Goal: Task Accomplishment & Management: Manage account settings

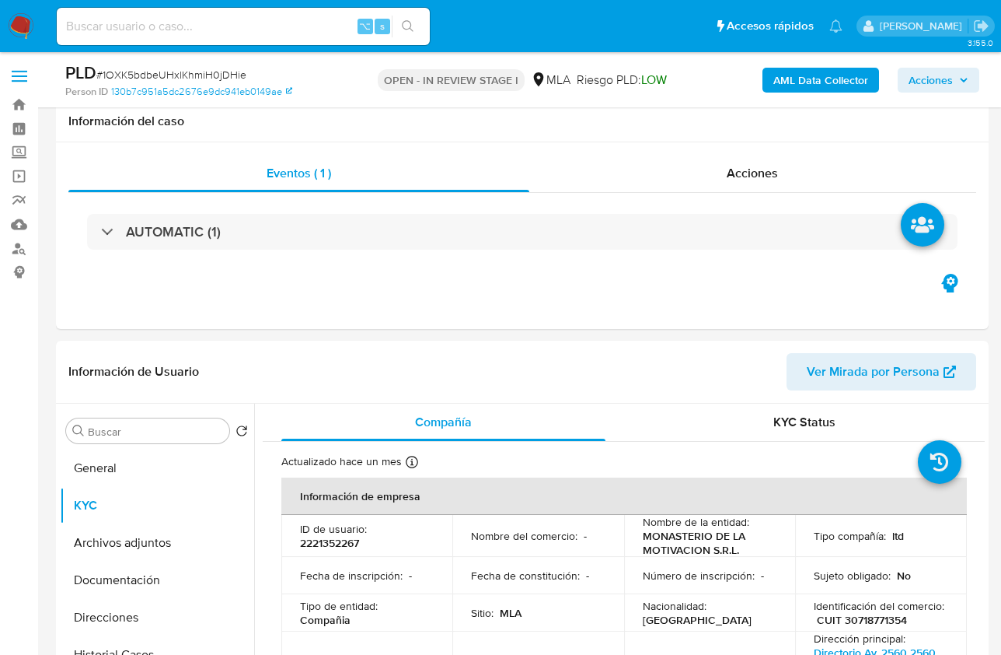
select select "10"
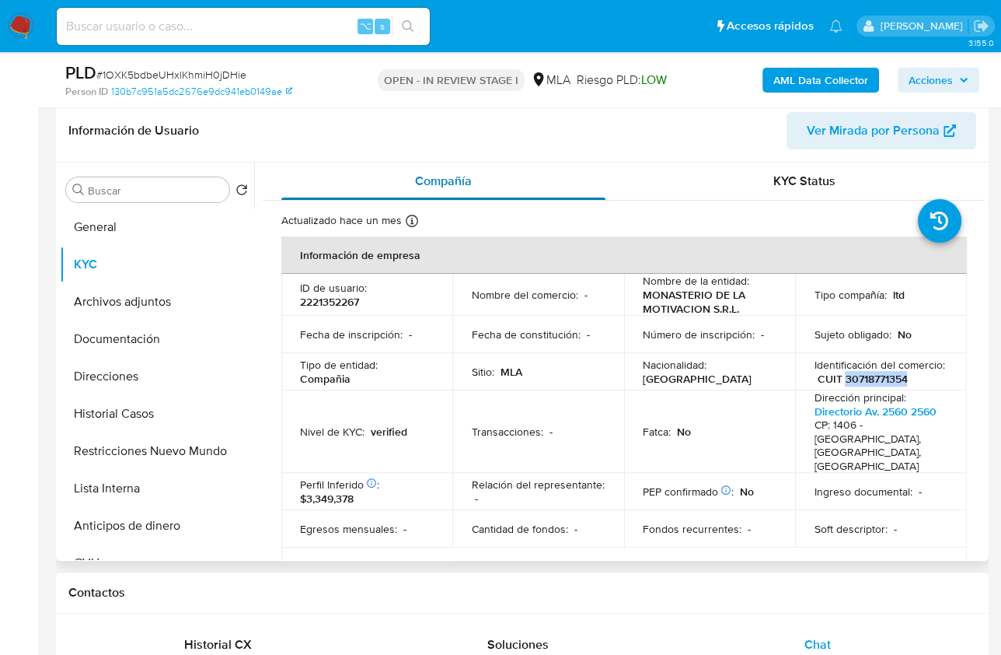
click at [491, 173] on div "Compañía" at bounding box center [443, 180] width 324 height 37
click at [138, 320] on button "Documentación" at bounding box center [151, 338] width 182 height 37
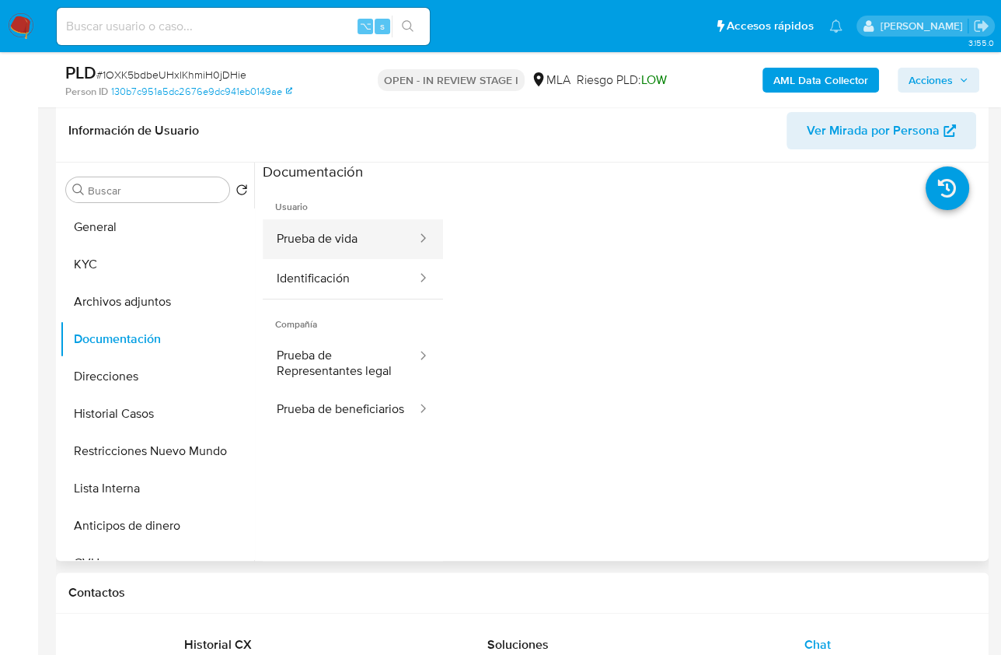
click at [364, 234] on button "Prueba de vida" at bounding box center [341, 239] width 156 height 40
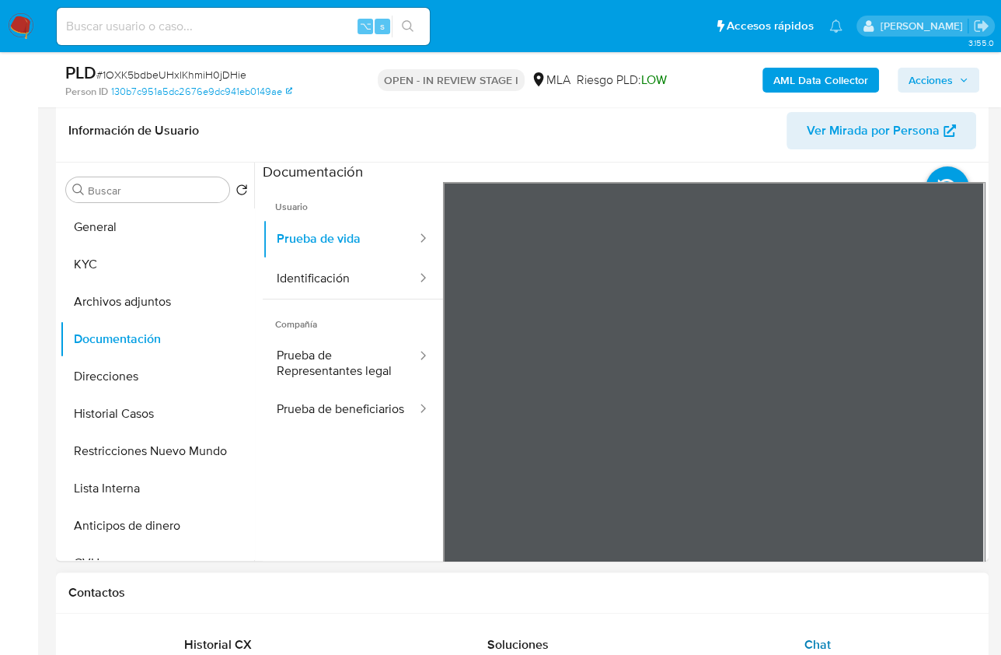
click at [902, 627] on div "Chat" at bounding box center [818, 644] width 262 height 37
click at [156, 223] on button "General" at bounding box center [151, 226] width 182 height 37
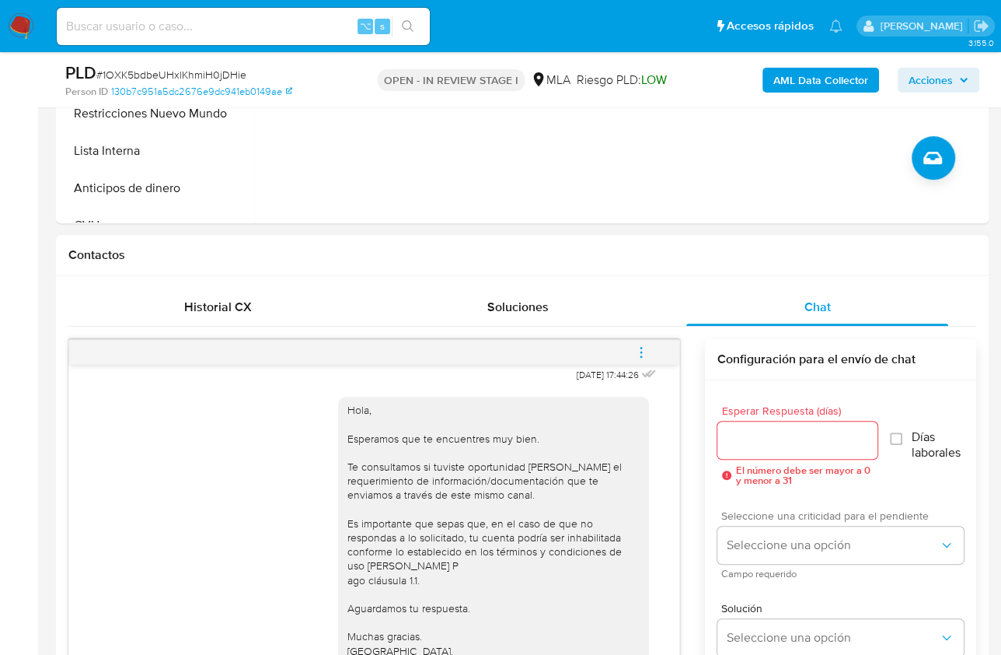
scroll to position [574, 0]
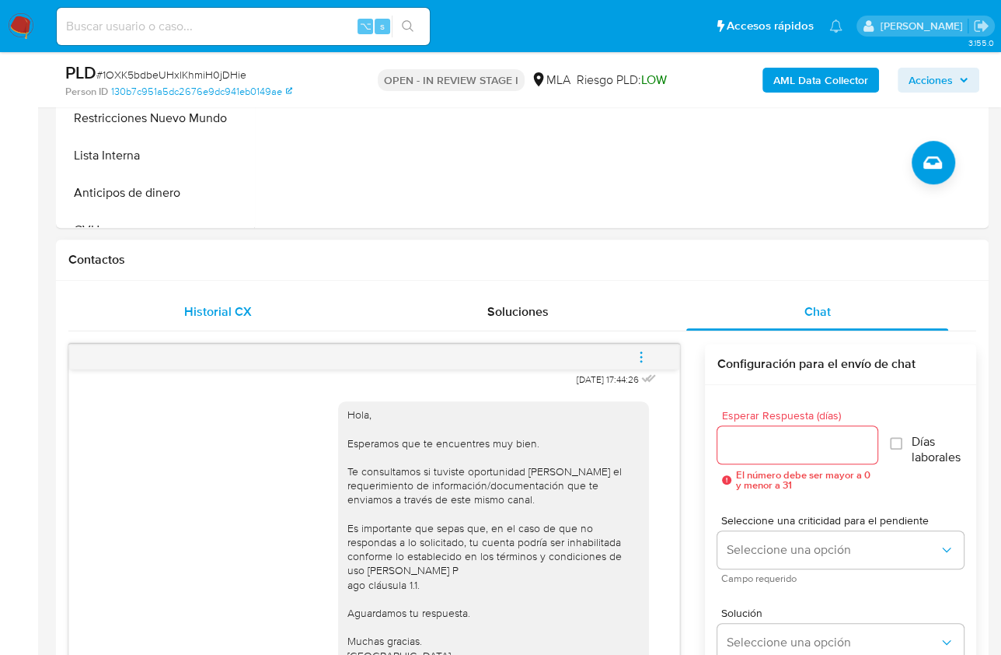
click at [263, 341] on div "18/08/2025 17:44:26 Hola, Esperamos que te encuentres muy bien. Te consultamos …" at bounding box center [522, 599] width 908 height 536
click at [246, 313] on span "Historial CX" at bounding box center [218, 311] width 68 height 18
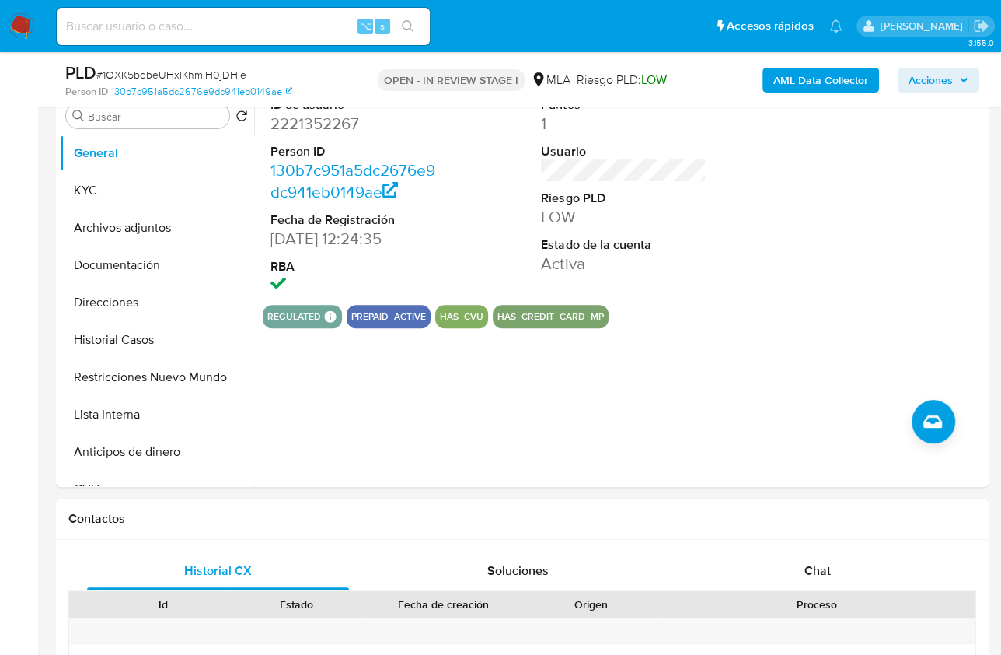
scroll to position [269, 0]
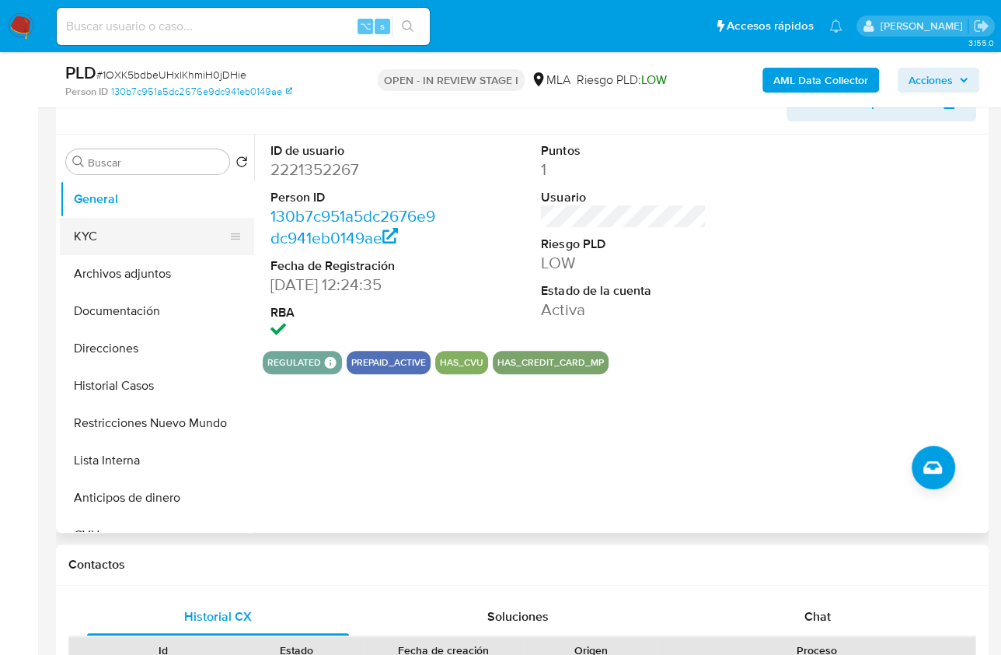
click at [121, 237] on button "KYC" at bounding box center [151, 236] width 182 height 37
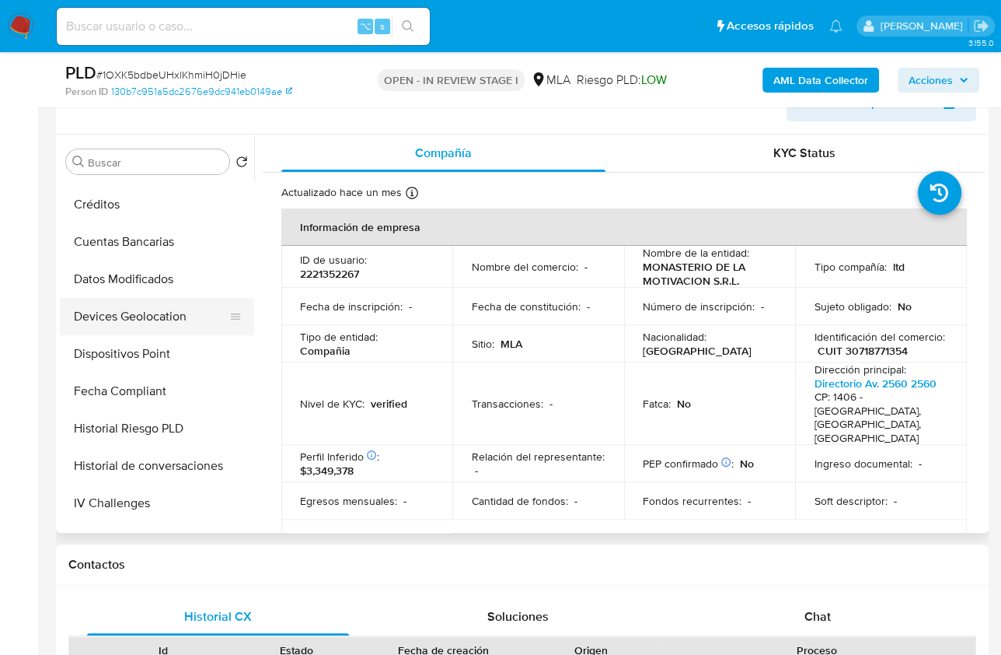
scroll to position [509, 0]
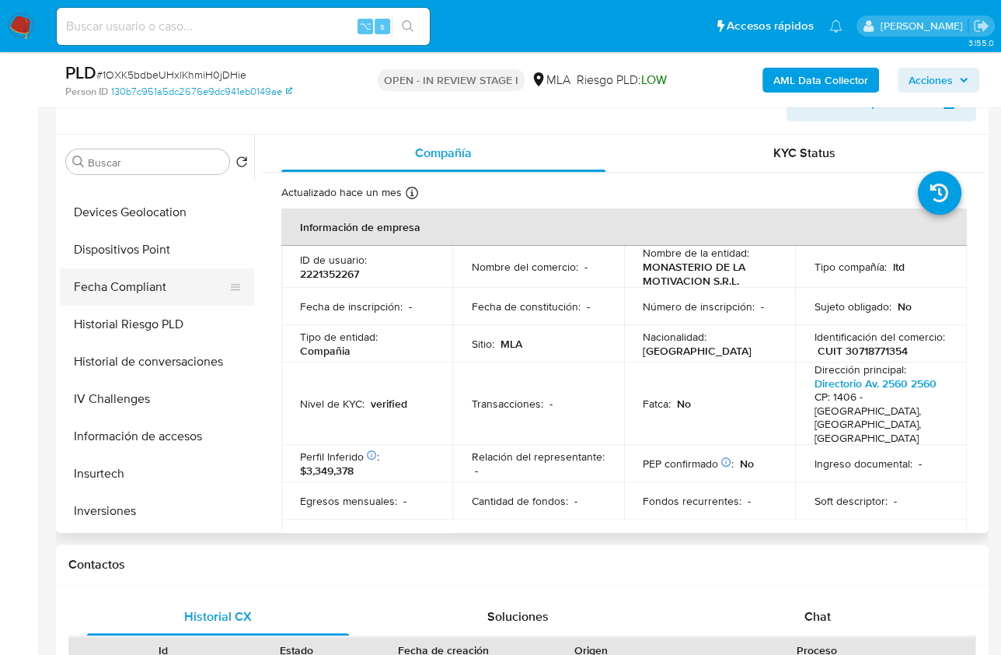
click at [149, 299] on button "Fecha Compliant" at bounding box center [151, 286] width 182 height 37
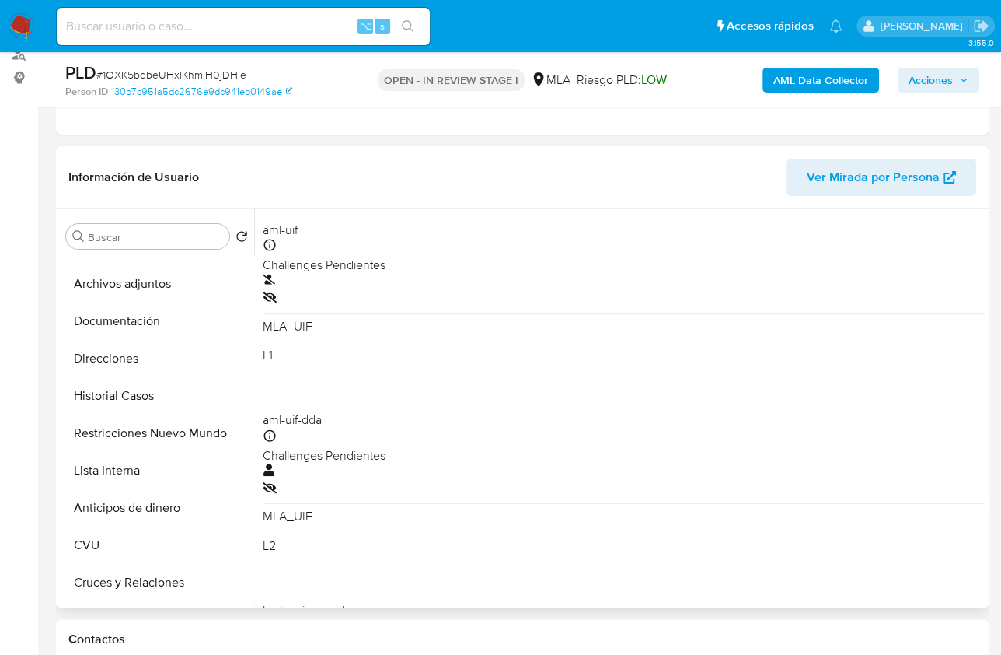
scroll to position [65, 0]
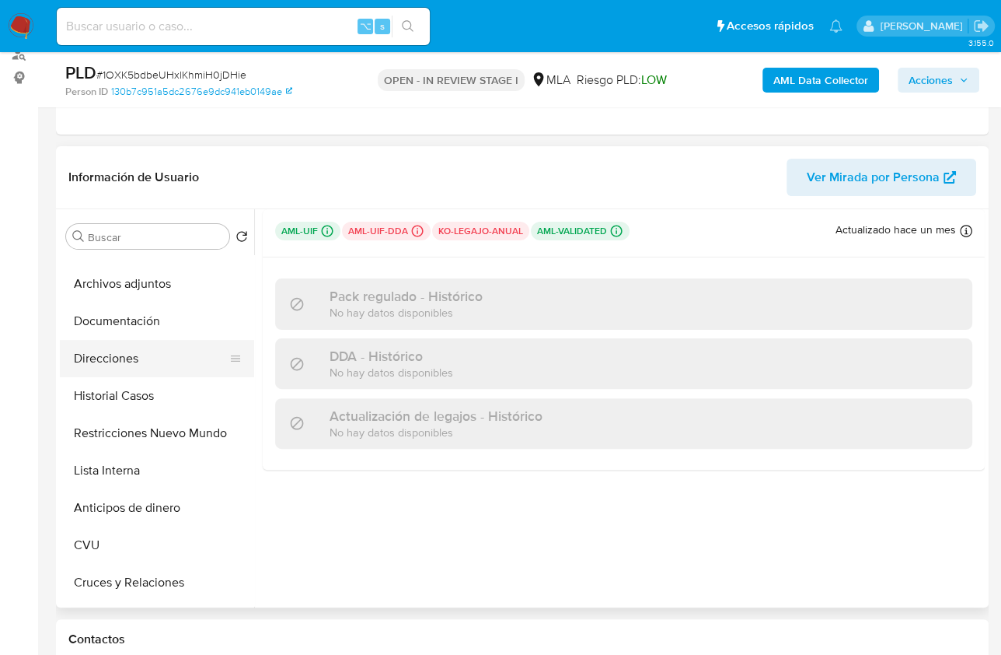
click at [141, 347] on button "Direcciones" at bounding box center [151, 358] width 182 height 37
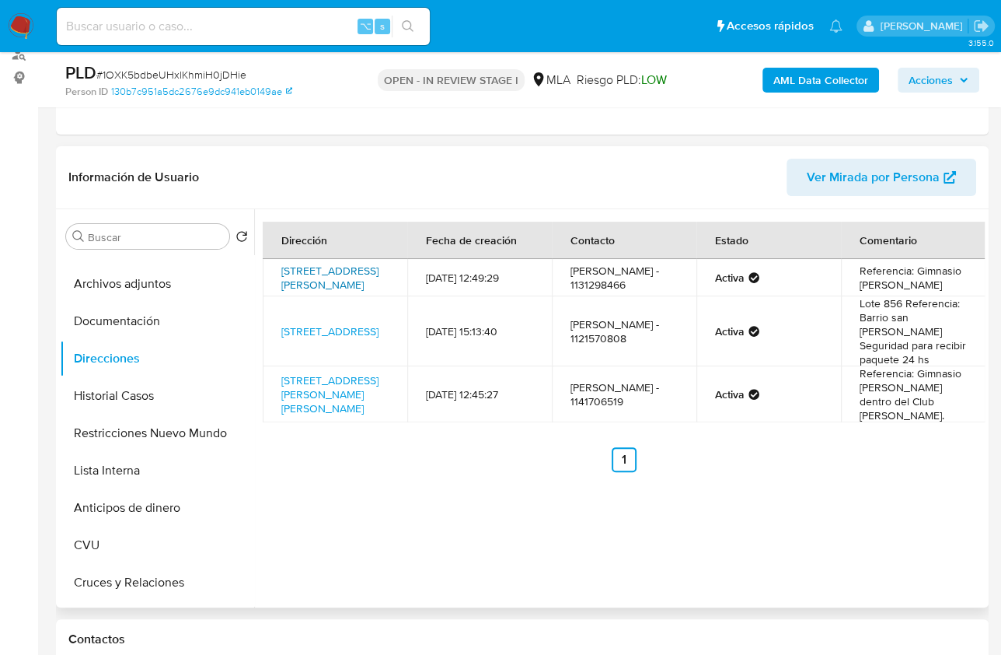
click at [300, 276] on link "Calle Bragado 5952, Mataderos, Capital Federal, 1440, Argentina 5952" at bounding box center [329, 278] width 97 height 30
click at [315, 407] on link "Calle Bartolome Cerretti 868, Almirante Brown, Buenos Aires, 1846, Argentina 868" at bounding box center [329, 394] width 97 height 44
click at [526, 515] on div "Dirección Fecha de creación Contacto Estado Comentario Calle Bragado 5952, Mata…" at bounding box center [619, 408] width 731 height 398
click at [142, 334] on button "Documentación" at bounding box center [151, 320] width 182 height 37
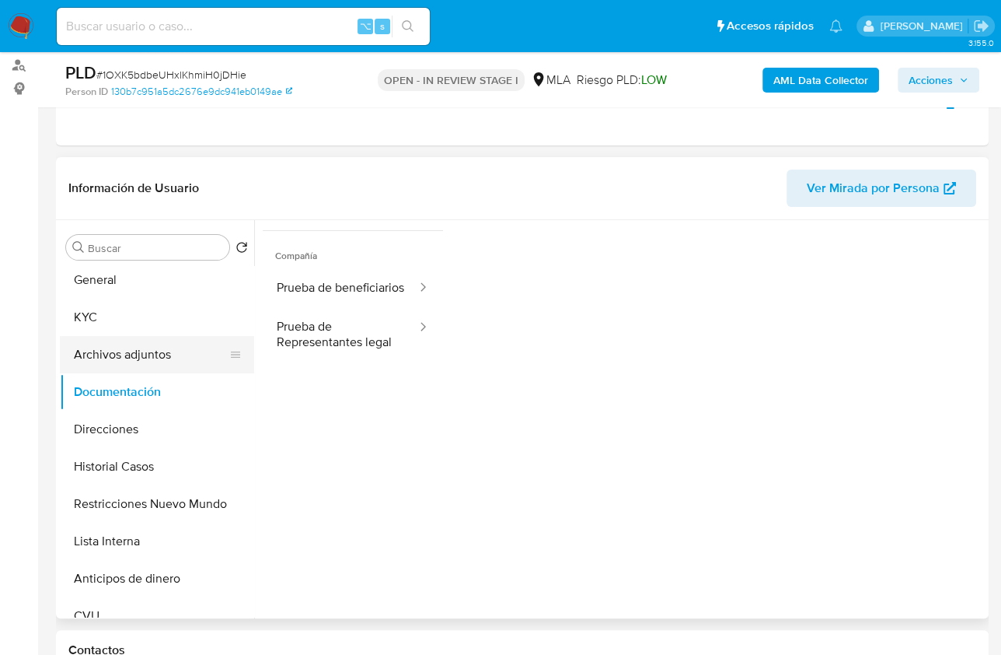
scroll to position [0, 0]
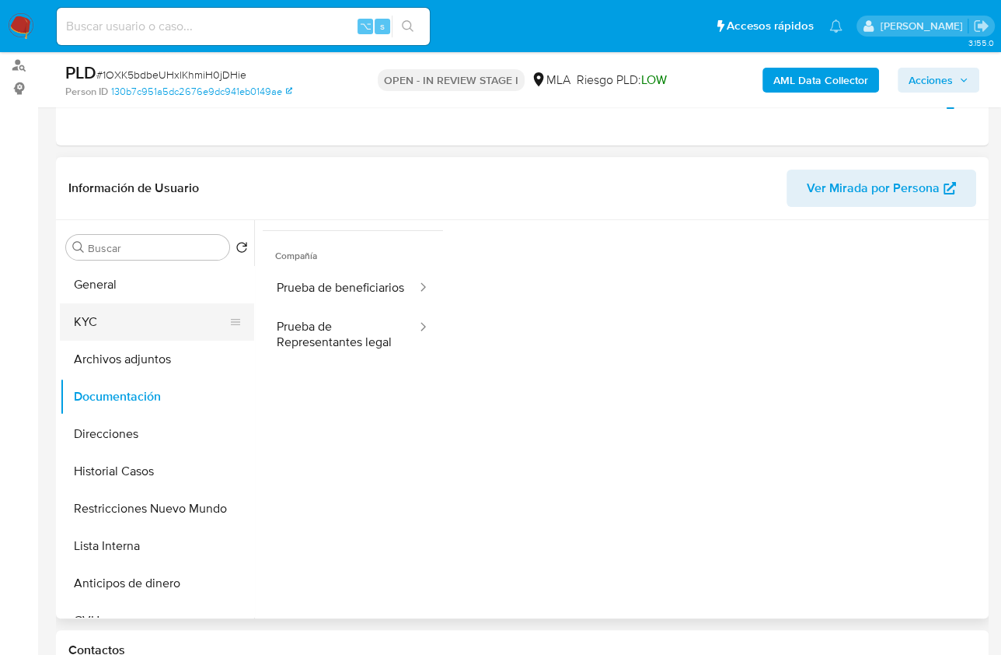
click at [106, 337] on button "KYC" at bounding box center [151, 321] width 182 height 37
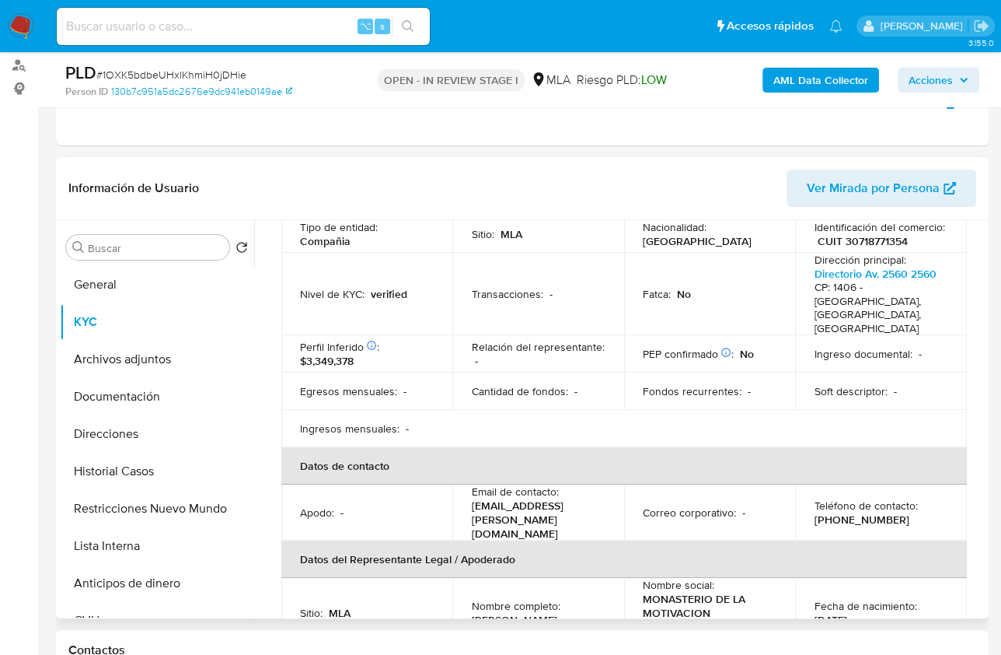
scroll to position [198, 0]
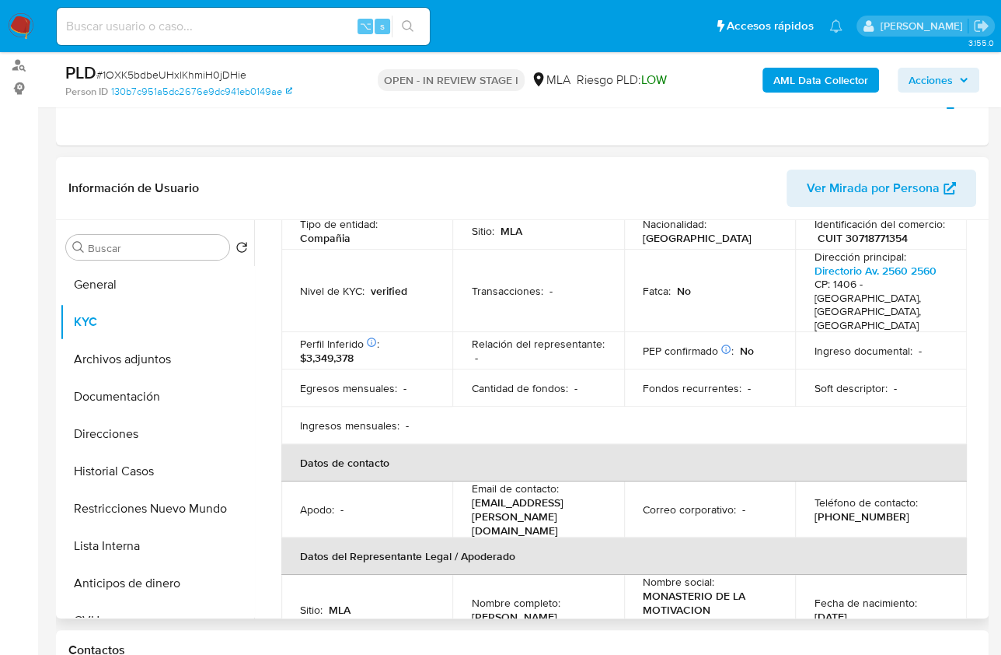
click at [854, 509] on p "(11) 21570808" at bounding box center [861, 516] width 95 height 14
copy p "21570808"
drag, startPoint x: 571, startPoint y: 507, endPoint x: 471, endPoint y: 510, distance: 100.3
click at [471, 510] on div "Email de contacto : norkas@fosque.com" at bounding box center [538, 509] width 134 height 56
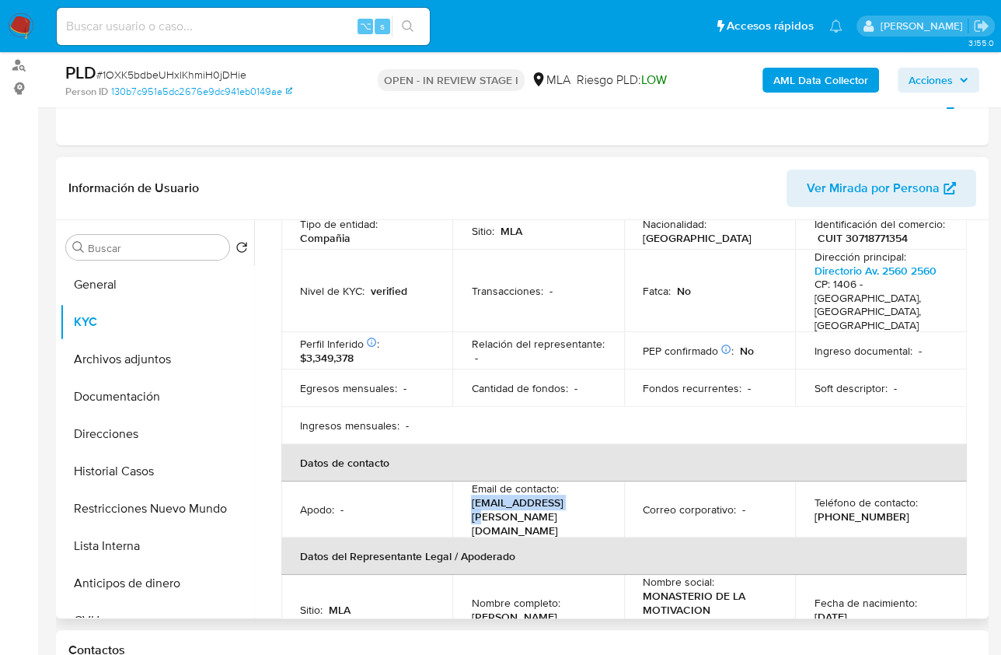
copy p "norkas@fosque.com"
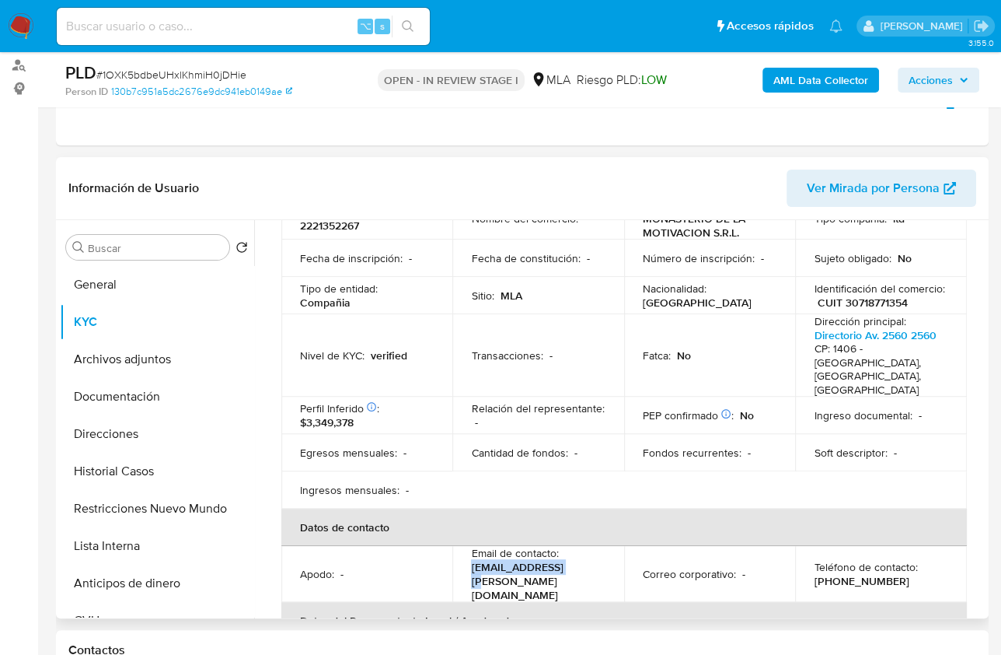
scroll to position [0, 0]
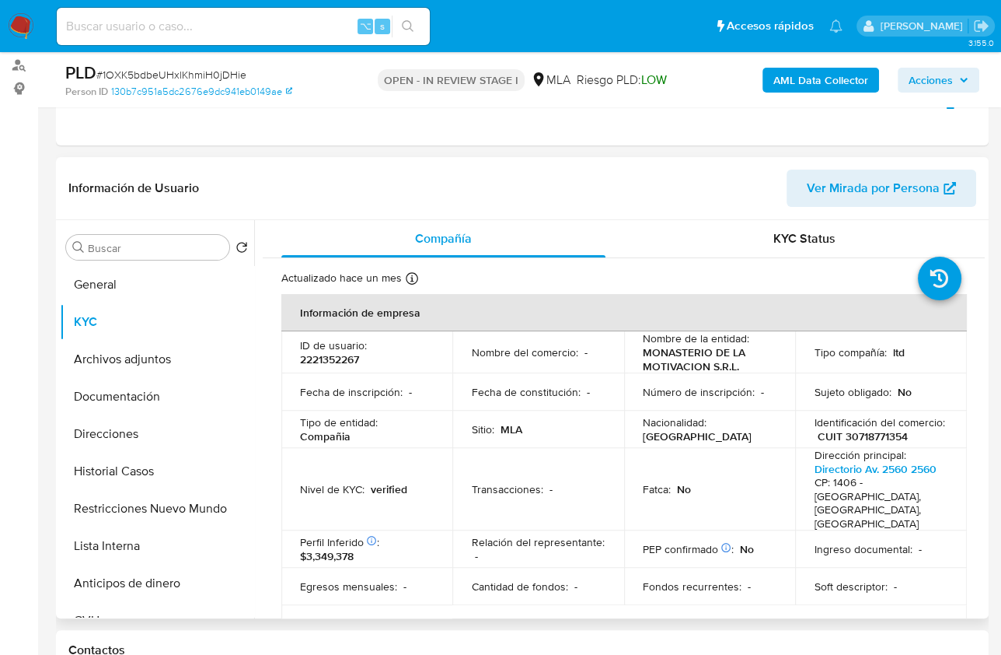
click at [557, 389] on p "Fecha de constitución :" at bounding box center [525, 392] width 109 height 14
drag, startPoint x: 681, startPoint y: 341, endPoint x: 687, endPoint y: 351, distance: 11.2
click at [681, 341] on p "Nombre de la entidad :" at bounding box center [696, 338] width 107 height 14
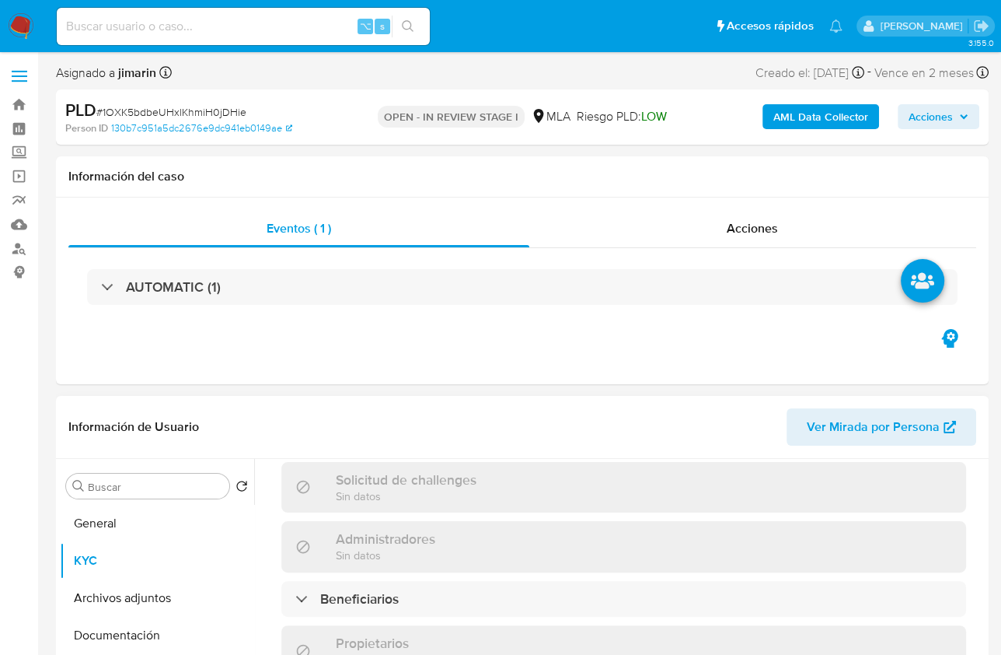
click at [871, 429] on span "Ver Mirada por Persona" at bounding box center [873, 426] width 133 height 37
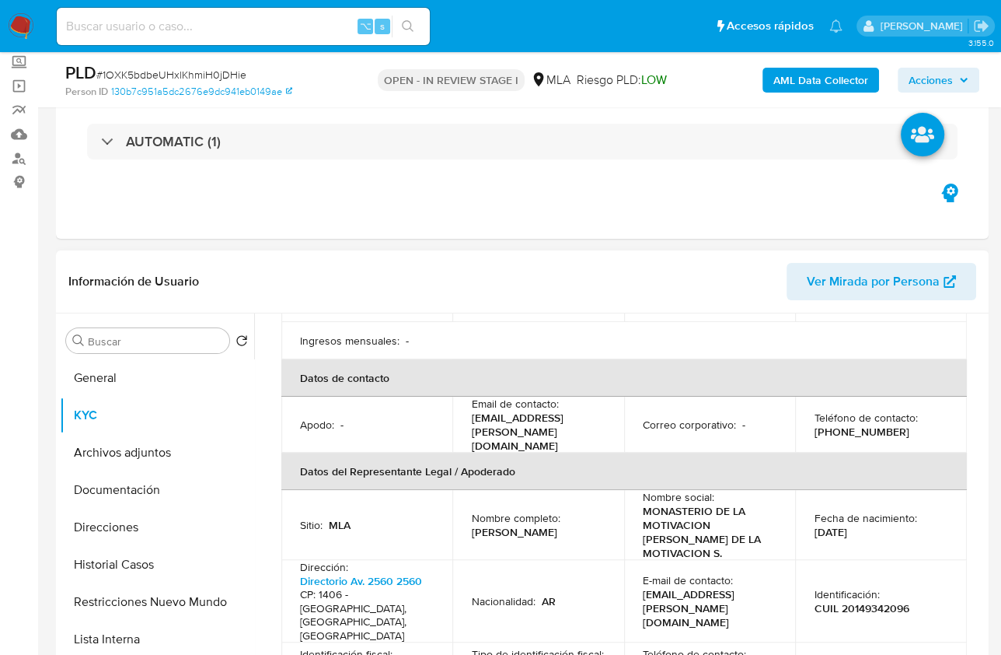
scroll to position [377, 0]
drag, startPoint x: 564, startPoint y: 512, endPoint x: 464, endPoint y: 512, distance: 100.3
click at [464, 512] on td "Nombre completo : Juan Carlos Aquino" at bounding box center [538, 524] width 171 height 70
copy p "Juan Carlos Aquino"
click at [859, 600] on p "CUIL 20149342096" at bounding box center [861, 607] width 95 height 14
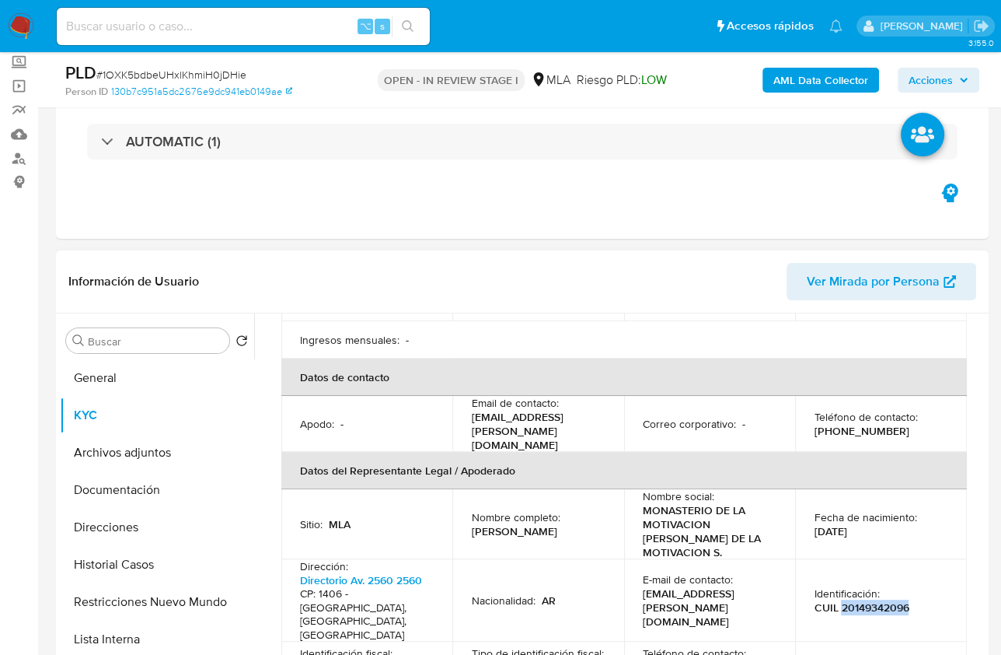
click at [859, 600] on p "CUIL 20149342096" at bounding box center [861, 607] width 95 height 14
copy p "20149342096"
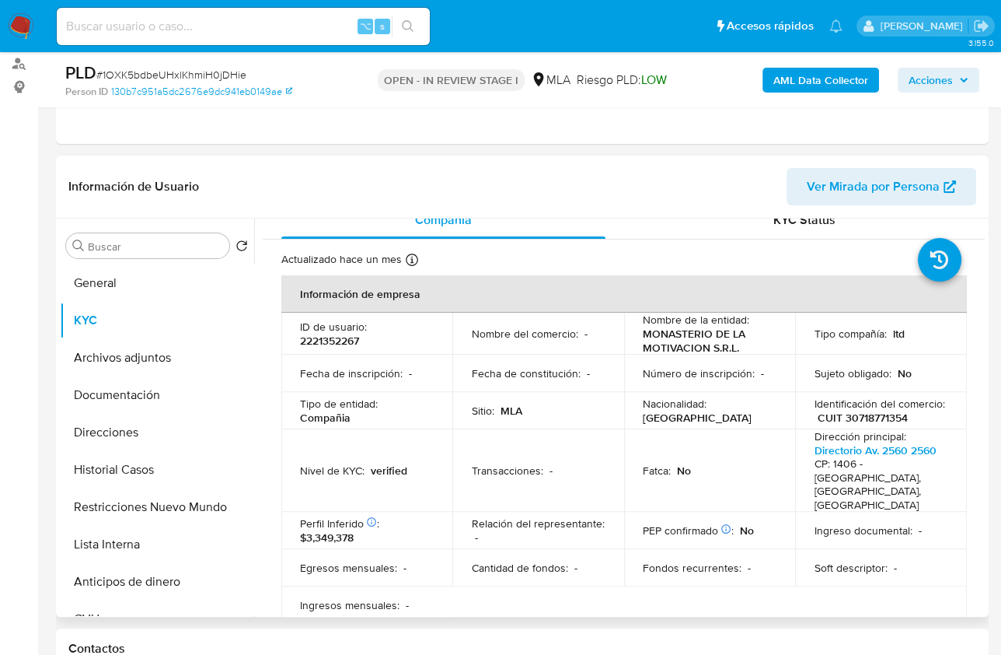
scroll to position [18, 0]
click at [880, 414] on p "CUIT 30718771354" at bounding box center [862, 417] width 90 height 14
copy p "30718771354"
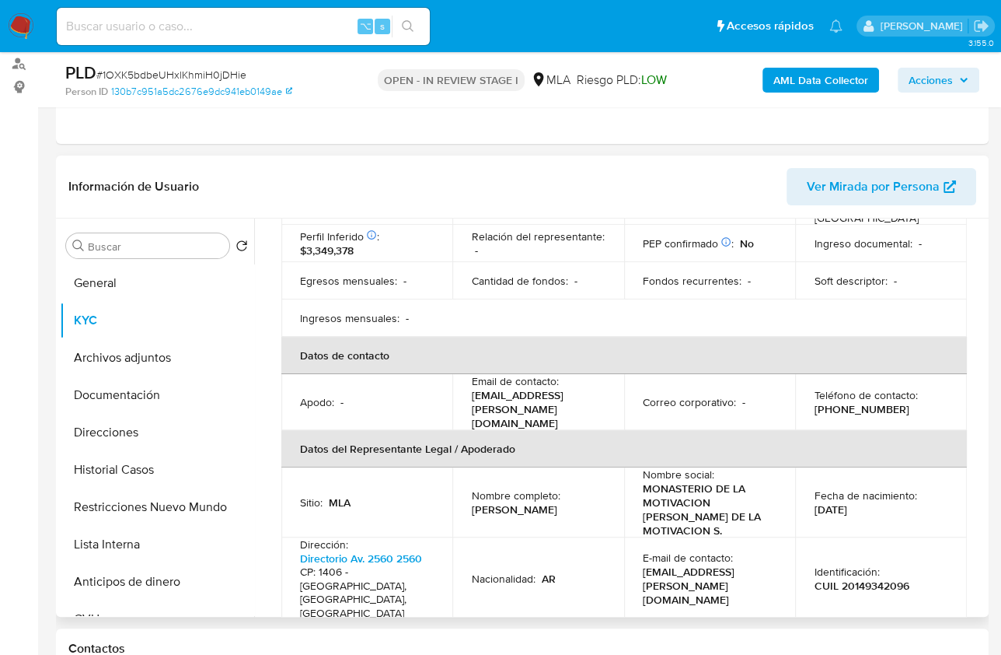
scroll to position [336, 0]
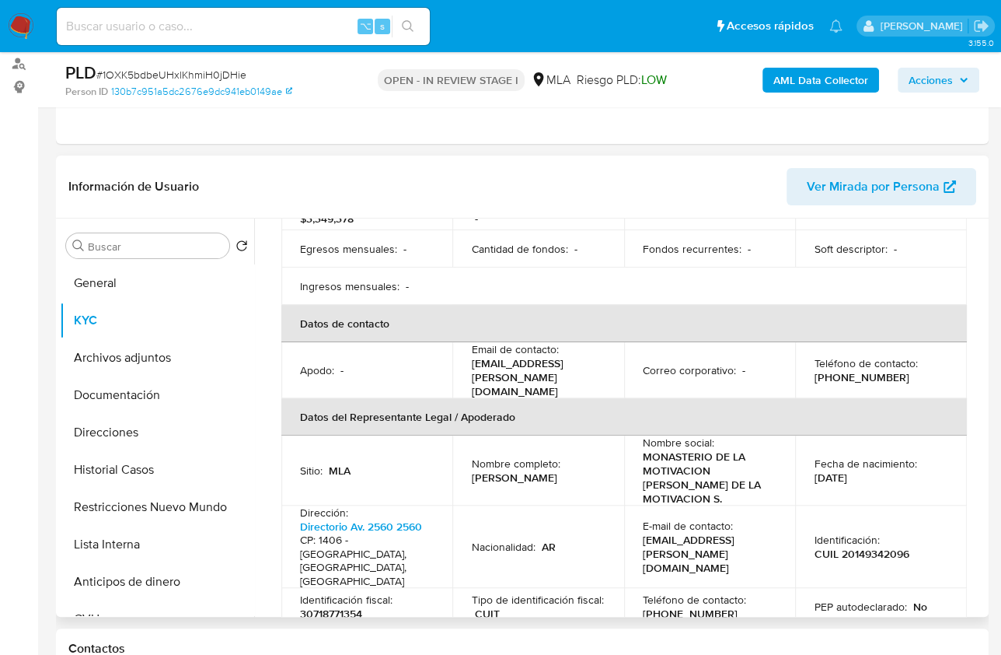
click at [856, 547] on p "CUIL 20149342096" at bounding box center [861, 554] width 95 height 14
click at [855, 547] on p "CUIL 20149342096" at bounding box center [861, 554] width 95 height 14
copy p "20149342096"
click at [166, 492] on button "Restricciones Nuevo Mundo" at bounding box center [151, 506] width 182 height 37
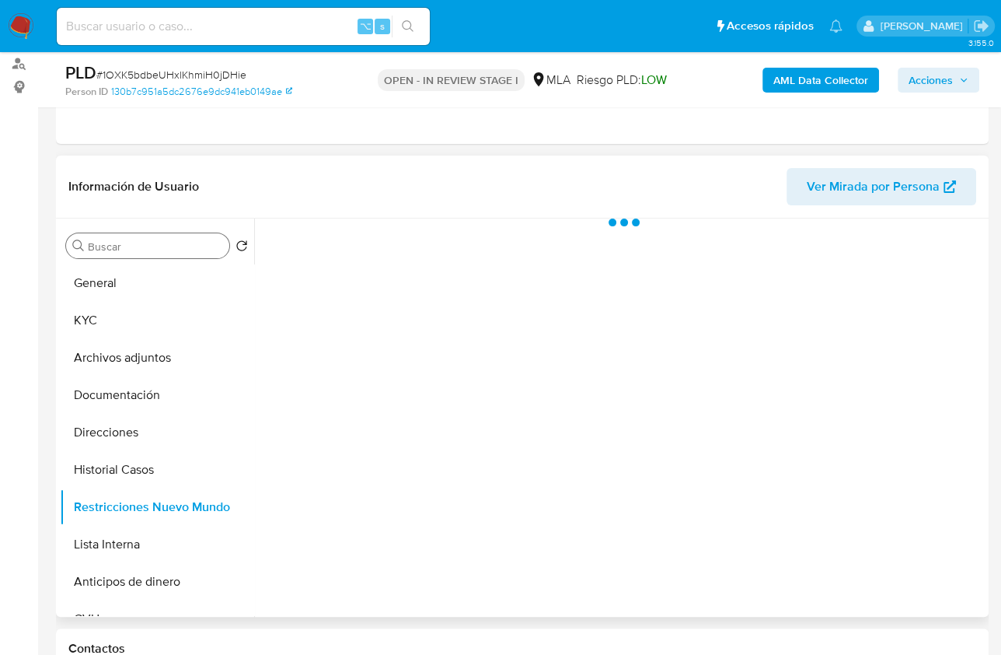
scroll to position [0, 0]
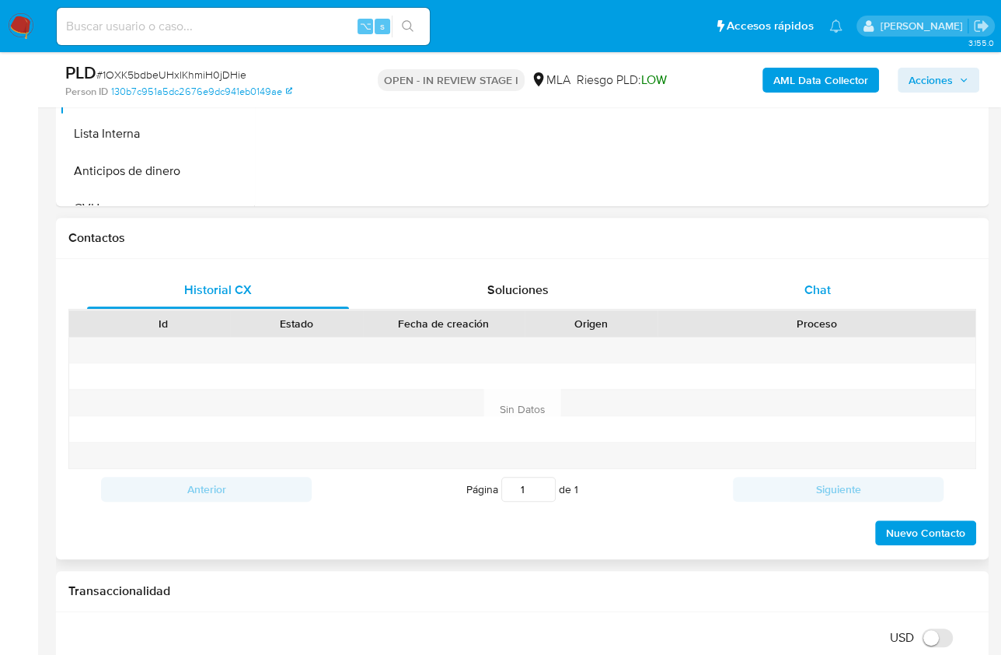
click at [843, 279] on div "Chat" at bounding box center [818, 289] width 262 height 37
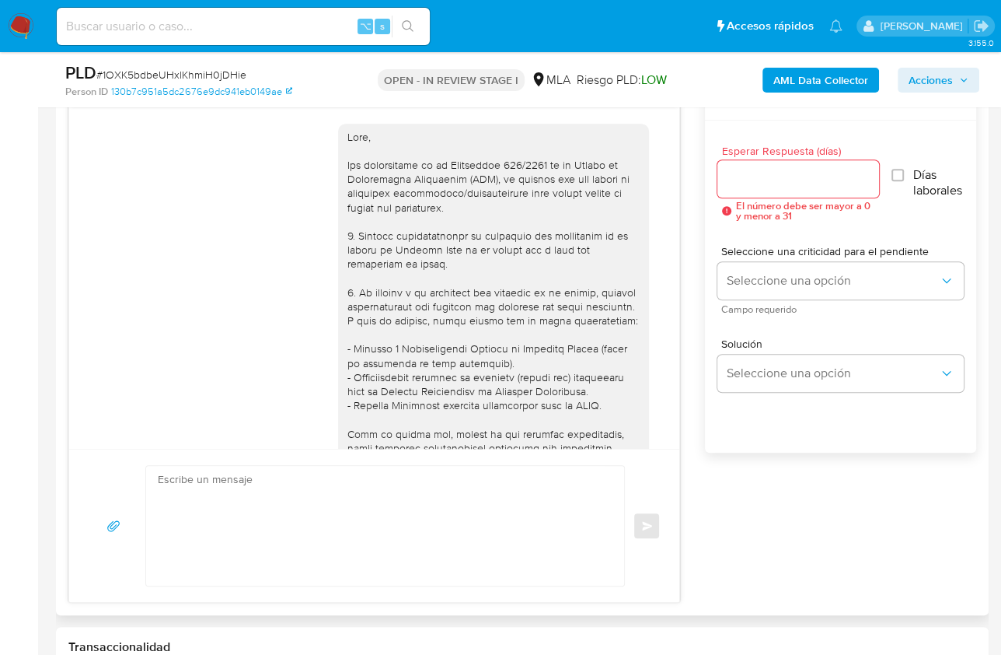
scroll to position [561, 0]
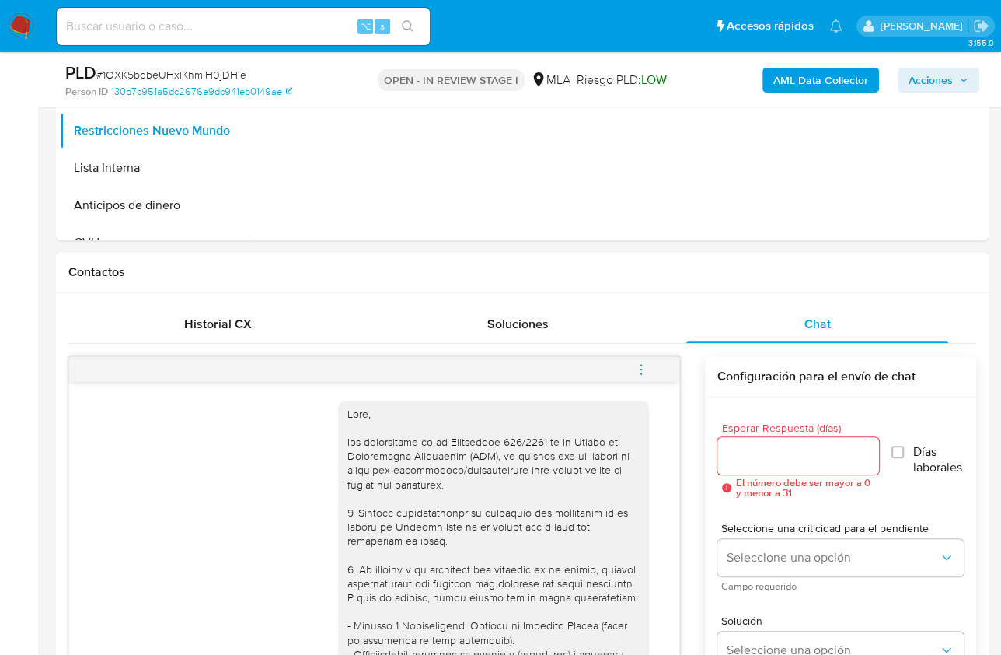
click at [635, 366] on icon "menu-action" at bounding box center [641, 369] width 14 height 14
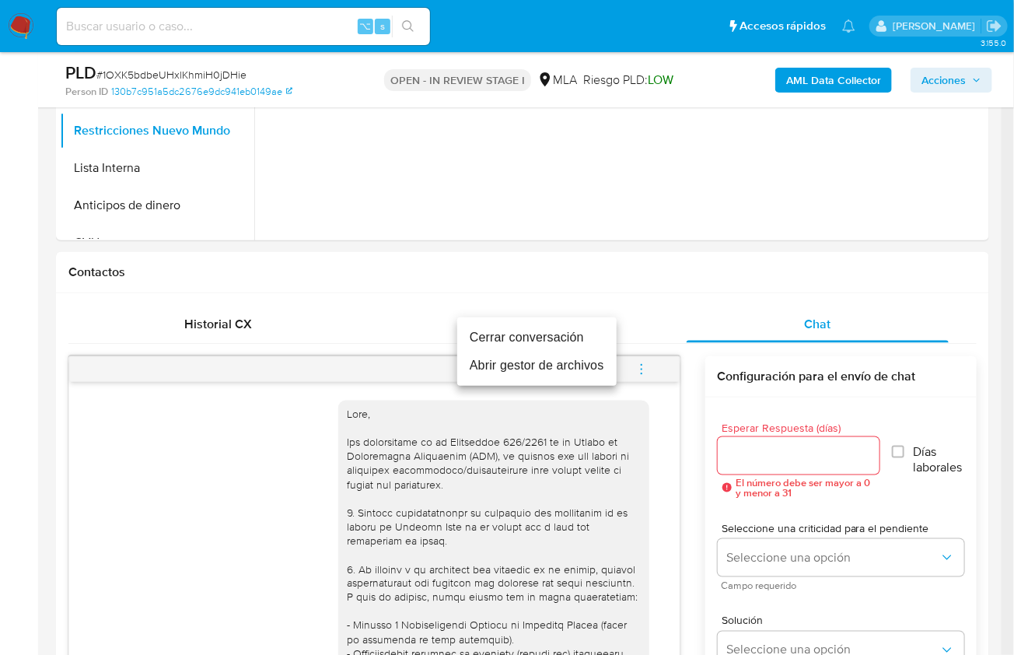
click at [544, 330] on li "Cerrar conversación" at bounding box center [536, 337] width 159 height 28
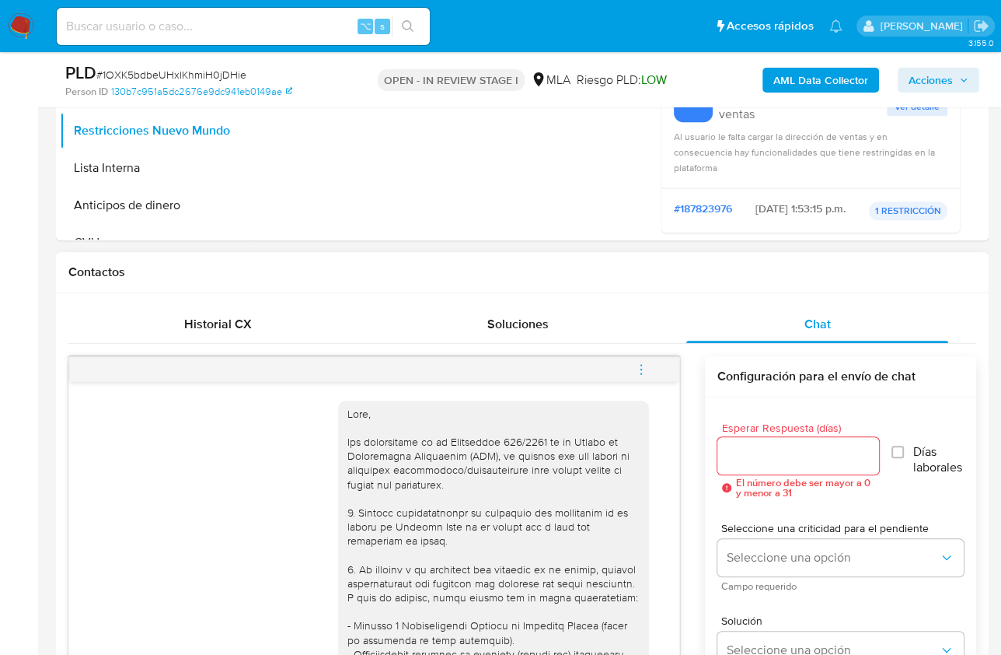
click at [230, 348] on div "18/08/2025 17:44:26 Hola, Esperamos que te encuentres muy bien. Te consultamos …" at bounding box center [522, 612] width 908 height 536
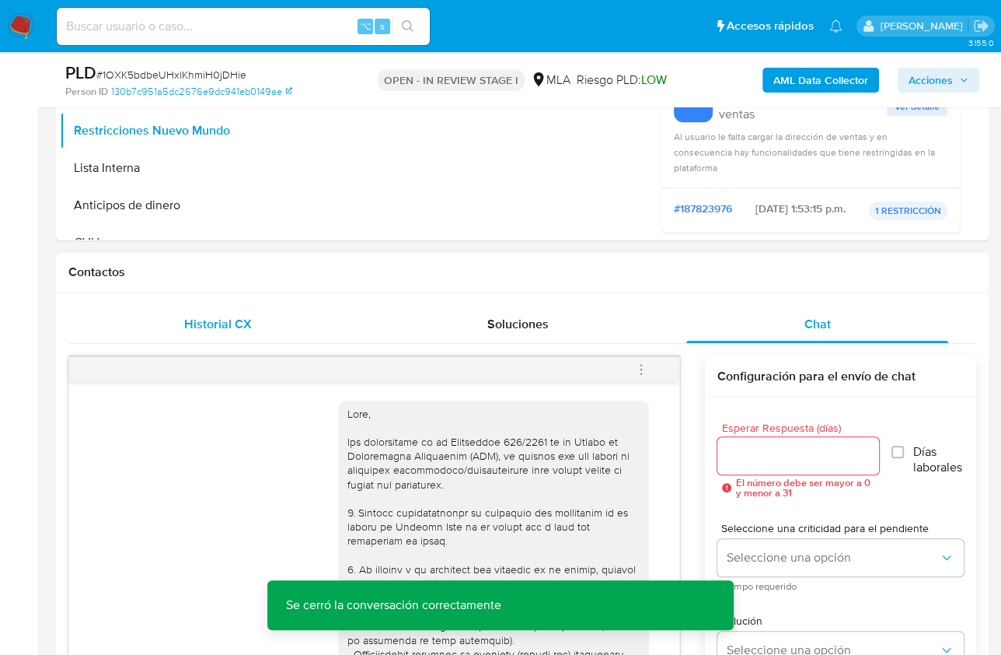
click at [232, 323] on span "Historial CX" at bounding box center [218, 324] width 68 height 18
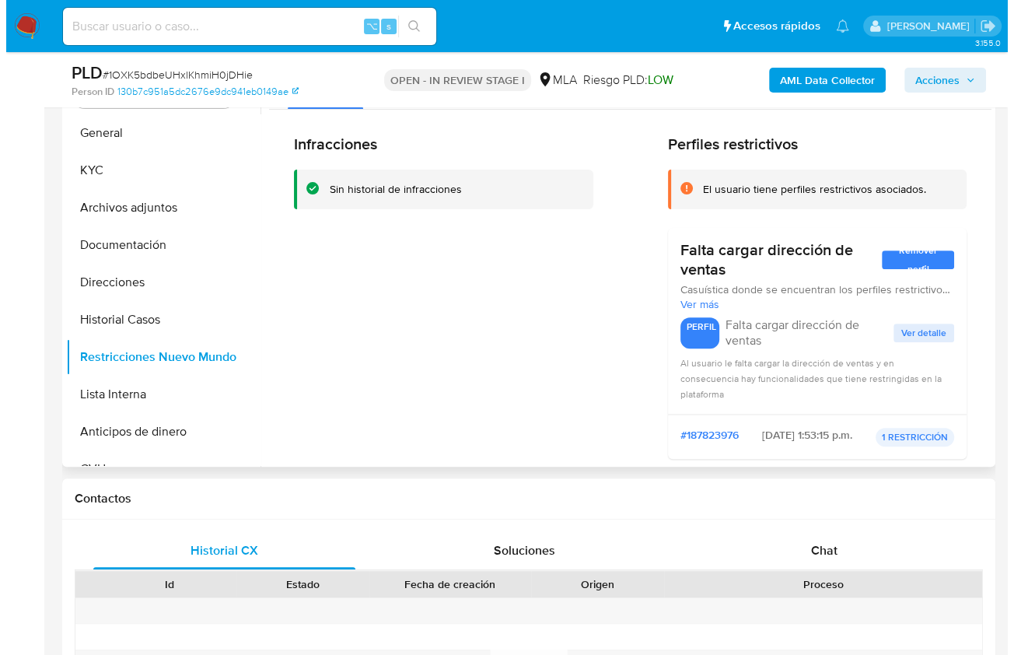
scroll to position [318, 0]
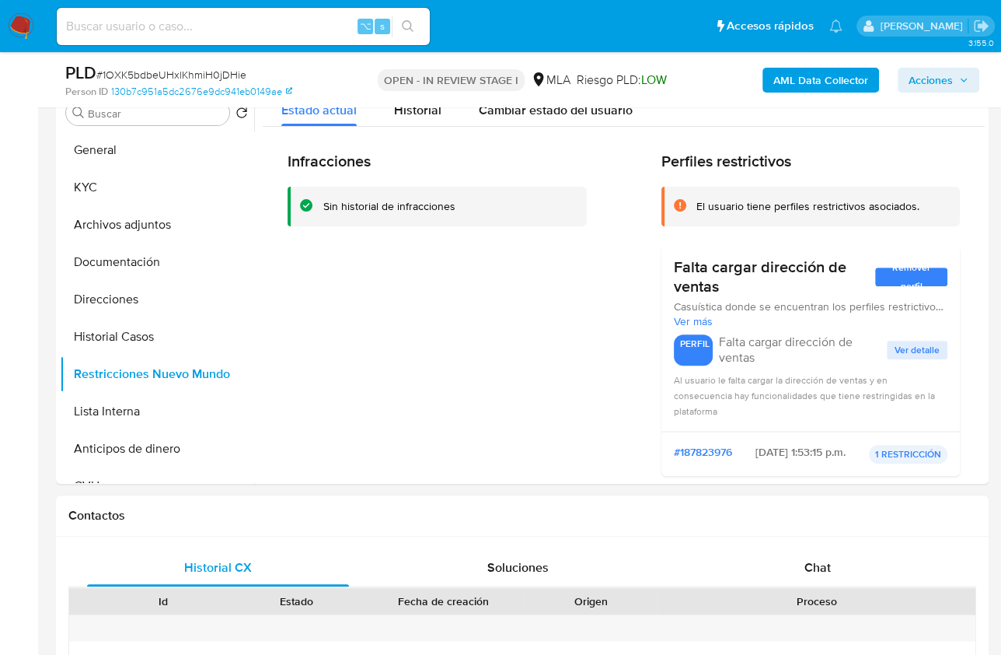
click at [806, 85] on b "AML Data Collector" at bounding box center [821, 80] width 95 height 25
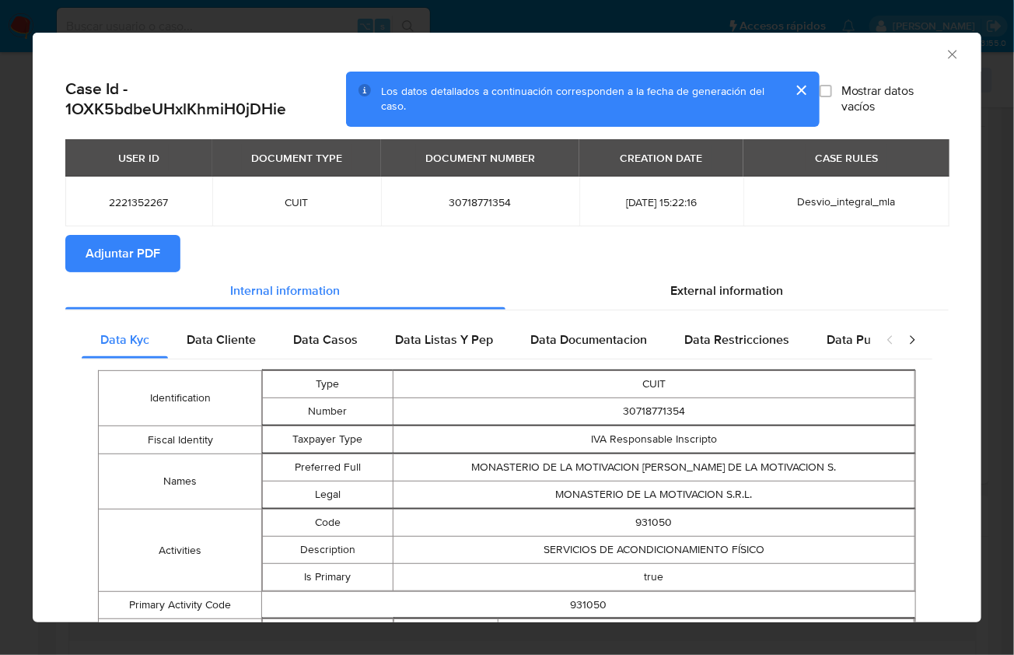
click at [112, 250] on span "Adjuntar PDF" at bounding box center [123, 253] width 75 height 34
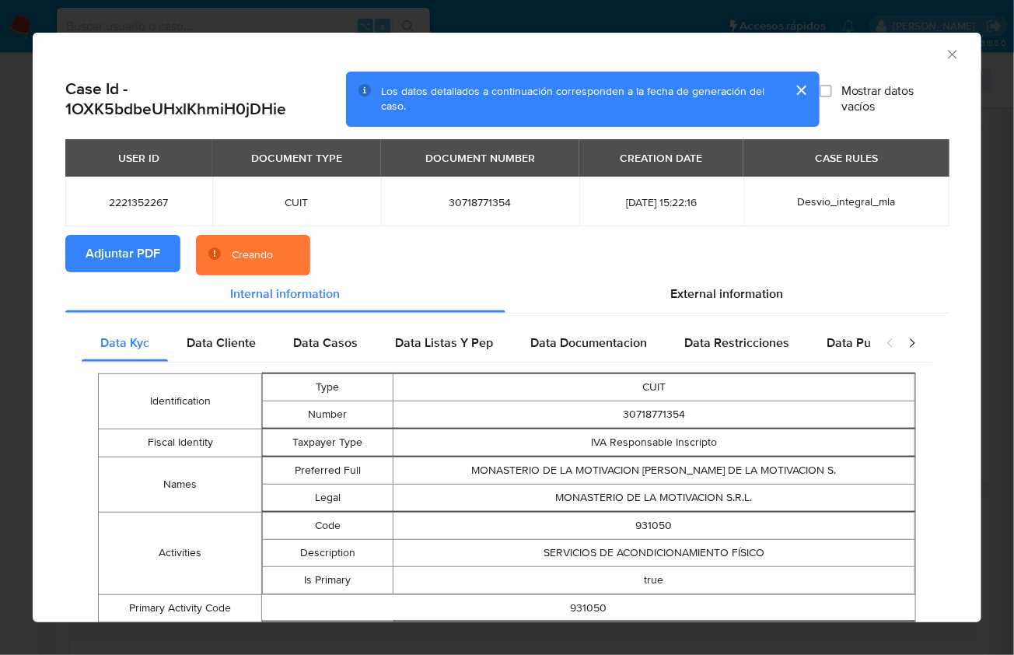
click at [804, 264] on section "Adjuntar PDF Creando" at bounding box center [506, 255] width 883 height 40
click at [882, 65] on div "AML Data Collector" at bounding box center [507, 52] width 949 height 39
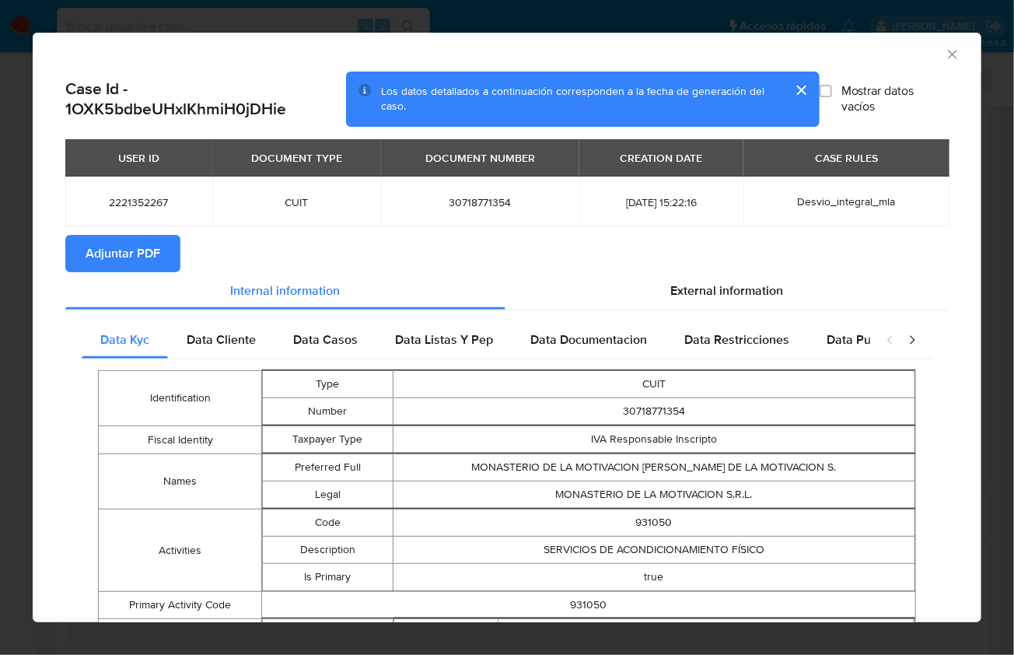
click at [945, 49] on icon "Cerrar ventana" at bounding box center [953, 55] width 16 height 16
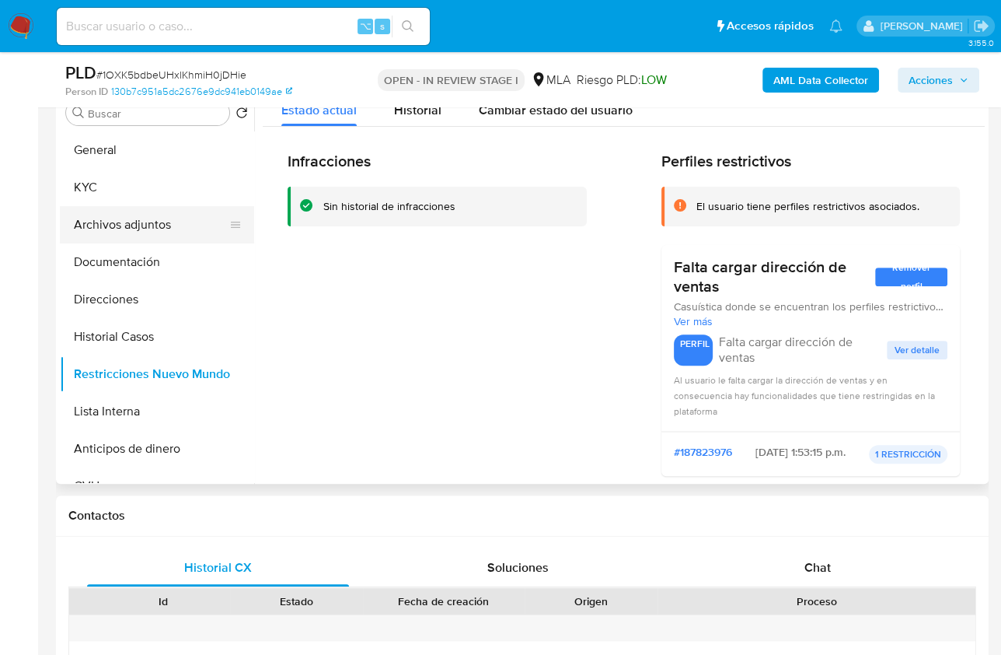
click at [127, 209] on button "Archivos adjuntos" at bounding box center [151, 224] width 182 height 37
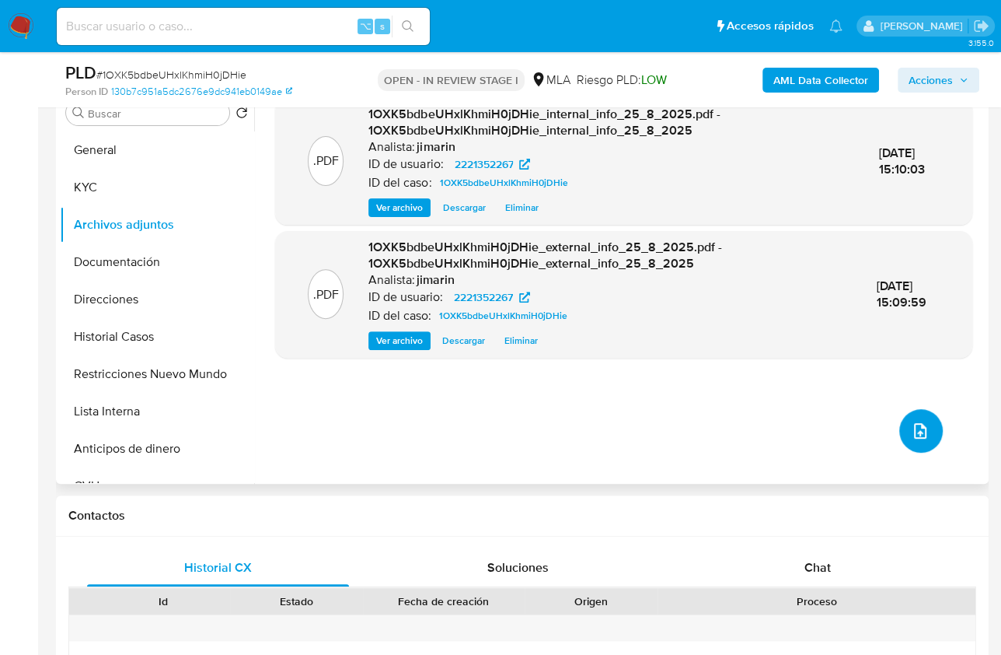
click at [903, 428] on button "upload-file" at bounding box center [922, 431] width 44 height 44
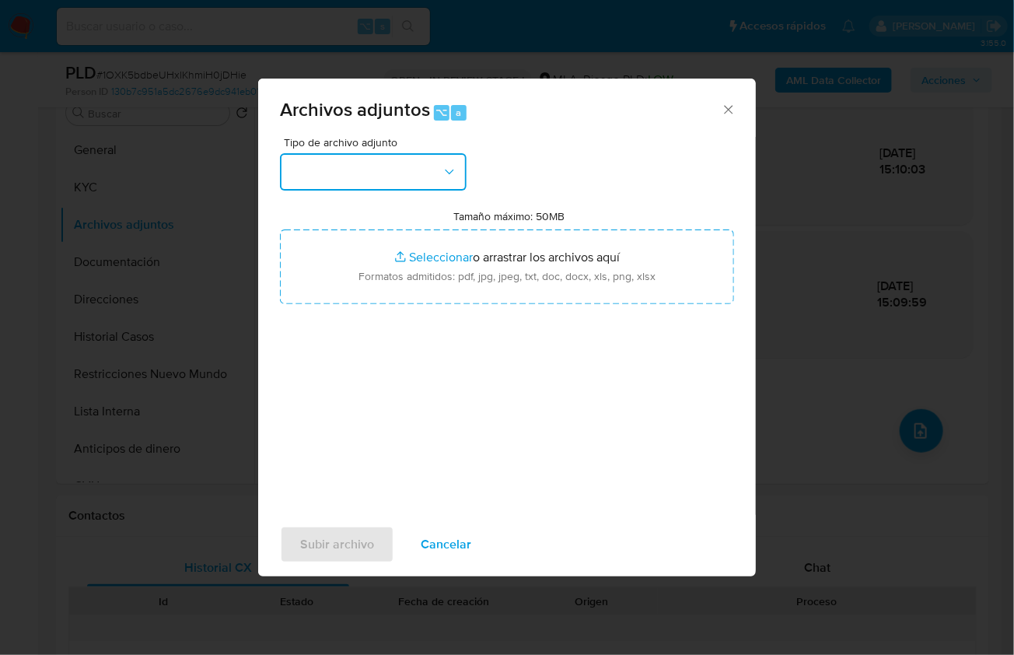
click at [421, 171] on button "button" at bounding box center [373, 171] width 187 height 37
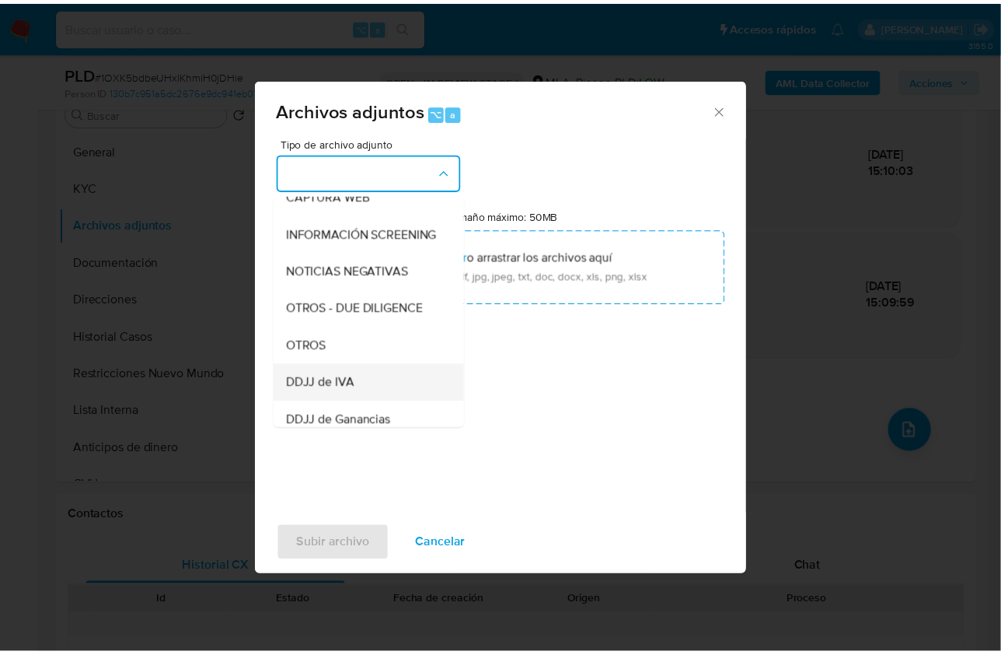
scroll to position [171, 0]
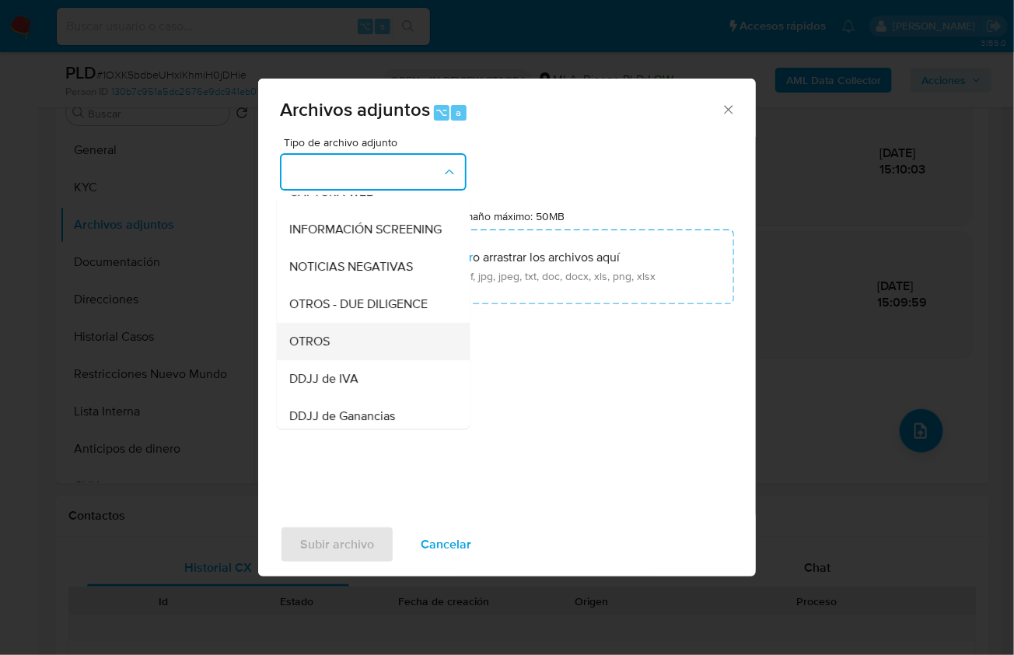
click at [317, 348] on span "OTROS" at bounding box center [309, 341] width 40 height 16
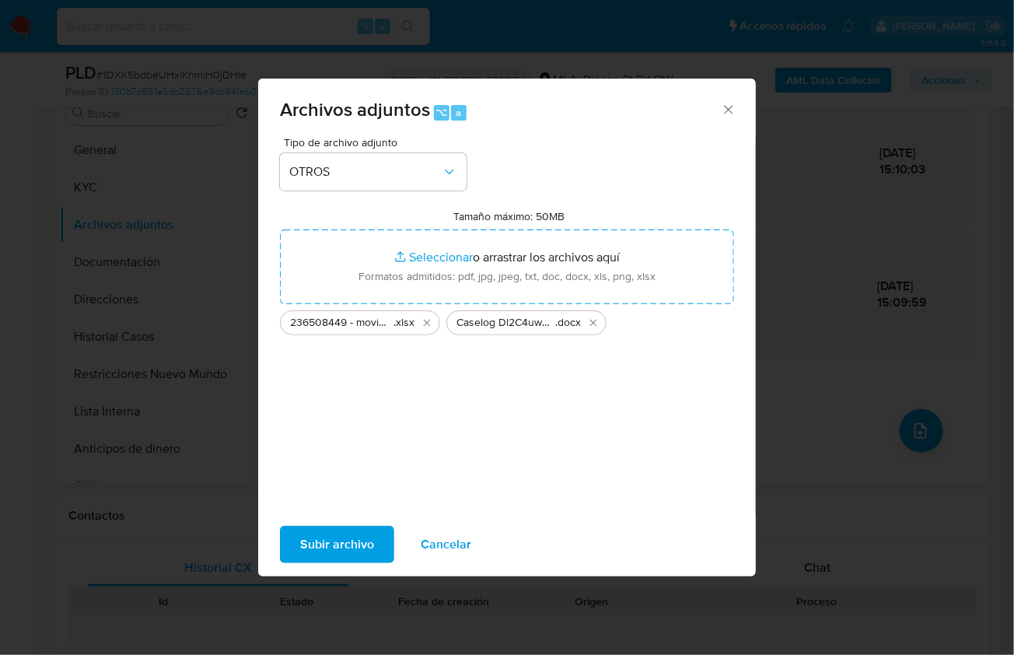
click at [344, 536] on span "Subir archivo" at bounding box center [337, 544] width 74 height 34
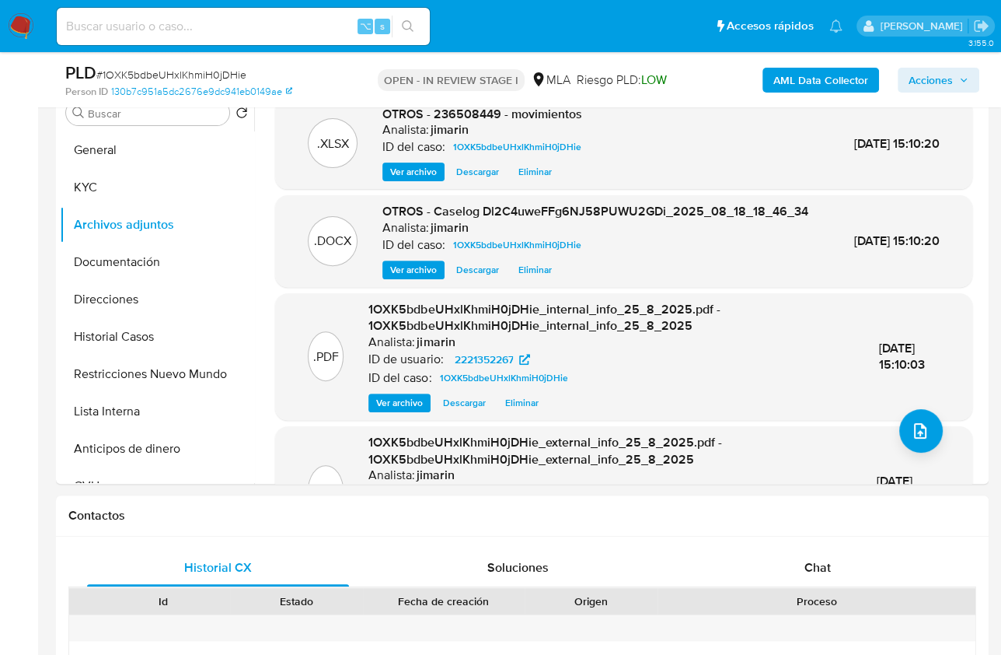
click at [952, 85] on span "Acciones" at bounding box center [931, 80] width 44 height 25
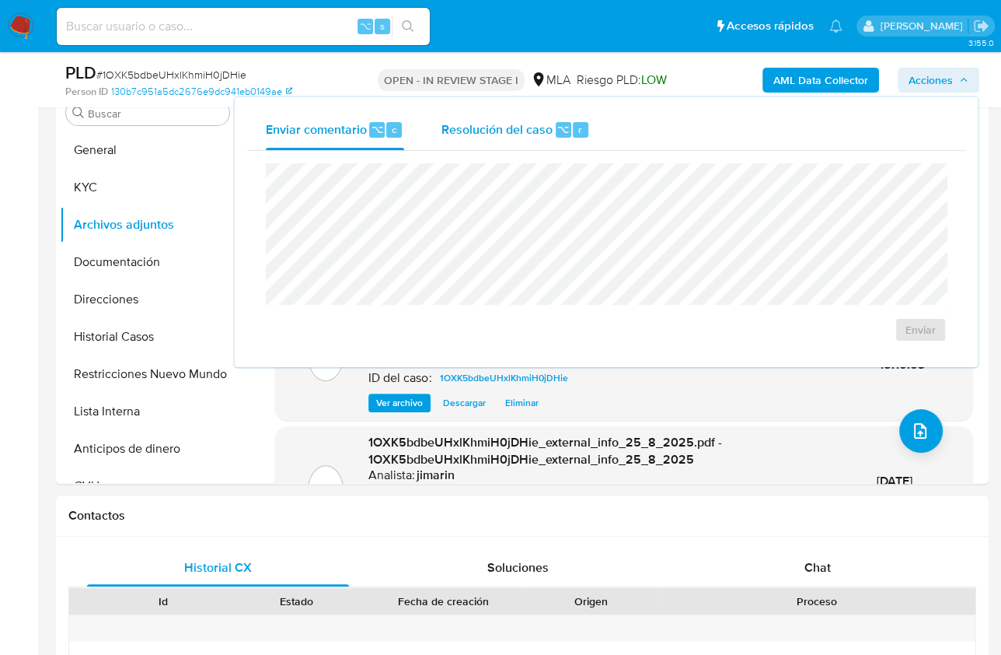
click at [533, 122] on span "Resolución del caso" at bounding box center [497, 129] width 111 height 18
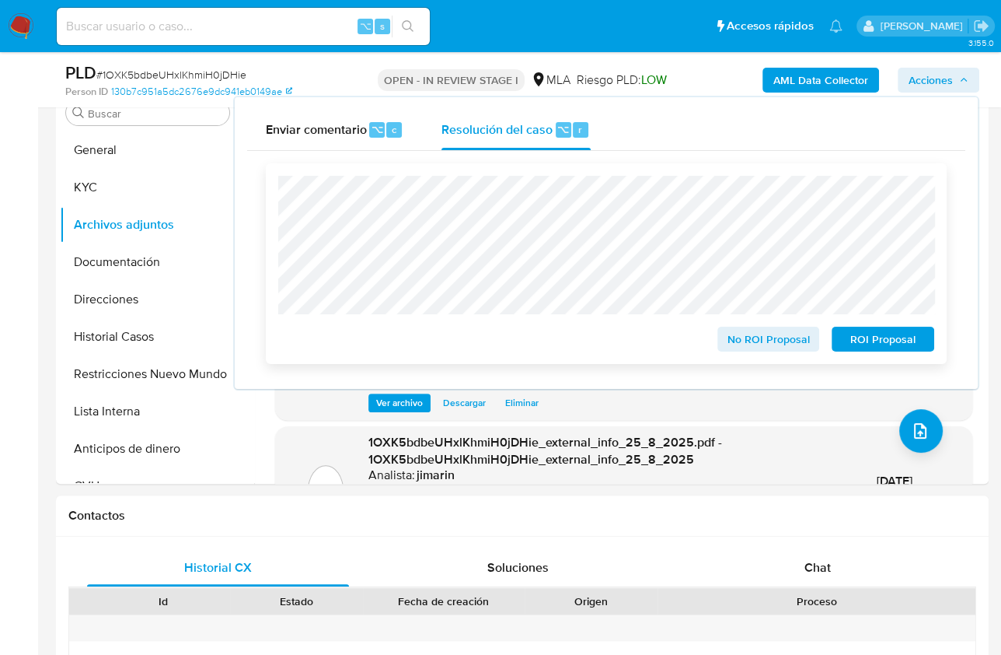
click at [746, 339] on span "No ROI Proposal" at bounding box center [769, 339] width 81 height 22
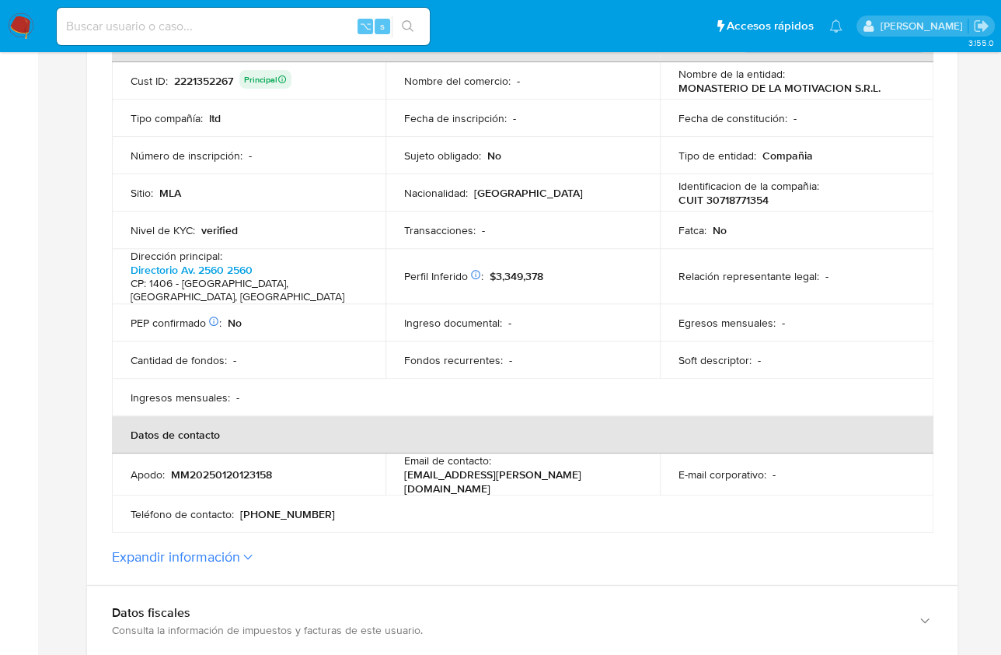
scroll to position [383, 0]
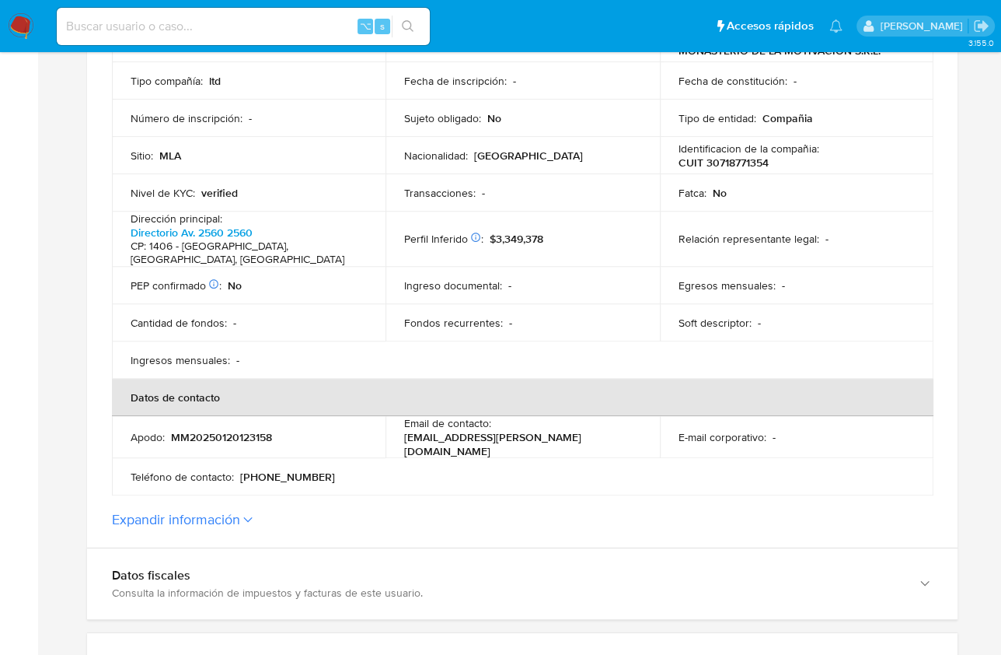
click at [225, 512] on button "Expandir información" at bounding box center [176, 519] width 128 height 17
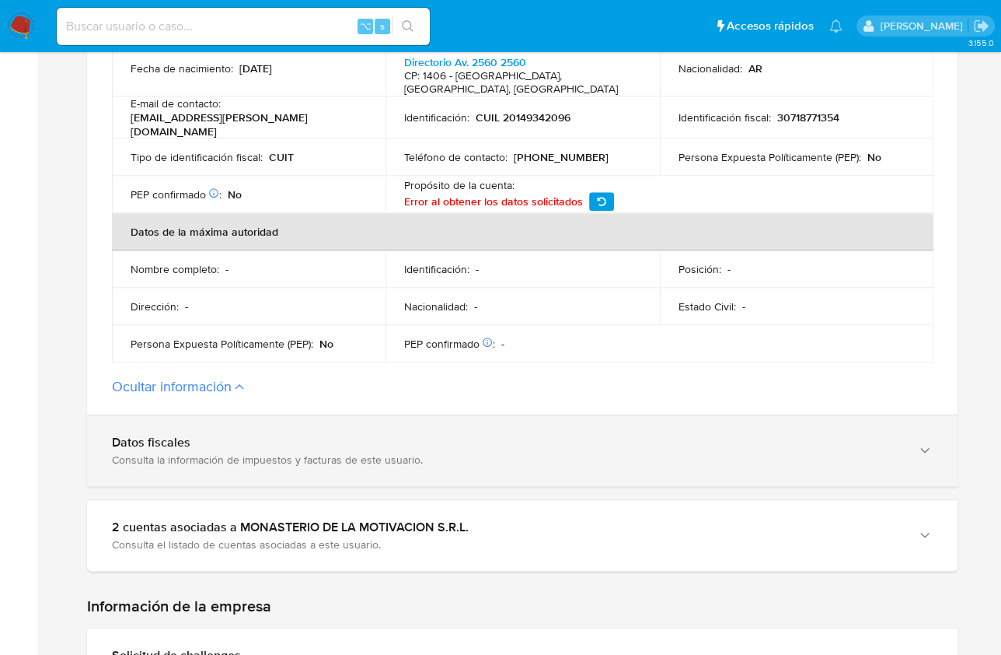
scroll to position [915, 0]
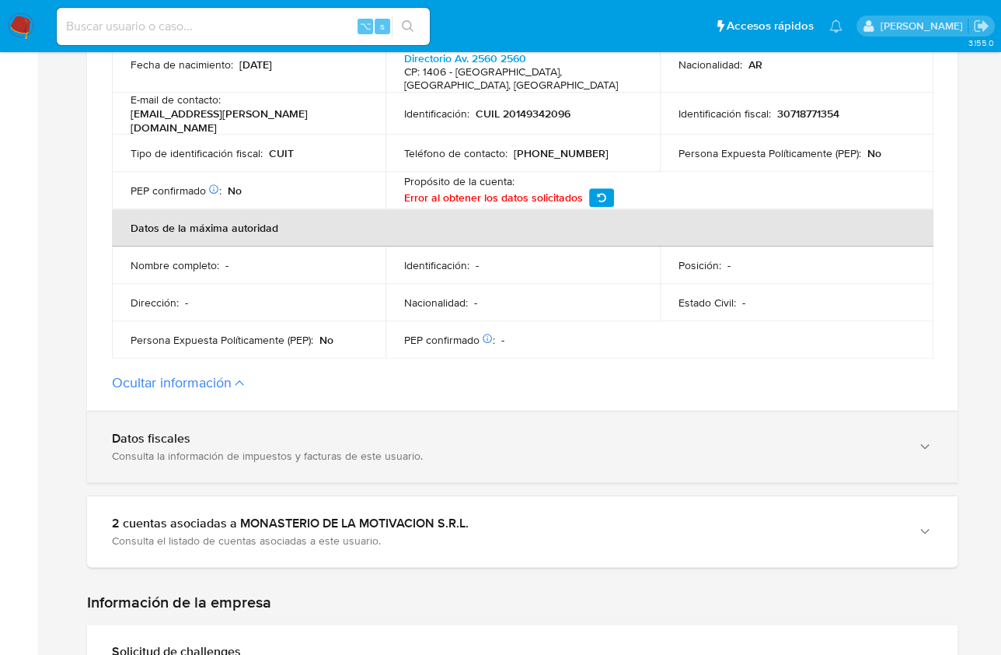
click at [362, 455] on div "Datos fiscales Consulta la información de impuestos y facturas de este usuario." at bounding box center [522, 446] width 871 height 71
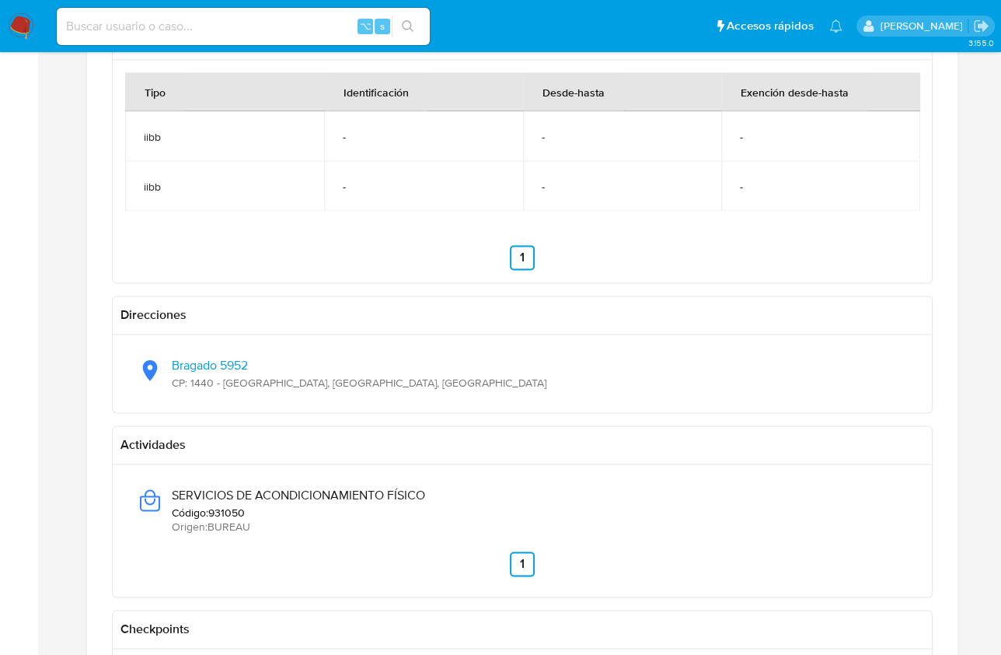
scroll to position [1635, 0]
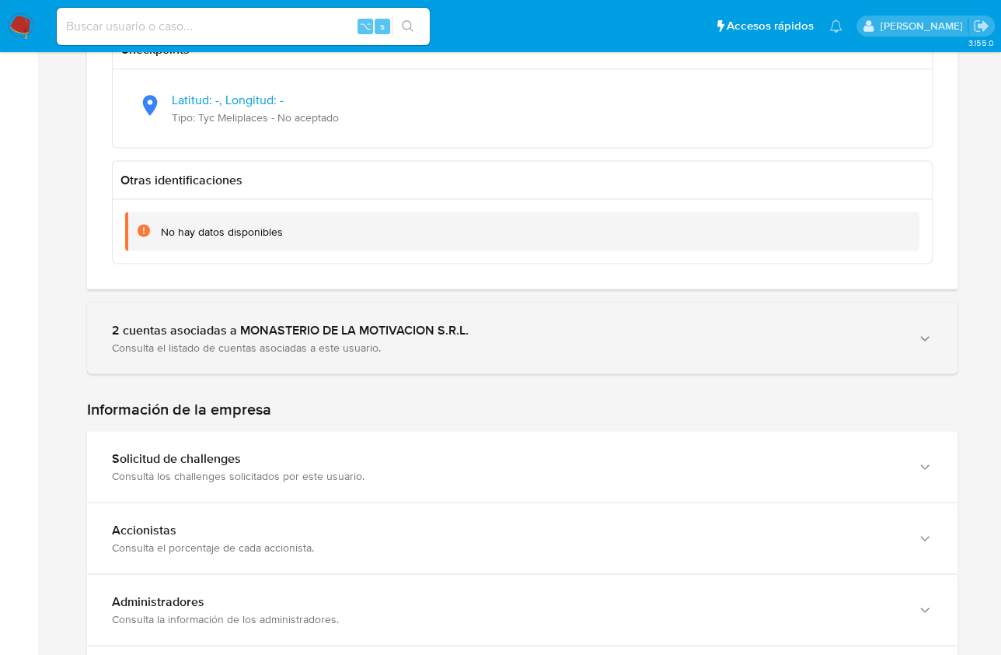
click at [282, 340] on div "Consulta el listado de cuentas asociadas a este usuario." at bounding box center [507, 347] width 790 height 14
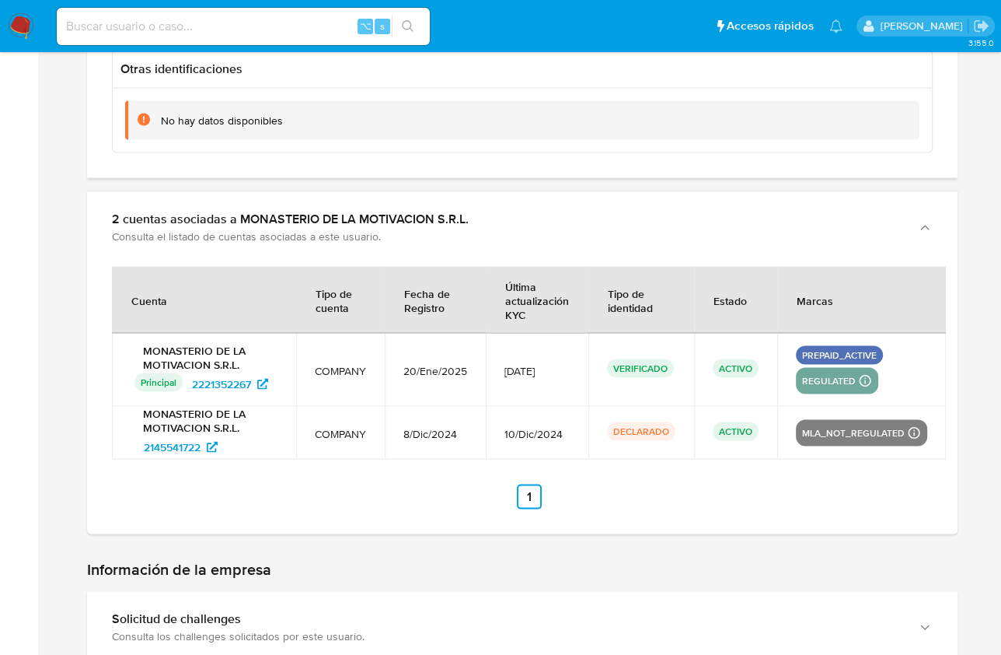
scroll to position [2345, 0]
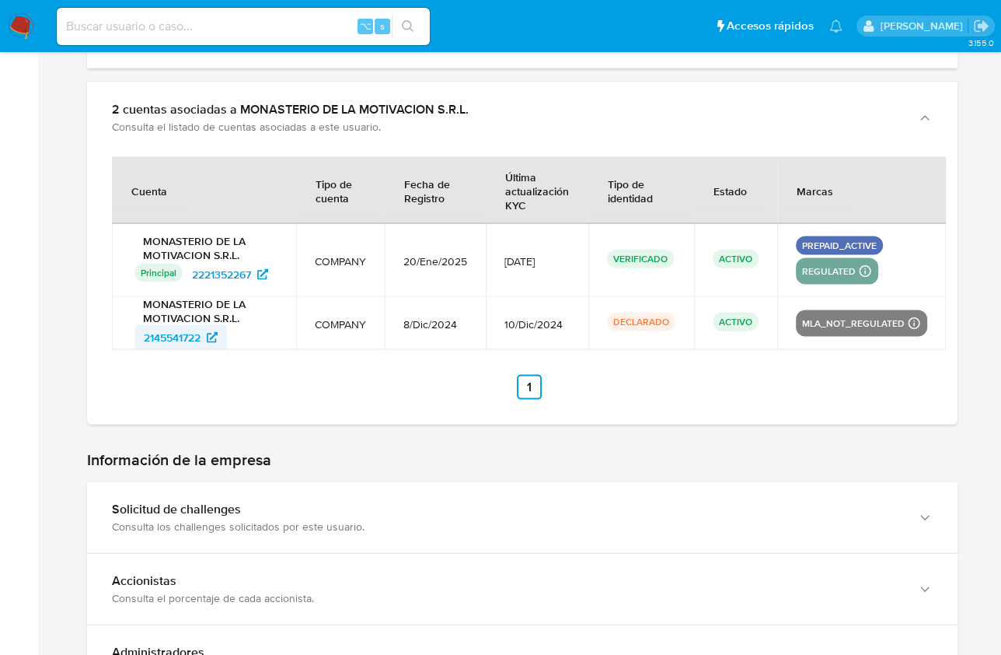
click at [187, 325] on span "2145541722" at bounding box center [172, 337] width 57 height 25
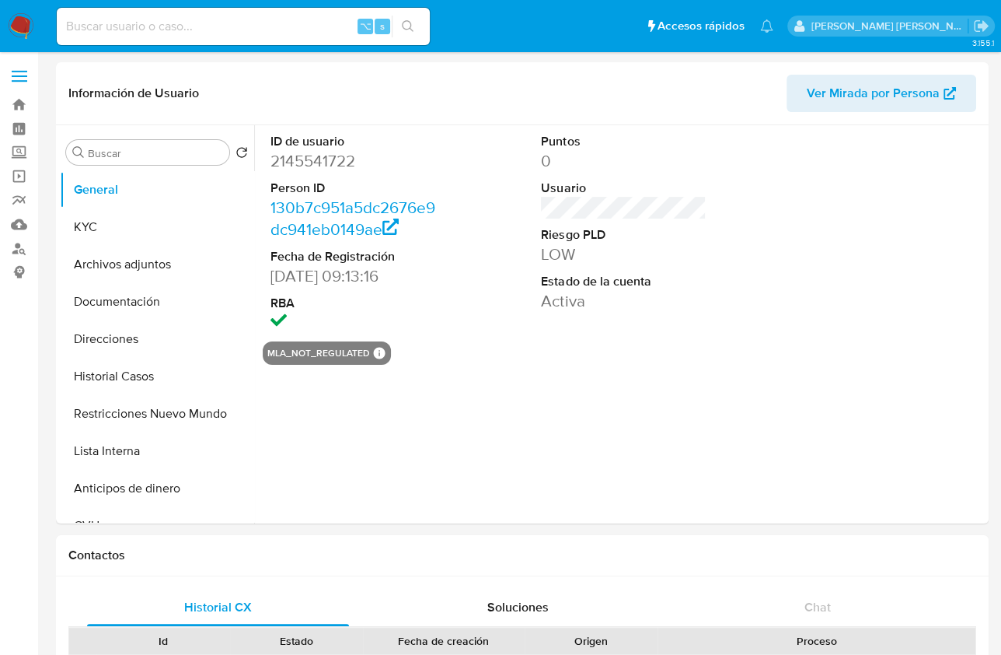
select select "10"
click at [128, 243] on button "KYC" at bounding box center [151, 226] width 182 height 37
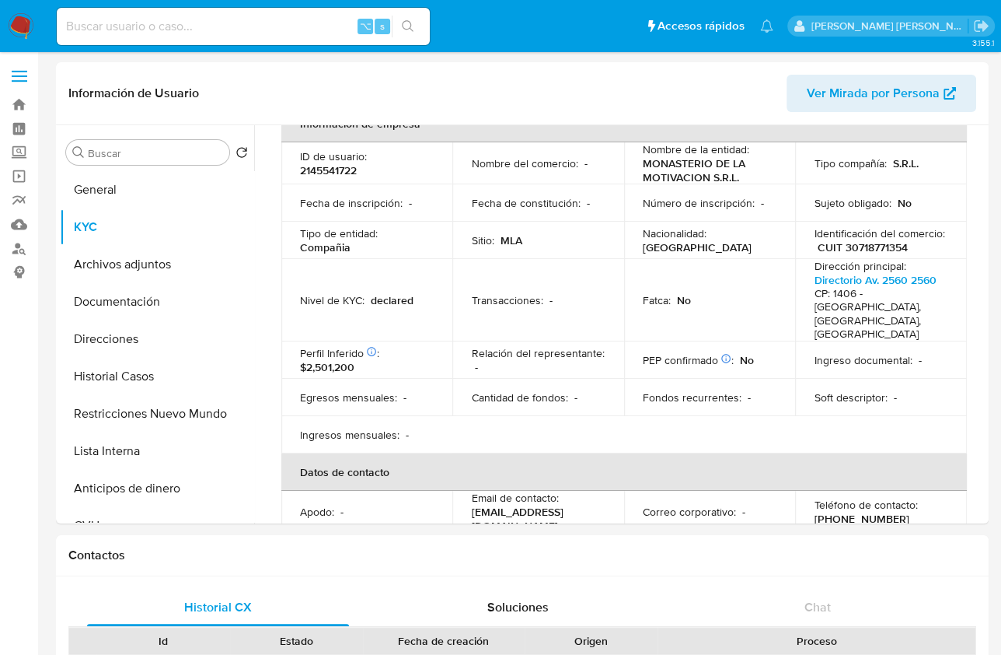
scroll to position [102, 0]
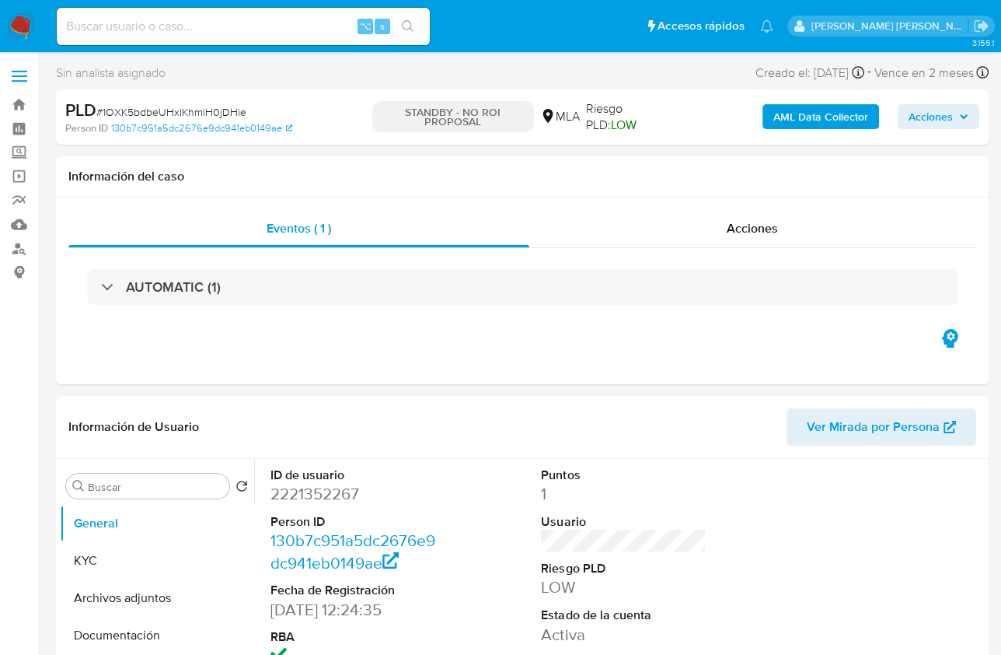
select select "10"
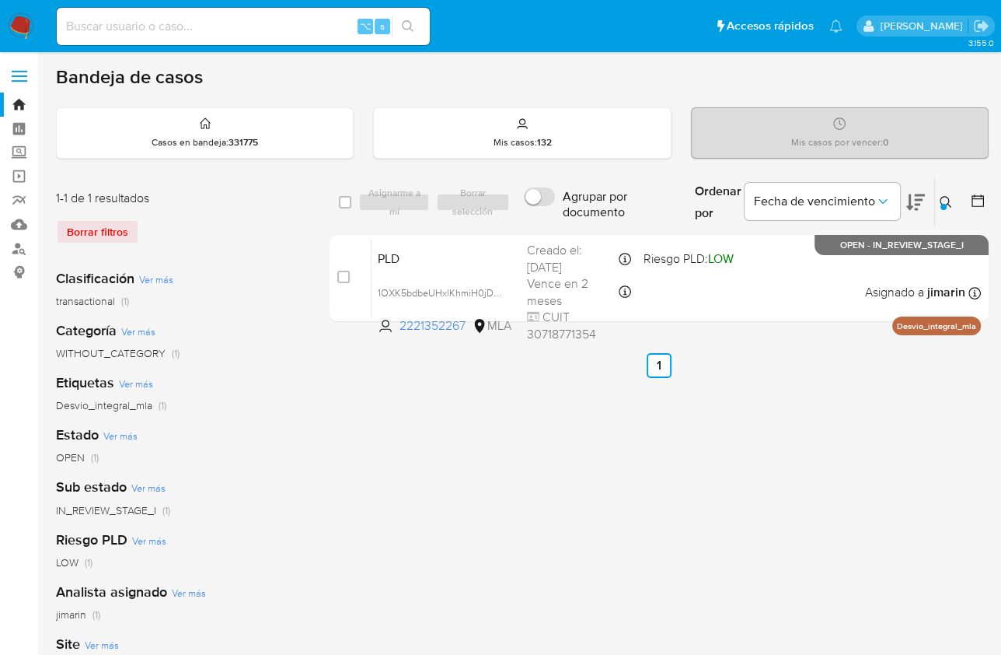
click at [941, 196] on icon at bounding box center [946, 202] width 12 height 12
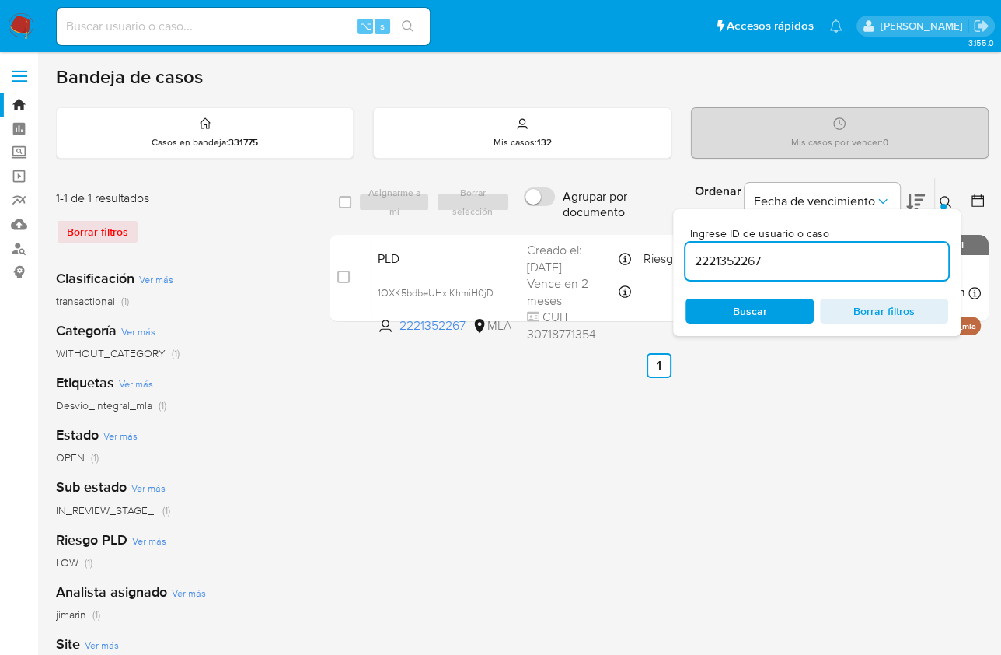
click at [823, 268] on input "2221352267" at bounding box center [817, 261] width 263 height 20
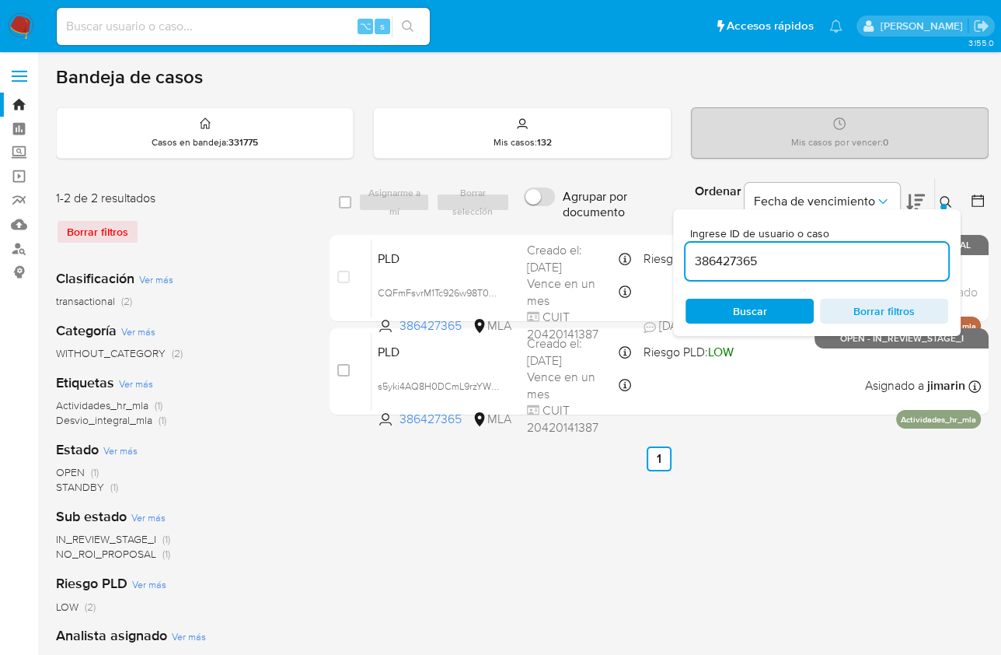
click at [946, 198] on icon at bounding box center [946, 202] width 12 height 12
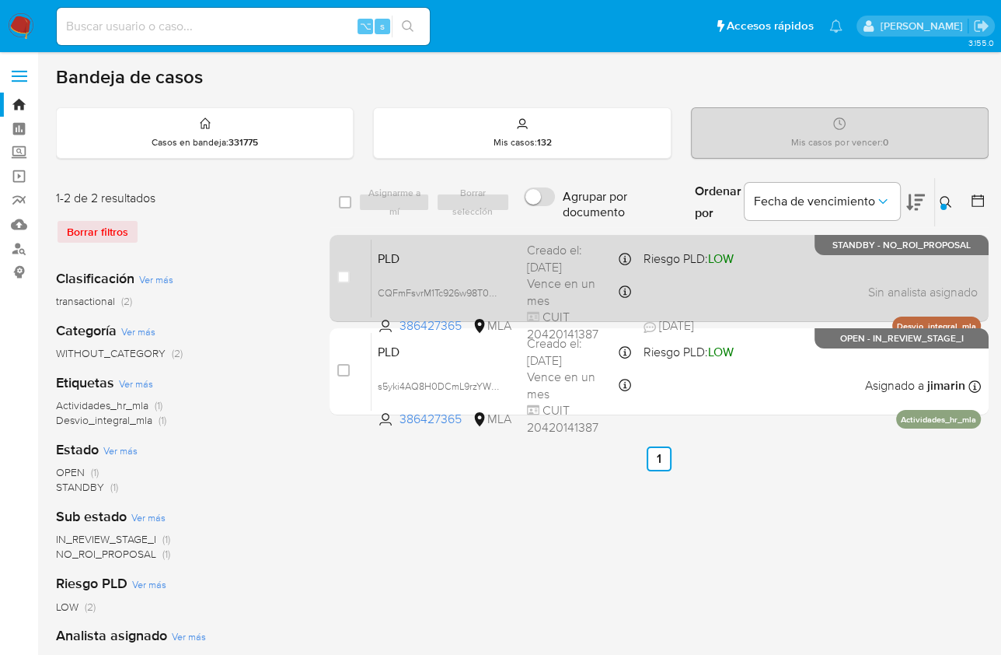
click at [773, 275] on div "PLD CQFmFsvrM1Tc926w98T0Gm0h 386427365 MLA Riesgo PLD: LOW Creado el: 12/07/202…" at bounding box center [677, 278] width 610 height 79
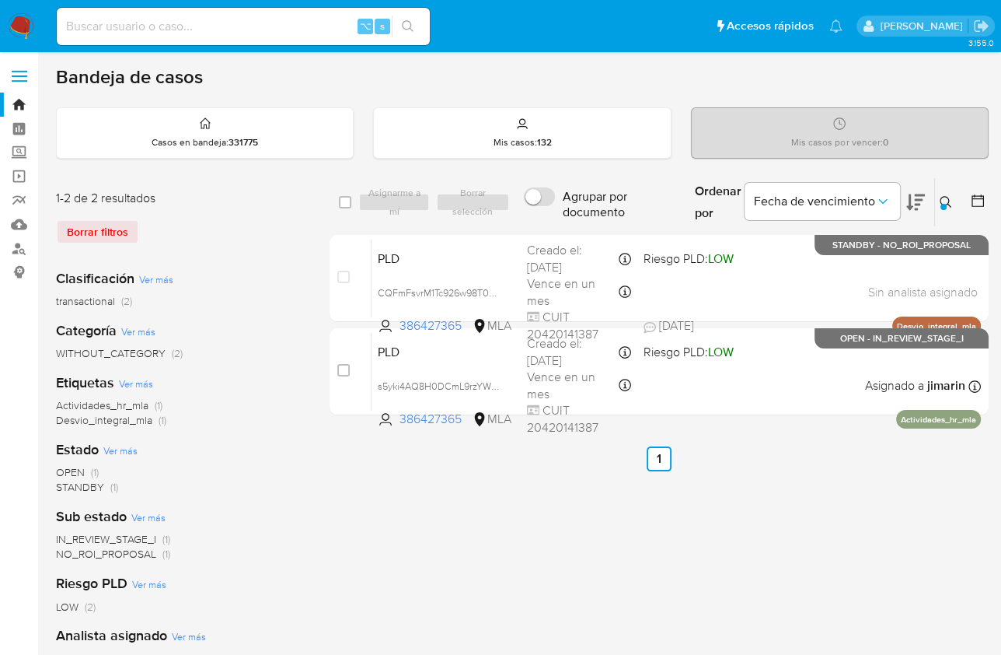
click at [921, 203] on icon at bounding box center [916, 202] width 19 height 19
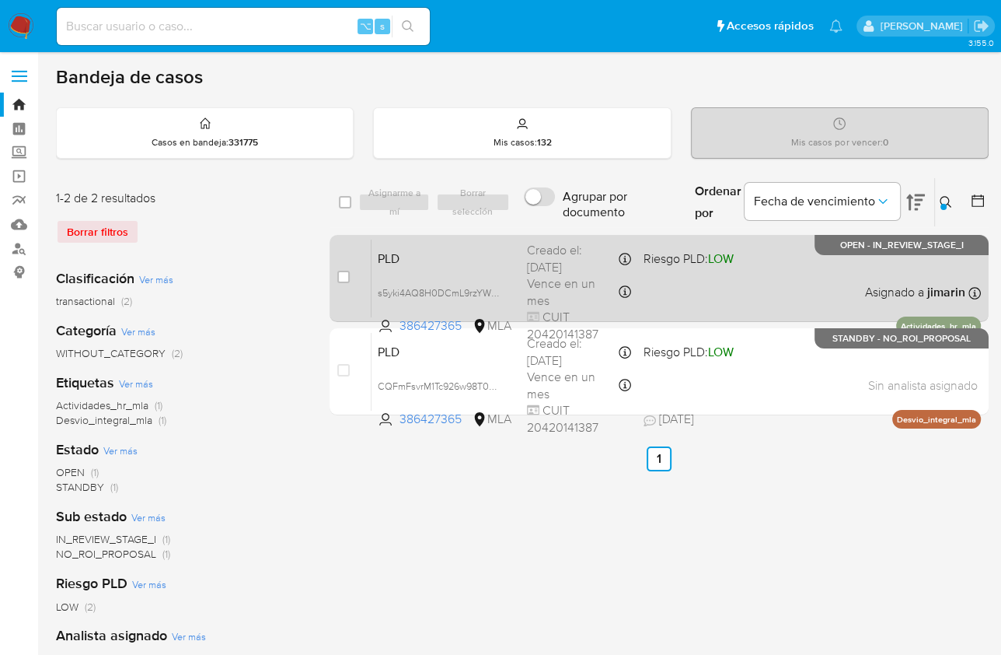
click at [827, 261] on div "PLD s5yki4AQ8H0DCmL9rzYWyuGr 386427365 MLA Riesgo PLD: LOW Creado el: 12/08/202…" at bounding box center [677, 278] width 610 height 79
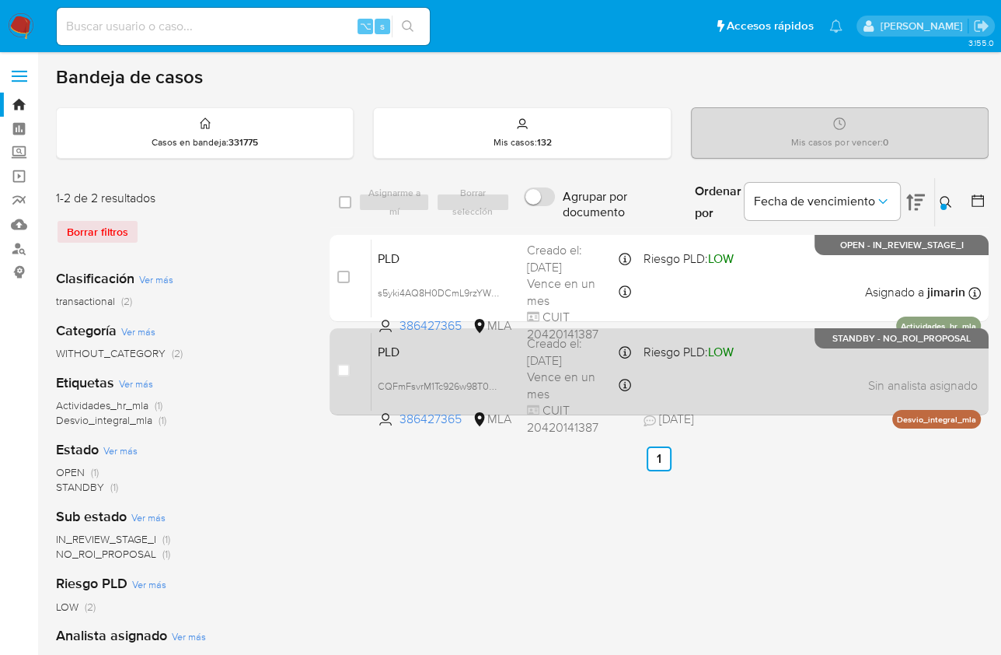
click at [842, 411] on span "17/07/2025 17/07/2025 17:15" at bounding box center [754, 419] width 221 height 17
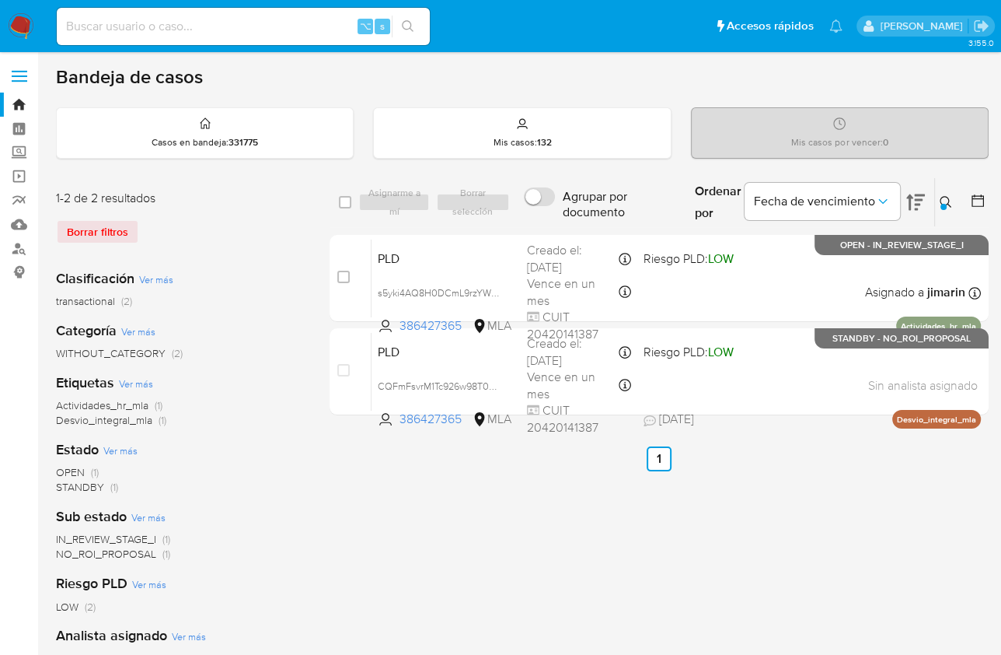
click at [944, 197] on icon at bounding box center [946, 202] width 12 height 12
click at [946, 201] on icon at bounding box center [946, 202] width 12 height 12
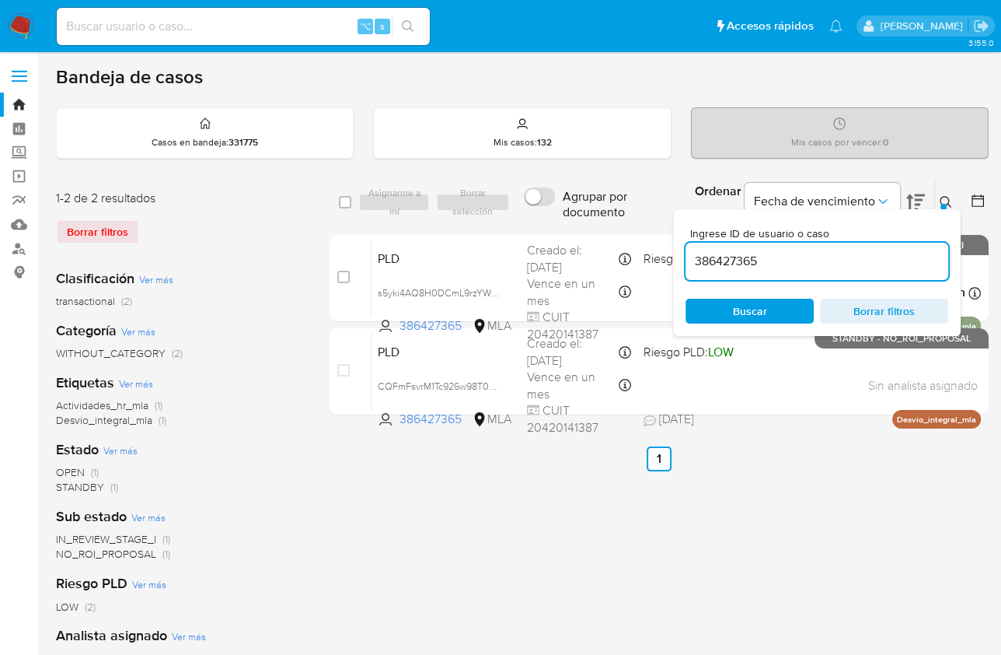
click at [833, 258] on input "386427365" at bounding box center [817, 261] width 263 height 20
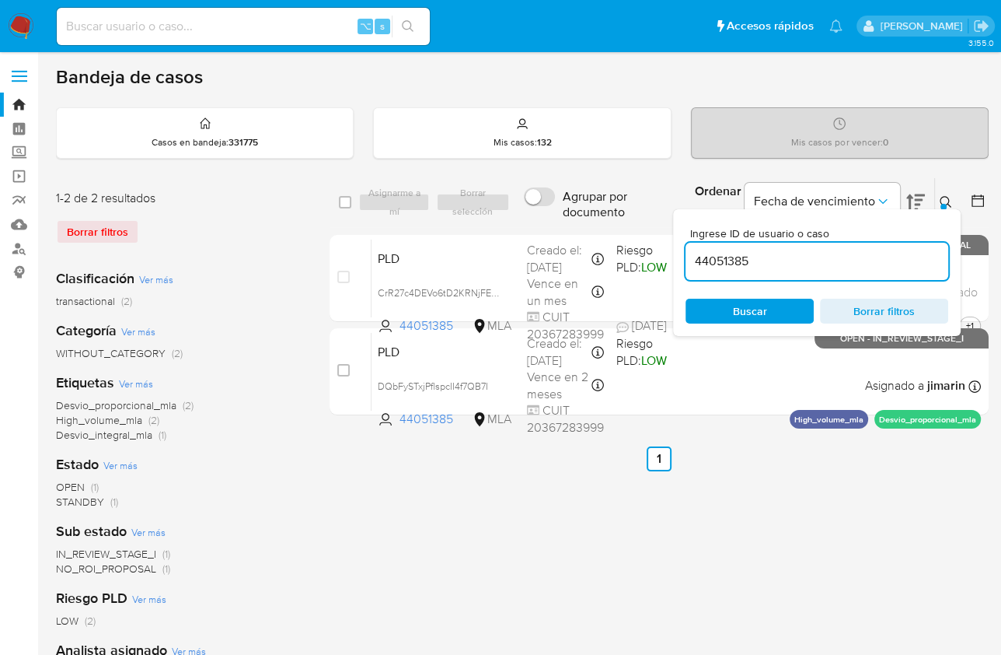
click at [938, 199] on button at bounding box center [948, 202] width 26 height 19
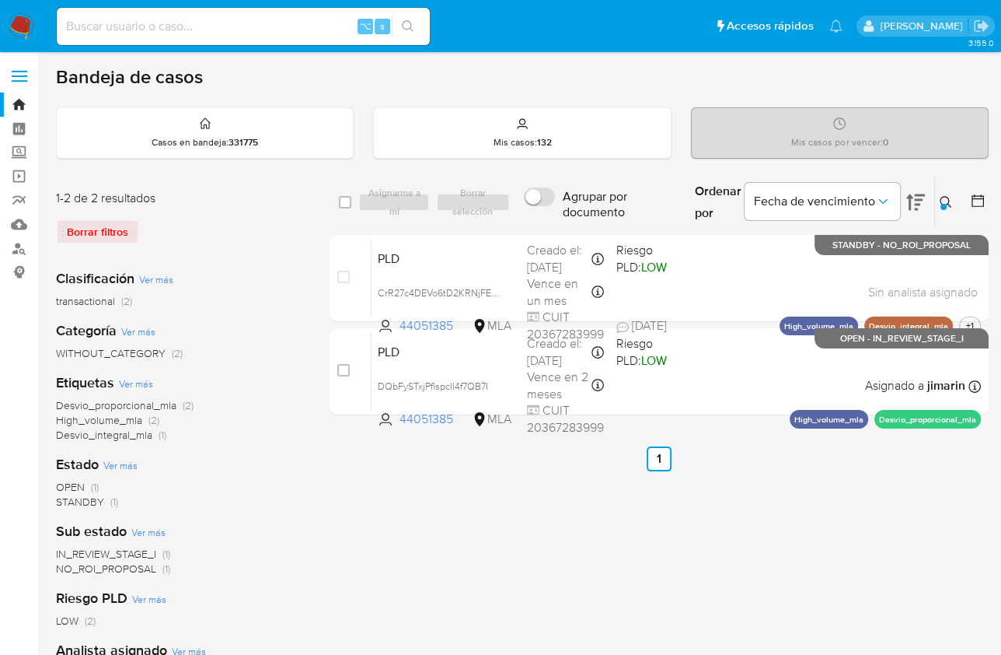
click at [911, 203] on icon at bounding box center [916, 202] width 19 height 19
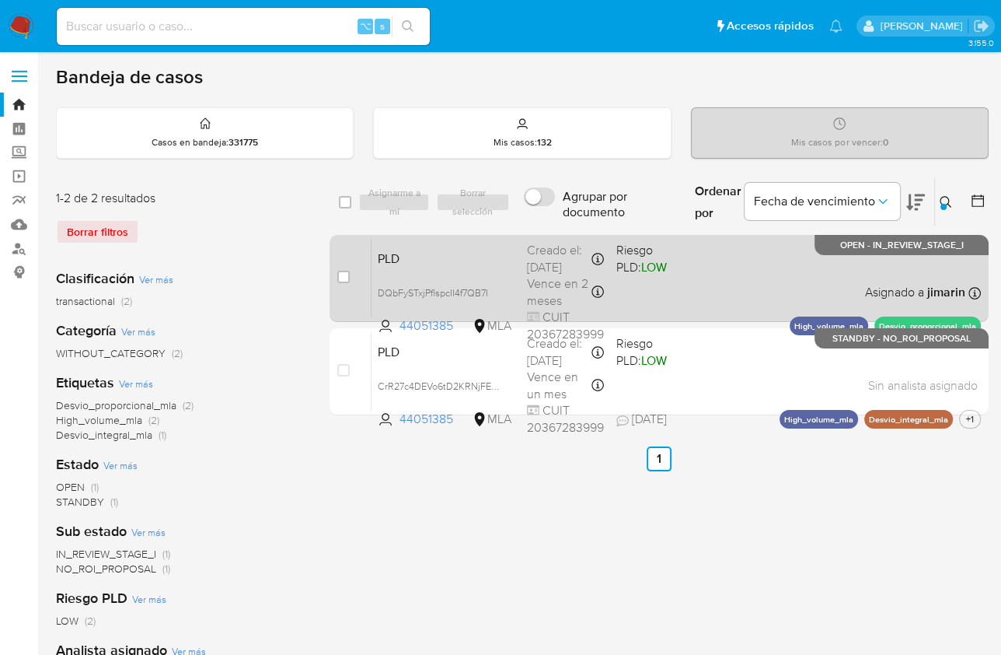
click at [750, 281] on div "PLD DQbFySTxjPflspcII4f7QB7I 44051385 MLA Riesgo PLD: LOW Creado el: 12/08/2025…" at bounding box center [677, 278] width 610 height 79
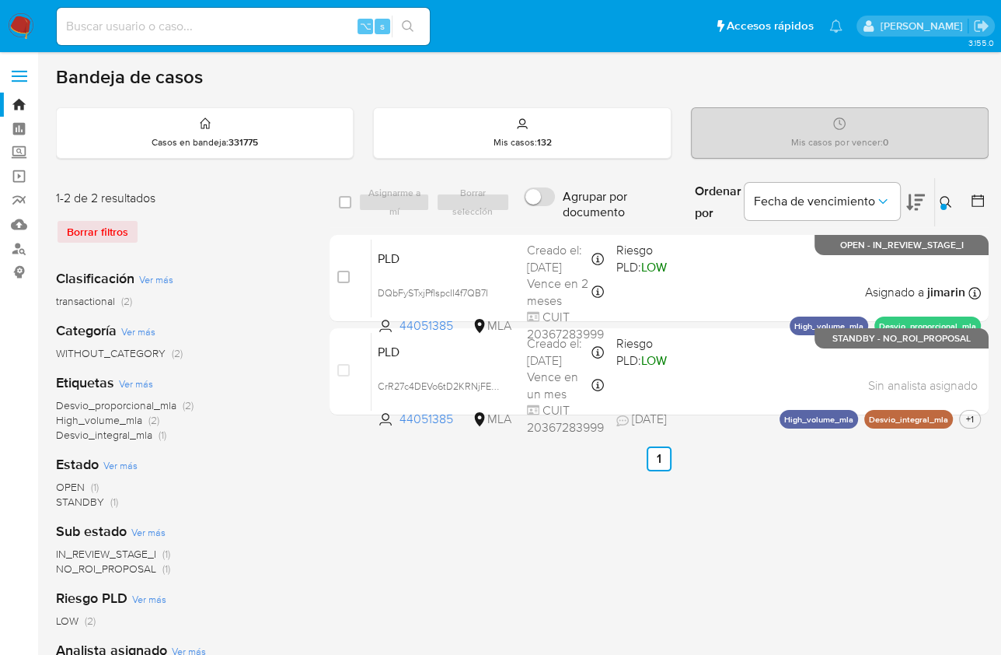
click at [956, 199] on button at bounding box center [948, 202] width 26 height 19
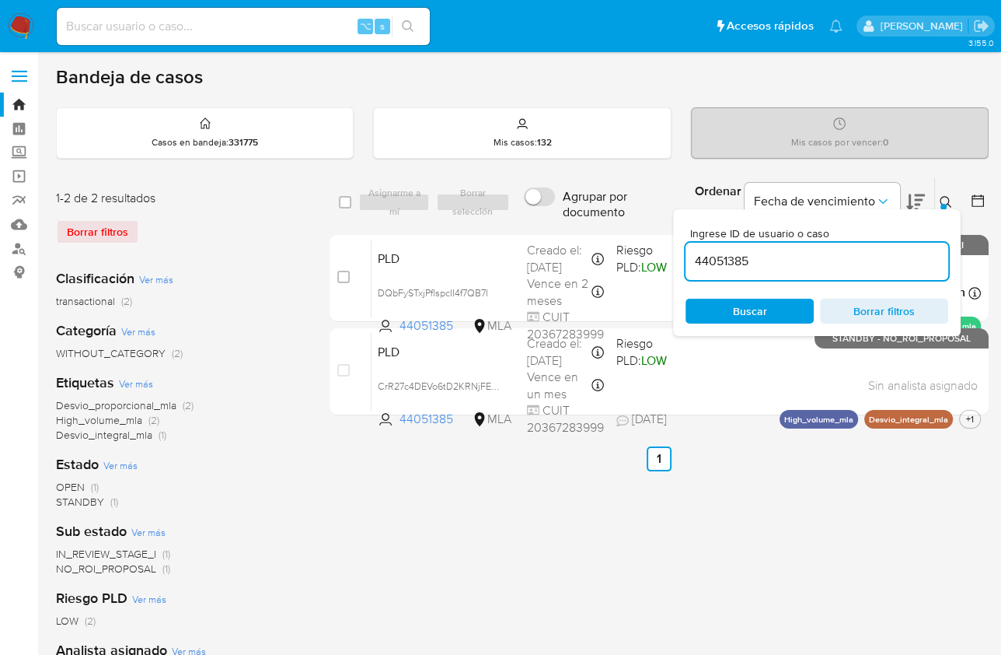
click at [858, 258] on input "44051385" at bounding box center [817, 261] width 263 height 20
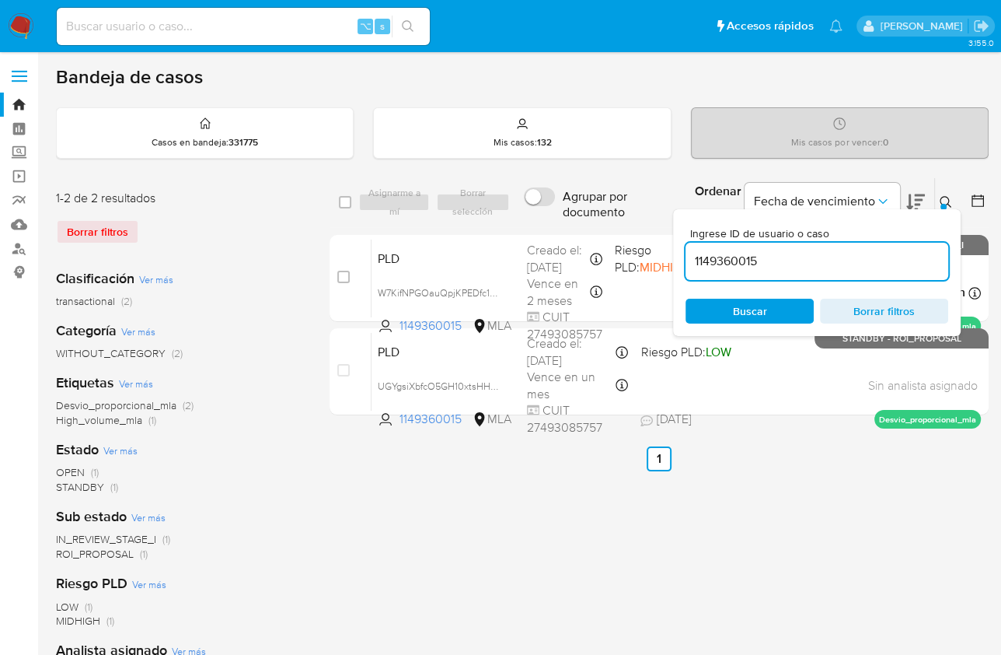
click at [945, 201] on icon at bounding box center [946, 202] width 12 height 12
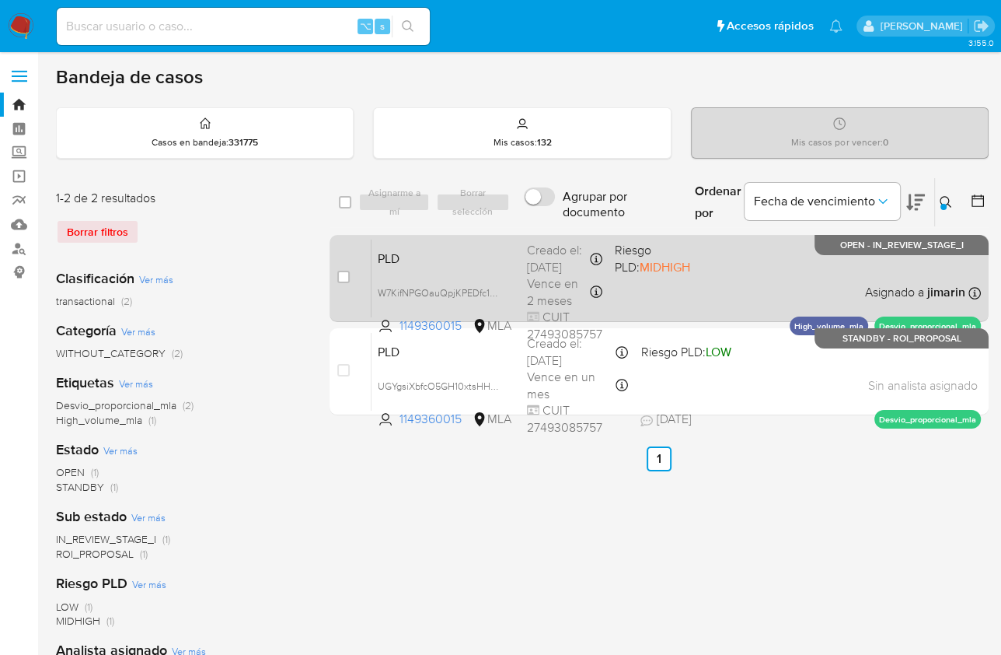
click at [817, 280] on div "PLD W7KifNPGOauQpjKPEDfc1BI3 1149360015 MLA Riesgo PLD: MIDHIGH Creado el: 12/0…" at bounding box center [677, 278] width 610 height 79
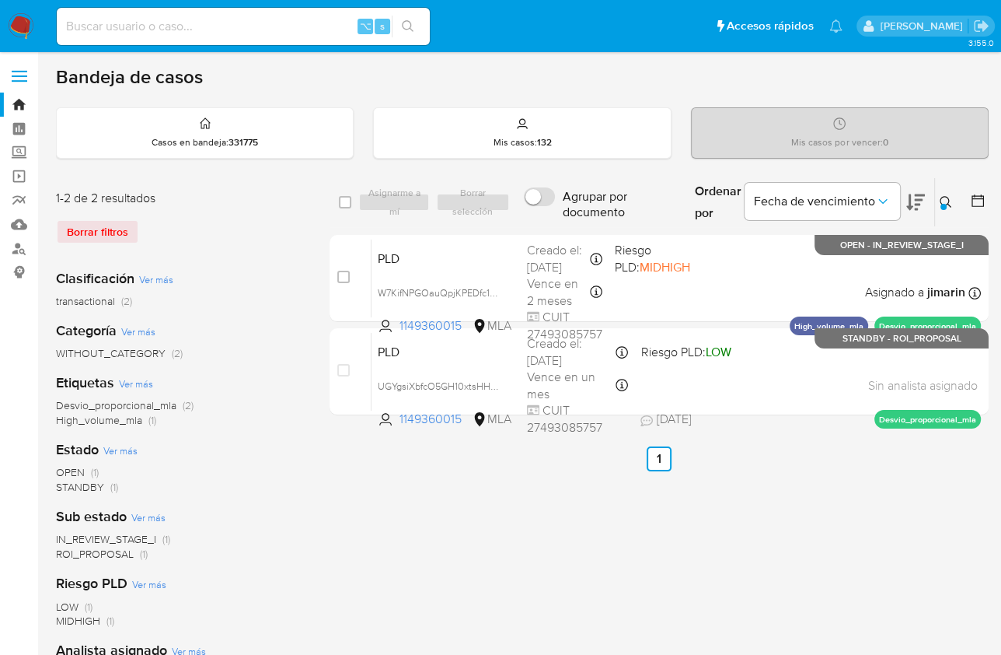
click at [941, 199] on icon at bounding box center [946, 202] width 12 height 12
click at [942, 199] on icon at bounding box center [946, 202] width 12 height 12
click at [938, 197] on button at bounding box center [948, 202] width 26 height 19
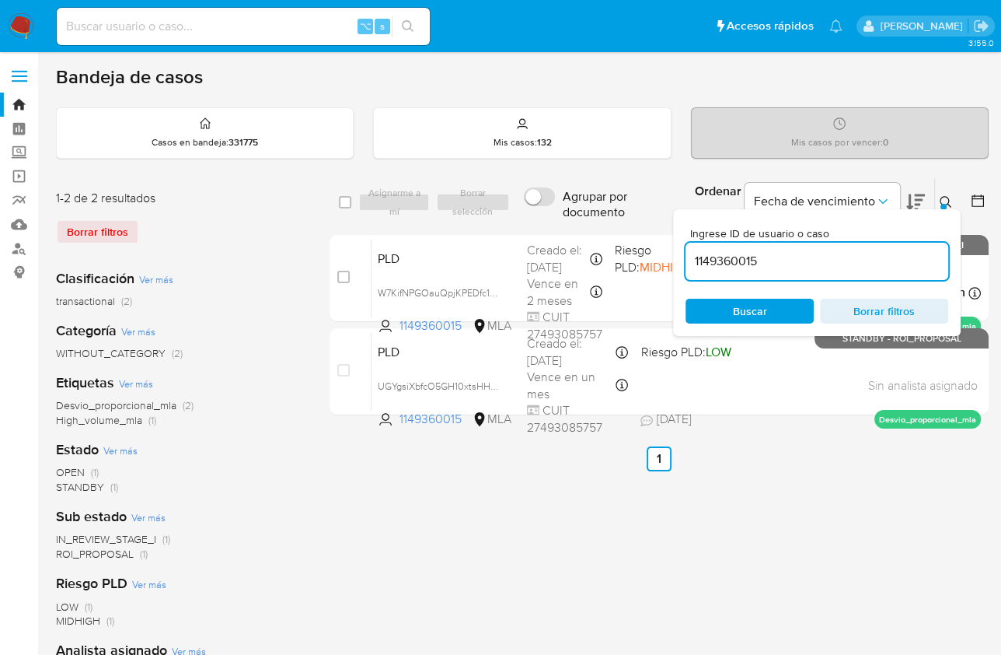
click at [848, 264] on input "1149360015" at bounding box center [817, 261] width 263 height 20
click at [847, 264] on input "1149360015" at bounding box center [817, 261] width 263 height 20
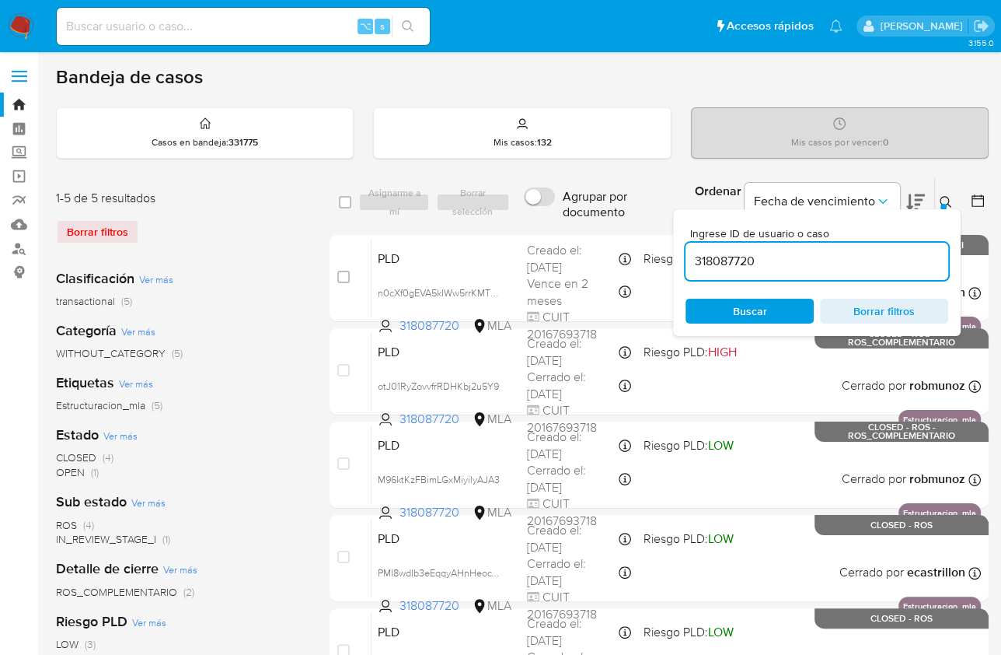
click at [945, 204] on div at bounding box center [944, 207] width 6 height 6
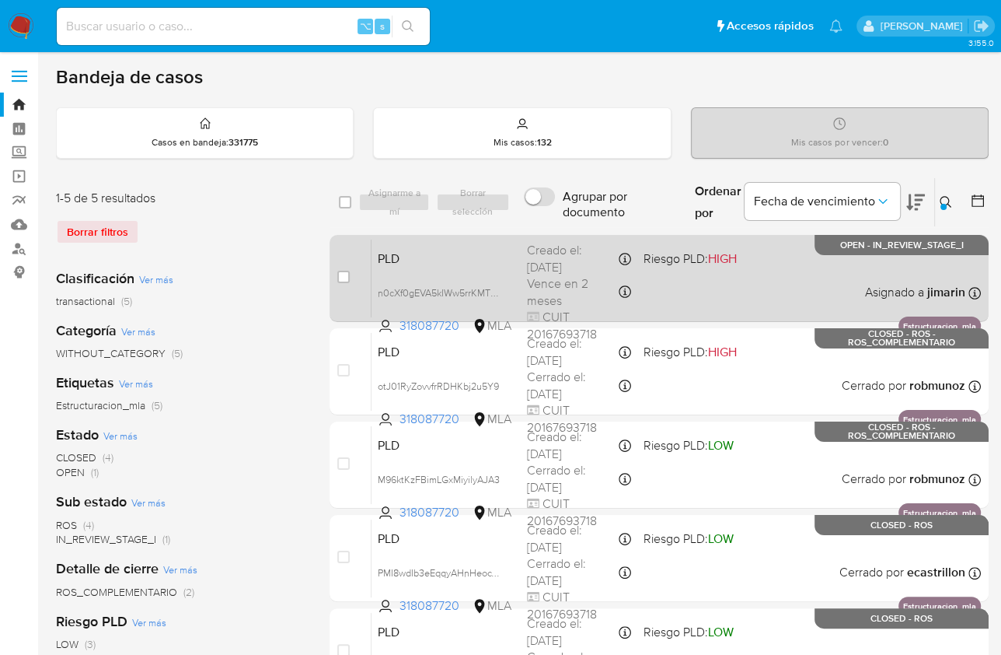
click at [795, 278] on div "PLD n0cXf0gEVA5kIWw5rrKMTQzZ 318087720 MLA Riesgo PLD: HIGH Creado el: 12/08/20…" at bounding box center [677, 278] width 610 height 79
click at [713, 253] on span "HIGH" at bounding box center [722, 259] width 29 height 18
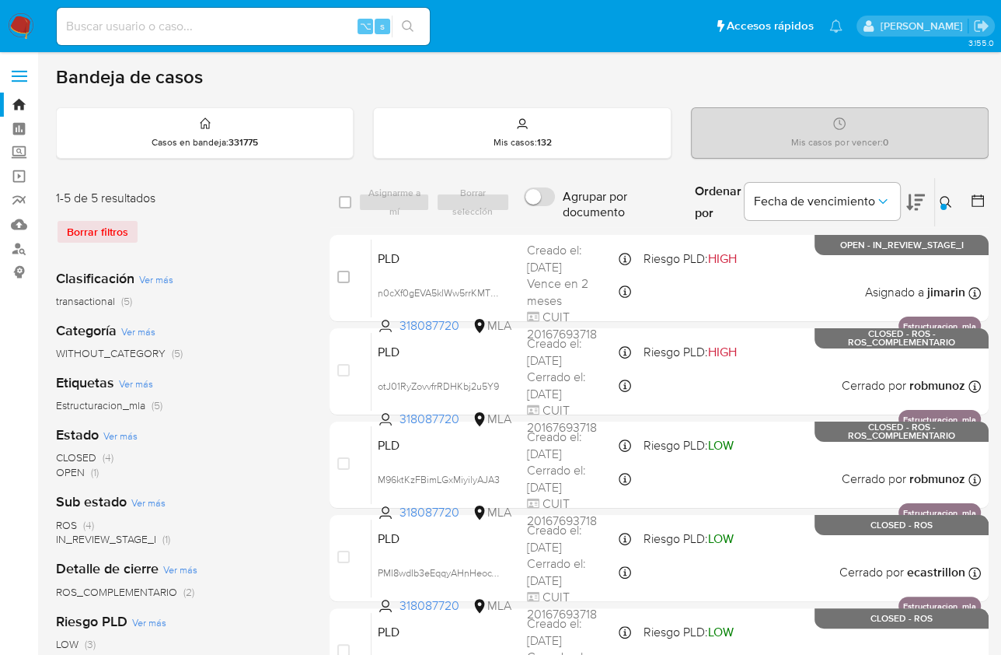
click at [939, 201] on button at bounding box center [948, 202] width 26 height 19
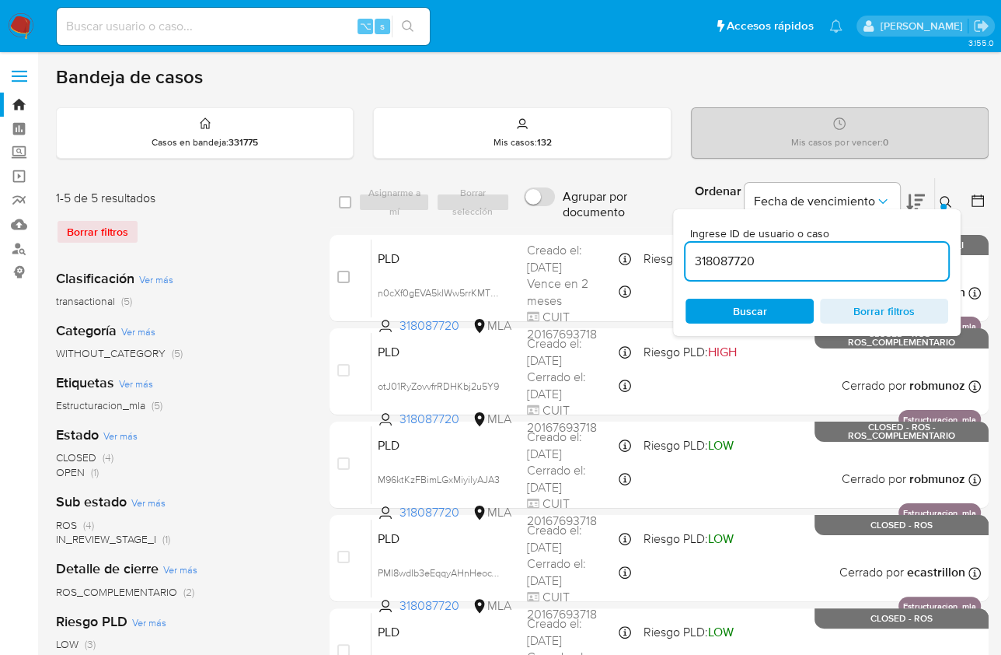
click at [872, 268] on input "318087720" at bounding box center [817, 261] width 263 height 20
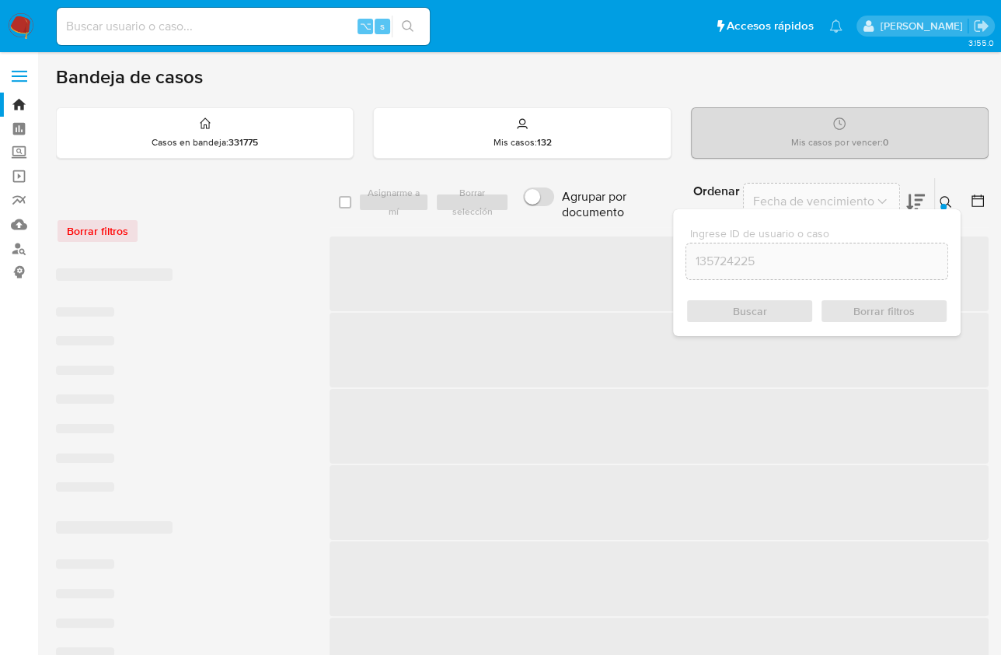
click at [949, 196] on icon at bounding box center [946, 202] width 12 height 12
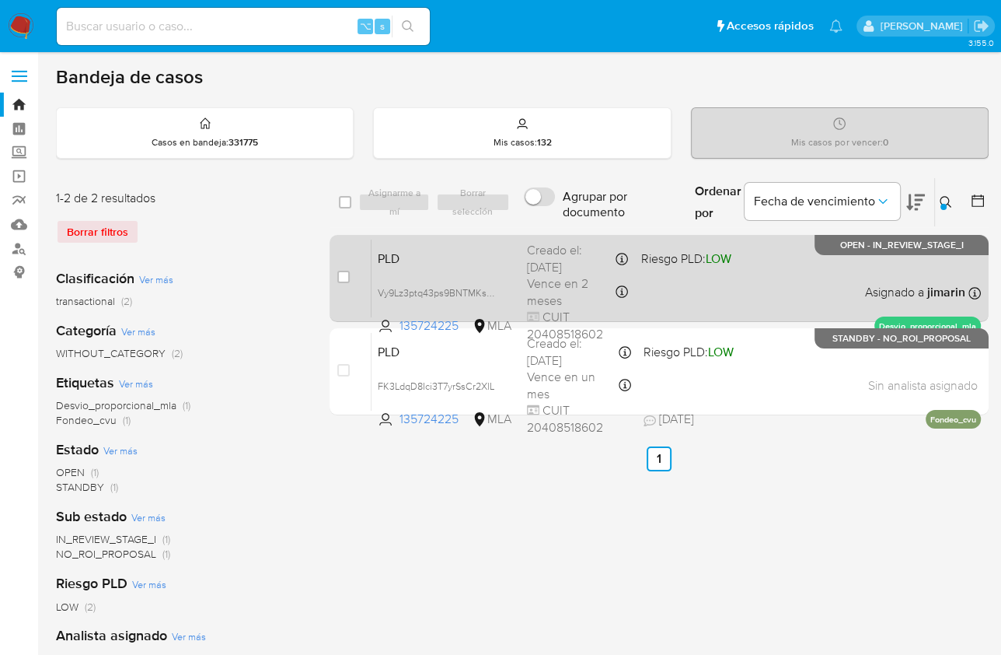
click at [767, 283] on div "PLD Vy9Lz3ptq43ps9BNTMKsOgej 135724225 MLA Riesgo PLD: LOW Creado el: 12/08/202…" at bounding box center [677, 278] width 610 height 79
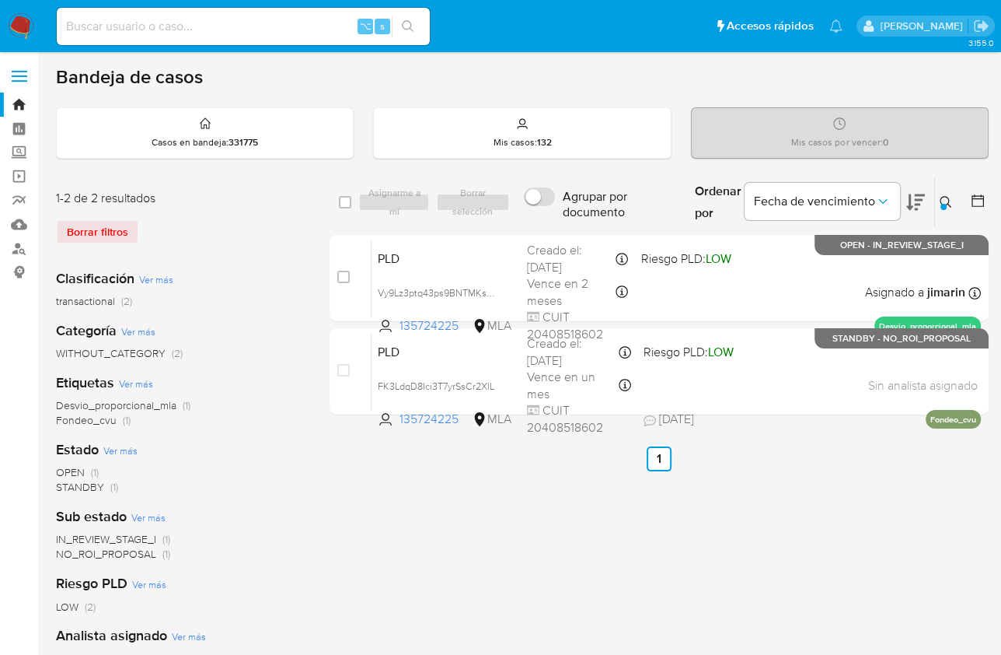
click at [936, 199] on button at bounding box center [948, 202] width 26 height 19
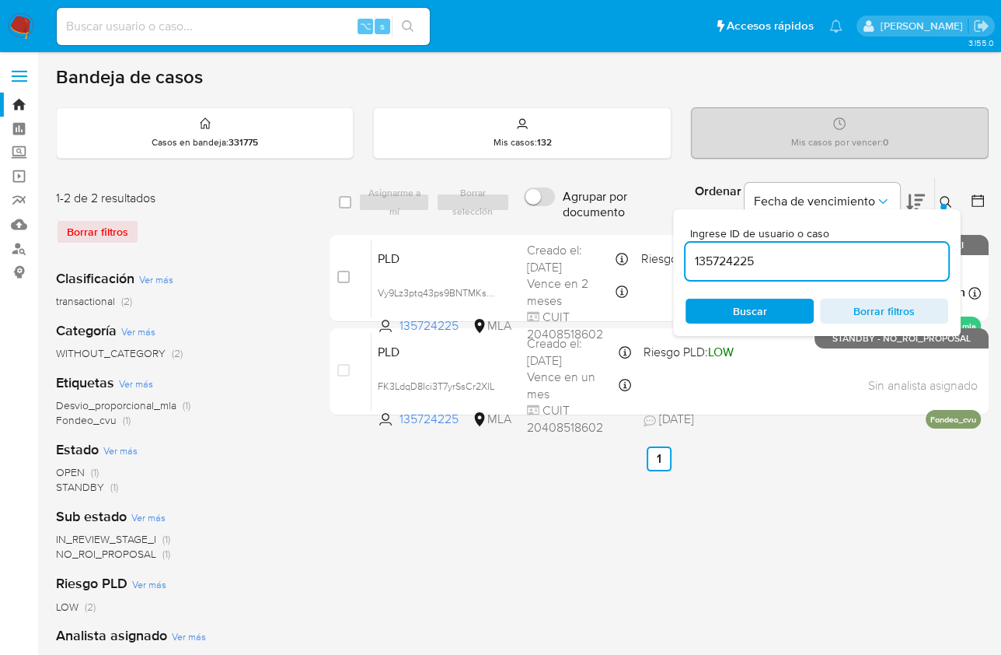
click at [891, 258] on input "135724225" at bounding box center [817, 261] width 263 height 20
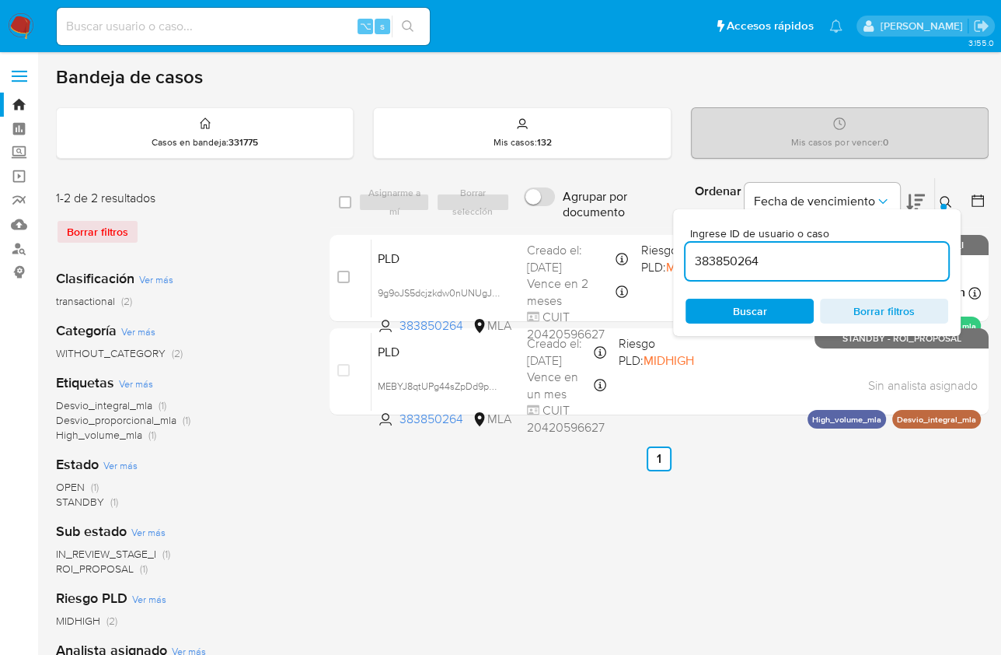
click at [947, 209] on div "Ingrese ID de usuario o caso 383850264 Buscar Borrar filtros" at bounding box center [817, 272] width 288 height 127
click at [938, 209] on div "Ingrese ID de usuario o caso 383850264 Buscar Borrar filtros" at bounding box center [817, 272] width 288 height 127
click at [944, 204] on div at bounding box center [944, 207] width 6 height 6
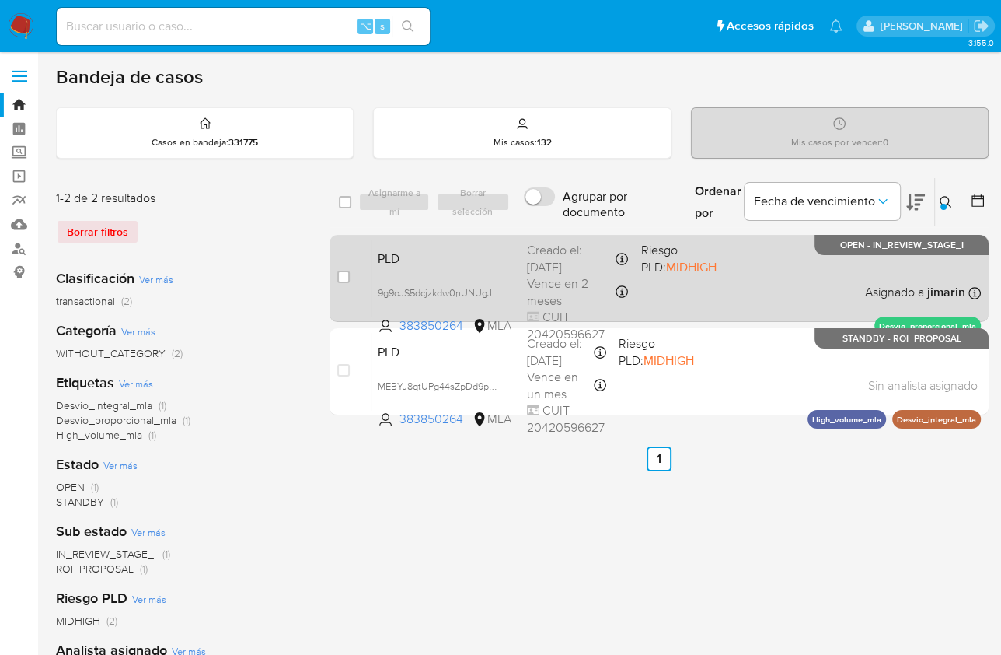
click at [766, 282] on div "PLD 9g9oJS5dcjzkdw0nUNUgJWsR 383850264 MLA Riesgo PLD: MIDHIGH Creado el: 12/08…" at bounding box center [677, 278] width 610 height 79
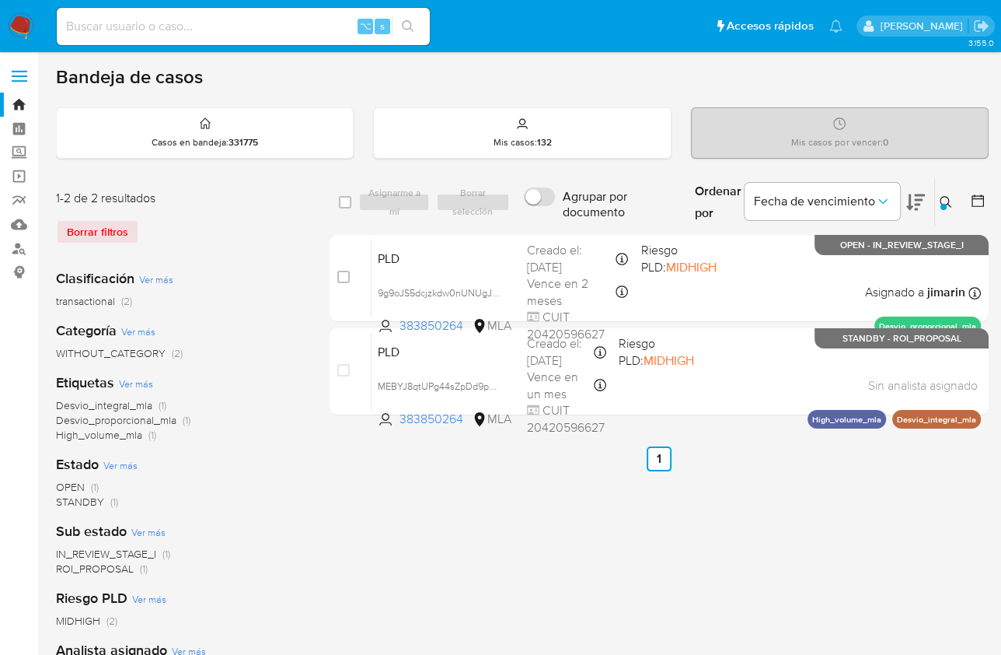
click at [951, 200] on icon at bounding box center [946, 202] width 12 height 12
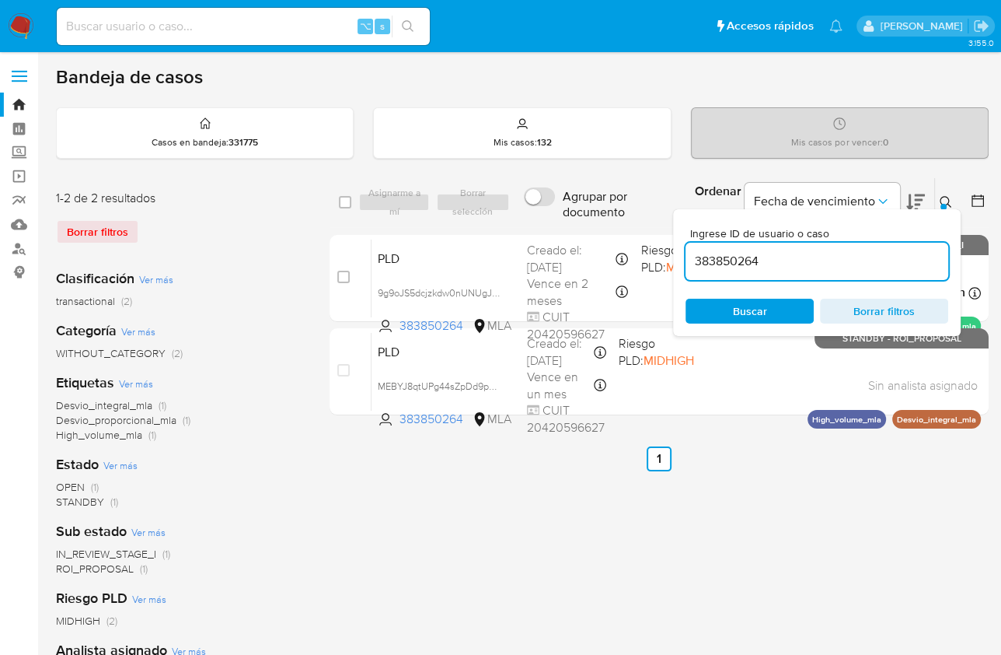
click at [878, 253] on input "383850264" at bounding box center [817, 261] width 263 height 20
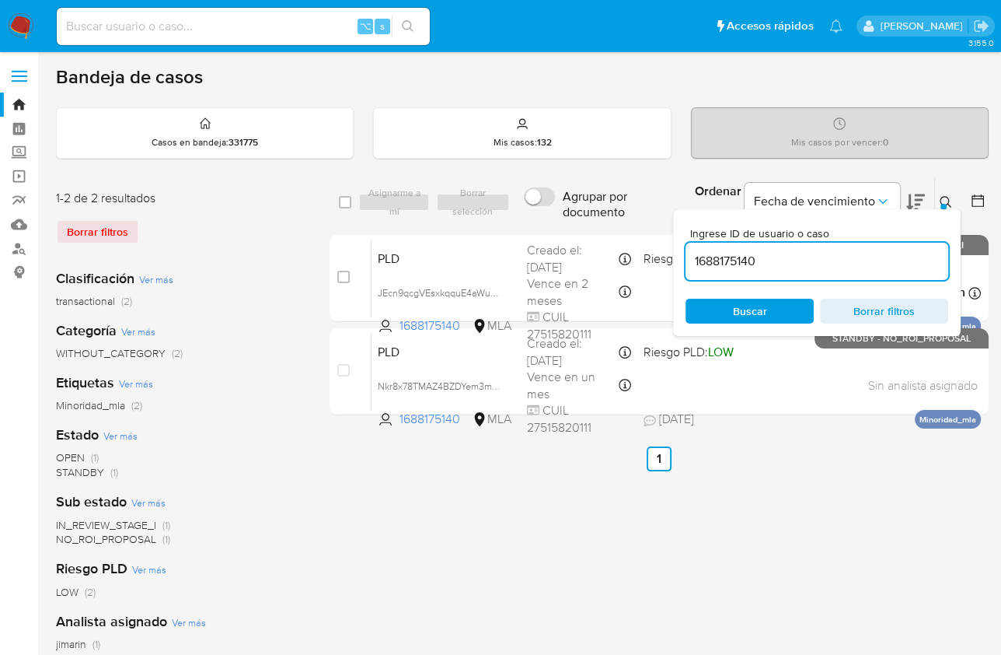
click at [945, 204] on div at bounding box center [944, 207] width 6 height 6
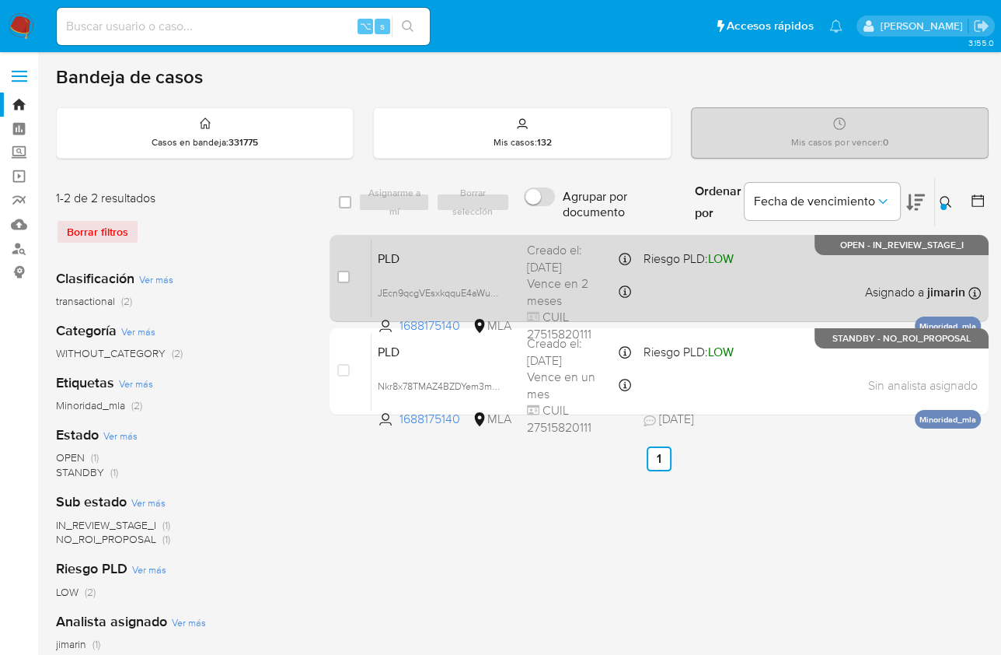
click at [824, 273] on div "PLD JEcn9qcgVEsxkqquE4aWuWXw 1688175140 MLA Riesgo PLD: LOW Creado el: 12/08/20…" at bounding box center [677, 278] width 610 height 79
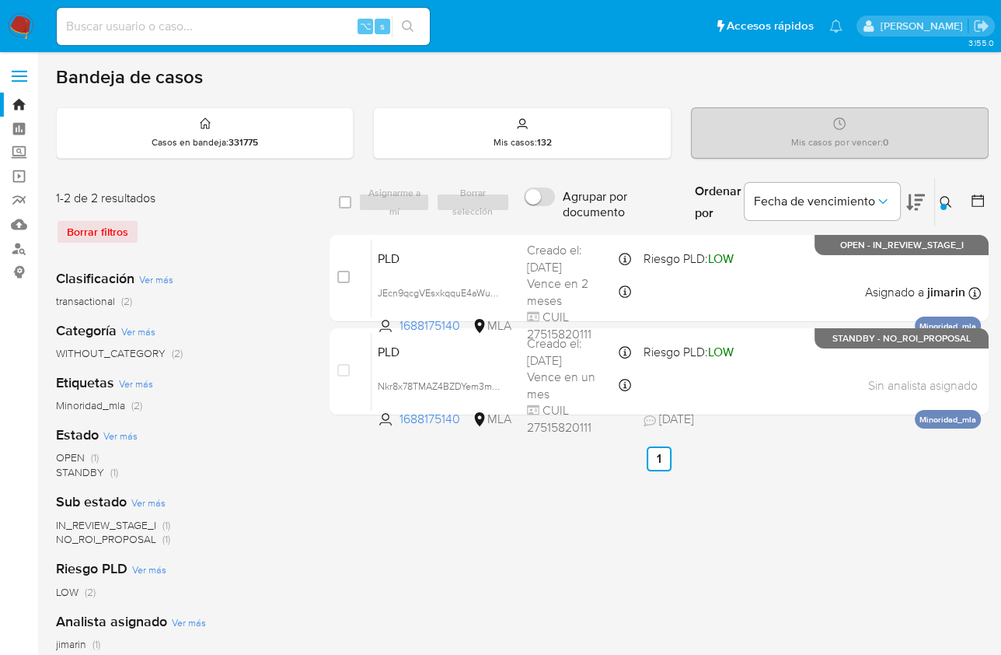
click at [949, 204] on icon at bounding box center [946, 202] width 12 height 12
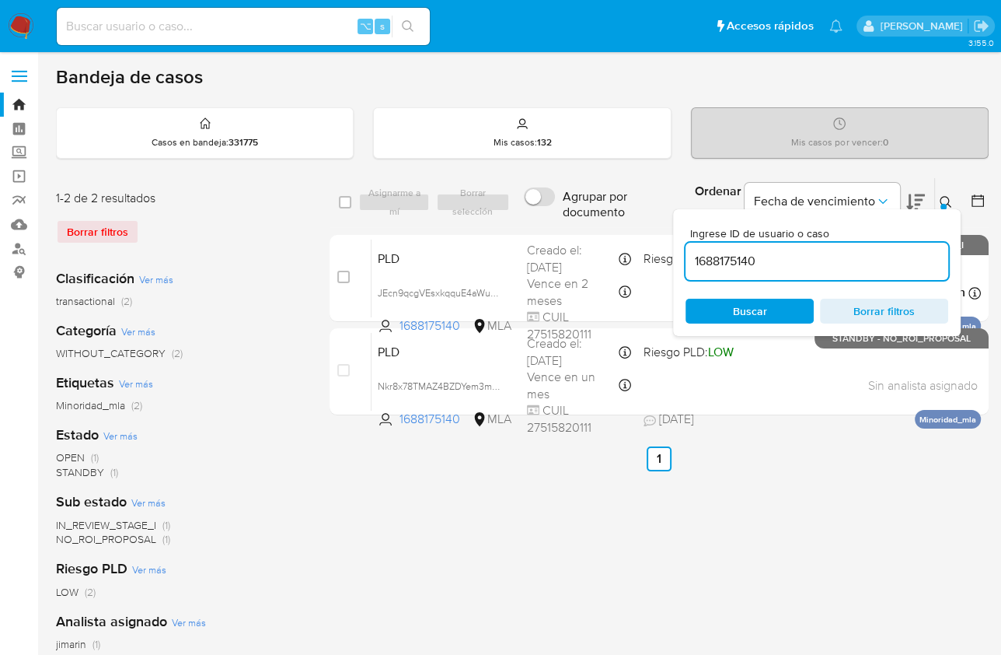
click at [825, 267] on input "1688175140" at bounding box center [817, 261] width 263 height 20
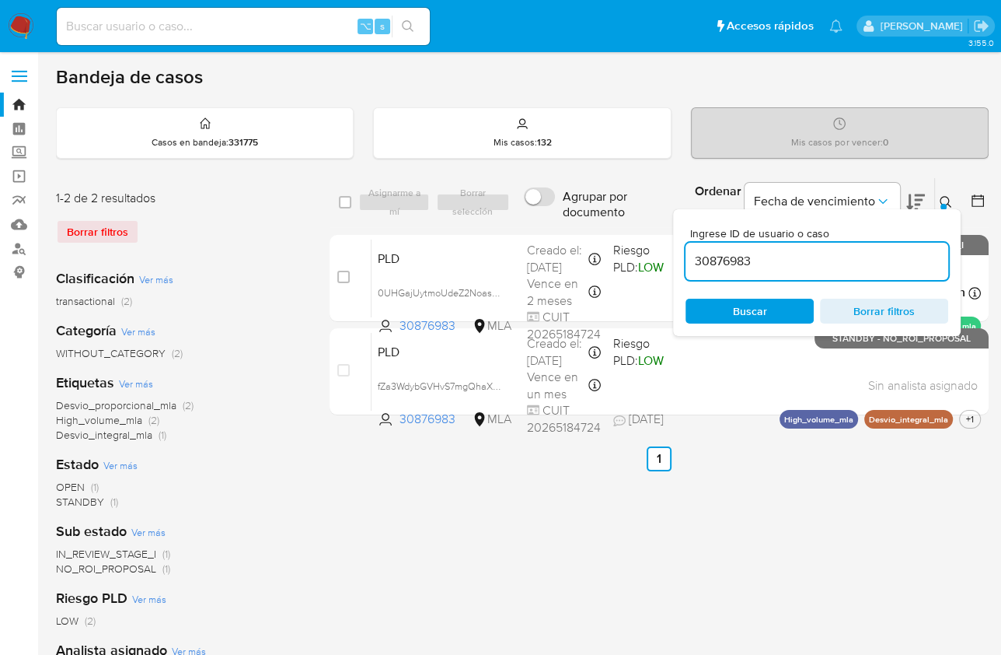
click at [945, 197] on icon at bounding box center [946, 202] width 12 height 12
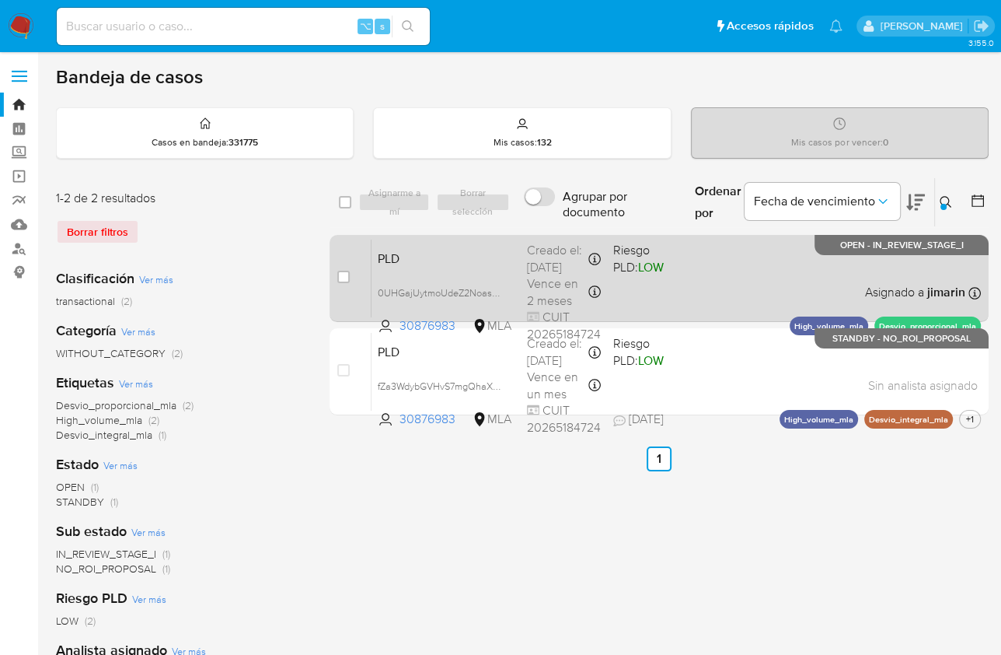
click at [801, 270] on div "PLD 0UHGajUytmoUdeZ2NoasHgyG 30876983 MLA Riesgo PLD: LOW Creado el: 12/08/2025…" at bounding box center [677, 278] width 610 height 79
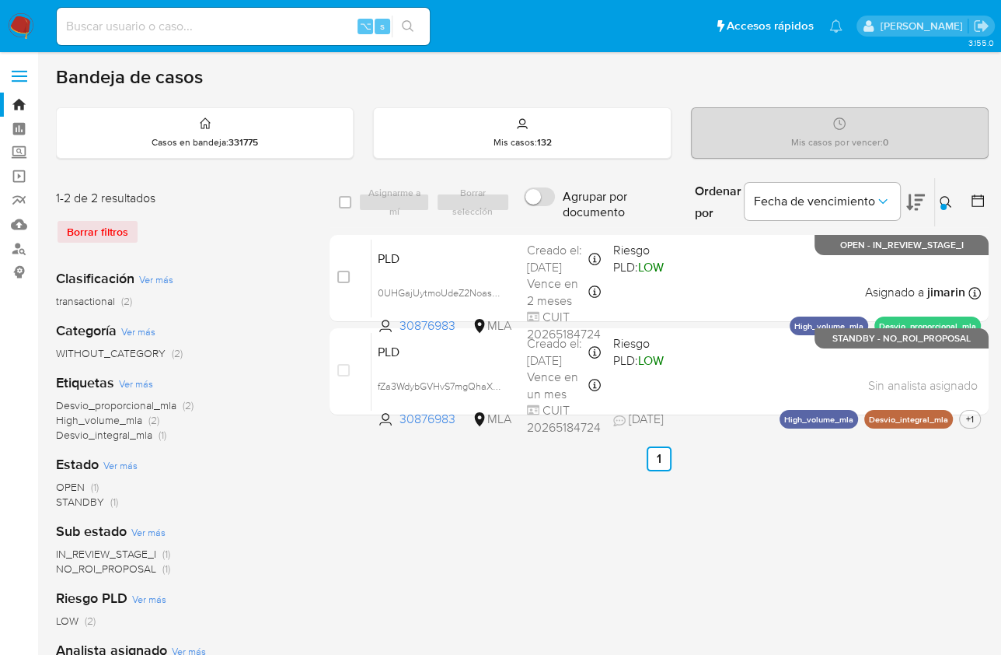
click at [948, 201] on icon at bounding box center [946, 202] width 12 height 12
click at [942, 208] on div at bounding box center [944, 207] width 6 height 6
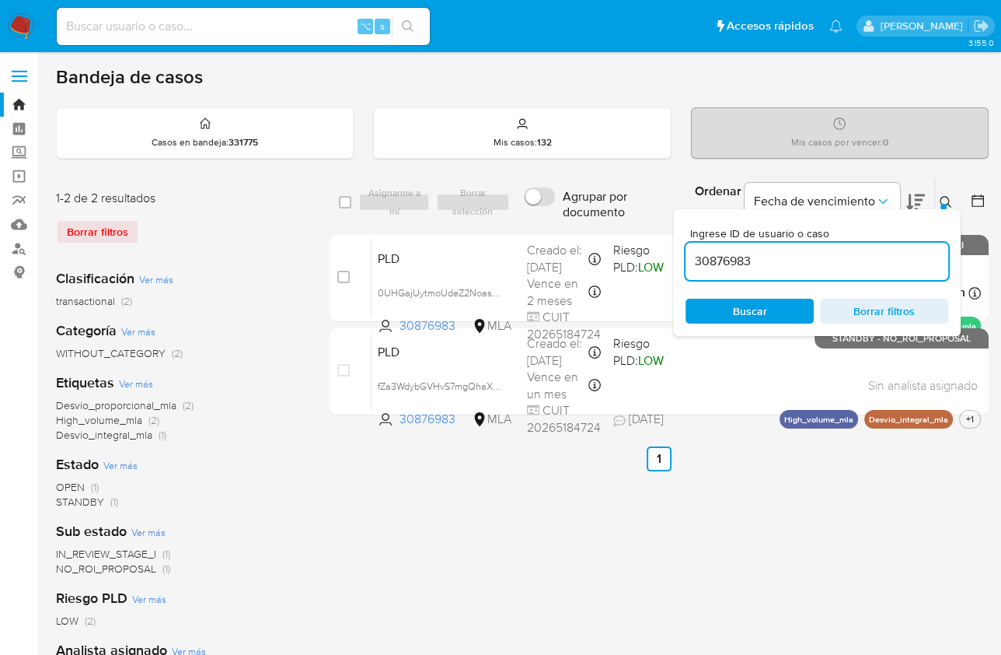
click at [887, 251] on input "30876983" at bounding box center [817, 261] width 263 height 20
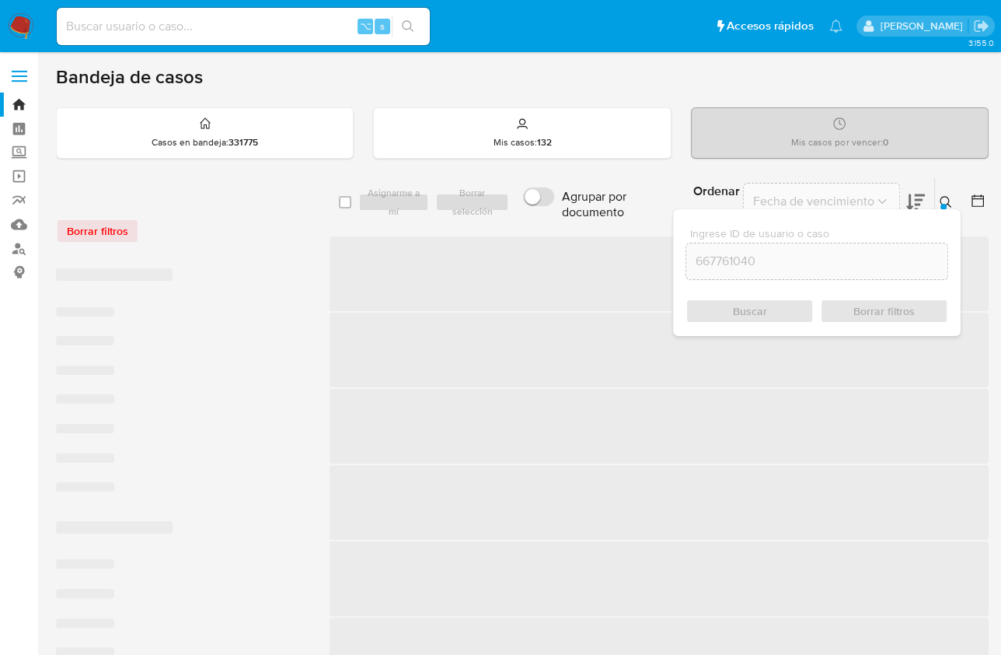
click at [943, 196] on icon at bounding box center [946, 202] width 12 height 12
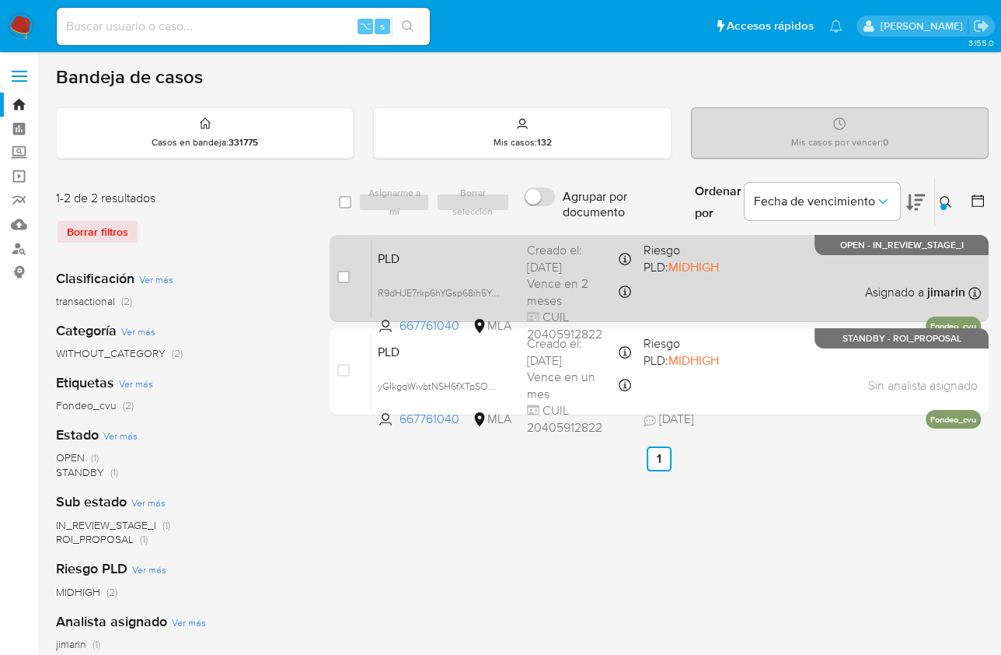
click at [798, 295] on div "PLD R9dHJE7rkp6hYGsp68ih5YgH 667761040 MLA Riesgo PLD: MIDHIGH Creado el: 12/08…" at bounding box center [677, 278] width 610 height 79
click at [800, 269] on div "PLD R9dHJE7rkp6hYGsp68ih5YgH 667761040 MLA Riesgo PLD: MIDHIGH Creado el: 12/08…" at bounding box center [677, 278] width 610 height 79
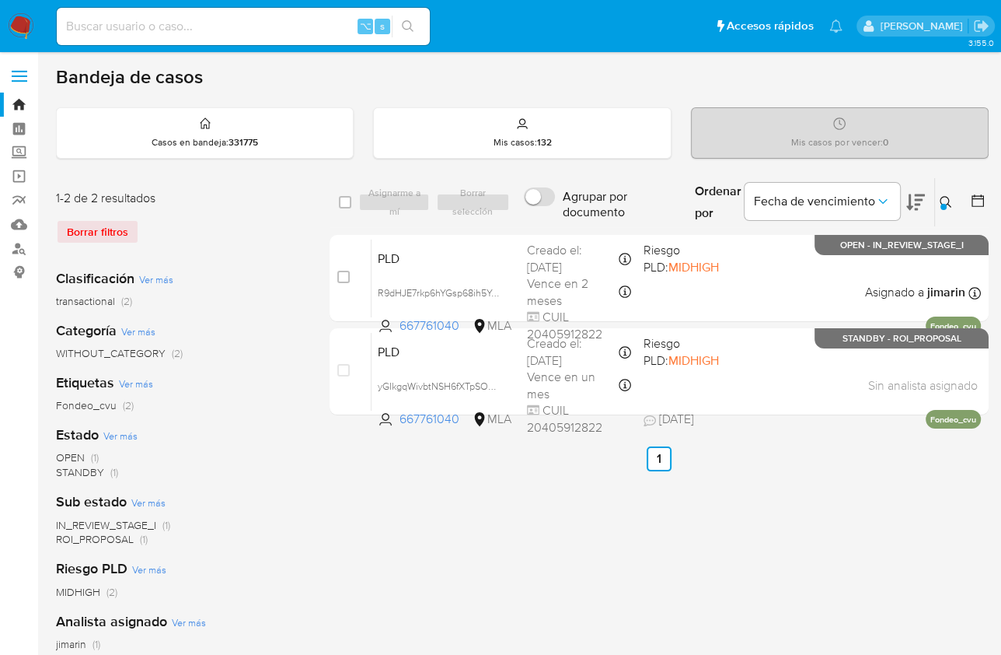
click at [945, 197] on icon at bounding box center [946, 202] width 12 height 12
click at [942, 200] on icon at bounding box center [946, 202] width 12 height 12
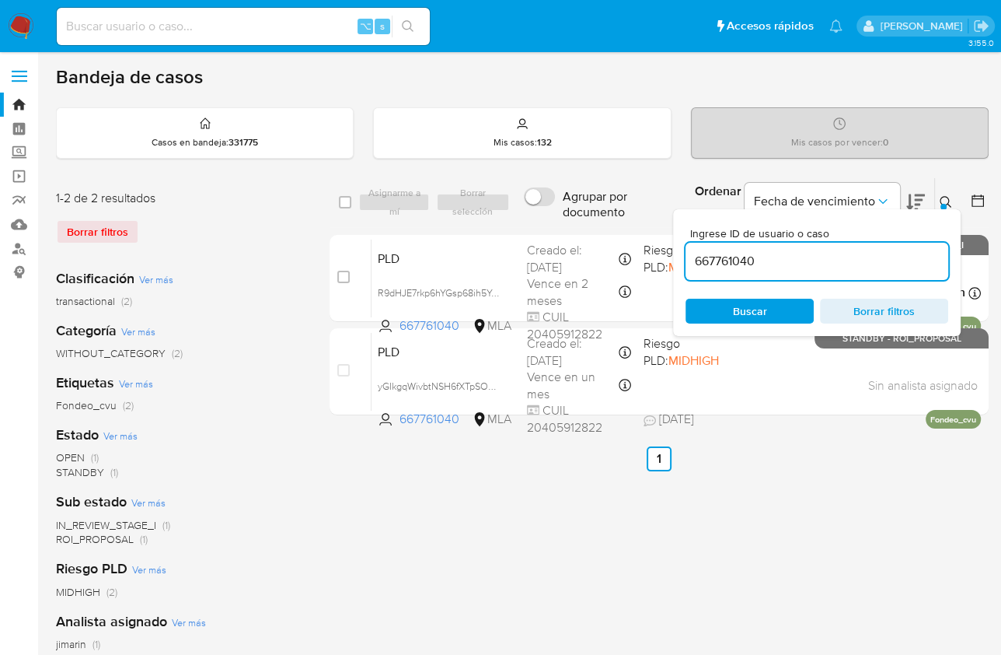
click at [856, 269] on input "667761040" at bounding box center [817, 261] width 263 height 20
click at [855, 269] on input "667761040" at bounding box center [817, 261] width 263 height 20
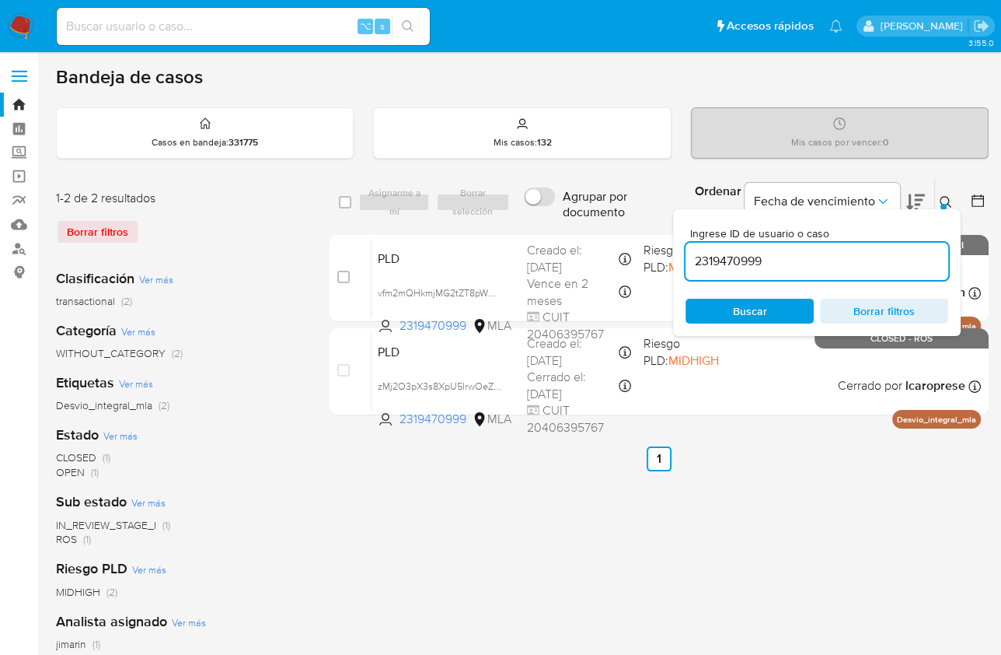
click at [946, 200] on icon at bounding box center [946, 202] width 12 height 12
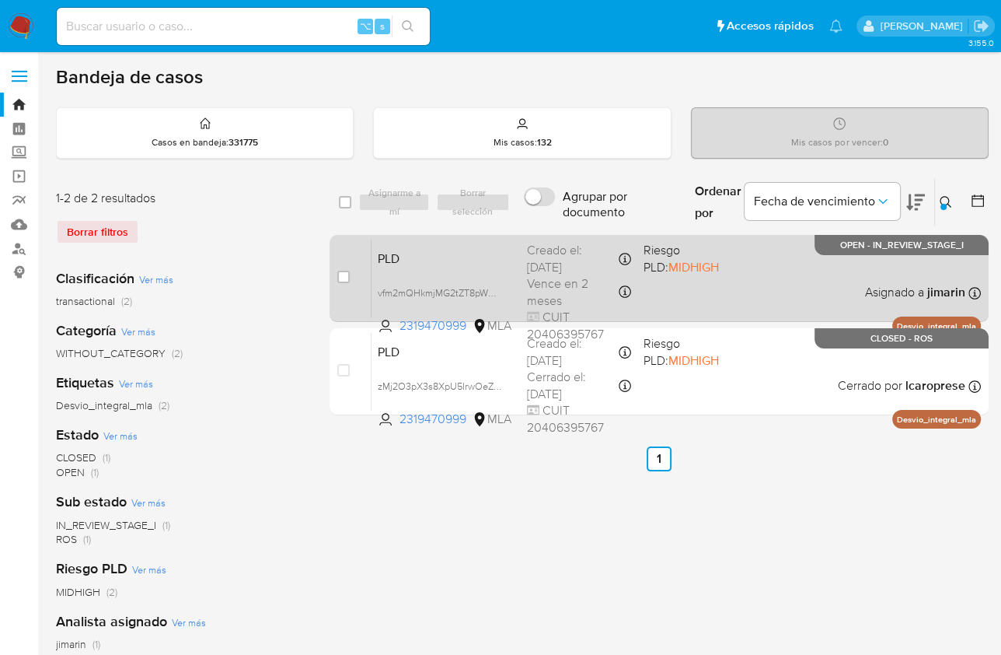
click at [781, 287] on div "PLD vfm2mQHkmjMG2tZT8pWXZo7V 2319470999 MLA Riesgo PLD: MIDHIGH Creado el: 12/0…" at bounding box center [677, 278] width 610 height 79
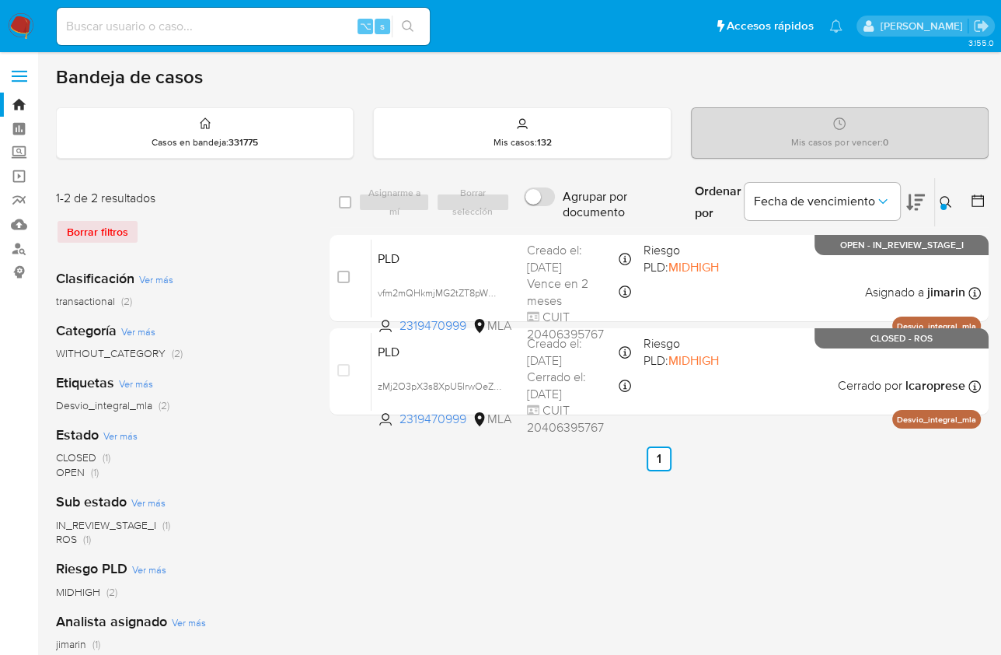
click at [947, 199] on icon at bounding box center [946, 202] width 12 height 12
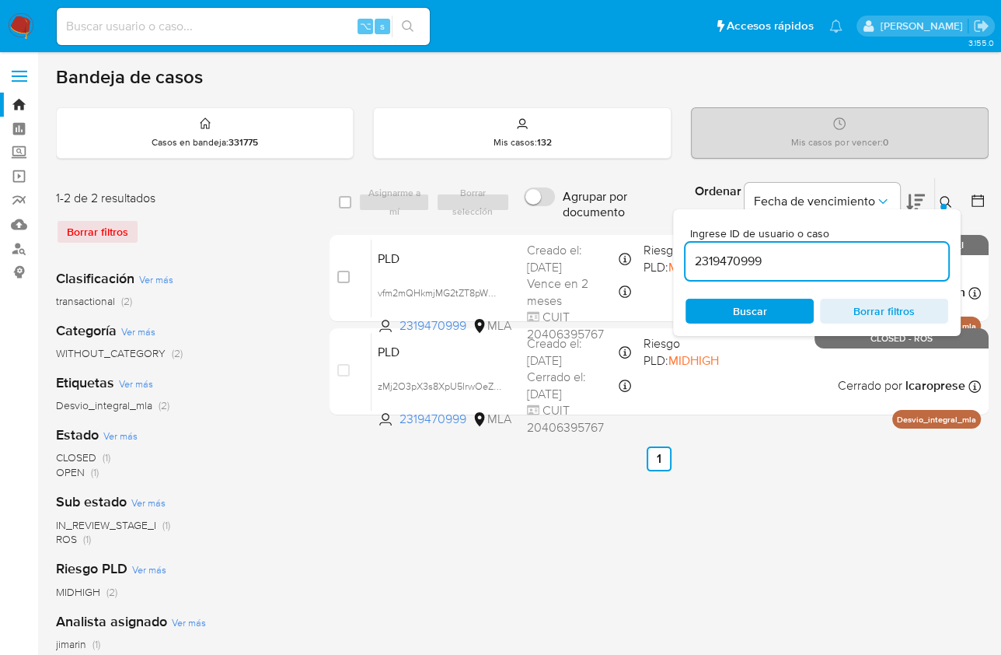
click at [854, 259] on input "2319470999" at bounding box center [817, 261] width 263 height 20
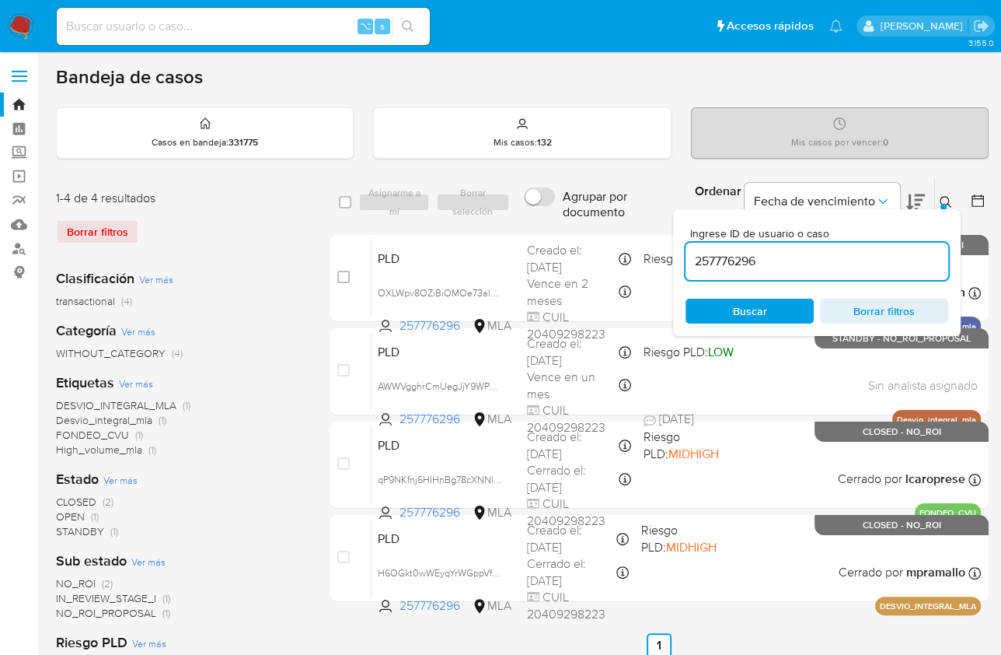
click at [945, 198] on icon at bounding box center [946, 202] width 12 height 12
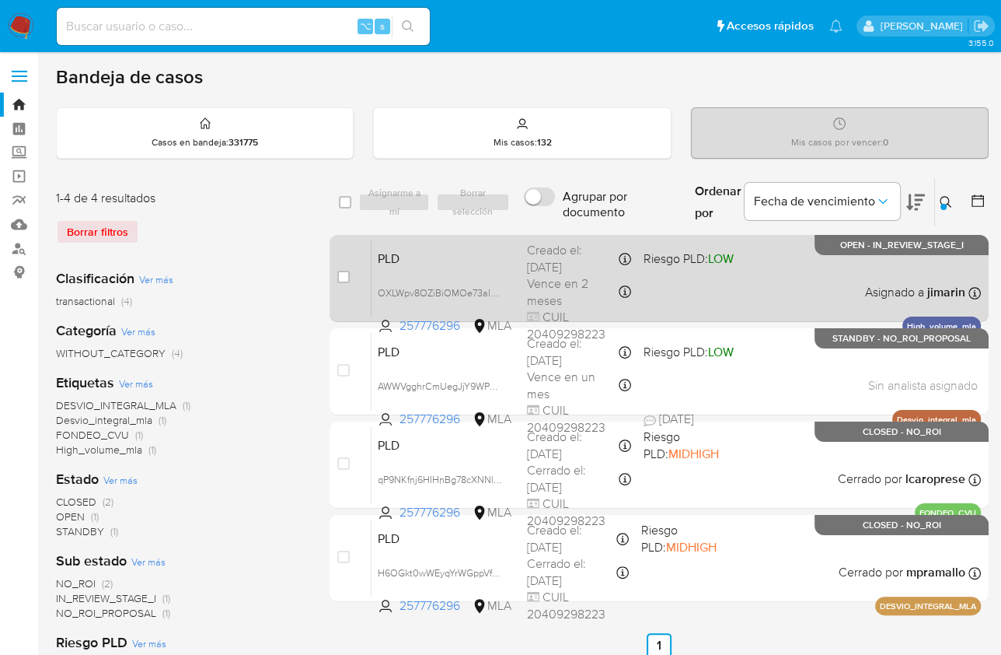
click at [816, 270] on div "PLD OXLWpv8OZiBiOMOe73alsDgq 257776296 MLA Riesgo PLD: LOW Creado el: 12/08/202…" at bounding box center [677, 278] width 610 height 79
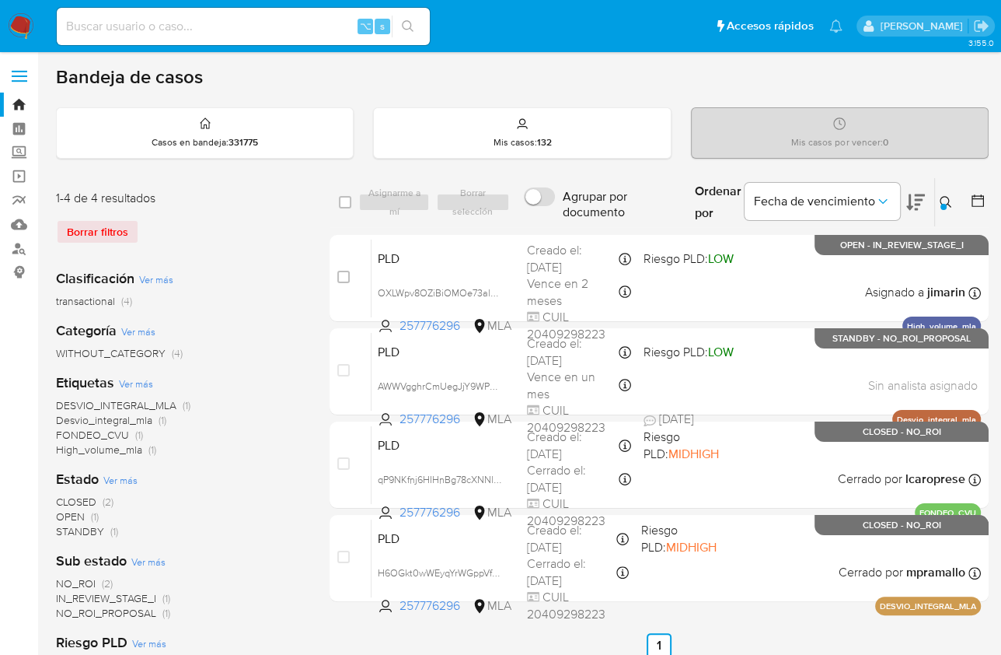
click at [942, 209] on button at bounding box center [948, 202] width 26 height 19
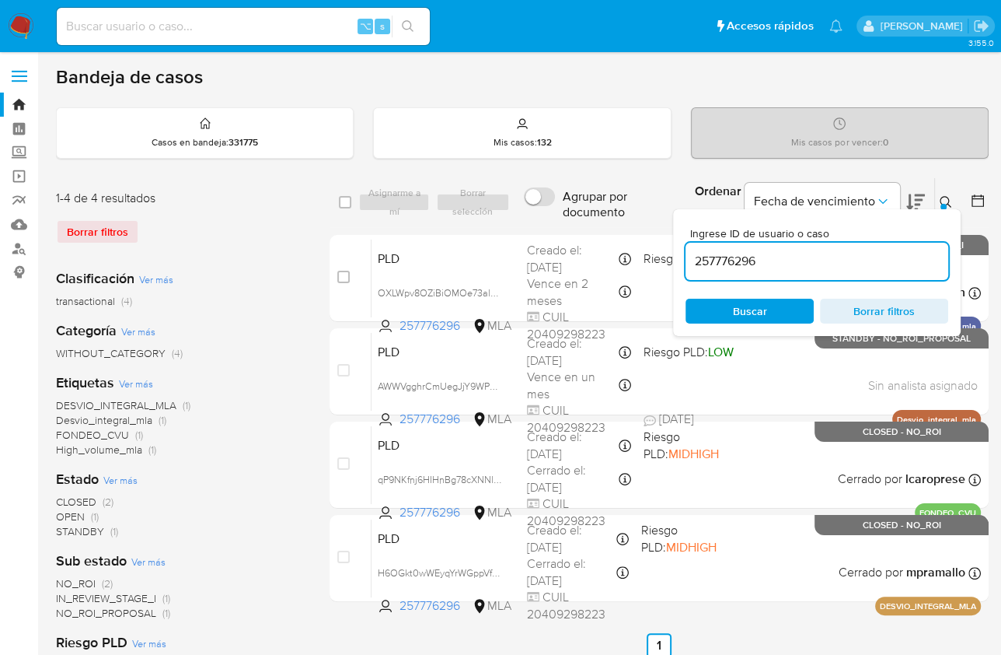
click at [865, 253] on input "257776296" at bounding box center [817, 261] width 263 height 20
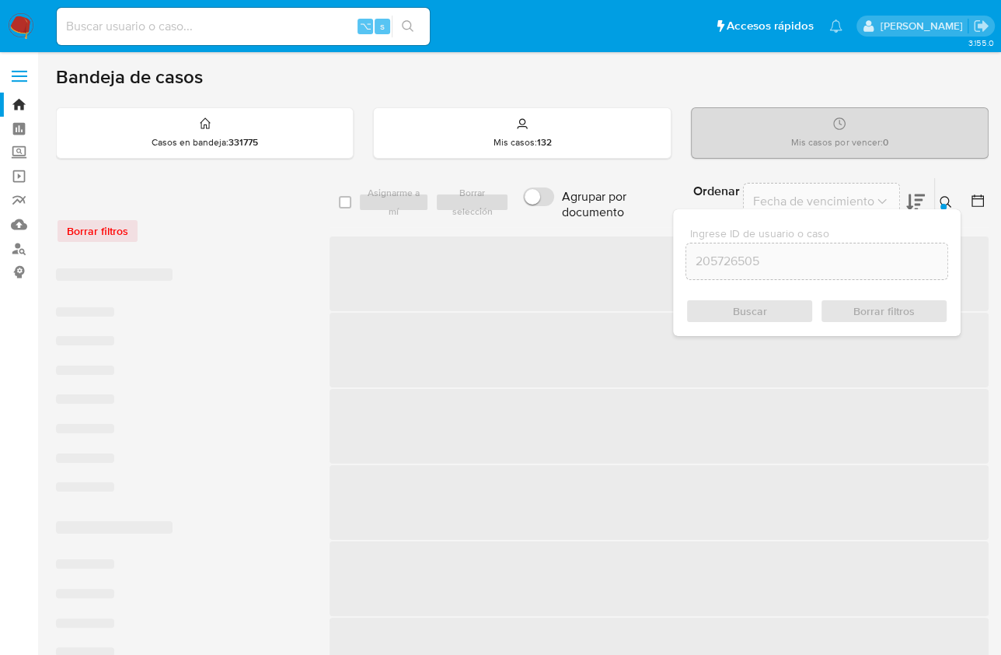
click at [949, 209] on div "Ingrese ID de usuario o caso 205726505 Buscar Borrar filtros" at bounding box center [817, 272] width 288 height 127
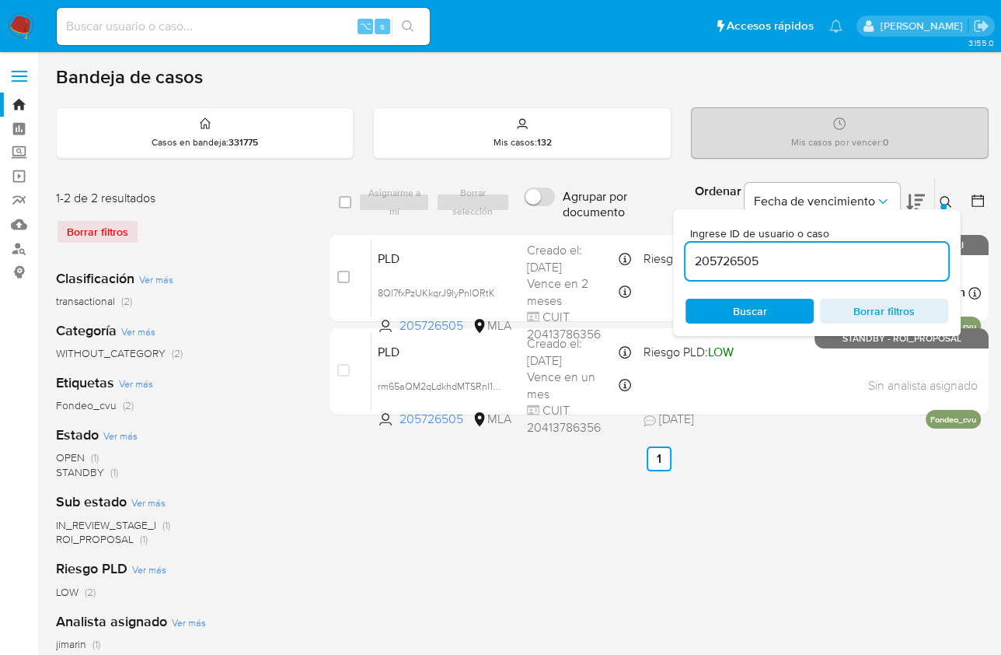
click at [949, 203] on icon at bounding box center [946, 202] width 12 height 12
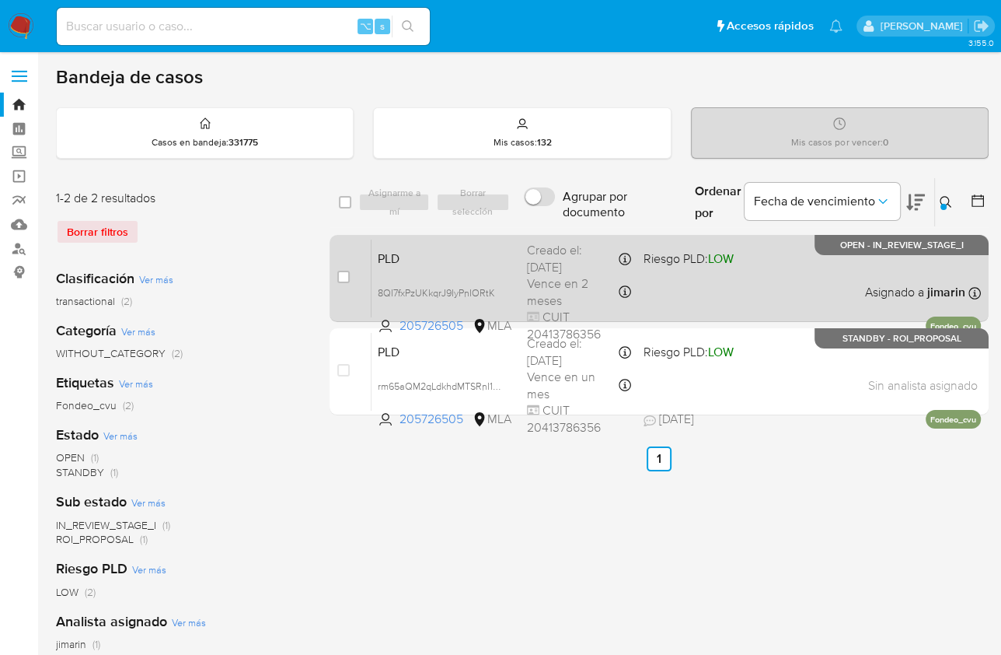
click at [805, 297] on div "PLD 8QI7fxPzUKkqrJ9IyPnIORtK 205726505 MLA Riesgo PLD: LOW Creado el: 12/08/202…" at bounding box center [677, 278] width 610 height 79
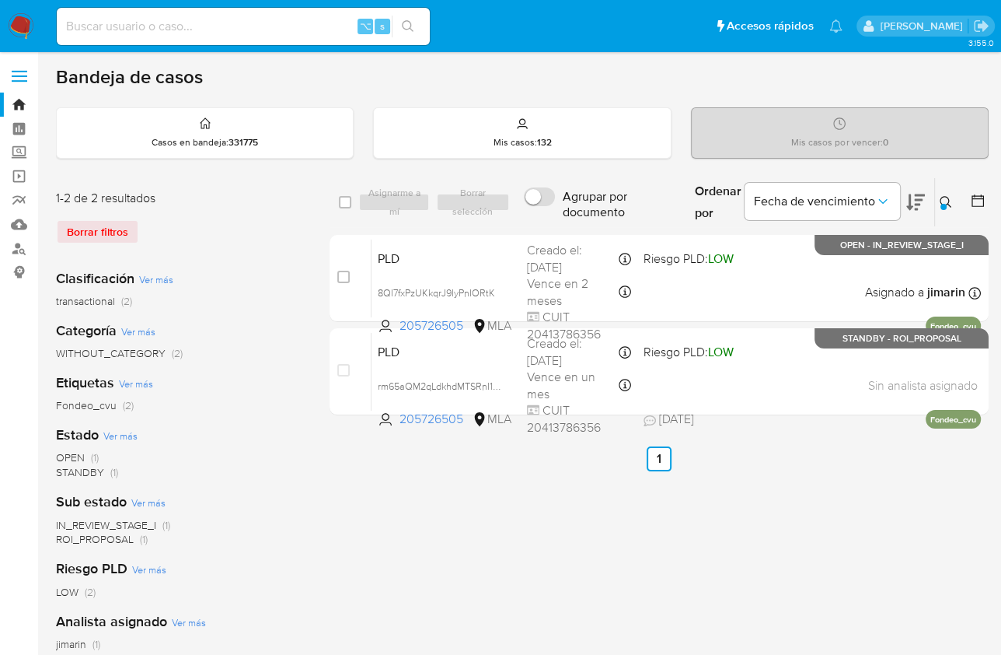
click at [942, 208] on div at bounding box center [944, 207] width 6 height 6
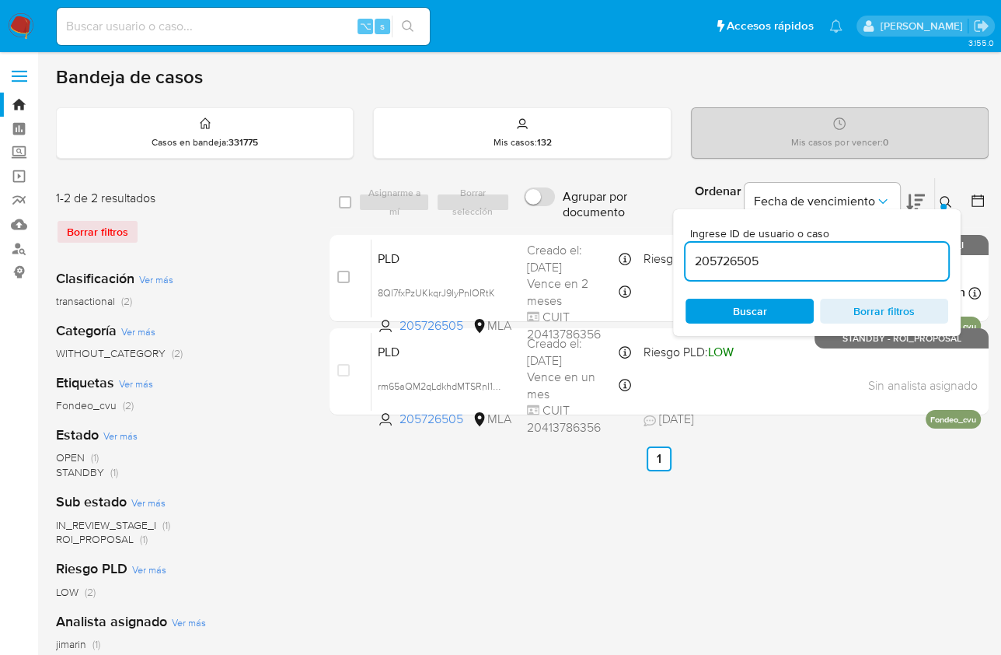
click at [804, 266] on input "205726505" at bounding box center [817, 261] width 263 height 20
click at [940, 197] on icon at bounding box center [946, 202] width 12 height 12
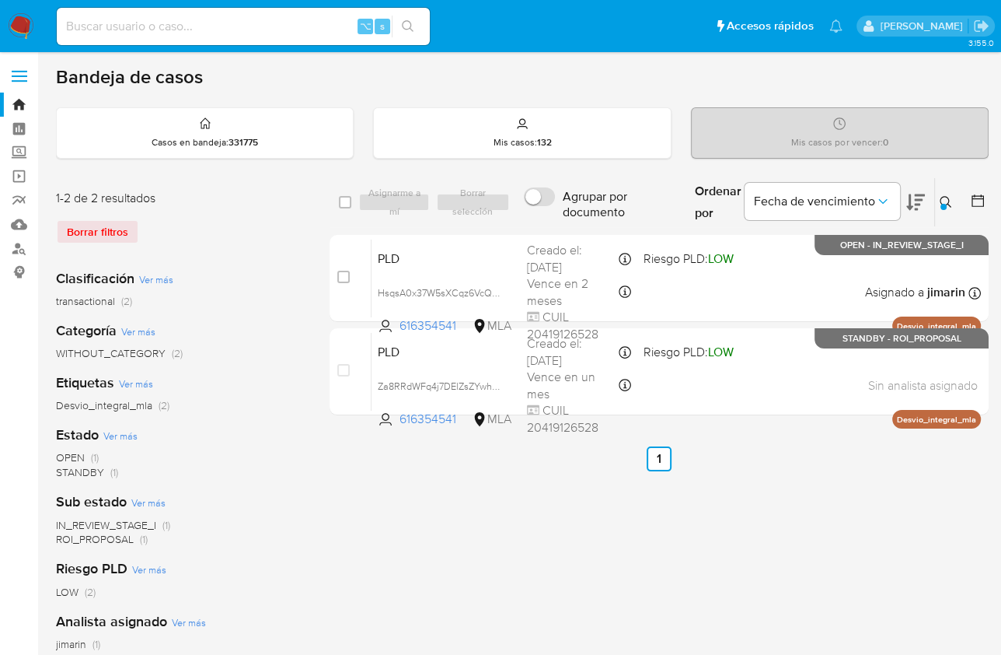
click at [940, 207] on button at bounding box center [948, 202] width 26 height 19
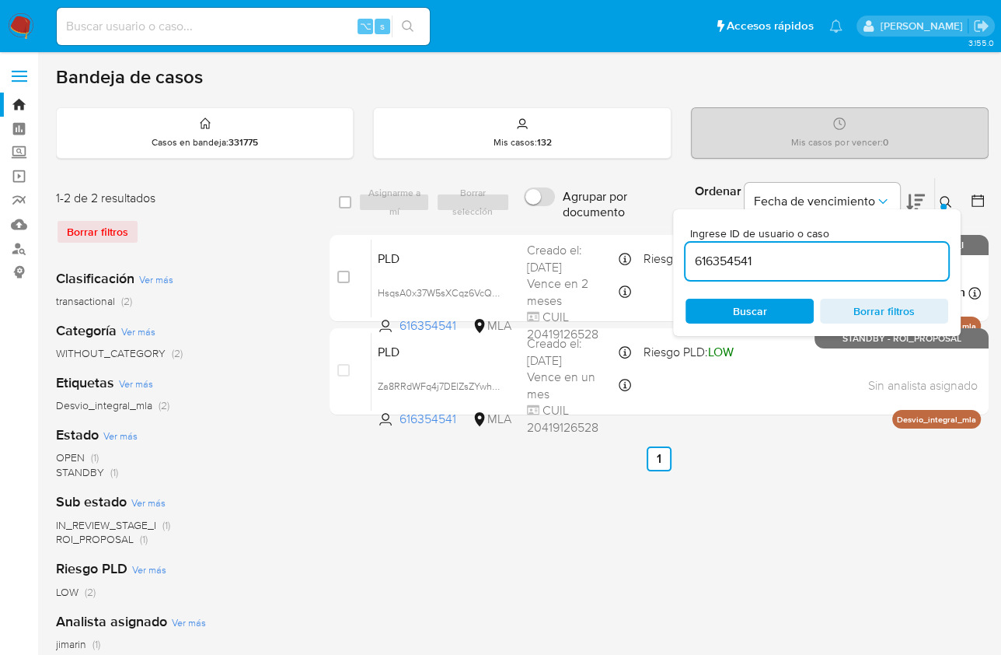
click at [875, 278] on div "616354541" at bounding box center [817, 261] width 263 height 37
click at [872, 268] on input "616354541" at bounding box center [817, 261] width 263 height 20
paste input "205726505"
type input "205726505"
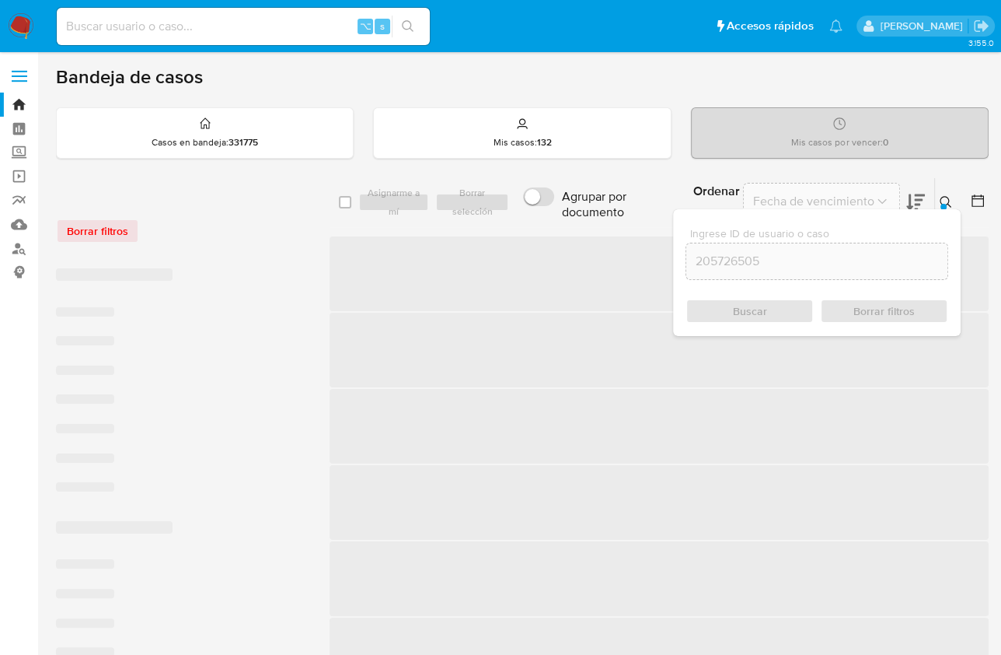
click at [944, 200] on icon at bounding box center [946, 202] width 12 height 12
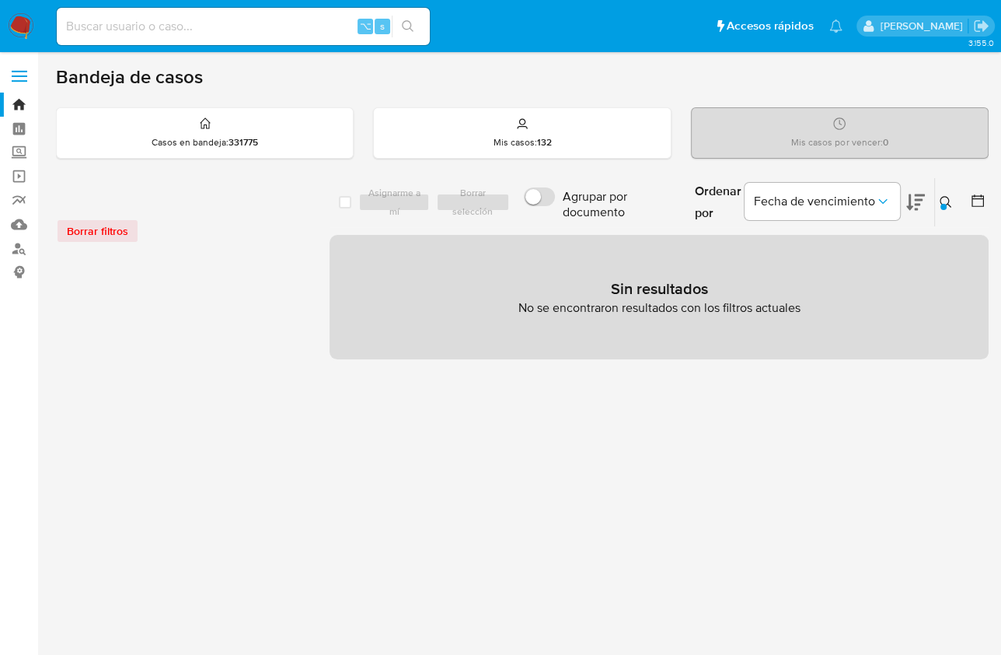
click at [29, 26] on img at bounding box center [21, 26] width 26 height 26
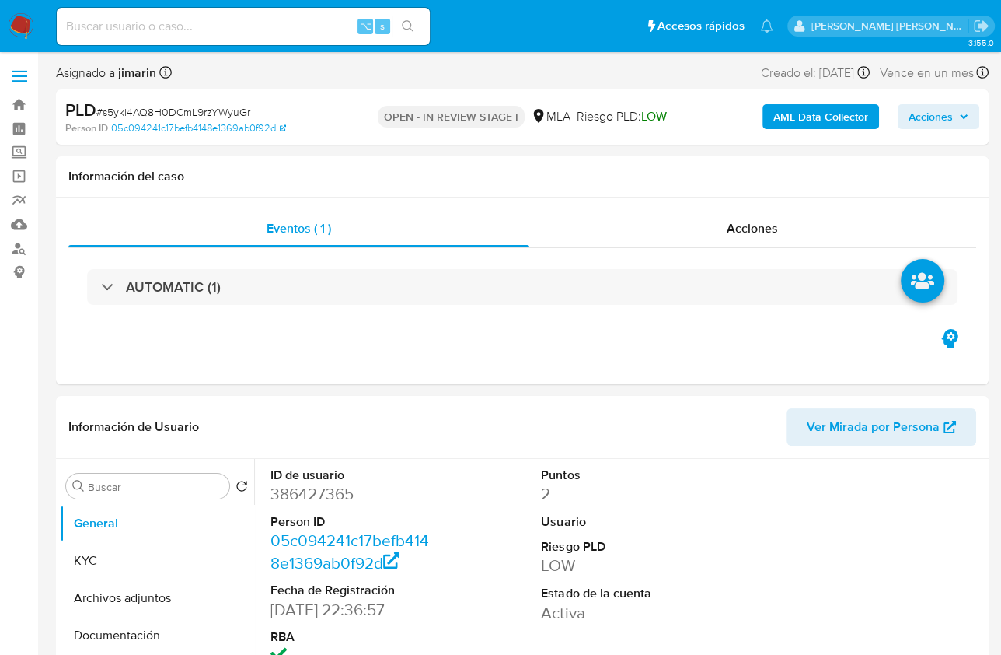
select select "10"
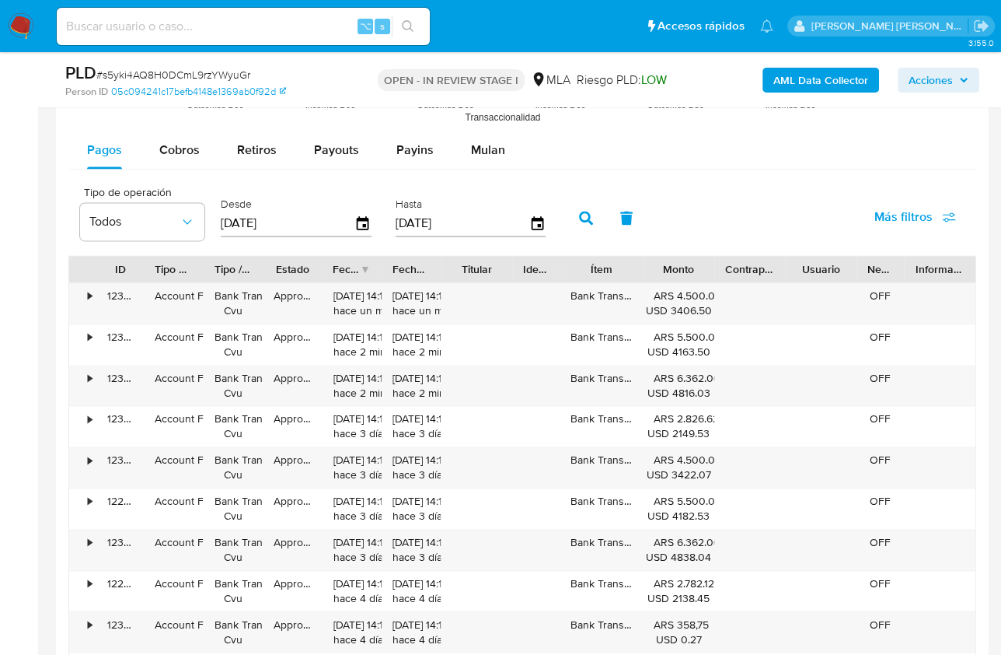
scroll to position [1654, 0]
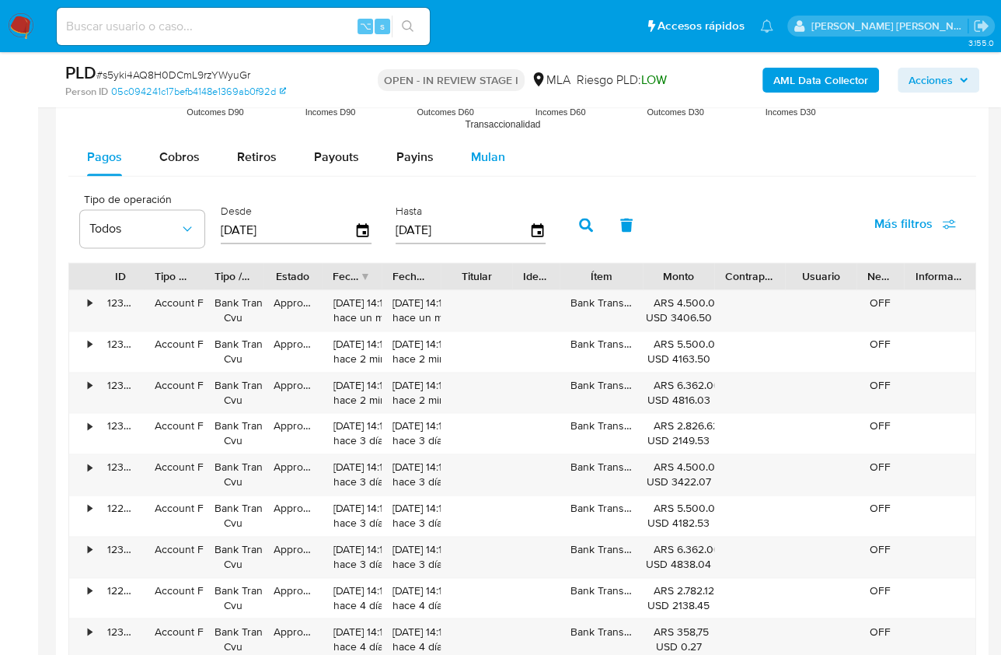
click at [484, 157] on span "Mulan" at bounding box center [488, 157] width 34 height 18
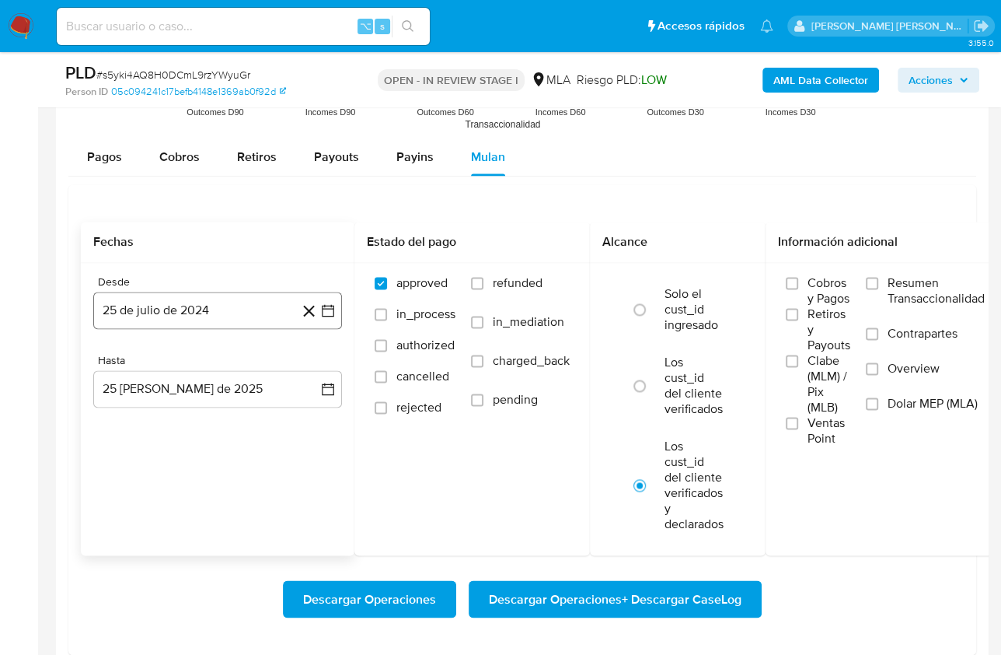
click at [178, 298] on button "25 de julio de 2024" at bounding box center [217, 310] width 249 height 37
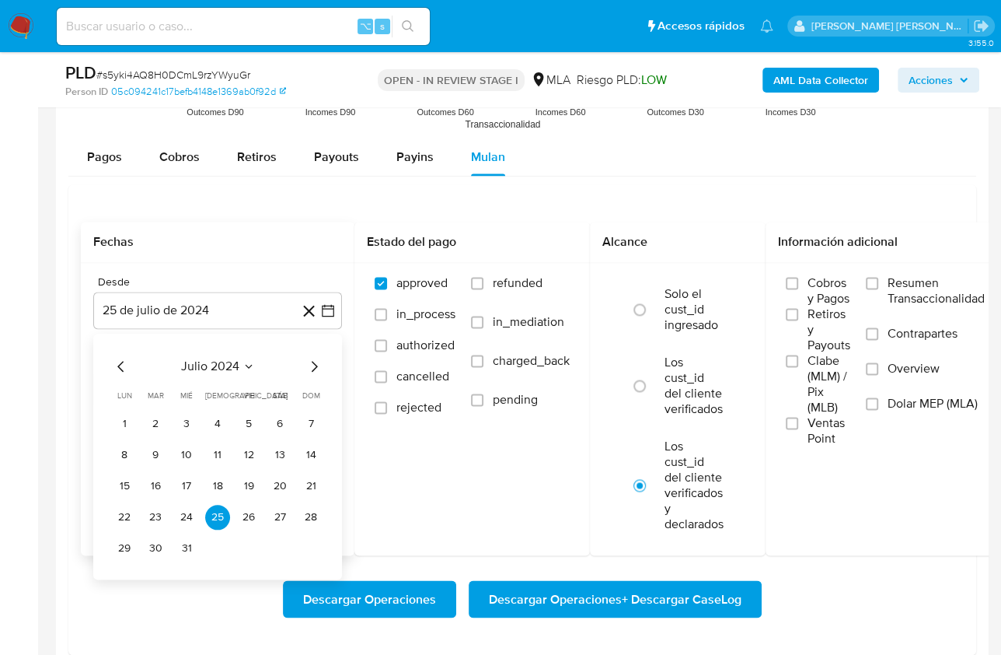
click at [222, 363] on span "julio 2024" at bounding box center [210, 366] width 58 height 16
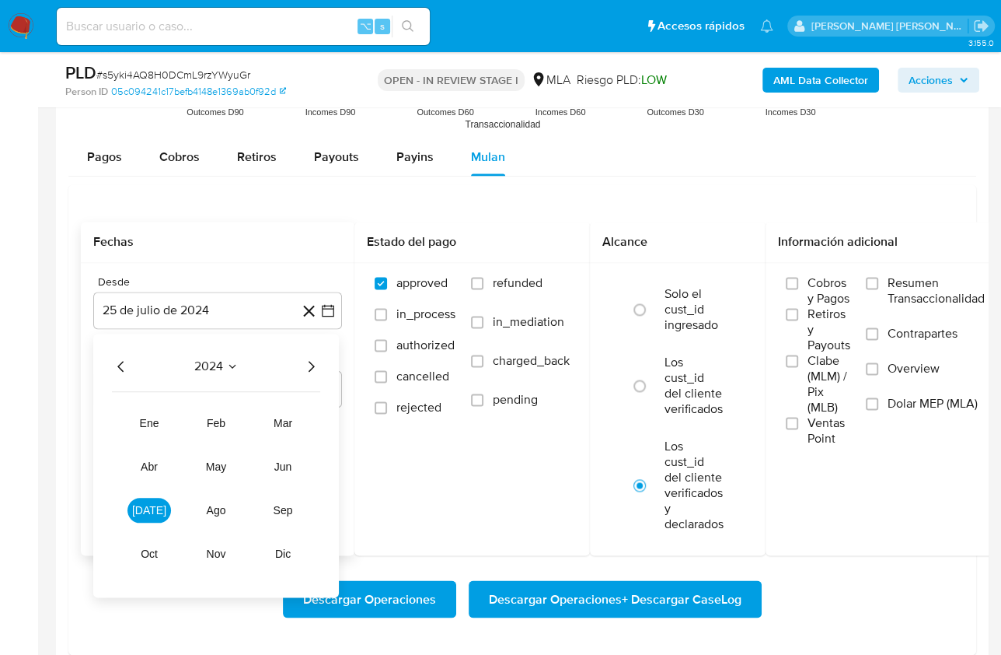
click at [302, 362] on icon "Año siguiente" at bounding box center [311, 366] width 19 height 19
click at [160, 507] on button "[DATE]" at bounding box center [150, 510] width 44 height 25
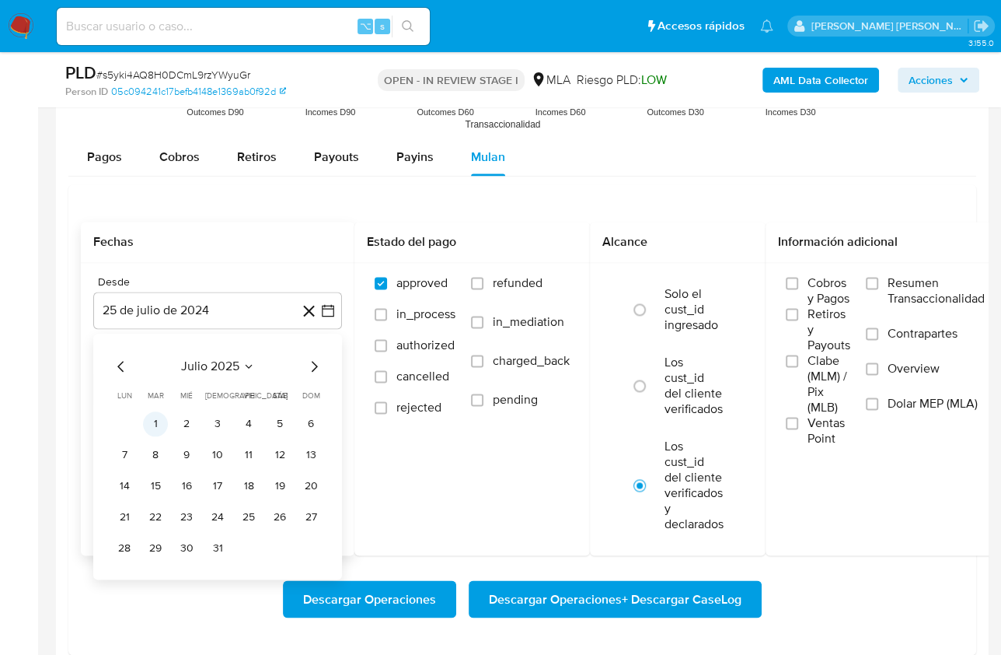
click at [158, 419] on button "1" at bounding box center [155, 423] width 25 height 25
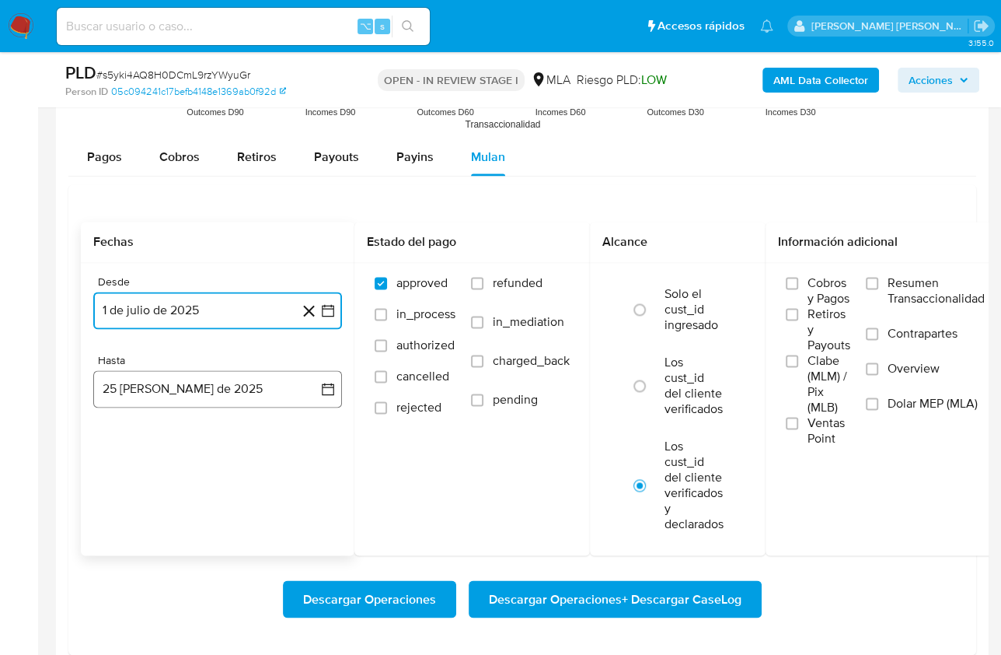
click at [232, 383] on button "25 [PERSON_NAME] de 2025" at bounding box center [217, 388] width 249 height 37
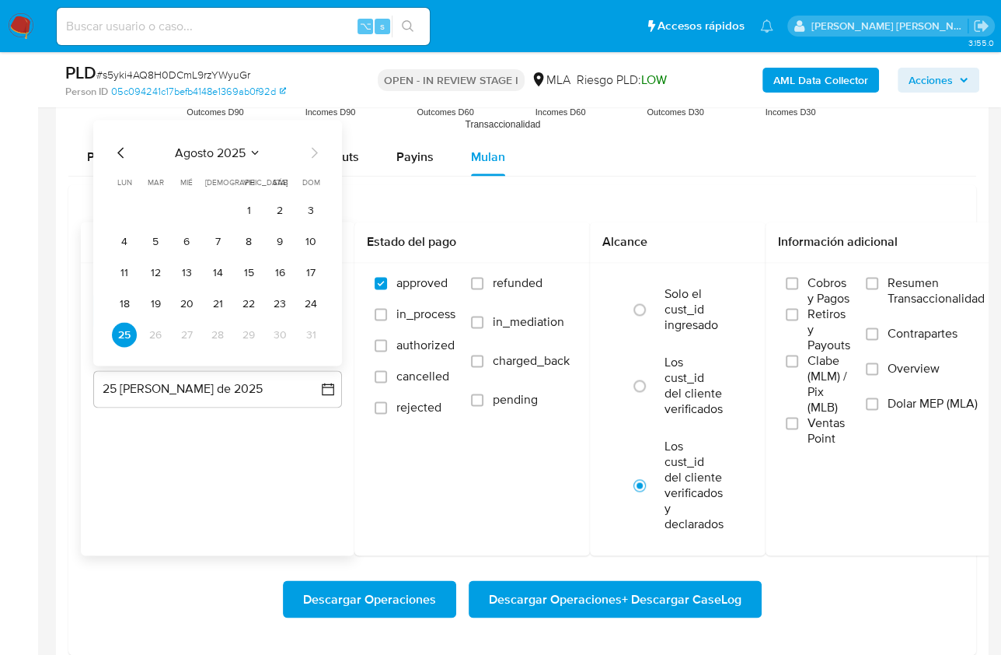
click at [121, 149] on icon "Mes anterior" at bounding box center [120, 152] width 6 height 11
click at [221, 340] on button "31" at bounding box center [217, 334] width 25 height 25
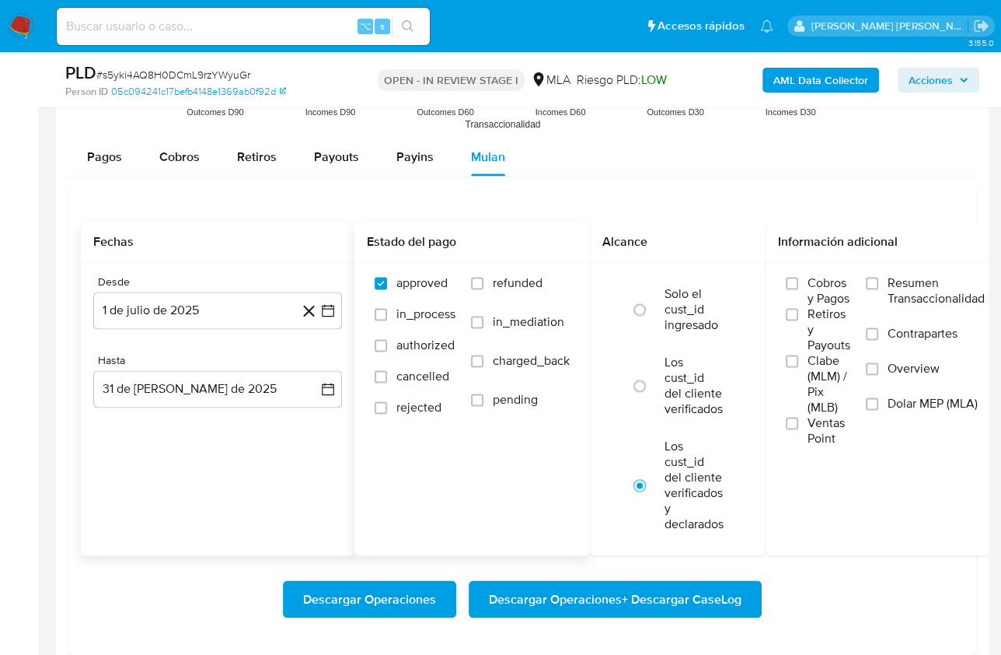
click at [502, 275] on span "refunded" at bounding box center [518, 283] width 50 height 16
click at [484, 277] on input "refunded" at bounding box center [477, 283] width 12 height 12
checkbox input "true"
click at [884, 396] on label "Dolar MEP (MLA)" at bounding box center [925, 413] width 119 height 35
click at [879, 397] on input "Dolar MEP (MLA)" at bounding box center [872, 403] width 12 height 12
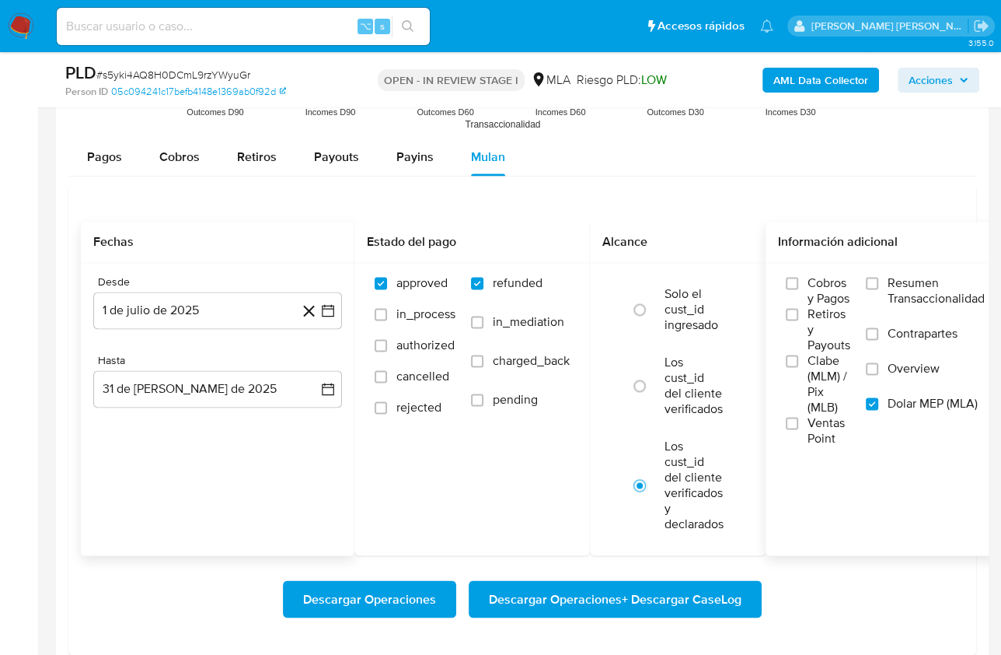
click at [656, 591] on span "Descargar Operaciones + Descargar CaseLog" at bounding box center [615, 599] width 253 height 34
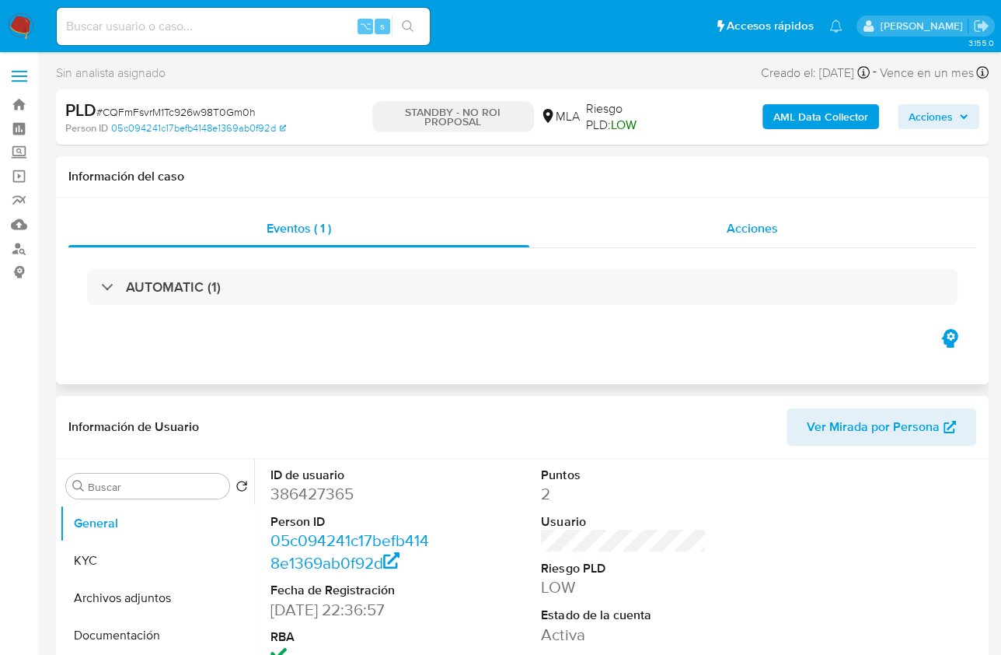
click at [753, 225] on span "Acciones" at bounding box center [752, 228] width 51 height 18
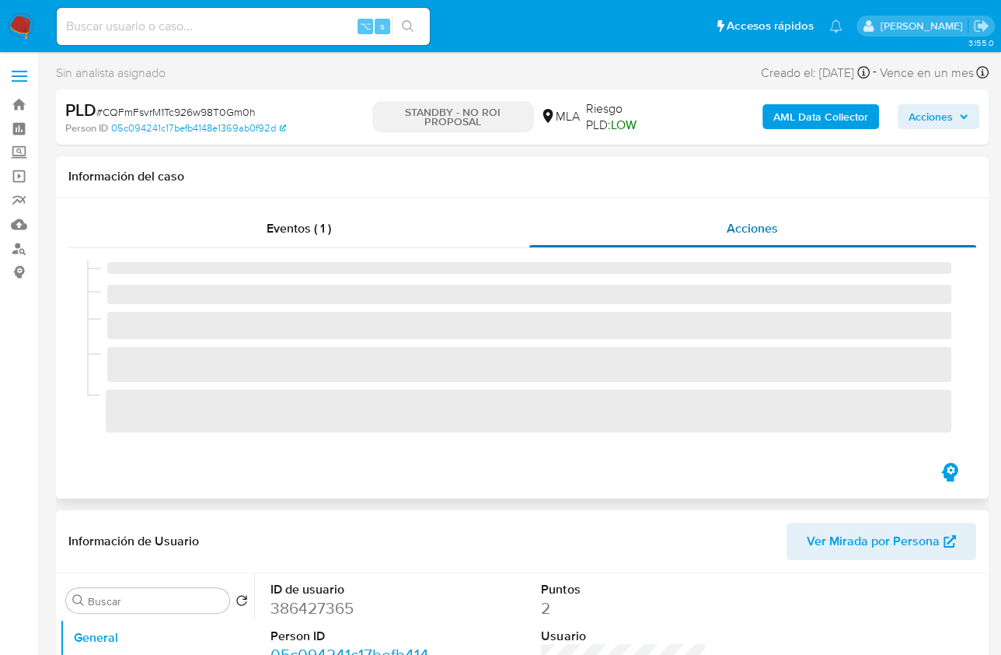
select select "10"
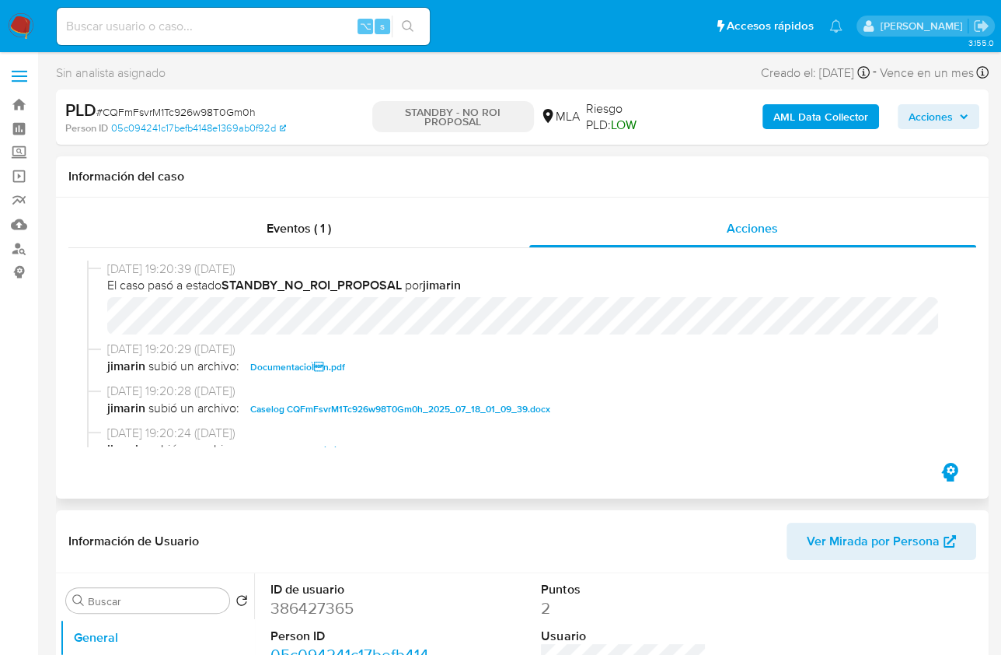
click at [337, 487] on div "Eventos ( 1 ) Acciones [DATE] 19:20:39 ([DATE]) El caso pasó a estado STANDBY_N…" at bounding box center [522, 347] width 933 height 301
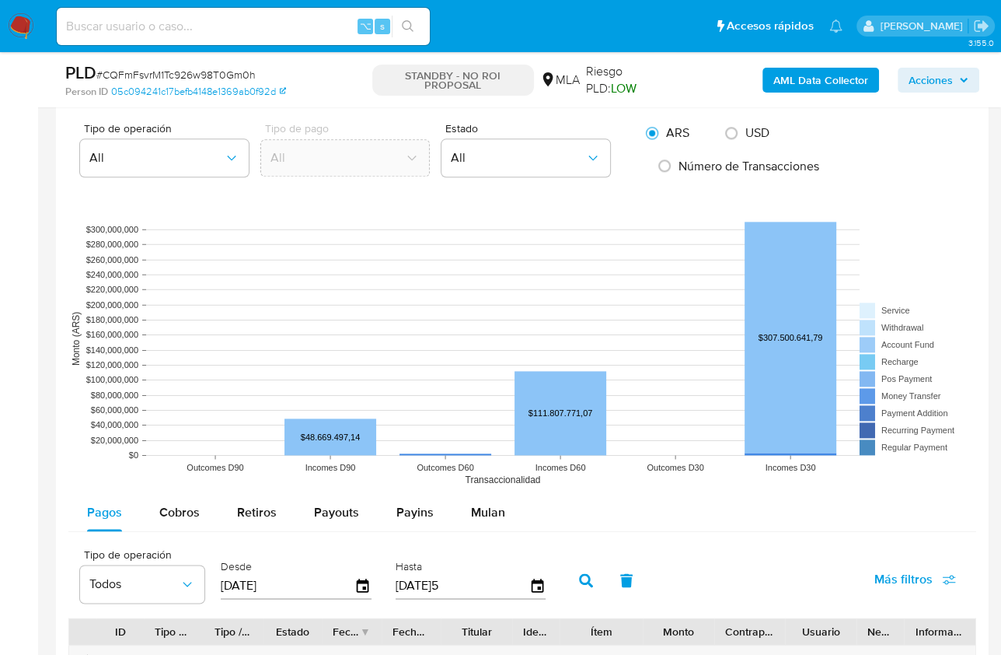
scroll to position [1641, 0]
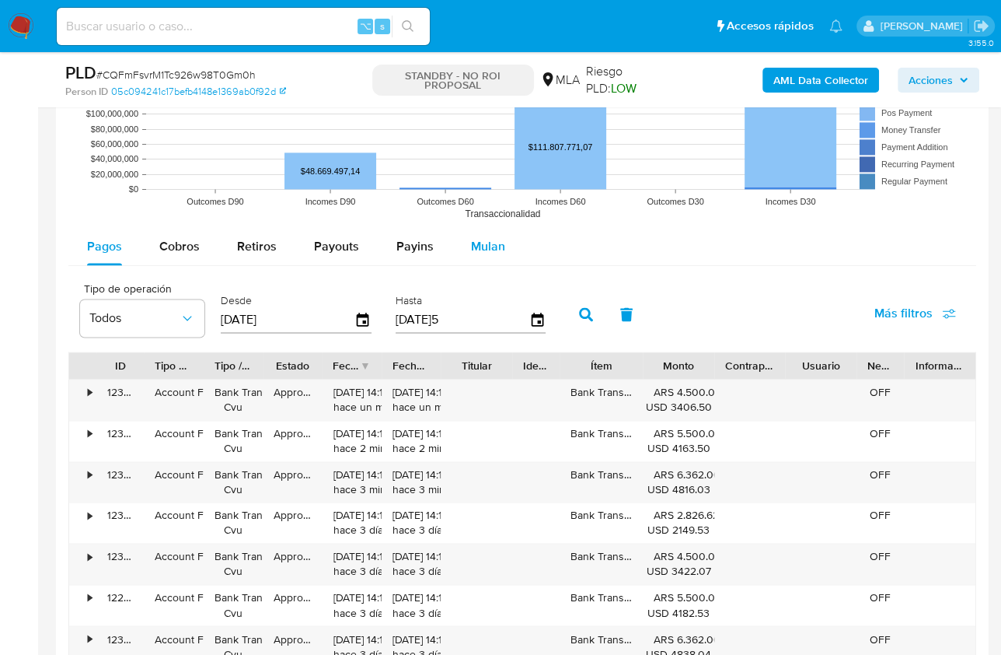
click at [497, 249] on span "Mulan" at bounding box center [488, 246] width 34 height 18
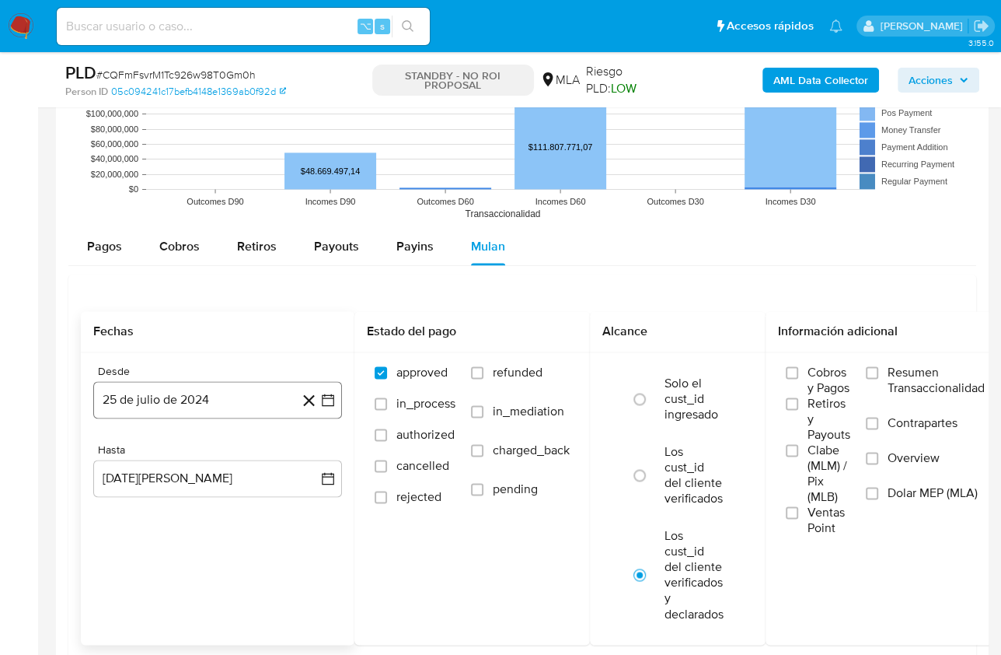
click at [179, 395] on button "25 de julio de 2024" at bounding box center [217, 399] width 249 height 37
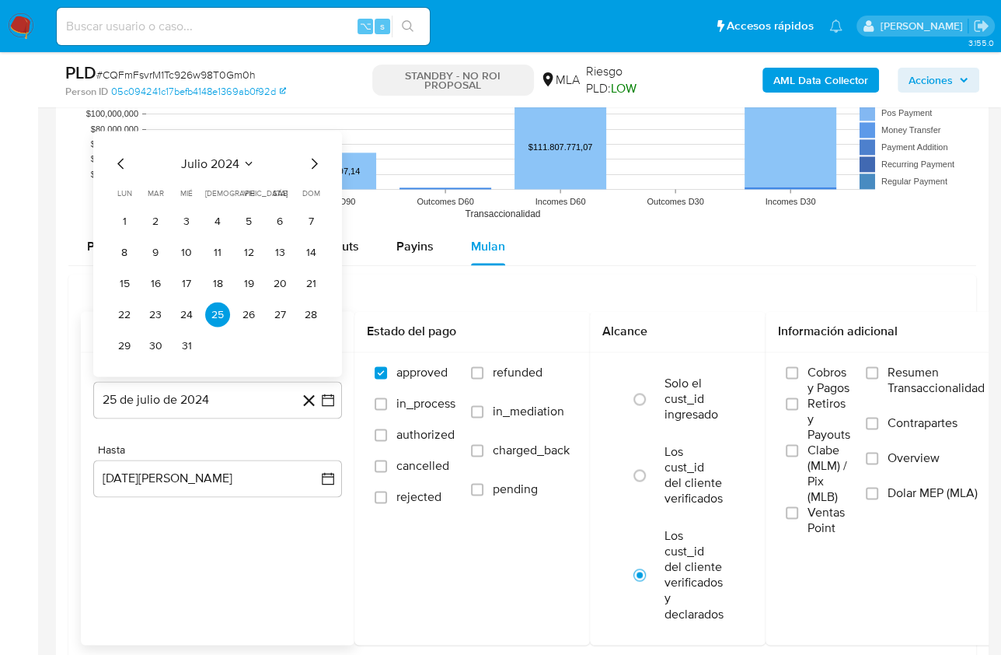
click at [246, 162] on icon "Seleccionar mes y año" at bounding box center [248, 164] width 7 height 4
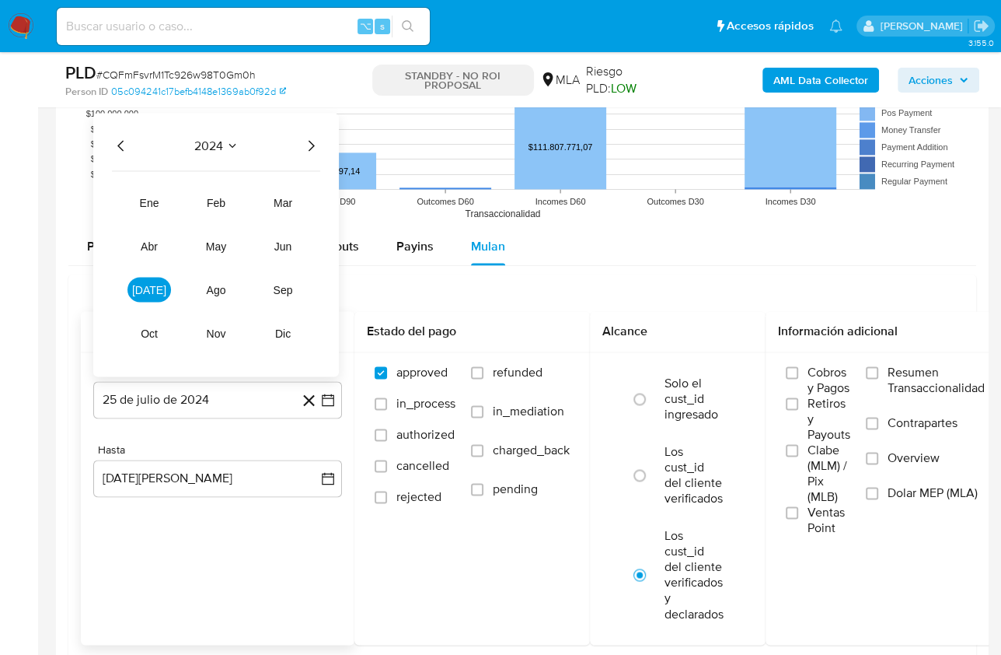
click at [306, 139] on icon "Año siguiente" at bounding box center [311, 145] width 19 height 19
click at [141, 285] on button "[DATE]" at bounding box center [150, 289] width 44 height 25
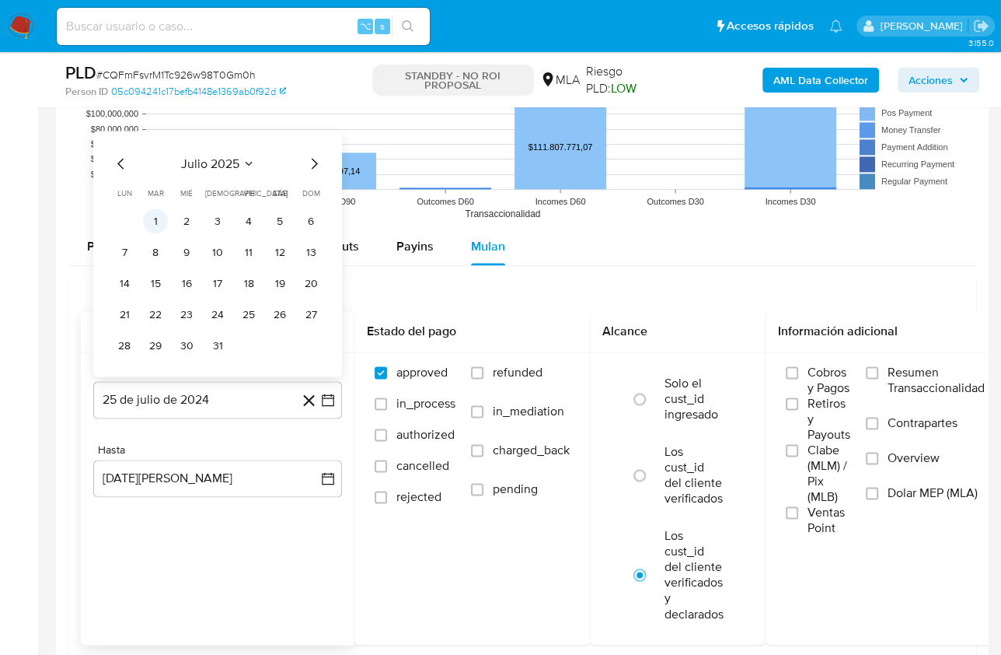
click at [160, 217] on button "1" at bounding box center [155, 220] width 25 height 25
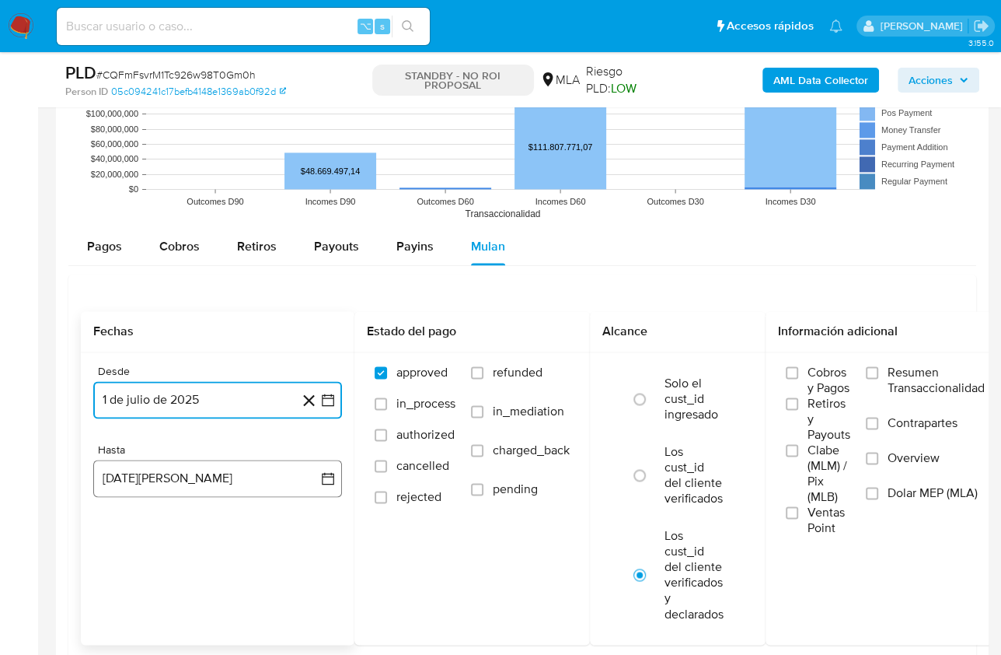
click at [205, 460] on button "[DATE][PERSON_NAME]" at bounding box center [217, 478] width 249 height 37
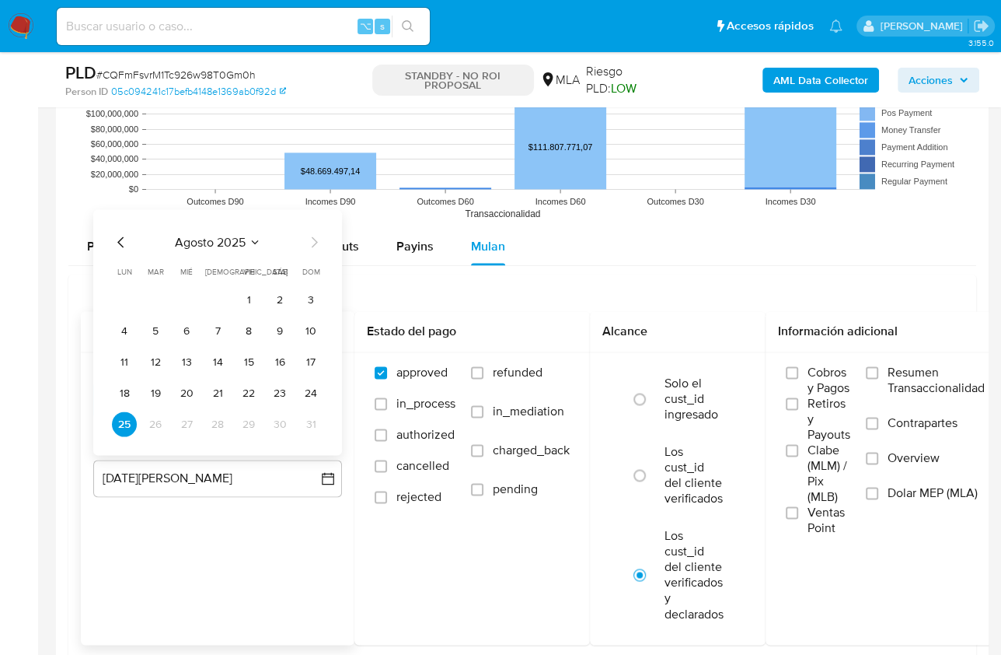
click at [114, 236] on icon "Mes anterior" at bounding box center [121, 241] width 19 height 19
click at [221, 418] on button "31" at bounding box center [217, 423] width 25 height 25
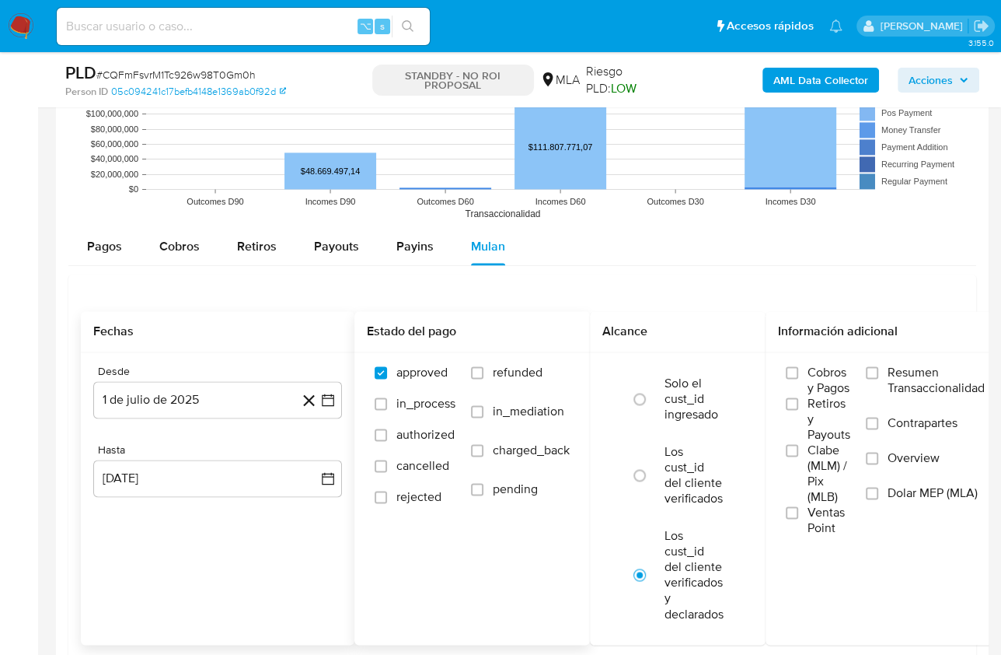
click at [505, 370] on span "refunded" at bounding box center [518, 373] width 50 height 16
click at [484, 370] on input "refunded" at bounding box center [477, 372] width 12 height 12
checkbox input "true"
click at [910, 485] on span "Dolar MEP (MLA)" at bounding box center [933, 493] width 90 height 16
click at [879, 487] on input "Dolar MEP (MLA)" at bounding box center [872, 493] width 12 height 12
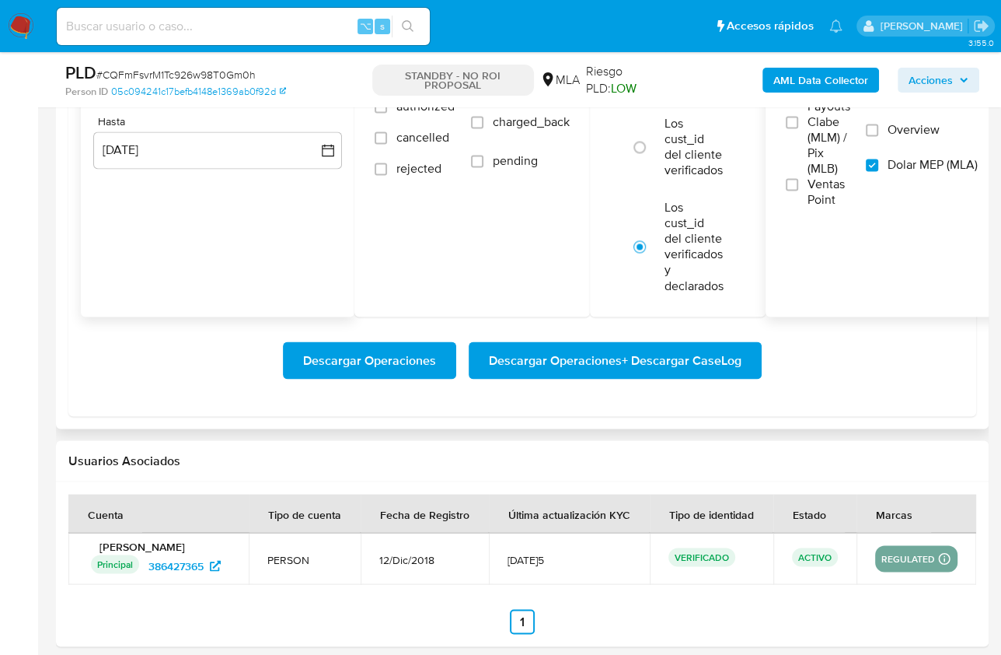
scroll to position [1977, 0]
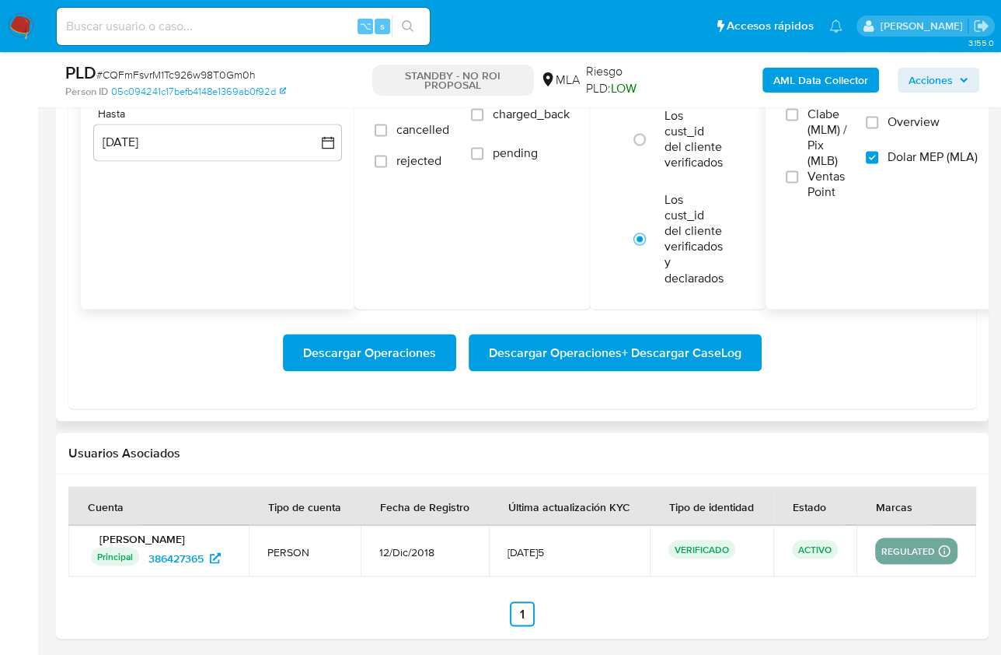
click at [605, 357] on span "Descargar Operaciones + Descargar CaseLog" at bounding box center [615, 352] width 253 height 34
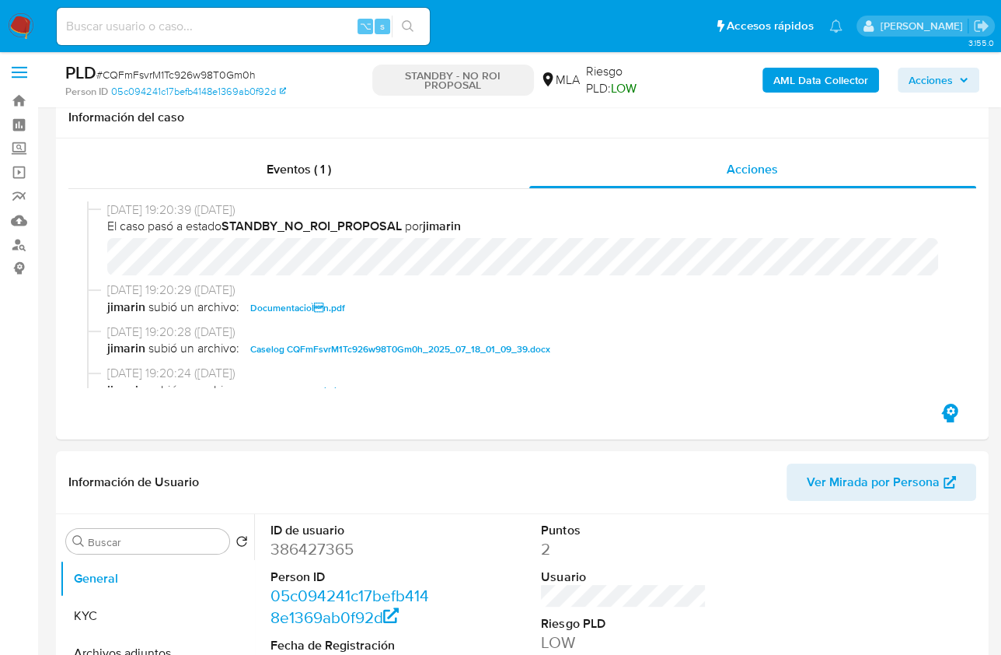
scroll to position [0, 0]
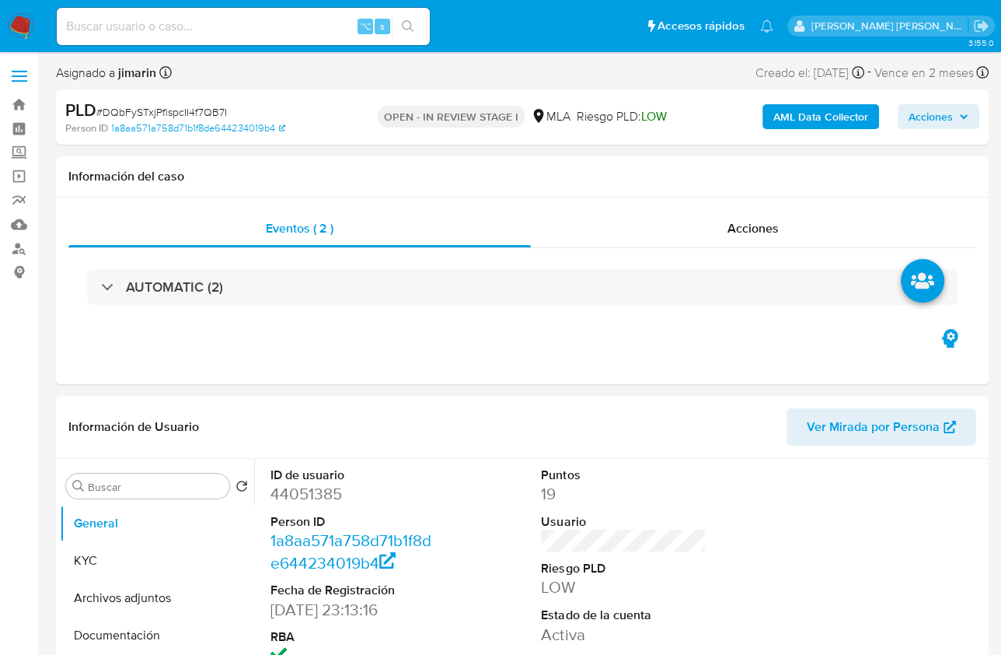
select select "10"
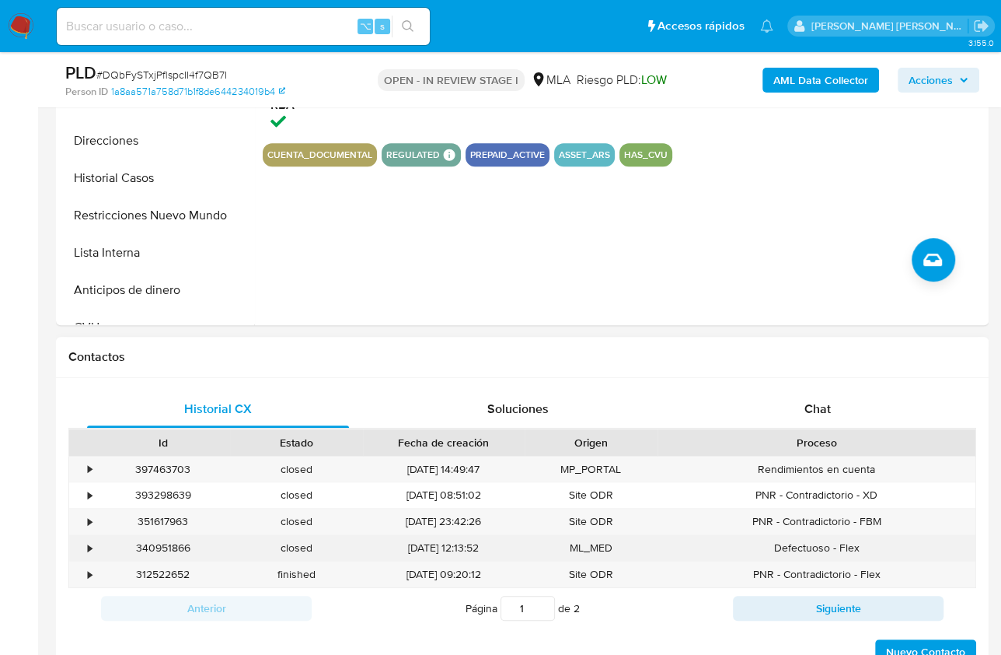
scroll to position [705, 0]
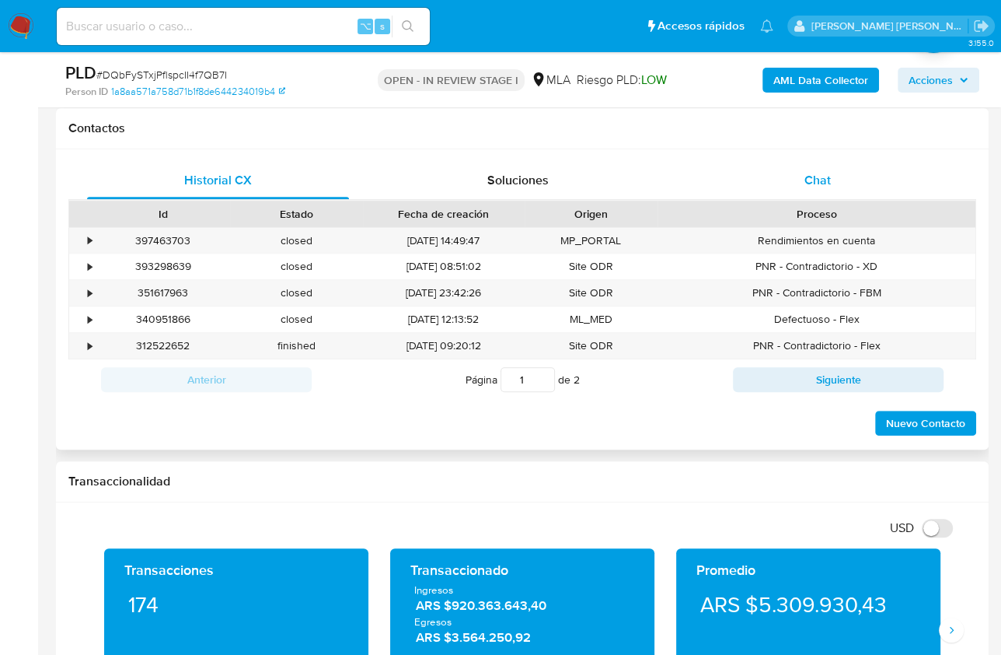
click at [818, 165] on div "Chat" at bounding box center [818, 180] width 262 height 37
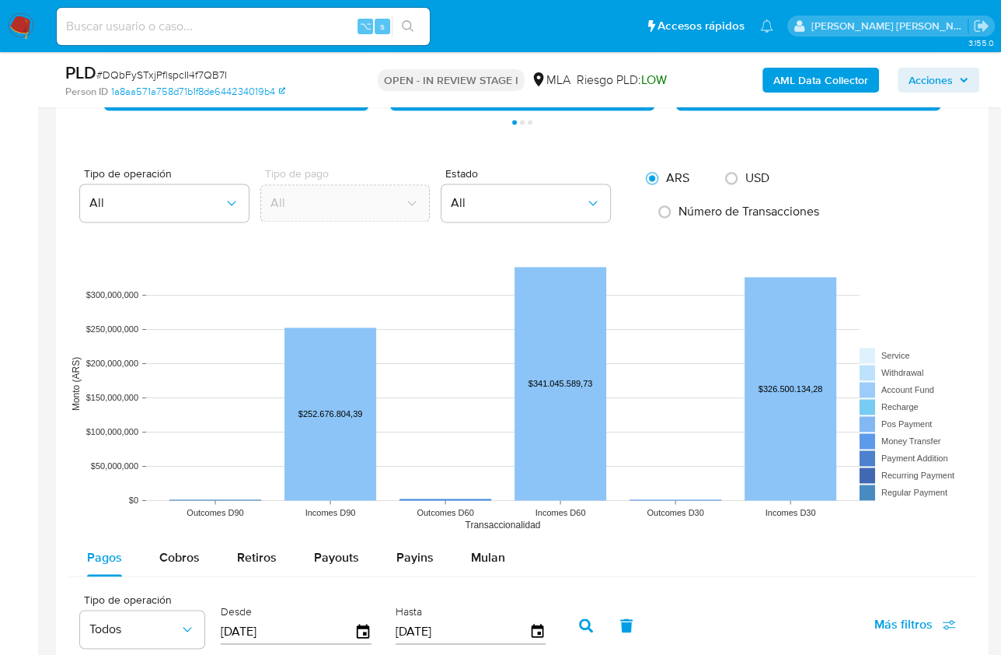
scroll to position [1831, 0]
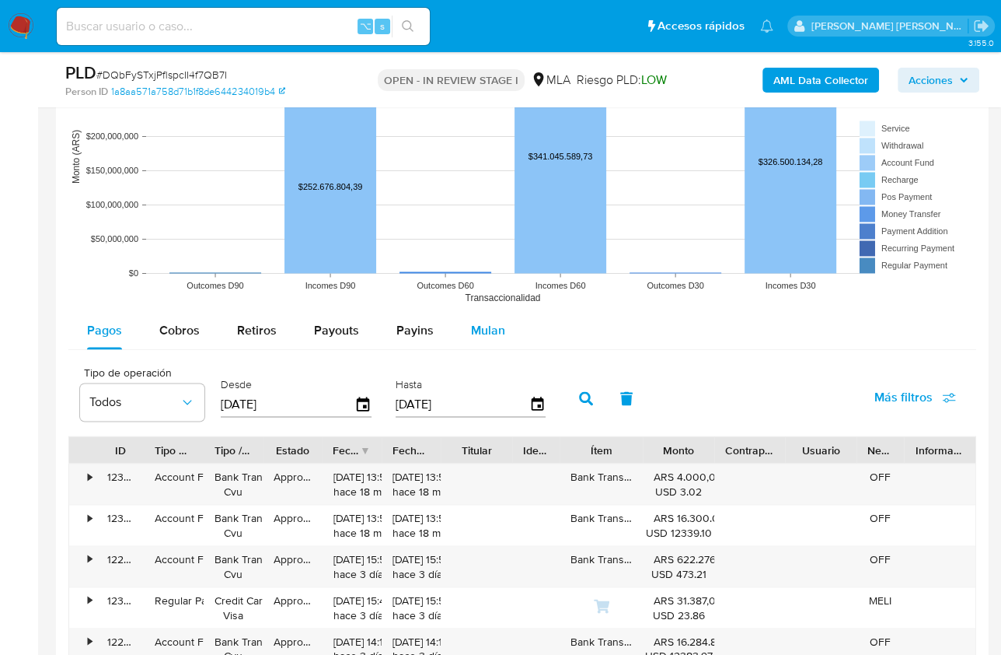
click at [479, 314] on div "Mulan" at bounding box center [488, 330] width 34 height 37
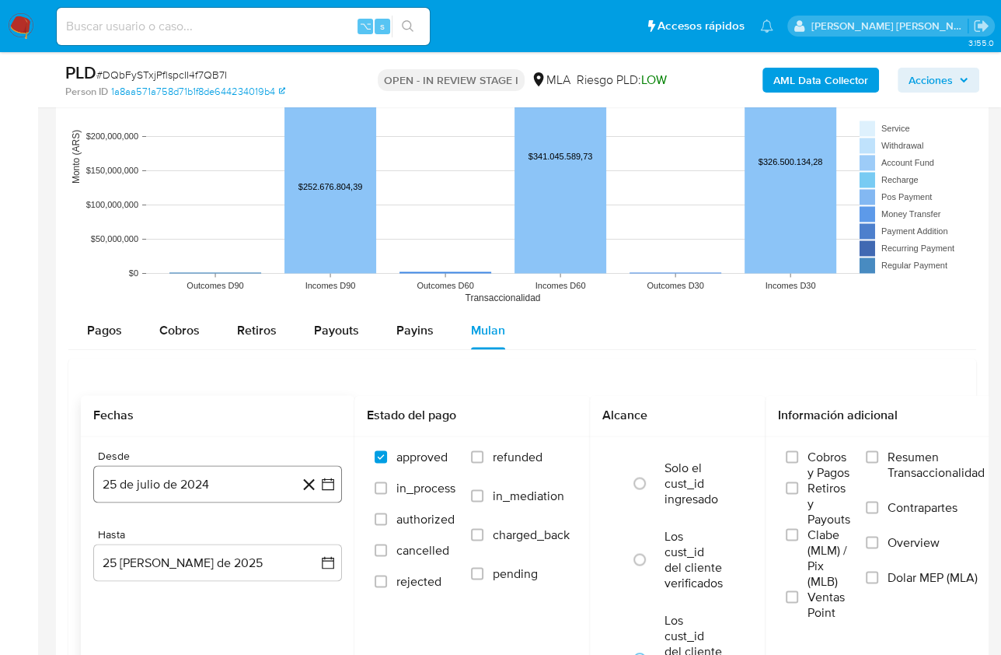
click at [174, 484] on button "25 de julio de 2024" at bounding box center [217, 483] width 249 height 37
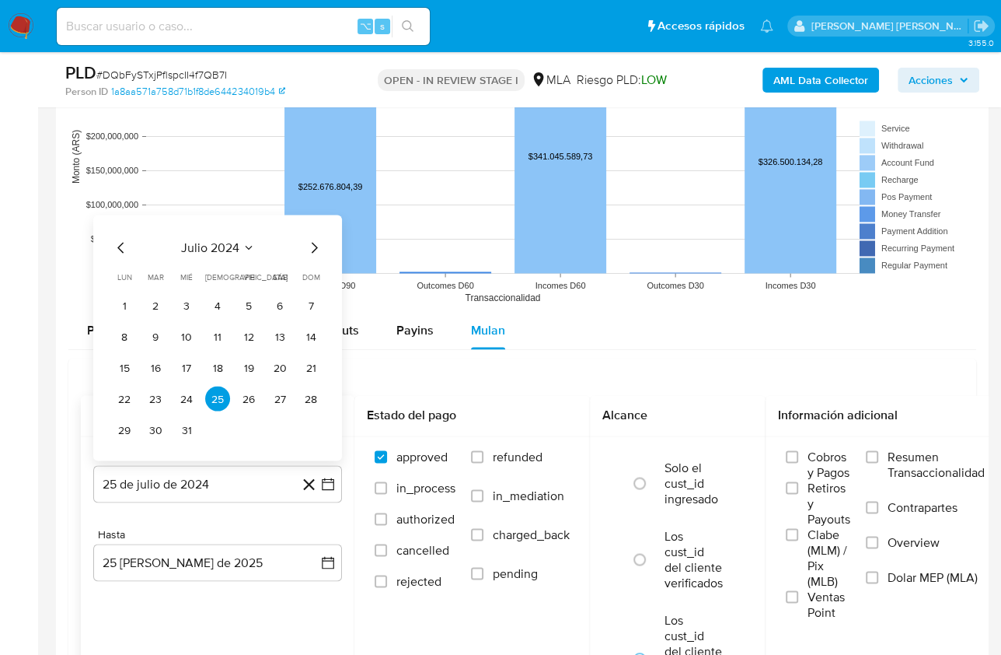
click at [233, 246] on span "julio 2024" at bounding box center [210, 247] width 58 height 16
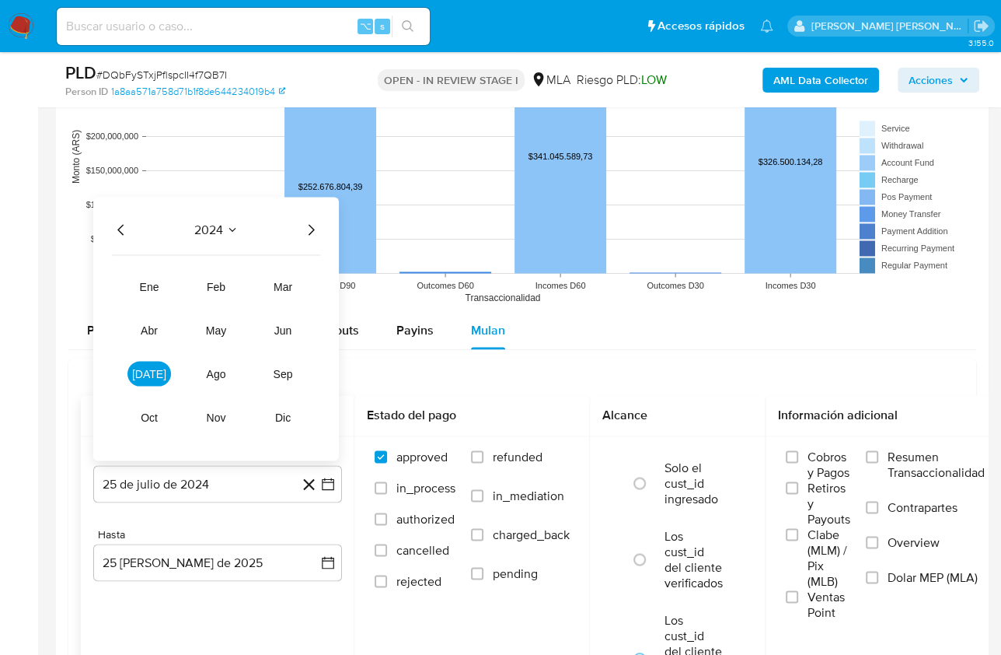
click at [306, 229] on icon "Año siguiente" at bounding box center [311, 229] width 19 height 19
click at [152, 375] on span "[DATE]" at bounding box center [149, 373] width 34 height 12
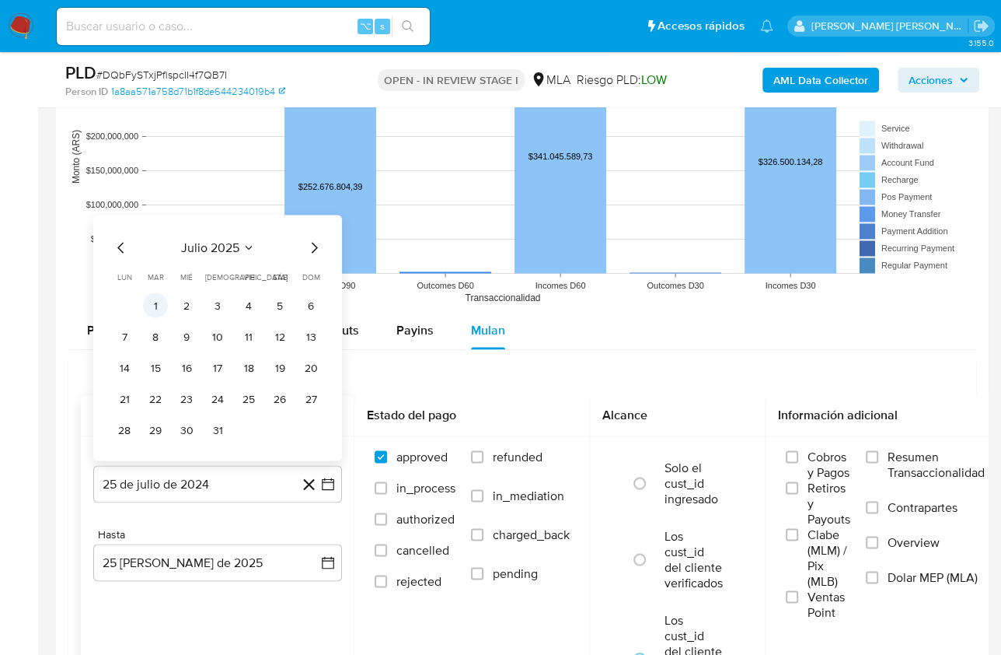
click at [148, 301] on button "1" at bounding box center [155, 304] width 25 height 25
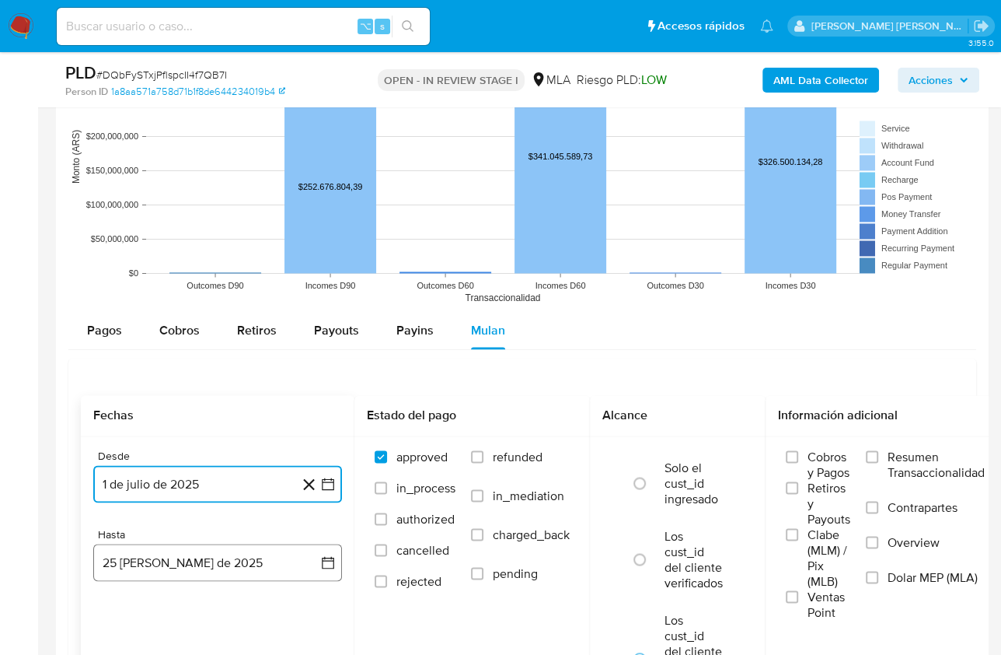
click at [168, 550] on button "25 [PERSON_NAME] de 2025" at bounding box center [217, 561] width 249 height 37
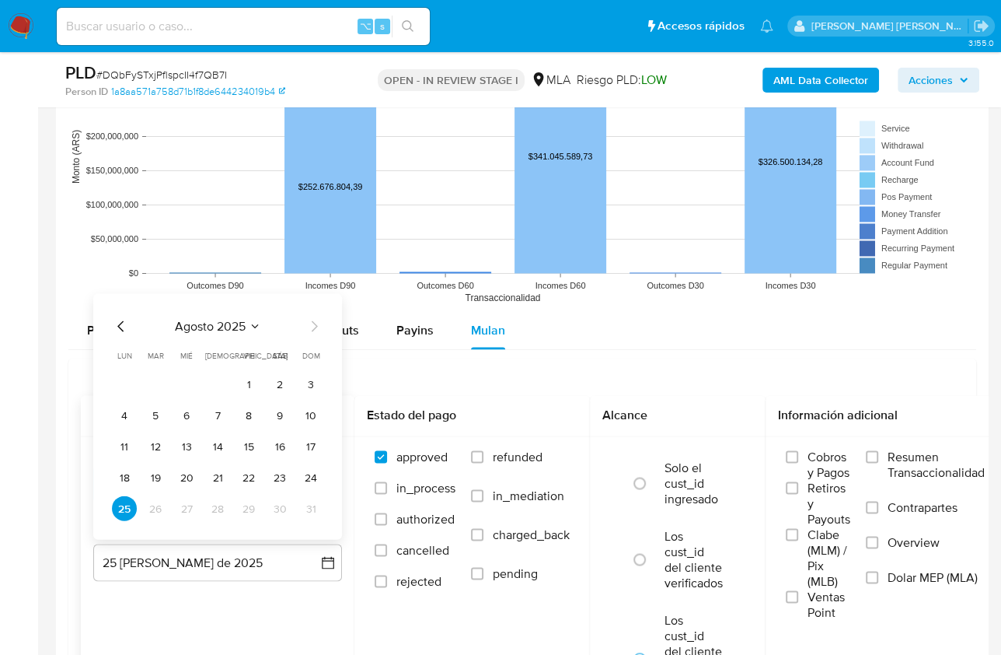
click at [124, 323] on icon "Mes anterior" at bounding box center [121, 325] width 19 height 19
click at [218, 509] on button "31" at bounding box center [217, 507] width 25 height 25
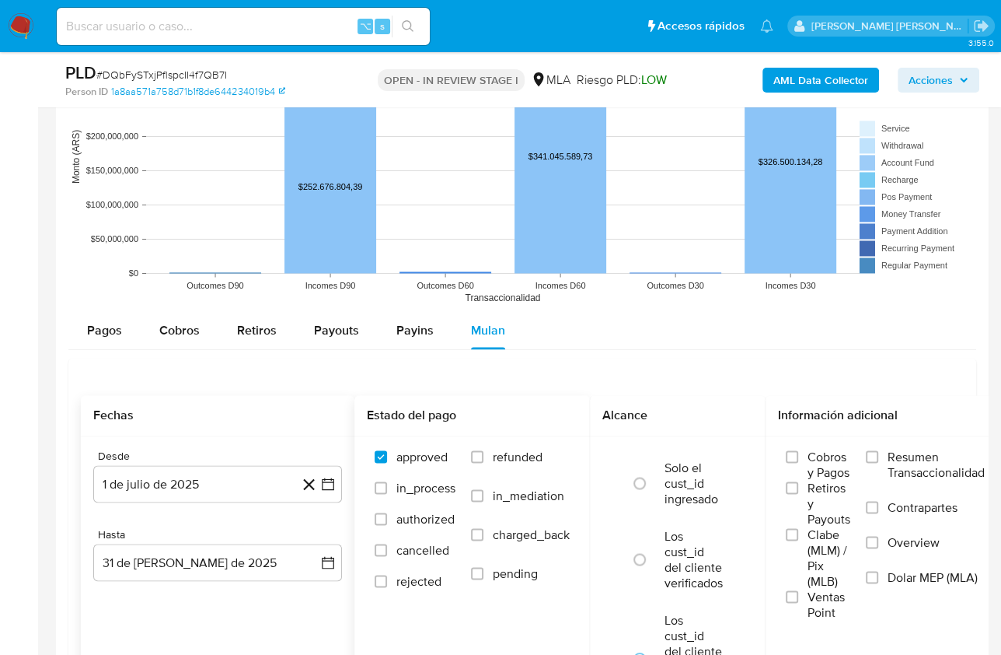
click at [491, 456] on label "refunded" at bounding box center [520, 468] width 99 height 39
click at [484, 456] on input "refunded" at bounding box center [477, 456] width 12 height 12
checkbox input "true"
click at [907, 582] on label "Dolar MEP (MLA)" at bounding box center [925, 586] width 119 height 35
click at [879, 582] on input "Dolar MEP (MLA)" at bounding box center [872, 577] width 12 height 12
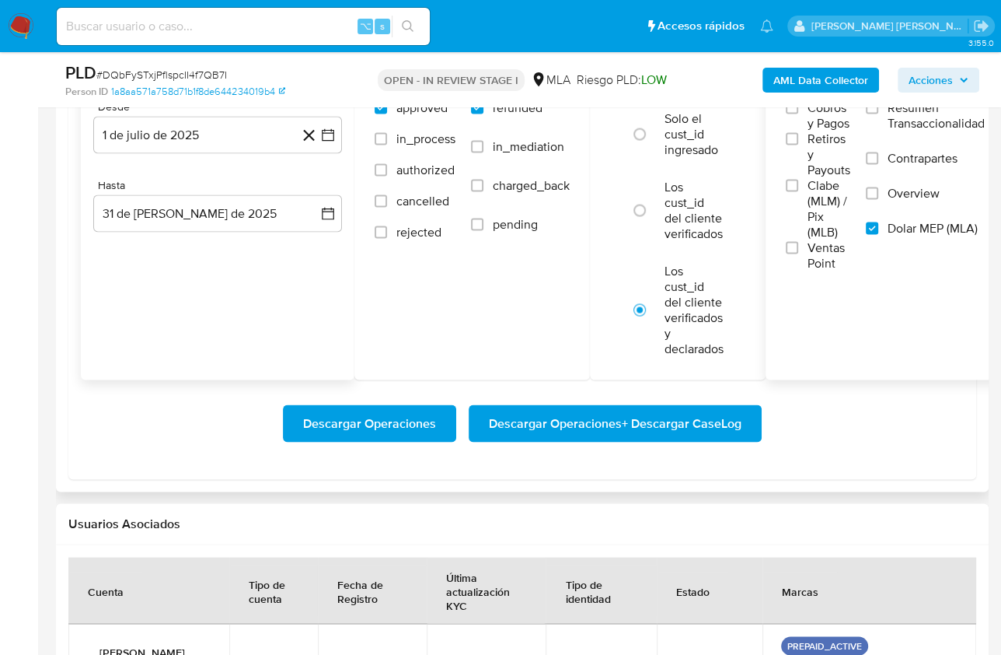
scroll to position [2235, 0]
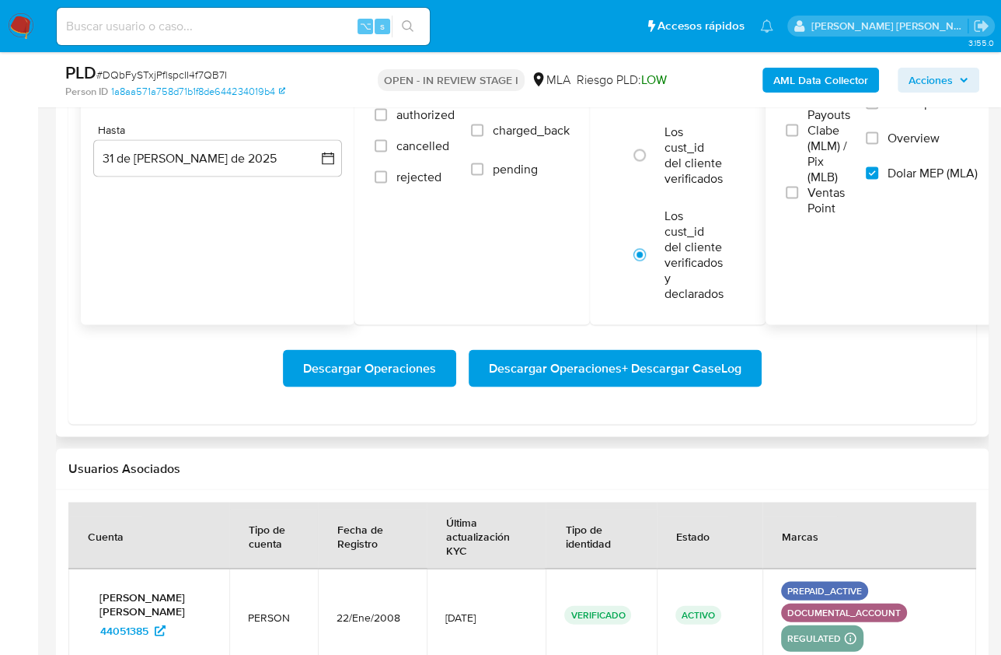
click at [687, 368] on span "Descargar Operaciones + Descargar CaseLog" at bounding box center [615, 368] width 253 height 34
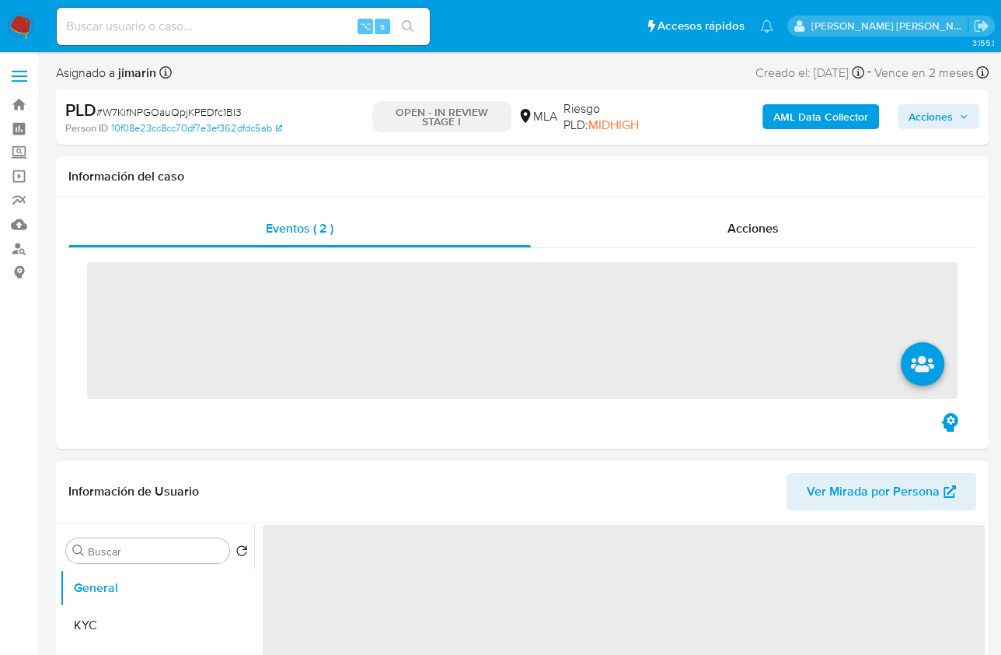
scroll to position [281, 0]
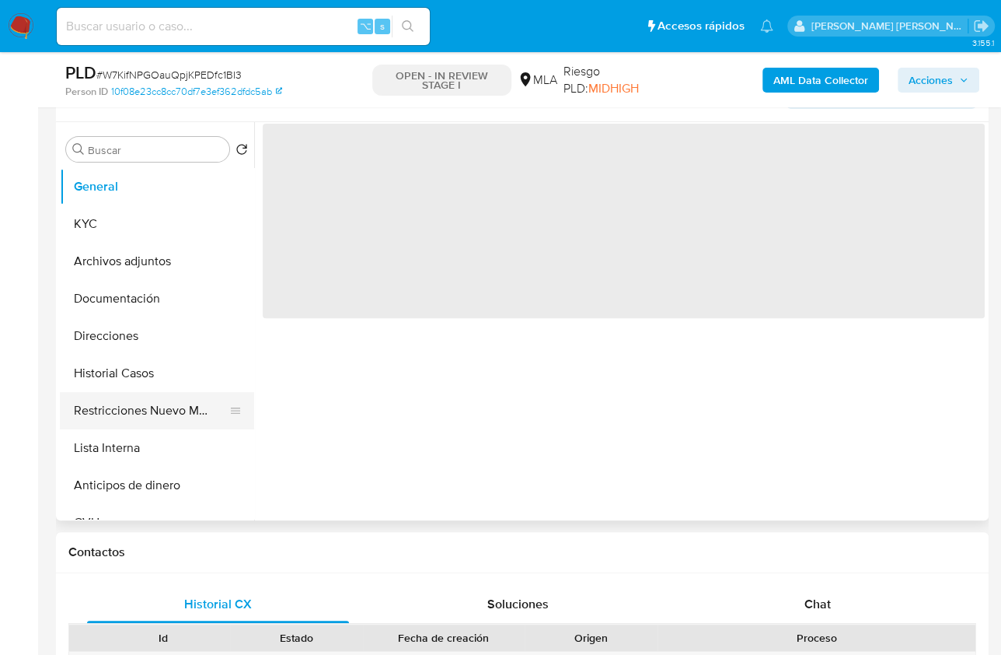
click at [132, 414] on button "Restricciones Nuevo Mundo" at bounding box center [151, 410] width 182 height 37
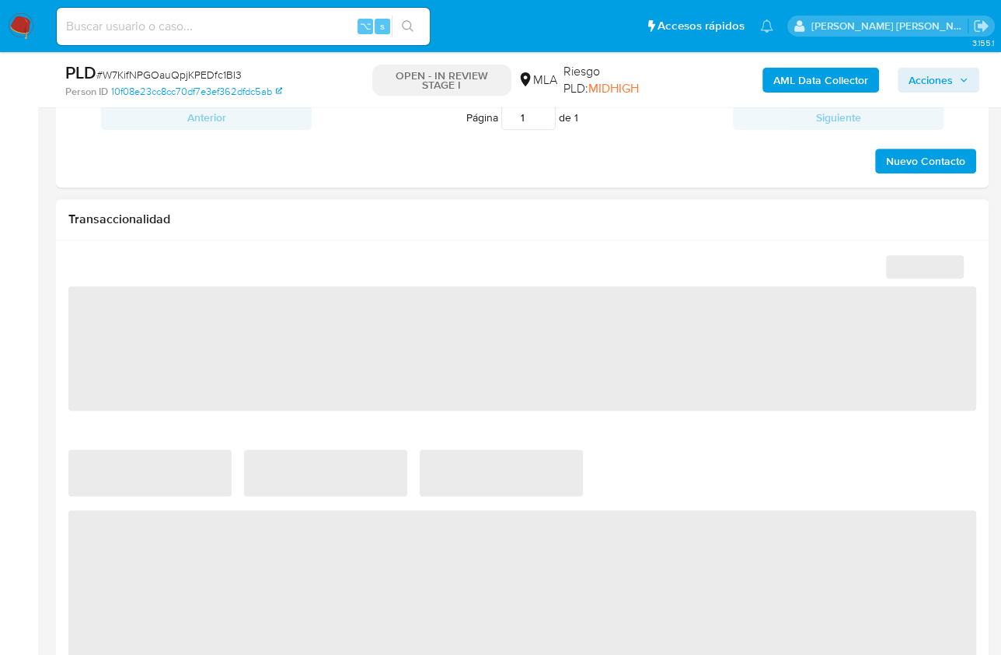
select select "10"
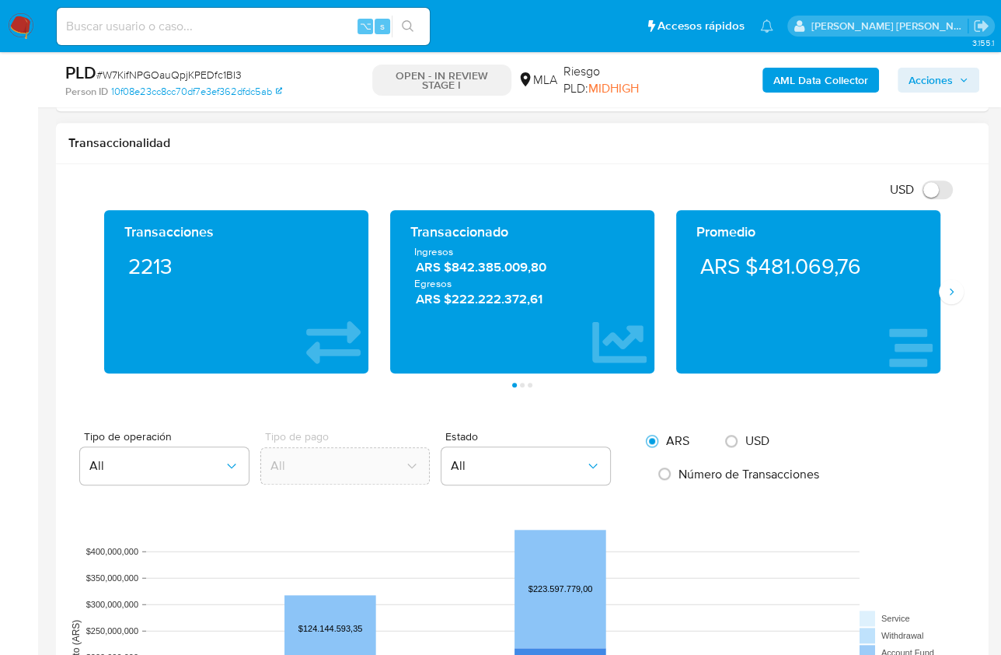
scroll to position [1354, 0]
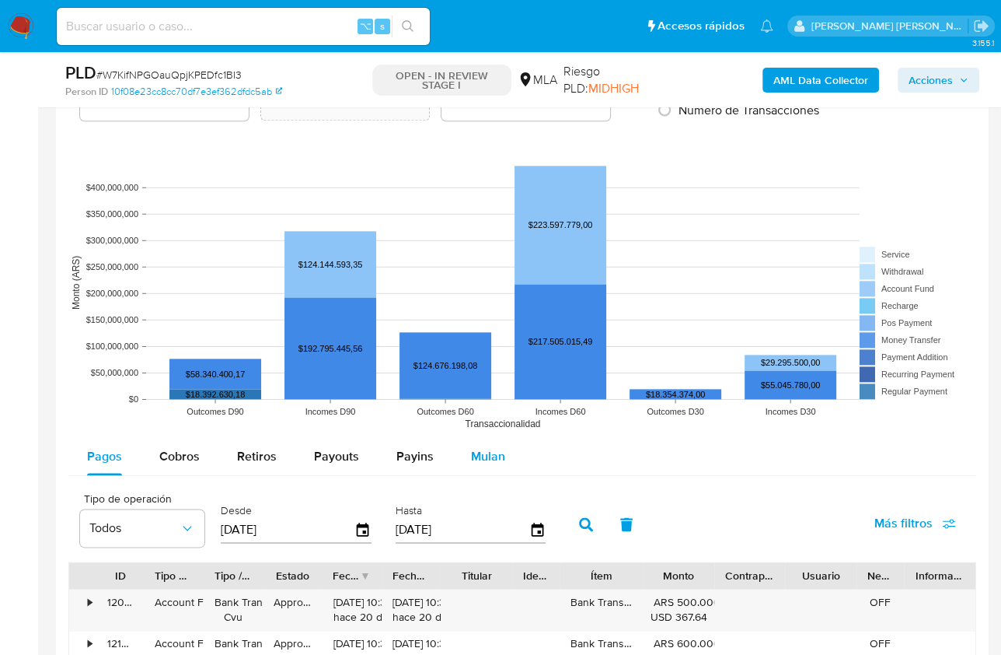
click at [442, 470] on button "Payins" at bounding box center [415, 456] width 75 height 37
select select "10"
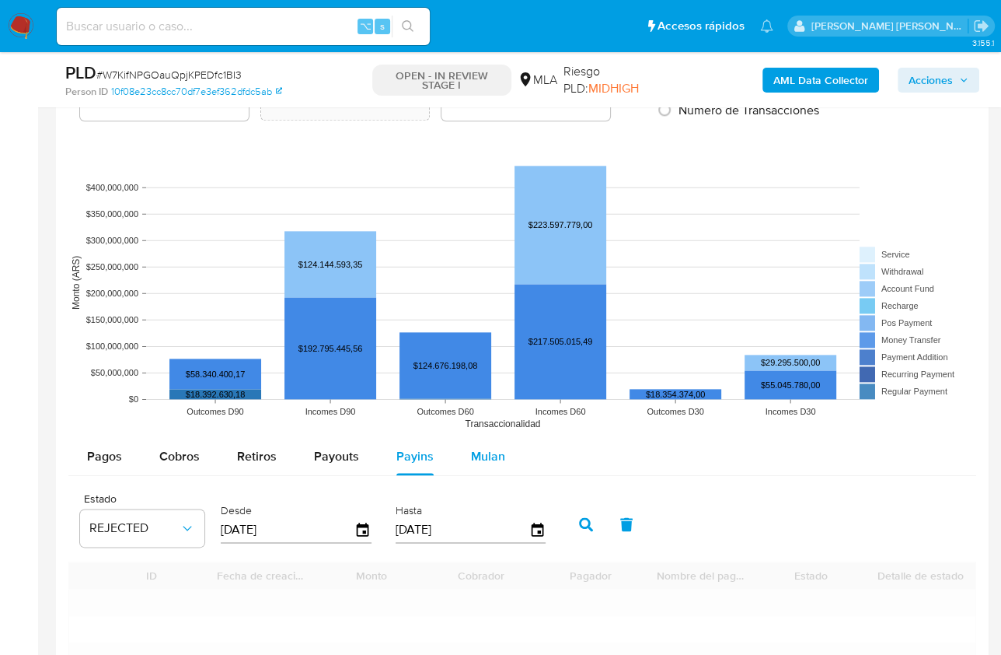
click at [514, 458] on button "Mulan" at bounding box center [489, 456] width 72 height 37
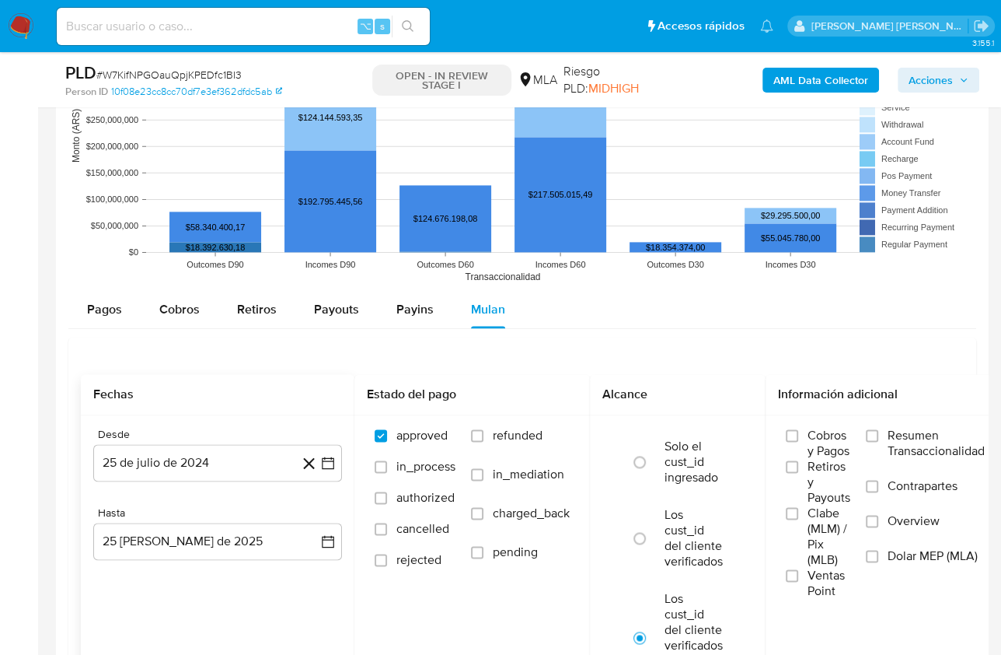
scroll to position [1561, 0]
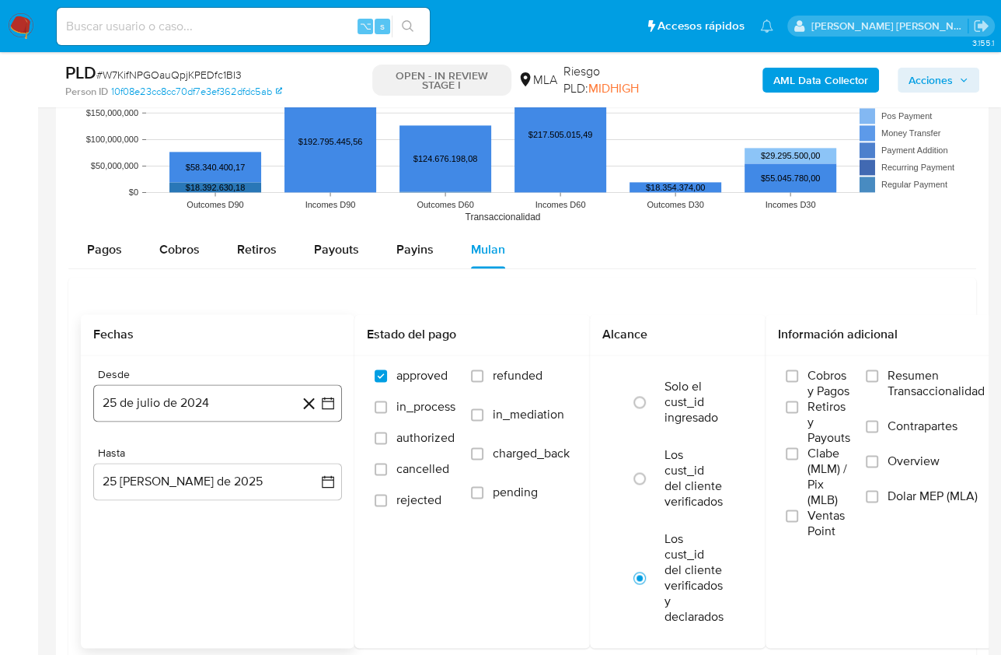
click at [187, 393] on button "25 de julio de 2024" at bounding box center [217, 402] width 249 height 37
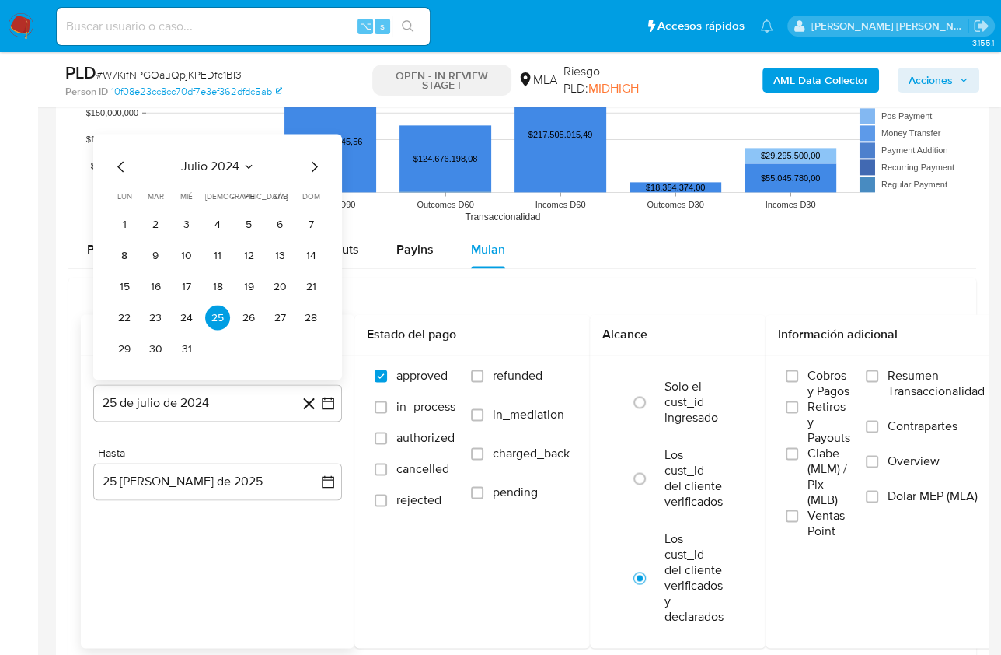
click at [224, 169] on span "julio 2024" at bounding box center [210, 167] width 58 height 16
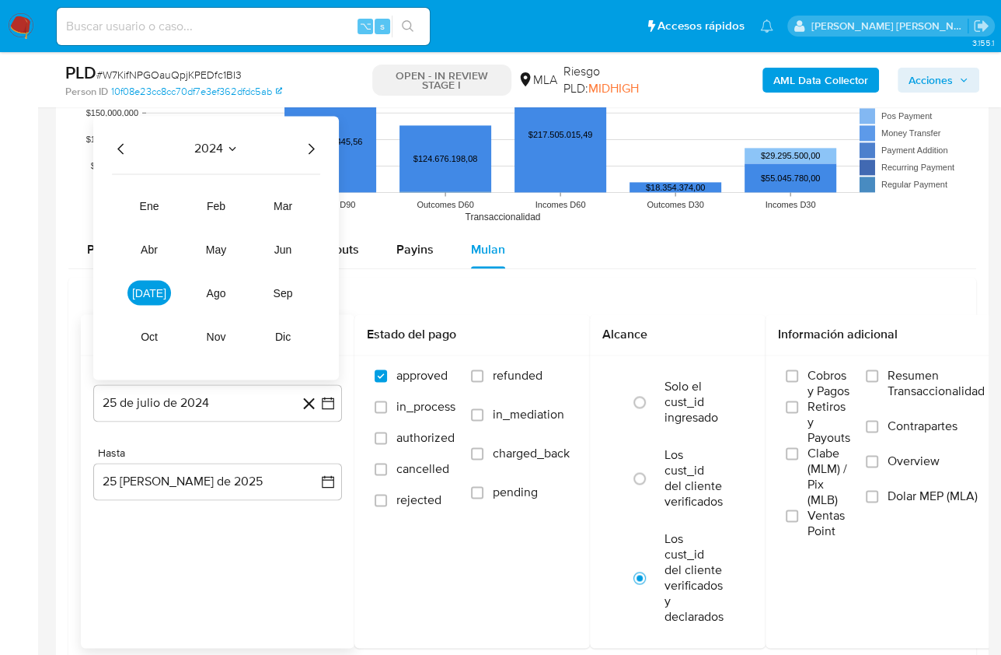
click at [314, 151] on icon "Año siguiente" at bounding box center [311, 148] width 19 height 19
click at [290, 199] on span "mar" at bounding box center [283, 205] width 19 height 12
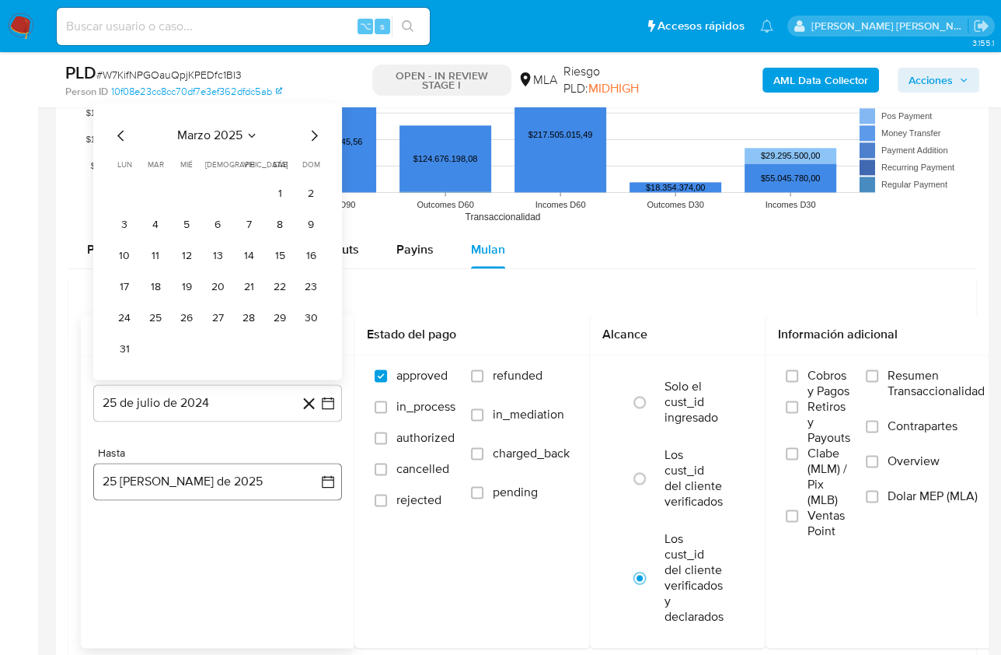
click at [203, 470] on button "25 de agosto de 2025" at bounding box center [217, 481] width 249 height 37
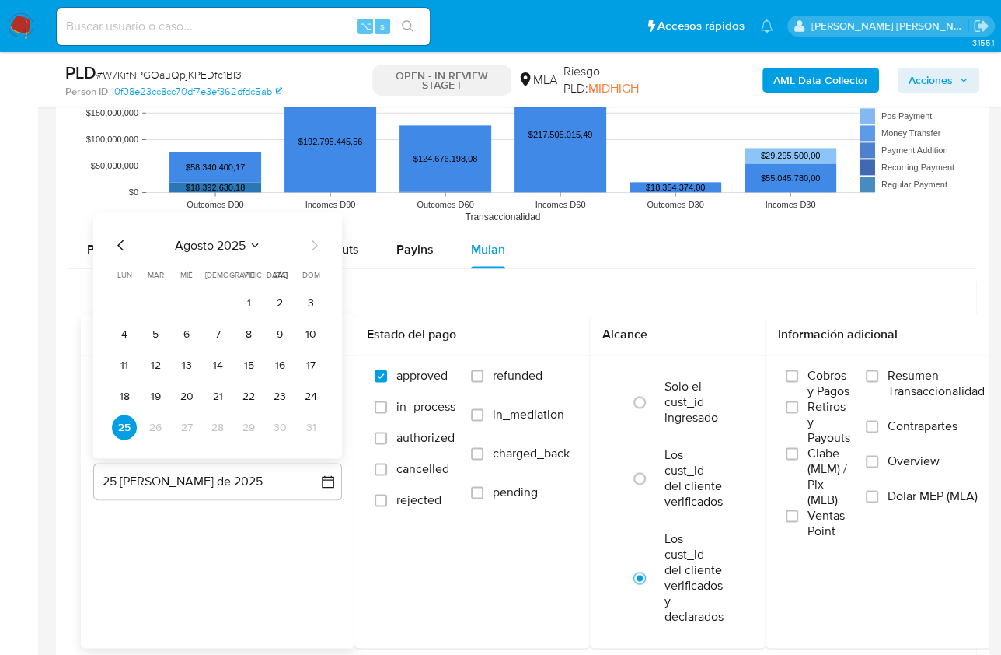
click at [128, 239] on icon "Mes anterior" at bounding box center [121, 245] width 19 height 19
click at [225, 425] on button "31" at bounding box center [217, 426] width 25 height 25
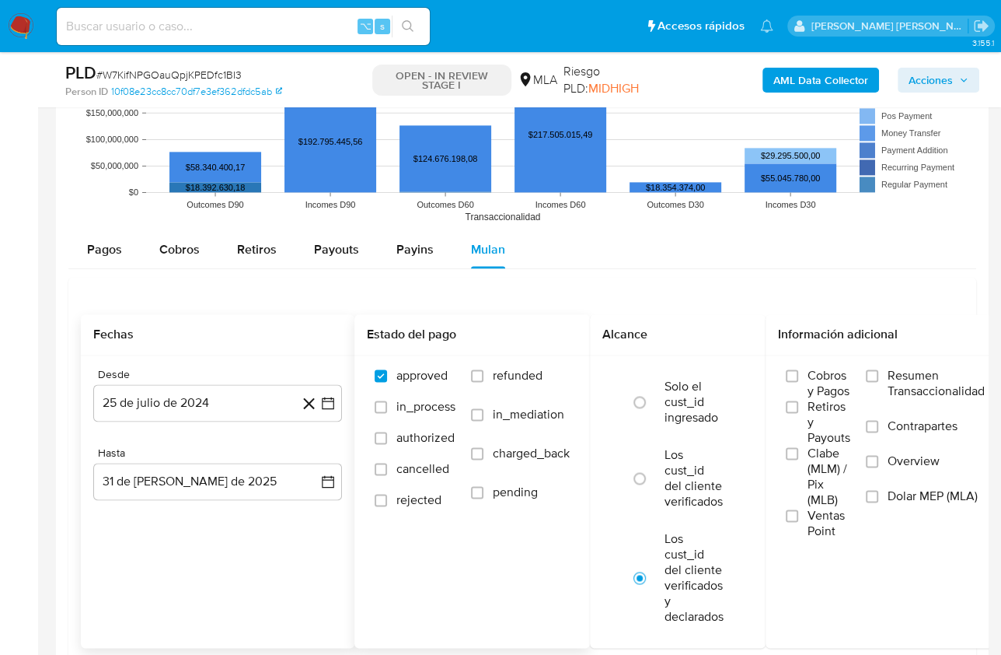
click at [487, 382] on label "refunded" at bounding box center [520, 387] width 99 height 39
click at [484, 382] on input "refunded" at bounding box center [477, 375] width 12 height 12
checkbox input "true"
click at [886, 493] on label "Dolar MEP (MLA)" at bounding box center [925, 505] width 119 height 35
click at [879, 493] on input "Dolar MEP (MLA)" at bounding box center [872, 496] width 12 height 12
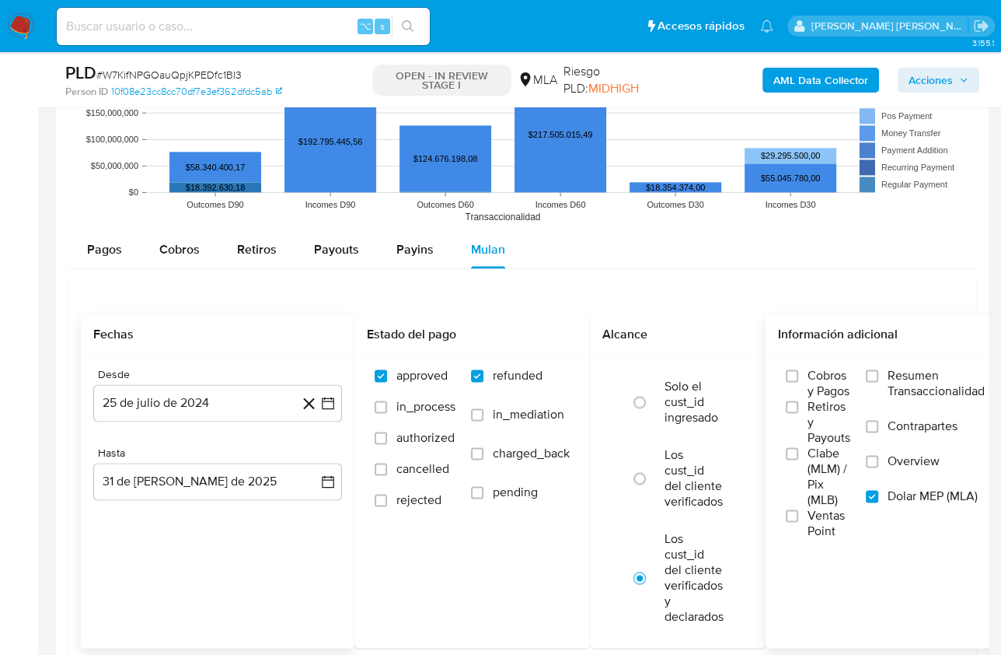
scroll to position [1843, 0]
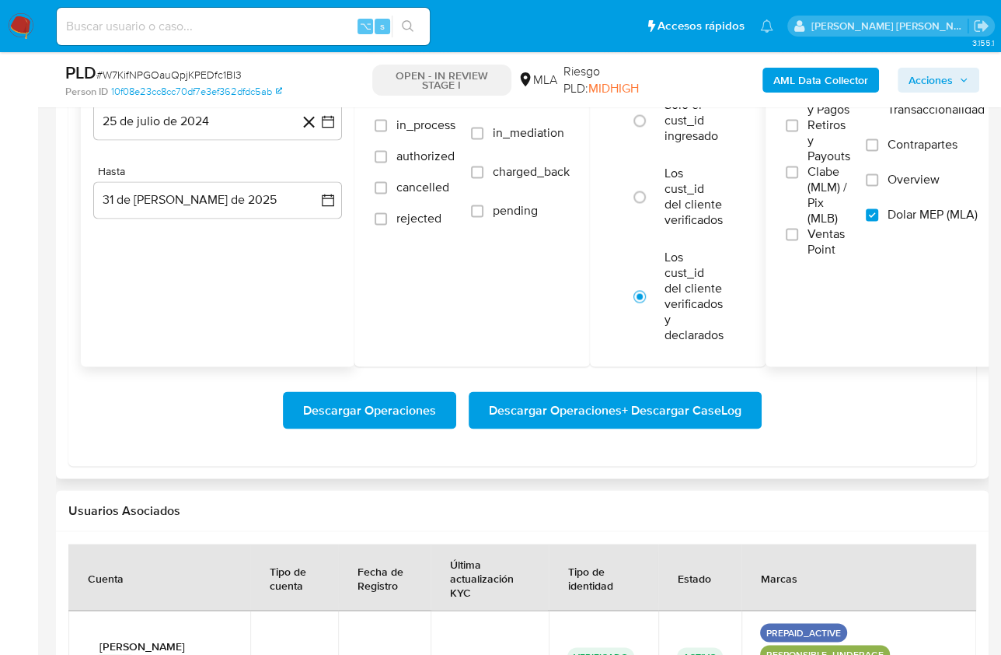
click at [631, 407] on span "Descargar Operaciones + Descargar CaseLog" at bounding box center [615, 410] width 253 height 34
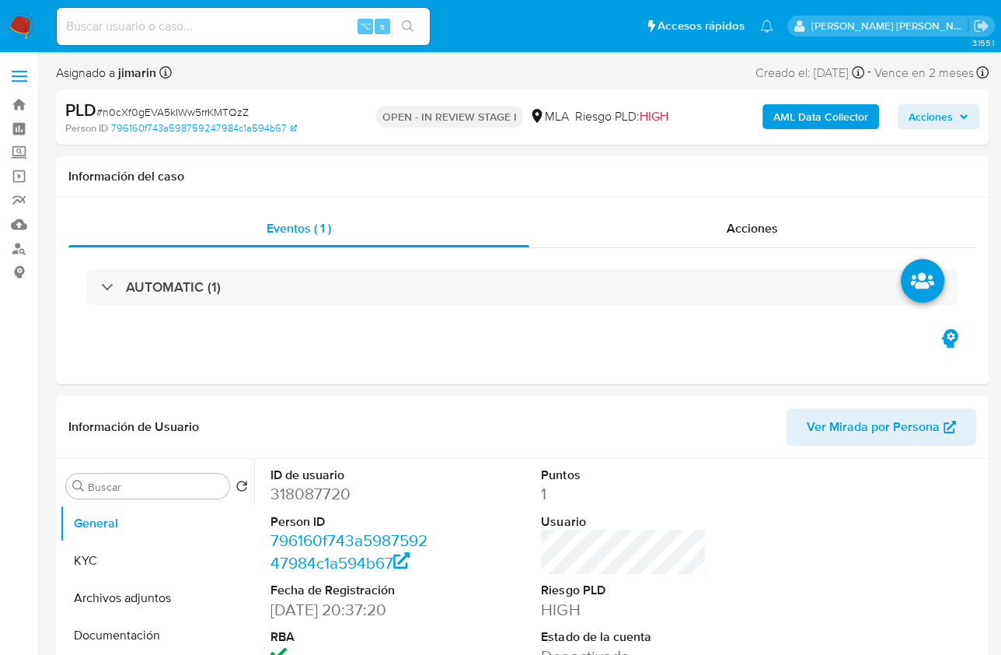
select select "10"
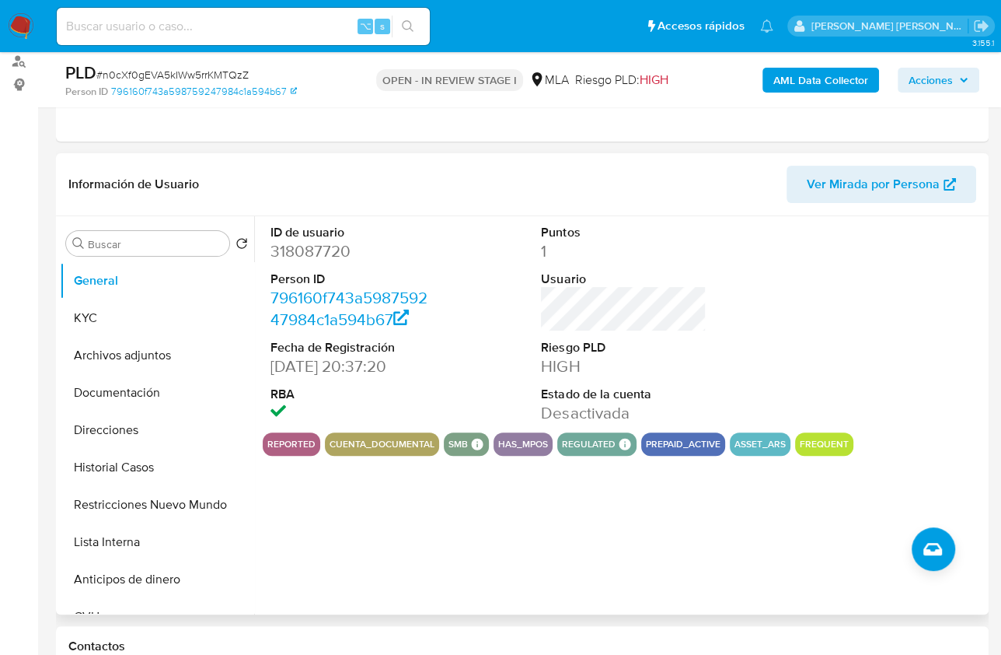
scroll to position [194, 0]
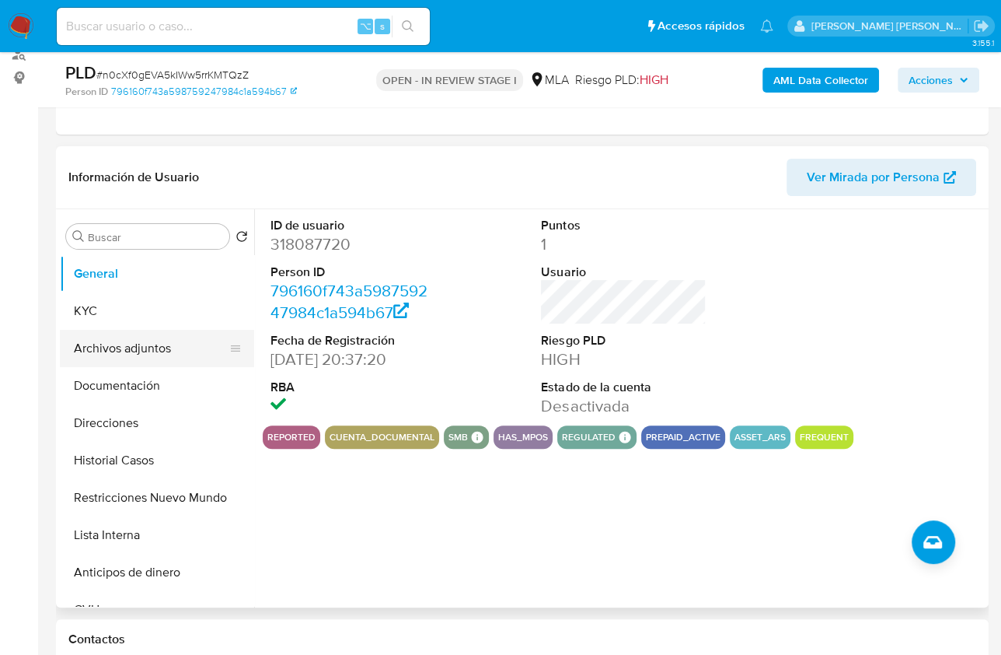
click at [153, 345] on button "Archivos adjuntos" at bounding box center [151, 348] width 182 height 37
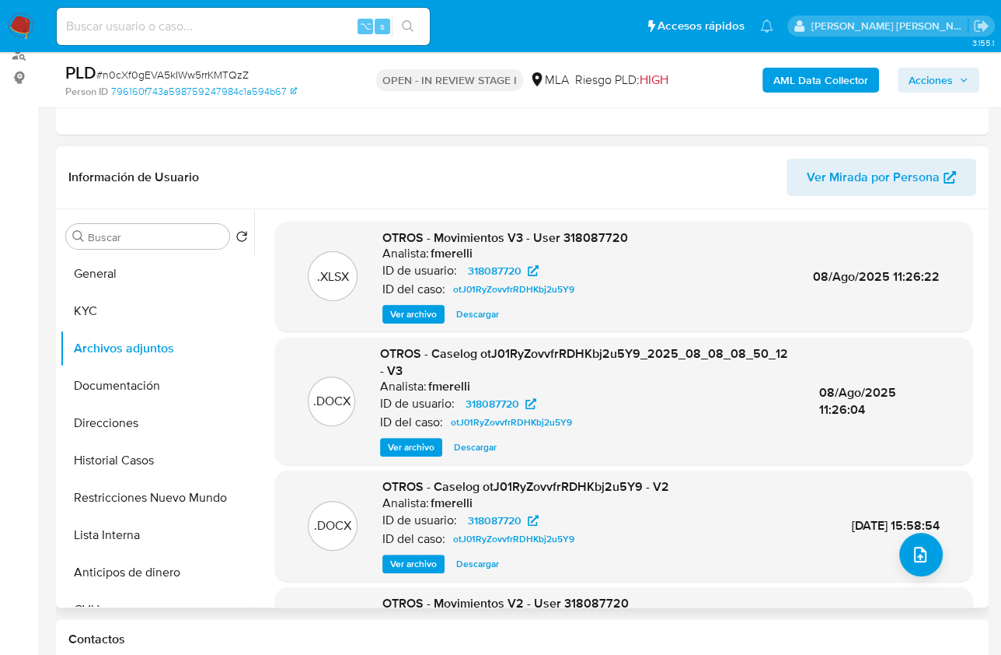
click at [486, 176] on header "Información de Usuario Ver Mirada por Persona" at bounding box center [522, 177] width 908 height 37
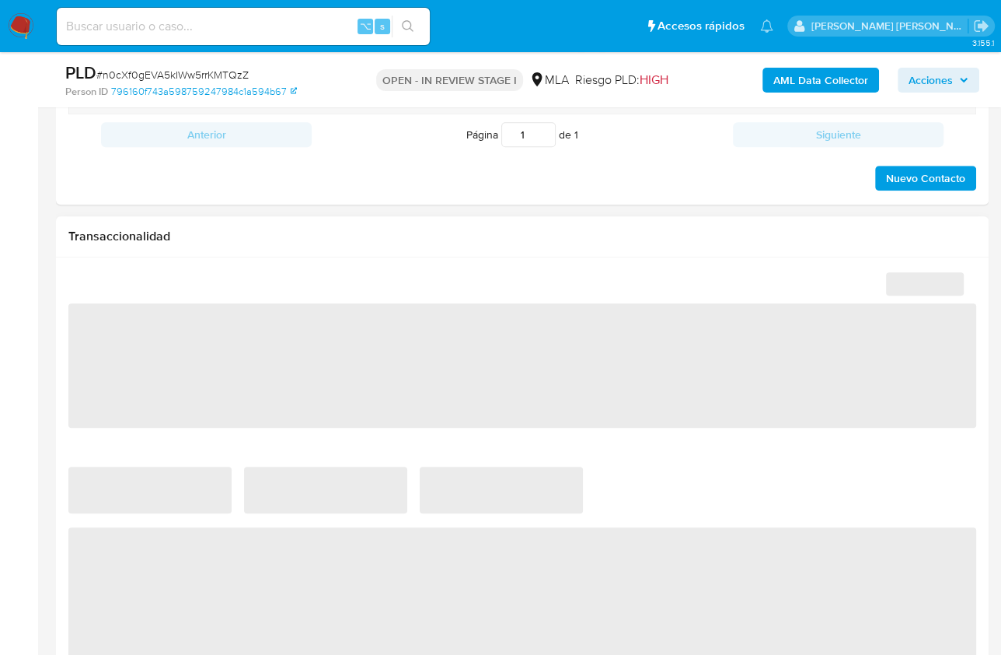
select select "10"
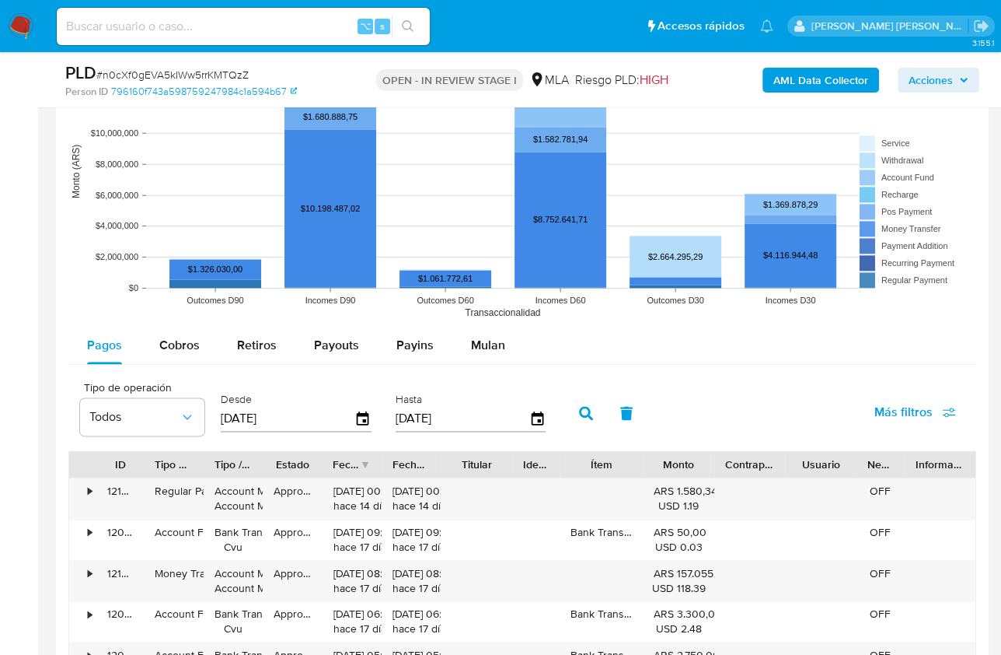
scroll to position [1517, 0]
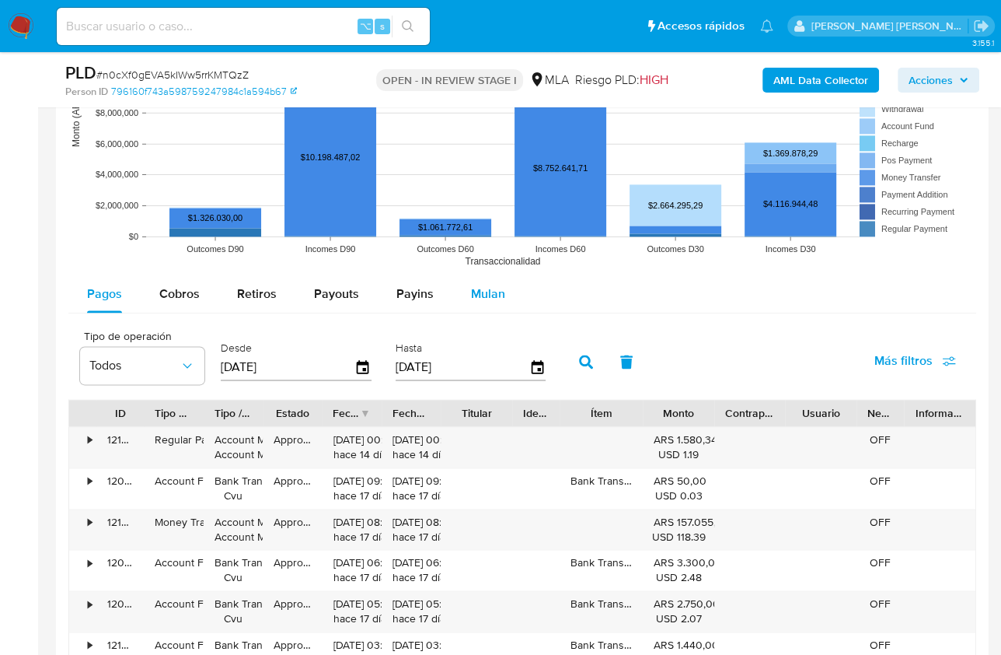
click at [501, 290] on button "Mulan" at bounding box center [489, 293] width 72 height 37
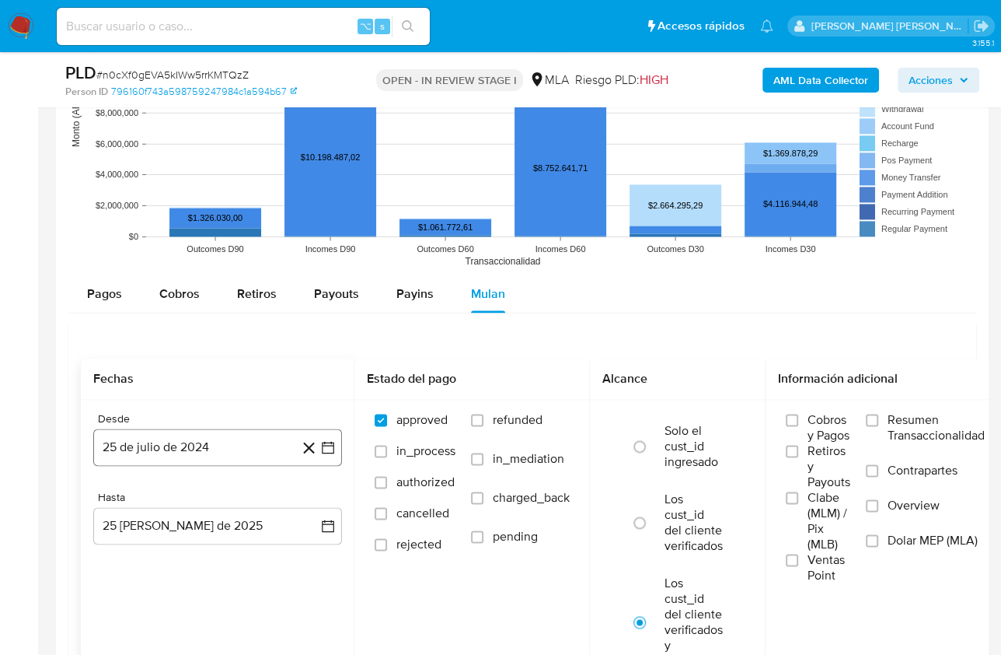
click at [208, 444] on button "25 de julio de 2024" at bounding box center [217, 446] width 249 height 37
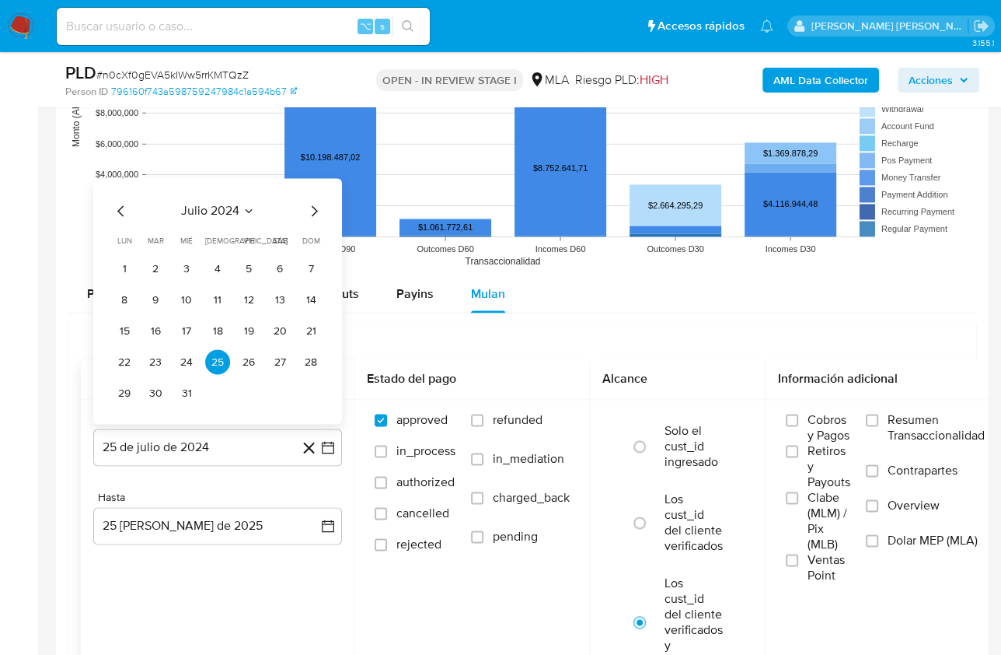
click at [240, 208] on button "julio 2024" at bounding box center [218, 211] width 74 height 16
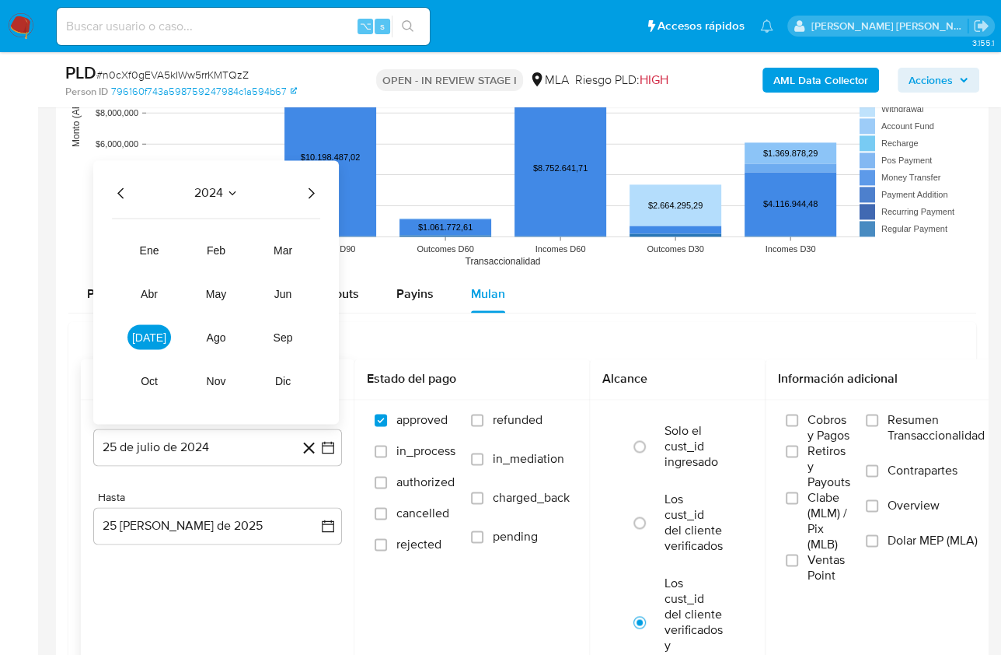
click at [308, 189] on icon "Año siguiente" at bounding box center [311, 192] width 19 height 19
click at [150, 330] on span "[DATE]" at bounding box center [149, 336] width 34 height 12
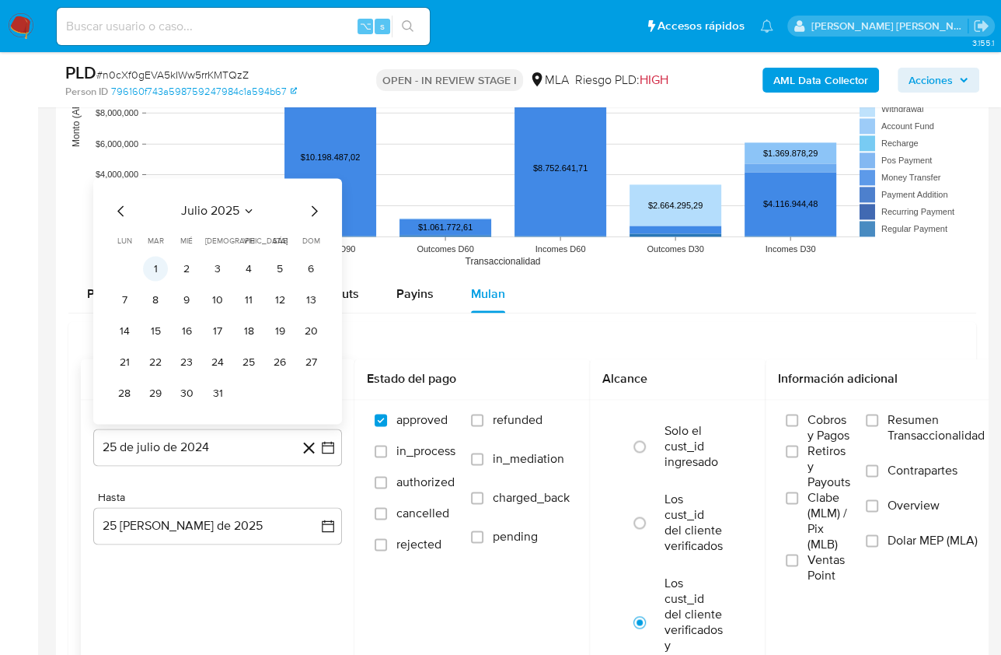
click at [155, 267] on button "1" at bounding box center [155, 268] width 25 height 25
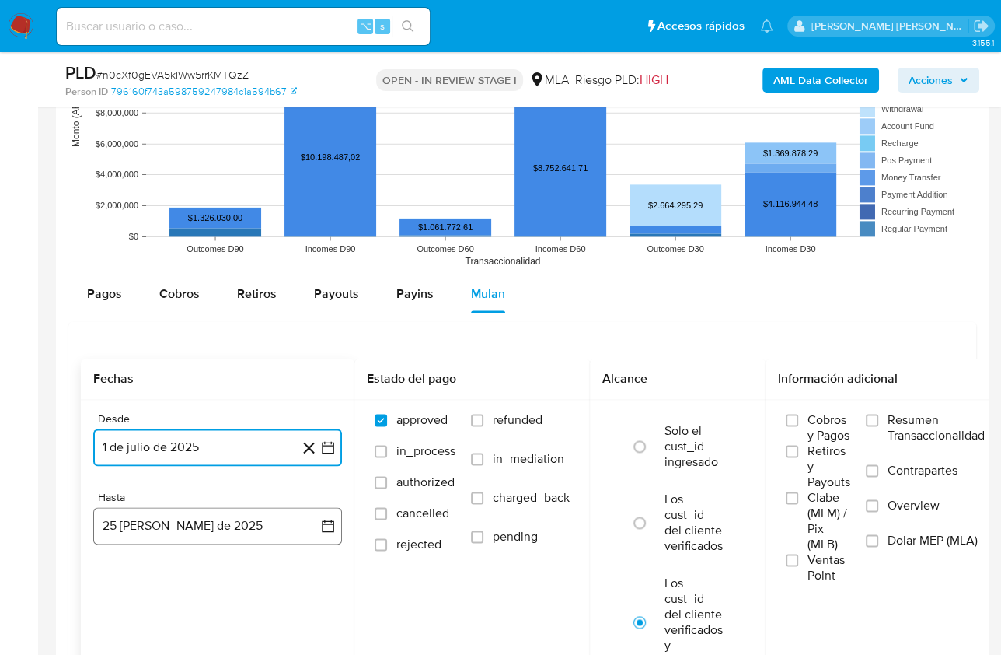
click at [195, 526] on button "25 [PERSON_NAME] de 2025" at bounding box center [217, 525] width 249 height 37
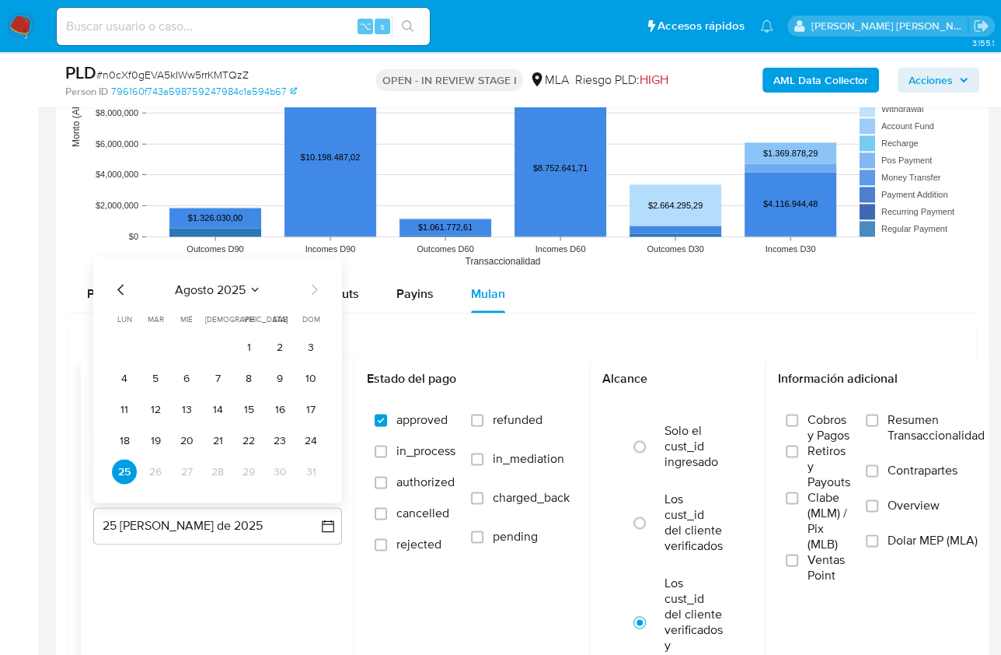
click at [120, 281] on icon "Mes anterior" at bounding box center [121, 289] width 19 height 19
click at [208, 472] on button "31" at bounding box center [217, 471] width 25 height 25
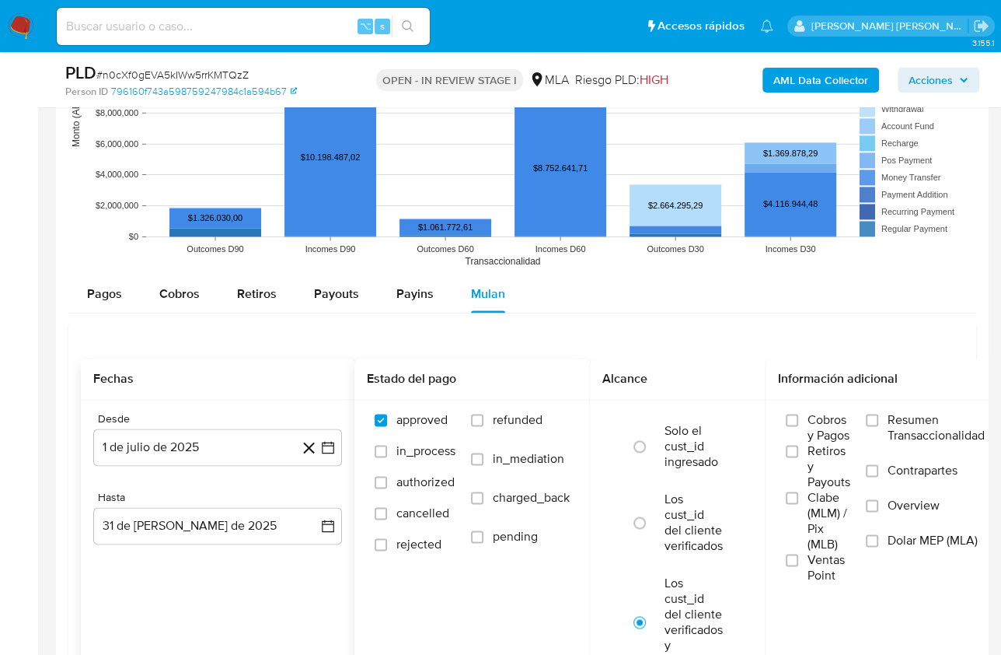
click at [509, 412] on span "refunded" at bounding box center [518, 420] width 50 height 16
click at [484, 414] on input "refunded" at bounding box center [477, 420] width 12 height 12
checkbox input "true"
click at [924, 539] on span "Dolar MEP (MLA)" at bounding box center [933, 541] width 90 height 16
click at [879, 539] on input "Dolar MEP (MLA)" at bounding box center [872, 540] width 12 height 12
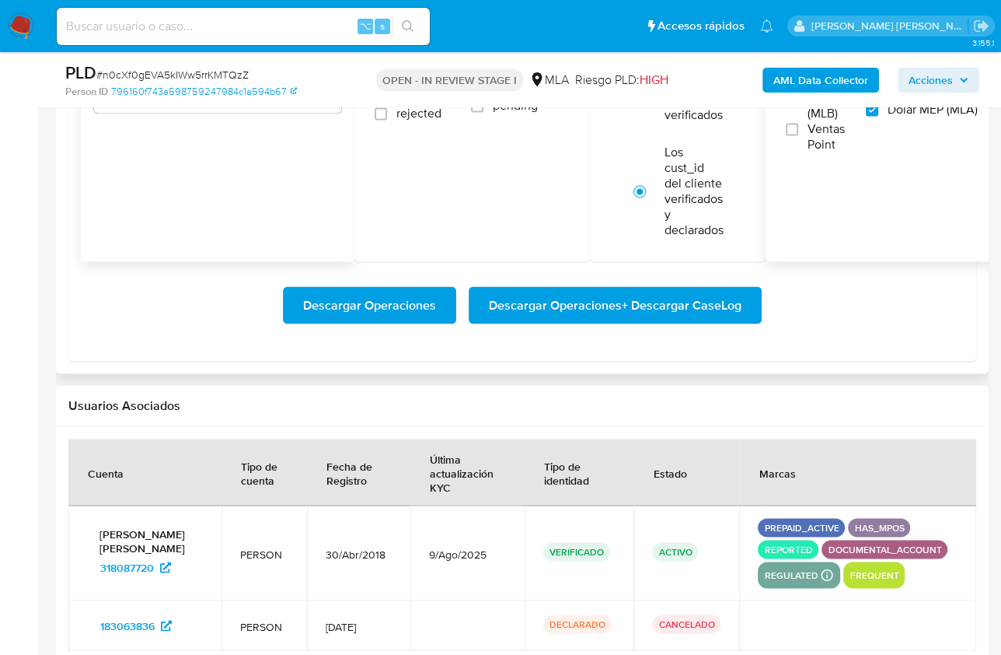
scroll to position [1919, 0]
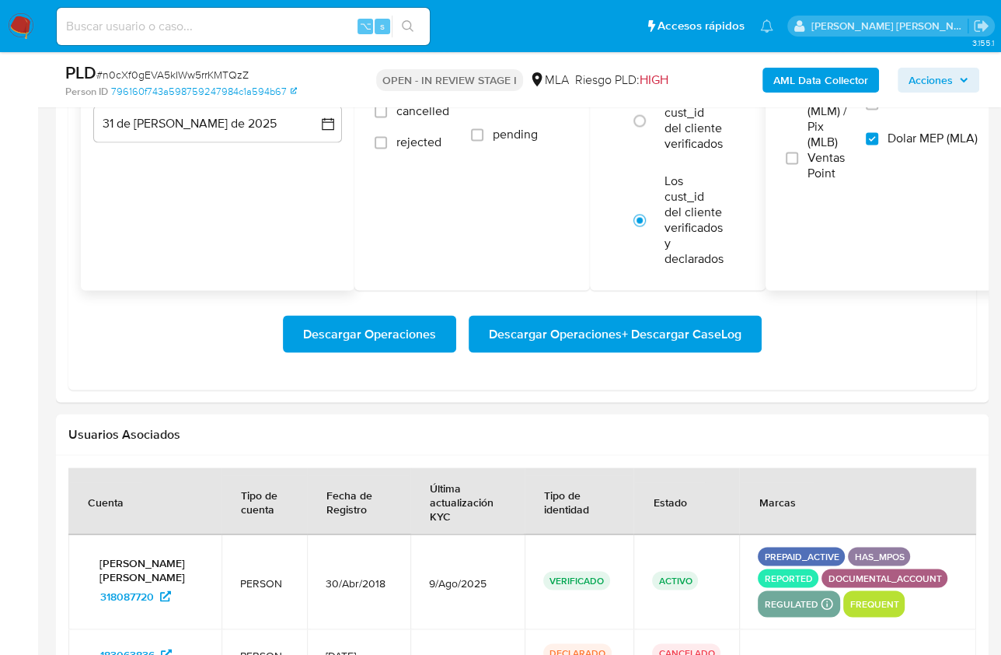
click at [593, 334] on span "Descargar Operaciones + Descargar CaseLog" at bounding box center [615, 333] width 253 height 34
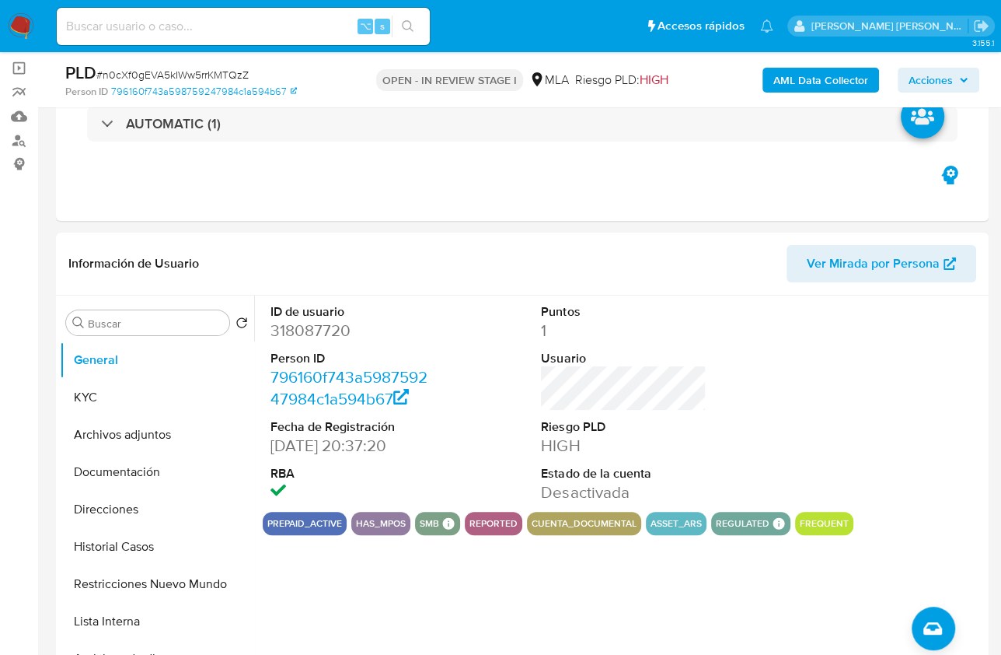
scroll to position [101, 0]
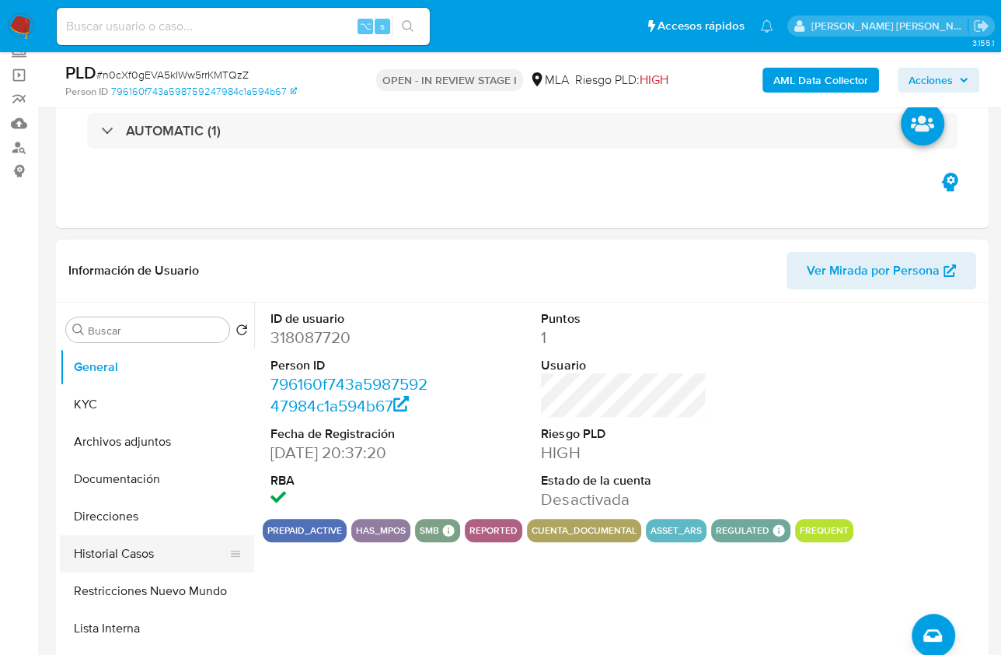
click at [93, 543] on button "Historial Casos" at bounding box center [151, 553] width 182 height 37
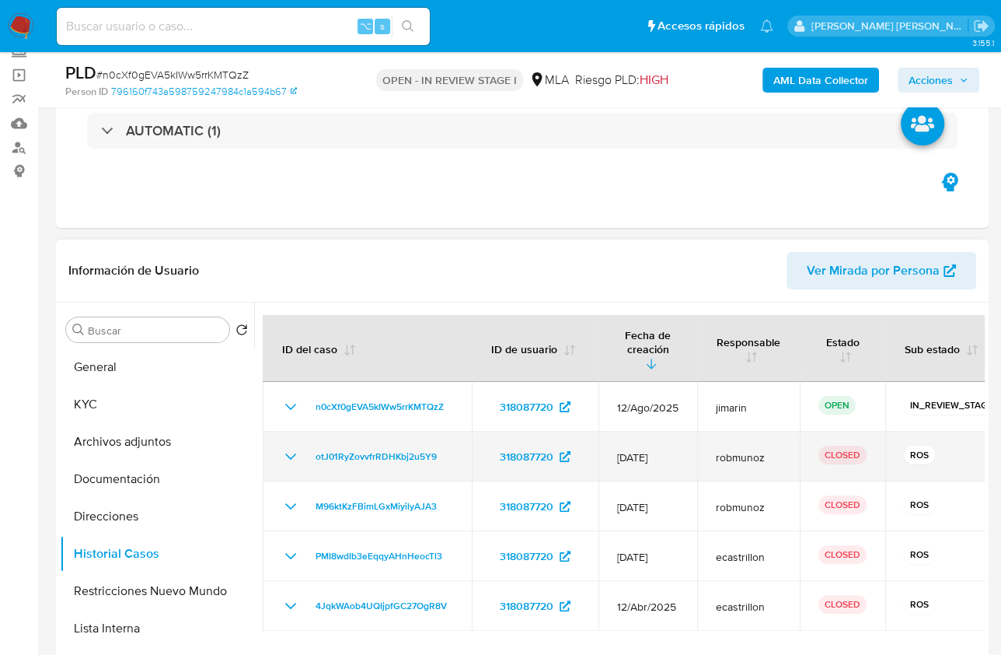
click at [286, 447] on icon "Mostrar/Ocultar" at bounding box center [290, 456] width 19 height 19
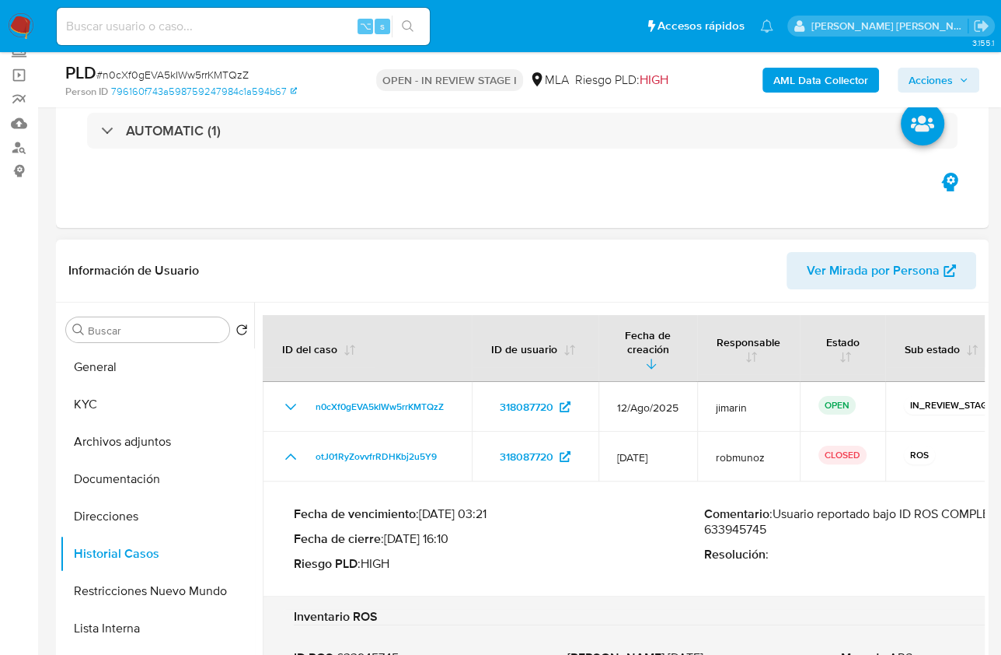
click at [826, 506] on p "Comentario : Usuario reportado bajo ID ROS COMPLEMENTARIO 633945745" at bounding box center [909, 521] width 411 height 31
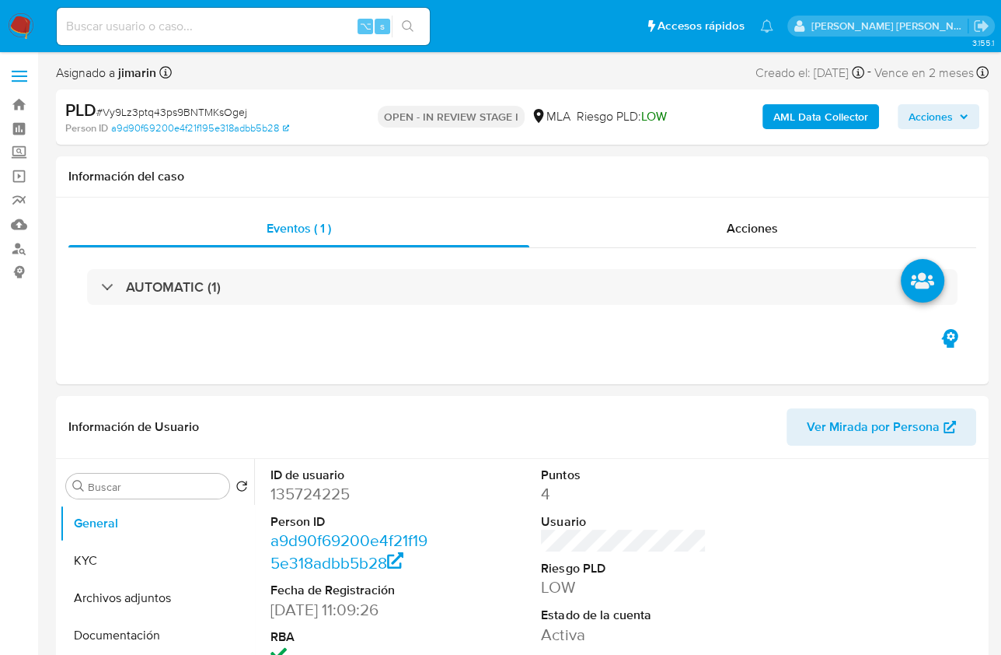
select select "10"
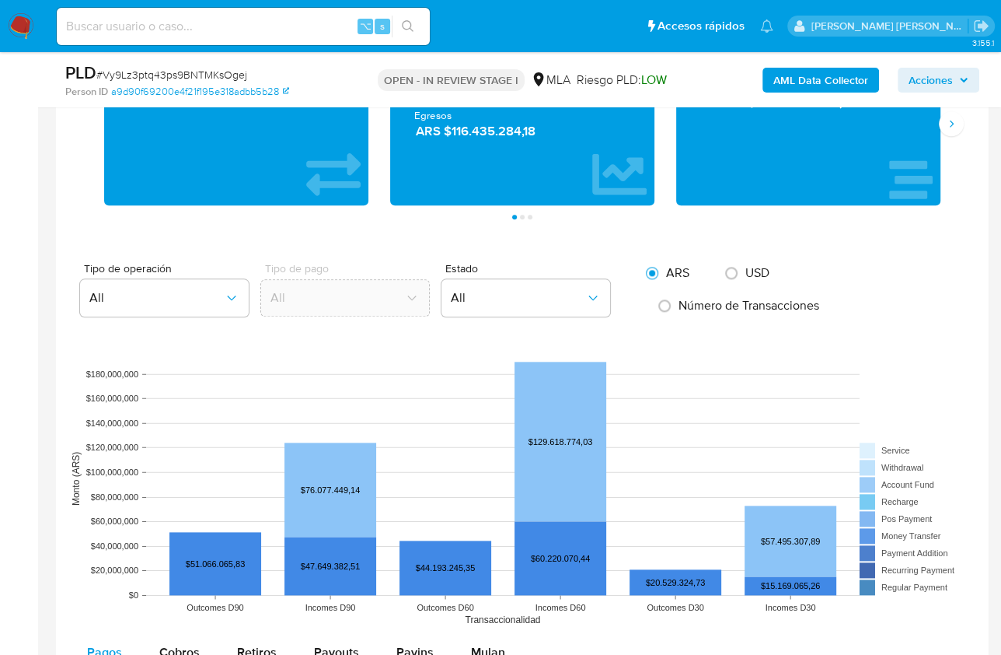
scroll to position [1519, 0]
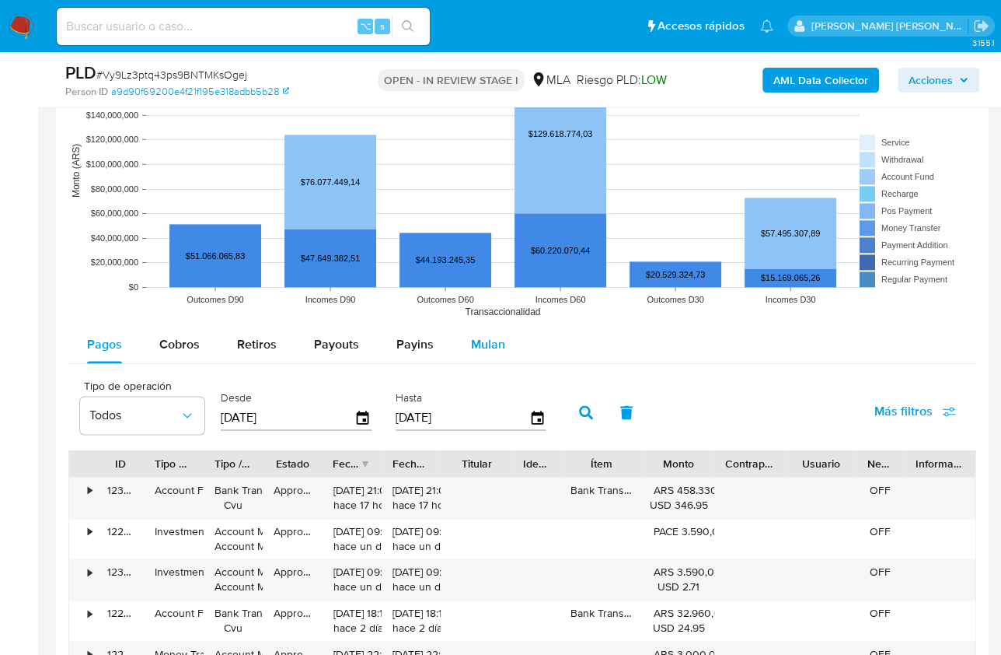
click at [453, 351] on button "Mulan" at bounding box center [489, 344] width 72 height 37
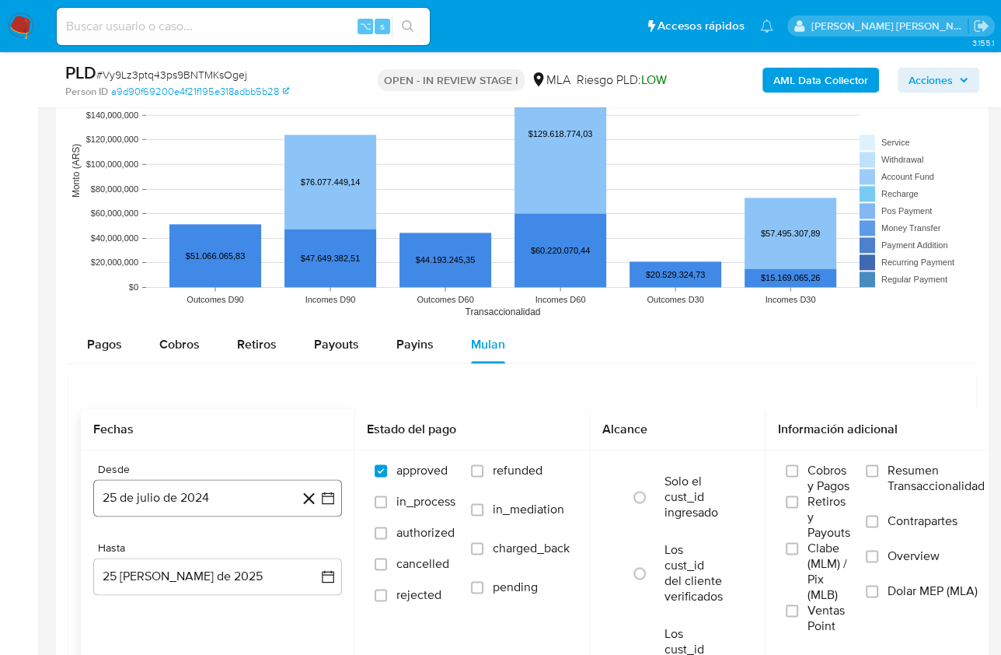
click at [191, 495] on button "25 de julio de 2024" at bounding box center [217, 497] width 249 height 37
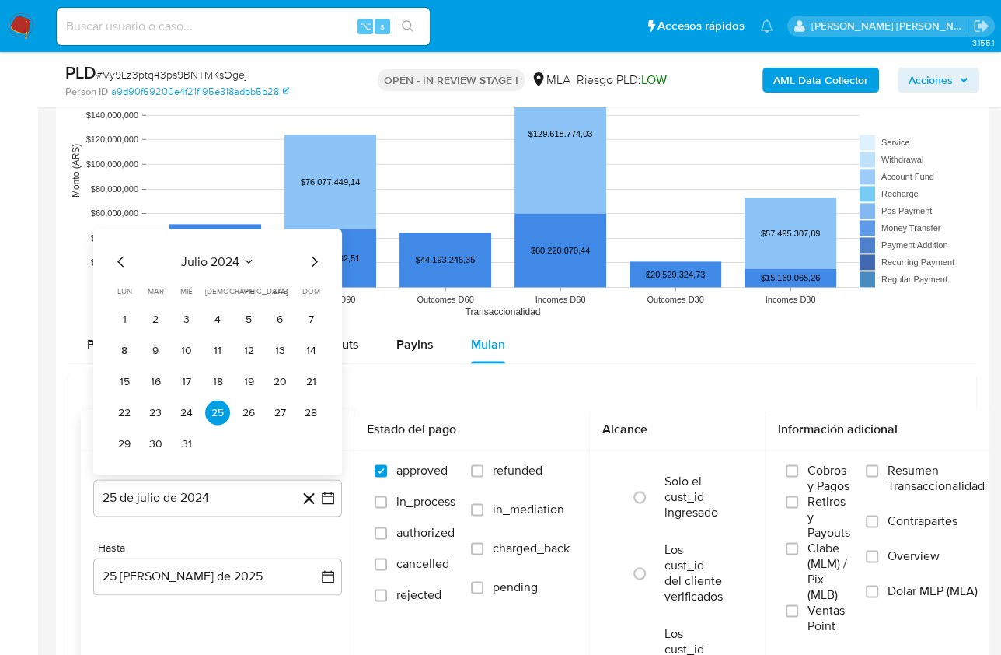
click at [232, 255] on span "julio 2024" at bounding box center [210, 261] width 58 height 16
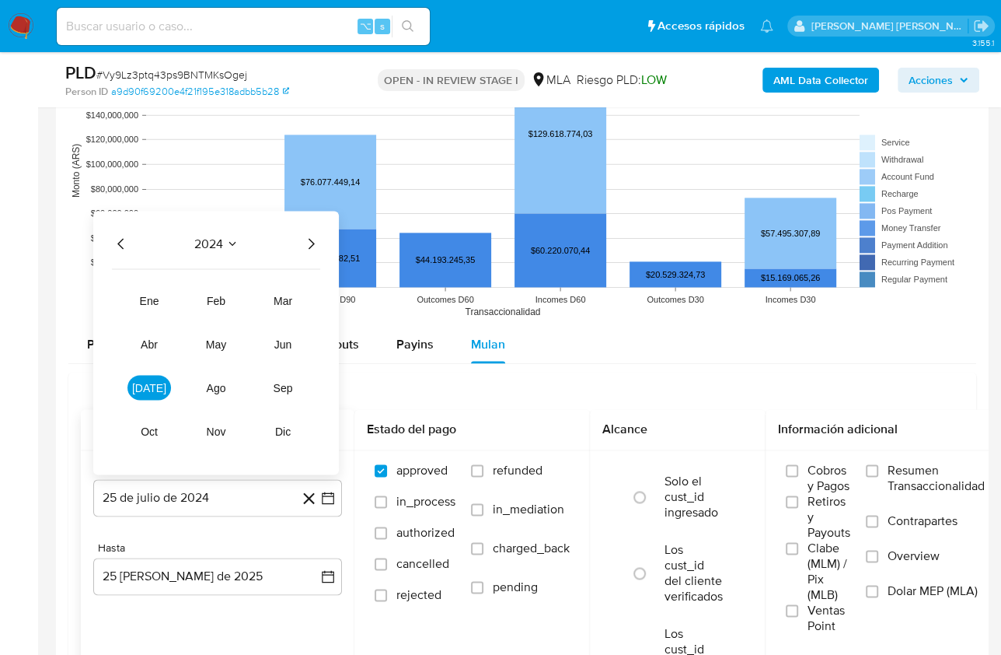
click at [311, 234] on icon "Año siguiente" at bounding box center [311, 243] width 19 height 19
click at [149, 386] on span "[DATE]" at bounding box center [149, 387] width 34 height 12
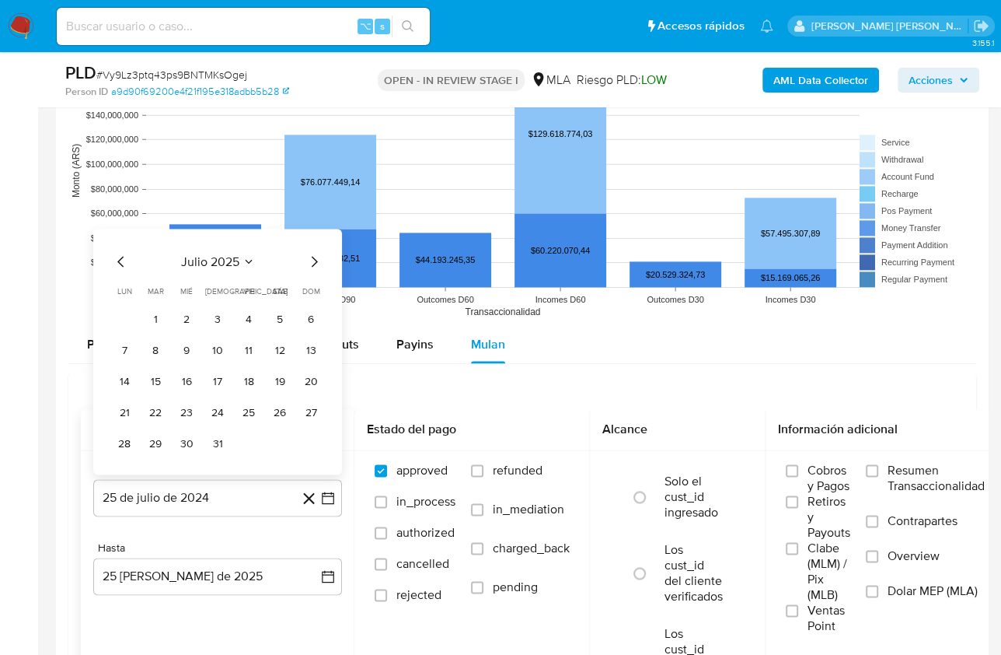
click at [157, 318] on button "1" at bounding box center [155, 318] width 25 height 25
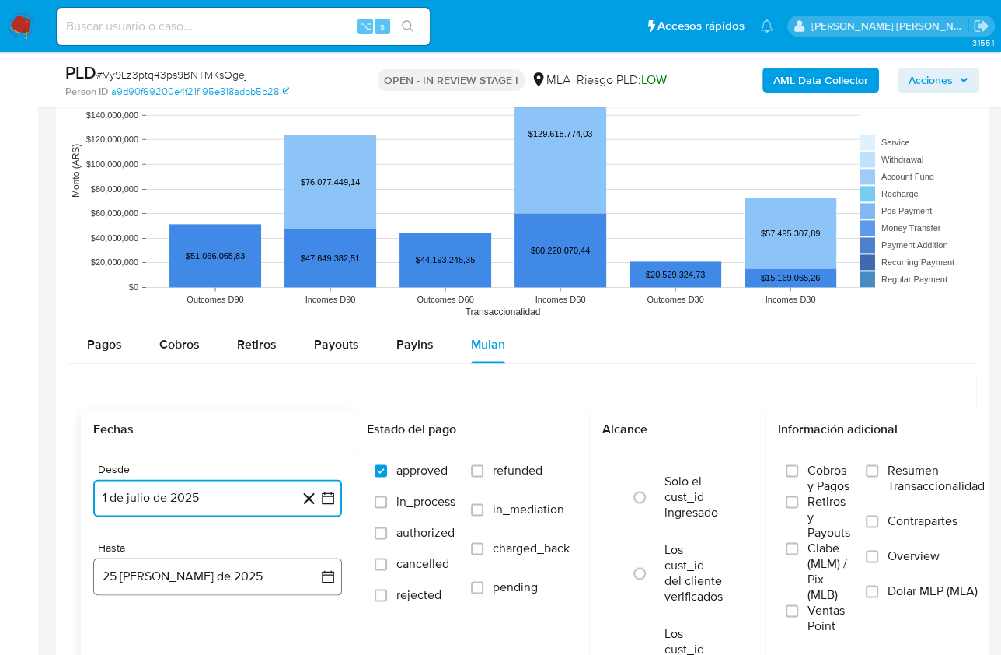
click at [188, 571] on button "25 [PERSON_NAME] de 2025" at bounding box center [217, 575] width 249 height 37
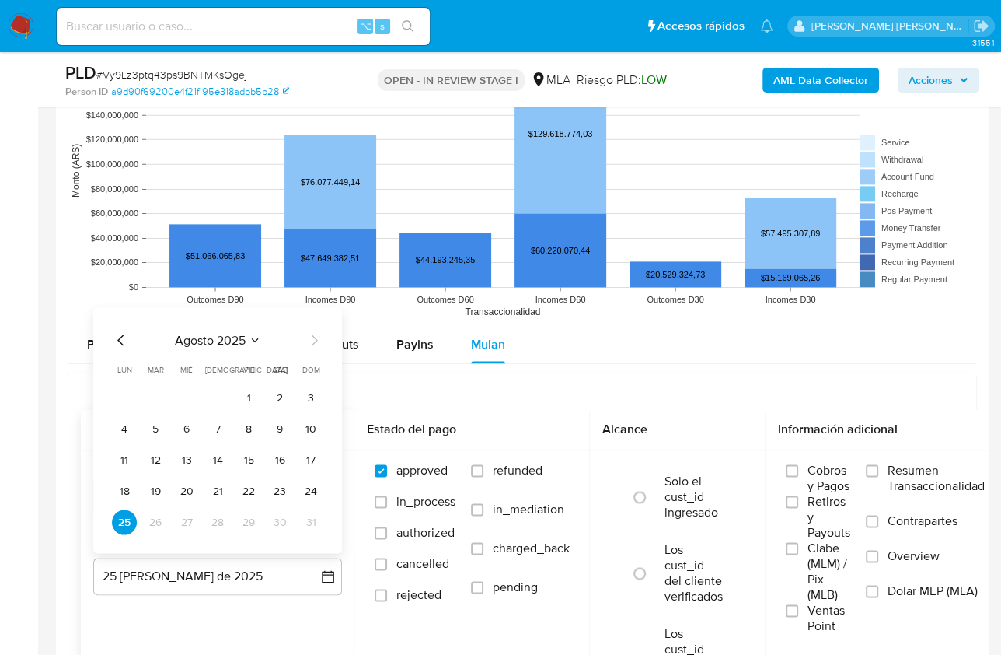
click at [121, 334] on icon "Mes anterior" at bounding box center [120, 339] width 6 height 11
click at [219, 513] on button "31" at bounding box center [217, 521] width 25 height 25
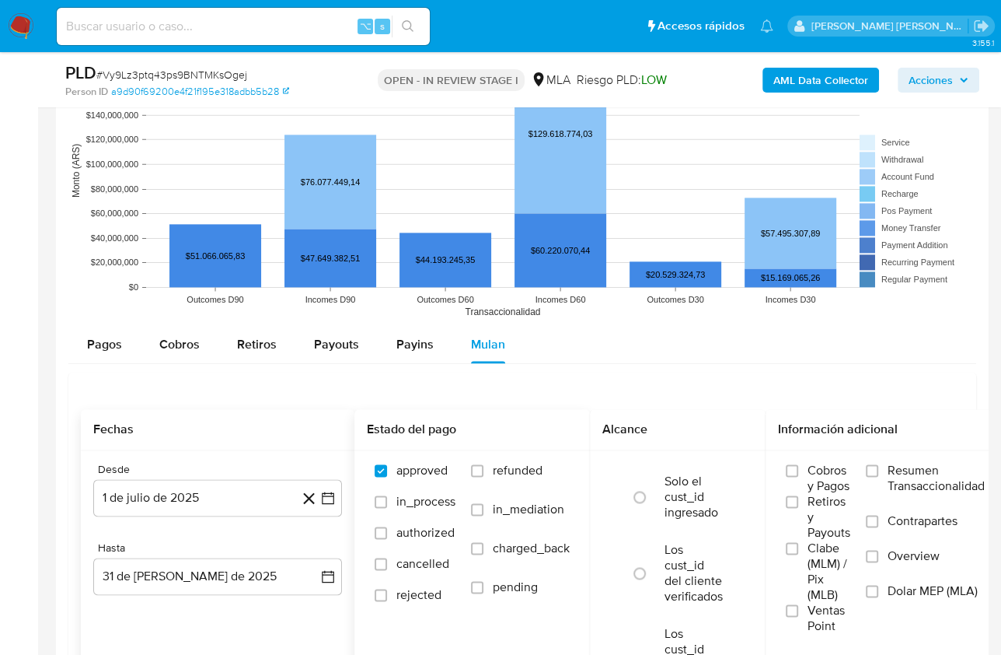
click at [508, 454] on div "approved in_process authorized cancelled rejected refunded in_mediation charged…" at bounding box center [473, 540] width 236 height 180
click at [510, 463] on span "refunded" at bounding box center [518, 471] width 50 height 16
click at [484, 464] on input "refunded" at bounding box center [477, 470] width 12 height 12
checkbox input "true"
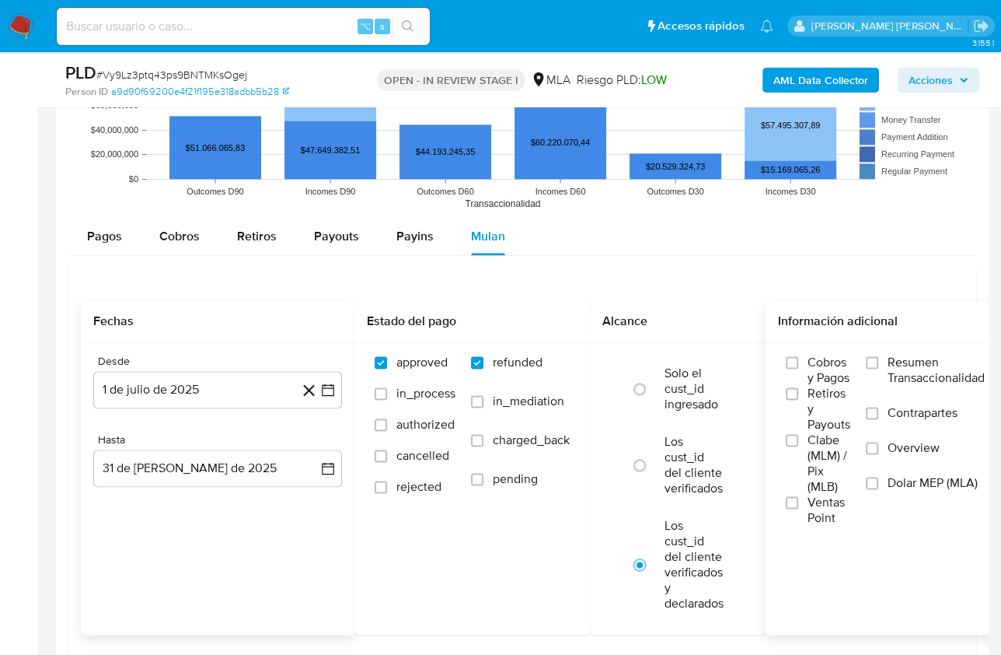
click at [897, 482] on span "Dolar MEP (MLA)" at bounding box center [933, 483] width 90 height 16
click at [879, 482] on input "Dolar MEP (MLA)" at bounding box center [872, 483] width 12 height 12
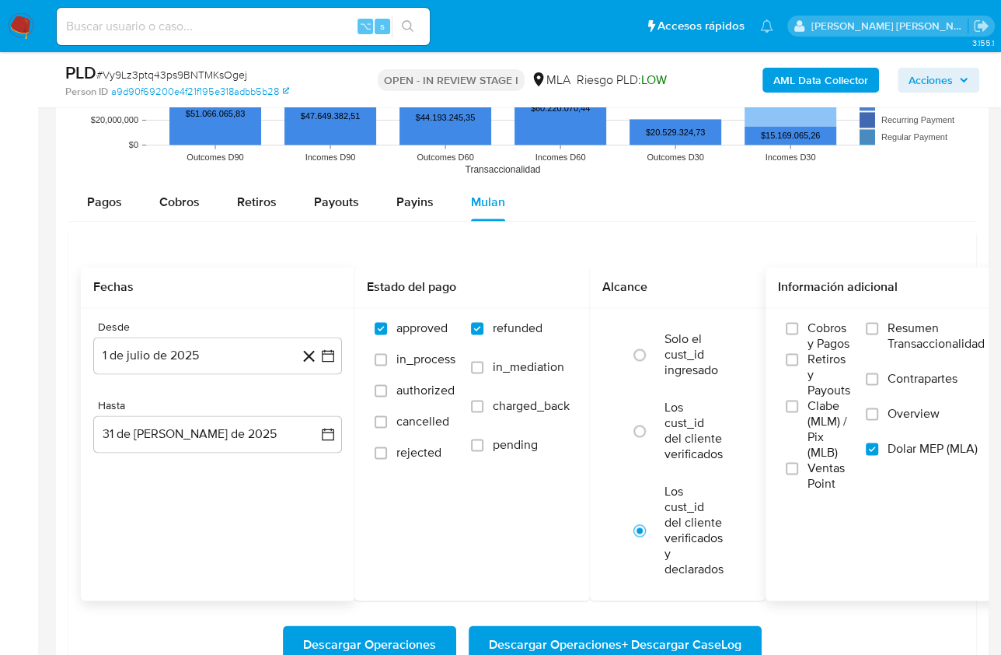
scroll to position [1871, 0]
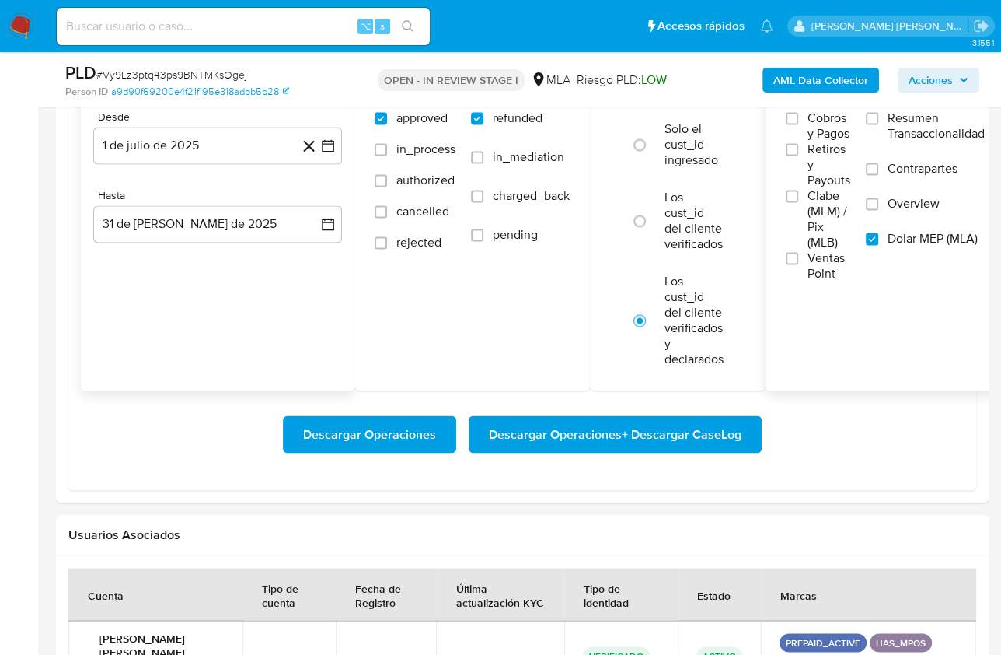
click at [614, 433] on span "Descargar Operaciones + Descargar CaseLog" at bounding box center [615, 434] width 253 height 34
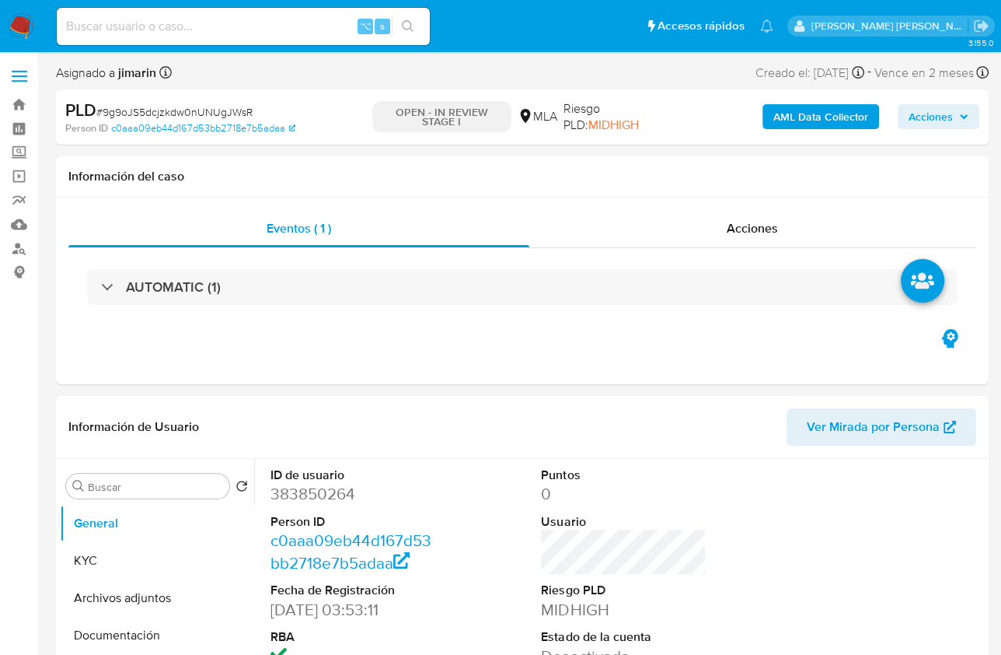
select select "10"
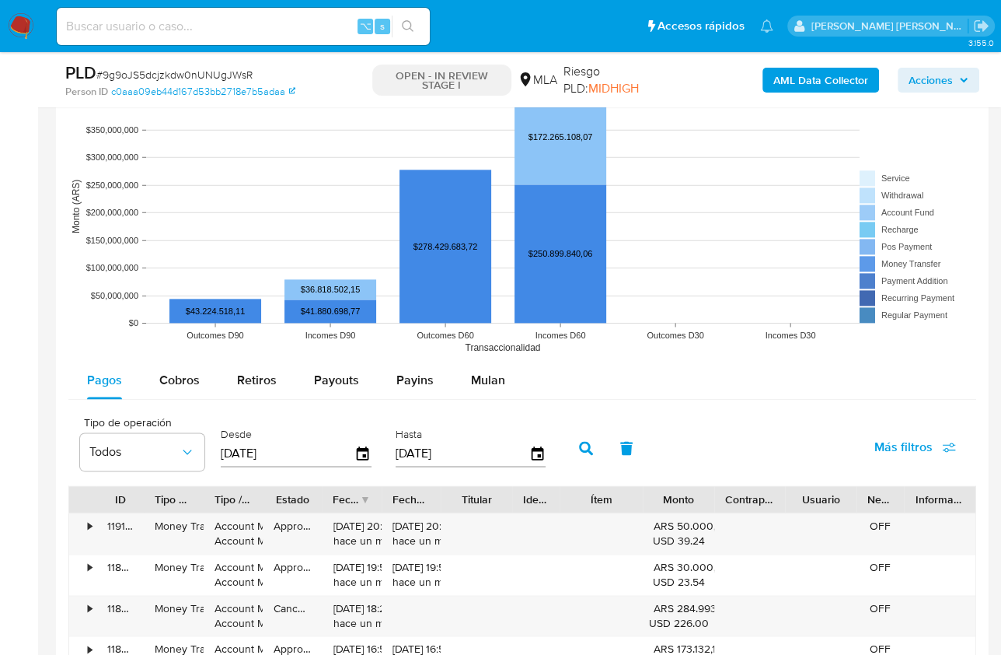
scroll to position [1497, 0]
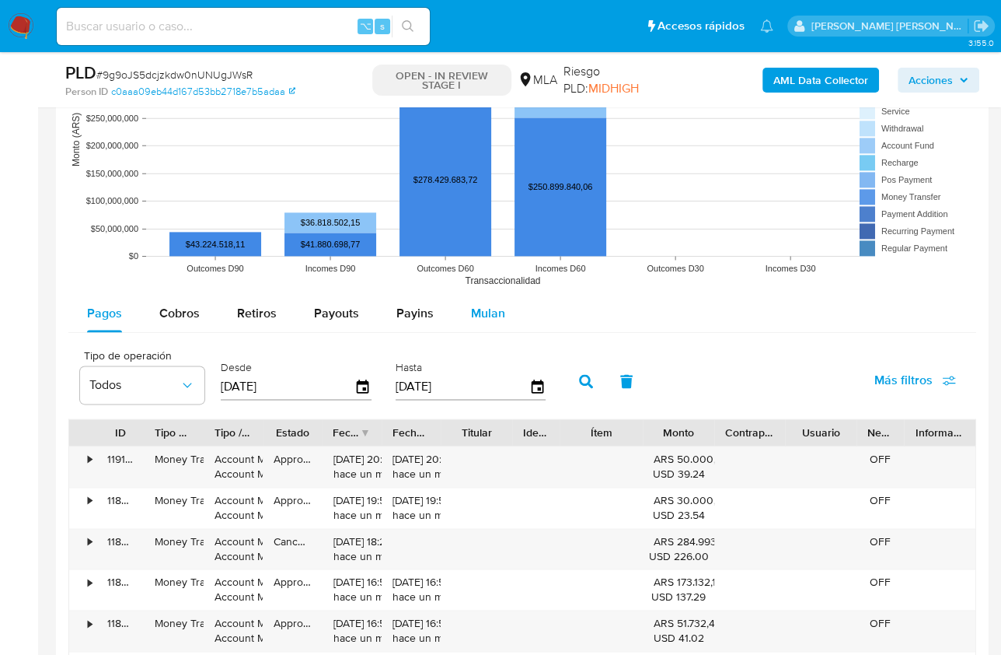
click at [464, 311] on button "Mulan" at bounding box center [489, 313] width 72 height 37
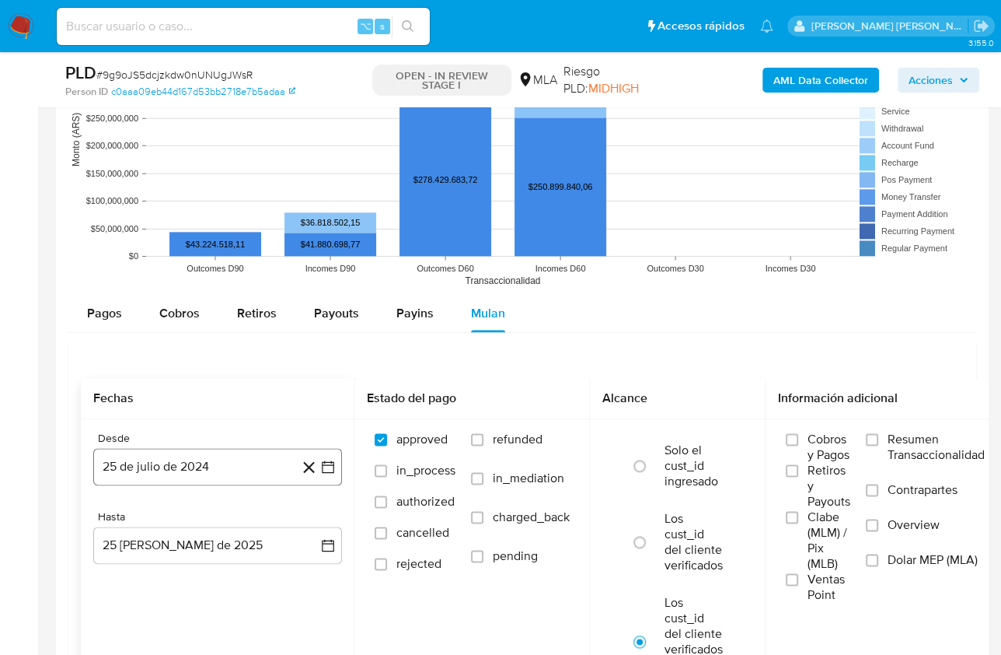
click at [197, 460] on button "25 de julio de 2024" at bounding box center [217, 466] width 249 height 37
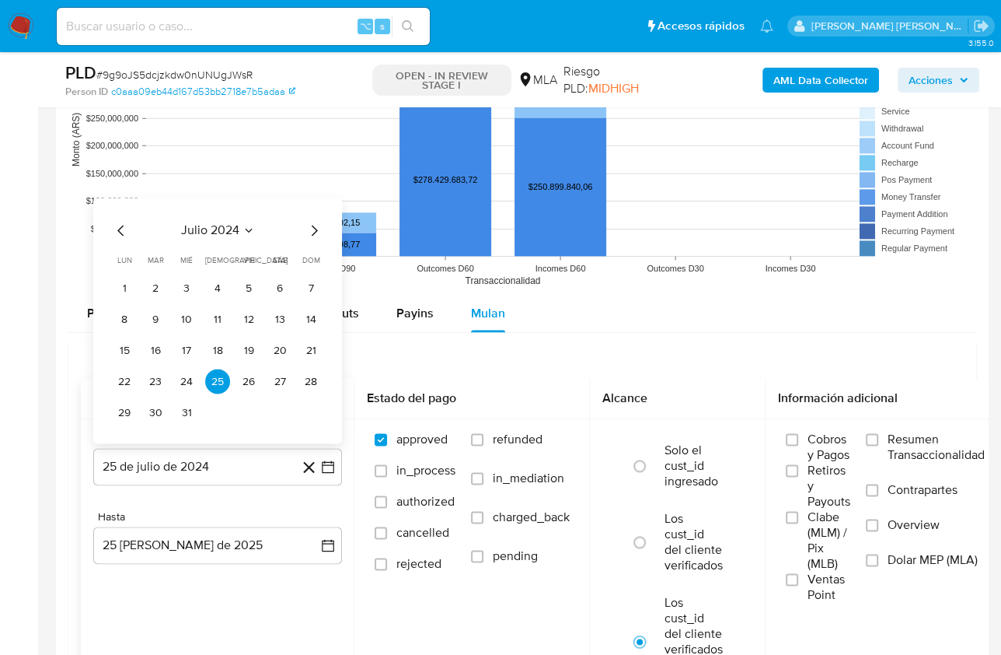
click at [215, 230] on span "julio 2024" at bounding box center [210, 230] width 58 height 16
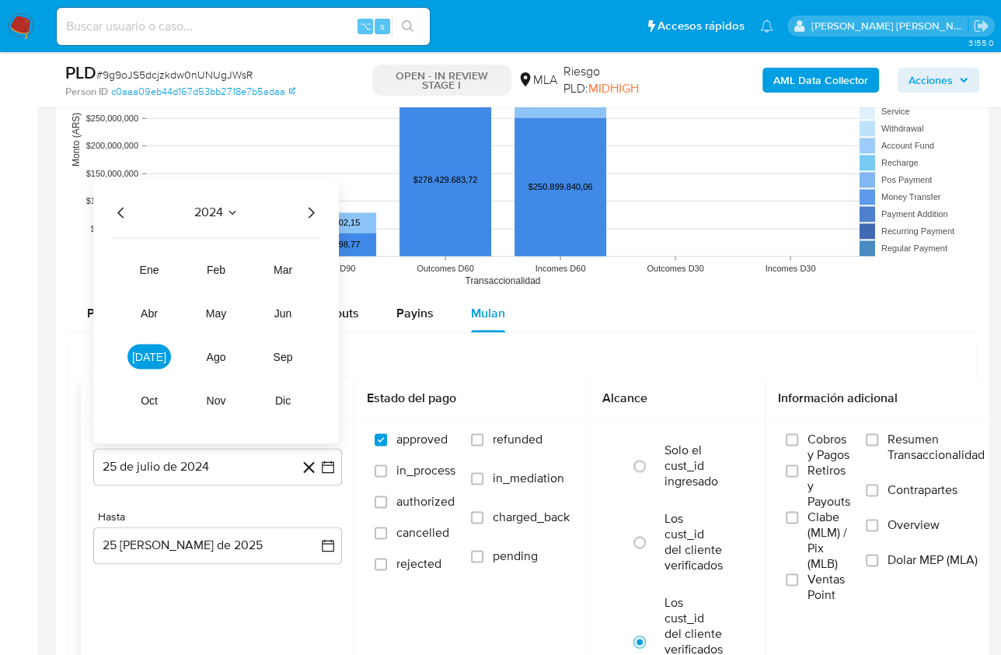
click at [307, 205] on icon "Año siguiente" at bounding box center [311, 212] width 19 height 19
click at [293, 257] on button "mar" at bounding box center [283, 269] width 44 height 25
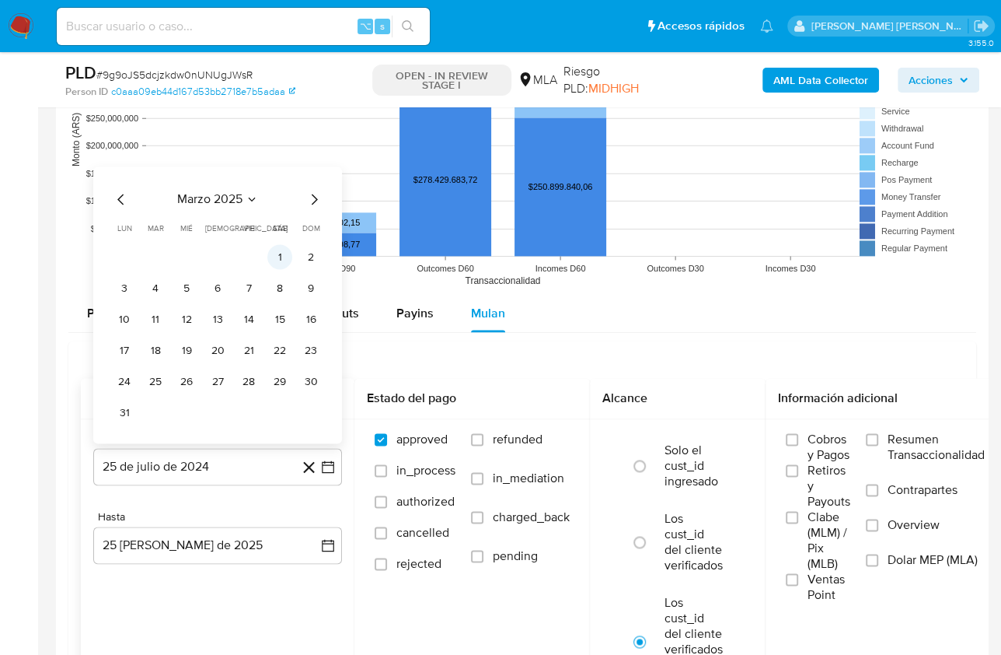
click at [281, 254] on button "1" at bounding box center [279, 256] width 25 height 25
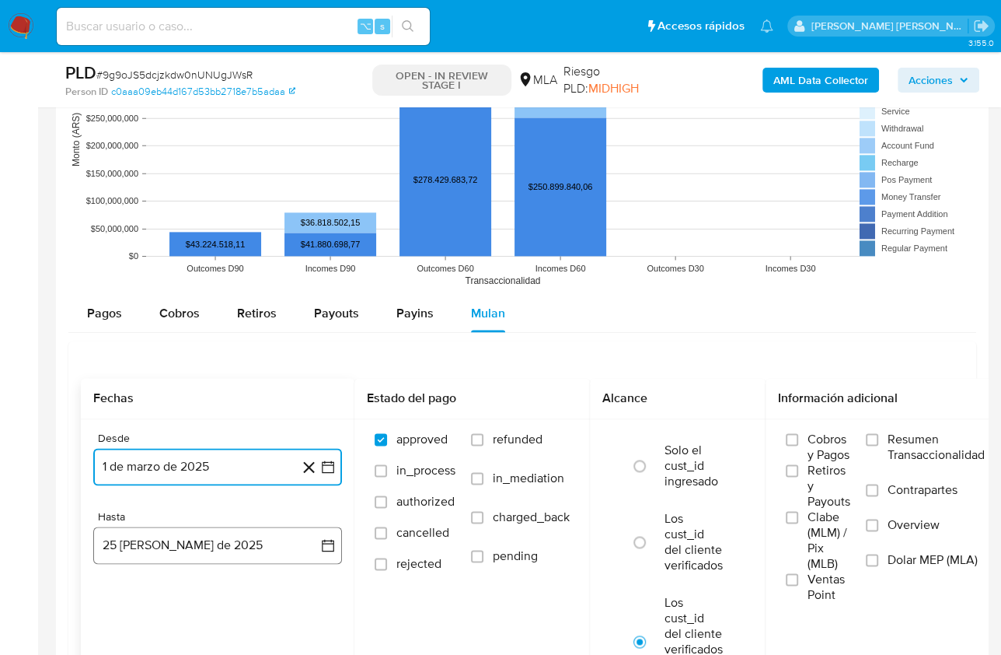
click at [197, 544] on button "25 [PERSON_NAME] de 2025" at bounding box center [217, 544] width 249 height 37
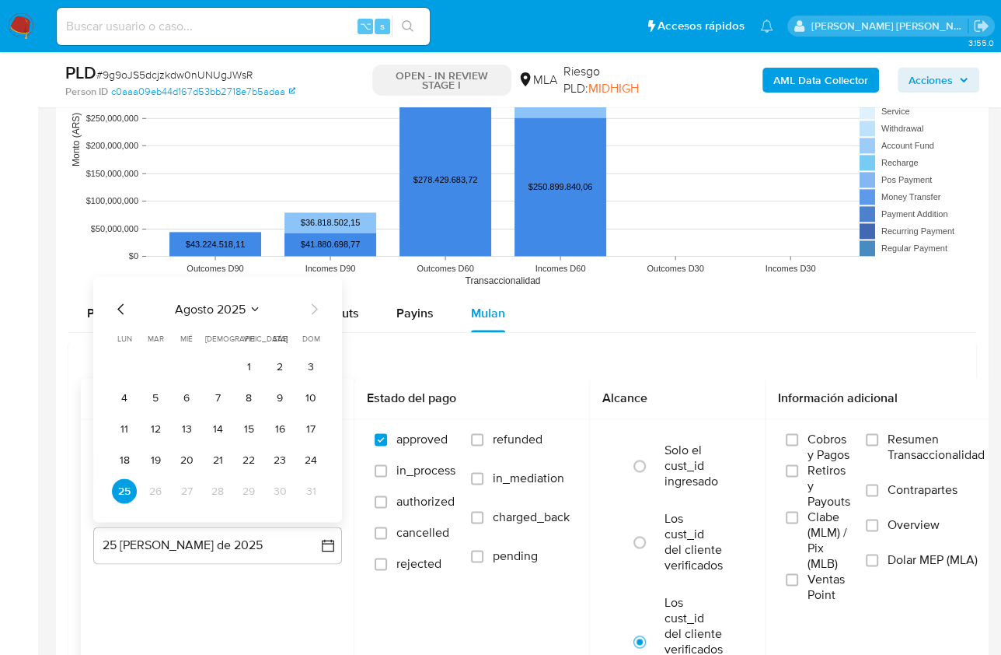
click at [120, 304] on icon "Mes anterior" at bounding box center [121, 308] width 19 height 19
click at [211, 490] on button "31" at bounding box center [217, 490] width 25 height 25
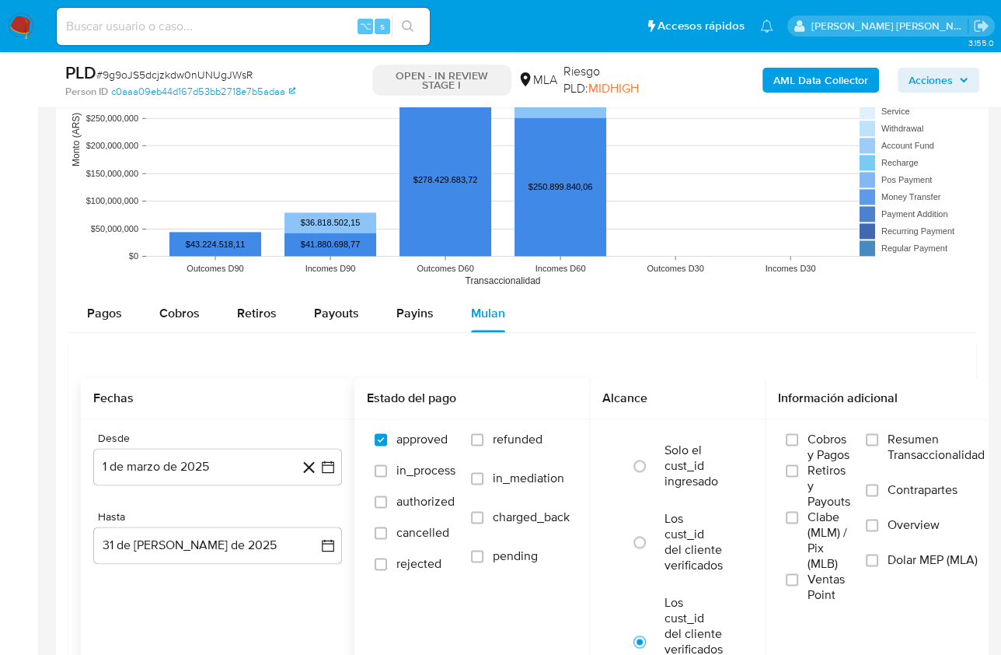
click at [505, 443] on span "refunded" at bounding box center [518, 440] width 50 height 16
click at [484, 443] on input "refunded" at bounding box center [477, 439] width 12 height 12
checkbox input "true"
click at [905, 544] on label "Overview" at bounding box center [925, 534] width 119 height 35
click at [879, 531] on input "Overview" at bounding box center [872, 525] width 12 height 12
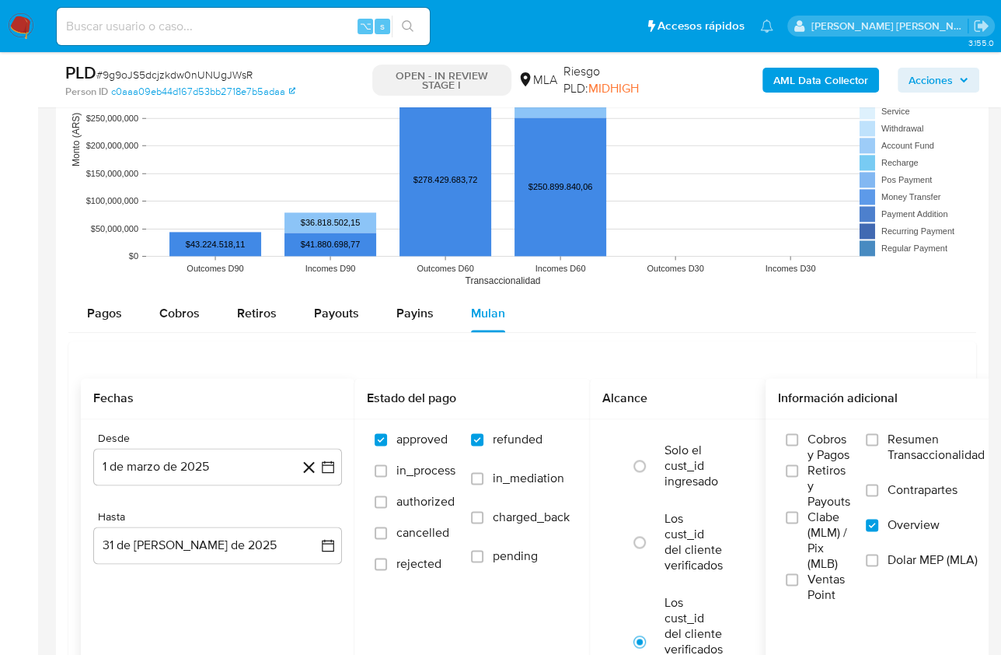
click at [899, 554] on span "Dolar MEP (MLA)" at bounding box center [933, 560] width 90 height 16
click at [879, 554] on input "Dolar MEP (MLA)" at bounding box center [872, 560] width 12 height 12
click at [895, 519] on span "Overview" at bounding box center [914, 525] width 52 height 16
click at [879, 519] on input "Overview" at bounding box center [872, 525] width 12 height 12
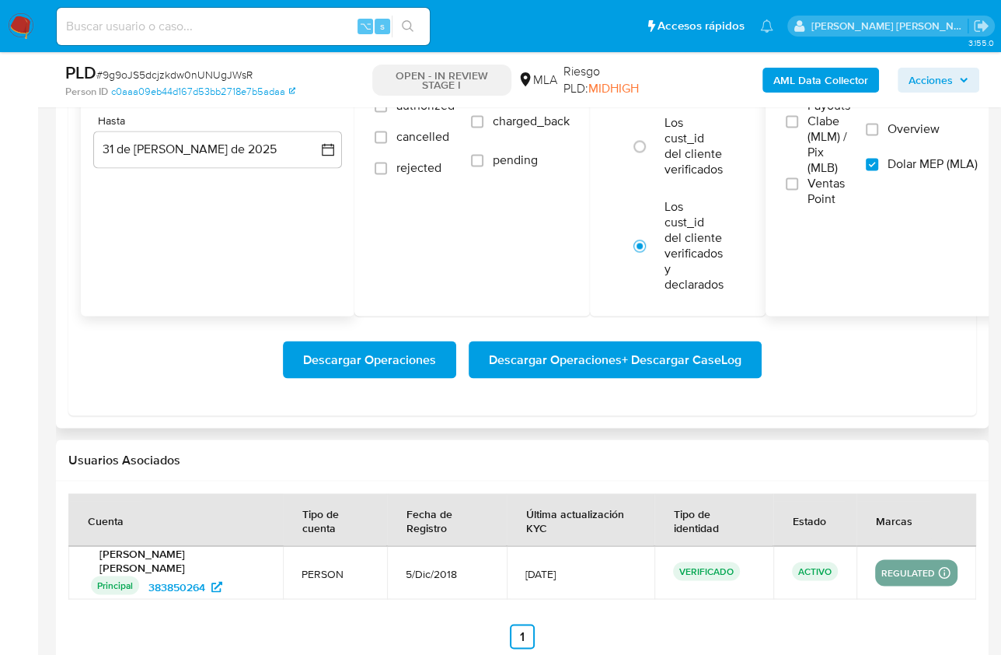
scroll to position [1904, 0]
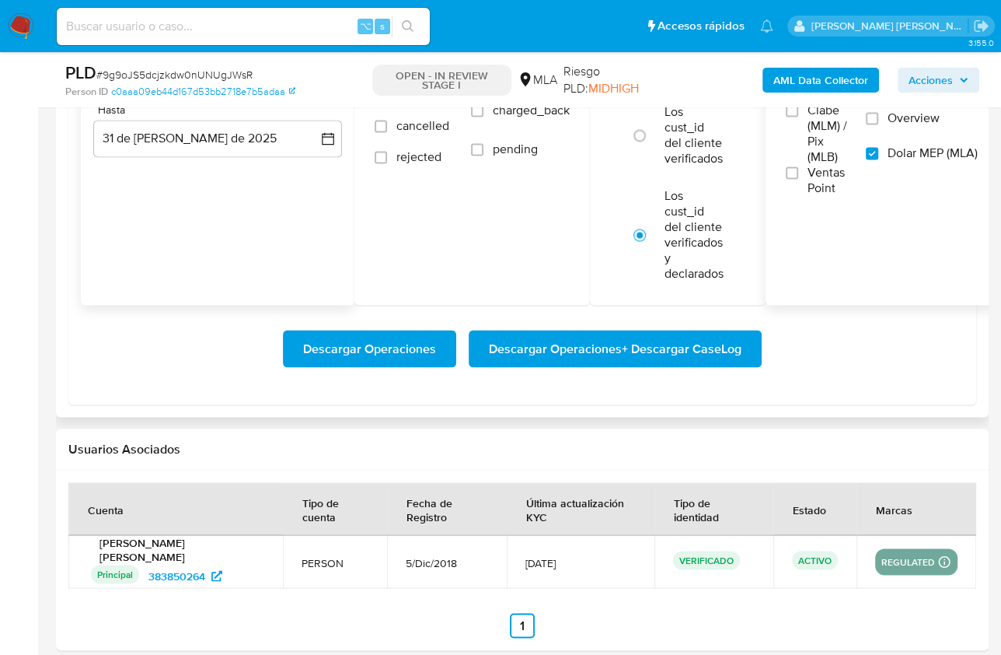
click at [665, 347] on span "Descargar Operaciones + Descargar CaseLog" at bounding box center [615, 348] width 253 height 34
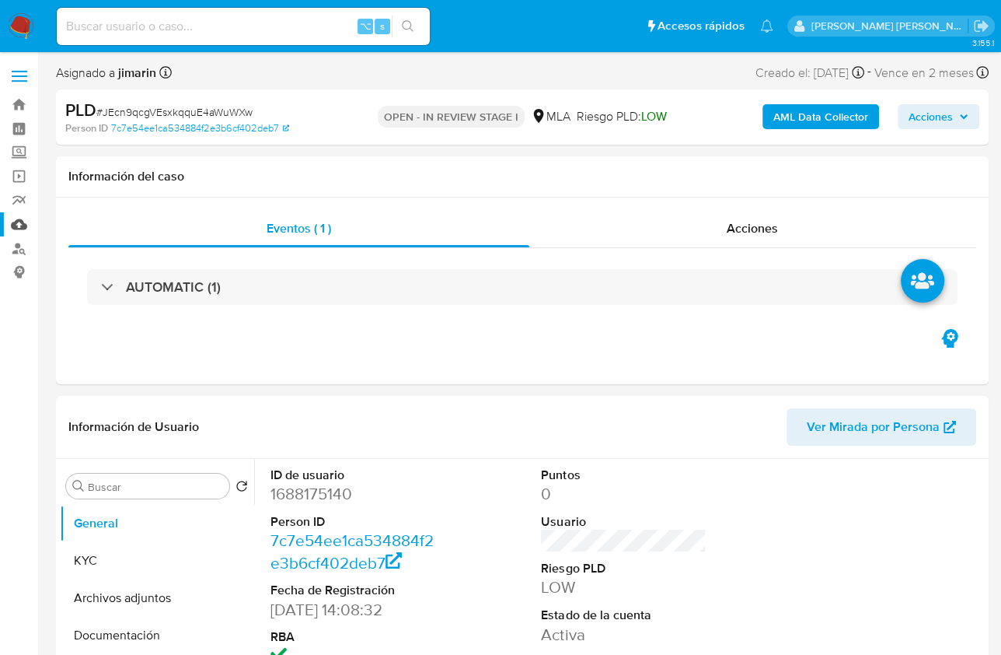
select select "10"
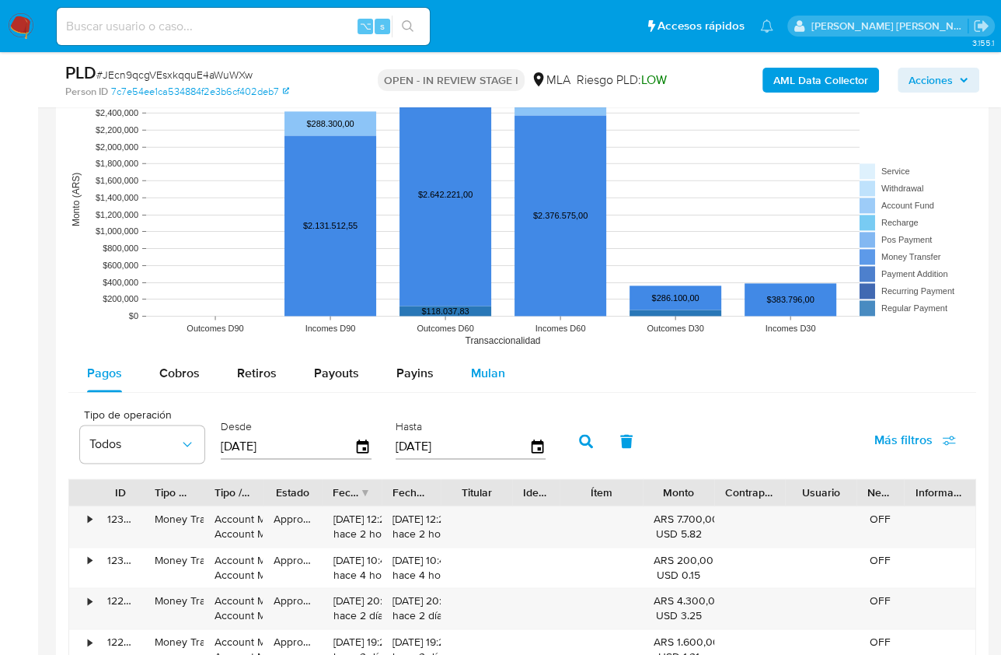
click at [466, 357] on button "Mulan" at bounding box center [489, 373] width 72 height 37
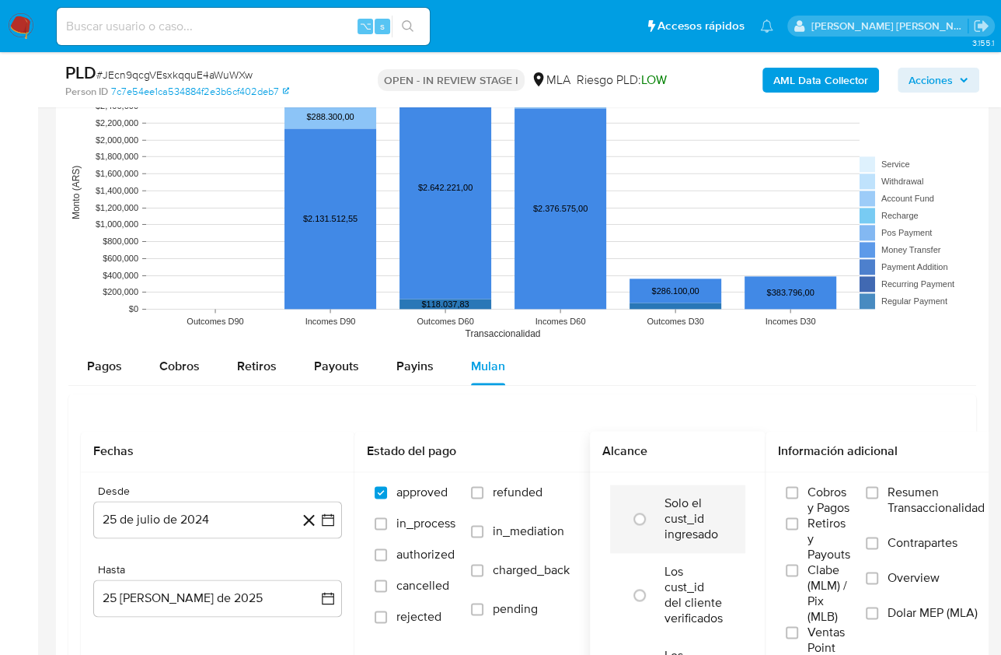
scroll to position [1606, 0]
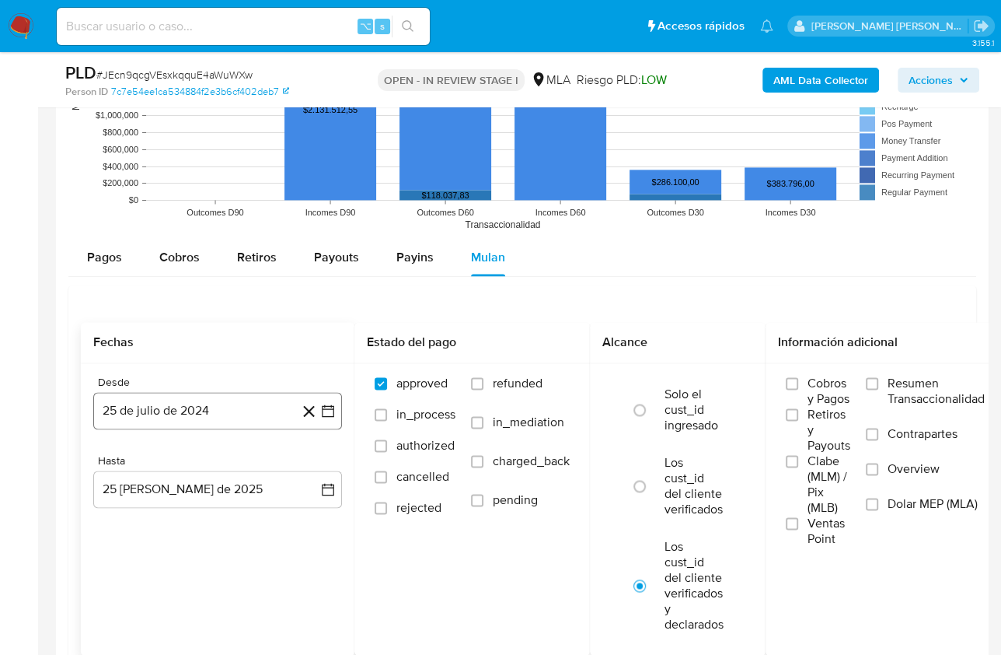
click at [159, 407] on button "25 de julio de 2024" at bounding box center [217, 410] width 249 height 37
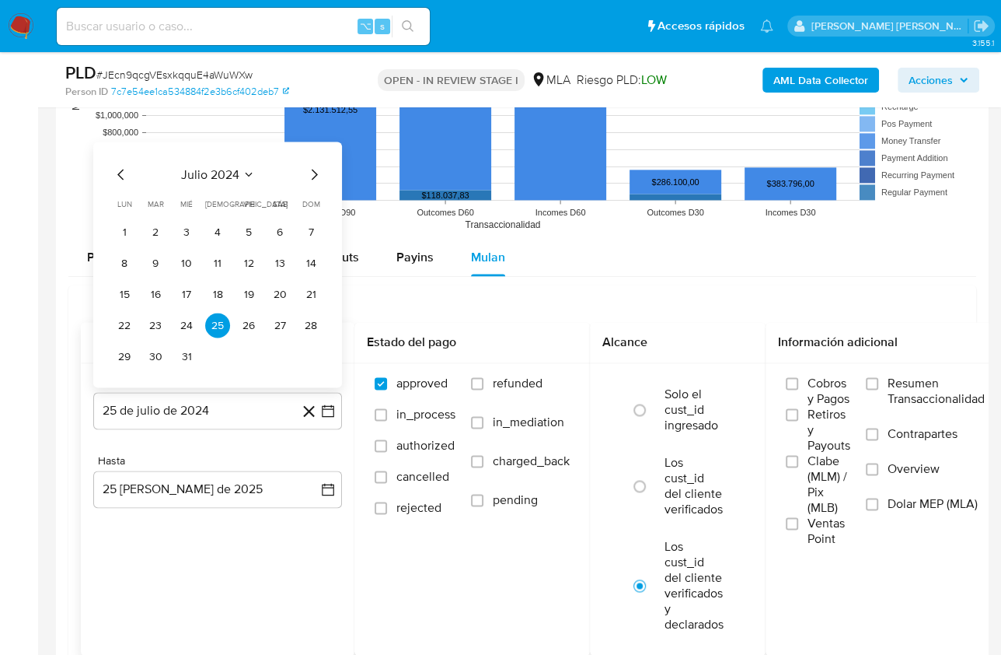
click at [236, 156] on div "julio 2024 julio 2024 lun lunes mar martes mié miércoles jue jueves vie viernes…" at bounding box center [217, 265] width 249 height 246
click at [221, 171] on span "julio 2024" at bounding box center [210, 174] width 58 height 16
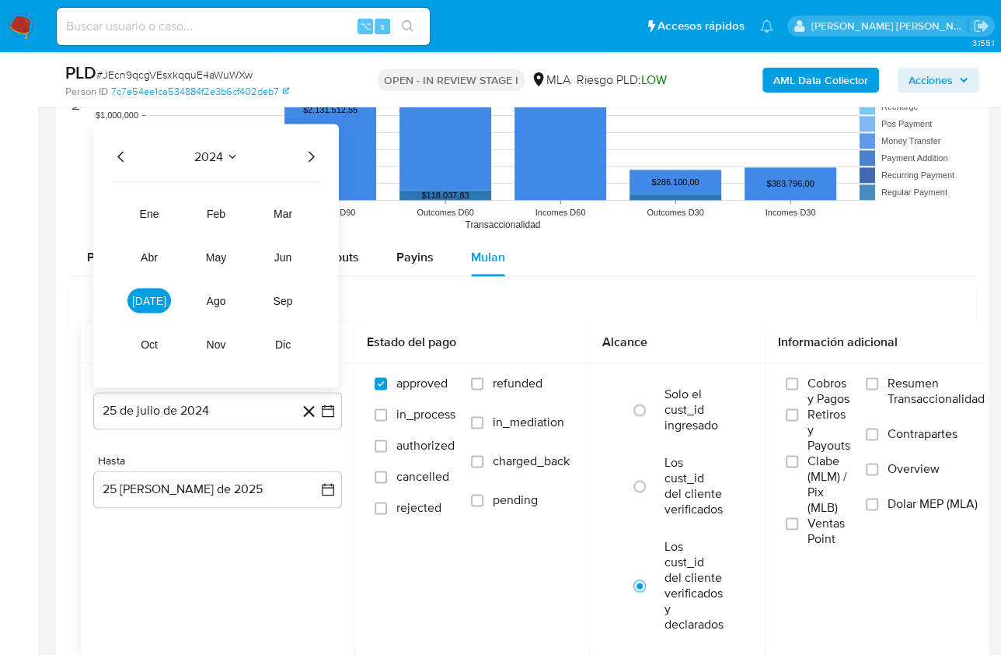
click at [315, 155] on icon "Año siguiente" at bounding box center [311, 156] width 19 height 19
click at [154, 296] on span "[DATE]" at bounding box center [149, 300] width 34 height 12
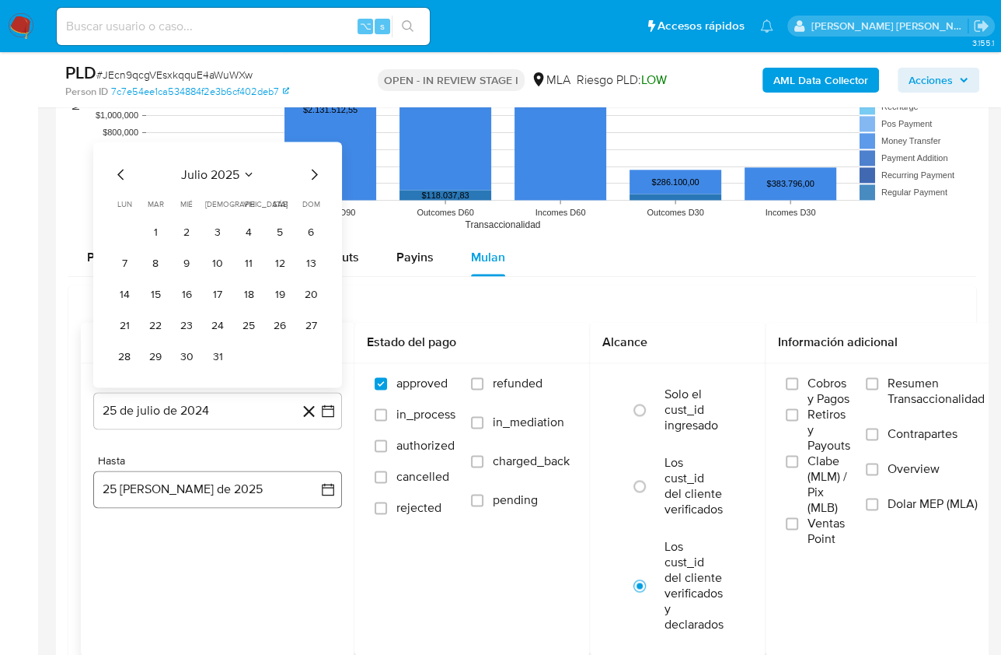
click at [185, 473] on button "25 [PERSON_NAME] de 2025" at bounding box center [217, 488] width 249 height 37
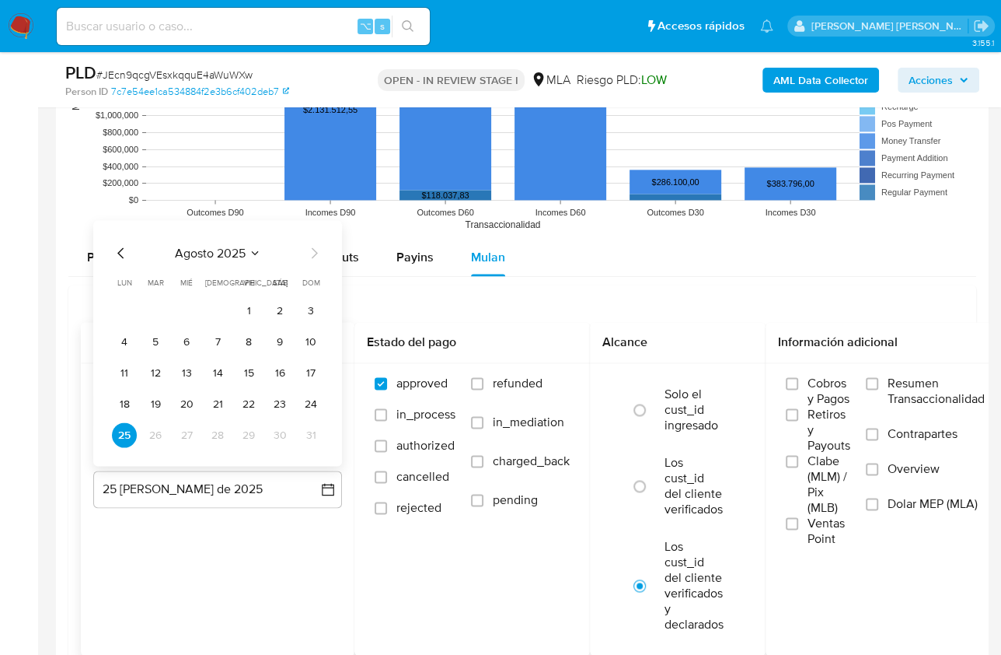
click at [120, 243] on icon "Mes anterior" at bounding box center [121, 252] width 19 height 19
click at [211, 426] on button "31" at bounding box center [217, 434] width 25 height 25
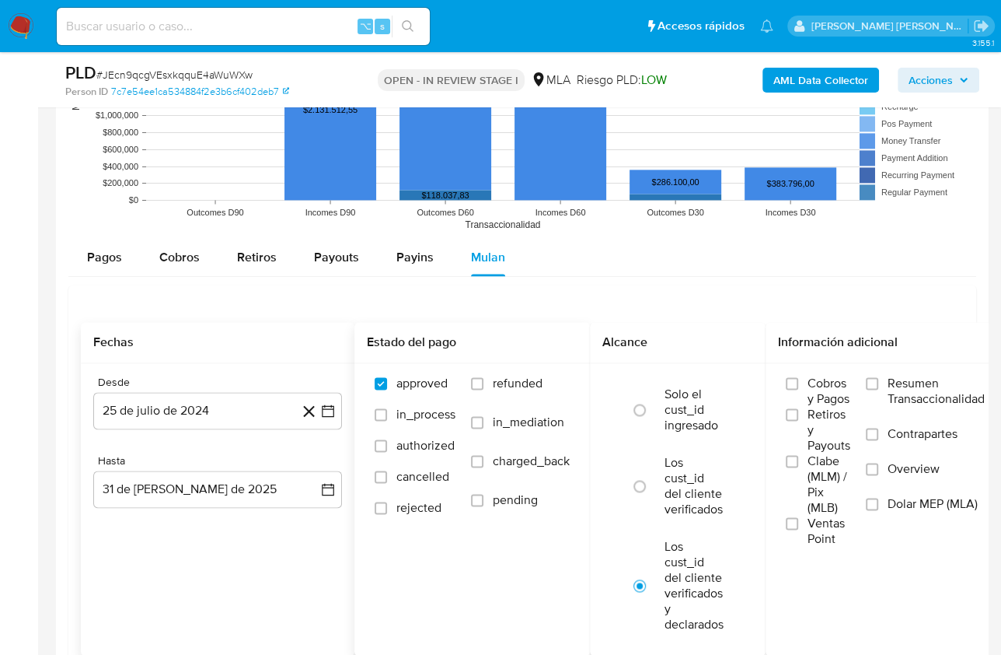
click at [506, 386] on span "refunded" at bounding box center [518, 384] width 50 height 16
click at [484, 386] on input "refunded" at bounding box center [477, 383] width 12 height 12
checkbox input "true"
click at [907, 501] on span "Dolar MEP (MLA)" at bounding box center [933, 504] width 90 height 16
click at [879, 501] on input "Dolar MEP (MLA)" at bounding box center [872, 504] width 12 height 12
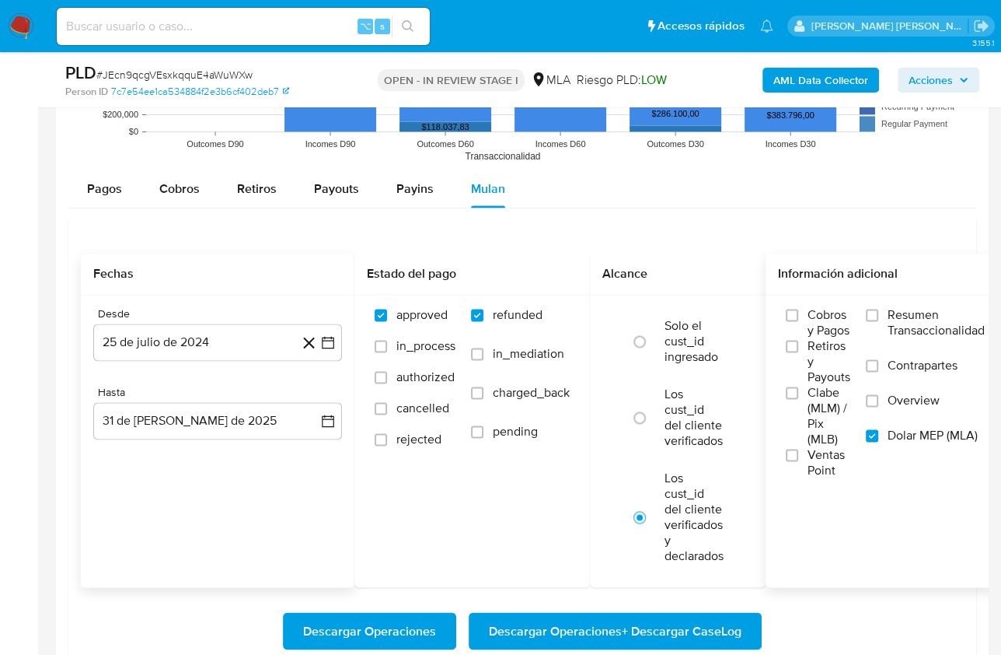
scroll to position [2053, 0]
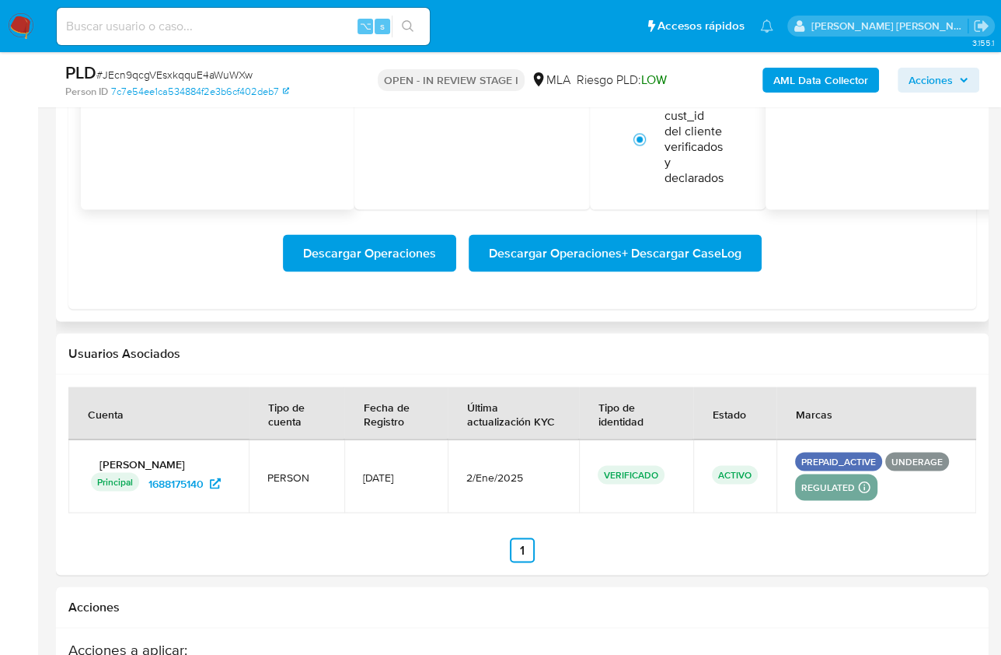
click at [713, 255] on span "Descargar Operaciones + Descargar CaseLog" at bounding box center [615, 253] width 253 height 34
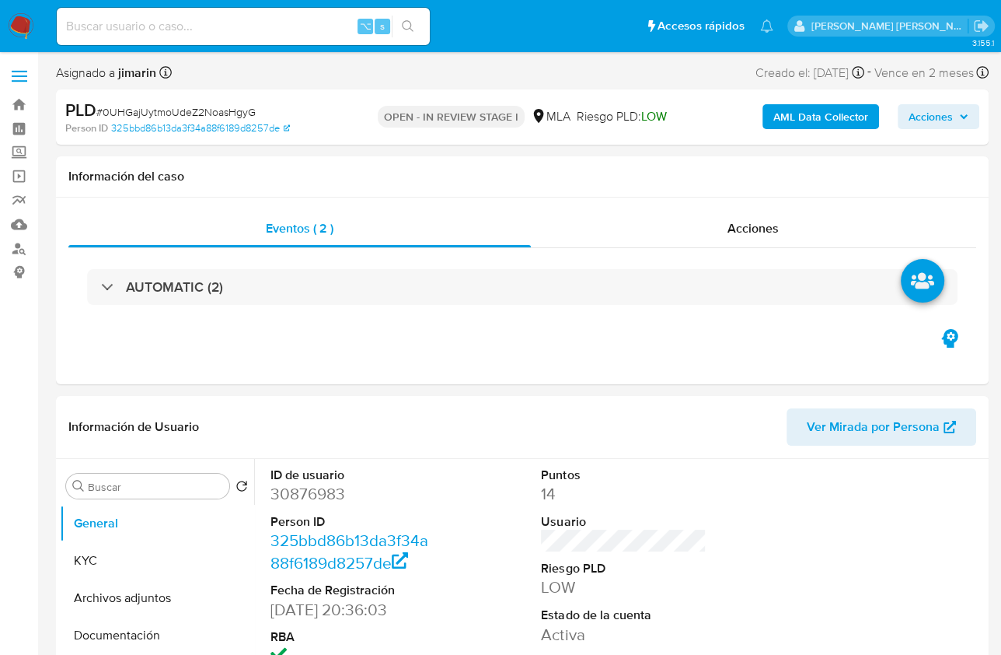
select select "10"
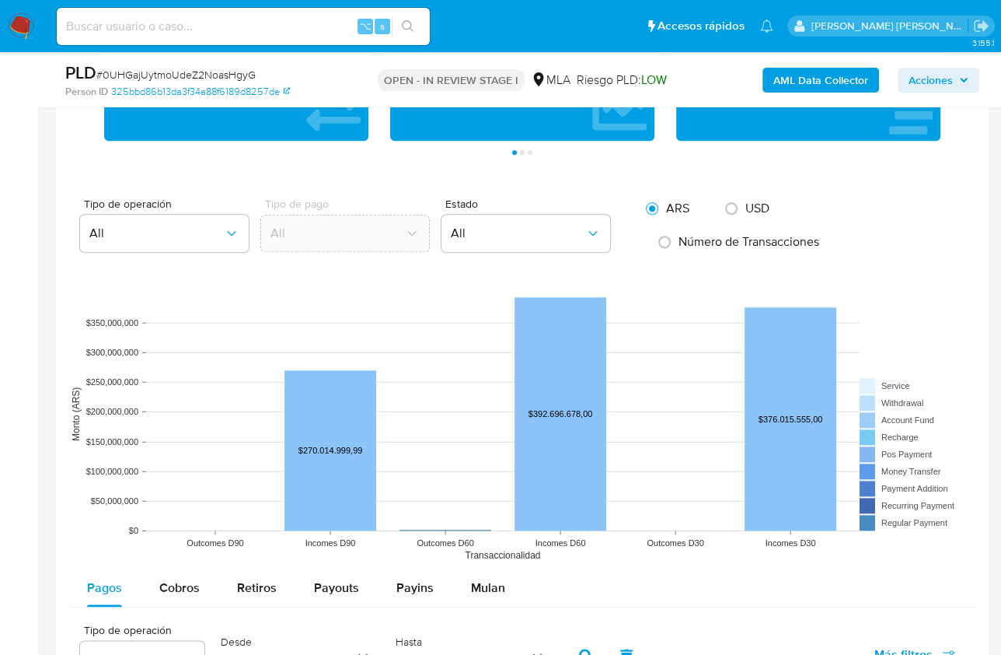
scroll to position [1178, 0]
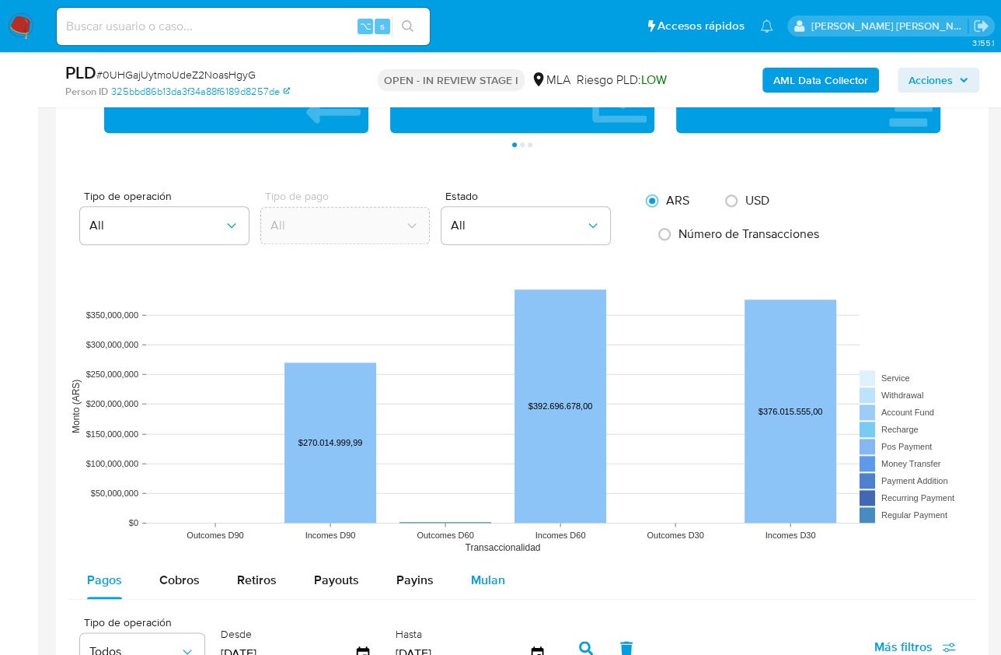
click at [496, 579] on span "Mulan" at bounding box center [488, 580] width 34 height 18
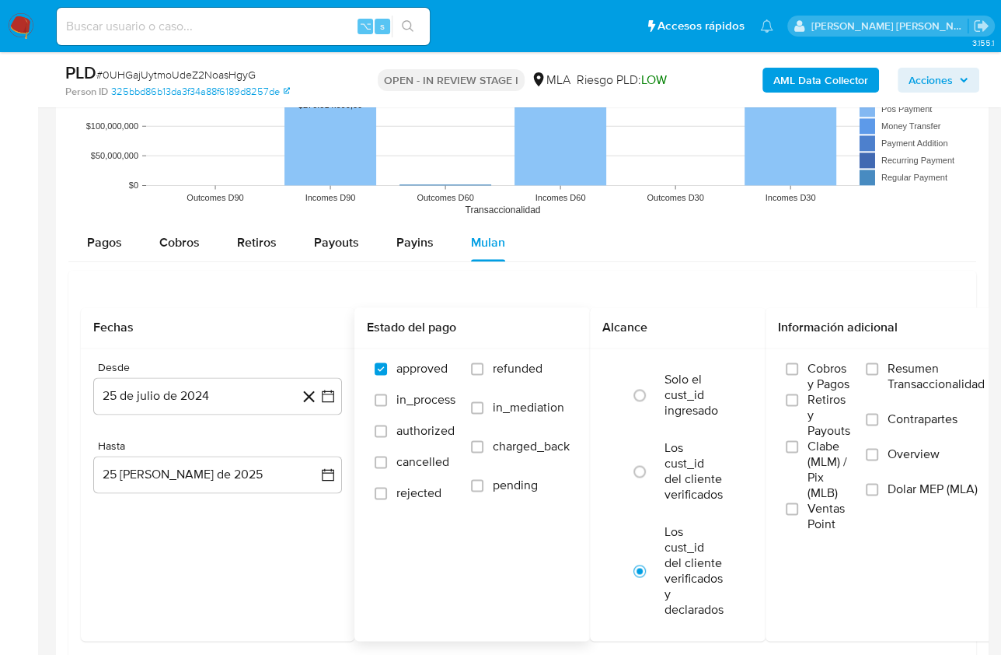
scroll to position [1532, 0]
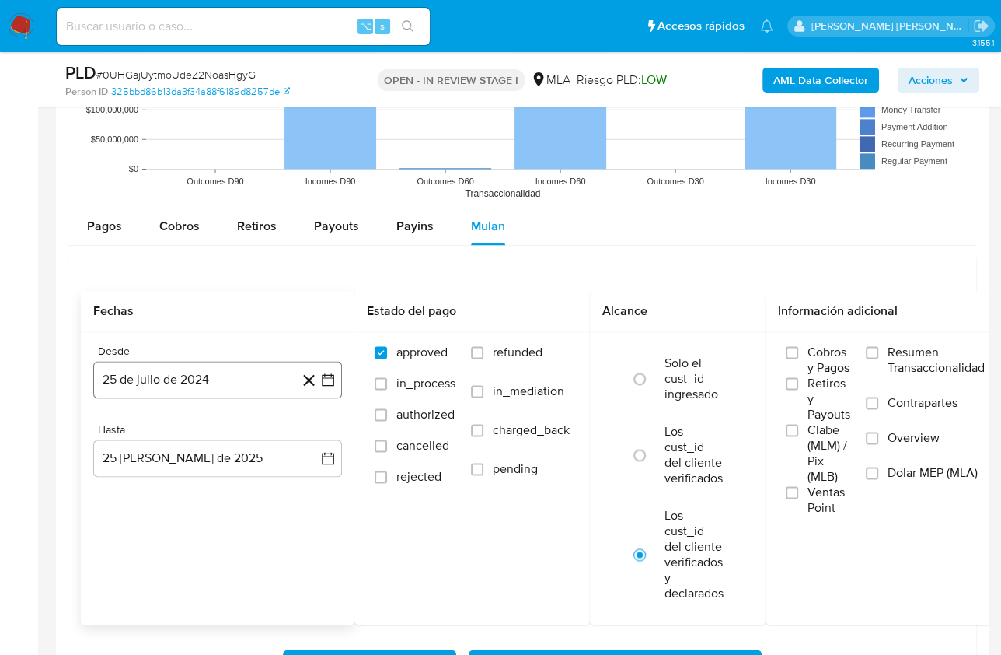
click at [169, 387] on button "25 de julio de 2024" at bounding box center [217, 379] width 249 height 37
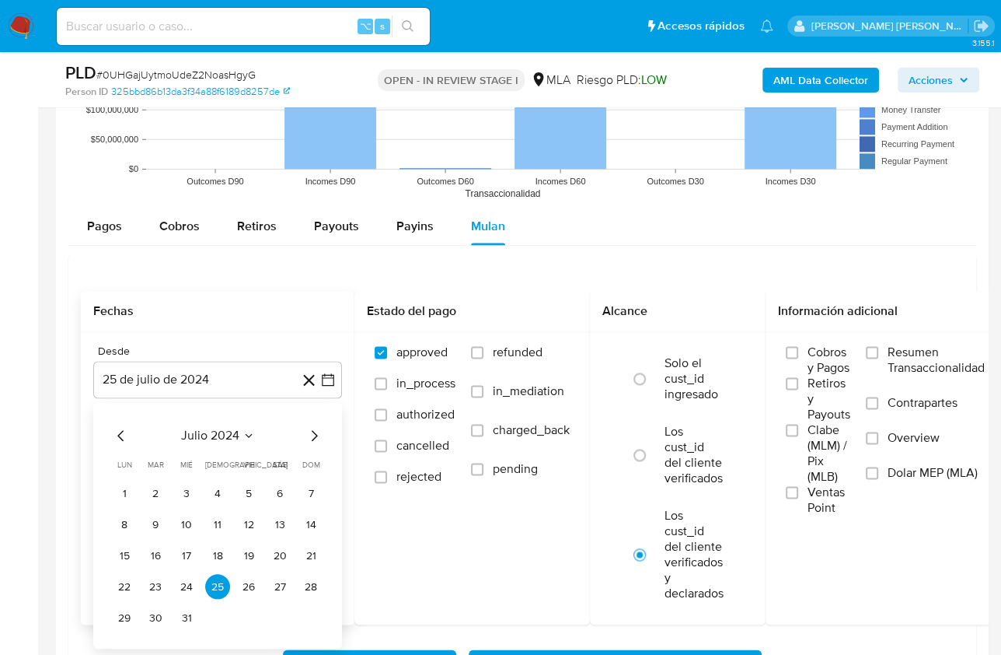
click at [201, 440] on span "julio 2024" at bounding box center [210, 436] width 58 height 16
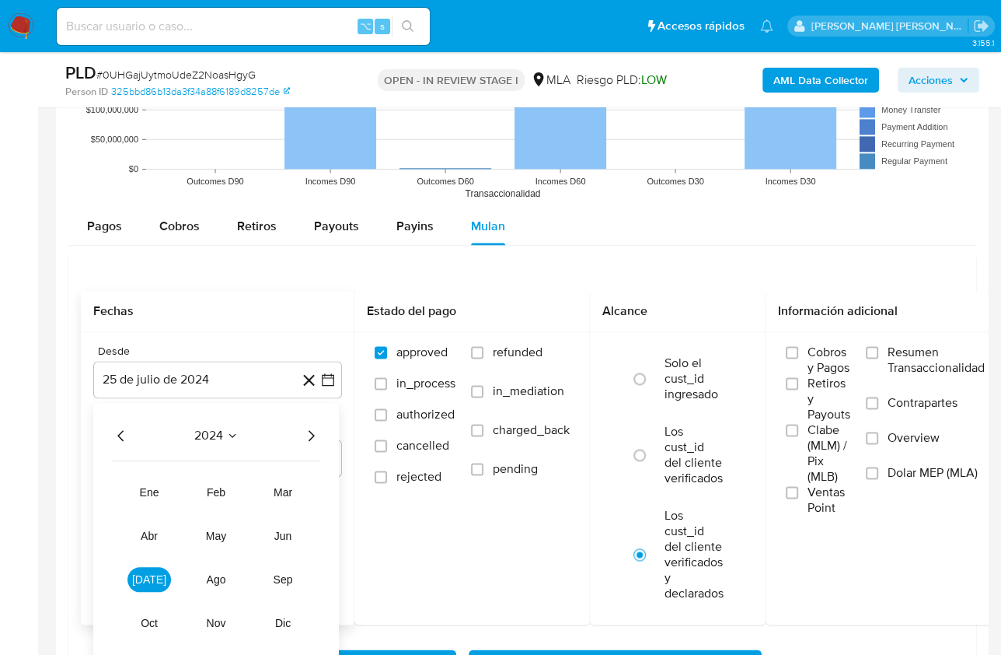
click at [318, 434] on icon "Año siguiente" at bounding box center [311, 435] width 19 height 19
click at [138, 582] on button "[DATE]" at bounding box center [150, 579] width 44 height 25
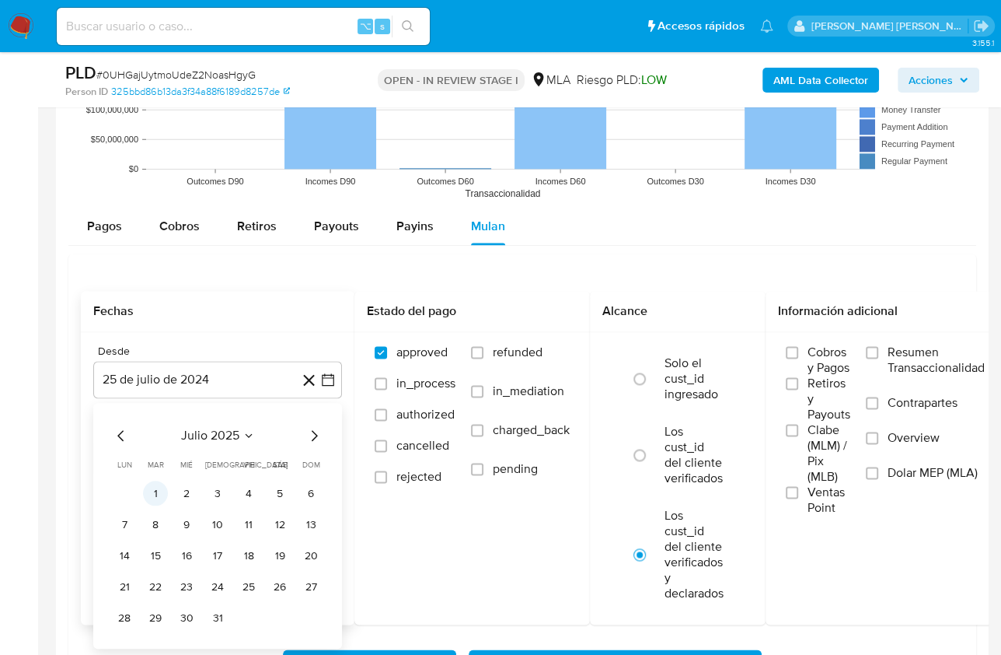
click at [161, 493] on button "1" at bounding box center [155, 493] width 25 height 25
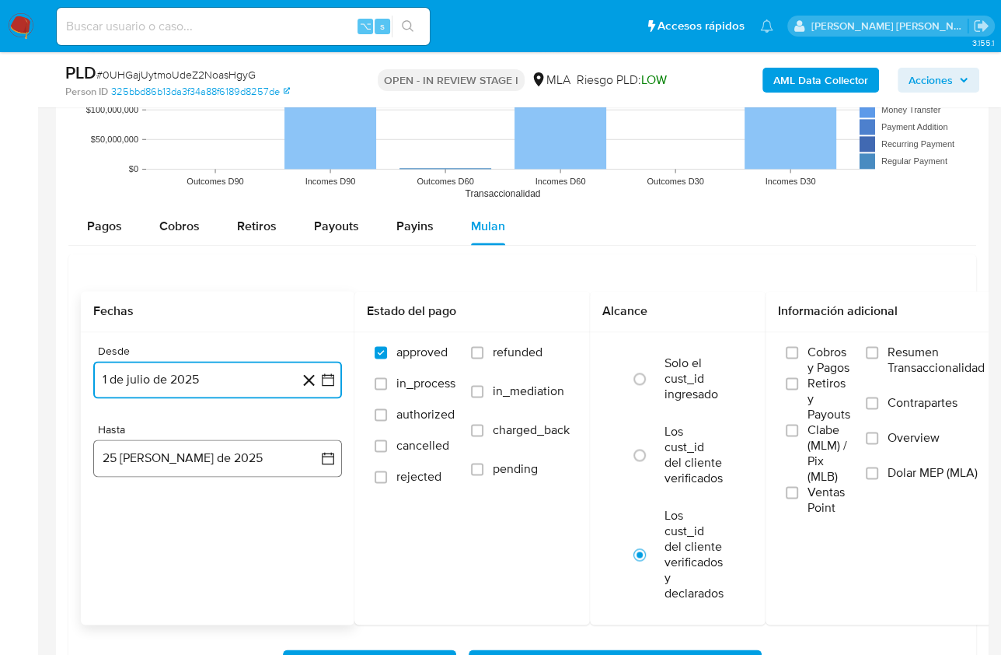
click at [166, 468] on button "25 [PERSON_NAME] de 2025" at bounding box center [217, 457] width 249 height 37
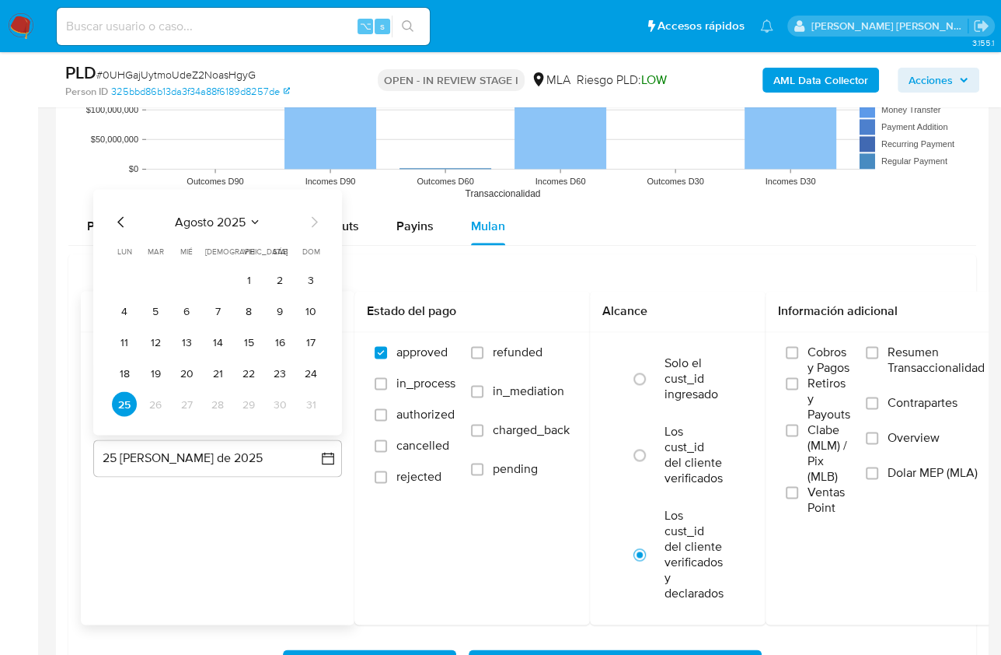
click at [122, 201] on div "agosto 2025 agosto 2025 lun lunes mar martes mié miércoles jue jueves vie viern…" at bounding box center [217, 312] width 249 height 246
click at [121, 212] on icon "Mes anterior" at bounding box center [121, 221] width 19 height 19
click at [221, 404] on button "31" at bounding box center [217, 403] width 25 height 25
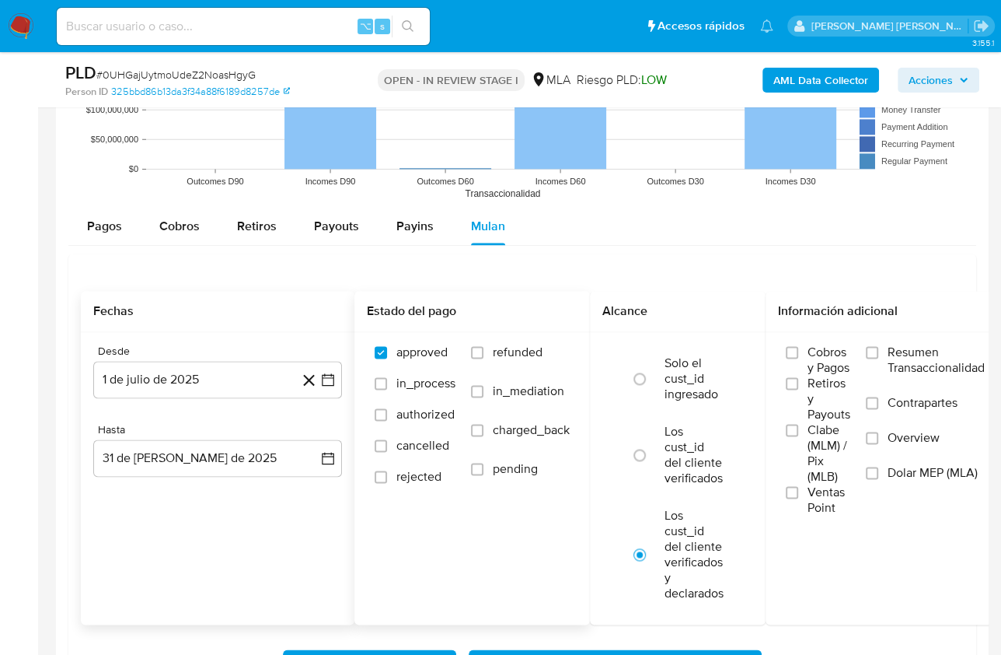
click at [516, 348] on span "refunded" at bounding box center [518, 352] width 50 height 16
click at [484, 348] on input "refunded" at bounding box center [477, 352] width 12 height 12
checkbox input "true"
click at [914, 467] on span "Dolar MEP (MLA)" at bounding box center [933, 473] width 90 height 16
click at [879, 467] on input "Dolar MEP (MLA)" at bounding box center [872, 473] width 12 height 12
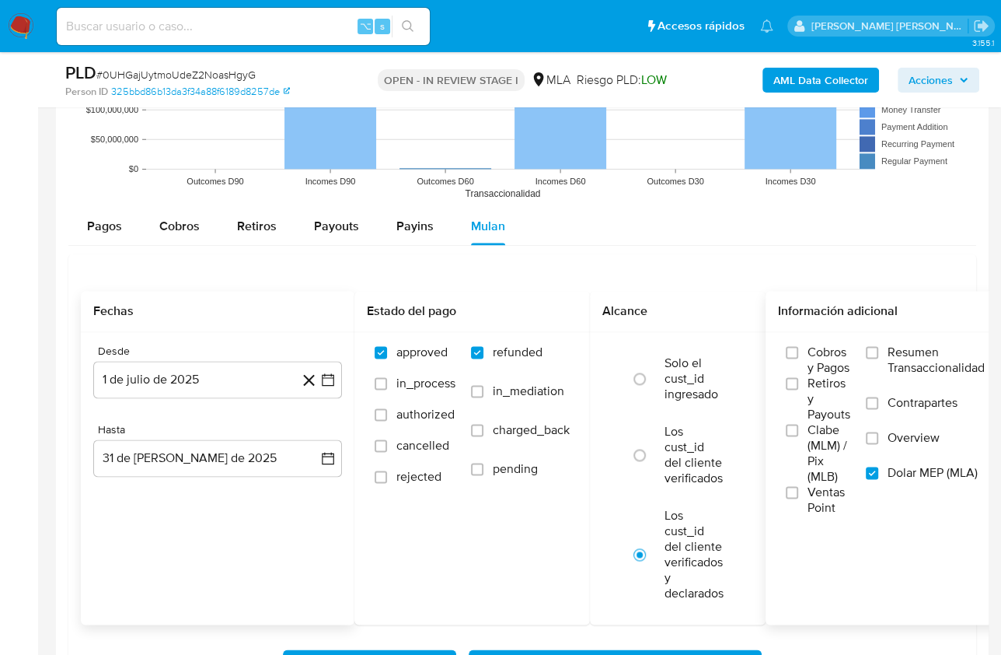
scroll to position [1794, 0]
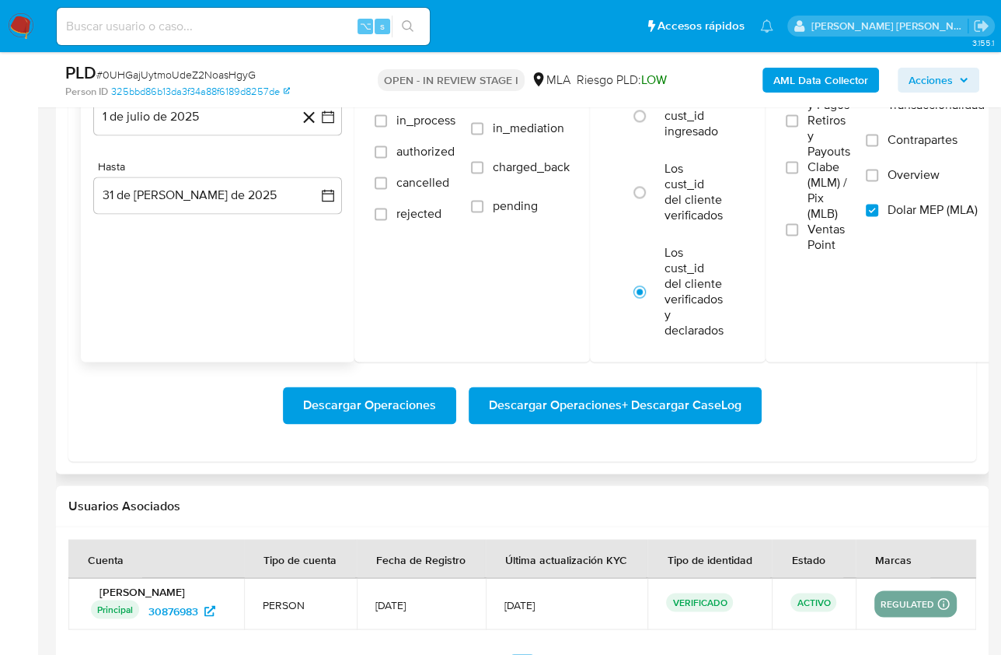
click at [640, 404] on span "Descargar Operaciones + Descargar CaseLog" at bounding box center [615, 405] width 253 height 34
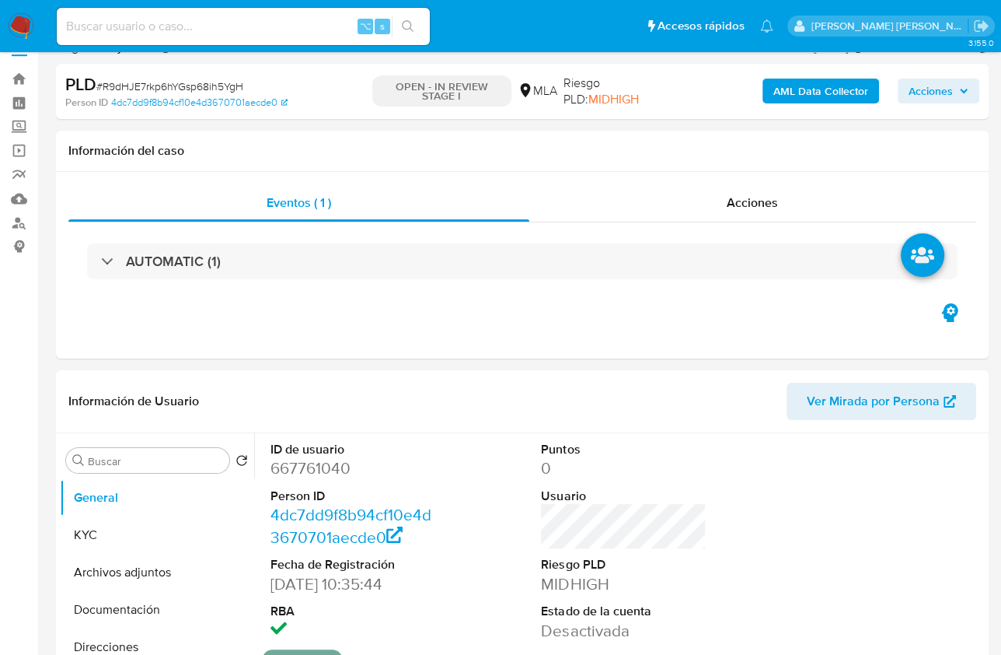
scroll to position [121, 0]
select select "10"
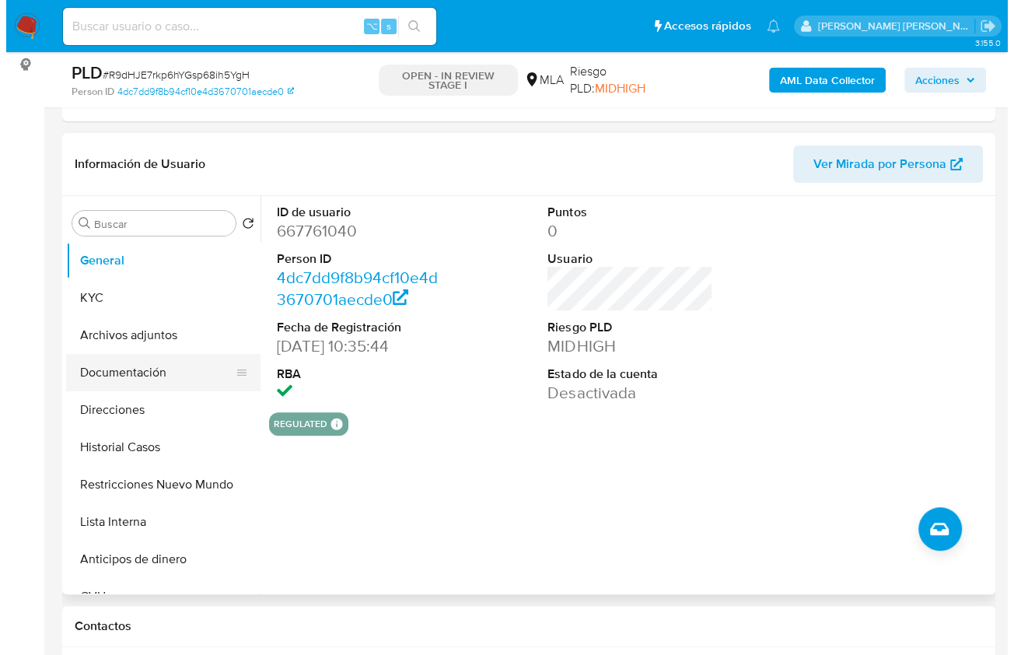
scroll to position [220, 0]
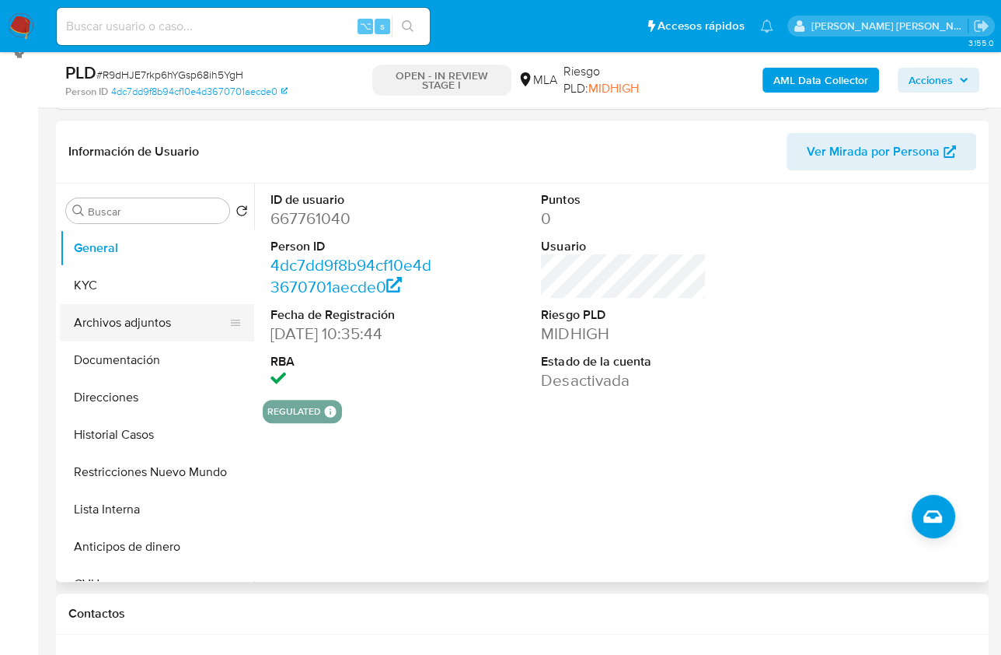
click at [145, 337] on button "Archivos adjuntos" at bounding box center [151, 322] width 182 height 37
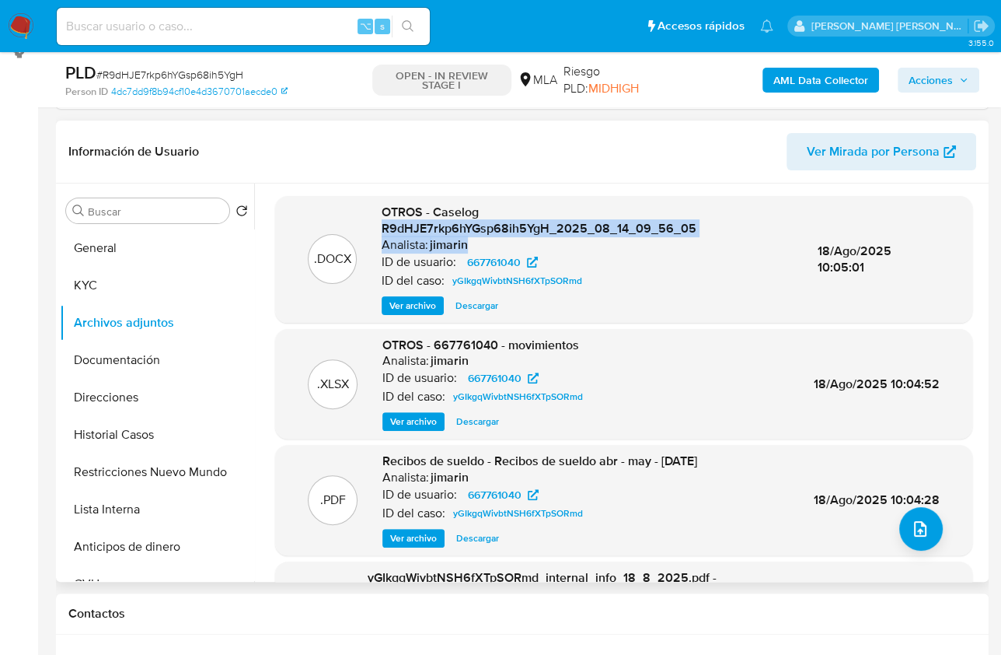
drag, startPoint x: 378, startPoint y: 225, endPoint x: 702, endPoint y: 244, distance: 324.8
click at [702, 245] on div ".DOCX OTROS - Caselog R9dHJE7rkp6hYGsp68ih5YgH_2025_08_14_09_56_05 Analista: ji…" at bounding box center [624, 259] width 682 height 111
click at [701, 280] on div "ID del caso: yGIkgqWivbtNSH6fXTpSORmd" at bounding box center [587, 280] width 411 height 19
click at [418, 298] on span "Ver archivo" at bounding box center [413, 306] width 47 height 16
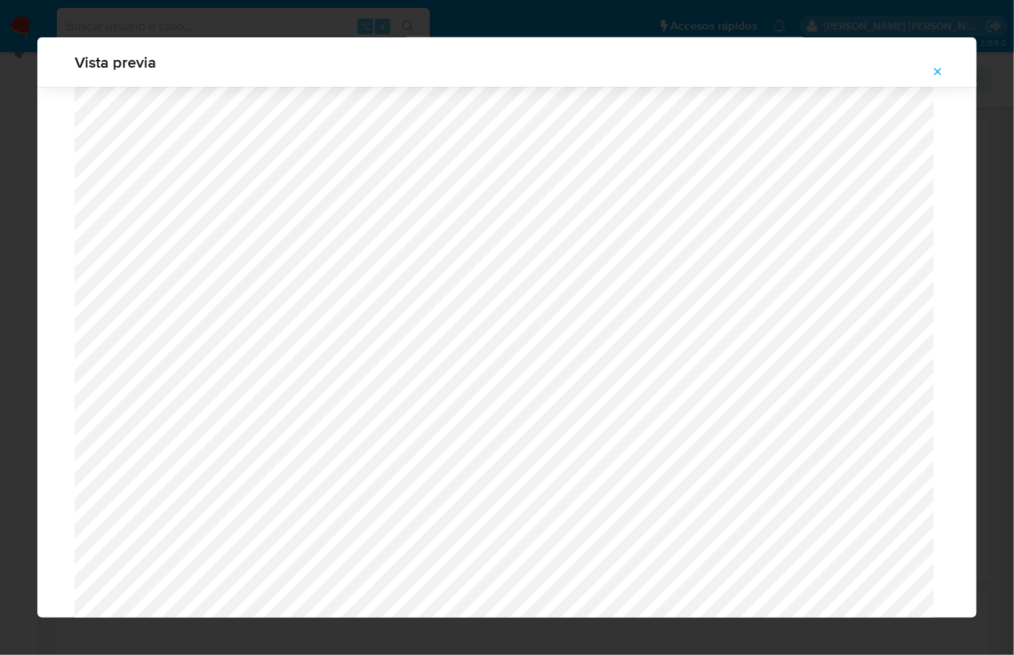
scroll to position [712, 0]
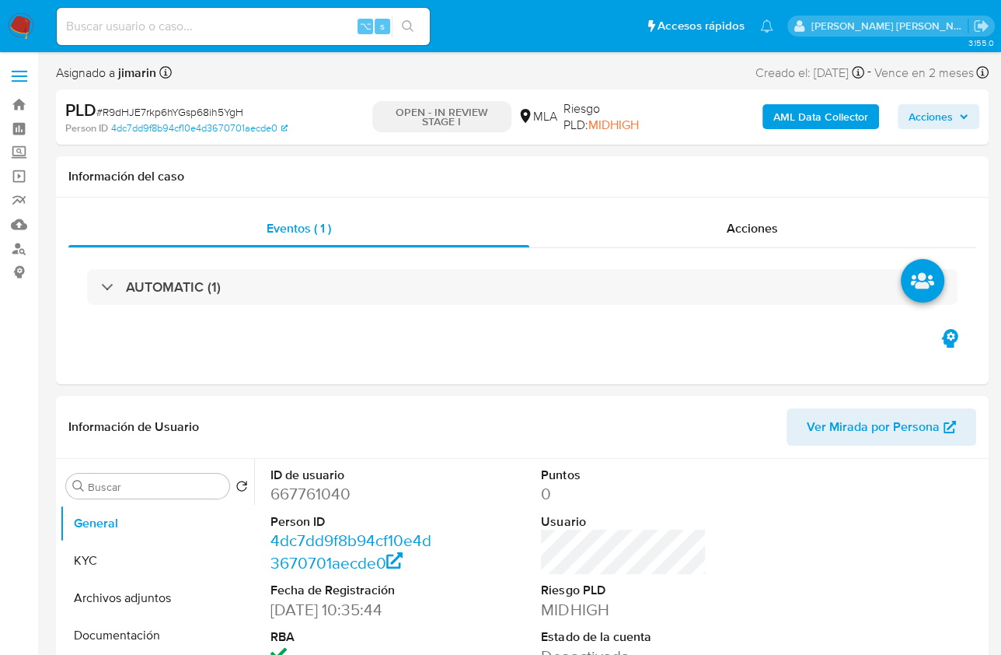
select select "10"
drag, startPoint x: 918, startPoint y: 134, endPoint x: 950, endPoint y: 107, distance: 41.4
click at [919, 134] on div "AML Data Collector Acciones" at bounding box center [829, 117] width 301 height 37
click at [950, 107] on span "Acciones" at bounding box center [931, 116] width 44 height 25
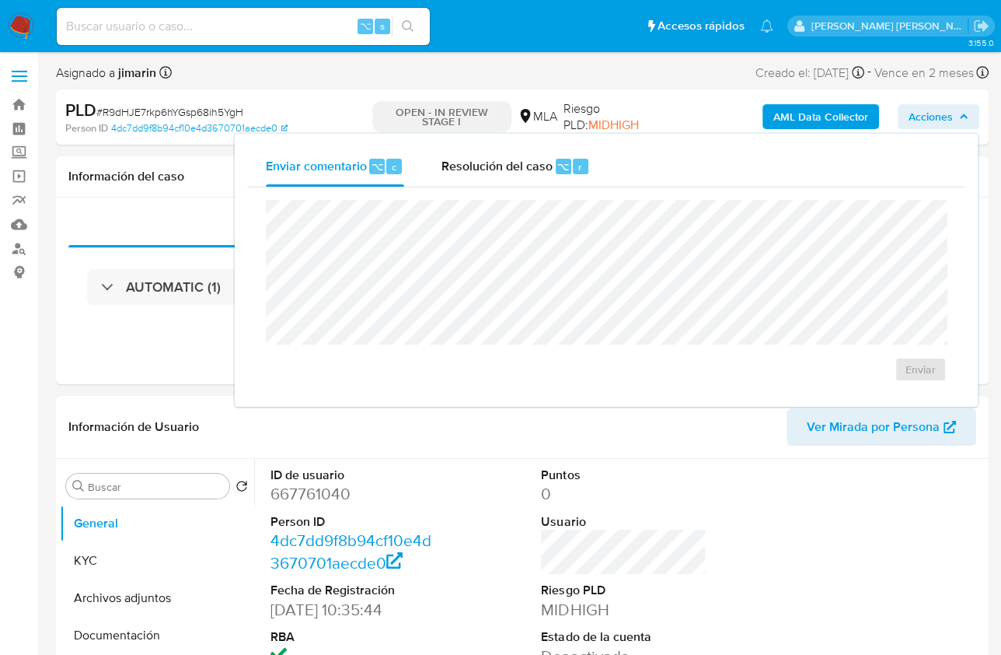
drag, startPoint x: 556, startPoint y: 189, endPoint x: 559, endPoint y: 197, distance: 8.4
click at [556, 189] on div "Enviar" at bounding box center [606, 290] width 718 height 207
drag, startPoint x: 555, startPoint y: 163, endPoint x: 550, endPoint y: 190, distance: 26.8
click at [556, 163] on div "⌥" at bounding box center [564, 167] width 16 height 16
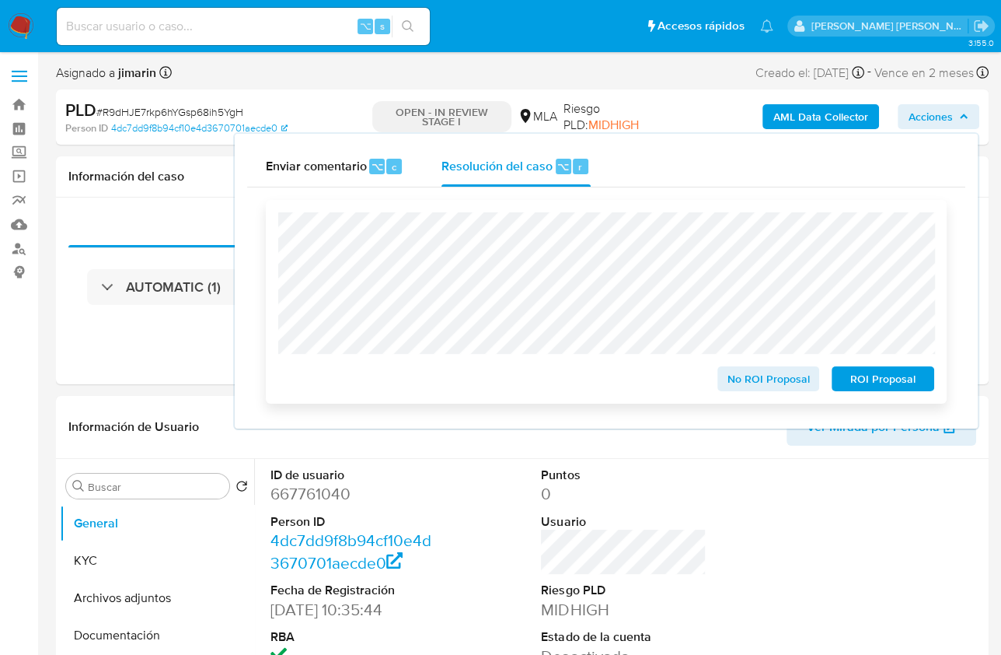
click at [893, 390] on span "ROI Proposal" at bounding box center [883, 379] width 81 height 22
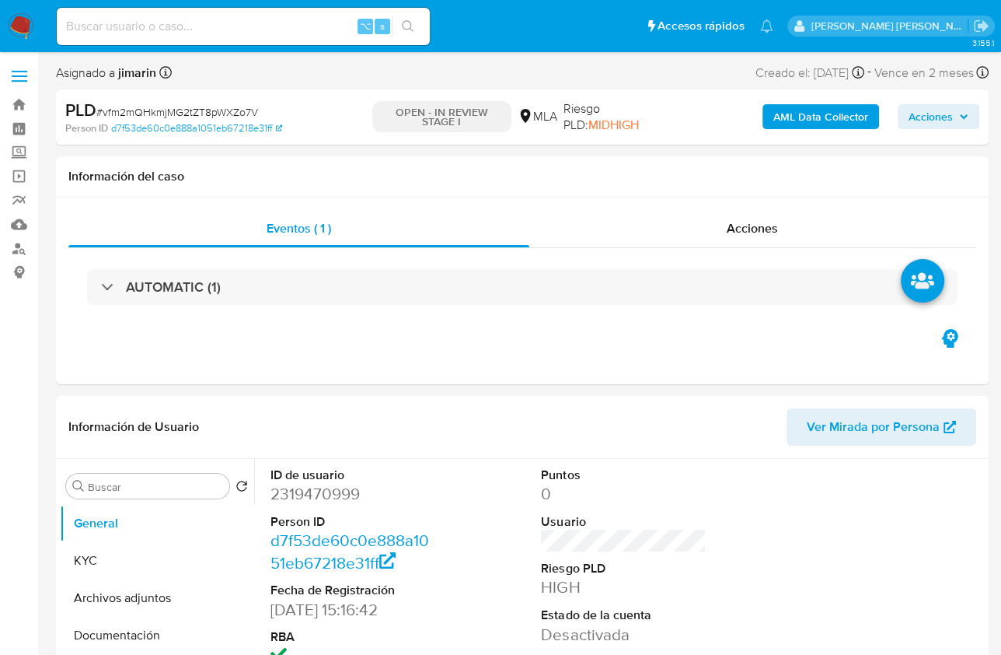
select select "10"
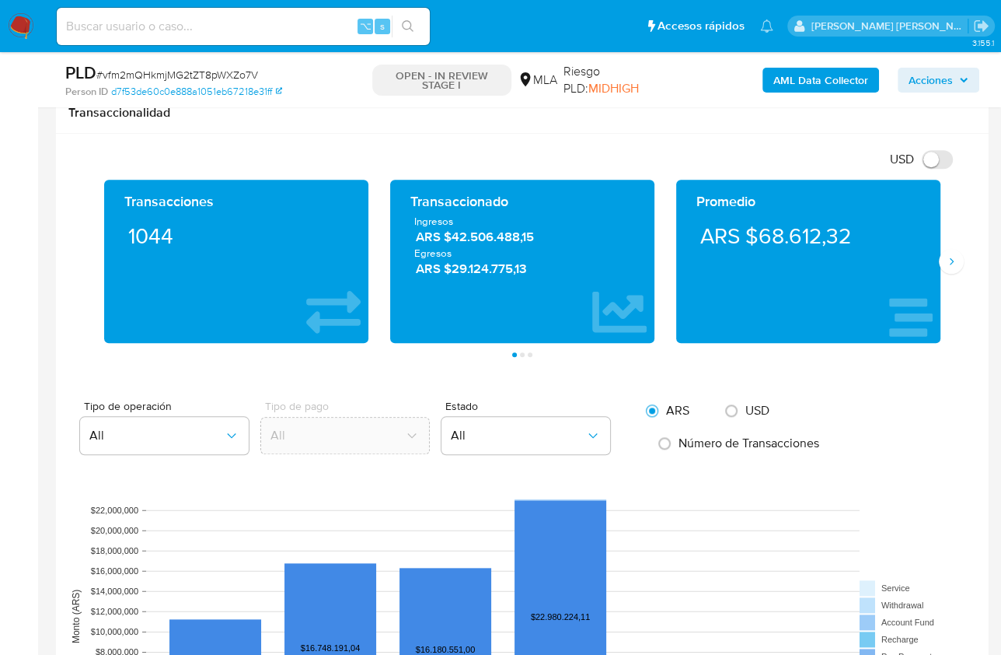
scroll to position [1536, 0]
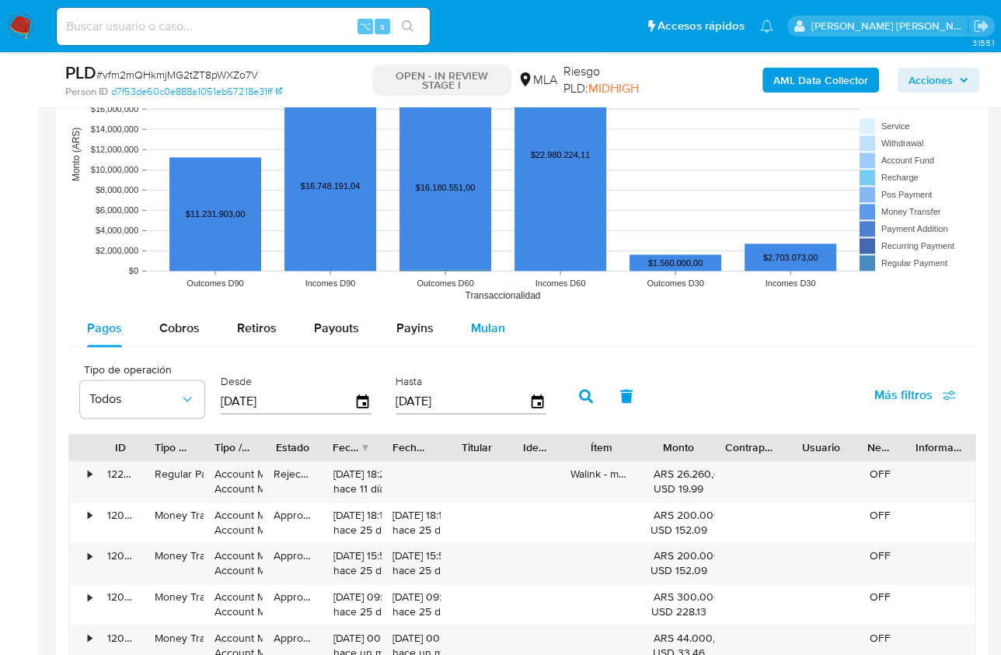
click at [485, 323] on span "Mulan" at bounding box center [488, 328] width 34 height 18
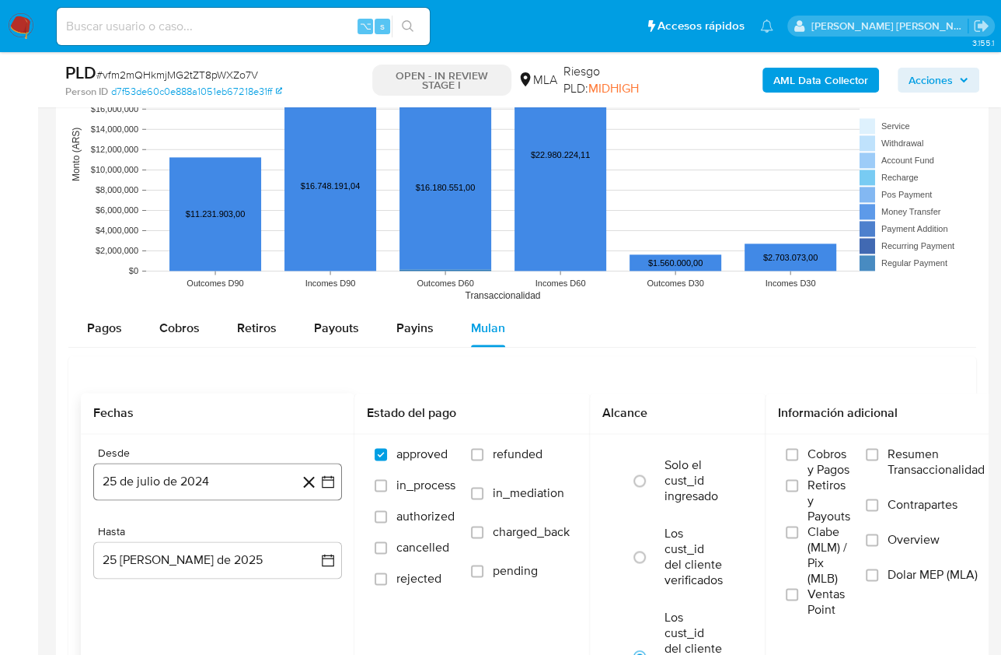
click at [232, 466] on button "25 de julio de 2024" at bounding box center [217, 481] width 249 height 37
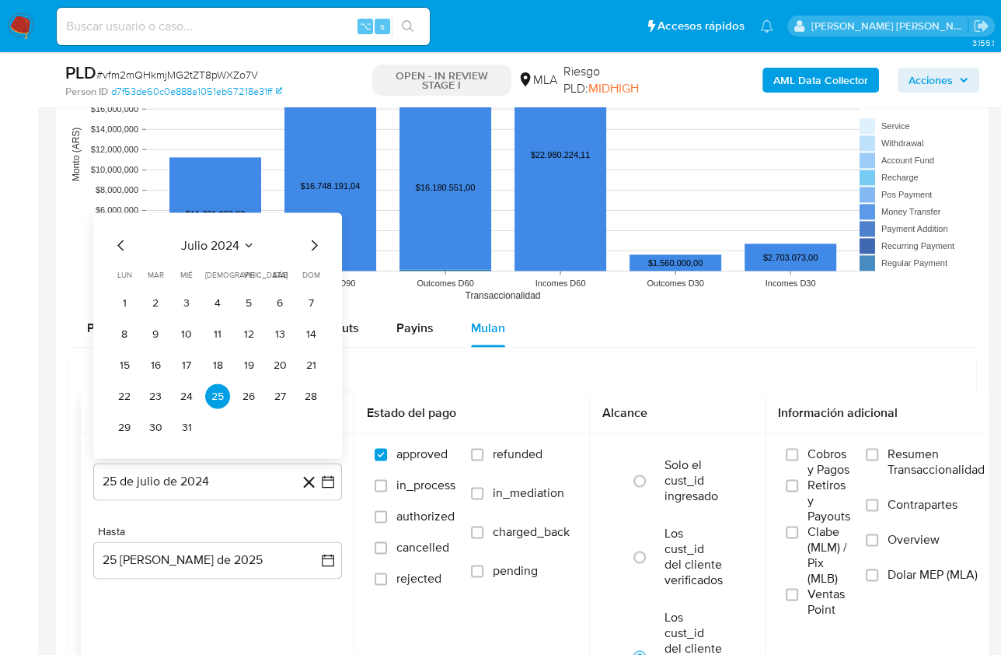
click at [215, 243] on span "julio 2024" at bounding box center [210, 245] width 58 height 16
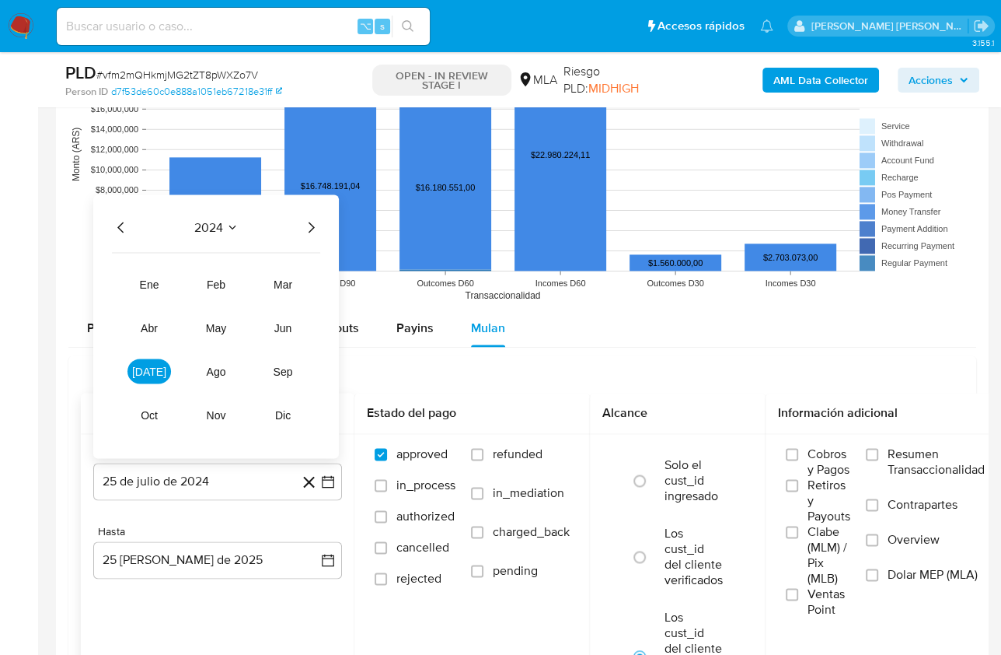
click at [312, 219] on icon "Año siguiente" at bounding box center [311, 227] width 19 height 19
click at [152, 375] on button "[DATE]" at bounding box center [150, 370] width 44 height 25
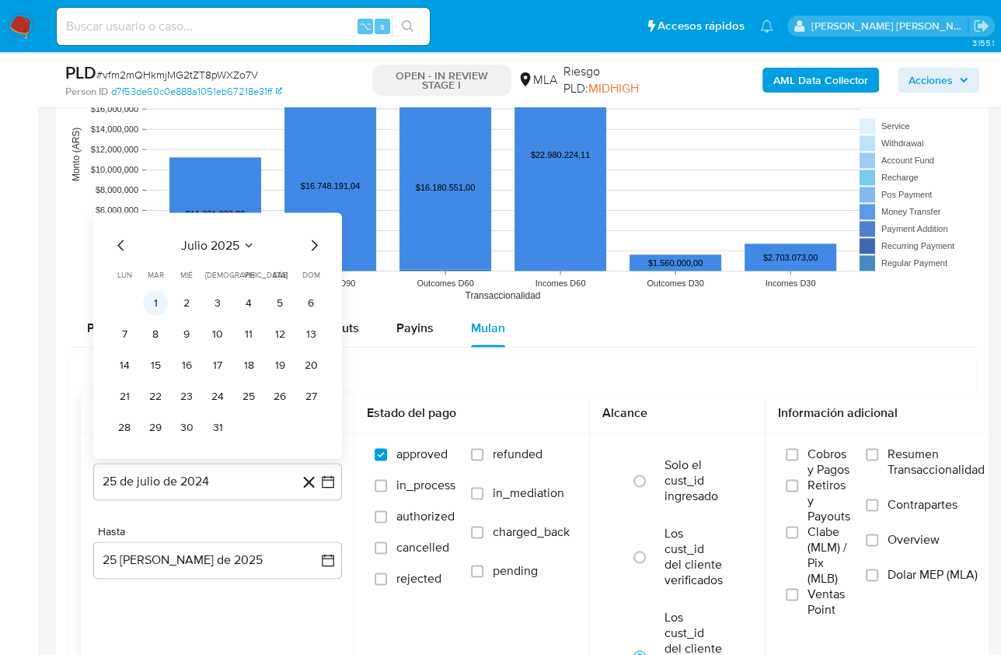
click at [165, 292] on button "1" at bounding box center [155, 302] width 25 height 25
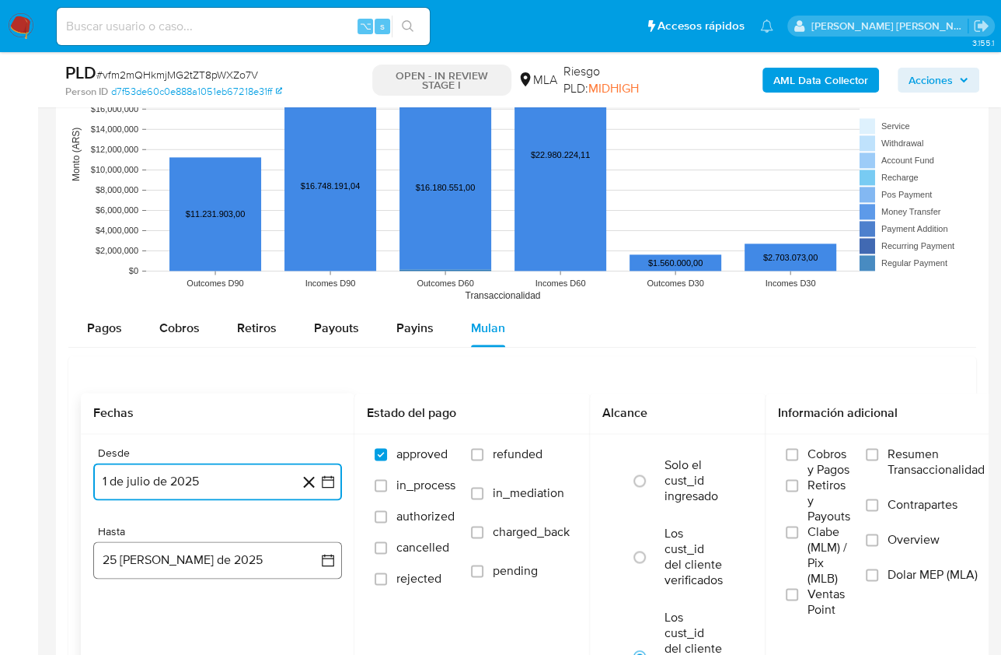
click at [220, 555] on button "[DATE]" at bounding box center [217, 559] width 249 height 37
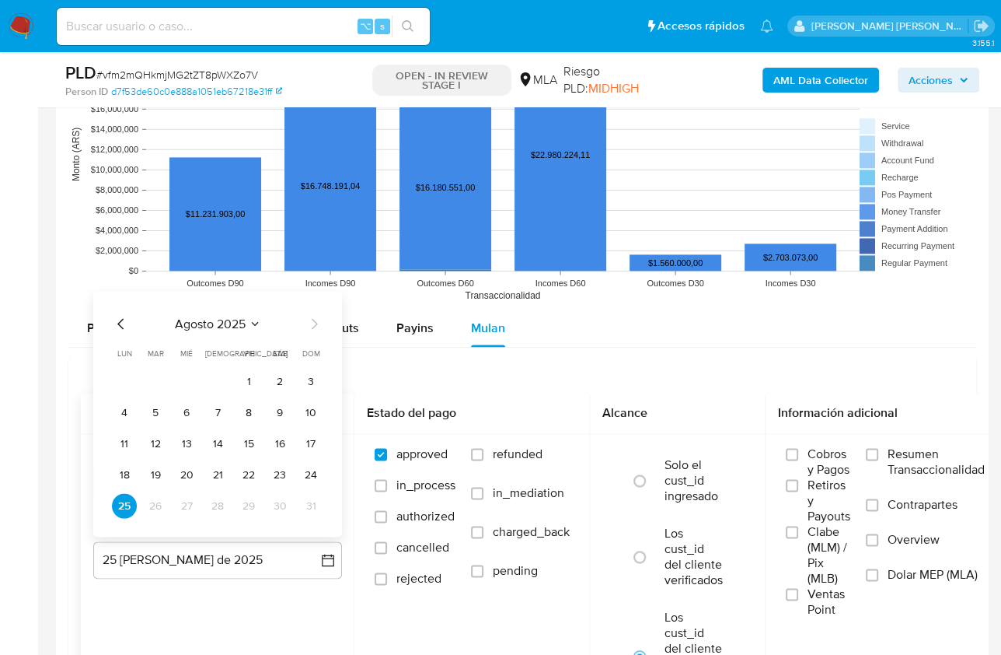
click at [121, 322] on icon "Mes anterior" at bounding box center [120, 323] width 6 height 11
click at [214, 502] on button "31" at bounding box center [217, 505] width 25 height 25
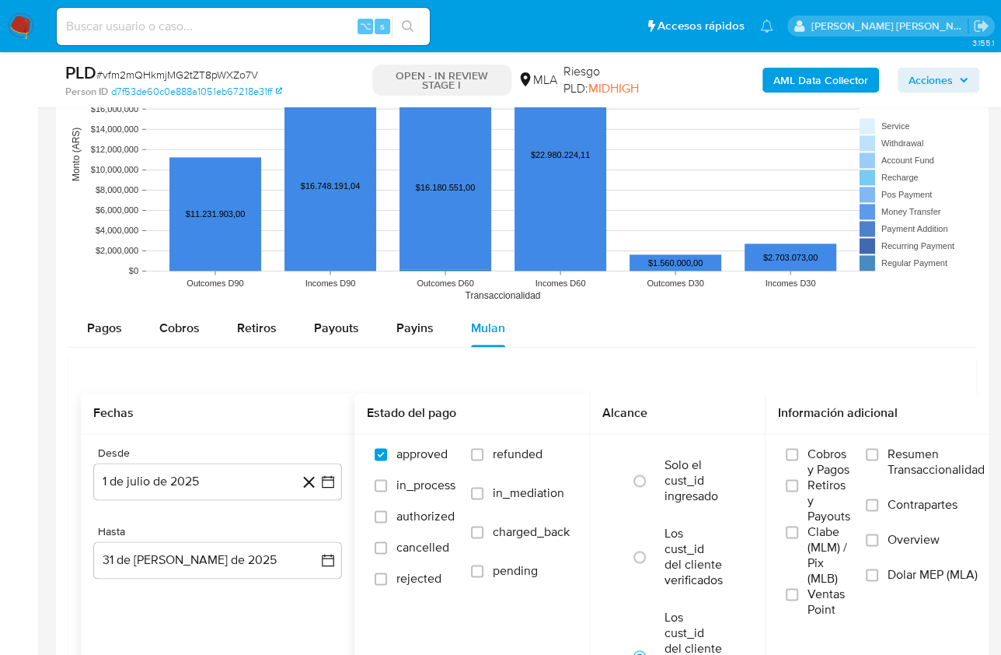
click at [508, 446] on span "refunded" at bounding box center [518, 454] width 50 height 16
click at [484, 448] on input "refunded" at bounding box center [477, 454] width 12 height 12
checkbox input "true"
click at [915, 573] on span "Dolar MEP (MLA)" at bounding box center [933, 575] width 90 height 16
click at [879, 573] on input "Dolar MEP (MLA)" at bounding box center [872, 574] width 12 height 12
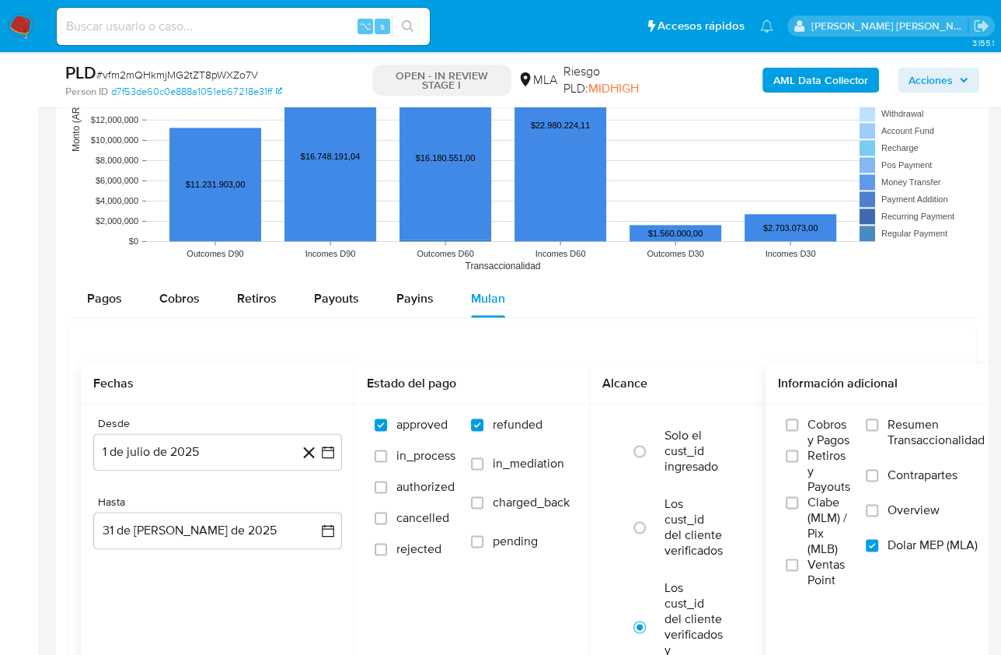
scroll to position [2150, 0]
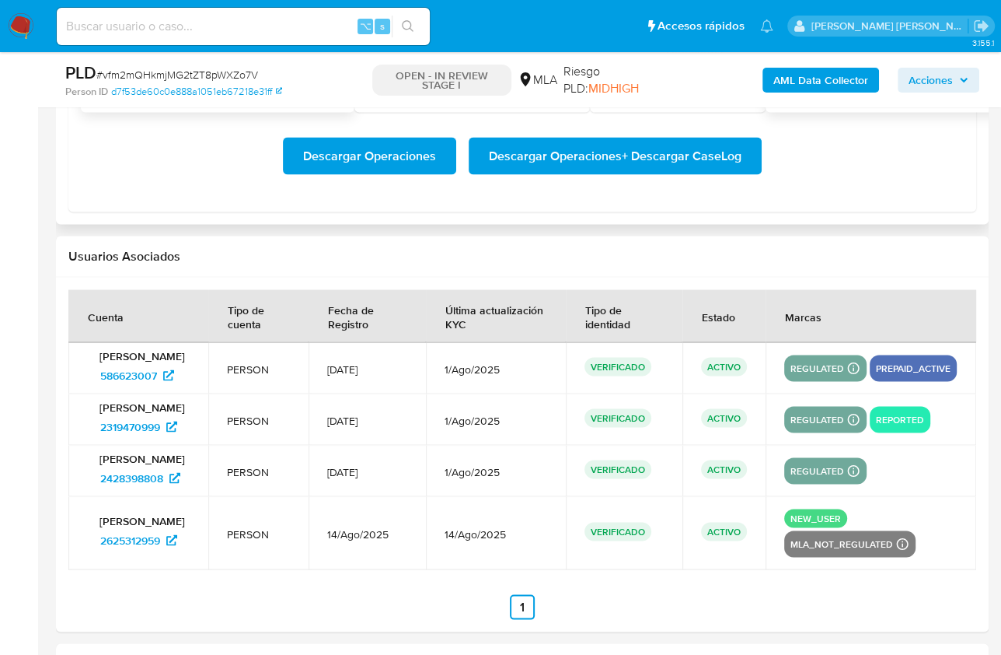
click at [634, 156] on span "Descargar Operaciones + Descargar CaseLog" at bounding box center [615, 155] width 253 height 34
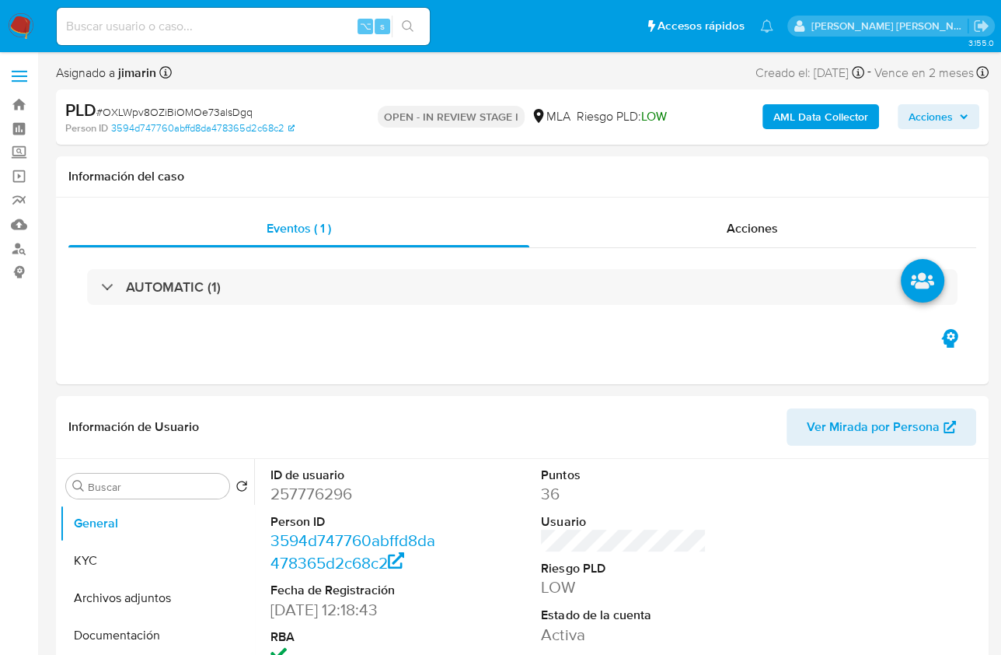
select select "10"
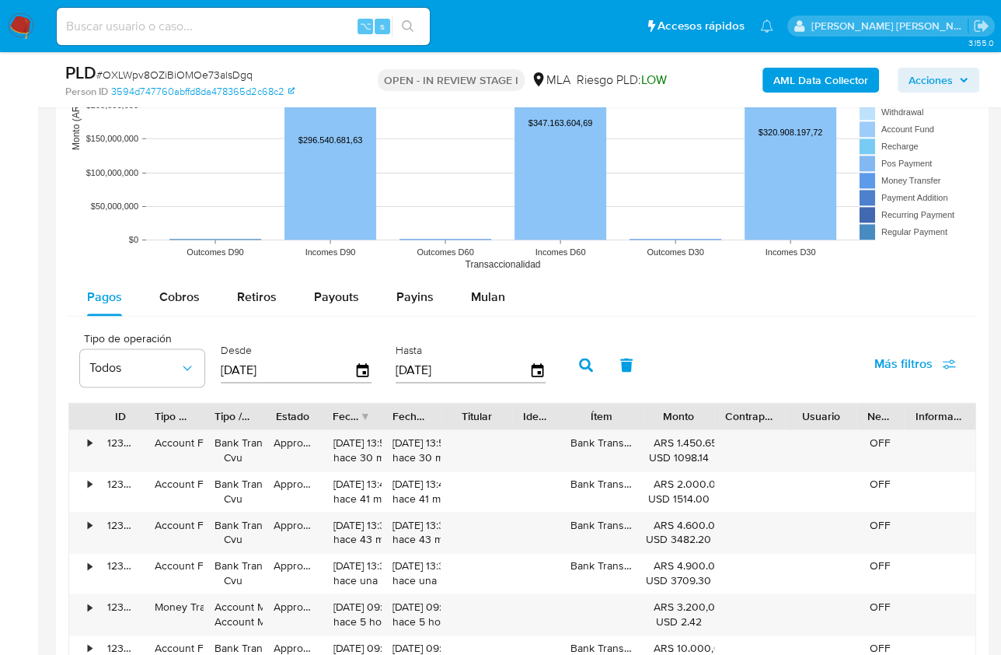
scroll to position [1541, 0]
click at [525, 299] on div "Pagos Cobros Retiros Payouts Payins Mulan" at bounding box center [522, 296] width 908 height 37
click at [488, 295] on span "Mulan" at bounding box center [488, 296] width 34 height 18
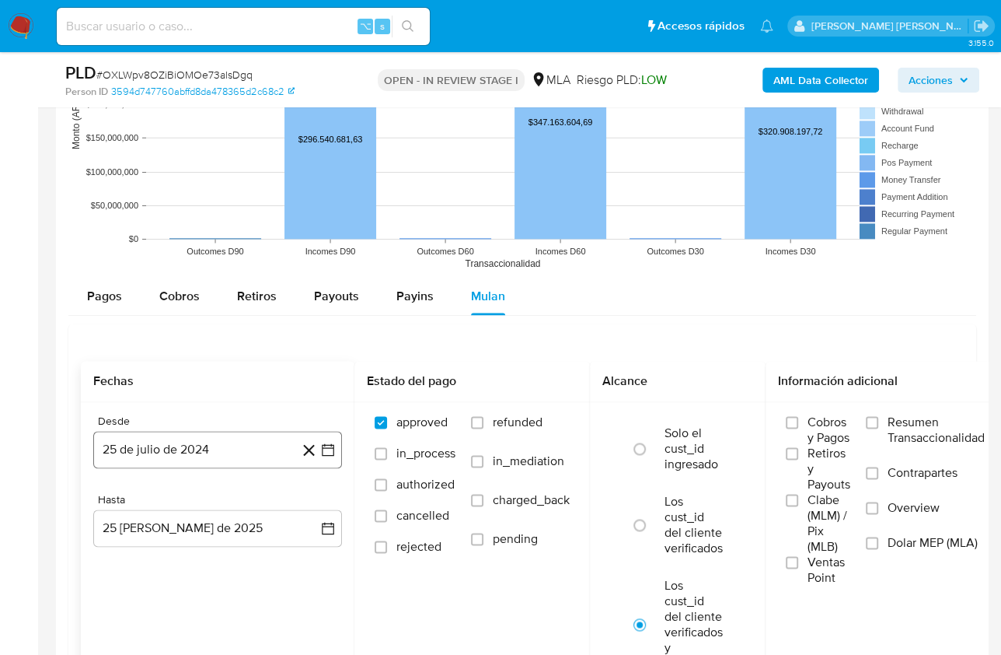
click at [180, 449] on button "25 de julio de 2024" at bounding box center [217, 449] width 249 height 37
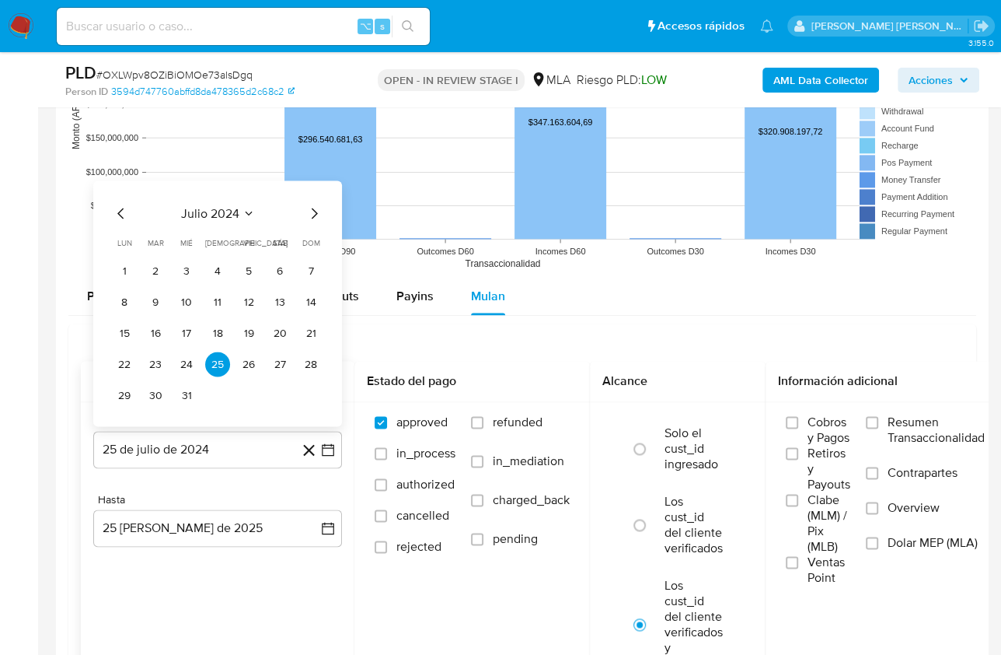
click at [241, 214] on button "julio 2024" at bounding box center [218, 213] width 74 height 16
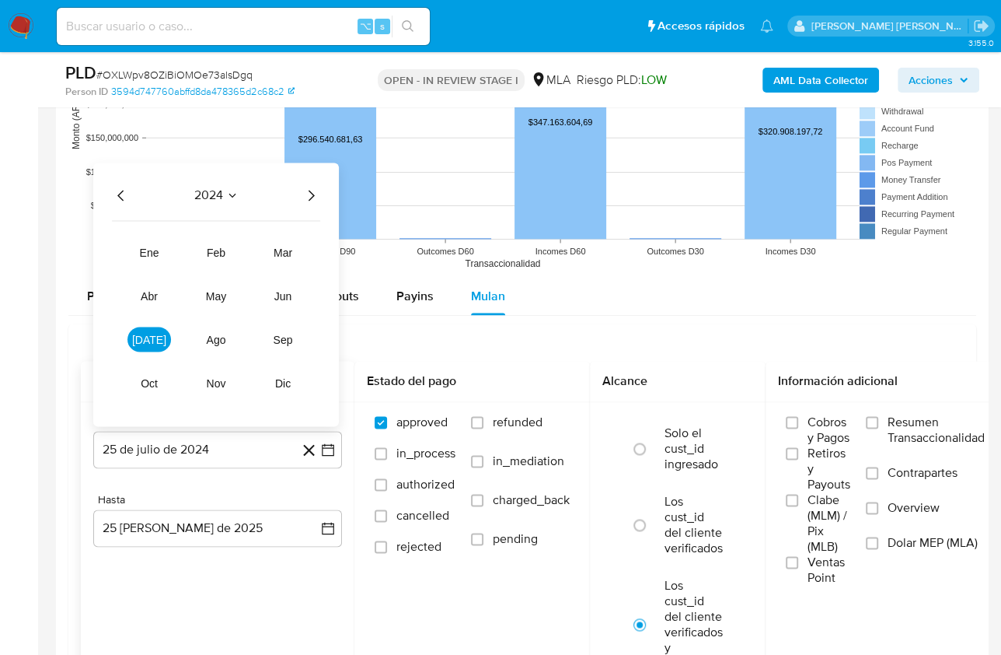
click at [310, 190] on icon "Año siguiente" at bounding box center [311, 195] width 19 height 19
click at [140, 341] on button "[DATE]" at bounding box center [150, 339] width 44 height 25
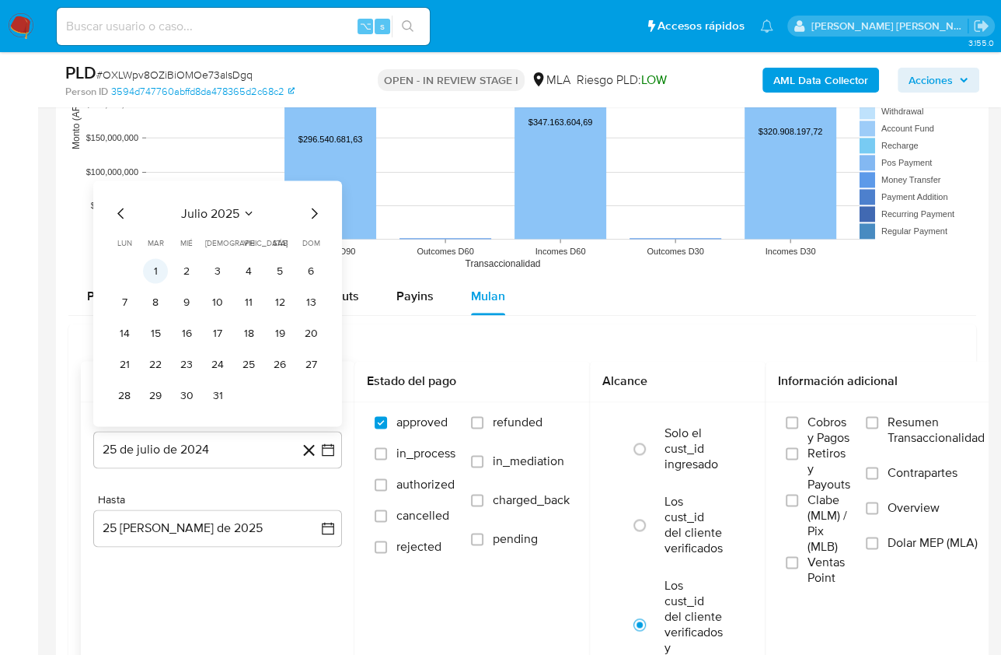
click at [154, 260] on button "1" at bounding box center [155, 270] width 25 height 25
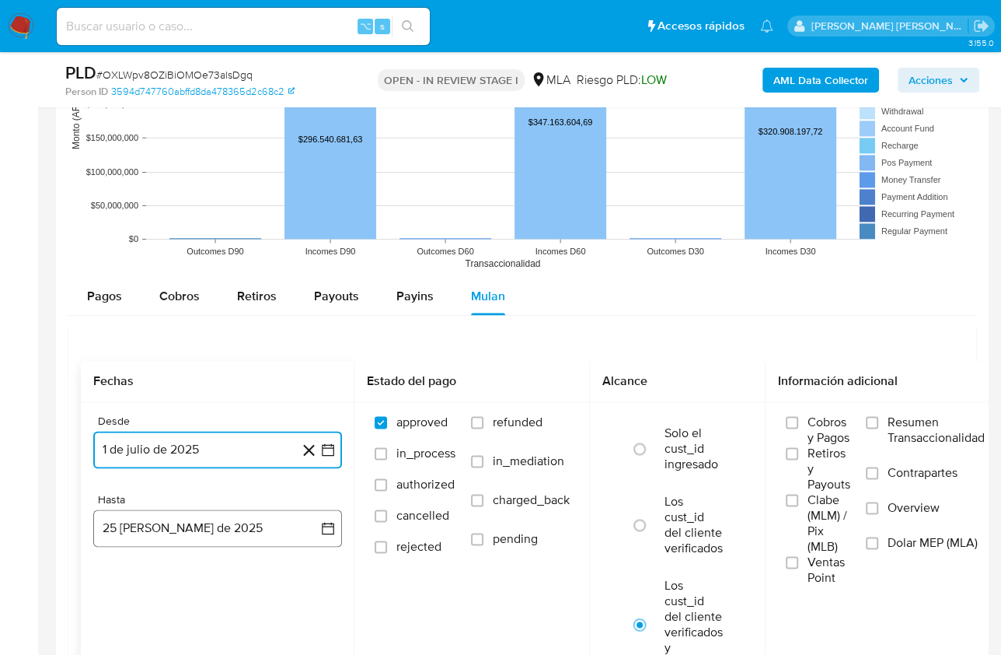
click at [190, 534] on button "[DATE]" at bounding box center [217, 527] width 249 height 37
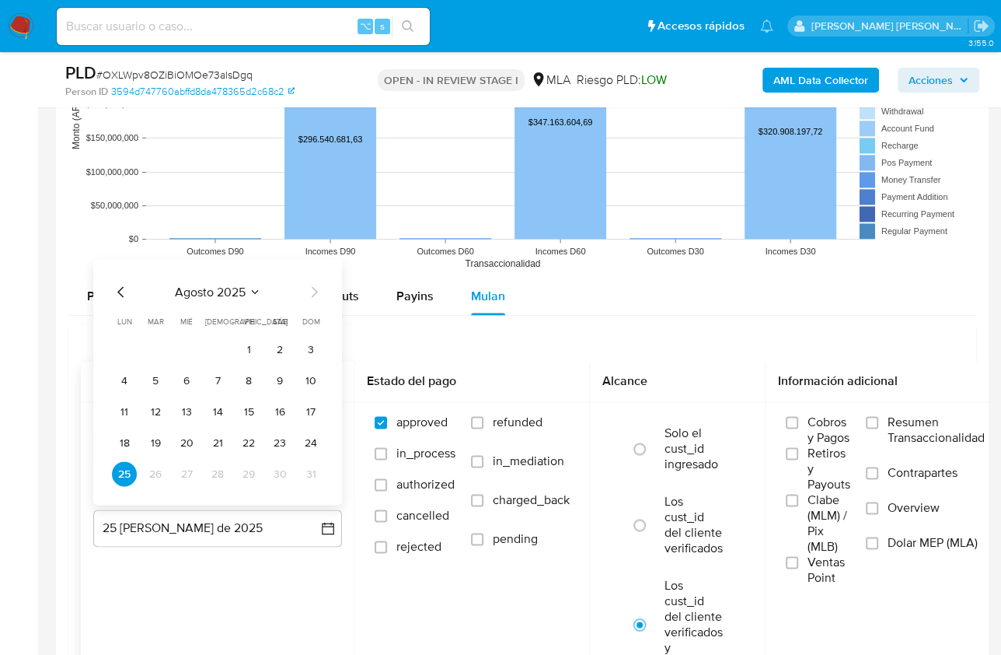
click at [117, 288] on icon "Mes anterior" at bounding box center [121, 291] width 19 height 19
click at [219, 470] on button "31" at bounding box center [217, 473] width 25 height 25
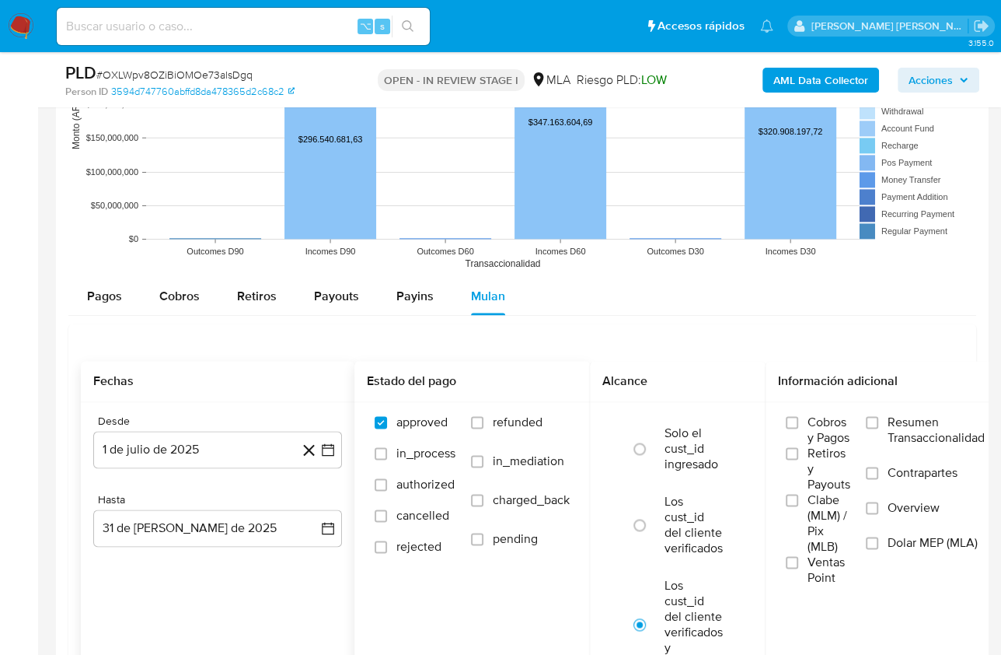
click at [498, 425] on span "refunded" at bounding box center [518, 422] width 50 height 16
click at [484, 425] on input "refunded" at bounding box center [477, 422] width 12 height 12
checkbox input "true"
click at [894, 535] on span "Dolar MEP (MLA)" at bounding box center [933, 543] width 90 height 16
click at [879, 536] on input "Dolar MEP (MLA)" at bounding box center [872, 542] width 12 height 12
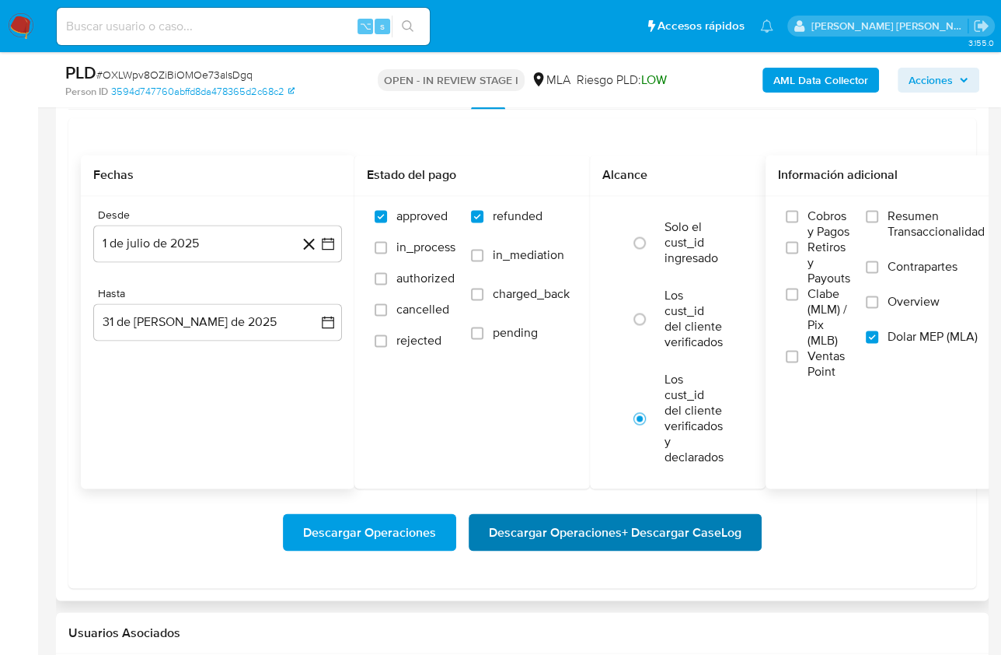
scroll to position [1938, 0]
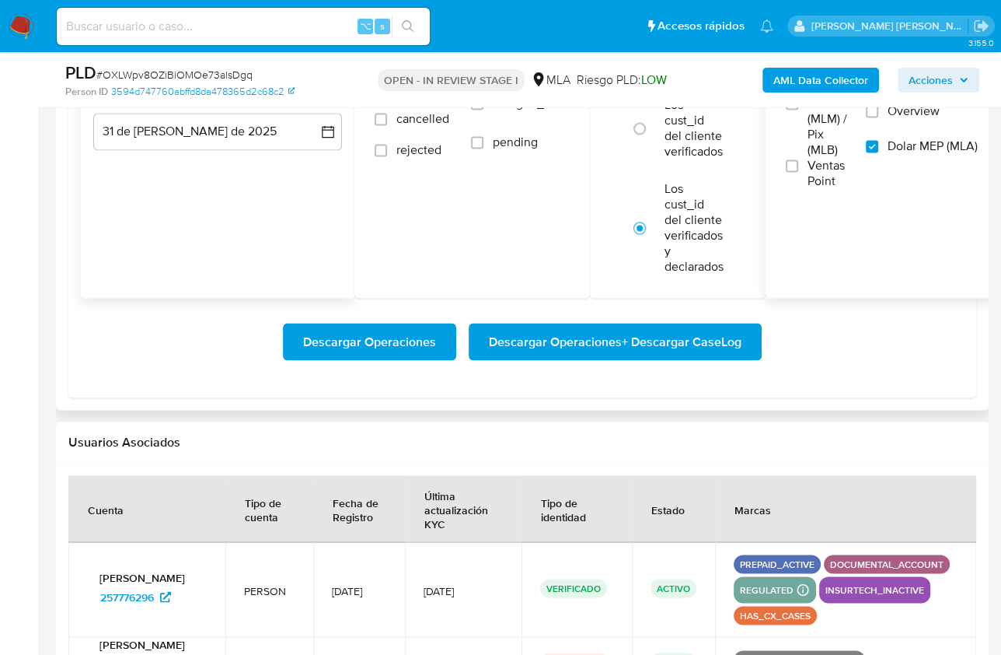
click at [655, 341] on span "Descargar Operaciones + Descargar CaseLog" at bounding box center [615, 341] width 253 height 34
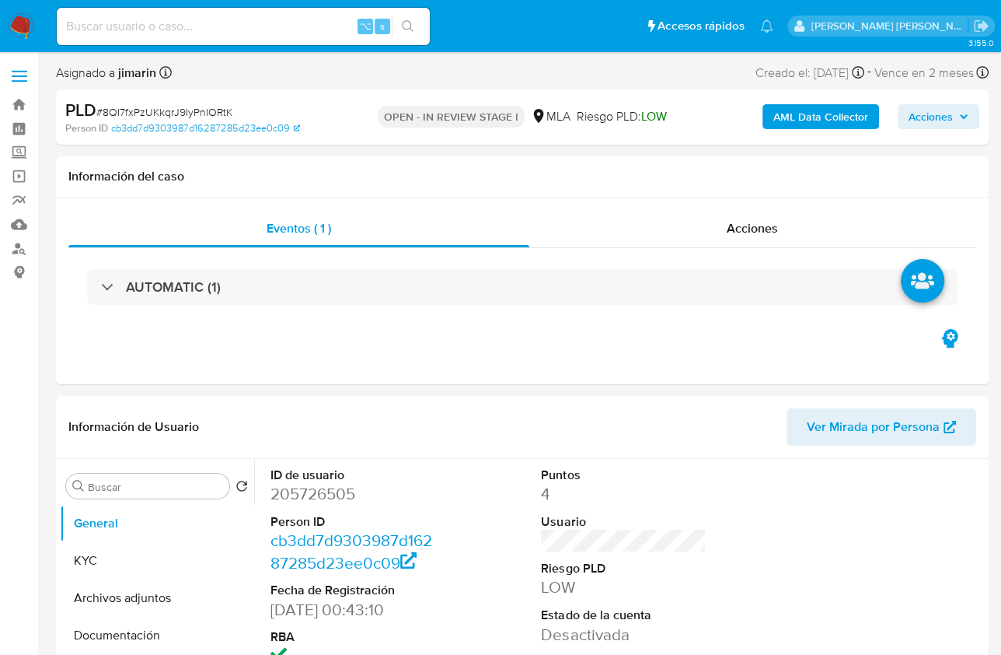
select select "10"
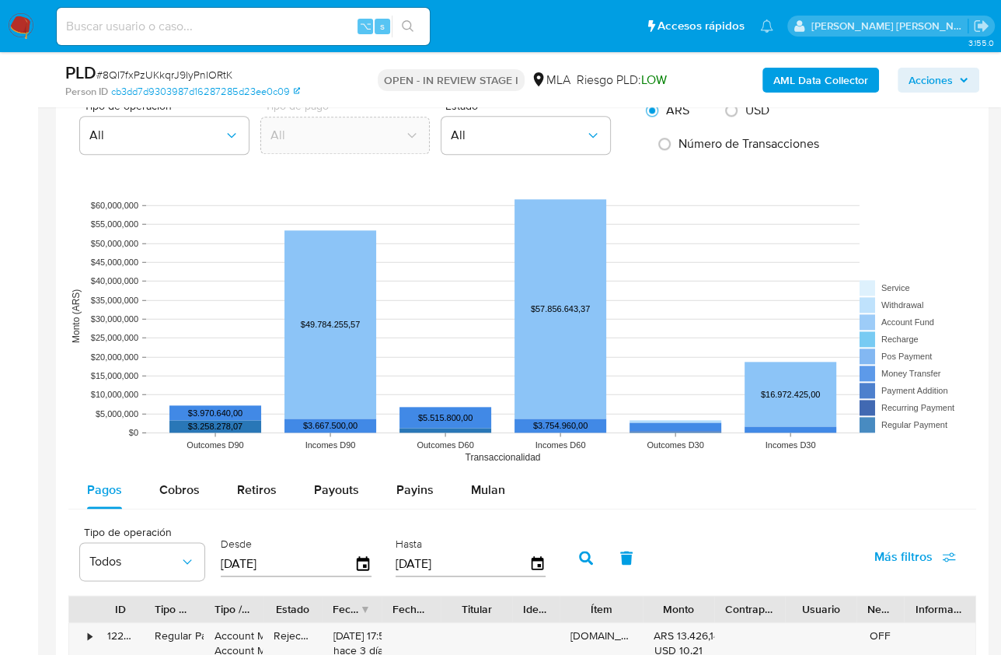
scroll to position [1269, 0]
click at [488, 490] on span "Mulan" at bounding box center [488, 489] width 34 height 18
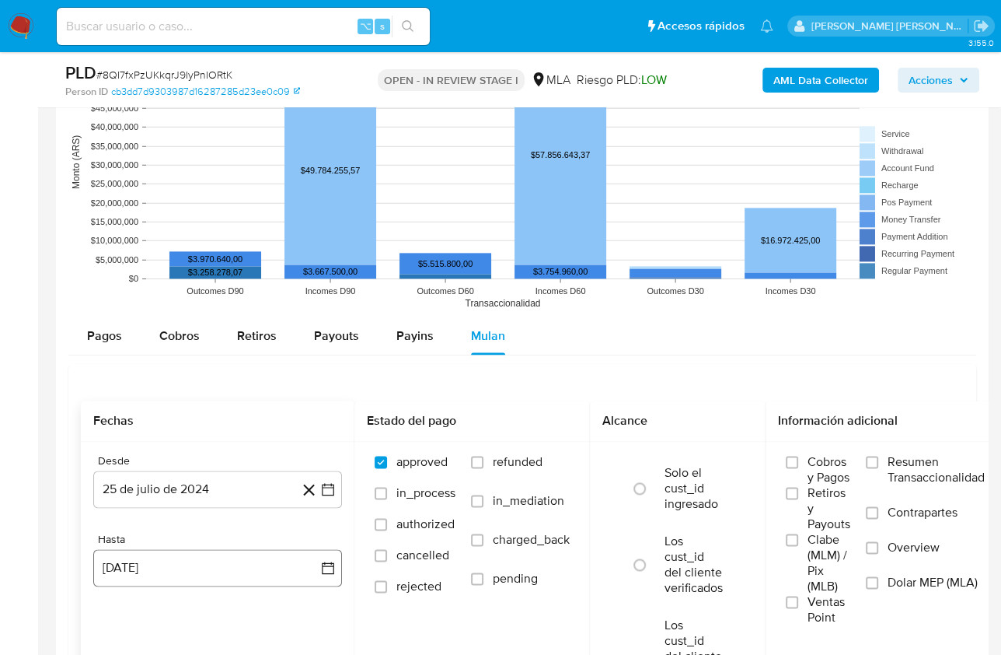
scroll to position [1477, 0]
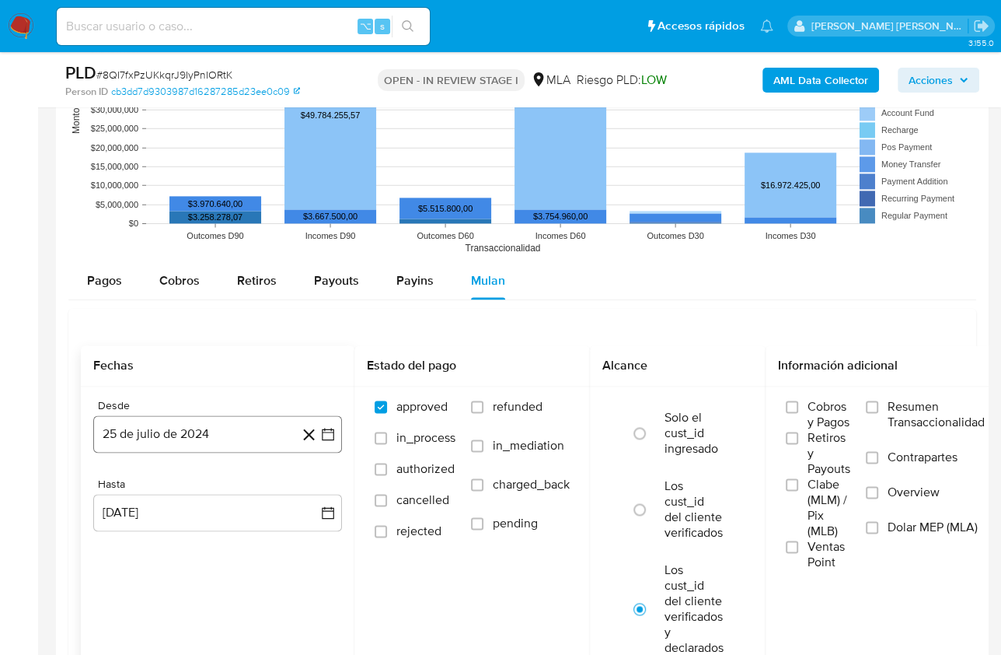
click at [146, 444] on button "25 de julio de 2024" at bounding box center [217, 433] width 249 height 37
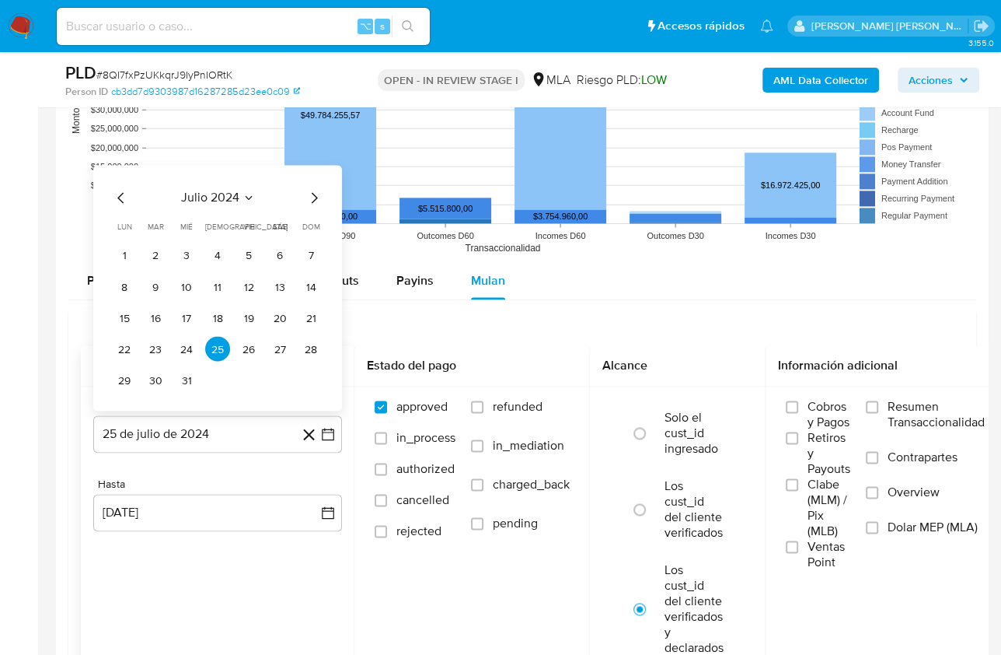
click at [215, 200] on span "julio 2024" at bounding box center [210, 198] width 58 height 16
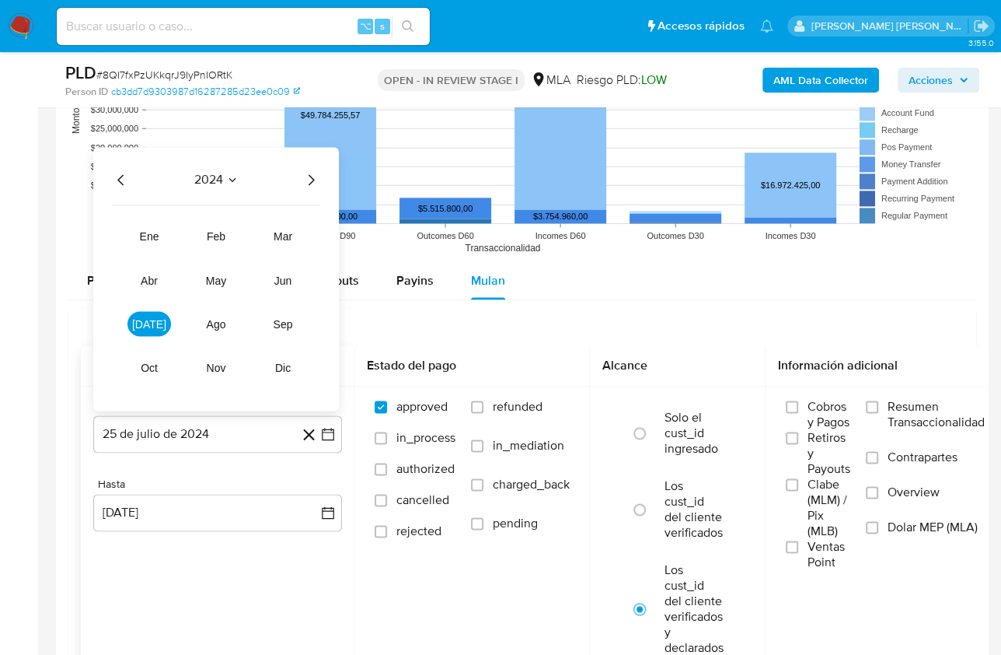
click at [311, 176] on icon "Año siguiente" at bounding box center [311, 179] width 19 height 19
click at [128, 321] on button "[DATE]" at bounding box center [150, 323] width 44 height 25
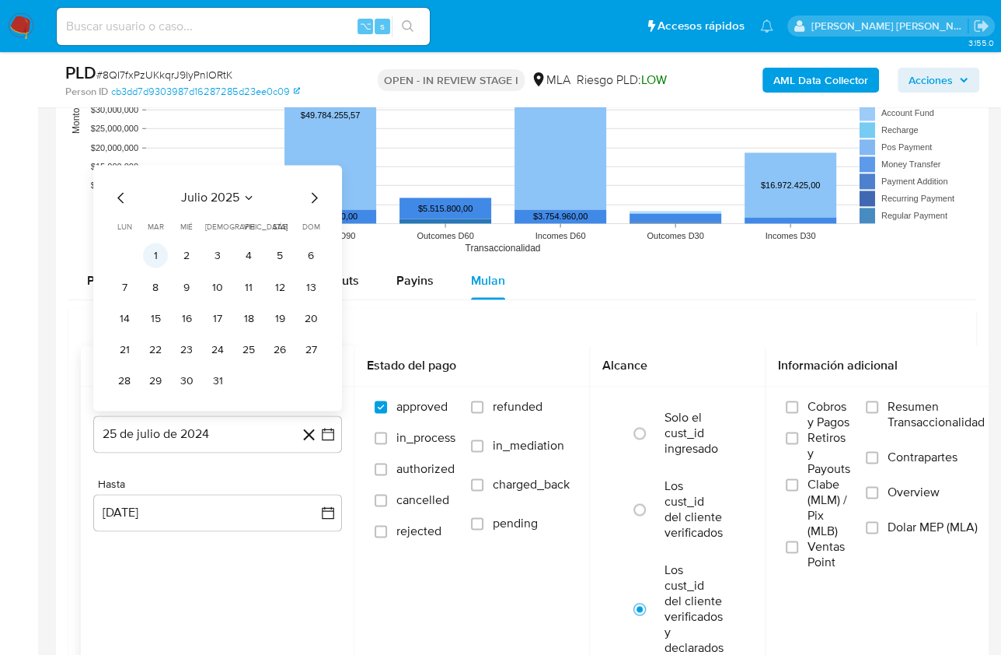
click at [156, 253] on button "1" at bounding box center [155, 255] width 25 height 25
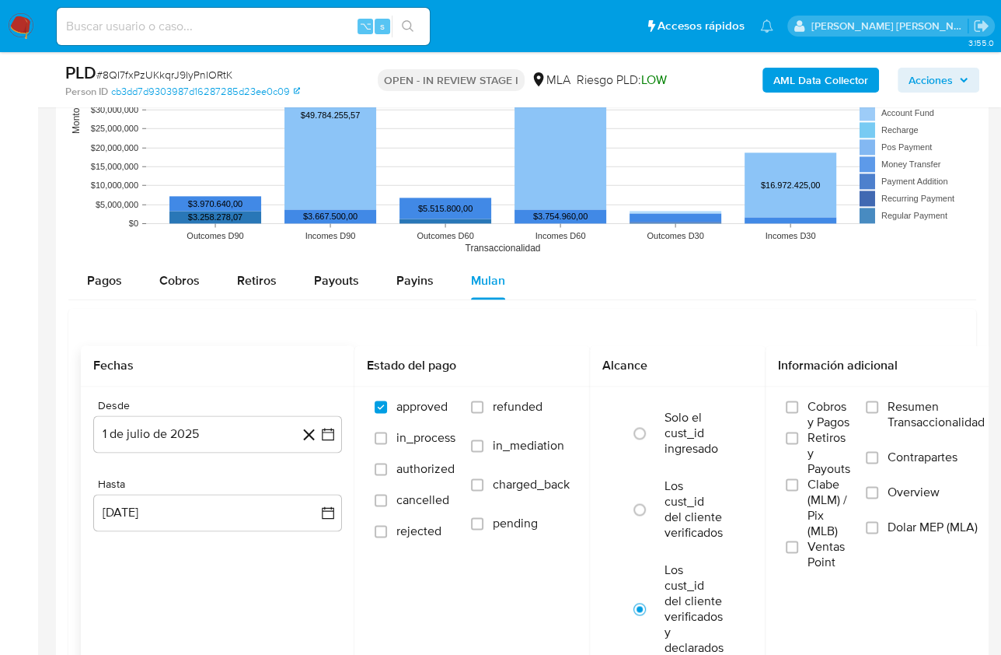
click at [208, 484] on div "Hasta" at bounding box center [217, 484] width 249 height 14
click at [213, 499] on button "25 [PERSON_NAME] de 2025" at bounding box center [217, 512] width 249 height 37
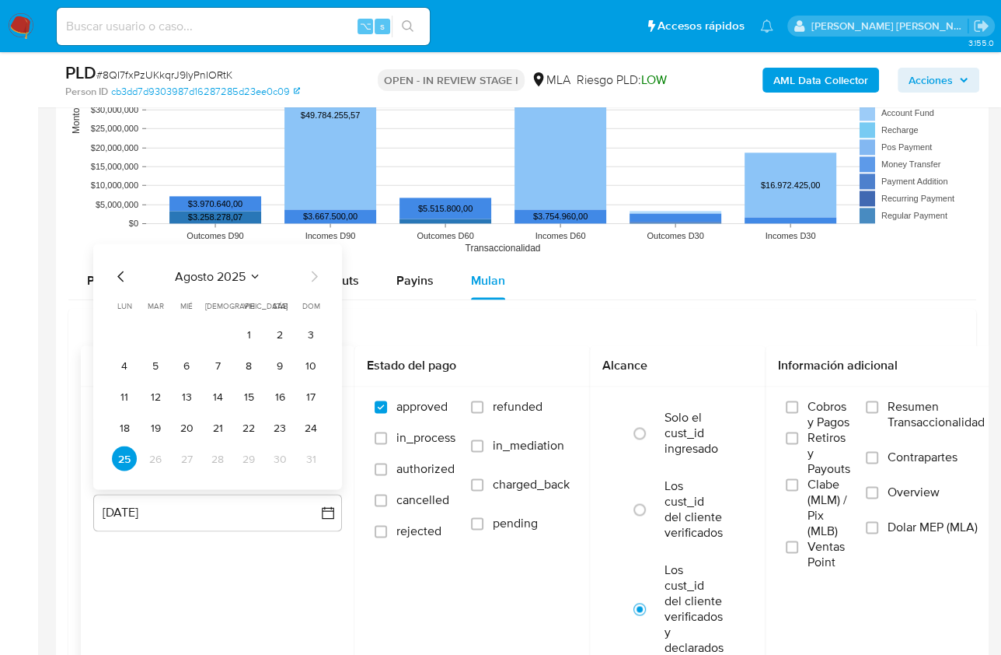
click at [117, 259] on div "agosto 2025 agosto 2025 lun lunes mar martes mié miércoles jue jueves vie viern…" at bounding box center [217, 366] width 249 height 246
click at [119, 268] on icon "Mes anterior" at bounding box center [121, 276] width 19 height 19
click at [214, 453] on button "31" at bounding box center [217, 458] width 25 height 25
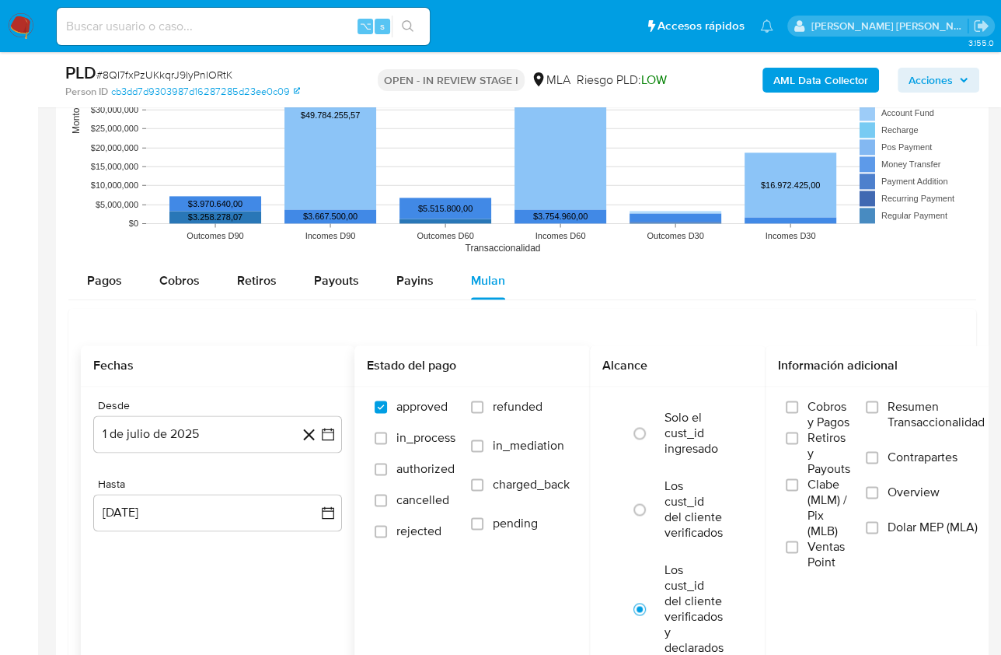
click at [527, 412] on label "refunded" at bounding box center [520, 418] width 99 height 39
click at [484, 412] on input "refunded" at bounding box center [477, 406] width 12 height 12
checkbox input "true"
click at [907, 528] on span "Dolar MEP (MLA)" at bounding box center [933, 527] width 90 height 16
click at [879, 528] on input "Dolar MEP (MLA)" at bounding box center [872, 527] width 12 height 12
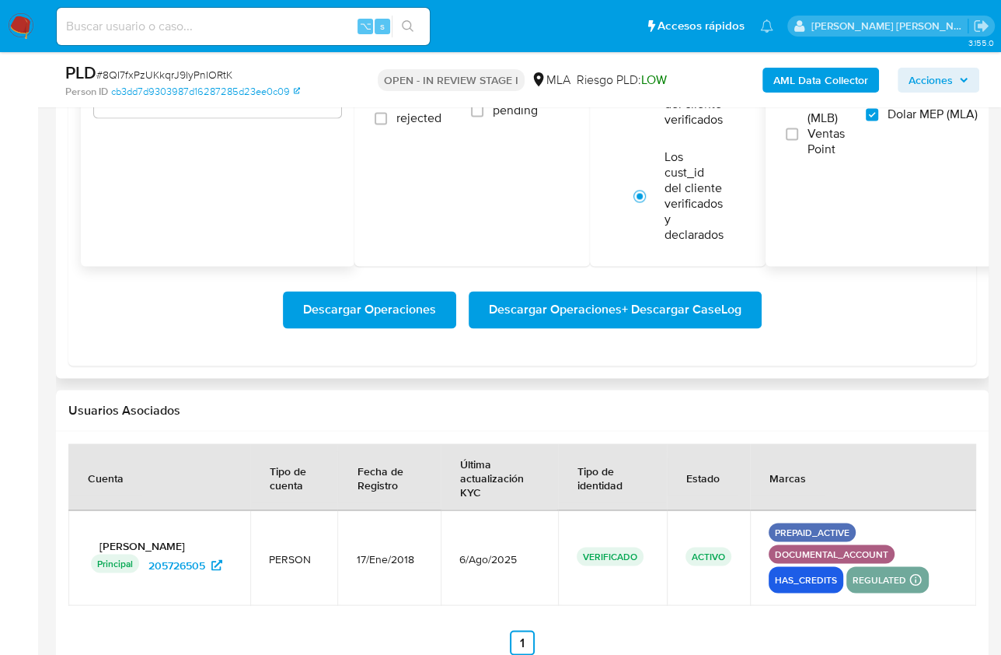
scroll to position [1898, 0]
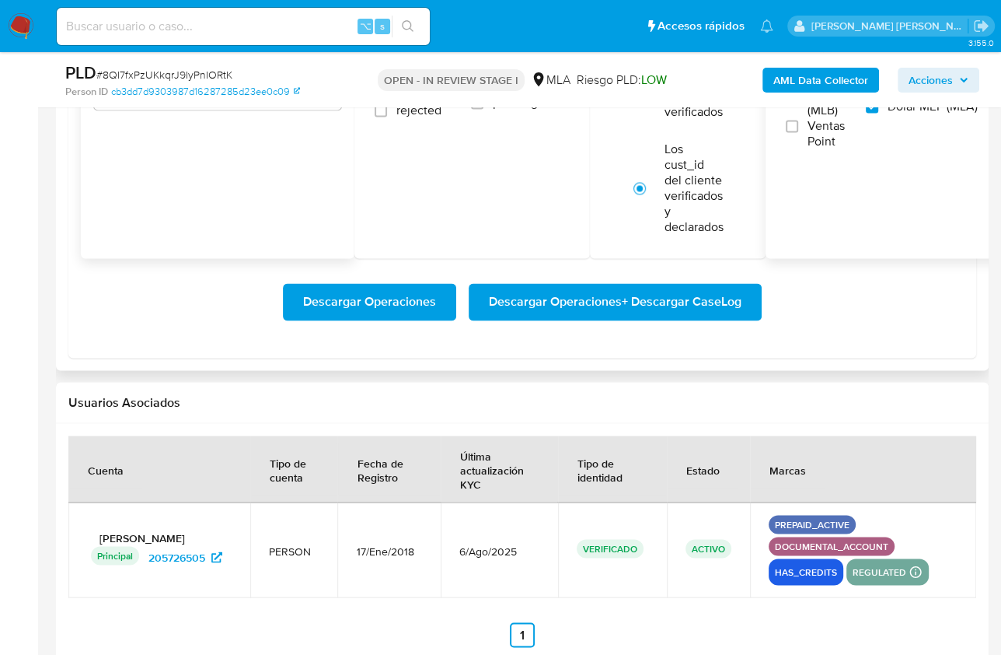
click at [647, 304] on span "Descargar Operaciones + Descargar CaseLog" at bounding box center [615, 302] width 253 height 34
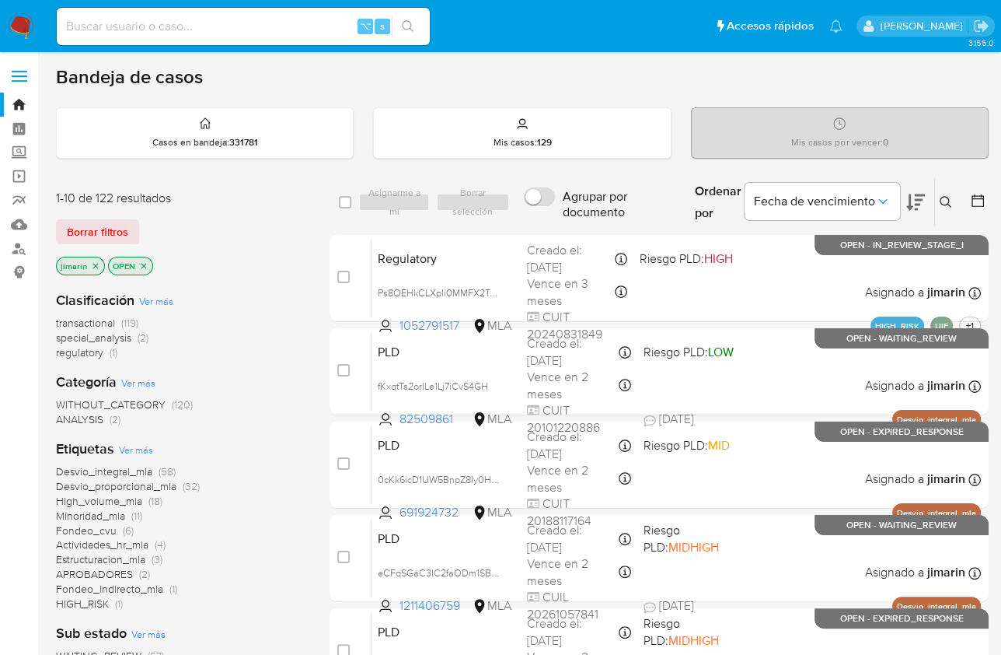
click at [945, 199] on icon at bounding box center [946, 202] width 12 height 12
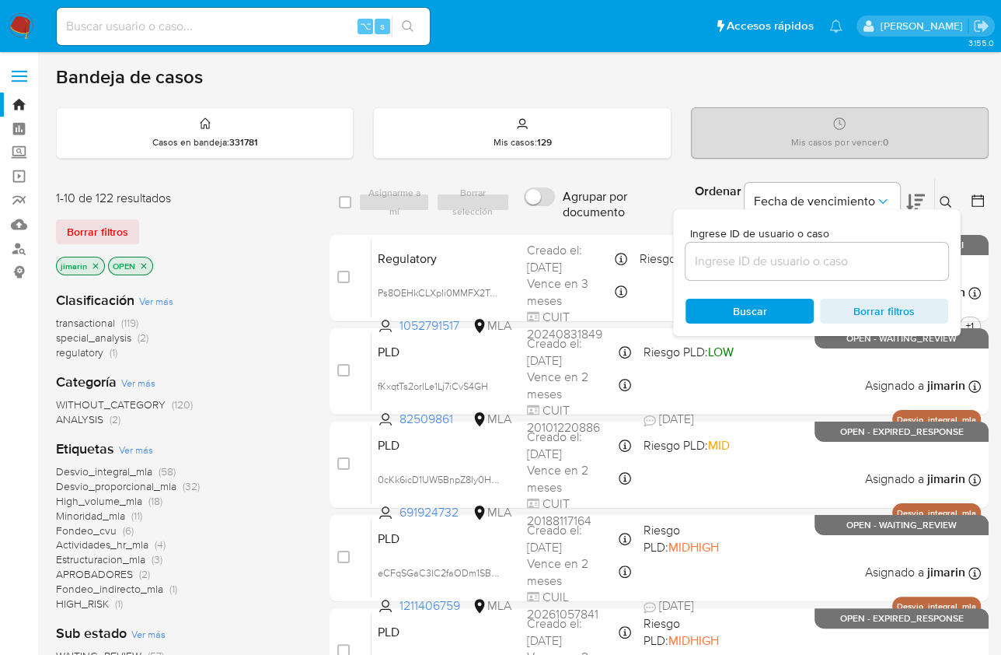
click at [837, 265] on input at bounding box center [817, 261] width 263 height 20
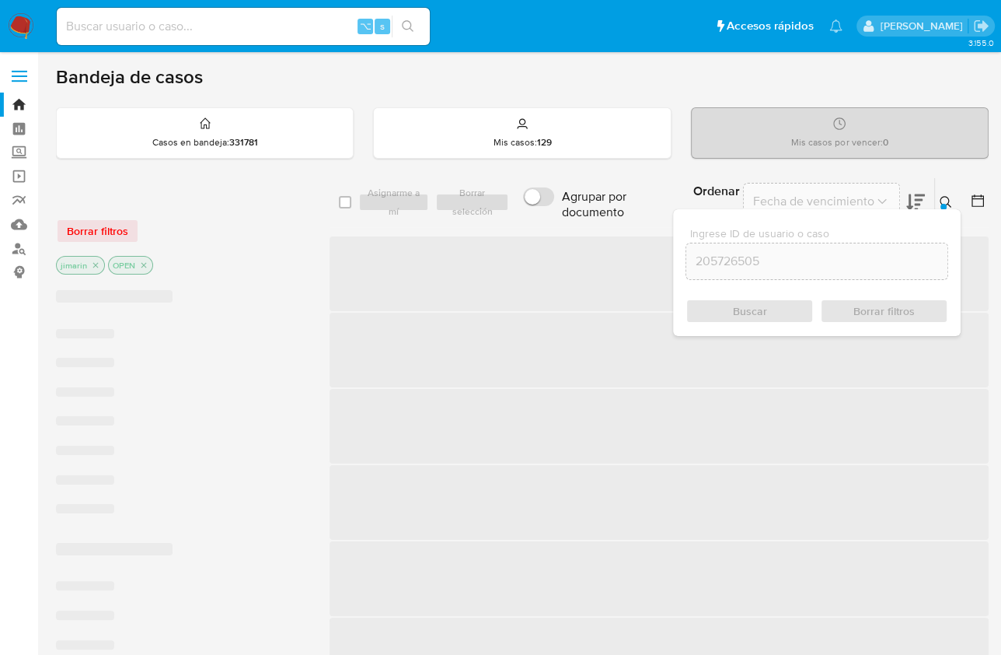
click at [945, 199] on icon at bounding box center [946, 202] width 12 height 12
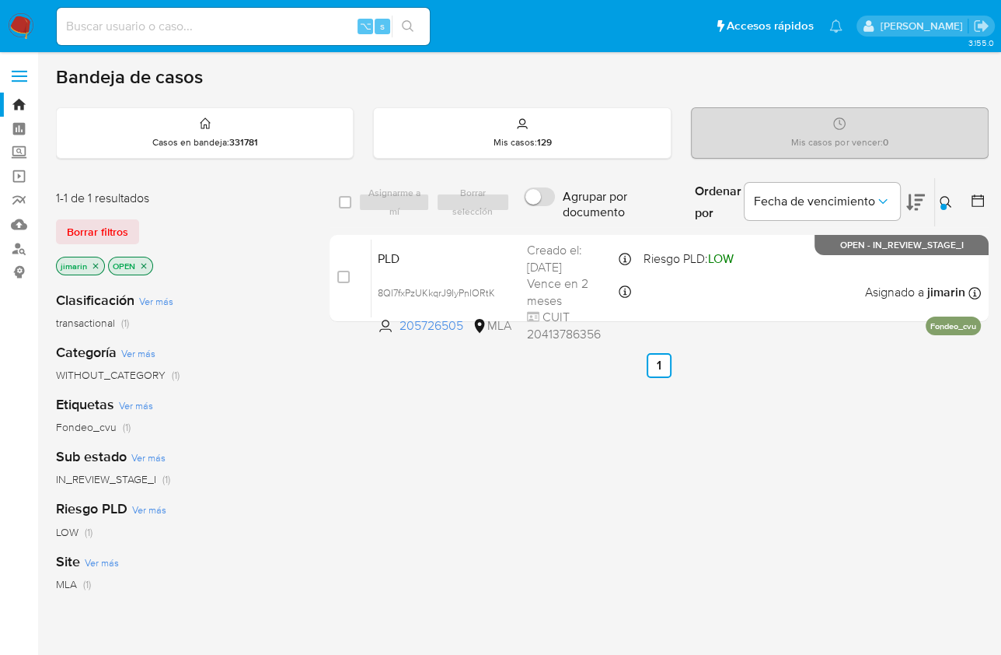
click at [148, 267] on p "OPEN" at bounding box center [131, 265] width 44 height 17
click at [144, 264] on icon "close-filter" at bounding box center [143, 265] width 9 height 9
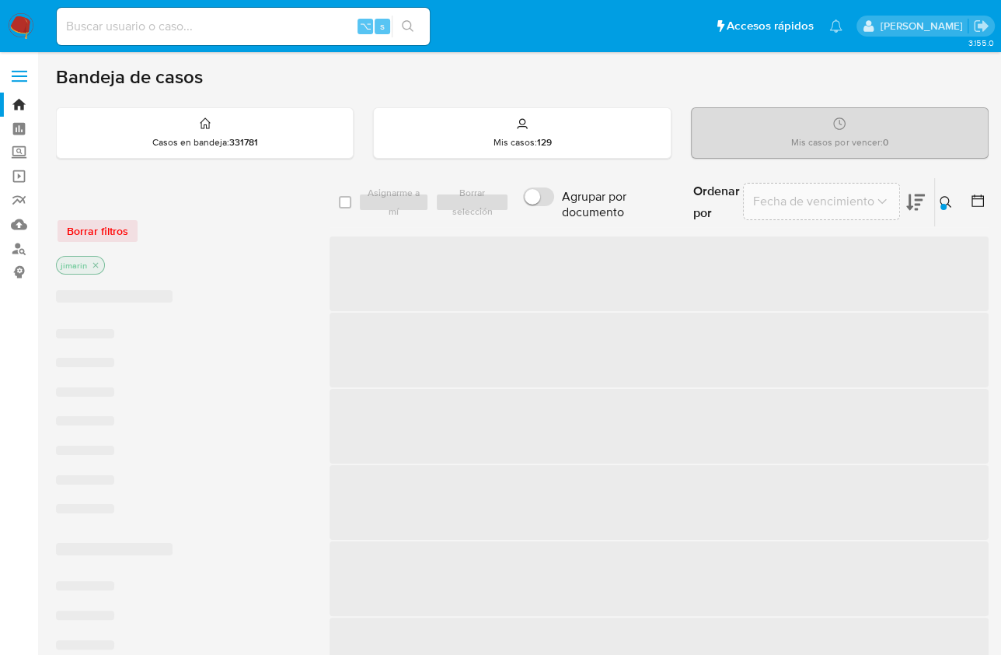
click at [94, 263] on icon "close-filter" at bounding box center [95, 265] width 5 height 5
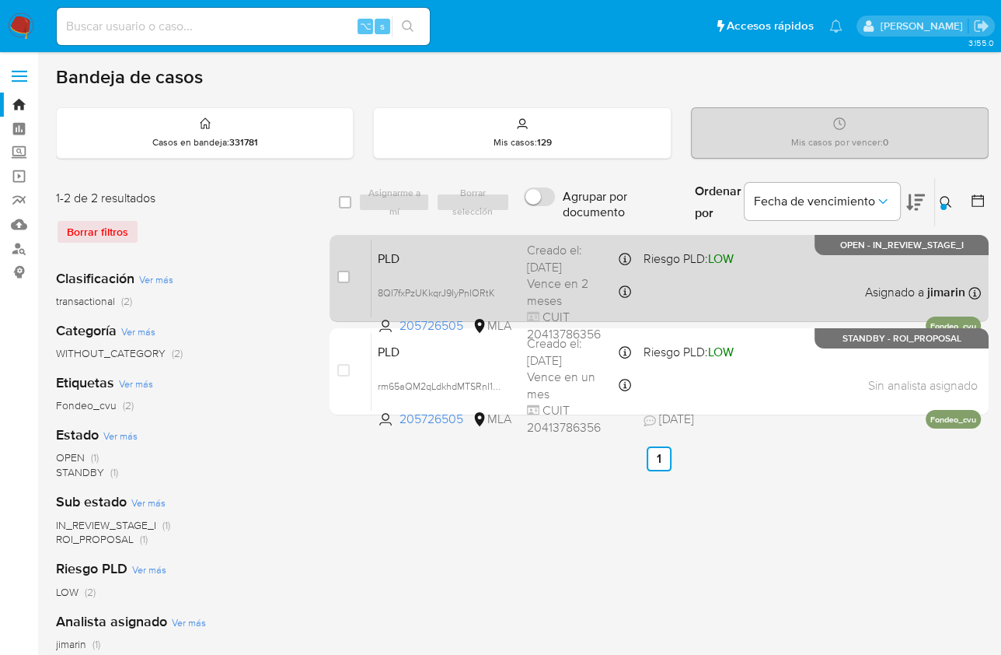
click at [837, 280] on div "PLD 8QI7fxPzUKkqrJ9IyPnIORtK 205726505 MLA Riesgo PLD: LOW Creado el: 12/08/202…" at bounding box center [677, 278] width 610 height 79
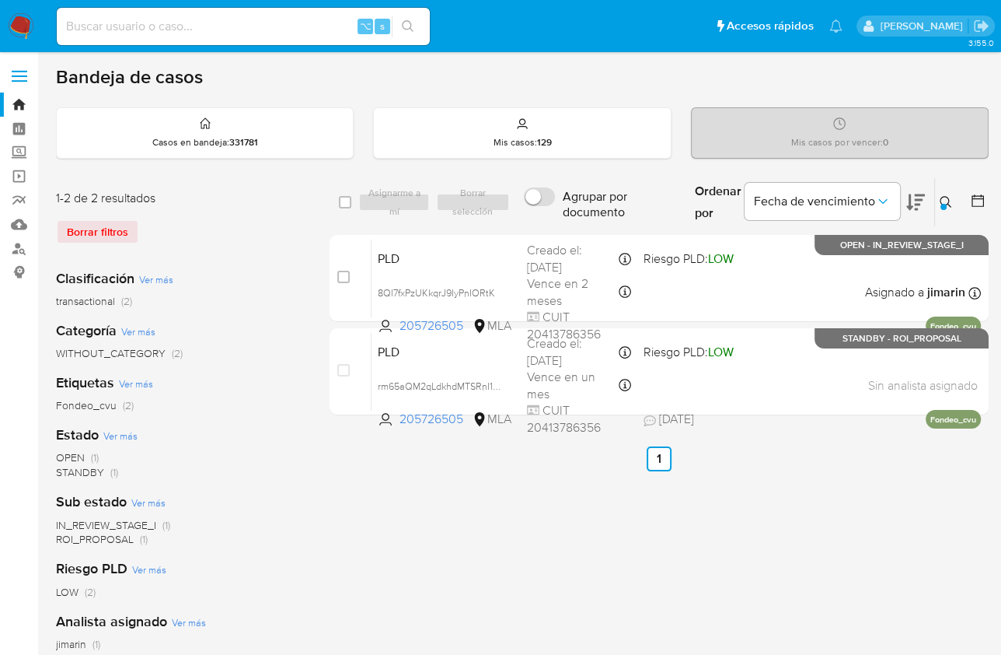
click at [947, 197] on icon at bounding box center [946, 202] width 12 height 12
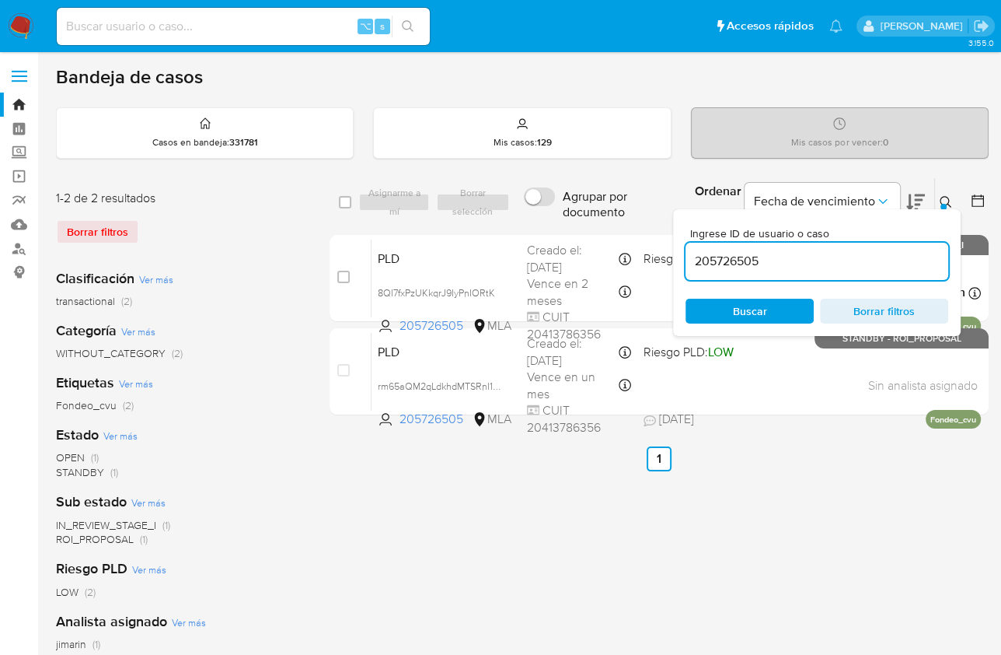
click at [845, 267] on input "205726505" at bounding box center [817, 261] width 263 height 20
drag, startPoint x: 845, startPoint y: 267, endPoint x: 867, endPoint y: 262, distance: 22.4
click at [845, 267] on input "205726505" at bounding box center [817, 261] width 263 height 20
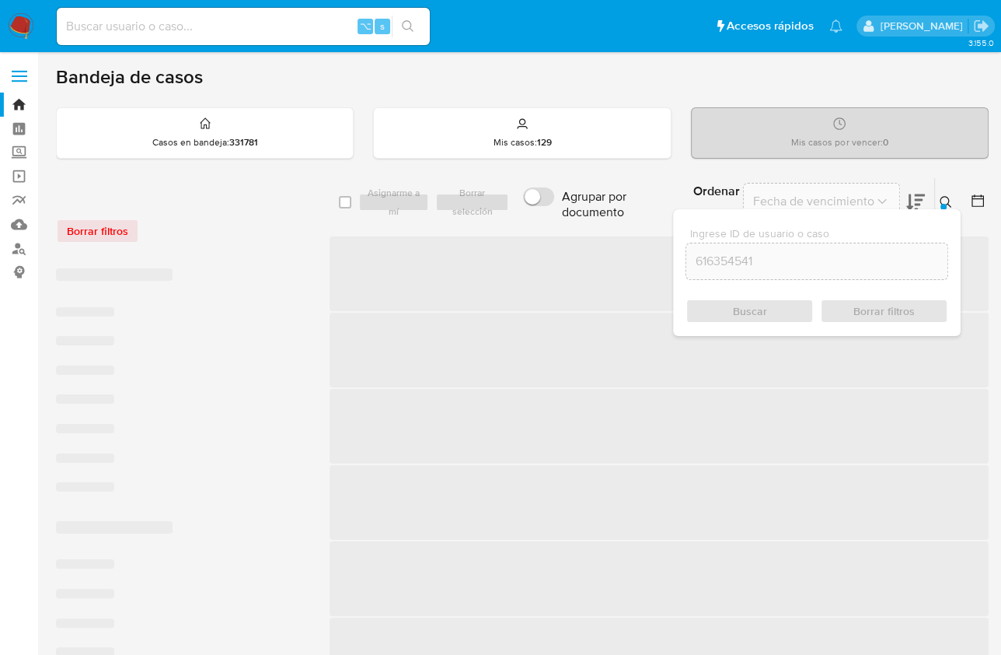
click at [950, 204] on icon at bounding box center [946, 202] width 12 height 12
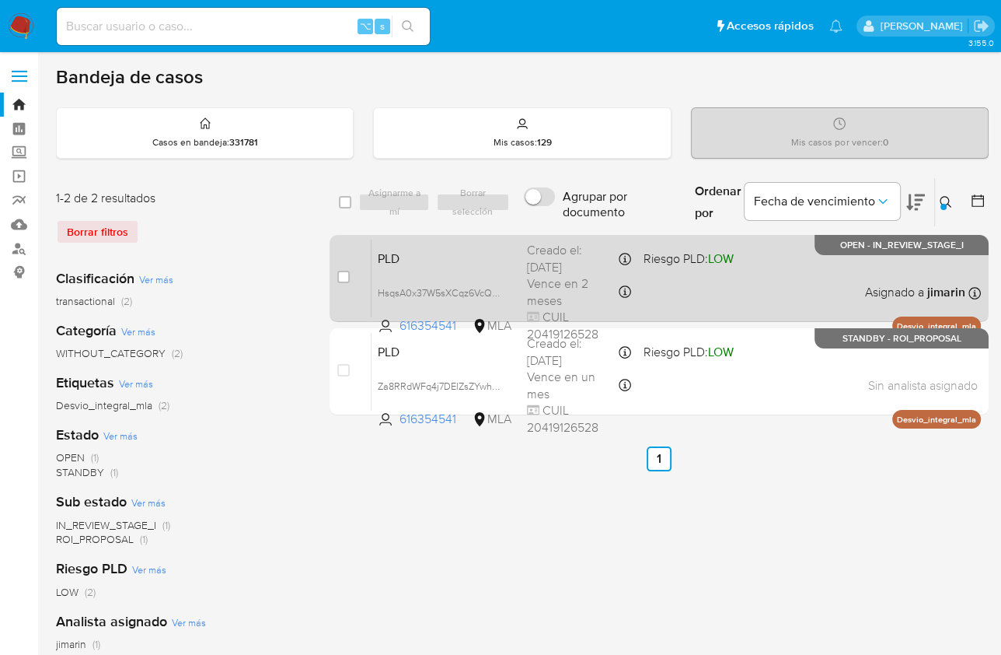
click at [793, 283] on div "PLD HsqsA0x37W5sXCqz6VcQfJ1d 616354541 MLA Riesgo PLD: LOW Creado el: 12/08/202…" at bounding box center [677, 278] width 610 height 79
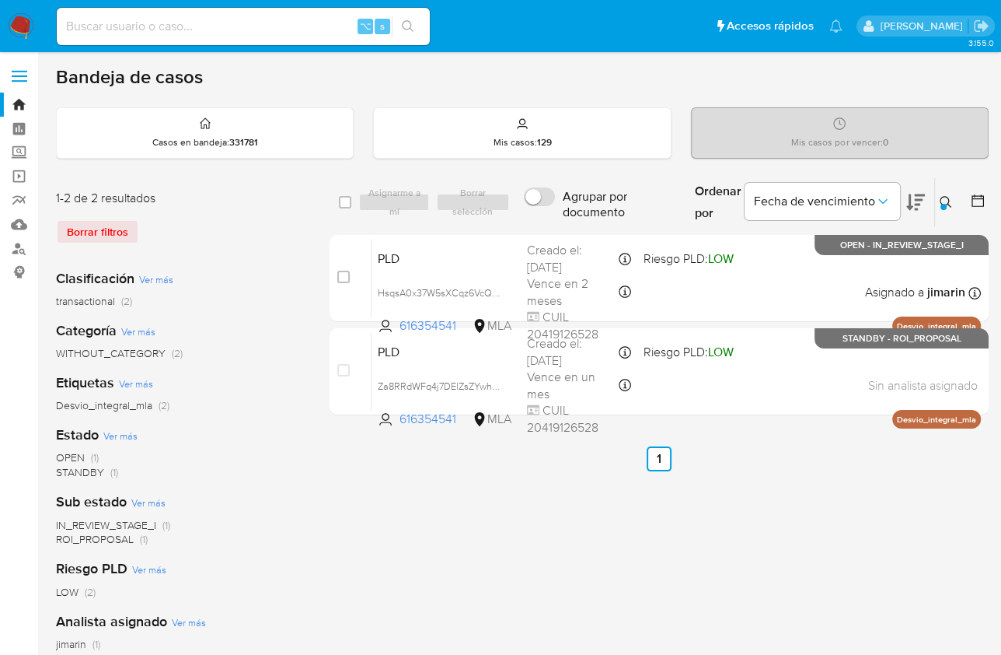
click at [942, 199] on icon at bounding box center [946, 202] width 12 height 12
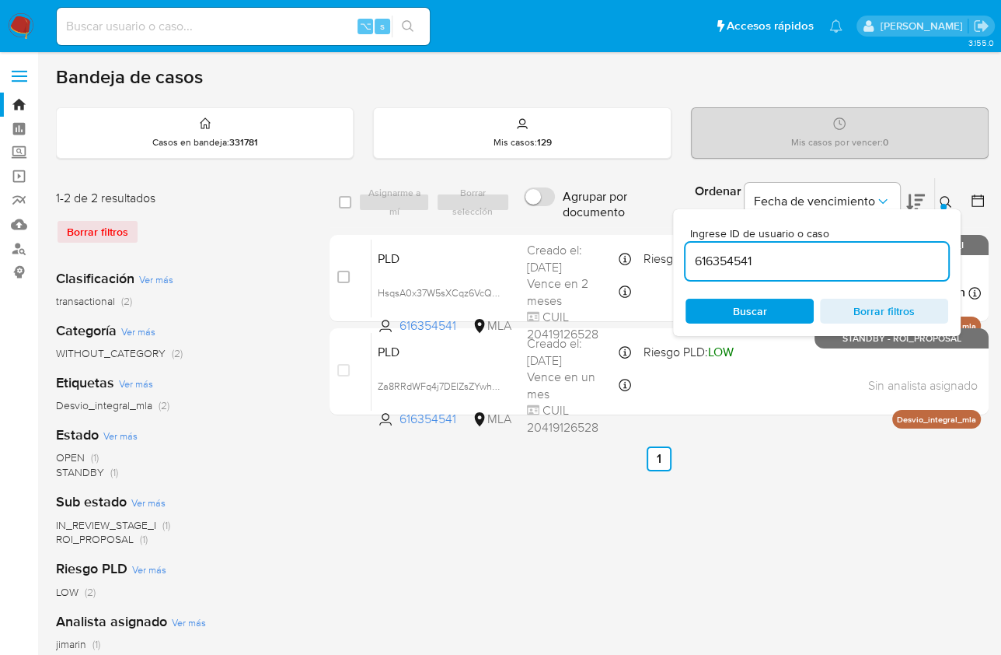
click at [891, 262] on input "616354541" at bounding box center [817, 261] width 263 height 20
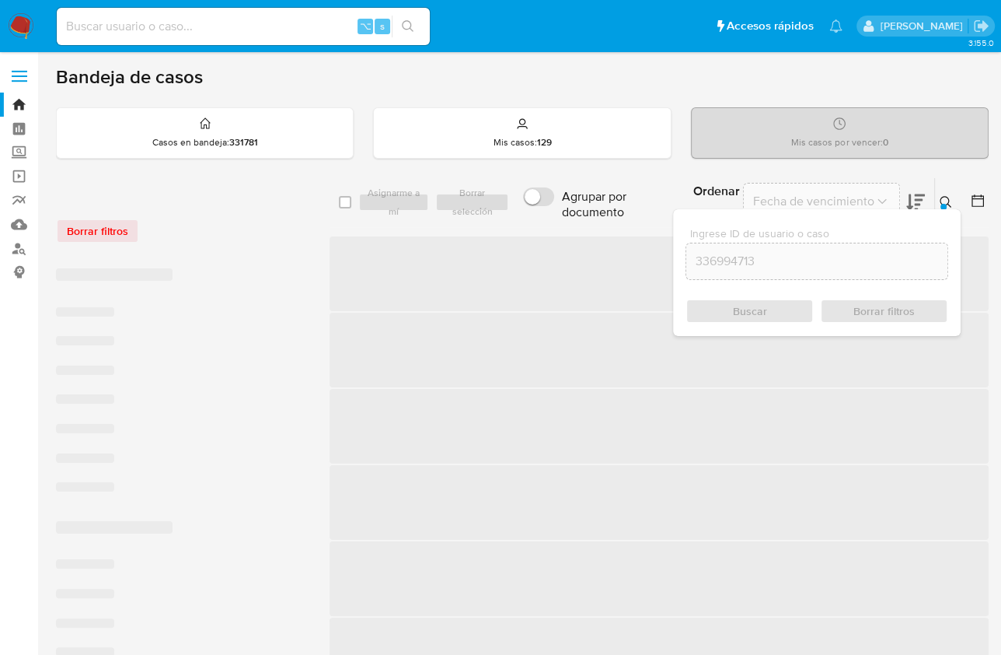
click at [944, 201] on icon at bounding box center [946, 202] width 12 height 12
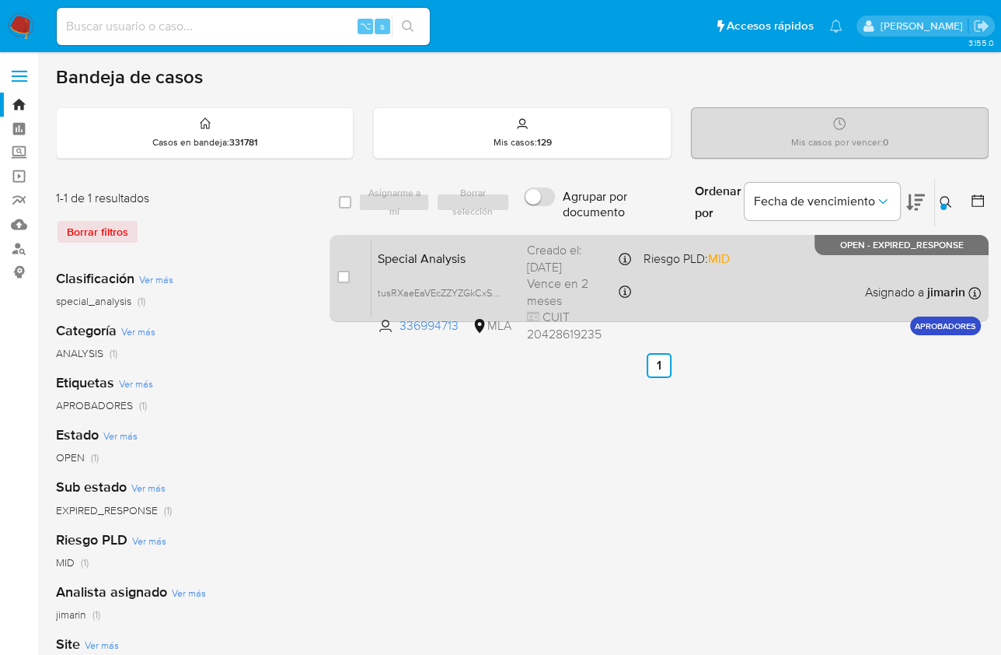
click at [706, 271] on div "Special Analysis tusRXaeEaVEcZZYZGkCxSa96 336994713 MLA Riesgo PLD: MID Creado …" at bounding box center [677, 278] width 610 height 79
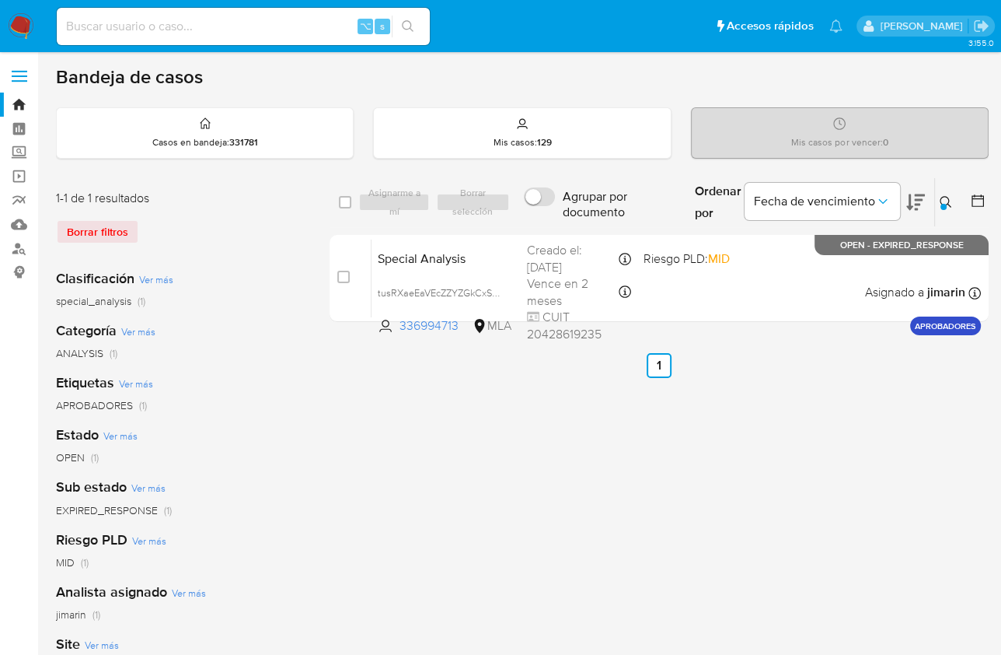
click at [940, 197] on icon at bounding box center [946, 202] width 12 height 12
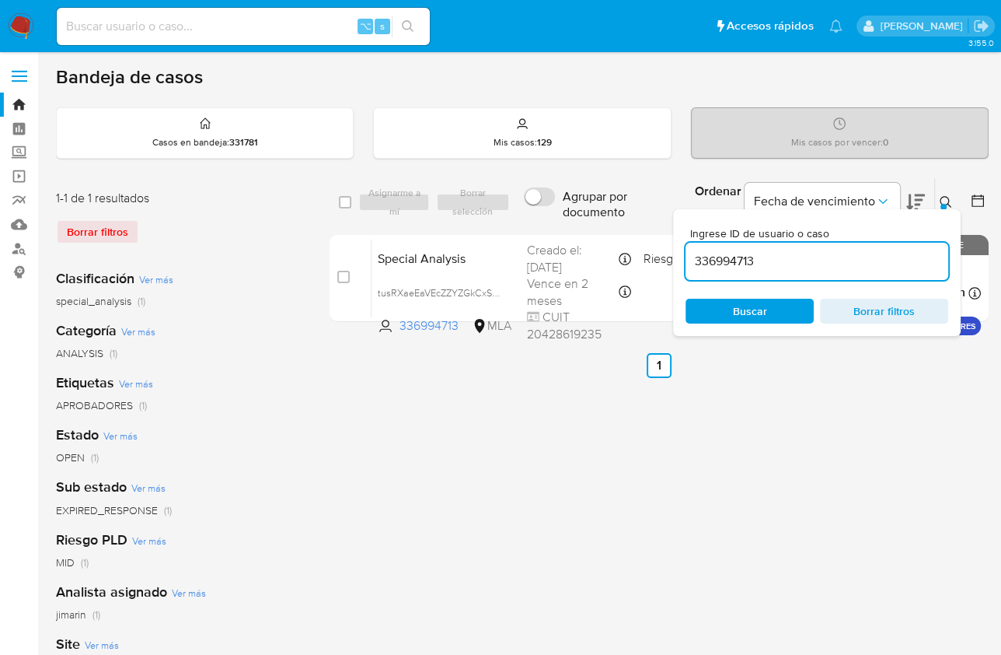
click at [822, 254] on input "336994713" at bounding box center [817, 261] width 263 height 20
click at [941, 196] on icon at bounding box center [946, 202] width 12 height 12
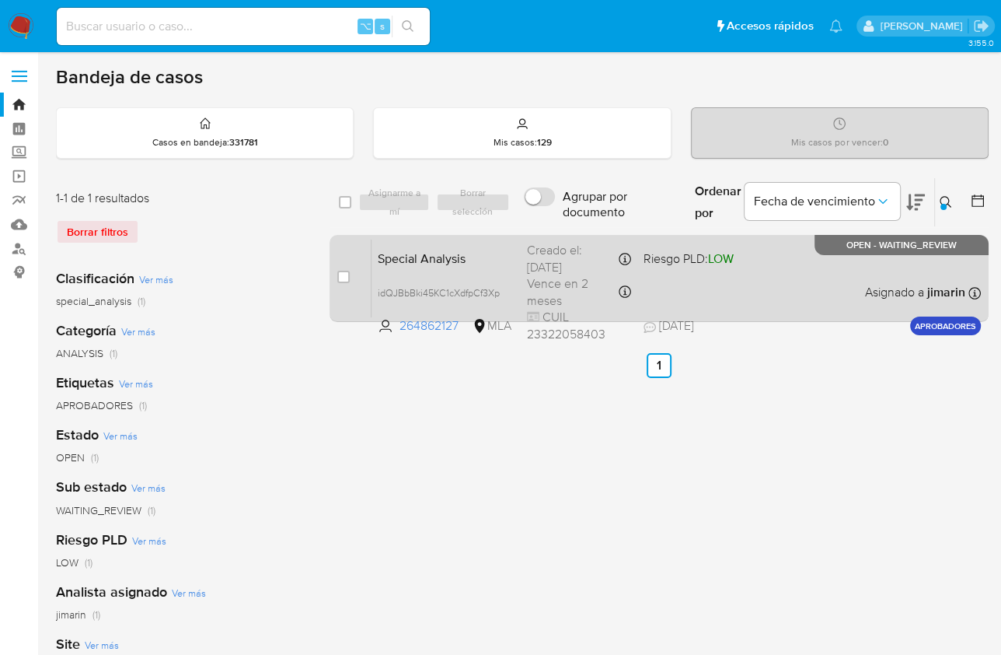
click at [781, 275] on div "Special Analysis idQJBbBki45KC1cXdfpCf3Xp 264862127 MLA Riesgo PLD: LOW Creado …" at bounding box center [677, 278] width 610 height 79
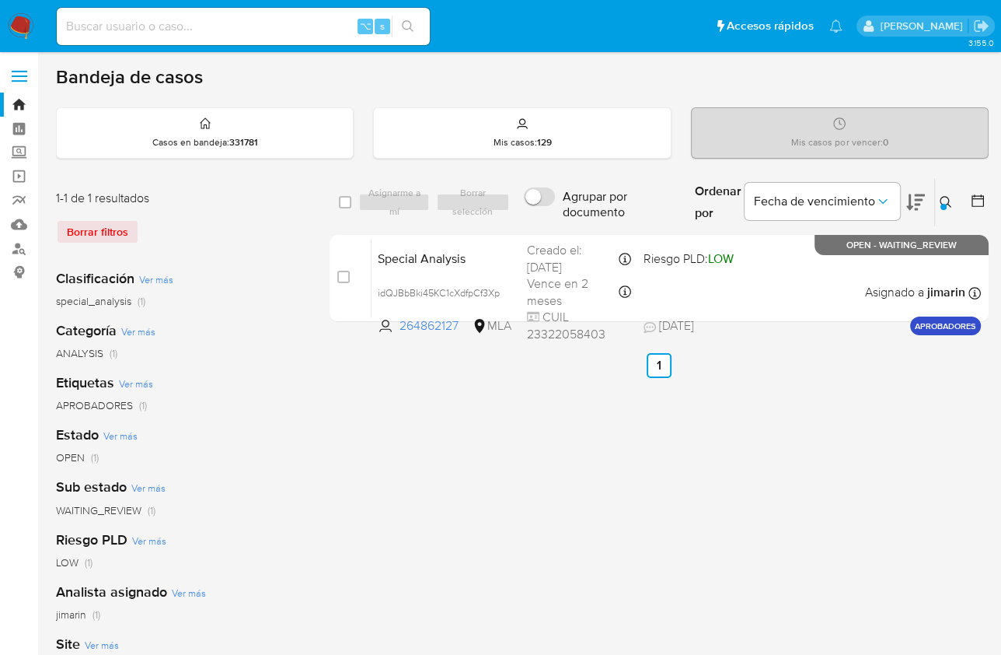
click at [935, 200] on button at bounding box center [948, 202] width 26 height 19
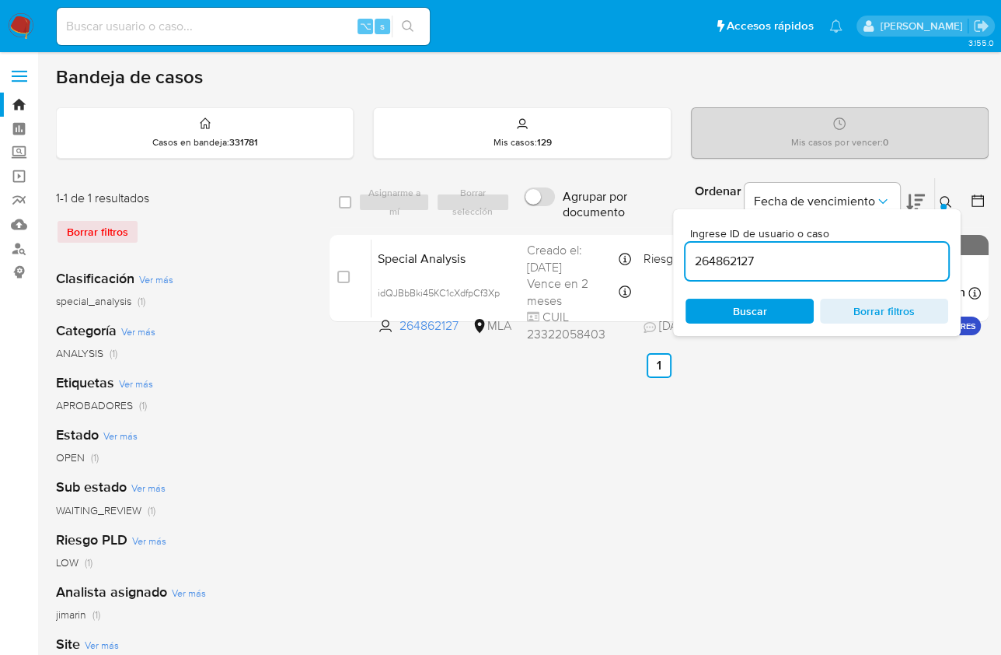
click at [851, 251] on input "264862127" at bounding box center [817, 261] width 263 height 20
click at [837, 258] on input "264862127" at bounding box center [817, 261] width 263 height 20
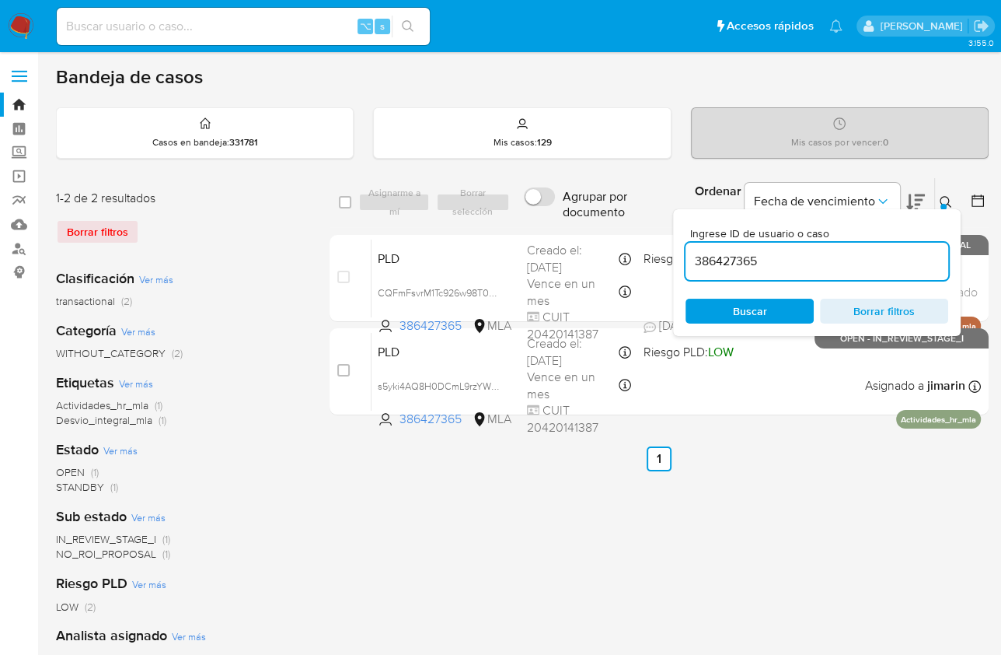
click at [821, 263] on input "386427365" at bounding box center [817, 261] width 263 height 20
paste input "738602106"
type input "738602106"
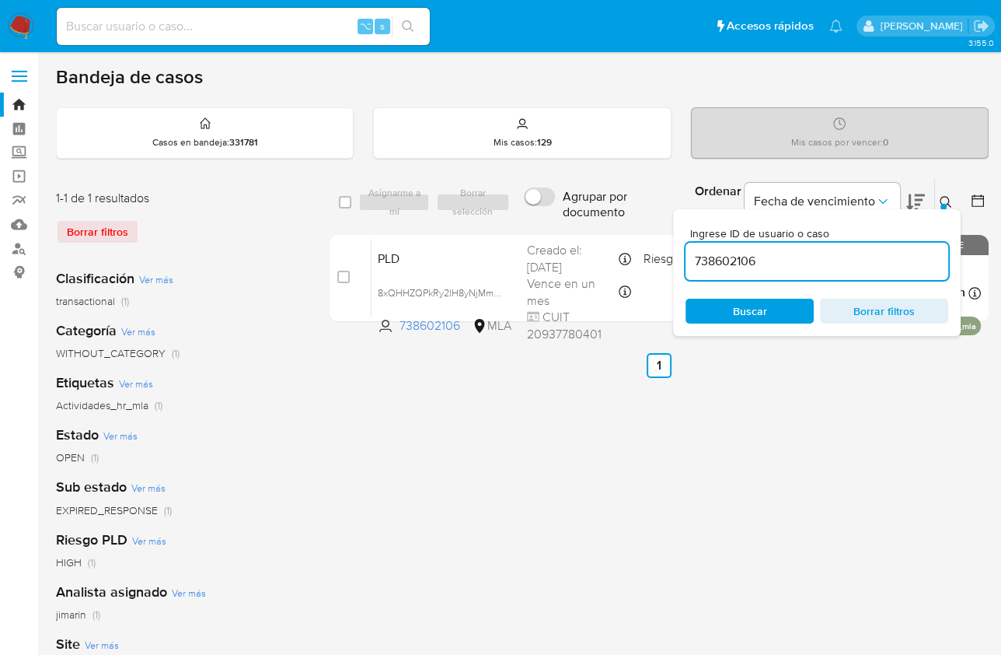
click at [946, 204] on icon at bounding box center [946, 202] width 12 height 12
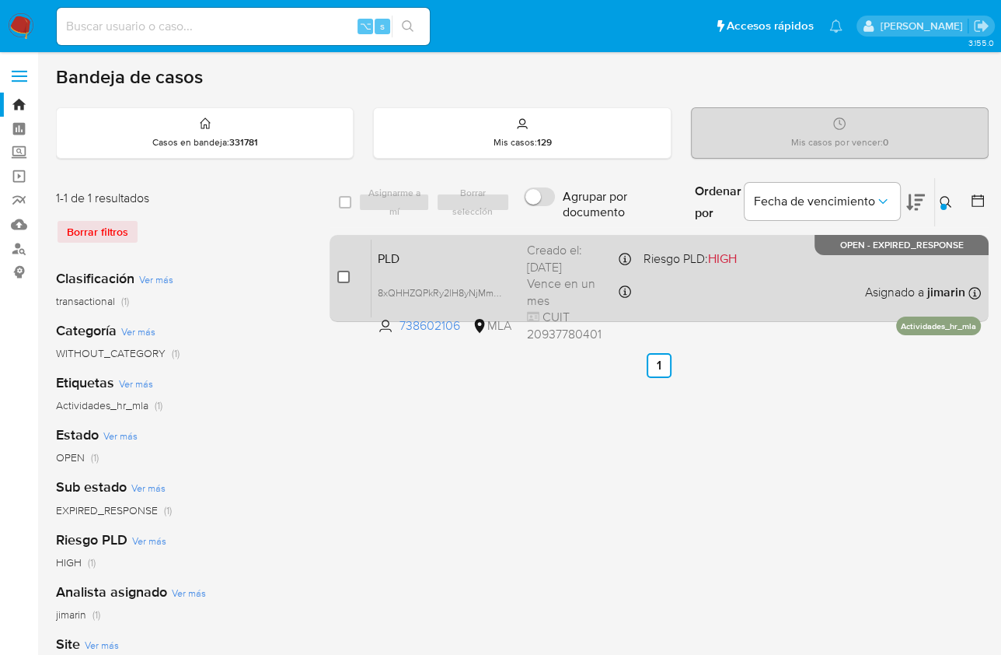
click at [340, 273] on input "checkbox" at bounding box center [343, 277] width 12 height 12
checkbox input "true"
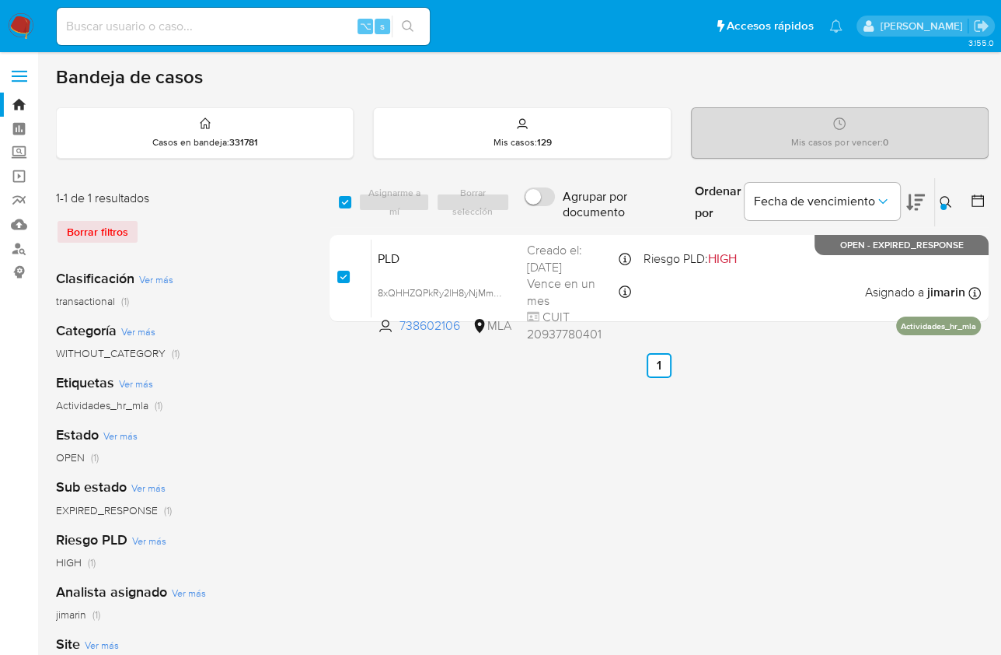
checkbox input "true"
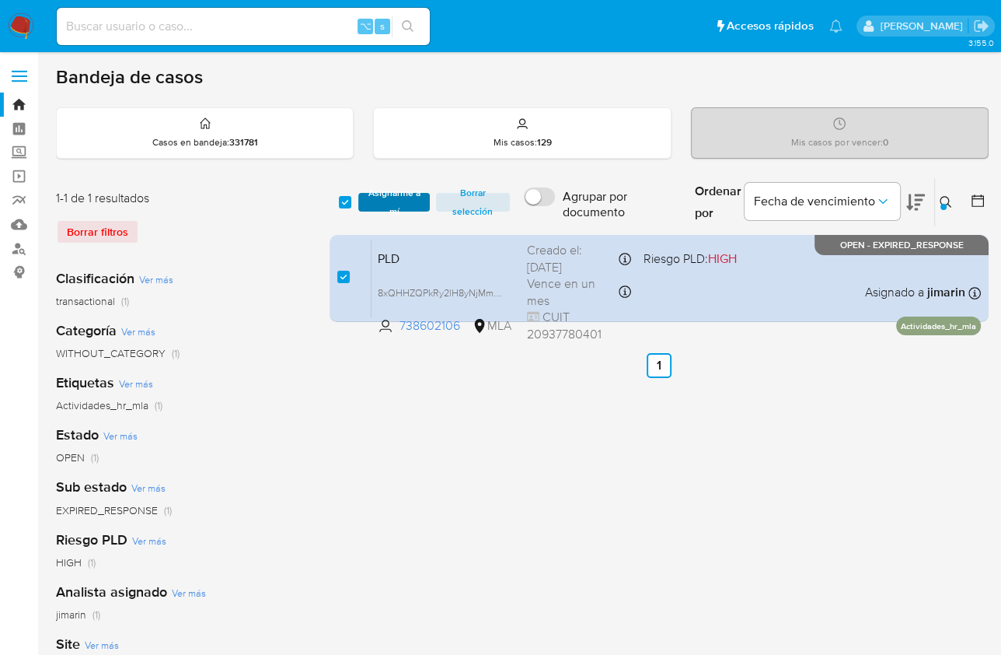
click at [382, 206] on span "Asignarme a mí" at bounding box center [393, 202] width 55 height 16
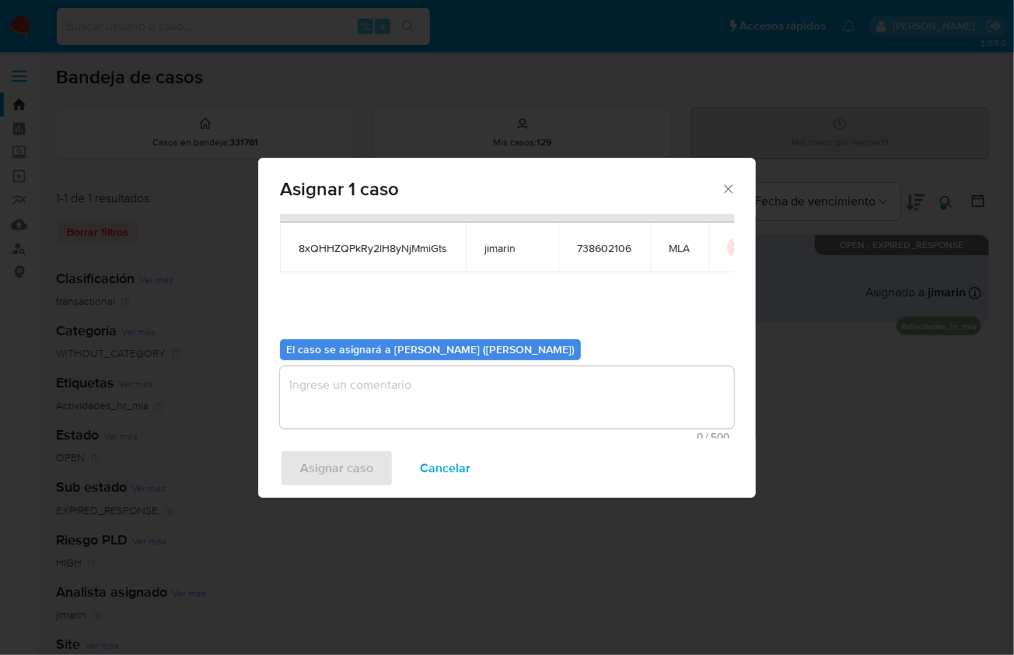
scroll to position [79, 0]
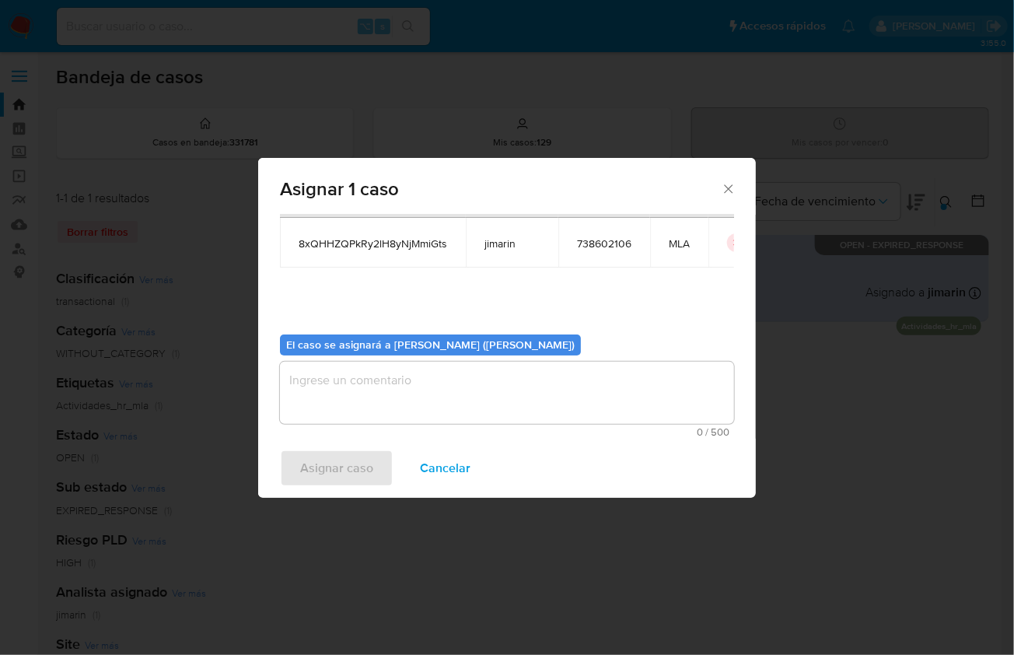
click at [384, 405] on textarea "assign-modal" at bounding box center [507, 393] width 454 height 62
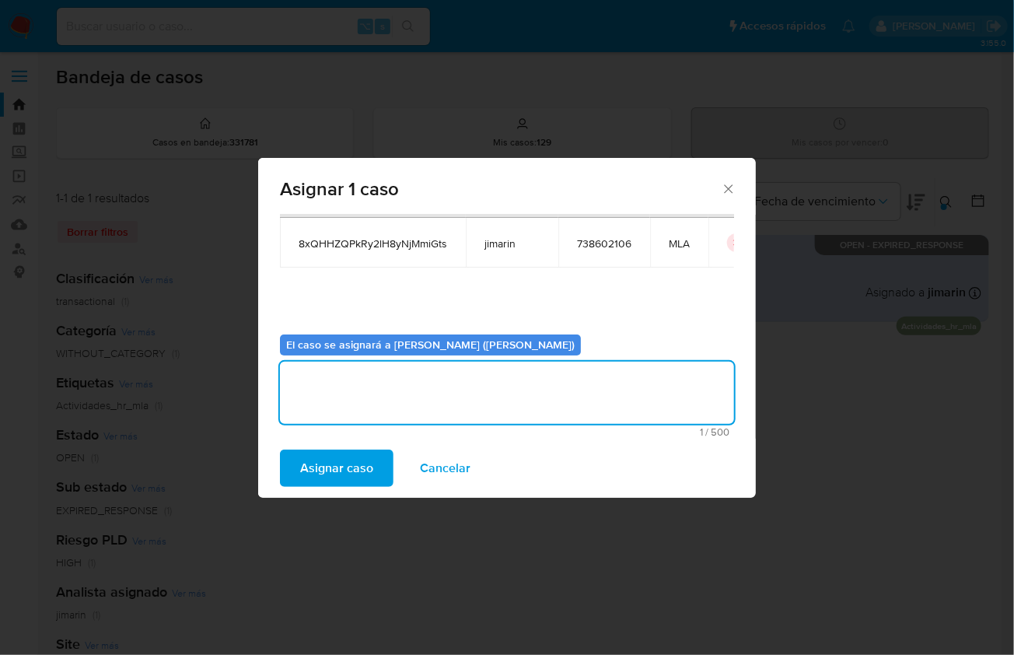
click at [328, 477] on span "Asignar caso" at bounding box center [336, 468] width 73 height 34
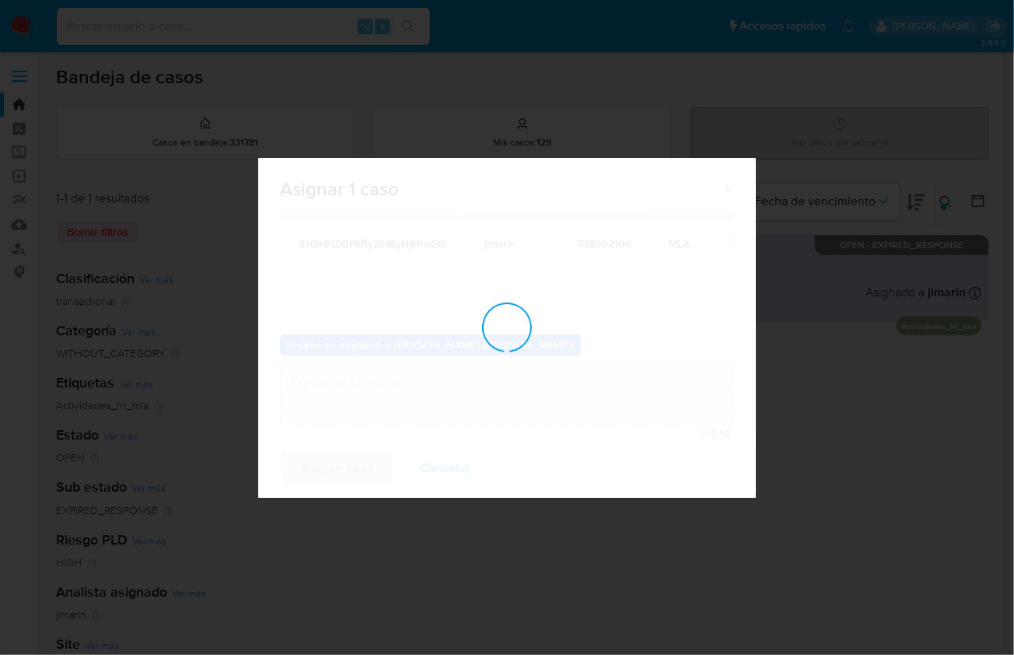
checkbox input "false"
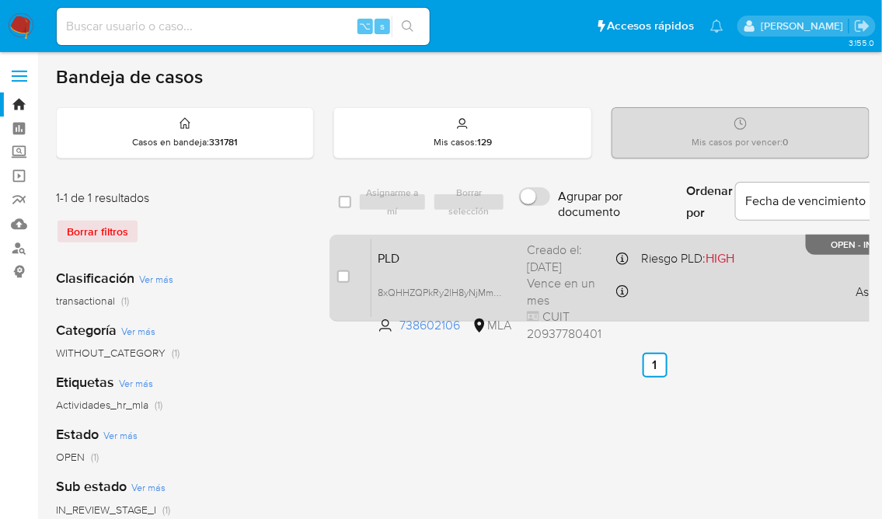
click at [713, 302] on div "PLD 8xQHHZQPkRy2lH8yNjMmiGts 738602106 MLA Riesgo PLD: HIGH Creado el: 12/08/20…" at bounding box center [672, 278] width 601 height 79
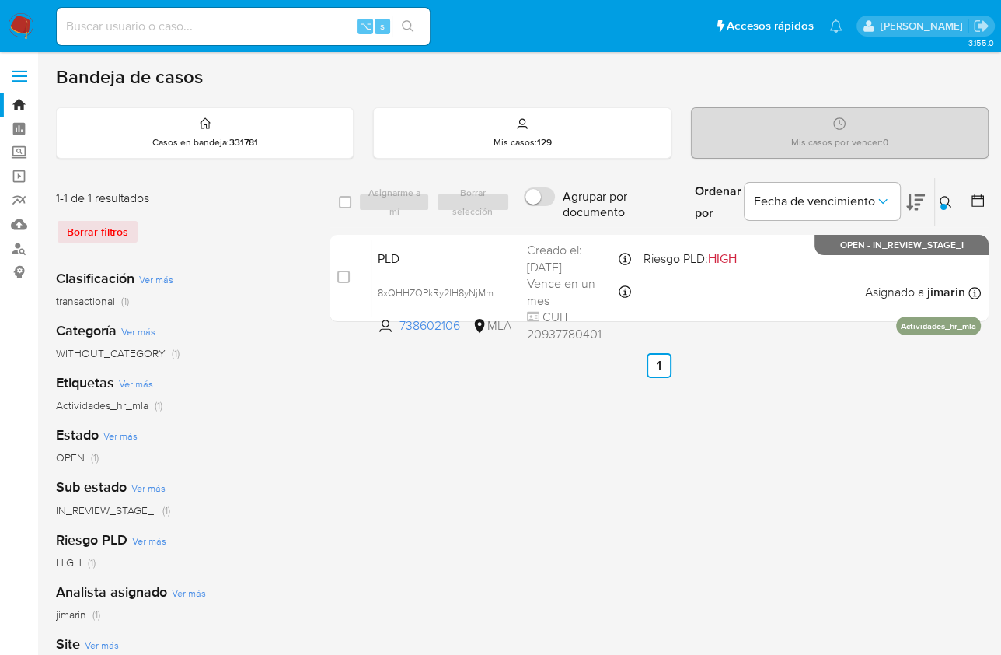
click at [944, 197] on icon at bounding box center [946, 202] width 12 height 12
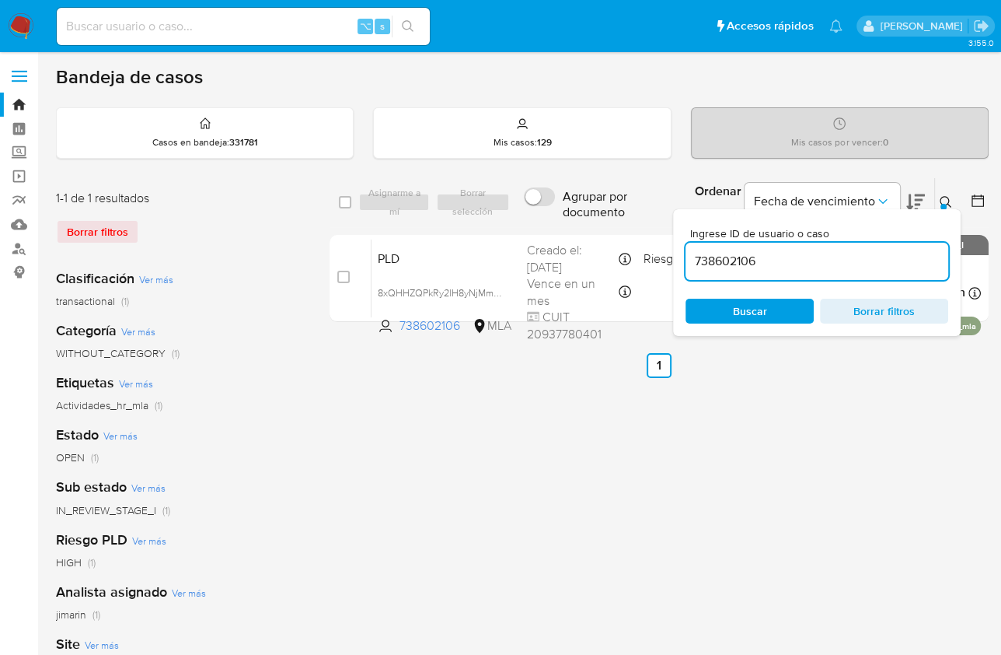
click at [833, 262] on input "738602106" at bounding box center [817, 261] width 263 height 20
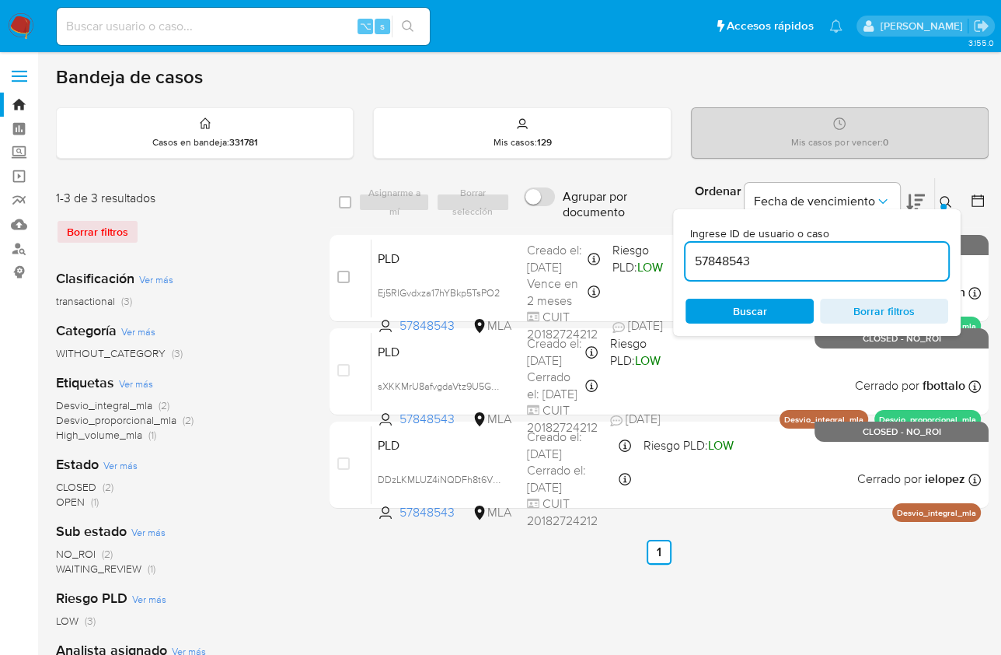
click at [945, 198] on icon at bounding box center [946, 202] width 12 height 12
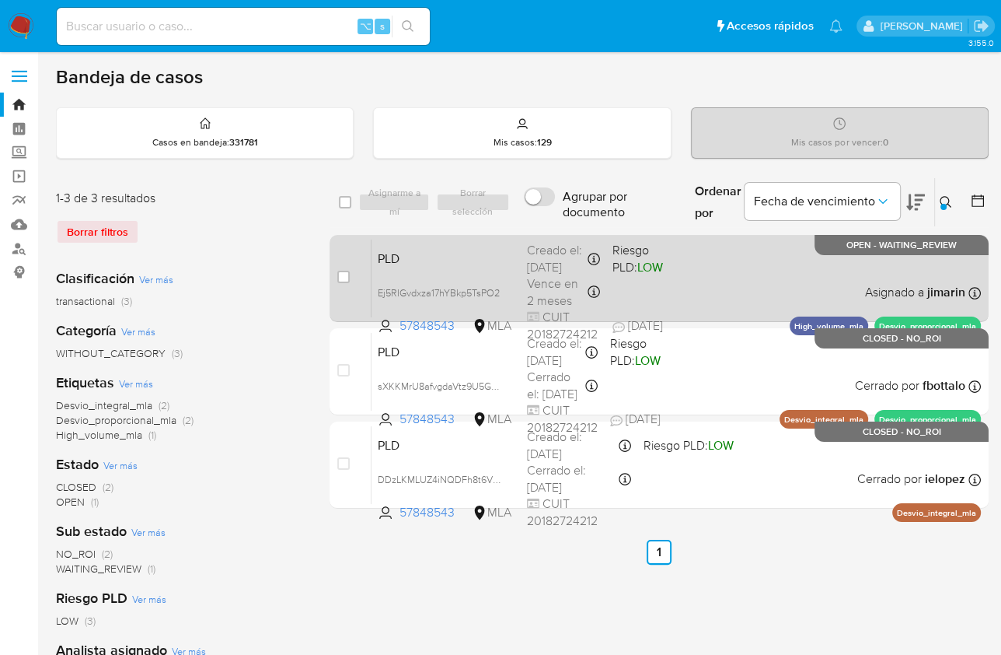
click at [743, 285] on div "PLD Ej5RIGvdxza17hYBkp5TsPO2 57848543 MLA Riesgo PLD: LOW Creado el: 12/08/2025…" at bounding box center [677, 278] width 610 height 79
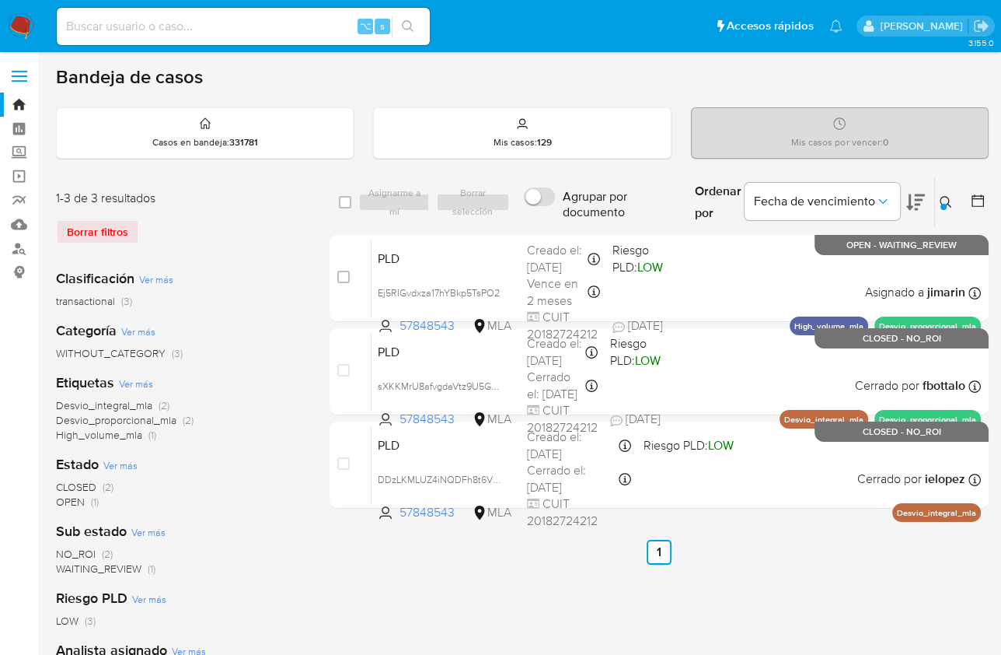
click at [934, 204] on div "Ordenar por Fecha de vencimiento" at bounding box center [809, 202] width 252 height 48
click at [943, 208] on div at bounding box center [944, 207] width 6 height 6
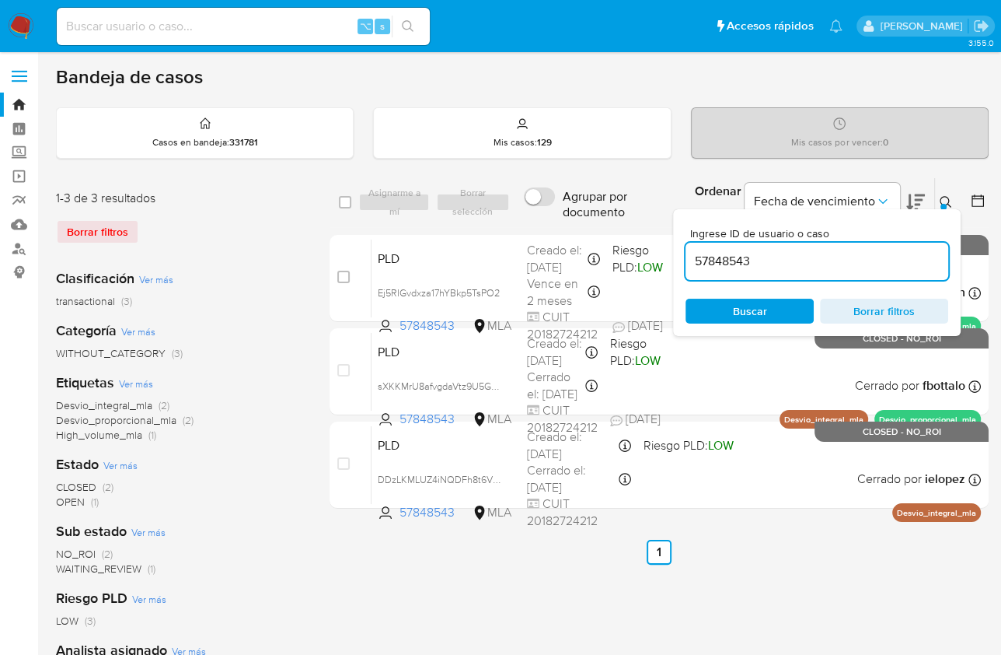
click at [847, 256] on input "57848543" at bounding box center [817, 261] width 263 height 20
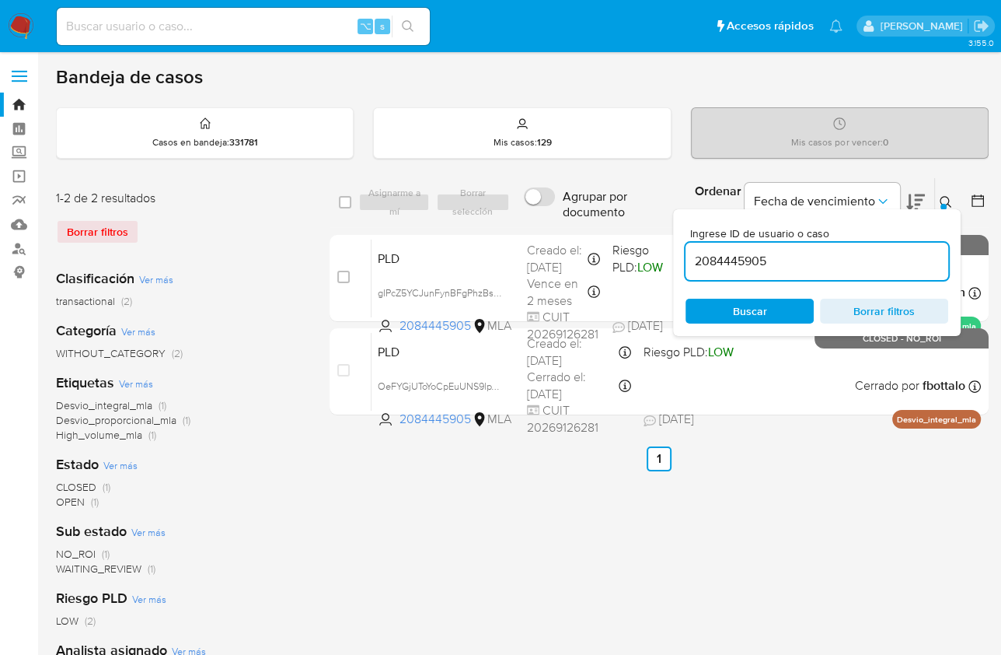
click at [949, 202] on icon at bounding box center [946, 202] width 12 height 12
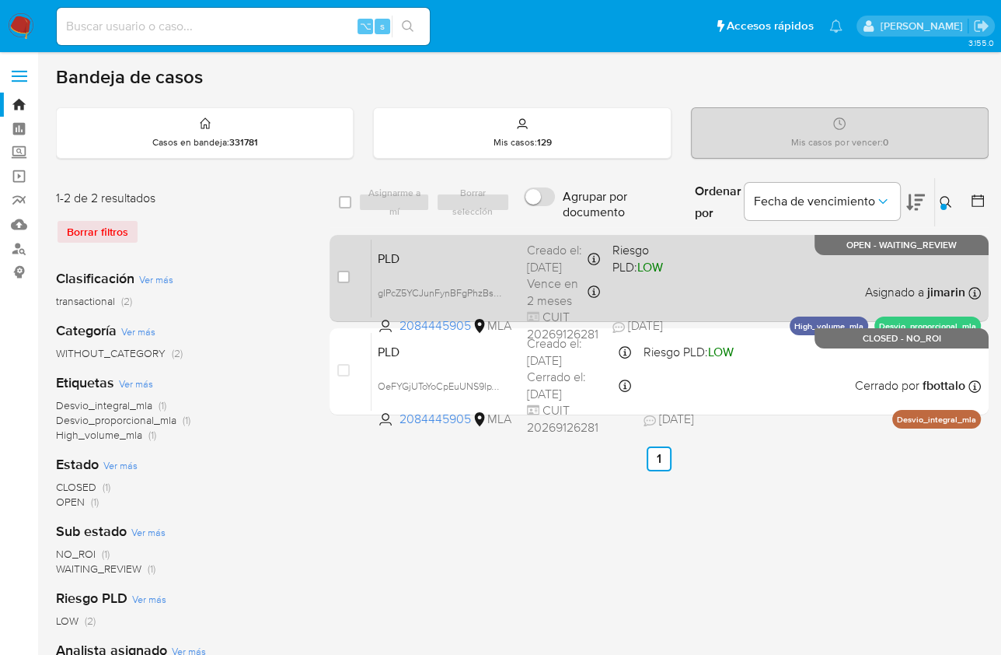
click at [775, 275] on div "PLD gIPcZ5YCJunFynBFgPhzBsc7 2084445905 MLA Riesgo PLD: LOW Creado el: 12/08/20…" at bounding box center [677, 278] width 610 height 79
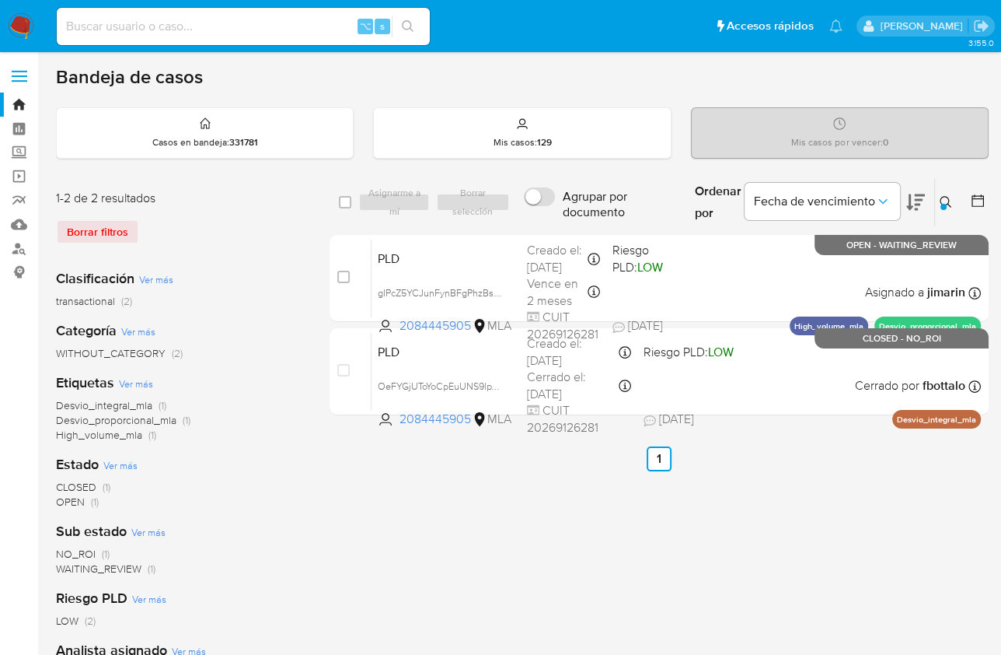
click at [947, 200] on icon at bounding box center [946, 202] width 12 height 12
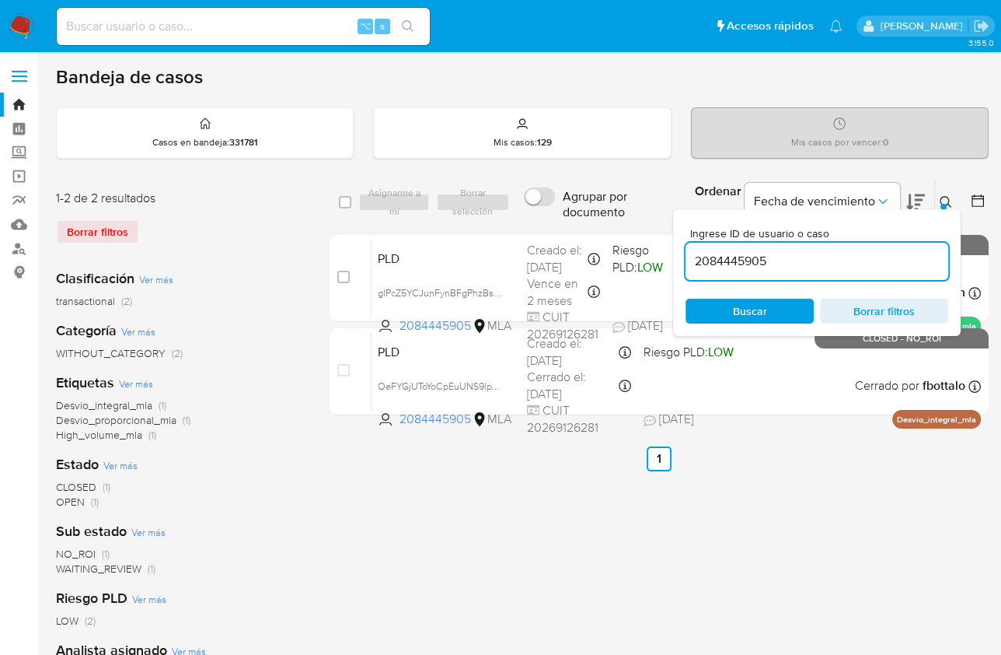
click at [864, 259] on input "2084445905" at bounding box center [817, 261] width 263 height 20
type input "19915284"
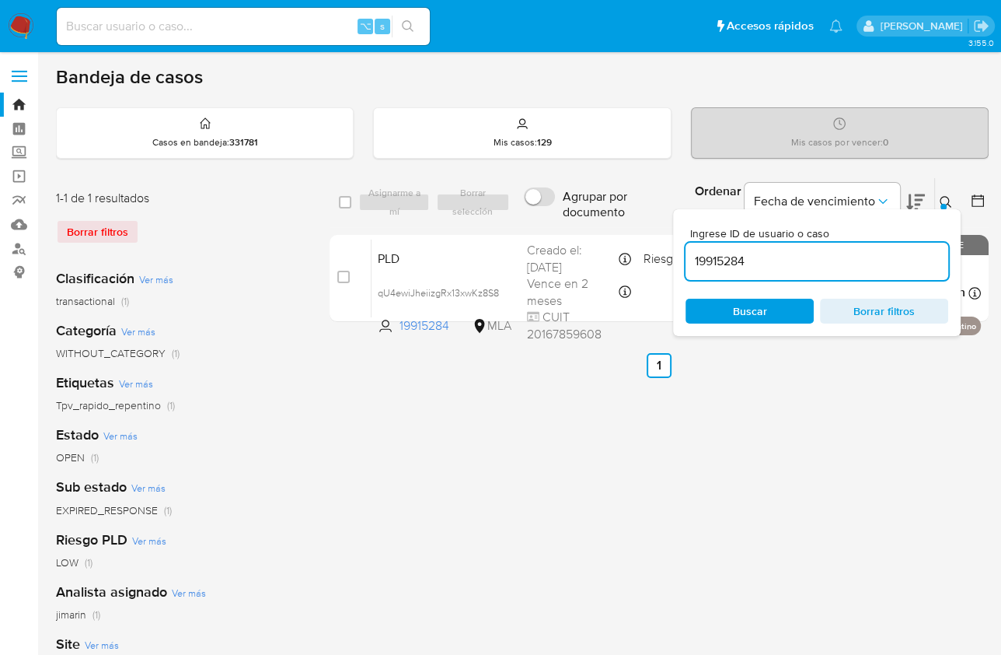
click at [942, 197] on icon at bounding box center [946, 202] width 12 height 12
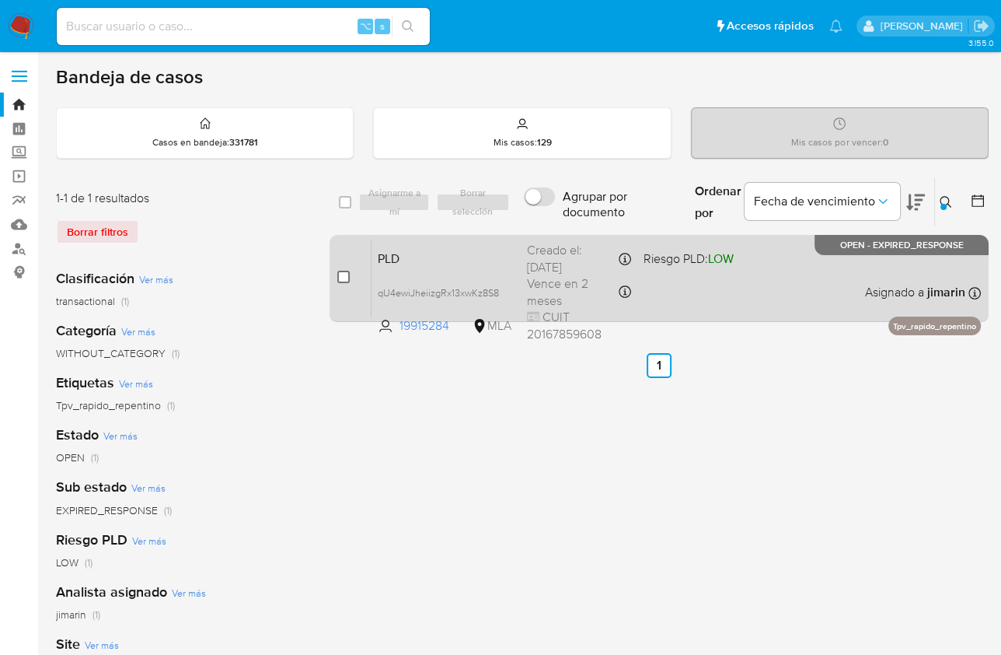
click at [340, 276] on input "checkbox" at bounding box center [343, 277] width 12 height 12
checkbox input "true"
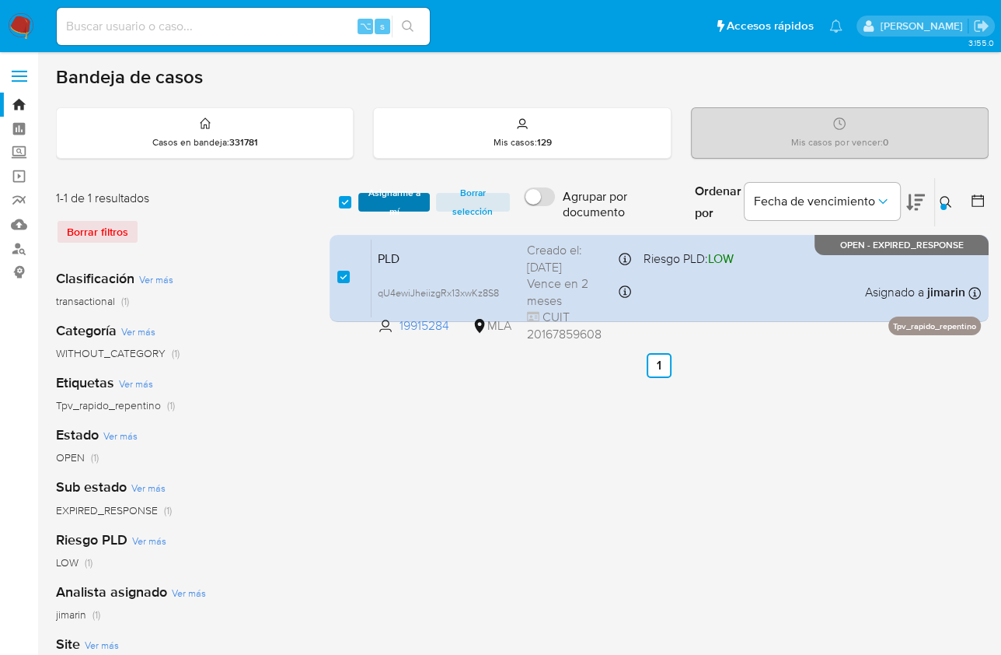
click at [380, 194] on span "Asignarme a mí" at bounding box center [393, 202] width 55 height 16
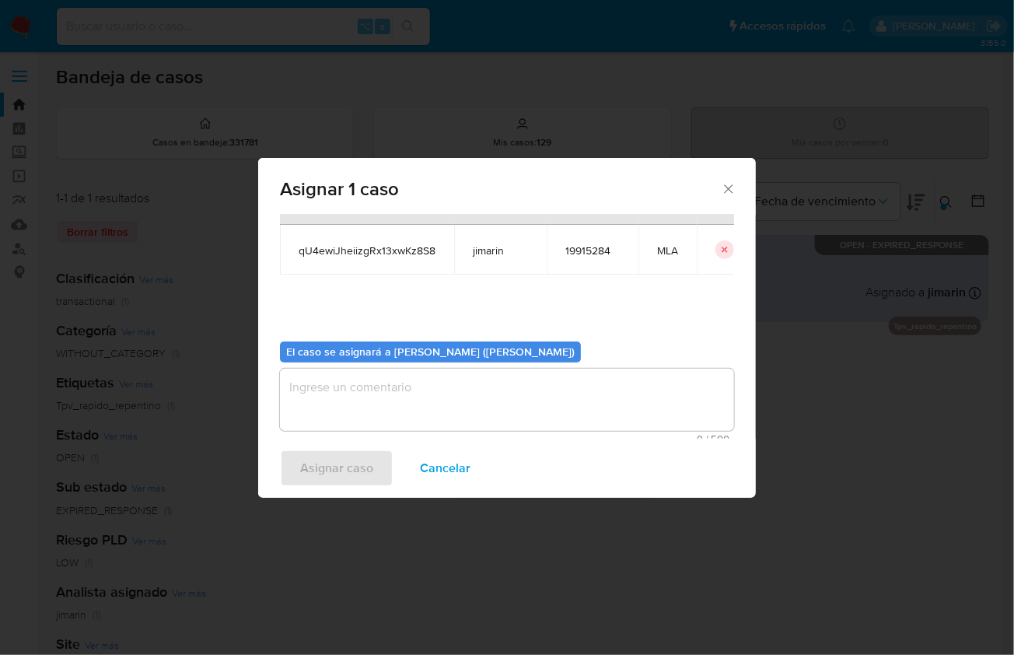
scroll to position [79, 0]
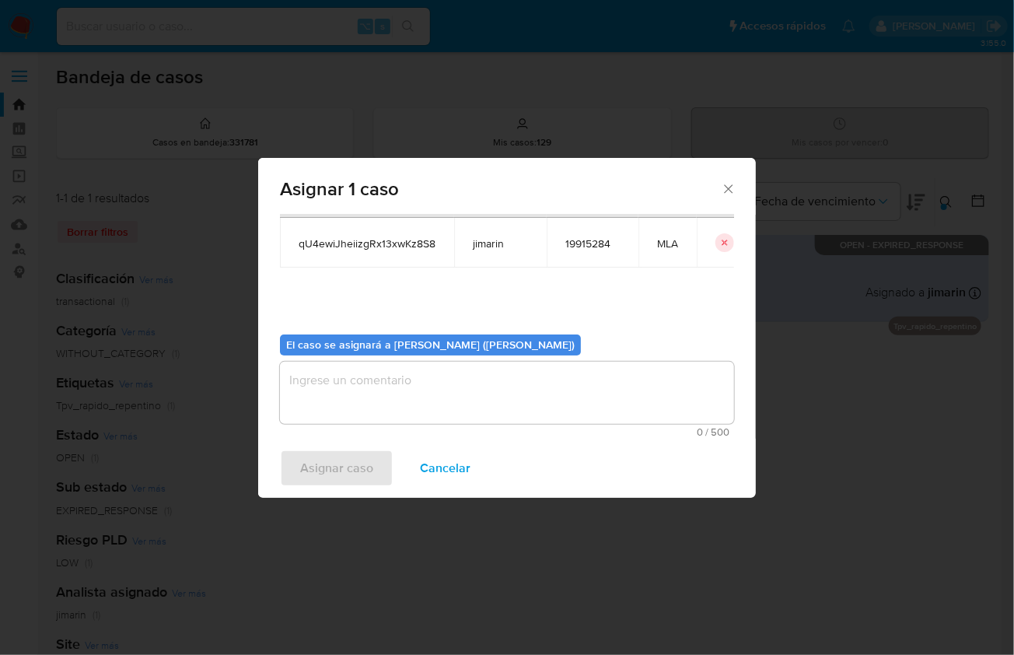
click at [430, 414] on textarea "assign-modal" at bounding box center [507, 393] width 454 height 62
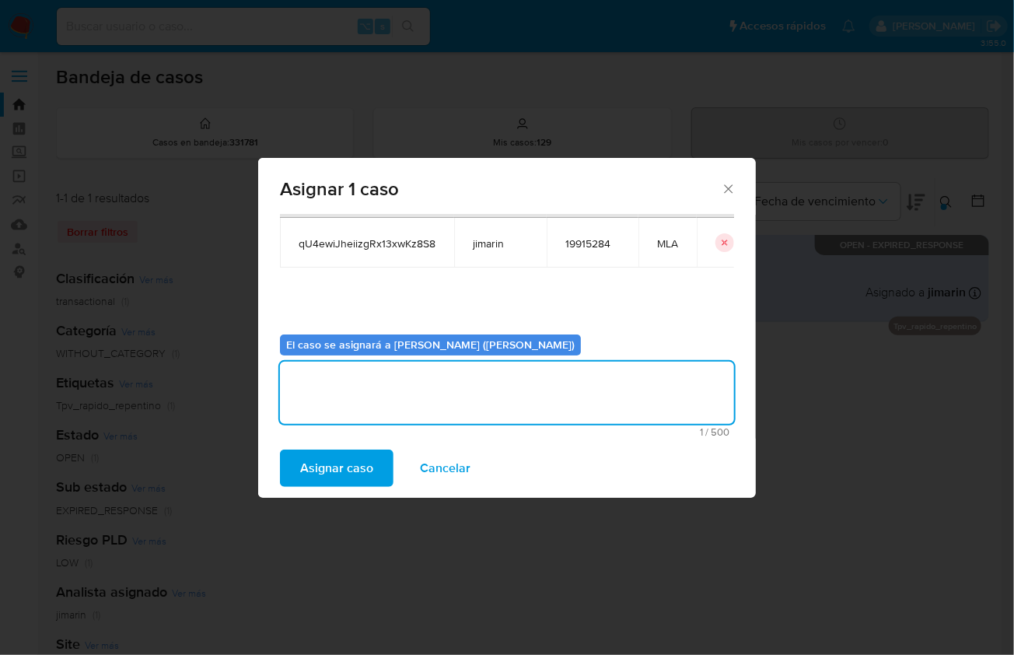
click at [341, 464] on span "Asignar caso" at bounding box center [336, 468] width 73 height 34
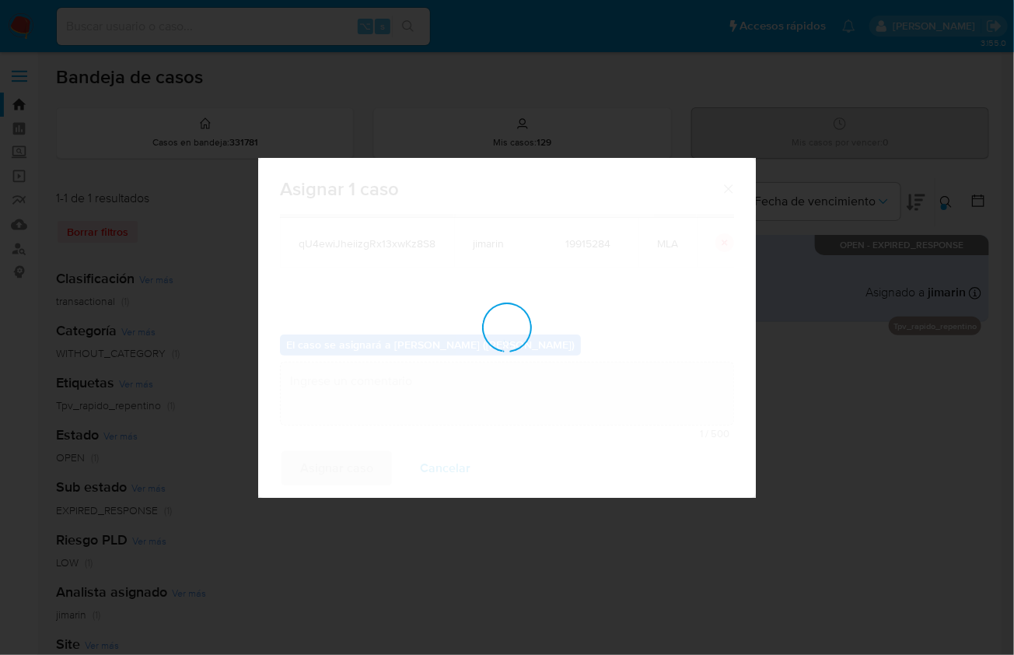
checkbox input "false"
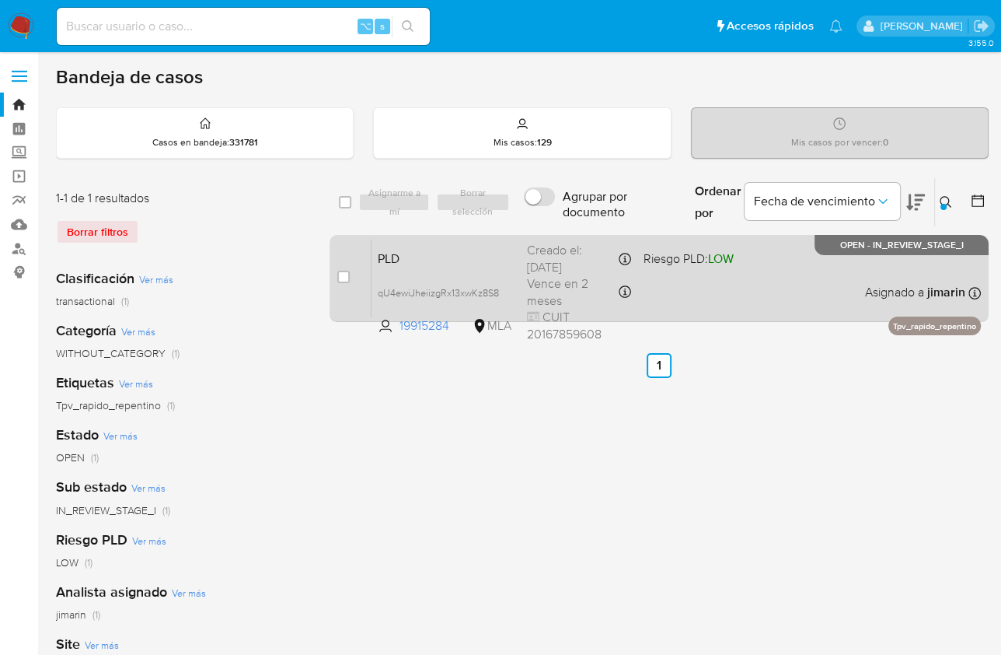
click at [762, 293] on div "PLD qU4ewiJheiizgRx13xwKz8S8 19915284 MLA Riesgo PLD: LOW Creado el: 12/08/2025…" at bounding box center [677, 278] width 610 height 79
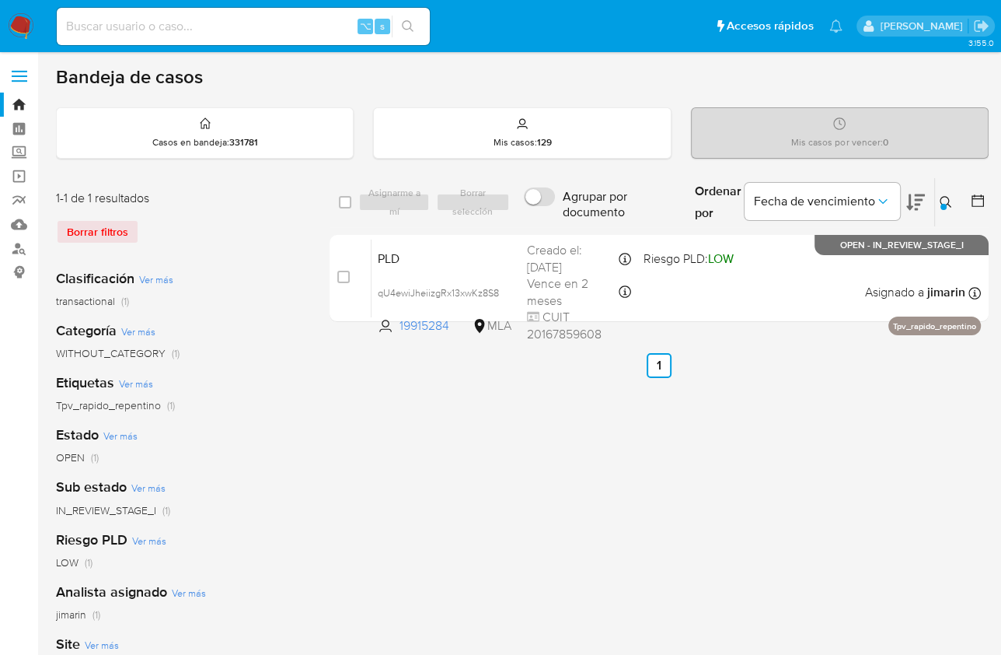
click at [942, 196] on icon at bounding box center [946, 202] width 12 height 12
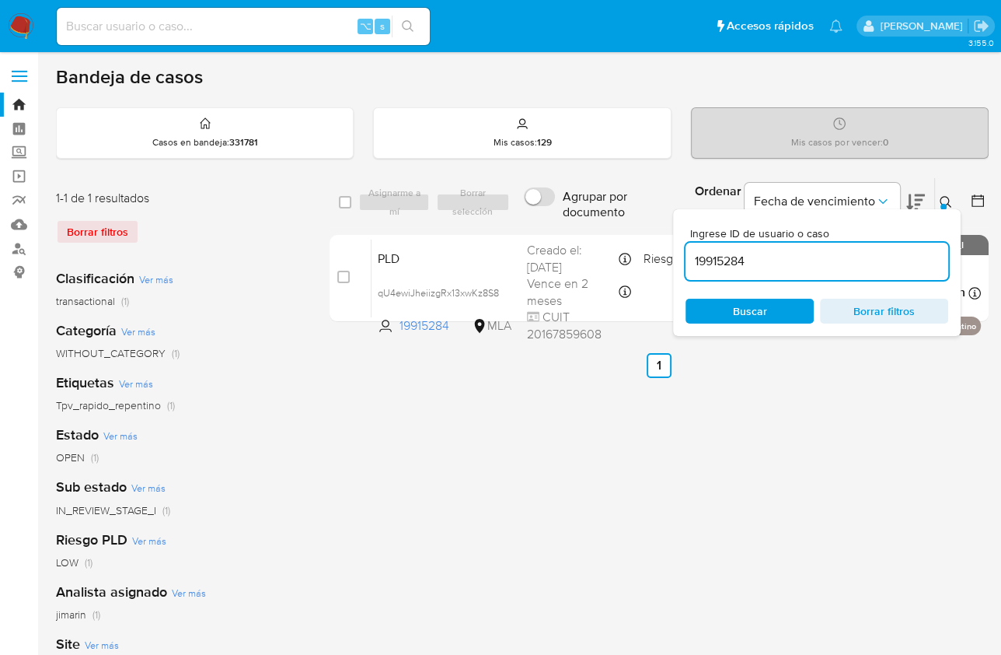
click at [800, 257] on input "19915284" at bounding box center [817, 261] width 263 height 20
type input "9810284"
click at [946, 200] on icon at bounding box center [946, 202] width 12 height 12
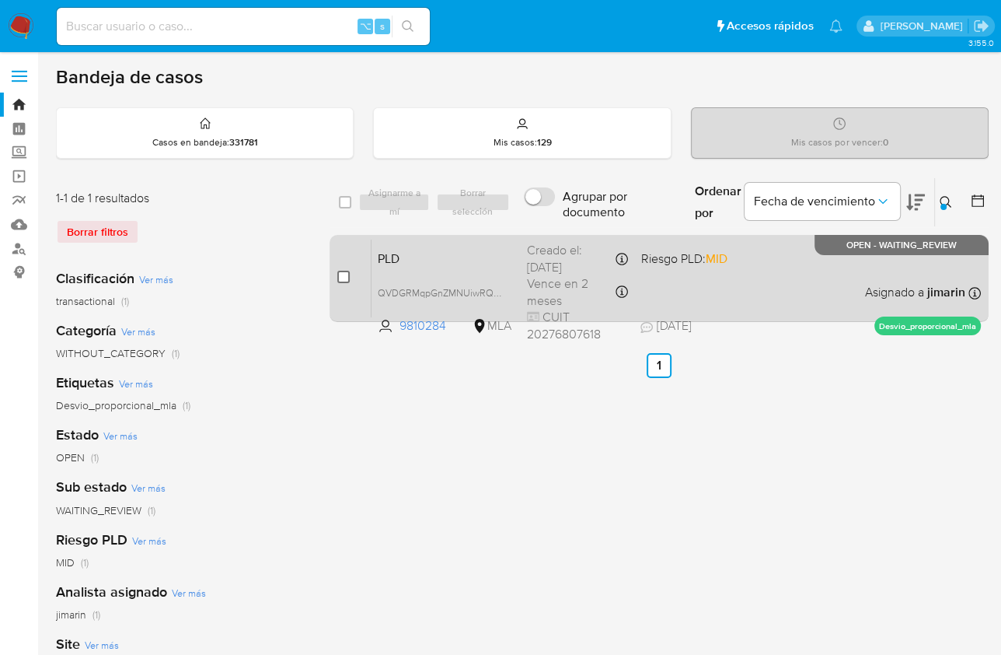
click at [342, 278] on input "checkbox" at bounding box center [343, 277] width 12 height 12
checkbox input "true"
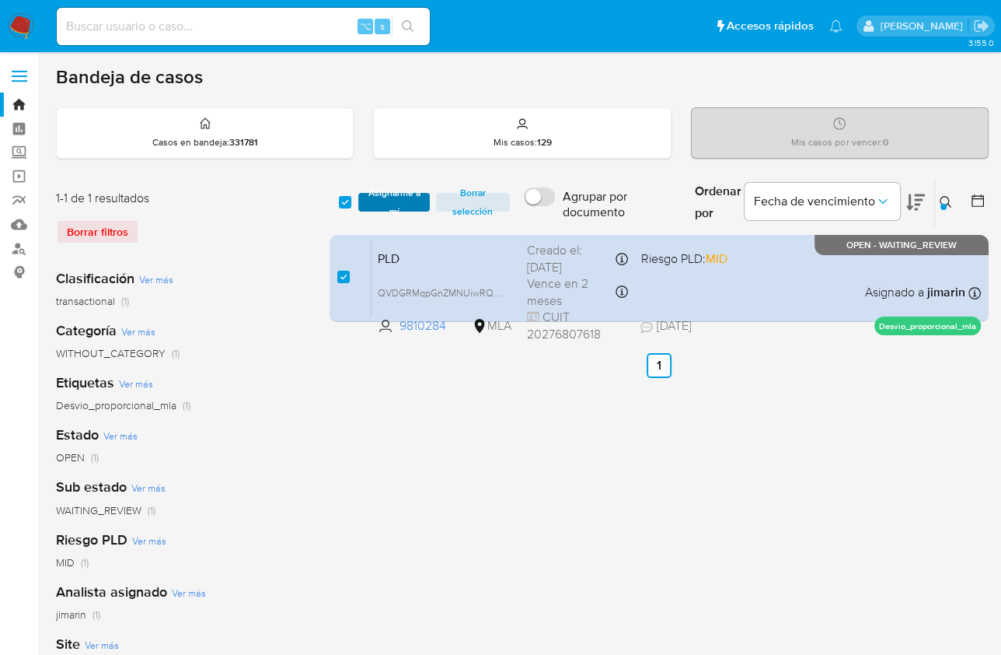
click at [386, 209] on span "Asignarme a mí" at bounding box center [393, 202] width 55 height 16
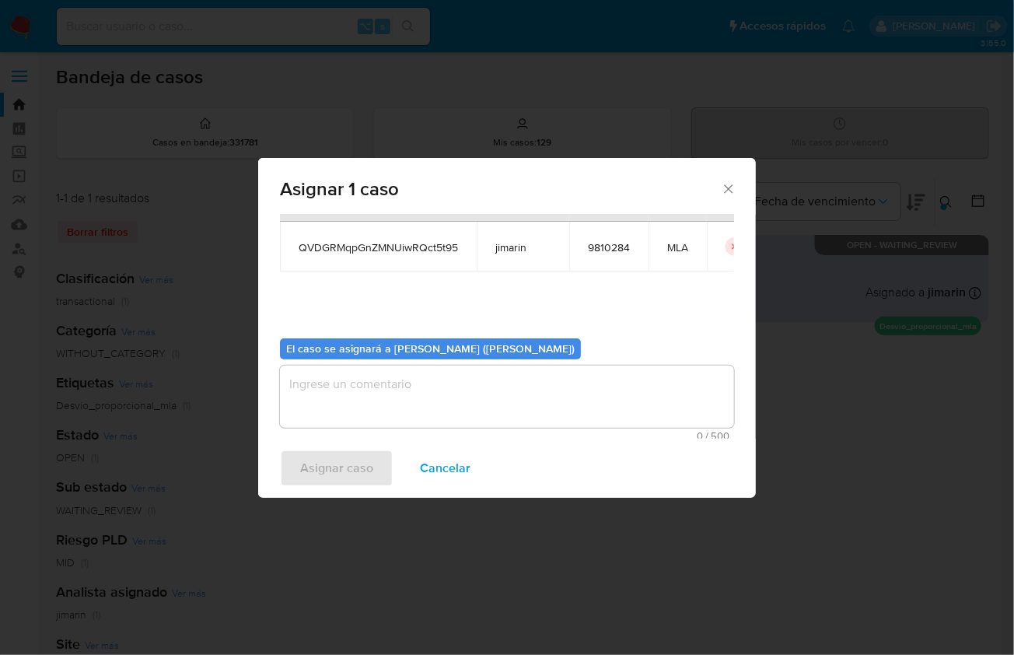
scroll to position [79, 0]
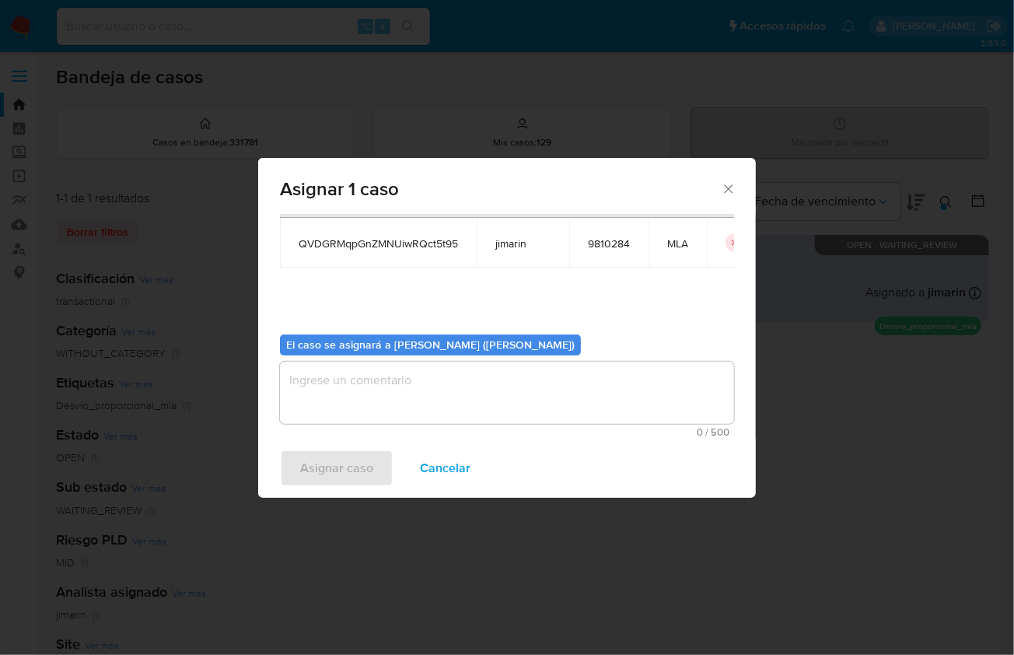
click at [383, 389] on textarea "assign-modal" at bounding box center [507, 393] width 454 height 62
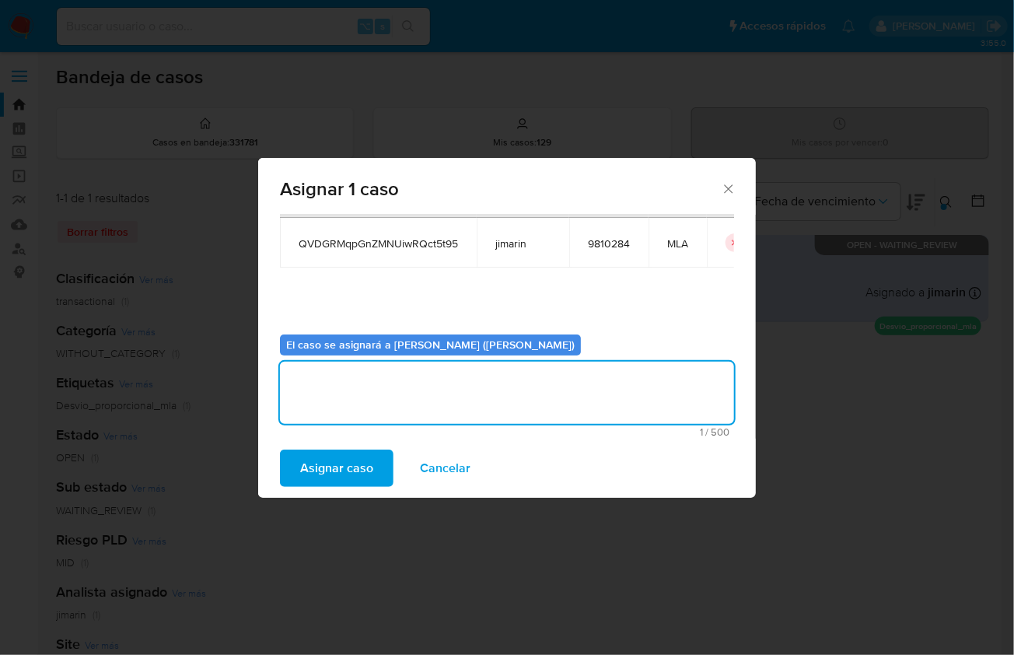
click at [348, 463] on span "Asignar caso" at bounding box center [336, 468] width 73 height 34
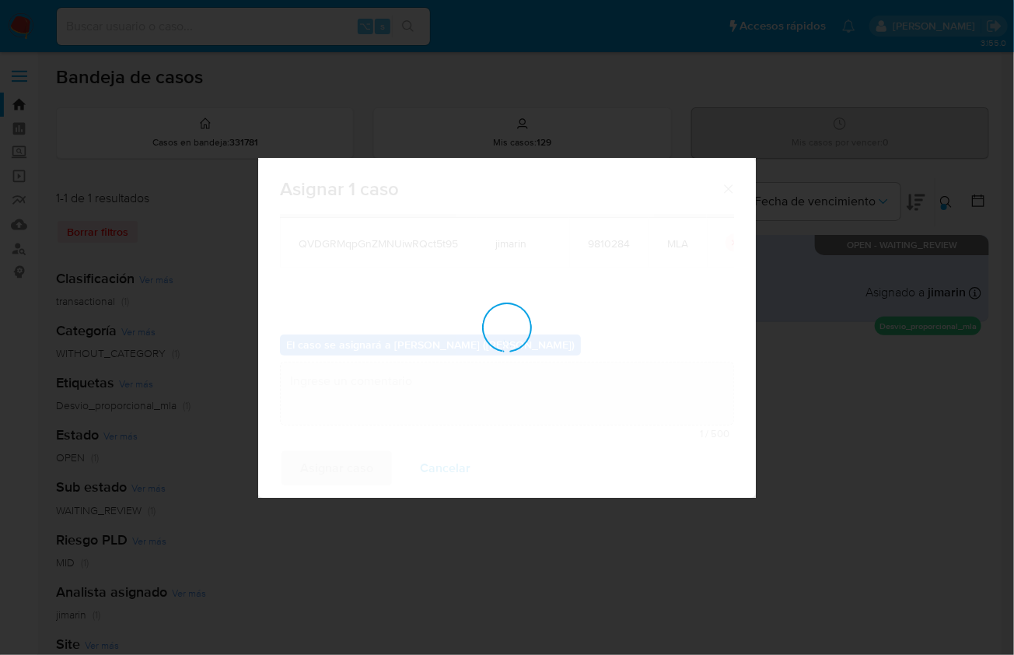
checkbox input "false"
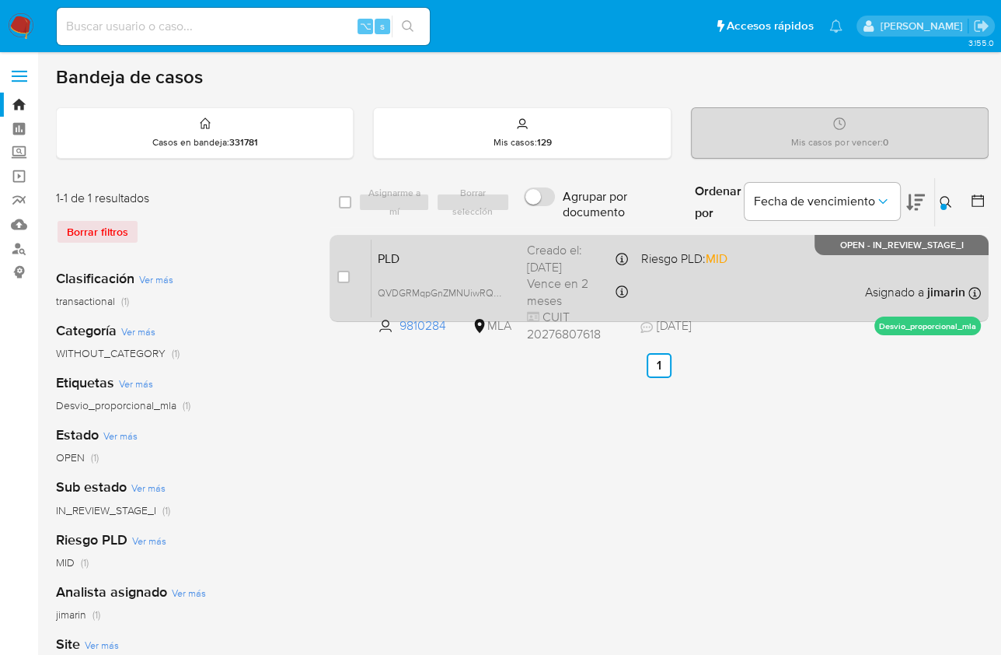
click at [917, 284] on span "Asignado a jimarin" at bounding box center [915, 292] width 100 height 17
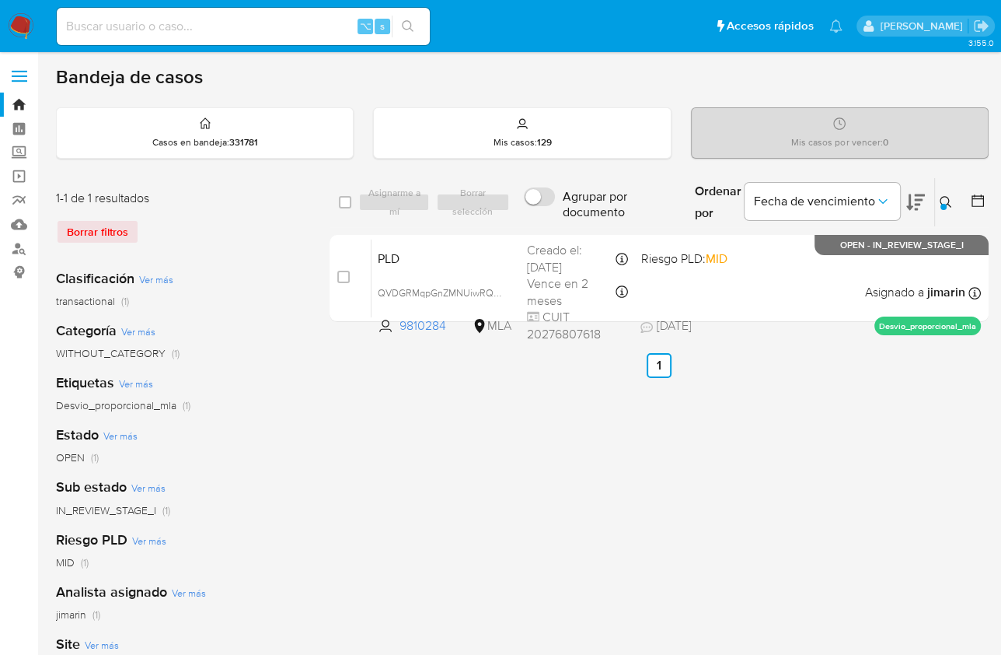
click at [935, 208] on button at bounding box center [948, 202] width 26 height 19
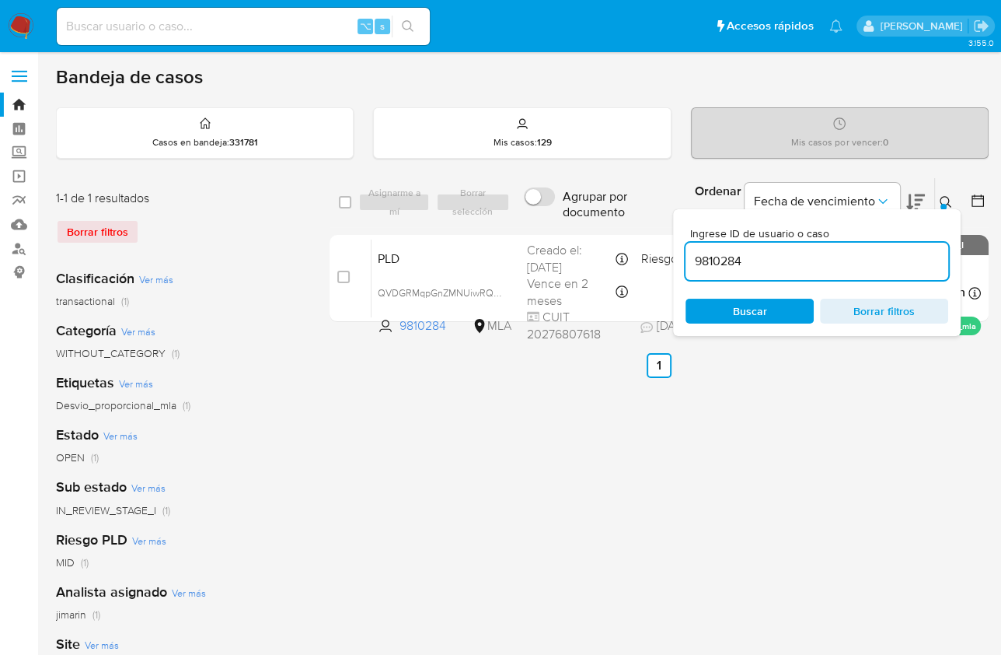
click at [854, 251] on input "9810284" at bounding box center [817, 261] width 263 height 20
type input "11566568"
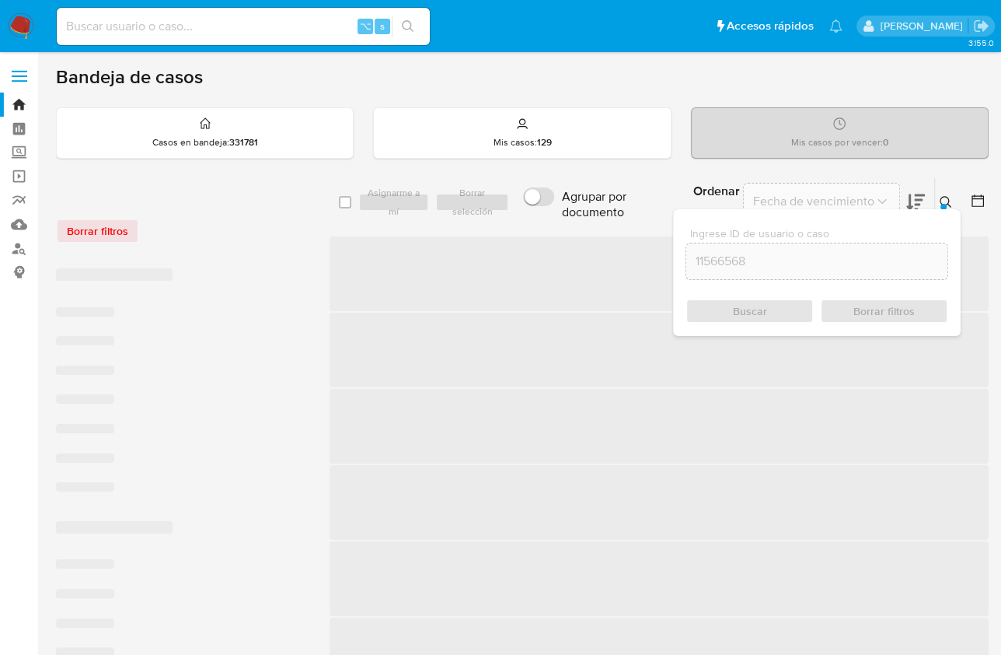
click at [947, 205] on icon at bounding box center [946, 202] width 12 height 12
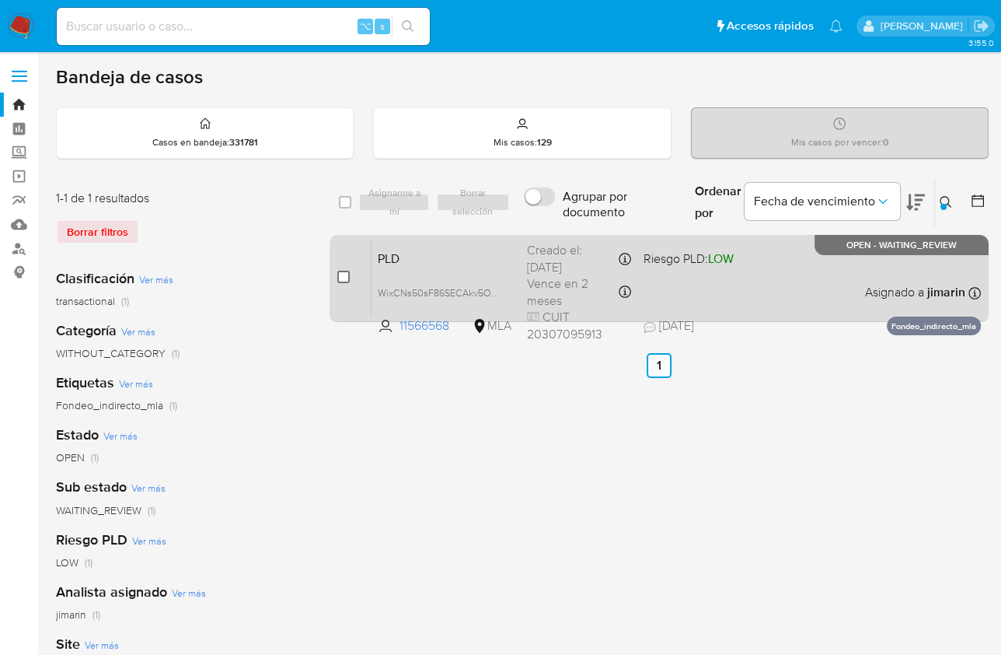
click at [343, 276] on input "checkbox" at bounding box center [343, 277] width 12 height 12
checkbox input "true"
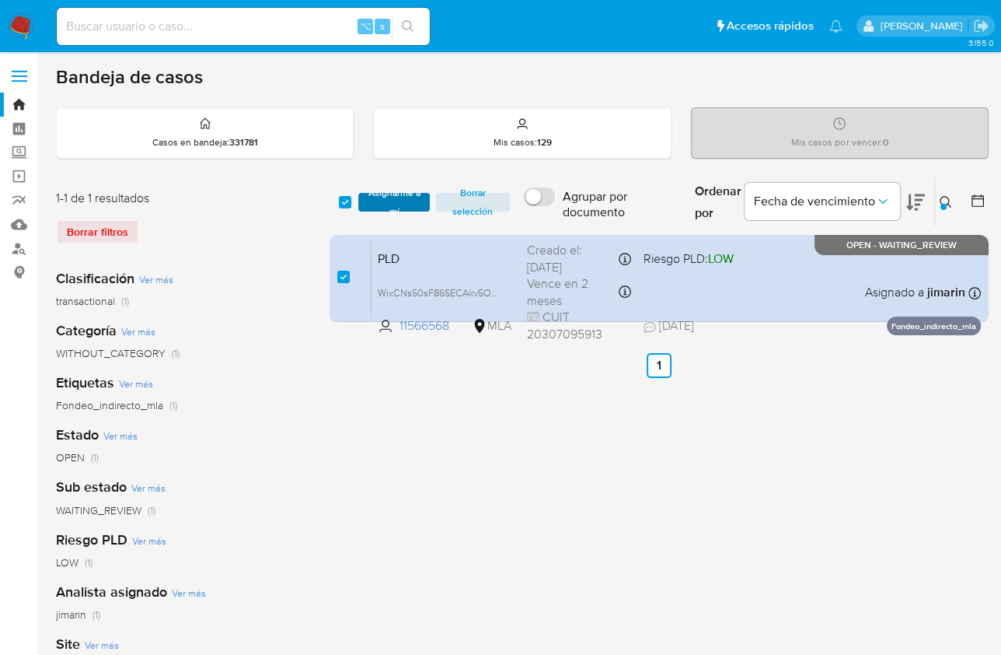
click at [393, 195] on span "Asignarme a mí" at bounding box center [393, 202] width 55 height 16
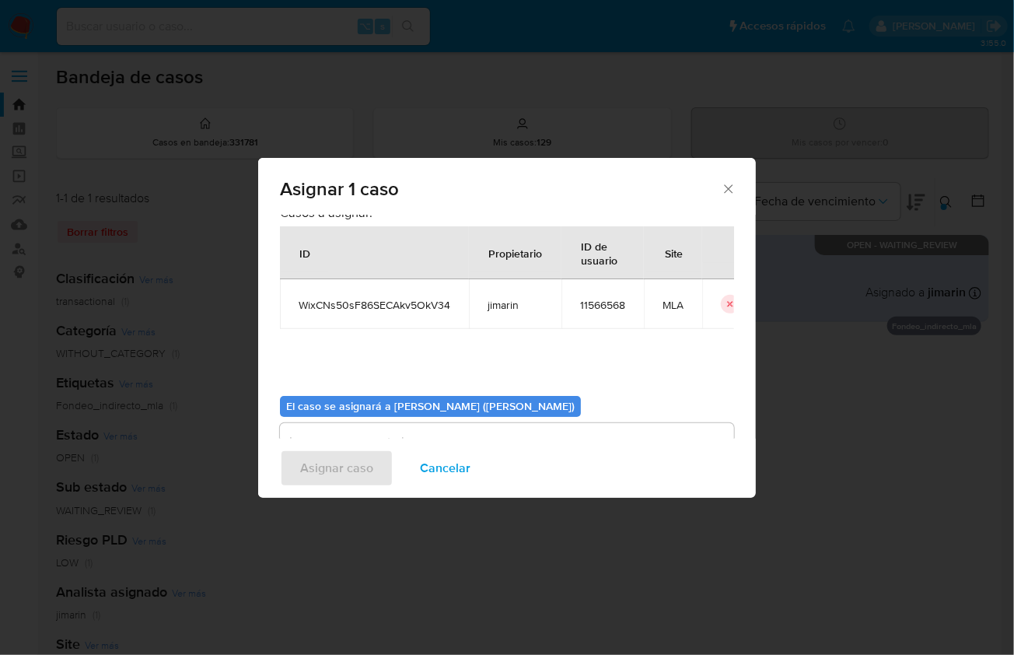
scroll to position [79, 0]
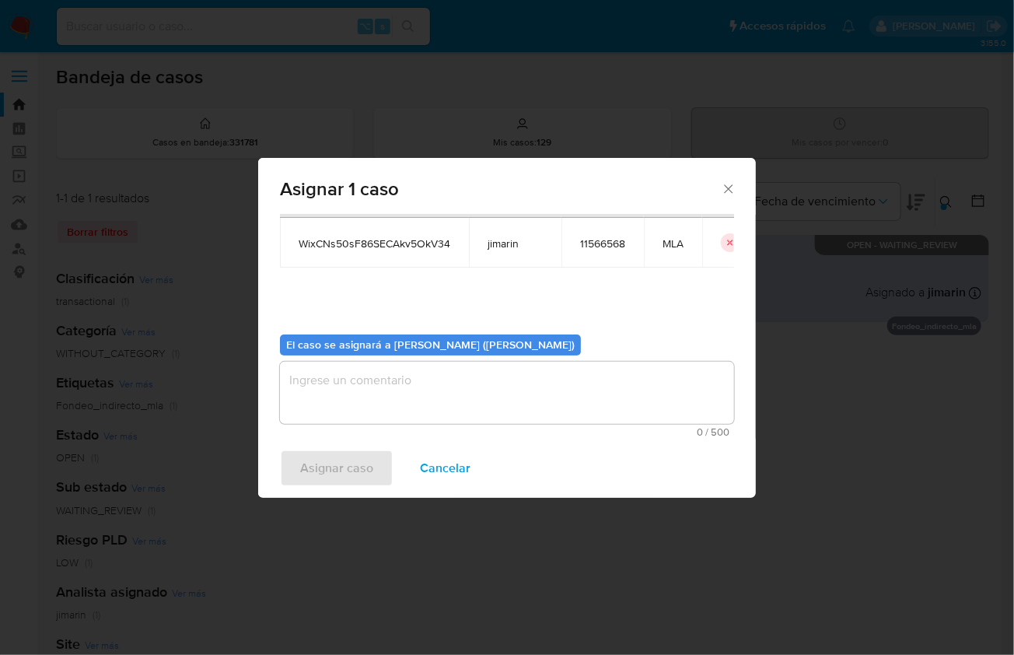
click at [390, 407] on textarea "assign-modal" at bounding box center [507, 393] width 454 height 62
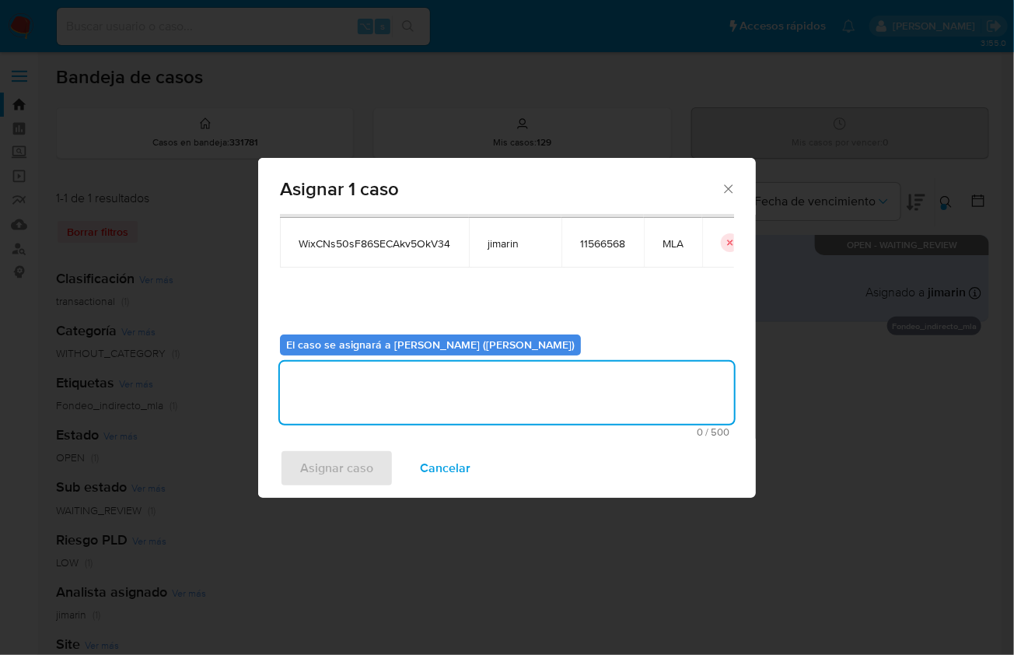
click at [344, 467] on span "Asignar caso" at bounding box center [336, 468] width 73 height 34
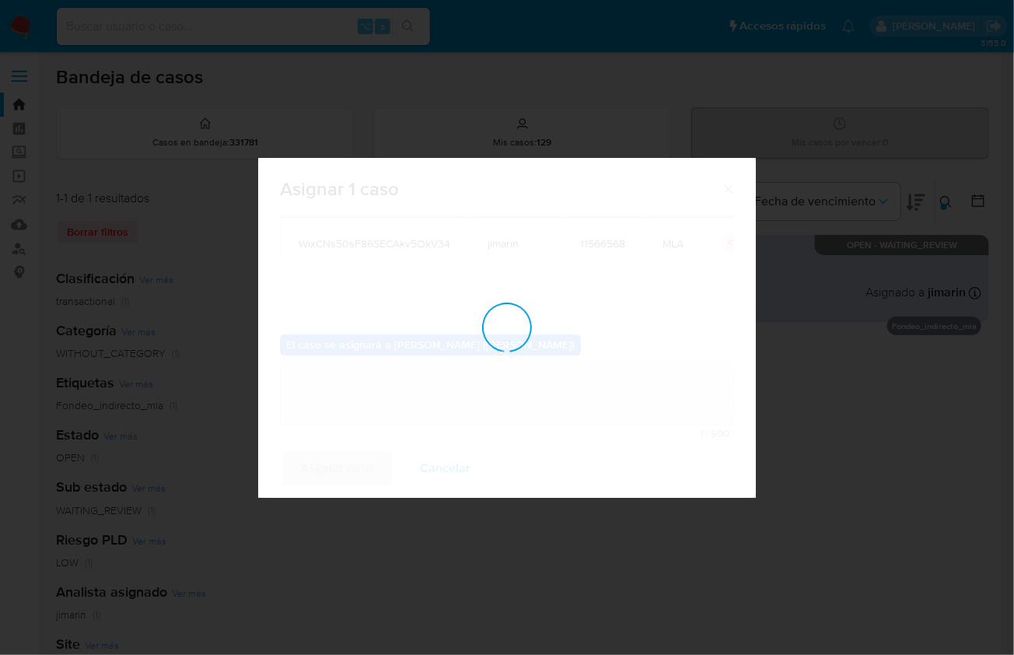
checkbox input "false"
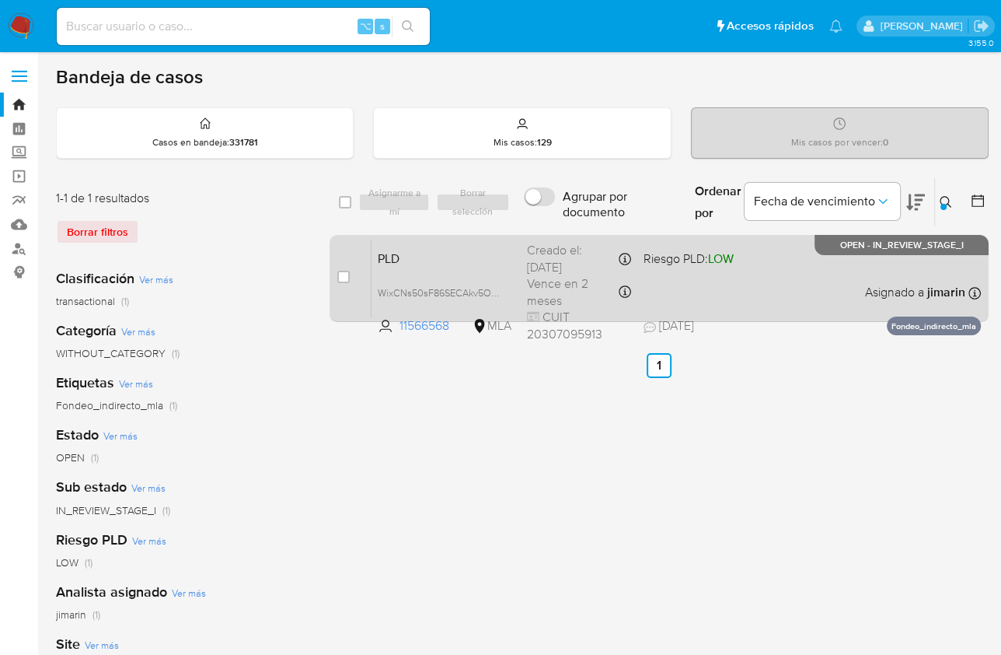
click at [699, 235] on div "case-item-checkbox No es posible asignar el caso PLD WixCNs50sF86SECAkv5OkV34 1…" at bounding box center [659, 278] width 659 height 87
click at [712, 264] on span "LOW" at bounding box center [721, 259] width 26 height 18
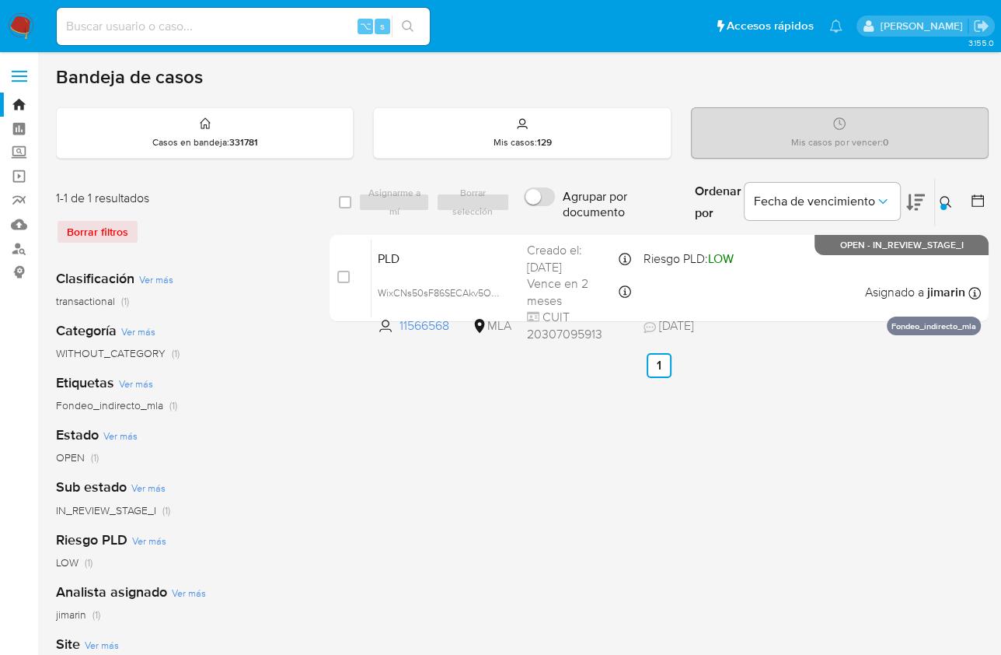
click at [942, 200] on icon at bounding box center [946, 202] width 12 height 12
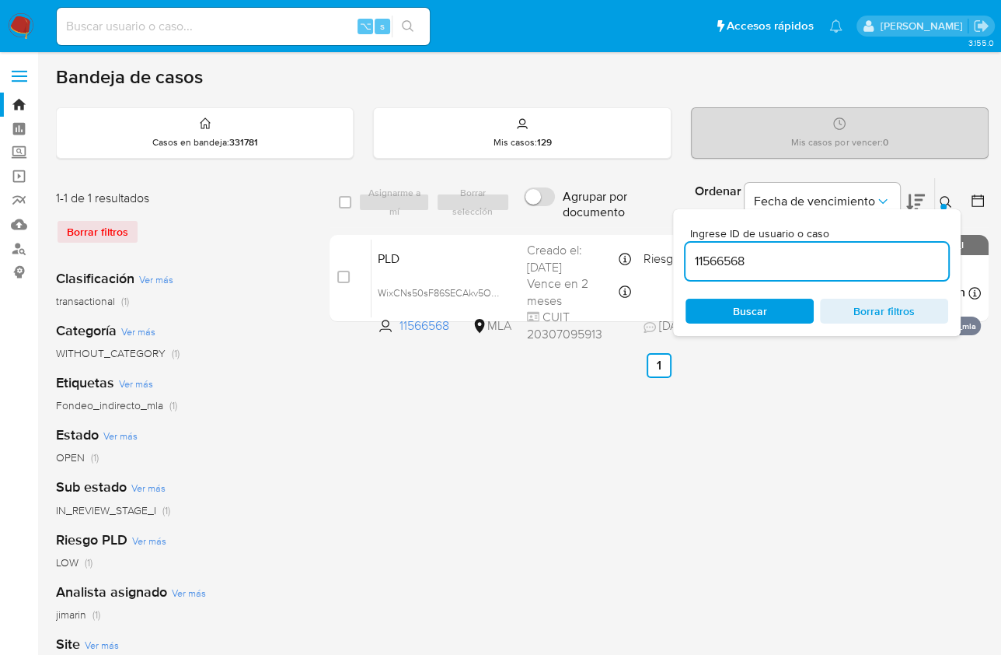
click at [816, 264] on input "11566568" at bounding box center [817, 261] width 263 height 20
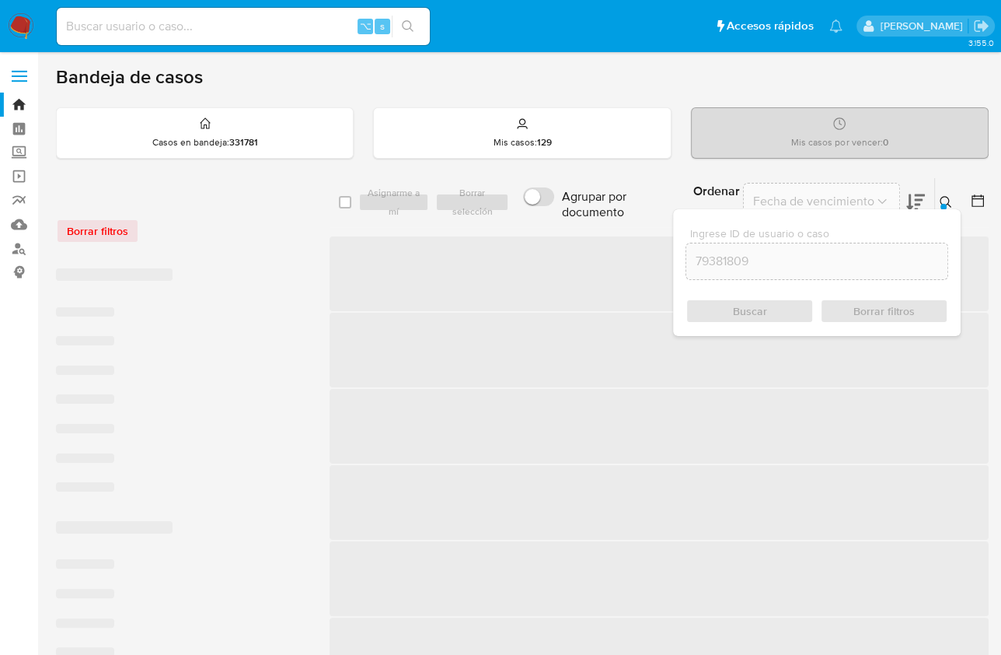
click at [945, 201] on icon at bounding box center [946, 202] width 12 height 12
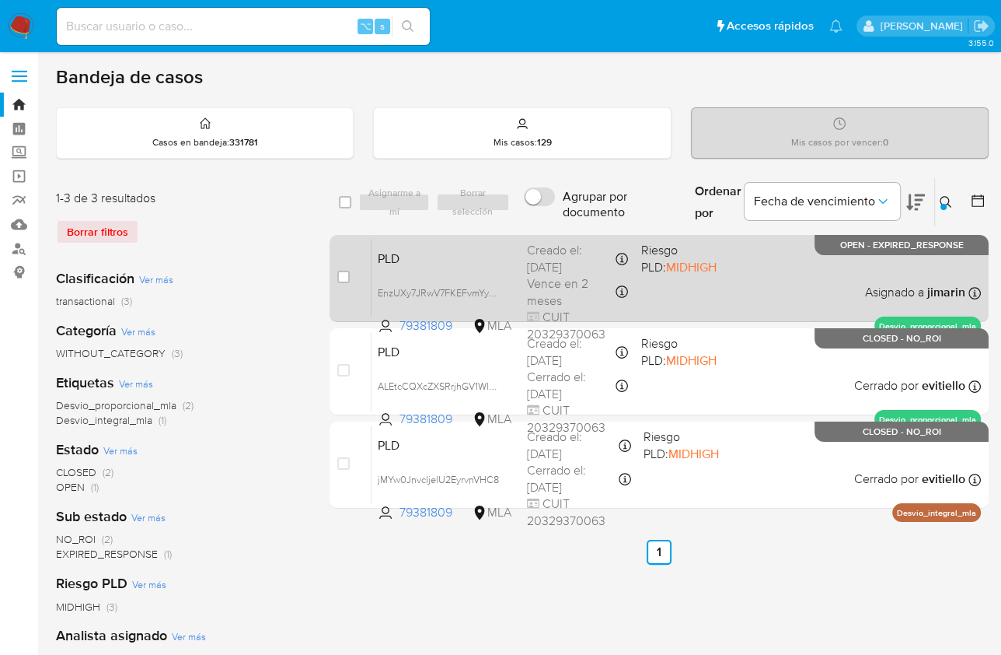
click at [737, 274] on div "PLD EnzUXy7JRwV7FKEFvmYyKzyZ 79381809 MLA Riesgo PLD: MIDHIGH Creado el: 12/08/…" at bounding box center [677, 278] width 610 height 79
click at [713, 269] on span "Riesgo PLD: MIDHIGH" at bounding box center [691, 257] width 101 height 37
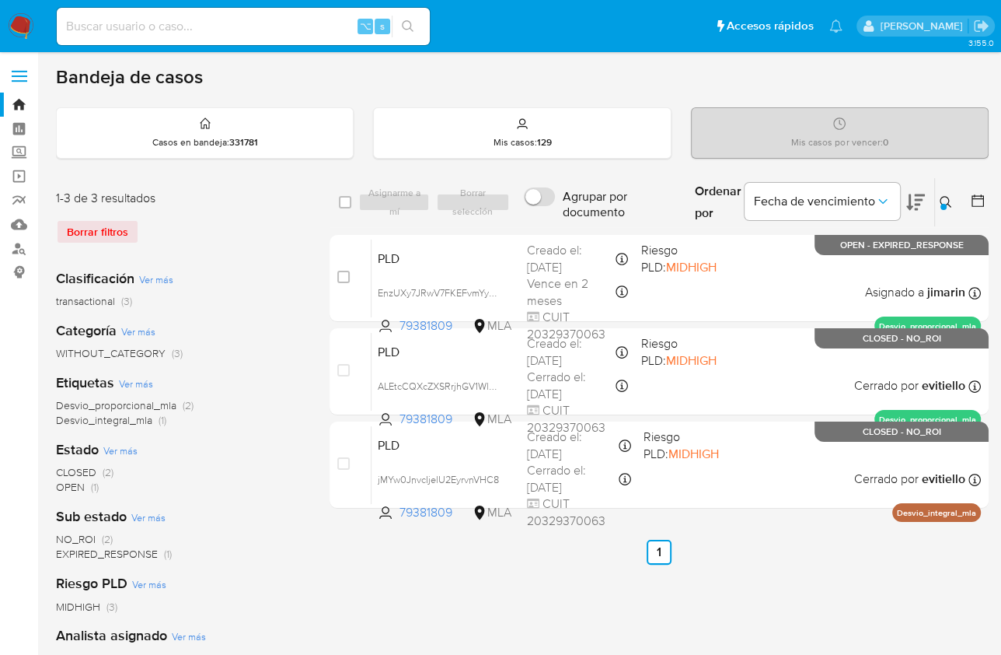
click at [944, 201] on icon at bounding box center [946, 202] width 12 height 12
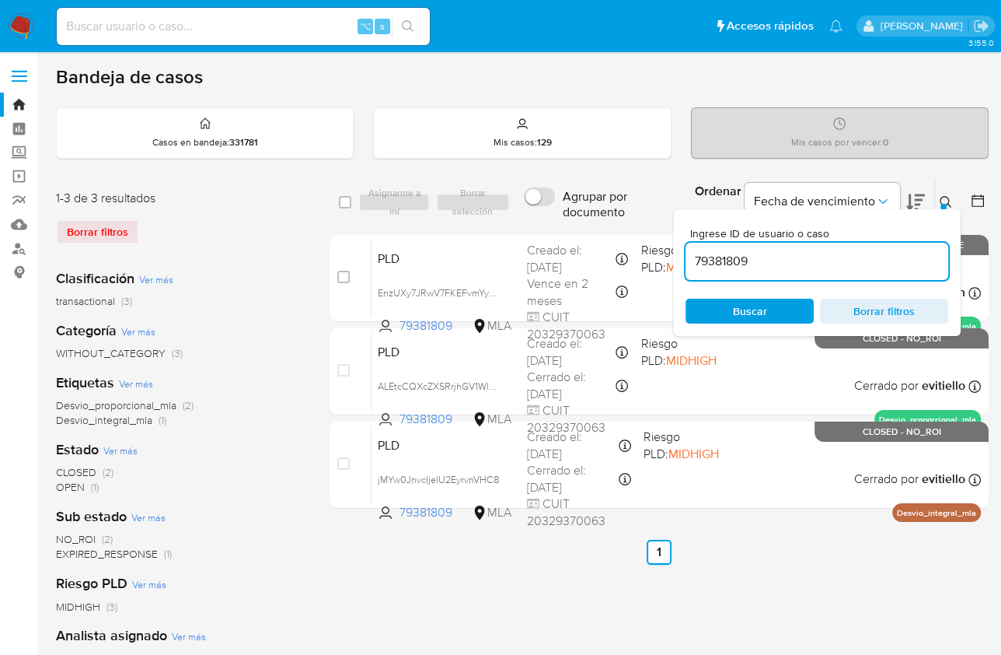
click at [869, 259] on input "79381809" at bounding box center [817, 261] width 263 height 20
type input "2527704993"
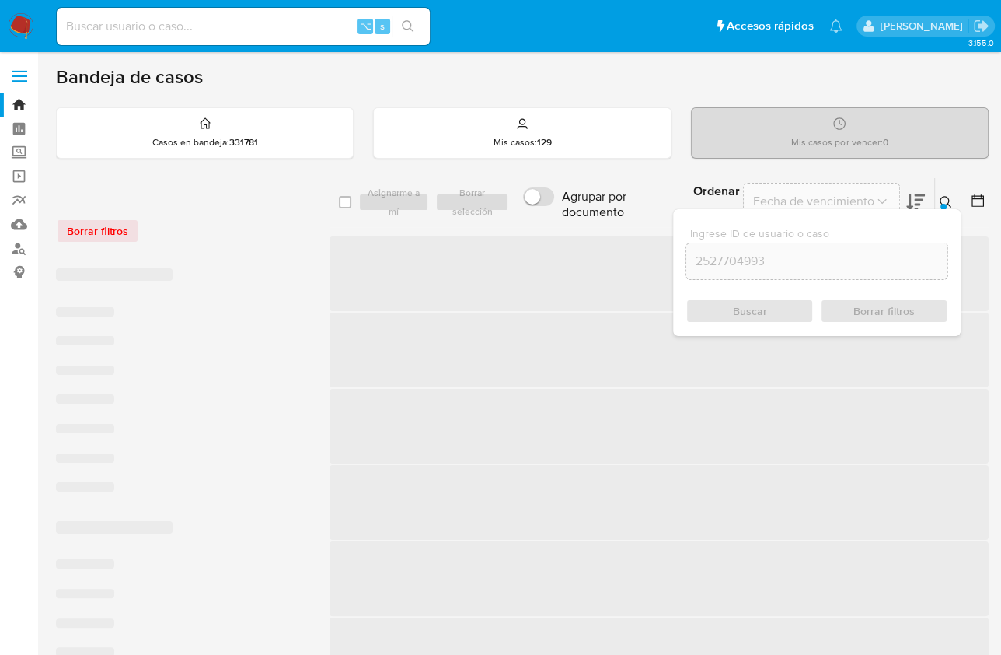
click at [945, 199] on icon at bounding box center [946, 202] width 12 height 12
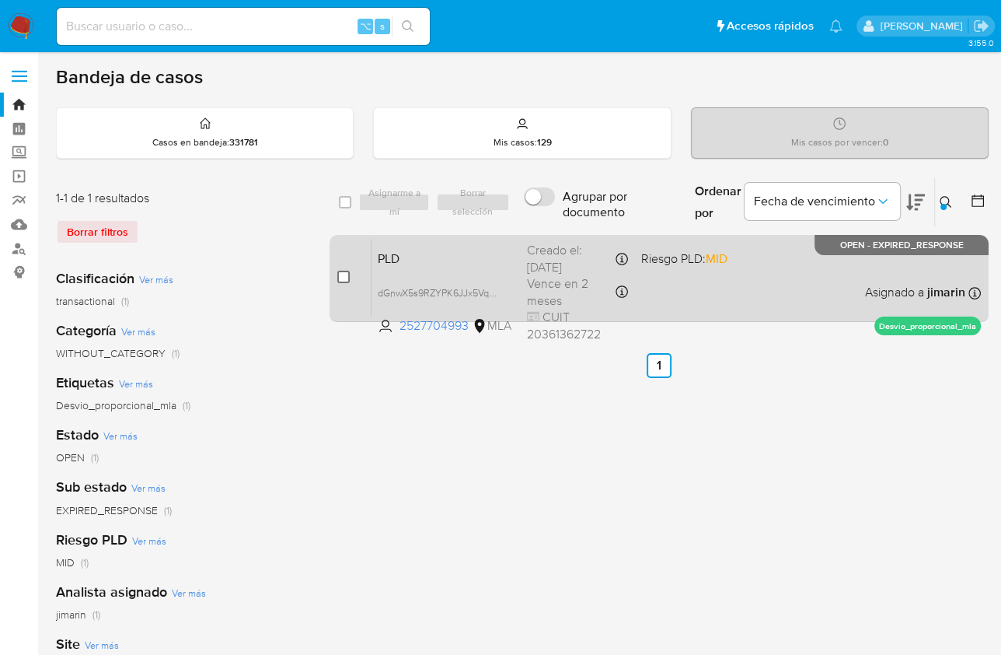
click at [341, 274] on input "checkbox" at bounding box center [343, 277] width 12 height 12
checkbox input "true"
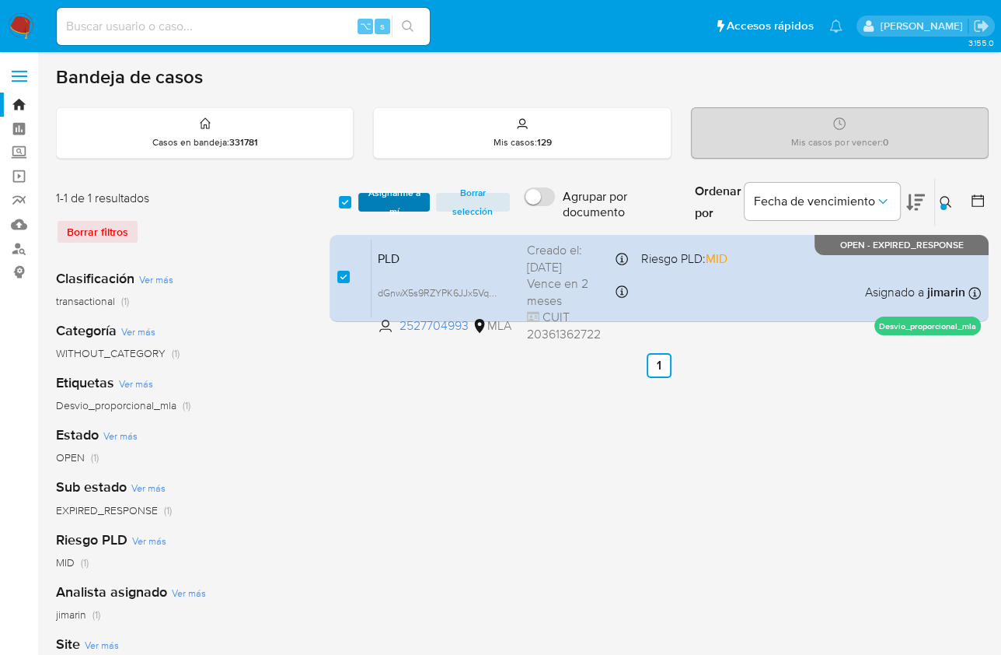
click at [379, 201] on span "Asignarme a mí" at bounding box center [393, 202] width 55 height 16
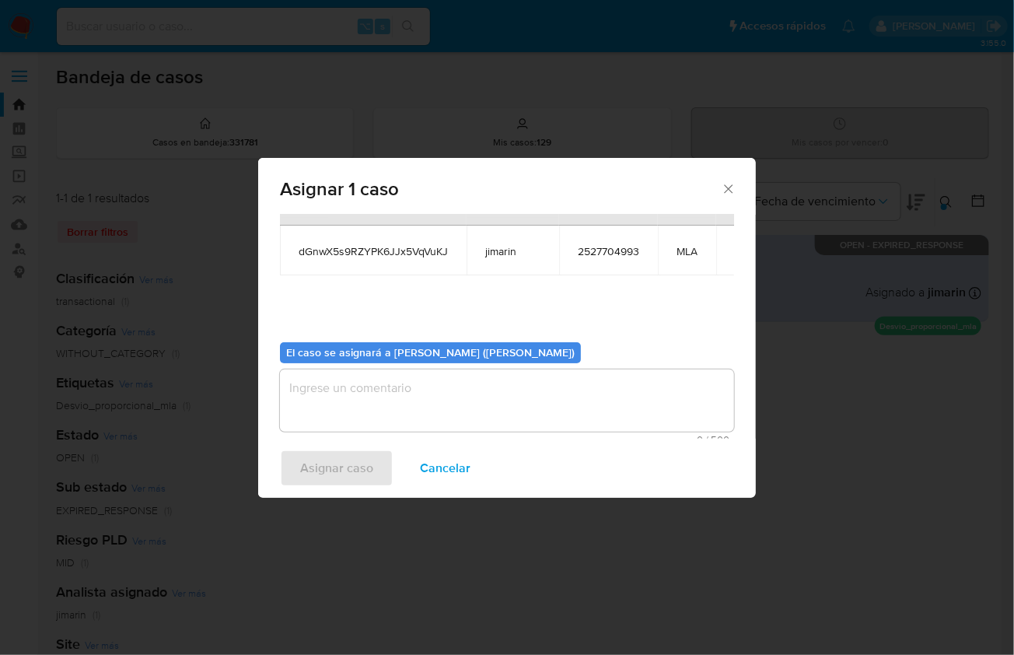
scroll to position [79, 0]
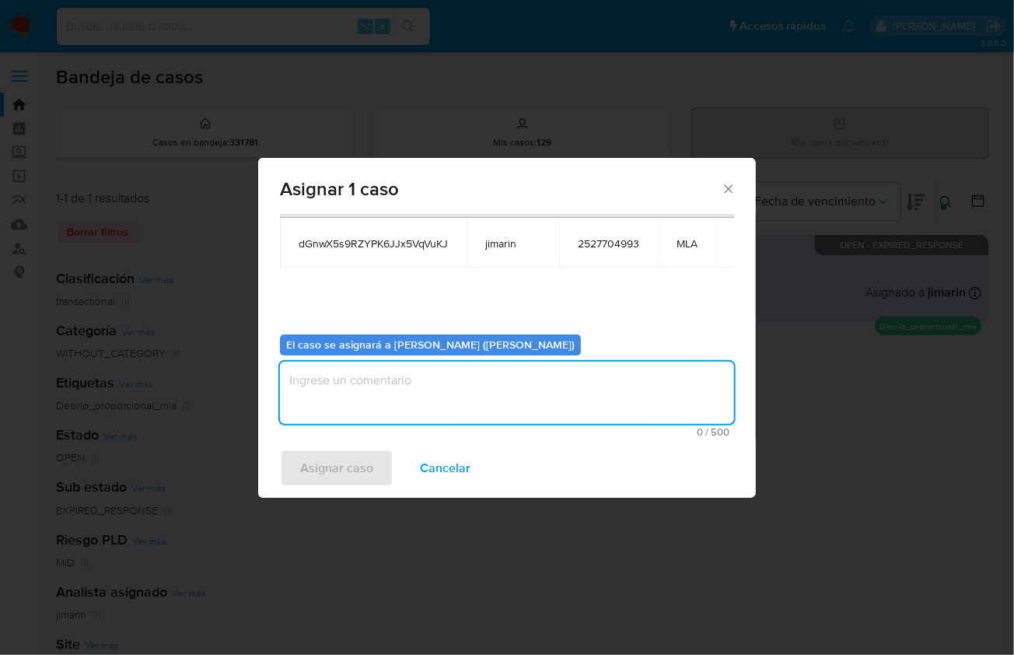
click at [395, 411] on textarea "assign-modal" at bounding box center [507, 393] width 454 height 62
click at [344, 480] on span "Asignar caso" at bounding box center [336, 468] width 73 height 34
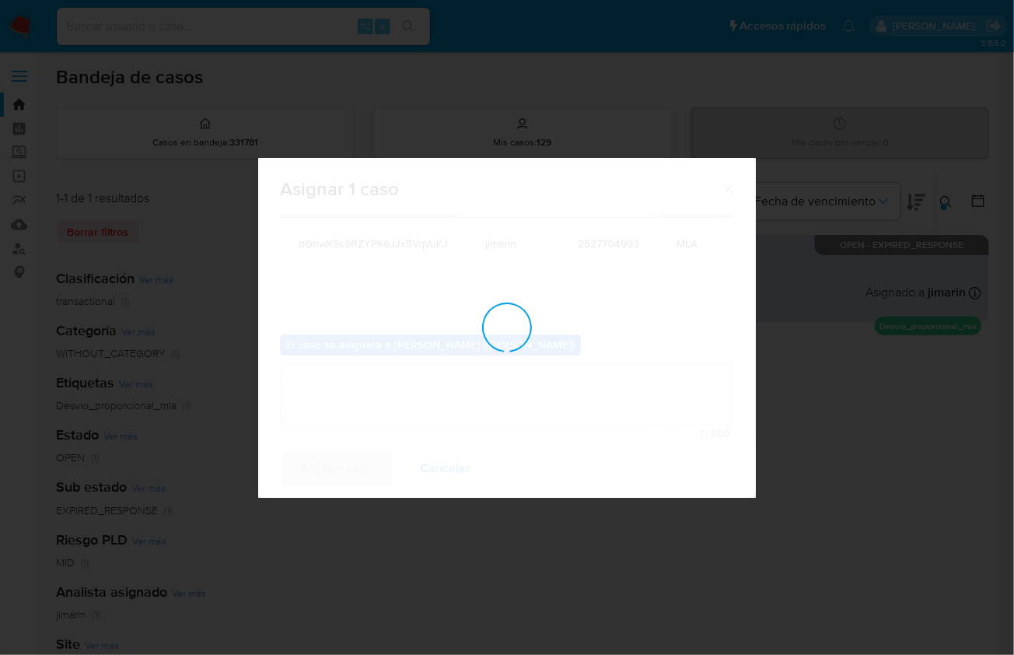
checkbox input "false"
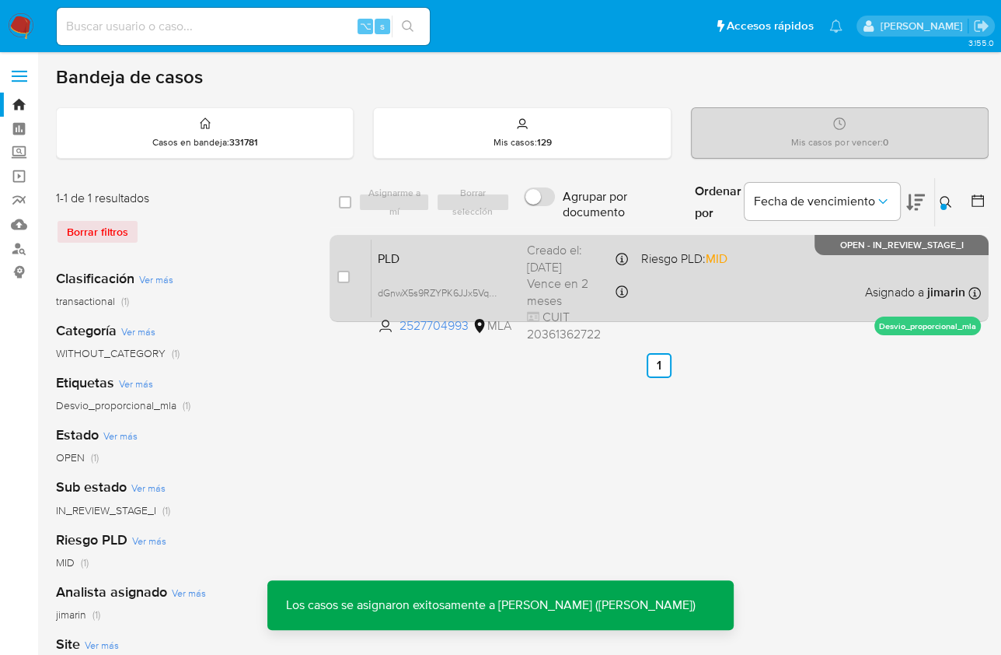
click at [887, 278] on div "PLD dGnwX5s9RZYPK6JJx5VqVuKJ 2527704993 MLA Riesgo PLD: MID Creado el: 12/08/20…" at bounding box center [677, 278] width 610 height 79
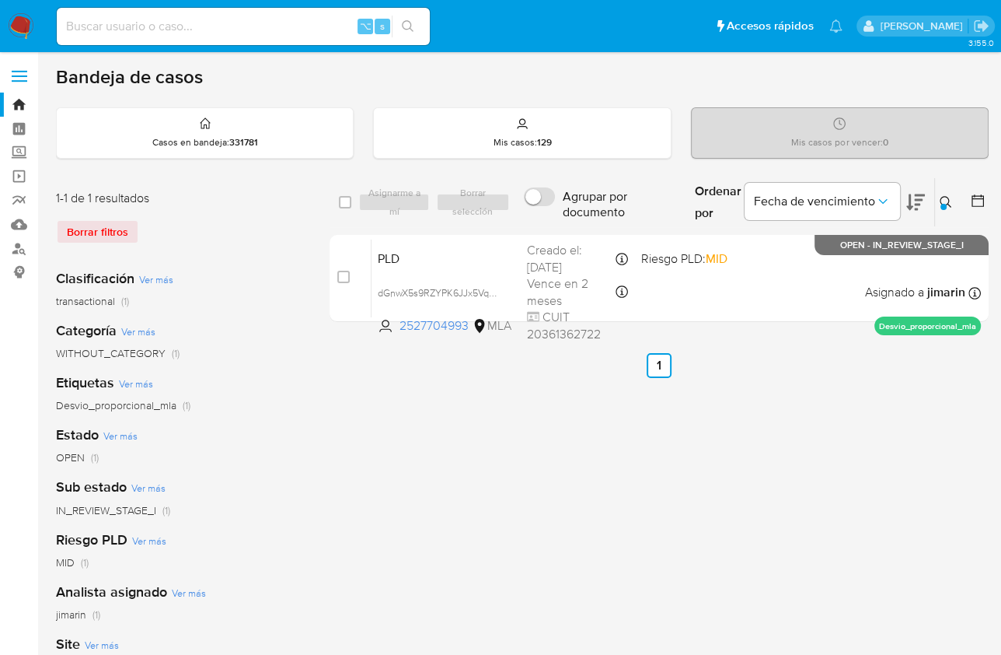
click at [942, 200] on icon at bounding box center [946, 202] width 12 height 12
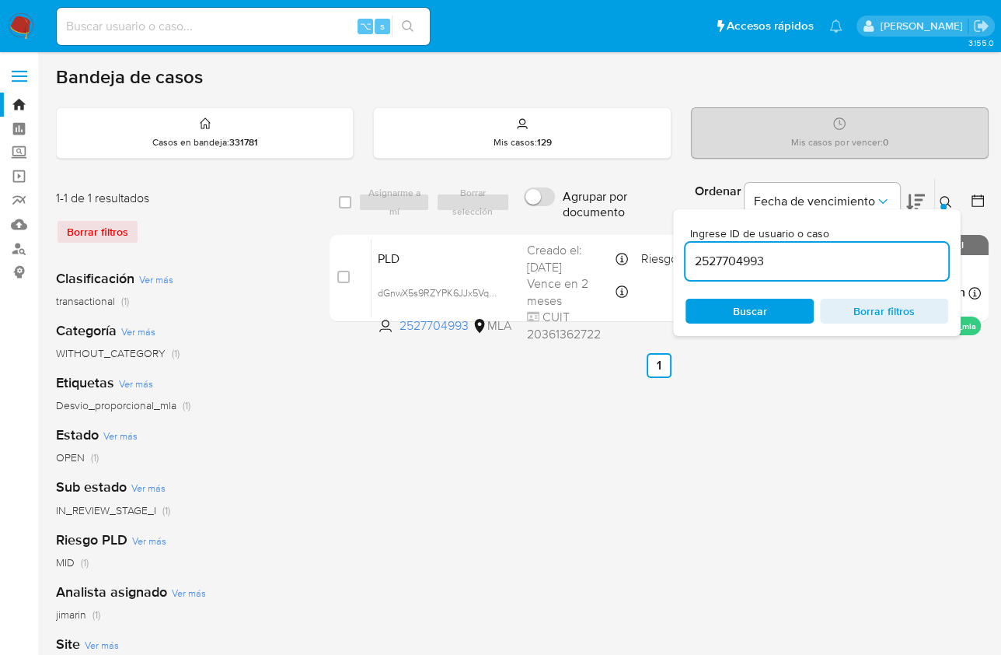
click at [880, 269] on input "2527704993" at bounding box center [817, 261] width 263 height 20
type input "336994713"
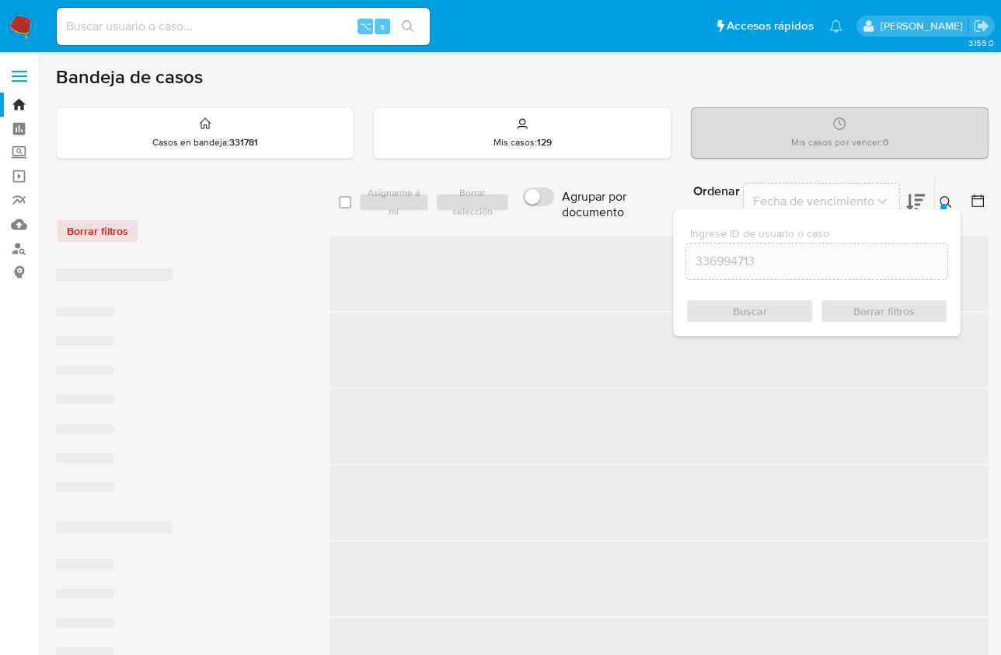
click at [946, 201] on icon at bounding box center [946, 202] width 12 height 12
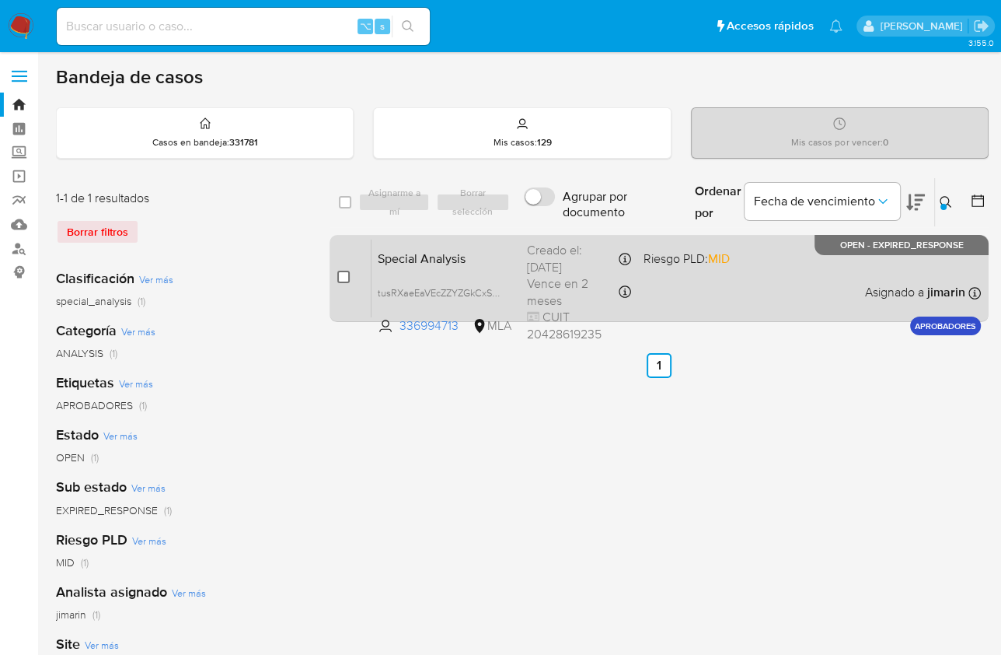
click at [341, 275] on input "checkbox" at bounding box center [343, 277] width 12 height 12
checkbox input "true"
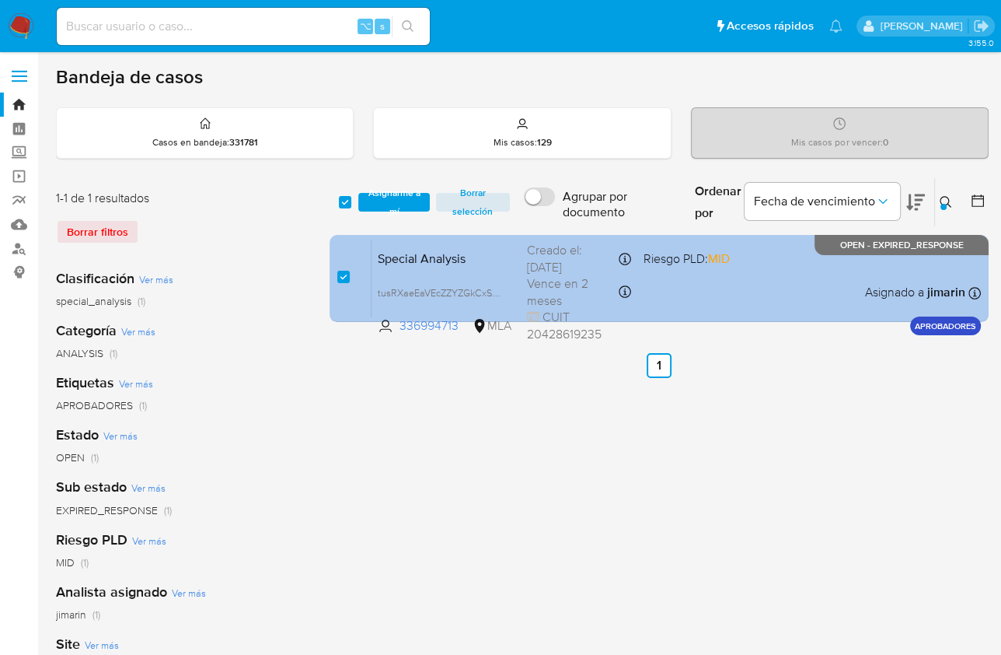
click at [333, 274] on div "case-item-checkbox No es posible asignar el caso Special Analysis tusRXaeEaVEcZ…" at bounding box center [659, 278] width 659 height 87
click at [342, 275] on input "checkbox" at bounding box center [343, 277] width 12 height 12
checkbox input "false"
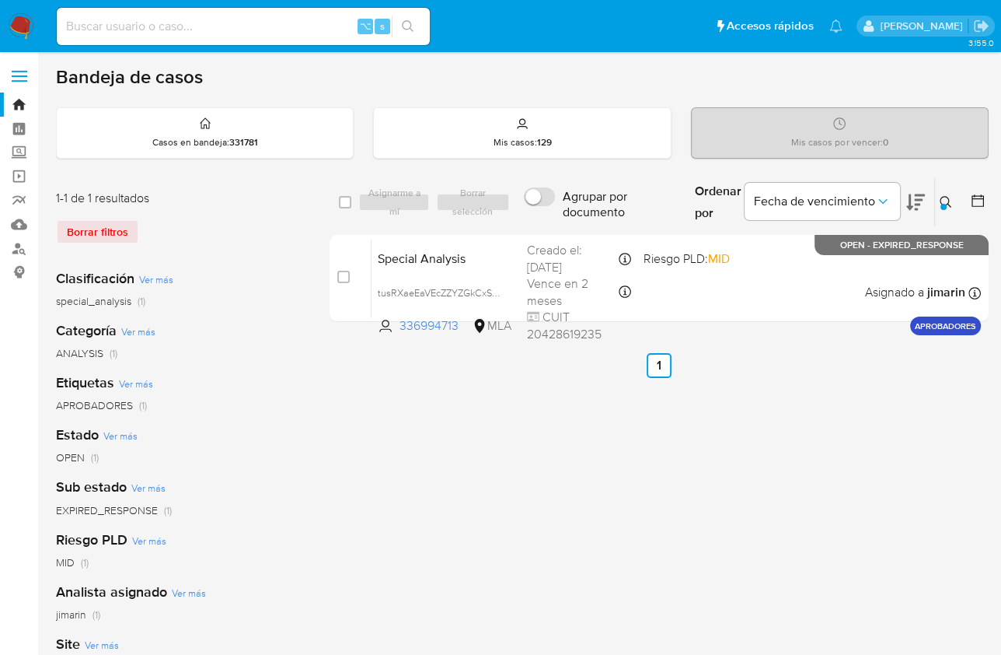
click at [599, 442] on div "select-all-cases-checkbox Asignarme a mí Borrar selección Agrupar por documento…" at bounding box center [659, 518] width 659 height 683
click at [942, 199] on icon at bounding box center [946, 202] width 12 height 12
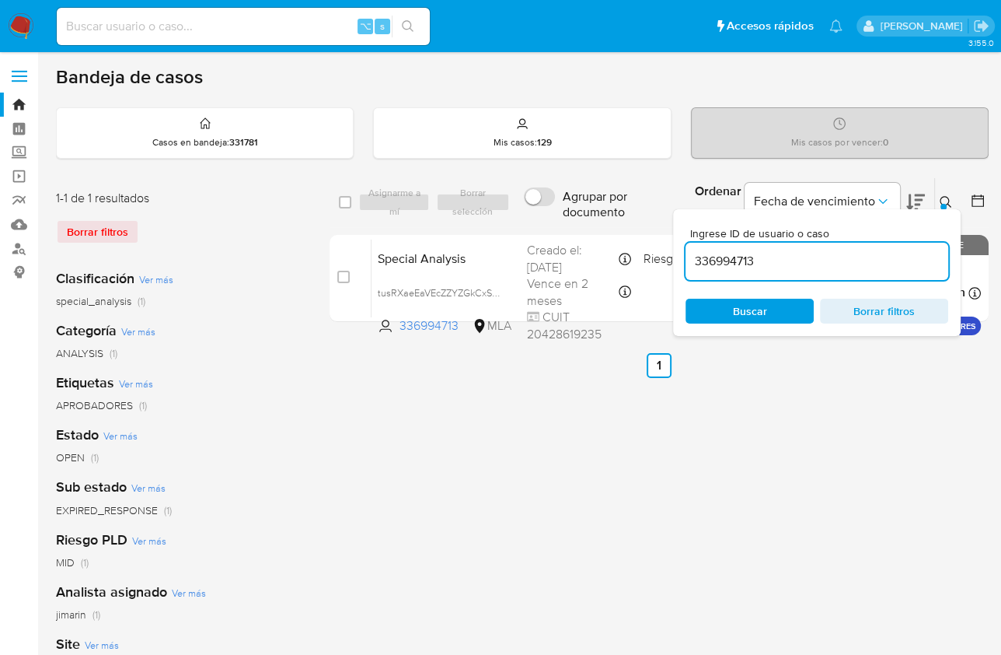
click at [842, 265] on input "336994713" at bounding box center [817, 261] width 263 height 20
type input "72622455"
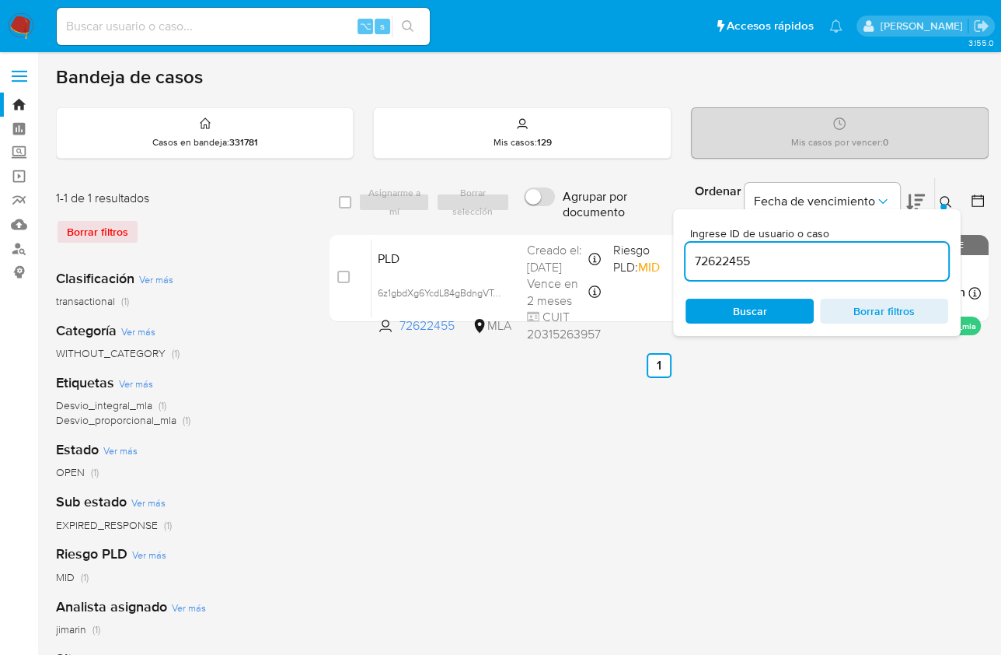
click at [945, 197] on icon at bounding box center [946, 202] width 12 height 12
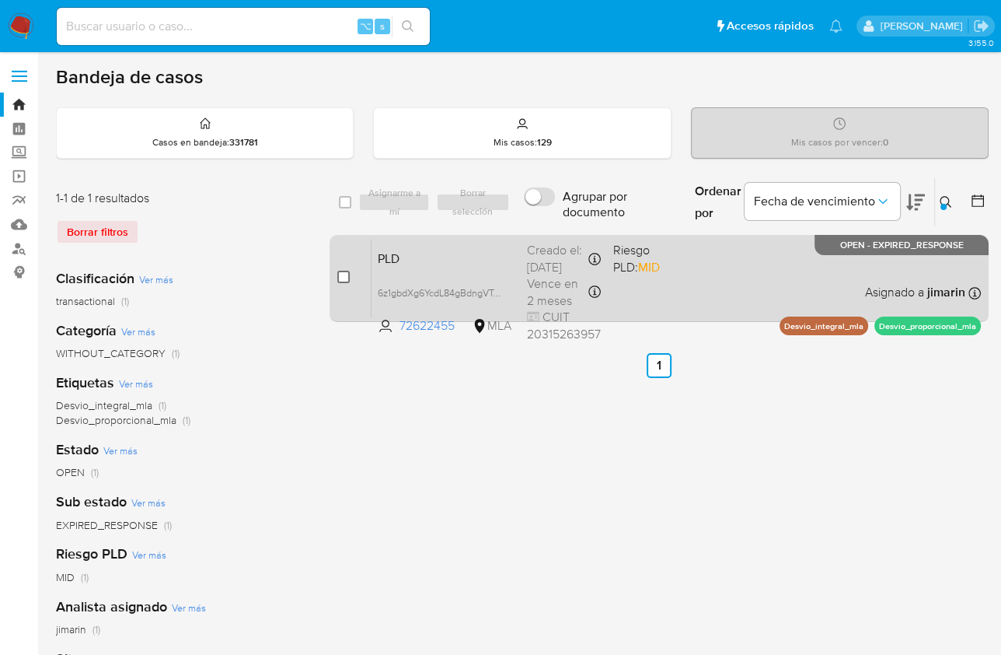
click at [340, 274] on input "checkbox" at bounding box center [343, 277] width 12 height 12
checkbox input "true"
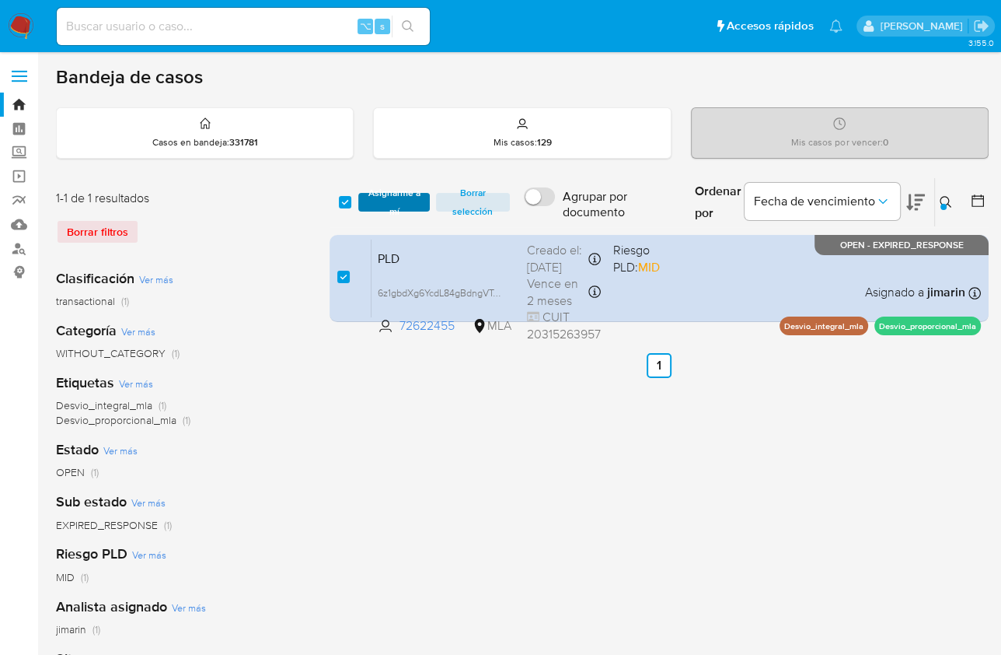
click at [403, 209] on span "Asignarme a mí" at bounding box center [393, 202] width 55 height 16
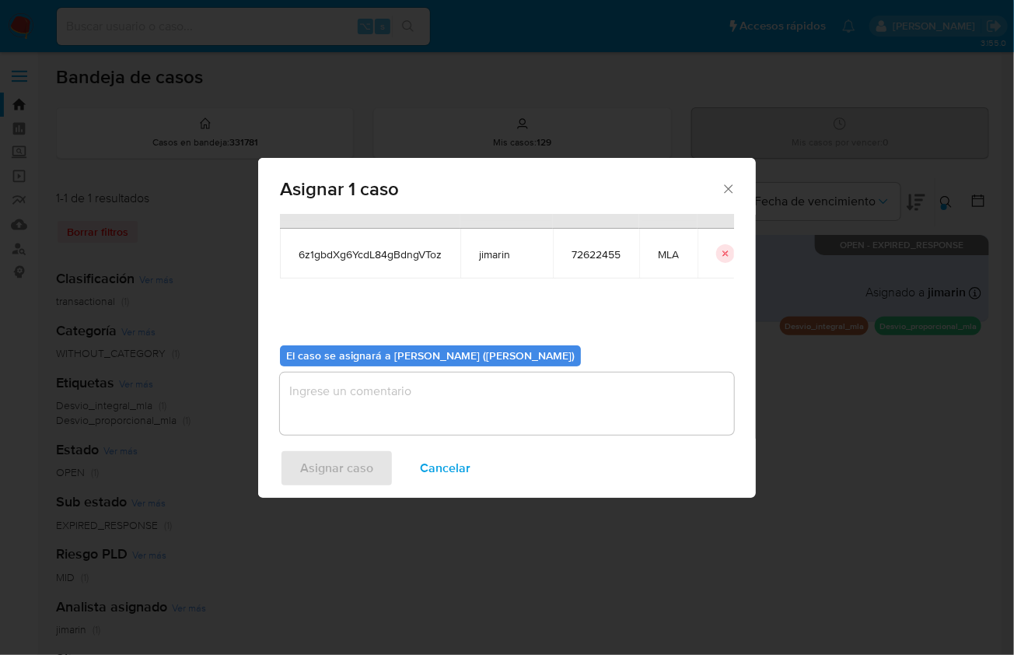
scroll to position [79, 0]
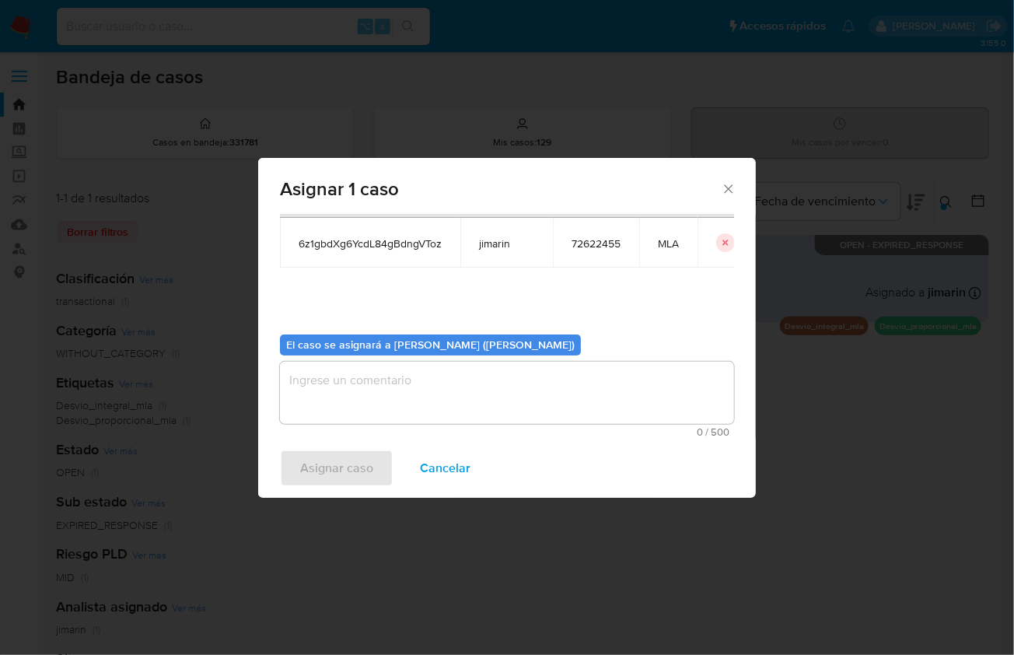
click at [425, 405] on textarea "assign-modal" at bounding box center [507, 393] width 454 height 62
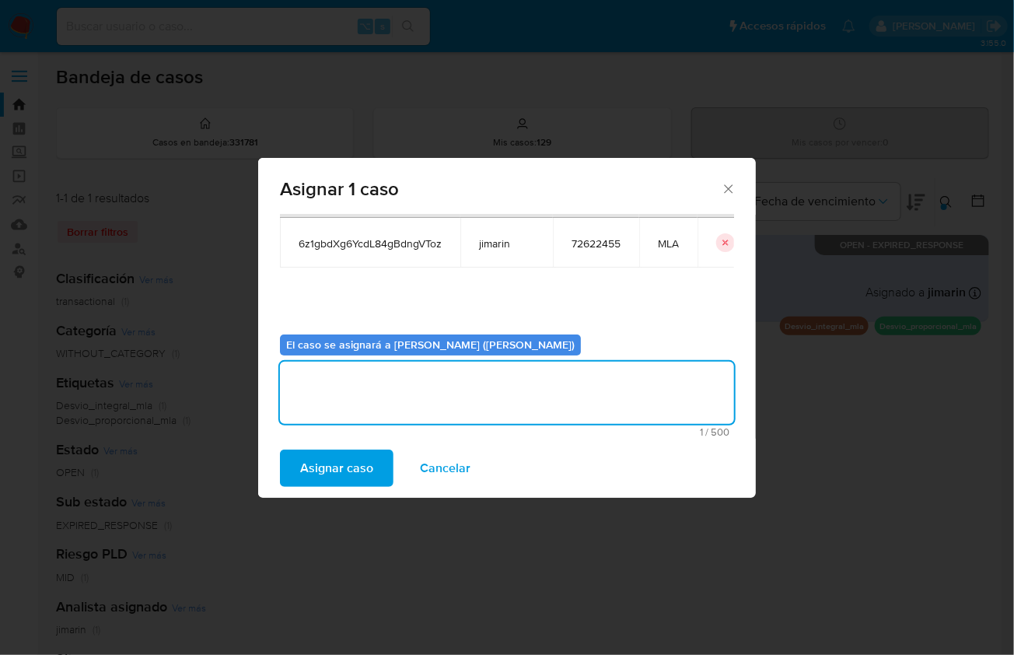
click at [370, 458] on span "Asignar caso" at bounding box center [336, 468] width 73 height 34
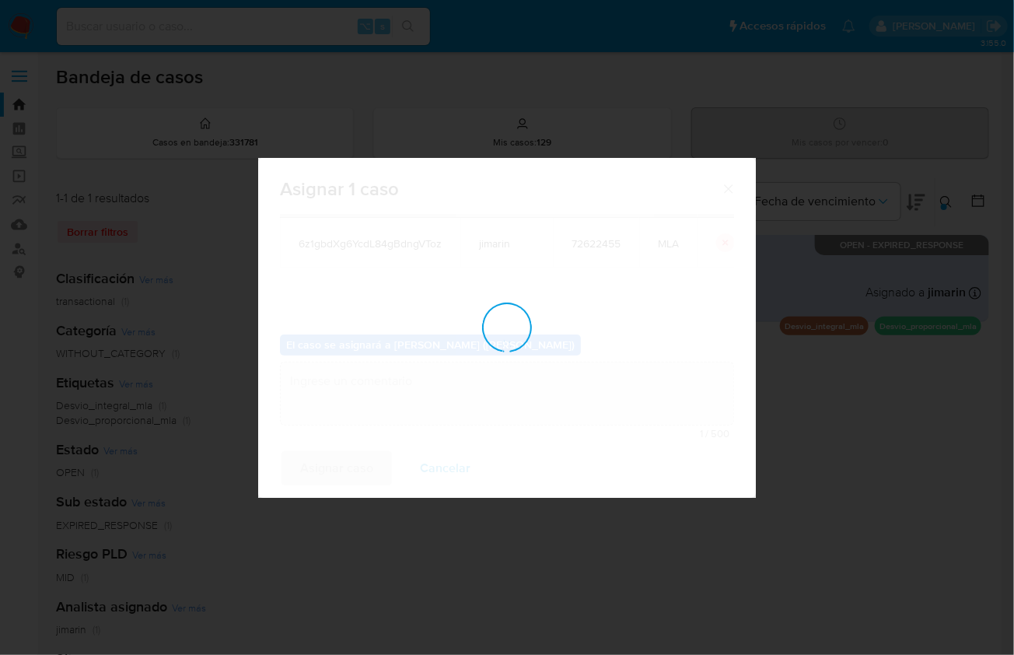
checkbox input "false"
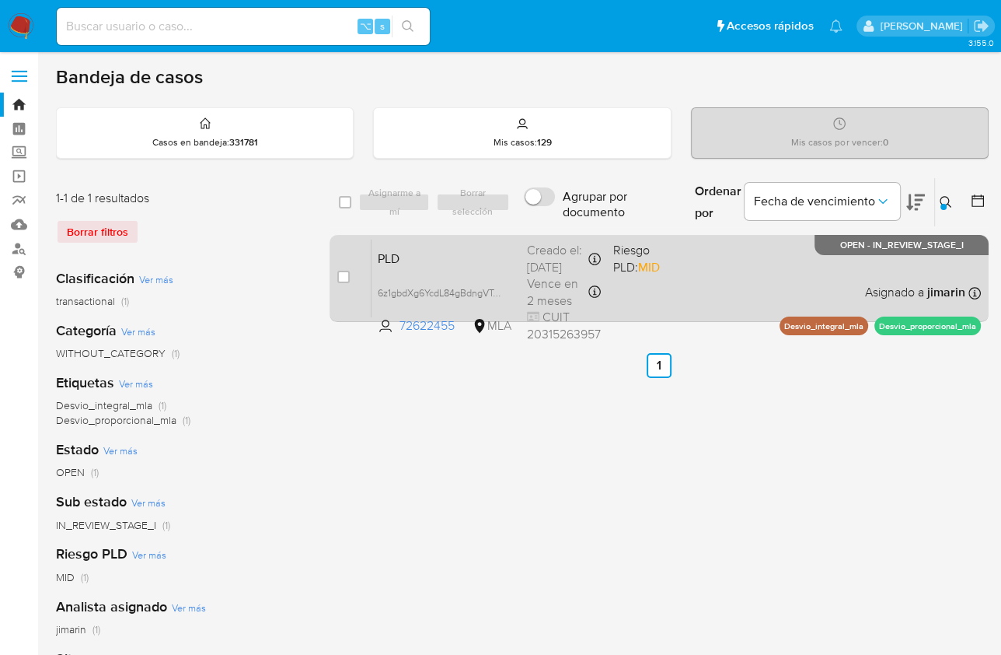
click at [747, 288] on div "PLD 6z1gbdXg6YcdL84gBdngVToz 72622455 MLA Riesgo PLD: MID Creado el: 12/08/2025…" at bounding box center [677, 278] width 610 height 79
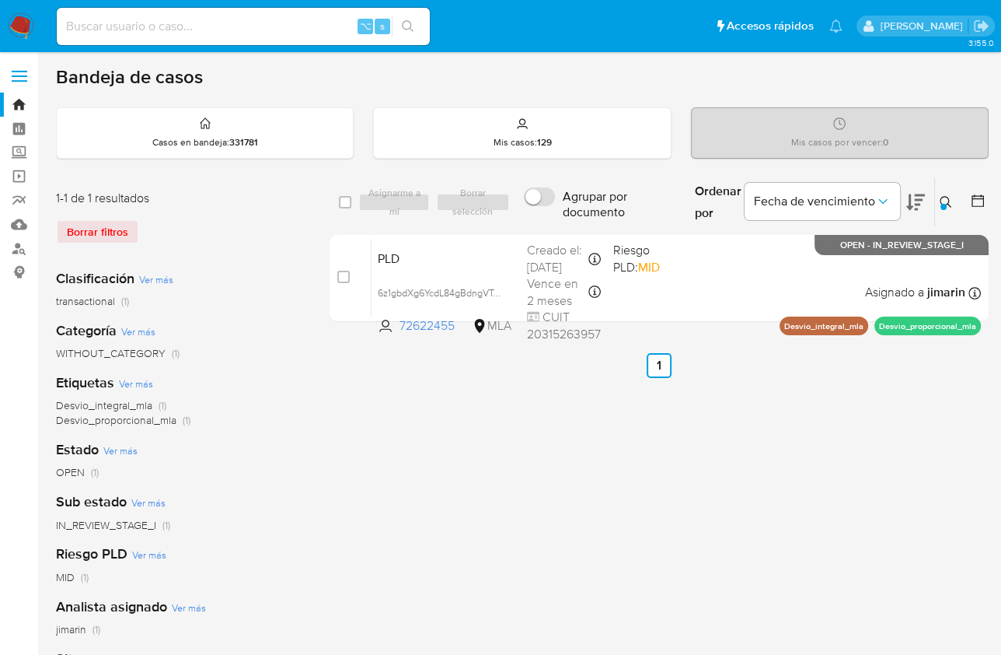
click at [945, 204] on div at bounding box center [944, 207] width 6 height 6
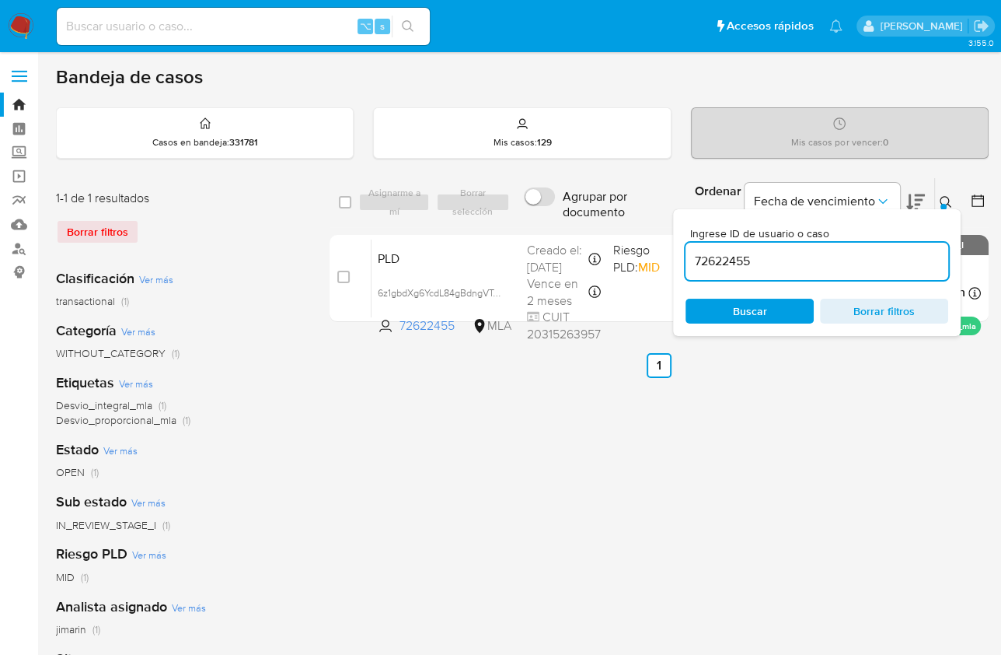
click at [835, 253] on input "72622455" at bounding box center [817, 261] width 263 height 20
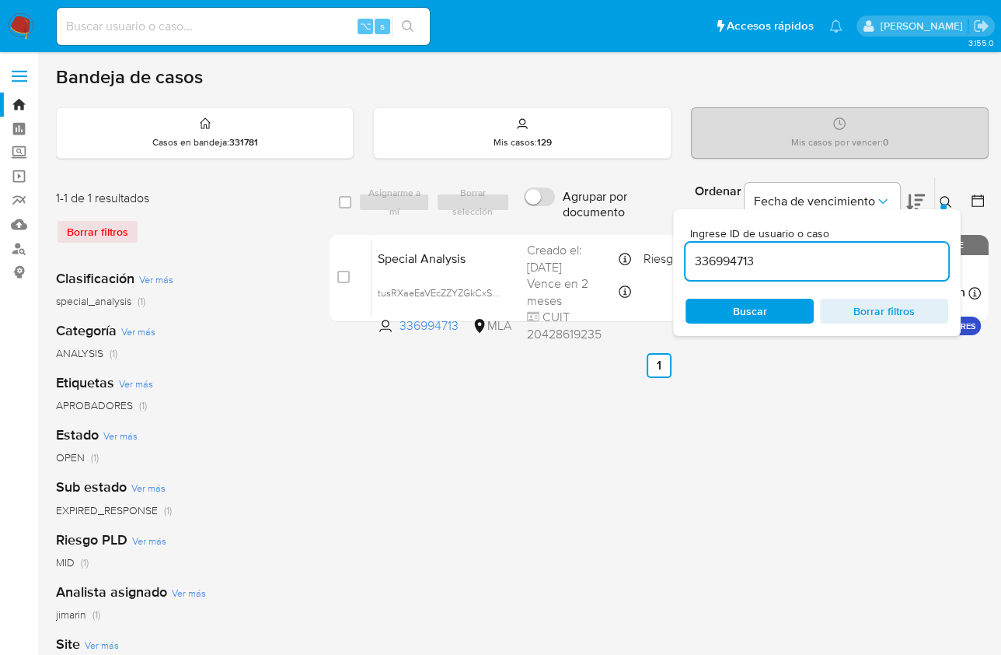
click at [942, 205] on div at bounding box center [944, 207] width 6 height 6
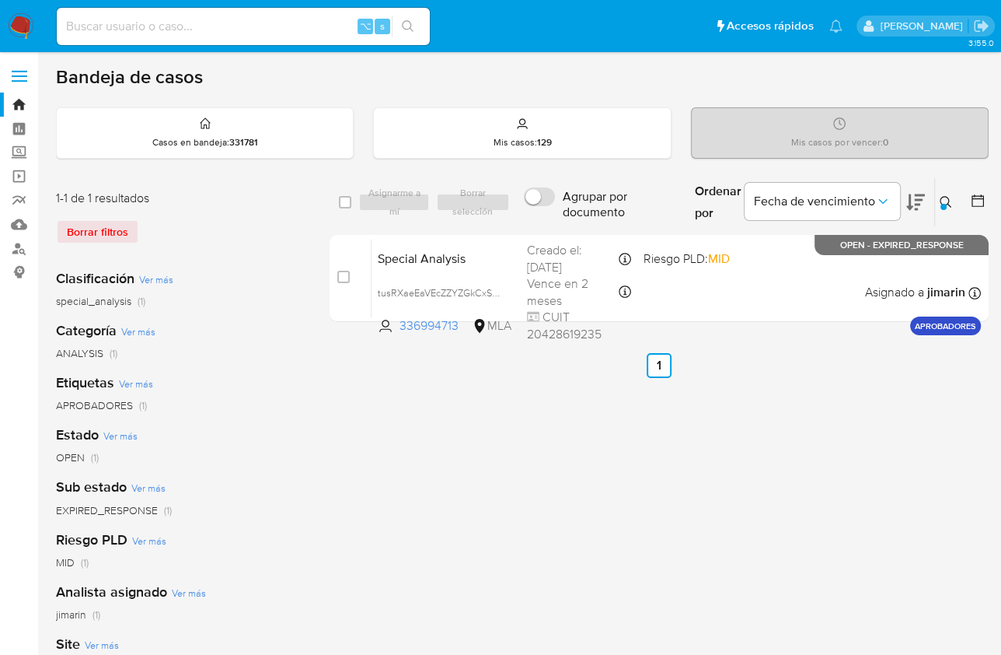
click at [942, 201] on icon at bounding box center [946, 202] width 12 height 12
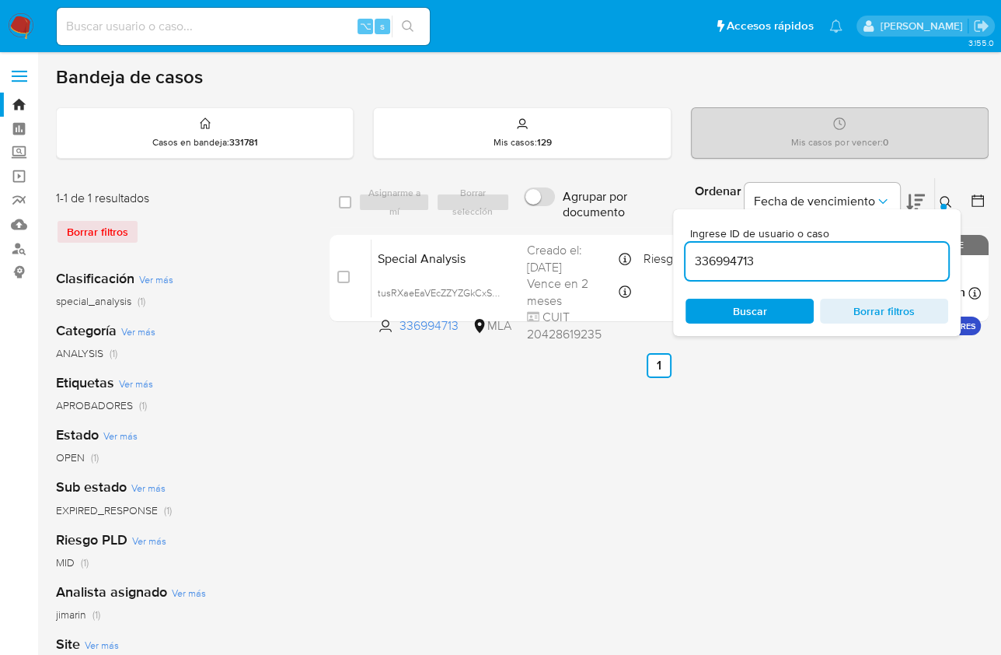
click at [785, 268] on input "336994713" at bounding box center [817, 261] width 263 height 20
click at [785, 267] on input "336994713" at bounding box center [817, 261] width 263 height 20
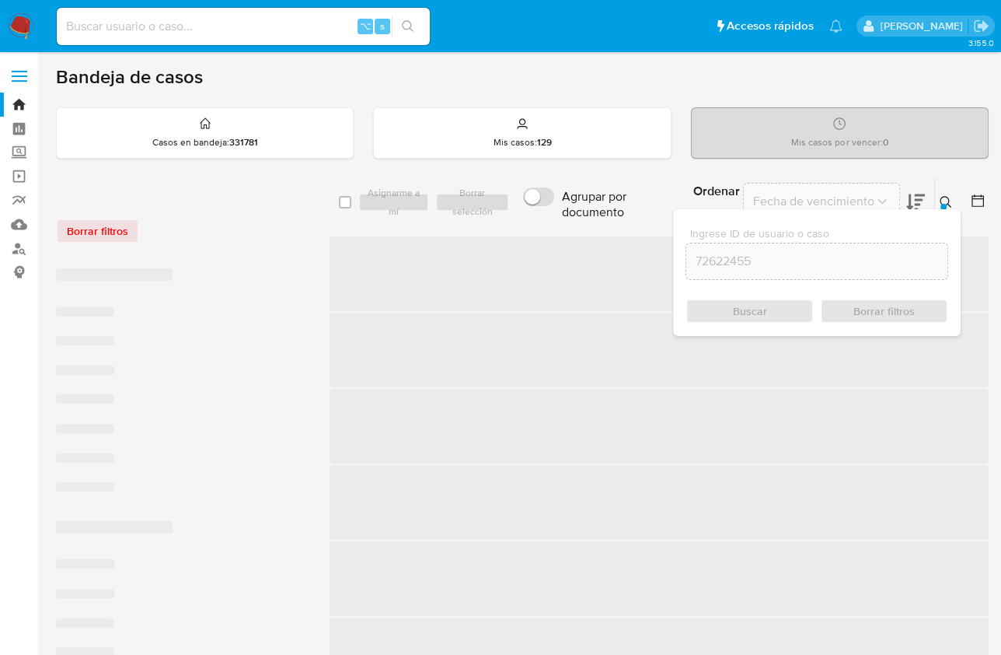
click at [941, 202] on icon at bounding box center [946, 202] width 12 height 12
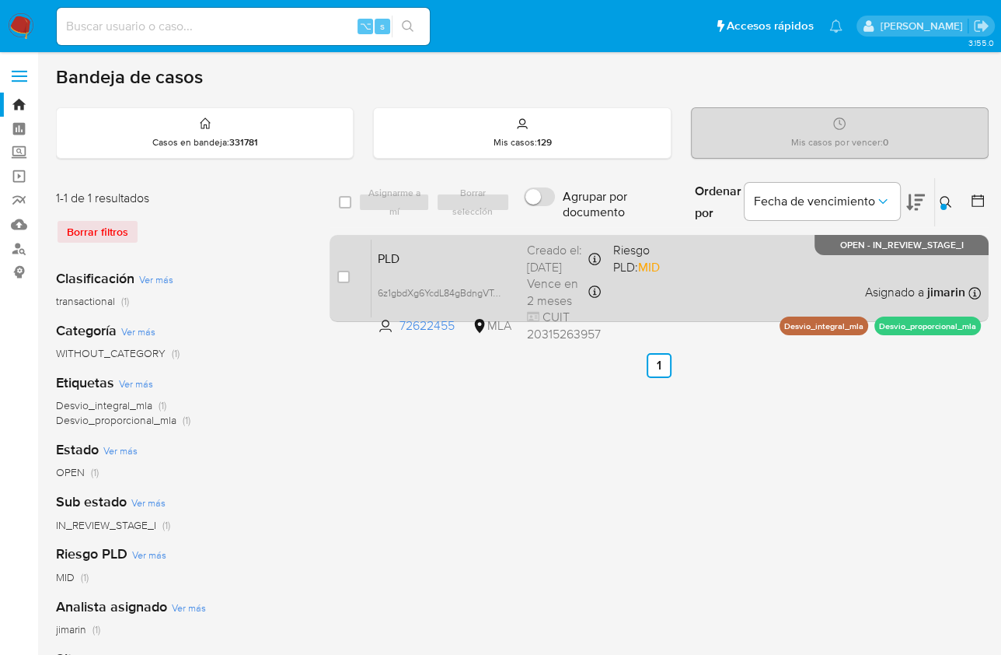
click at [839, 287] on div "PLD 6z1gbdXg6YcdL84gBdngVToz 72622455 MLA Riesgo PLD: MID Creado el: 12/08/2025…" at bounding box center [677, 278] width 610 height 79
click at [679, 269] on span "Riesgo PLD: MID" at bounding box center [647, 257] width 68 height 37
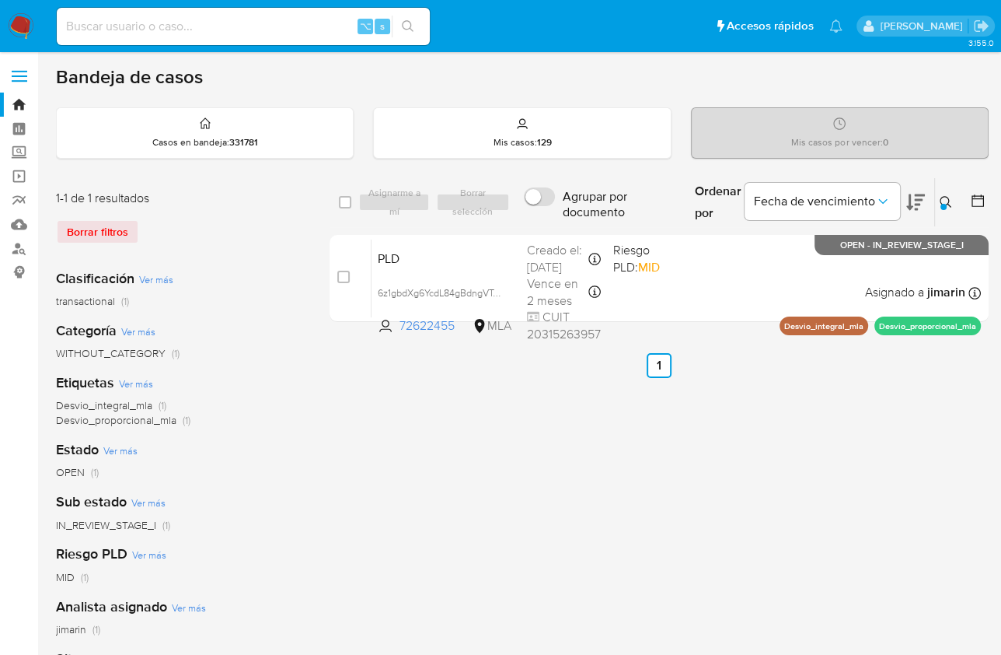
drag, startPoint x: 938, startPoint y: 199, endPoint x: 939, endPoint y: 213, distance: 14.0
click at [938, 199] on button at bounding box center [948, 202] width 26 height 19
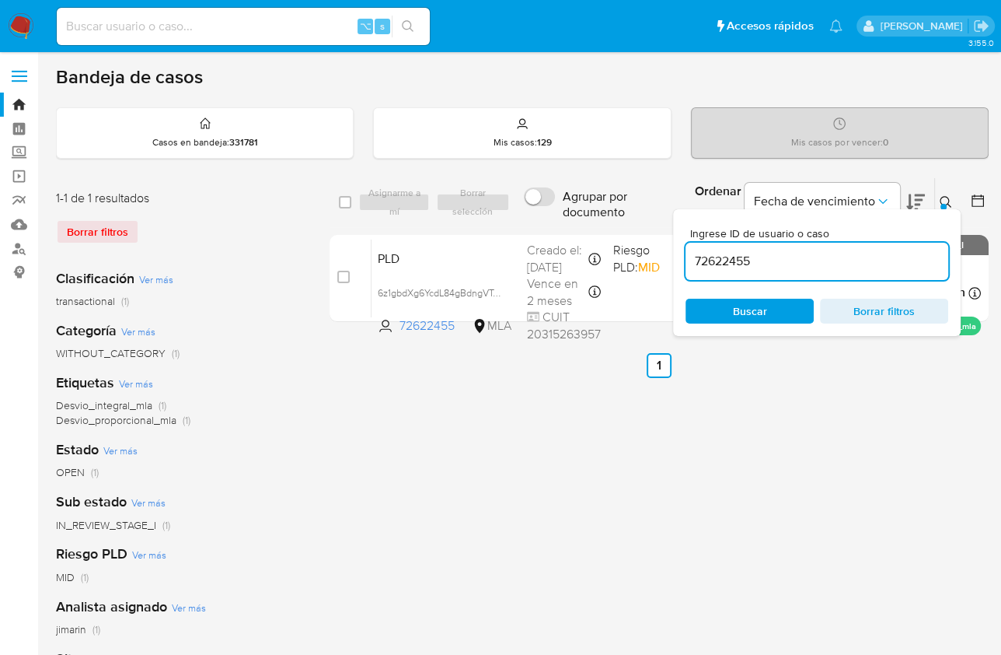
click at [869, 272] on div "72622455" at bounding box center [817, 261] width 263 height 37
click at [868, 265] on input "72622455" at bounding box center [817, 261] width 263 height 20
paste input "180167368"
type input "180167368"
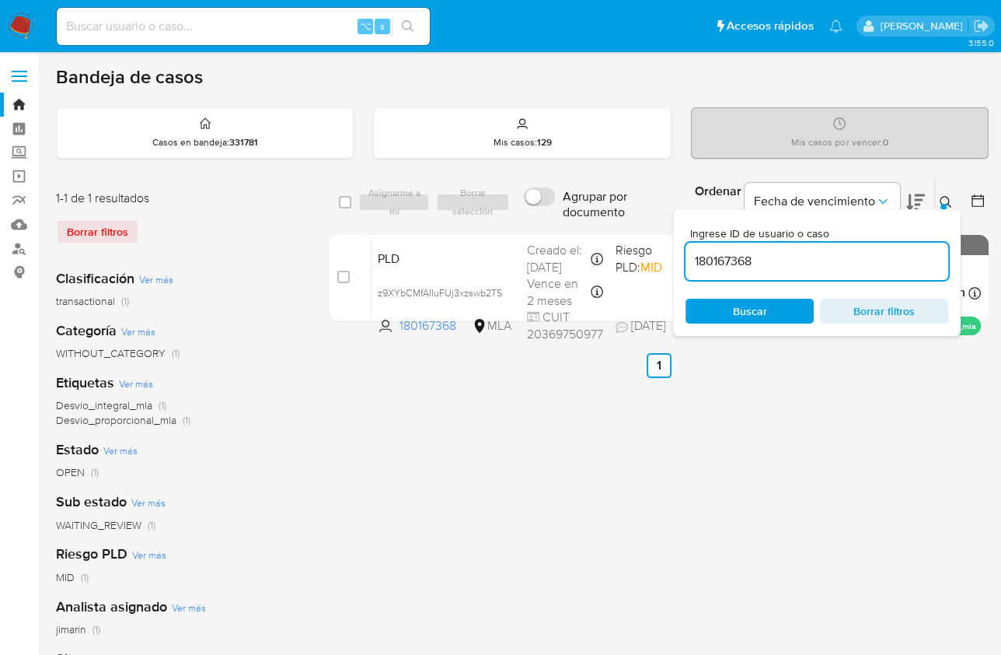
click at [947, 204] on icon at bounding box center [946, 202] width 12 height 12
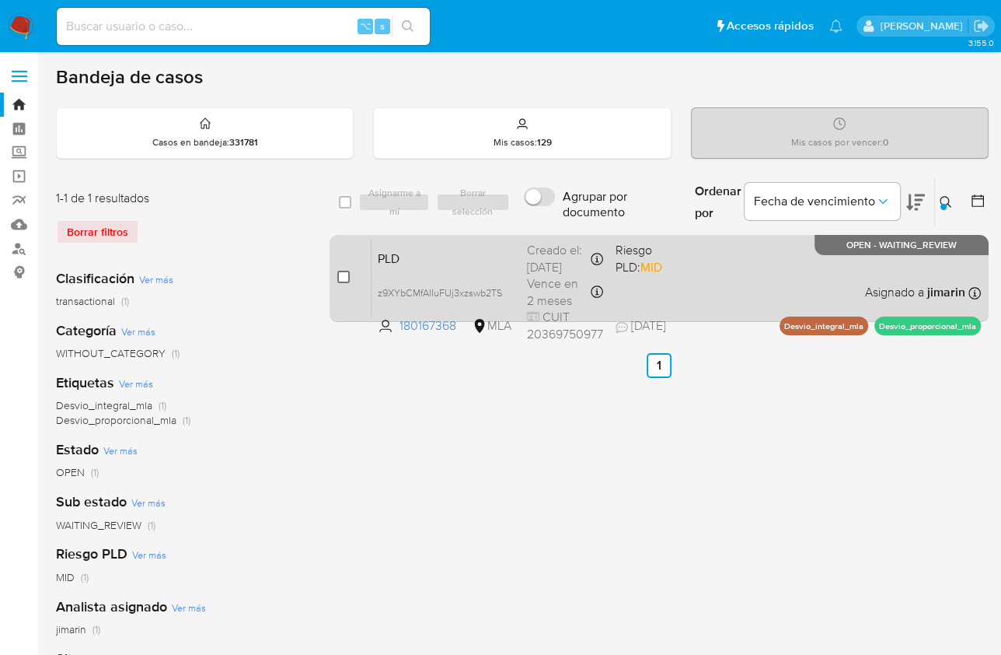
click at [343, 278] on input "checkbox" at bounding box center [343, 277] width 12 height 12
checkbox input "true"
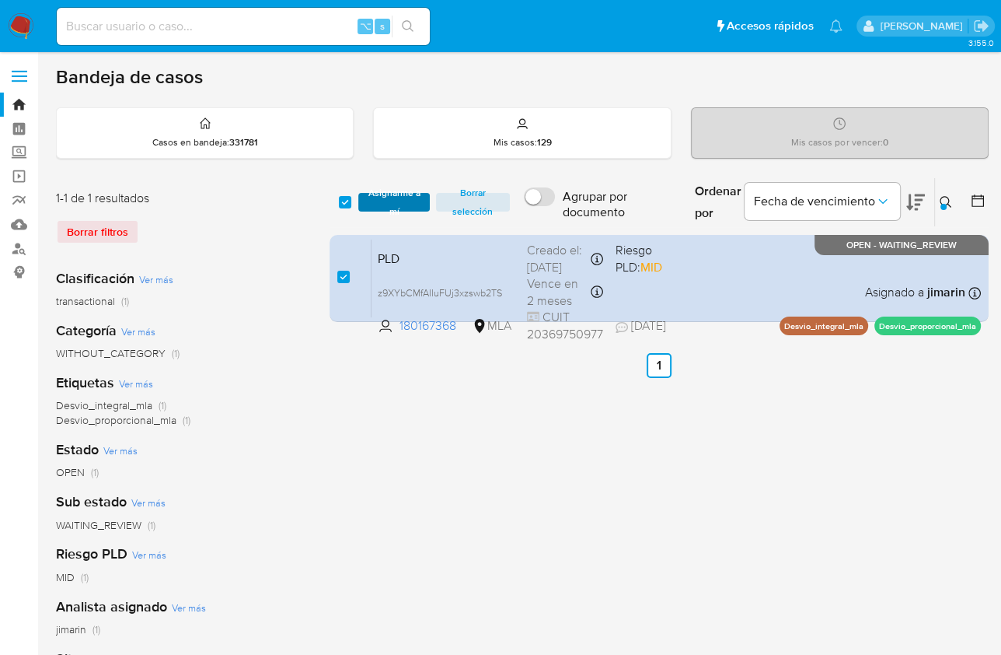
click at [381, 202] on span "Asignarme a mí" at bounding box center [393, 202] width 55 height 16
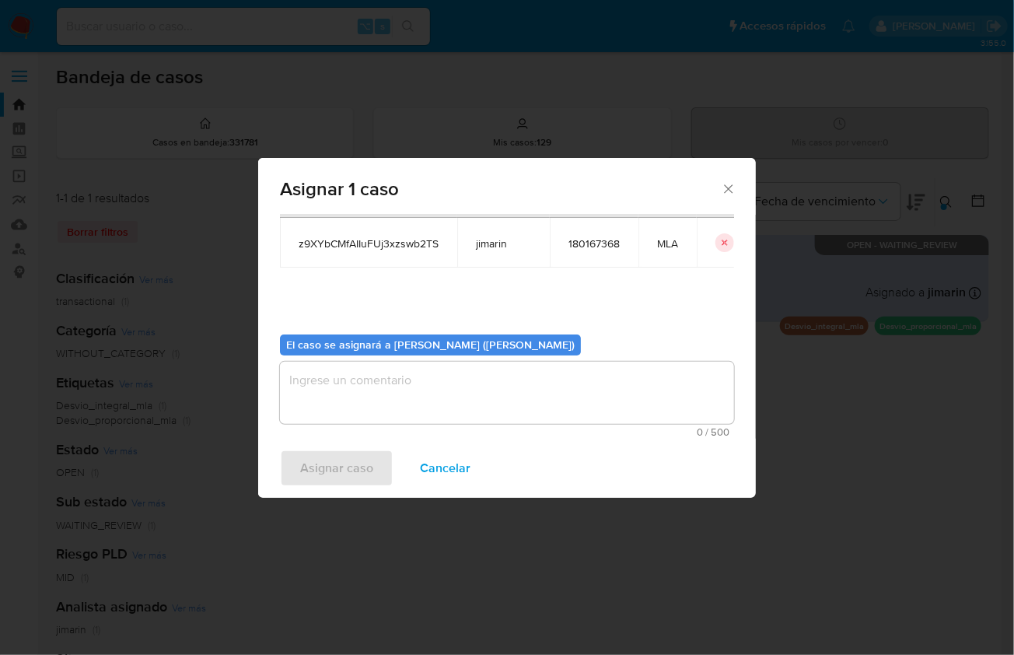
scroll to position [79, 0]
click at [372, 404] on textarea "assign-modal" at bounding box center [507, 393] width 454 height 62
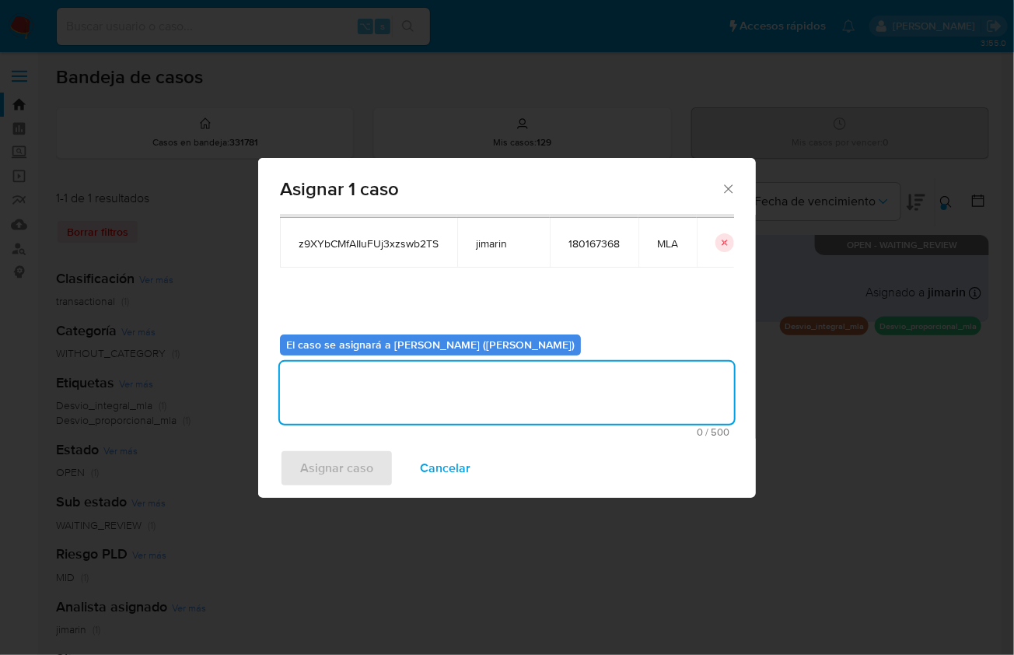
click at [351, 467] on span "Asignar caso" at bounding box center [336, 468] width 73 height 34
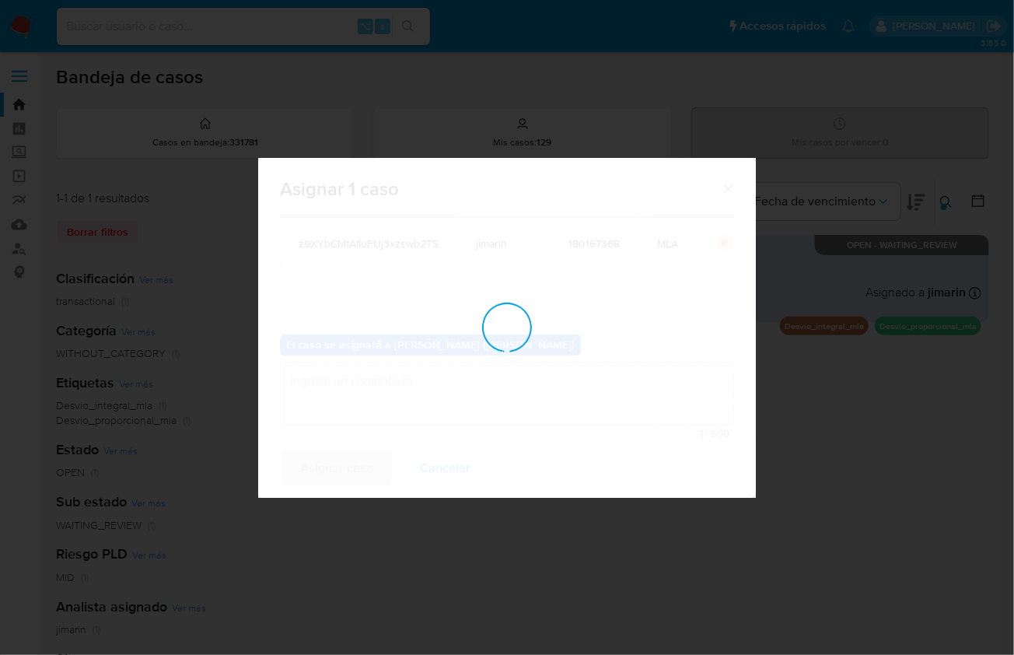
checkbox input "false"
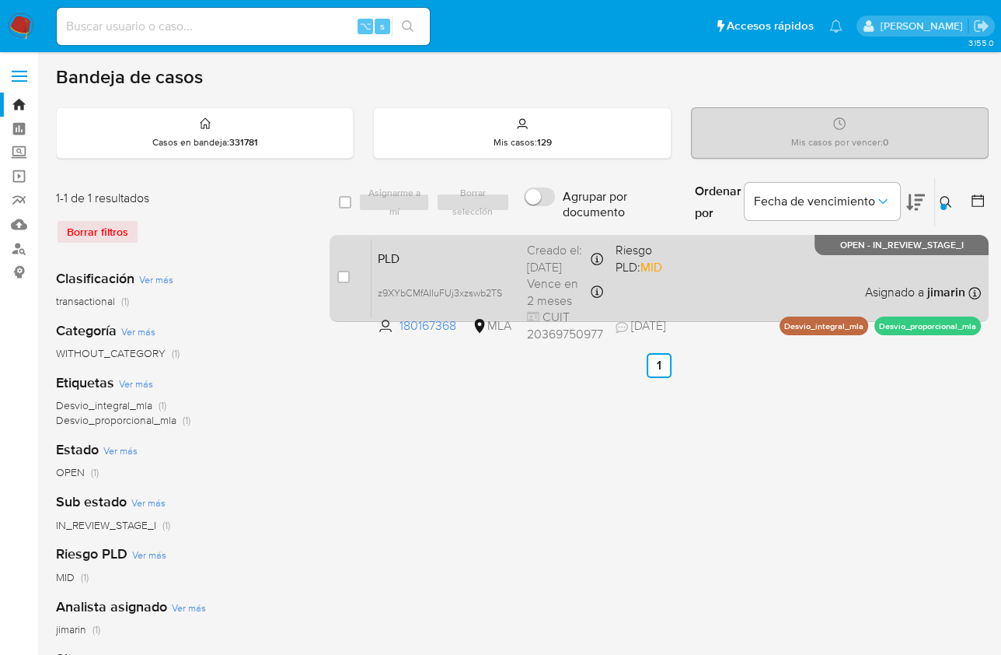
click at [751, 278] on div "PLD z9XYbCMfAIIuFUj3xzswb2TS 180167368 MLA Riesgo PLD: MID Creado el: 12/08/202…" at bounding box center [677, 278] width 610 height 79
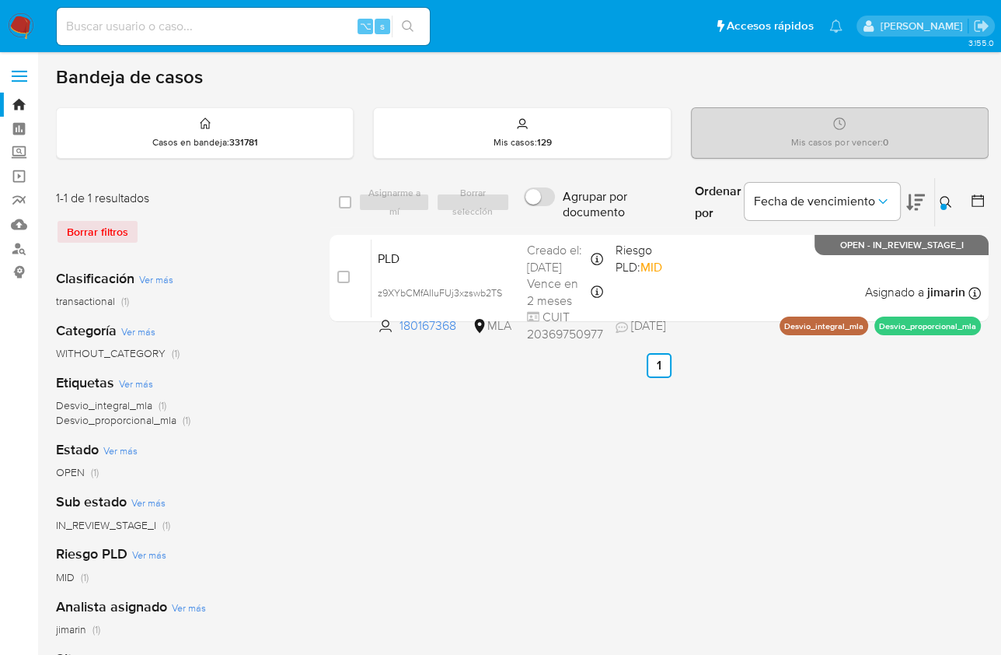
click at [940, 196] on icon at bounding box center [946, 202] width 12 height 12
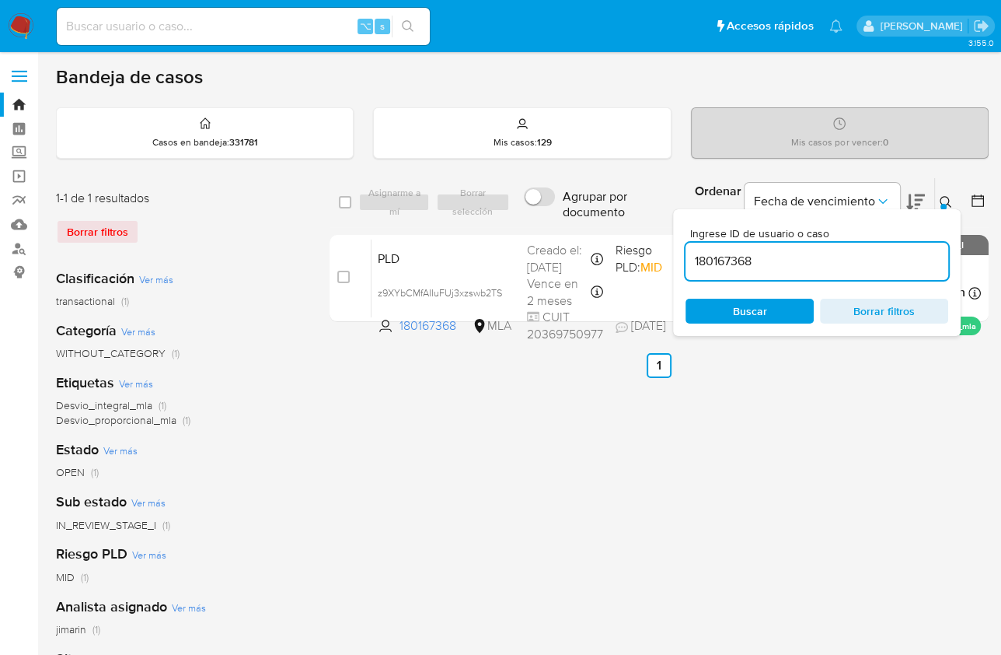
click at [908, 260] on input "180167368" at bounding box center [817, 261] width 263 height 20
type input "506511018"
click at [948, 197] on icon at bounding box center [946, 202] width 12 height 12
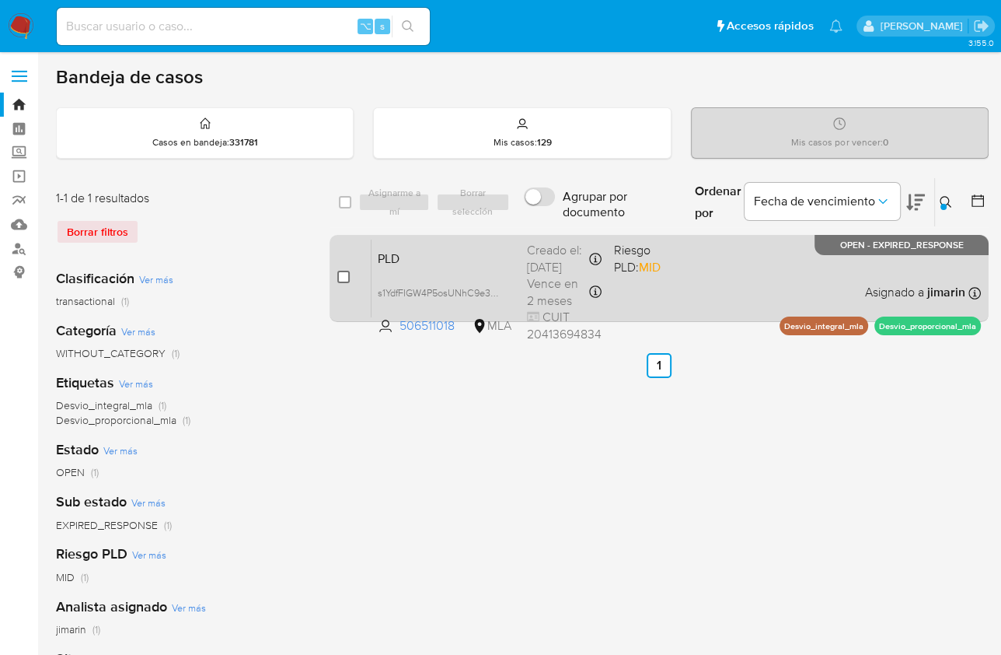
click at [346, 278] on input "checkbox" at bounding box center [343, 277] width 12 height 12
checkbox input "true"
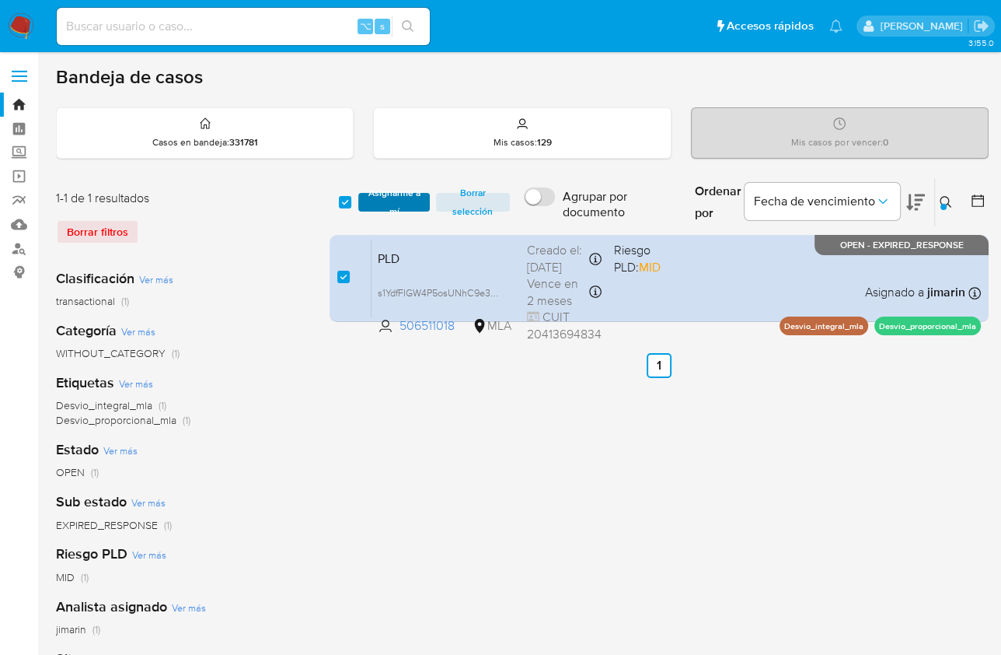
click at [414, 198] on span "Asignarme a mí" at bounding box center [393, 202] width 55 height 16
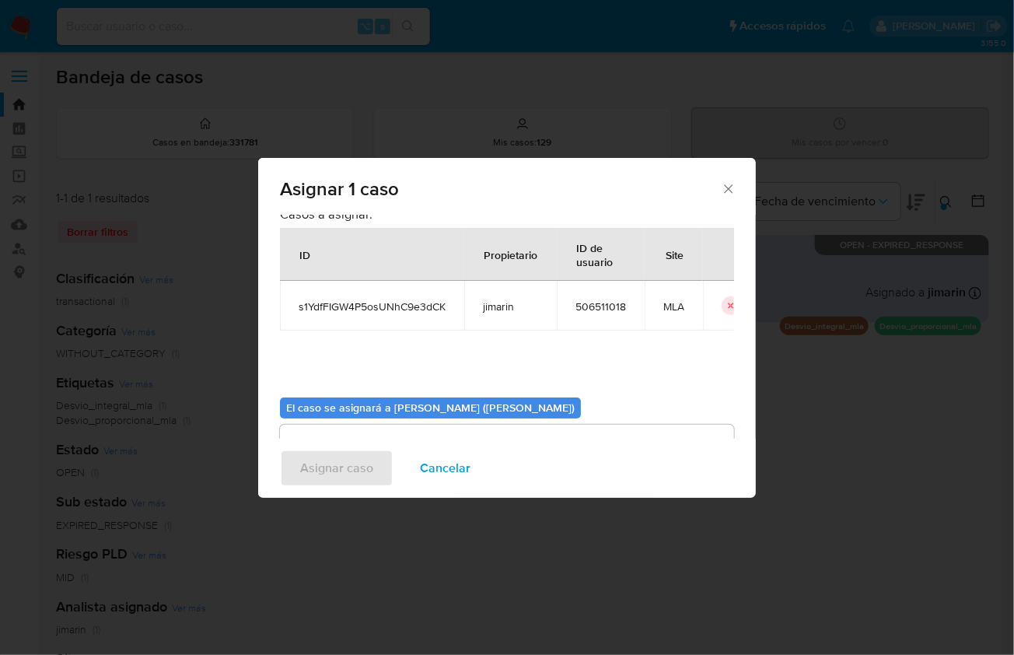
scroll to position [79, 0]
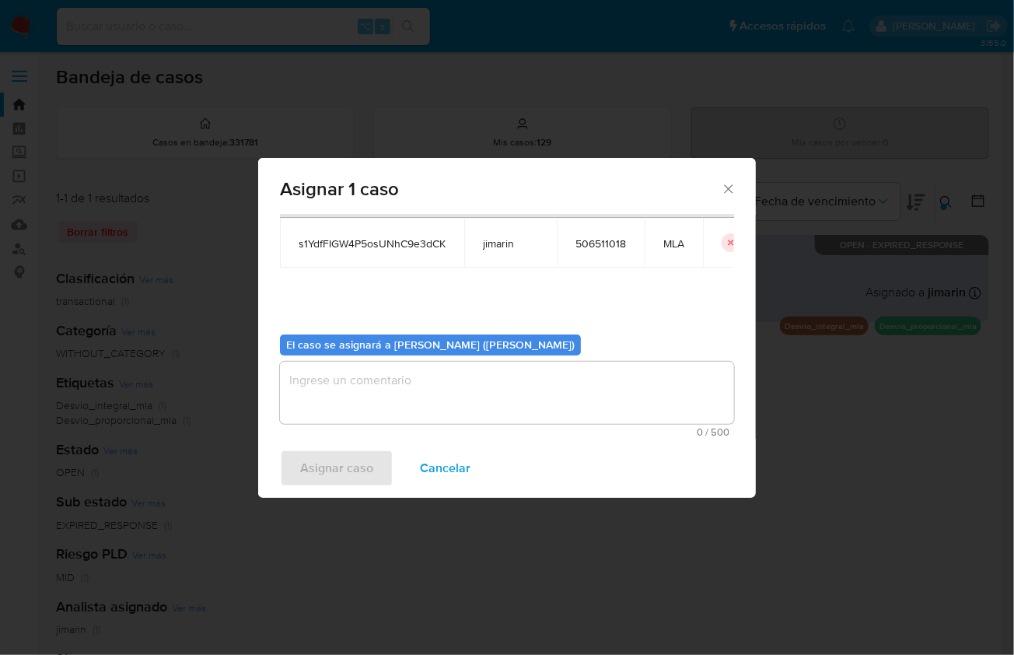
click at [398, 395] on textarea "assign-modal" at bounding box center [507, 393] width 454 height 62
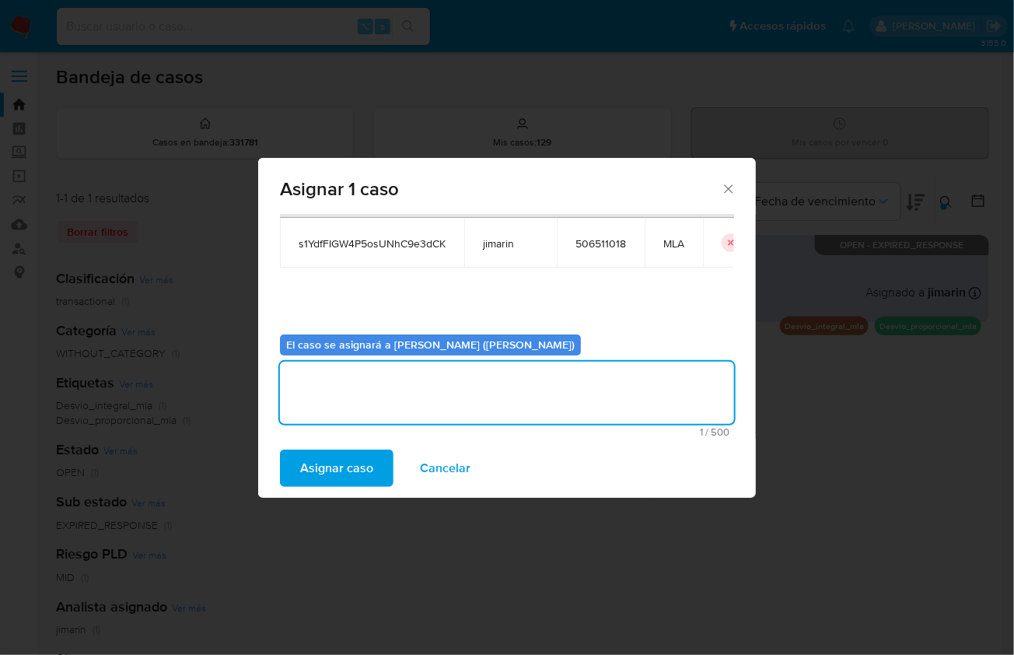
click at [348, 469] on span "Asignar caso" at bounding box center [336, 468] width 73 height 34
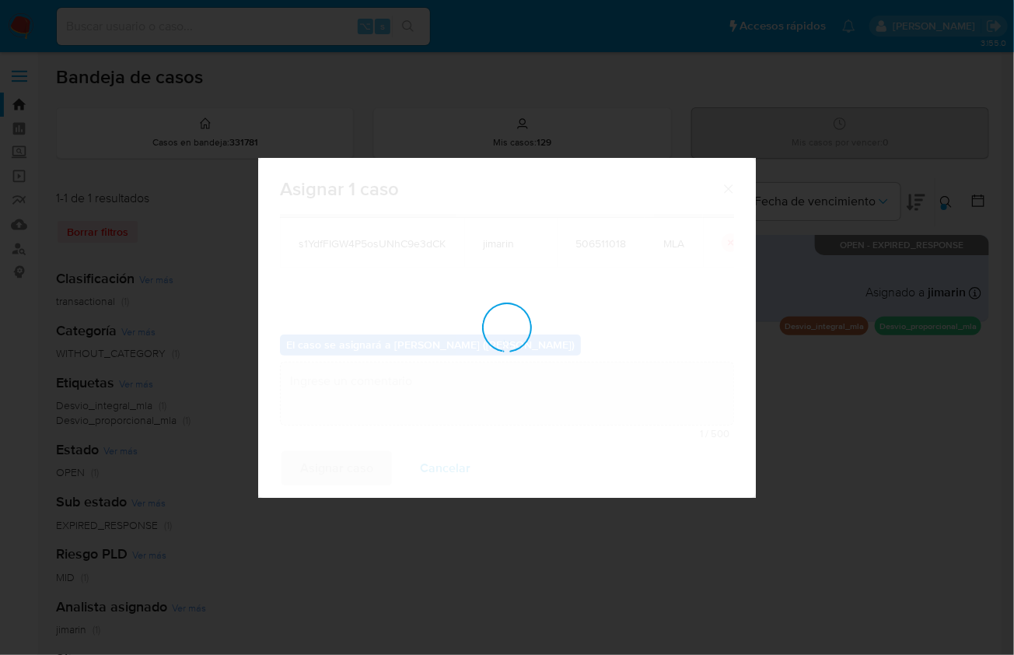
checkbox input "false"
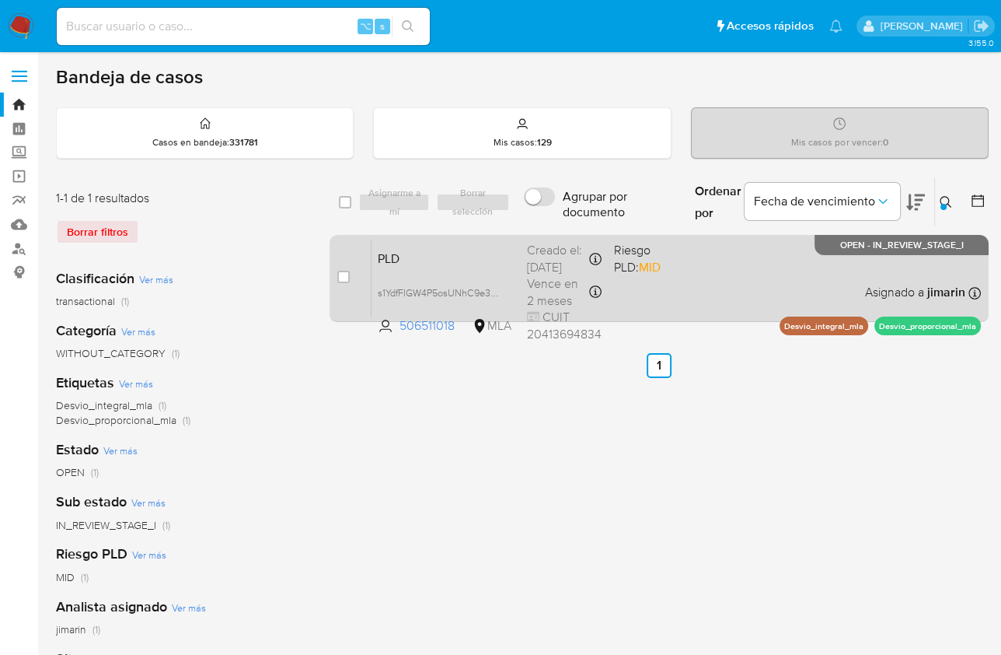
click at [746, 303] on div "PLD s1YdfFIGW4P5osUNhC9e3dCK 506511018 MLA Riesgo PLD: MID Creado el: 12/08/202…" at bounding box center [677, 278] width 610 height 79
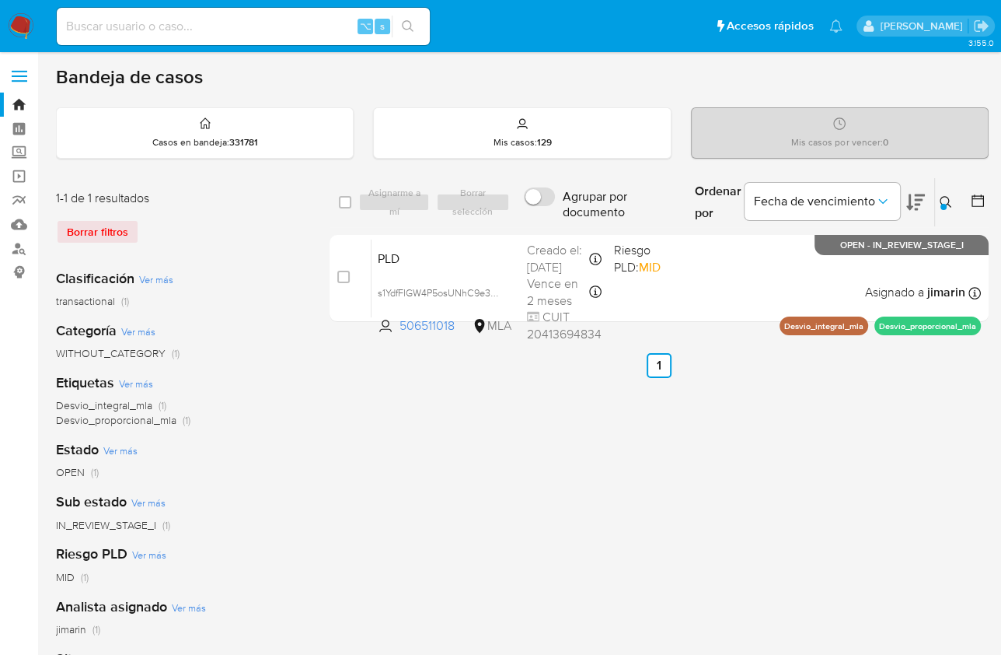
click at [946, 198] on icon at bounding box center [946, 202] width 12 height 12
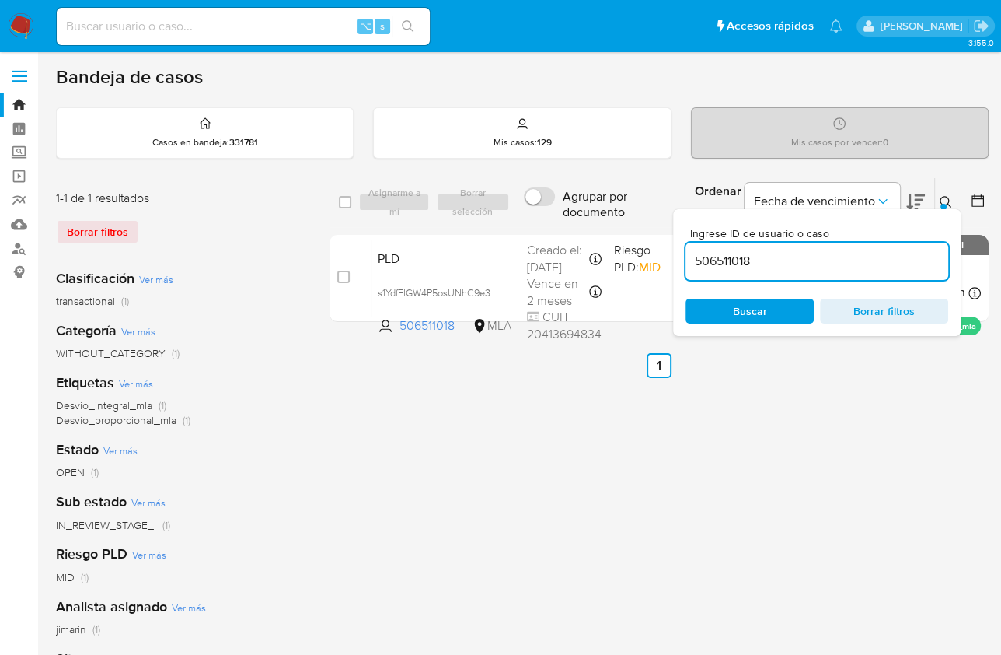
click at [835, 248] on div "506511018" at bounding box center [817, 261] width 263 height 37
click at [808, 264] on input "506511018" at bounding box center [817, 261] width 263 height 20
paste input "2409762576"
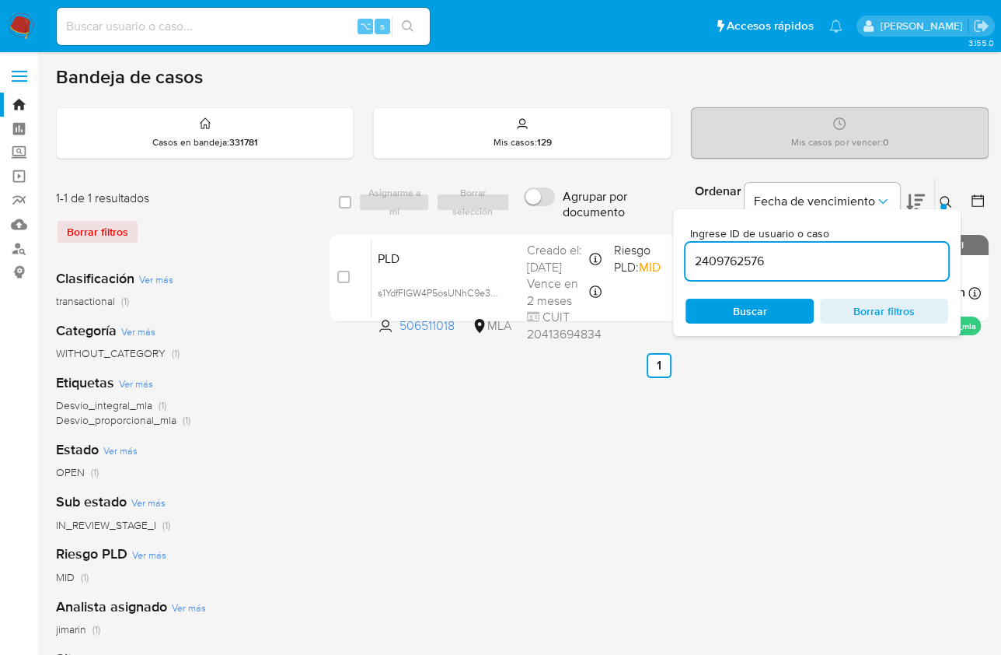
type input "2409762576"
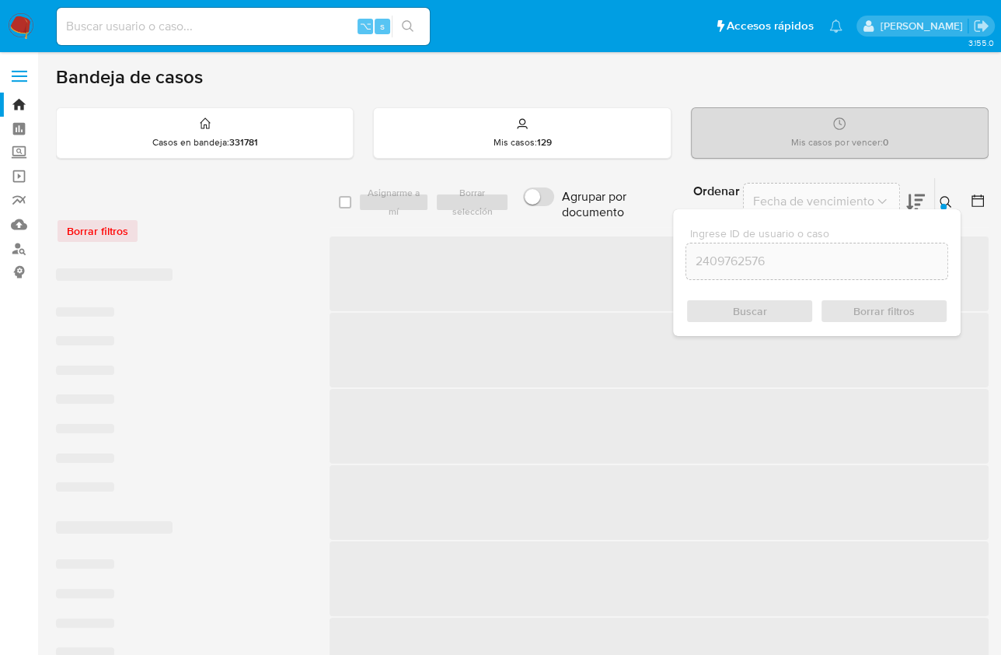
click at [938, 201] on button at bounding box center [948, 202] width 26 height 19
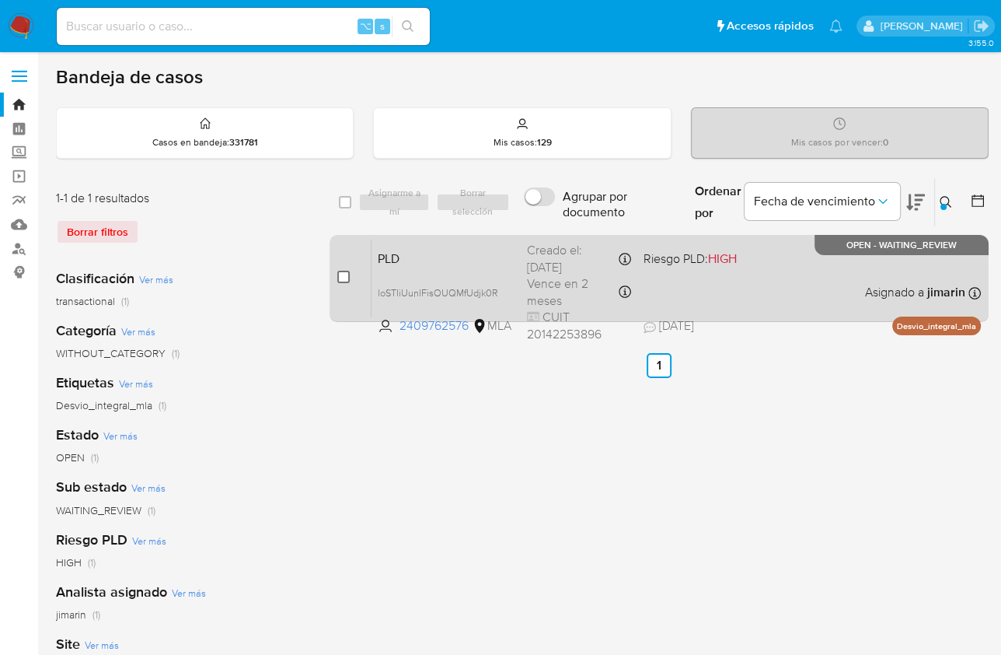
click at [344, 274] on input "checkbox" at bounding box center [343, 277] width 12 height 12
checkbox input "true"
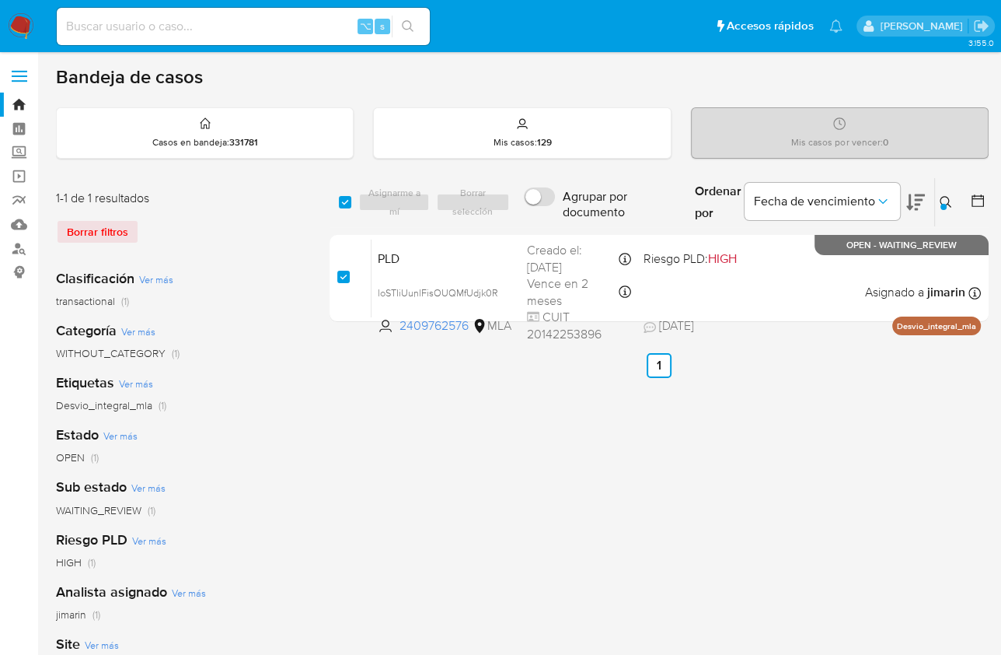
checkbox input "true"
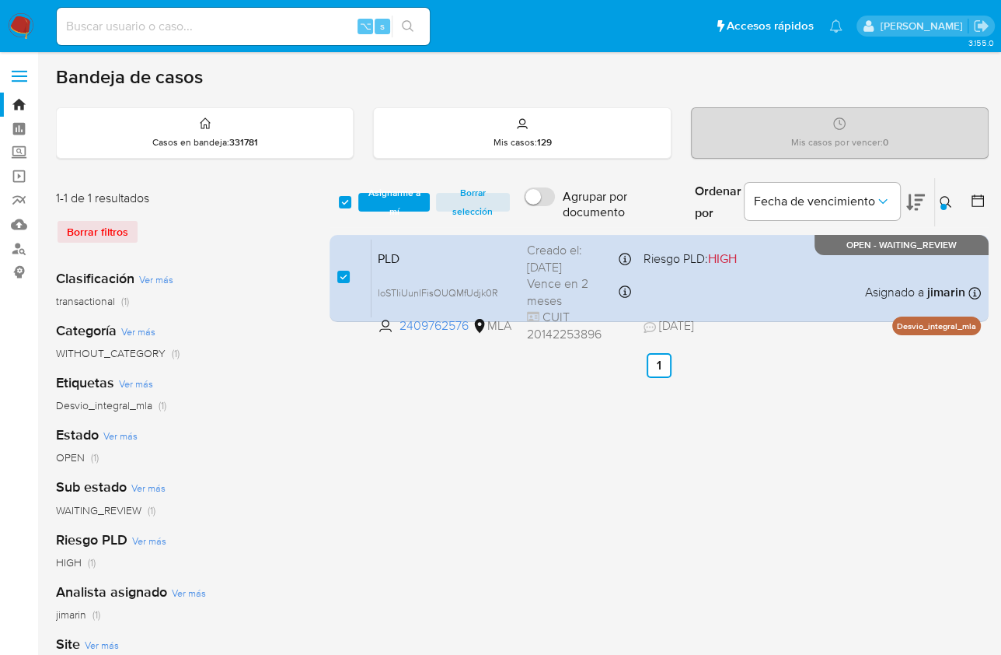
click at [402, 179] on div "select-all-cases-checkbox Asignarme a mí Borrar selección Agrupar por documento…" at bounding box center [659, 202] width 659 height 51
click at [393, 207] on span "Asignarme a mí" at bounding box center [393, 202] width 55 height 16
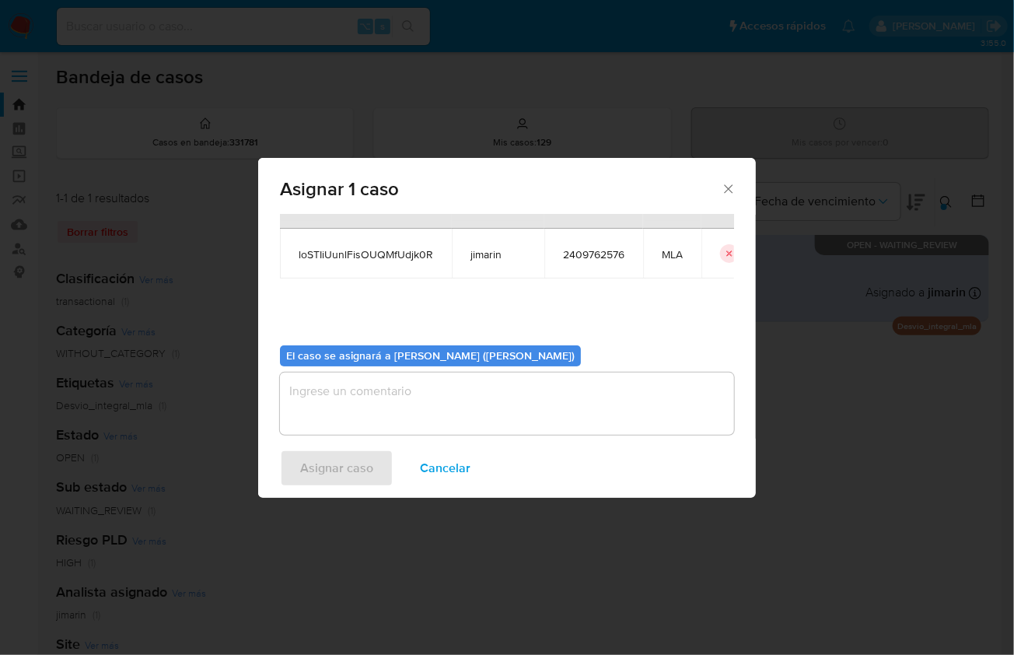
scroll to position [79, 0]
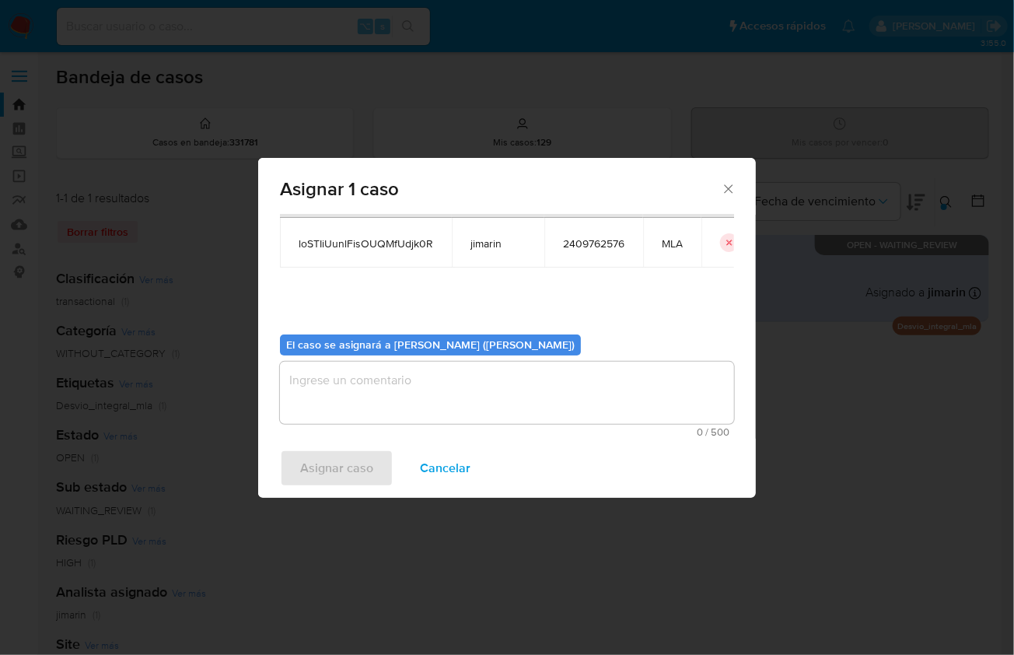
click at [393, 384] on textarea "assign-modal" at bounding box center [507, 393] width 454 height 62
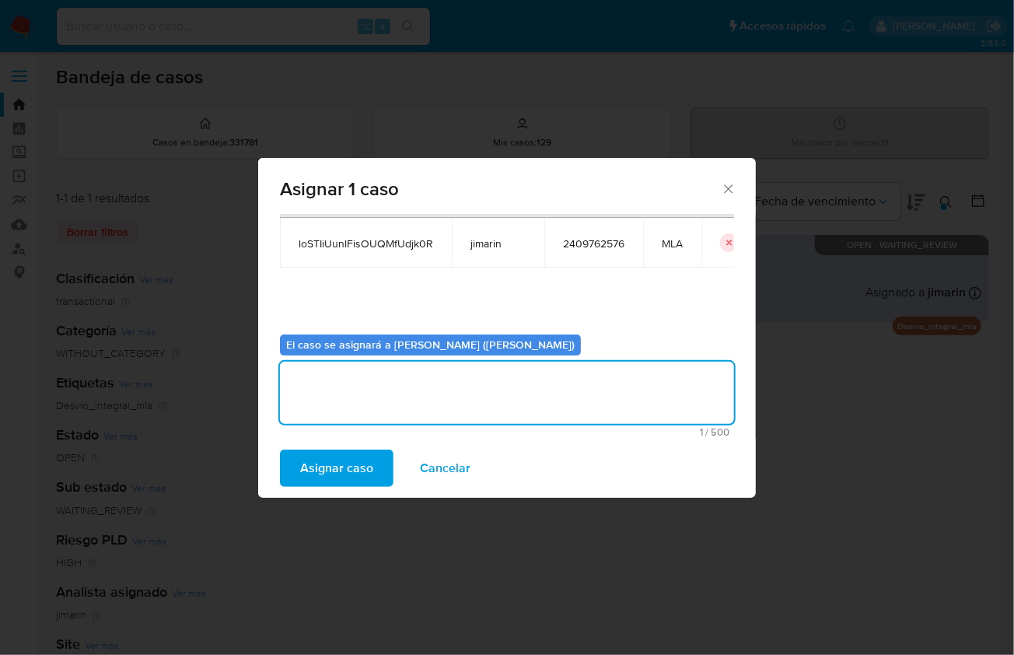
click at [344, 457] on span "Asignar caso" at bounding box center [336, 468] width 73 height 34
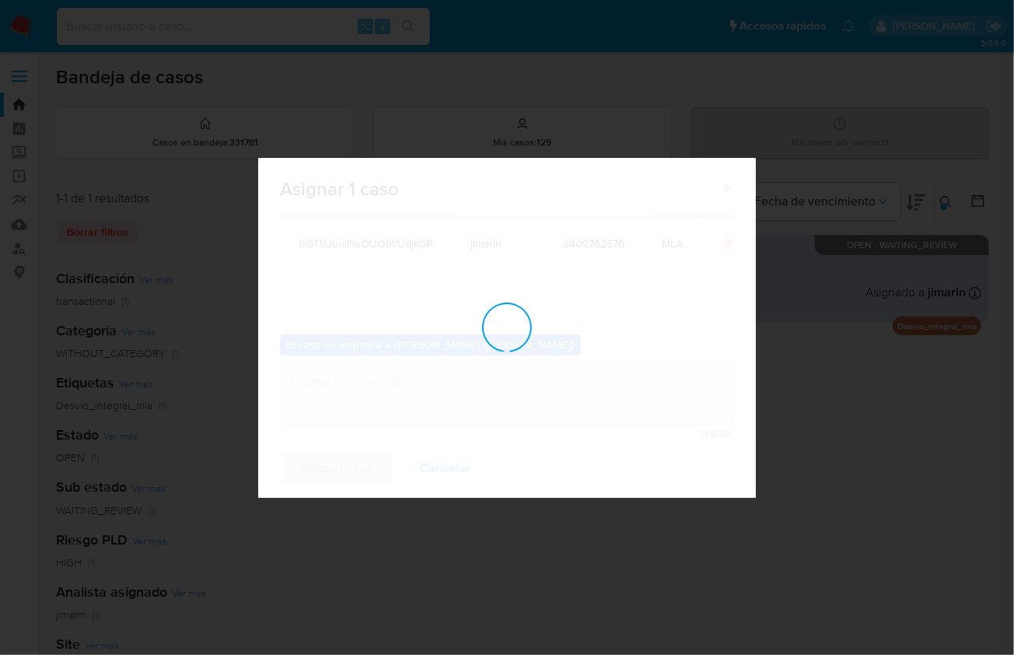
checkbox input "false"
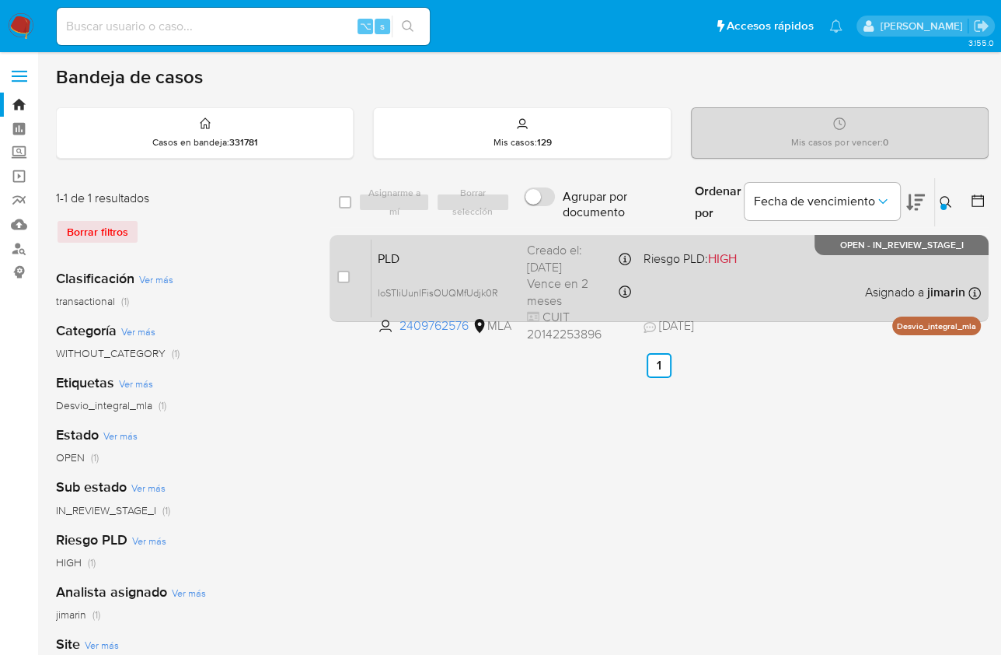
click at [716, 286] on div "PLD loSTIiUunlFisOUQMfUdjk0R 2409762576 MLA Riesgo PLD: HIGH Creado el: 12/08/2…" at bounding box center [677, 278] width 610 height 79
click at [347, 278] on input "checkbox" at bounding box center [343, 277] width 12 height 12
checkbox input "true"
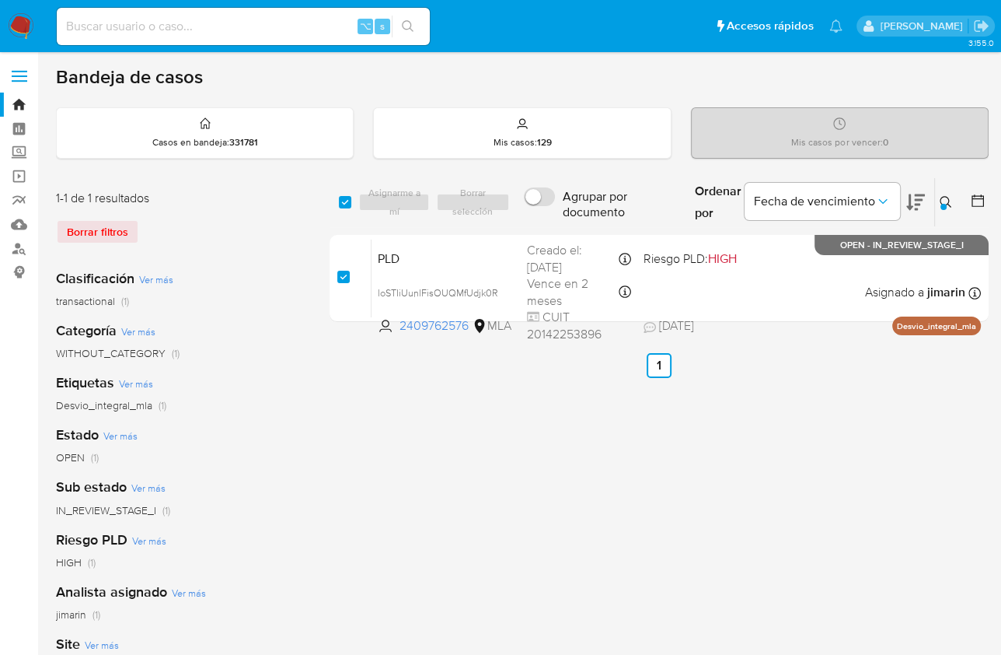
checkbox input "true"
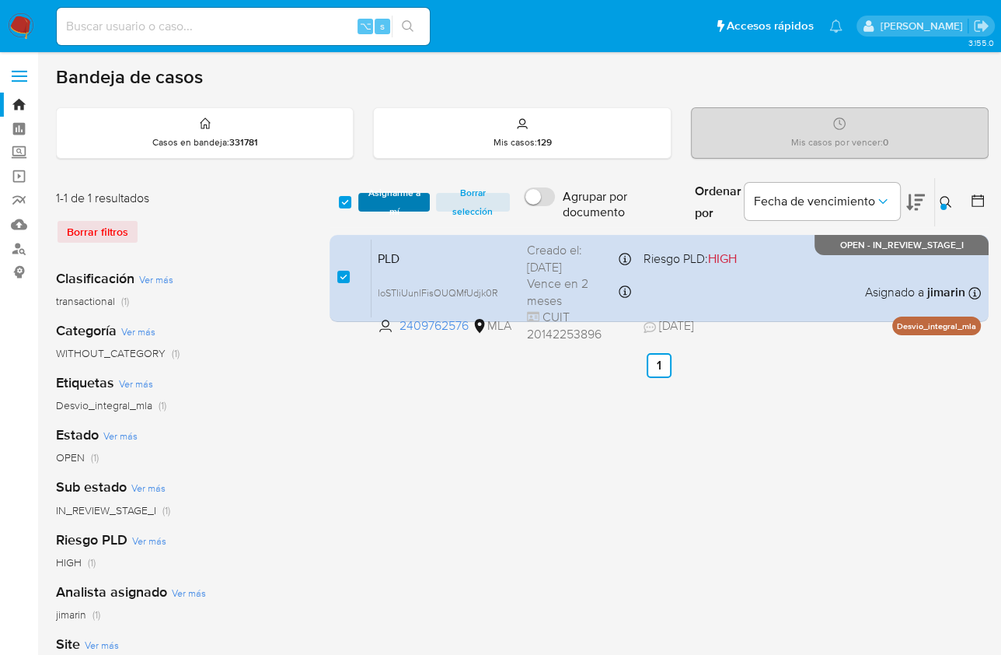
click at [389, 201] on span "Asignarme a mí" at bounding box center [393, 202] width 55 height 16
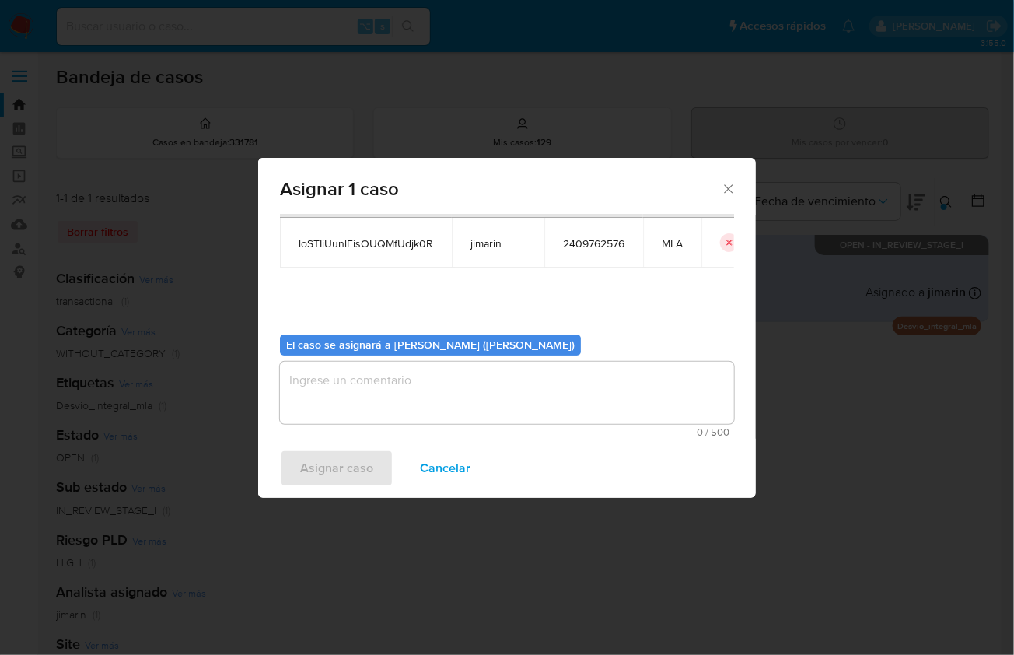
click at [397, 409] on textarea "assign-modal" at bounding box center [507, 393] width 454 height 62
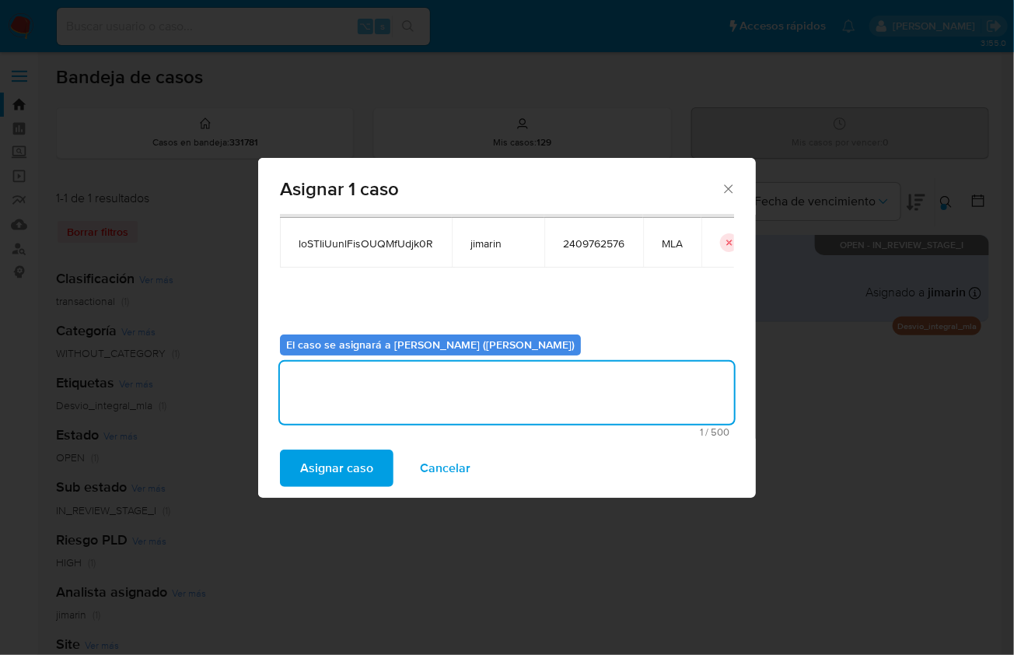
click at [347, 469] on span "Asignar caso" at bounding box center [336, 468] width 73 height 34
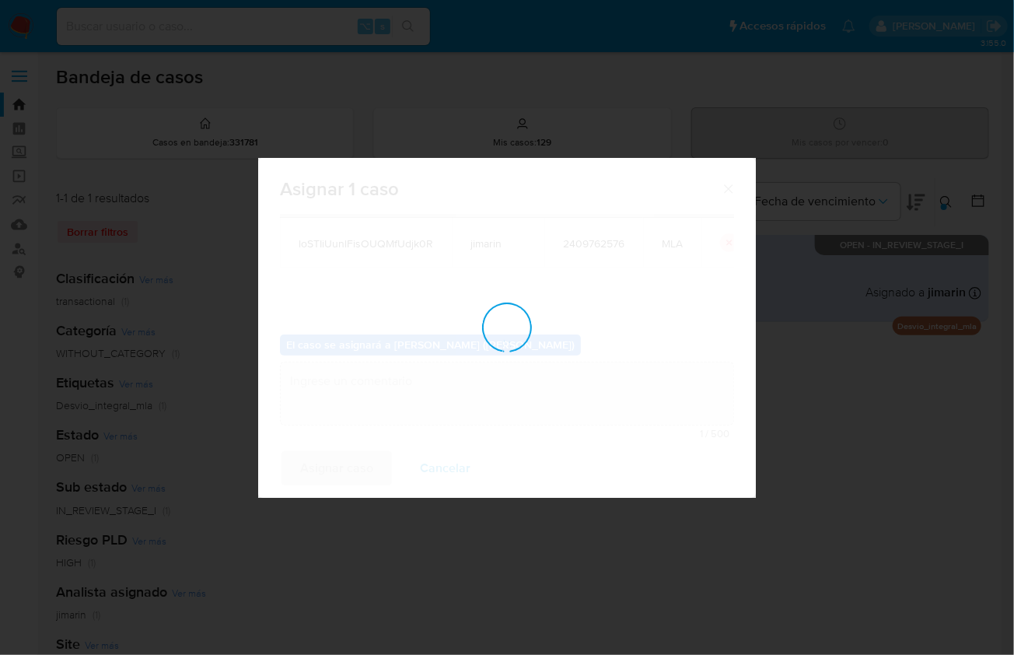
checkbox input "false"
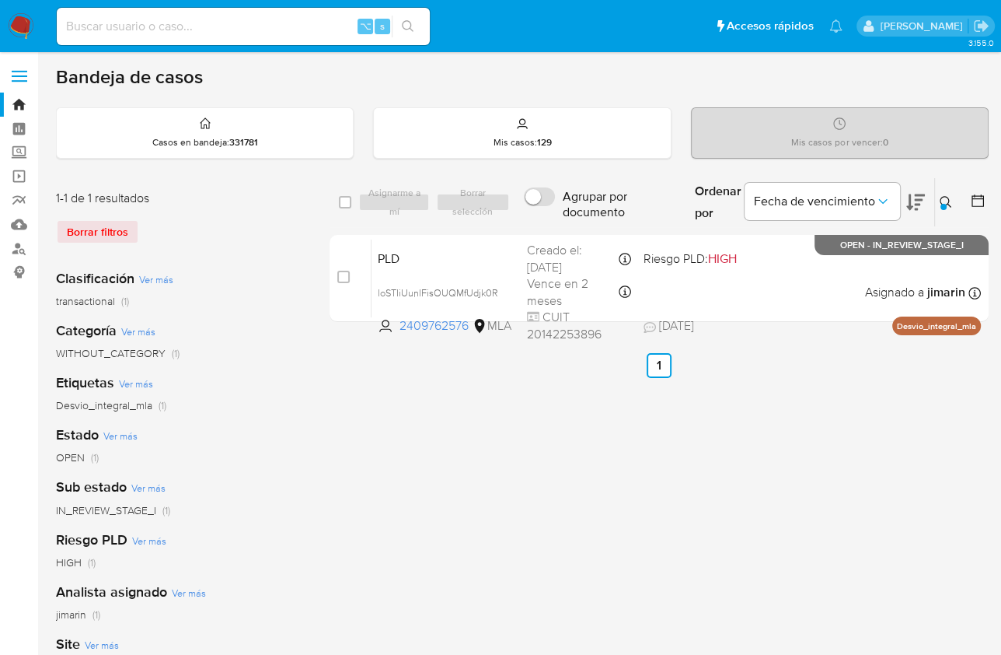
click at [954, 202] on button at bounding box center [948, 202] width 26 height 19
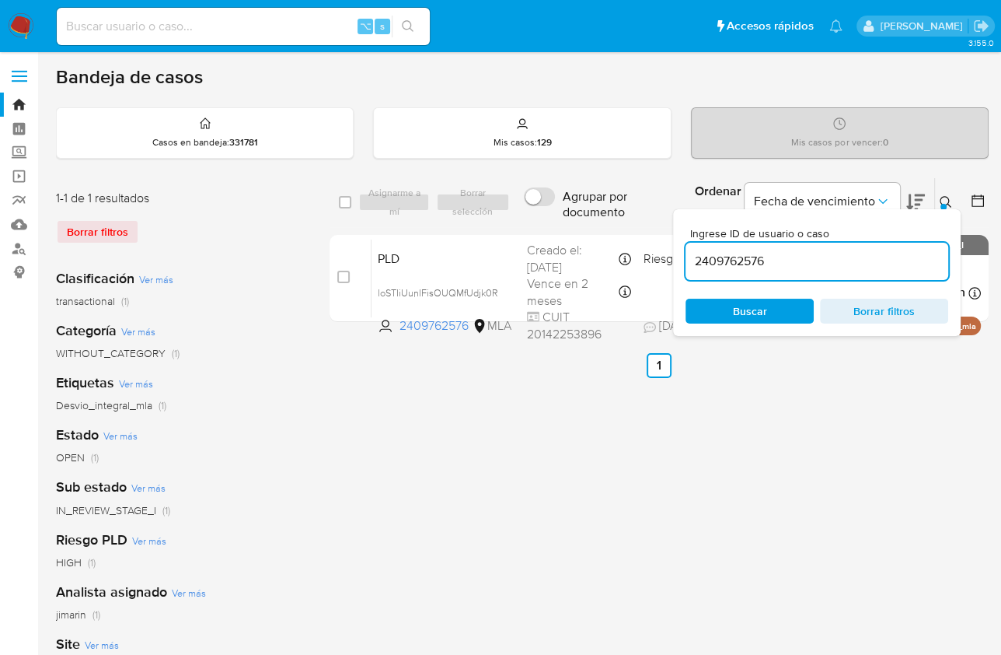
click at [812, 260] on input "2409762576" at bounding box center [817, 261] width 263 height 20
type input "41674043"
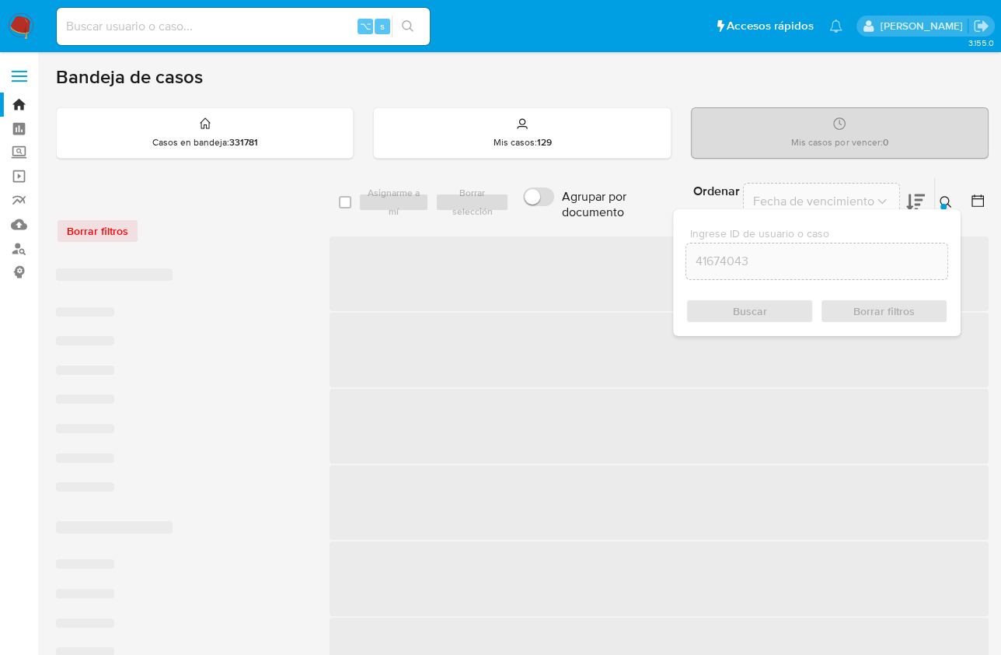
click at [942, 199] on icon at bounding box center [946, 202] width 12 height 12
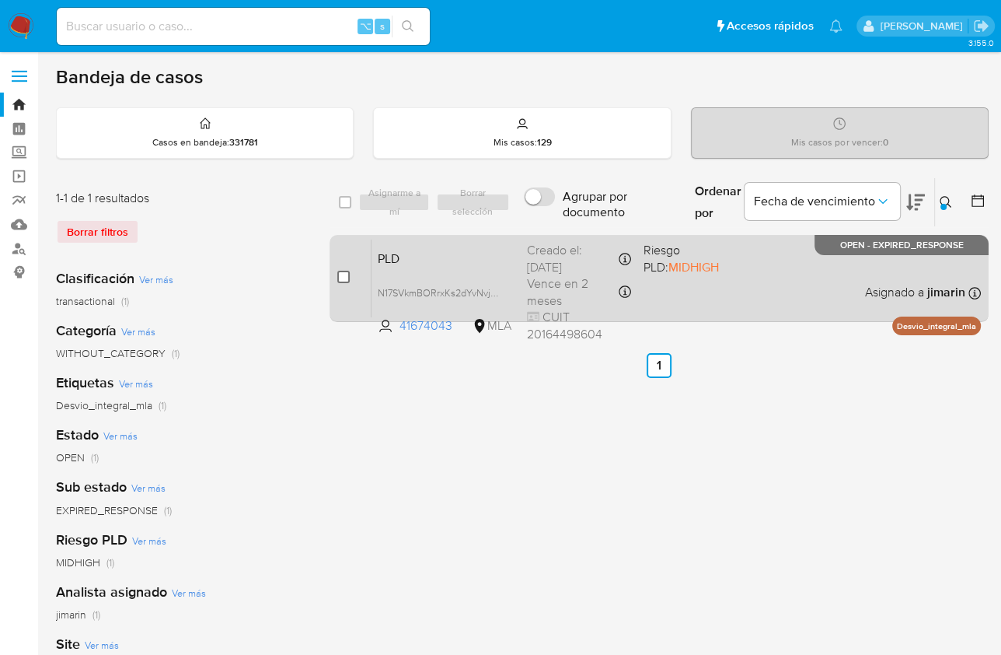
click at [345, 272] on input "checkbox" at bounding box center [343, 277] width 12 height 12
checkbox input "true"
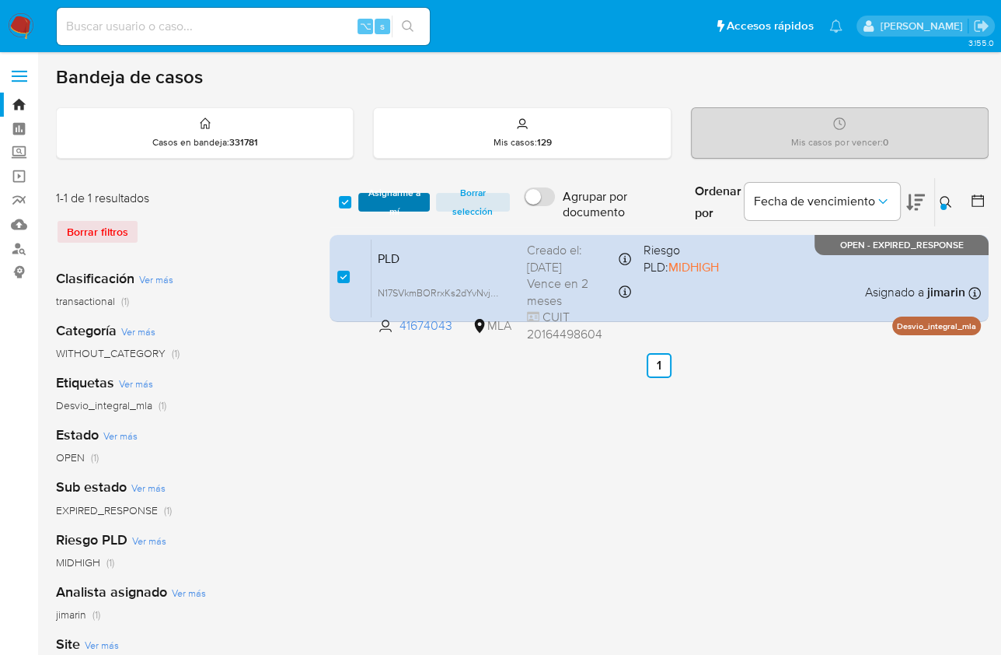
click at [386, 208] on span "Asignarme a mí" at bounding box center [393, 202] width 55 height 16
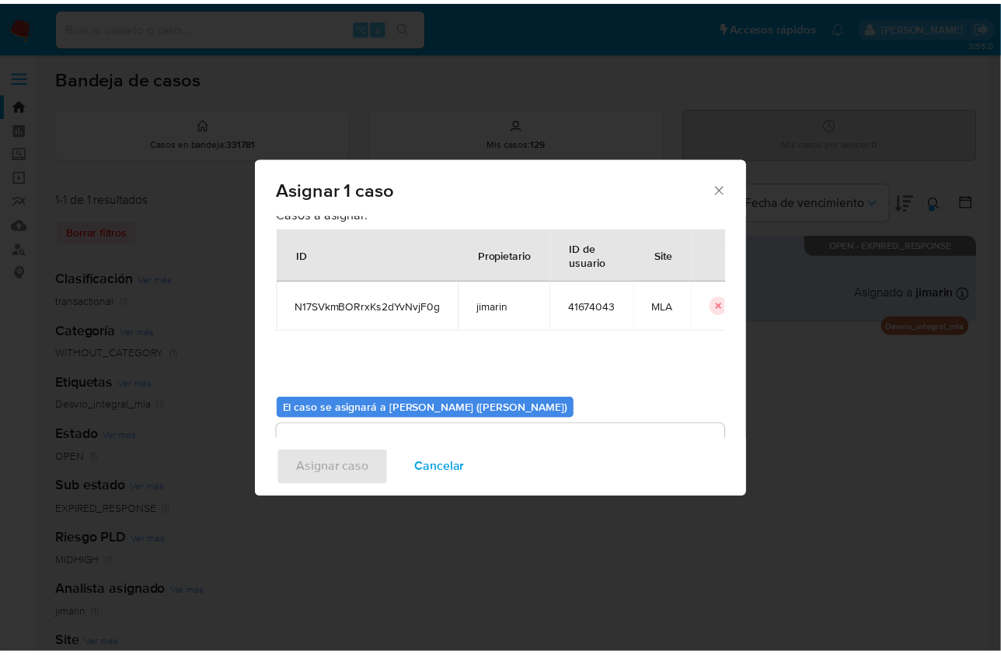
scroll to position [79, 0]
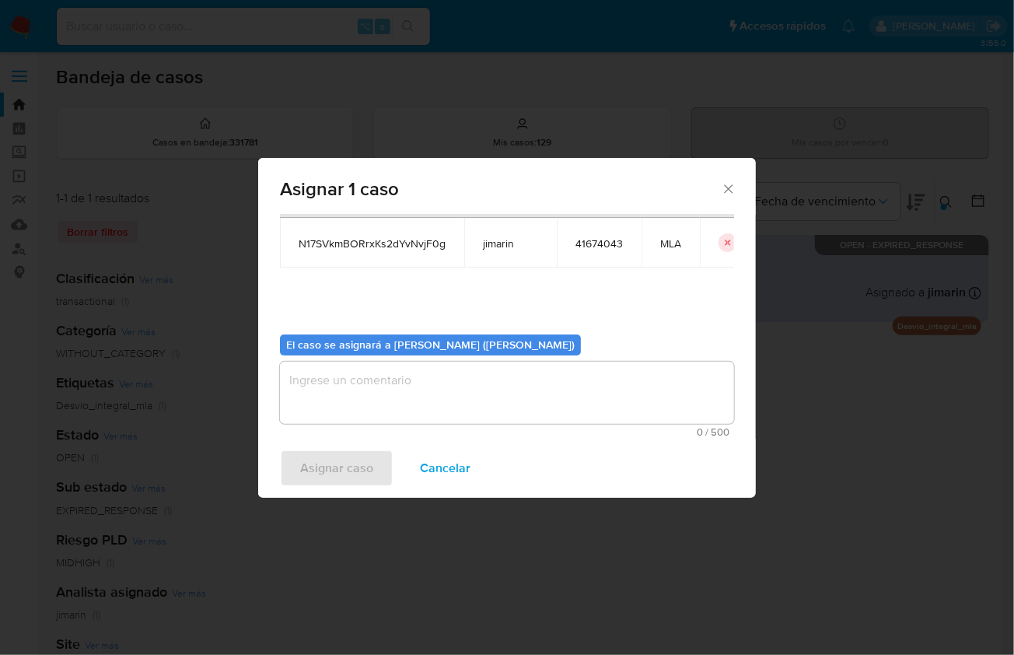
click at [386, 399] on textarea "assign-modal" at bounding box center [507, 393] width 454 height 62
click at [346, 445] on div "Asignar caso Cancelar" at bounding box center [507, 468] width 498 height 59
click at [343, 453] on span "Asignar caso" at bounding box center [336, 468] width 73 height 34
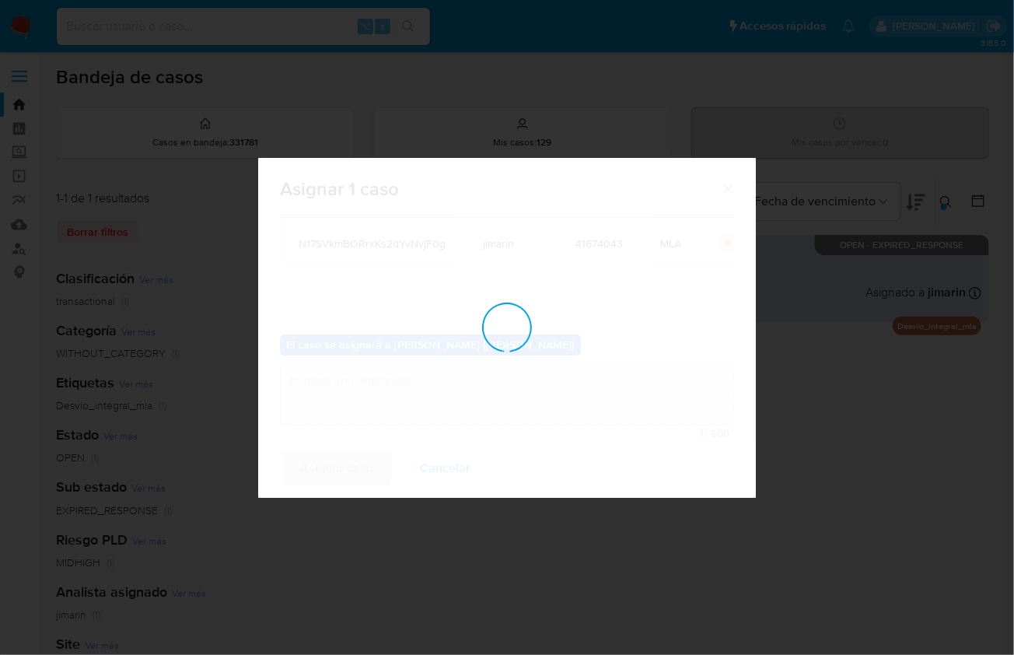
checkbox input "false"
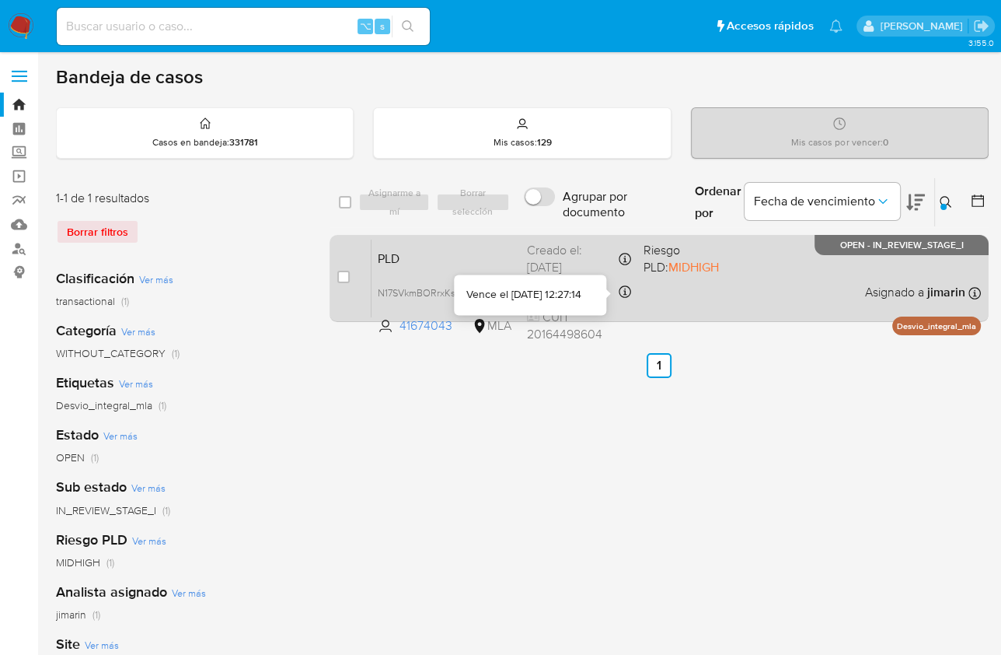
click at [702, 288] on div "PLD N17SVkmBORrxKs2dYvNvjF0g 41674043 MLA Riesgo PLD: MIDHIGH Creado el: 12/08/…" at bounding box center [677, 278] width 610 height 79
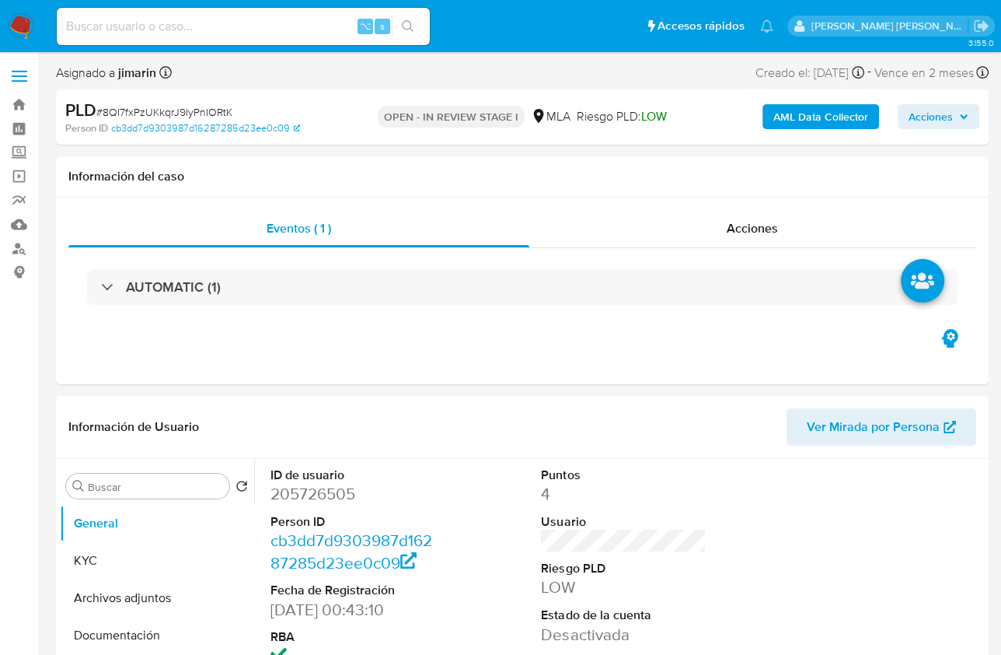
select select "10"
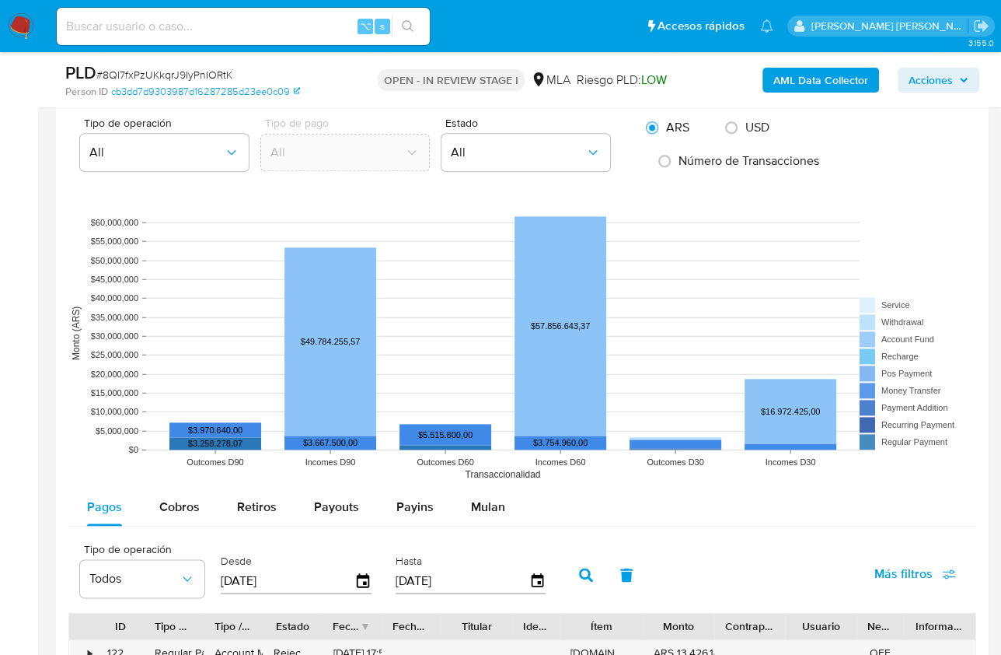
scroll to position [1261, 0]
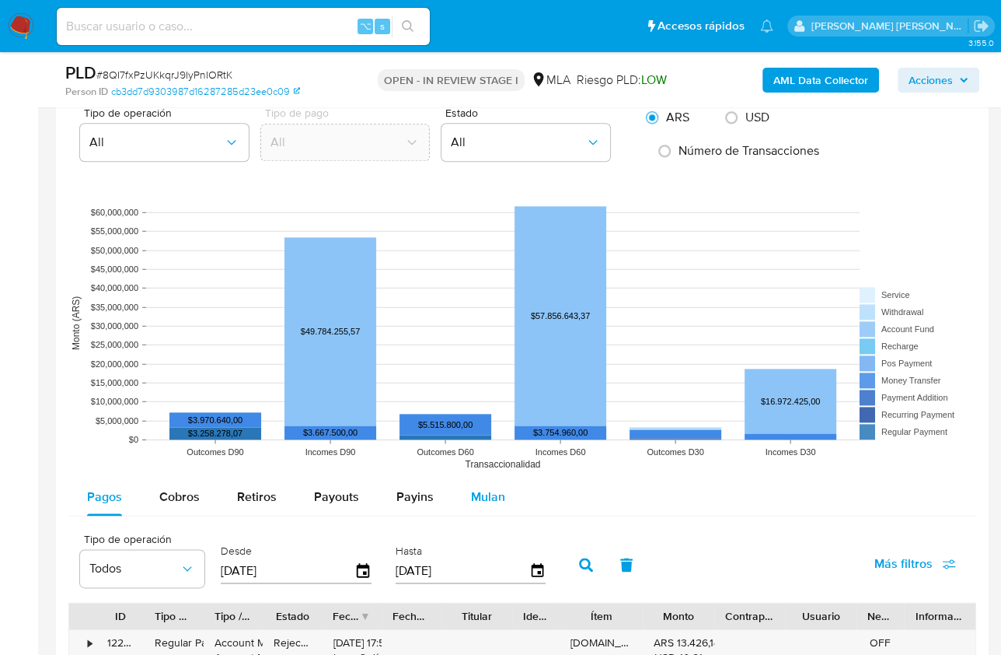
click at [471, 497] on span "Mulan" at bounding box center [488, 496] width 34 height 18
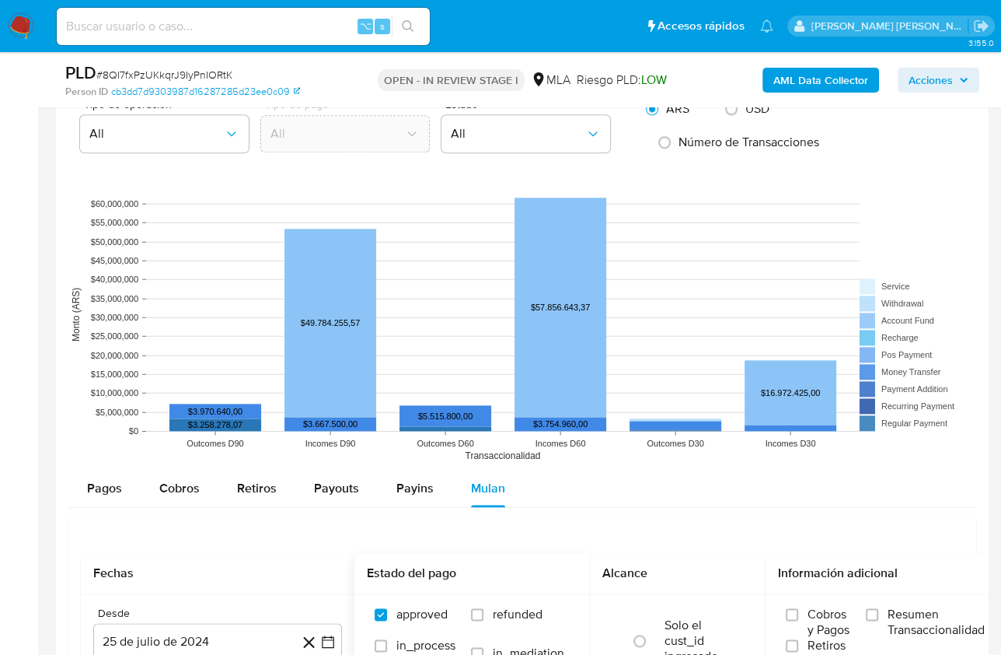
scroll to position [1476, 0]
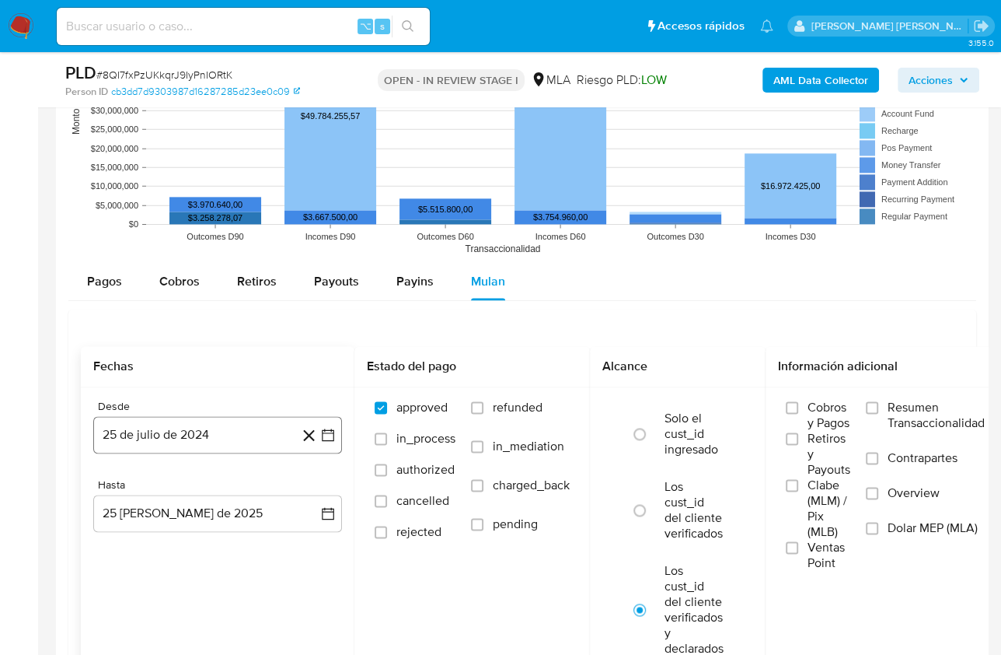
click at [198, 435] on button "25 de julio de 2024" at bounding box center [217, 434] width 249 height 37
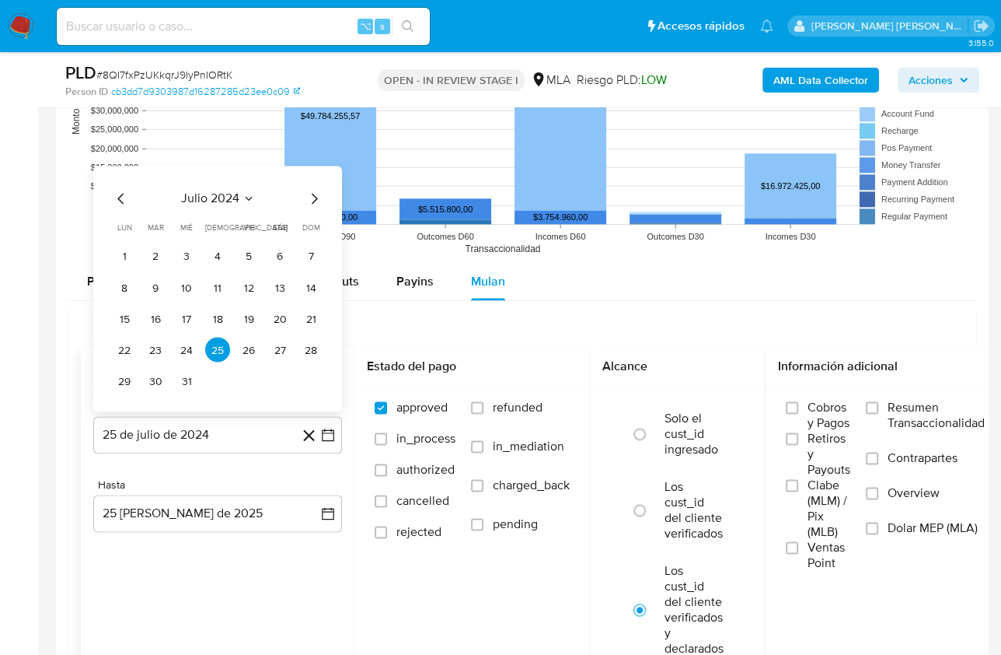
click at [208, 205] on div "julio 2024 julio 2024 lun lunes mar martes mié miércoles jue jueves vie viernes…" at bounding box center [217, 291] width 211 height 204
click at [222, 194] on span "julio 2024" at bounding box center [210, 198] width 58 height 16
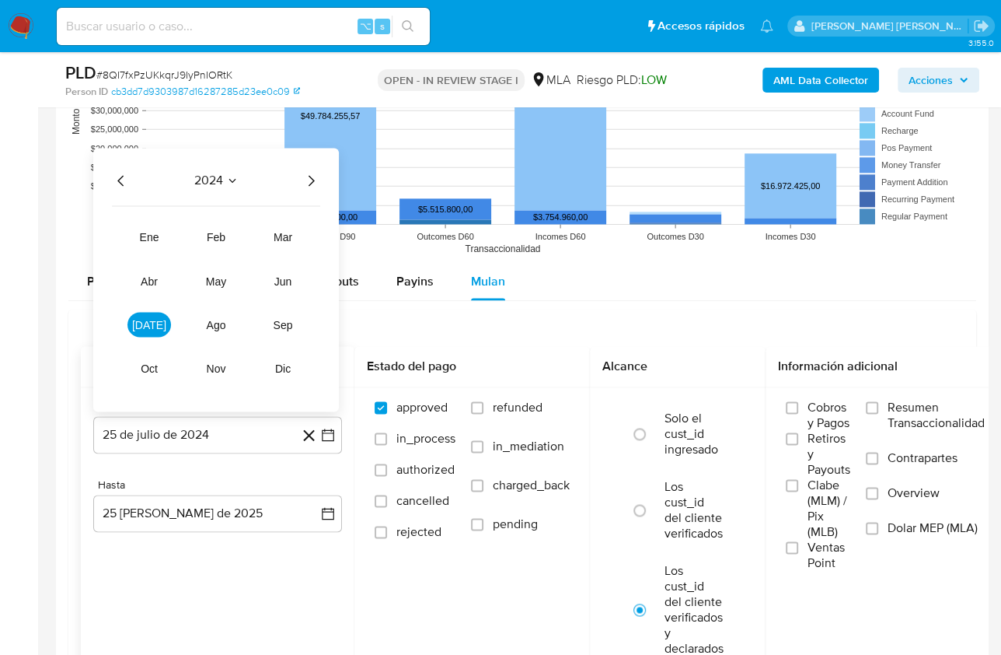
click at [320, 178] on div "2024 2024 ene feb mar abr may jun [DATE] ago sep oct nov dic" at bounding box center [216, 280] width 246 height 264
click at [316, 180] on icon "Año siguiente" at bounding box center [311, 180] width 19 height 19
click at [289, 225] on button "mar" at bounding box center [283, 237] width 44 height 25
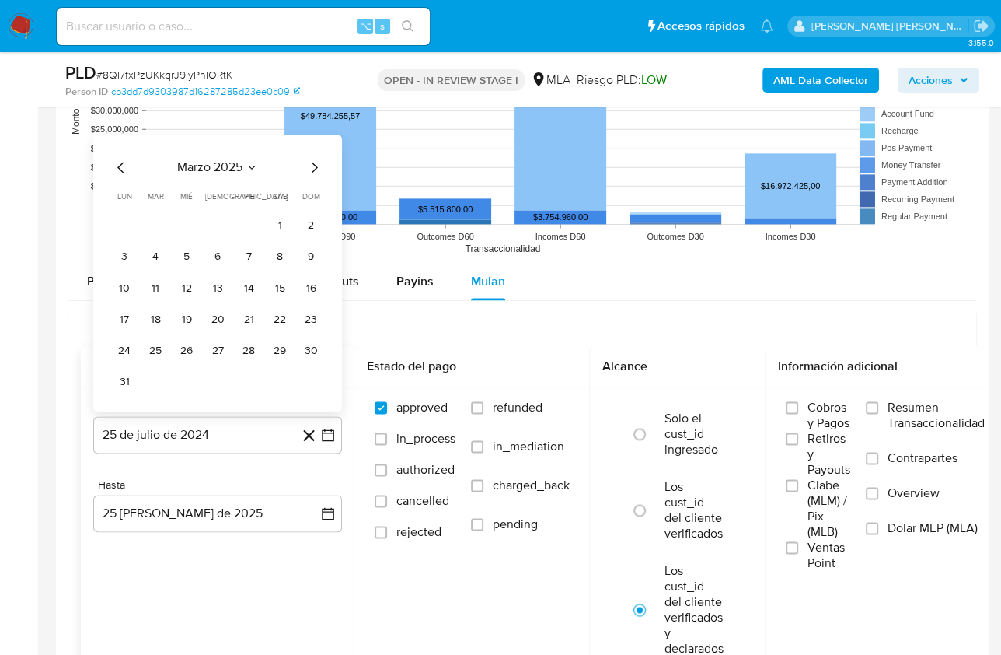
click at [271, 229] on button "1" at bounding box center [279, 224] width 25 height 25
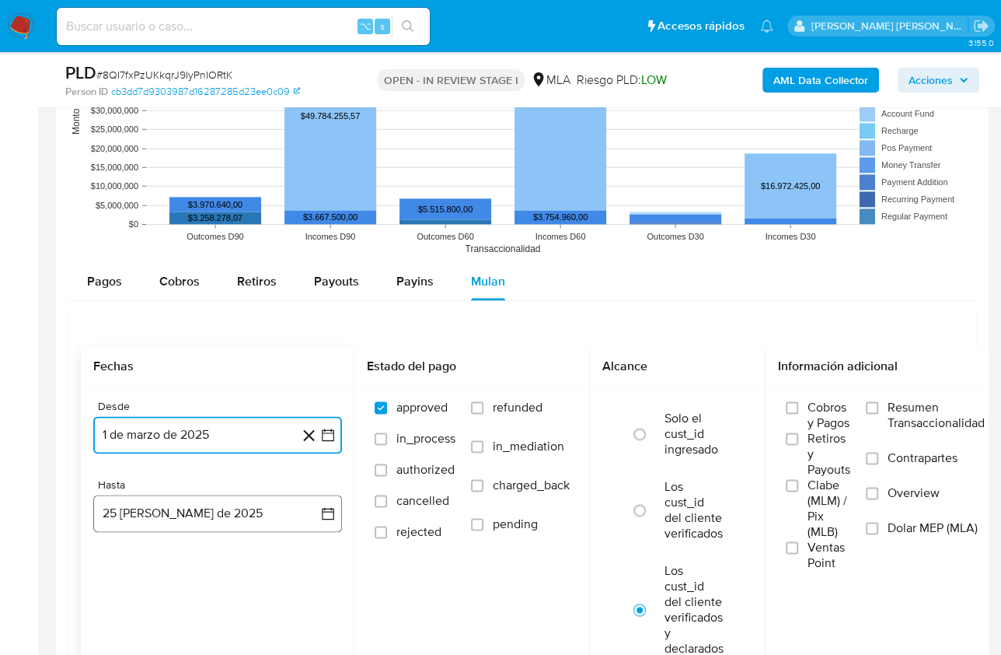
click at [210, 512] on button "25 [PERSON_NAME] de 2025" at bounding box center [217, 512] width 249 height 37
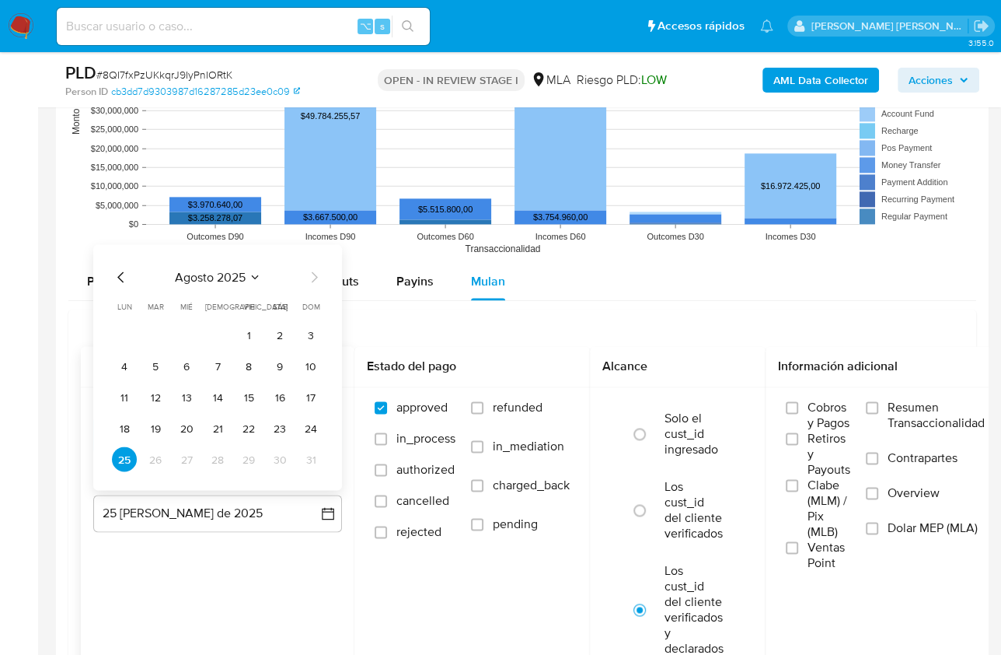
click at [124, 274] on icon "Mes anterior" at bounding box center [121, 276] width 19 height 19
click at [211, 462] on button "31" at bounding box center [217, 458] width 25 height 25
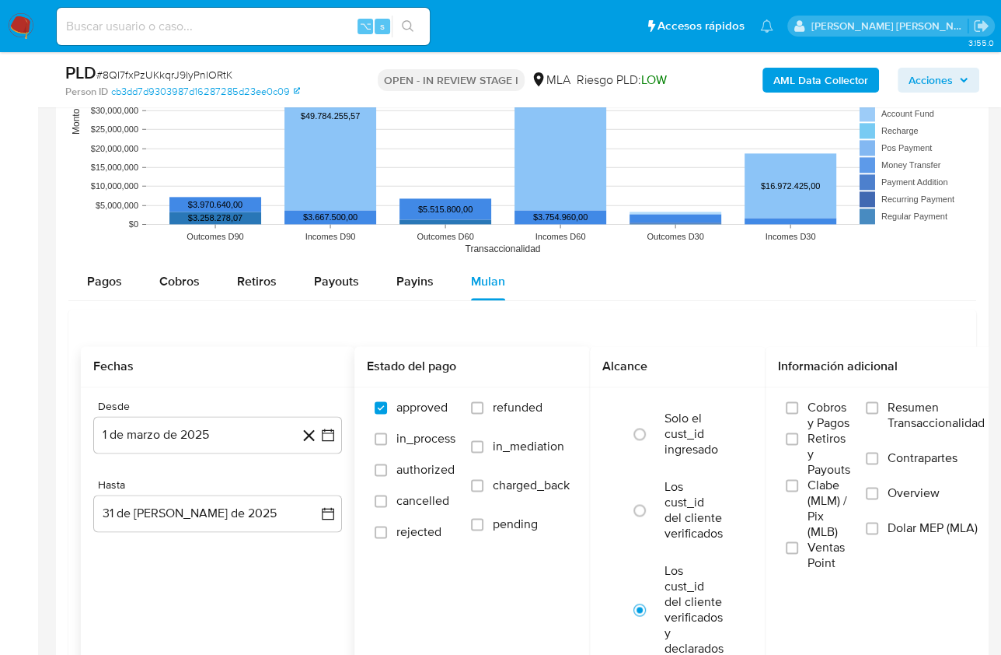
click at [523, 408] on span "refunded" at bounding box center [518, 408] width 50 height 16
click at [484, 408] on input "refunded" at bounding box center [477, 407] width 12 height 12
checkbox input "true"
click at [915, 520] on span "Dolar MEP (MLA)" at bounding box center [933, 528] width 90 height 16
click at [879, 522] on input "Dolar MEP (MLA)" at bounding box center [872, 528] width 12 height 12
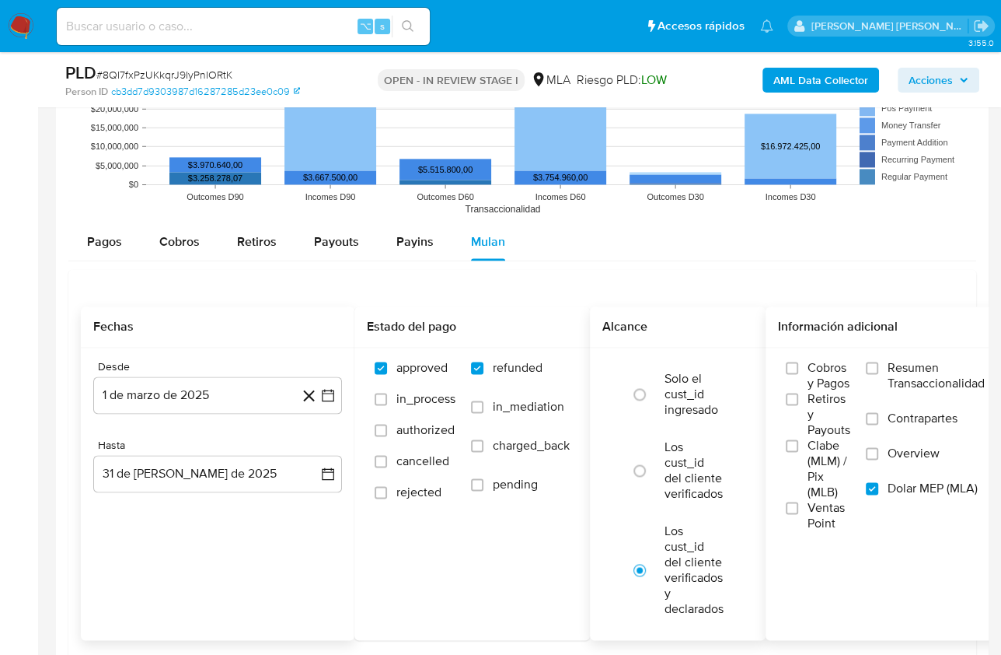
scroll to position [1598, 0]
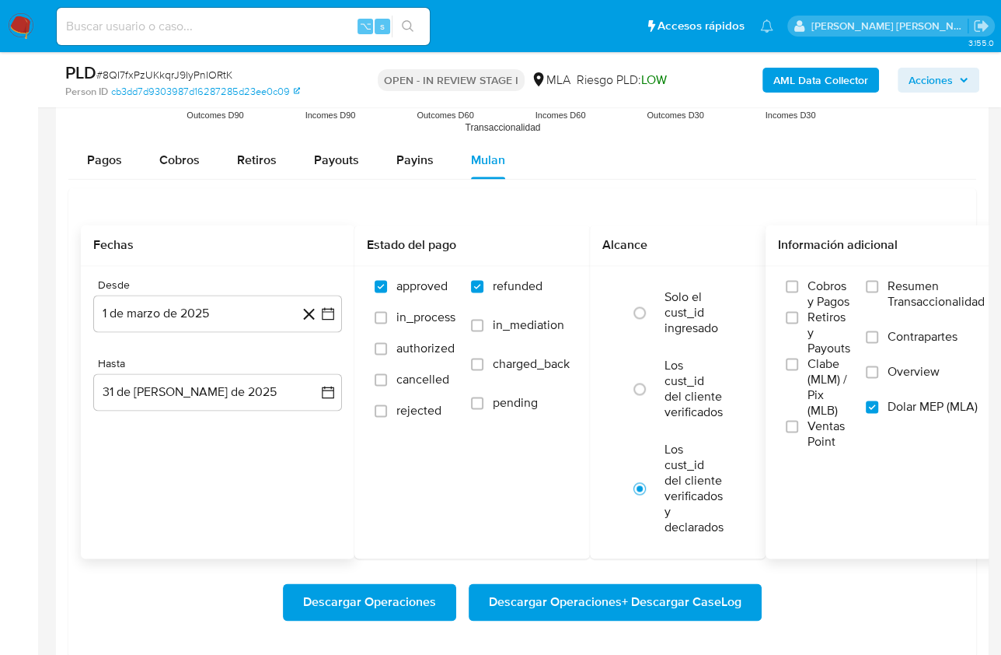
click at [666, 597] on span "Descargar Operaciones + Descargar CaseLog" at bounding box center [615, 602] width 253 height 34
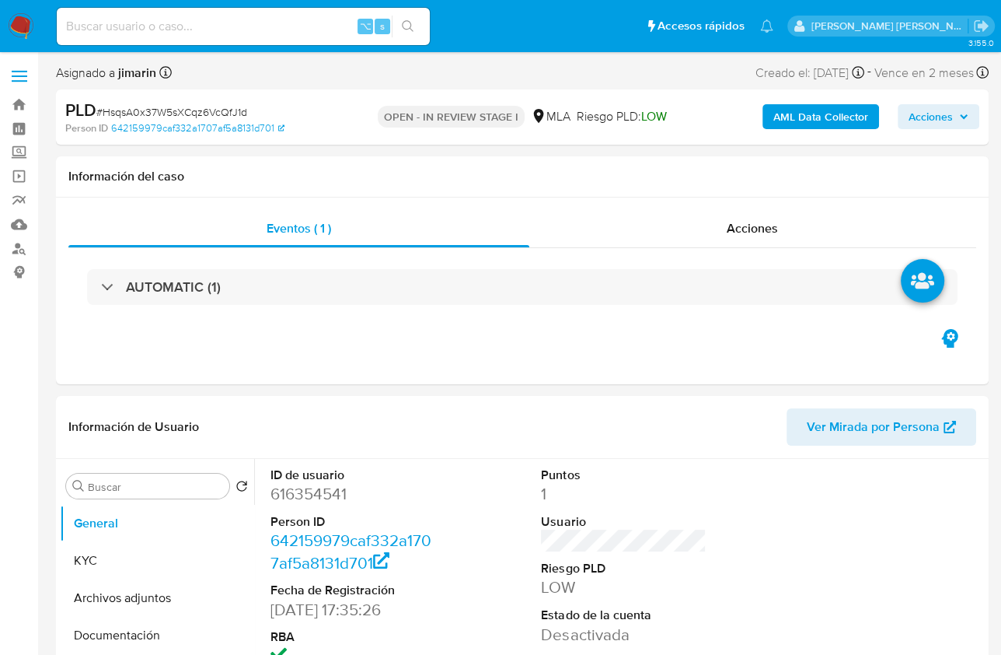
select select "10"
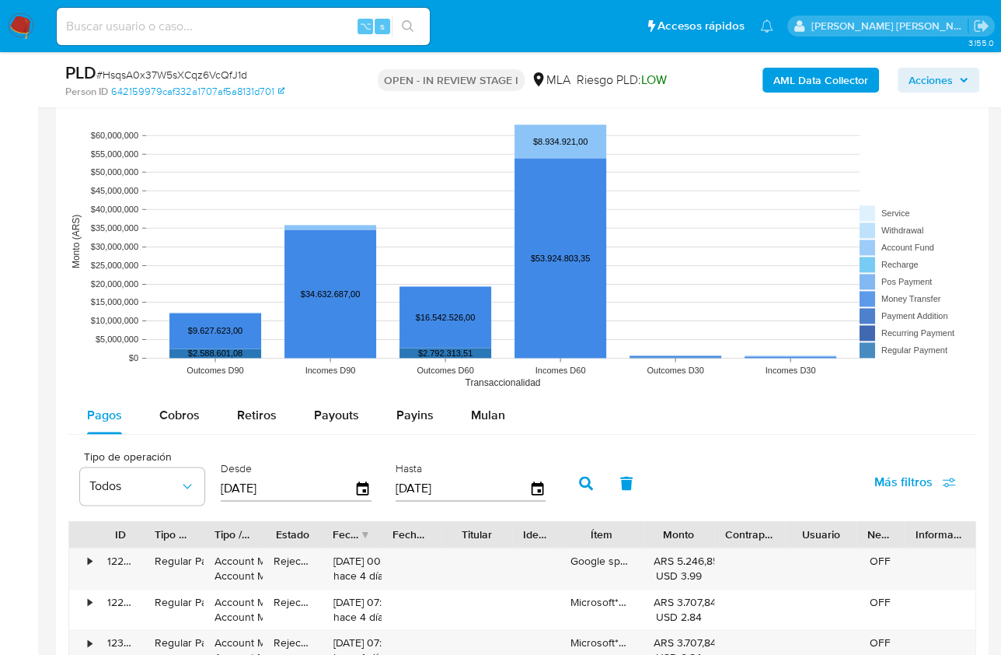
scroll to position [1665, 0]
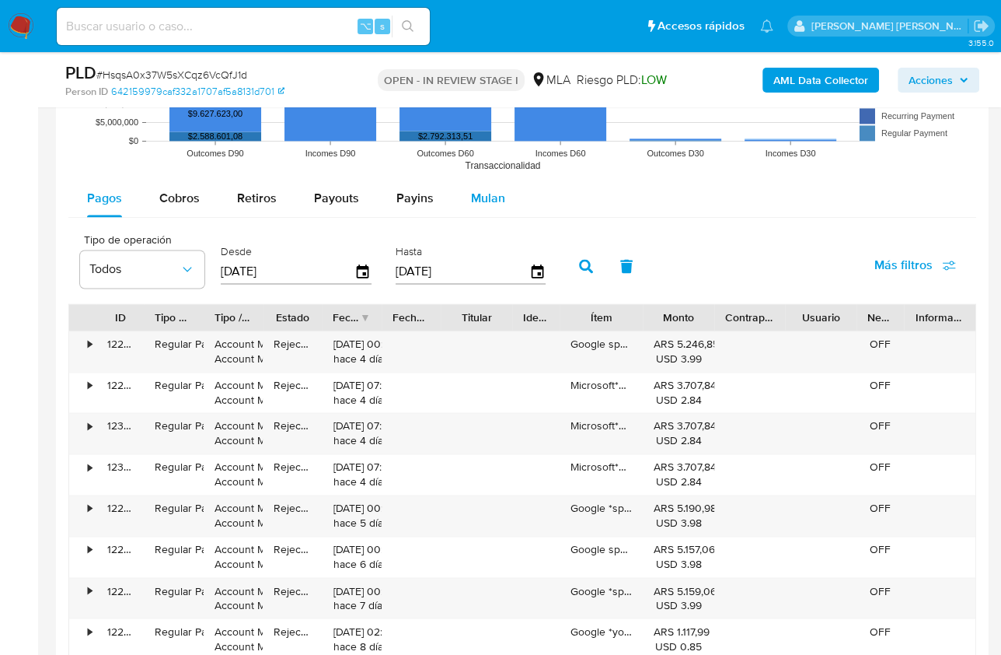
click at [489, 190] on span "Mulan" at bounding box center [488, 198] width 34 height 18
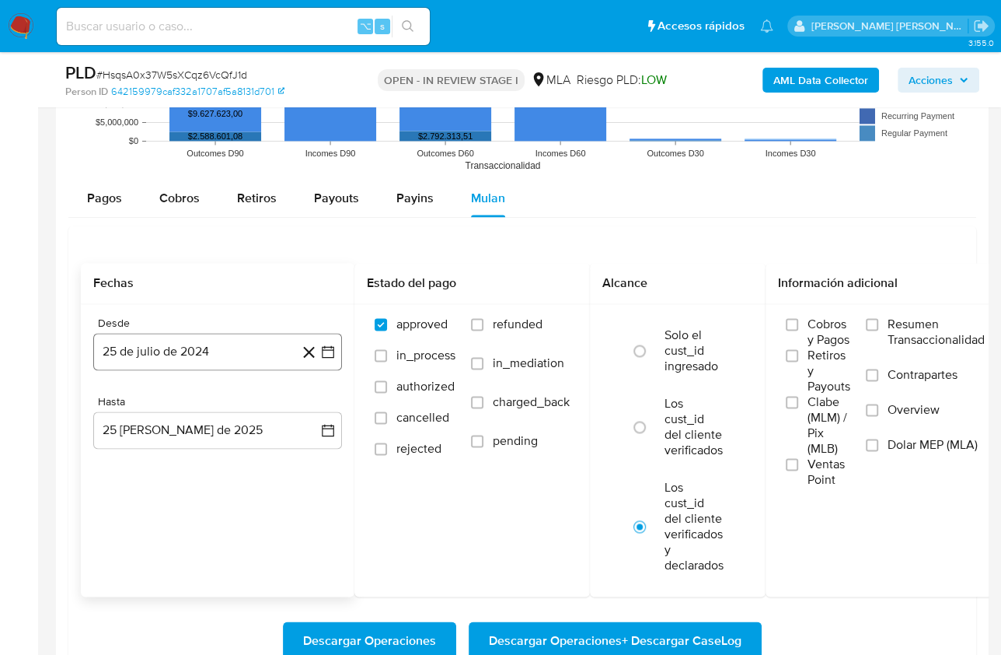
drag, startPoint x: 197, startPoint y: 356, endPoint x: 225, endPoint y: 343, distance: 31.0
click at [197, 356] on button "25 de julio de 2024" at bounding box center [217, 351] width 249 height 37
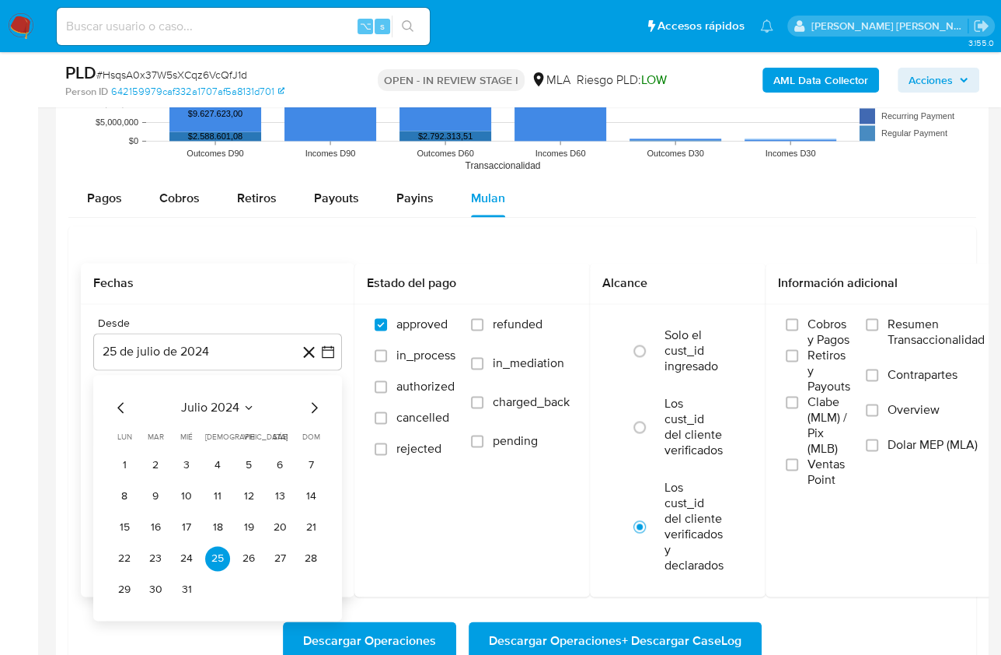
click at [205, 400] on span "julio 2024" at bounding box center [210, 408] width 58 height 16
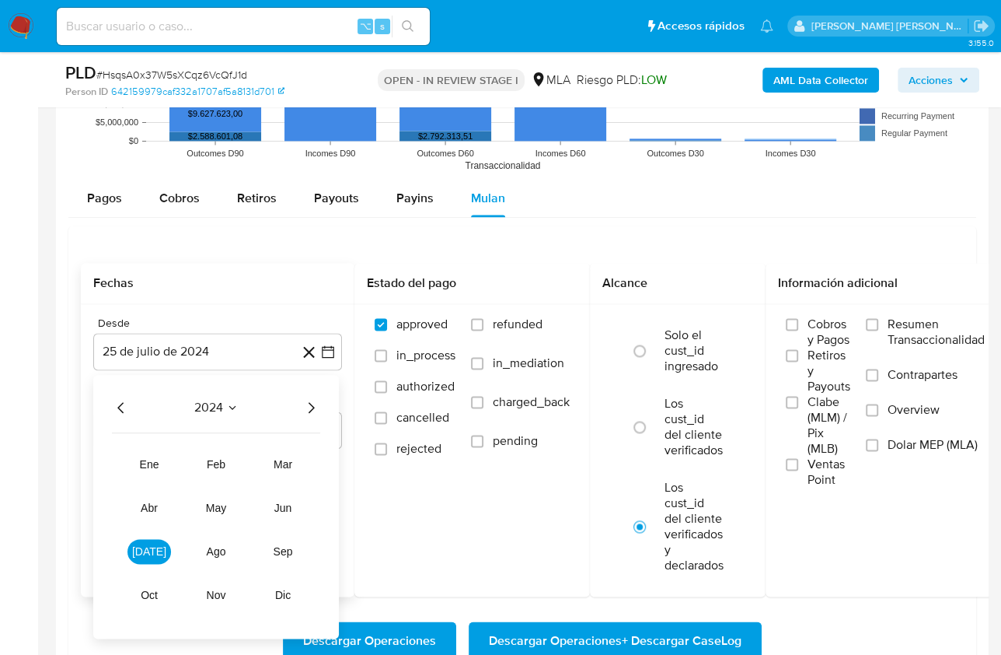
click at [316, 404] on icon "Año siguiente" at bounding box center [311, 407] width 19 height 19
click at [289, 458] on span "mar" at bounding box center [283, 464] width 19 height 12
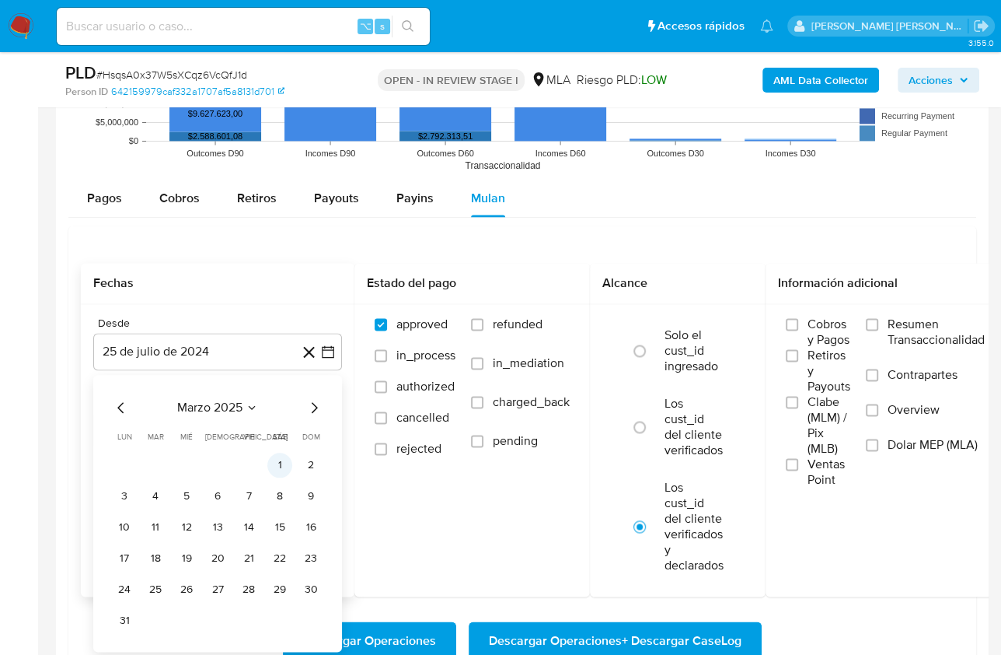
click at [283, 457] on button "1" at bounding box center [279, 465] width 25 height 25
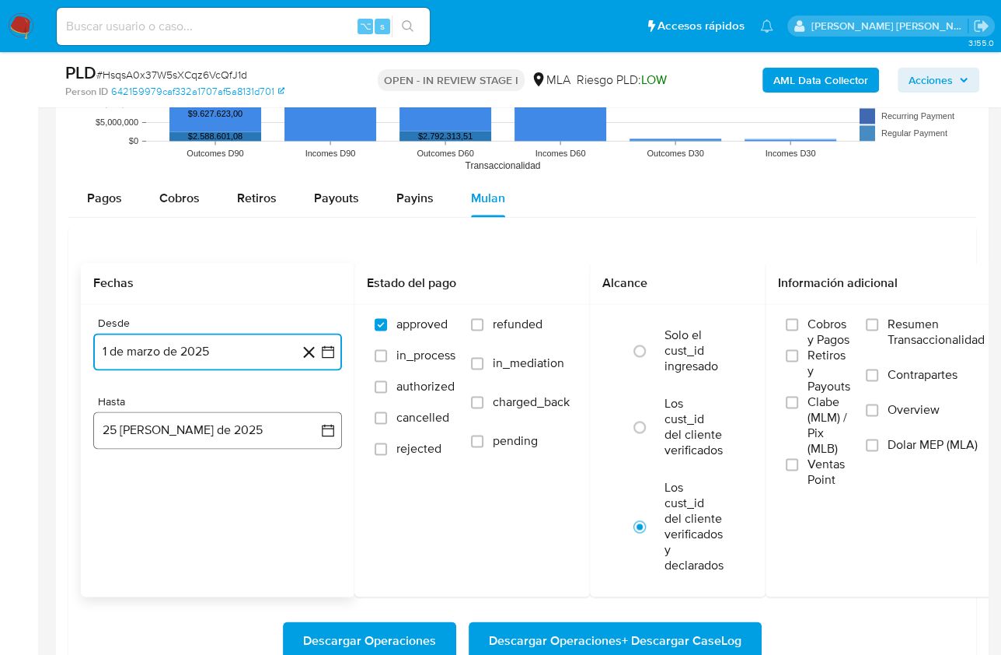
click at [188, 425] on button "25 de agosto de 2025" at bounding box center [217, 429] width 249 height 37
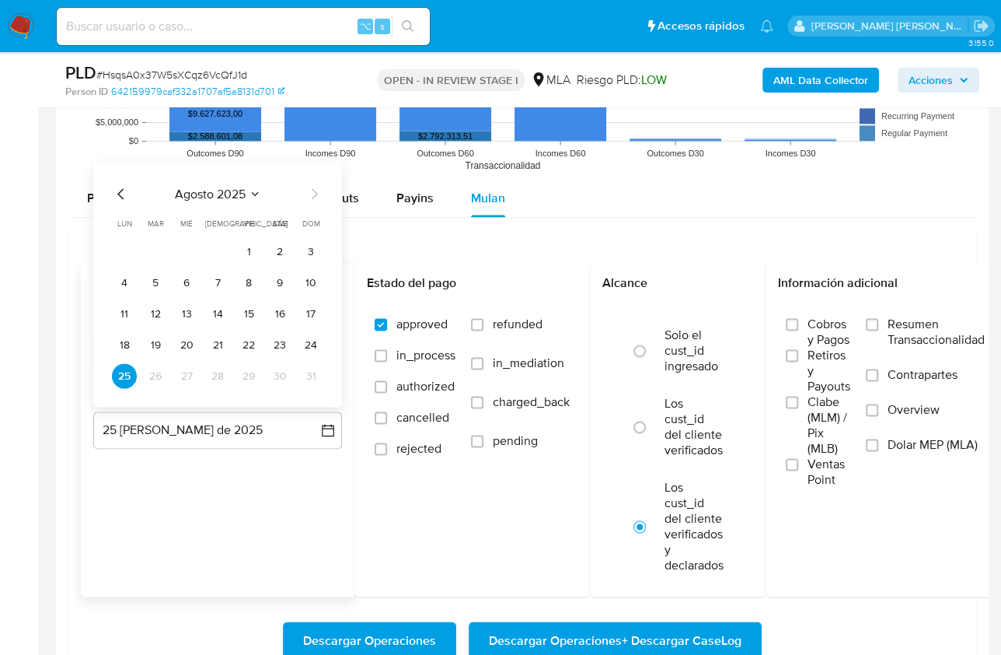
click at [121, 193] on icon "Mes anterior" at bounding box center [121, 193] width 19 height 19
click at [211, 370] on button "31" at bounding box center [217, 375] width 25 height 25
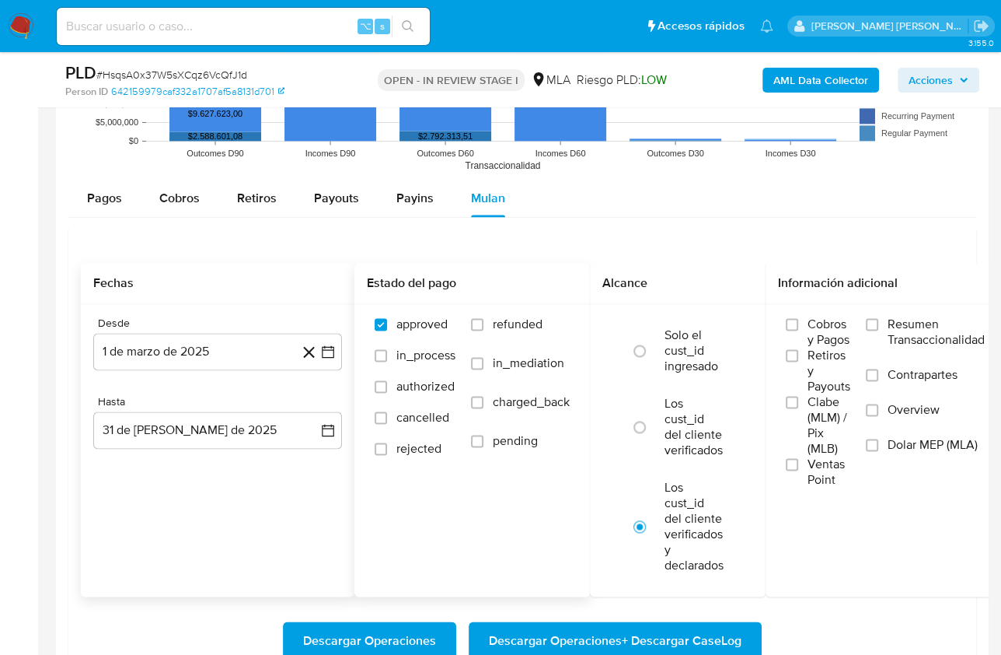
click at [545, 316] on label "refunded" at bounding box center [520, 335] width 99 height 39
click at [484, 318] on input "refunded" at bounding box center [477, 324] width 12 height 12
checkbox input "true"
click at [913, 440] on span "Dolar MEP (MLA)" at bounding box center [933, 445] width 90 height 16
click at [879, 440] on input "Dolar MEP (MLA)" at bounding box center [872, 445] width 12 height 12
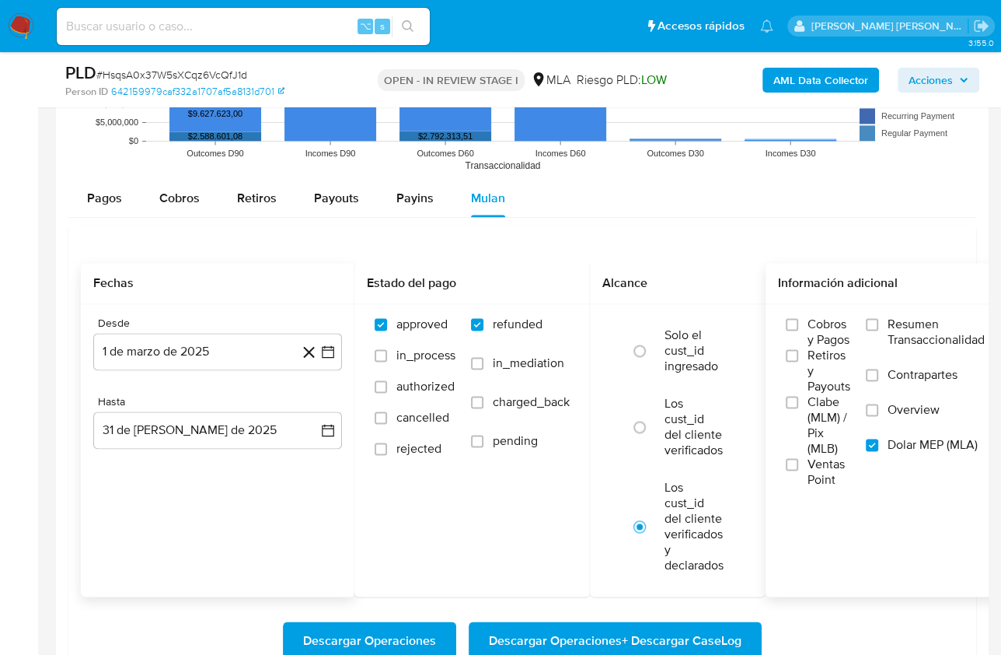
click at [710, 624] on span "Descargar Operaciones + Descargar CaseLog" at bounding box center [615, 640] width 253 height 34
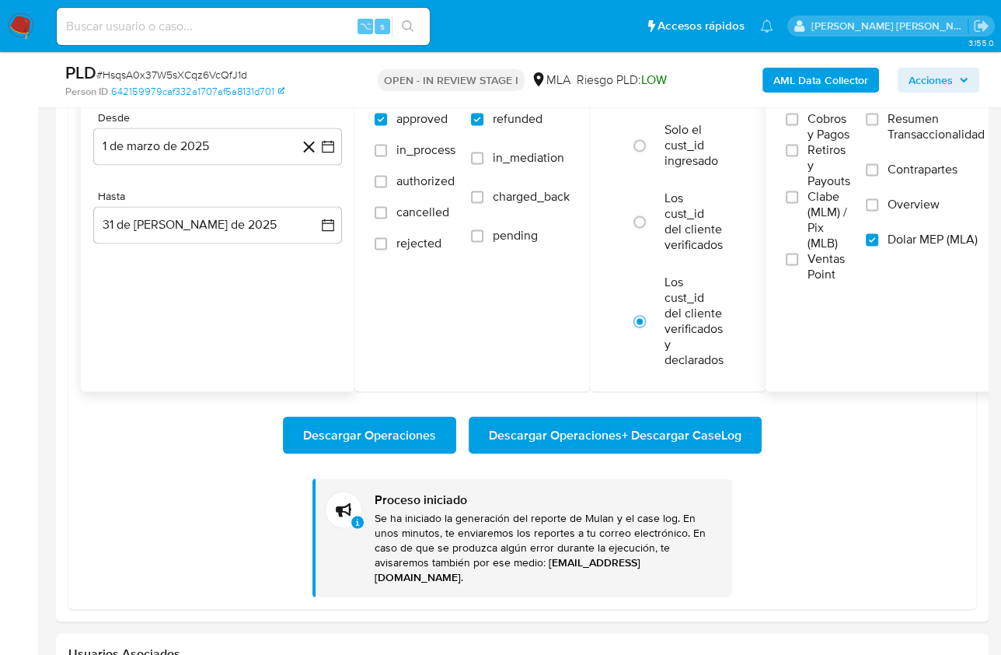
scroll to position [1686, 0]
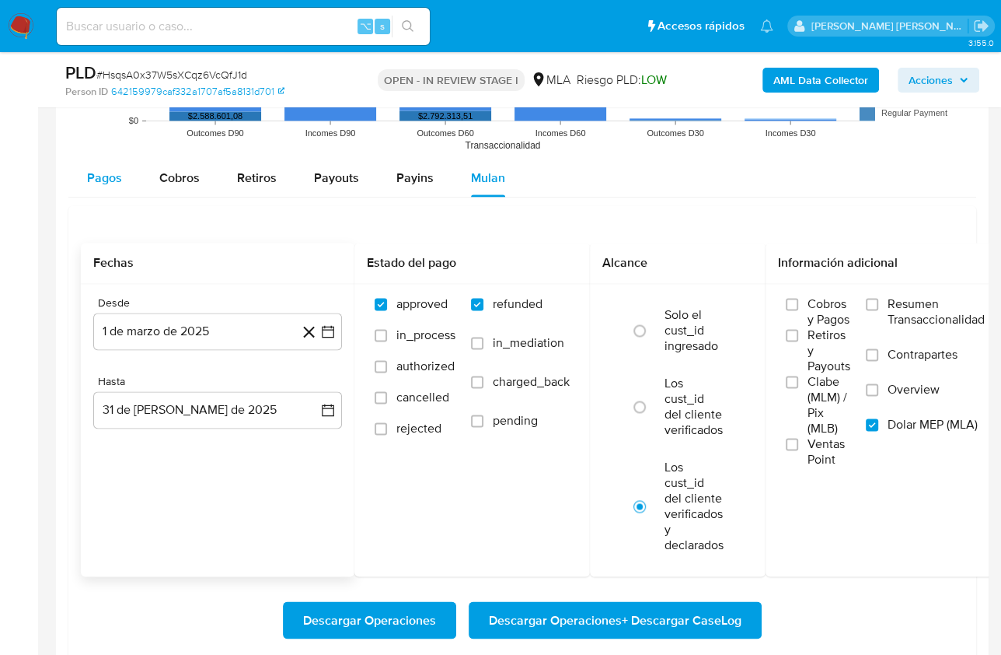
click at [82, 172] on button "Pagos" at bounding box center [104, 177] width 72 height 37
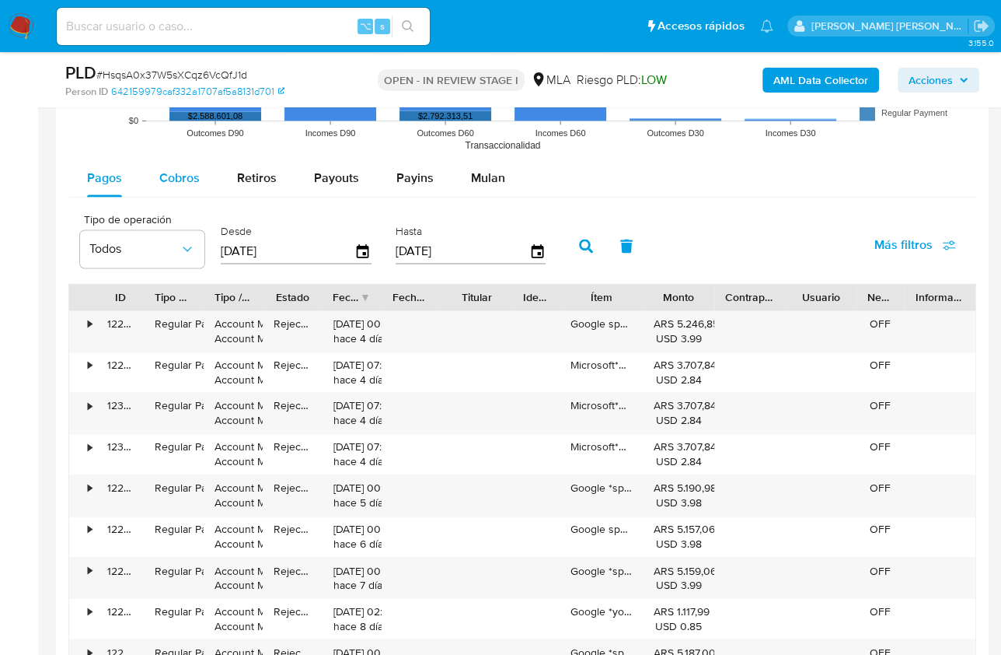
click at [176, 170] on span "Cobros" at bounding box center [179, 178] width 40 height 18
select select "10"
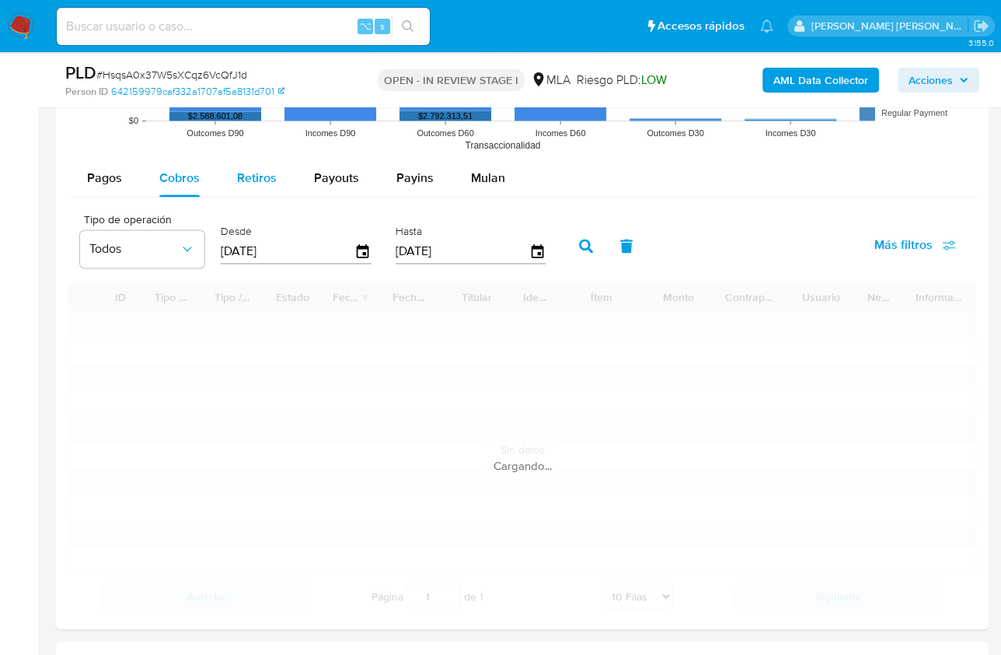
click at [257, 169] on span "Retiros" at bounding box center [257, 178] width 40 height 18
select select "10"
click at [320, 173] on span "Payouts" at bounding box center [336, 178] width 45 height 18
select select "10"
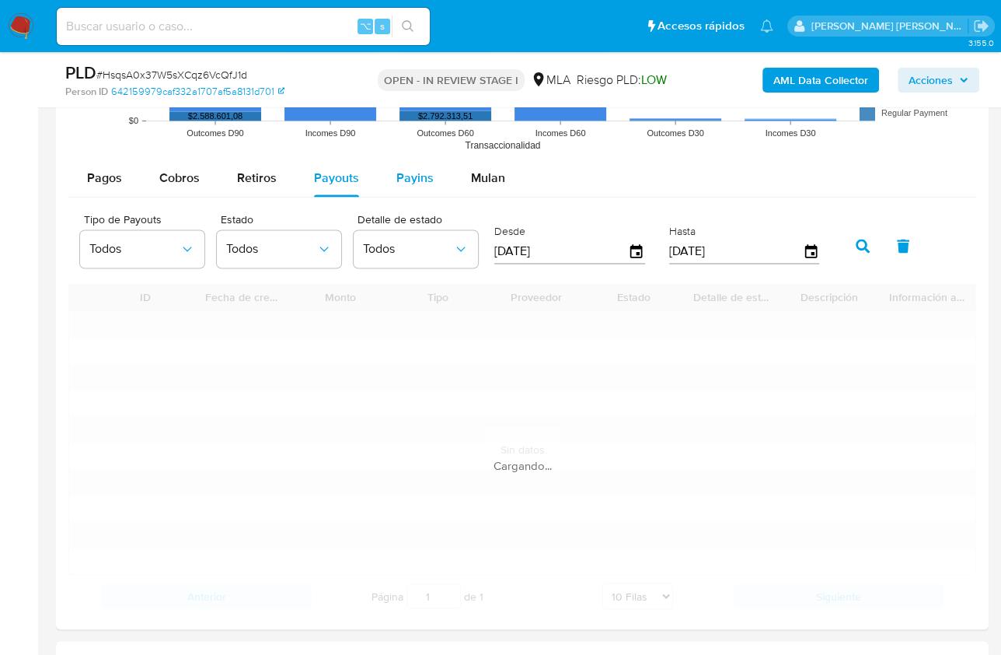
click at [397, 174] on span "Payins" at bounding box center [415, 178] width 37 height 18
select select "10"
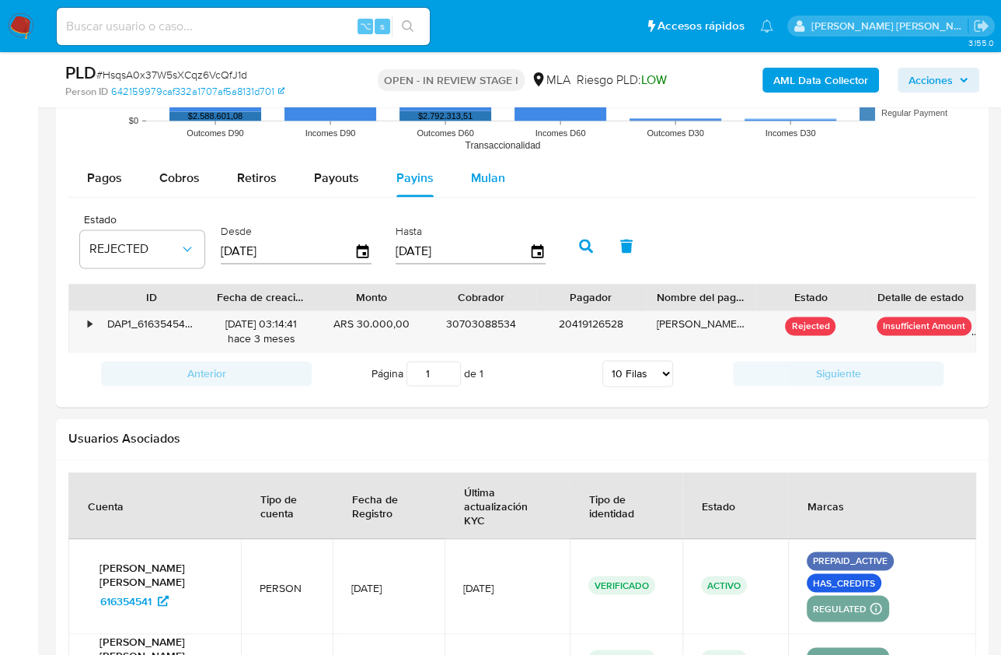
click at [485, 176] on span "Mulan" at bounding box center [488, 178] width 34 height 18
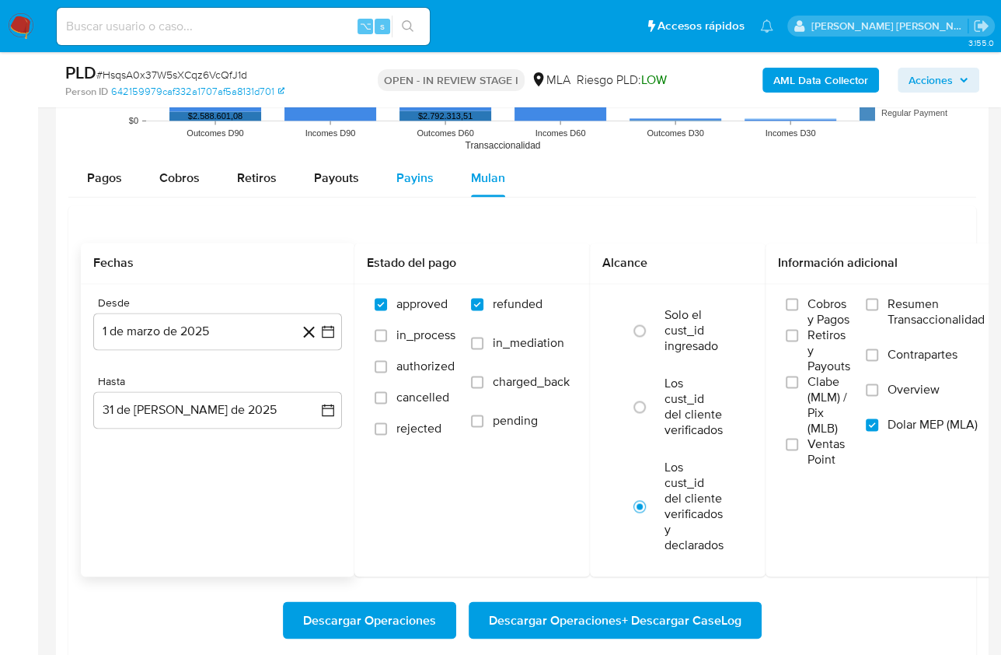
click at [428, 178] on span "Payins" at bounding box center [415, 178] width 37 height 18
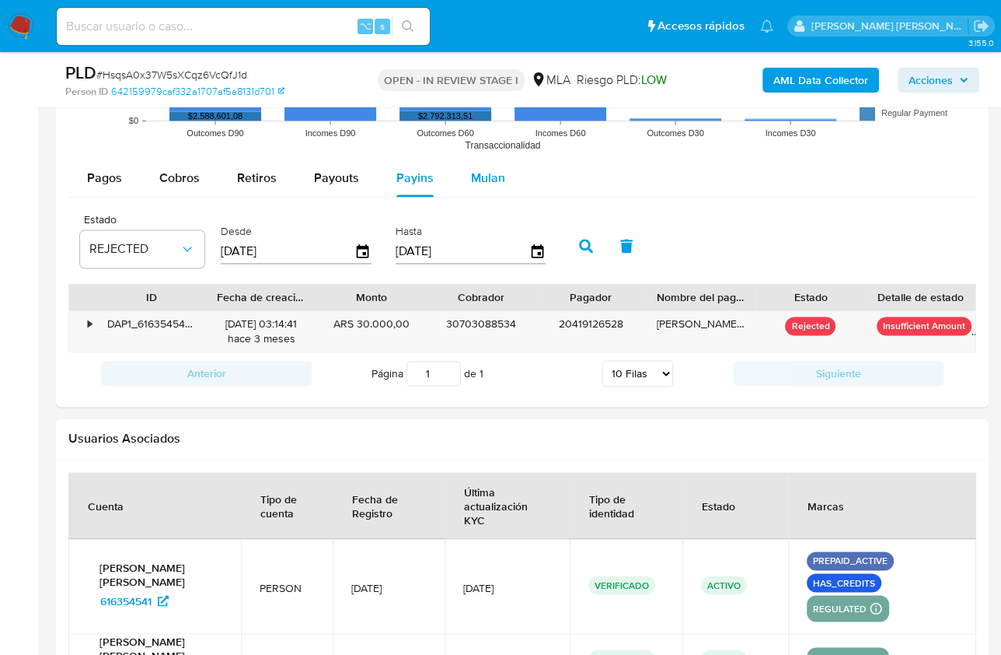
click at [510, 177] on button "Mulan" at bounding box center [489, 177] width 72 height 37
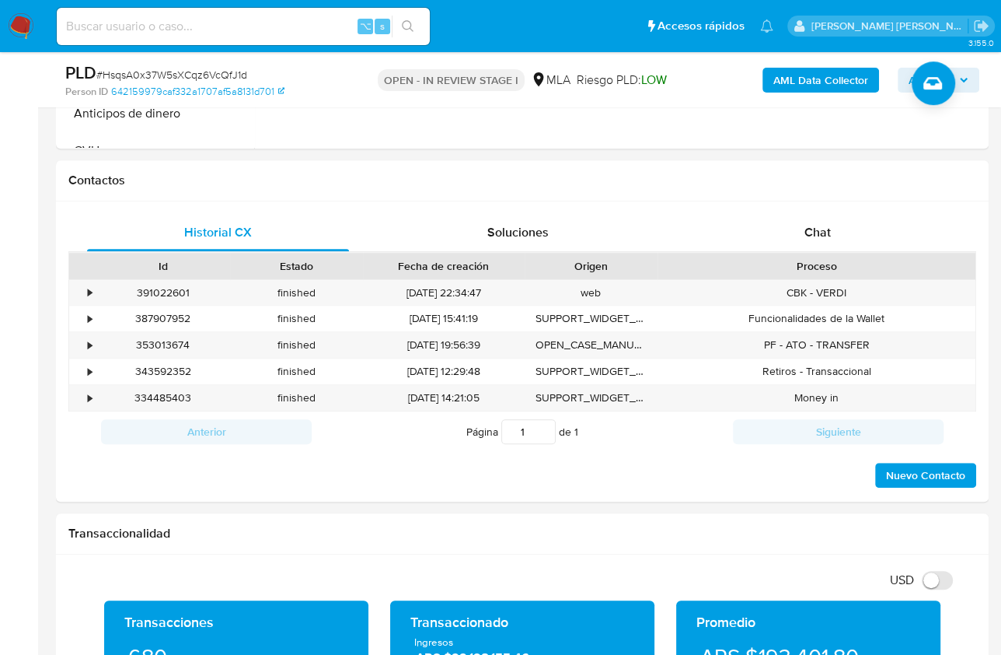
scroll to position [621, 0]
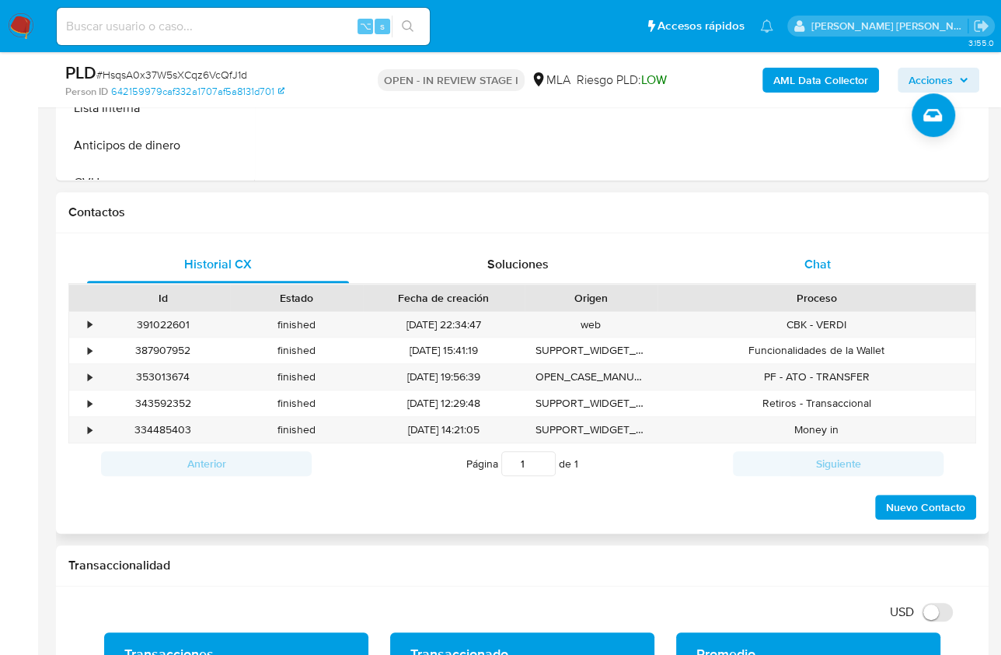
click at [811, 246] on div "Chat" at bounding box center [818, 264] width 262 height 37
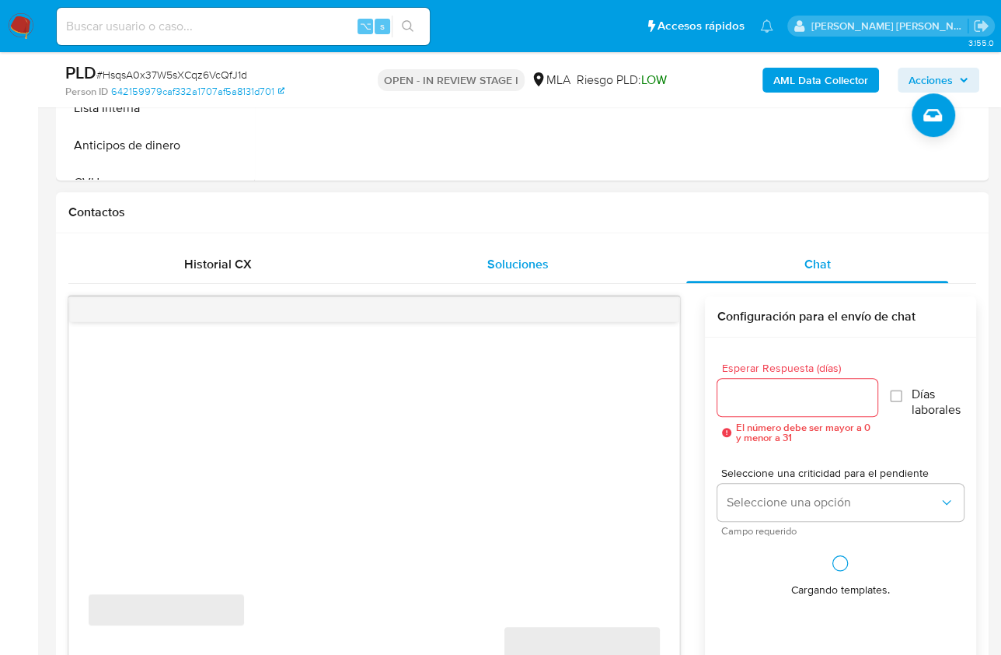
click at [571, 251] on div "Soluciones" at bounding box center [517, 264] width 262 height 37
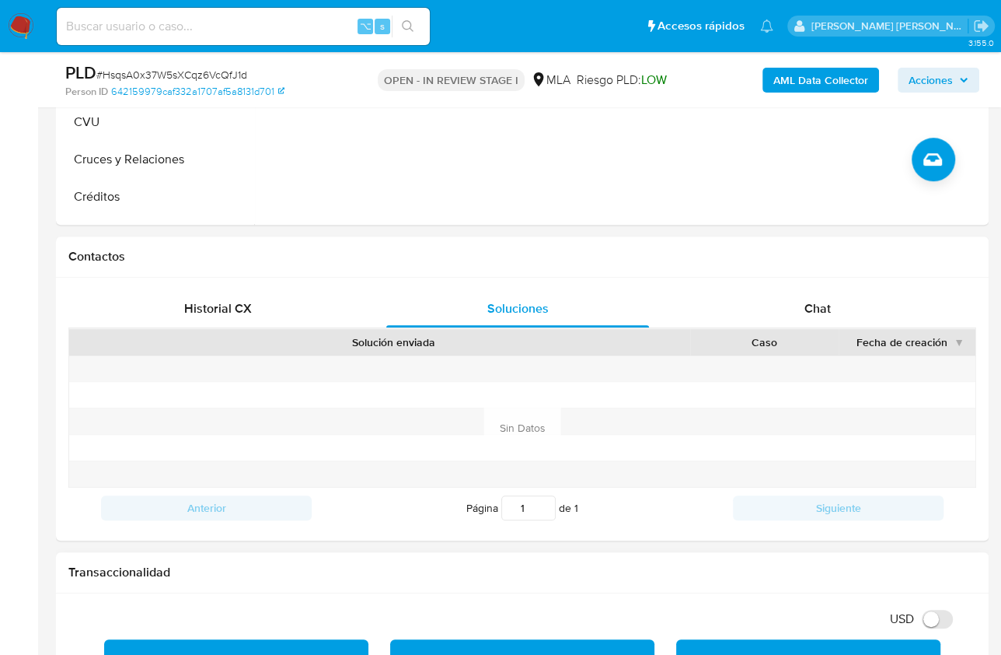
scroll to position [832, 0]
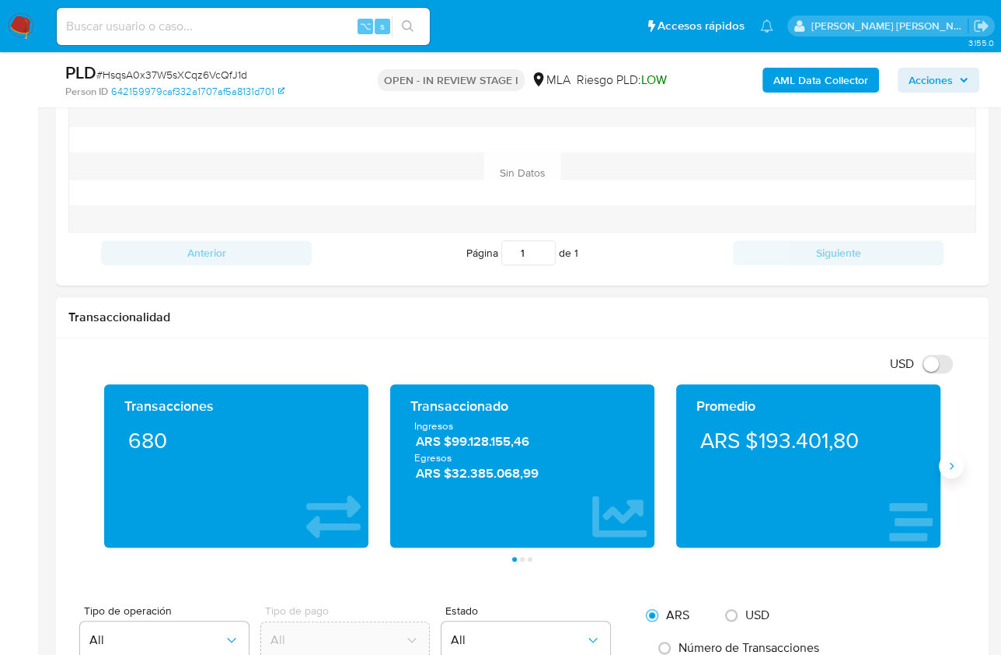
click at [949, 463] on icon "Siguiente" at bounding box center [951, 466] width 12 height 12
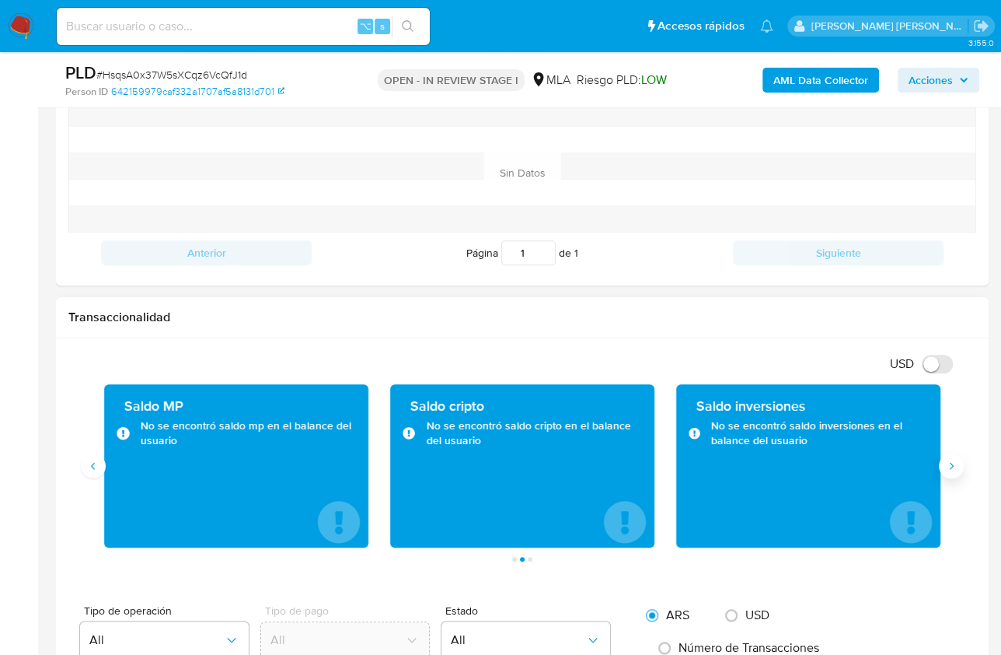
click at [949, 464] on icon "Siguiente" at bounding box center [951, 466] width 12 height 12
click at [100, 469] on button "Anterior" at bounding box center [93, 465] width 25 height 25
click at [954, 467] on button "Siguiente" at bounding box center [951, 465] width 25 height 25
click at [96, 467] on icon "Anterior" at bounding box center [93, 466] width 12 height 12
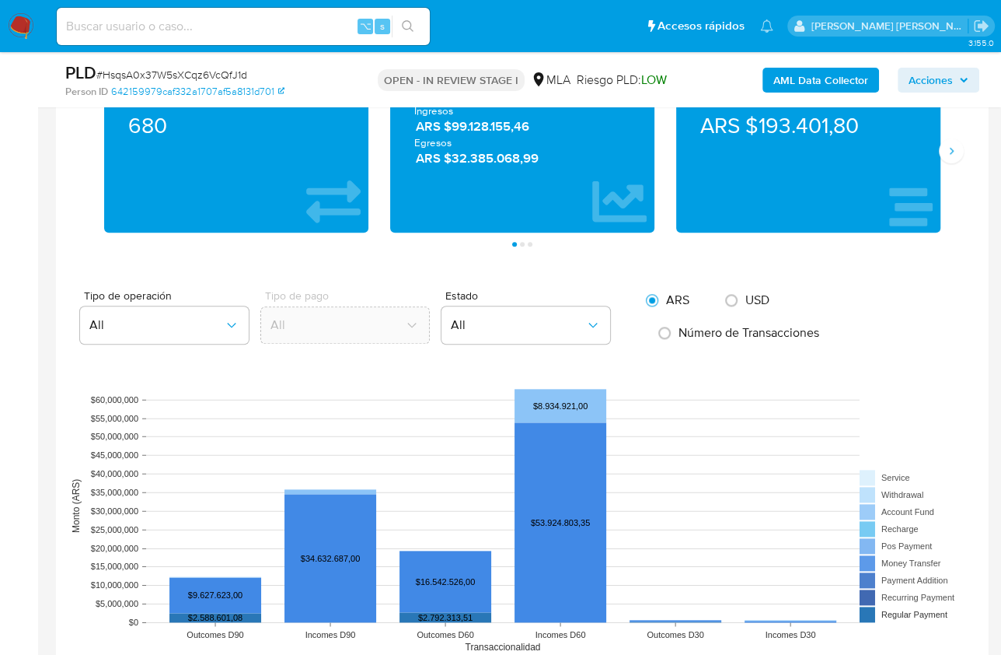
scroll to position [950, 0]
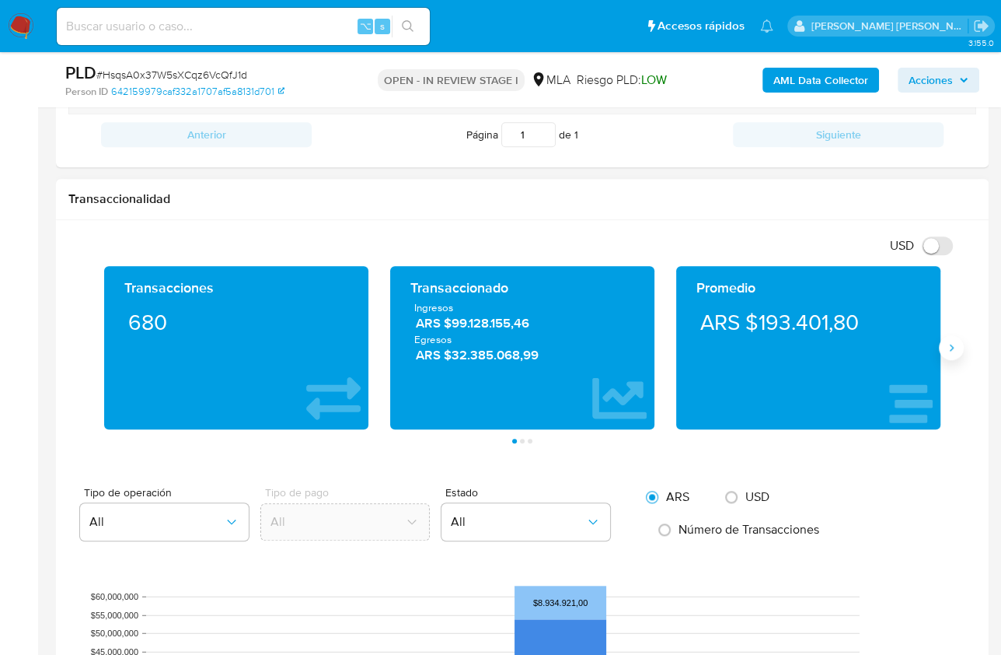
click at [949, 344] on icon "Siguiente" at bounding box center [951, 347] width 12 height 12
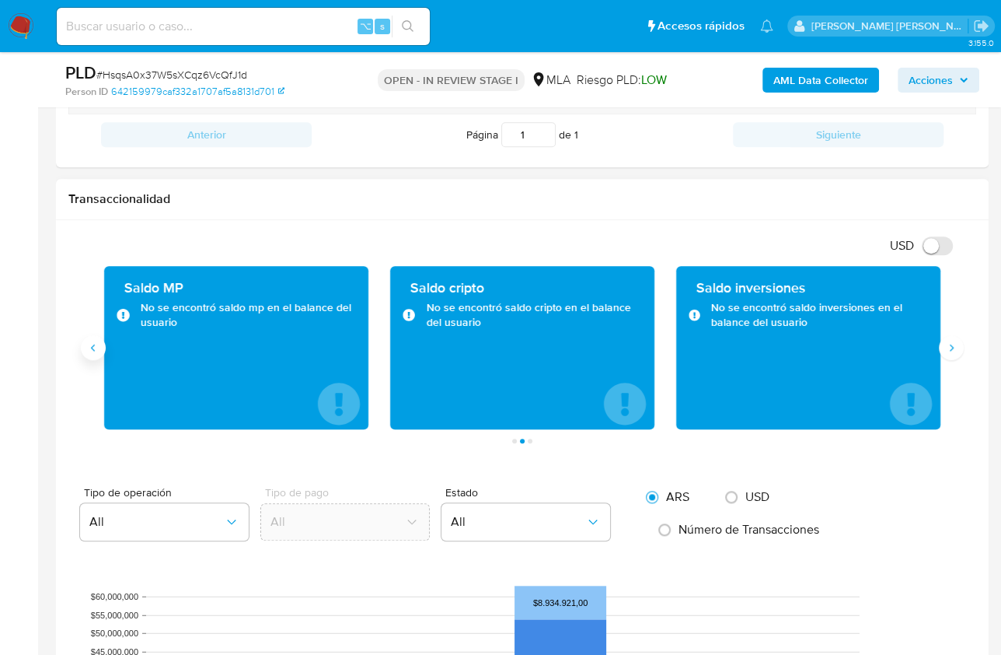
click at [99, 341] on button "Anterior" at bounding box center [93, 347] width 25 height 25
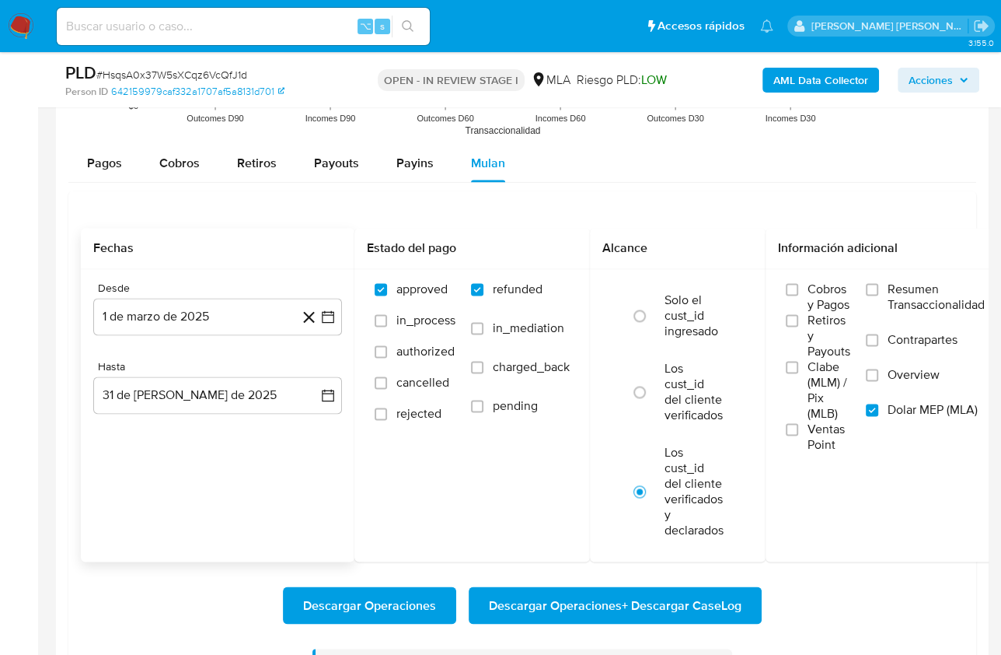
scroll to position [1640, 0]
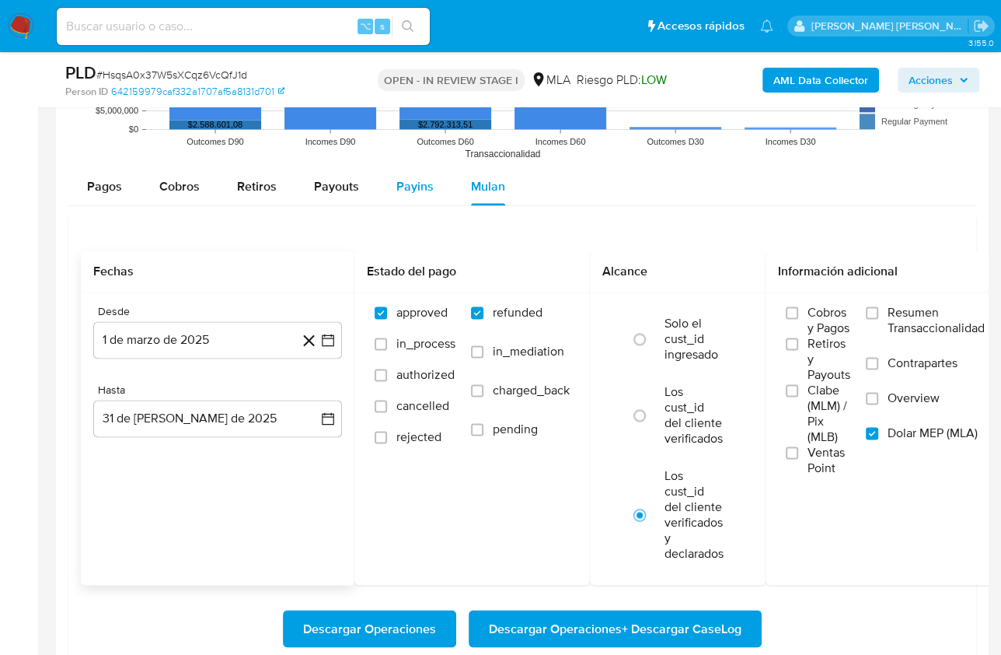
click at [409, 177] on span "Payins" at bounding box center [415, 186] width 37 height 18
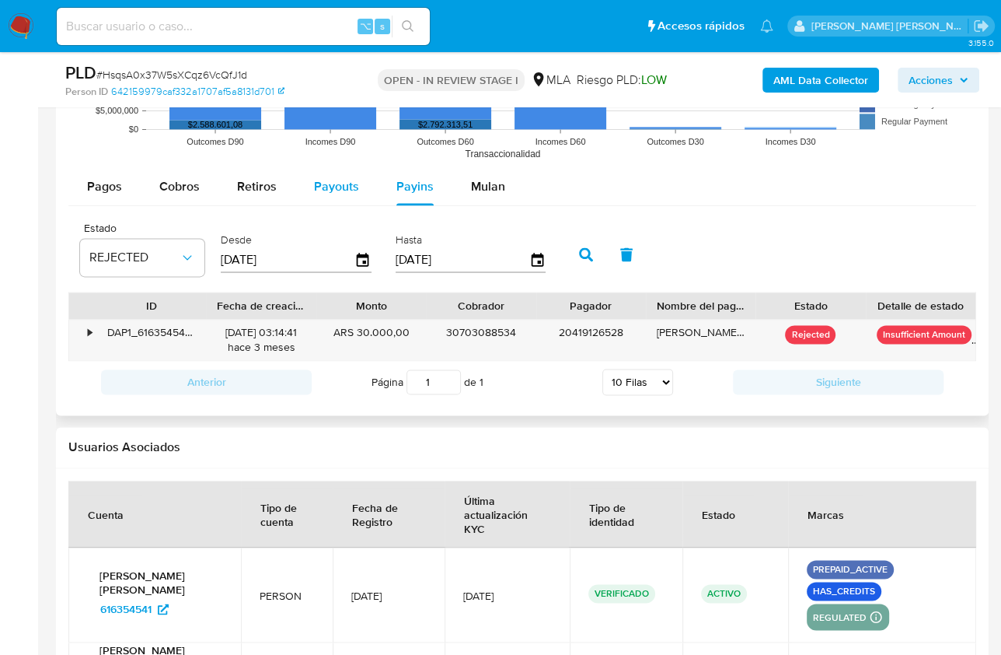
click at [332, 181] on span "Payouts" at bounding box center [336, 186] width 45 height 18
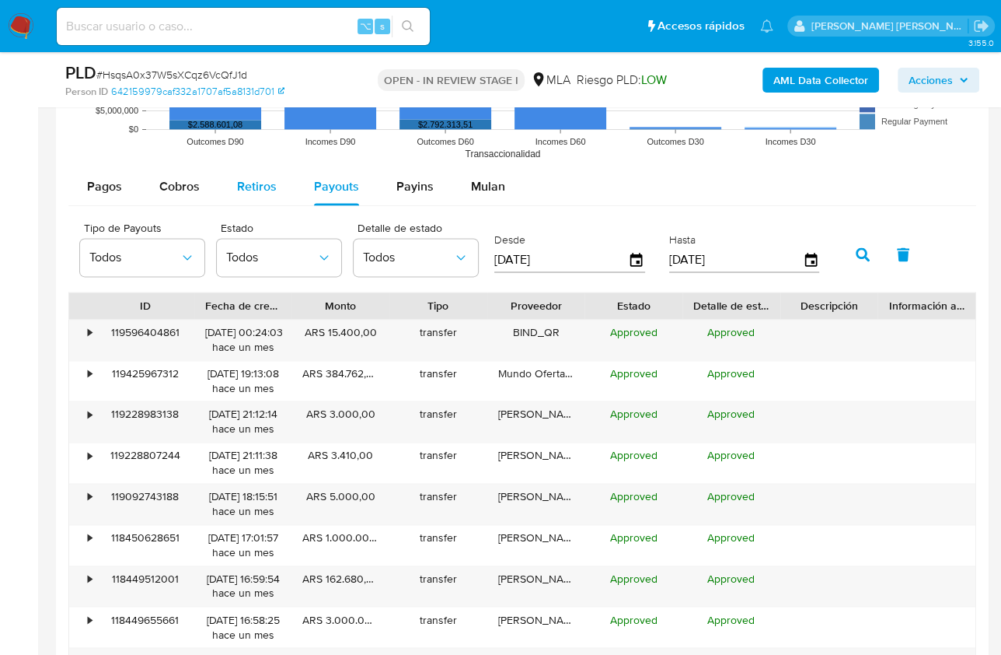
click at [271, 183] on span "Retiros" at bounding box center [257, 186] width 40 height 18
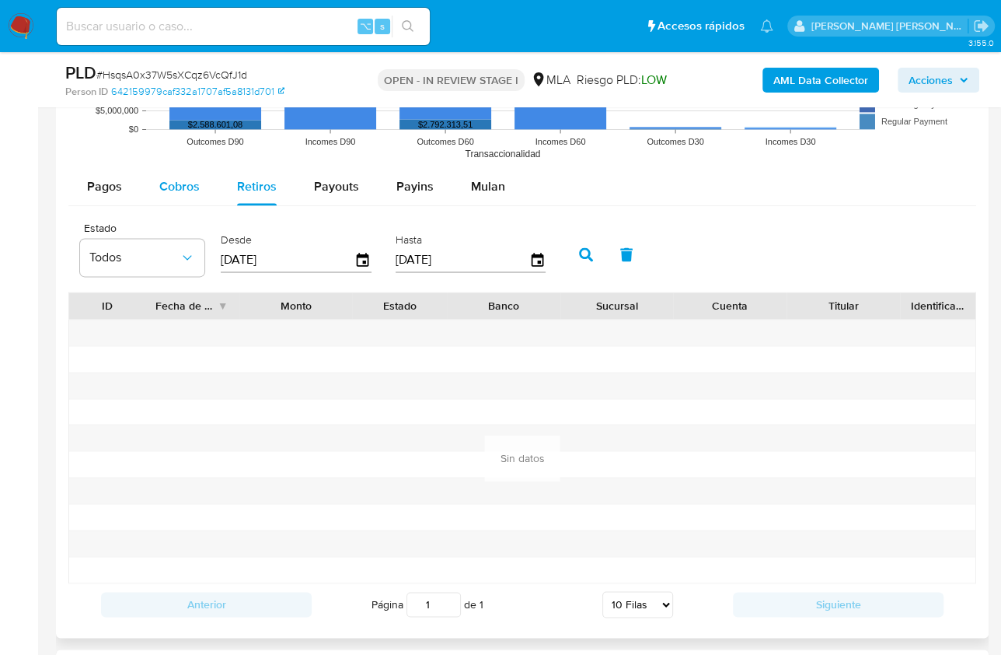
click at [179, 187] on span "Cobros" at bounding box center [179, 186] width 40 height 18
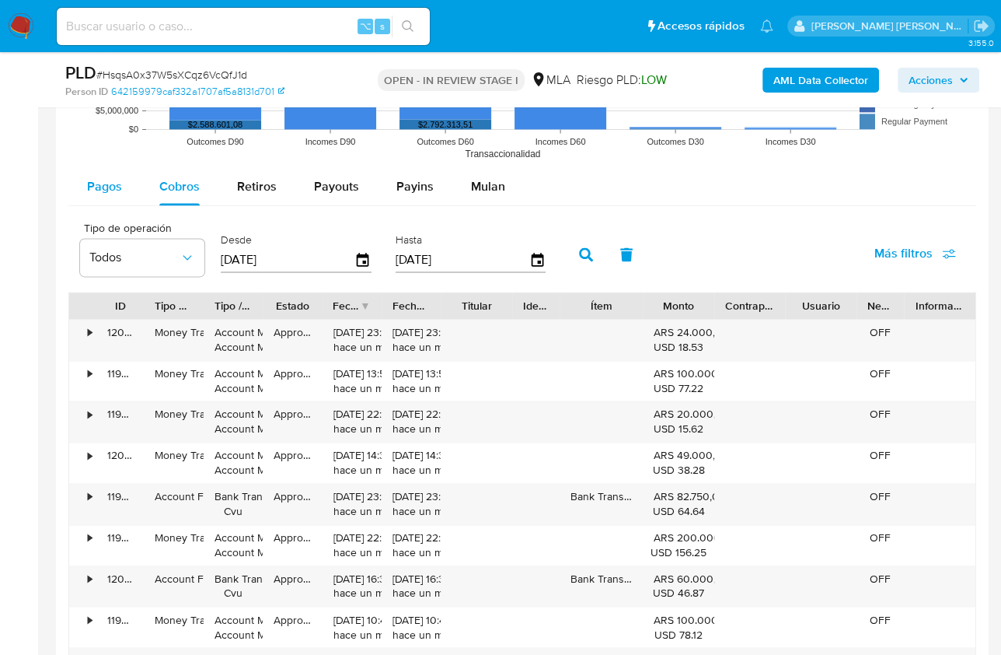
click at [109, 187] on span "Pagos" at bounding box center [104, 186] width 35 height 18
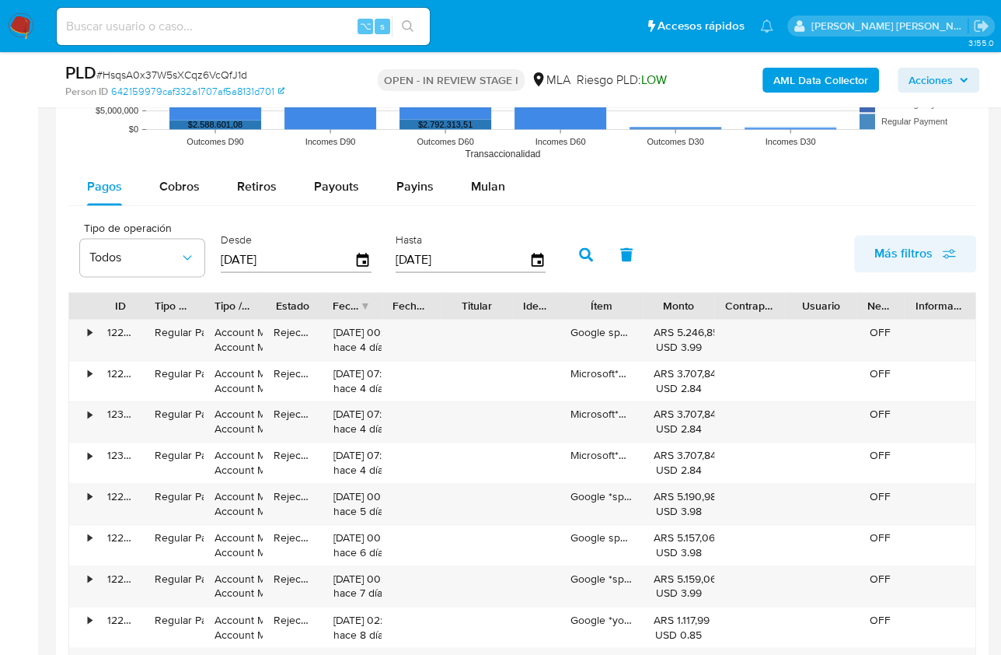
click at [890, 246] on span "Más filtros" at bounding box center [904, 253] width 58 height 37
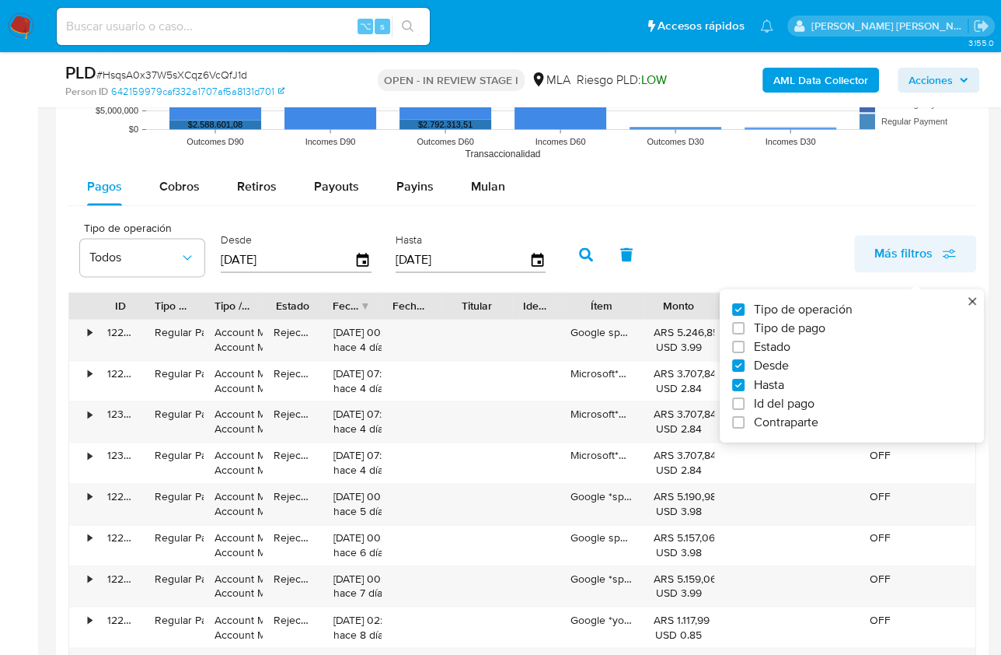
click at [890, 246] on span "Más filtros" at bounding box center [904, 253] width 58 height 37
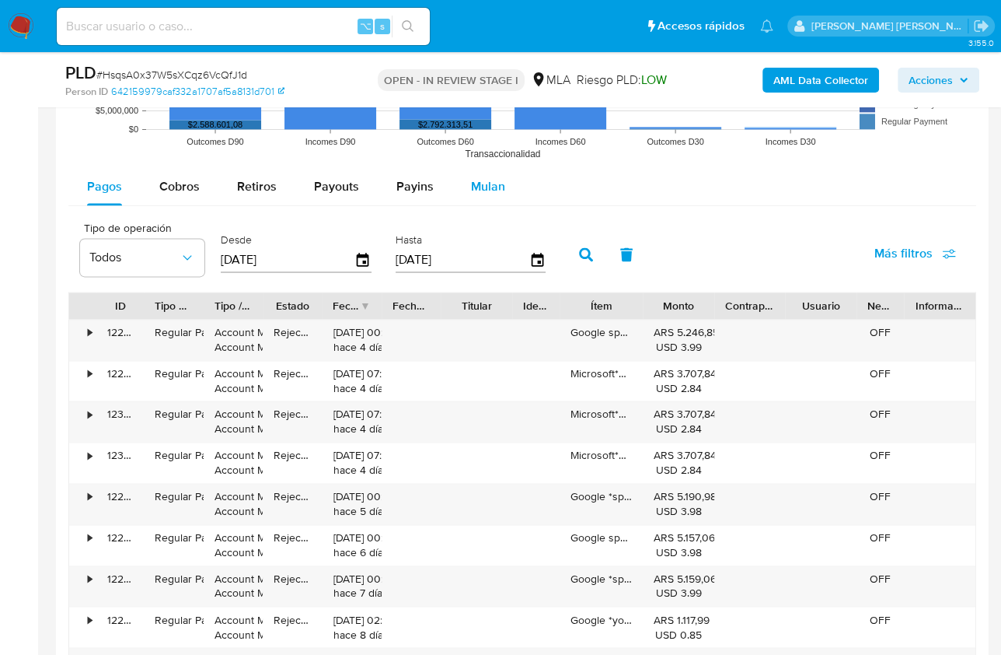
click at [516, 180] on button "Mulan" at bounding box center [489, 186] width 72 height 37
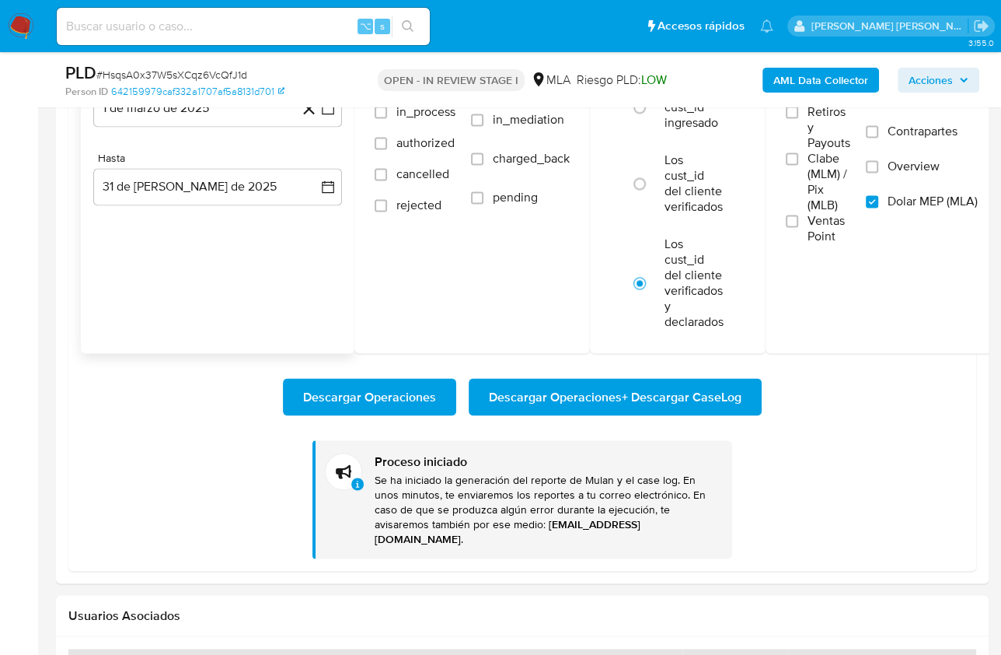
scroll to position [1984, 0]
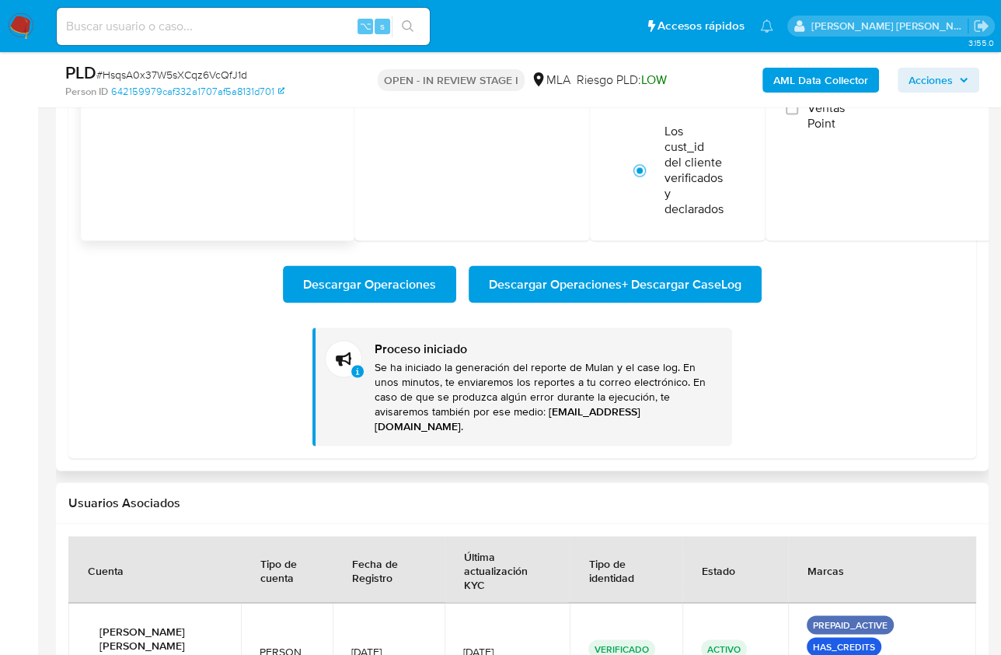
click at [559, 403] on b "[EMAIL_ADDRESS][DOMAIN_NAME]" at bounding box center [508, 418] width 266 height 30
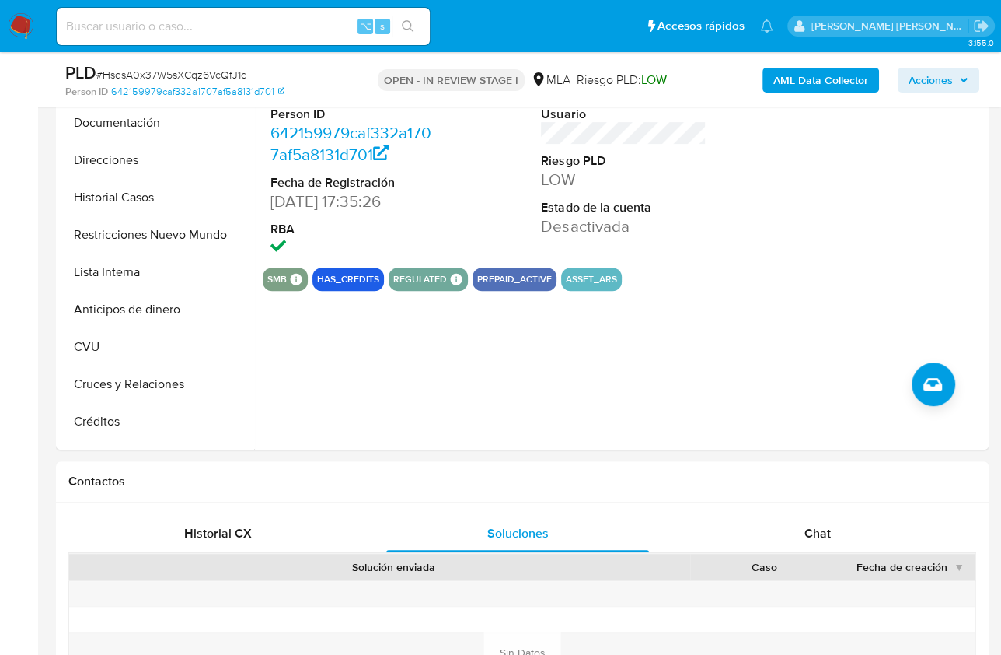
scroll to position [0, 0]
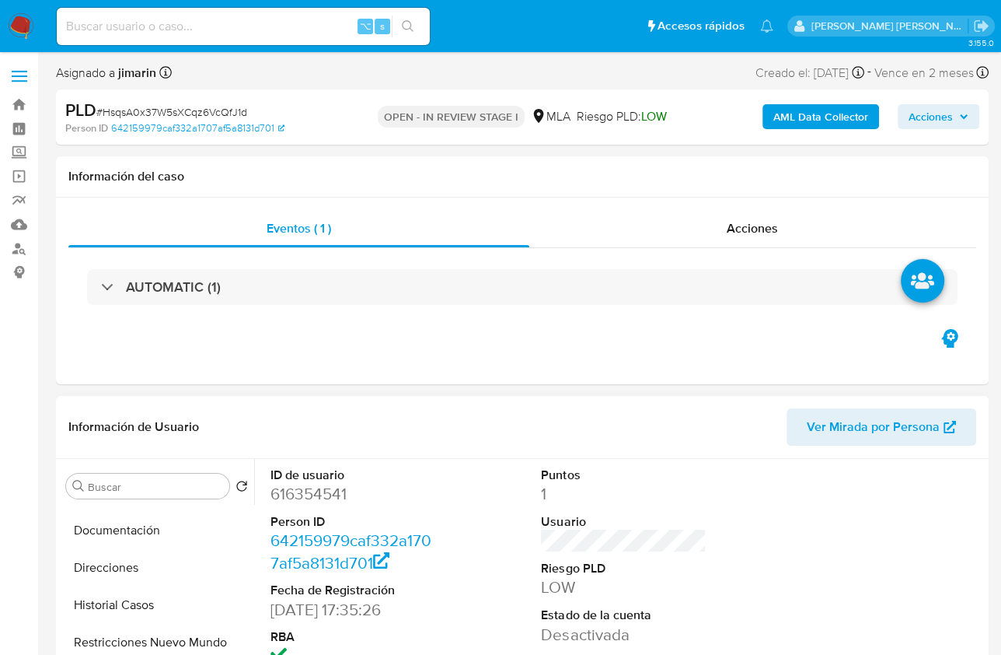
click at [864, 420] on span "Ver Mirada por Persona" at bounding box center [873, 426] width 133 height 37
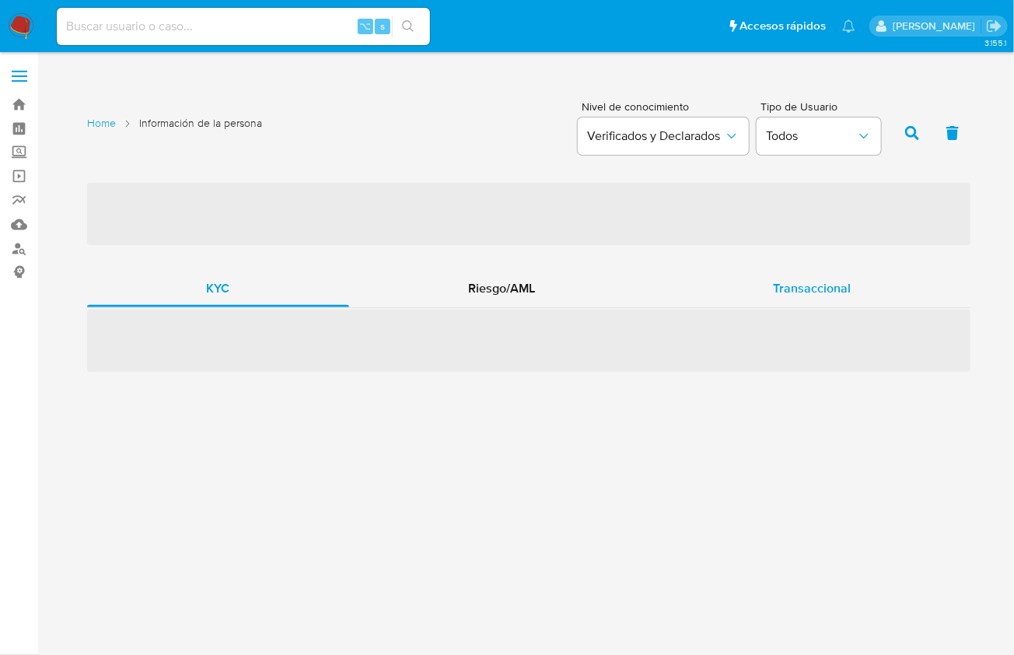
click at [812, 295] on span "Transaccional" at bounding box center [813, 288] width 78 height 18
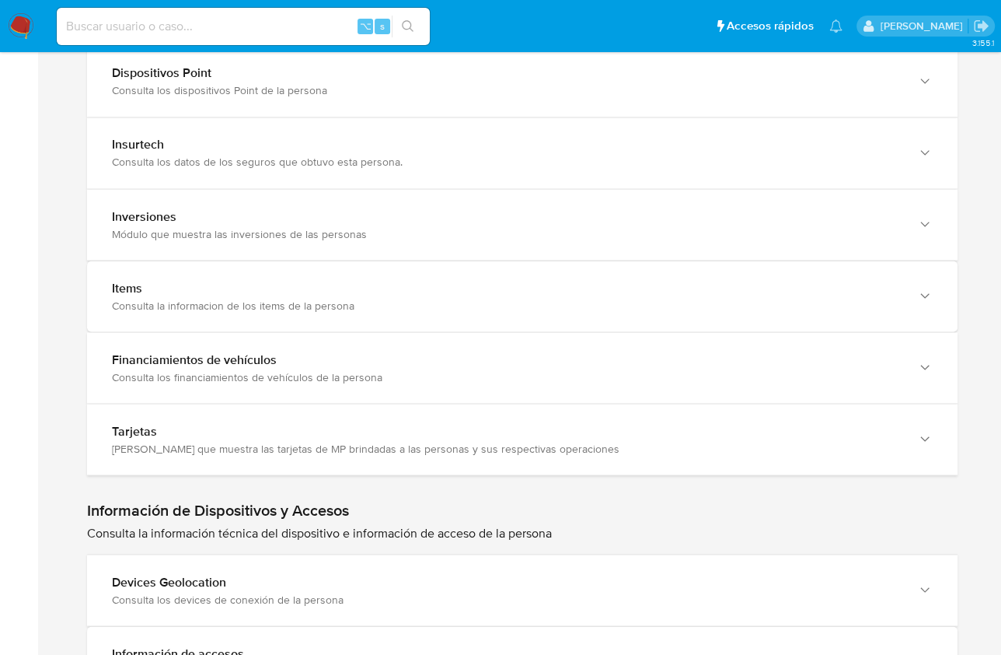
scroll to position [2156, 0]
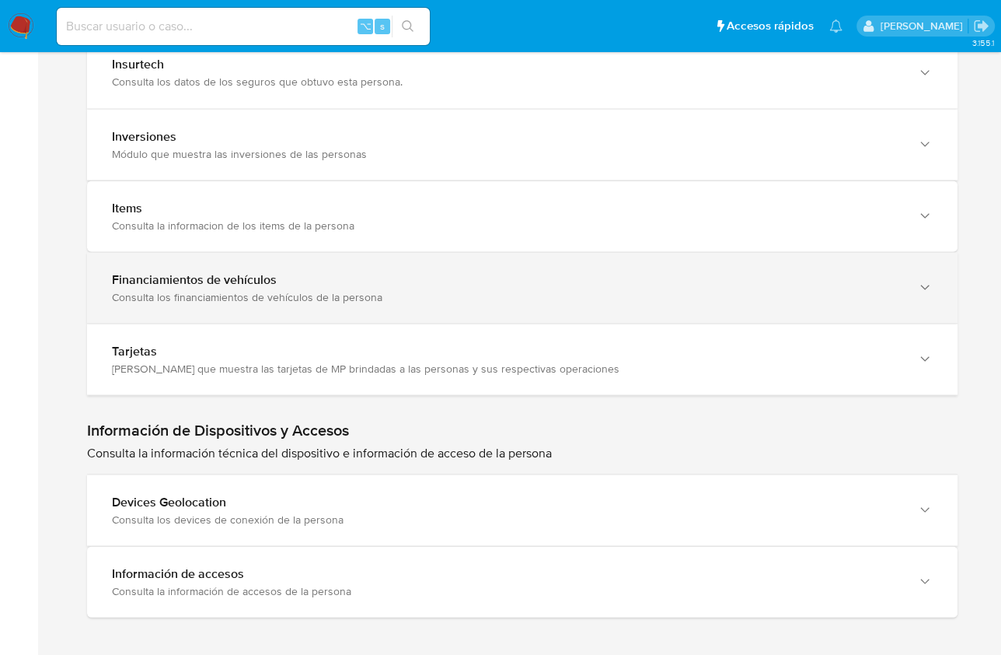
click at [560, 305] on div "Financiamientos de vehículos Consulta los financiamientos de vehículos de la pe…" at bounding box center [522, 287] width 871 height 71
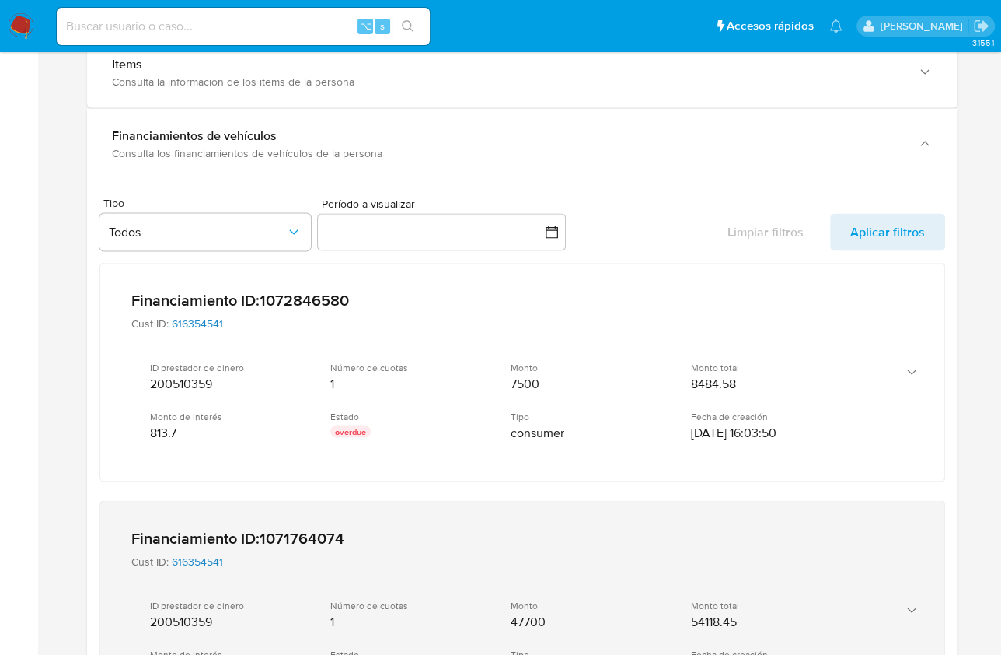
scroll to position [2308, 0]
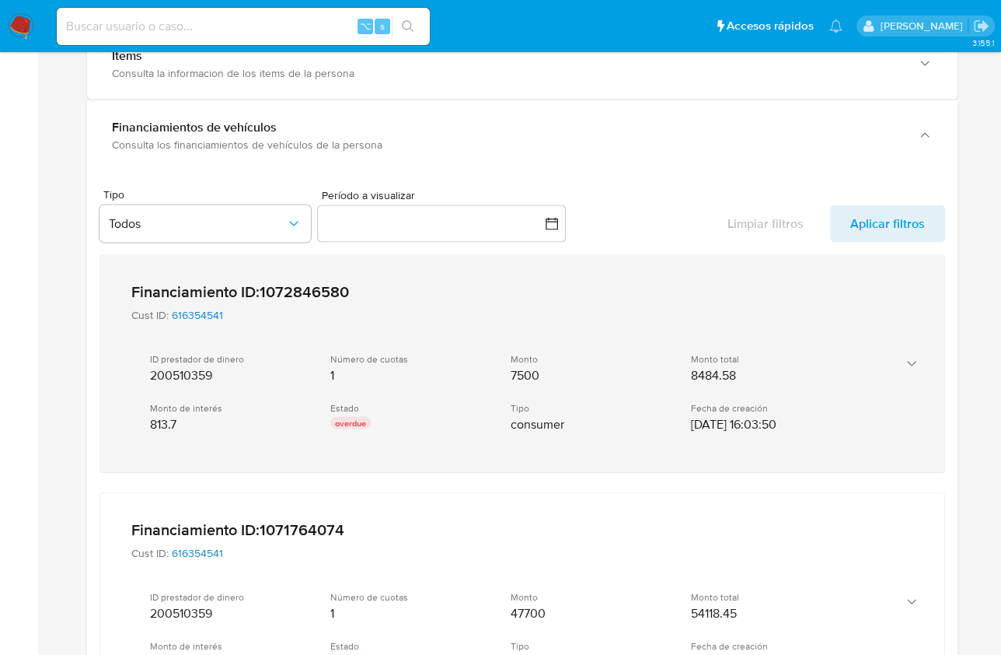
click at [777, 421] on span "[DATE] 16:03:50" at bounding box center [734, 425] width 86 height 16
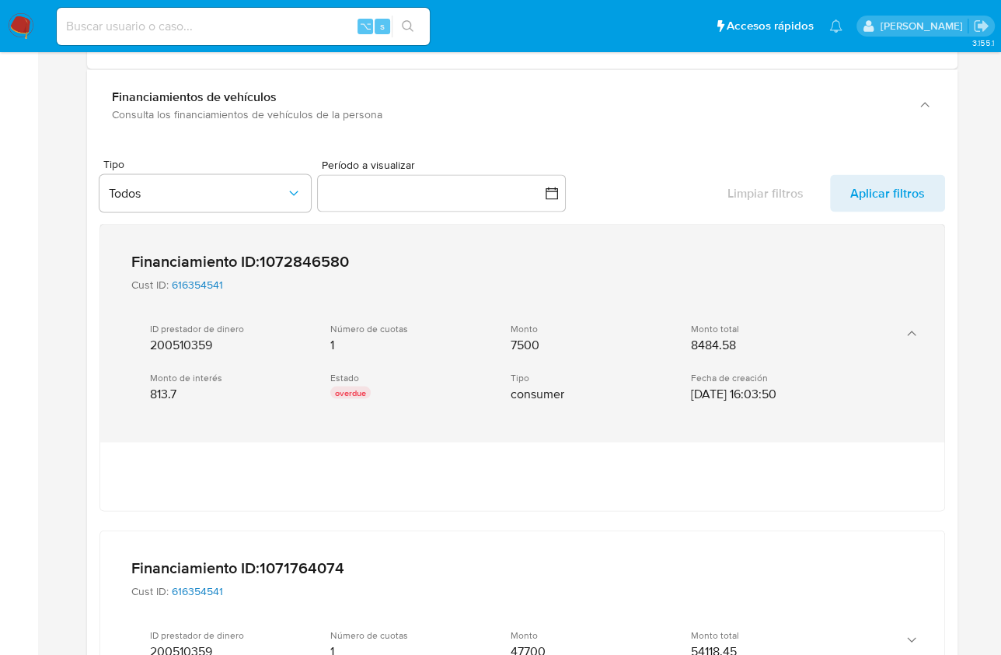
scroll to position [2562, 0]
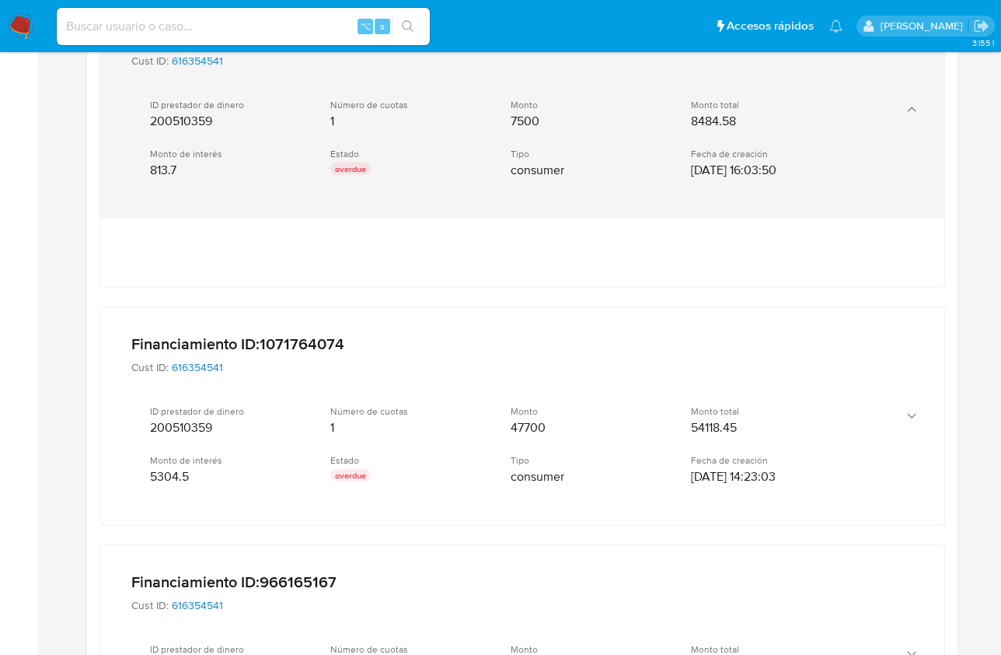
click at [826, 427] on div "ID prestador de dinero 200510359 Número de cuotas 1 Monto 47700 Monto total 541…" at bounding box center [506, 445] width 751 height 105
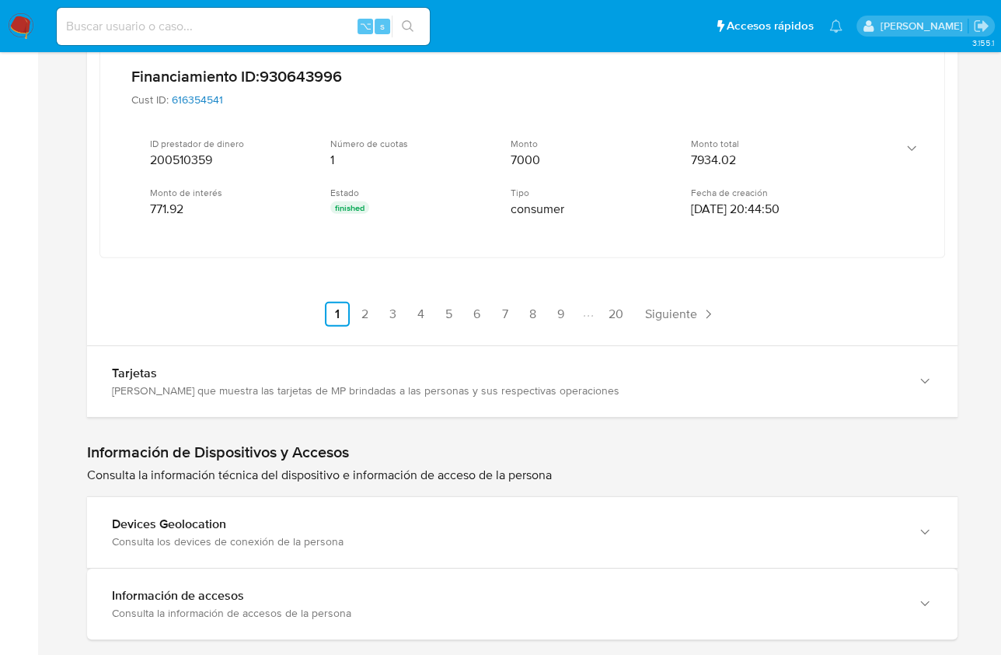
scroll to position [3628, 0]
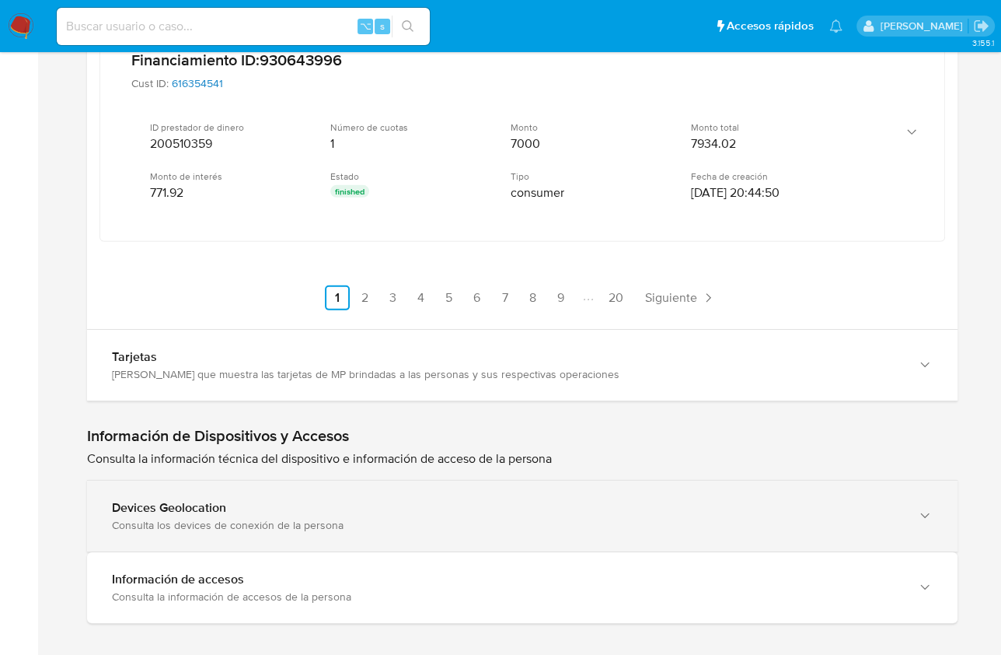
click at [371, 501] on div "Devices Geolocation Consulta los devices de conexión de la persona" at bounding box center [507, 516] width 790 height 32
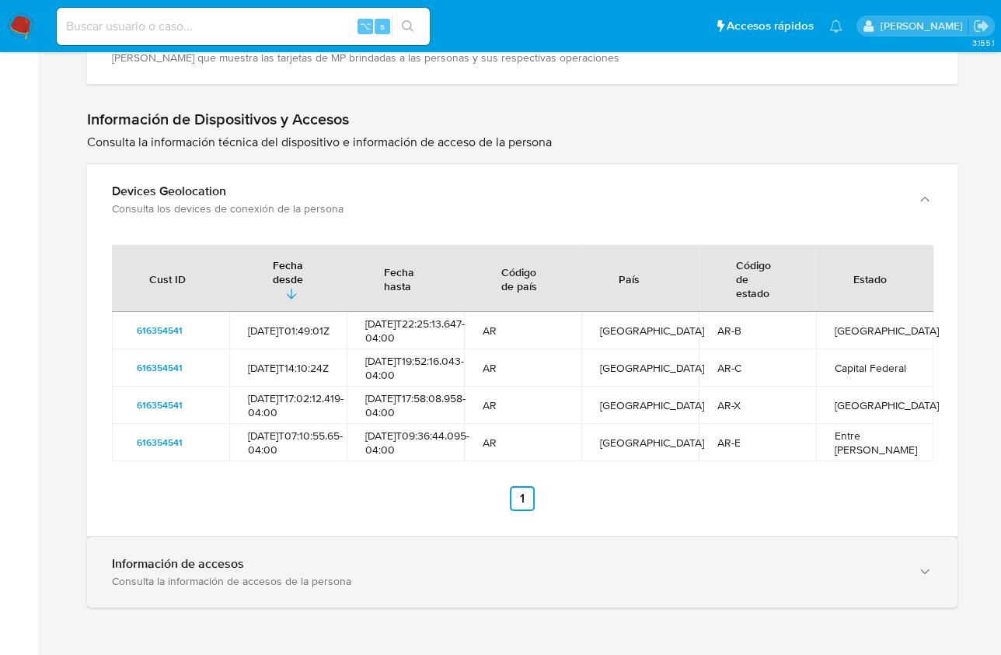
click at [376, 577] on div "Consulta la información de accesos de la persona" at bounding box center [507, 581] width 790 height 14
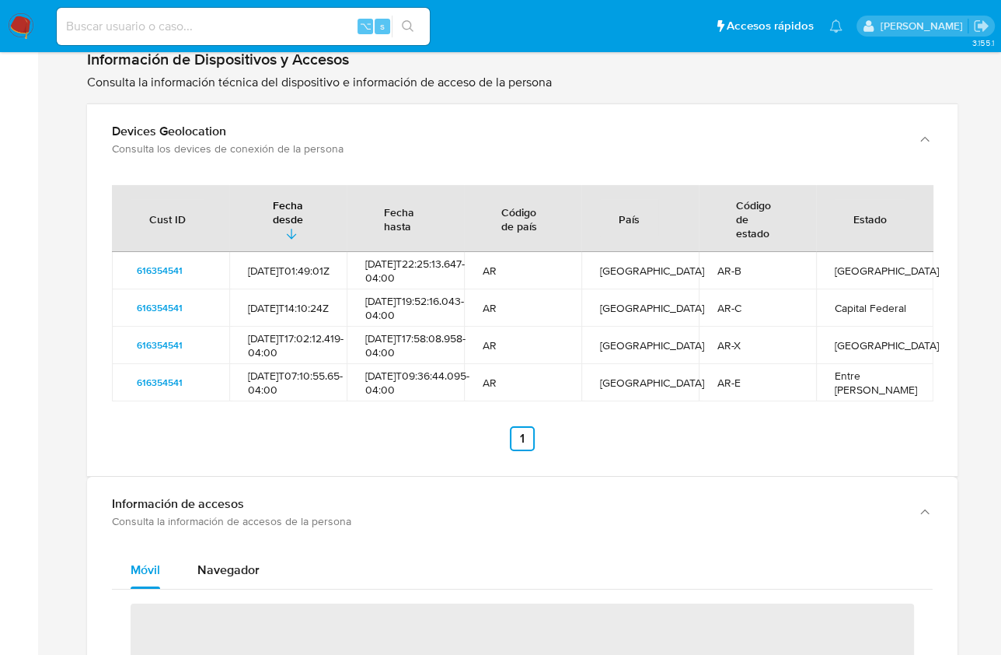
scroll to position [4297, 0]
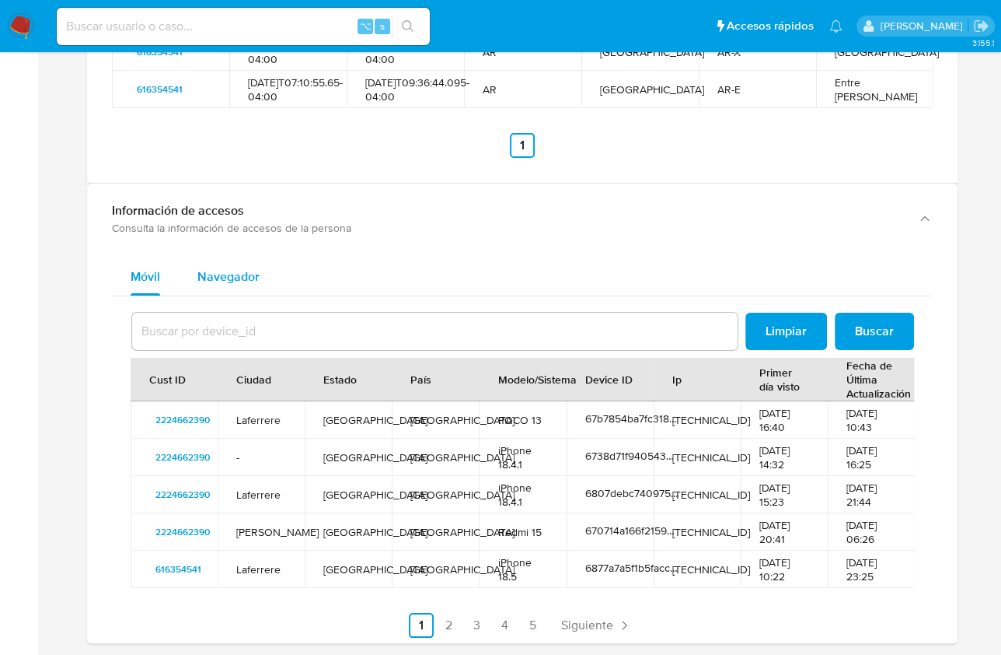
click at [232, 270] on div "Navegador" at bounding box center [228, 276] width 62 height 37
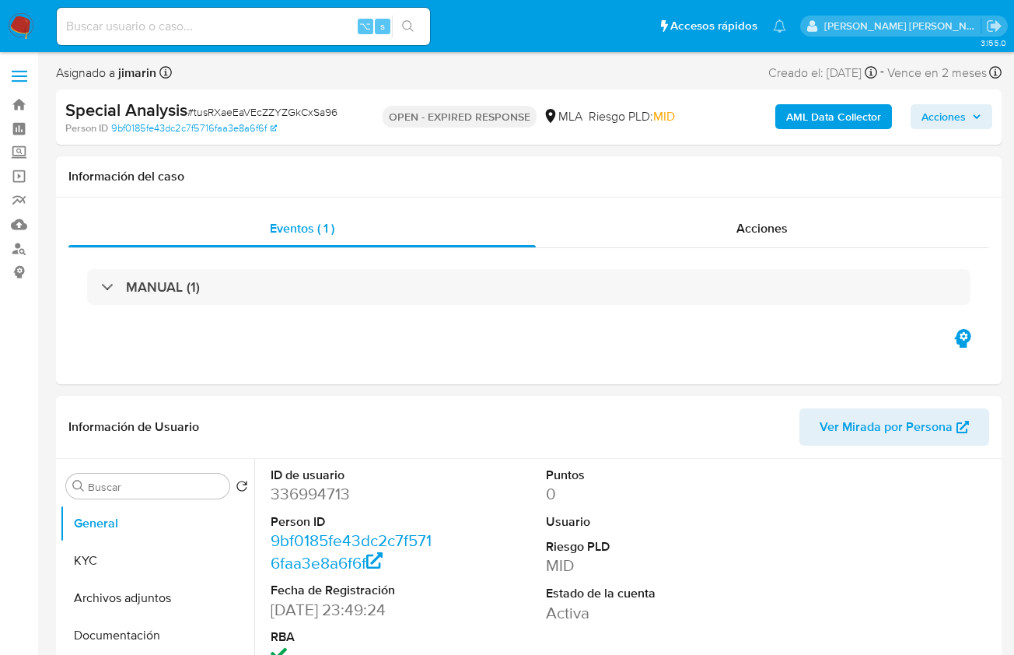
select select "10"
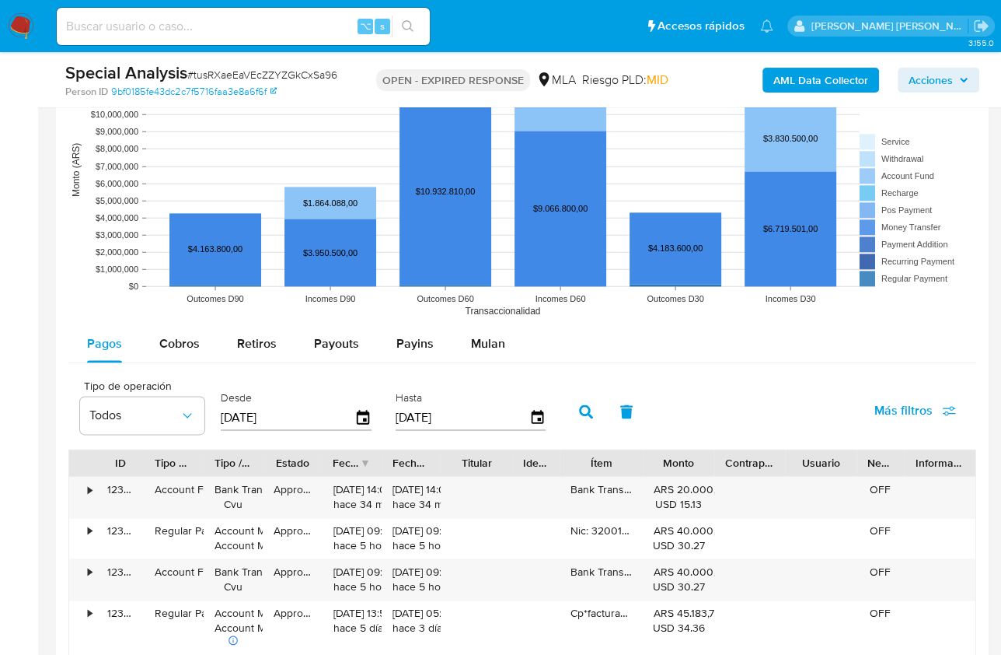
scroll to position [1379, 0]
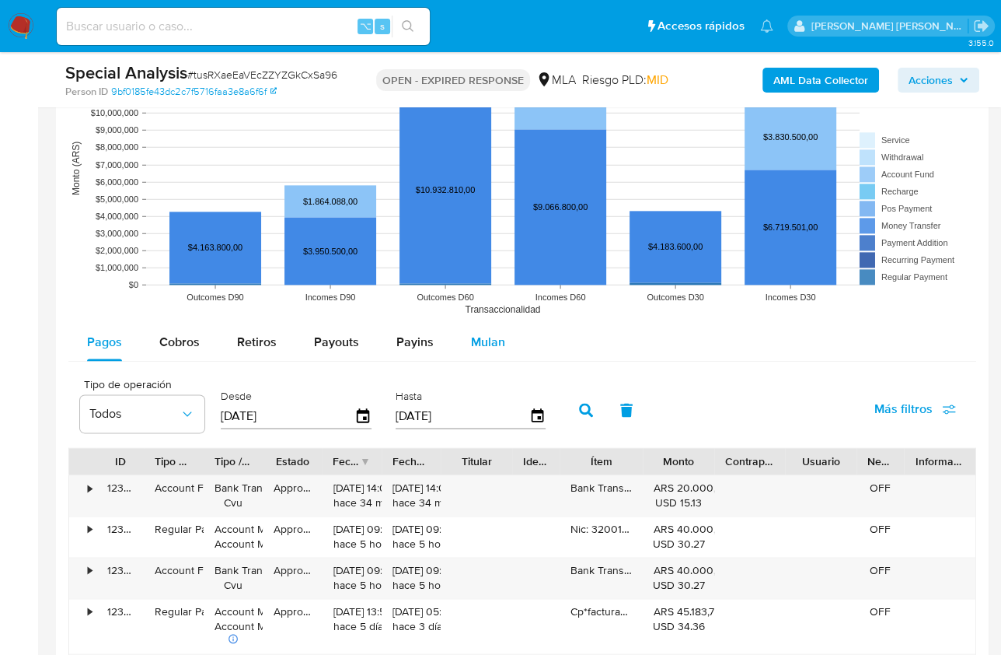
click at [477, 338] on span "Mulan" at bounding box center [488, 342] width 34 height 18
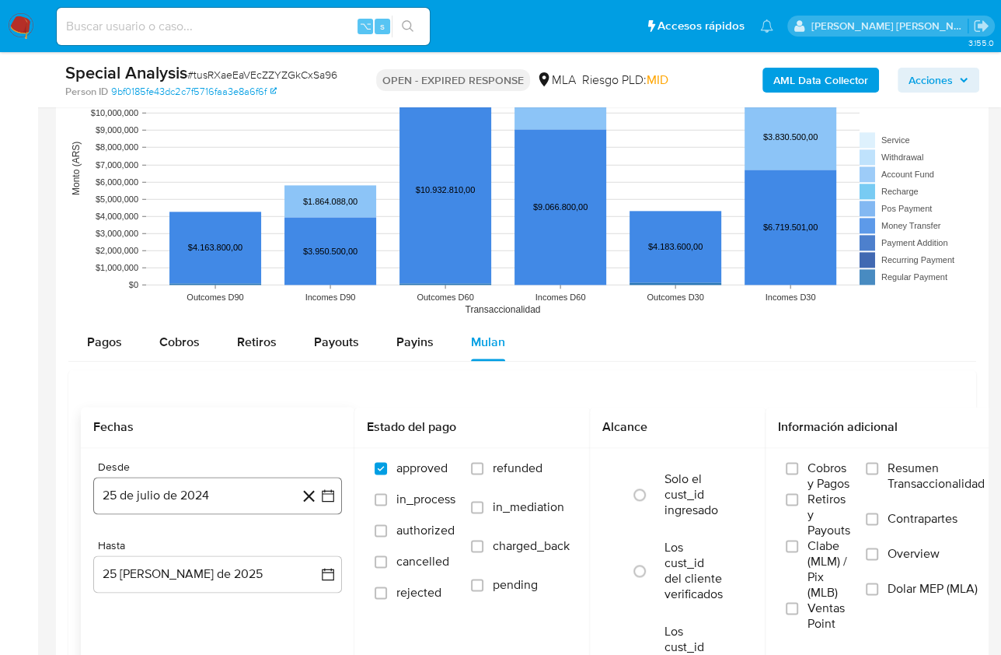
click at [200, 488] on button "25 de julio de 2024" at bounding box center [217, 495] width 249 height 37
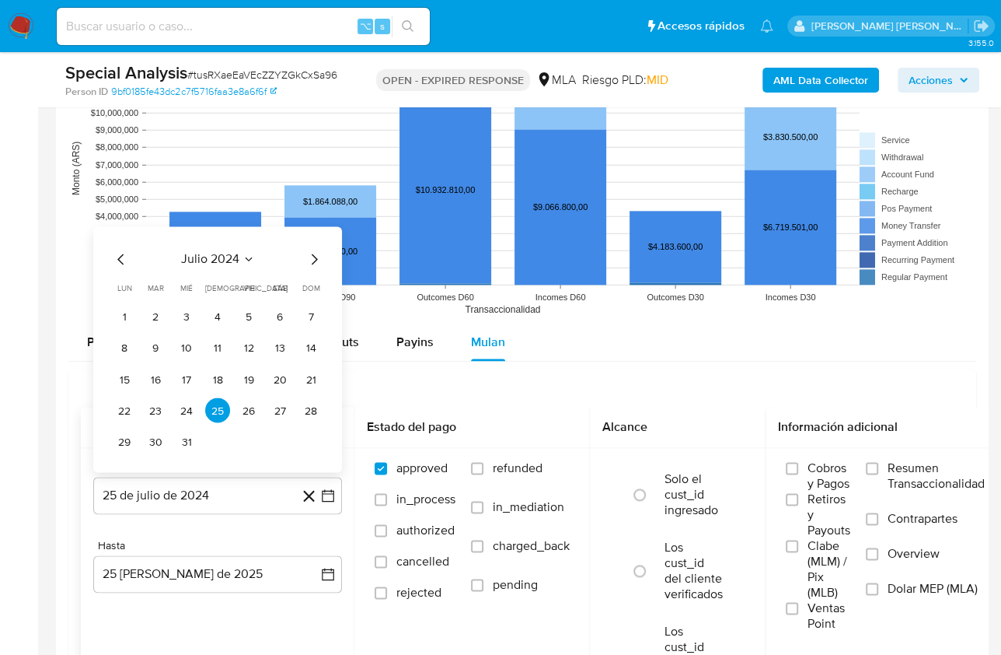
click at [199, 253] on span "julio 2024" at bounding box center [210, 259] width 58 height 16
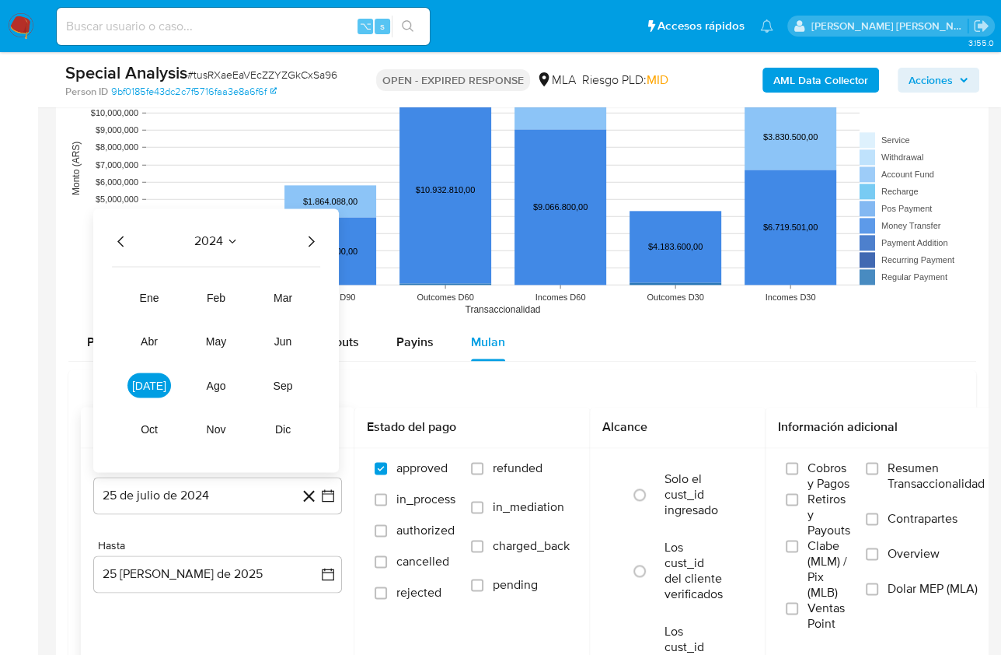
click at [313, 246] on icon "Año siguiente" at bounding box center [311, 241] width 19 height 19
click at [151, 339] on span "abr" at bounding box center [149, 341] width 17 height 12
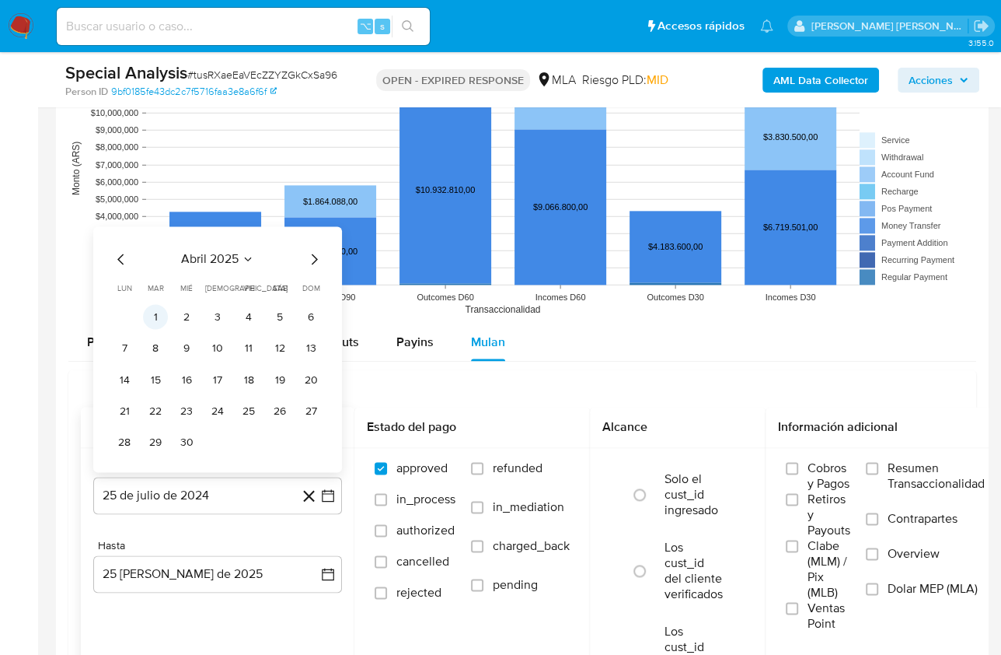
click at [159, 312] on button "1" at bounding box center [155, 316] width 25 height 25
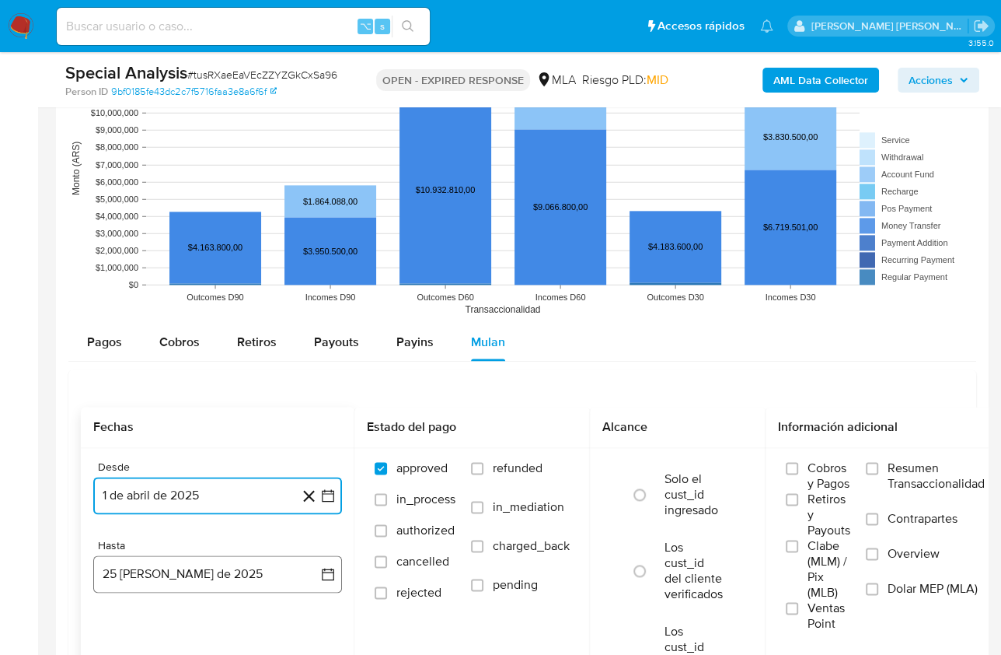
click at [204, 575] on button "25 [PERSON_NAME] de 2025" at bounding box center [217, 573] width 249 height 37
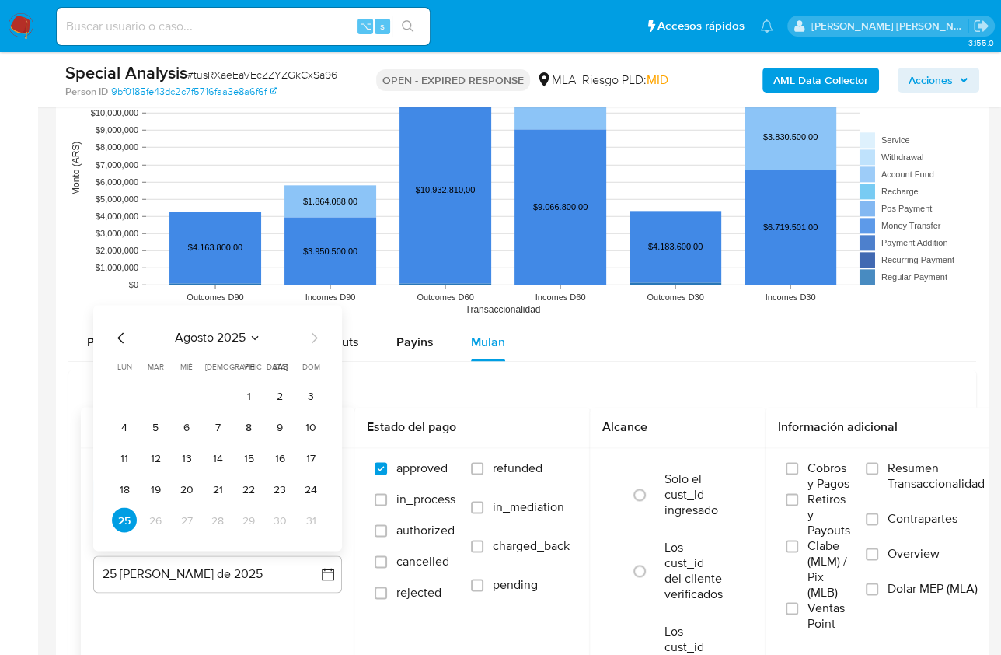
click at [122, 341] on icon "Mes anterior" at bounding box center [121, 337] width 19 height 19
click at [216, 512] on button "31" at bounding box center [217, 519] width 25 height 25
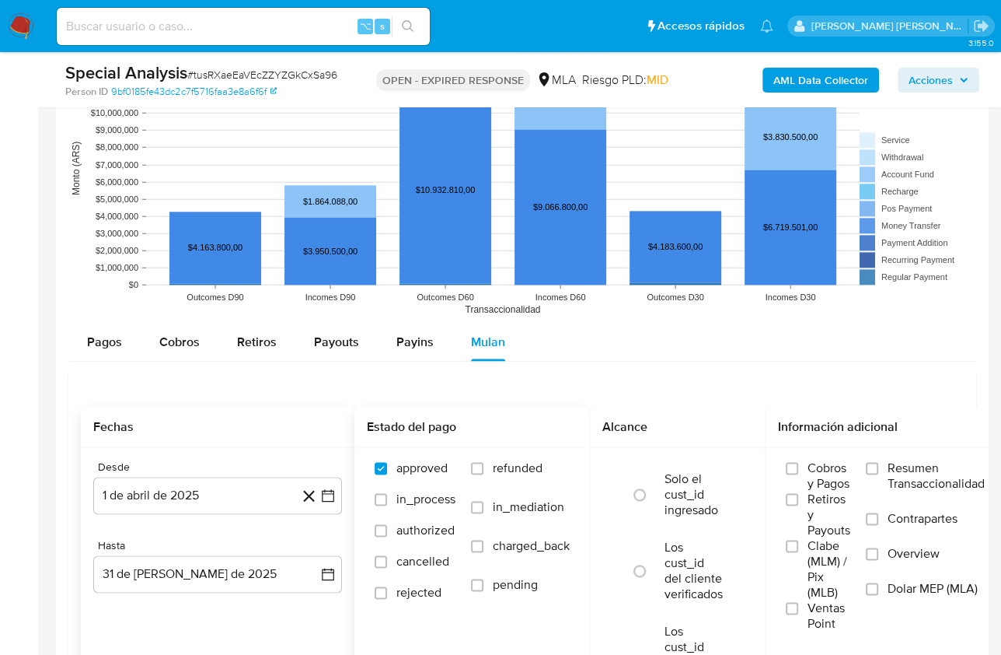
click at [498, 469] on span "refunded" at bounding box center [518, 468] width 50 height 16
click at [484, 469] on input "refunded" at bounding box center [477, 468] width 12 height 12
checkbox input "true"
click at [923, 584] on span "Dolar MEP (MLA)" at bounding box center [933, 589] width 90 height 16
click at [879, 584] on input "Dolar MEP (MLA)" at bounding box center [872, 588] width 12 height 12
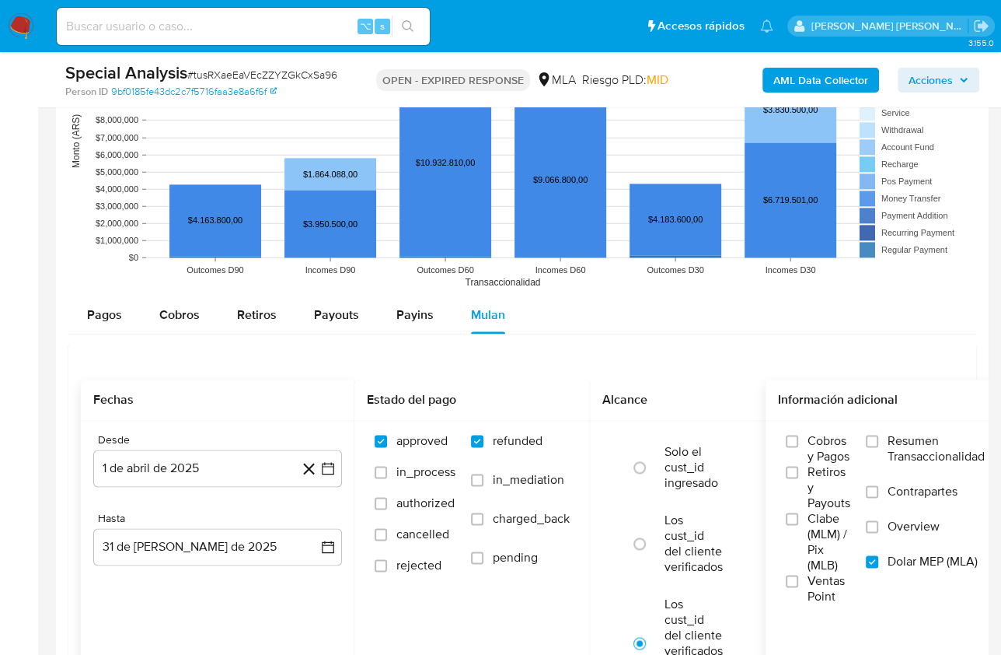
scroll to position [1816, 0]
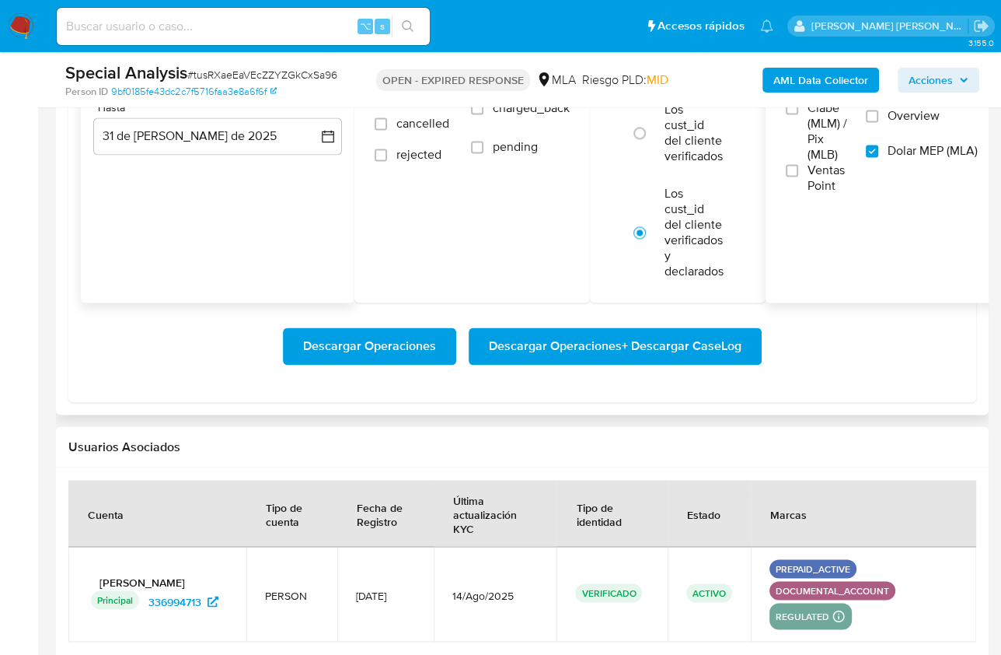
click at [612, 353] on span "Descargar Operaciones + Descargar CaseLog" at bounding box center [615, 346] width 253 height 34
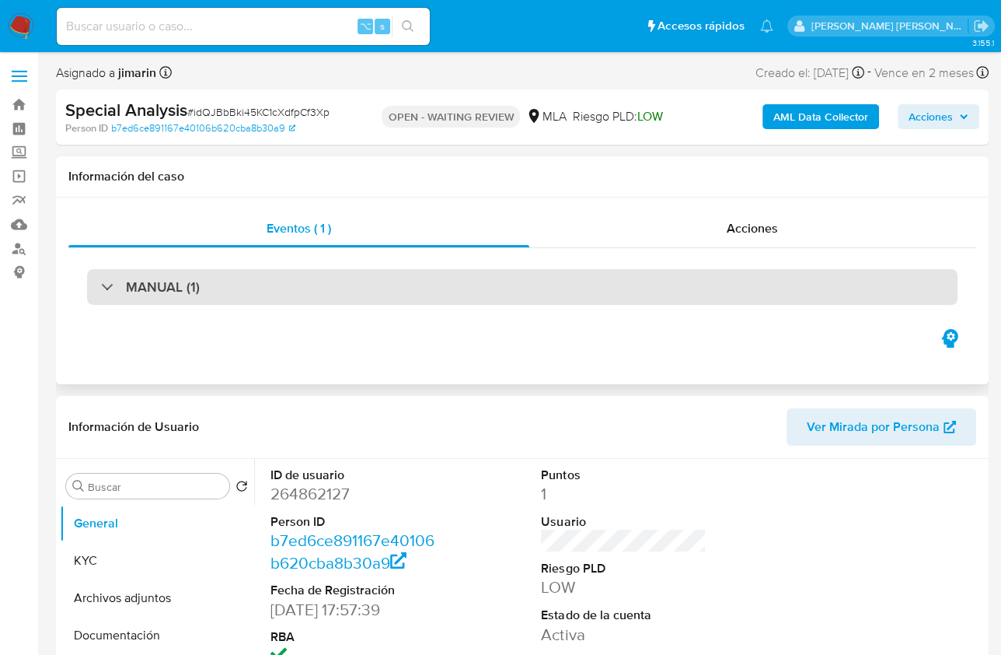
select select "10"
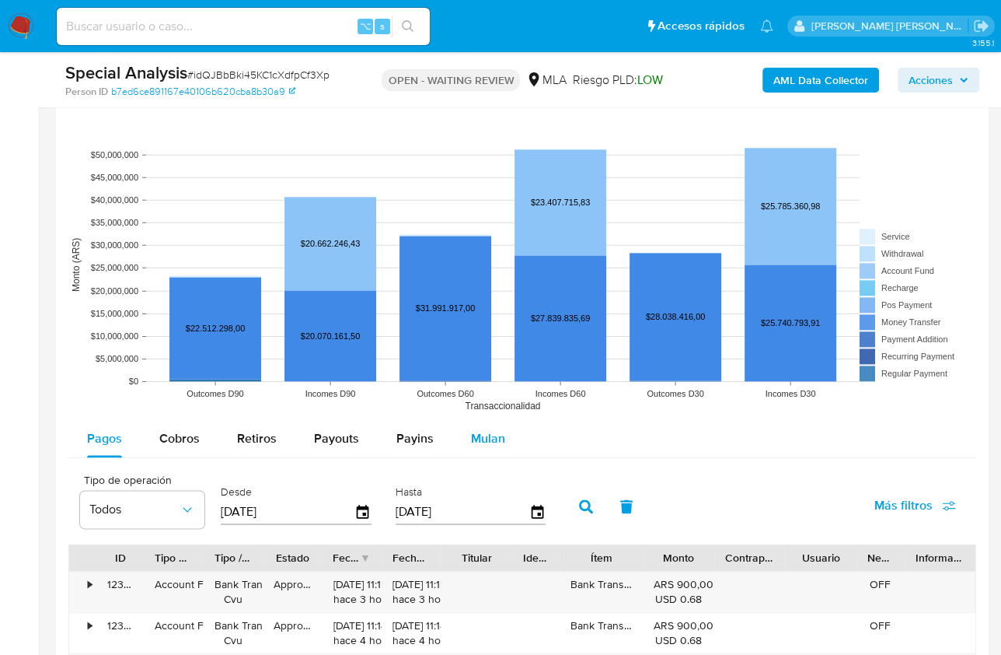
click at [499, 434] on span "Mulan" at bounding box center [488, 438] width 34 height 18
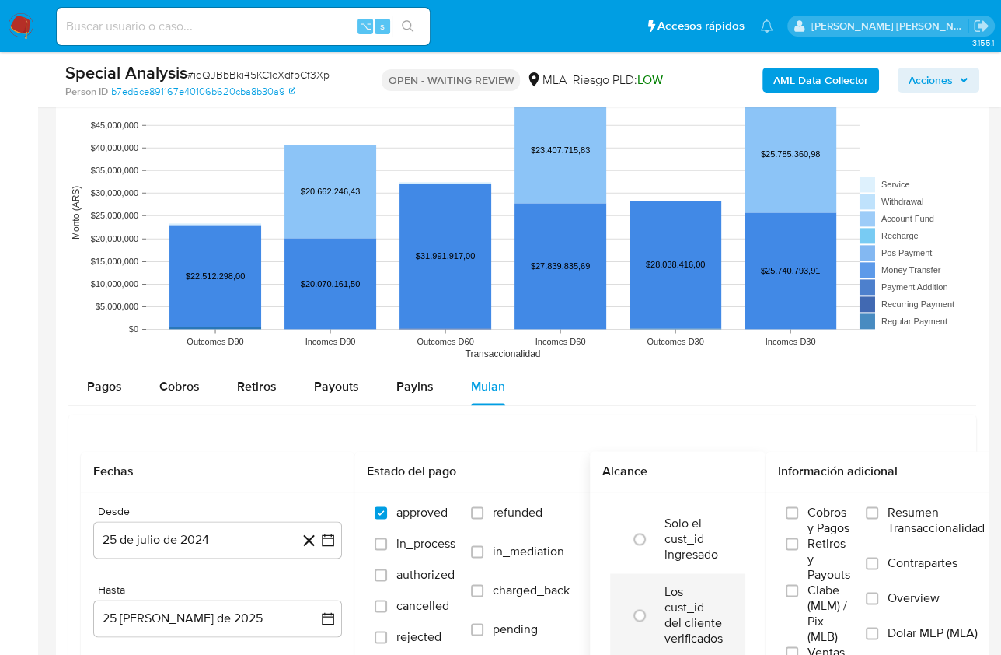
scroll to position [1647, 0]
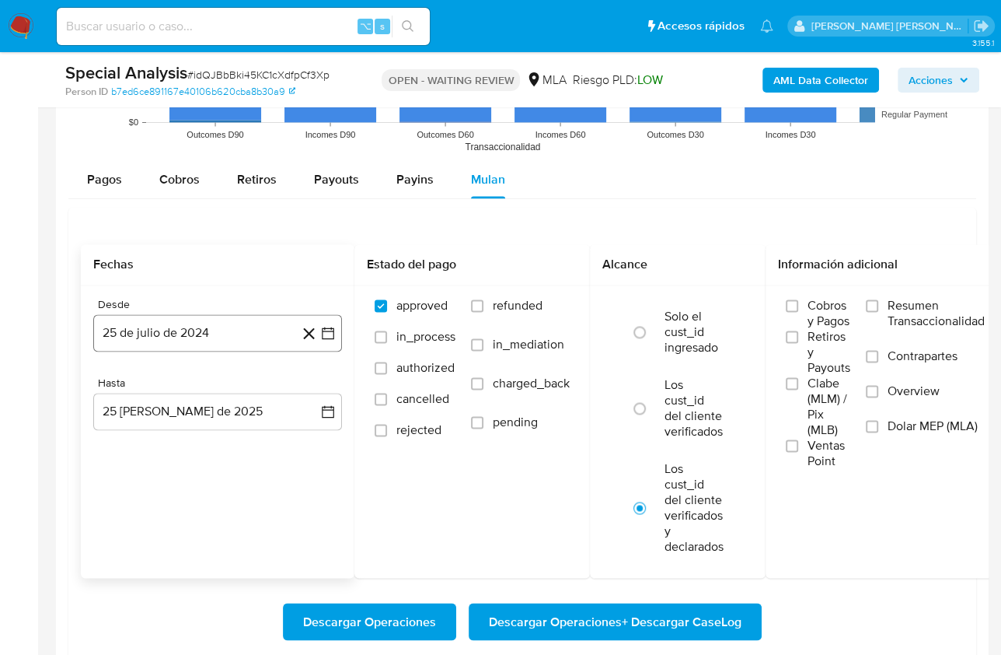
click at [212, 342] on button "25 de julio de 2024" at bounding box center [217, 332] width 249 height 37
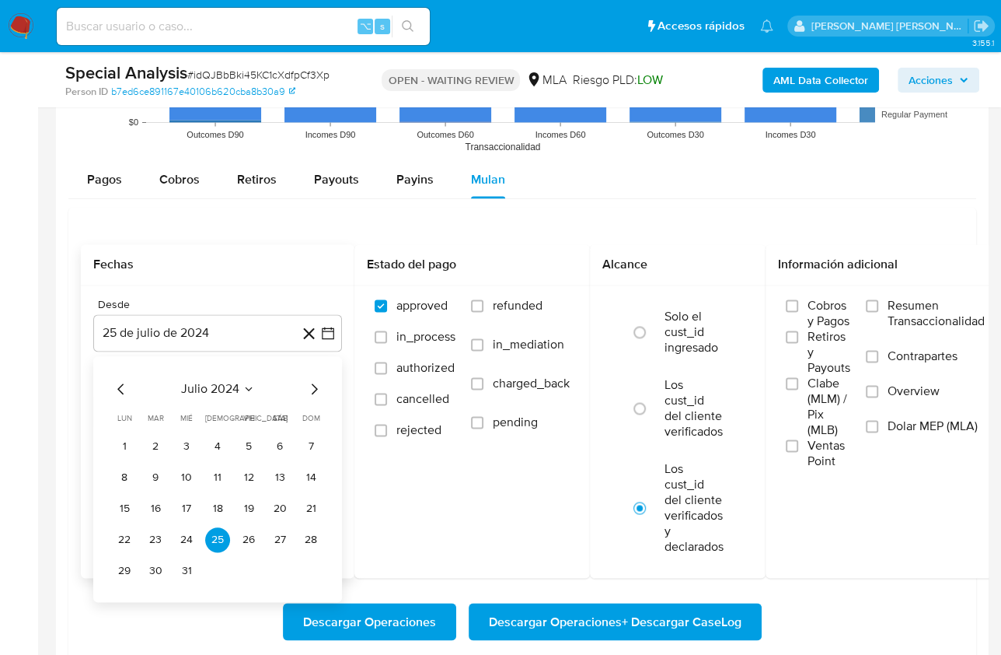
click at [240, 383] on button "julio 2024" at bounding box center [218, 389] width 74 height 16
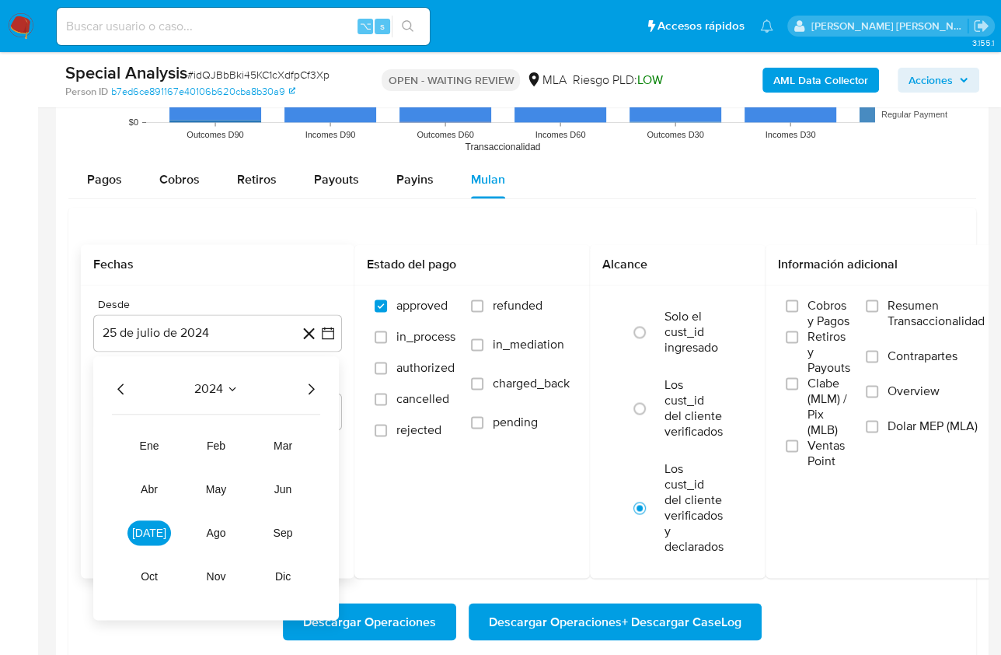
click at [306, 384] on icon "Año siguiente" at bounding box center [311, 388] width 19 height 19
click at [151, 491] on button "abr" at bounding box center [150, 489] width 44 height 25
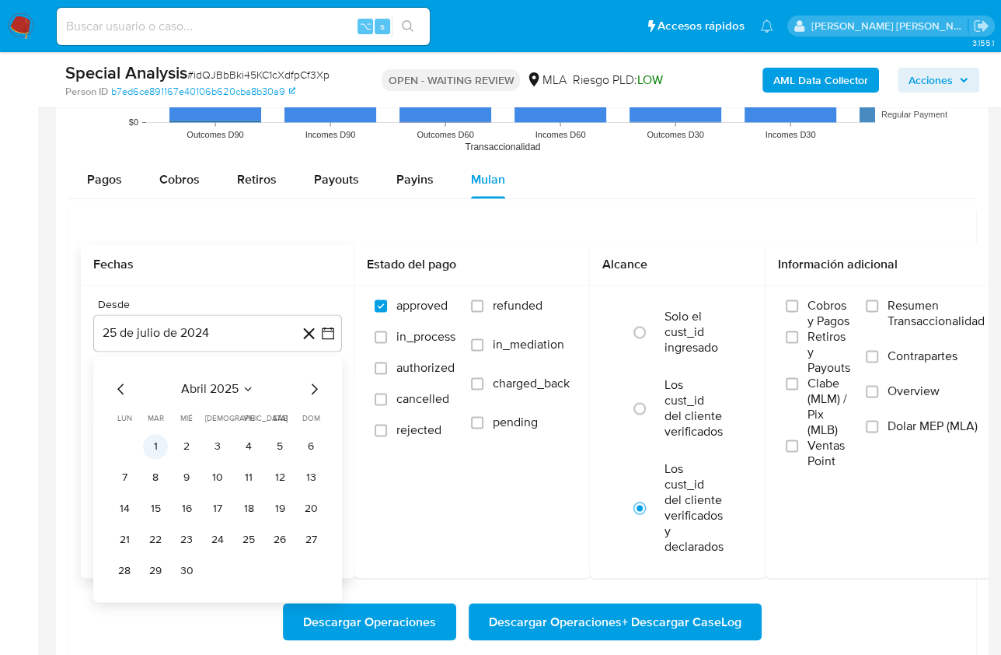
click at [156, 443] on button "1" at bounding box center [155, 446] width 25 height 25
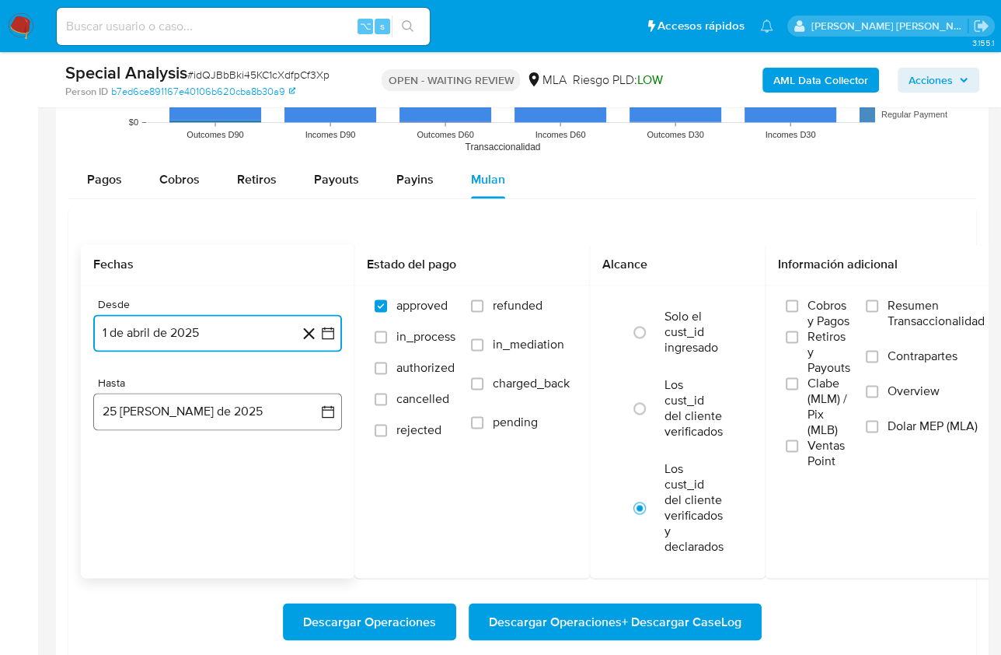
click at [228, 399] on button "25 [PERSON_NAME] de 2025" at bounding box center [217, 411] width 249 height 37
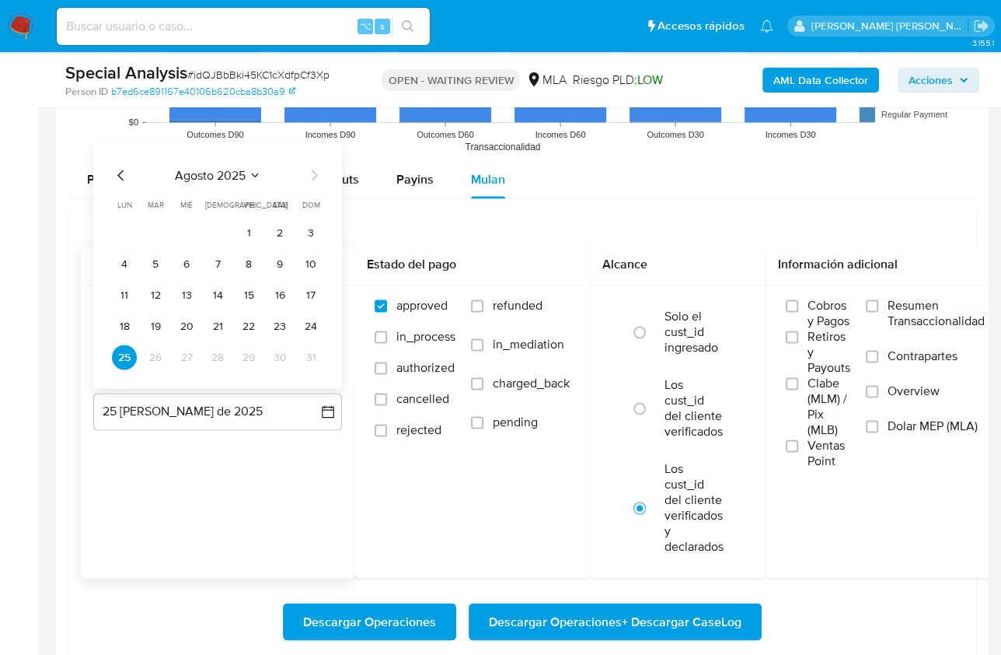
click at [117, 172] on icon "Mes anterior" at bounding box center [121, 175] width 19 height 19
click at [225, 354] on button "31" at bounding box center [217, 356] width 25 height 25
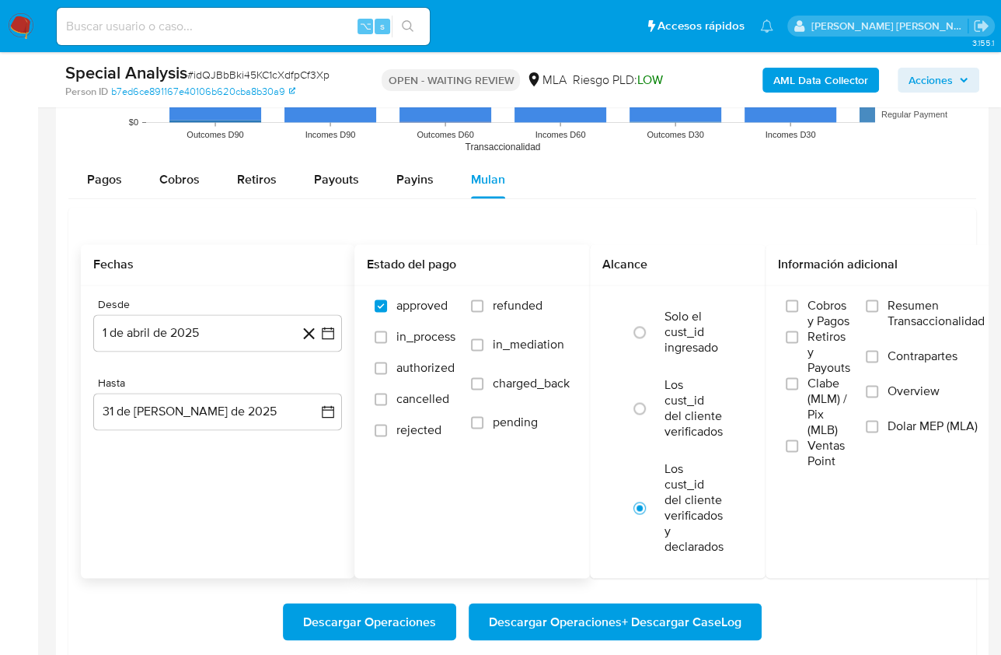
click at [501, 286] on div "approved in_process authorized cancelled rejected refunded in_mediation charged…" at bounding box center [473, 375] width 236 height 180
click at [529, 306] on span "refunded" at bounding box center [518, 306] width 50 height 16
click at [484, 306] on input "refunded" at bounding box center [477, 305] width 12 height 12
checkbox input "true"
click at [911, 425] on span "Dolar MEP (MLA)" at bounding box center [933, 426] width 90 height 16
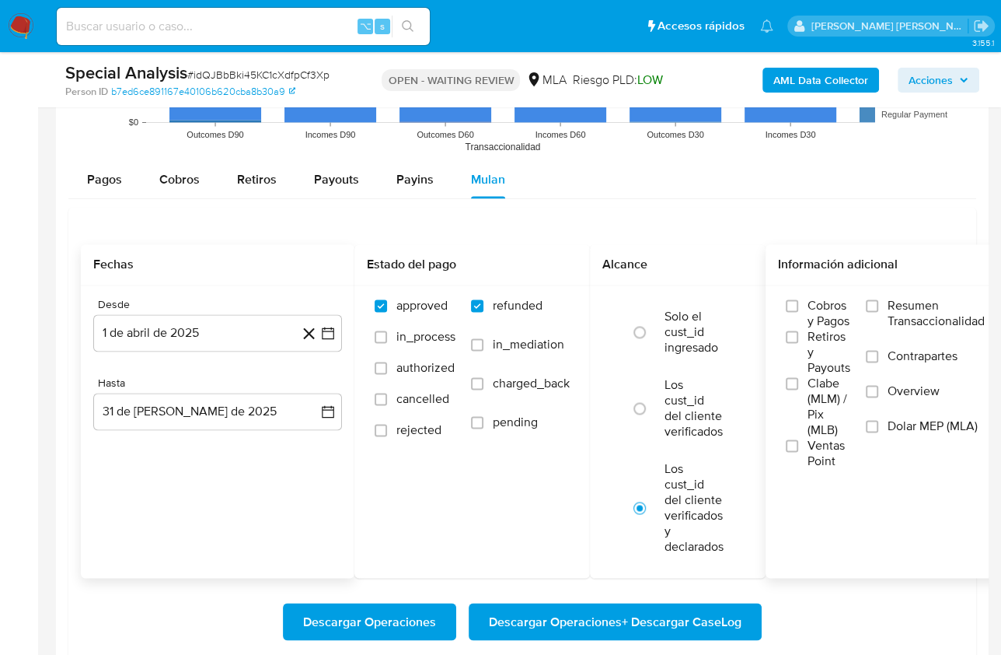
click at [879, 425] on input "Dolar MEP (MLA)" at bounding box center [872, 426] width 12 height 12
click at [682, 616] on span "Descargar Operaciones + Descargar CaseLog" at bounding box center [615, 621] width 253 height 34
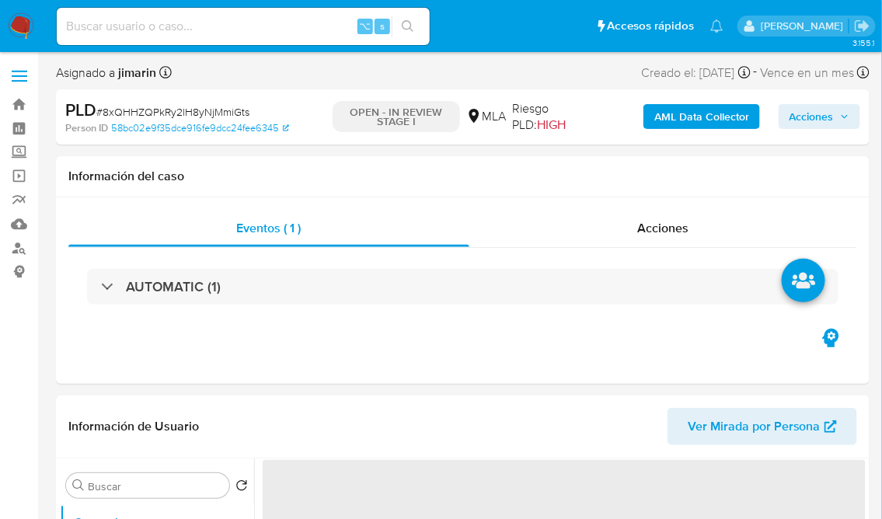
click at [198, 112] on span "# 8xQHHZQPkRy2lH8yNjMmiGts" at bounding box center [172, 112] width 153 height 16
copy span "8xQHHZQPkRy2lH8yNjMmiGts"
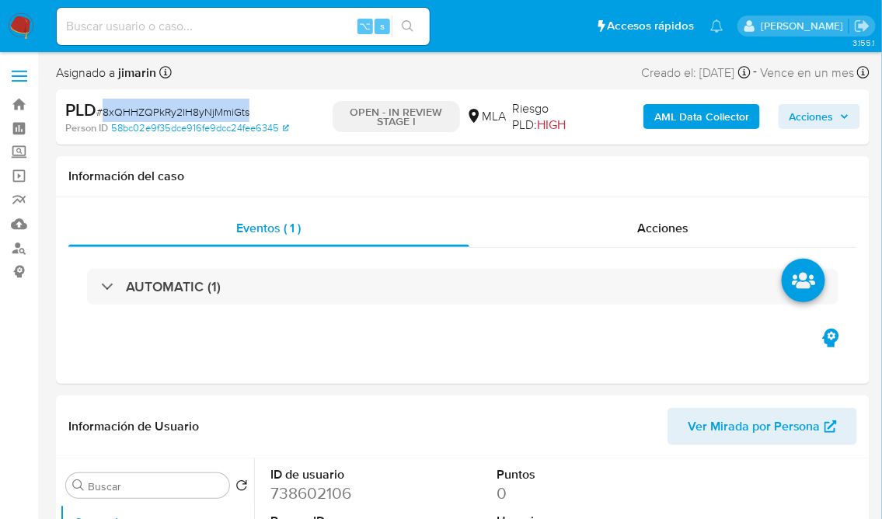
select select "10"
click at [317, 500] on dd "738602106" at bounding box center [338, 494] width 135 height 22
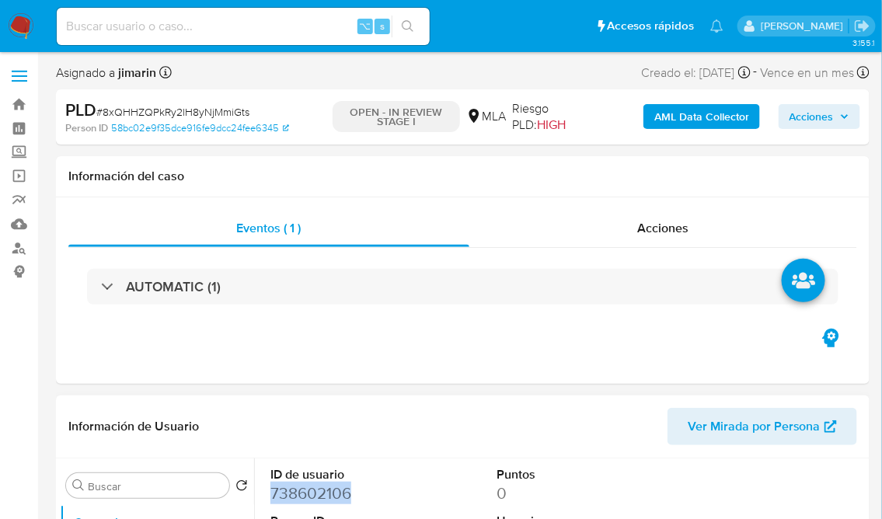
click at [317, 500] on dd "738602106" at bounding box center [338, 494] width 135 height 22
copy dd "738602106"
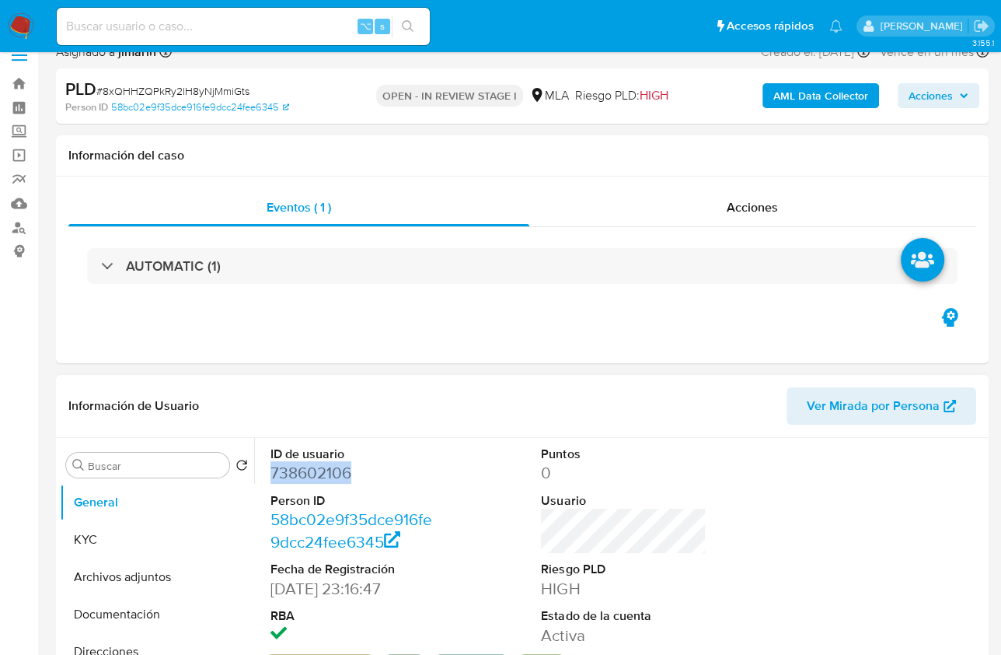
scroll to position [254, 0]
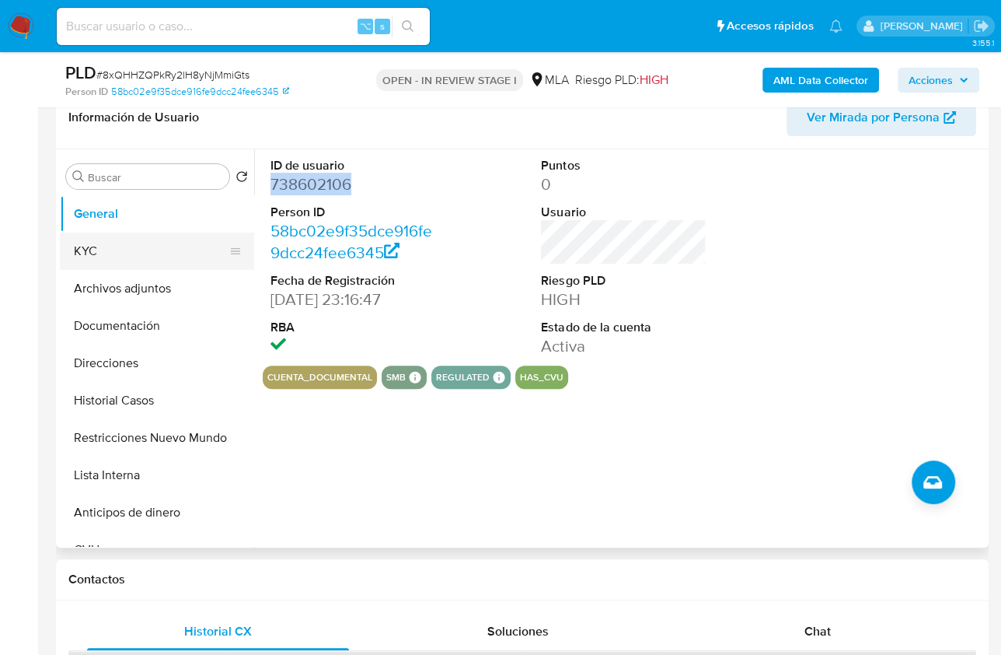
click at [119, 253] on button "KYC" at bounding box center [151, 250] width 182 height 37
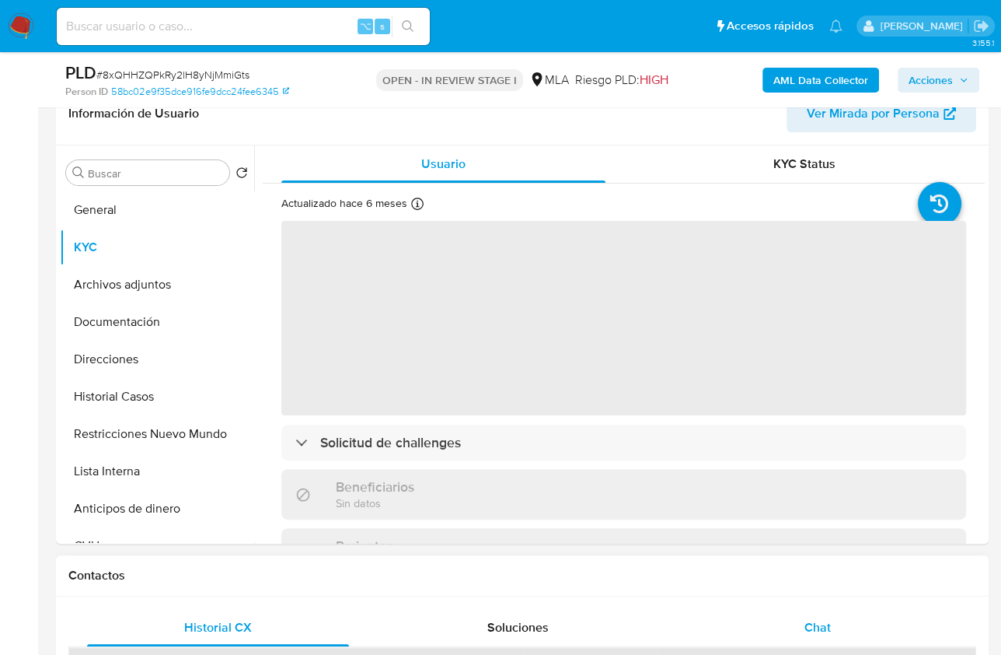
click at [816, 519] on span "Chat" at bounding box center [818, 627] width 26 height 18
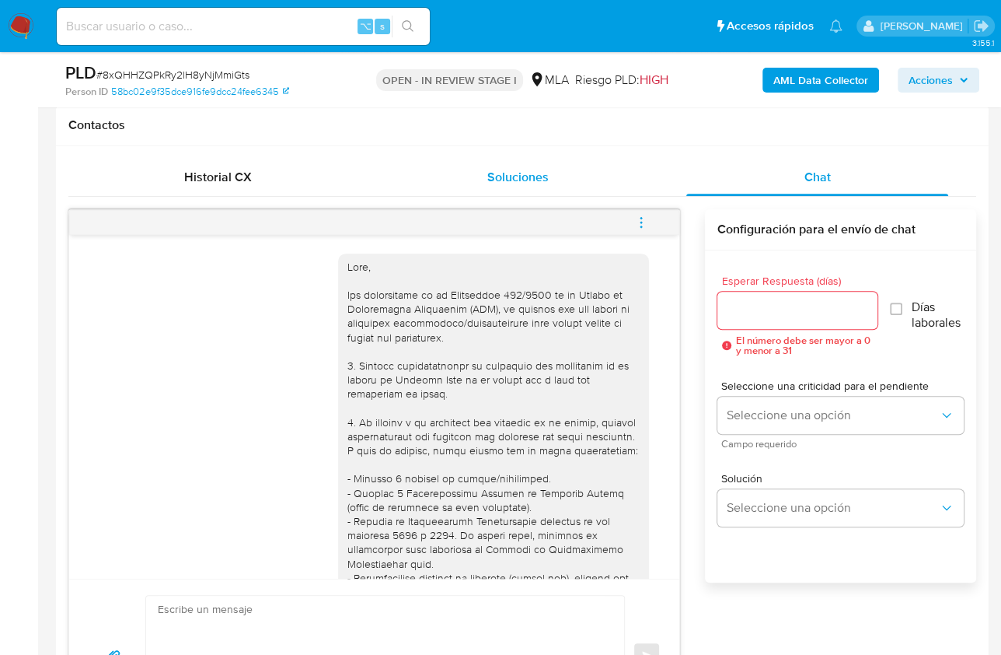
scroll to position [503, 0]
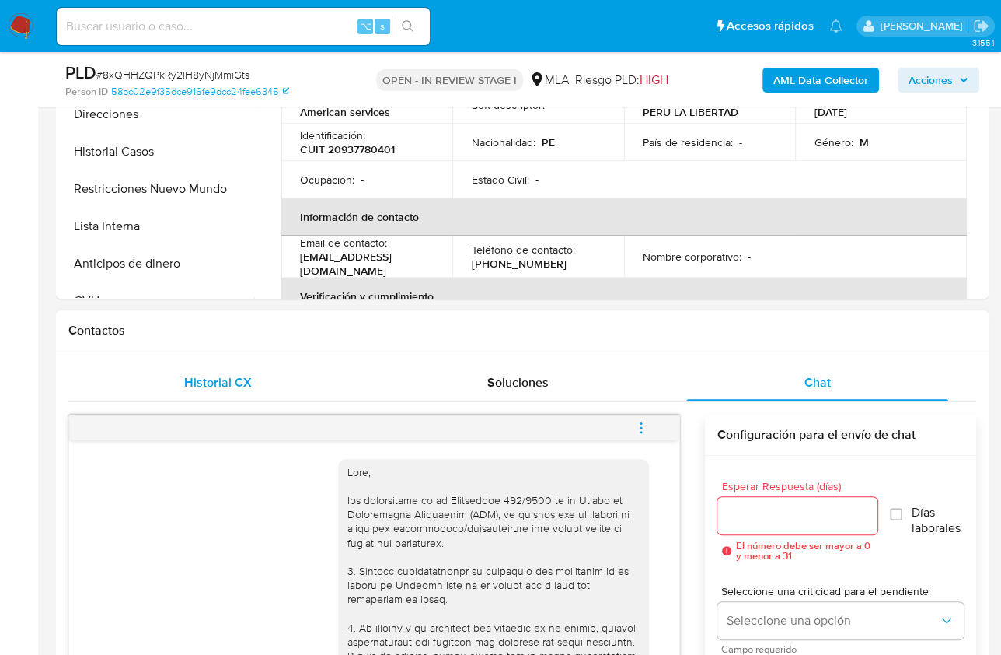
click at [147, 382] on div "Historial CX" at bounding box center [218, 382] width 262 height 37
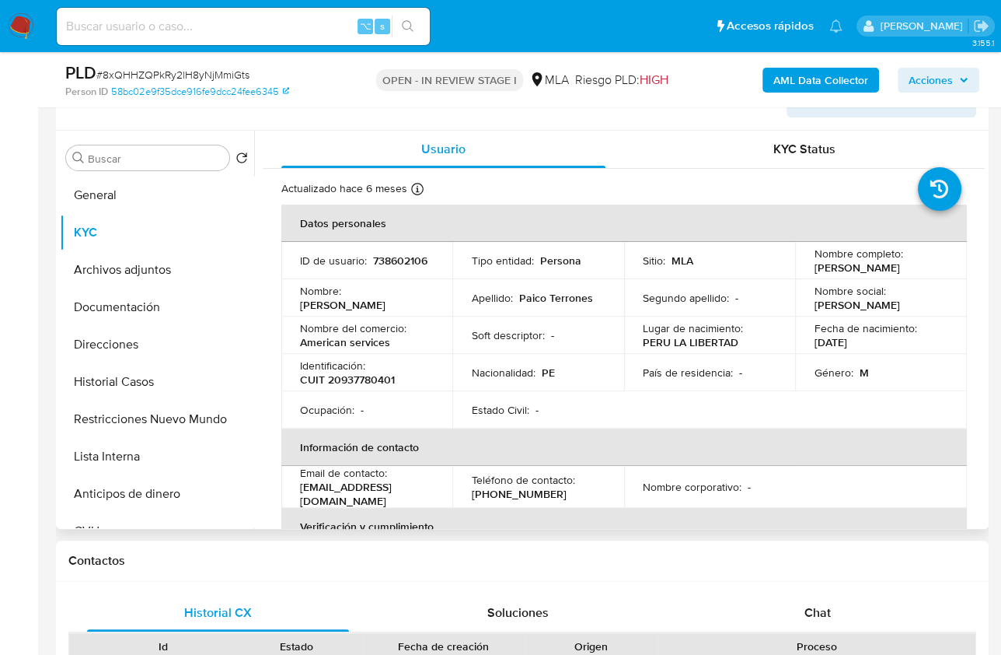
scroll to position [258, 0]
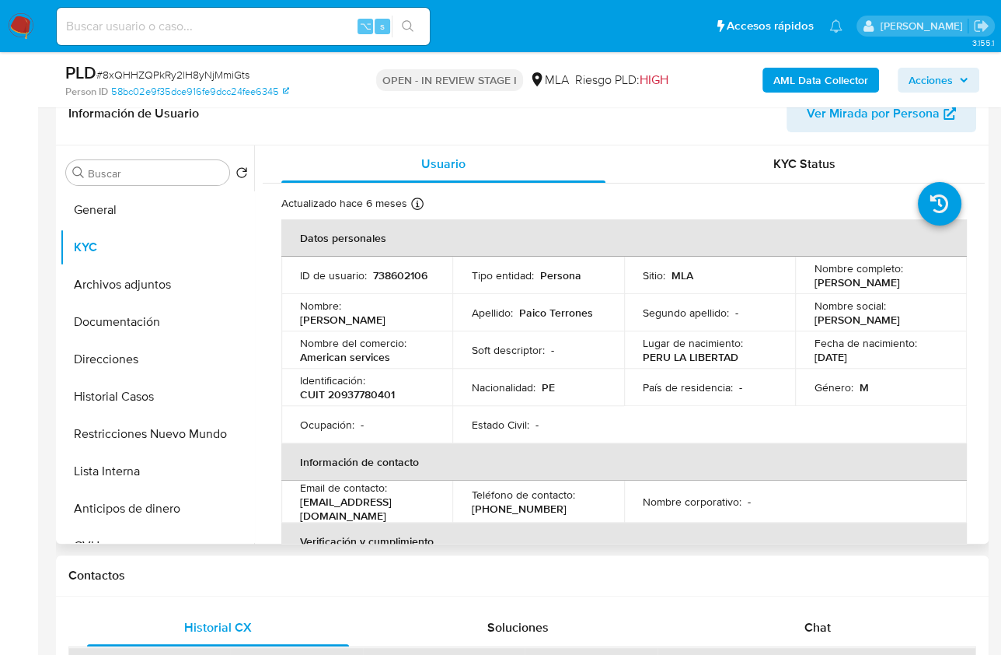
copy dd "738602106"
click at [376, 392] on p "CUIT 20937780401" at bounding box center [347, 394] width 95 height 14
click at [366, 396] on p "CUIT 20937780401" at bounding box center [347, 394] width 95 height 14
click at [365, 401] on p "CUIT 20937780401" at bounding box center [347, 394] width 95 height 14
click at [365, 400] on p "CUIT 20937780401" at bounding box center [347, 394] width 95 height 14
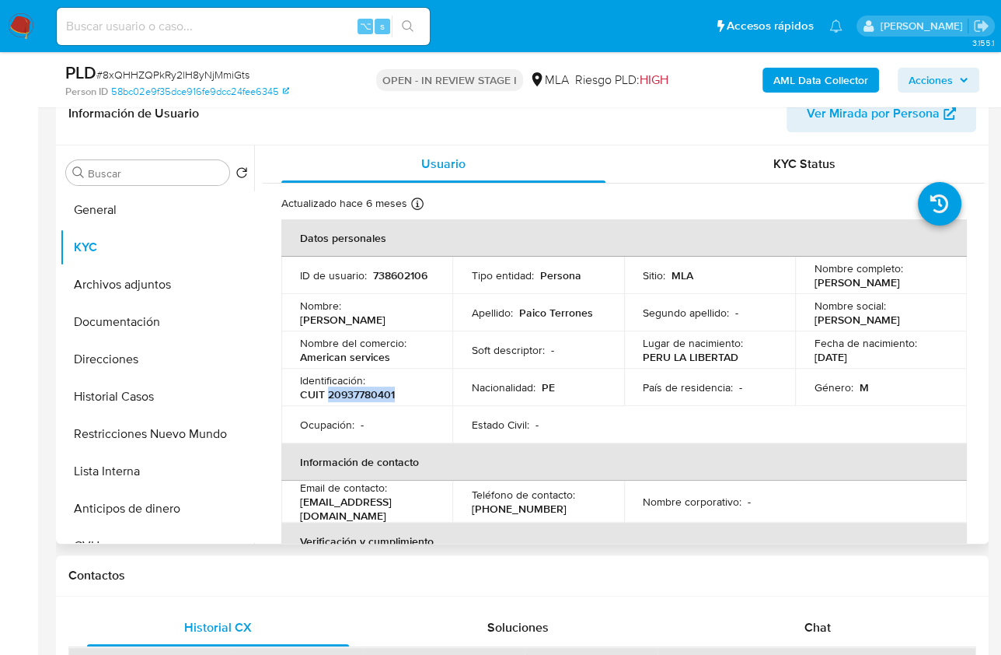
click at [365, 400] on p "CUIT 20937780401" at bounding box center [347, 394] width 95 height 14
click at [374, 401] on p "CUIT 20937780401" at bounding box center [347, 394] width 95 height 14
click at [383, 394] on p "CUIT 20937780401" at bounding box center [347, 394] width 95 height 14
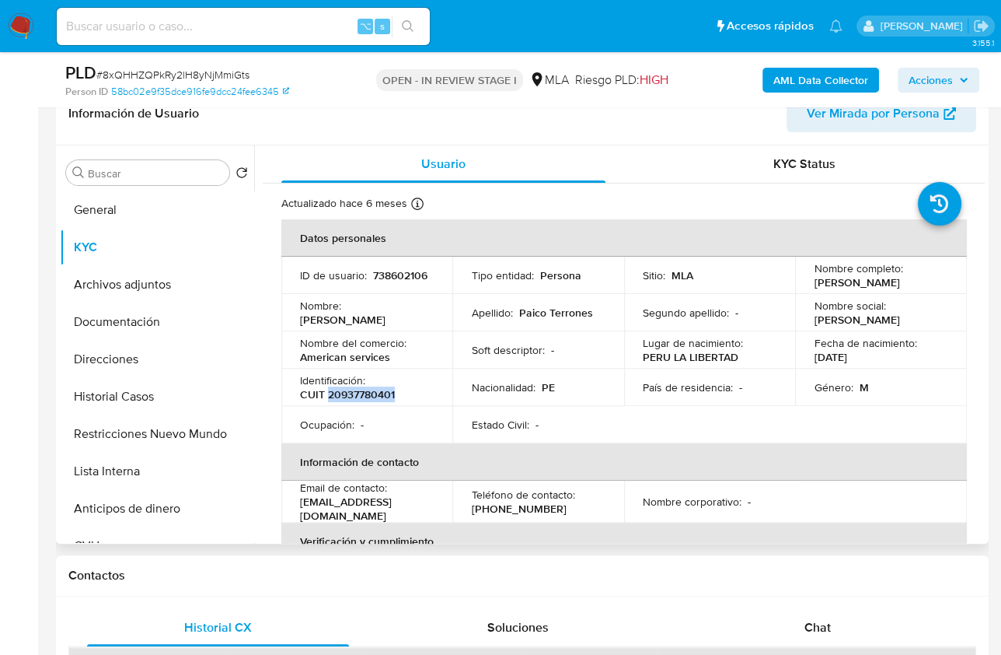
click at [383, 394] on p "CUIT 20937780401" at bounding box center [347, 394] width 95 height 14
copy p "20937780401"
click at [378, 397] on p "CUIT 20937780401" at bounding box center [347, 394] width 95 height 14
click at [145, 323] on button "Documentación" at bounding box center [151, 321] width 182 height 37
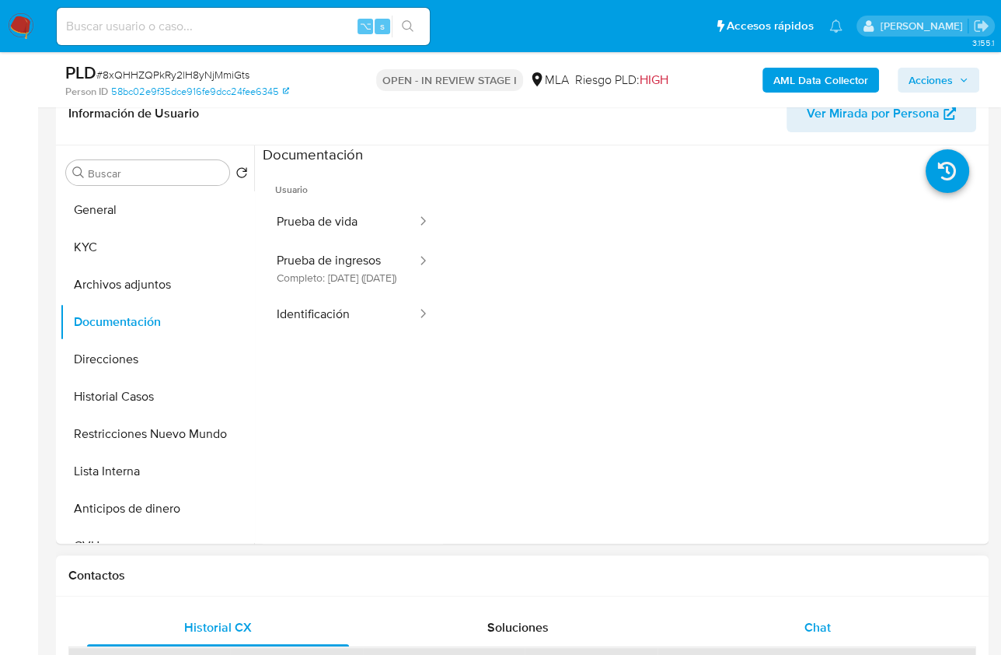
click at [791, 519] on div "Chat" at bounding box center [818, 627] width 262 height 37
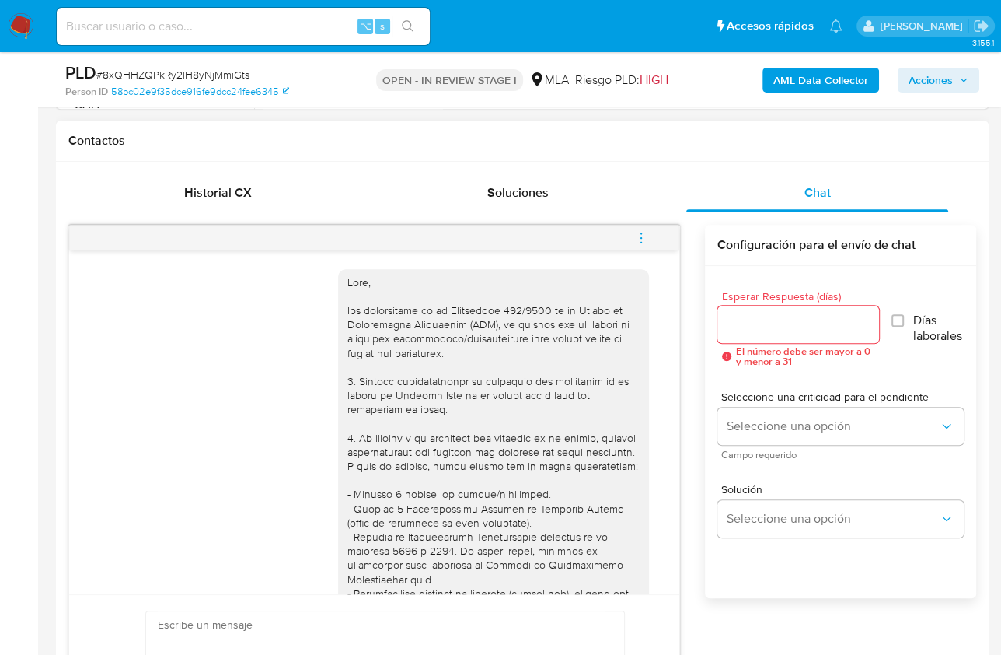
scroll to position [298, 0]
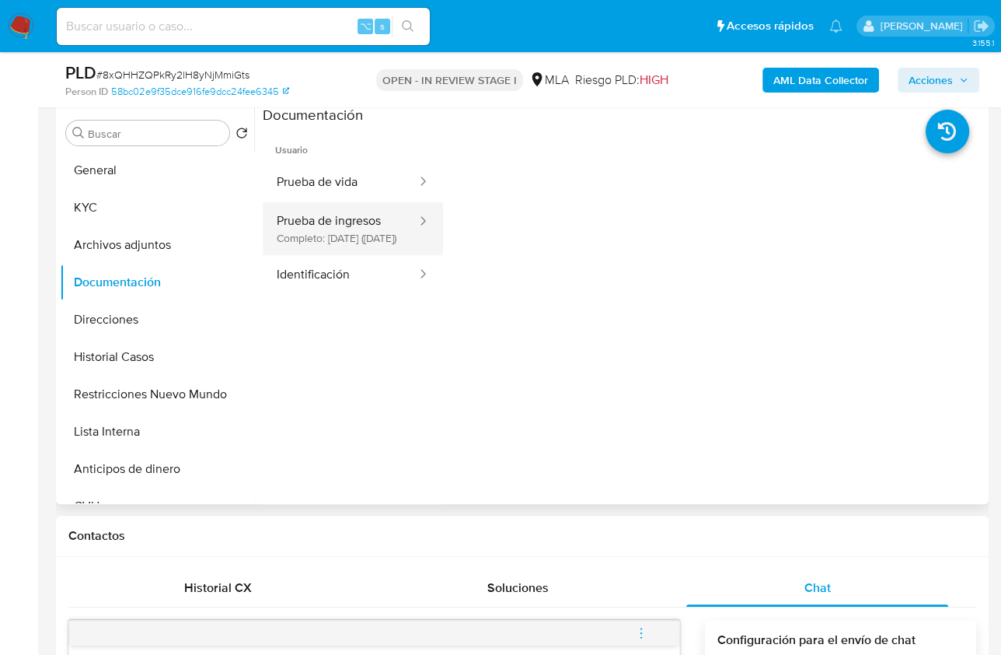
click at [334, 235] on button "Prueba de ingresos Completo: 19/02/2025 (hace 6 meses)" at bounding box center [341, 228] width 156 height 53
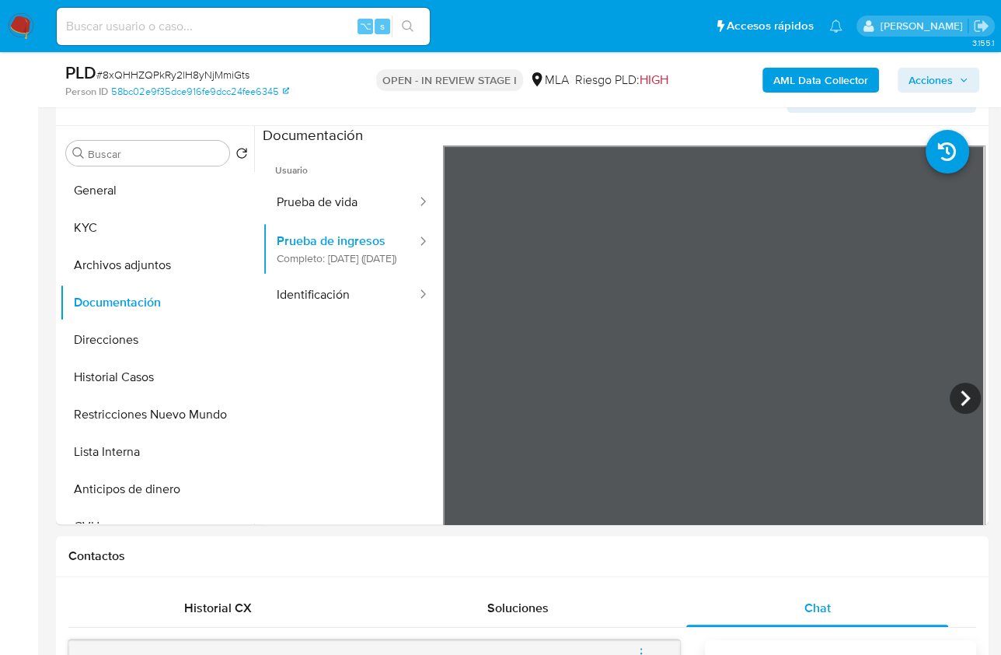
scroll to position [274, 0]
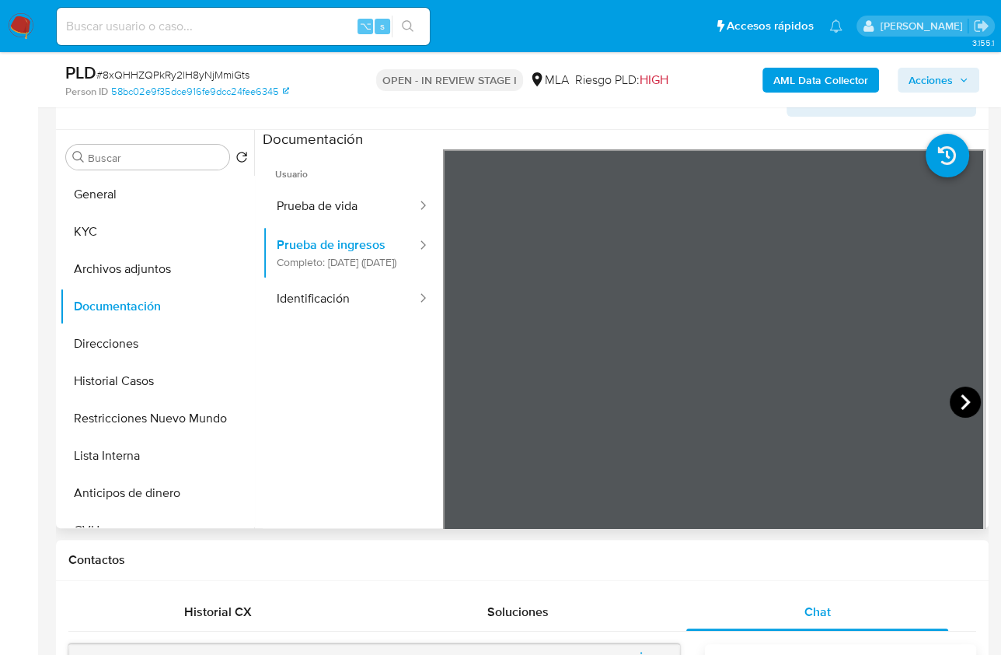
click at [895, 402] on icon at bounding box center [965, 401] width 31 height 31
click at [895, 401] on icon at bounding box center [965, 401] width 31 height 31
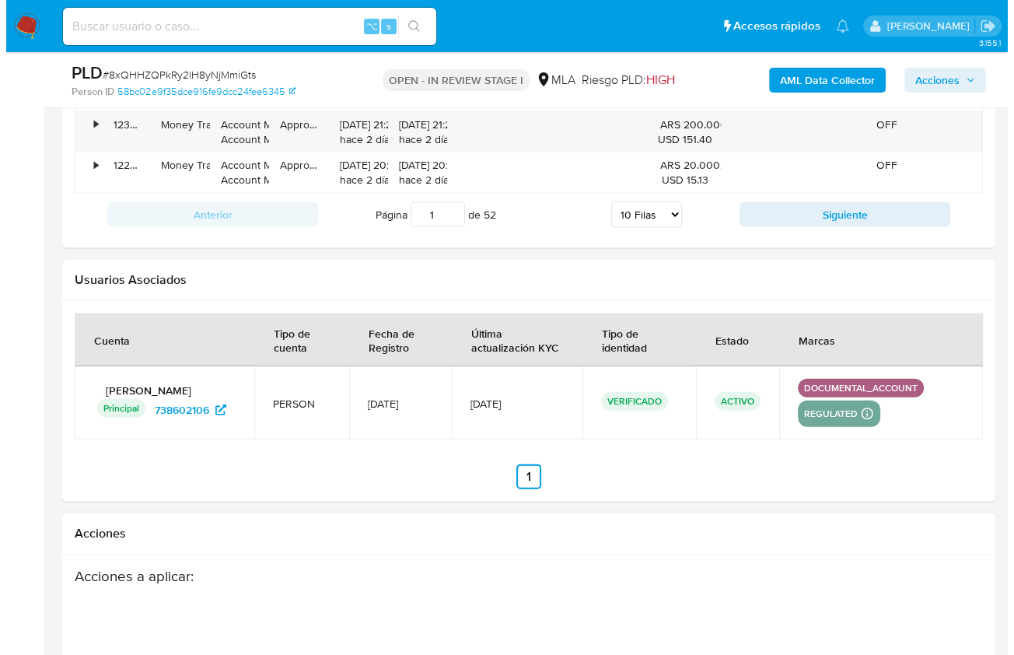
scroll to position [2766, 0]
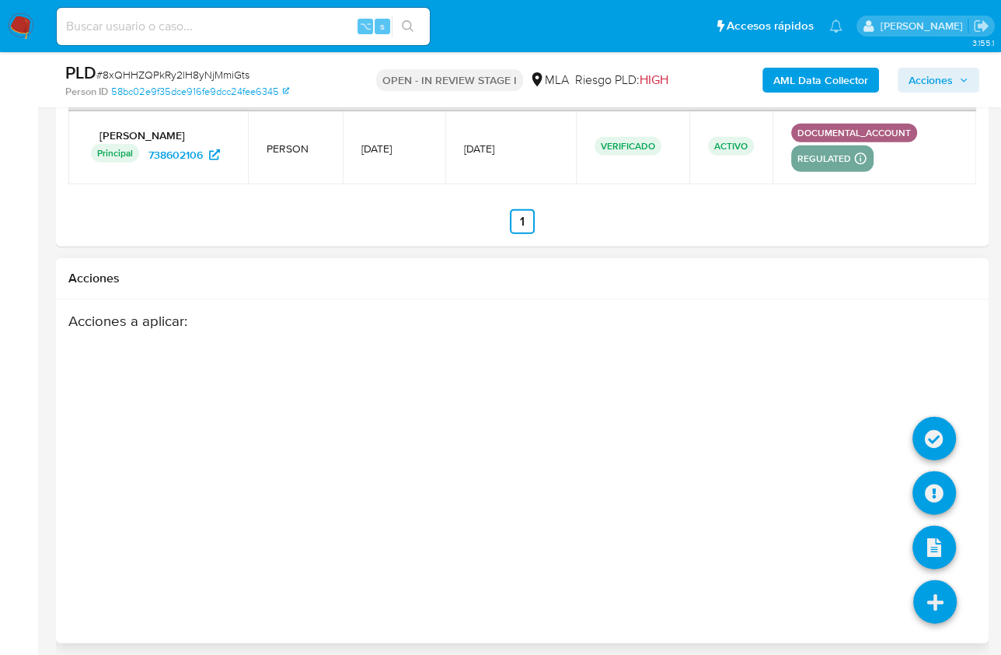
click at [895, 519] on icon at bounding box center [936, 602] width 44 height 44
click at [895, 489] on icon at bounding box center [935, 493] width 44 height 44
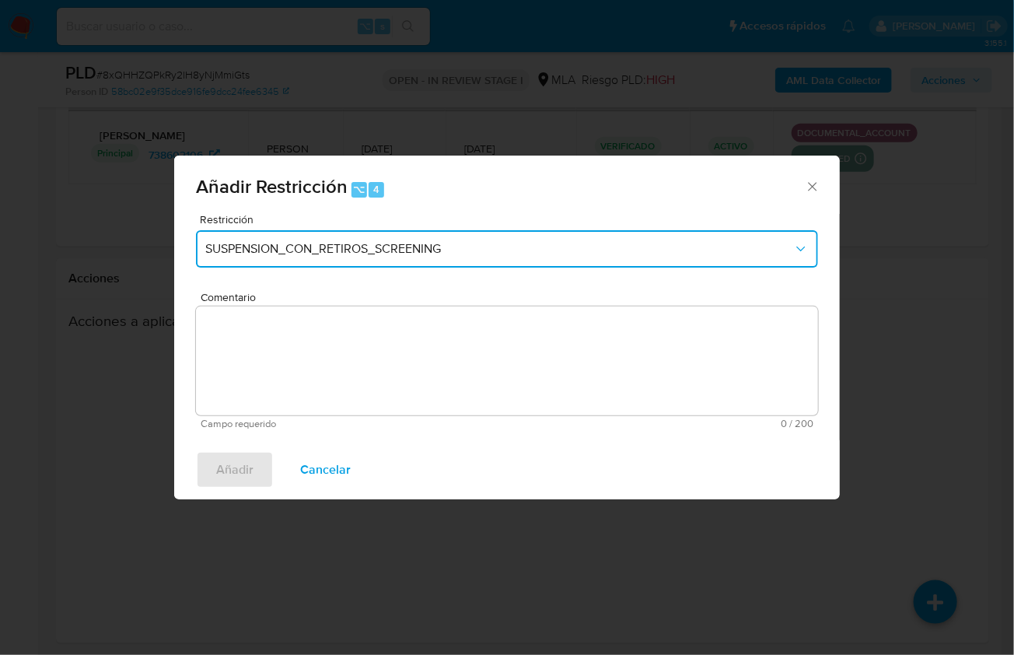
click at [349, 244] on span "SUSPENSION_CON_RETIROS_SCREENING" at bounding box center [499, 249] width 588 height 16
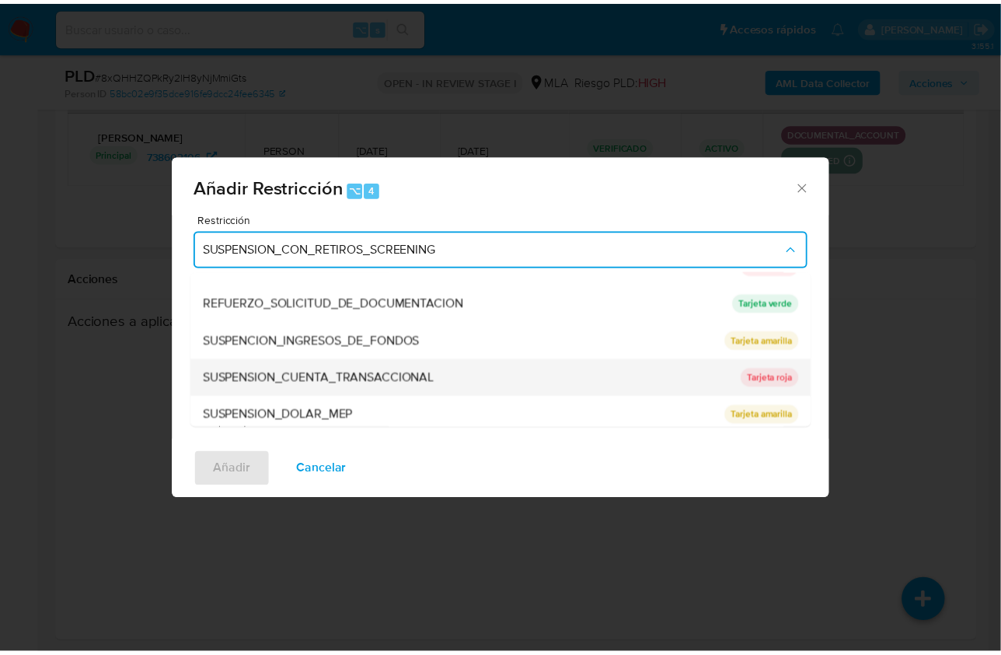
scroll to position [329, 0]
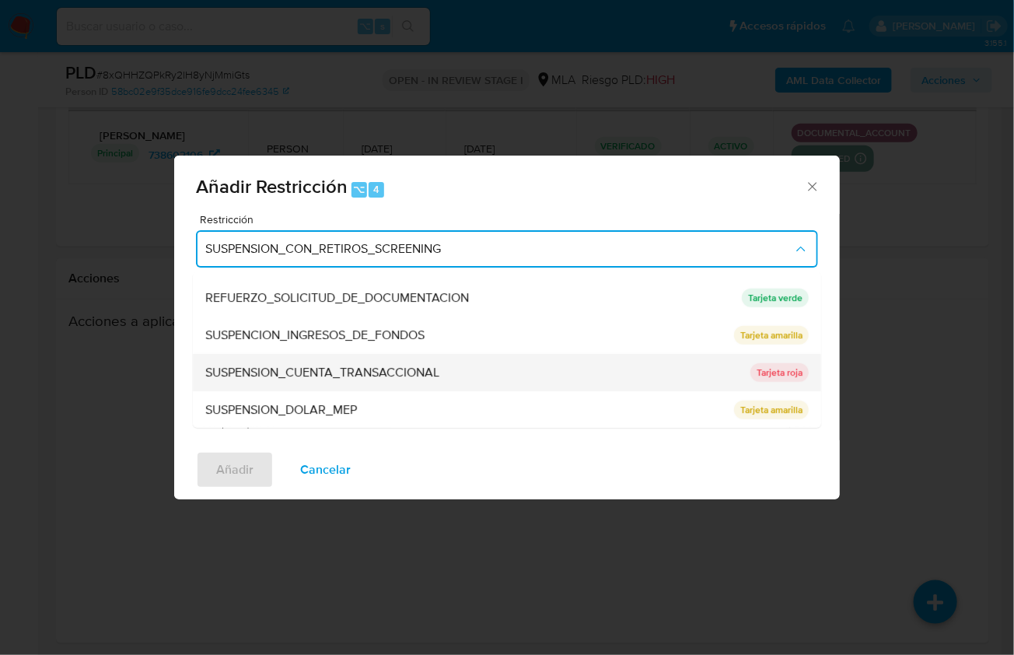
click at [410, 365] on span "SUSPENSION_CUENTA_TRANSACCIONAL" at bounding box center [322, 373] width 234 height 16
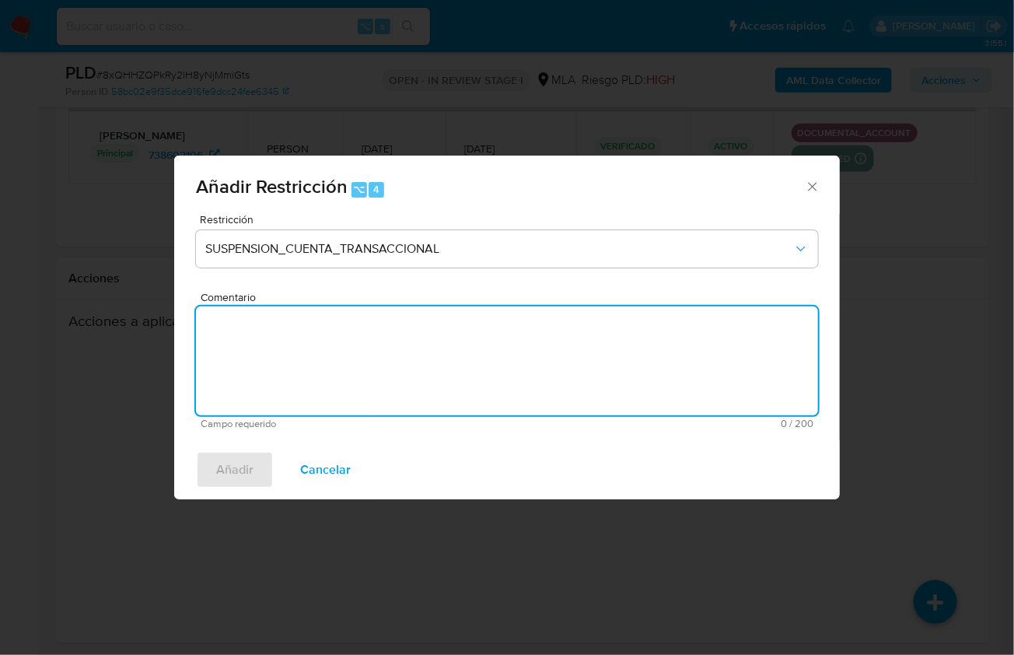
click at [414, 358] on textarea "Comentario" at bounding box center [507, 360] width 622 height 109
type textarea "AML"
click at [253, 463] on button "Añadir" at bounding box center [235, 469] width 78 height 37
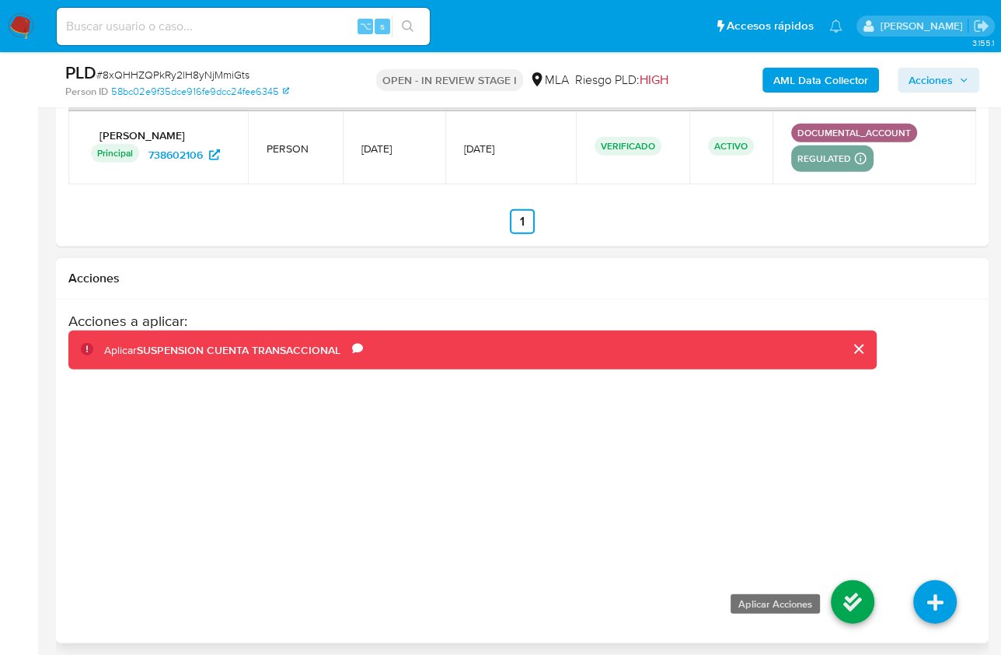
click at [857, 519] on icon at bounding box center [853, 602] width 44 height 44
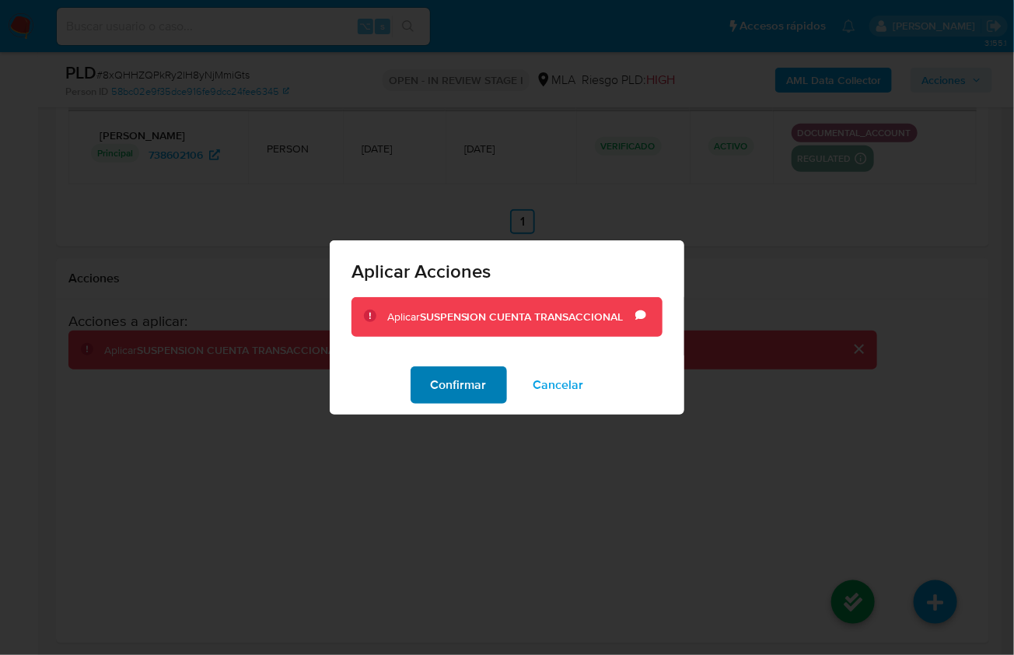
click at [460, 392] on span "Confirmar" at bounding box center [459, 385] width 56 height 34
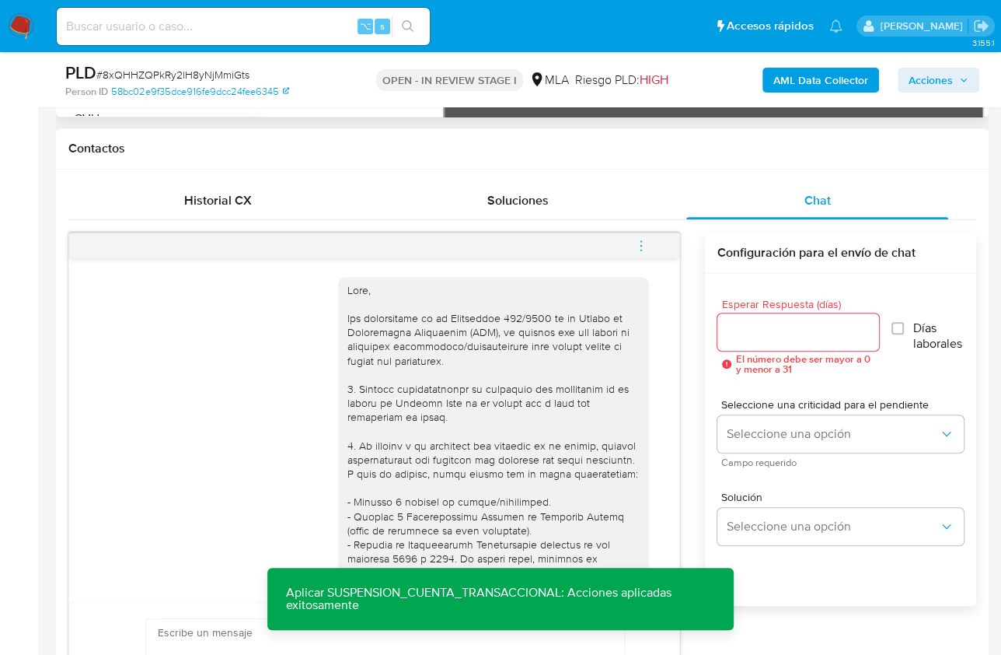
scroll to position [603, 0]
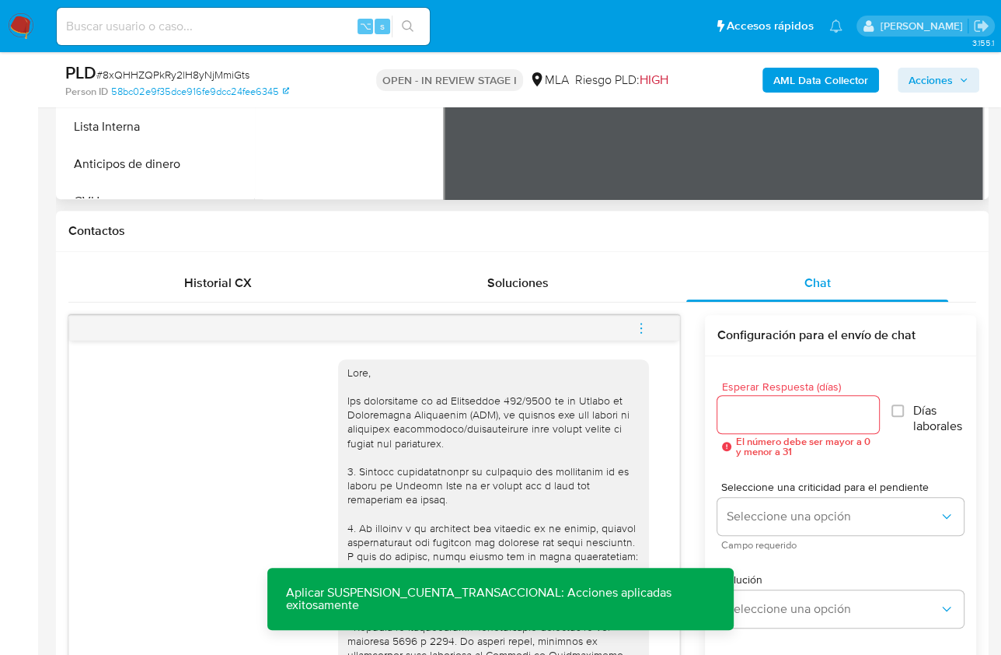
click at [641, 326] on icon "menu-action" at bounding box center [641, 328] width 14 height 14
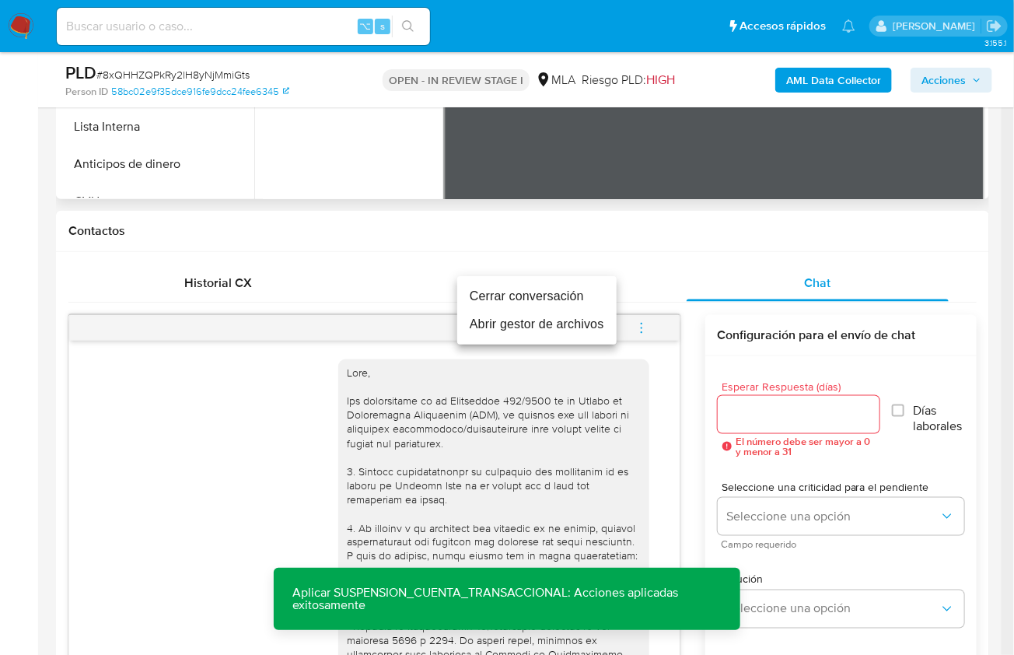
click at [515, 298] on li "Cerrar conversación" at bounding box center [536, 296] width 159 height 28
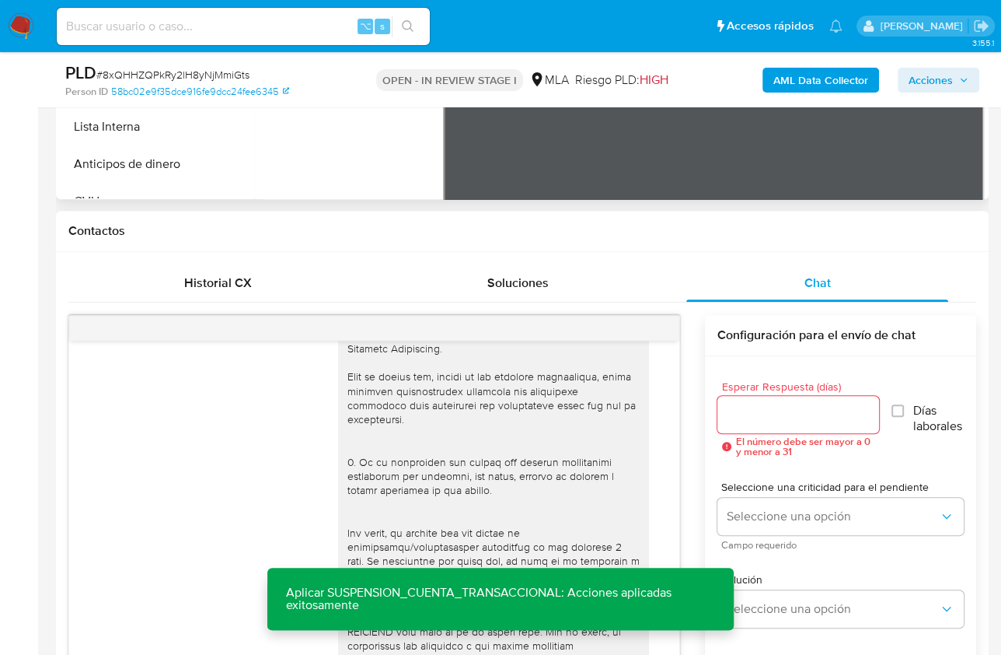
scroll to position [879, 0]
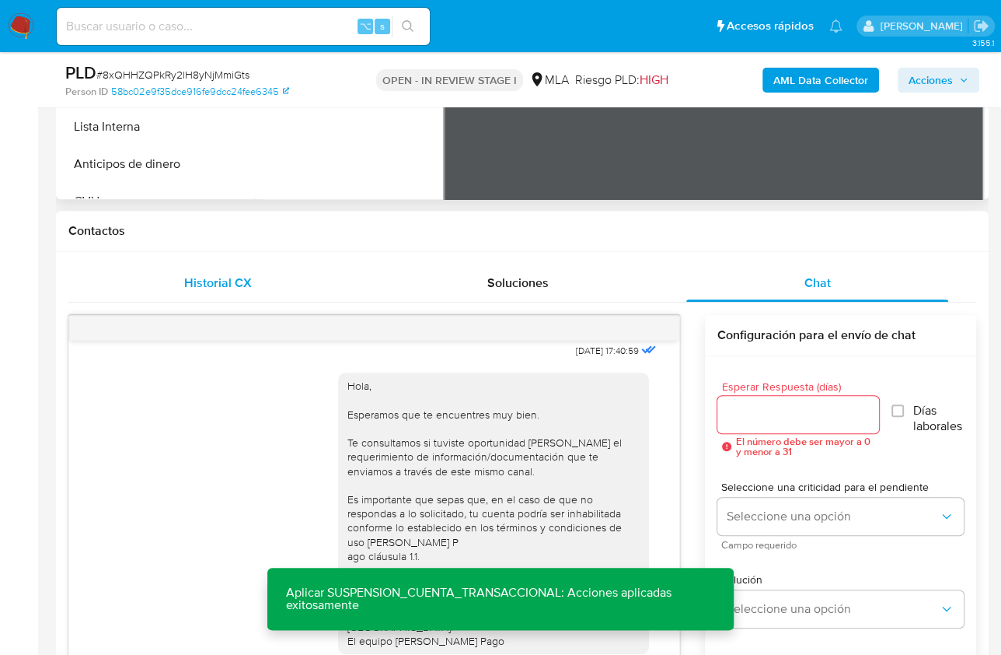
click at [258, 289] on div "Historial CX" at bounding box center [218, 282] width 262 height 37
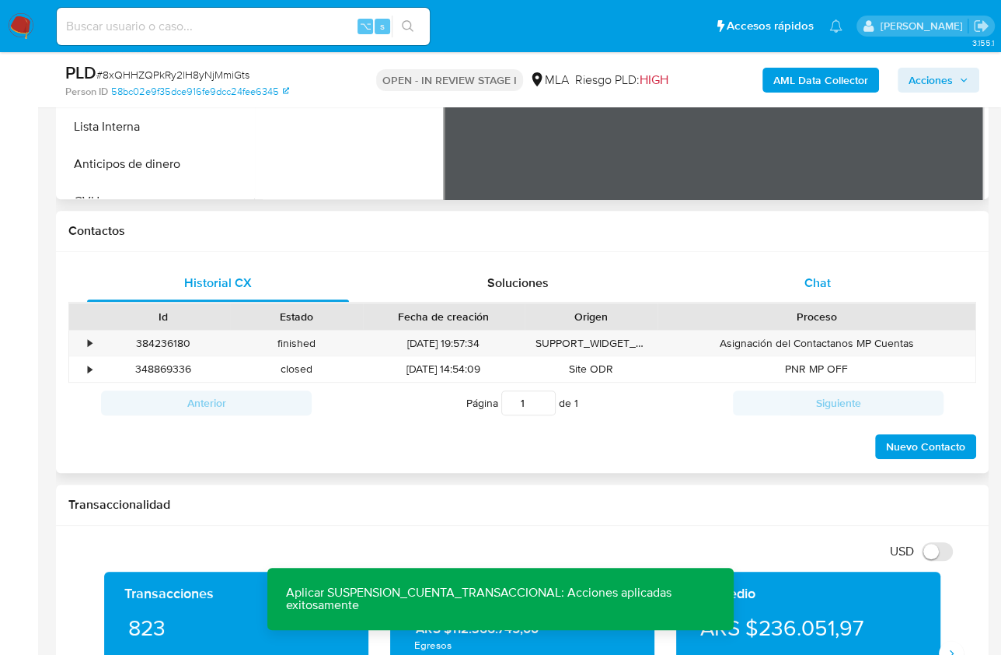
click at [803, 282] on div "Chat" at bounding box center [818, 282] width 262 height 37
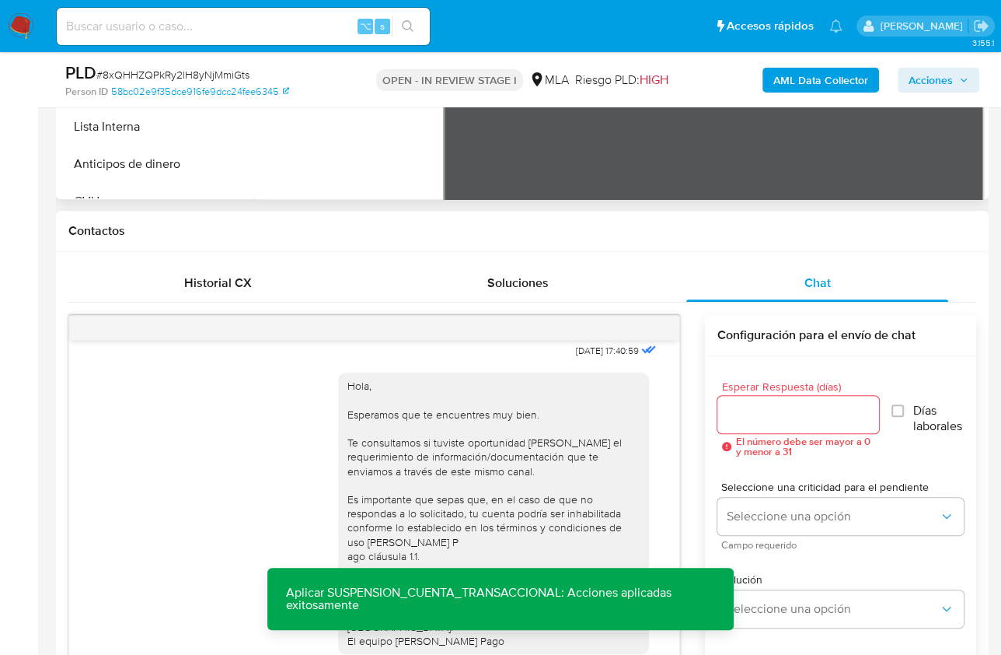
click at [697, 374] on div "18/08/2025 17:40:59 Hola, Esperamos que te encuentres muy bien. Te consultamos …" at bounding box center [522, 576] width 908 height 523
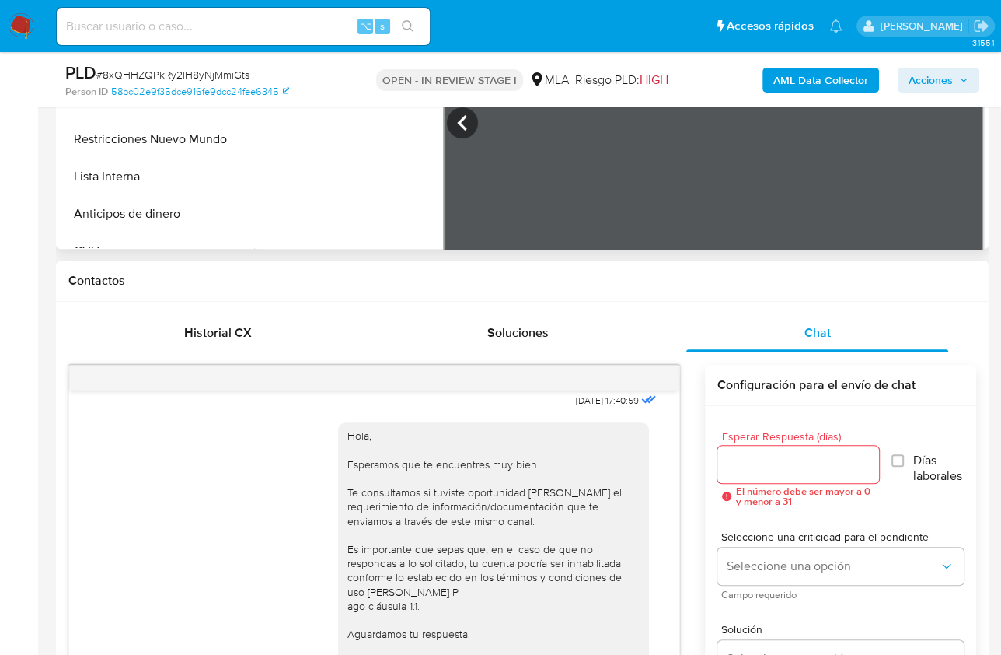
scroll to position [0, 0]
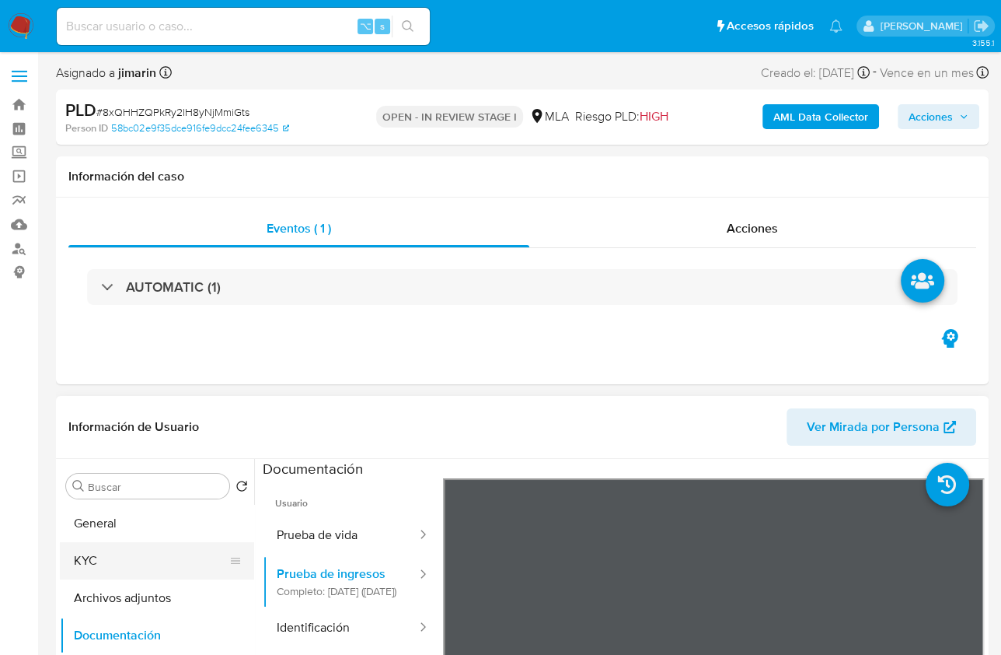
click at [116, 519] on button "KYC" at bounding box center [151, 560] width 182 height 37
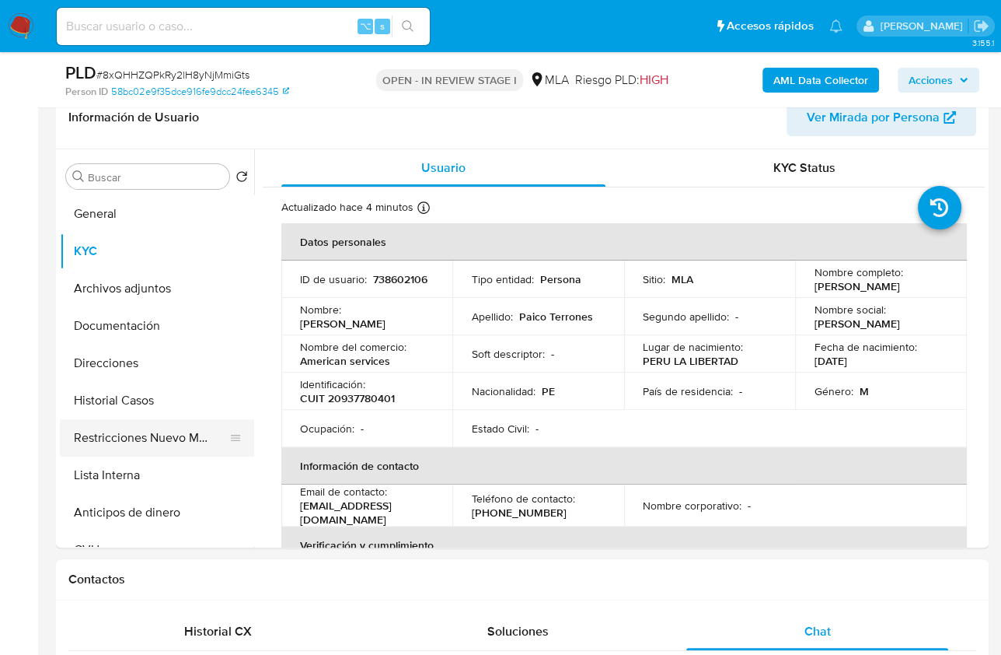
click at [114, 439] on button "Restricciones Nuevo Mundo" at bounding box center [151, 437] width 182 height 37
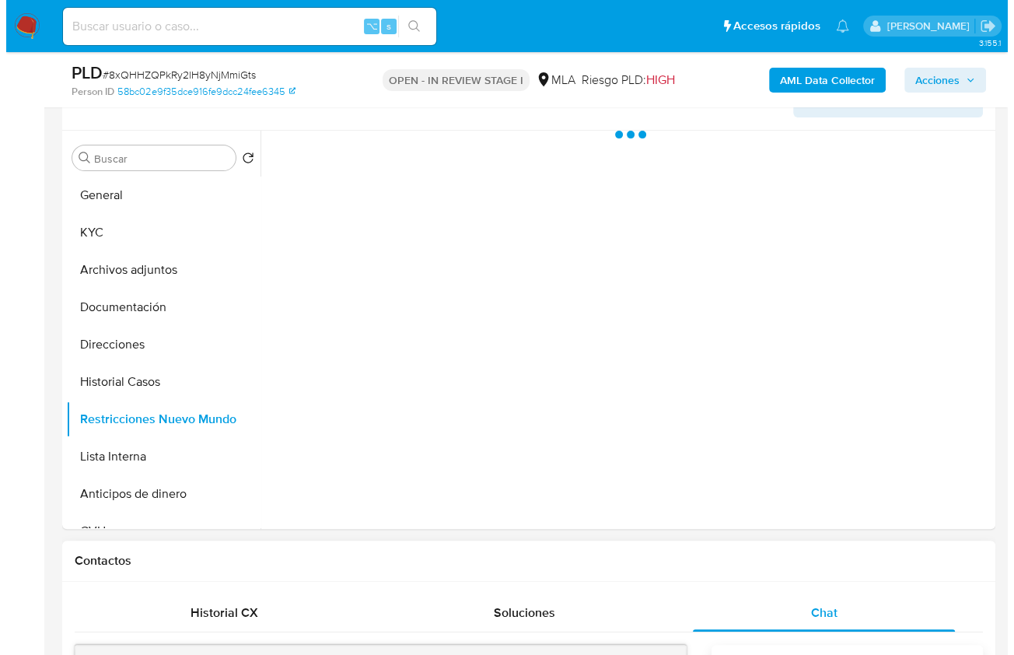
scroll to position [235, 0]
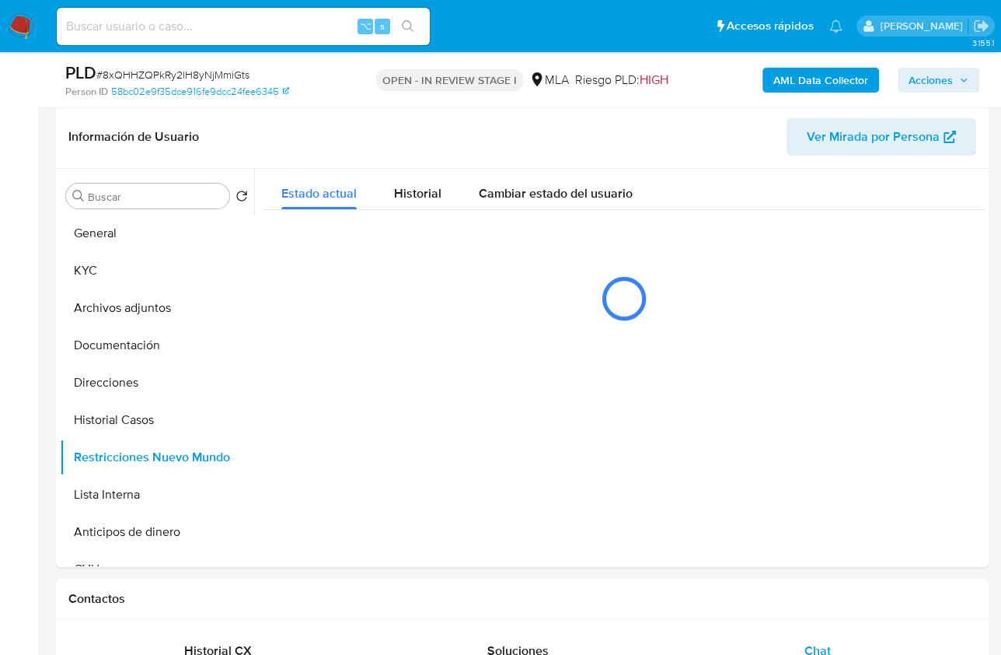
click at [799, 73] on b "AML Data Collector" at bounding box center [821, 80] width 95 height 25
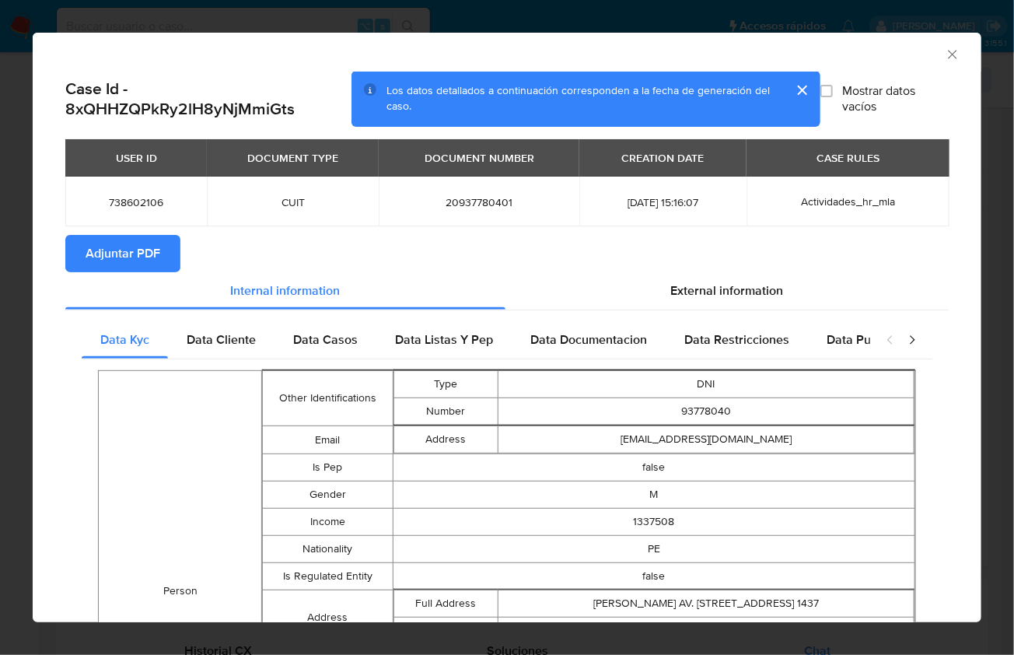
click at [168, 243] on button "Adjuntar PDF" at bounding box center [122, 253] width 115 height 37
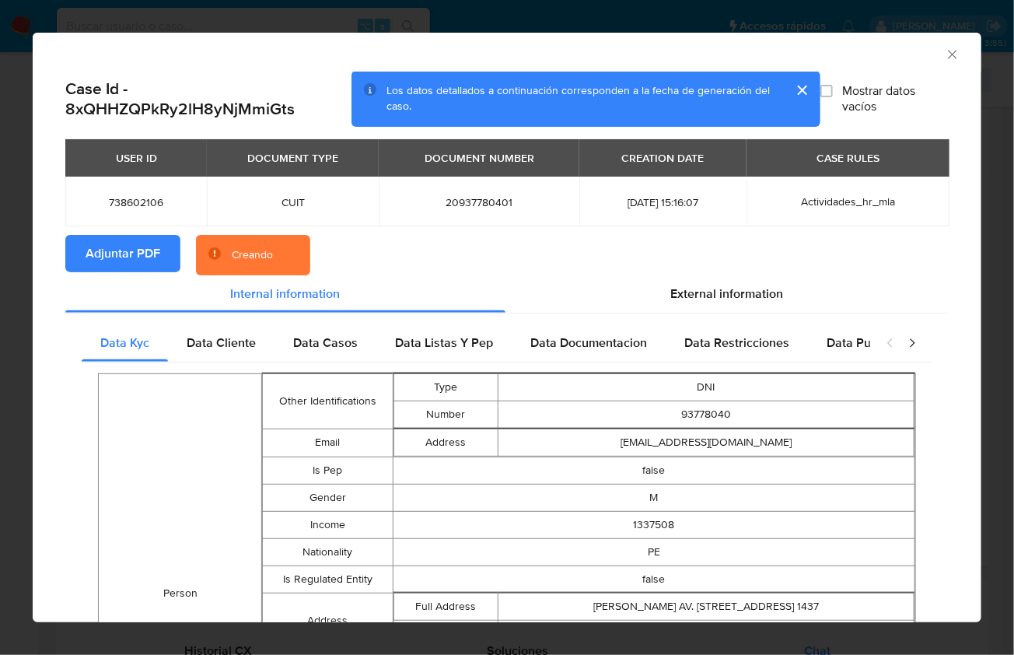
click at [895, 44] on div "AML Data Collector" at bounding box center [507, 52] width 949 height 39
click at [886, 50] on div "AML Data Collector" at bounding box center [494, 52] width 901 height 17
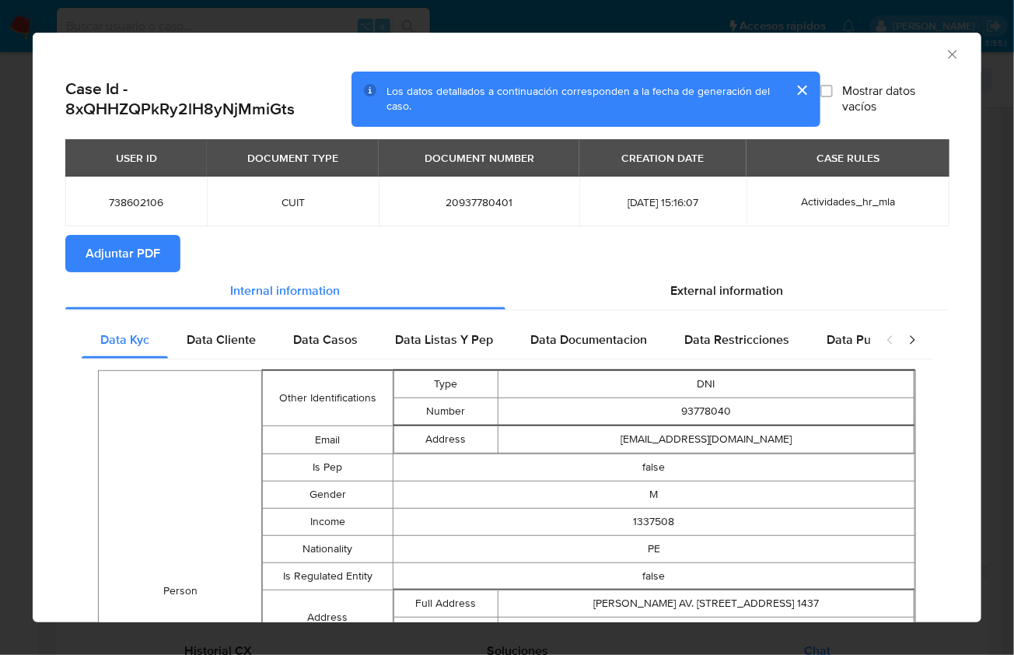
click at [895, 54] on icon "Cerrar ventana" at bounding box center [953, 55] width 16 height 16
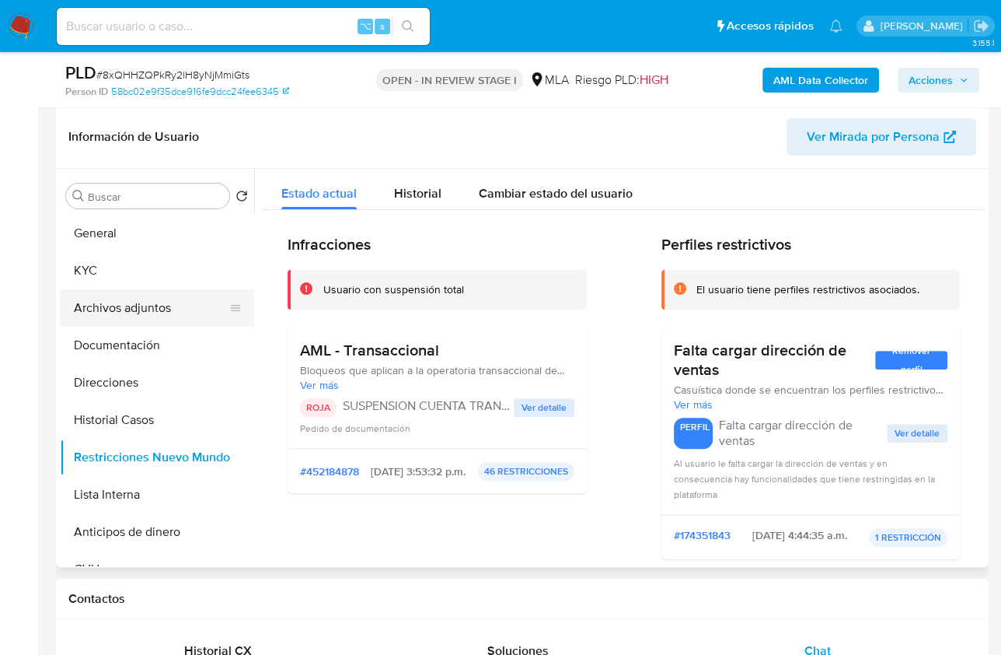
click at [162, 316] on button "Archivos adjuntos" at bounding box center [151, 307] width 182 height 37
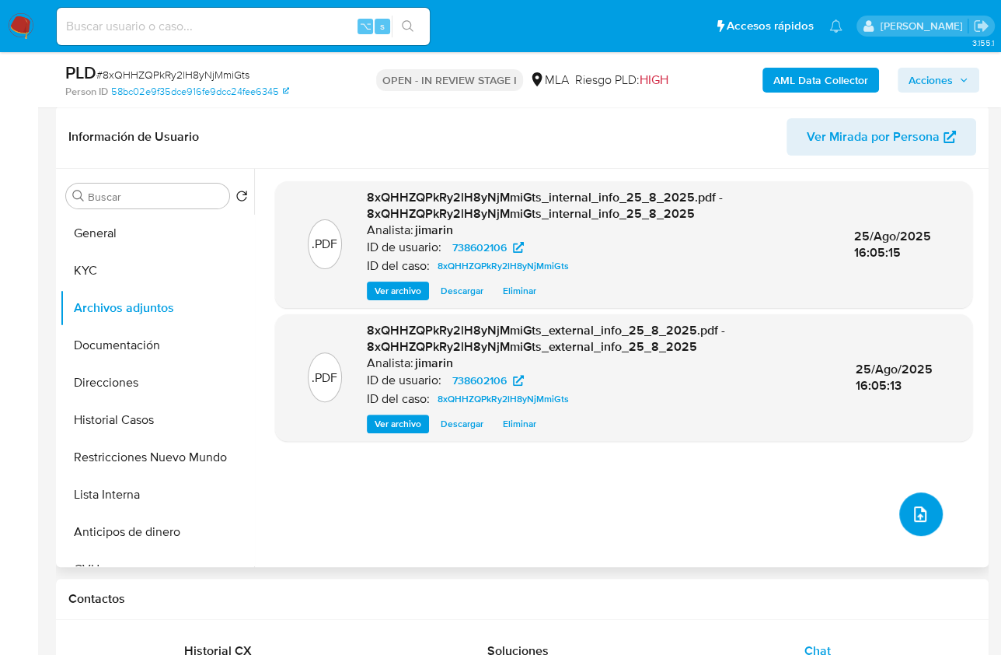
click at [895, 519] on button "upload-file" at bounding box center [922, 514] width 44 height 44
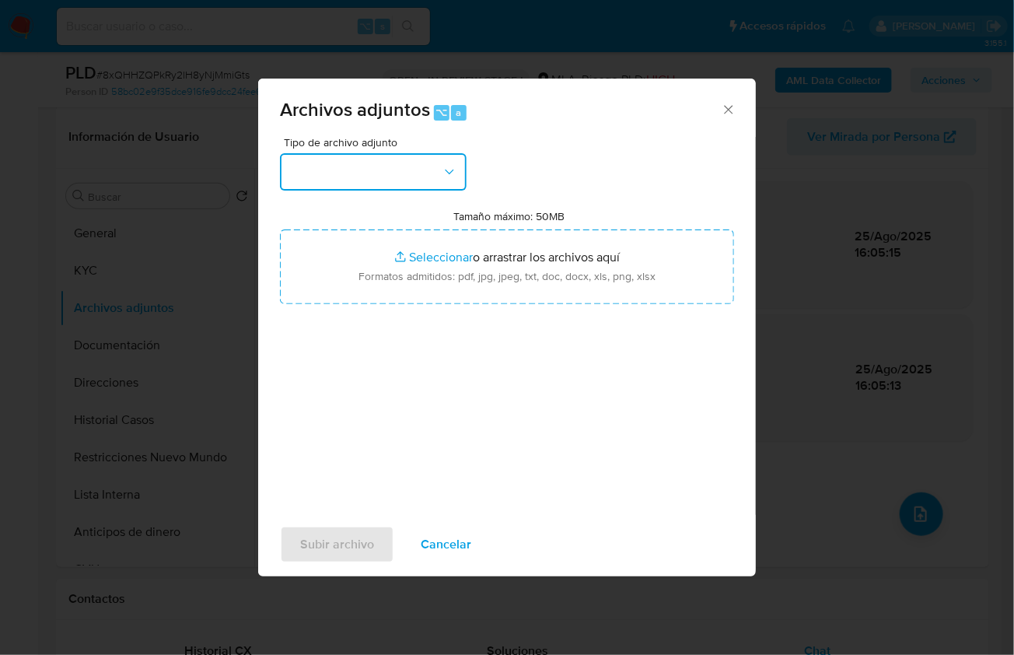
click at [380, 170] on button "button" at bounding box center [373, 171] width 187 height 37
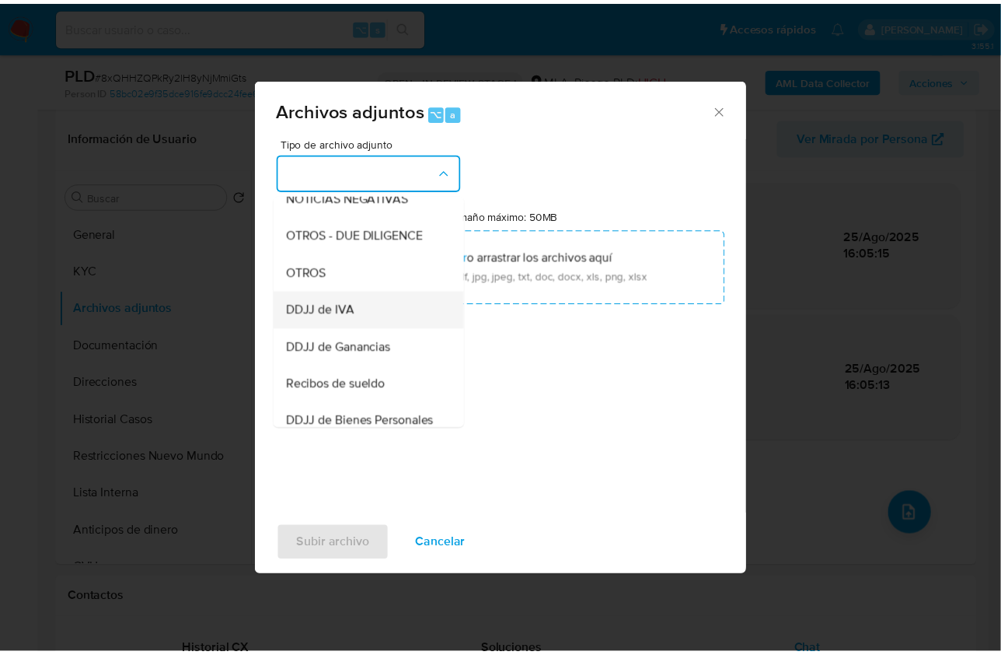
scroll to position [239, 0]
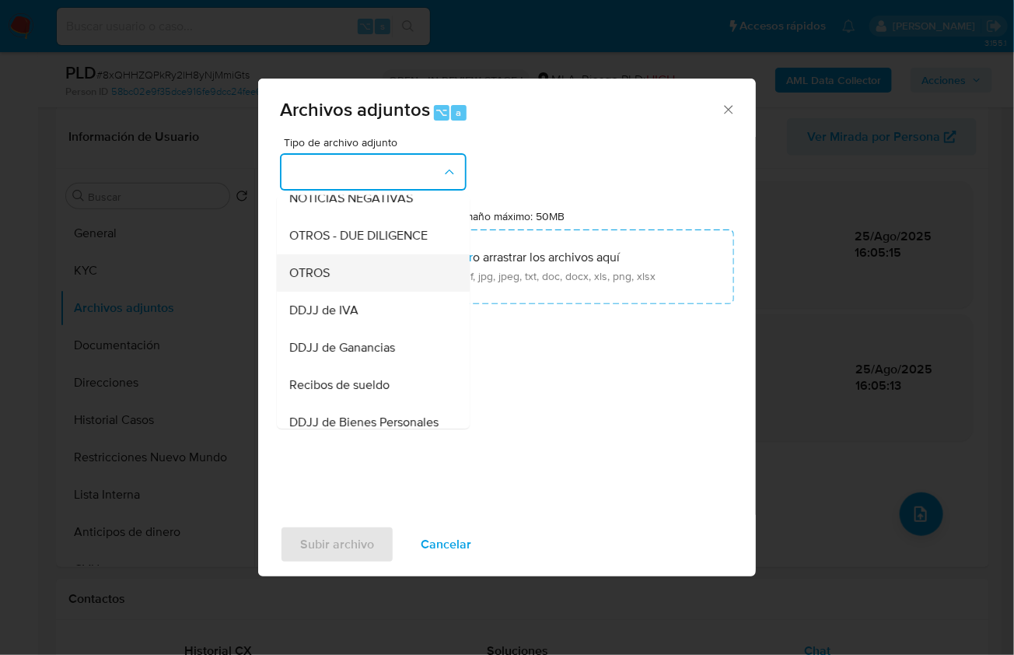
click at [311, 280] on span "OTROS" at bounding box center [309, 272] width 40 height 16
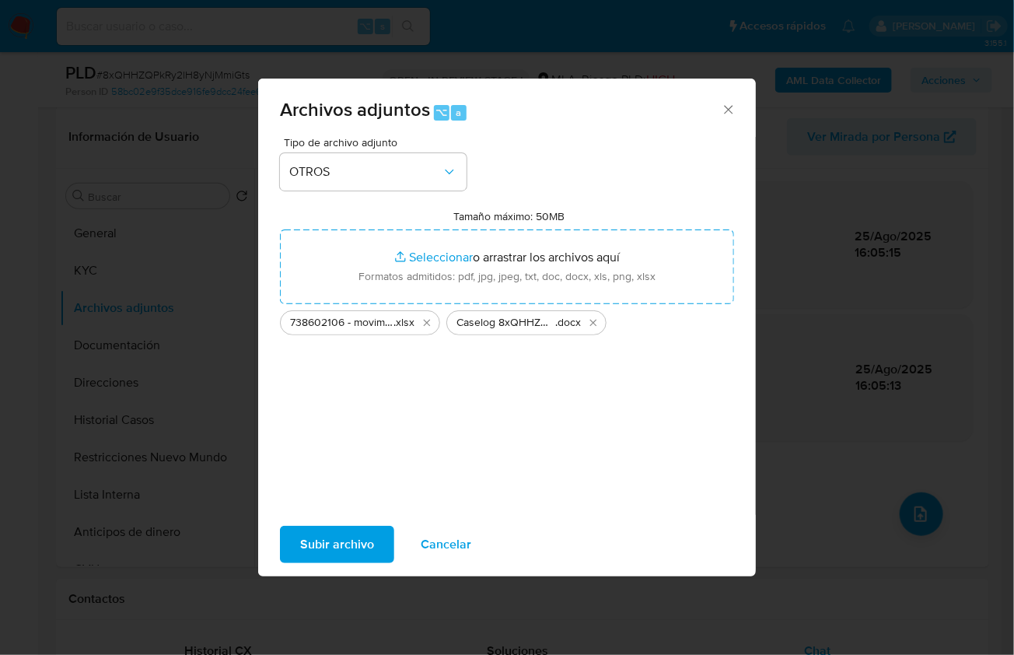
click at [334, 519] on span "Subir archivo" at bounding box center [337, 544] width 74 height 34
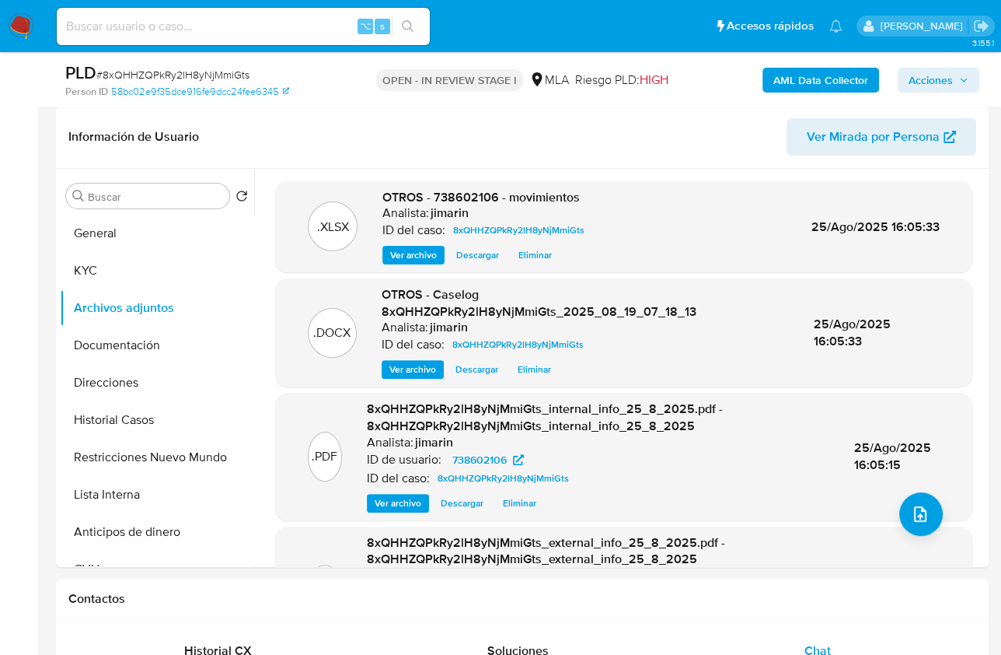
click at [895, 80] on button "Acciones" at bounding box center [939, 80] width 82 height 25
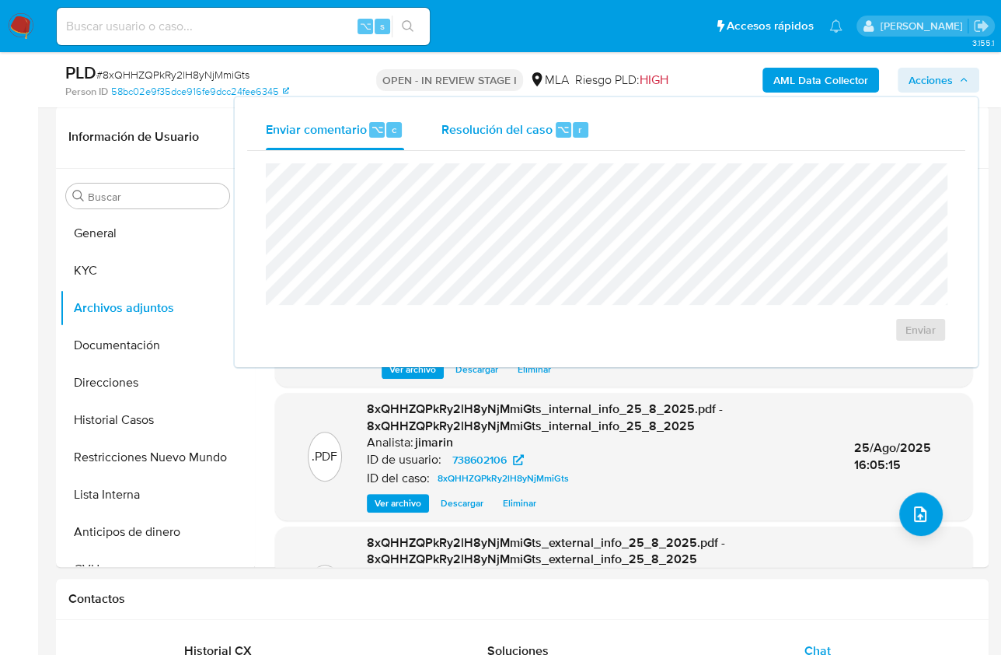
click at [533, 142] on div "Resolución del caso ⌥ r" at bounding box center [516, 130] width 149 height 40
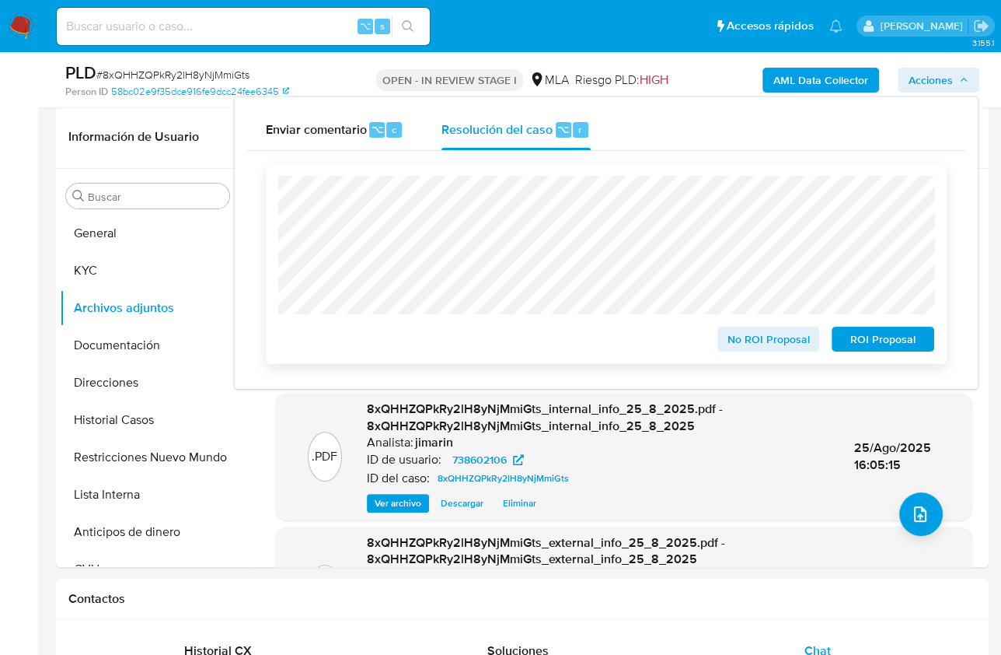
click at [890, 340] on span "ROI Proposal" at bounding box center [883, 339] width 81 height 22
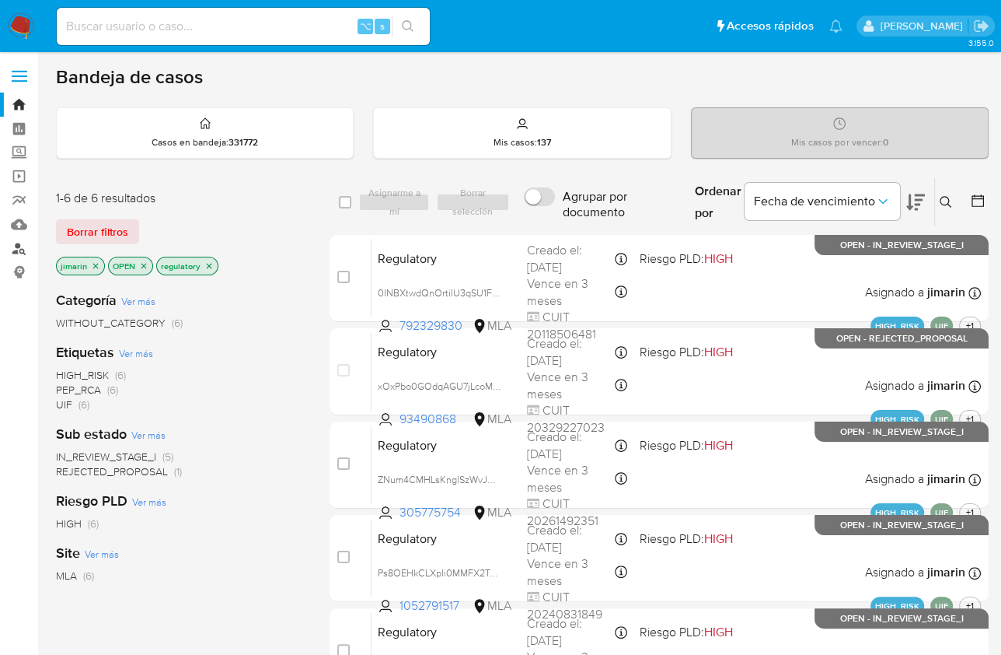
click at [17, 251] on link "Buscador de personas" at bounding box center [92, 248] width 185 height 24
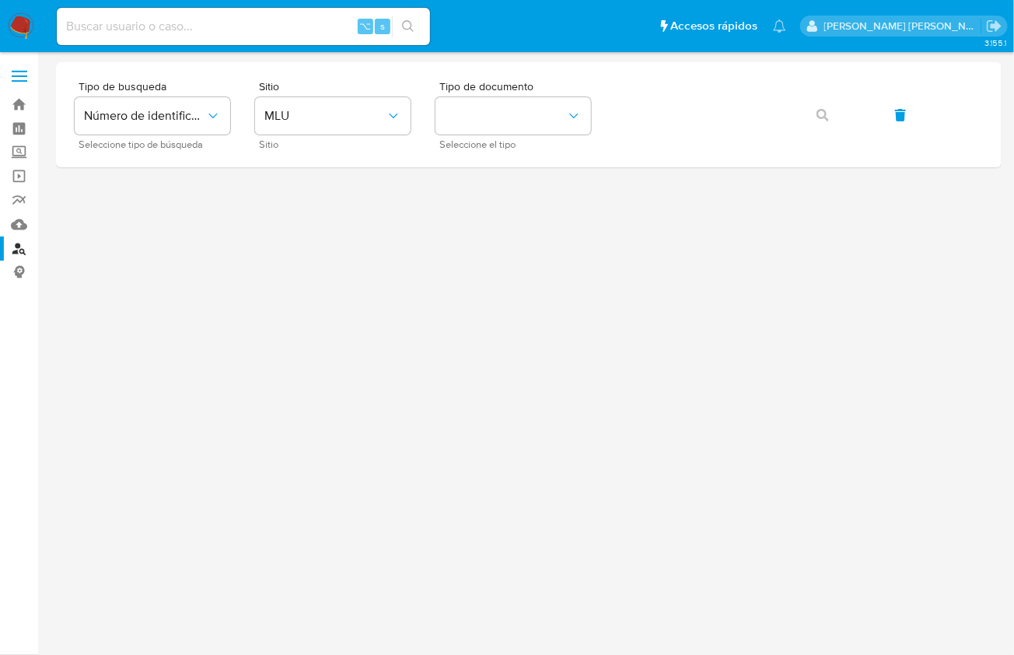
click at [364, 232] on div at bounding box center [528, 353] width 945 height 582
click at [315, 99] on button "MLU" at bounding box center [333, 115] width 156 height 37
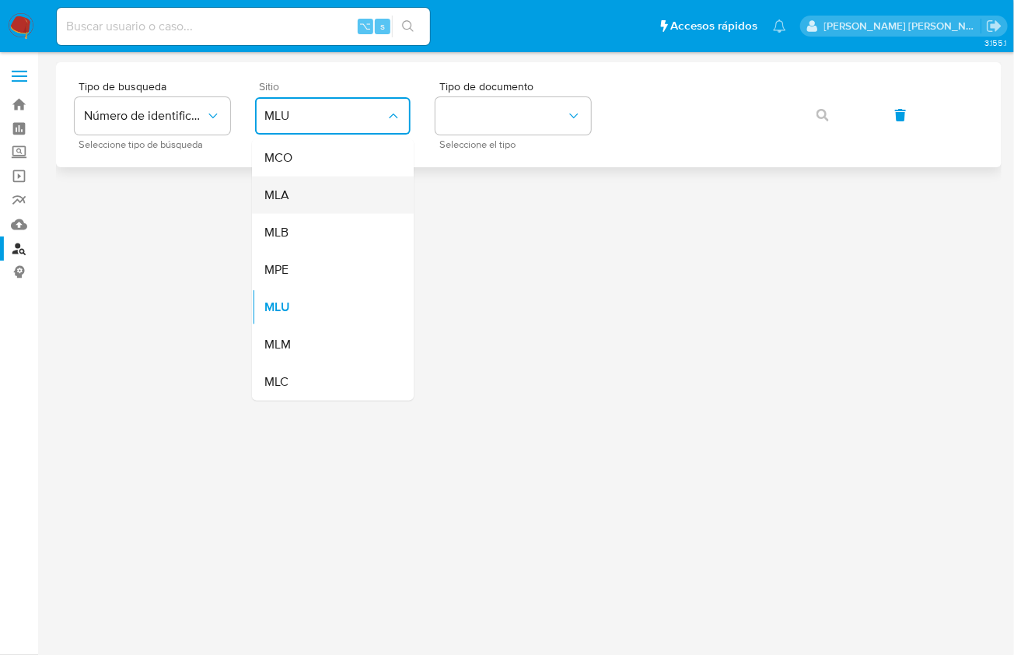
click at [320, 201] on div "MLA" at bounding box center [328, 194] width 128 height 37
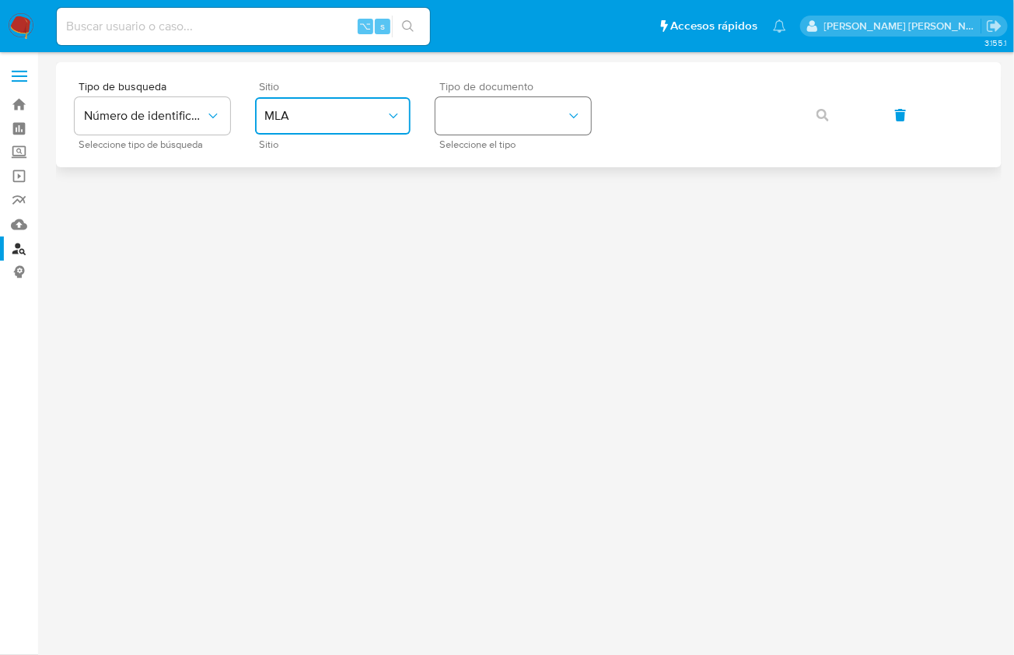
click at [477, 114] on button "identificationType" at bounding box center [513, 115] width 156 height 37
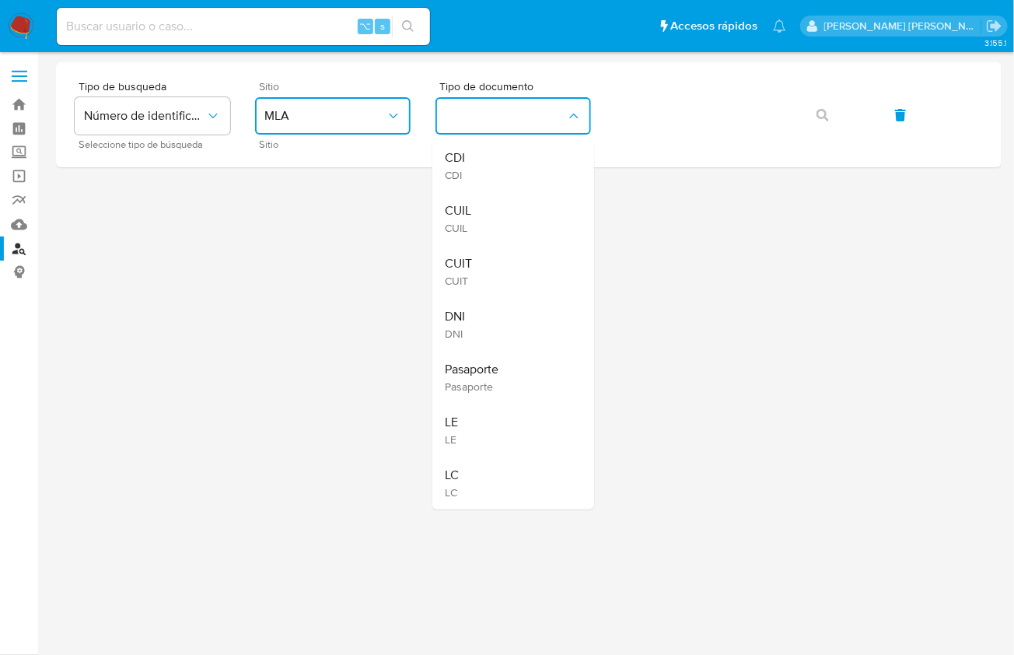
click at [479, 257] on div "CUIT CUIT" at bounding box center [509, 271] width 128 height 53
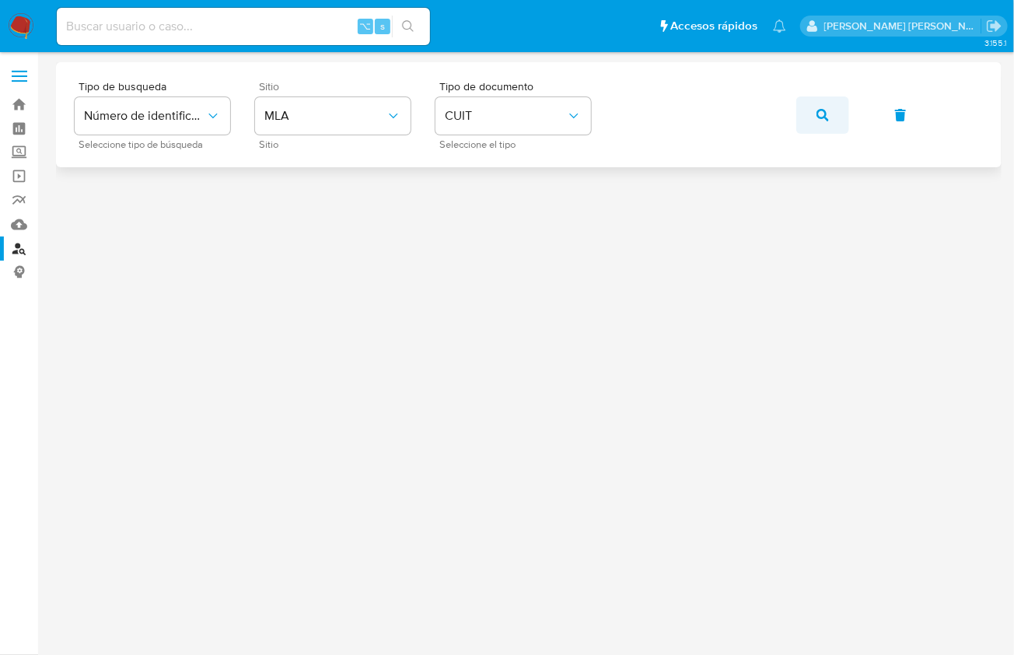
click at [803, 121] on button "button" at bounding box center [822, 114] width 53 height 37
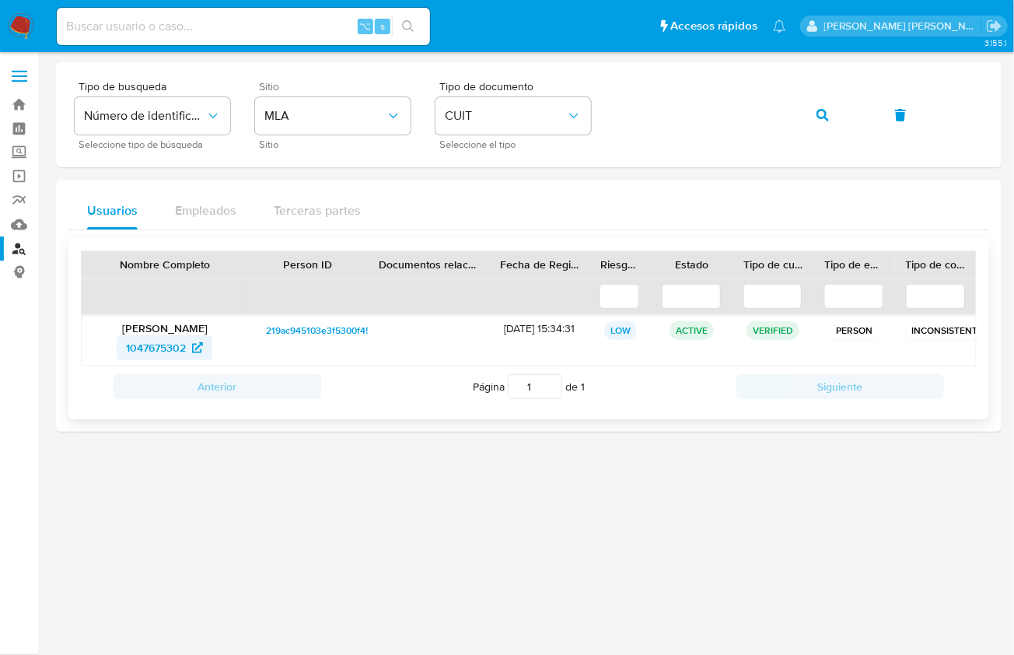
click at [145, 338] on span "1047675302" at bounding box center [156, 347] width 60 height 25
click at [812, 124] on button "button" at bounding box center [822, 114] width 53 height 37
click at [145, 346] on span "231272473" at bounding box center [156, 347] width 52 height 25
click at [840, 115] on button "button" at bounding box center [822, 114] width 53 height 37
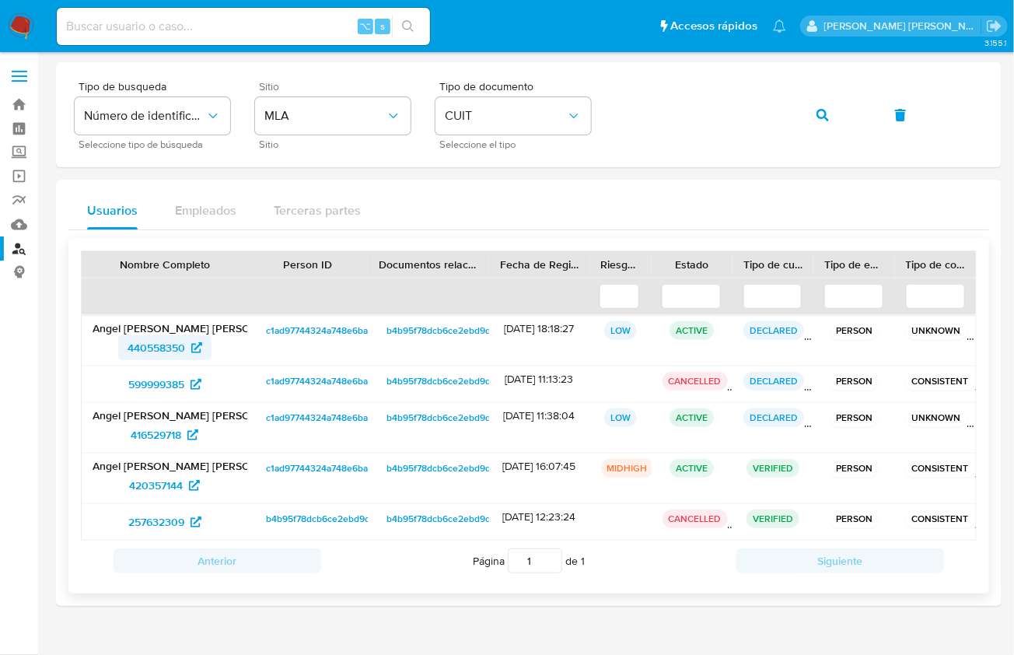
click at [138, 344] on span "440558350" at bounding box center [157, 347] width 58 height 25
click at [788, 117] on div "Tipo de busqueda Número de identificación Seleccione tipo de búsqueda Sitio MLA…" at bounding box center [529, 115] width 908 height 68
click at [812, 113] on button "button" at bounding box center [822, 114] width 53 height 37
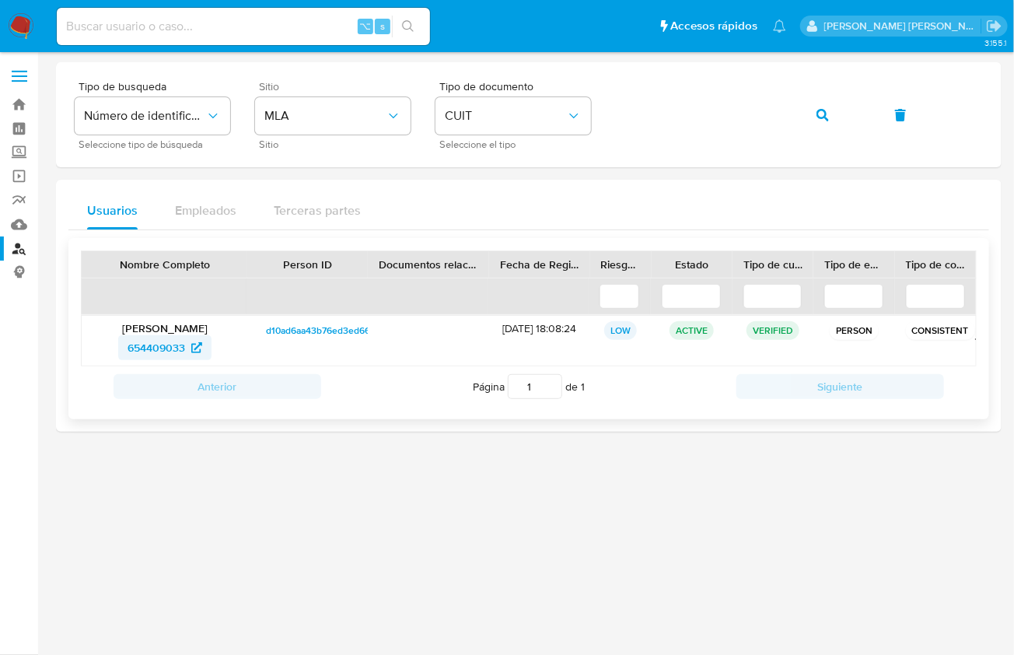
click at [129, 353] on span "654409033" at bounding box center [157, 347] width 58 height 25
click at [834, 124] on button "button" at bounding box center [822, 114] width 53 height 37
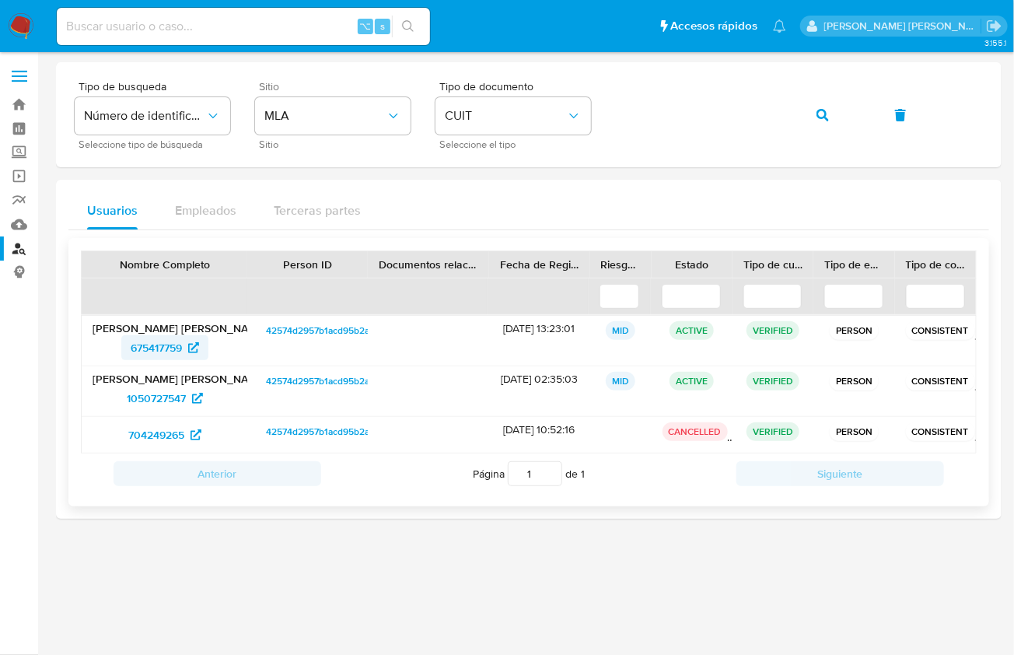
click at [152, 353] on span "675417759" at bounding box center [156, 347] width 51 height 25
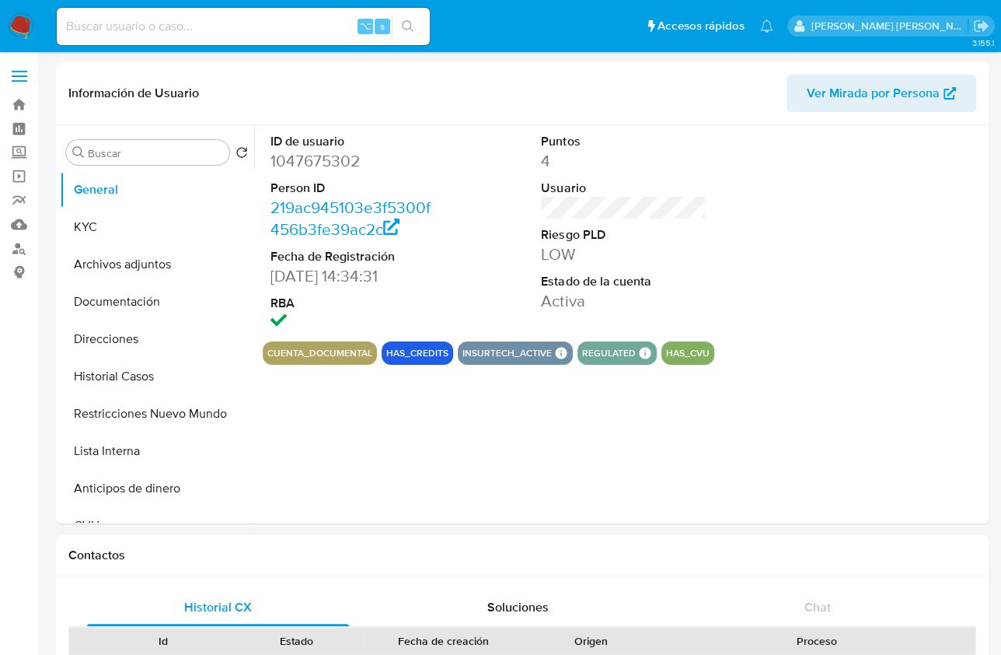
select select "10"
drag, startPoint x: 157, startPoint y: 368, endPoint x: 180, endPoint y: 363, distance: 23.0
click at [157, 369] on button "Historial Casos" at bounding box center [151, 376] width 182 height 37
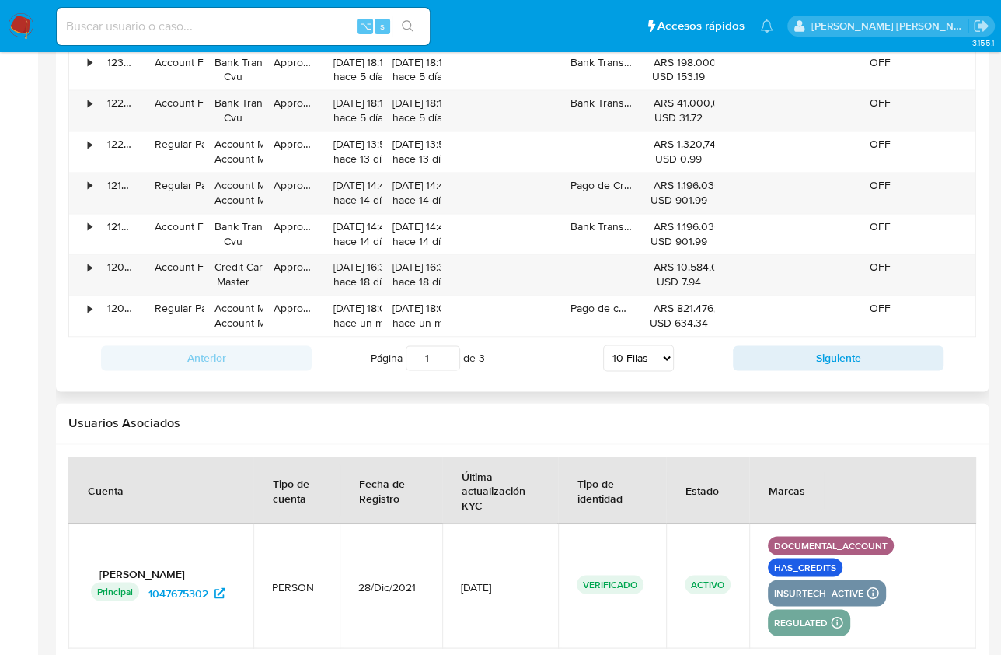
scroll to position [1822, 0]
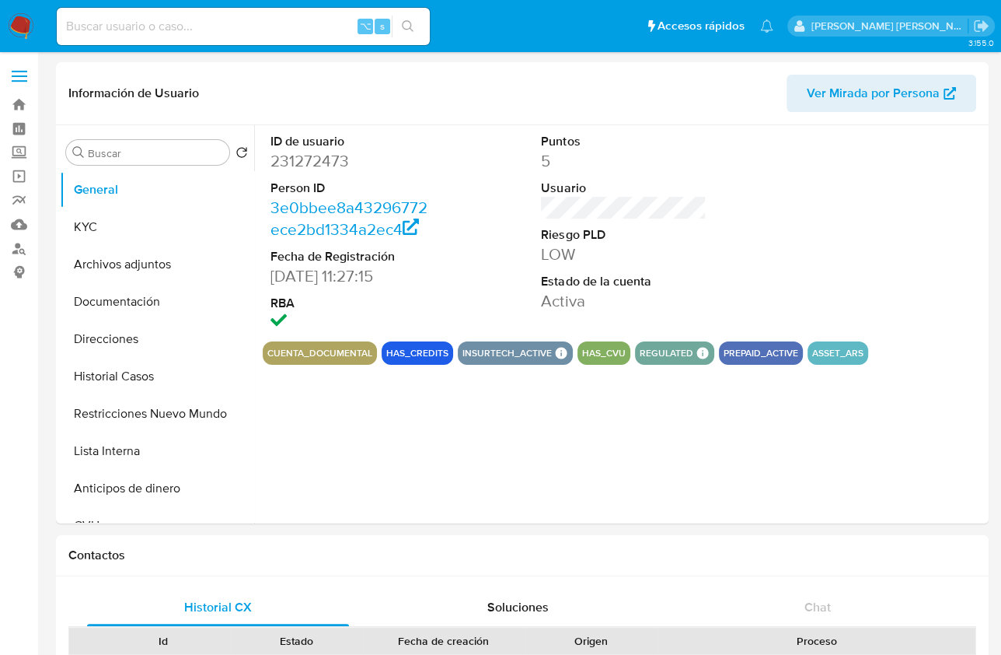
select select "10"
click at [145, 382] on button "Historial Casos" at bounding box center [151, 376] width 182 height 37
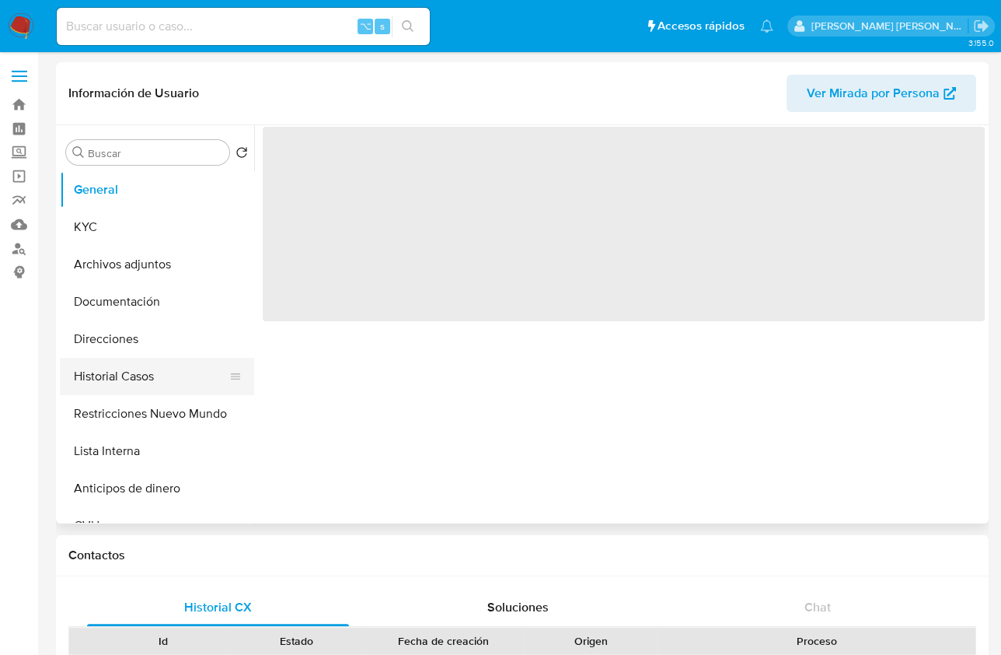
click at [149, 376] on button "Historial Casos" at bounding box center [151, 376] width 182 height 37
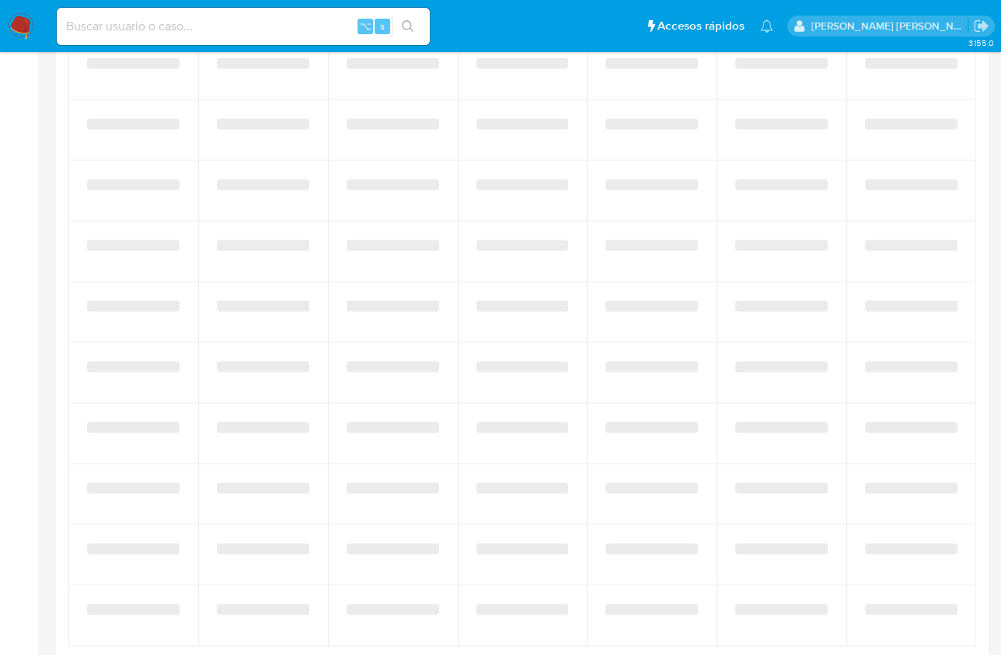
select select "10"
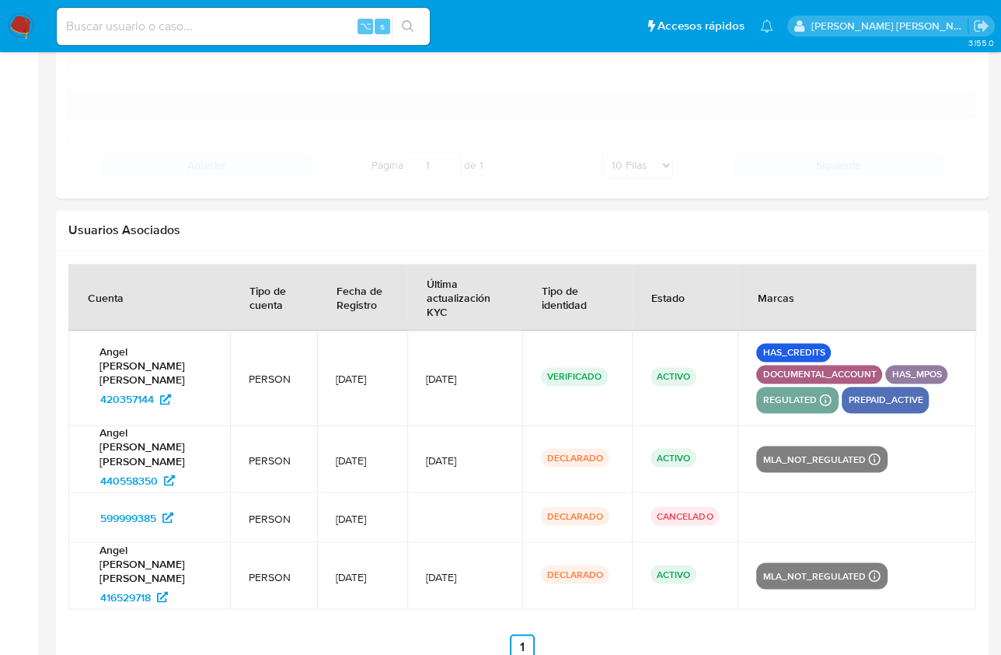
scroll to position [1801, 0]
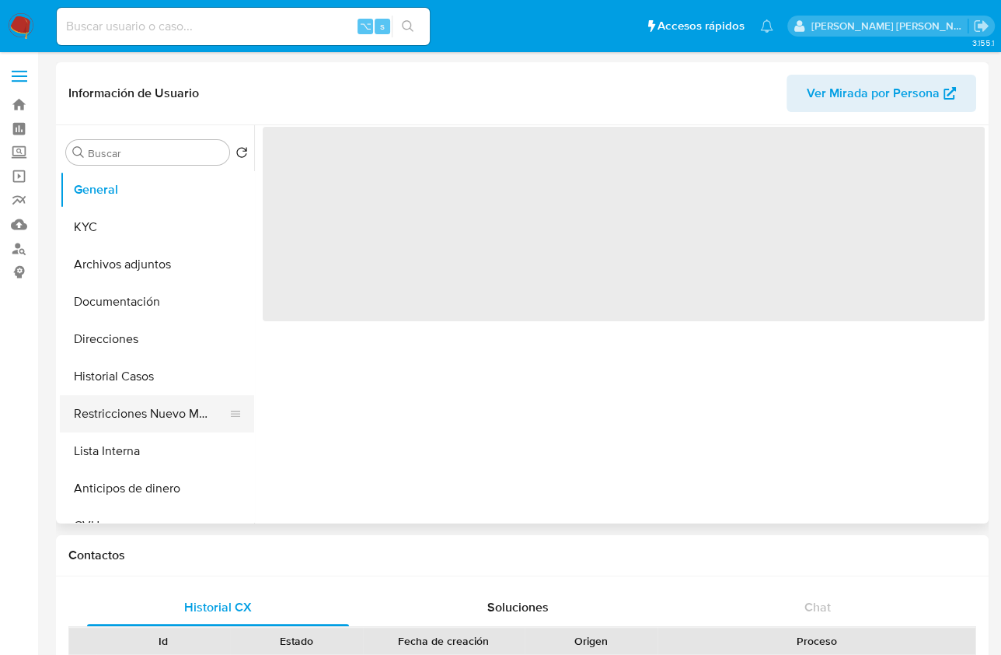
click at [133, 421] on button "Restricciones Nuevo Mundo" at bounding box center [151, 413] width 182 height 37
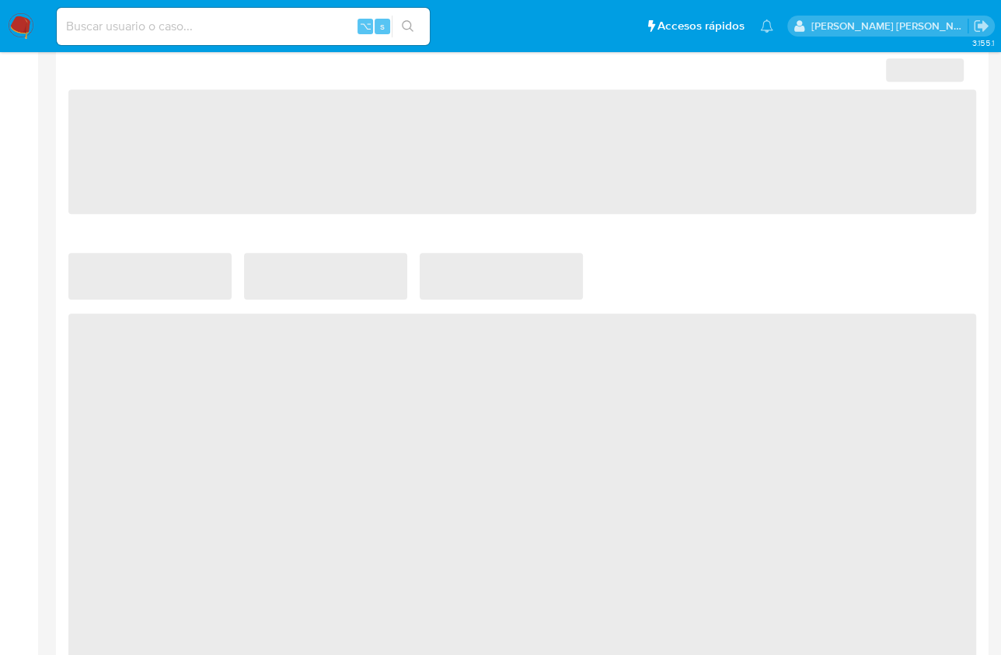
select select "10"
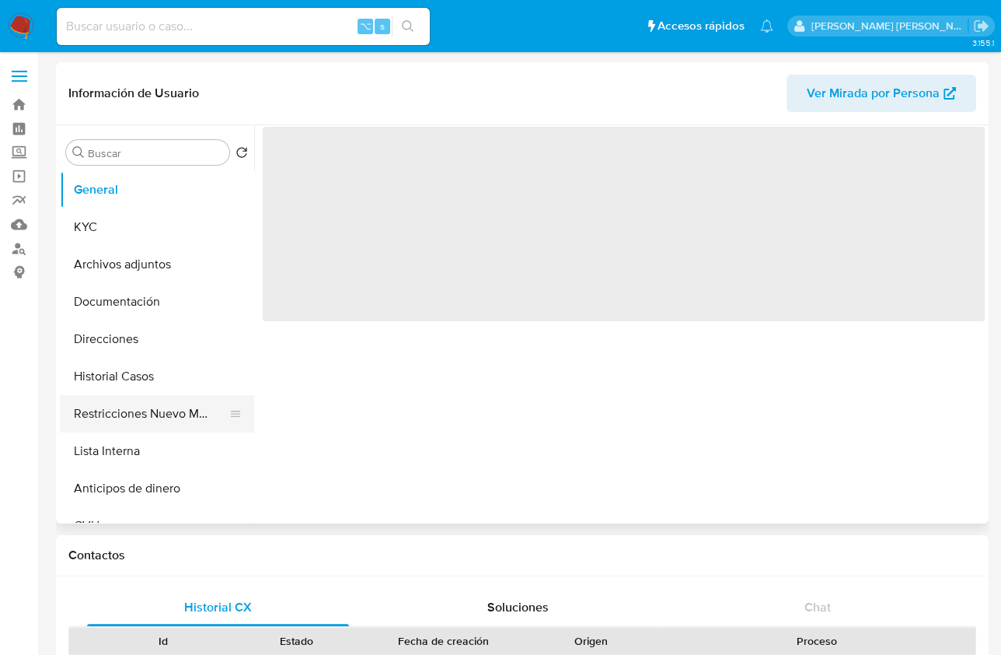
click at [144, 419] on button "Restricciones Nuevo Mundo" at bounding box center [151, 413] width 182 height 37
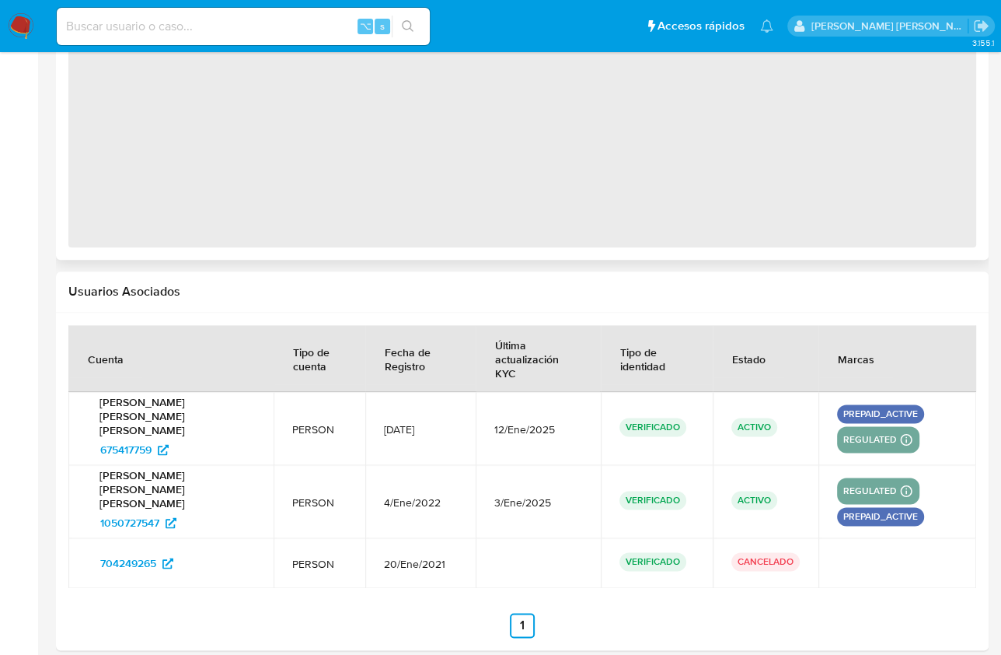
select select "10"
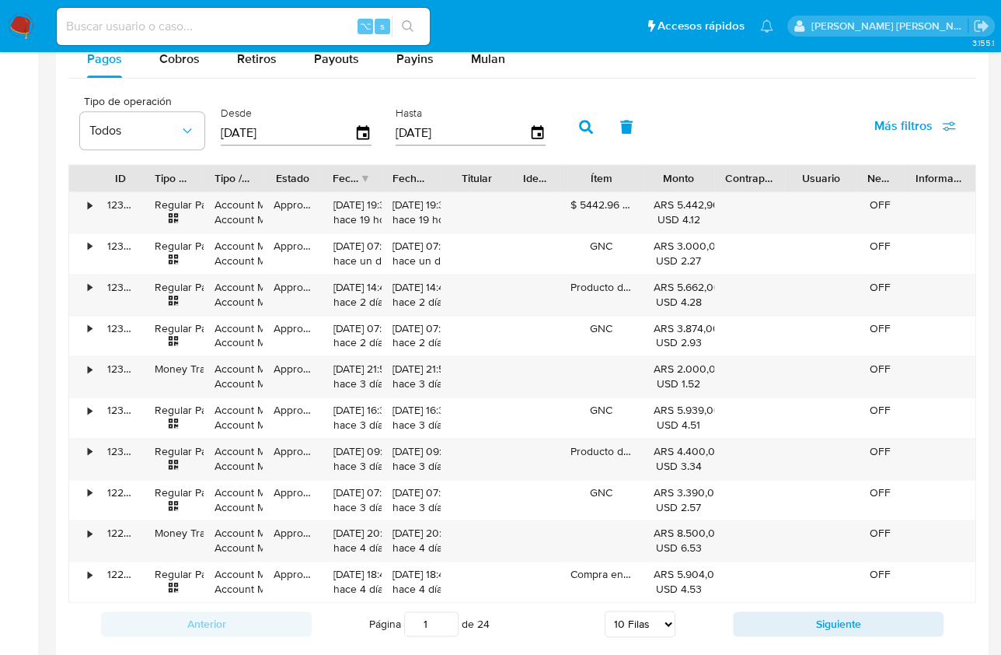
scroll to position [1879, 0]
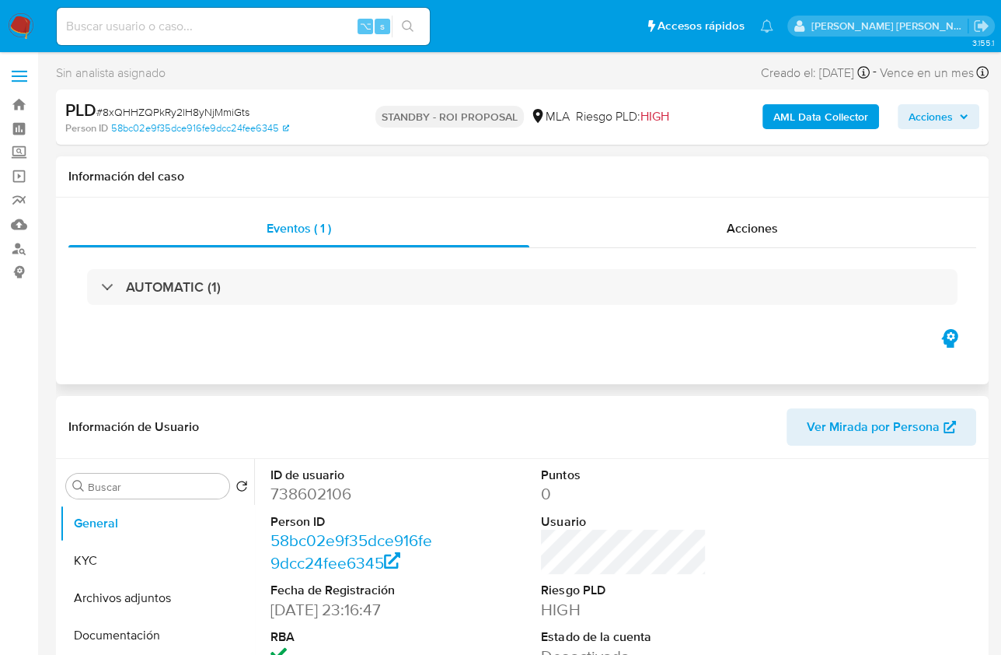
select select "10"
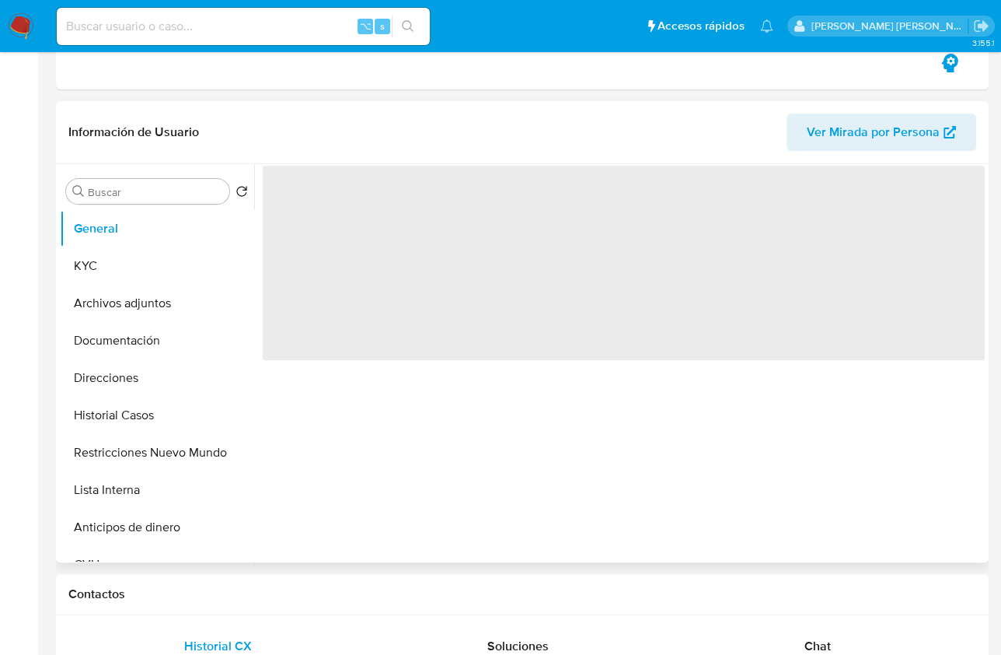
scroll to position [389, 0]
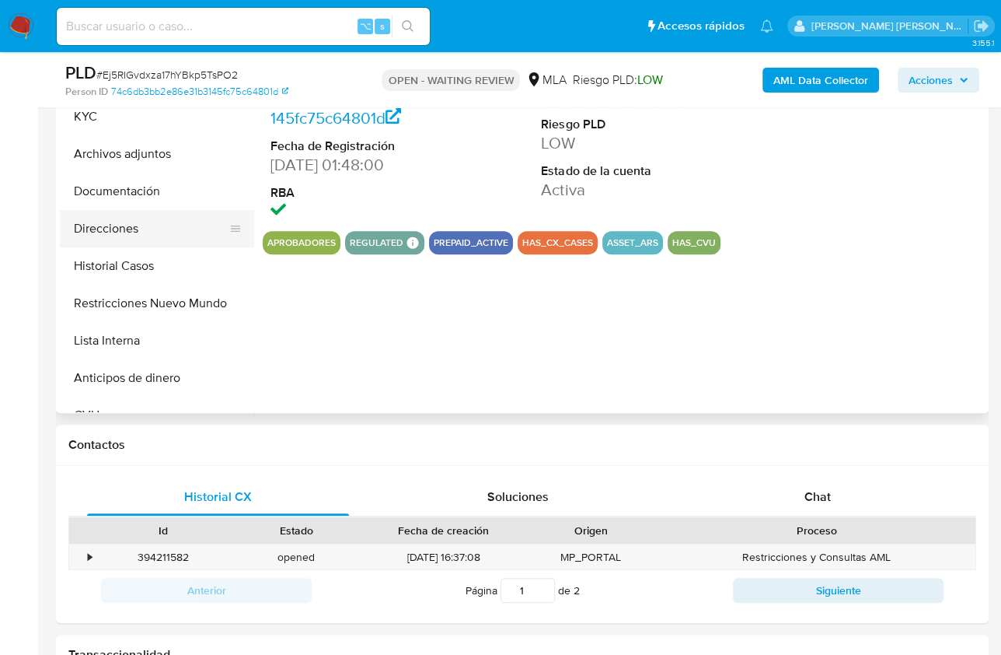
select select "10"
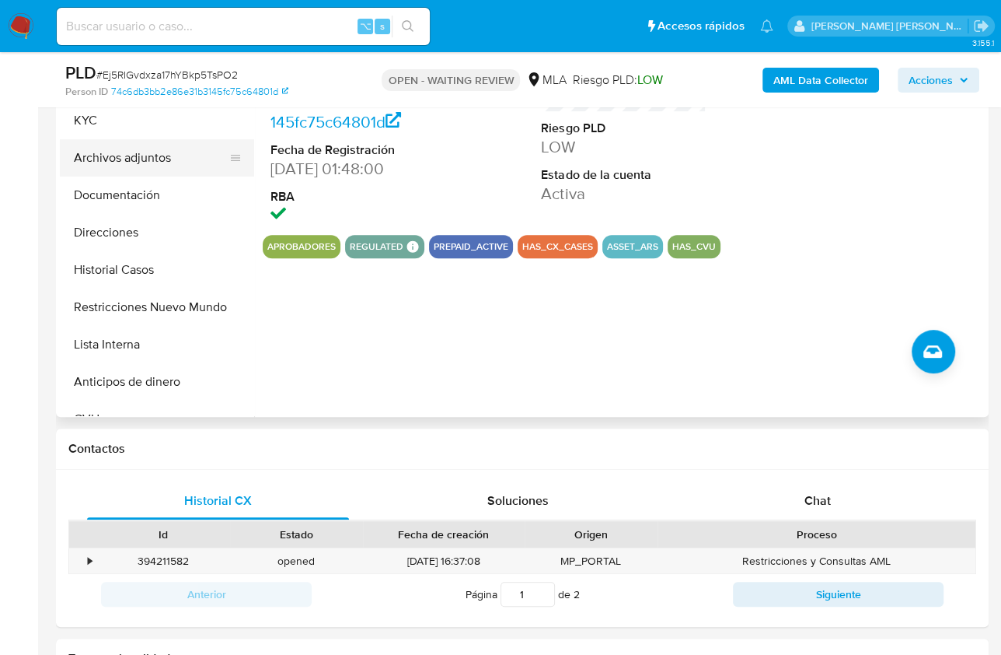
click at [141, 168] on button "Archivos adjuntos" at bounding box center [151, 157] width 182 height 37
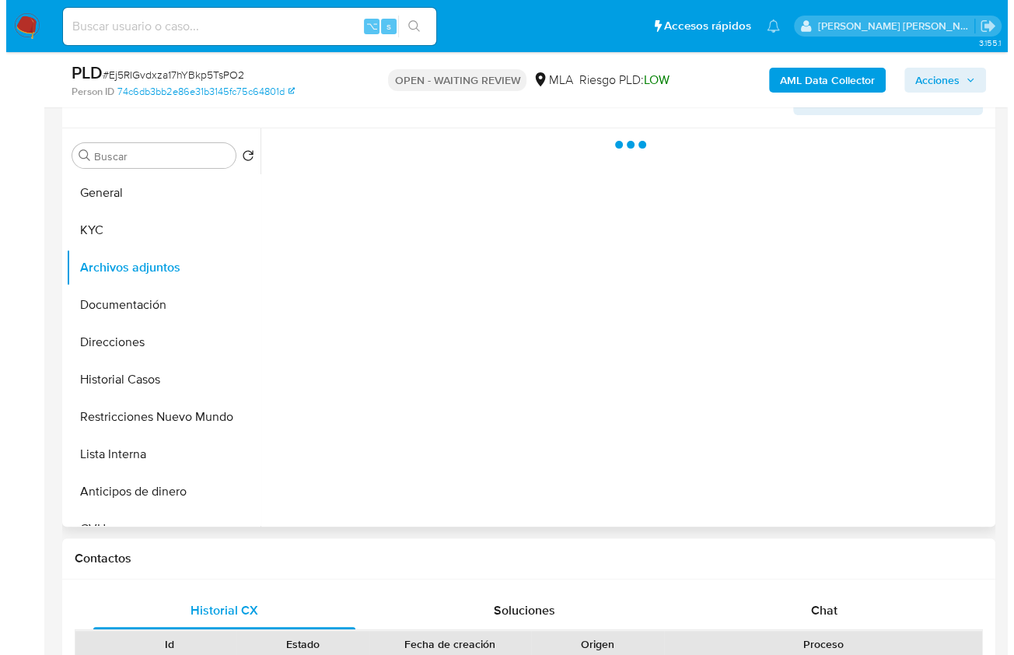
scroll to position [261, 0]
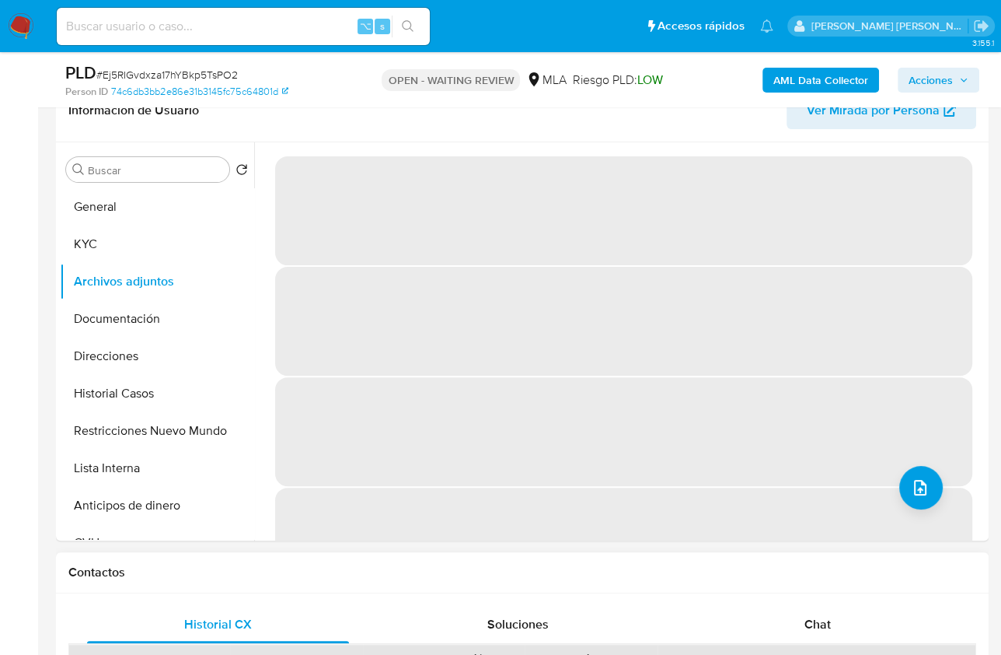
click at [548, 561] on div "Contactos" at bounding box center [522, 572] width 933 height 41
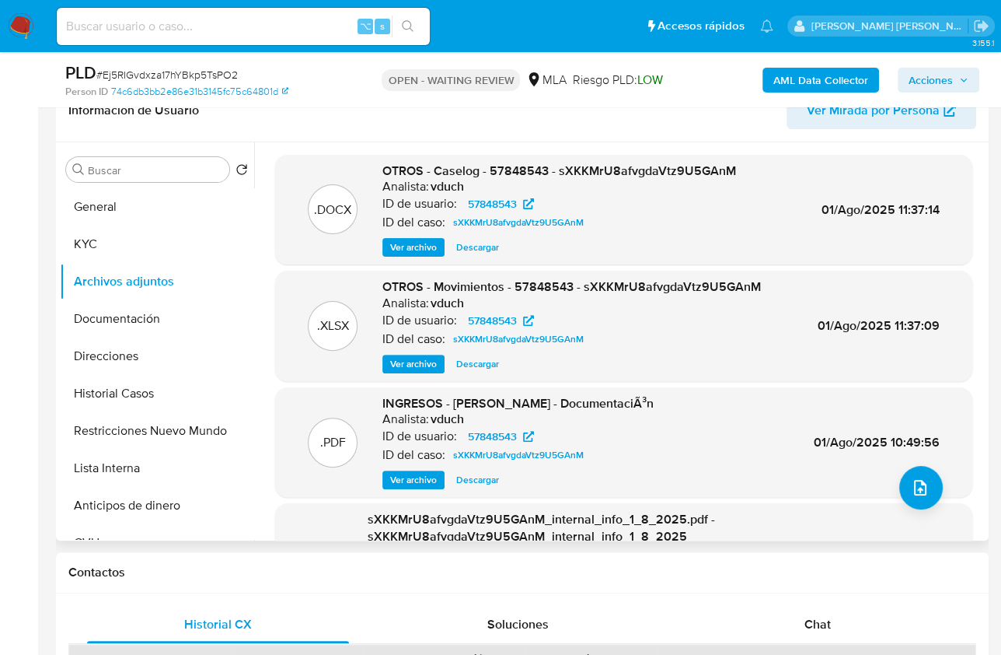
click at [417, 246] on span "Ver archivo" at bounding box center [413, 247] width 47 height 16
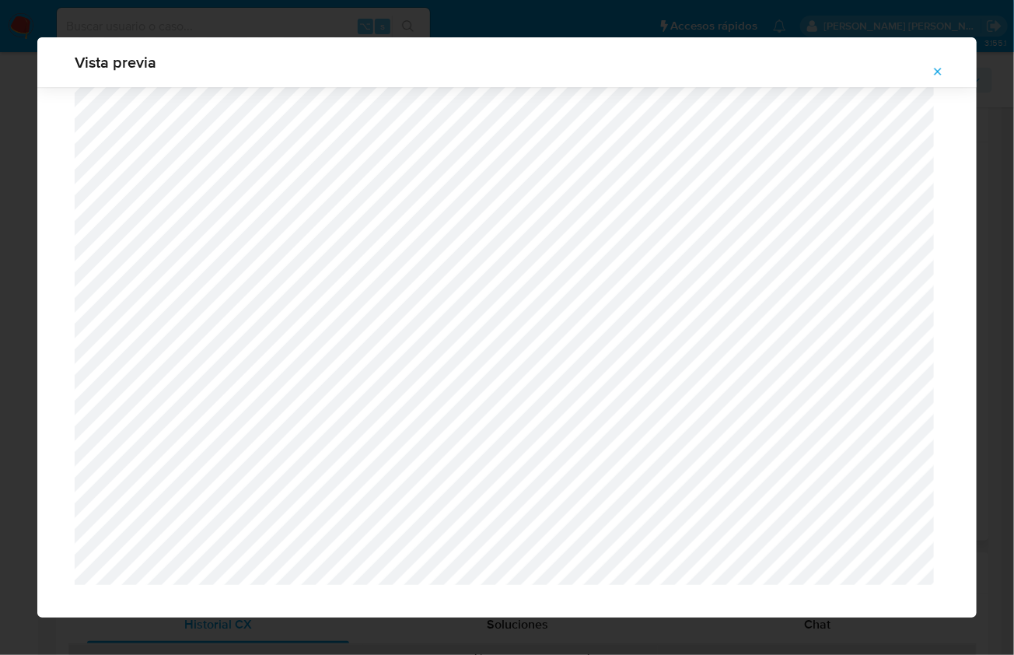
scroll to position [1487, 0]
click at [935, 66] on icon "Attachment preview" at bounding box center [937, 71] width 12 height 12
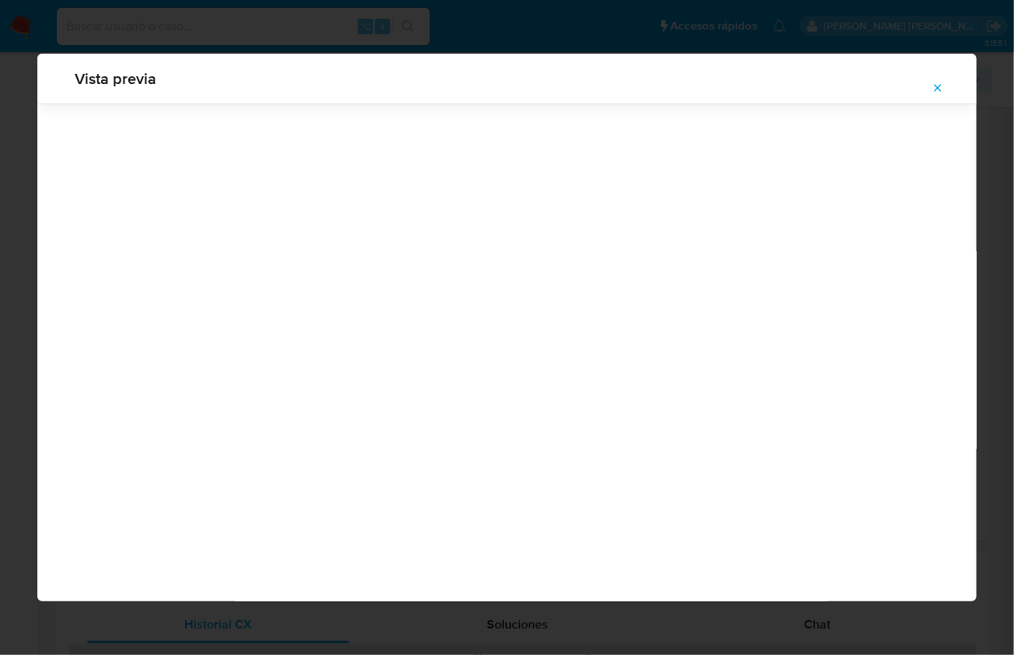
scroll to position [0, 0]
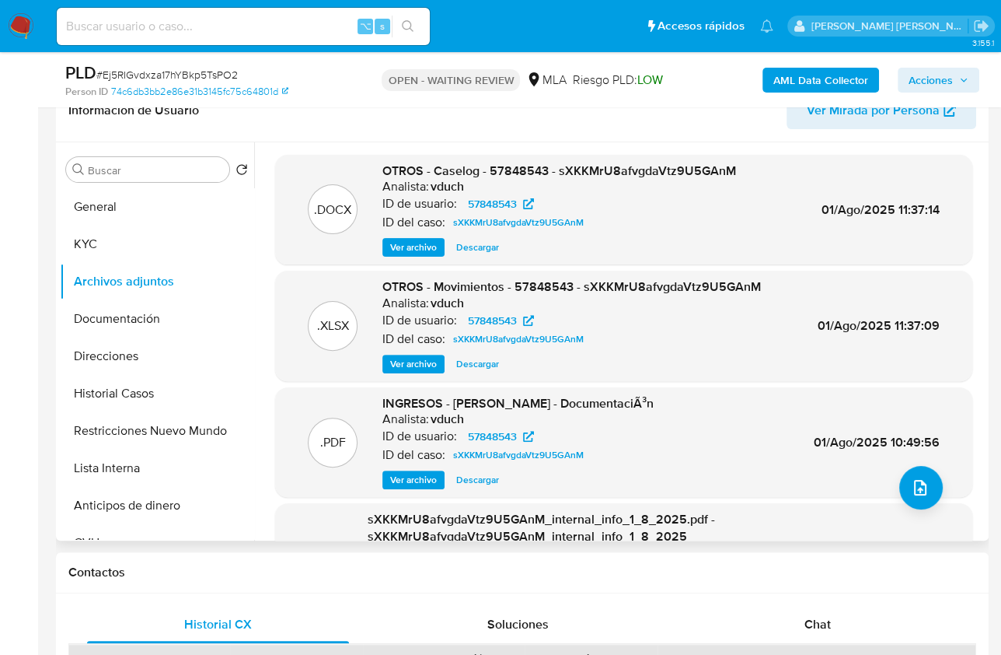
click at [405, 247] on span "Ver archivo" at bounding box center [413, 247] width 47 height 16
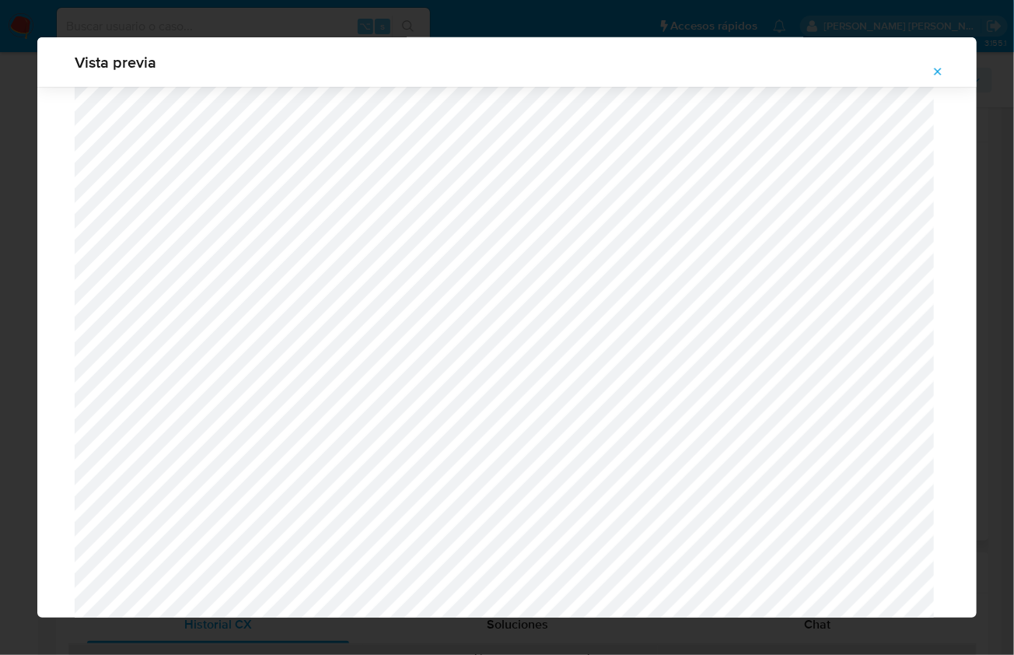
scroll to position [465, 0]
click at [933, 64] on span "Attachment preview" at bounding box center [937, 72] width 12 height 22
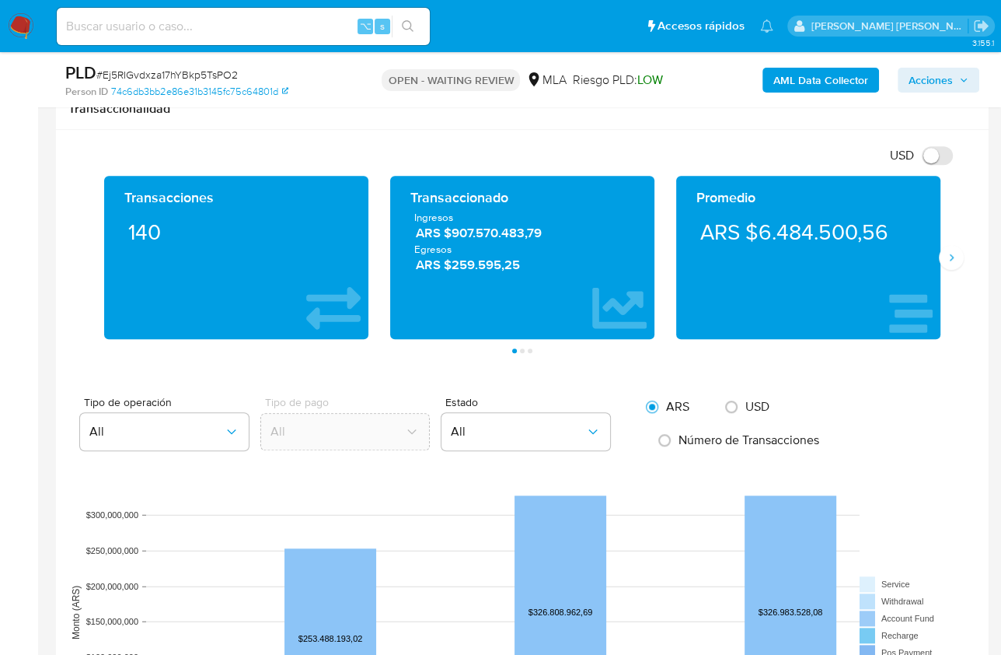
scroll to position [1483, 0]
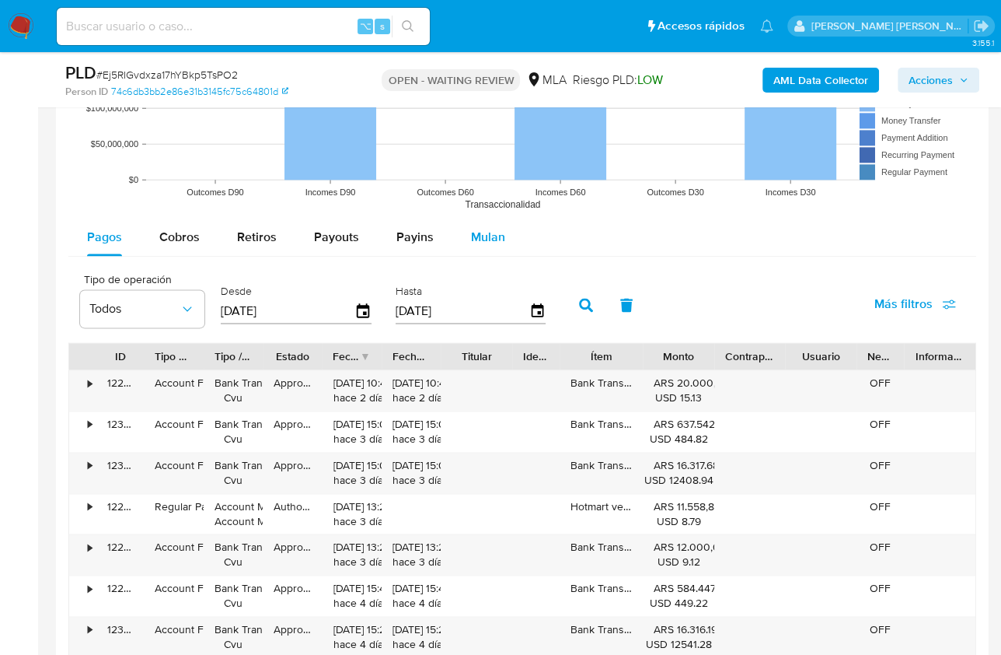
click at [494, 228] on span "Mulan" at bounding box center [488, 237] width 34 height 18
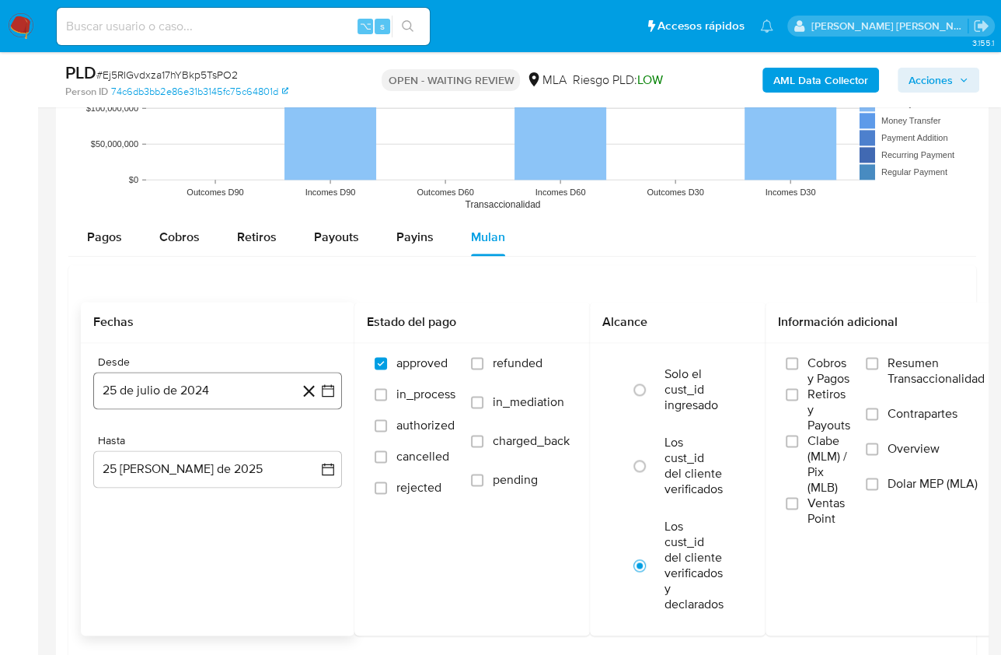
click at [180, 383] on button "25 de julio de 2024" at bounding box center [217, 390] width 249 height 37
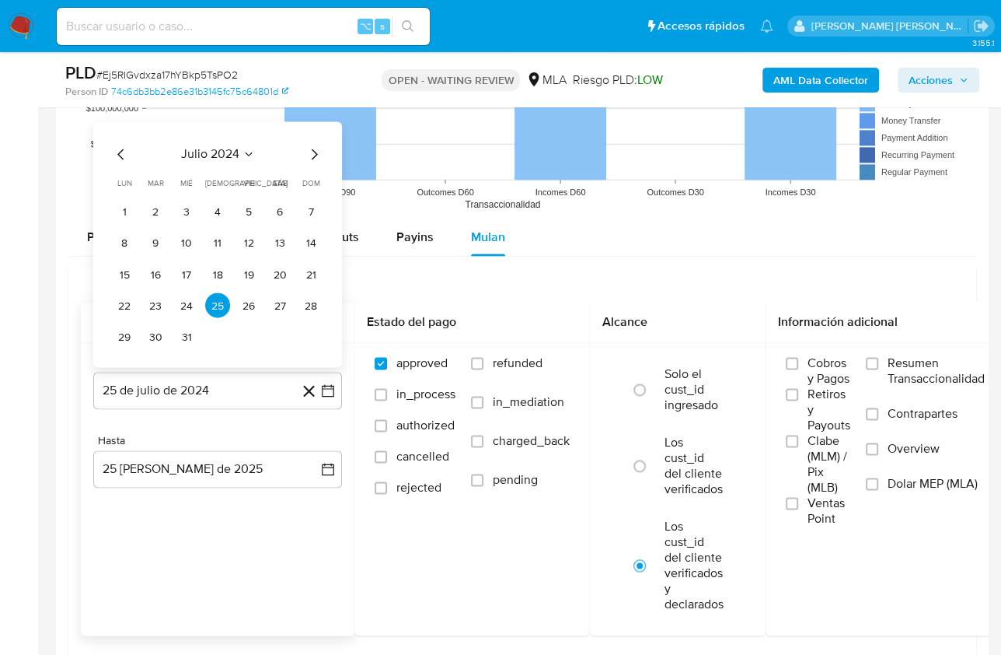
click at [233, 155] on span "julio 2024" at bounding box center [210, 154] width 58 height 16
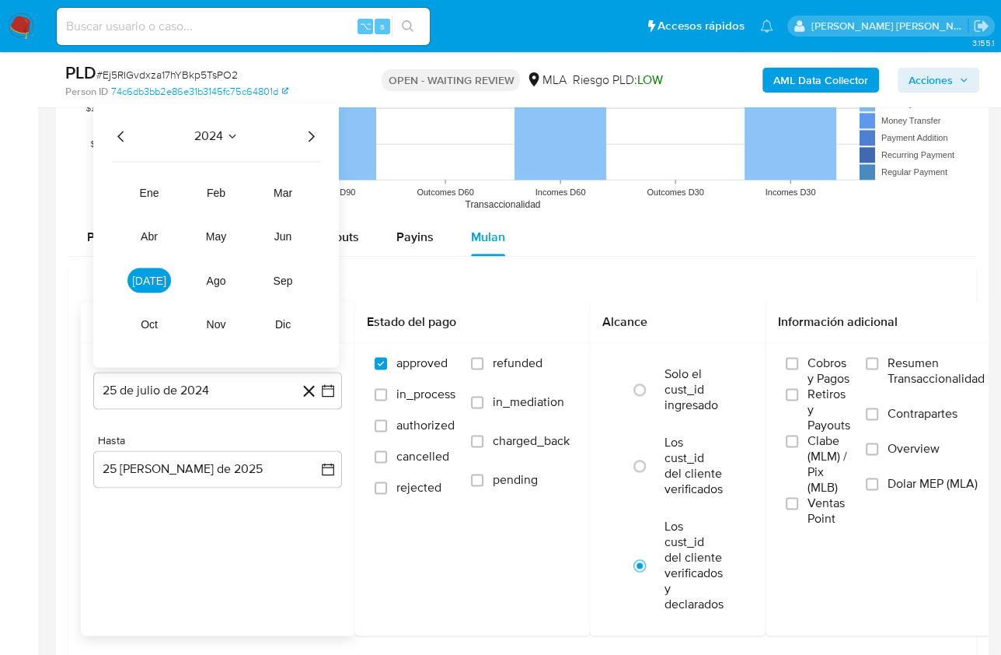
click at [310, 136] on icon "Año siguiente" at bounding box center [312, 136] width 6 height 11
click at [145, 278] on span "jul" at bounding box center [149, 280] width 34 height 12
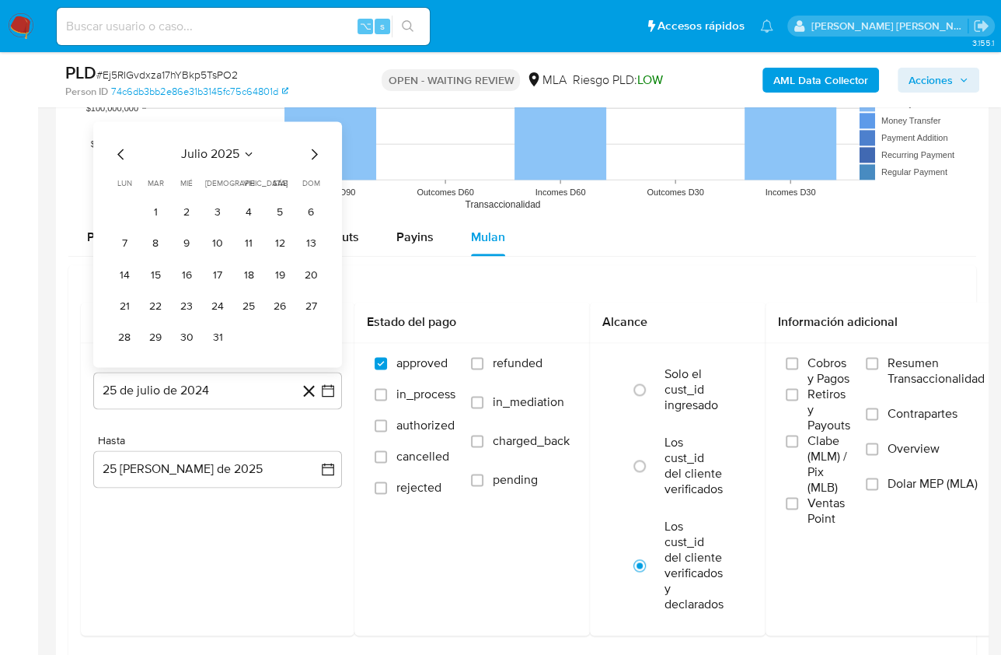
drag, startPoint x: 154, startPoint y: 204, endPoint x: 204, endPoint y: 295, distance: 104.4
click at [154, 204] on button "1" at bounding box center [155, 211] width 25 height 25
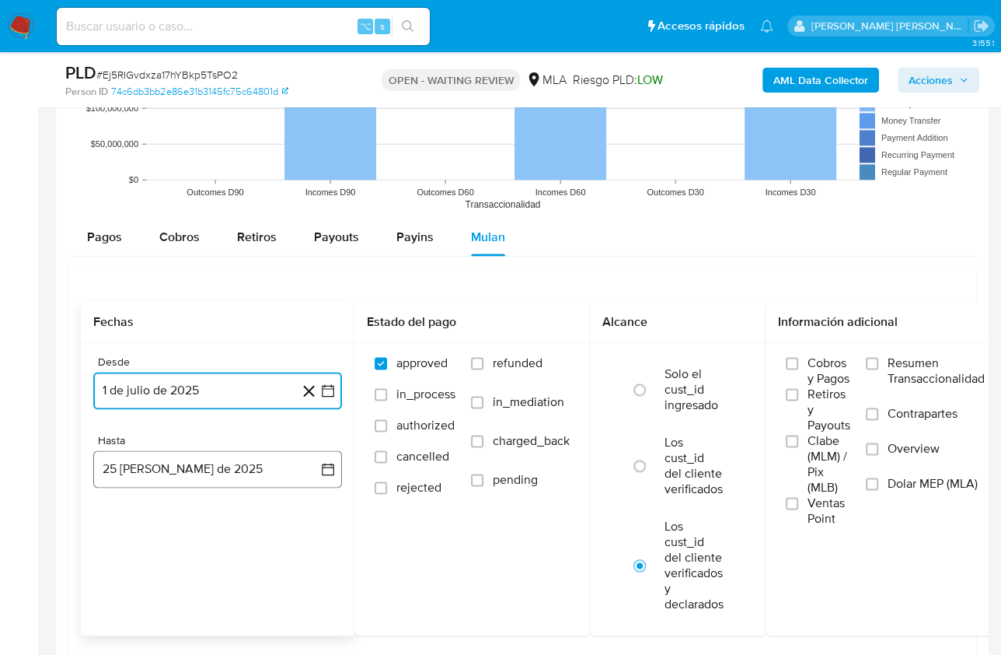
drag, startPoint x: 225, startPoint y: 462, endPoint x: 226, endPoint y: 446, distance: 15.6
click at [225, 462] on button "25 de agosto de 2025" at bounding box center [217, 468] width 249 height 37
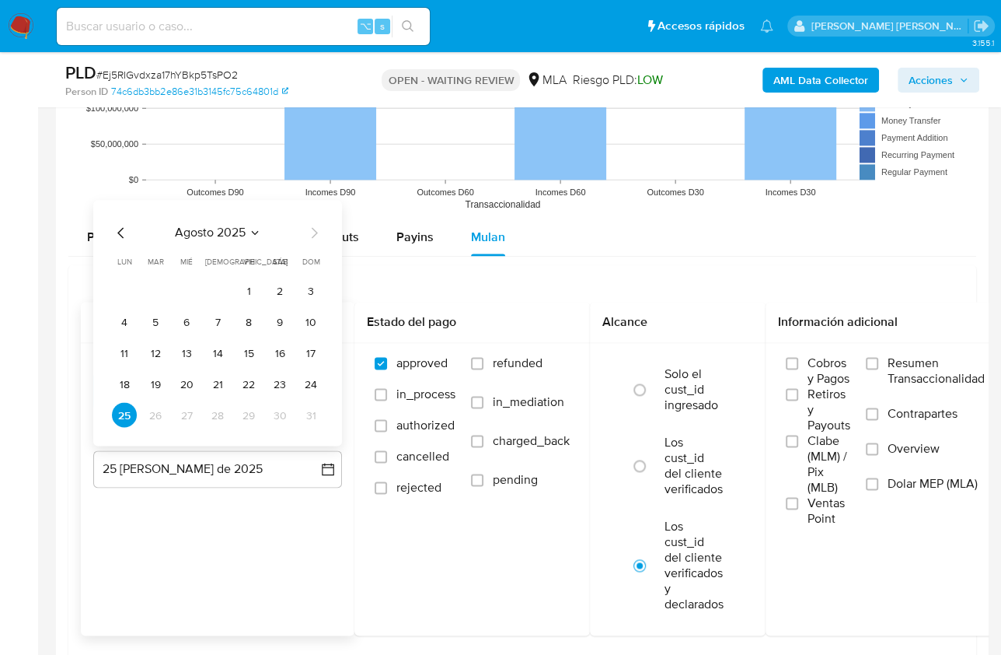
click at [118, 229] on icon "Mes anterior" at bounding box center [120, 232] width 6 height 11
click at [213, 415] on button "31" at bounding box center [217, 414] width 25 height 25
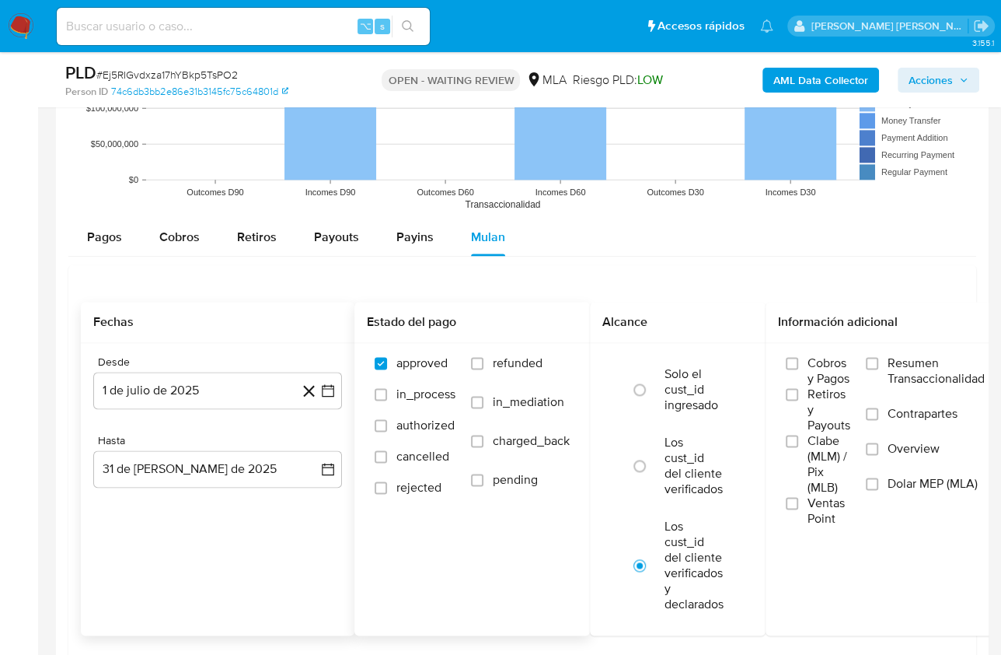
click at [512, 357] on span "refunded" at bounding box center [518, 363] width 50 height 16
click at [484, 357] on input "refunded" at bounding box center [477, 363] width 12 height 12
checkbox input "true"
click at [917, 496] on label "Dolar MEP (MLA)" at bounding box center [925, 493] width 119 height 35
click at [879, 490] on input "Dolar MEP (MLA)" at bounding box center [872, 483] width 12 height 12
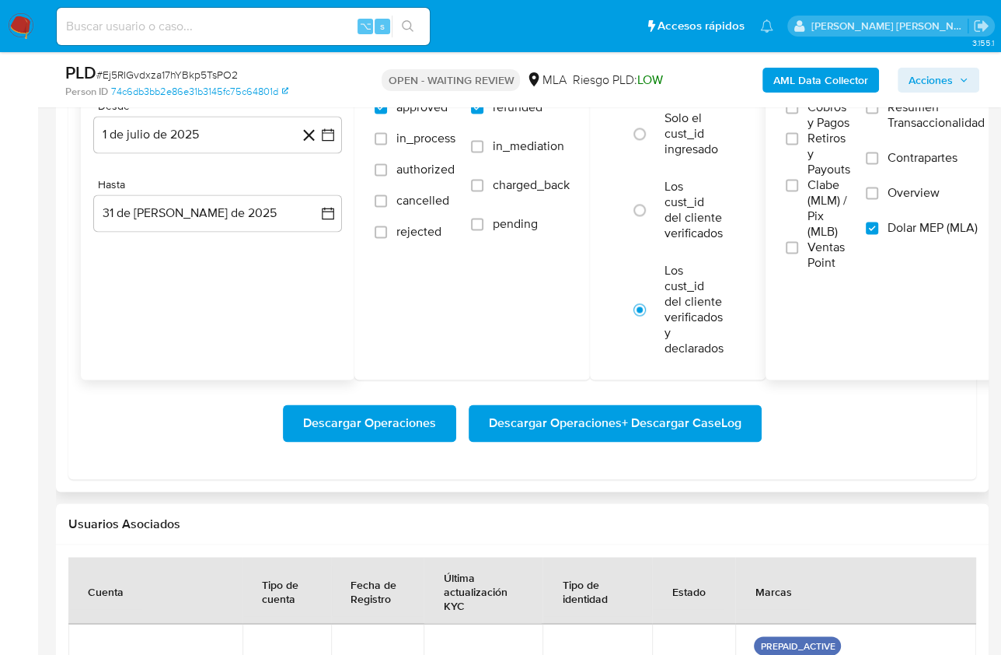
scroll to position [1754, 0]
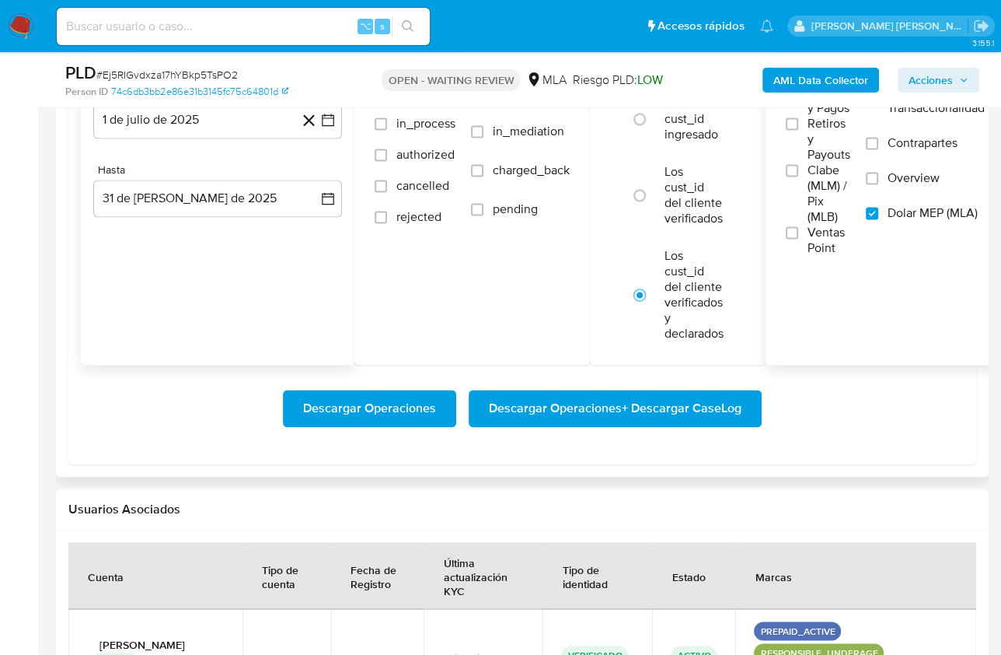
click at [648, 396] on span "Descargar Operaciones + Descargar CaseLog" at bounding box center [615, 408] width 253 height 34
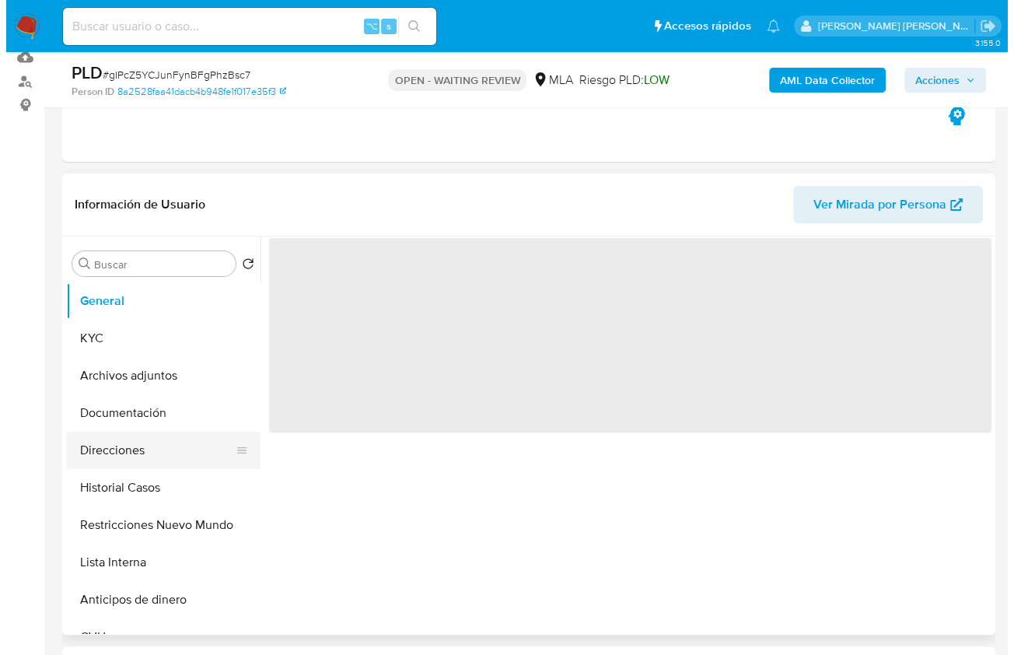
scroll to position [211, 0]
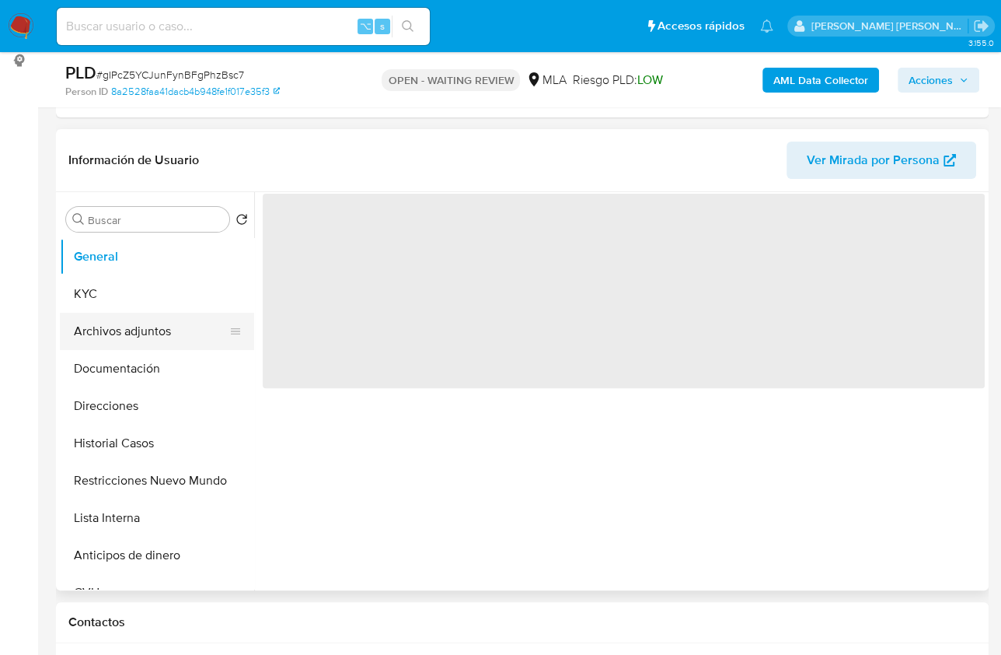
click at [150, 330] on button "Archivos adjuntos" at bounding box center [151, 331] width 182 height 37
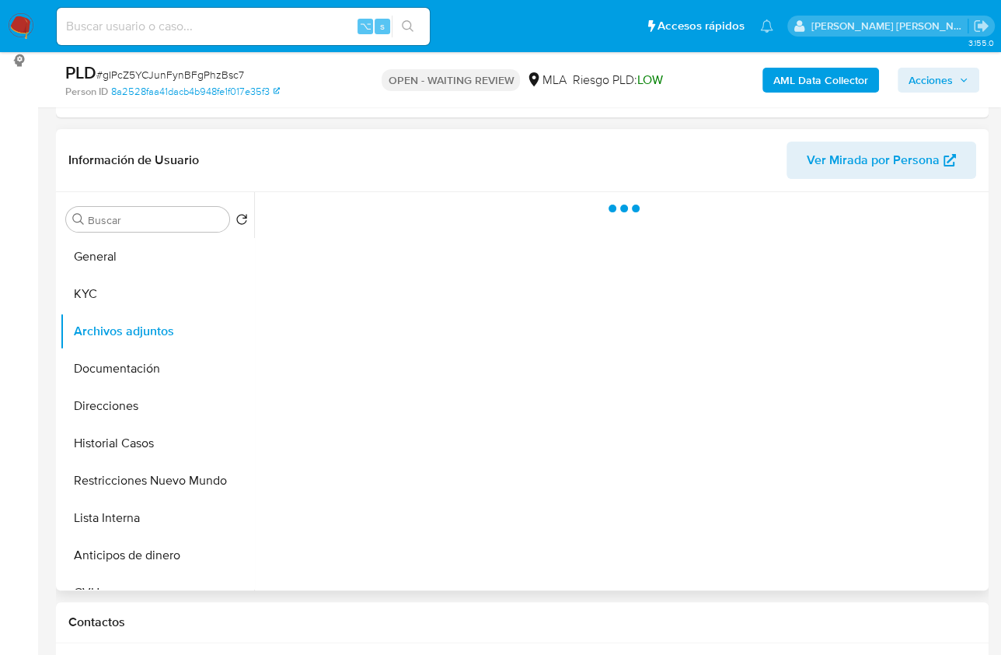
select select "10"
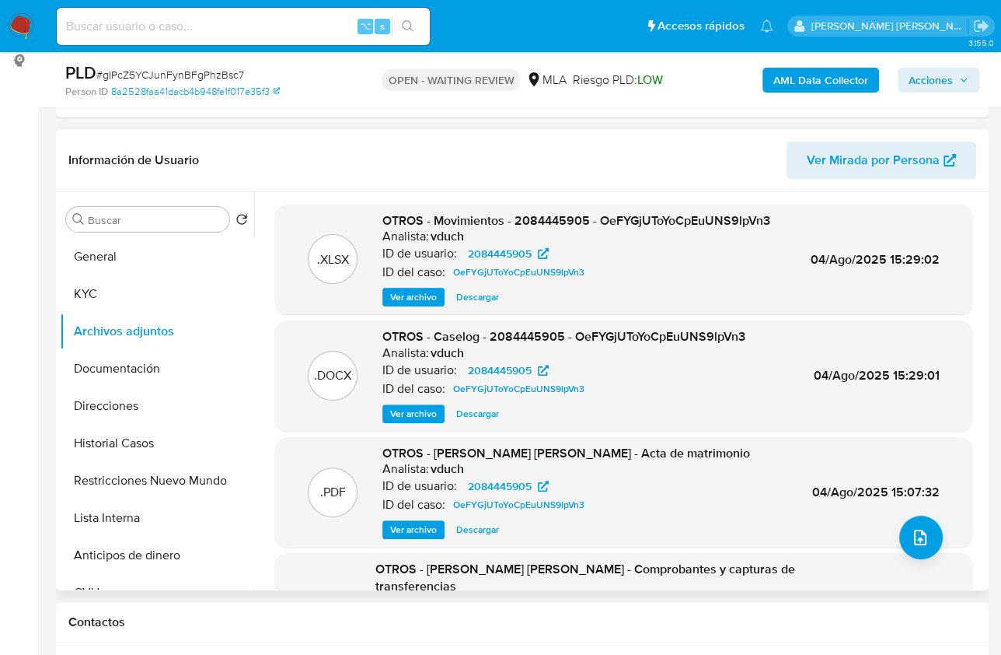
click at [407, 418] on span "Ver archivo" at bounding box center [413, 414] width 47 height 16
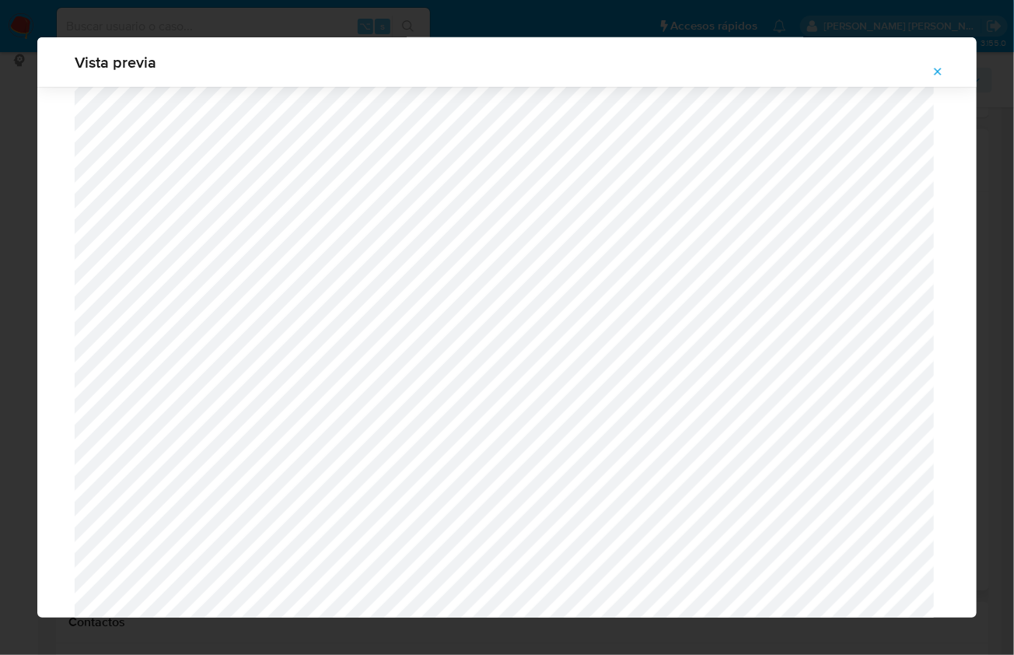
scroll to position [634, 0]
click at [943, 67] on icon "Attachment preview" at bounding box center [937, 71] width 12 height 12
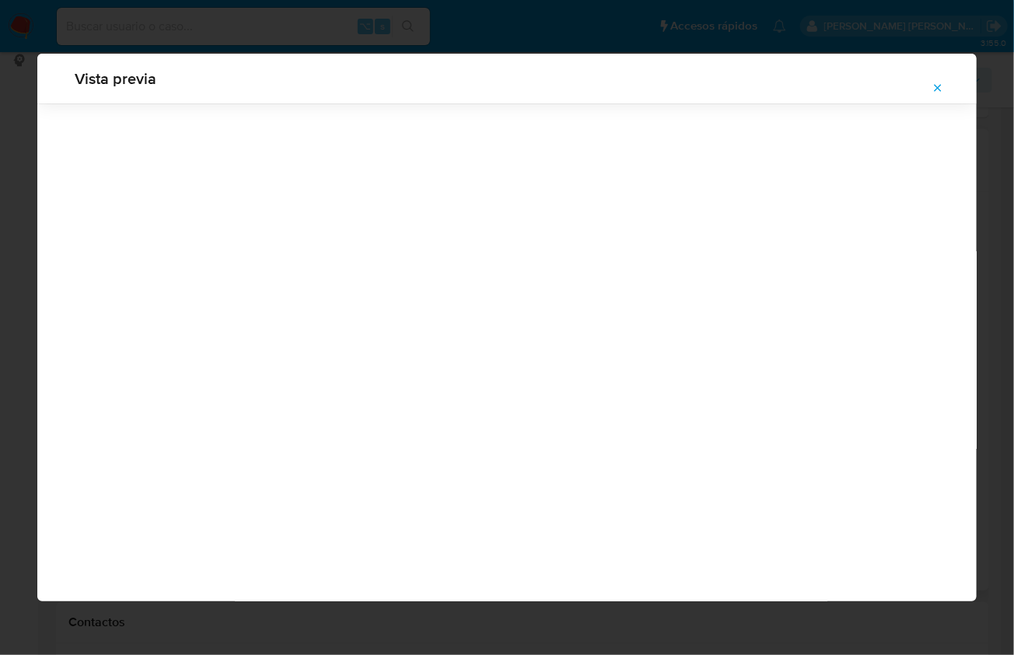
scroll to position [0, 0]
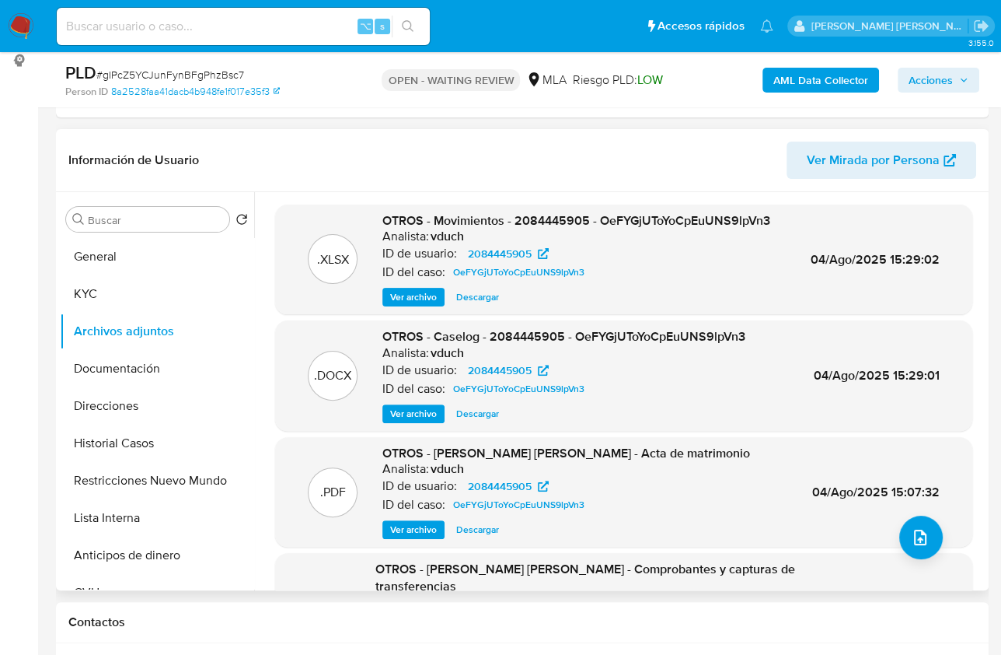
click at [411, 299] on span "Ver archivo" at bounding box center [413, 297] width 47 height 16
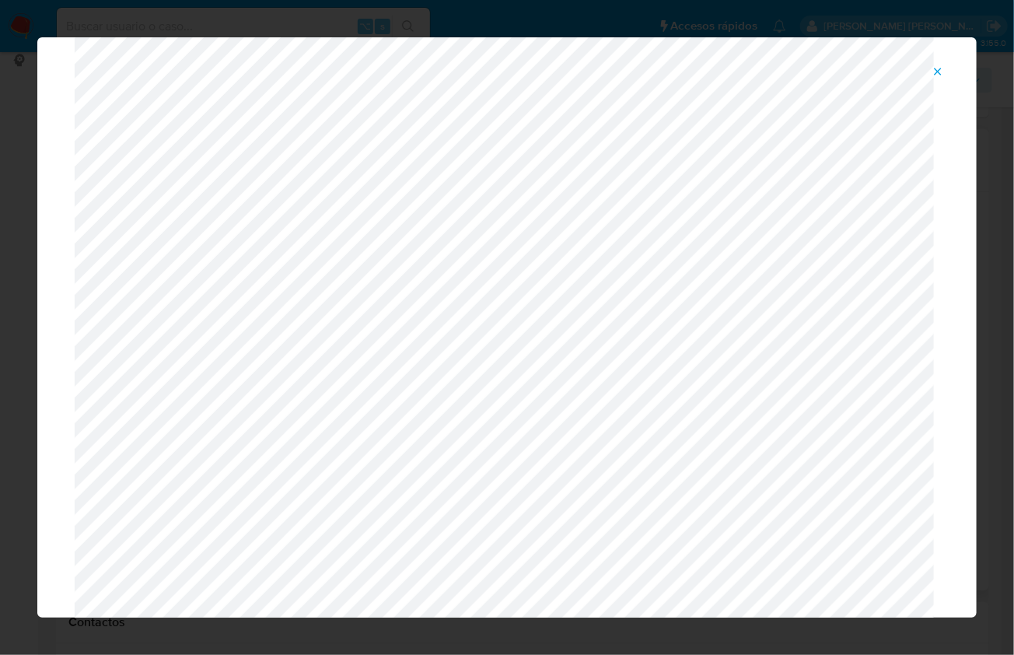
scroll to position [568, 0]
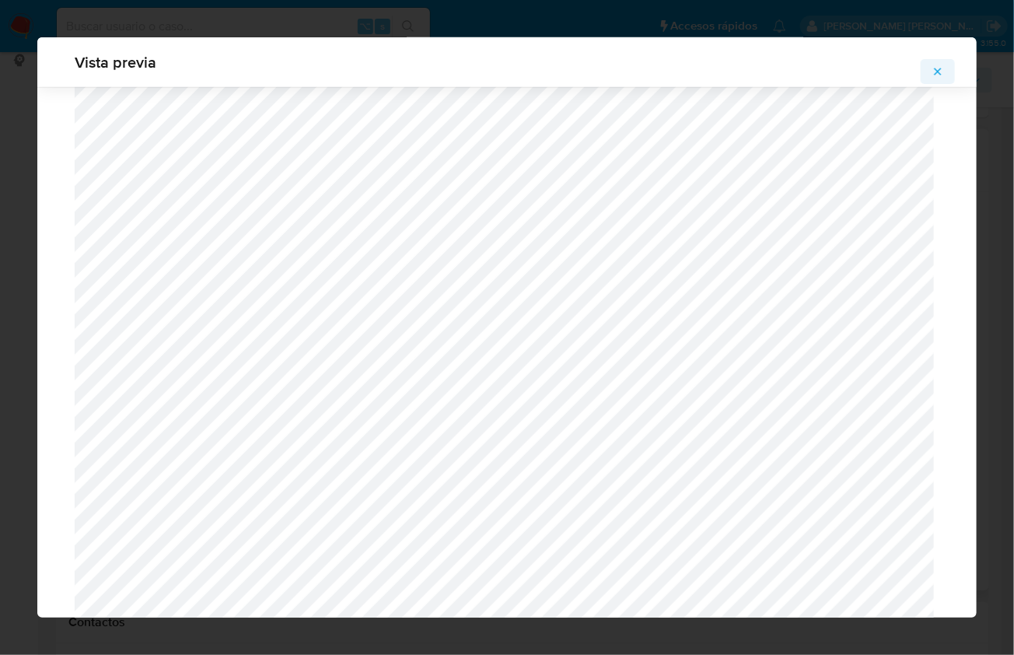
click at [934, 63] on span "Attachment preview" at bounding box center [937, 72] width 12 height 22
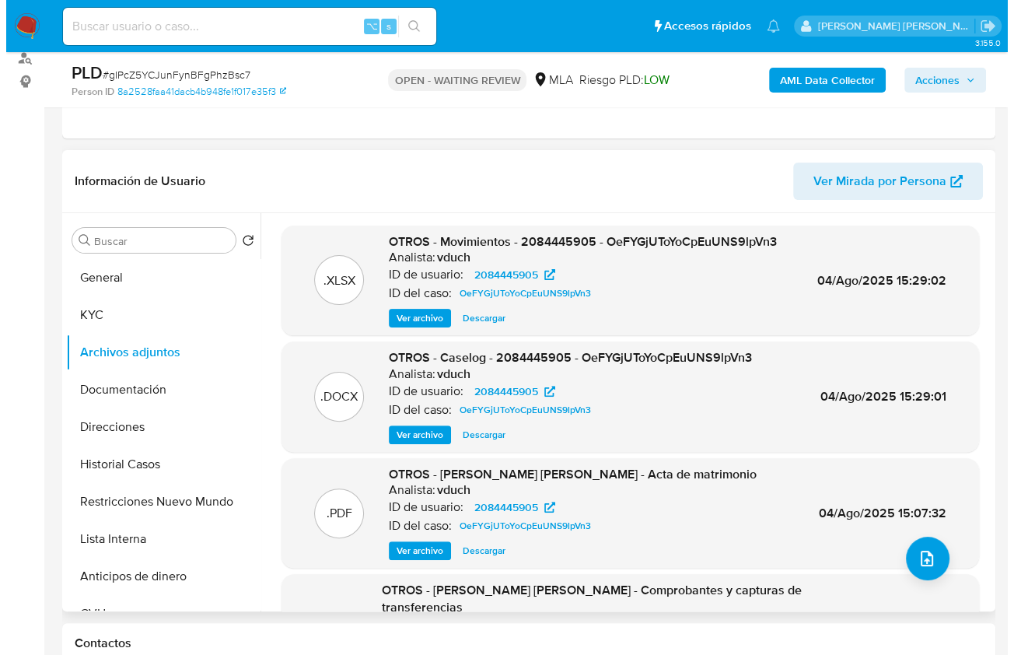
scroll to position [185, 0]
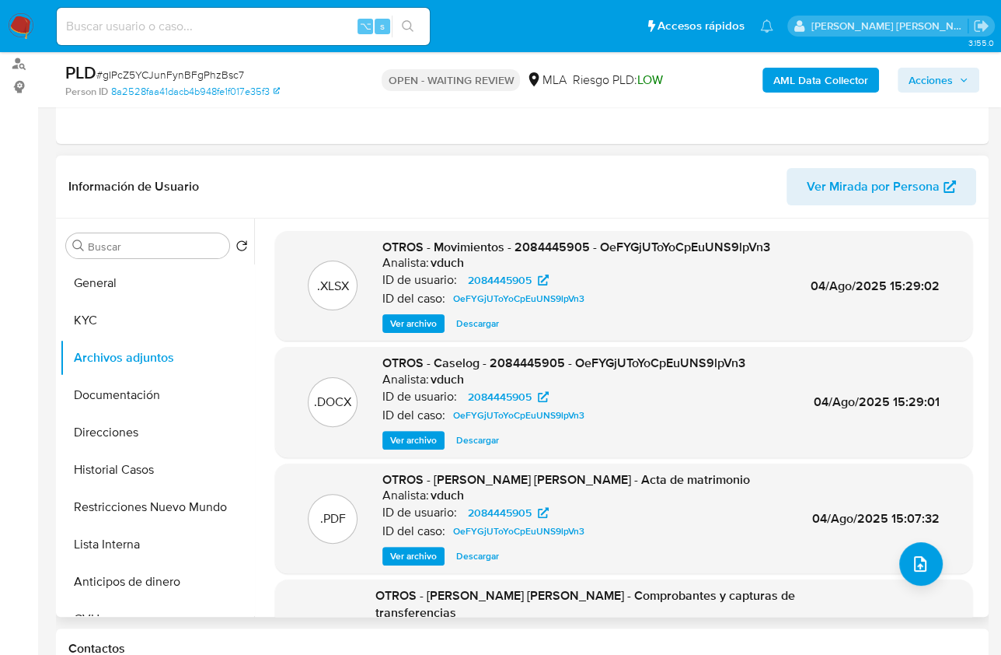
click at [404, 439] on span "Ver archivo" at bounding box center [413, 440] width 47 height 16
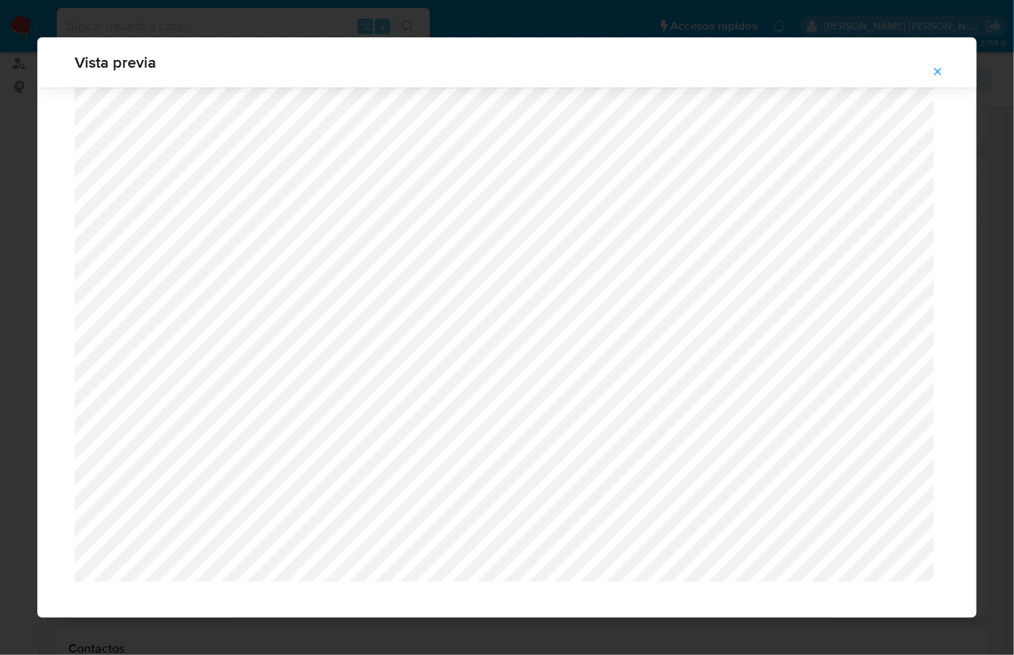
scroll to position [1336, 0]
click at [931, 75] on button "Attachment preview" at bounding box center [938, 71] width 34 height 25
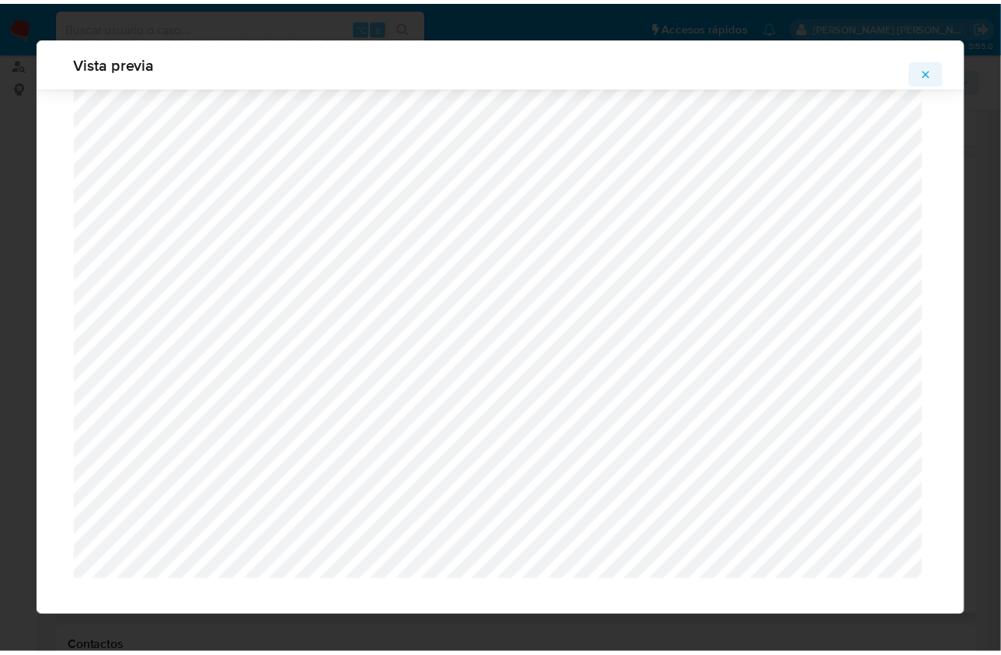
scroll to position [0, 0]
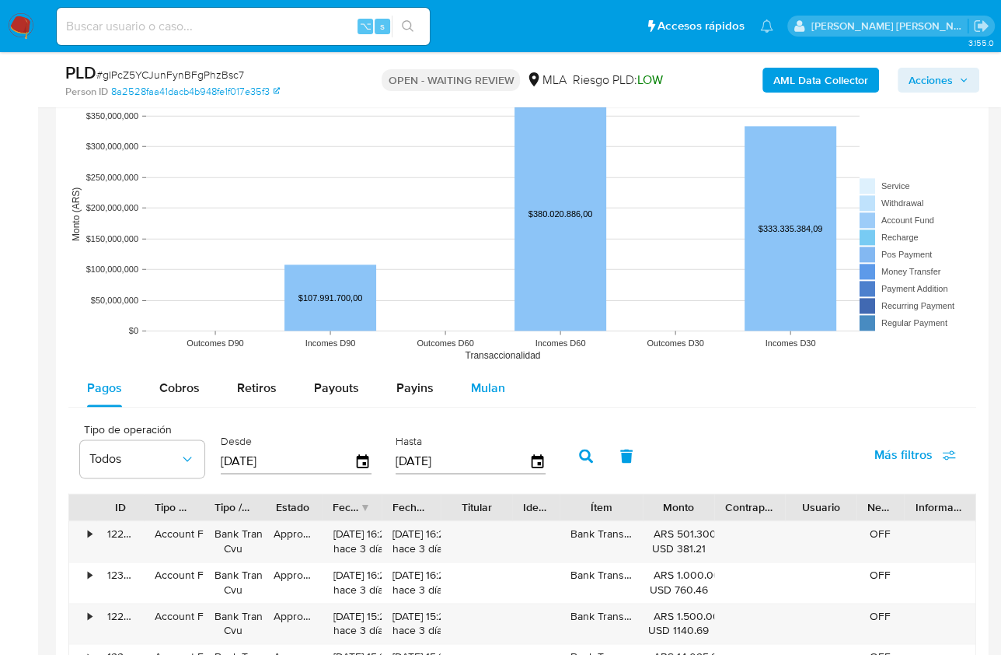
click at [501, 397] on div "Mulan" at bounding box center [488, 387] width 34 height 37
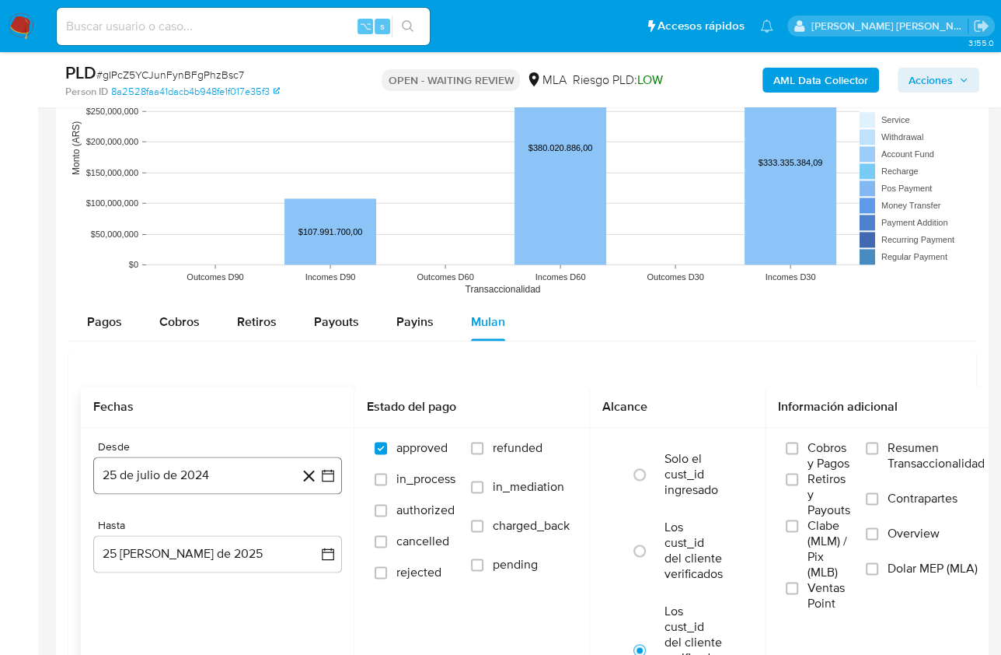
scroll to position [1509, 0]
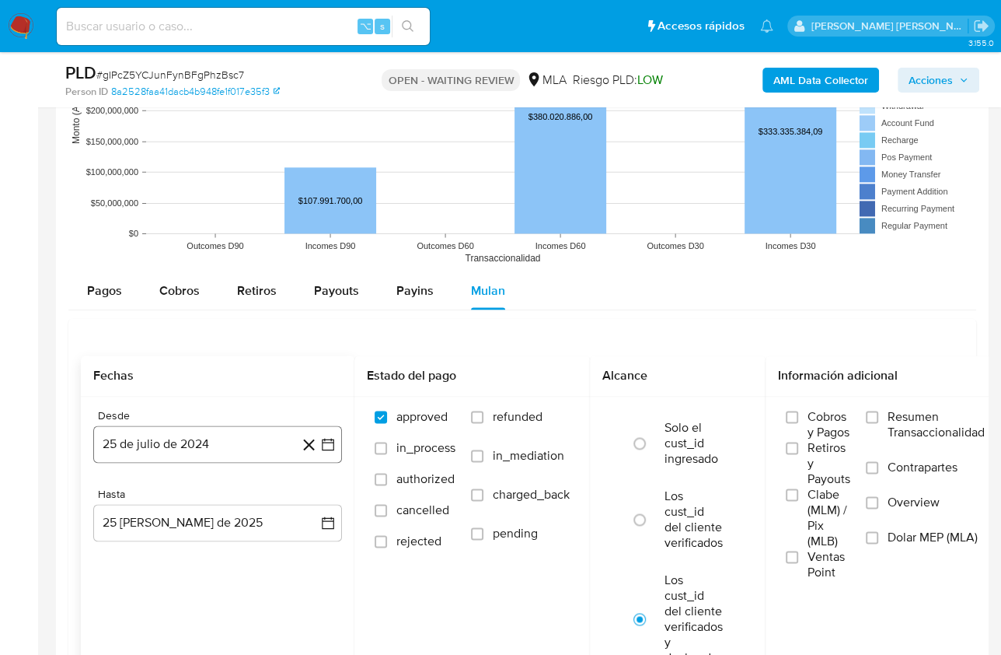
click at [192, 425] on button "25 de julio de 2024" at bounding box center [217, 443] width 249 height 37
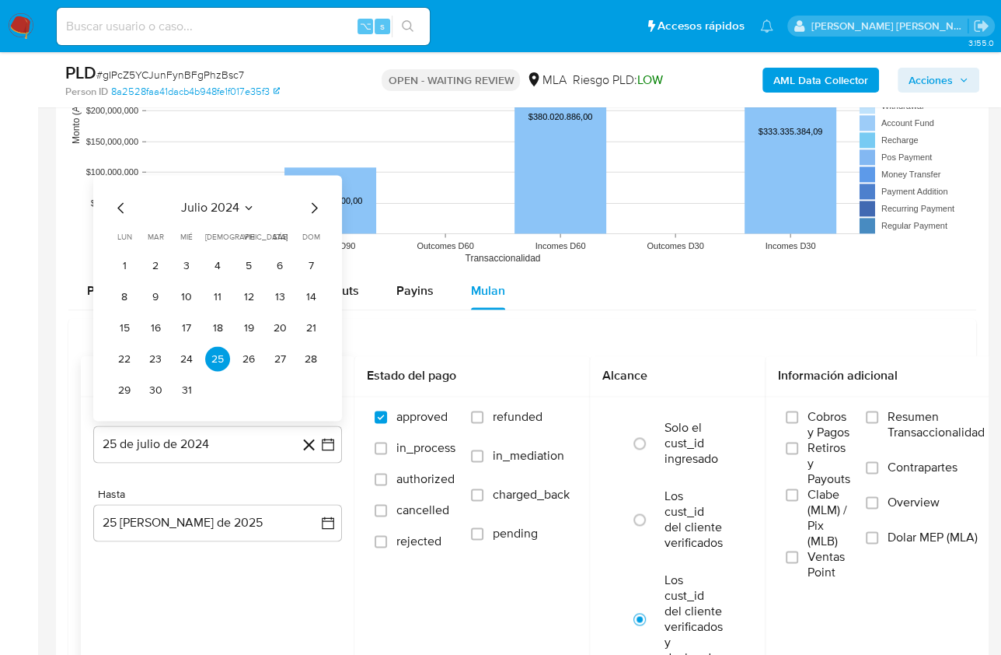
click at [229, 202] on span "julio 2024" at bounding box center [210, 208] width 58 height 16
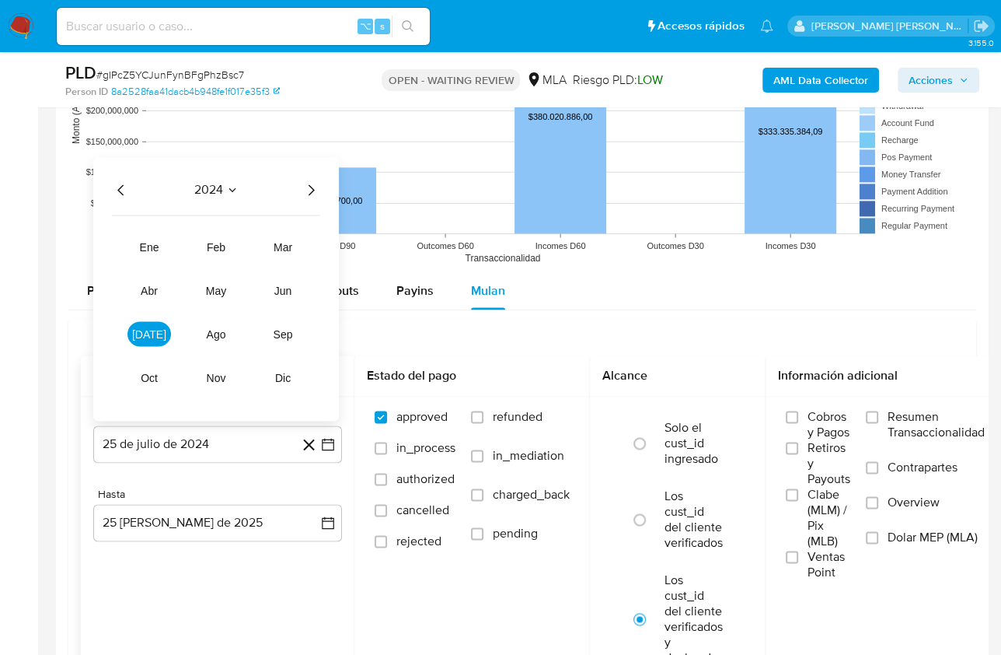
click at [314, 190] on icon "Año siguiente" at bounding box center [311, 189] width 19 height 19
click at [148, 327] on span "jul" at bounding box center [149, 333] width 34 height 12
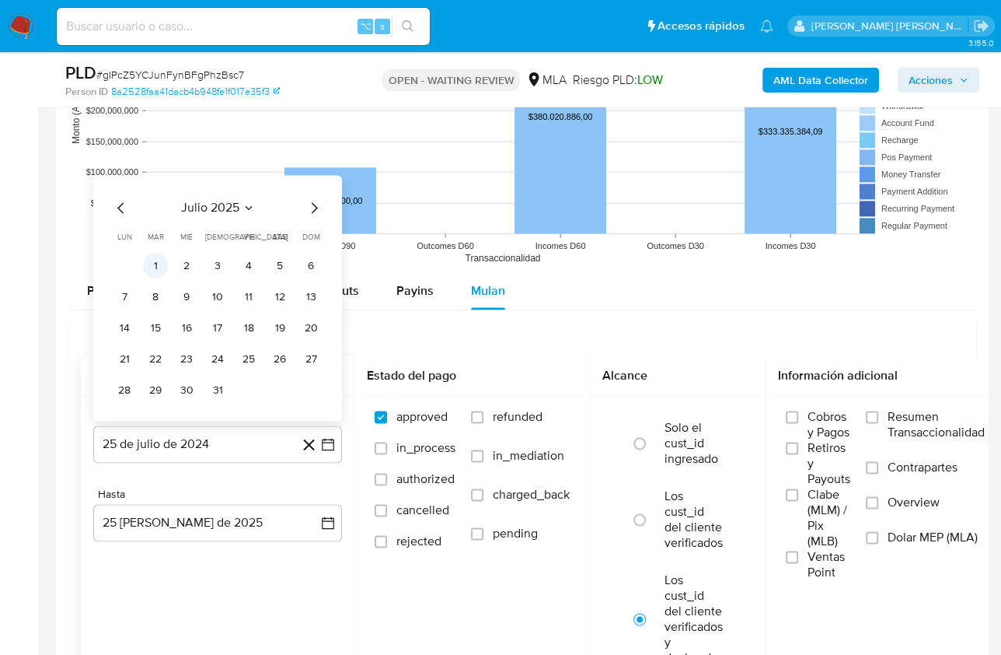
click at [162, 254] on button "1" at bounding box center [155, 265] width 25 height 25
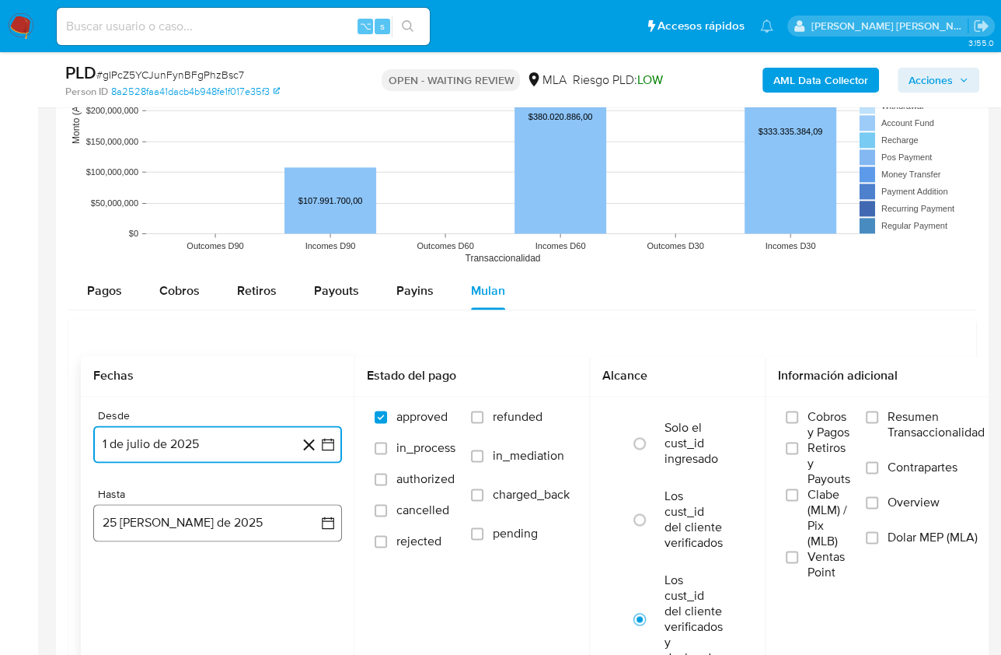
click at [223, 508] on button "25 de agosto de 2025" at bounding box center [217, 522] width 249 height 37
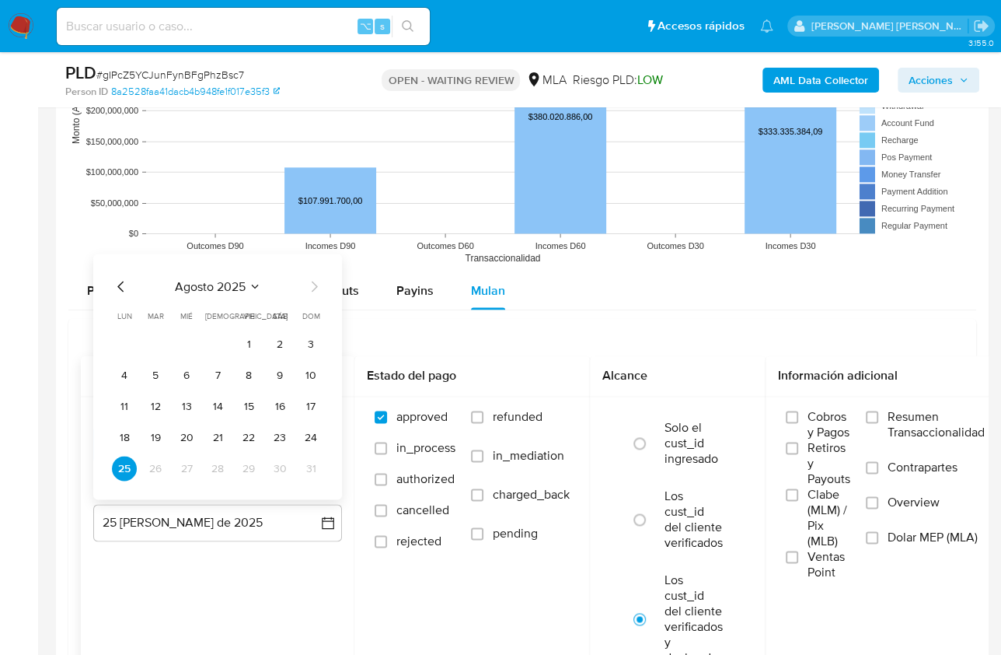
click at [121, 277] on icon "Mes anterior" at bounding box center [121, 286] width 19 height 19
click at [214, 467] on button "31" at bounding box center [217, 468] width 25 height 25
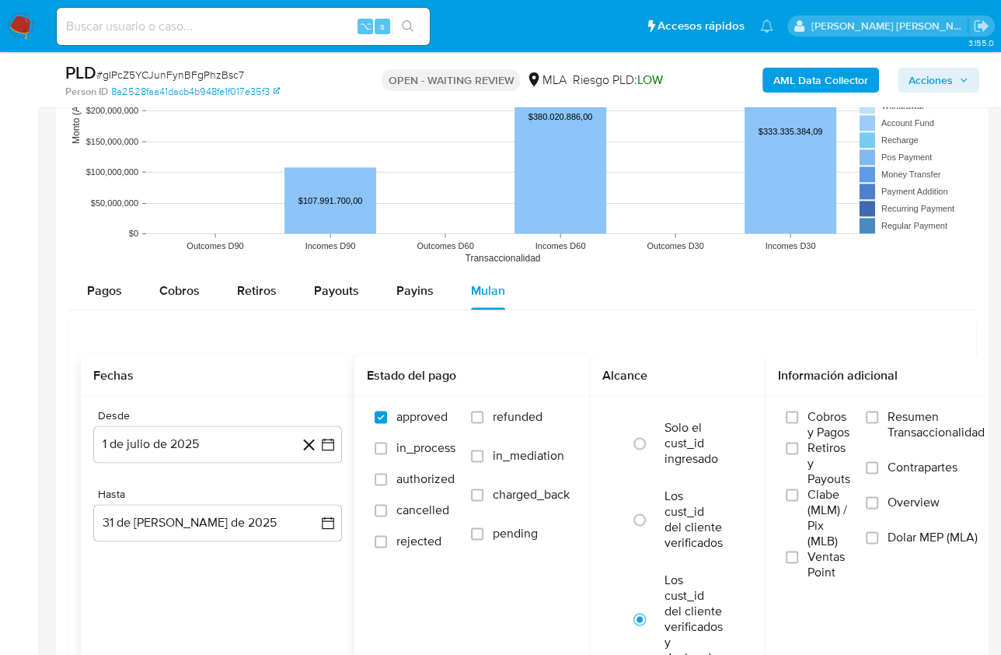
click at [463, 411] on div "approved in_process authorized cancelled rejected refunded in_mediation charged…" at bounding box center [472, 487] width 211 height 156
click at [491, 411] on label "refunded" at bounding box center [520, 428] width 99 height 39
click at [484, 411] on input "refunded" at bounding box center [477, 417] width 12 height 12
checkbox input "true"
click at [897, 540] on span "Dolar MEP (MLA)" at bounding box center [933, 537] width 90 height 16
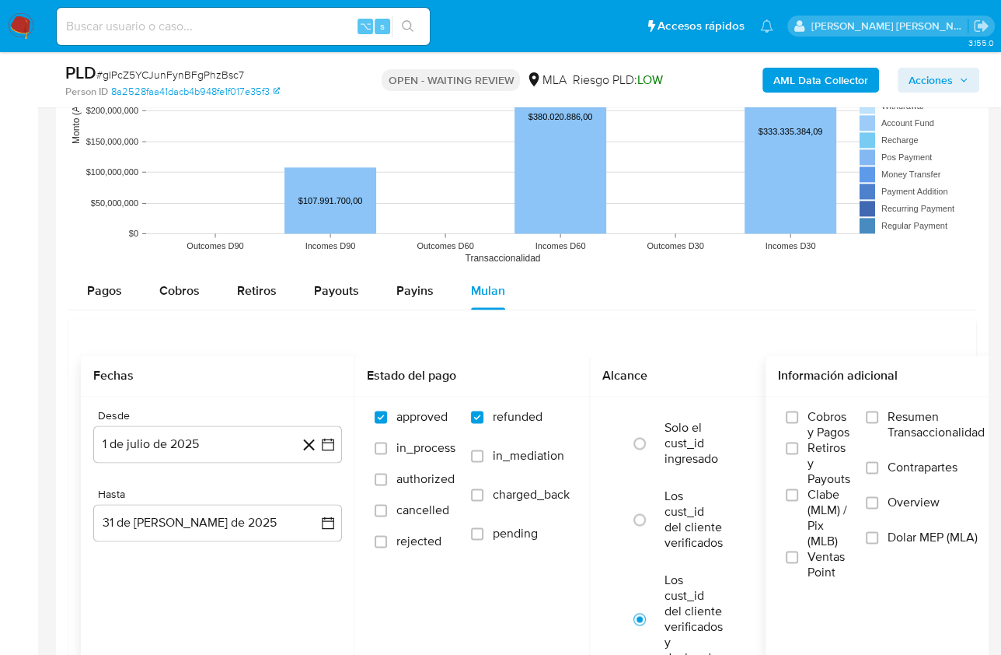
click at [879, 540] on input "Dolar MEP (MLA)" at bounding box center [872, 537] width 12 height 12
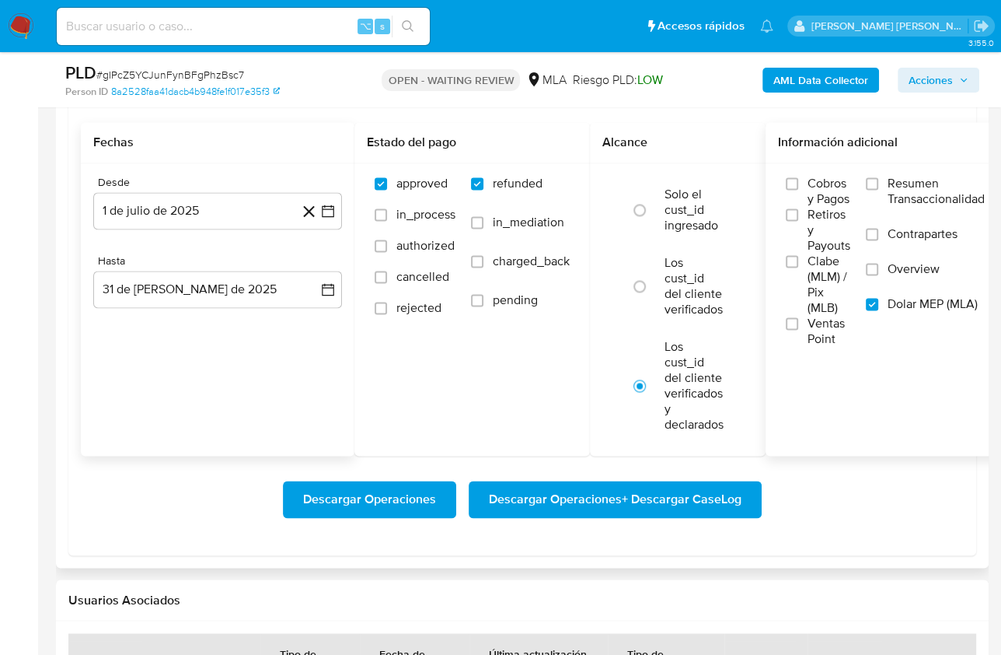
scroll to position [1754, 0]
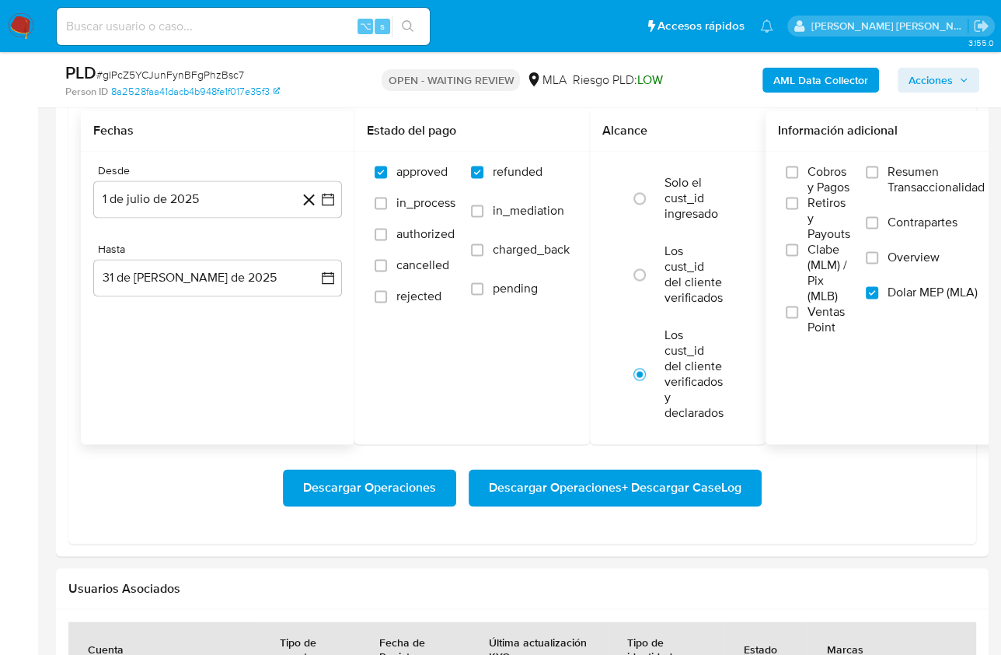
click at [604, 481] on span "Descargar Operaciones + Descargar CaseLog" at bounding box center [615, 487] width 253 height 34
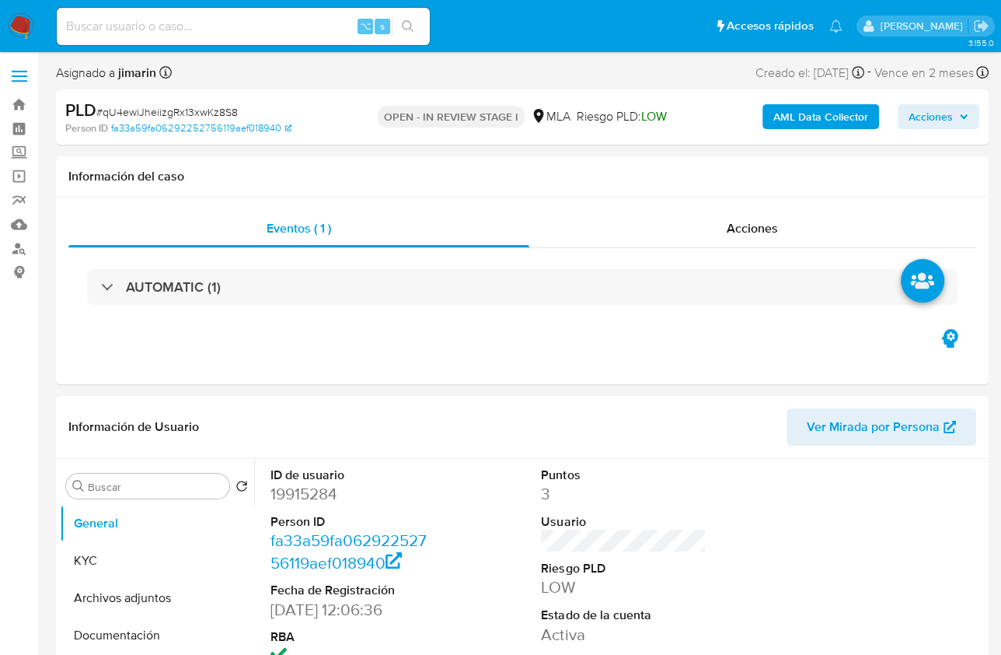
select select "10"
click at [138, 114] on span "# qU4ewiJheiizgRx13xwKz8S8" at bounding box center [167, 112] width 142 height 16
copy span "qU4ewiJheiizgRx13xwKz8S8"
click at [285, 491] on dd "19915284" at bounding box center [353, 494] width 165 height 22
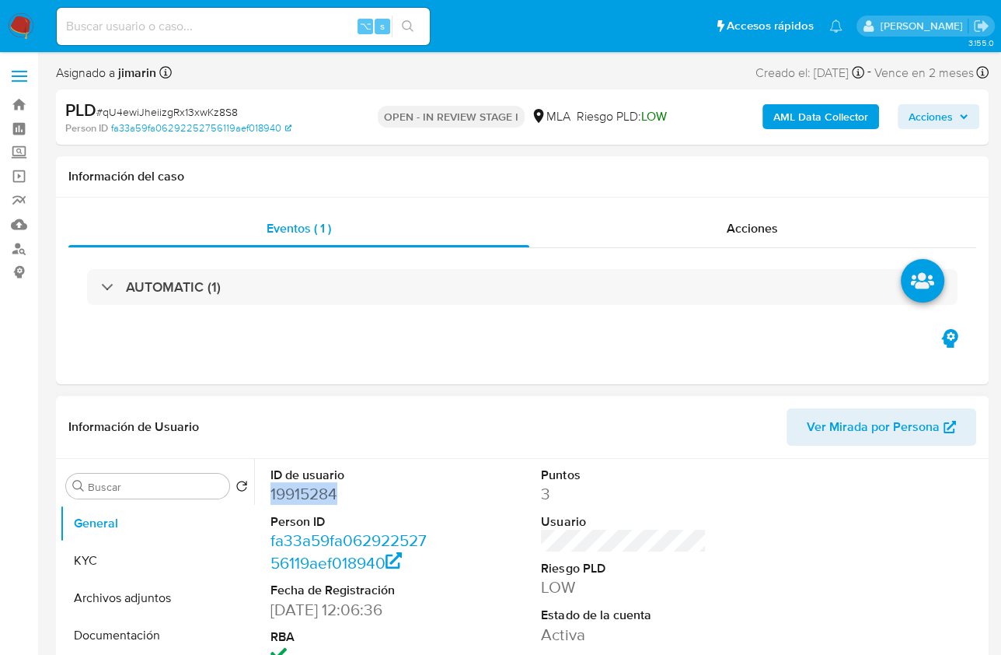
click at [285, 491] on dd "19915284" at bounding box center [353, 494] width 165 height 22
copy dd "19915284"
click at [123, 552] on button "KYC" at bounding box center [151, 560] width 182 height 37
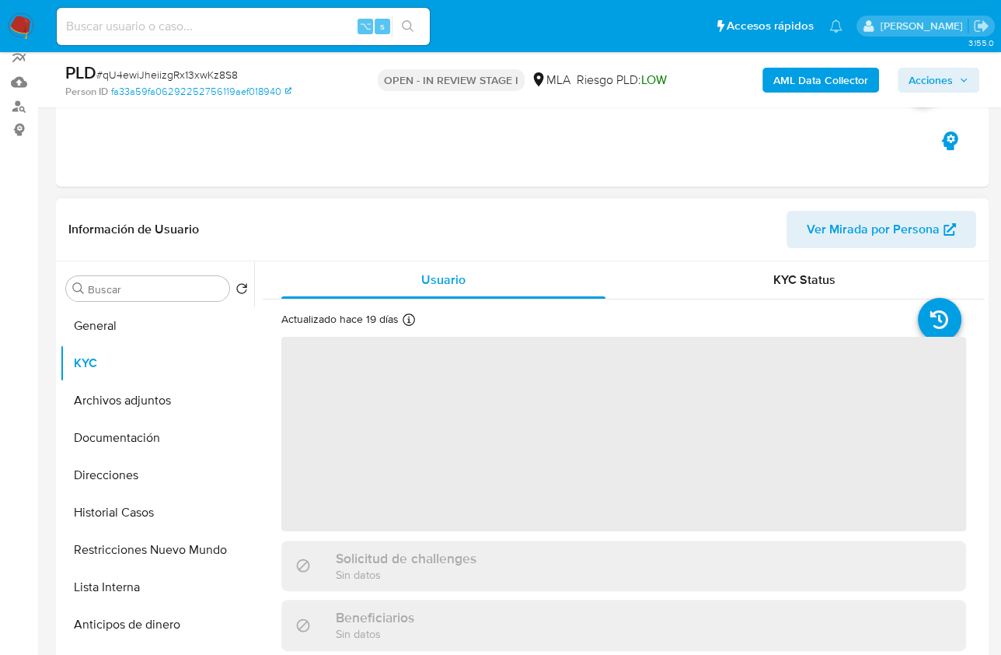
scroll to position [258, 0]
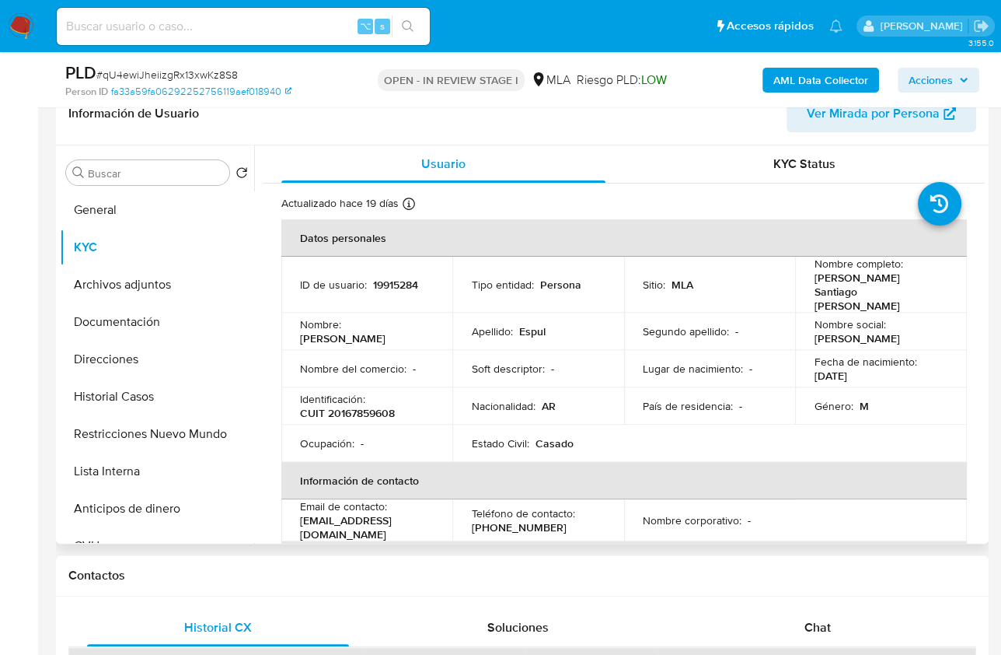
click at [414, 123] on header "Información de Usuario Ver Mirada por Persona" at bounding box center [522, 113] width 908 height 37
click at [374, 425] on td "Ocupación : -" at bounding box center [366, 443] width 171 height 37
click at [373, 406] on p "CUIT 20167859608" at bounding box center [347, 413] width 95 height 14
copy p "20167859608"
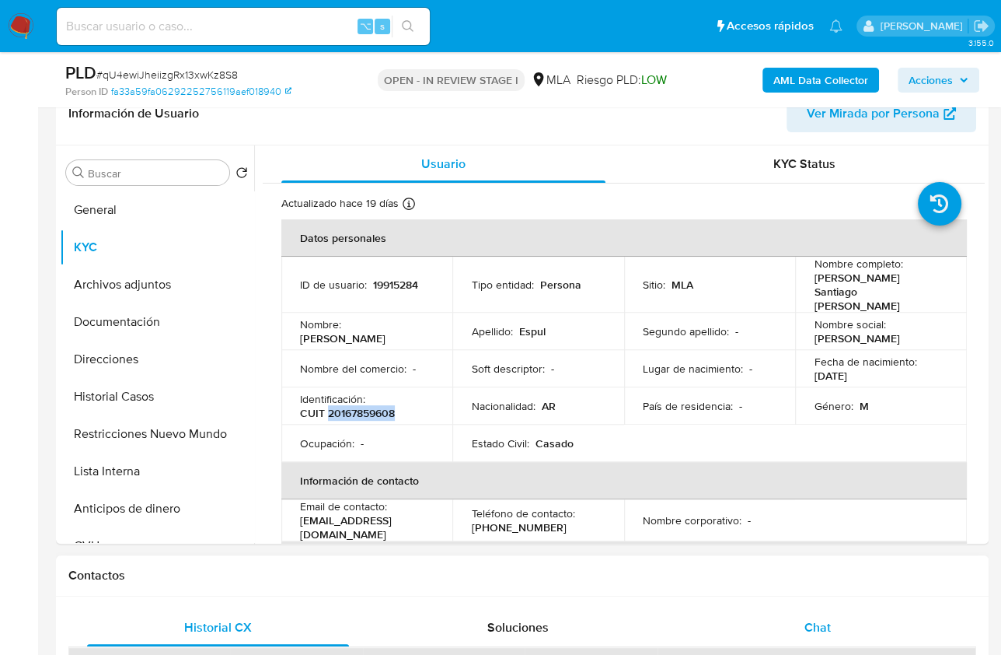
click at [889, 609] on div "Chat" at bounding box center [818, 627] width 262 height 37
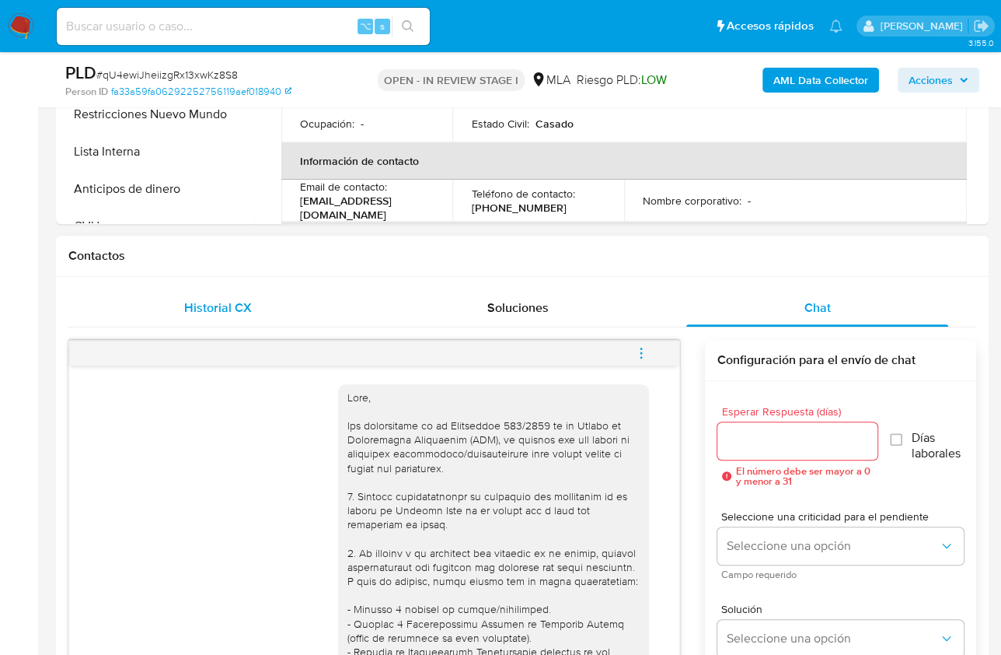
scroll to position [561, 0]
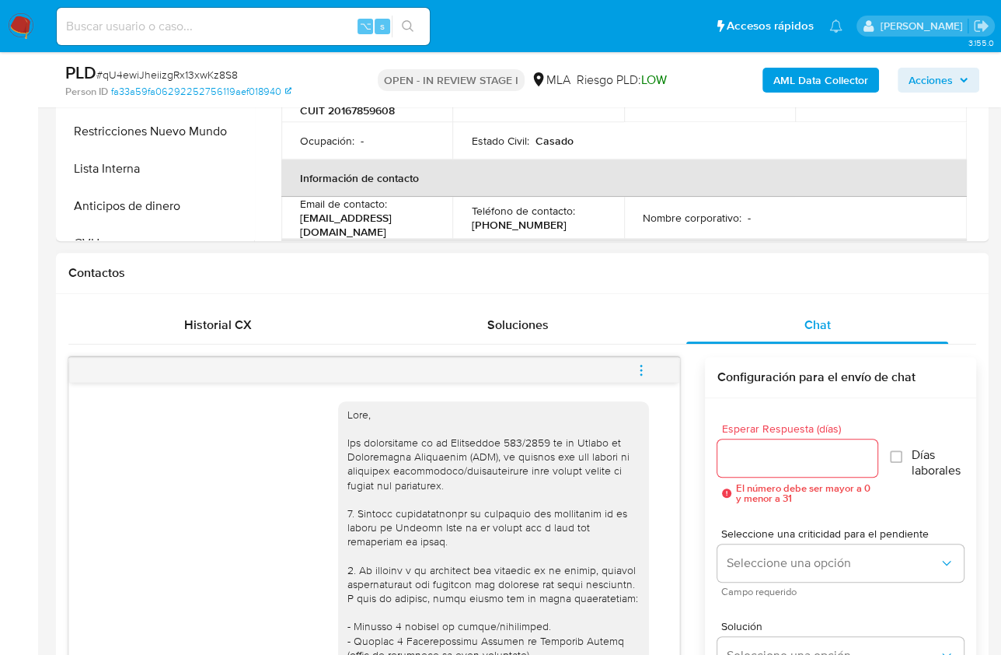
click at [278, 352] on div "18/08/2025 17:44:03 Hola, Esperamos que te encuentres muy bien. Te consultamos …" at bounding box center [522, 612] width 908 height 536
drag, startPoint x: 245, startPoint y: 321, endPoint x: 385, endPoint y: 322, distance: 140.0
click at [246, 321] on span "Historial CX" at bounding box center [218, 325] width 68 height 18
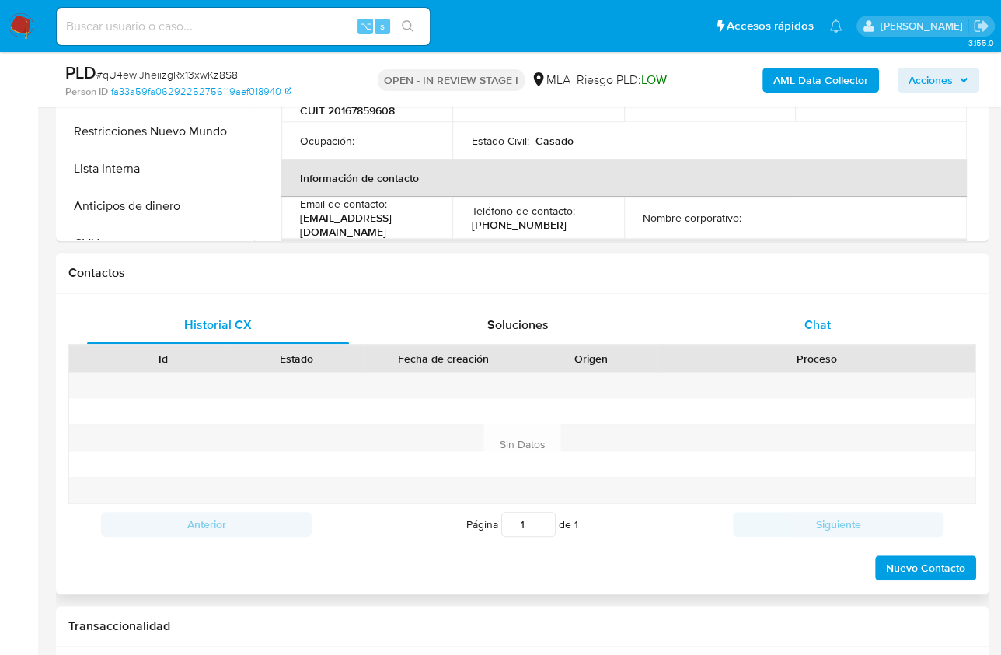
click at [826, 313] on div "Chat" at bounding box center [818, 324] width 262 height 37
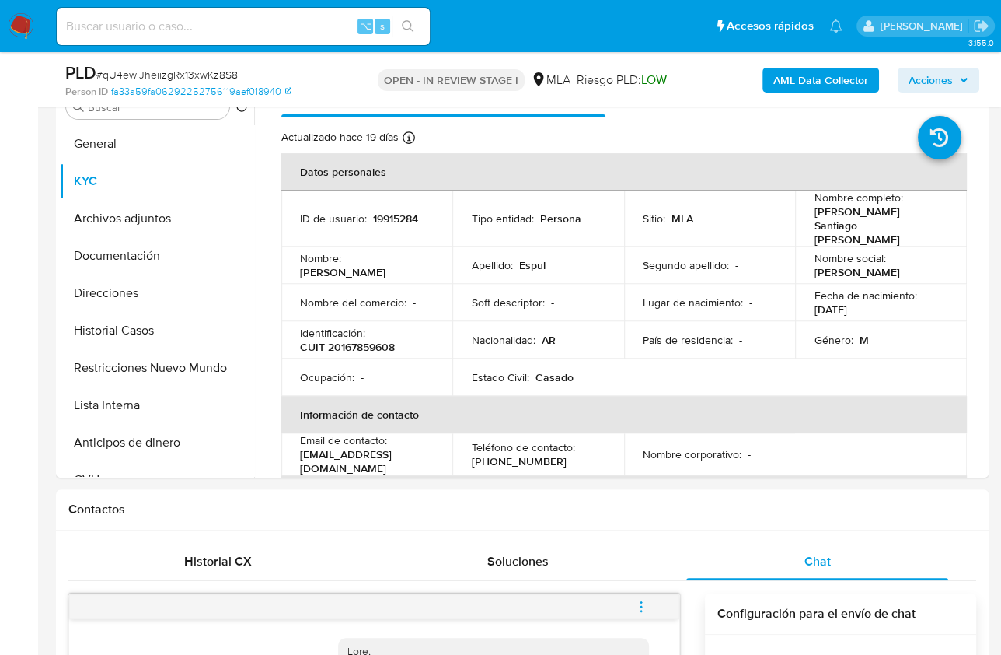
scroll to position [323, 0]
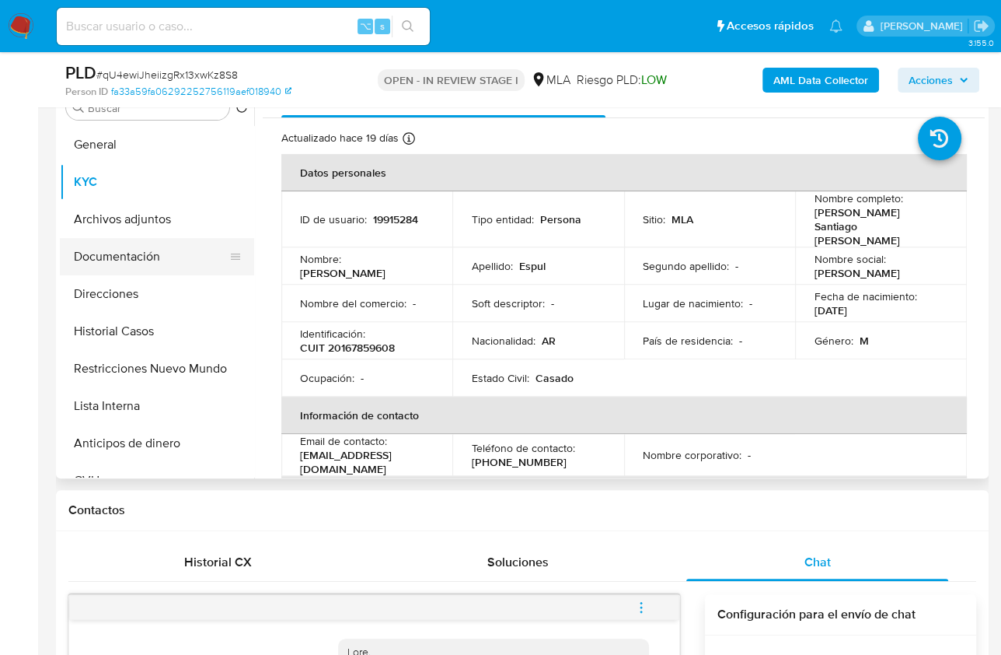
click at [155, 263] on button "Documentación" at bounding box center [151, 256] width 182 height 37
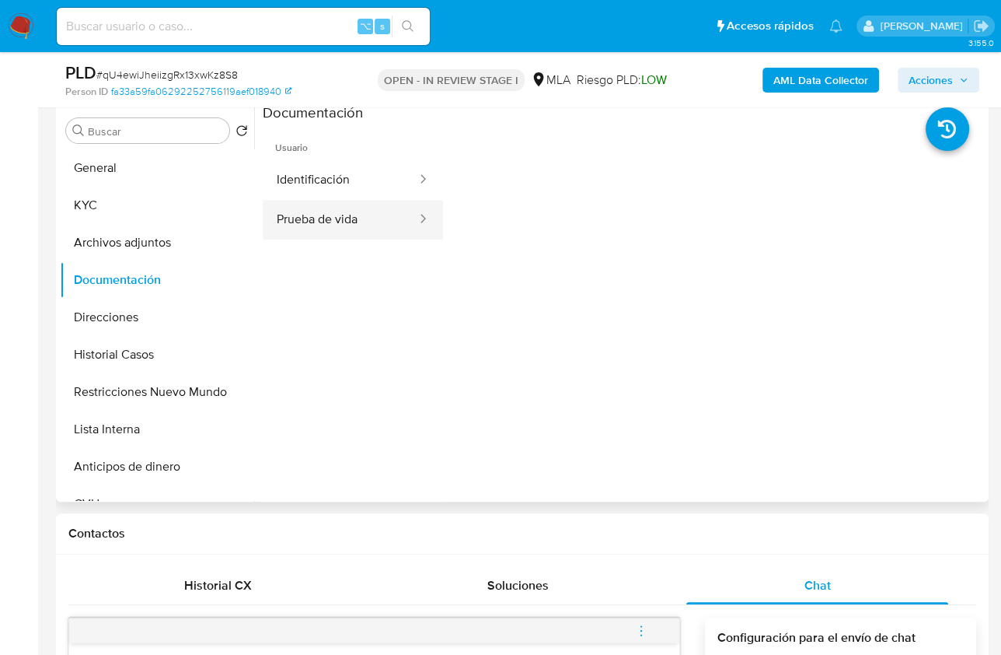
scroll to position [298, 0]
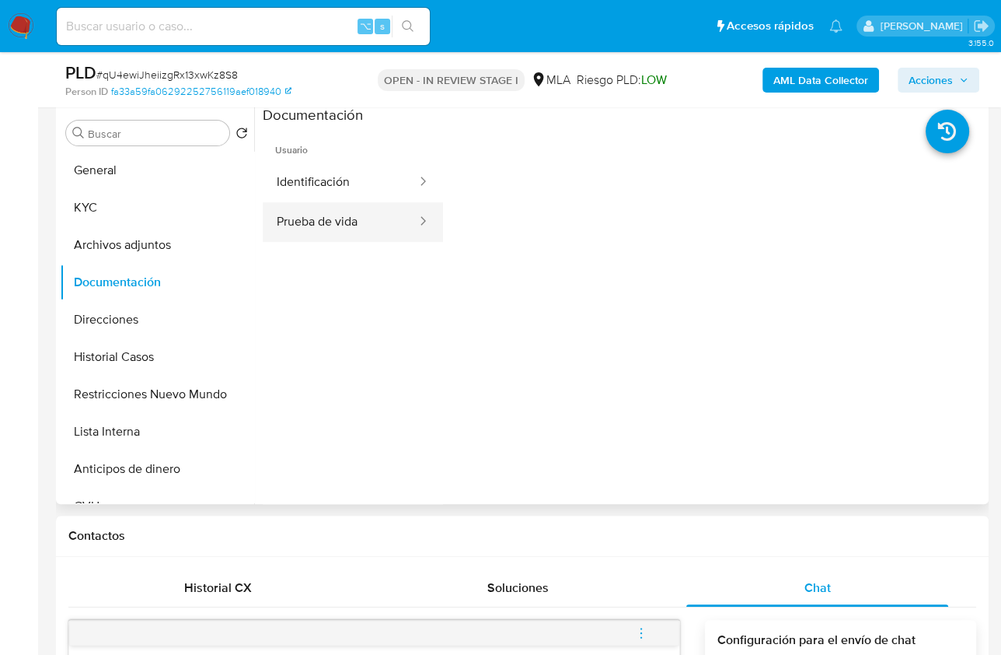
drag, startPoint x: 341, startPoint y: 219, endPoint x: 374, endPoint y: 225, distance: 33.9
click at [341, 219] on button "Prueba de vida" at bounding box center [341, 222] width 156 height 40
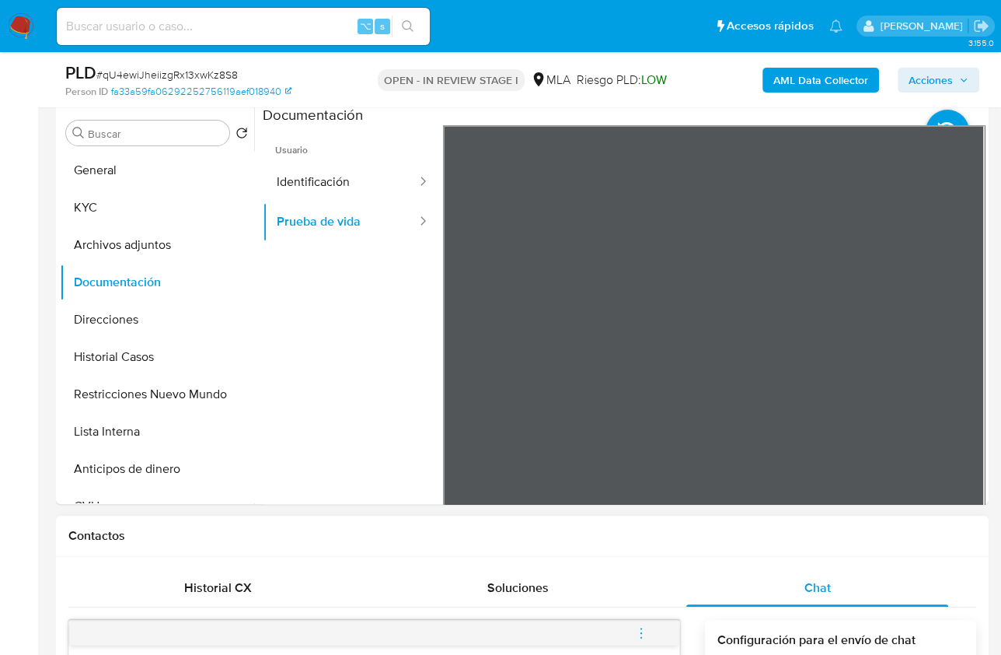
click at [808, 533] on h1 "Contactos" at bounding box center [522, 536] width 908 height 16
click at [119, 243] on button "Archivos adjuntos" at bounding box center [151, 244] width 182 height 37
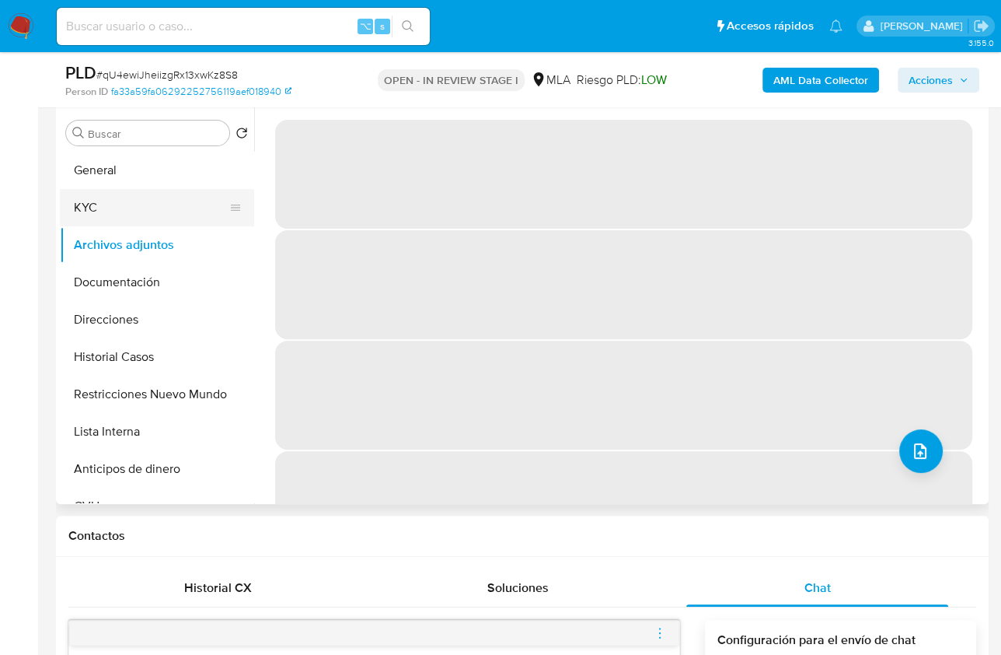
click at [107, 204] on button "KYC" at bounding box center [151, 207] width 182 height 37
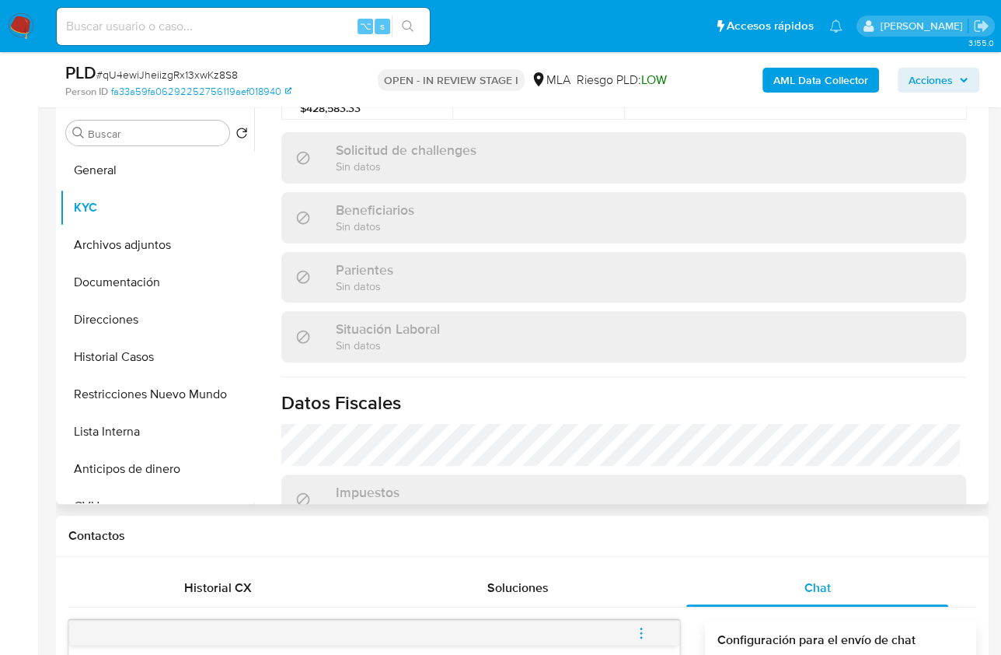
scroll to position [399, 0]
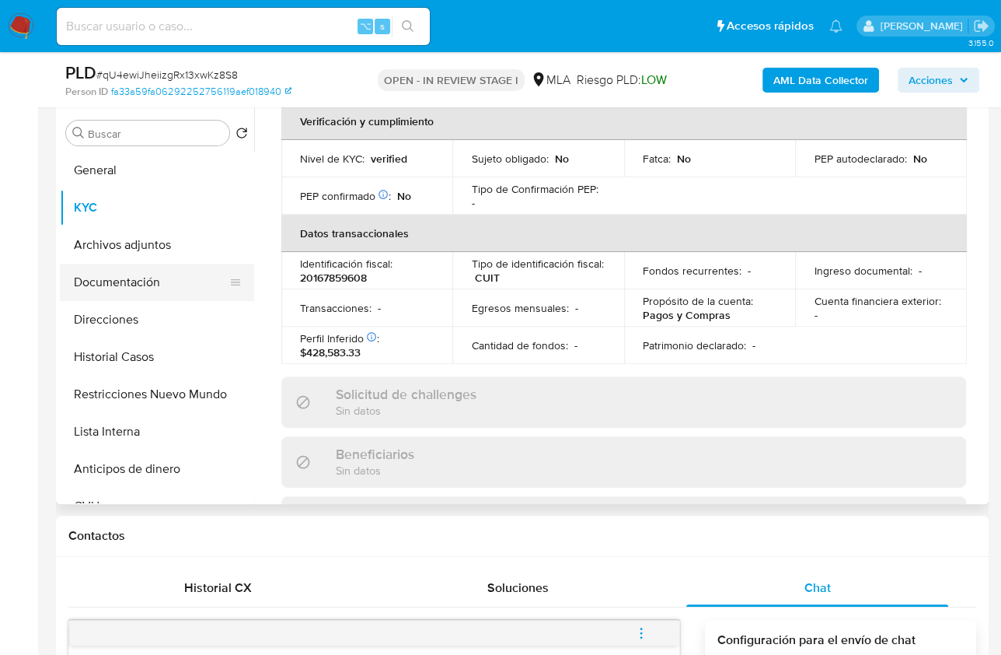
click at [102, 294] on button "Documentación" at bounding box center [151, 282] width 182 height 37
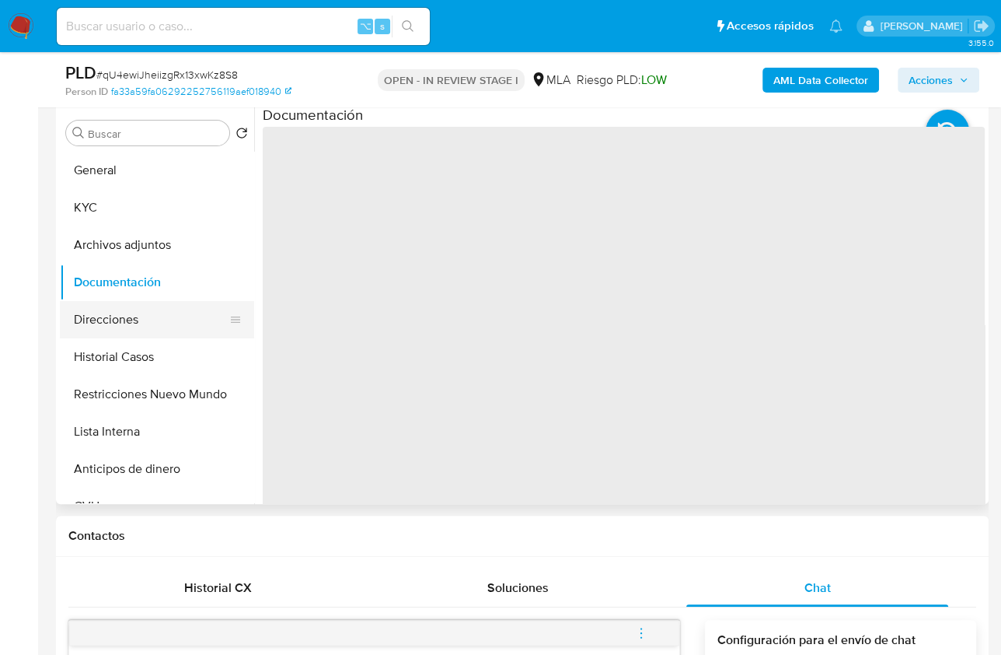
click at [121, 323] on button "Direcciones" at bounding box center [151, 319] width 182 height 37
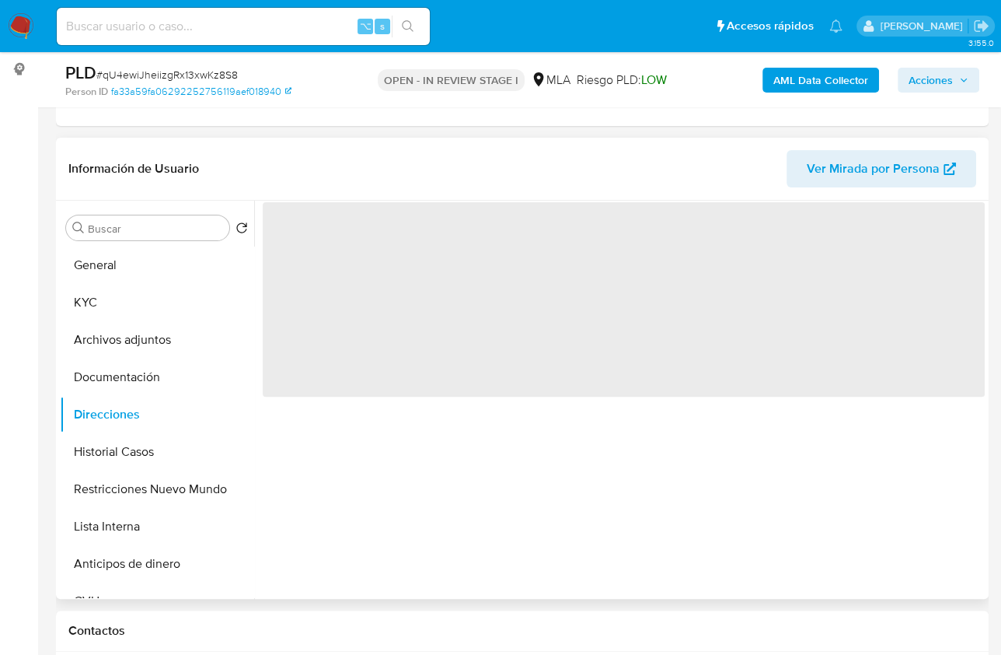
scroll to position [184, 0]
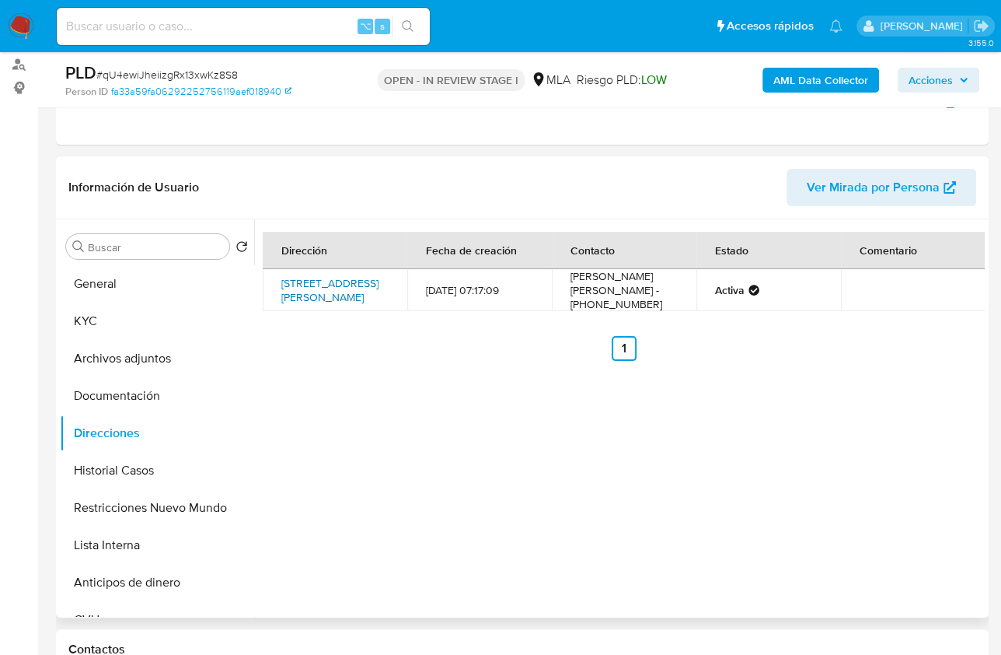
click at [299, 285] on link "Colegio Nacional 423, Villa Regina, Río Negro, 8336, Argentina 423" at bounding box center [329, 290] width 97 height 30
click at [106, 317] on button "KYC" at bounding box center [151, 320] width 182 height 37
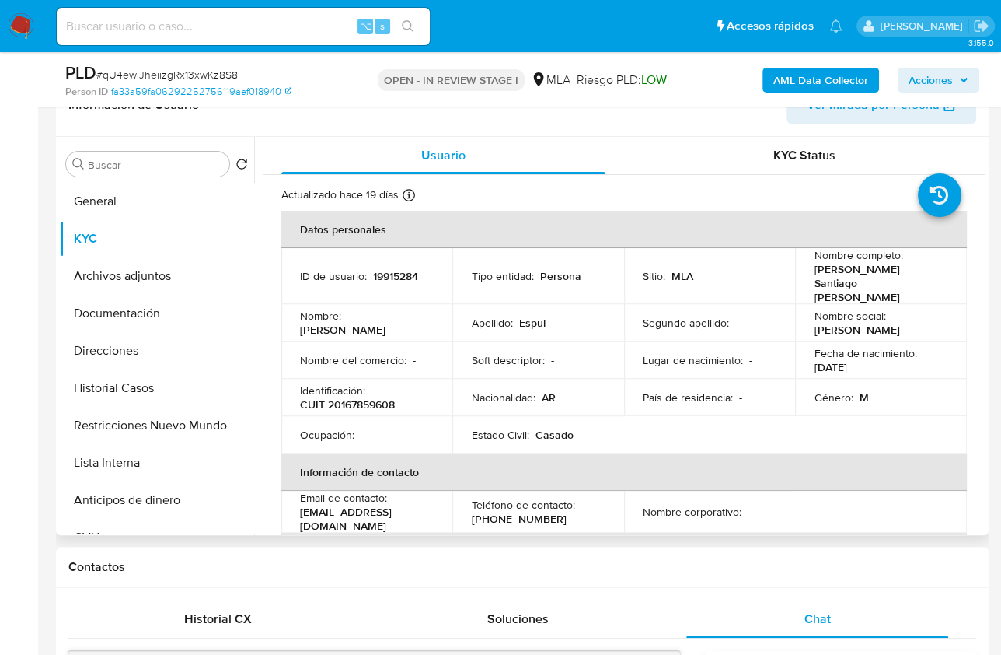
scroll to position [265, 0]
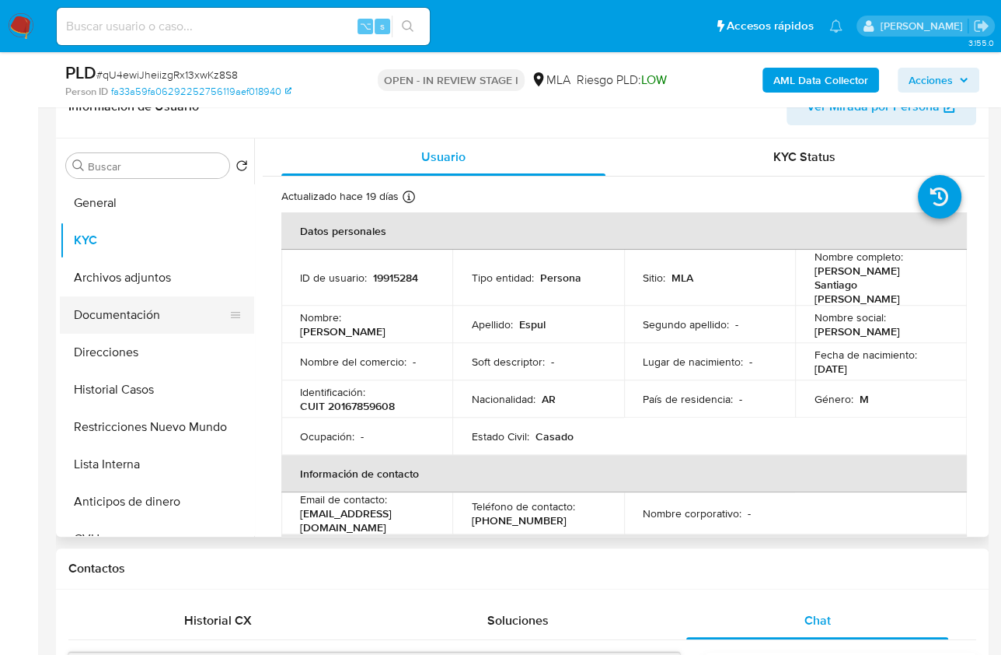
click at [133, 297] on button "Documentación" at bounding box center [151, 314] width 182 height 37
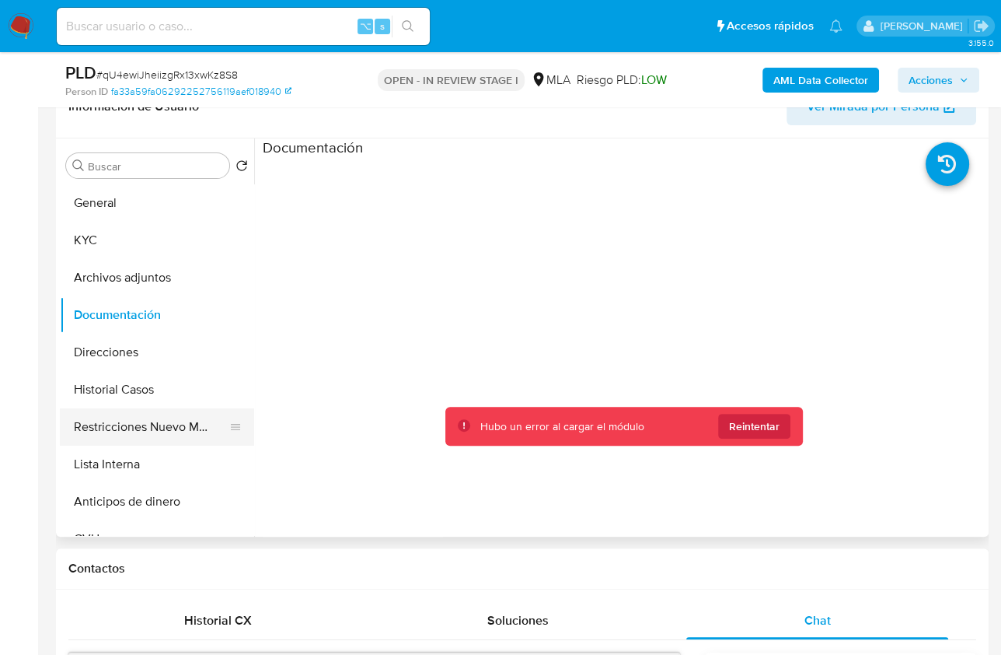
click at [161, 415] on button "Restricciones Nuevo Mundo" at bounding box center [151, 426] width 182 height 37
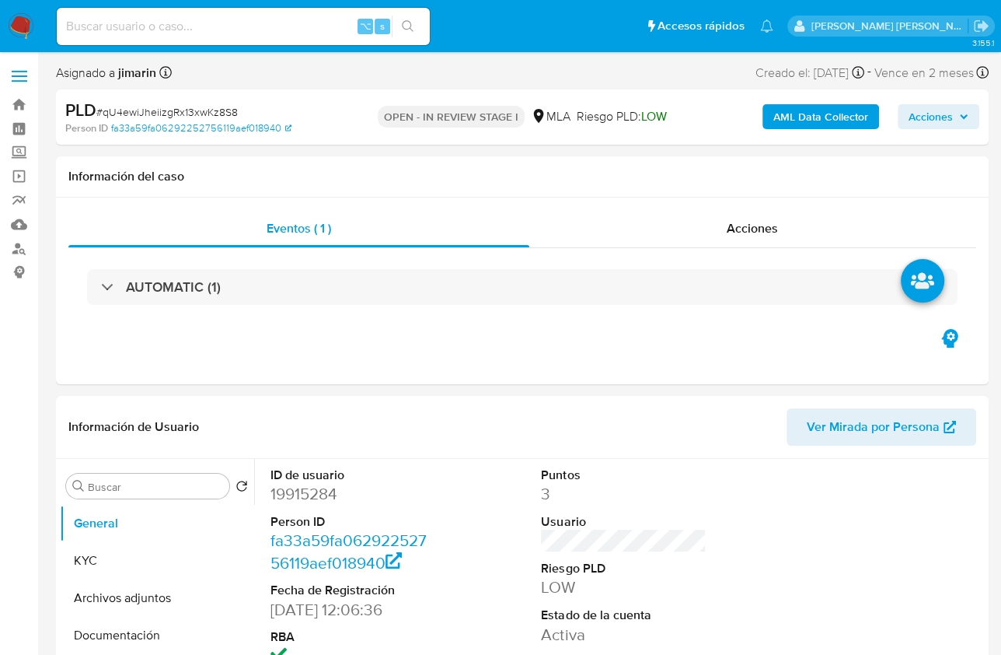
select select "10"
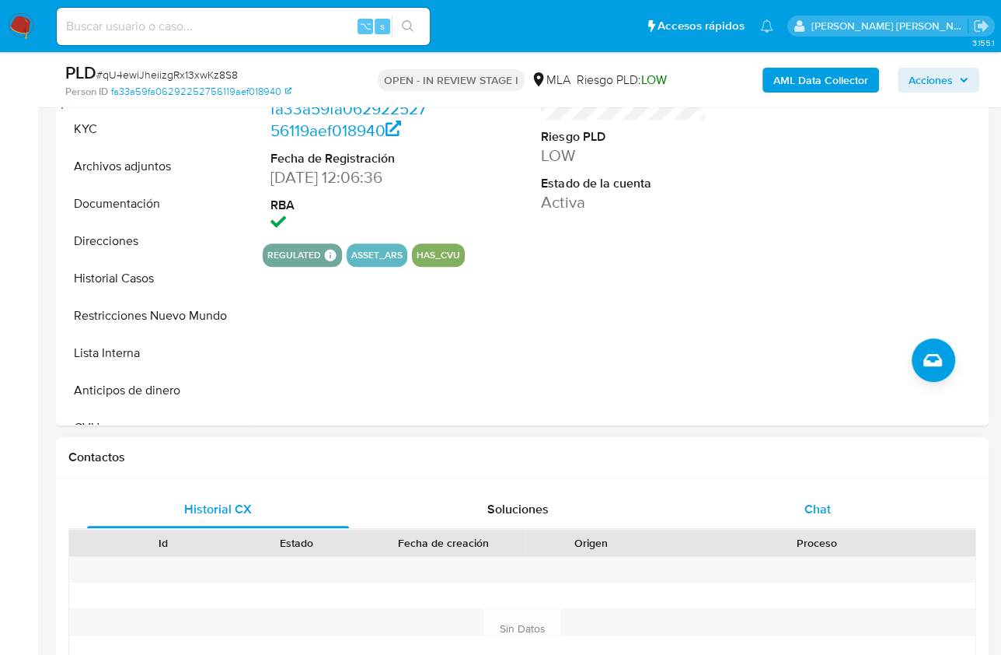
click at [812, 498] on div "Chat" at bounding box center [818, 509] width 262 height 37
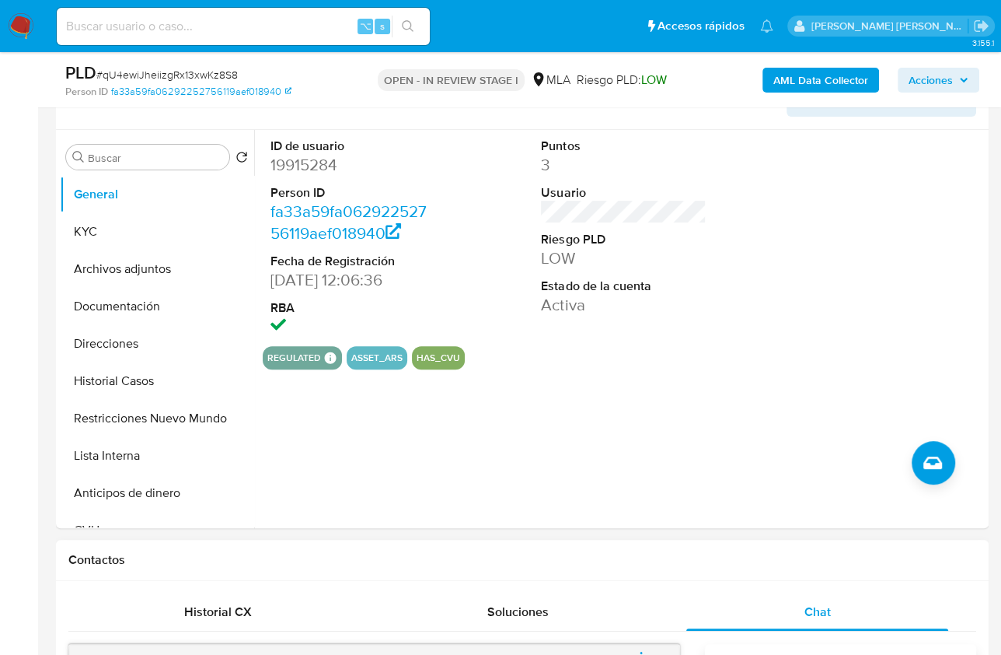
scroll to position [87, 0]
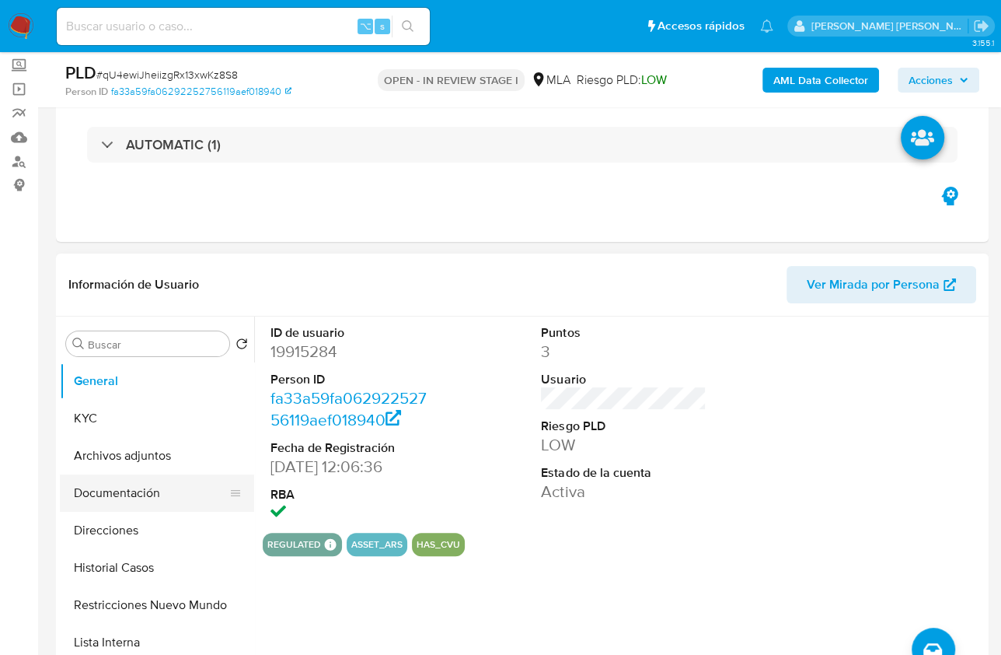
click at [150, 501] on button "Documentación" at bounding box center [151, 492] width 182 height 37
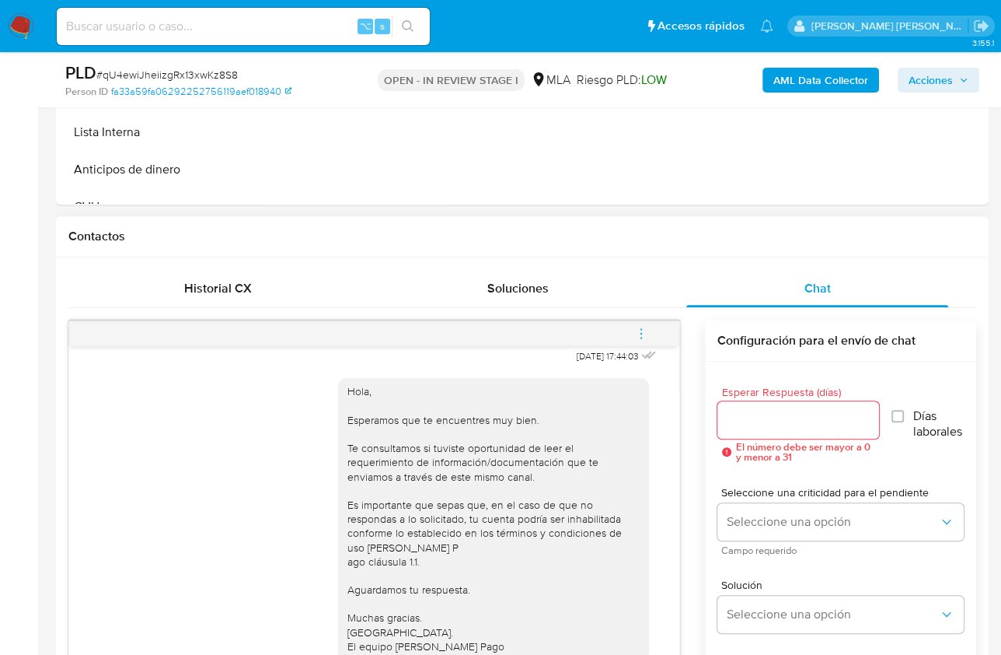
scroll to position [794, 0]
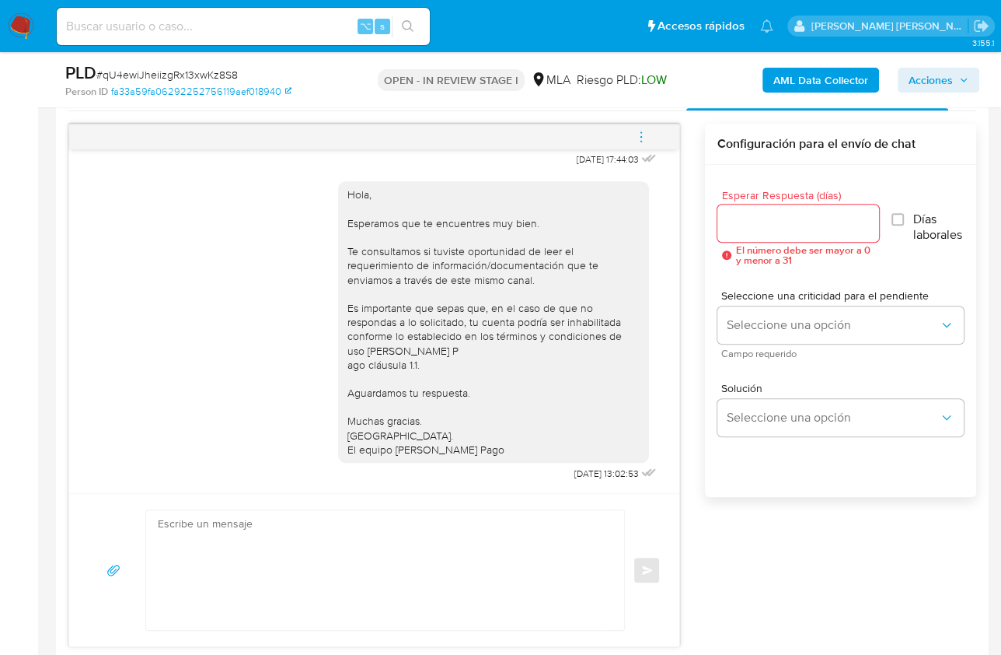
click at [430, 550] on textarea at bounding box center [381, 570] width 447 height 120
paste textarea "Lore , Ip dolorsi am con adipiscinge seddoeiusmo te in utlabo et Dolorem Aliq, …"
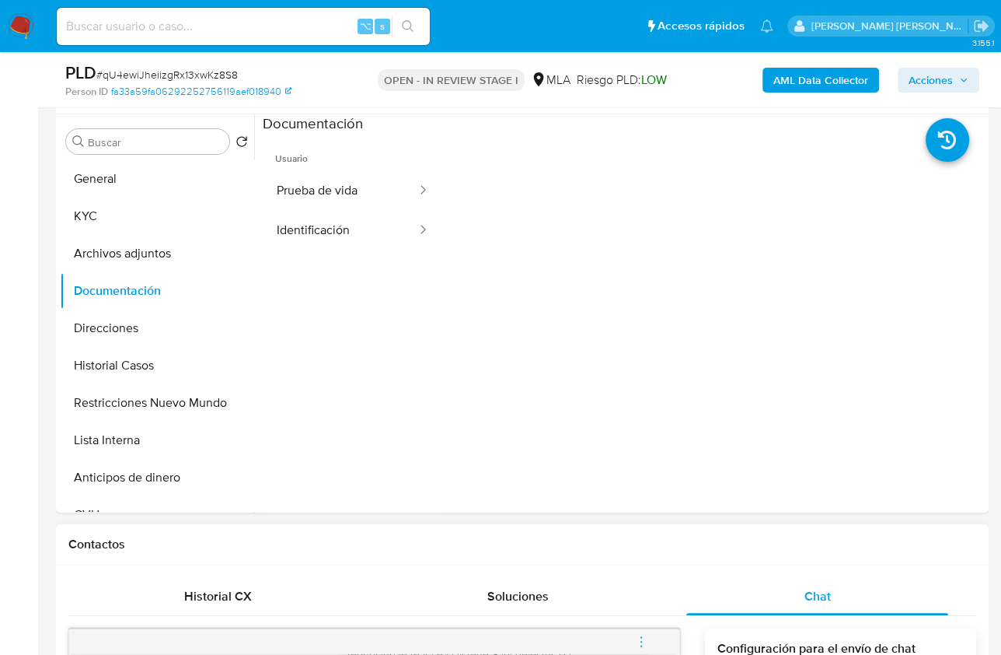
scroll to position [138, 0]
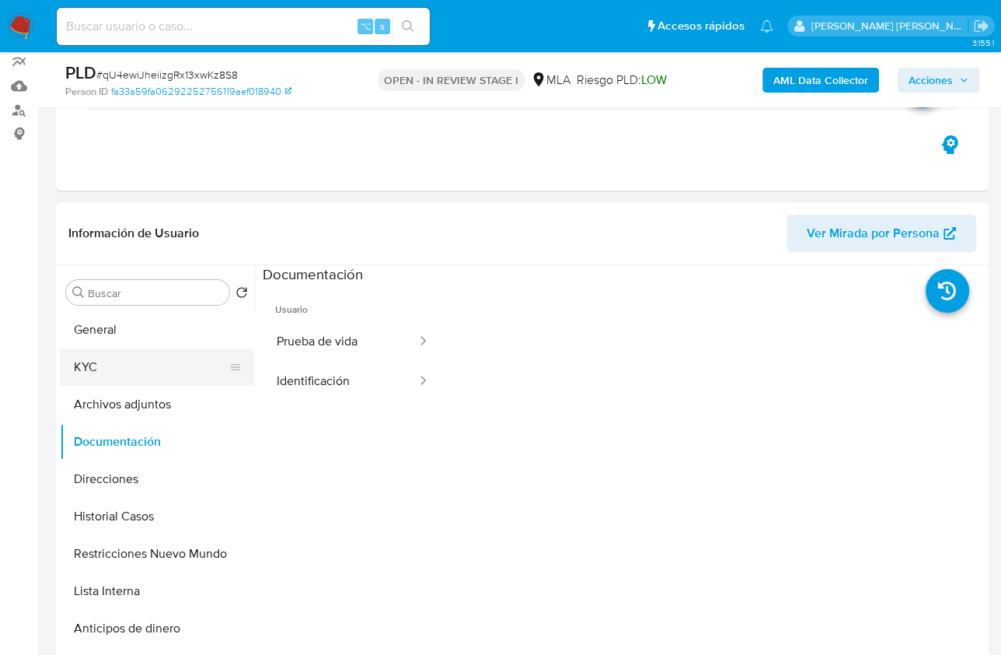
click at [117, 358] on button "KYC" at bounding box center [151, 366] width 182 height 37
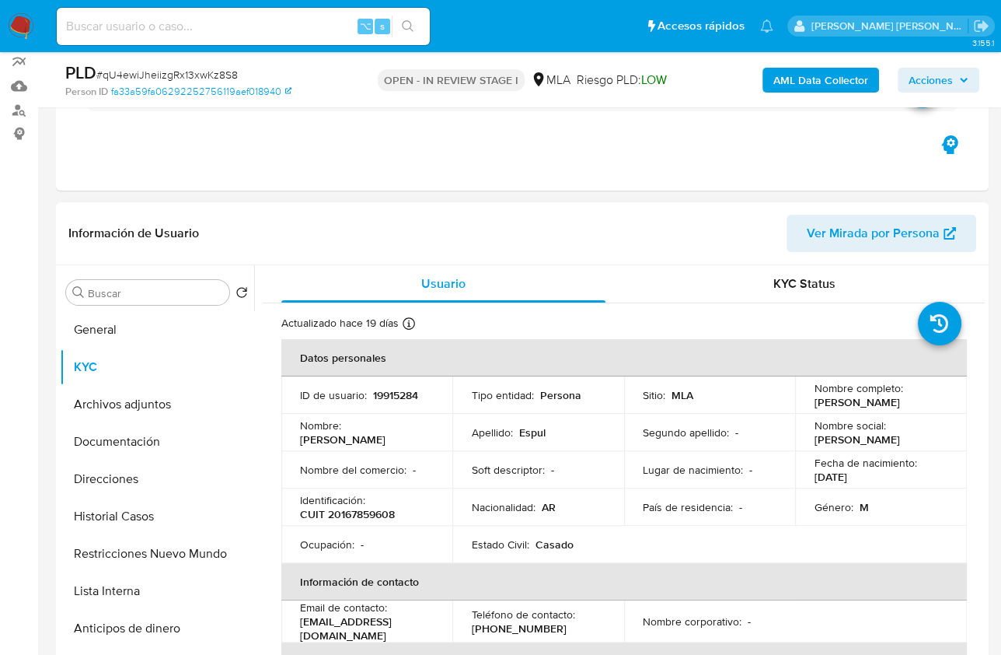
click at [826, 406] on p "[PERSON_NAME]" at bounding box center [857, 402] width 86 height 14
copy p "[PERSON_NAME]"
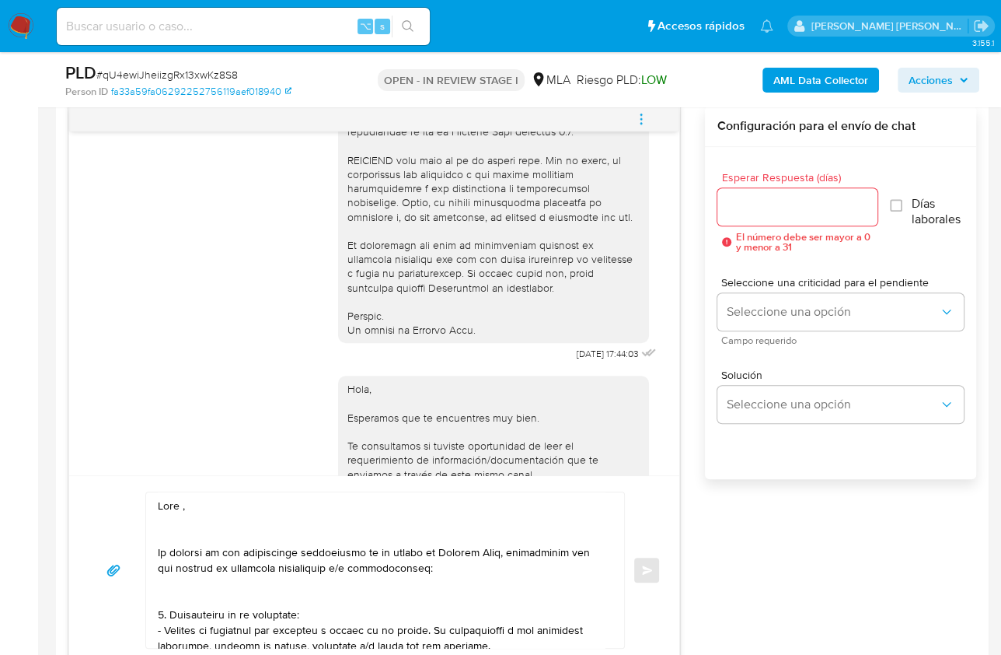
scroll to position [1057, 0]
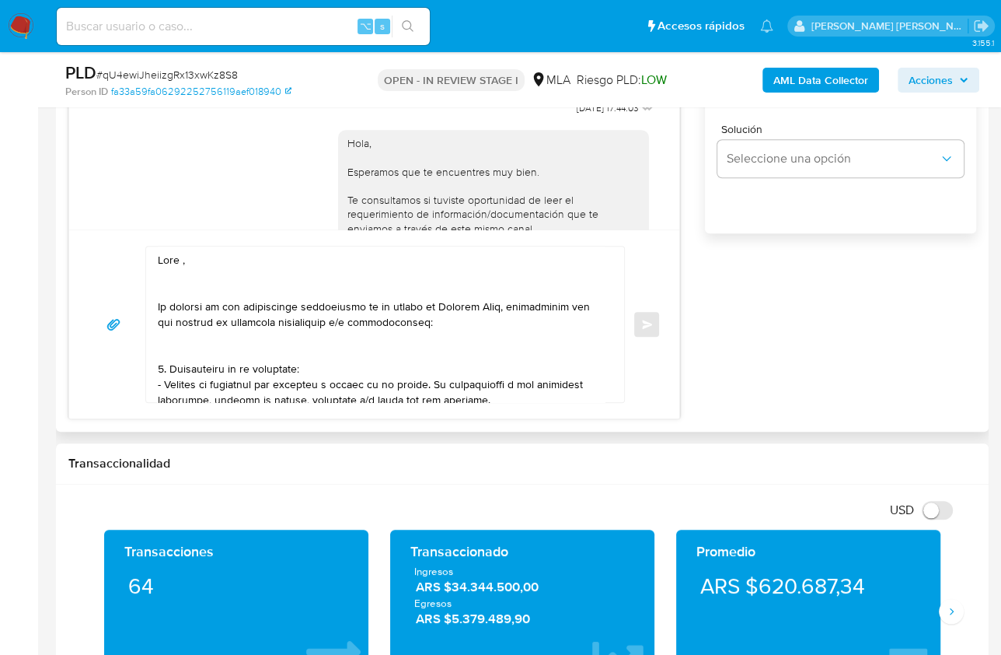
click at [183, 260] on textarea at bounding box center [381, 324] width 447 height 156
paste textarea "[PERSON_NAME]"
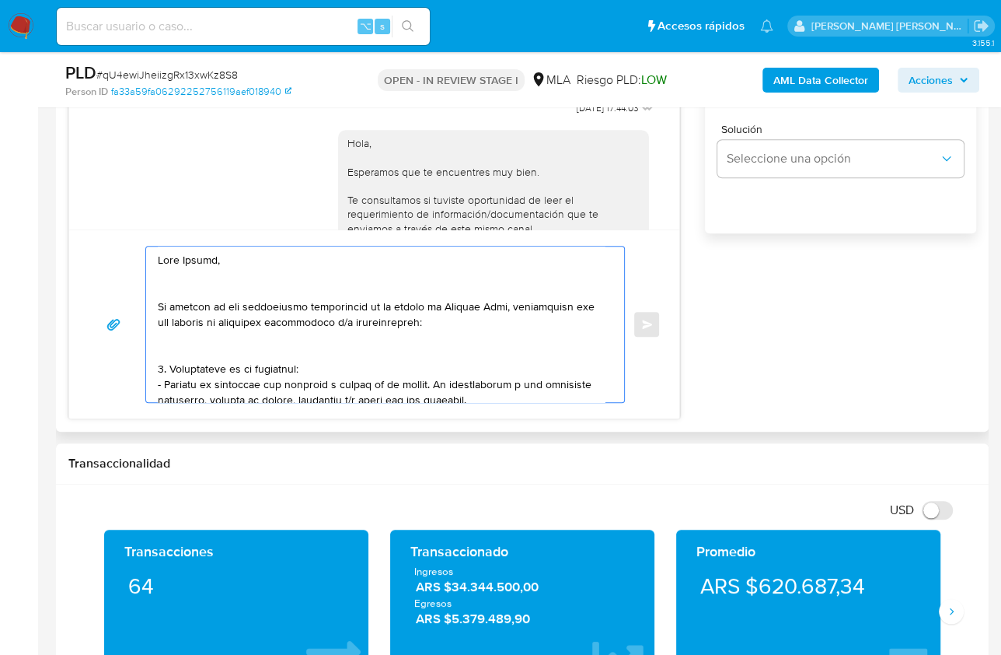
click at [213, 292] on textarea at bounding box center [381, 324] width 447 height 156
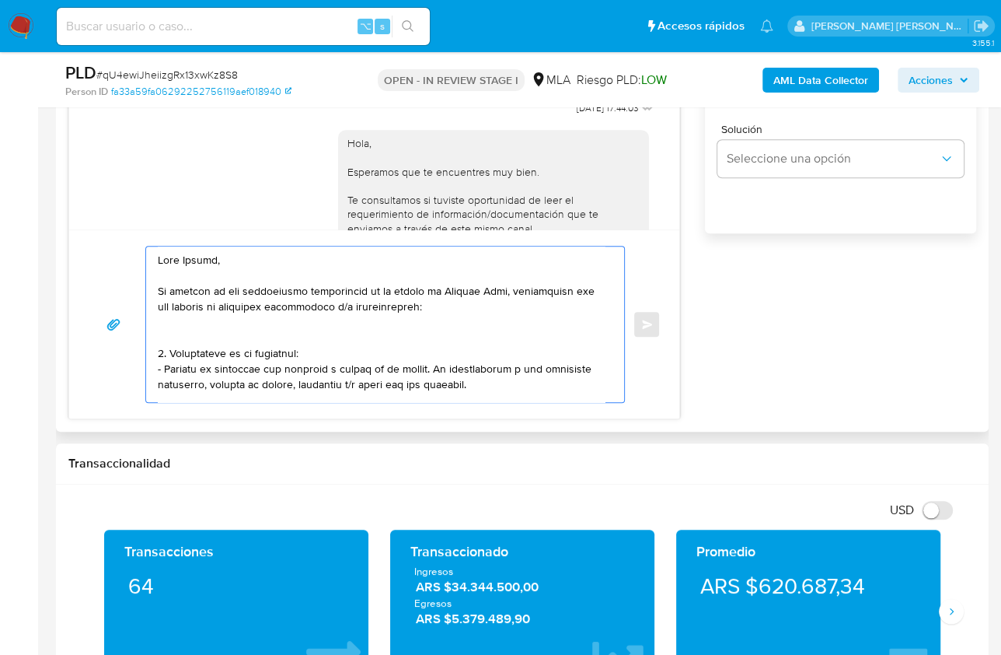
click at [245, 323] on textarea at bounding box center [381, 324] width 447 height 156
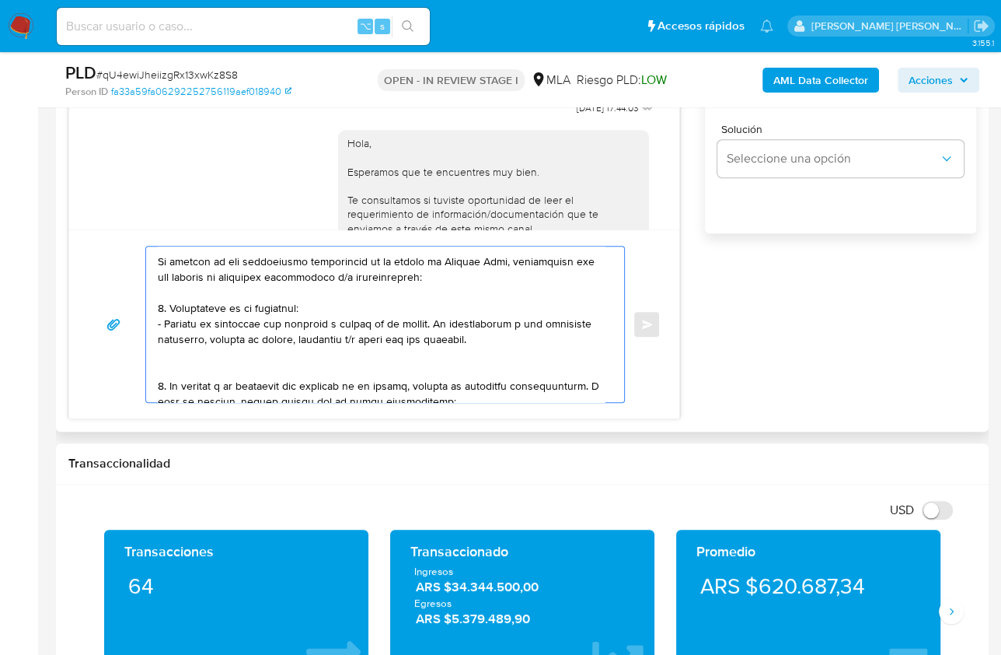
click at [181, 362] on textarea at bounding box center [381, 324] width 447 height 156
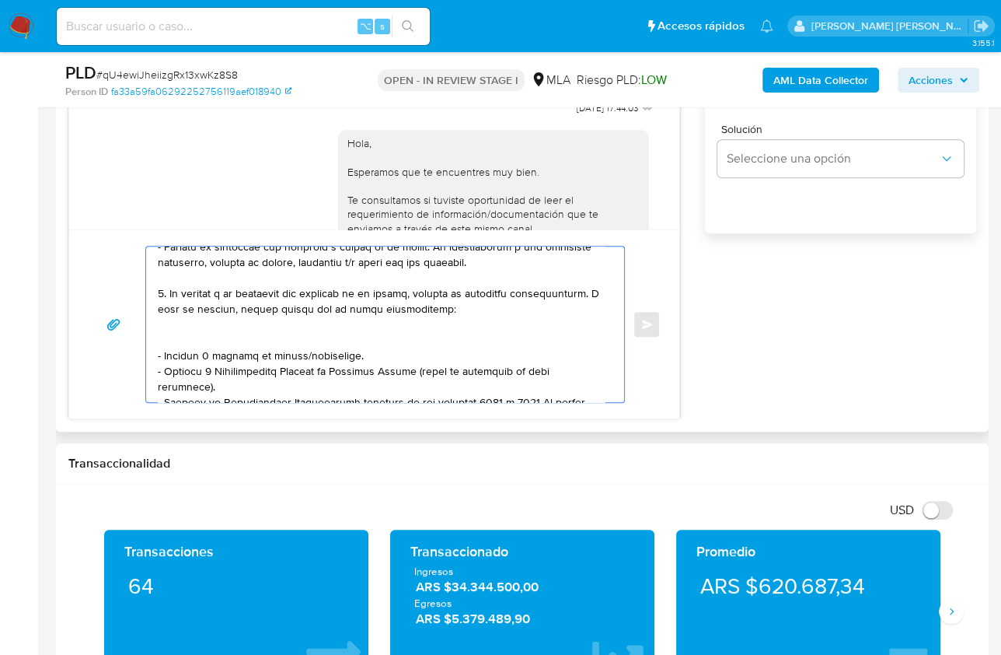
scroll to position [127, 0]
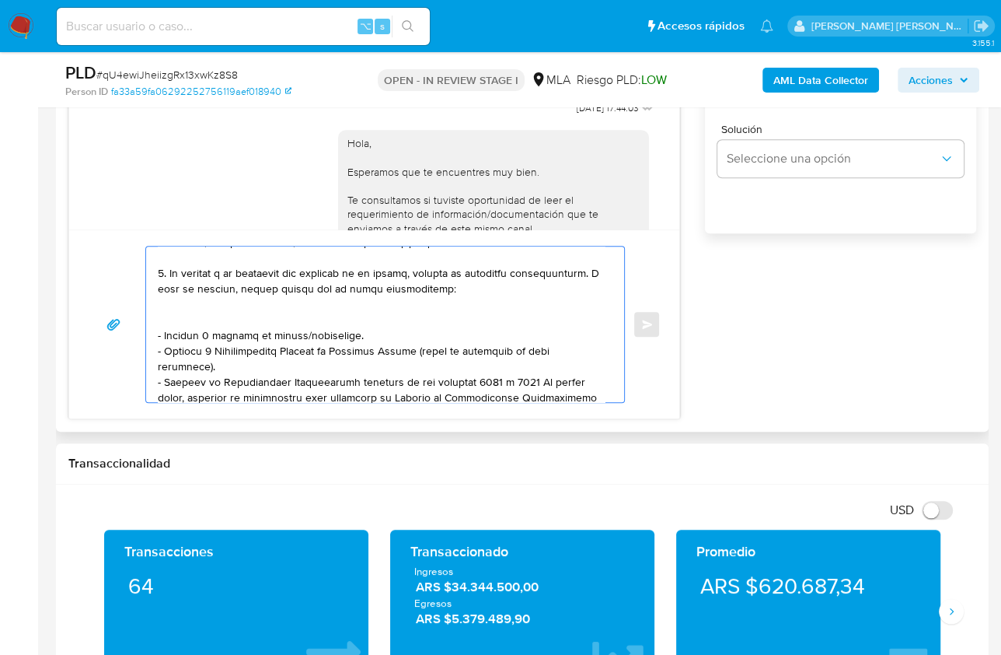
click at [190, 316] on textarea at bounding box center [381, 324] width 447 height 156
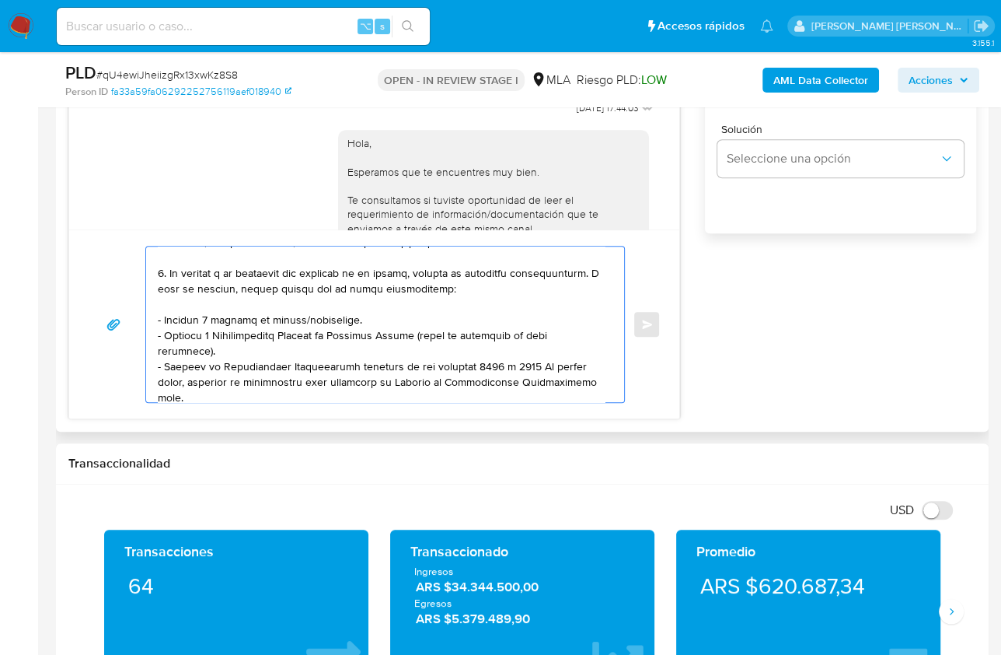
drag, startPoint x: 174, startPoint y: 304, endPoint x: 222, endPoint y: 341, distance: 60.4
click at [222, 341] on textarea at bounding box center [381, 324] width 447 height 156
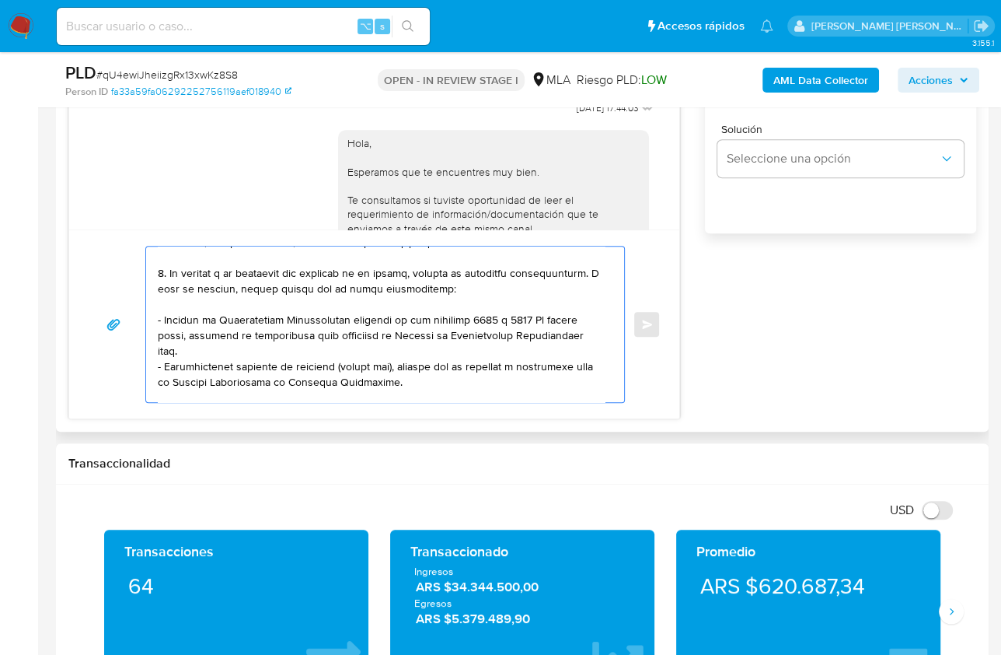
click at [201, 346] on textarea at bounding box center [381, 324] width 447 height 156
paste textarea "[URL][DOMAIN_NAME]"
drag, startPoint x: 403, startPoint y: 381, endPoint x: 150, endPoint y: 363, distance: 253.3
click at [150, 363] on div at bounding box center [381, 324] width 470 height 156
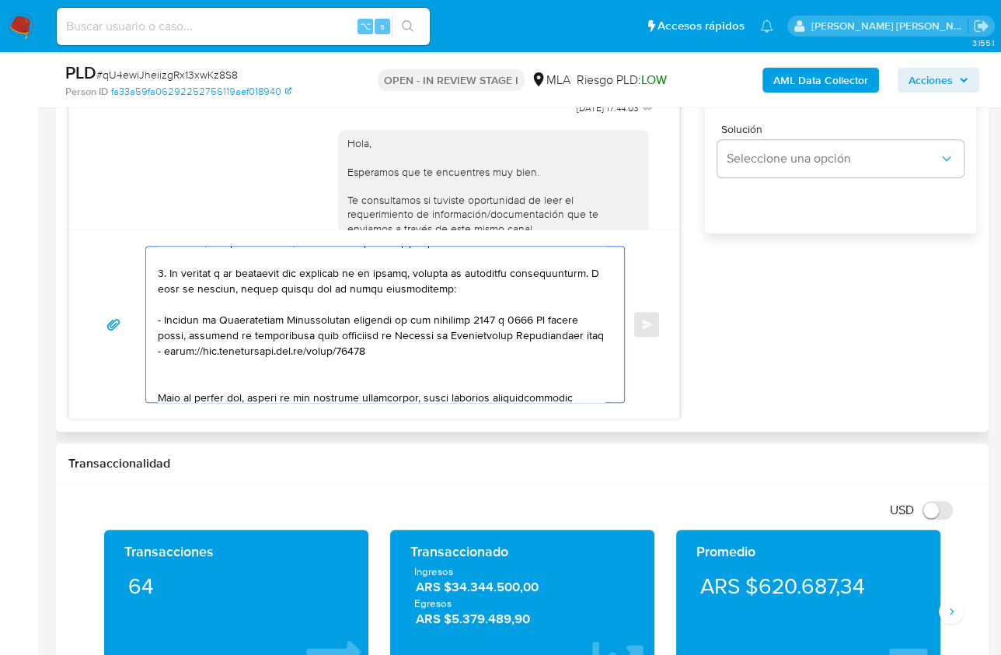
click at [179, 376] on textarea at bounding box center [381, 324] width 447 height 156
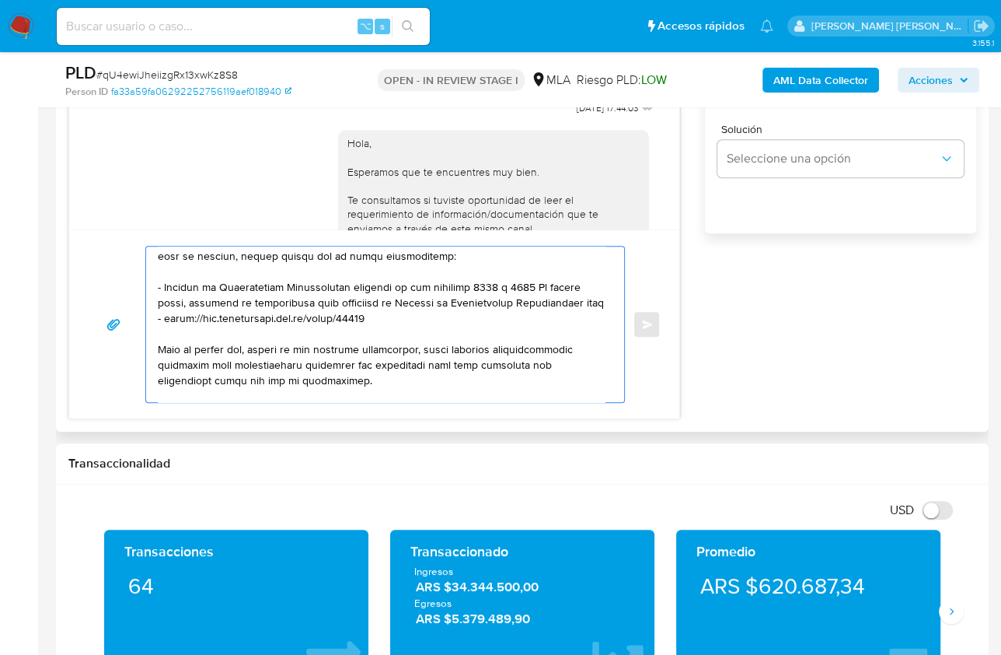
scroll to position [246, 0]
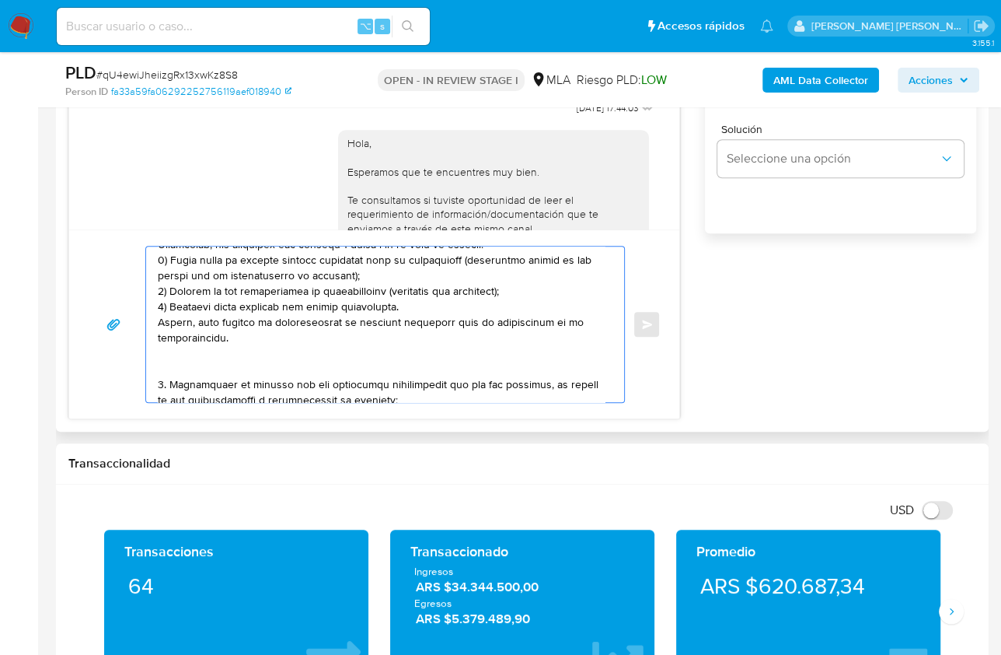
drag, startPoint x: 168, startPoint y: 304, endPoint x: 280, endPoint y: 353, distance: 122.2
click at [280, 353] on textarea at bounding box center [381, 324] width 447 height 156
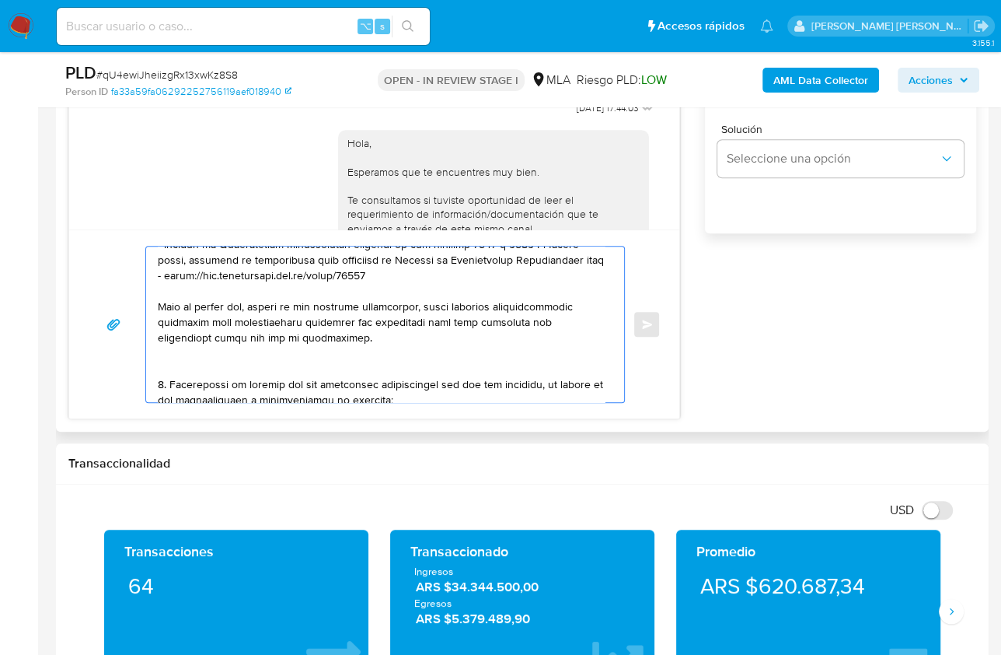
click at [183, 367] on textarea at bounding box center [381, 324] width 447 height 156
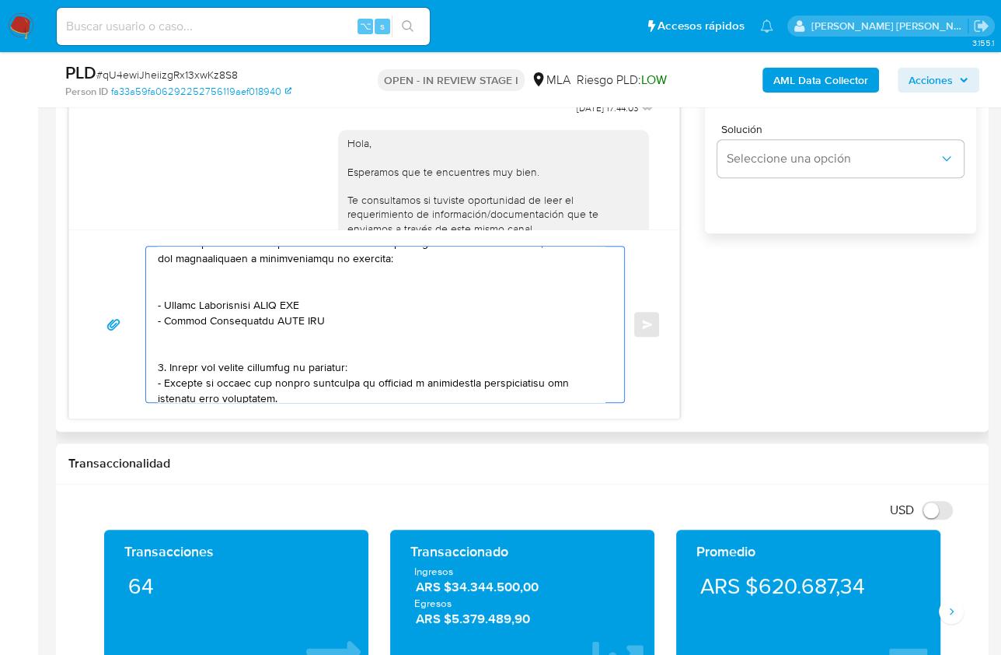
scroll to position [334, 0]
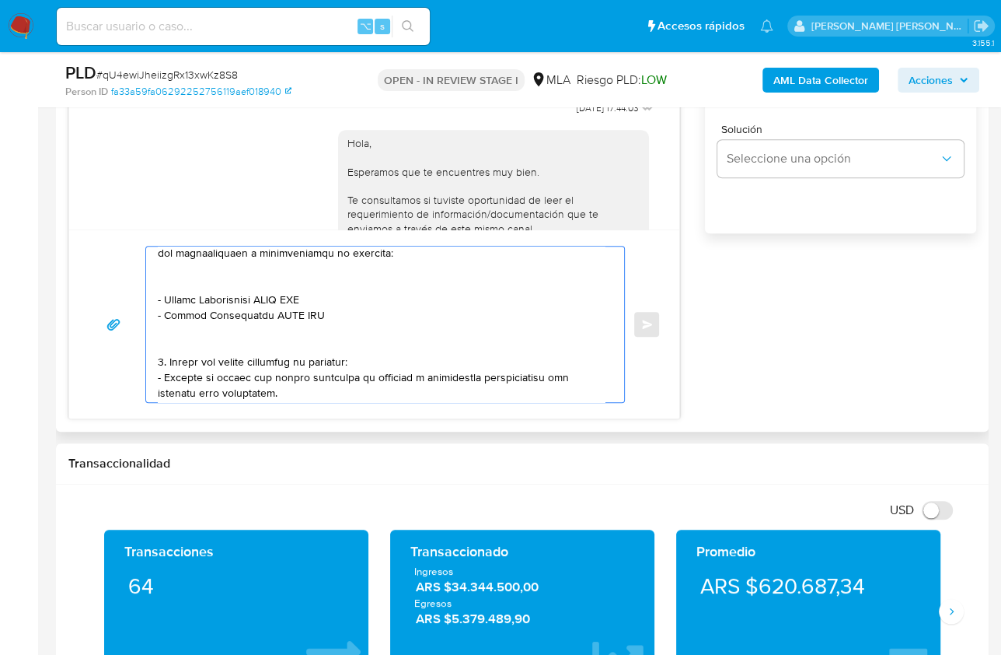
click at [196, 285] on textarea at bounding box center [381, 324] width 447 height 156
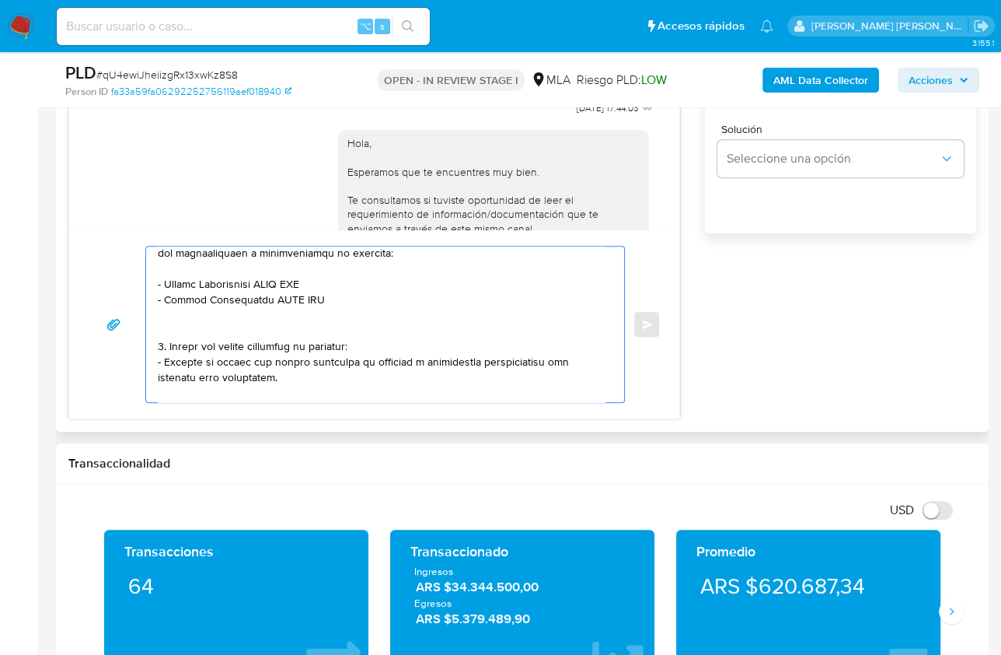
drag, startPoint x: 164, startPoint y: 283, endPoint x: 261, endPoint y: 285, distance: 97.2
click at [261, 285] on textarea at bounding box center [381, 324] width 447 height 156
paste textarea "[PERSON_NAME]"
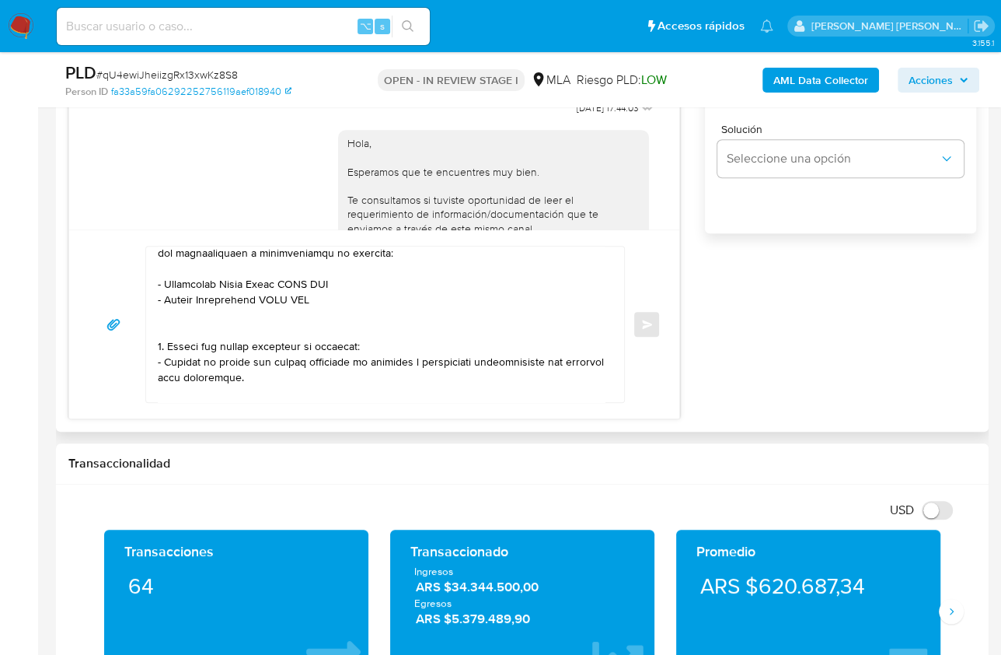
click at [319, 278] on textarea at bounding box center [381, 324] width 447 height 156
paste textarea "23413584264"
drag, startPoint x: 166, startPoint y: 298, endPoint x: 260, endPoint y: 298, distance: 94.9
click at [260, 298] on textarea at bounding box center [381, 324] width 447 height 156
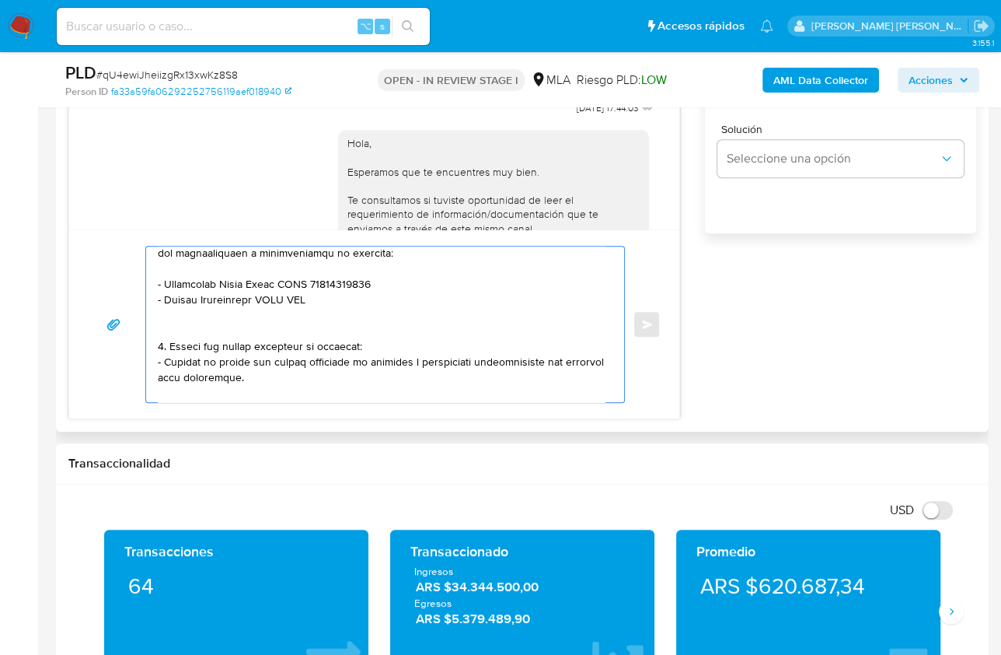
paste textarea "Programa Los Arcos Srl"
click at [308, 293] on textarea at bounding box center [381, 324] width 447 height 156
paste textarea "30715129872"
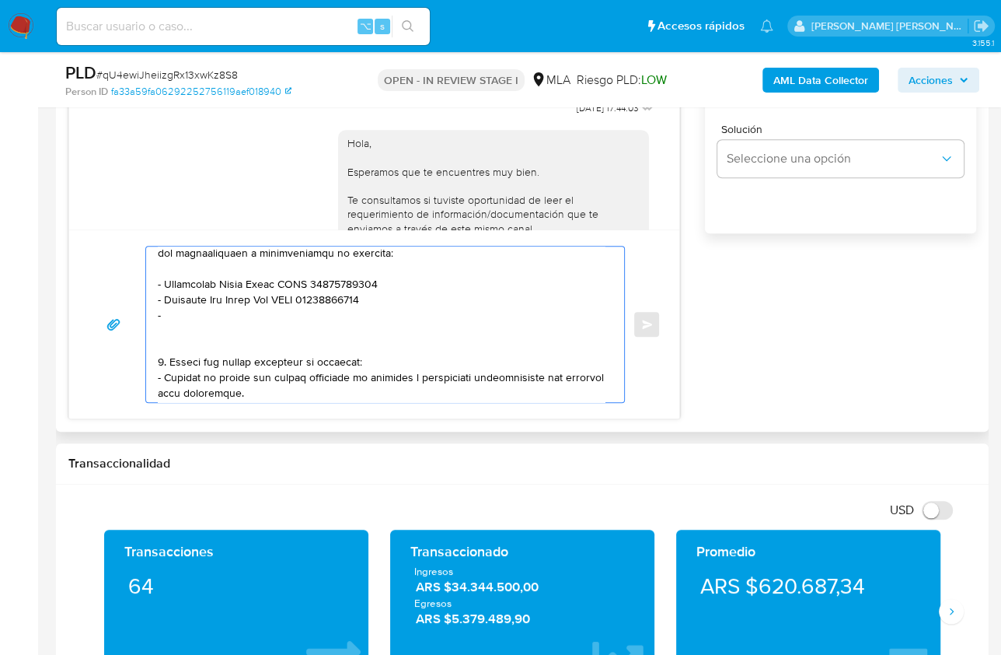
paste textarea "[PERSON_NAME] [PERSON_NAME]"
paste textarea "20949025900"
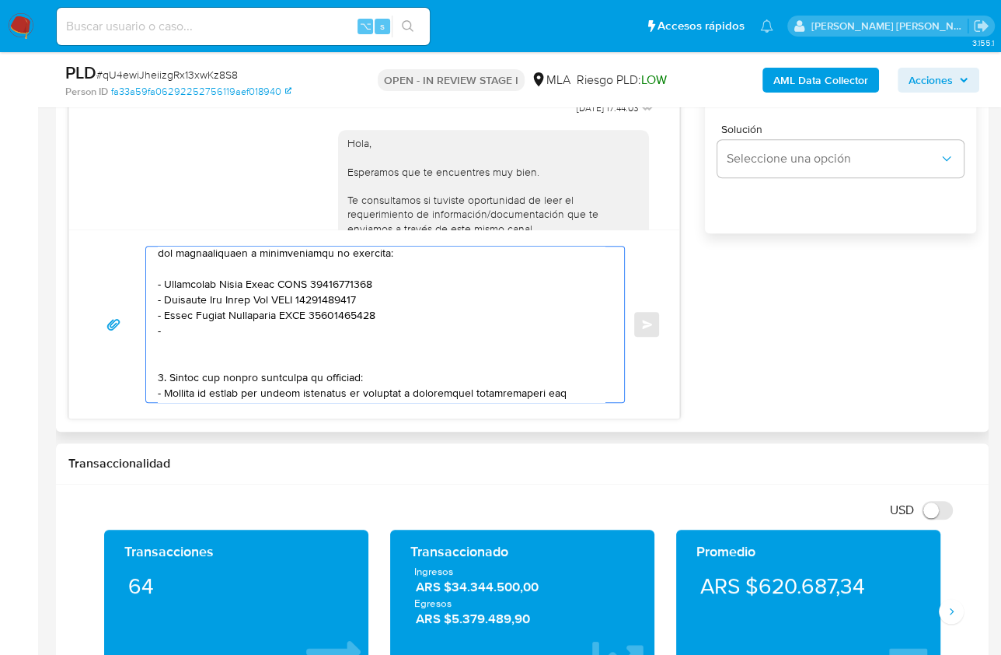
paste textarea "[PERSON_NAME]"
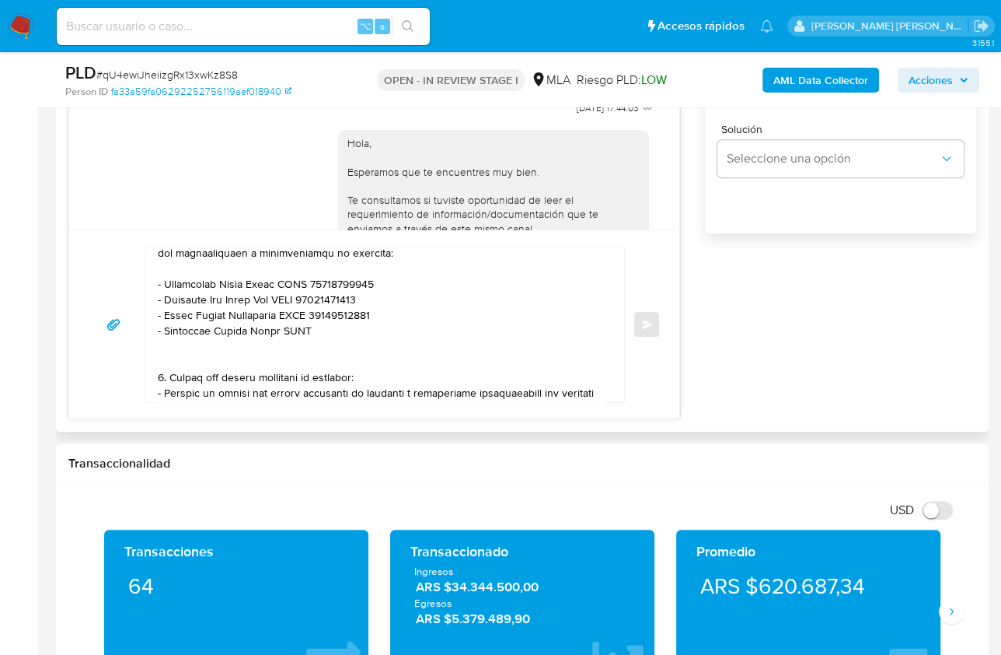
paste textarea "20357475105"
click at [163, 351] on textarea at bounding box center [381, 324] width 447 height 156
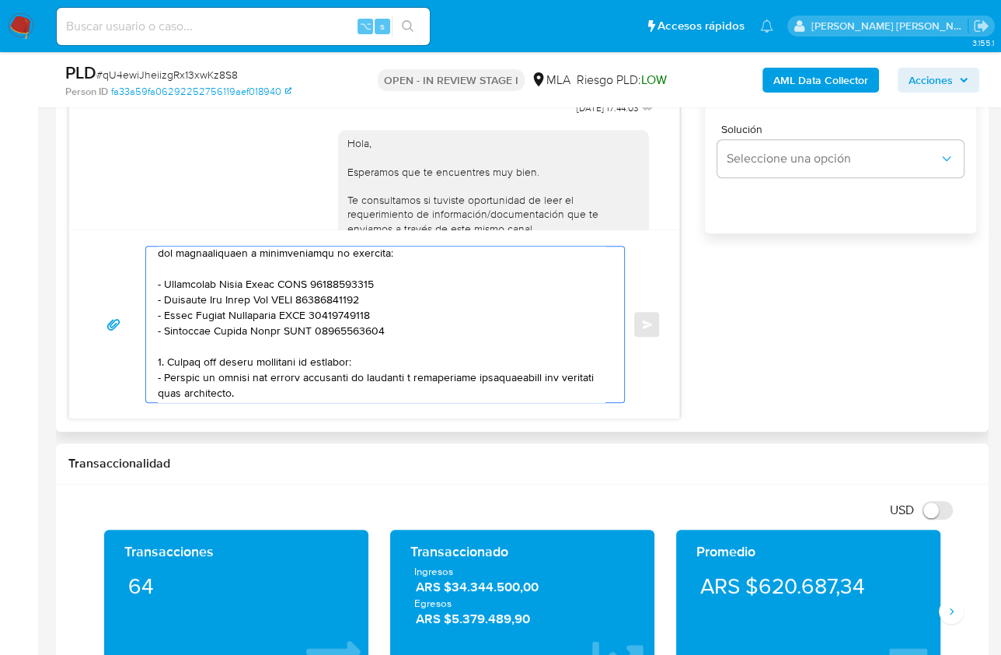
drag, startPoint x: 212, startPoint y: 362, endPoint x: 278, endPoint y: 384, distance: 68.8
click at [278, 384] on textarea at bounding box center [381, 324] width 447 height 156
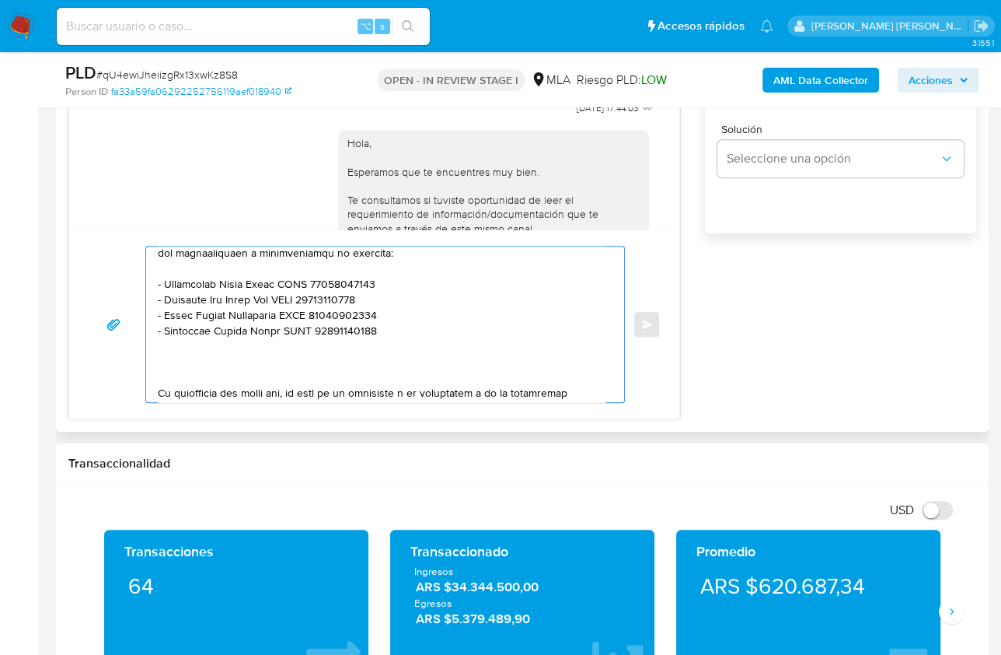
click at [197, 374] on textarea at bounding box center [381, 324] width 447 height 156
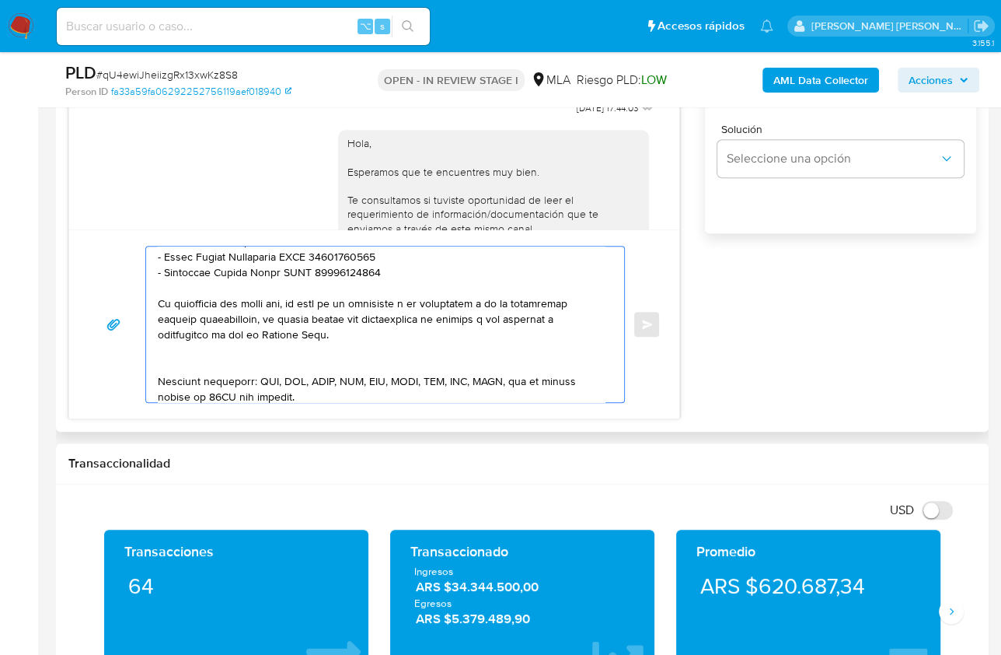
scroll to position [398, 0]
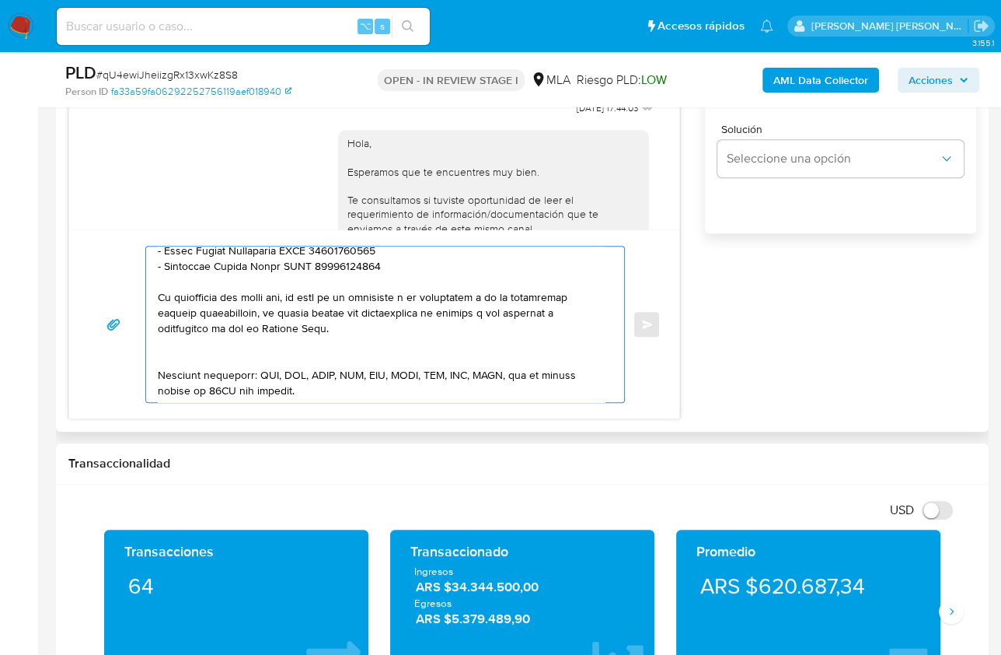
click at [173, 355] on textarea at bounding box center [381, 324] width 447 height 156
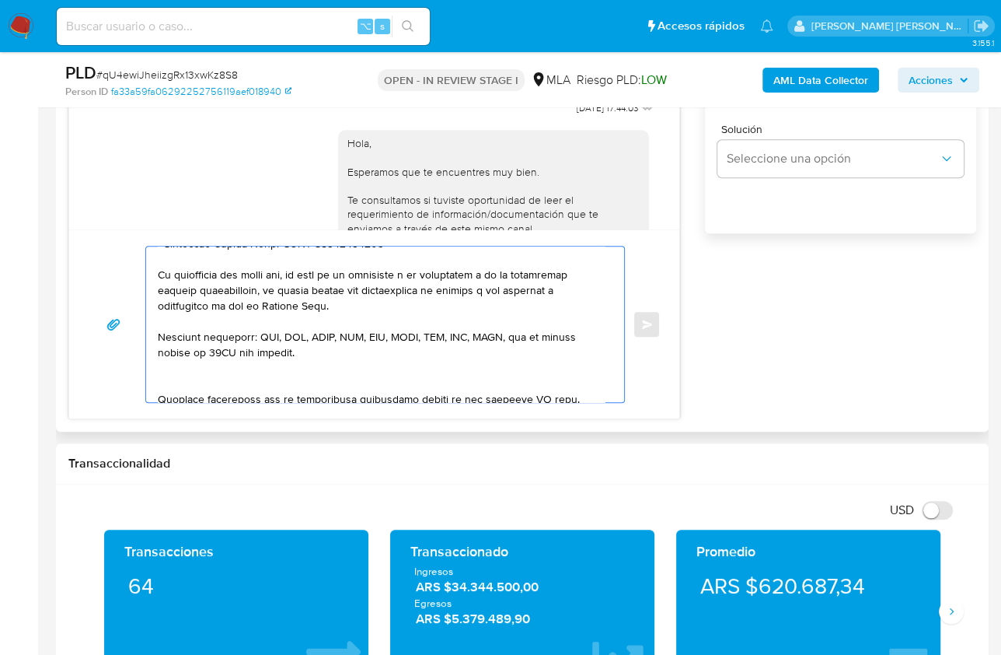
scroll to position [422, 0]
click at [187, 376] on textarea at bounding box center [381, 324] width 447 height 156
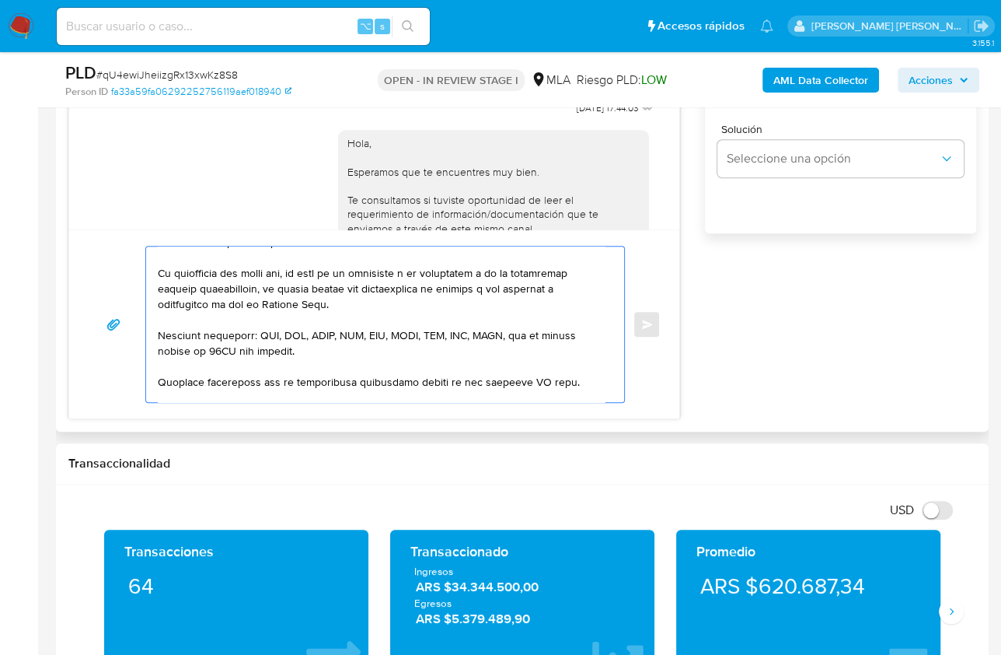
drag, startPoint x: 562, startPoint y: 381, endPoint x: 463, endPoint y: 380, distance: 98.7
click at [463, 380] on textarea at bounding box center [381, 324] width 447 height 156
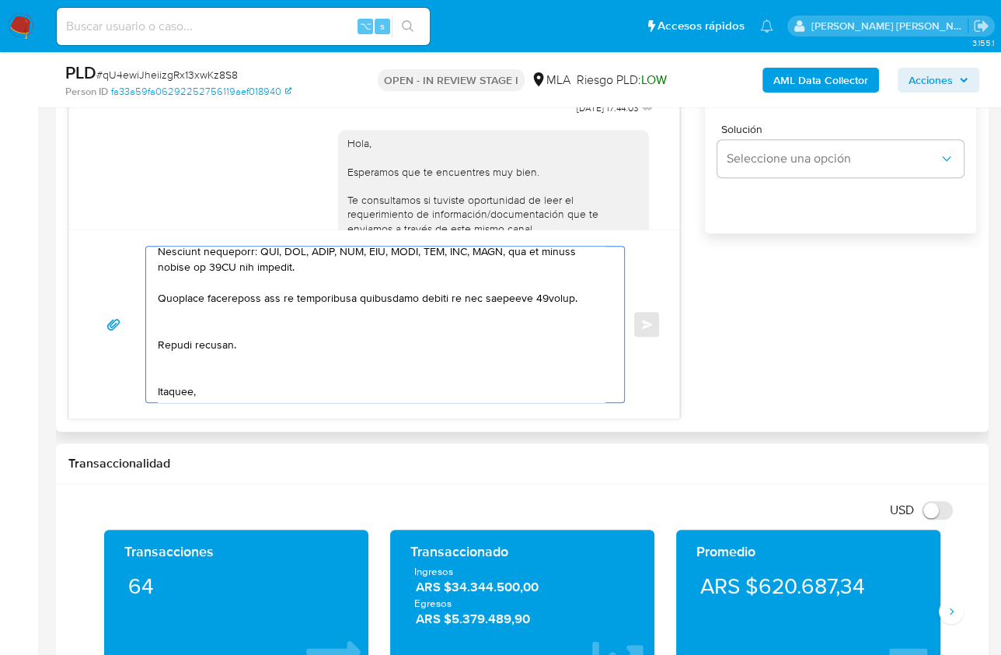
scroll to position [511, 0]
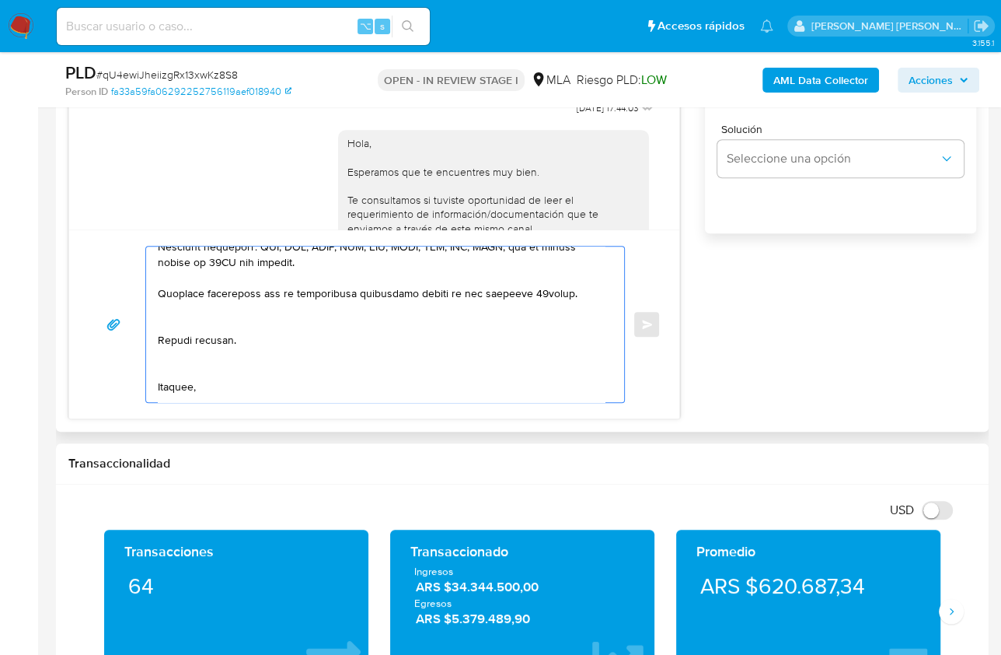
click at [218, 328] on textarea at bounding box center [381, 324] width 447 height 156
click at [215, 327] on textarea at bounding box center [381, 324] width 447 height 156
click at [195, 352] on textarea at bounding box center [381, 324] width 447 height 156
click at [173, 375] on textarea at bounding box center [381, 324] width 447 height 156
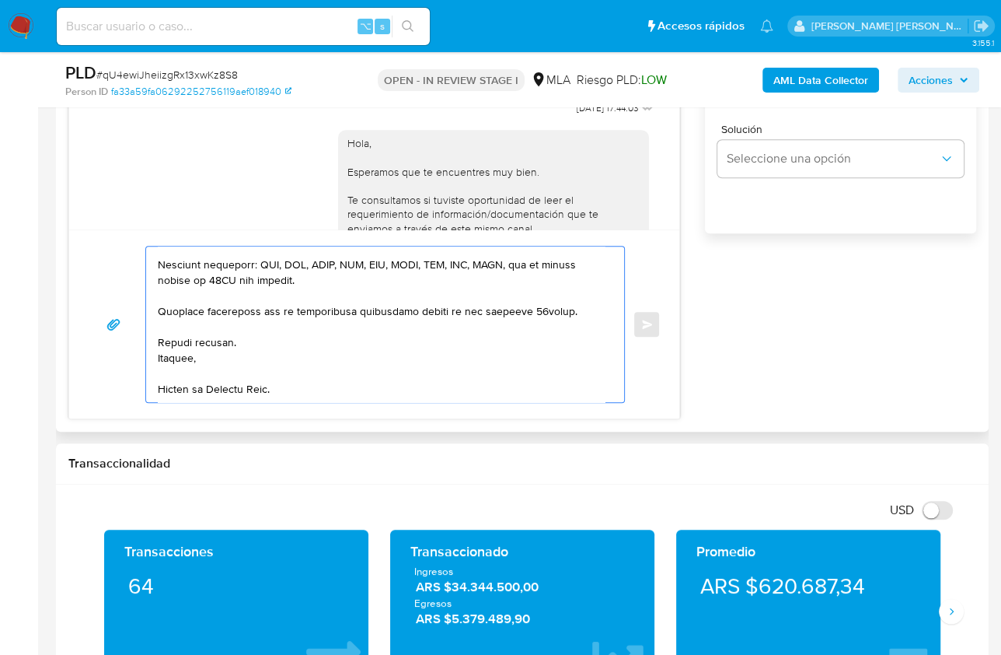
click at [180, 385] on textarea at bounding box center [381, 324] width 447 height 156
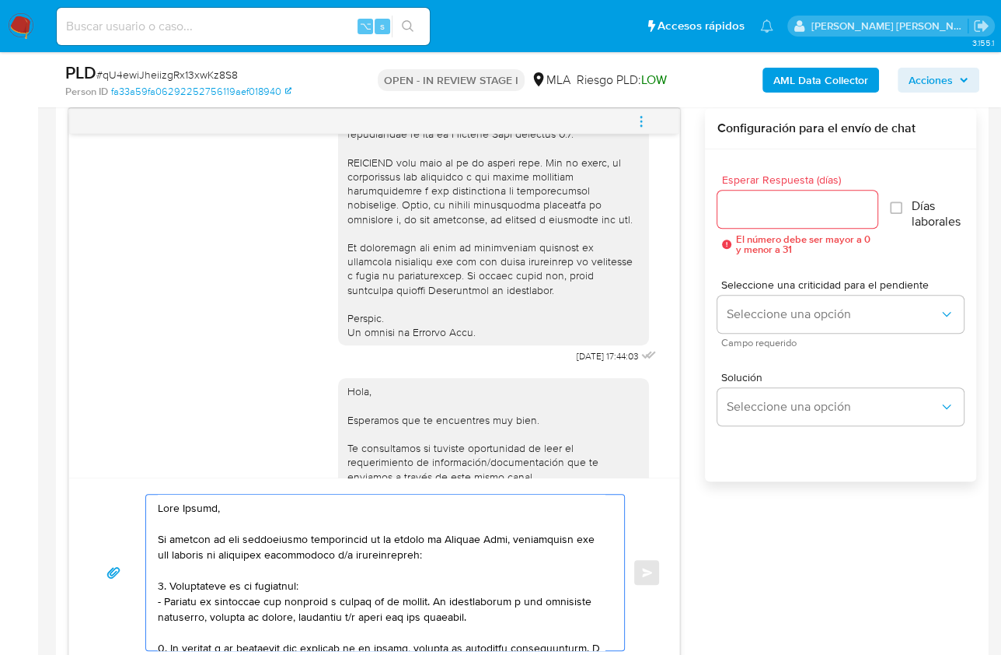
scroll to position [805, 0]
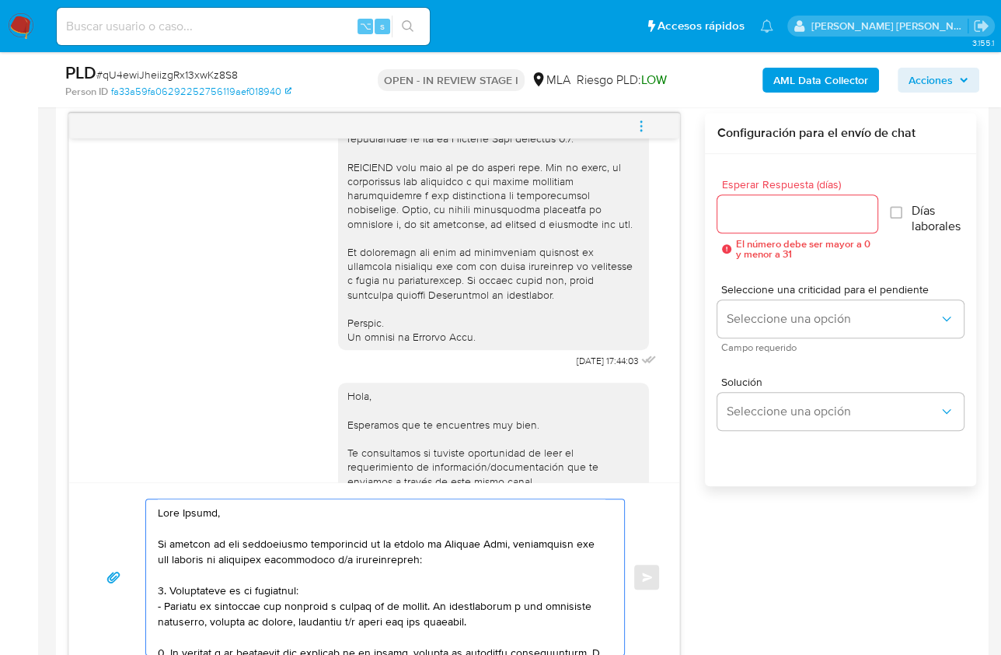
type textarea "Hola Sergio, En función de las operaciones registradas en tu cuenta de Mercado …"
click at [767, 216] on input "Esperar Respuesta (días)" at bounding box center [798, 214] width 160 height 20
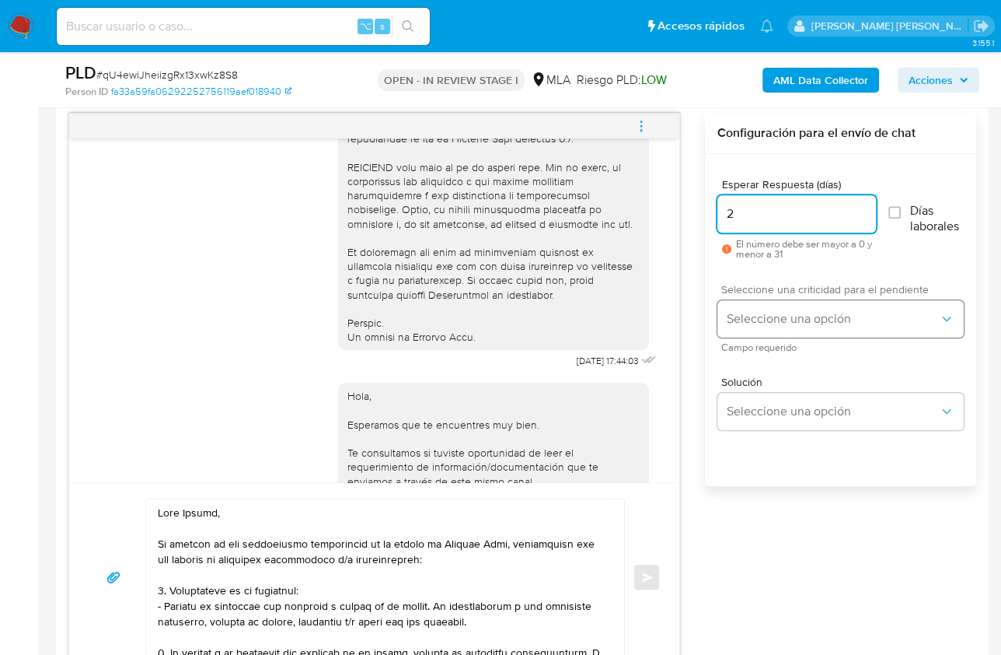
type input "2"
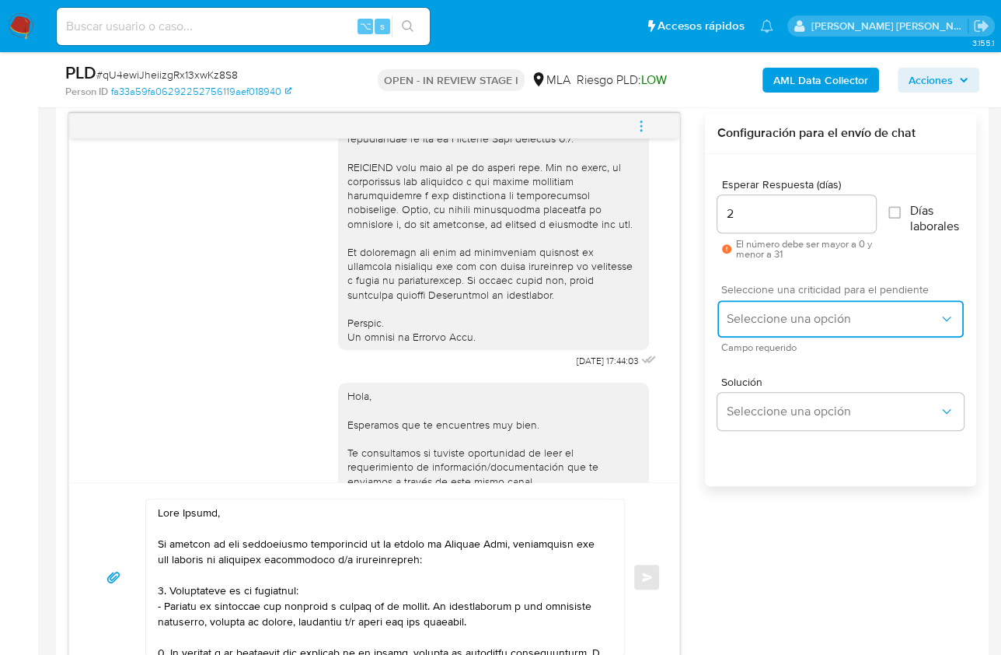
click at [747, 311] on span "Seleccione una opción" at bounding box center [833, 319] width 212 height 16
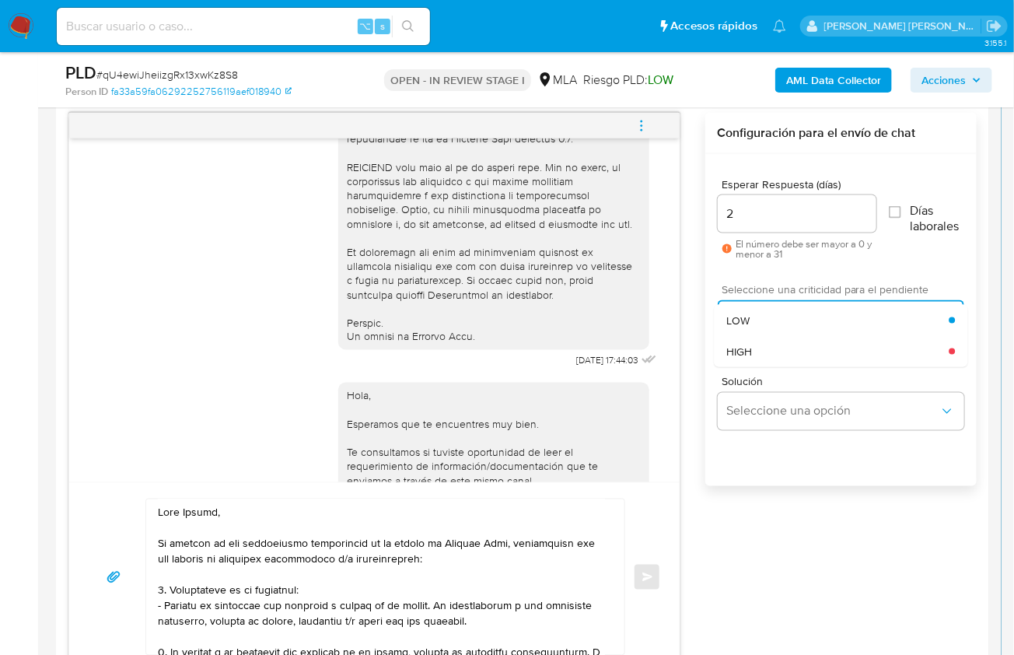
click at [760, 345] on div "HIGH" at bounding box center [837, 351] width 222 height 31
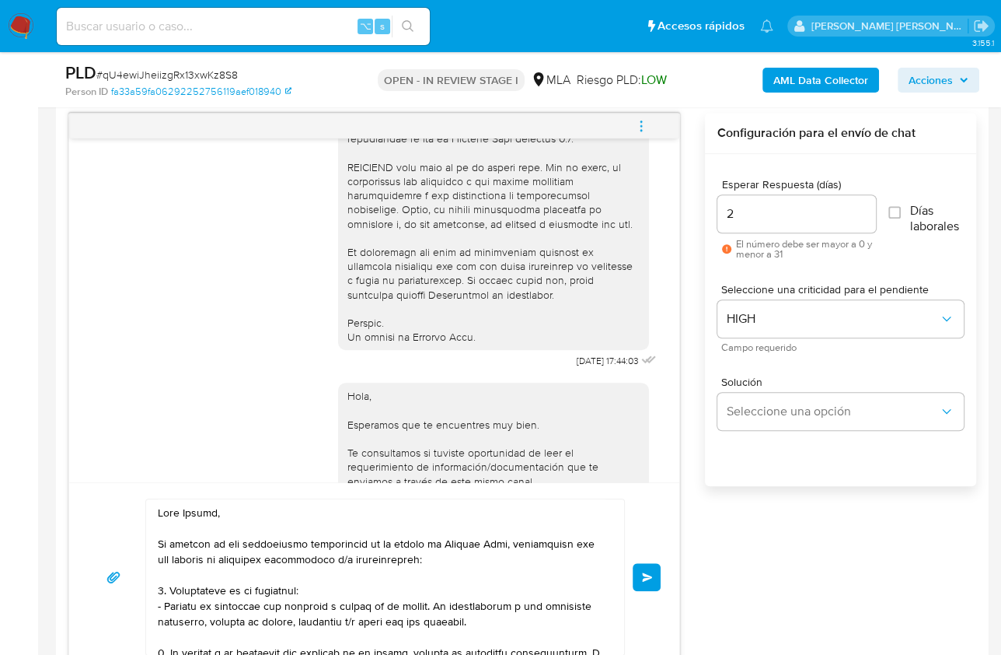
click at [640, 565] on button "Enviar" at bounding box center [647, 577] width 28 height 28
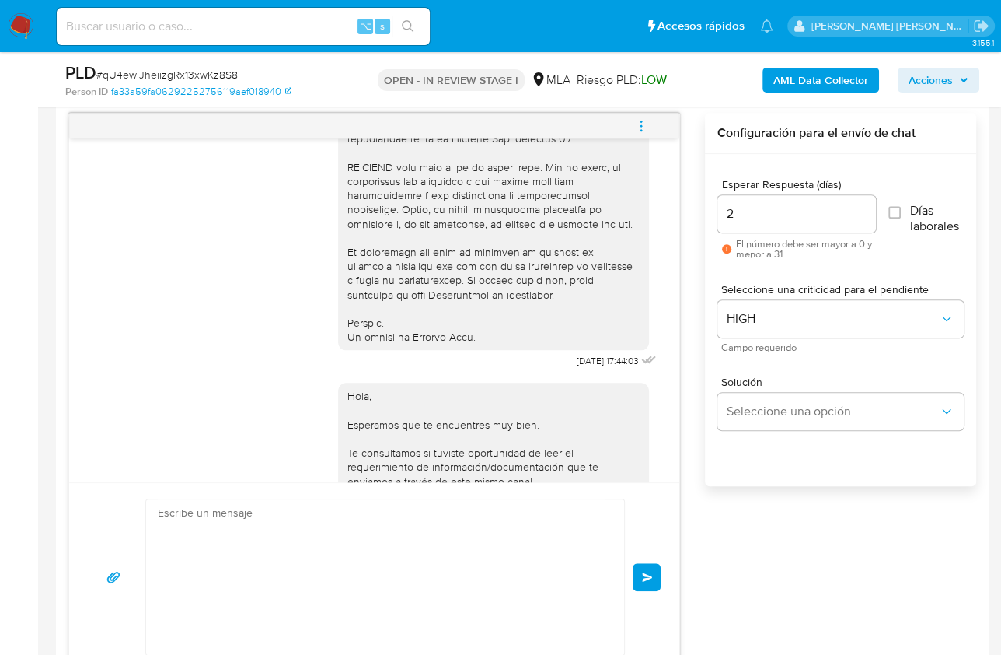
scroll to position [1617, 0]
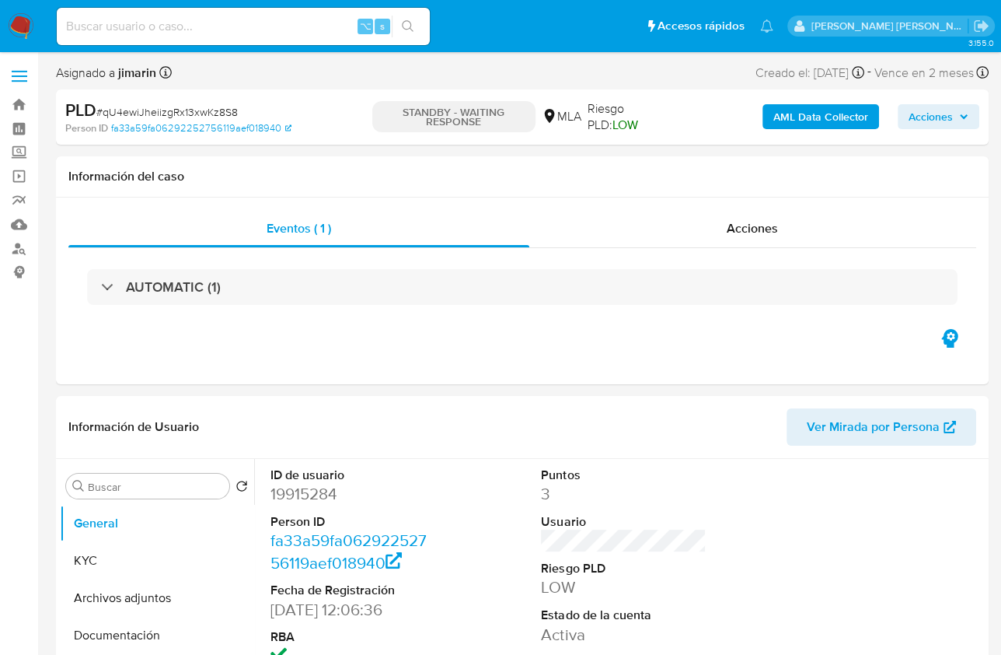
select select "10"
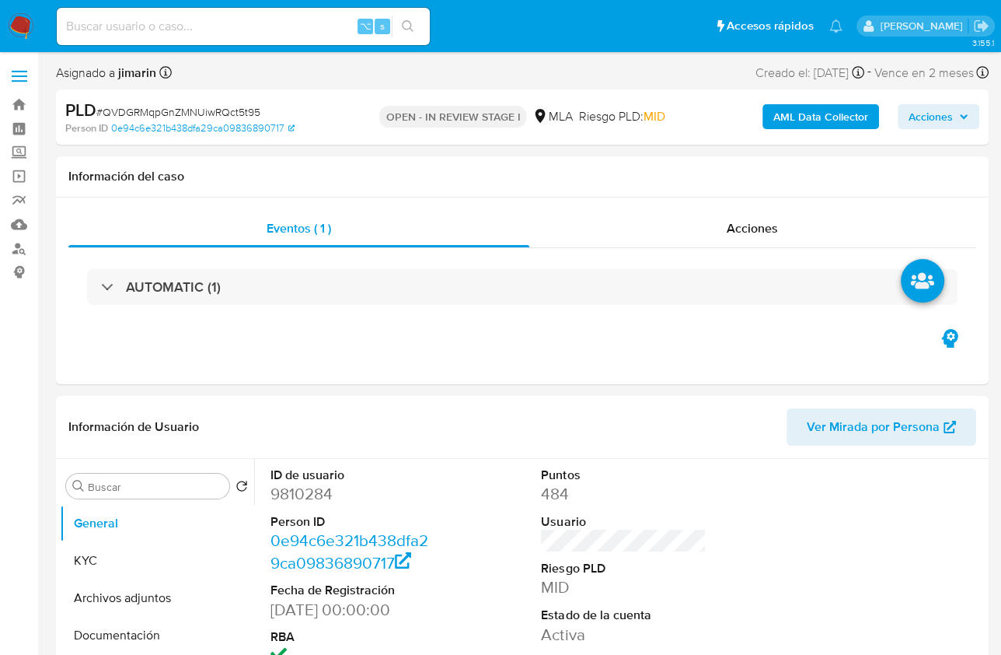
select select "10"
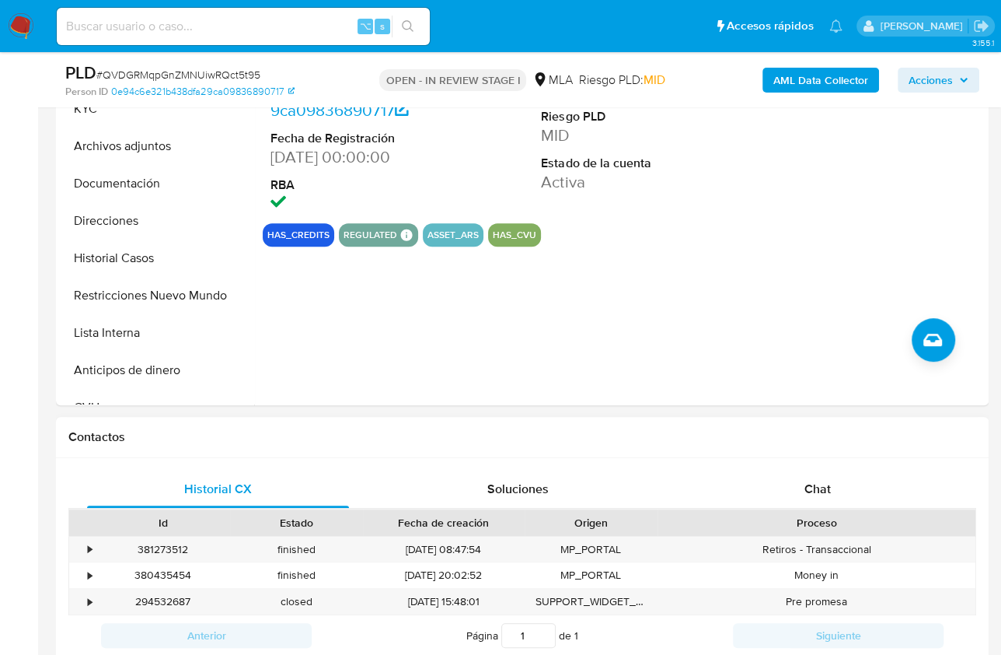
click at [848, 459] on div "Historial CX Soluciones Chat Id Estado Fecha de creación Origen Proceso • 38127…" at bounding box center [522, 582] width 933 height 248
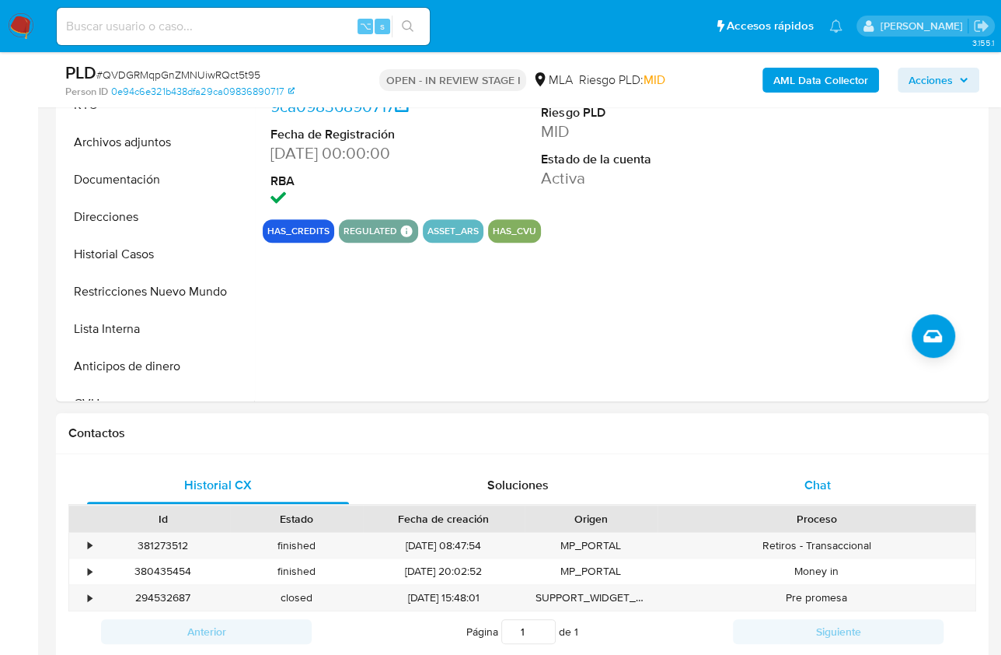
click at [848, 469] on div "Chat" at bounding box center [818, 485] width 262 height 37
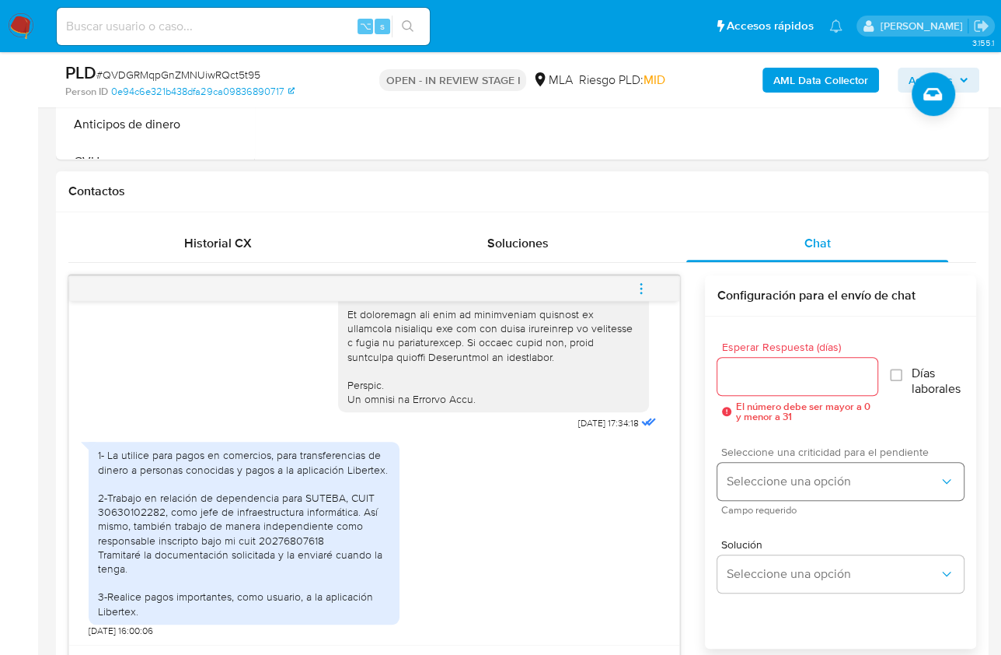
scroll to position [659, 0]
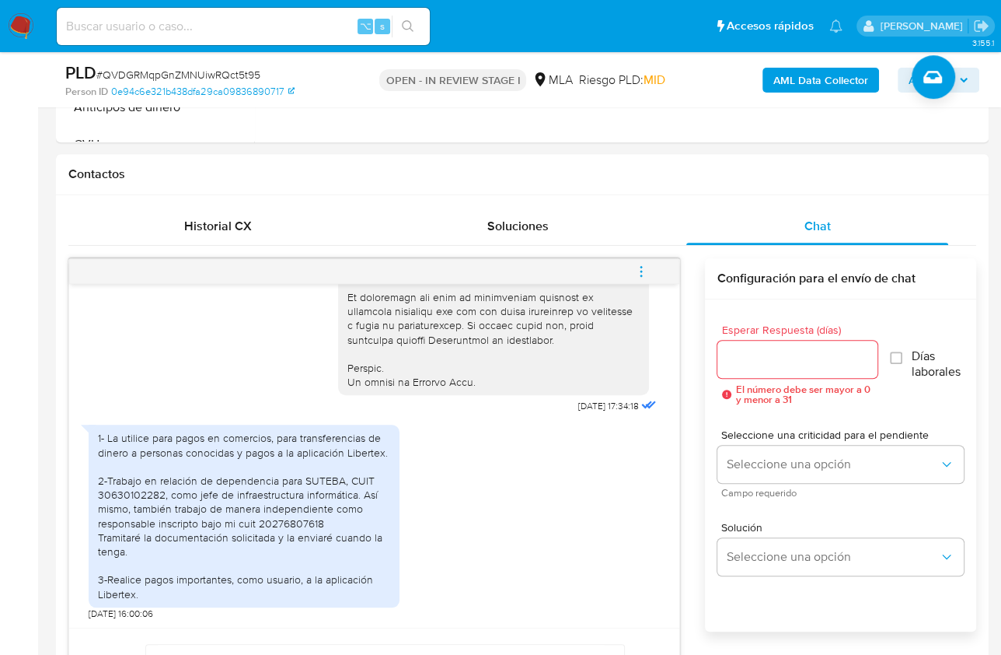
click at [222, 75] on span "# QVDGRMqpGnZMNUiwRQct5t95" at bounding box center [178, 75] width 164 height 16
copy span "QVDGRMqpGnZMNUiwRQct5t95"
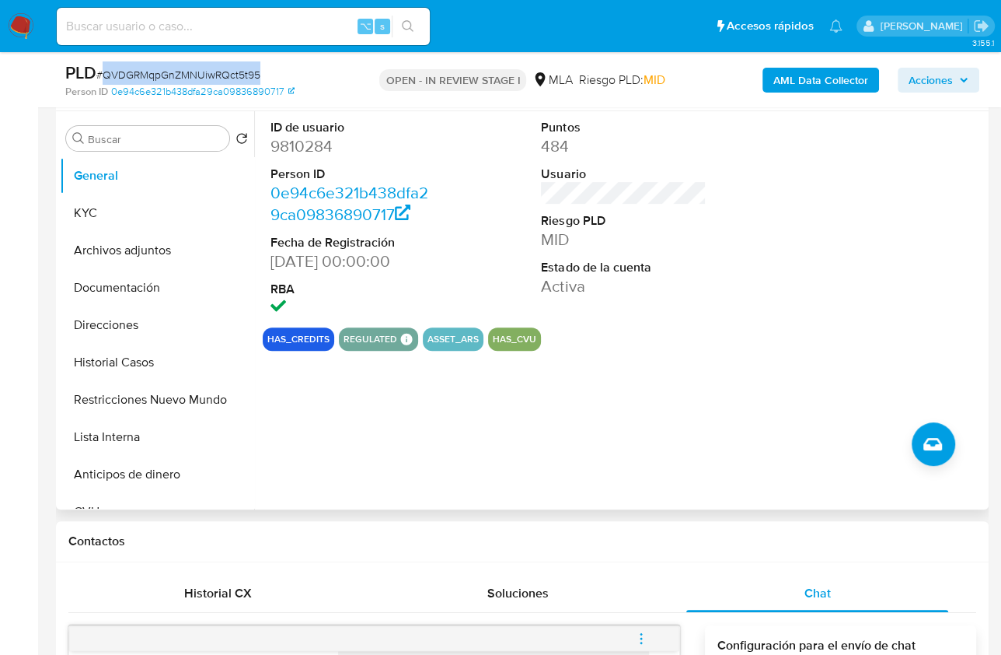
scroll to position [278, 0]
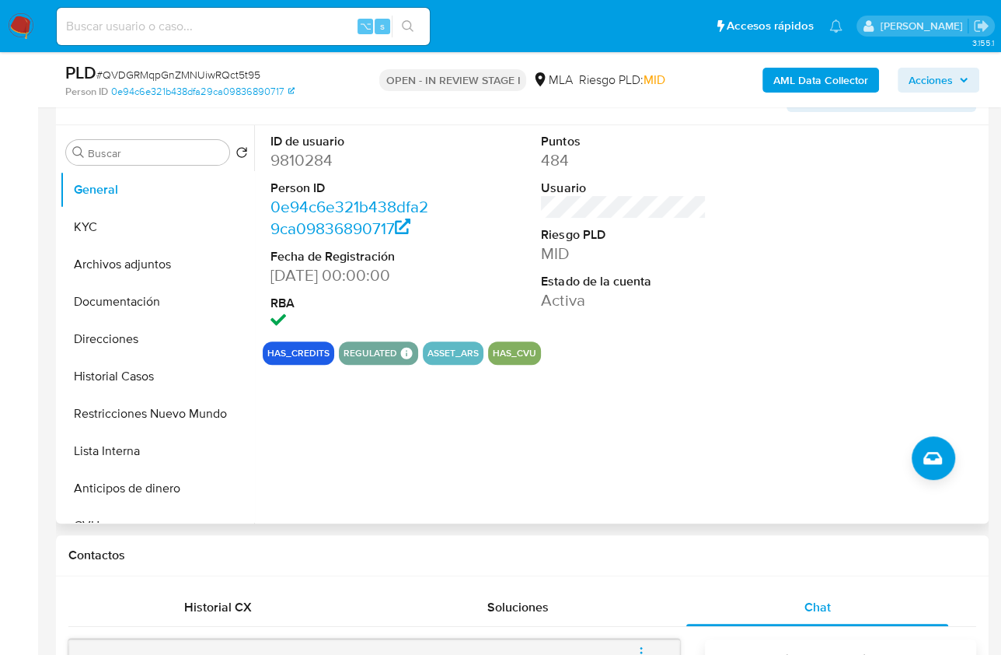
click at [305, 156] on dd "9810284" at bounding box center [353, 160] width 165 height 22
copy dd "9810284"
click at [124, 243] on button "KYC" at bounding box center [151, 226] width 182 height 37
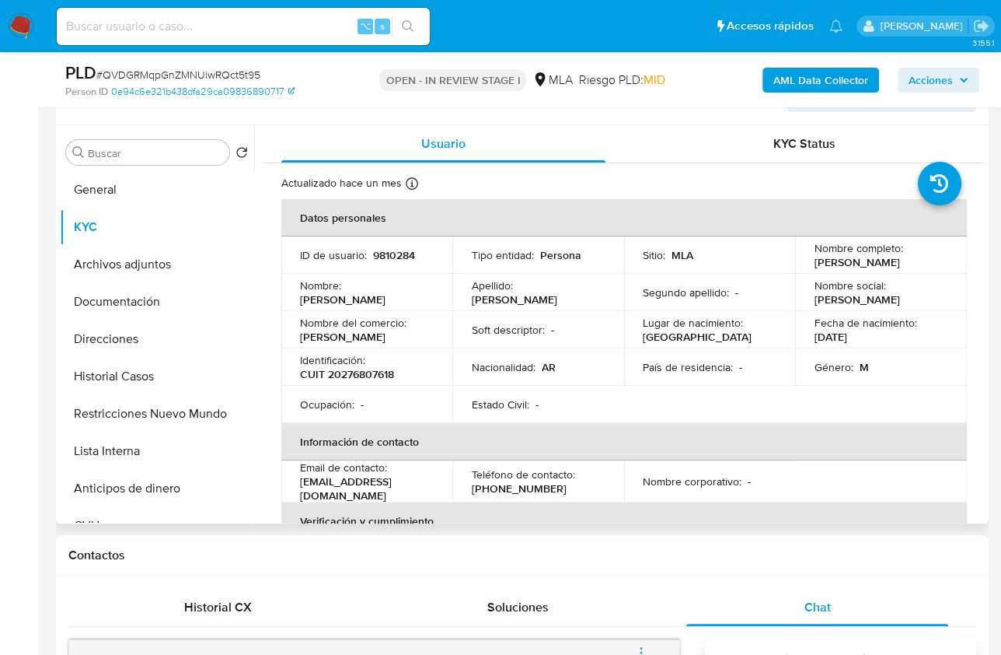
click at [394, 362] on div "Identificación : CUIT 20276807618" at bounding box center [367, 367] width 134 height 28
click at [369, 380] on p "CUIT 20276807618" at bounding box center [347, 374] width 94 height 14
click at [369, 381] on p "CUIT 20276807618" at bounding box center [347, 374] width 94 height 14
copy p "20276807618"
click at [744, 592] on div "Chat" at bounding box center [818, 607] width 262 height 37
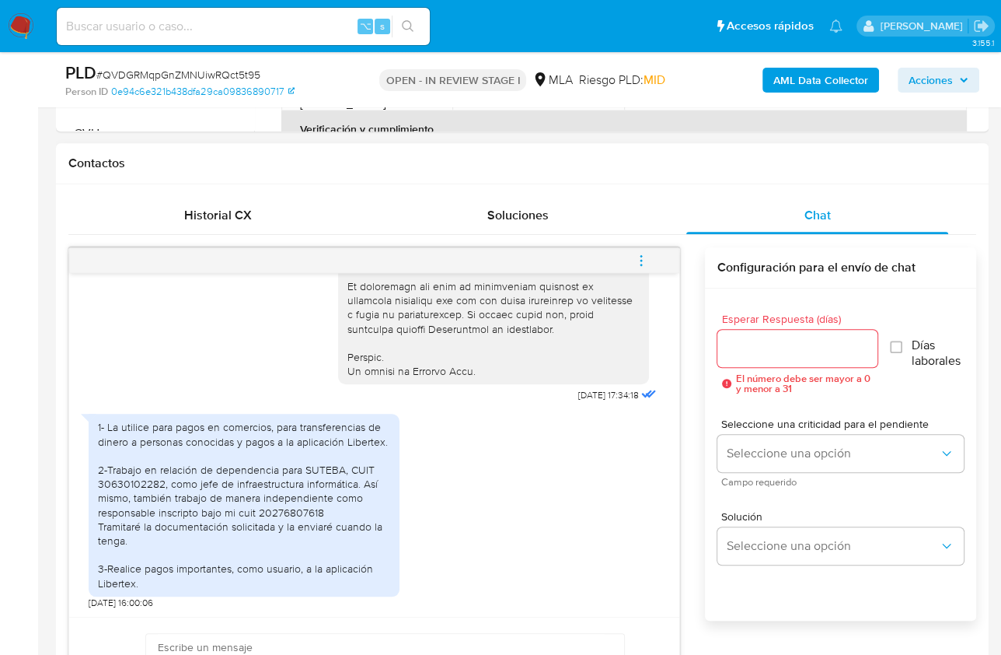
scroll to position [758, 0]
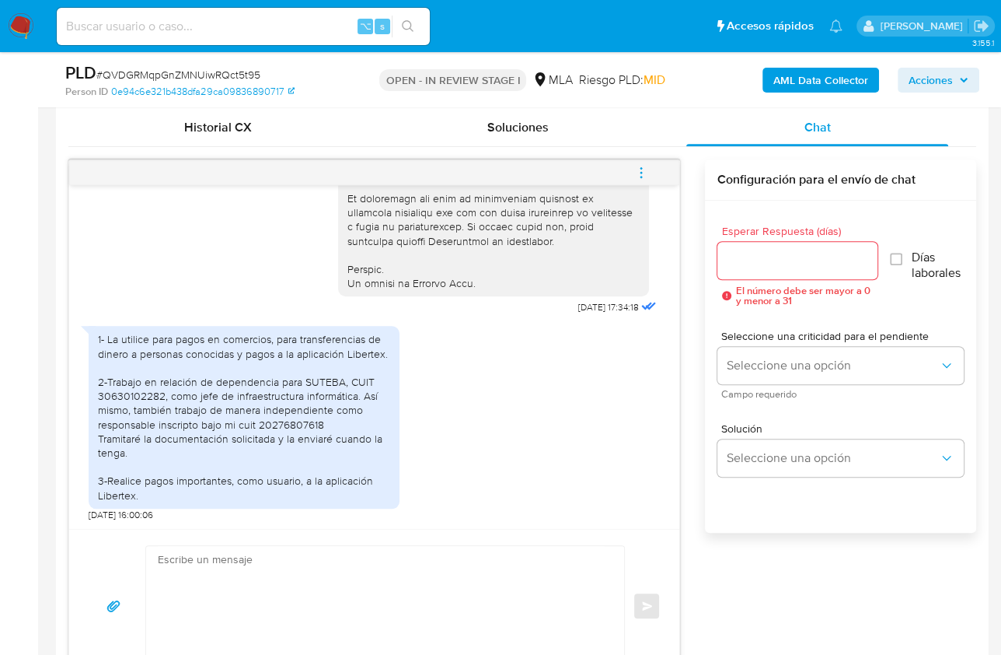
click at [376, 356] on div "1- La utilice para pagos en comercios, para transferencias de dinero a personas…" at bounding box center [244, 416] width 292 height 169
copy div "Libertex"
click at [210, 397] on div "1- La utilice para pagos en comercios, para transferencias de dinero a personas…" at bounding box center [244, 416] width 292 height 169
click at [369, 580] on textarea at bounding box center [381, 606] width 447 height 120
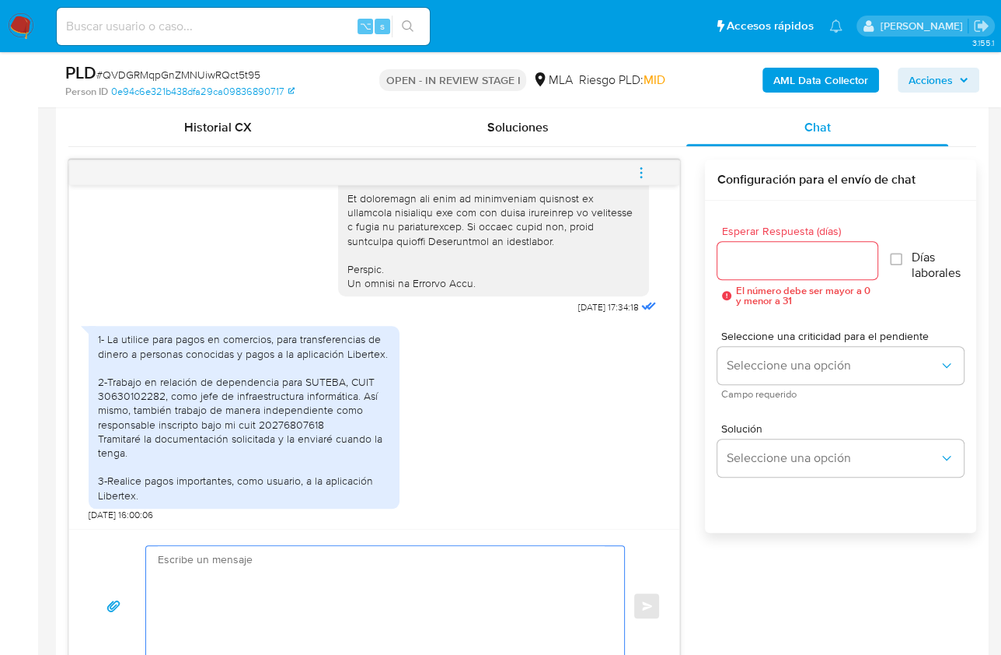
paste textarea "Hola , En función de las operaciones registradas en tu cuenta de Mercado Pago, …"
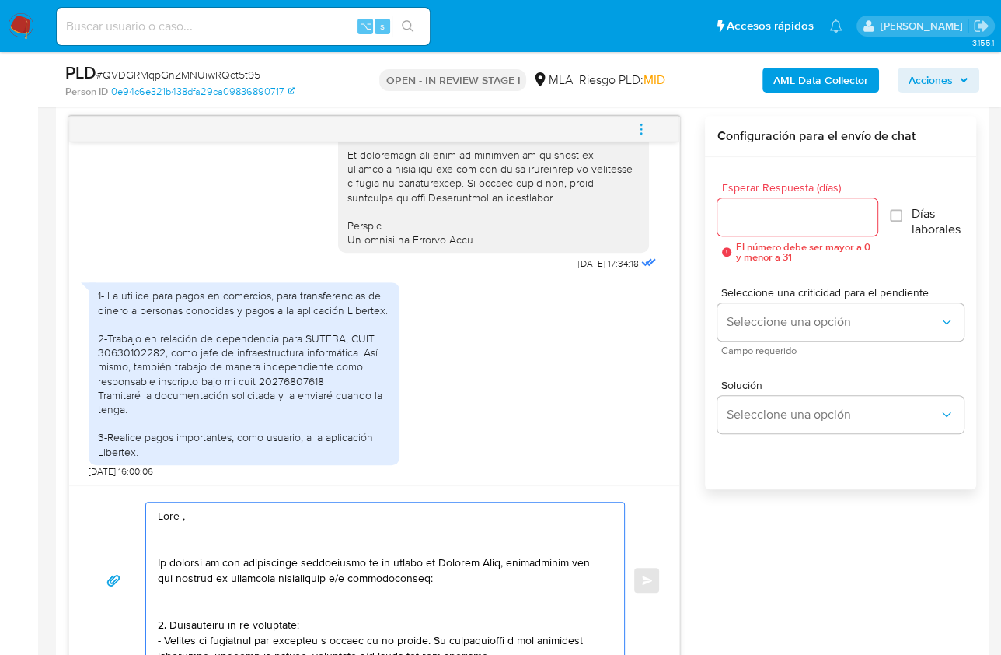
scroll to position [336, 0]
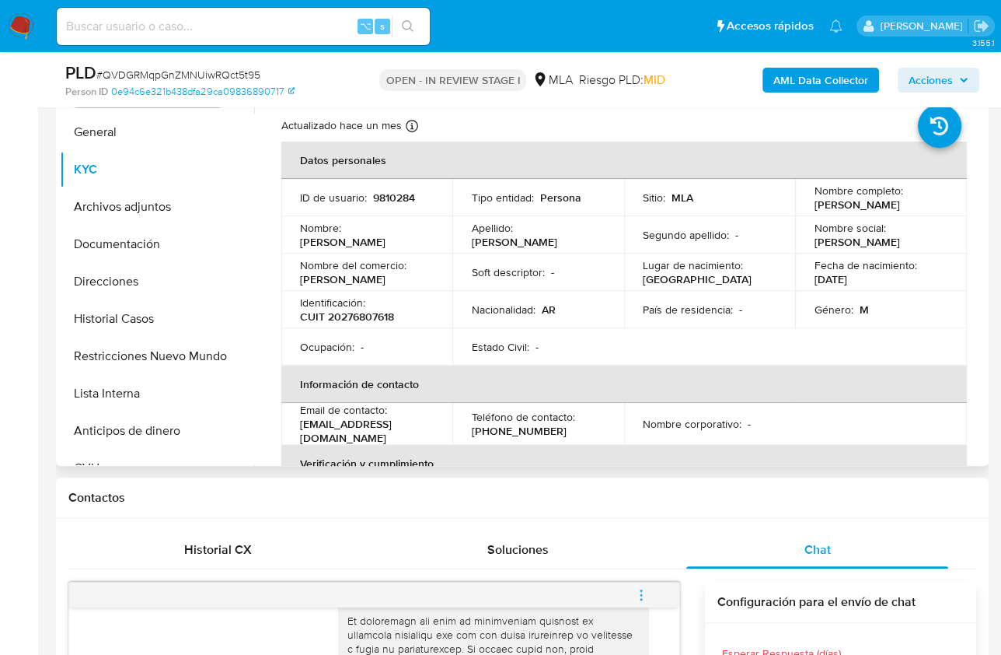
click at [824, 216] on td "Nombre social : Pedro" at bounding box center [880, 234] width 171 height 37
click at [824, 210] on p "Juan Pedro Bonfiglio" at bounding box center [857, 204] width 86 height 14
copy p "Juan"
click at [95, 257] on button "Documentación" at bounding box center [151, 243] width 182 height 37
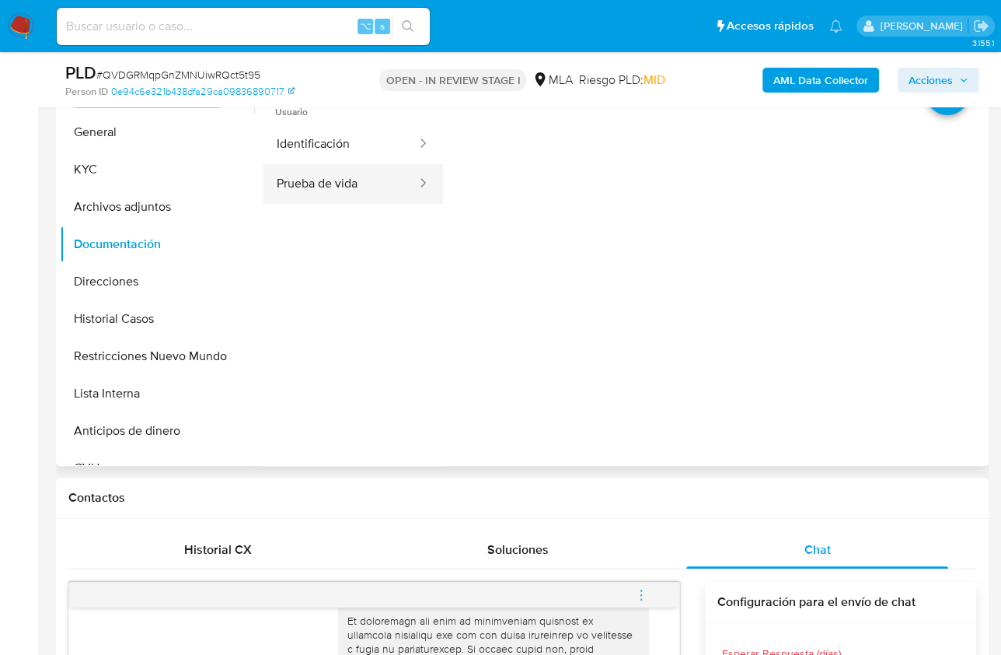
click at [343, 197] on button "Prueba de vida" at bounding box center [341, 184] width 156 height 40
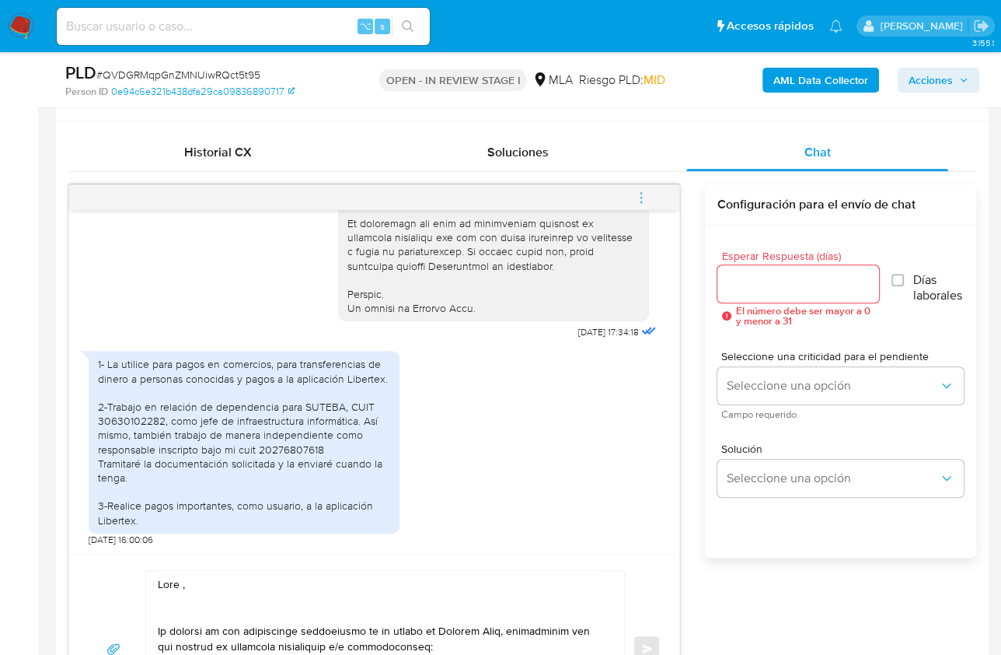
scroll to position [953, 0]
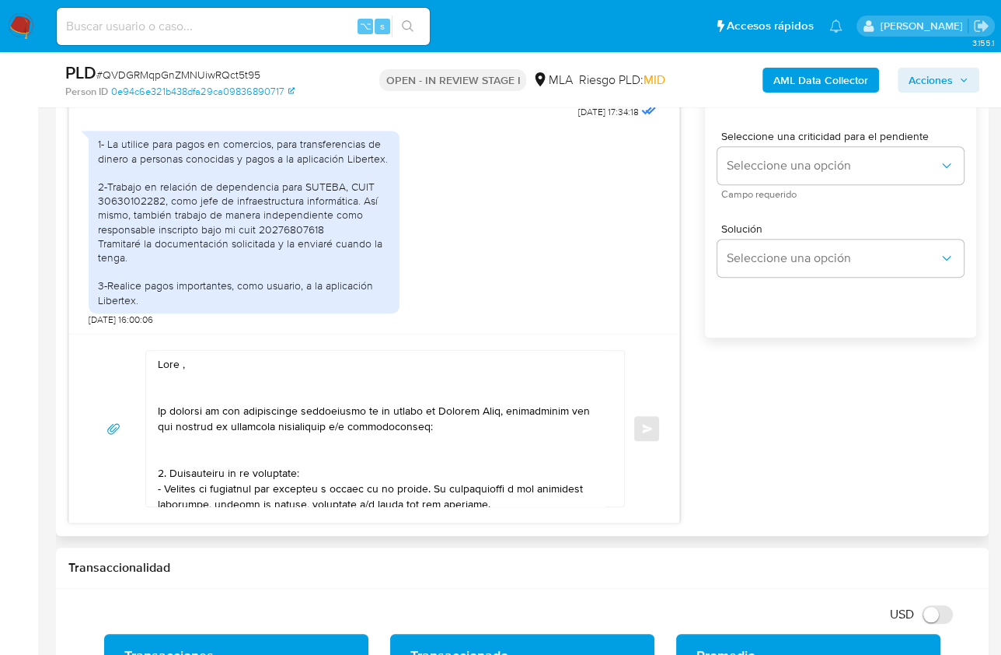
click at [182, 363] on textarea at bounding box center [381, 429] width 447 height 156
paste textarea "Juan"
click at [204, 383] on textarea at bounding box center [381, 429] width 447 height 156
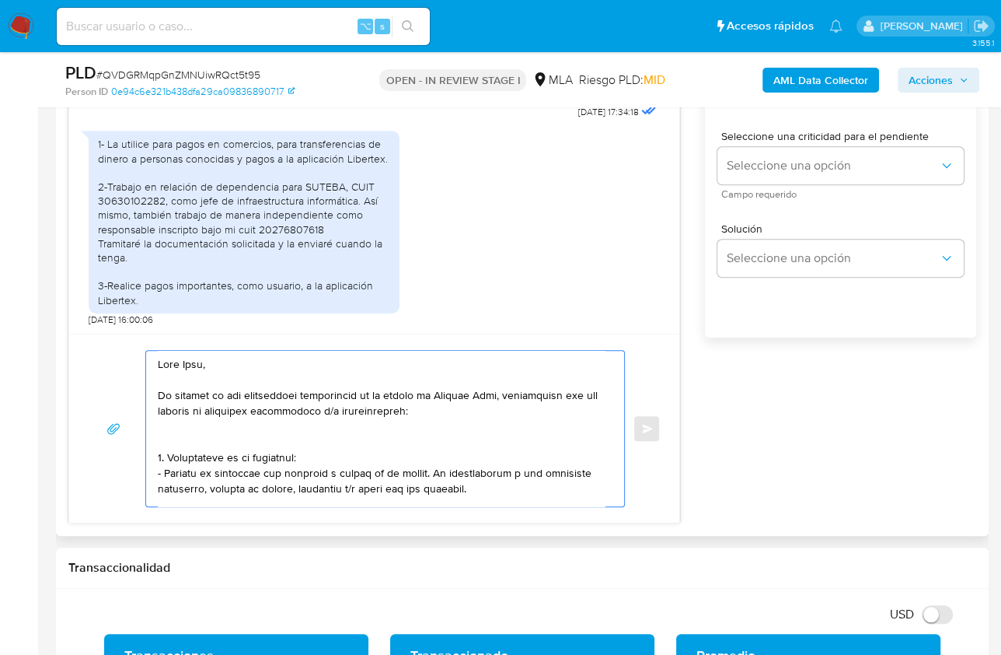
click at [201, 442] on textarea at bounding box center [381, 429] width 447 height 156
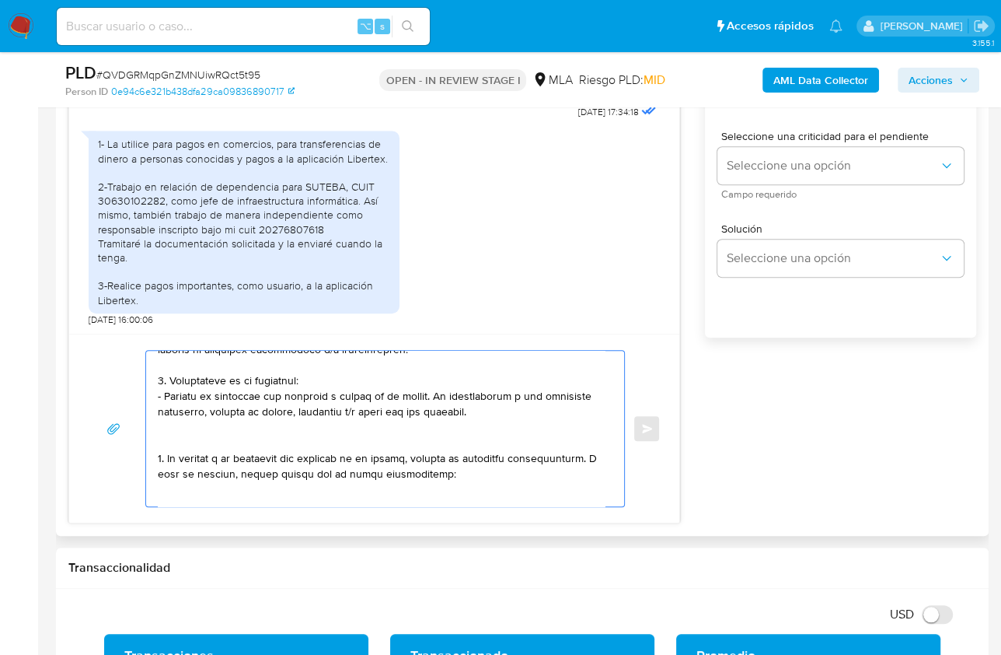
scroll to position [92, 0]
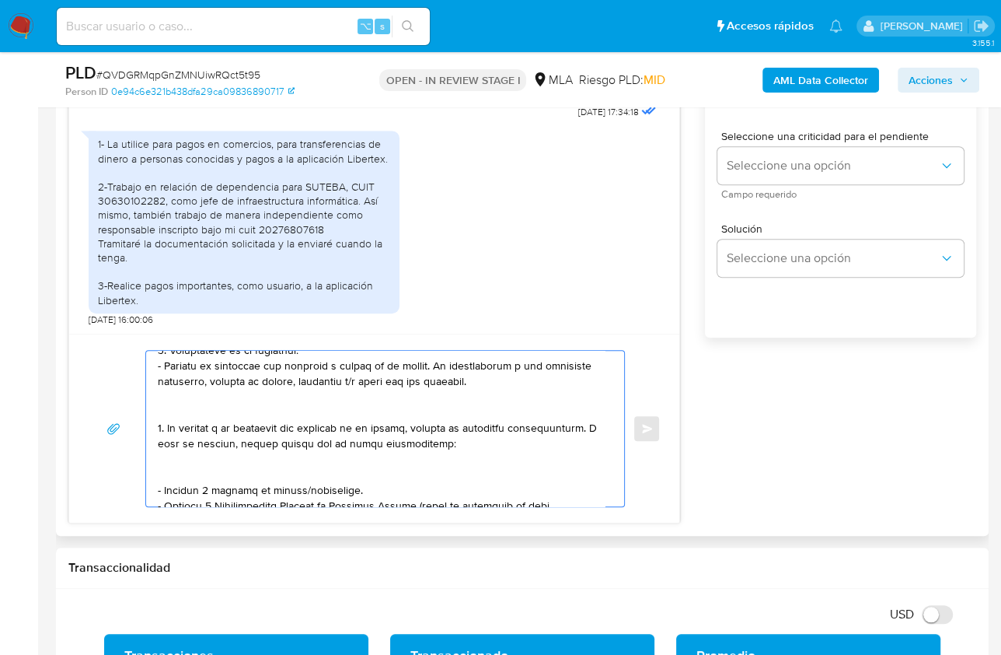
click at [200, 405] on textarea at bounding box center [381, 429] width 447 height 156
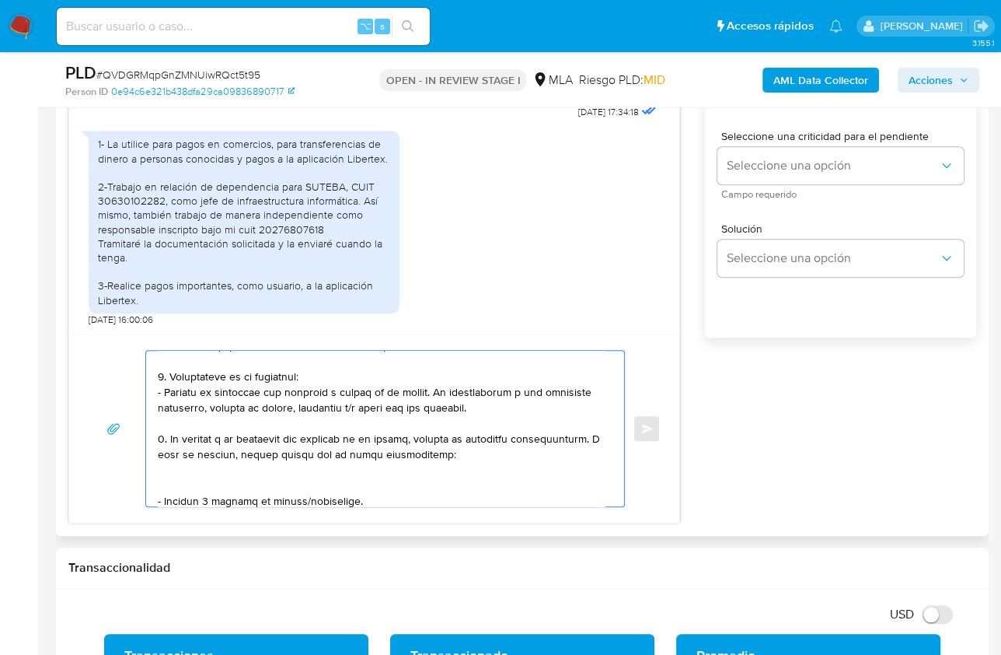
scroll to position [0, 0]
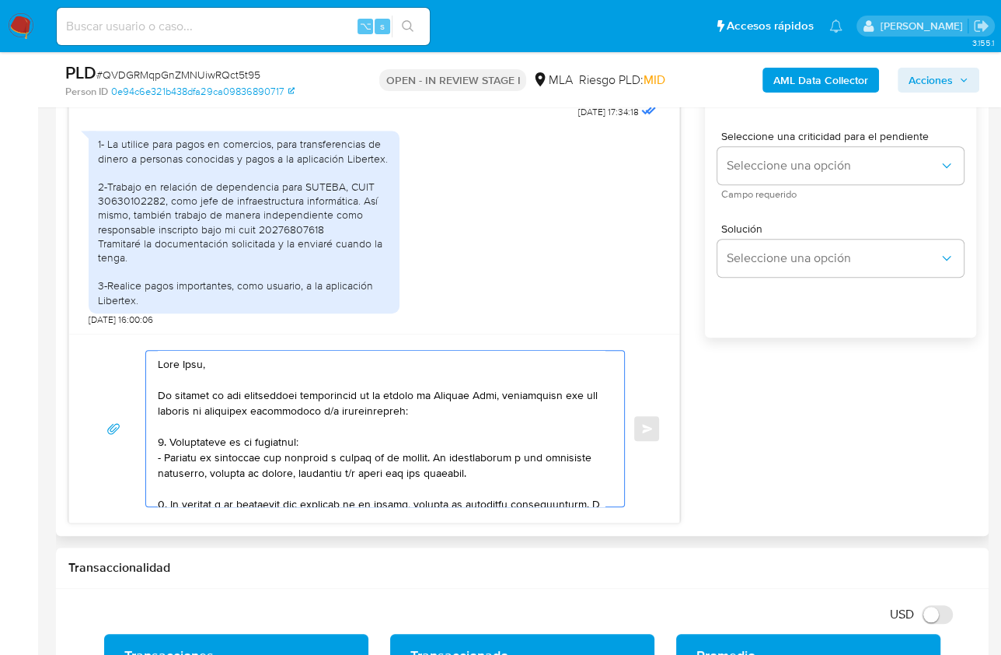
drag, startPoint x: 474, startPoint y: 381, endPoint x: 152, endPoint y: 351, distance: 322.5
click at [152, 351] on div at bounding box center [381, 429] width 470 height 156
click at [158, 458] on textarea at bounding box center [381, 429] width 447 height 156
drag, startPoint x: 403, startPoint y: 471, endPoint x: 154, endPoint y: 439, distance: 250.8
click at [154, 439] on div at bounding box center [381, 429] width 470 height 156
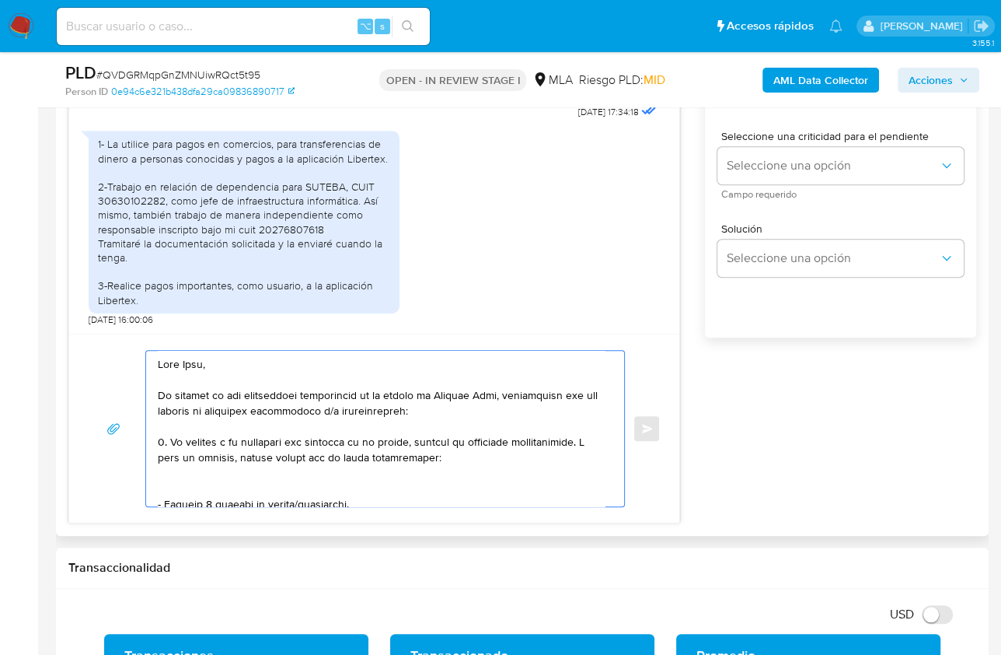
click at [163, 437] on textarea at bounding box center [381, 429] width 447 height 156
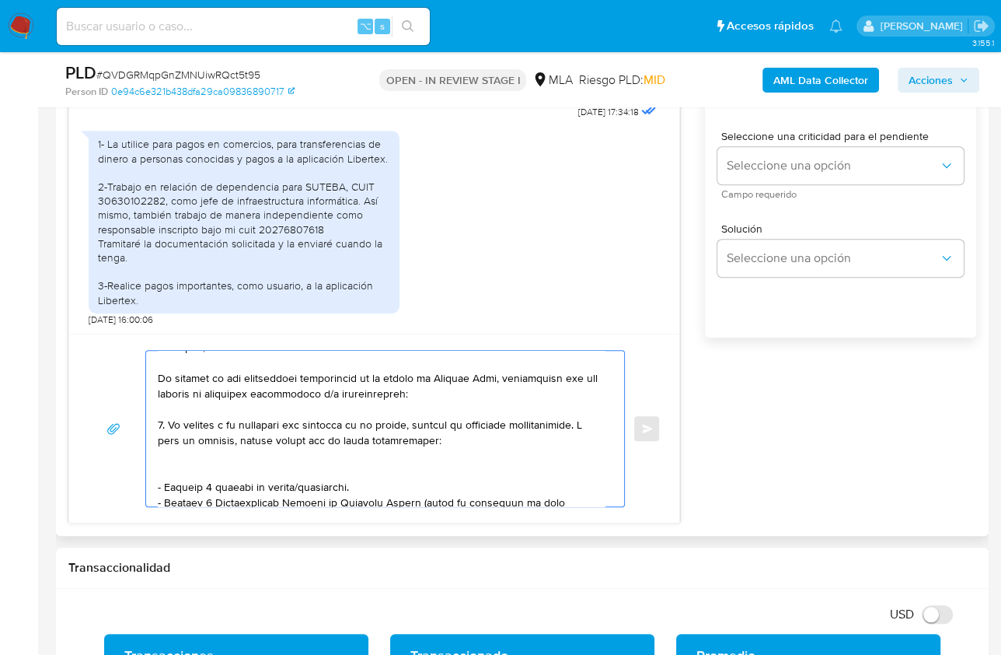
scroll to position [22, 0]
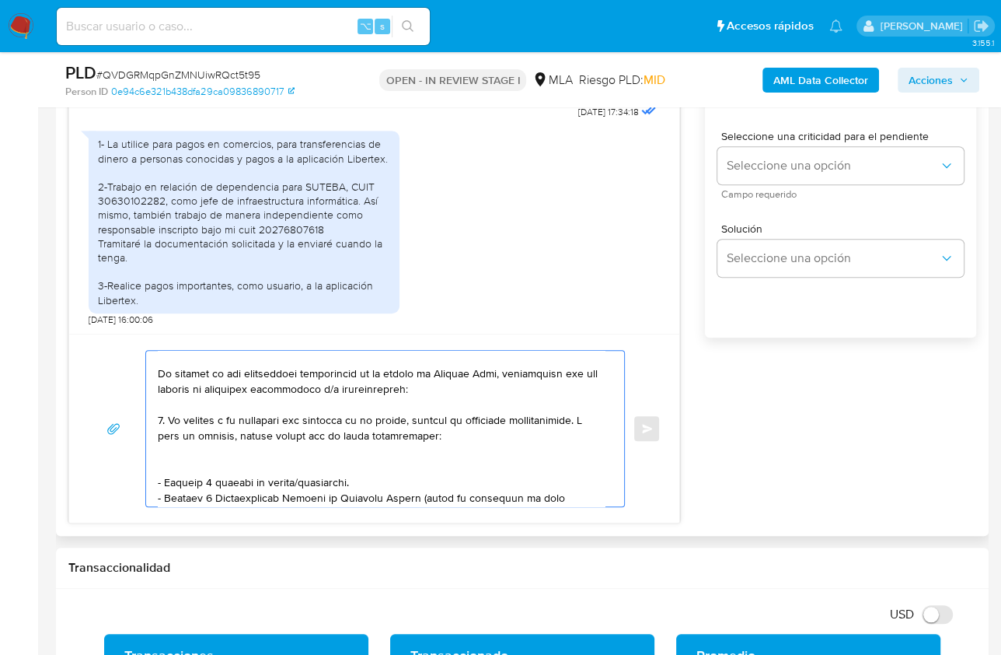
click at [181, 467] on textarea at bounding box center [381, 429] width 447 height 156
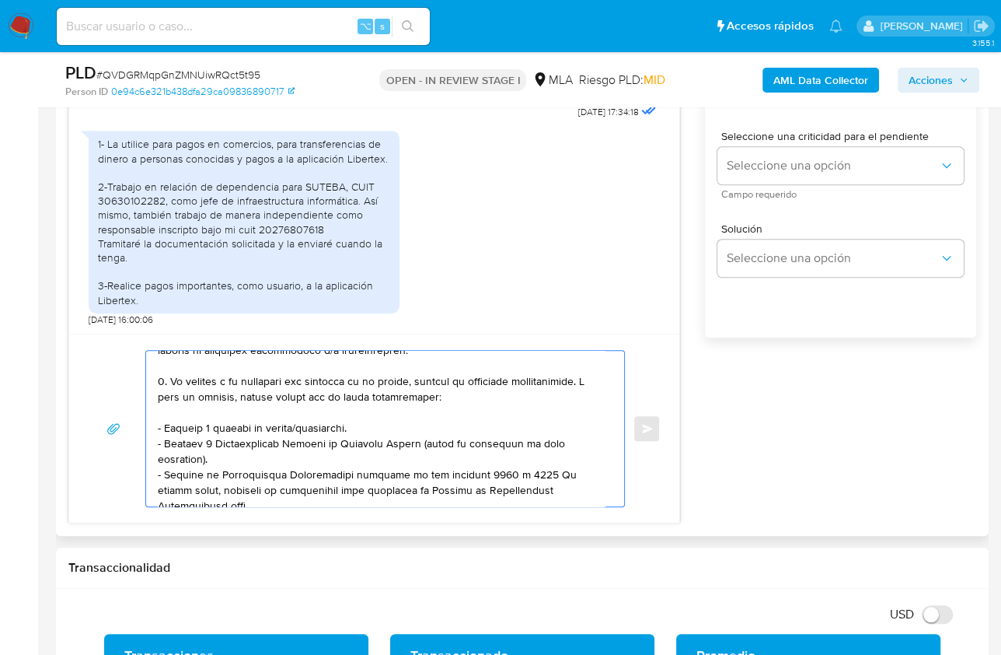
scroll to position [68, 0]
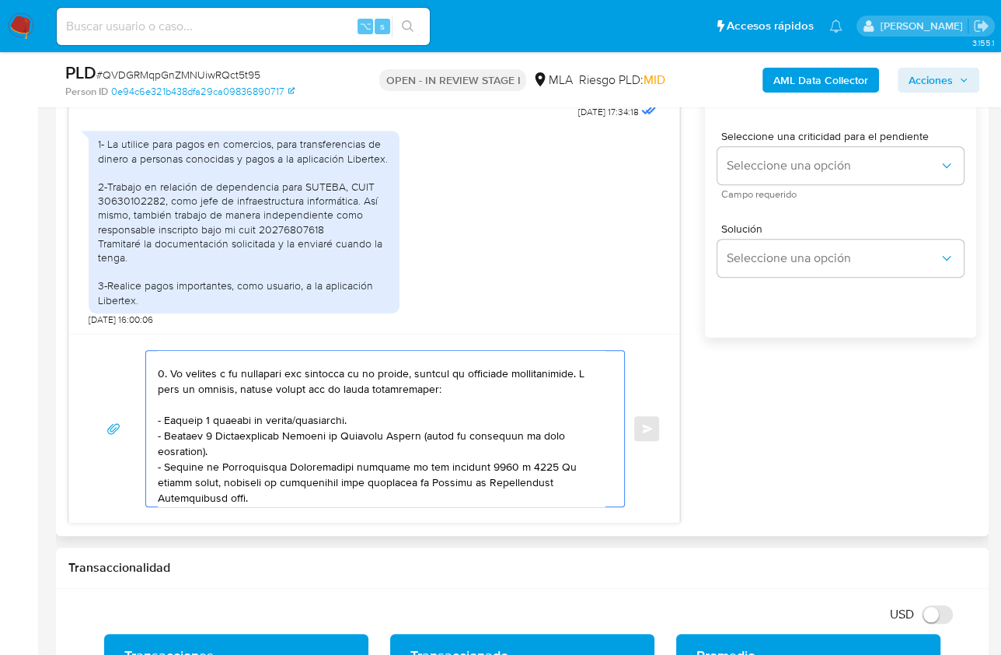
drag, startPoint x: 167, startPoint y: 458, endPoint x: 250, endPoint y: 453, distance: 82.5
click at [250, 453] on textarea at bounding box center [381, 429] width 447 height 156
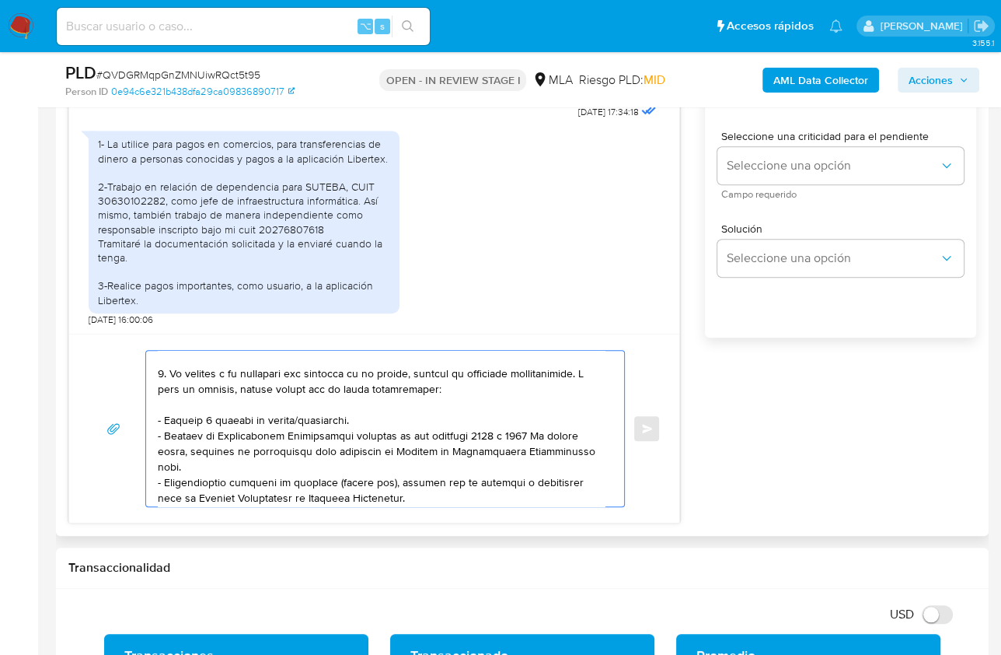
click at [215, 463] on textarea at bounding box center [381, 429] width 447 height 156
paste textarea "https://www.mercadopago.com.ar/ayuda/30181"
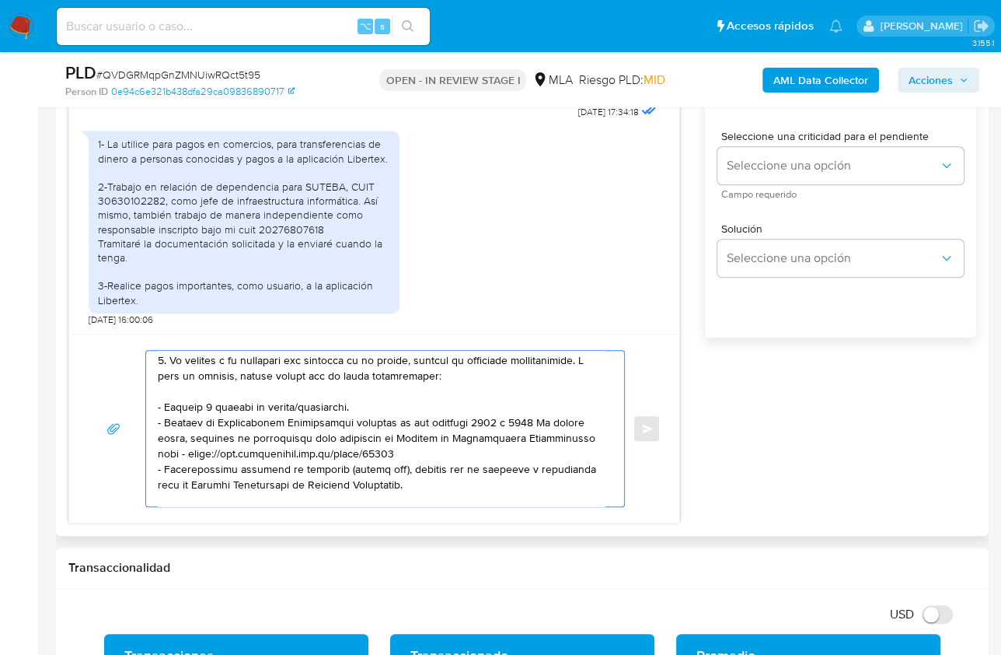
scroll to position [86, 0]
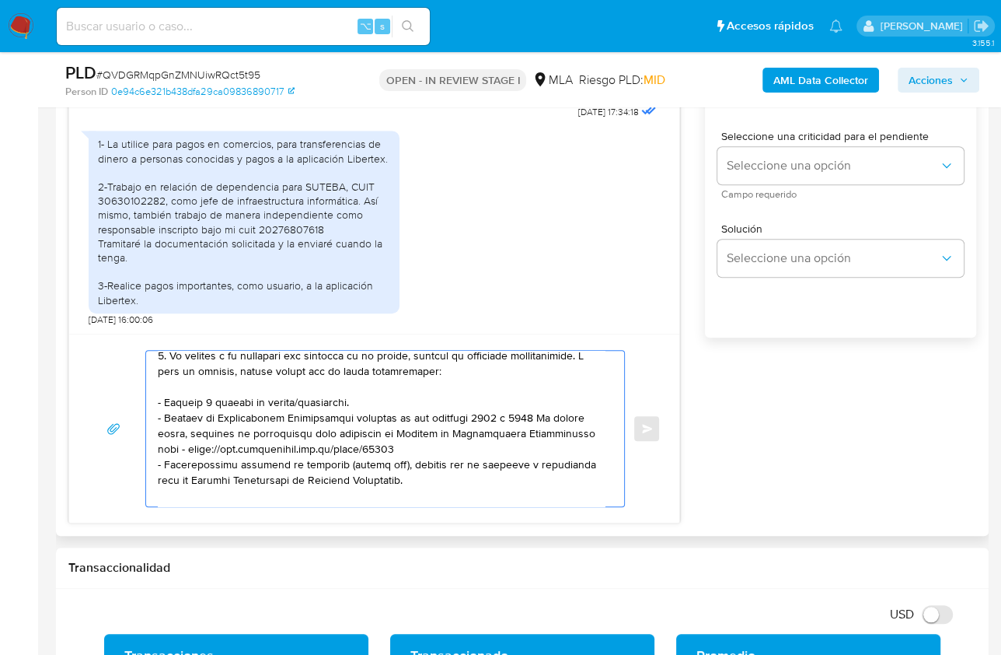
drag, startPoint x: 400, startPoint y: 476, endPoint x: 136, endPoint y: 466, distance: 263.8
click at [135, 467] on div "Enviar" at bounding box center [374, 428] width 573 height 157
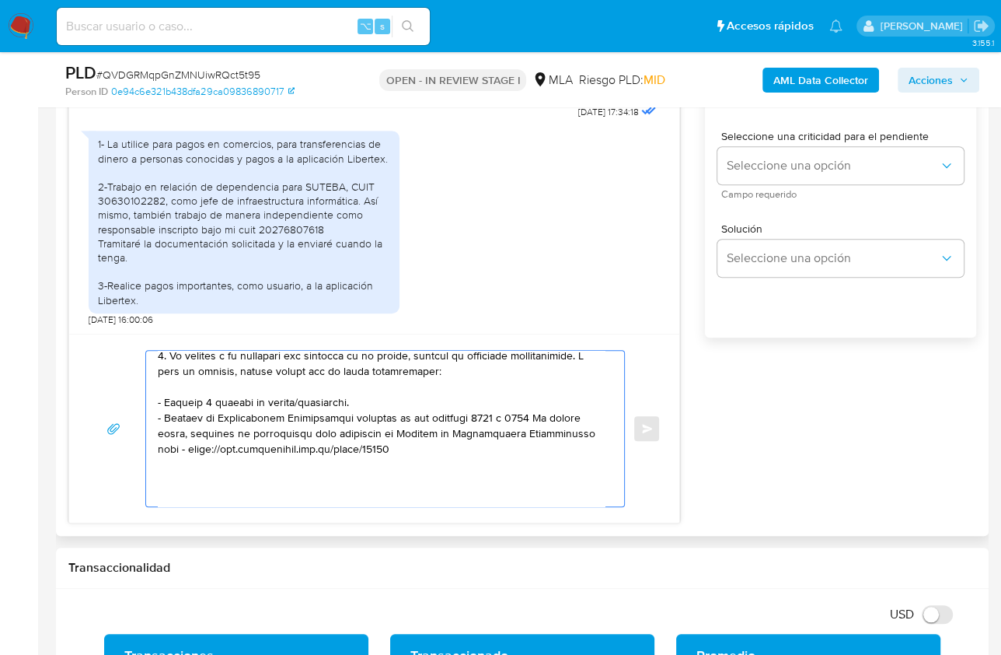
click at [176, 487] on textarea at bounding box center [381, 429] width 447 height 156
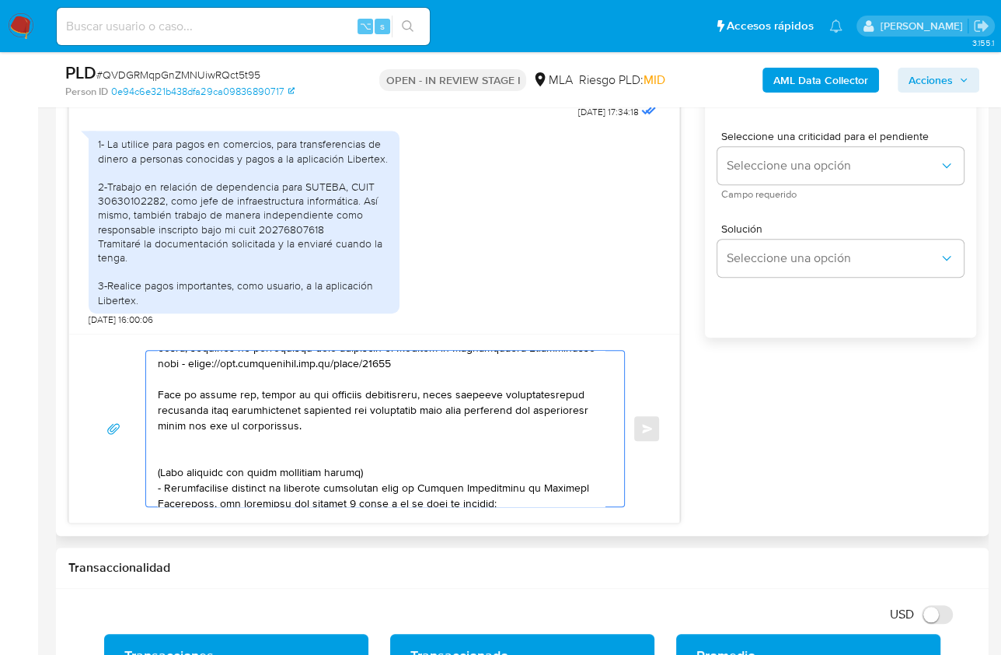
scroll to position [207, 0]
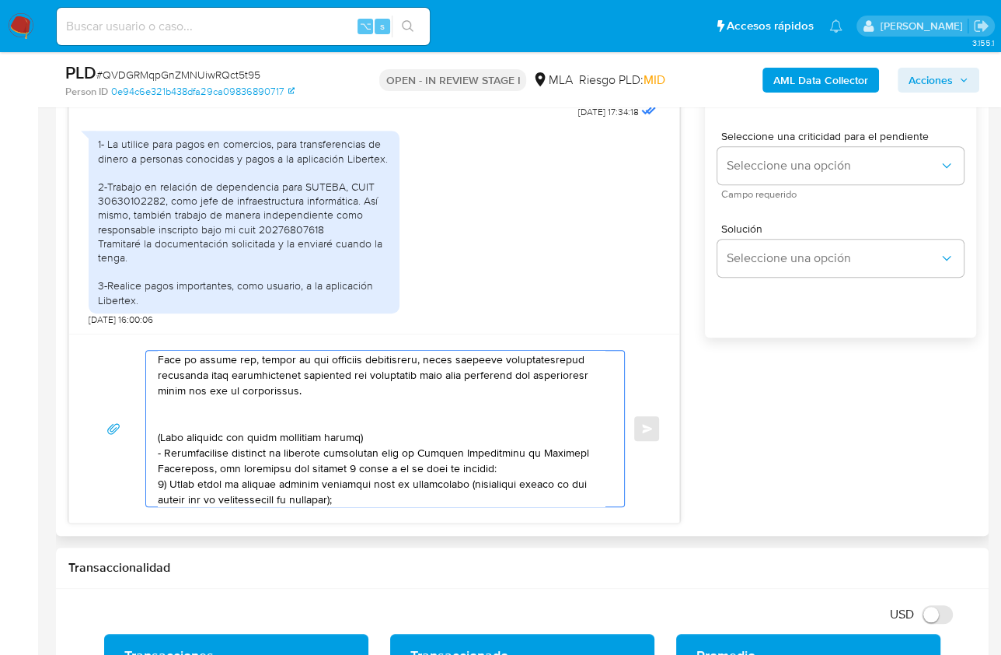
click at [187, 420] on textarea at bounding box center [381, 429] width 447 height 156
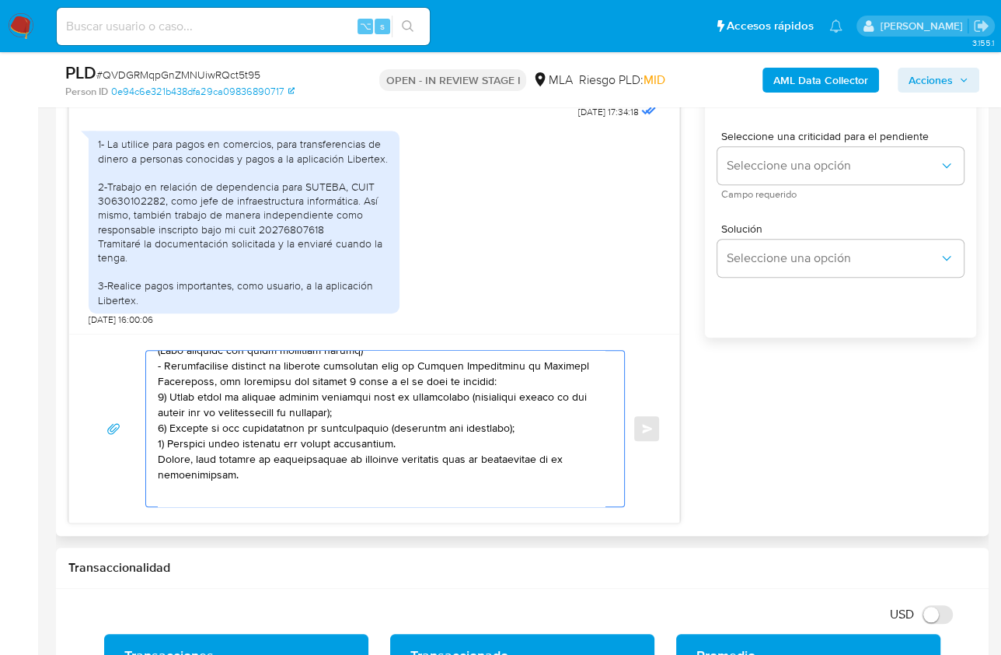
drag, startPoint x: 176, startPoint y: 415, endPoint x: 279, endPoint y: 469, distance: 115.8
click at [279, 469] on textarea at bounding box center [381, 429] width 447 height 156
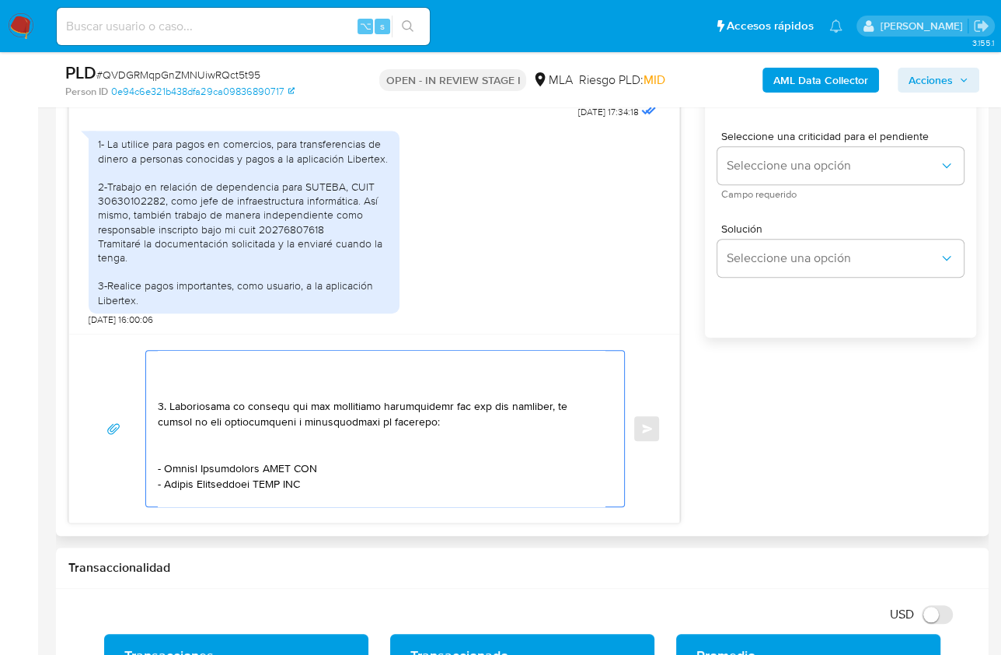
click at [186, 380] on textarea at bounding box center [381, 429] width 447 height 156
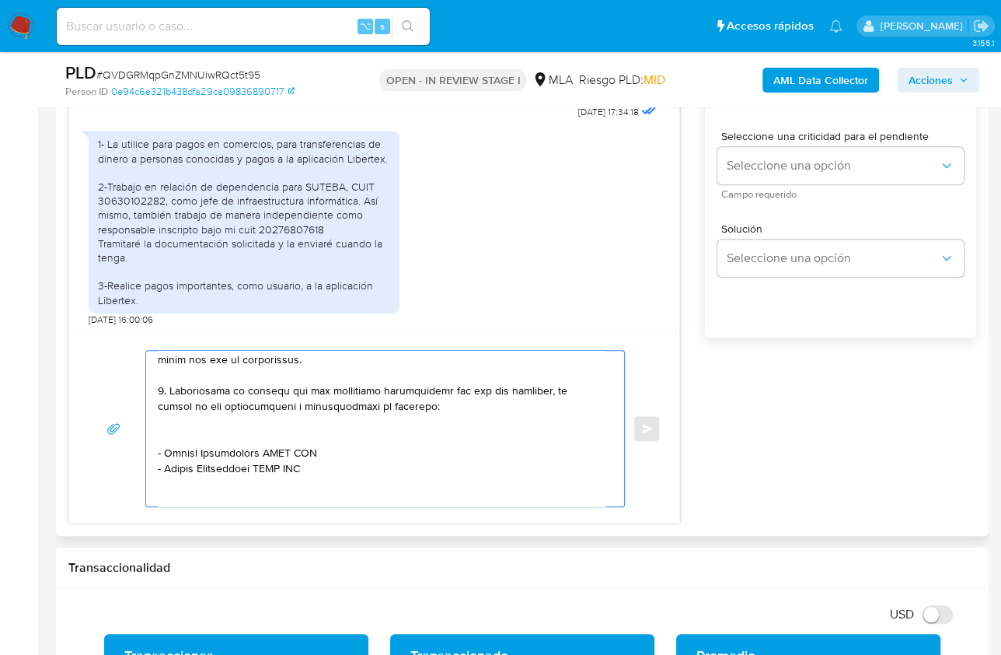
scroll to position [222, 0]
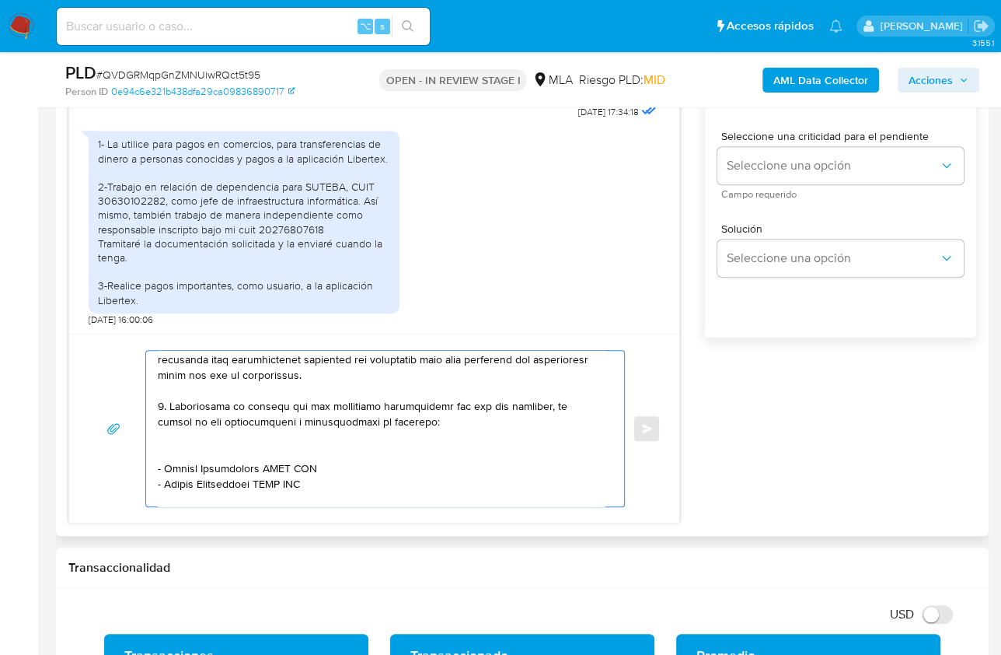
click at [166, 446] on textarea at bounding box center [381, 429] width 447 height 156
click at [162, 403] on textarea at bounding box center [381, 429] width 447 height 156
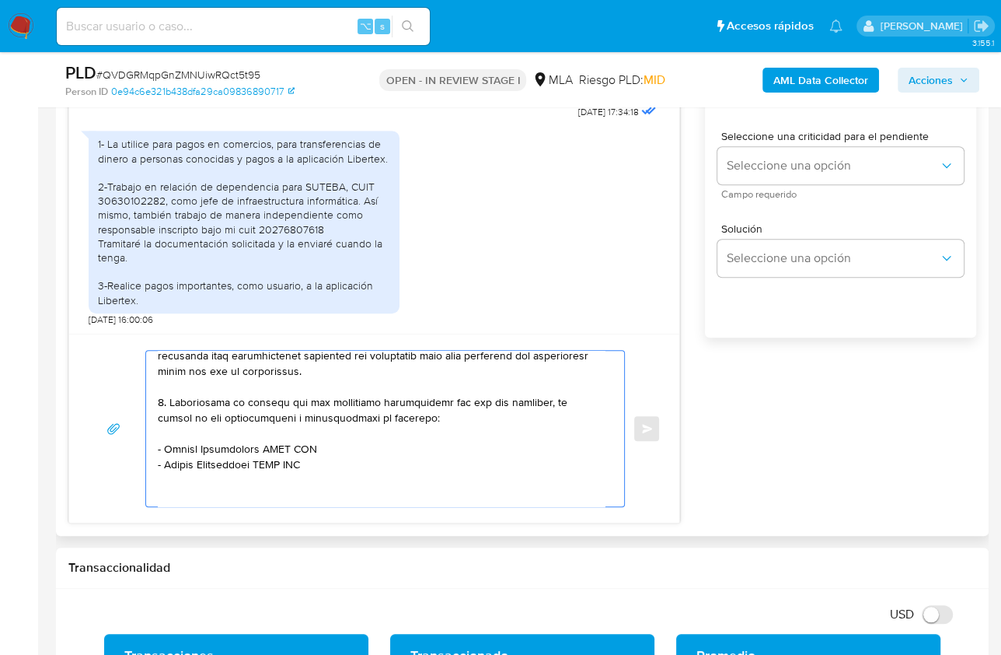
scroll to position [227, 0]
drag, startPoint x: 166, startPoint y: 446, endPoint x: 260, endPoint y: 447, distance: 94.1
click at [260, 447] on textarea at bounding box center [381, 429] width 447 height 156
paste textarea "PAGOS ONLINE"
click at [273, 443] on textarea at bounding box center [381, 429] width 447 height 156
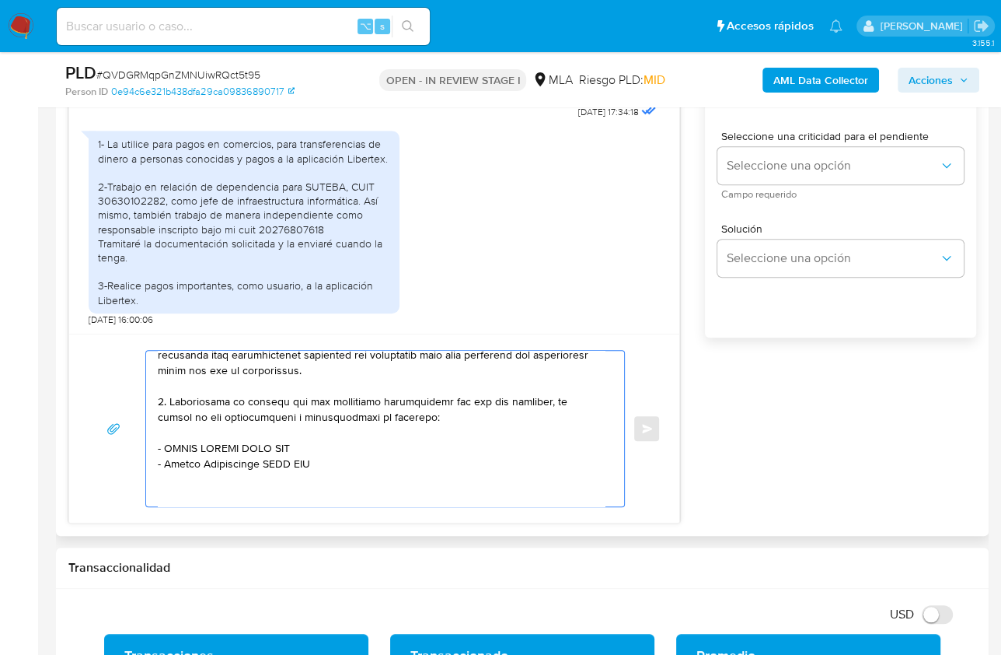
click at [273, 443] on textarea at bounding box center [381, 429] width 447 height 156
paste textarea "30715447432"
drag, startPoint x: 281, startPoint y: 466, endPoint x: 159, endPoint y: 466, distance: 122.1
click at [159, 466] on textarea at bounding box center [381, 429] width 447 height 156
click at [352, 155] on div "1- La utilice para pagos en comercios, para transferencias de dinero a personas…" at bounding box center [244, 221] width 292 height 169
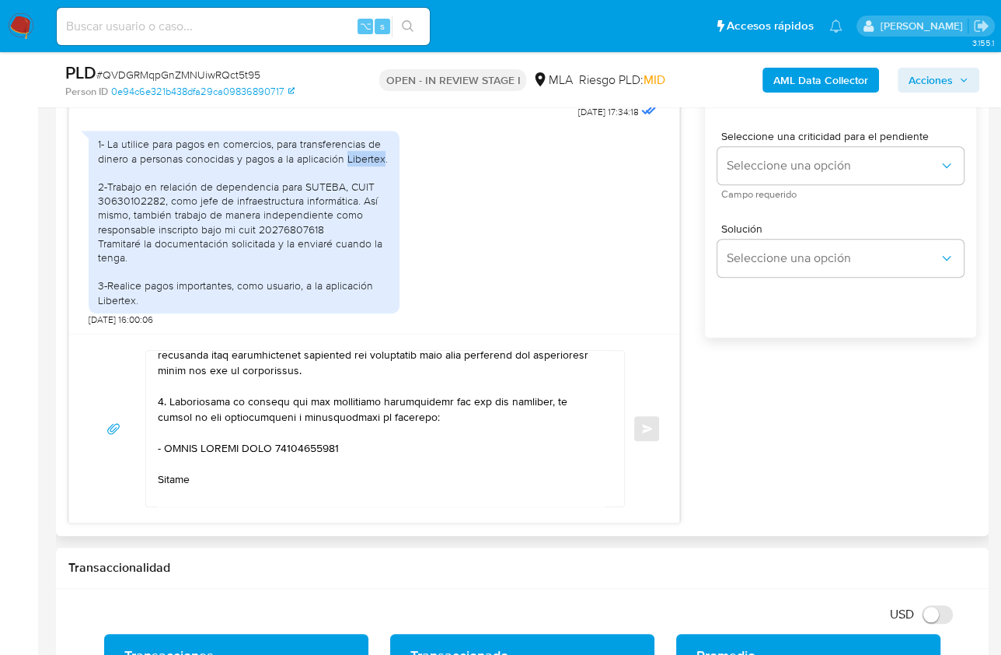
click at [352, 155] on div "1- La utilice para pagos en comercios, para transferencias de dinero a personas…" at bounding box center [244, 221] width 292 height 169
copy div "Libertex"
click at [203, 489] on textarea at bounding box center [381, 429] width 447 height 156
click at [226, 476] on textarea at bounding box center [381, 429] width 447 height 156
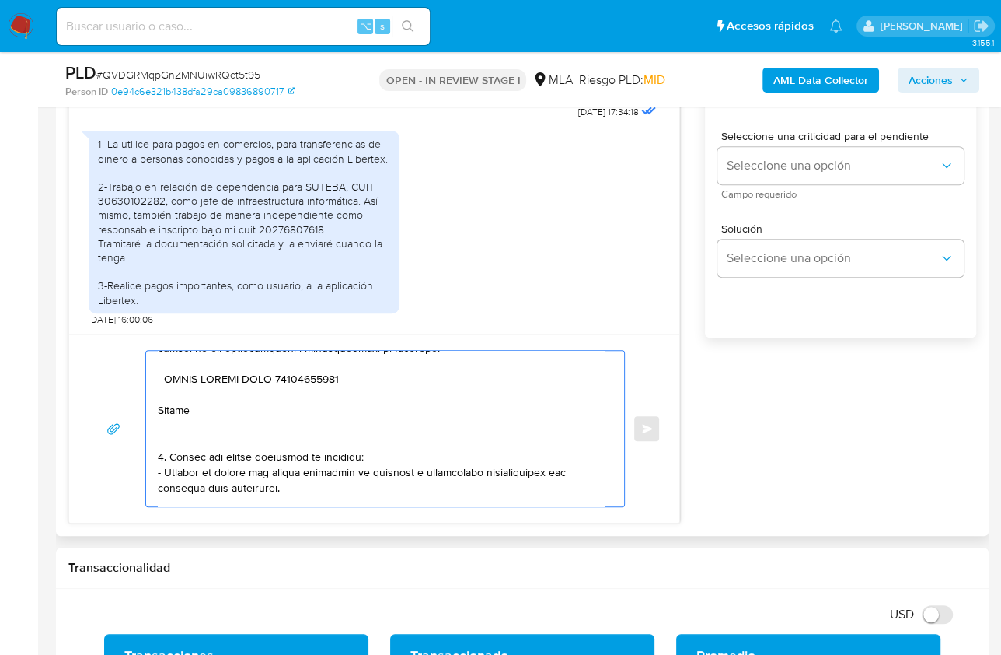
scroll to position [333, 0]
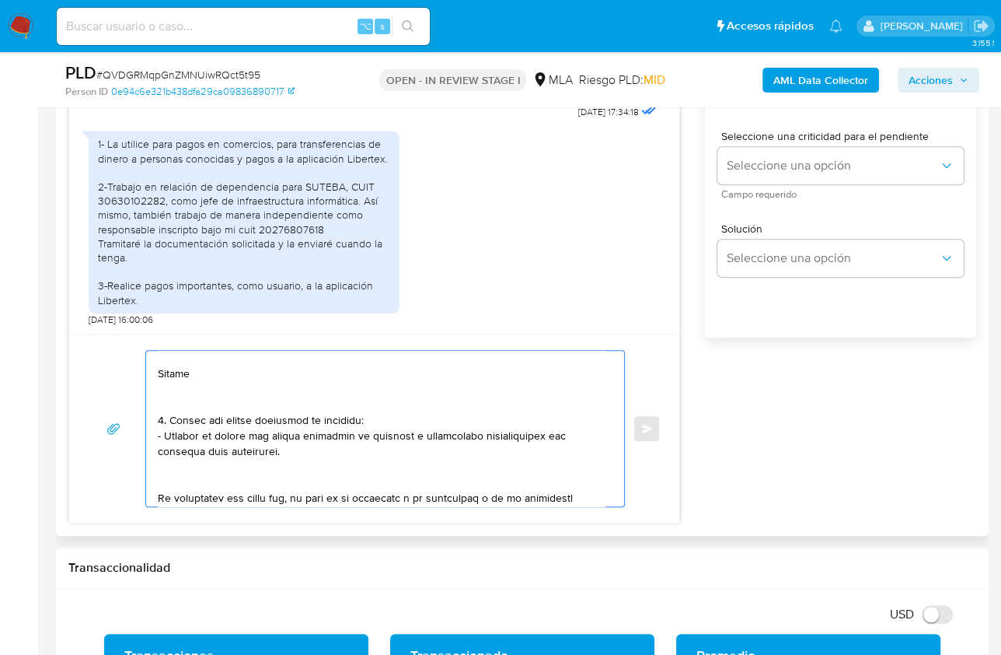
drag, startPoint x: 287, startPoint y: 447, endPoint x: 153, endPoint y: 365, distance: 157.1
click at [153, 365] on div at bounding box center [381, 429] width 470 height 156
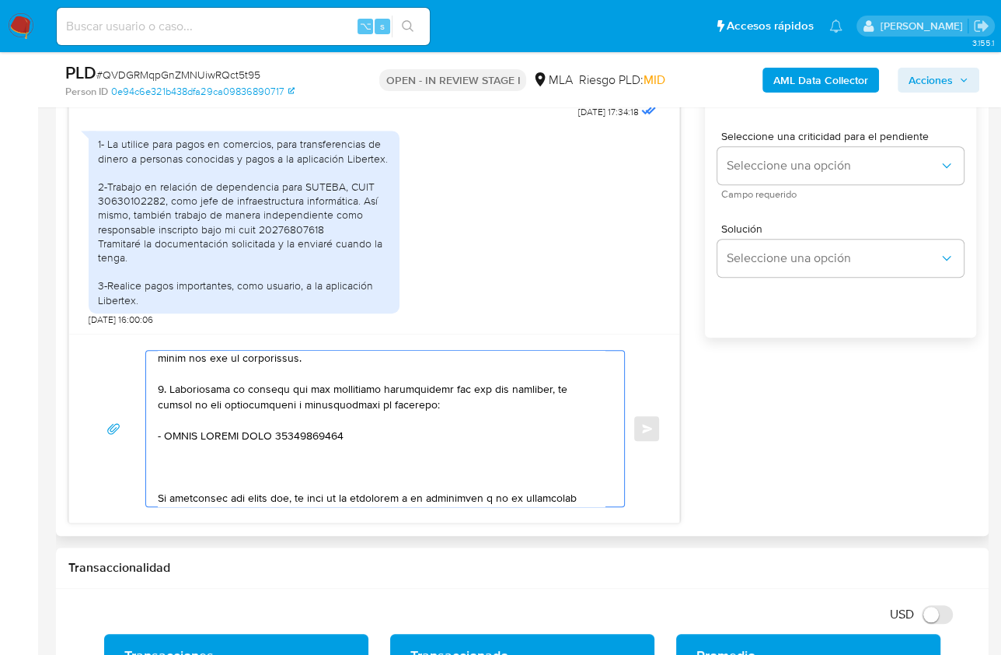
click at [175, 476] on textarea at bounding box center [381, 429] width 447 height 156
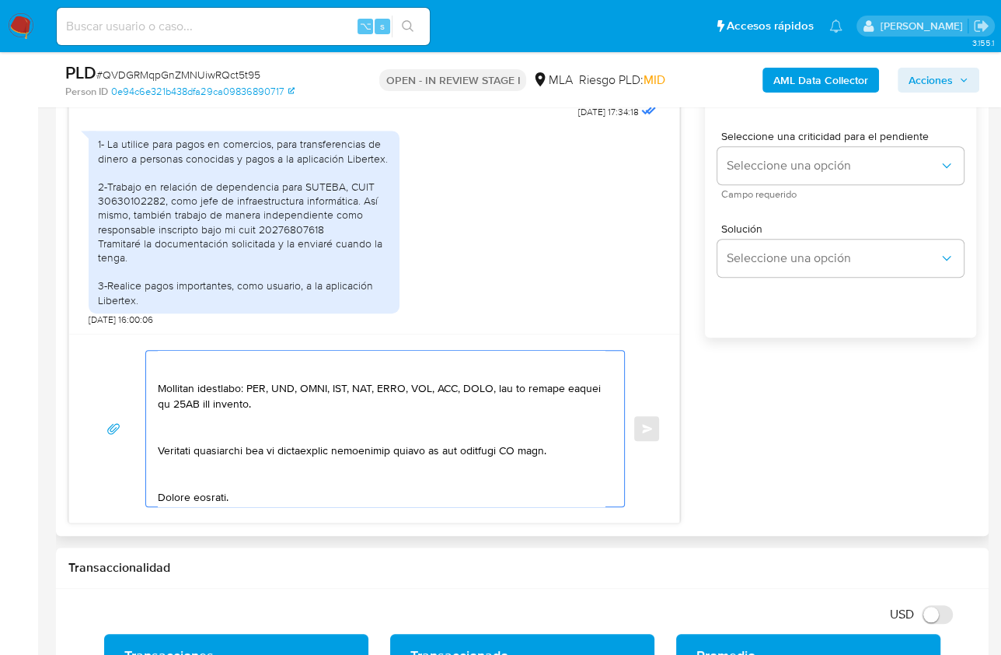
scroll to position [359, 0]
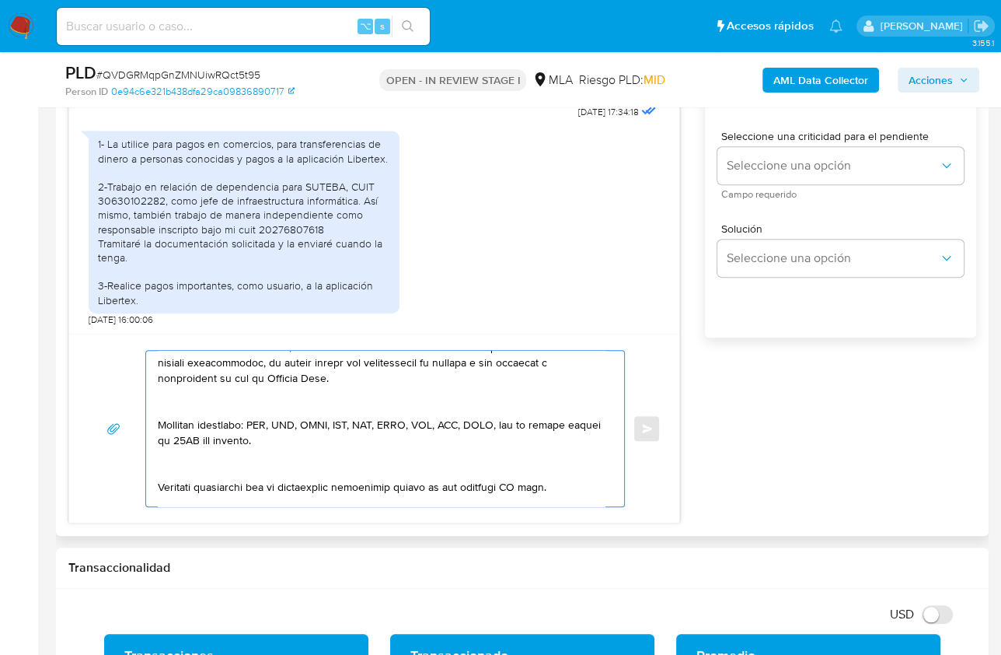
click at [171, 402] on textarea at bounding box center [381, 429] width 447 height 156
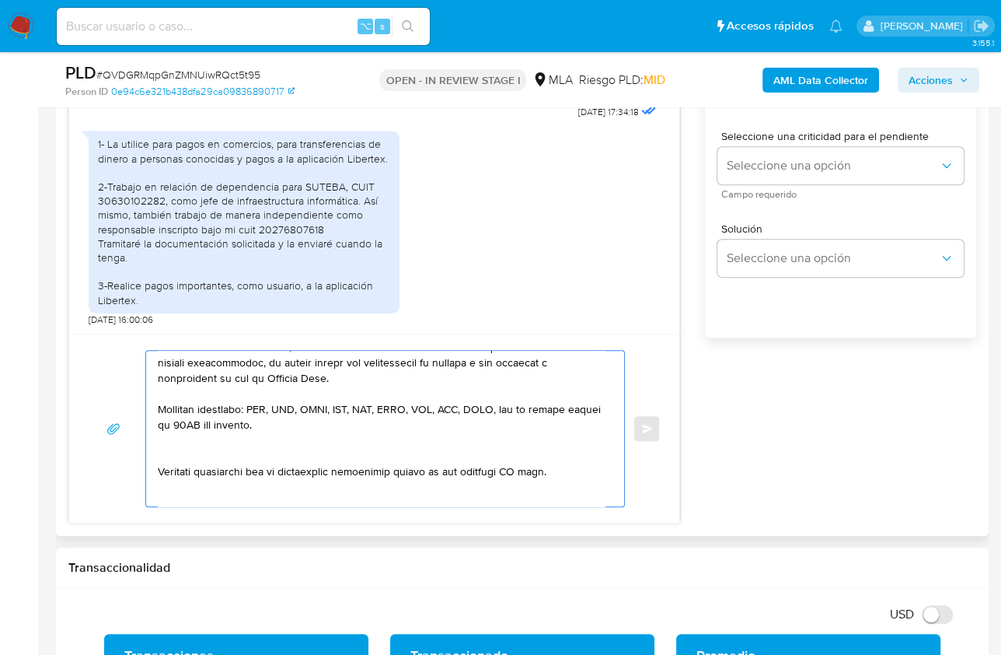
click at [170, 453] on textarea at bounding box center [381, 429] width 447 height 156
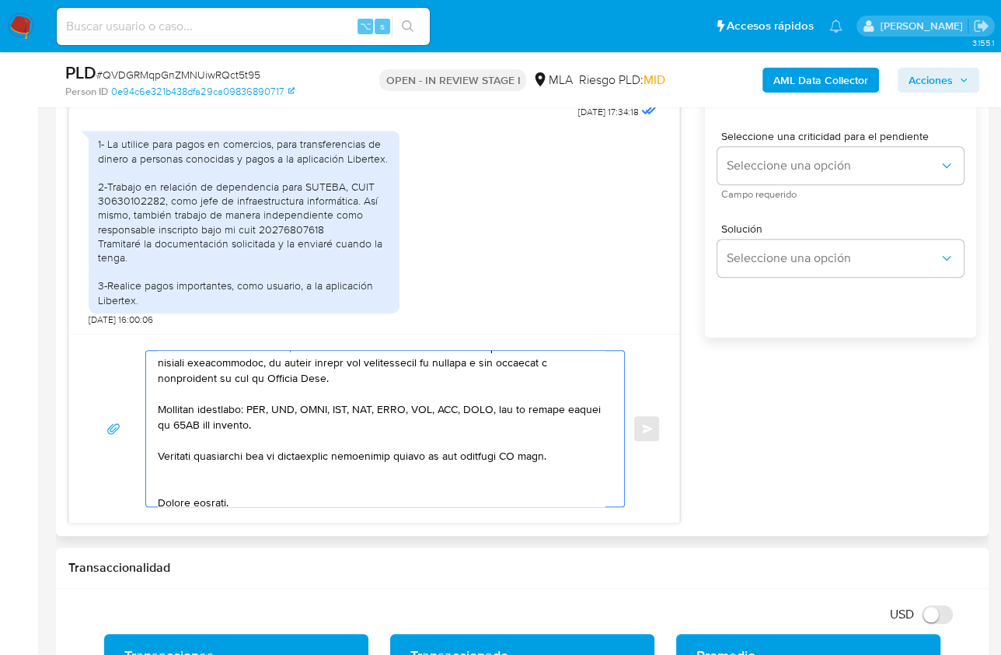
drag, startPoint x: 568, startPoint y: 456, endPoint x: 463, endPoint y: 456, distance: 105.0
click at [463, 456] on textarea at bounding box center [381, 429] width 447 height 156
click at [208, 480] on textarea at bounding box center [381, 429] width 447 height 156
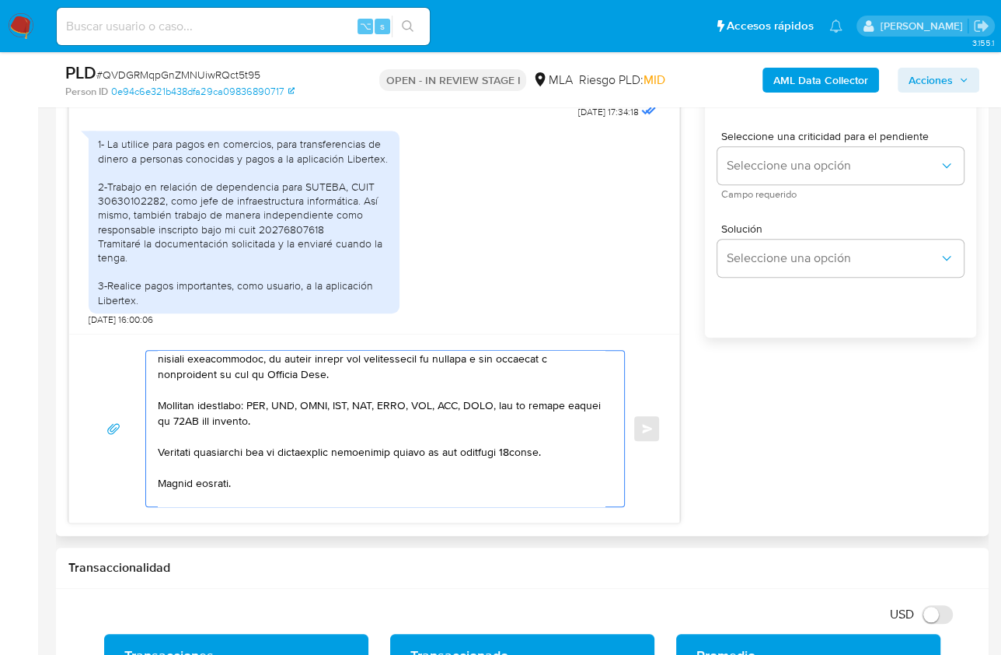
scroll to position [381, 0]
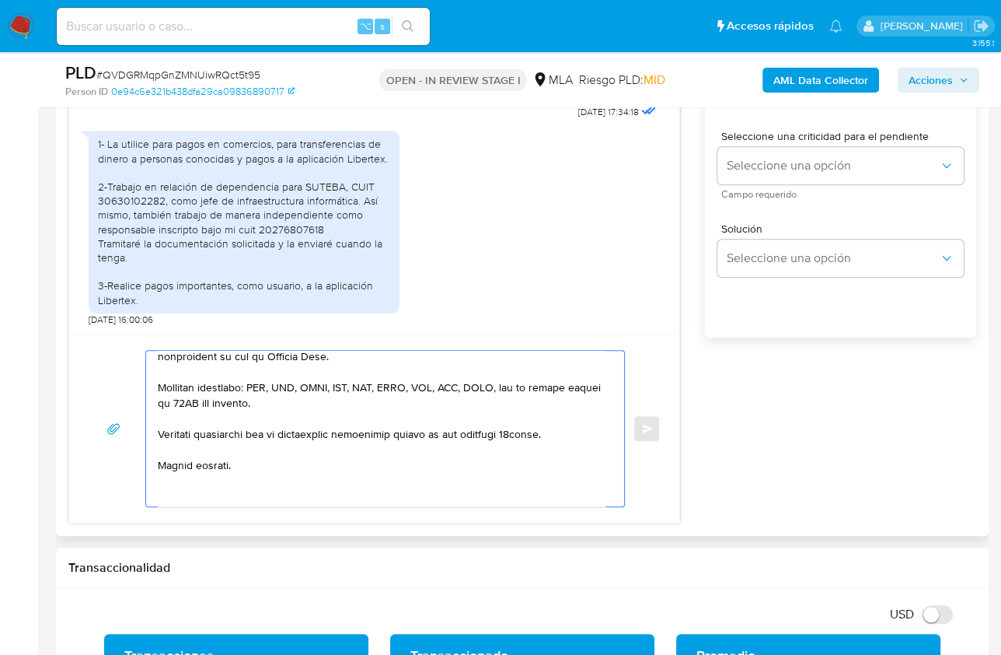
click at [191, 485] on textarea at bounding box center [381, 429] width 447 height 156
click at [194, 499] on textarea at bounding box center [381, 429] width 447 height 156
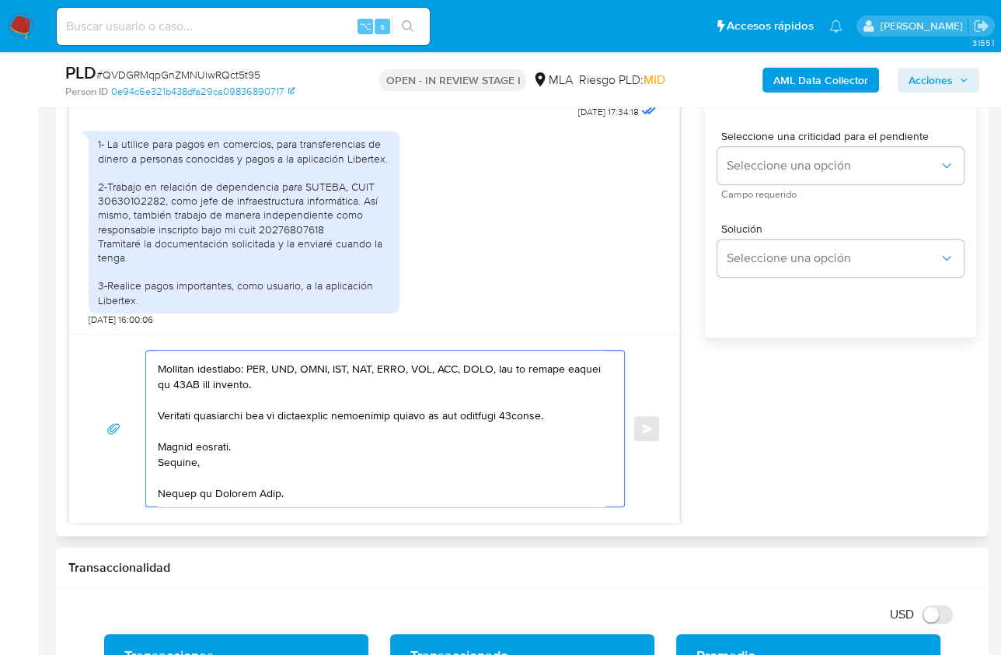
click at [185, 491] on textarea at bounding box center [381, 429] width 447 height 156
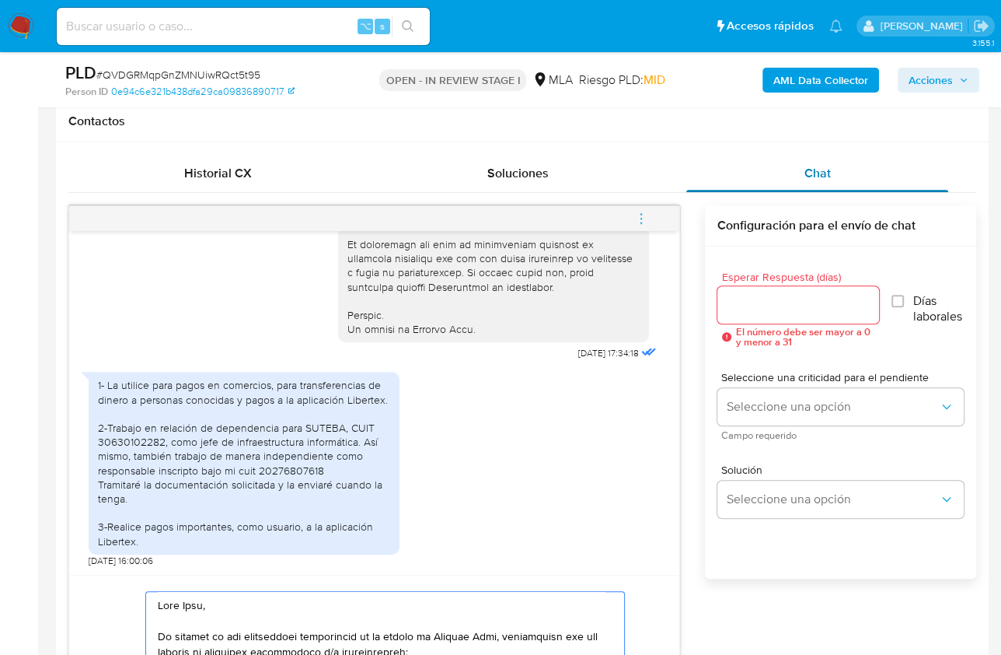
scroll to position [709, 0]
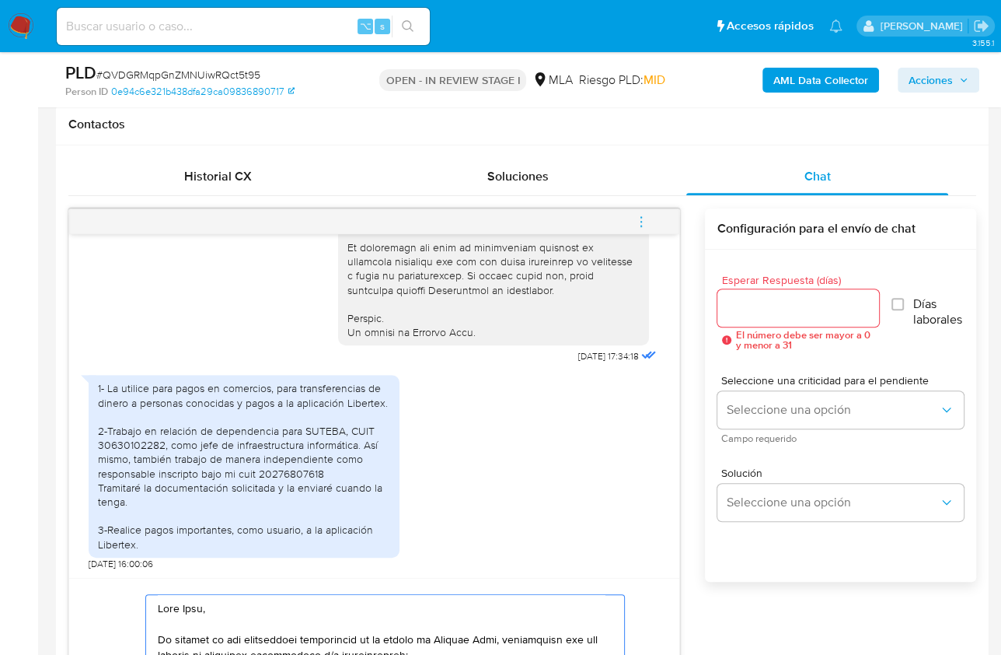
type textarea "Hola Juan, En función de las operaciones registradas en tu cuenta de Mercado Pa…"
click at [736, 292] on div at bounding box center [799, 307] width 162 height 37
click at [739, 299] on input "Esperar Respuesta (días)" at bounding box center [799, 308] width 162 height 20
type input "1"
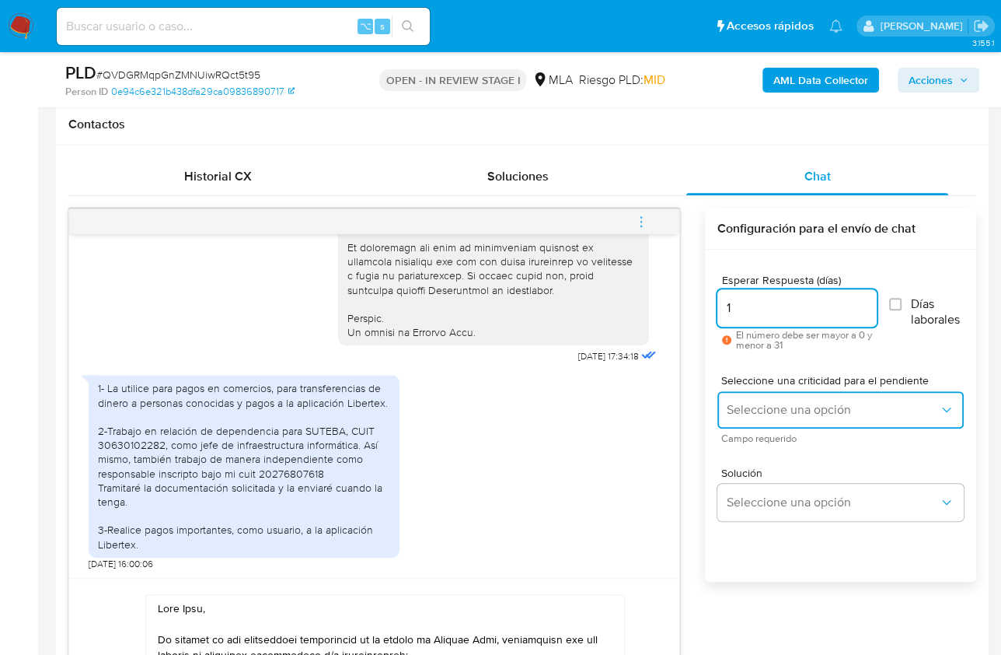
click at [760, 407] on span "Seleccione una opción" at bounding box center [833, 410] width 212 height 16
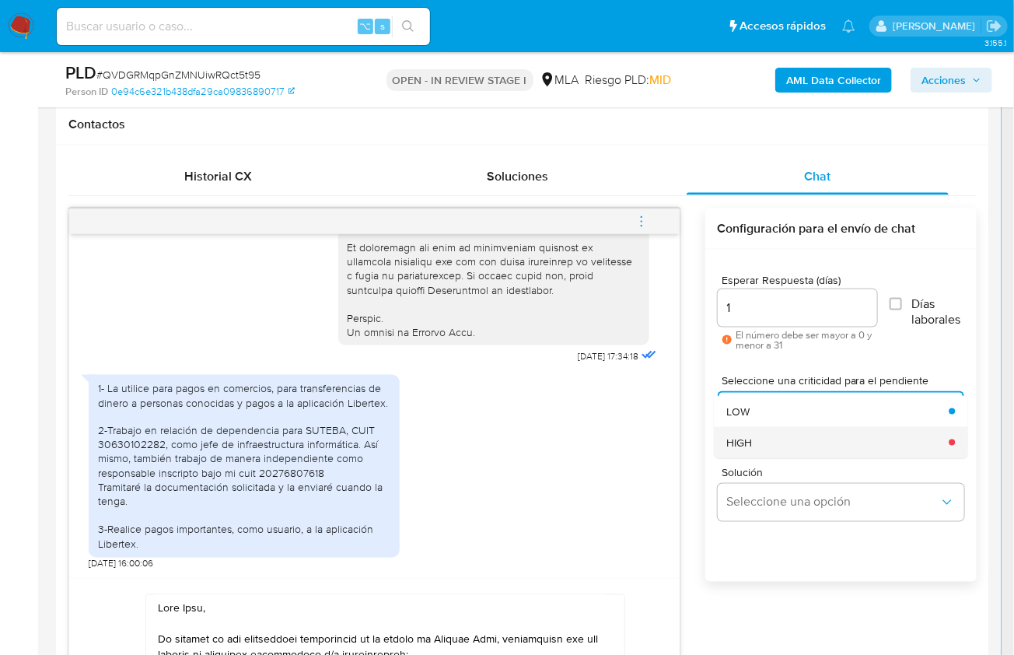
click at [763, 442] on div "HIGH" at bounding box center [832, 442] width 213 height 31
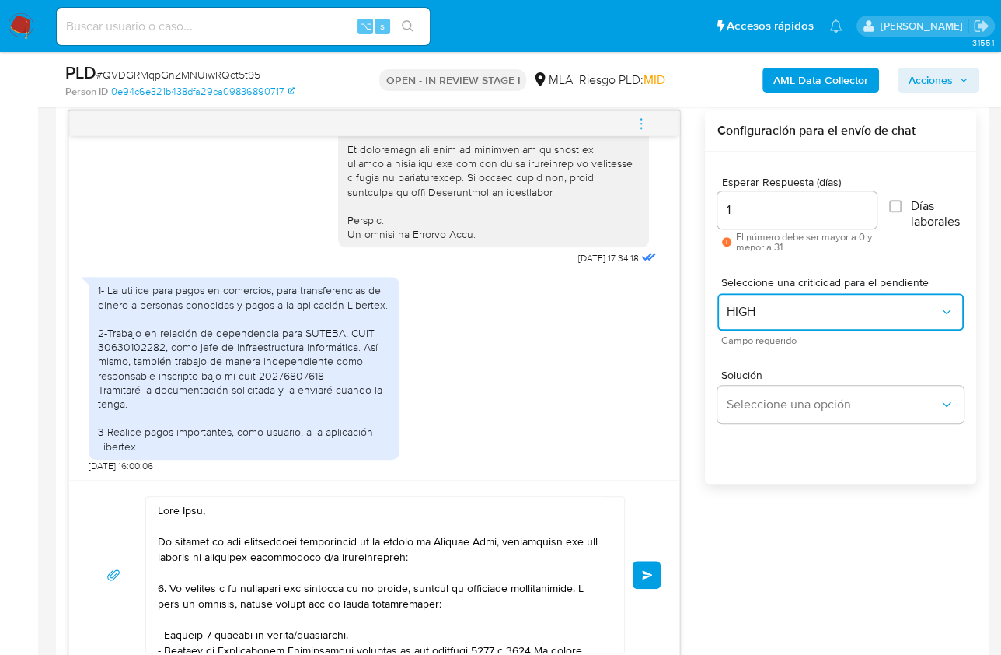
scroll to position [823, 0]
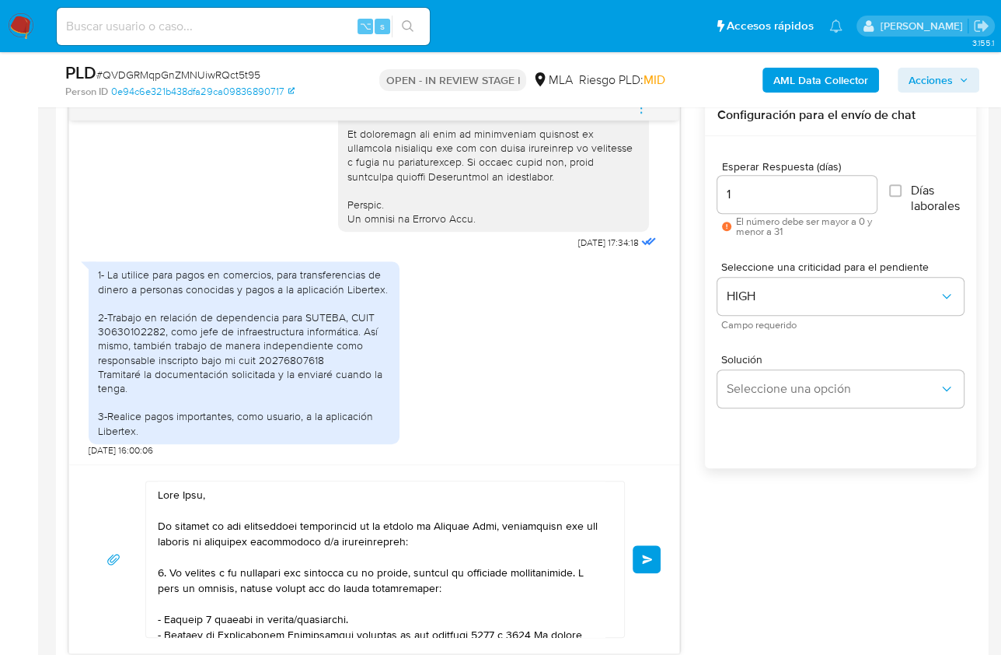
click at [651, 559] on span "Enviar" at bounding box center [647, 558] width 11 height 9
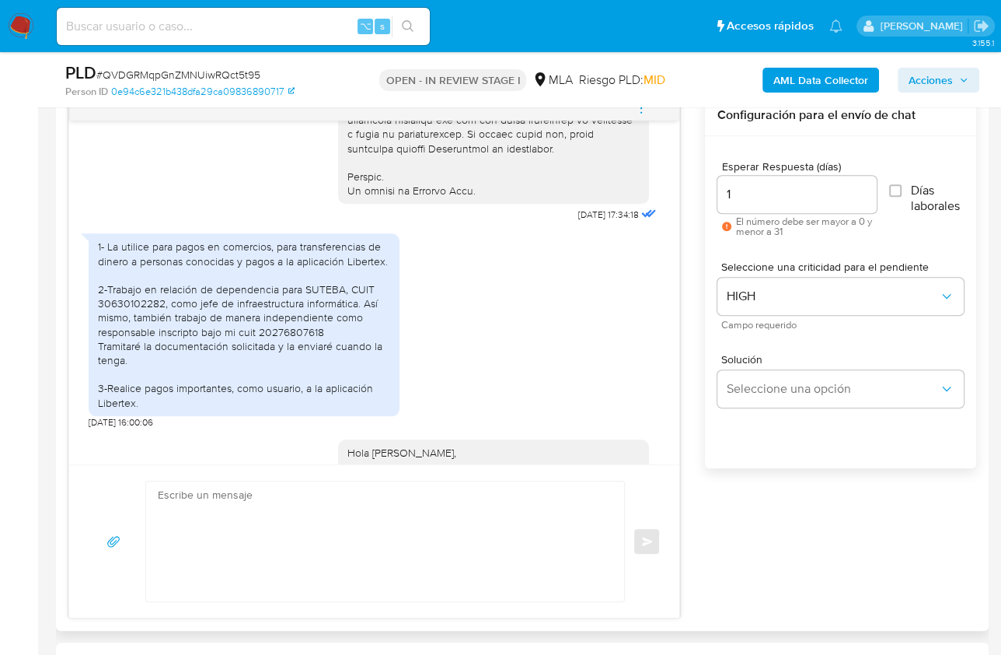
scroll to position [1393, 0]
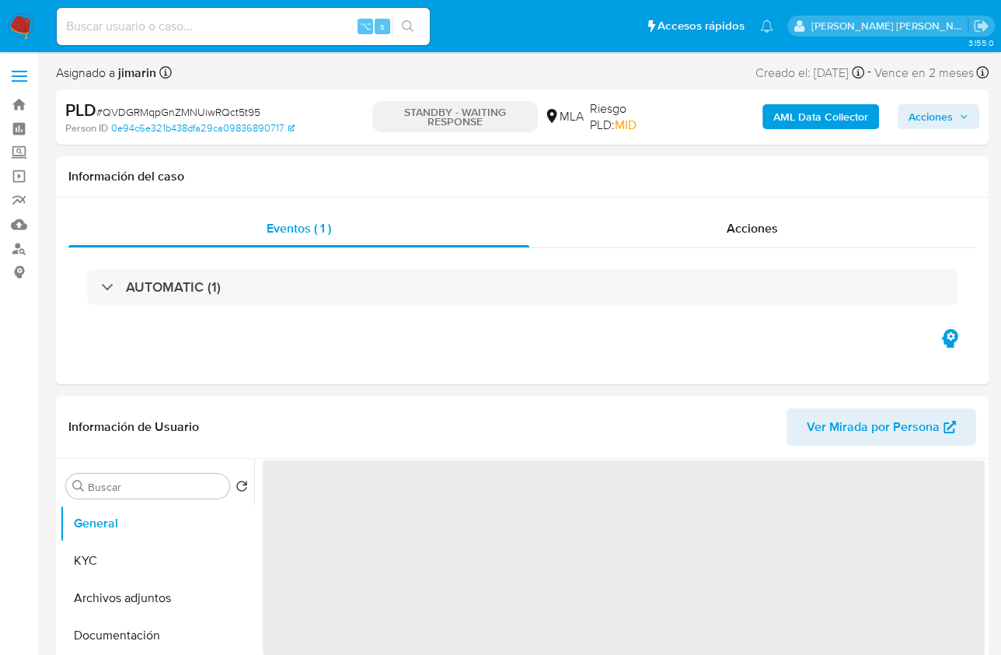
select select "10"
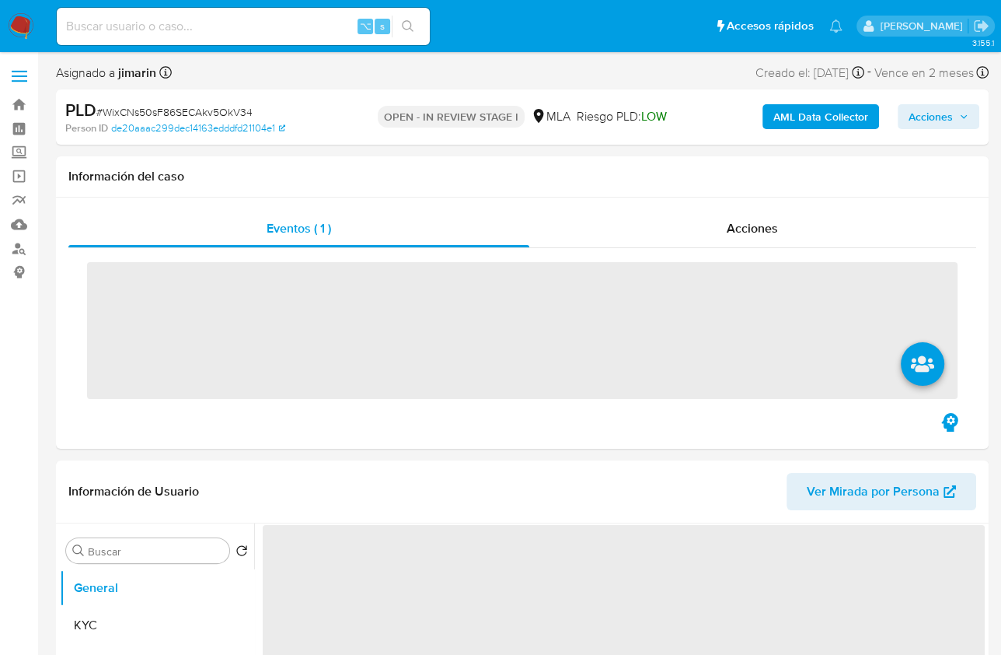
click at [175, 110] on span "# WixCNs50sF86SECAkv5OkV34" at bounding box center [174, 112] width 156 height 16
copy span "WixCNs50sF86SECAkv5OkV34"
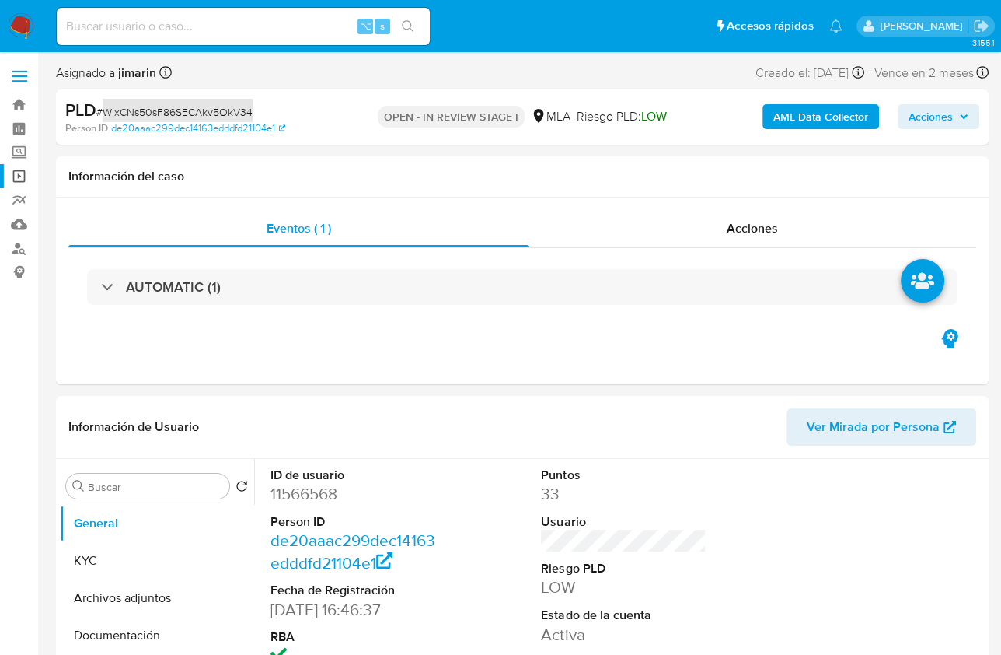
select select "10"
click at [302, 487] on dd "11566568" at bounding box center [353, 494] width 165 height 22
copy dd "11566568"
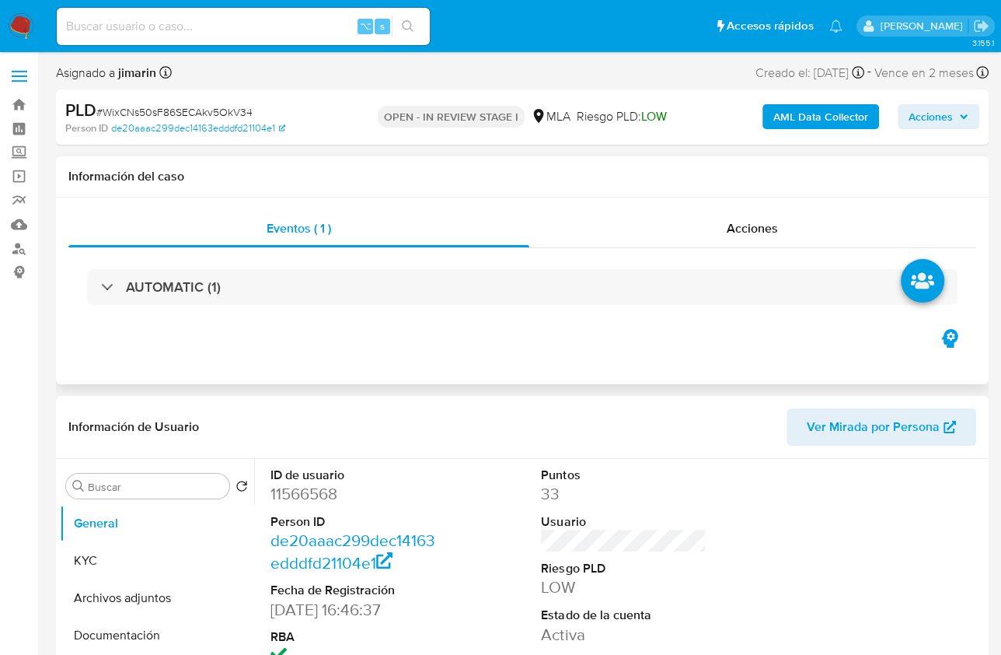
click at [438, 352] on div "Eventos ( 1 ) Acciones AUTOMATIC (1)" at bounding box center [522, 290] width 933 height 187
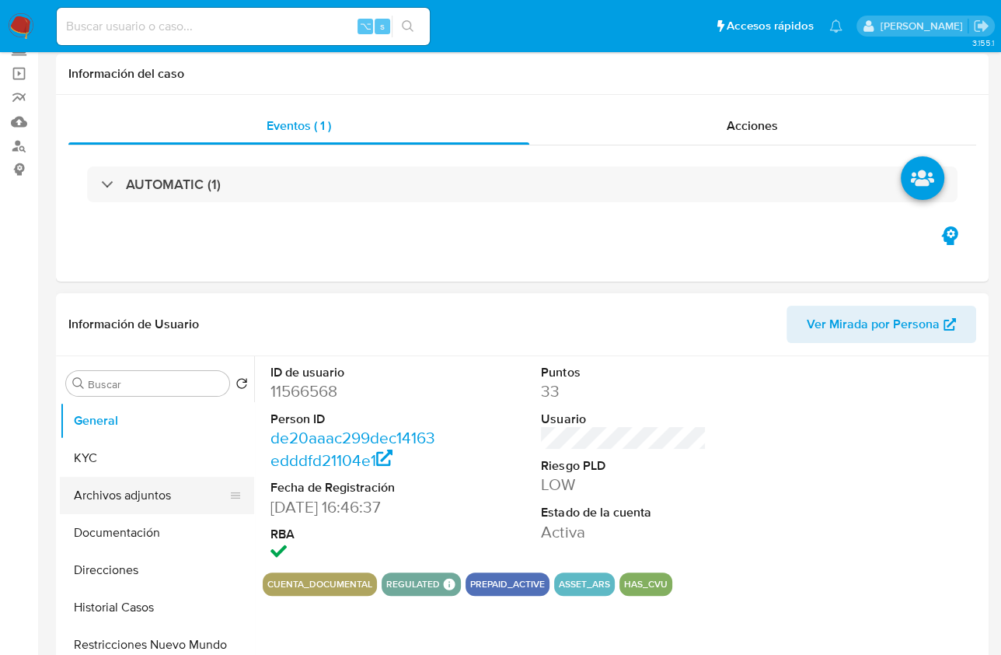
scroll to position [114, 0]
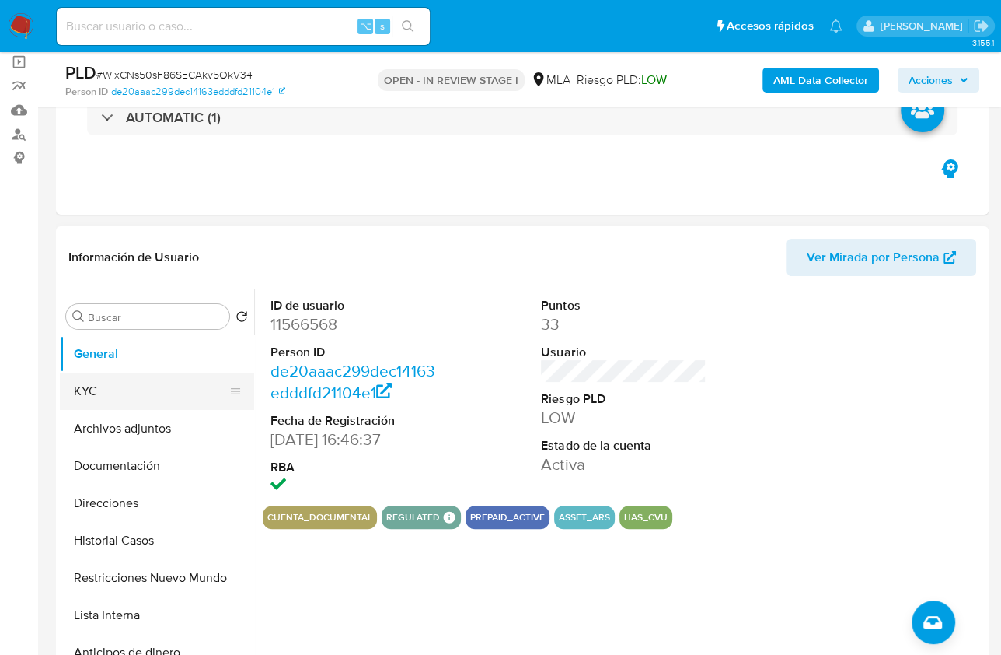
click at [108, 391] on button "KYC" at bounding box center [151, 390] width 182 height 37
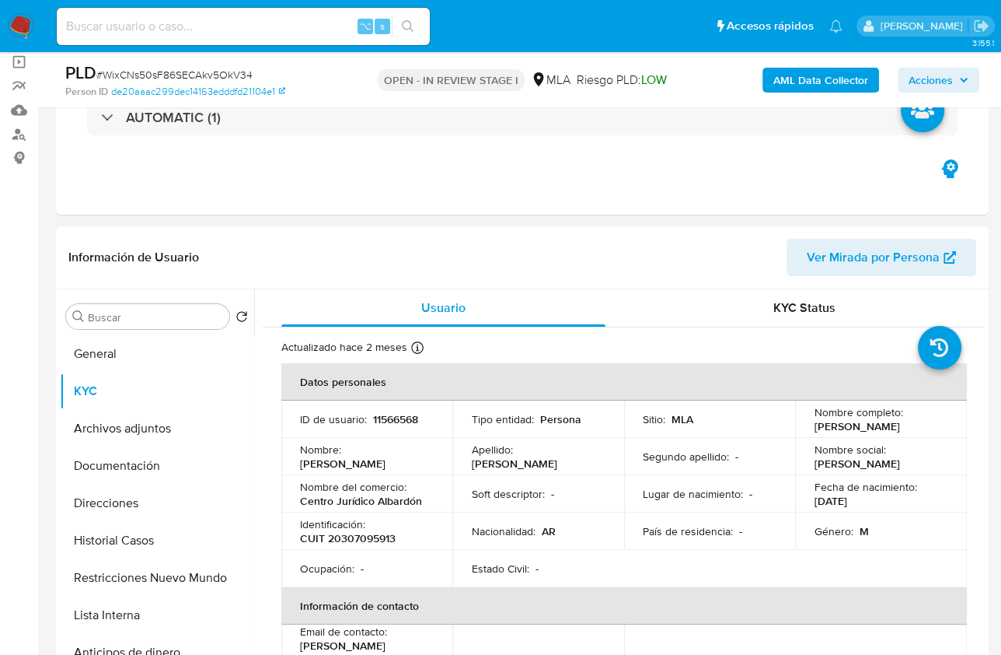
click at [376, 538] on p "CUIT 20307095913" at bounding box center [348, 538] width 96 height 14
copy p "20307095913"
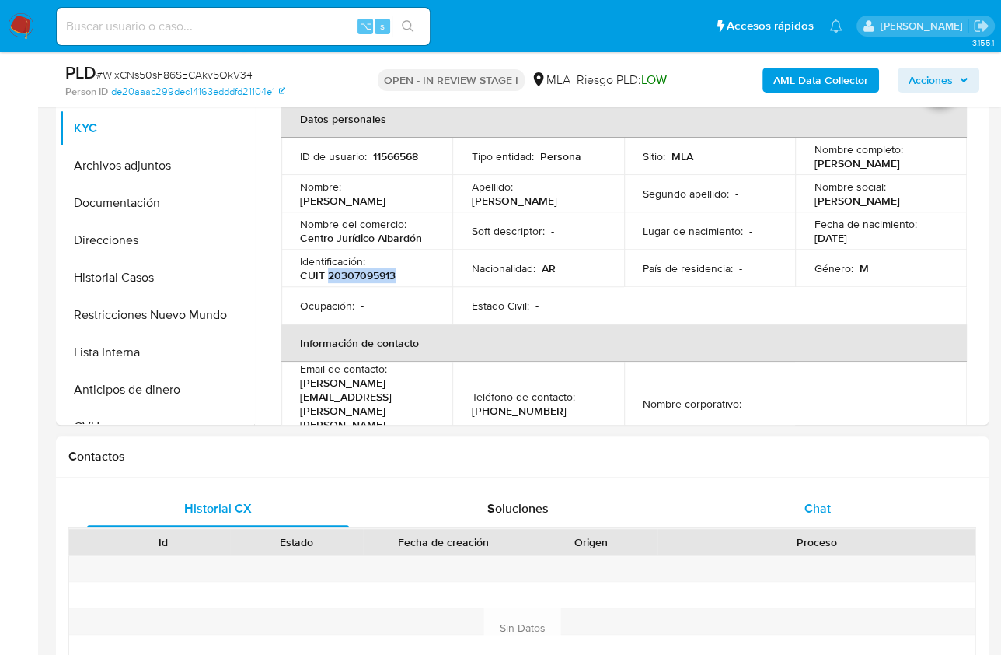
click at [823, 499] on span "Chat" at bounding box center [818, 508] width 26 height 18
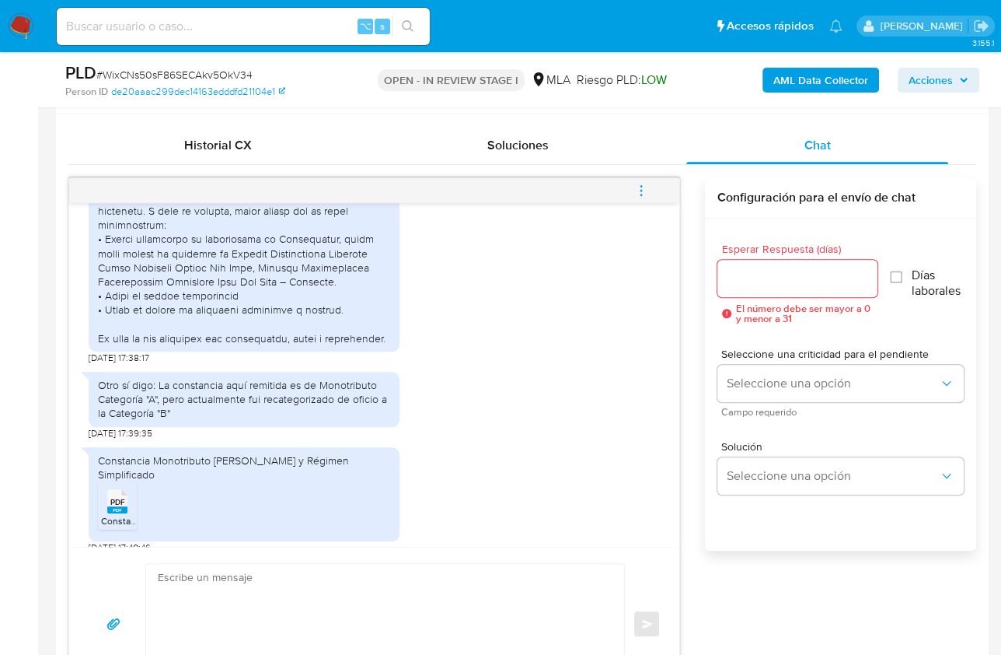
scroll to position [1551, 0]
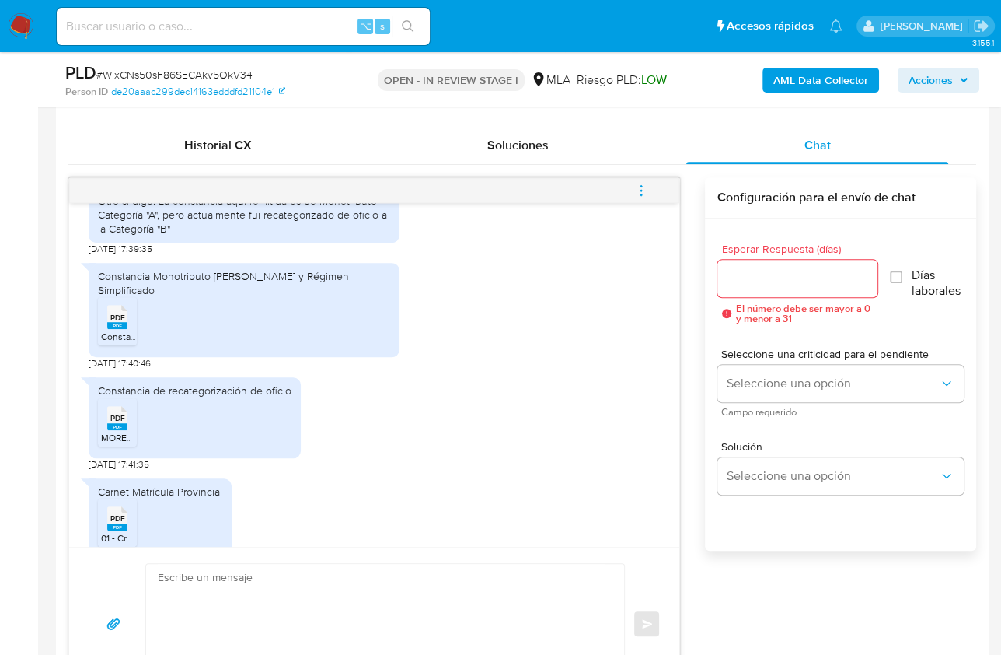
click at [115, 323] on span "PDF" at bounding box center [117, 318] width 15 height 10
click at [115, 424] on li "PDF PDF MOREO_20307095913_14082025200613 (1).pdf" at bounding box center [117, 422] width 39 height 48
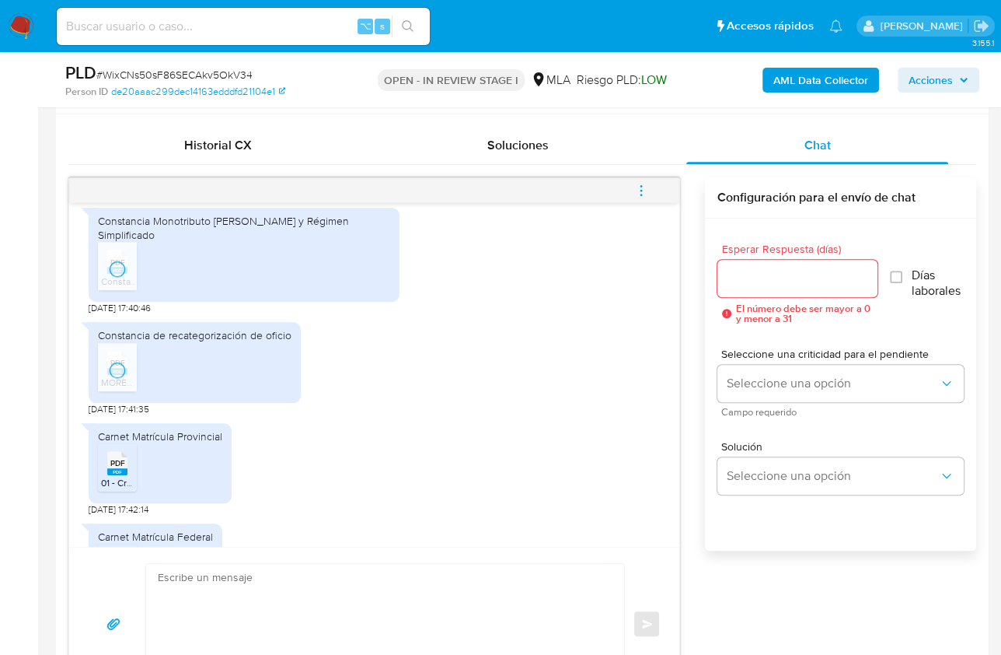
scroll to position [1642, 0]
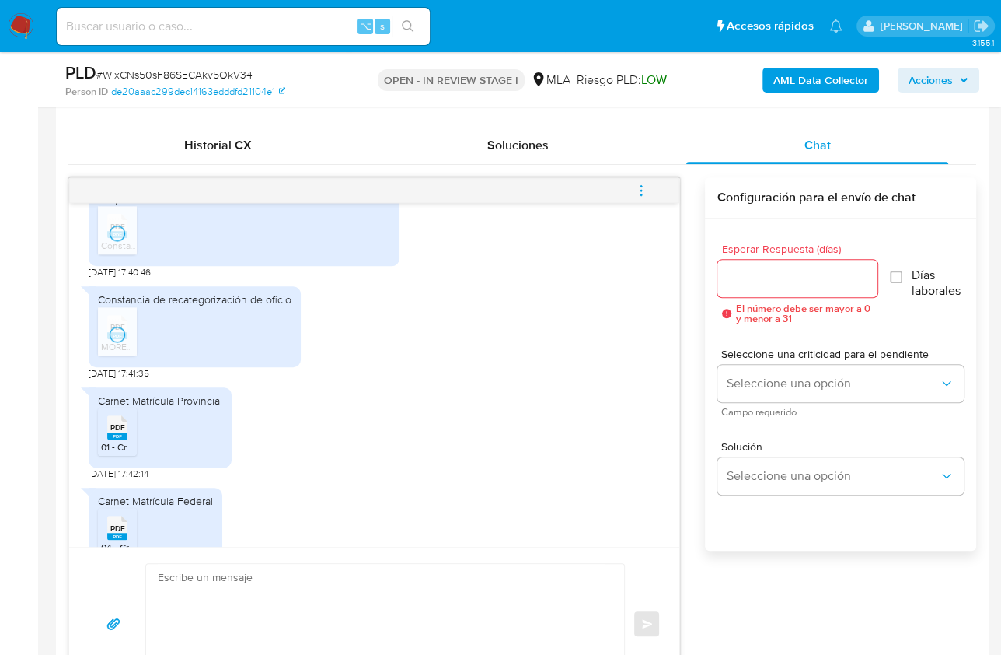
click at [95, 451] on div "Carnet Matrícula Provincial PDF PDF 01 - Credencial Foro de Abogados San Juan.p…" at bounding box center [160, 427] width 143 height 80
click at [112, 439] on rect at bounding box center [117, 435] width 20 height 7
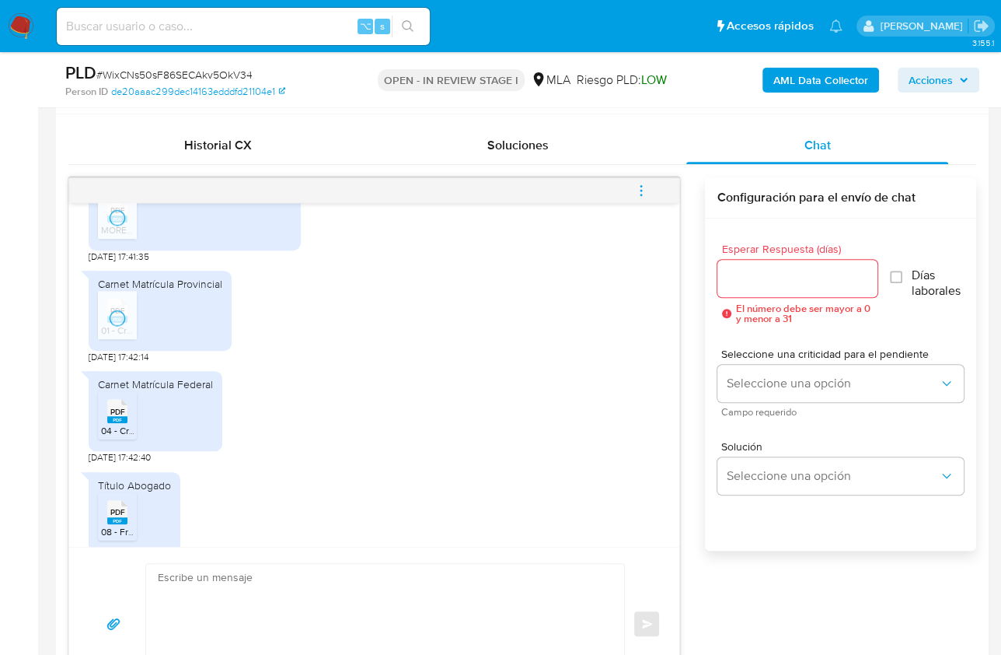
click at [118, 423] on rect at bounding box center [117, 419] width 20 height 7
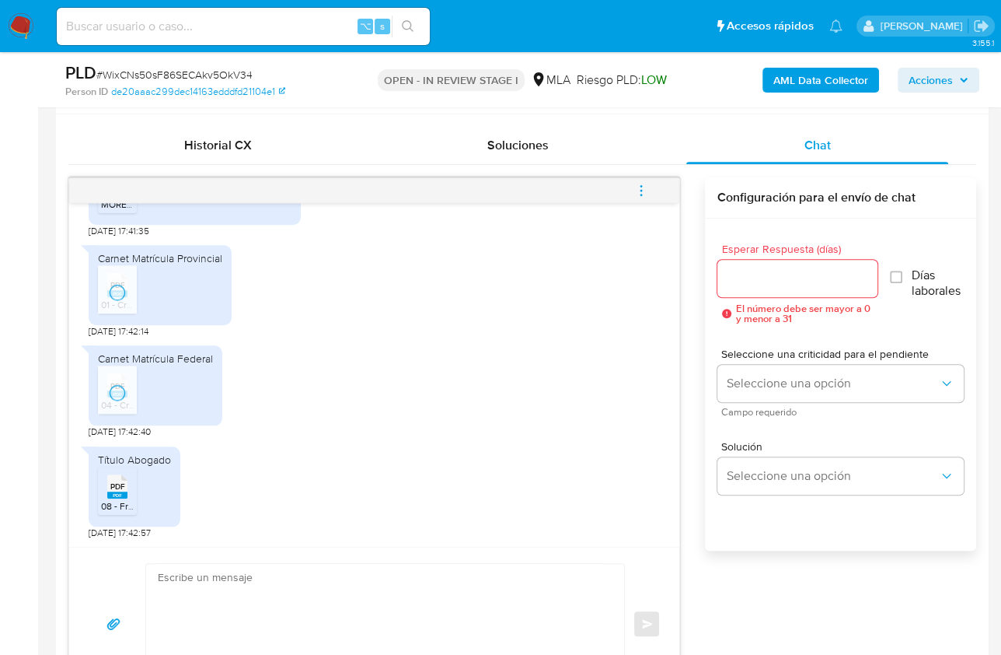
scroll to position [1812, 0]
click at [110, 488] on span "PDF" at bounding box center [117, 486] width 15 height 10
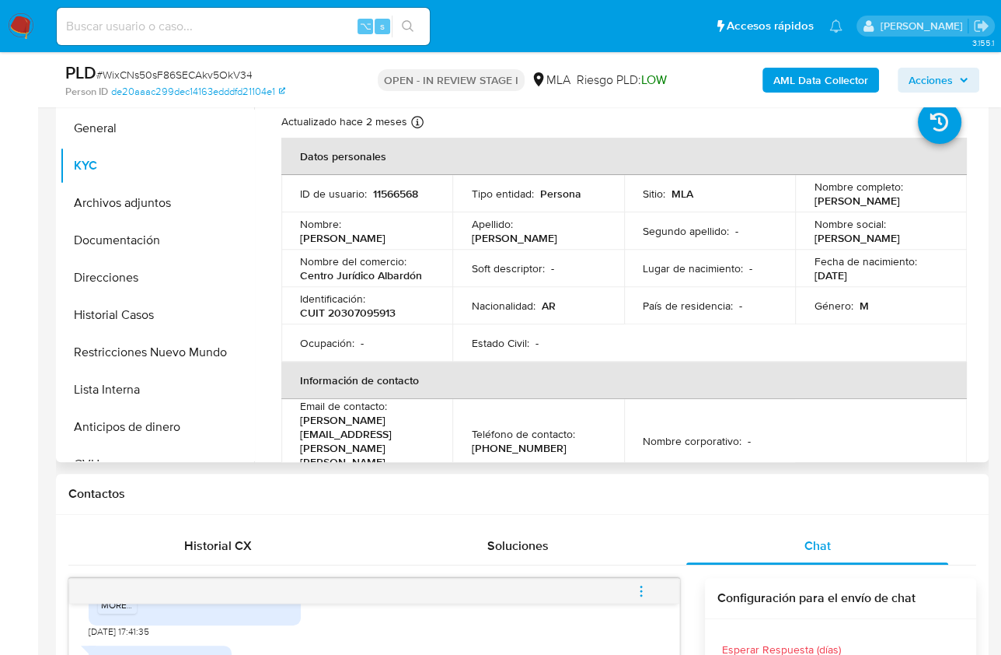
scroll to position [335, 0]
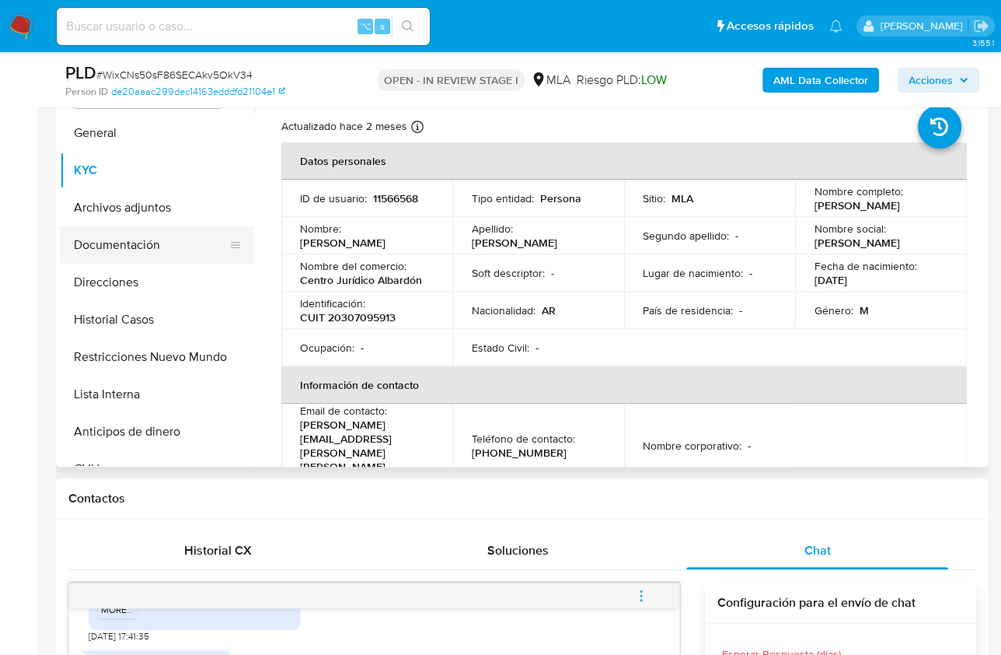
click at [139, 256] on button "Documentación" at bounding box center [151, 244] width 182 height 37
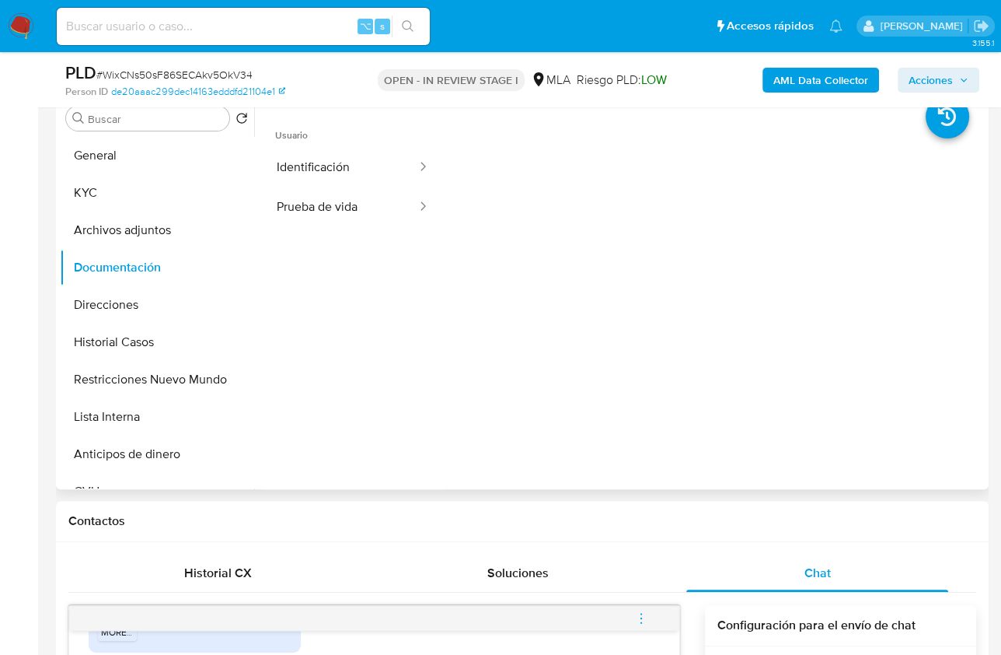
scroll to position [307, 0]
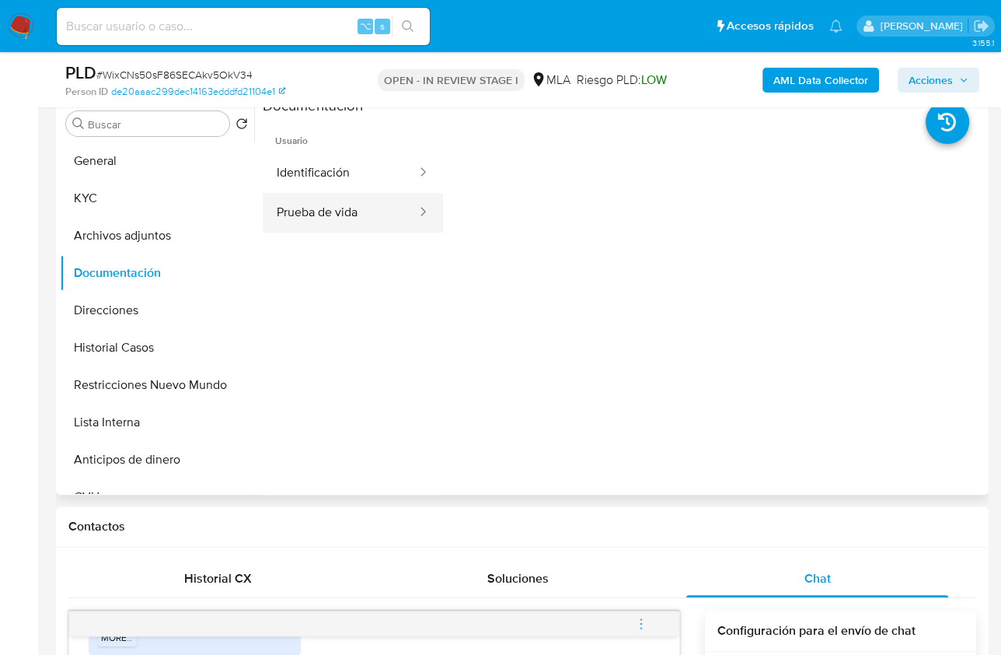
click at [338, 208] on button "Prueba de vida" at bounding box center [341, 213] width 156 height 40
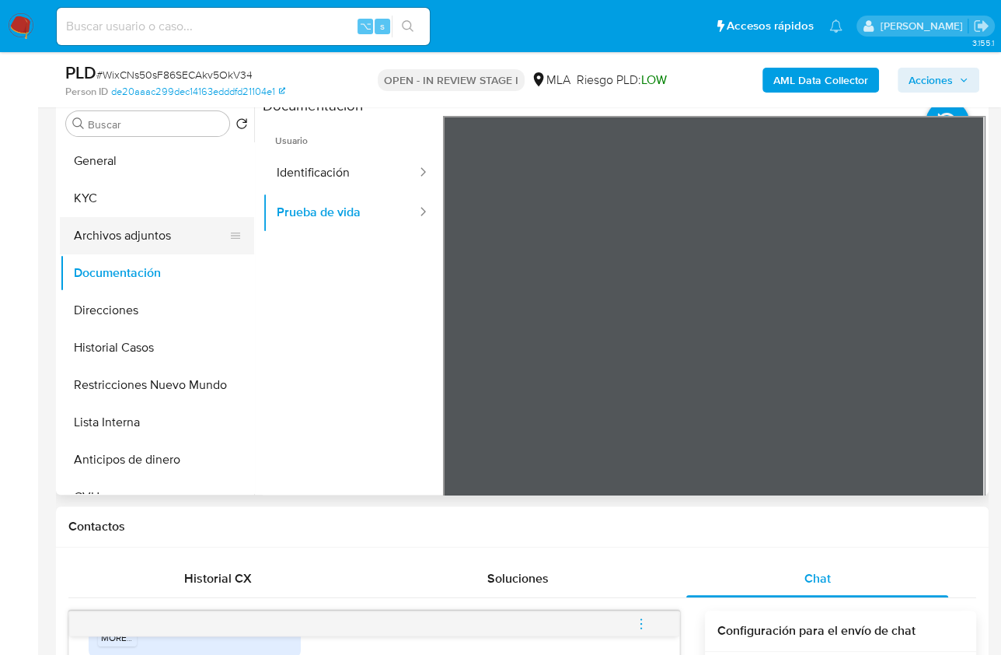
click at [142, 235] on button "Archivos adjuntos" at bounding box center [151, 235] width 182 height 37
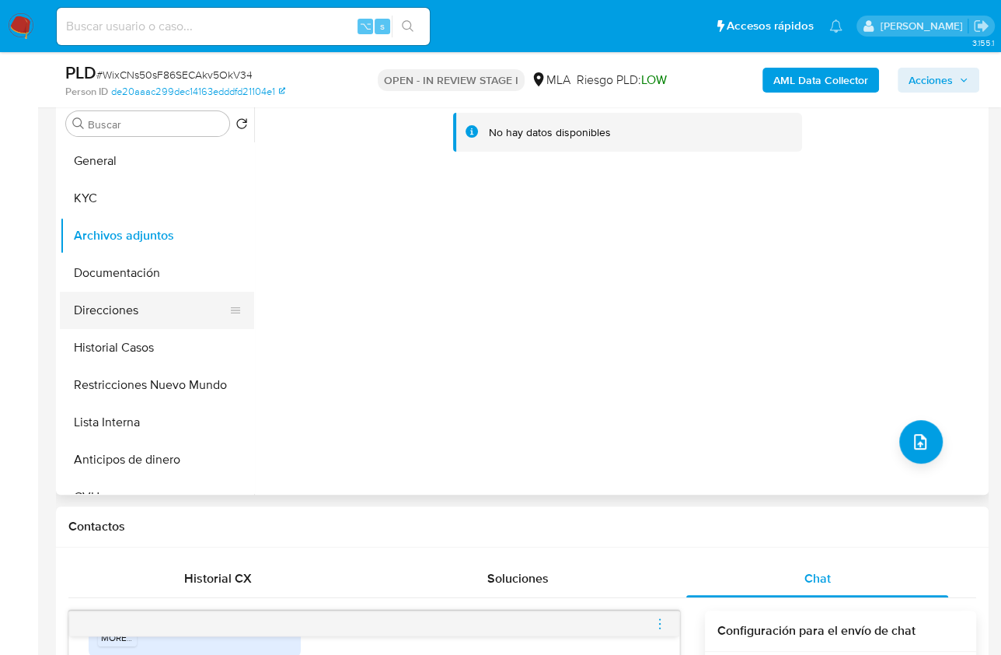
click at [115, 316] on button "Direcciones" at bounding box center [151, 310] width 182 height 37
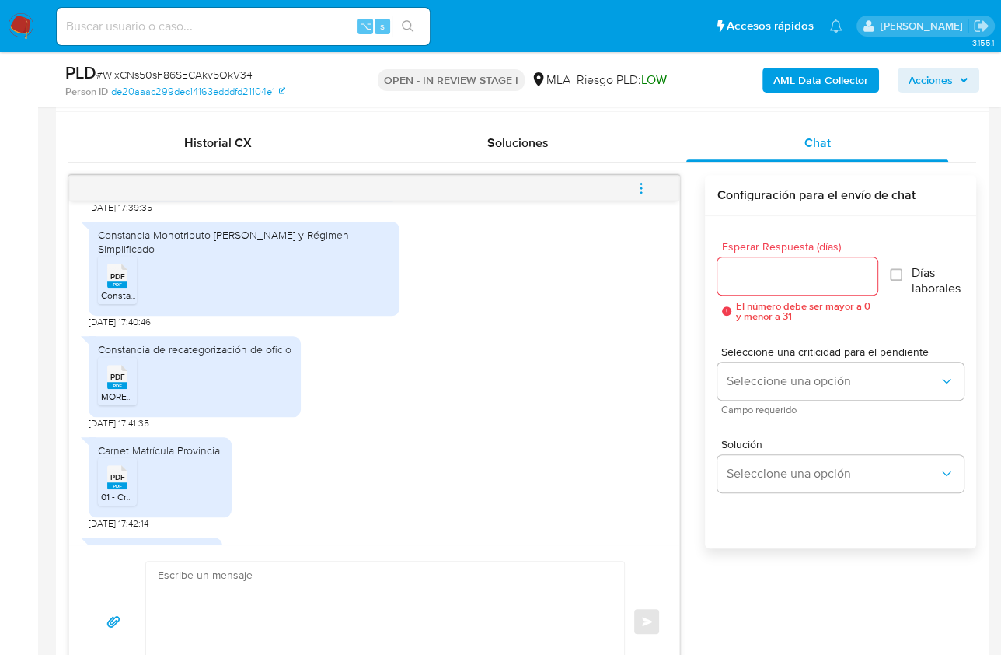
scroll to position [1615, 0]
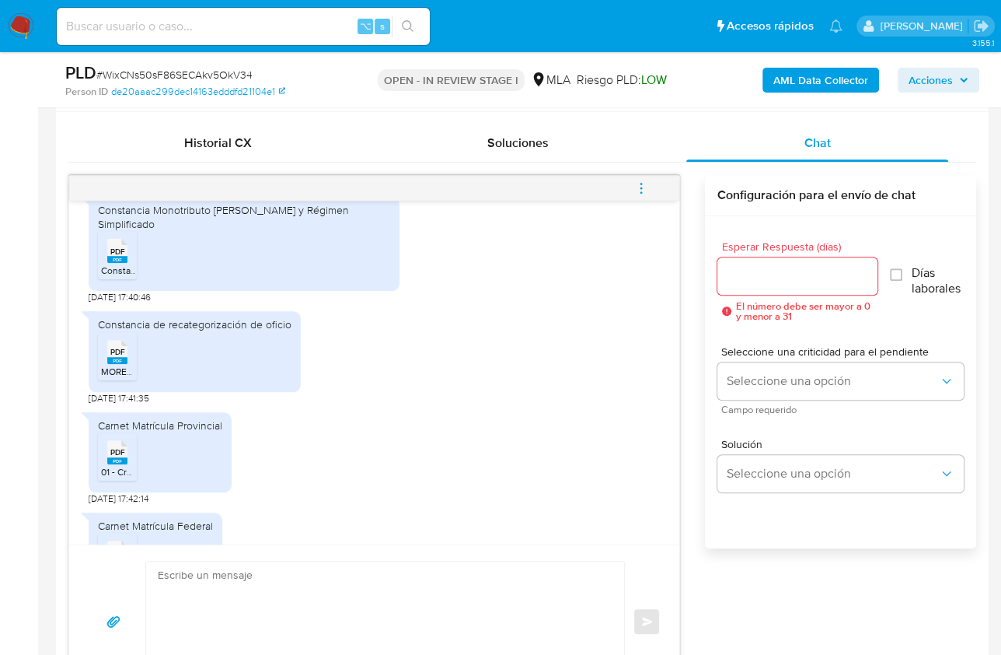
click at [285, 587] on textarea at bounding box center [381, 621] width 447 height 120
paste textarea "Hola , En función de las operaciones registradas en tu cuenta de Mercado Pago, …"
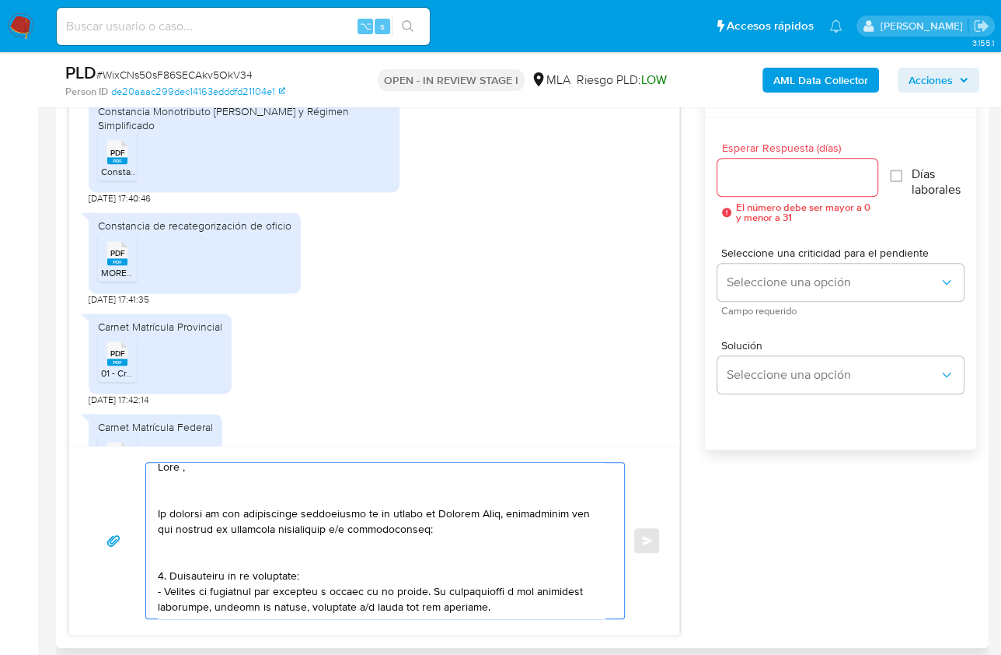
scroll to position [0, 0]
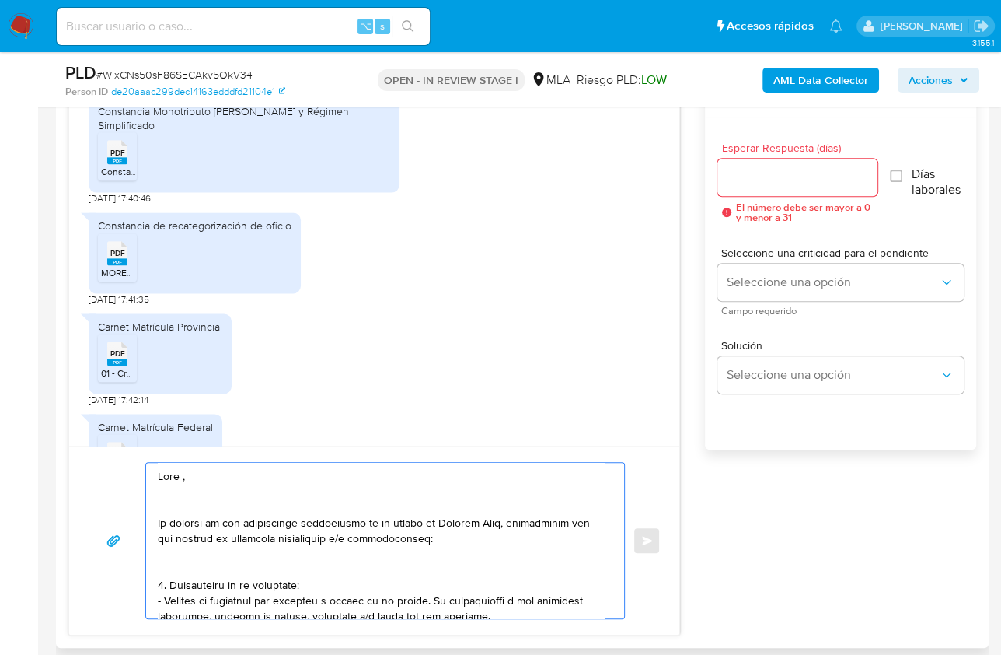
drag, startPoint x: 183, startPoint y: 476, endPoint x: 258, endPoint y: 460, distance: 77.0
click at [183, 476] on textarea at bounding box center [381, 541] width 447 height 156
click at [160, 491] on textarea at bounding box center [381, 541] width 447 height 156
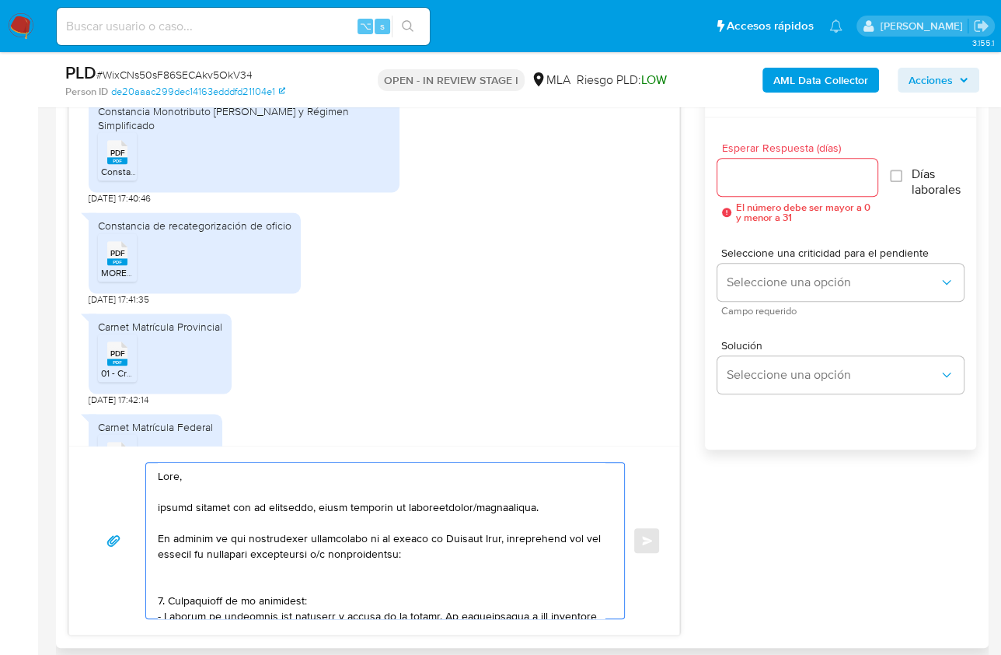
click at [160, 538] on textarea at bounding box center [381, 541] width 447 height 156
drag, startPoint x: 260, startPoint y: 533, endPoint x: 341, endPoint y: 536, distance: 80.1
click at [341, 536] on textarea at bounding box center [381, 541] width 447 height 156
click at [445, 551] on textarea at bounding box center [381, 541] width 447 height 156
click at [358, 578] on textarea at bounding box center [381, 541] width 447 height 156
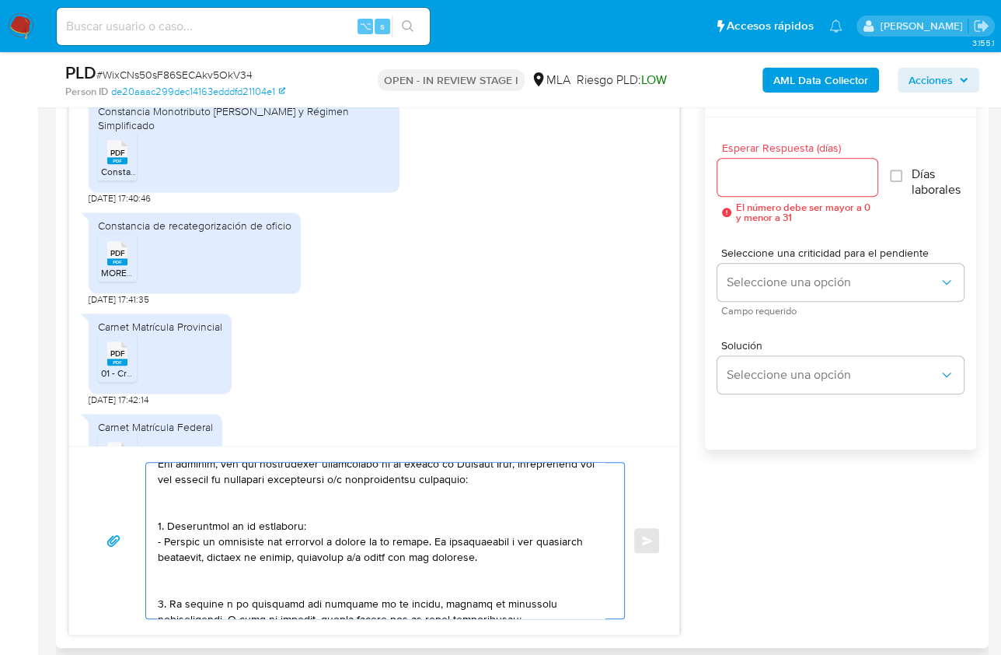
scroll to position [111, 0]
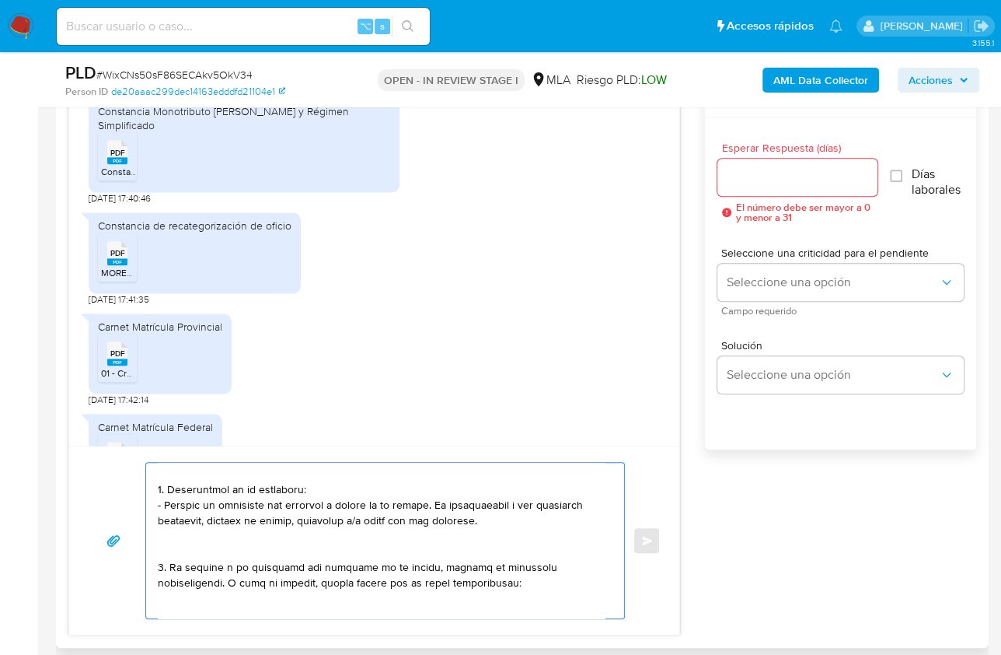
drag, startPoint x: 170, startPoint y: 550, endPoint x: 162, endPoint y: 547, distance: 9.4
click at [162, 547] on textarea at bounding box center [381, 541] width 447 height 156
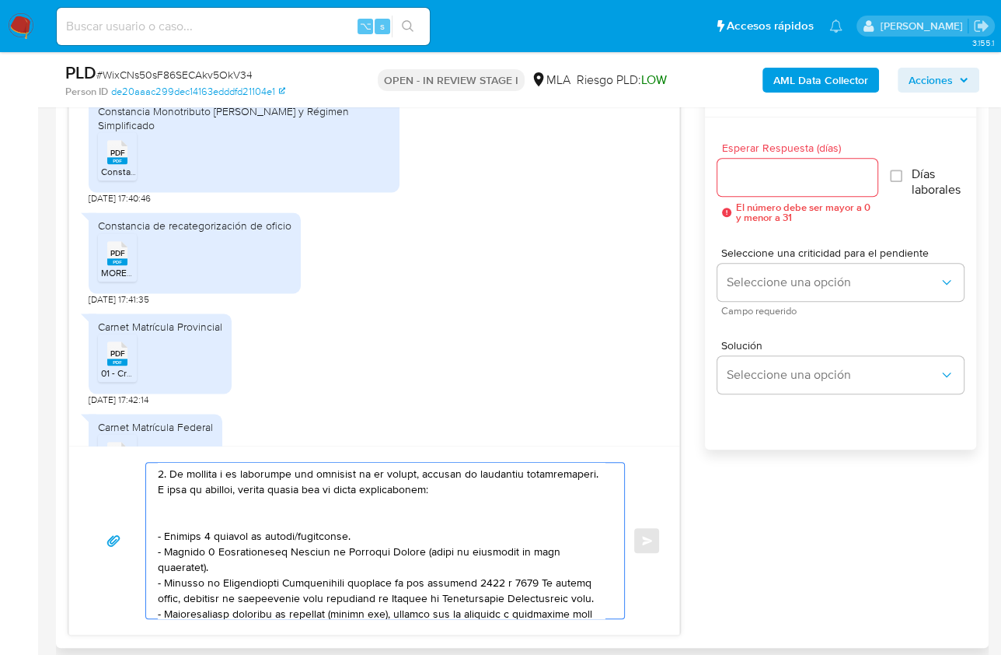
scroll to position [18, 0]
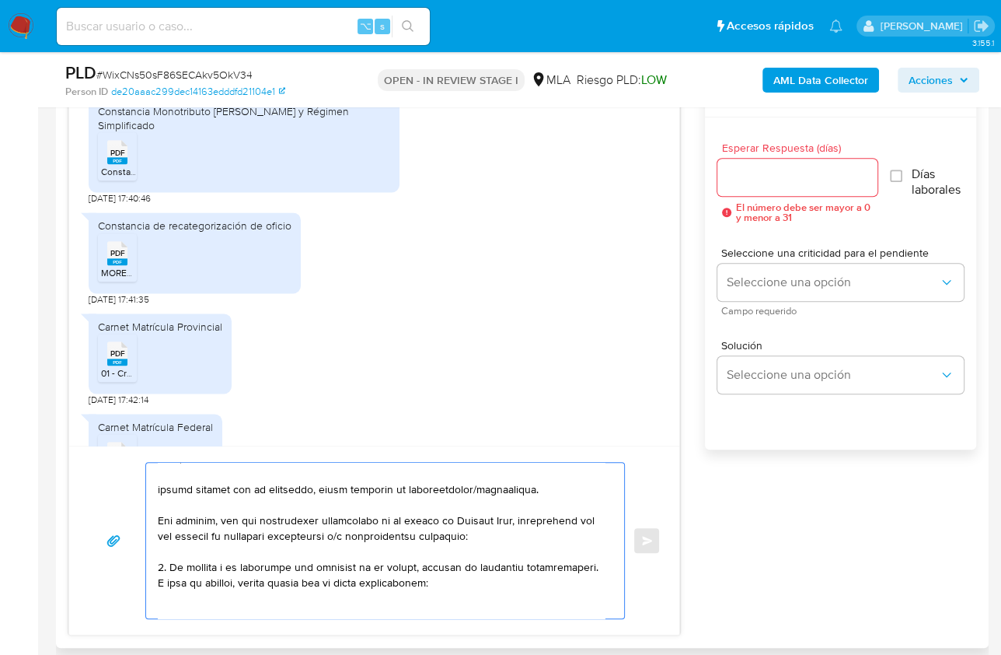
click at [162, 565] on textarea at bounding box center [381, 541] width 447 height 156
drag, startPoint x: 480, startPoint y: 579, endPoint x: 160, endPoint y: 582, distance: 319.6
click at [160, 582] on textarea at bounding box center [381, 541] width 447 height 156
click at [167, 596] on textarea at bounding box center [381, 541] width 447 height 156
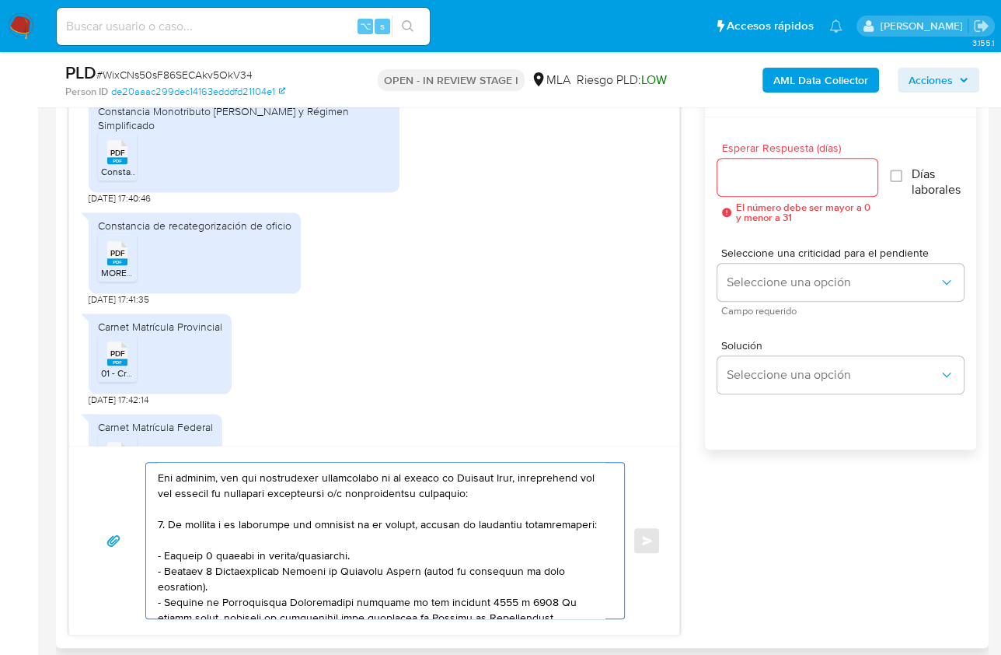
scroll to position [71, 0]
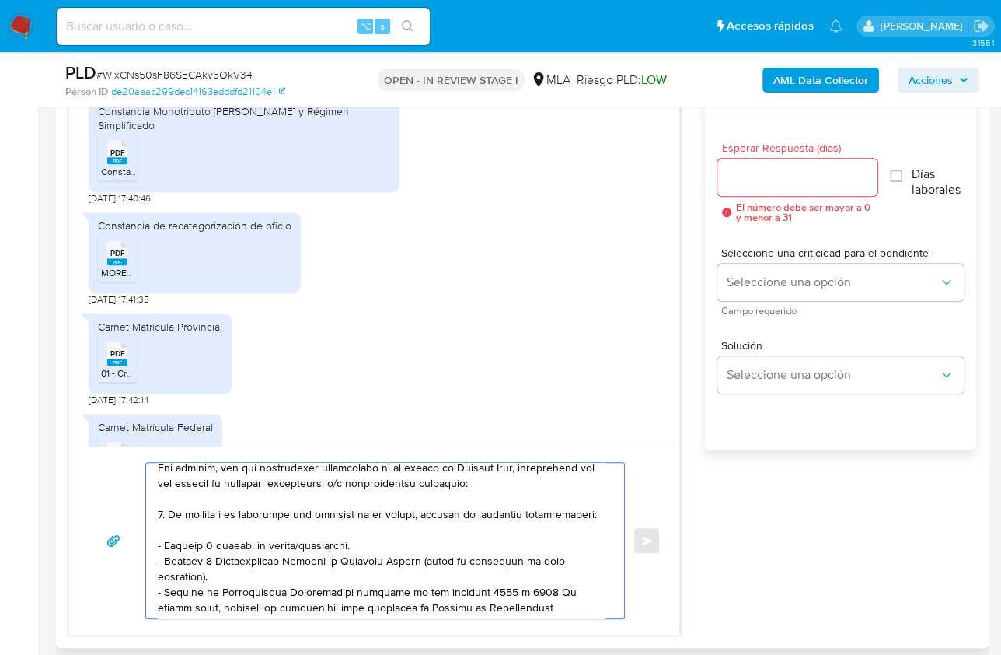
drag, startPoint x: 159, startPoint y: 558, endPoint x: 222, endPoint y: 571, distance: 64.4
click at [222, 571] on textarea at bounding box center [381, 541] width 447 height 156
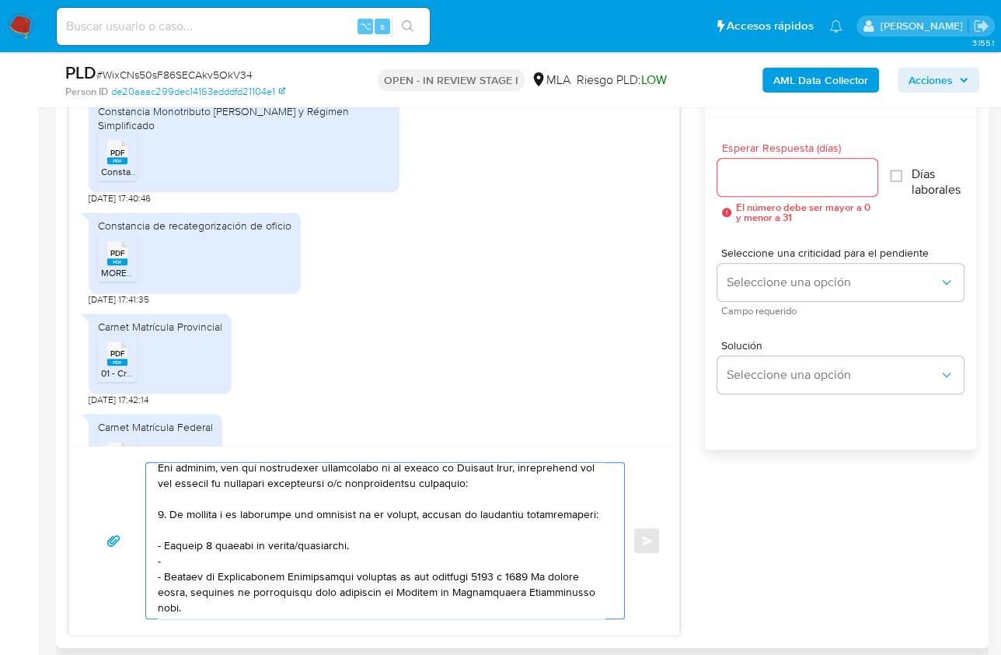
drag, startPoint x: 212, startPoint y: 557, endPoint x: 150, endPoint y: 543, distance: 63.9
click at [150, 543] on div at bounding box center [381, 541] width 470 height 156
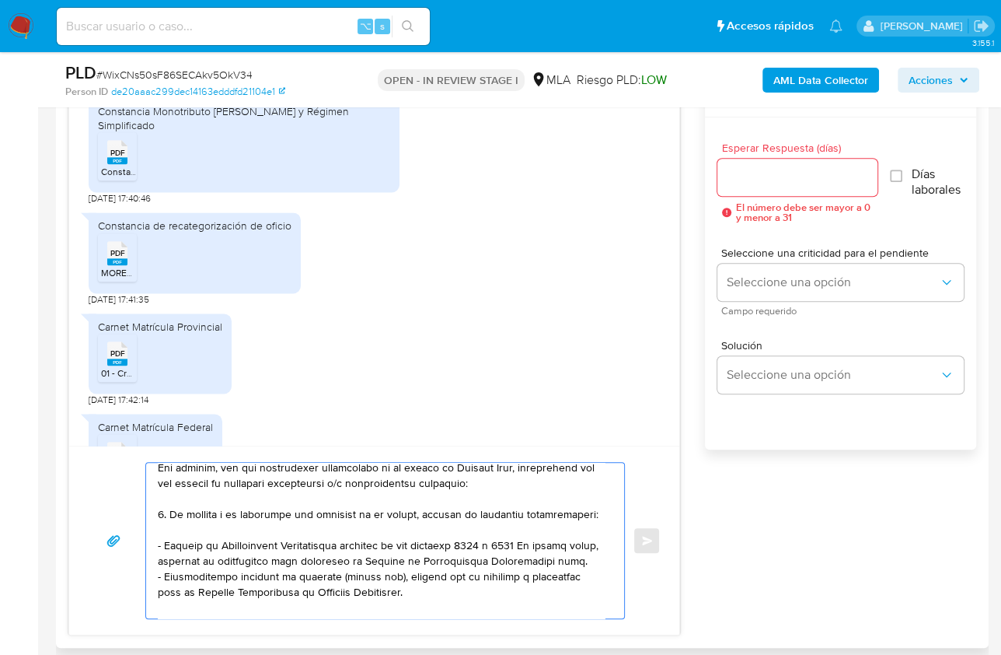
click at [188, 570] on textarea at bounding box center [381, 541] width 447 height 156
paste textarea "https://www.mercadopago.com.ar/ayuda/30181"
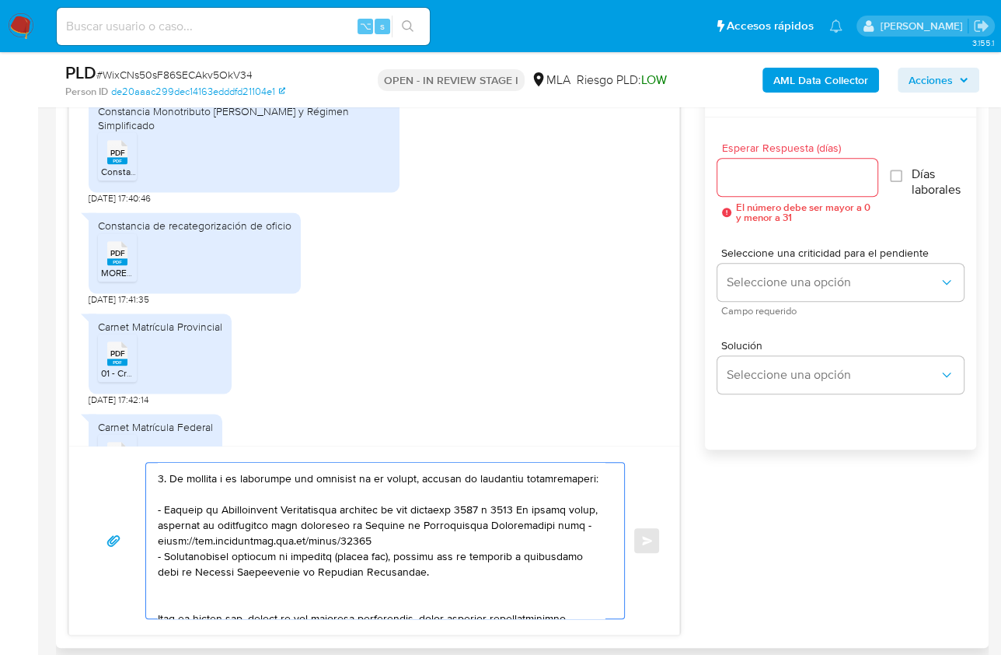
scroll to position [156, 0]
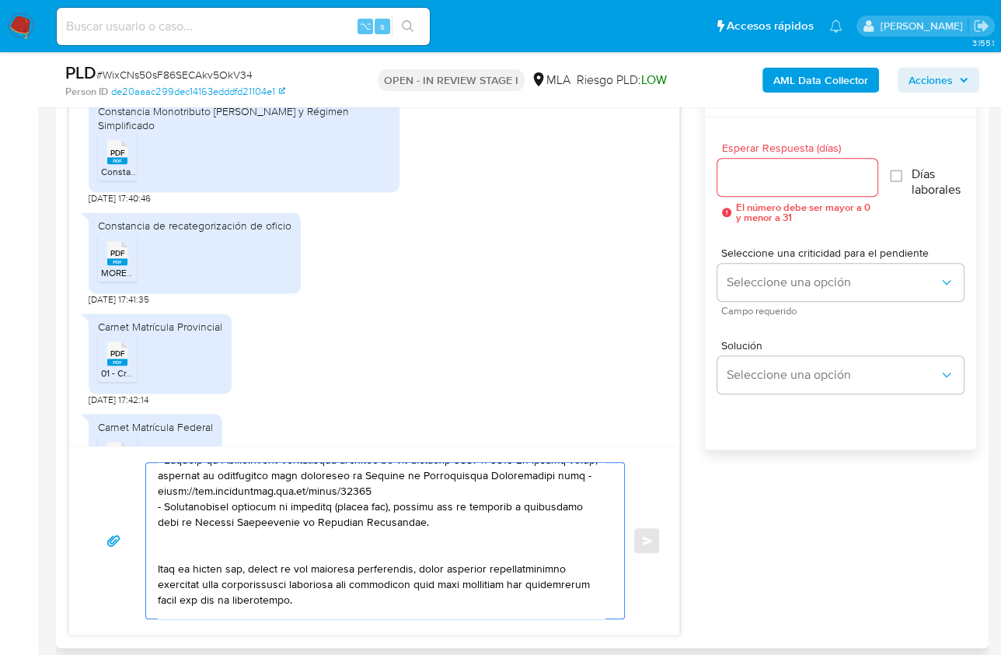
drag, startPoint x: 393, startPoint y: 518, endPoint x: 151, endPoint y: 505, distance: 242.9
click at [151, 505] on div at bounding box center [381, 541] width 470 height 156
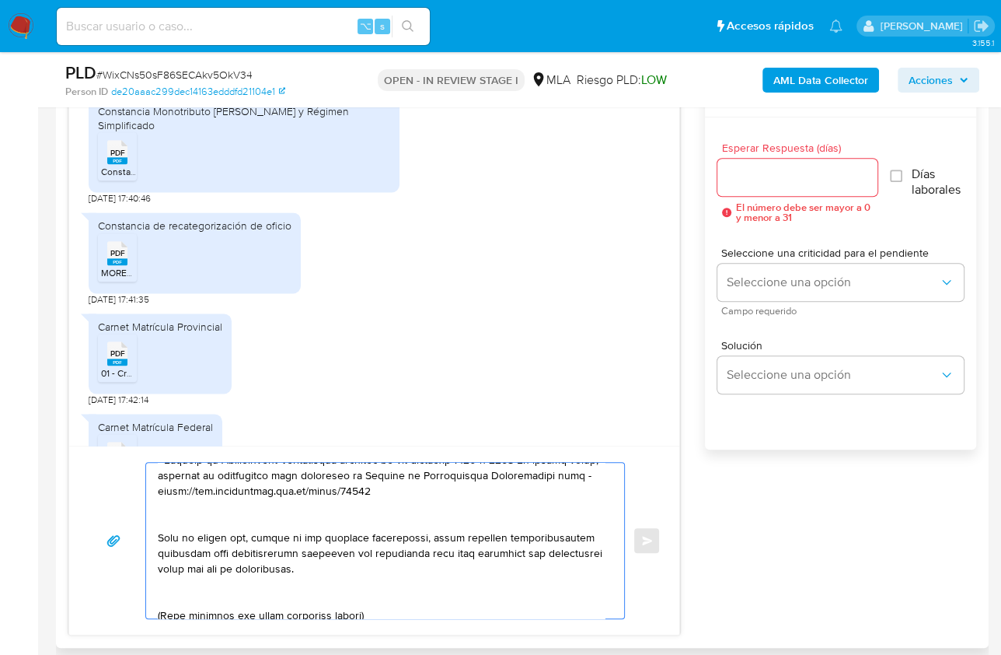
scroll to position [141, 0]
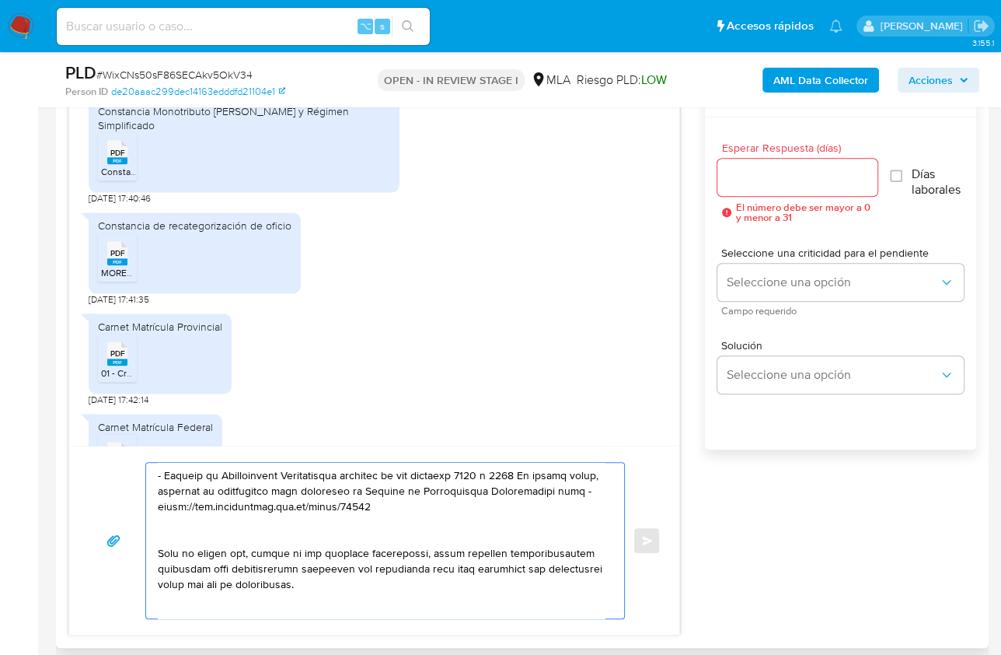
drag, startPoint x: 419, startPoint y: 501, endPoint x: 185, endPoint y: 503, distance: 234.0
click at [185, 503] on textarea at bounding box center [381, 541] width 447 height 156
paste textarea
click at [185, 505] on textarea at bounding box center [381, 541] width 447 height 156
click at [206, 541] on textarea at bounding box center [381, 541] width 447 height 156
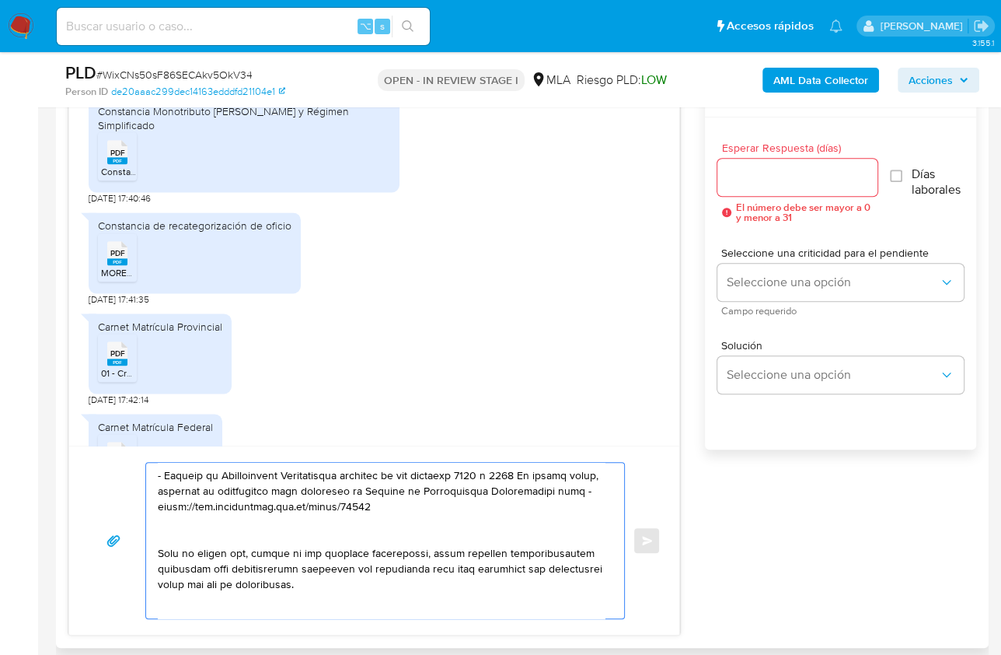
drag, startPoint x: 395, startPoint y: 585, endPoint x: 172, endPoint y: 532, distance: 229.3
click at [172, 532] on textarea at bounding box center [381, 541] width 447 height 156
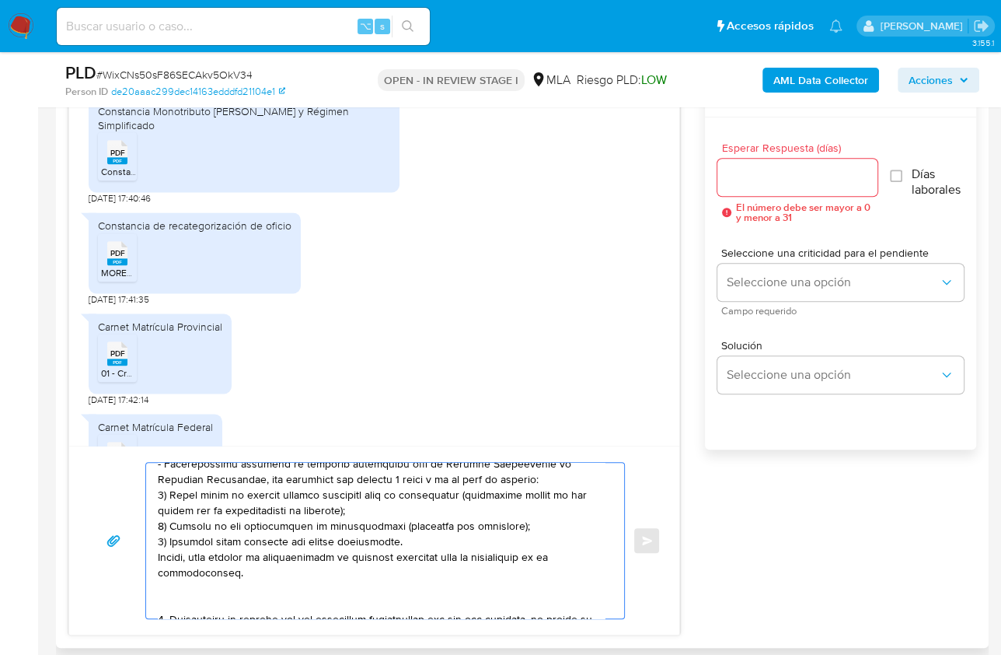
drag, startPoint x: 191, startPoint y: 547, endPoint x: 172, endPoint y: 591, distance: 47.7
click at [172, 591] on textarea at bounding box center [381, 541] width 447 height 156
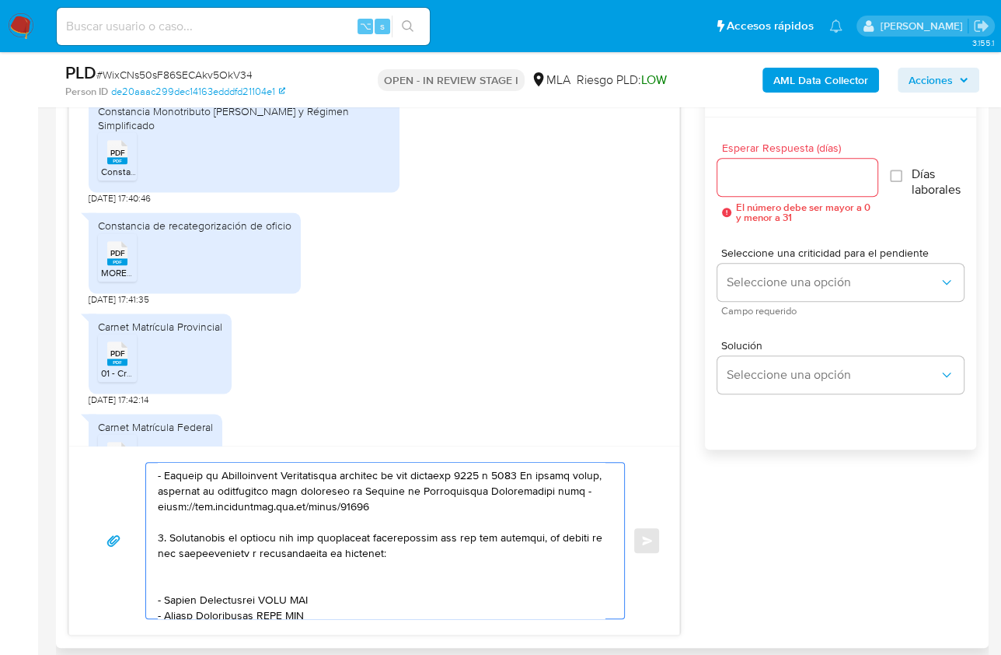
click at [163, 535] on textarea at bounding box center [381, 541] width 447 height 156
click at [179, 570] on textarea at bounding box center [381, 541] width 447 height 156
click at [183, 592] on textarea at bounding box center [381, 541] width 447 height 156
click at [179, 580] on textarea at bounding box center [381, 541] width 447 height 156
drag, startPoint x: 226, startPoint y: 583, endPoint x: 261, endPoint y: 584, distance: 35.0
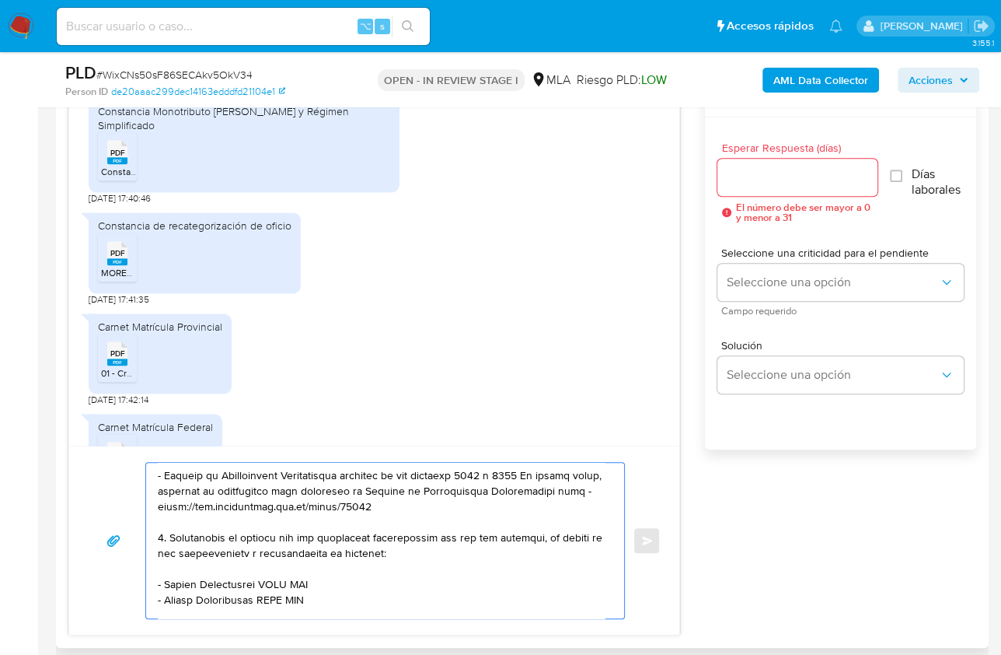
click at [261, 584] on textarea at bounding box center [381, 541] width 447 height 156
click at [263, 582] on textarea at bounding box center [381, 541] width 447 height 156
click at [187, 580] on textarea at bounding box center [381, 541] width 447 height 156
drag, startPoint x: 164, startPoint y: 579, endPoint x: 260, endPoint y: 580, distance: 95.6
click at [260, 580] on textarea at bounding box center [381, 541] width 447 height 156
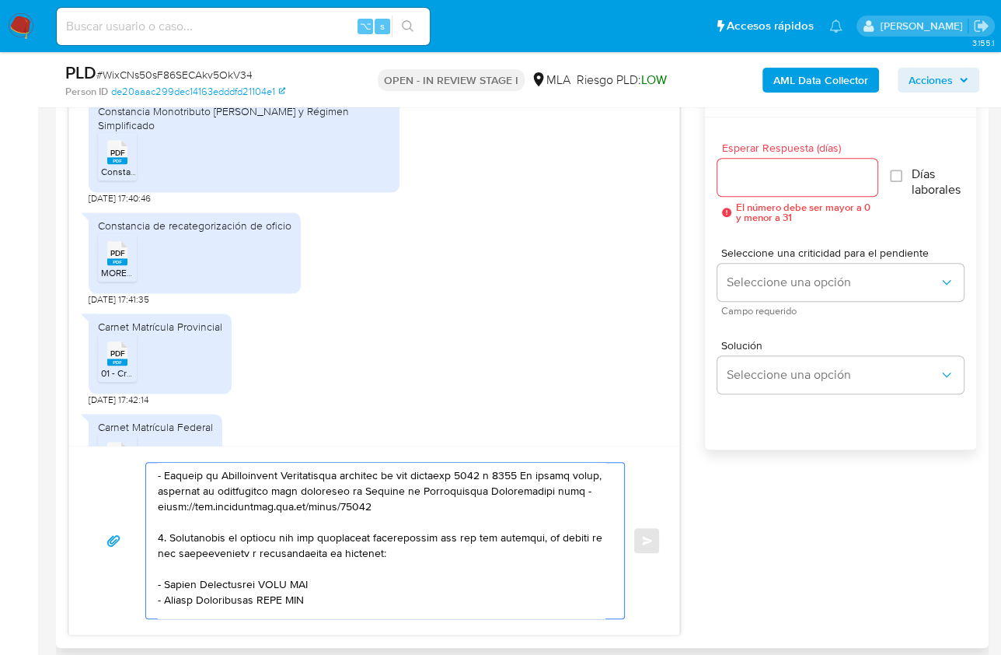
paste textarea "Diego Andres Sanchez Martin"
click at [346, 578] on textarea at bounding box center [381, 541] width 447 height 156
paste textarea "20311993381"
click at [232, 591] on textarea at bounding box center [381, 541] width 447 height 156
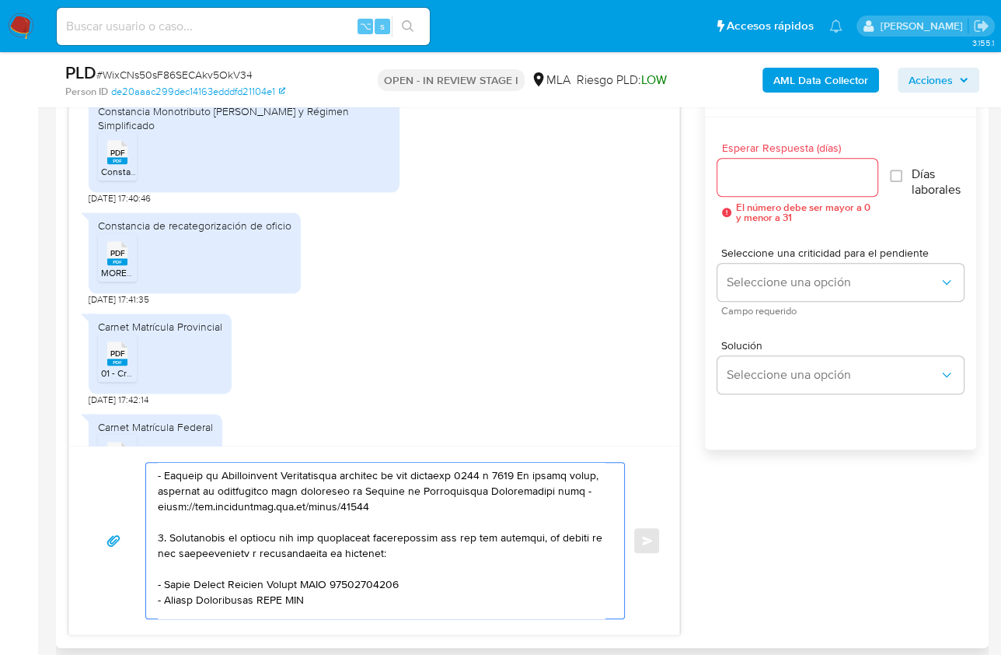
drag, startPoint x: 261, startPoint y: 596, endPoint x: 168, endPoint y: 597, distance: 93.3
click at [168, 597] on textarea at bounding box center [381, 541] width 447 height 156
click at [257, 599] on textarea at bounding box center [381, 541] width 447 height 156
paste textarea "27311993947"
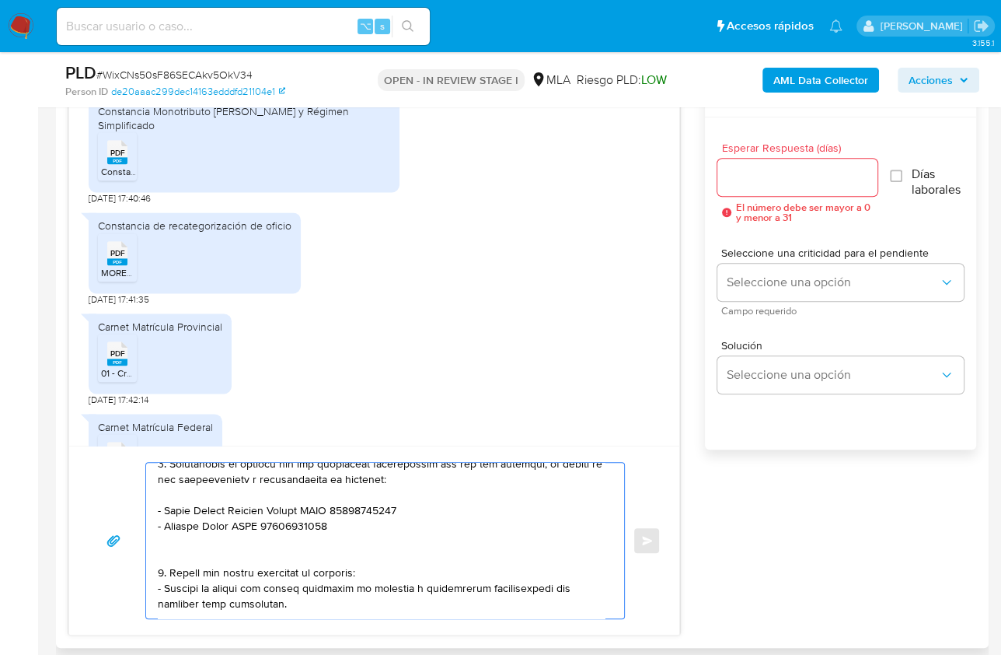
scroll to position [260, 0]
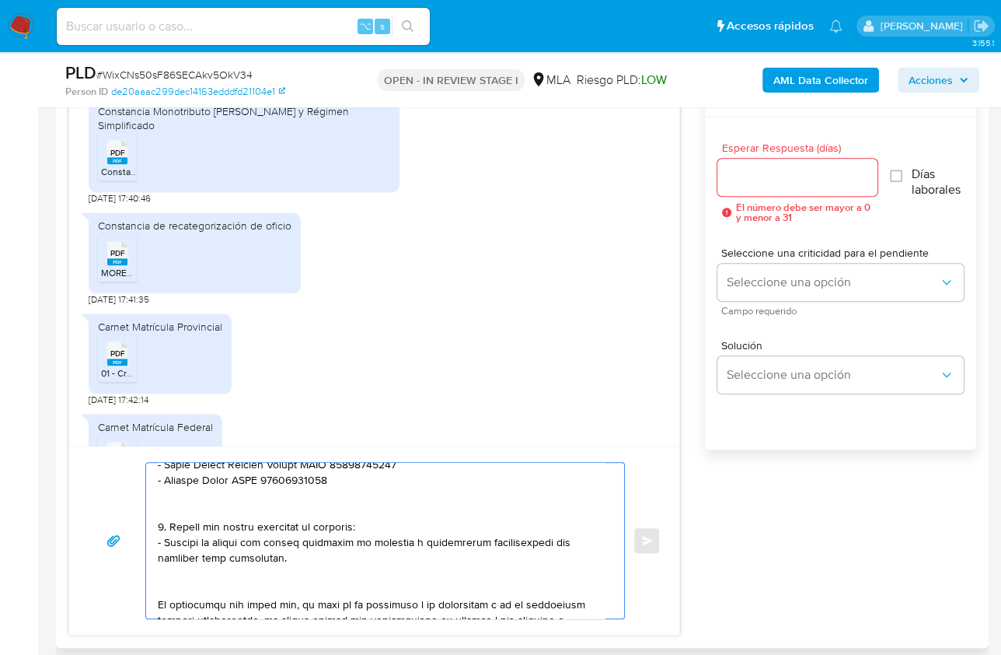
click at [183, 512] on textarea at bounding box center [381, 541] width 447 height 156
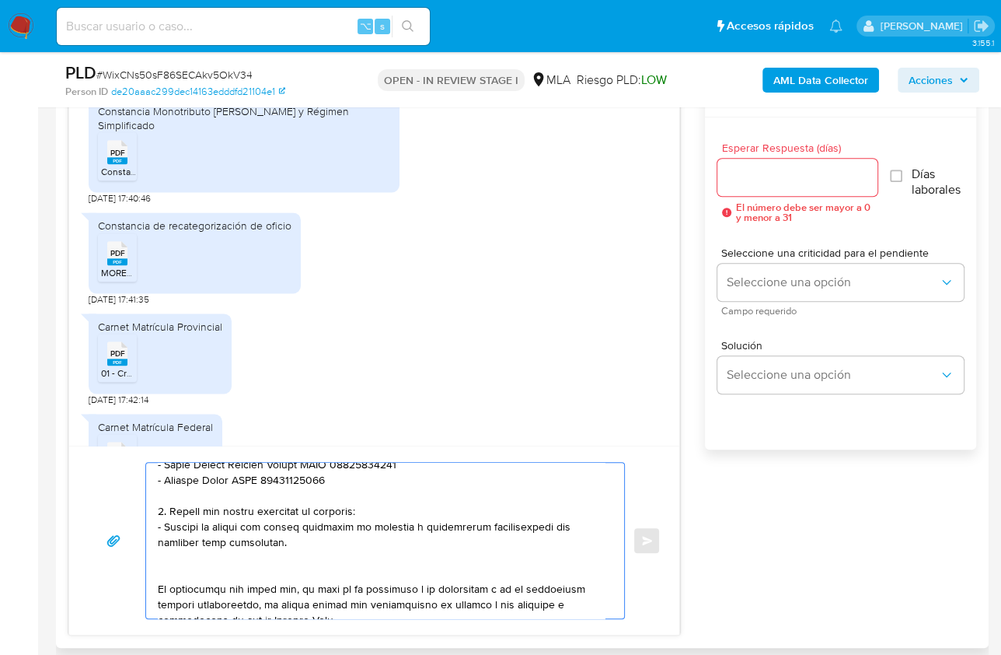
drag, startPoint x: 299, startPoint y: 546, endPoint x: 150, endPoint y: 503, distance: 154.5
click at [150, 503] on div at bounding box center [381, 541] width 470 height 156
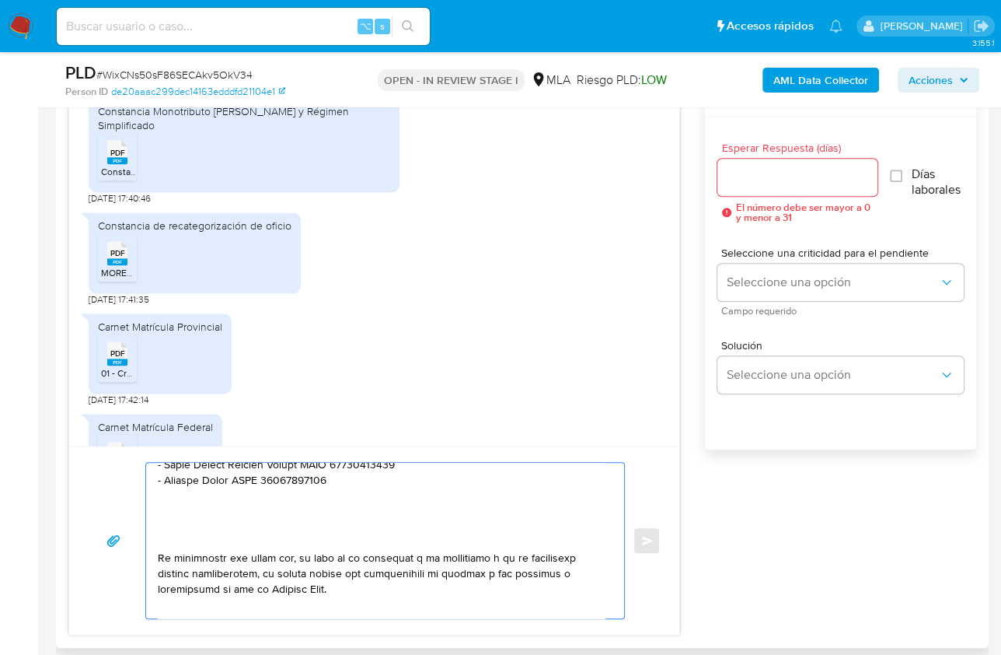
click at [177, 529] on textarea at bounding box center [381, 541] width 447 height 156
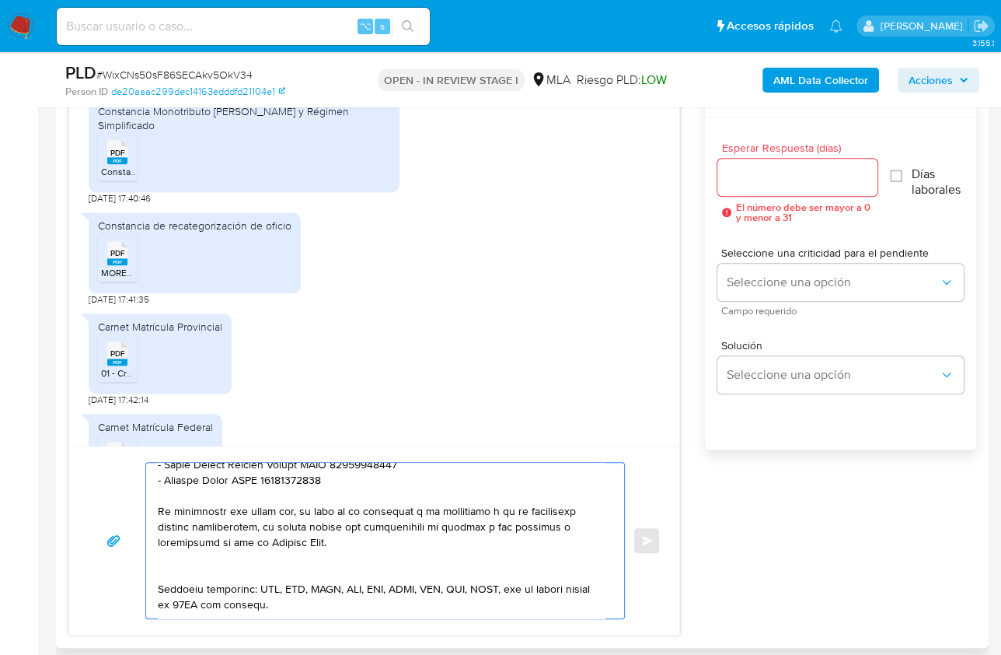
click at [176, 571] on textarea at bounding box center [381, 541] width 447 height 156
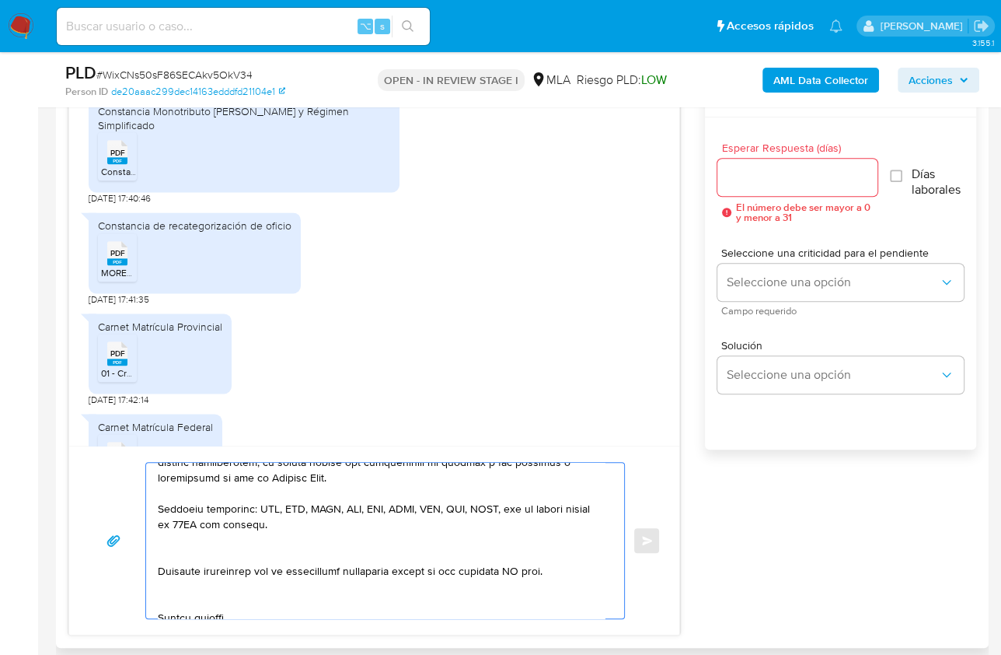
scroll to position [341, 0]
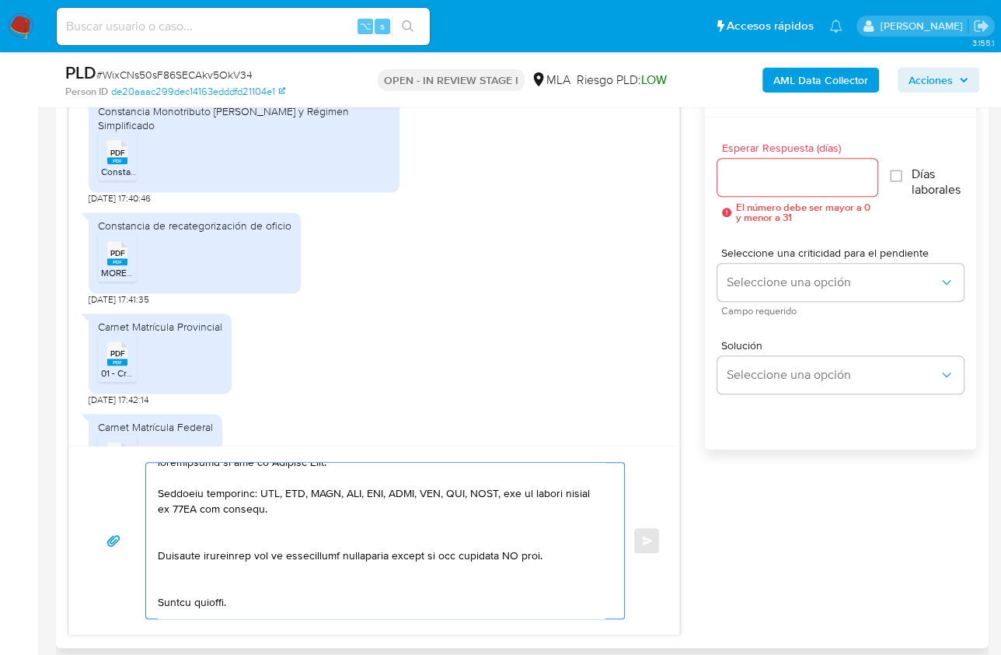
click at [166, 533] on textarea at bounding box center [381, 541] width 447 height 156
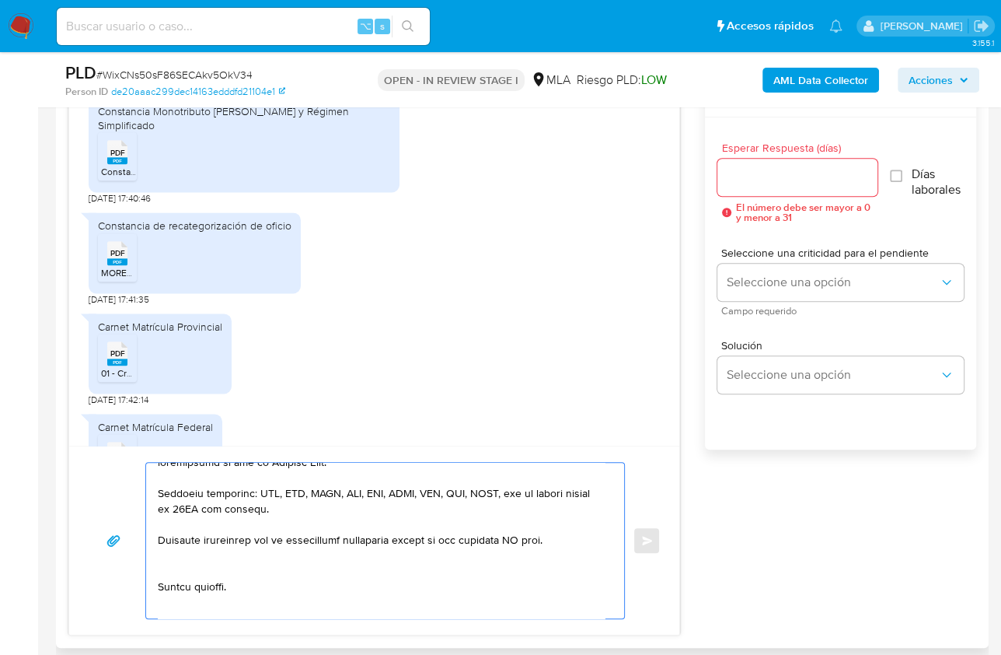
drag, startPoint x: 197, startPoint y: 562, endPoint x: 179, endPoint y: 564, distance: 18.0
click at [196, 563] on textarea at bounding box center [381, 541] width 447 height 156
drag, startPoint x: 564, startPoint y: 542, endPoint x: 464, endPoint y: 537, distance: 99.6
click at [464, 537] on textarea at bounding box center [381, 541] width 447 height 156
click at [225, 600] on textarea at bounding box center [381, 541] width 447 height 156
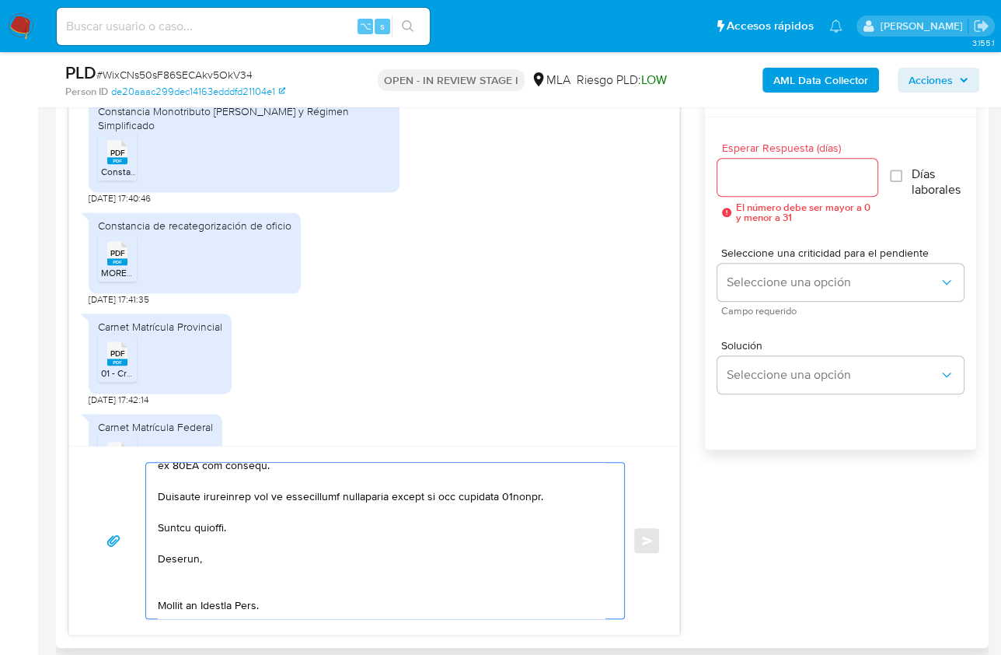
click at [203, 589] on textarea at bounding box center [381, 541] width 447 height 156
click at [197, 579] on textarea at bounding box center [381, 541] width 447 height 156
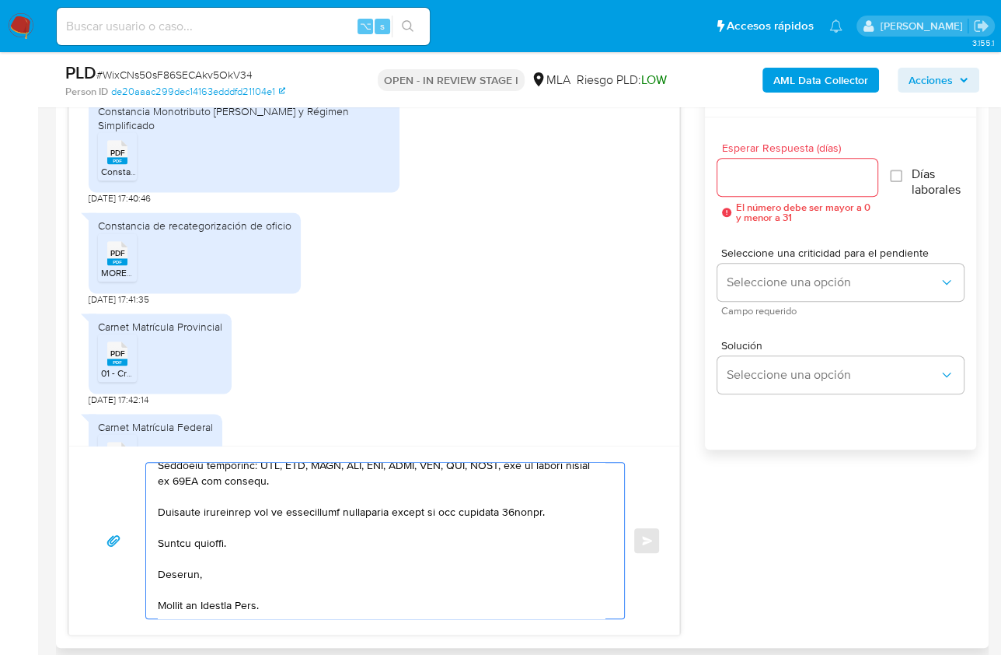
click at [194, 608] on textarea at bounding box center [381, 541] width 447 height 156
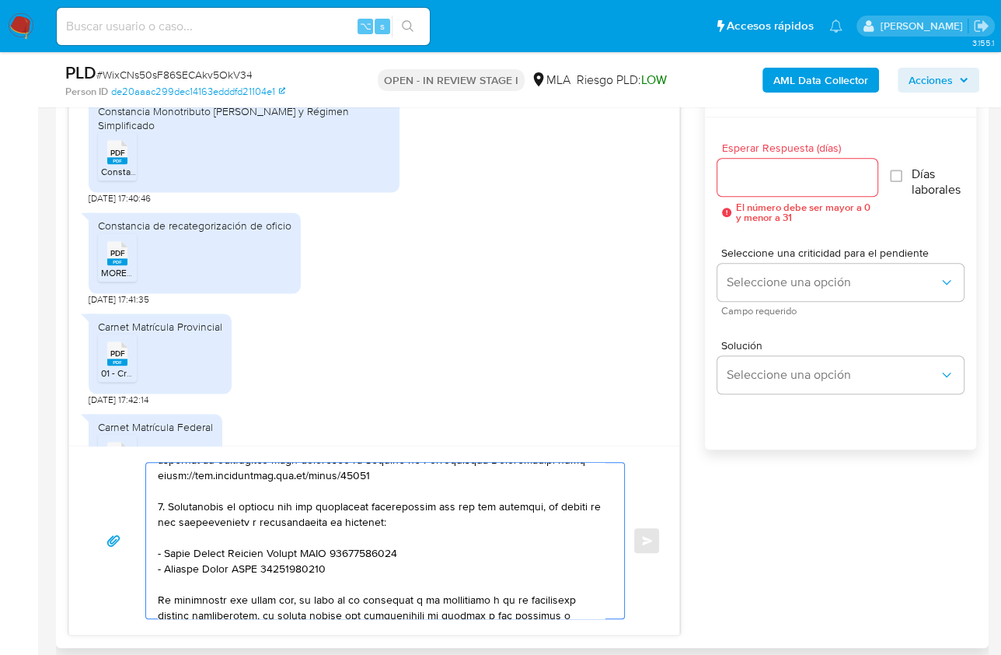
scroll to position [196, 0]
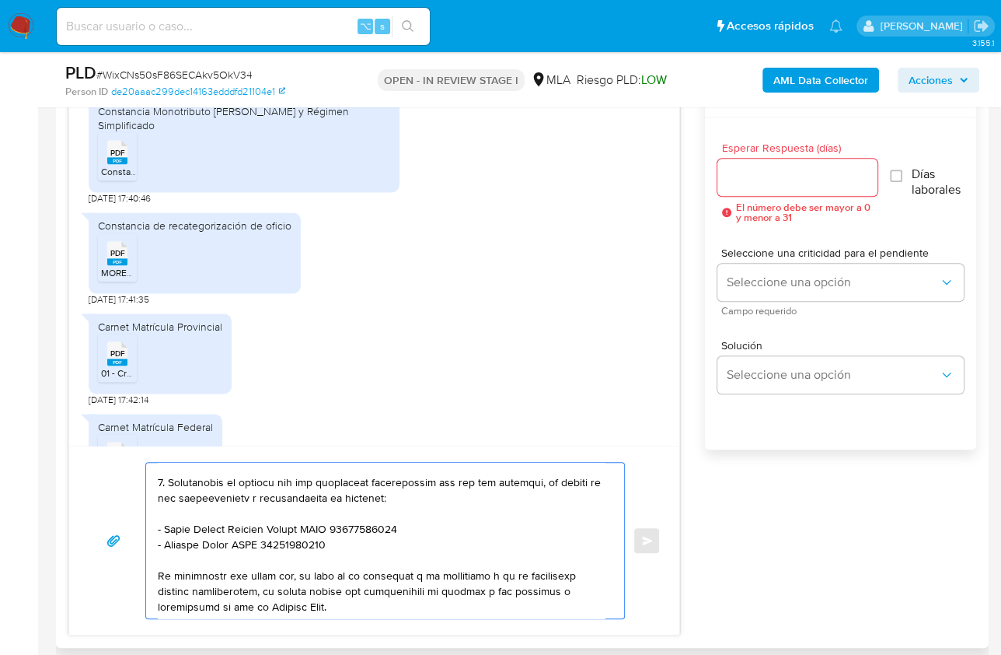
type textarea "Hola, muchas gracias por tu respuesta, hemos recibido la documentación/informac…"
click at [767, 167] on input "Esperar Respuesta (días)" at bounding box center [798, 177] width 160 height 20
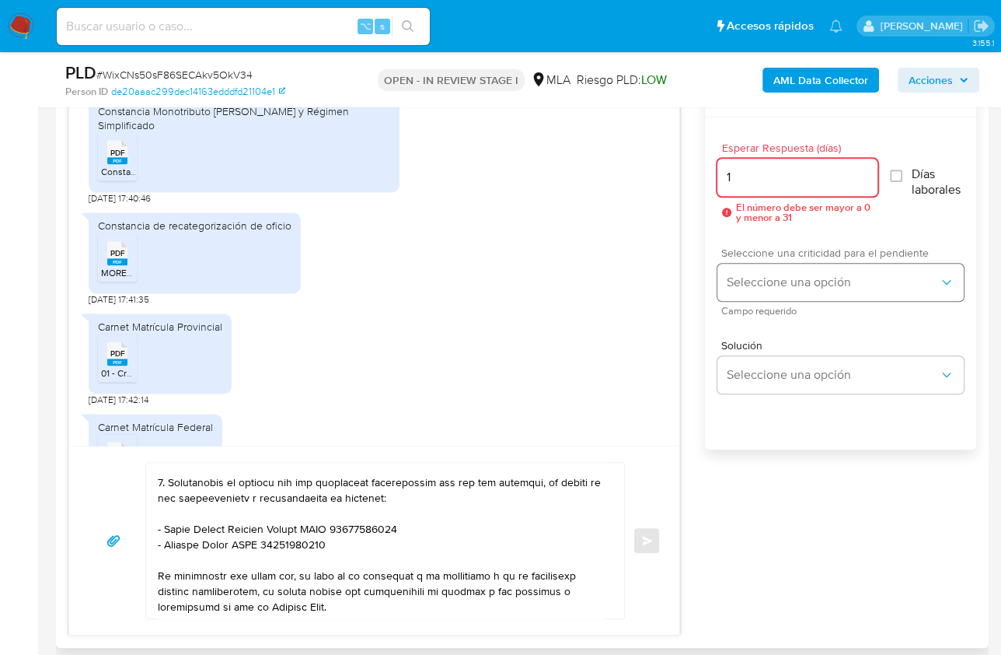
type input "1"
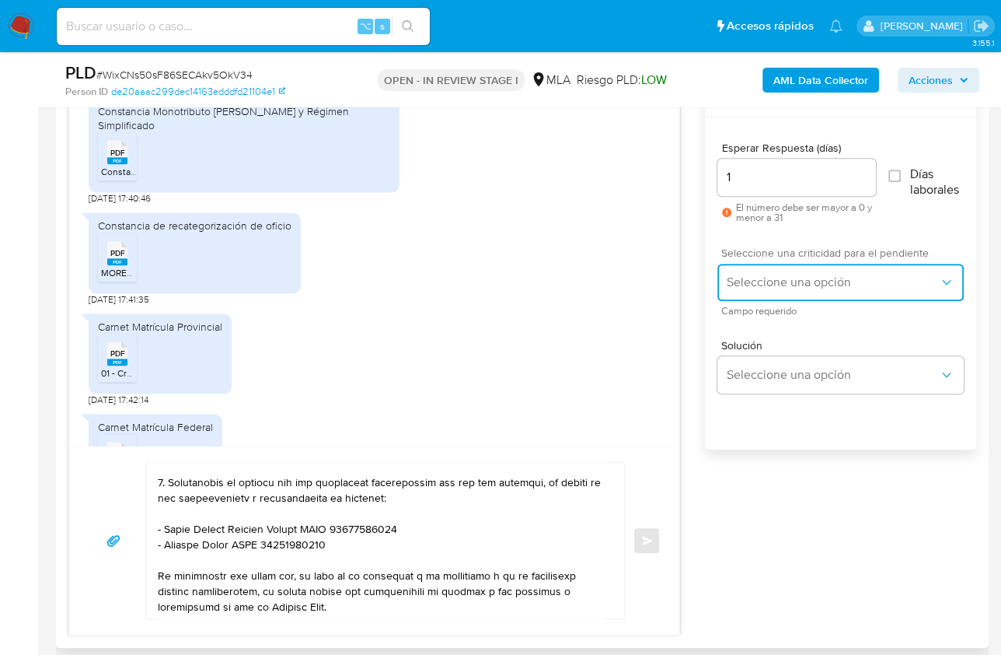
click at [756, 283] on span "Seleccione una opción" at bounding box center [833, 282] width 212 height 16
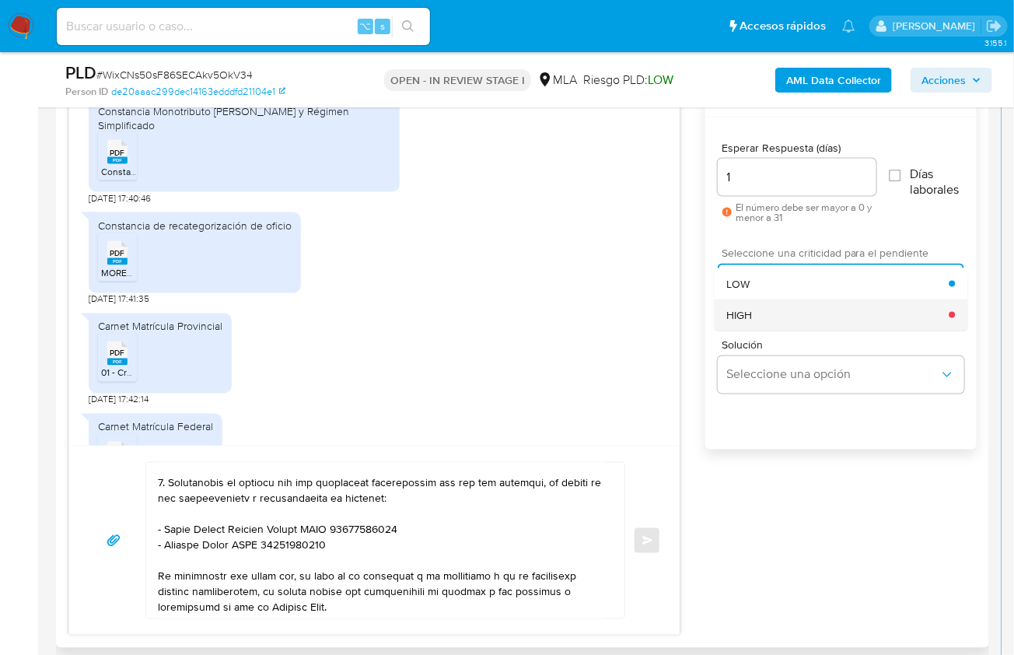
click at [757, 320] on div "HIGH" at bounding box center [837, 314] width 222 height 31
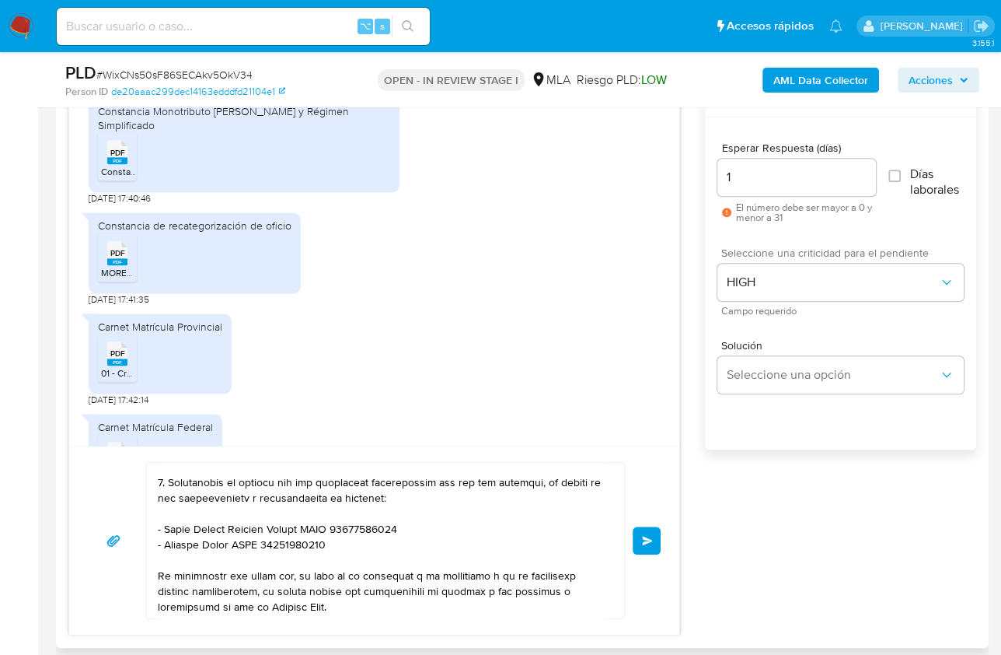
click at [645, 537] on span "Enviar" at bounding box center [647, 540] width 11 height 9
click at [631, 540] on div "Enviar" at bounding box center [374, 540] width 573 height 157
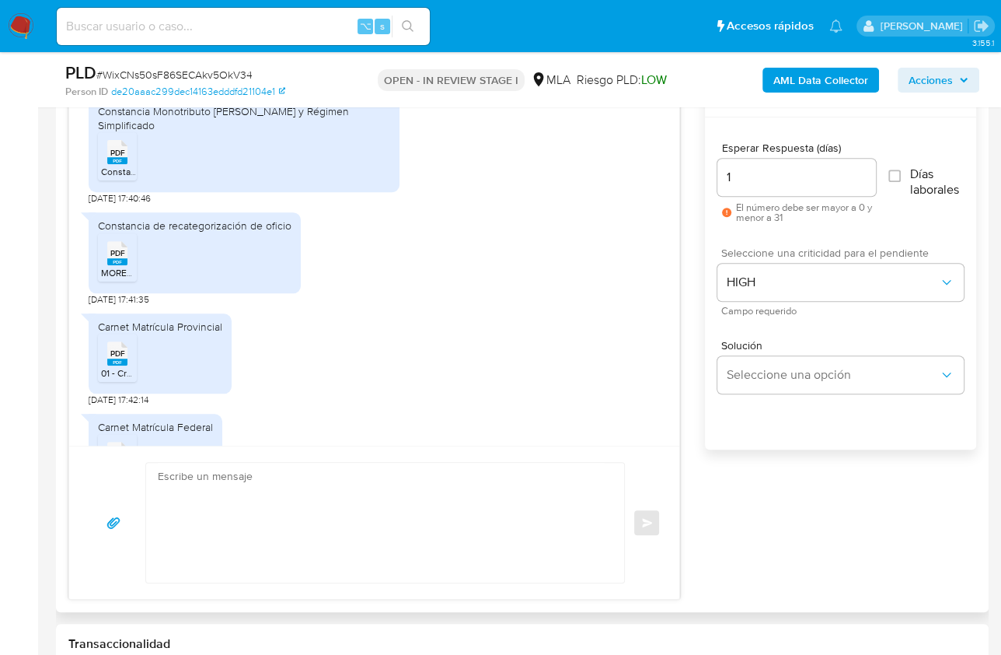
scroll to position [0, 0]
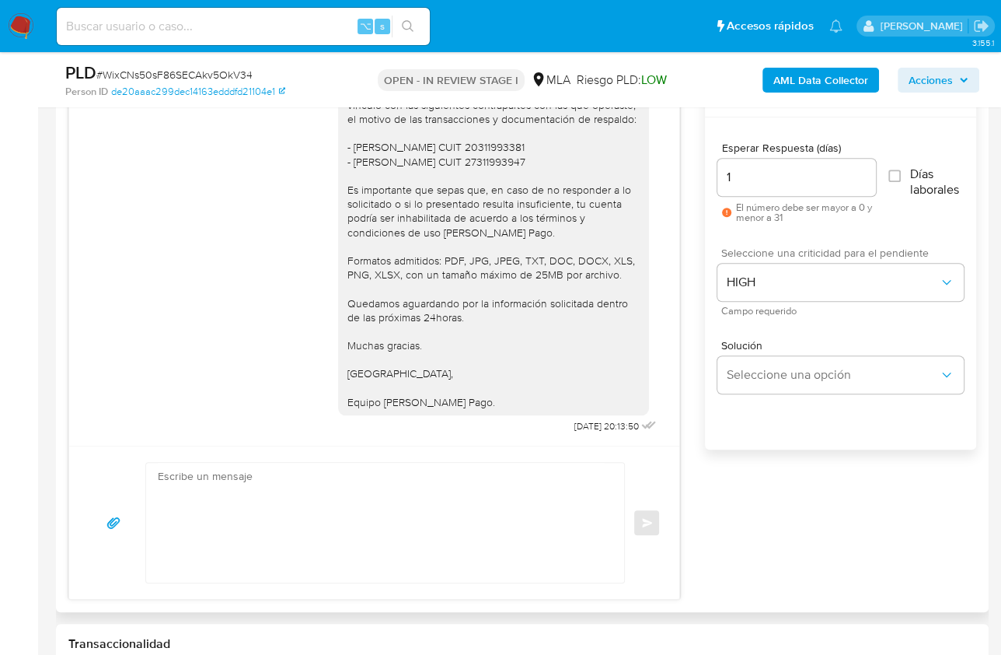
click at [636, 539] on div "Enviar" at bounding box center [374, 522] width 573 height 121
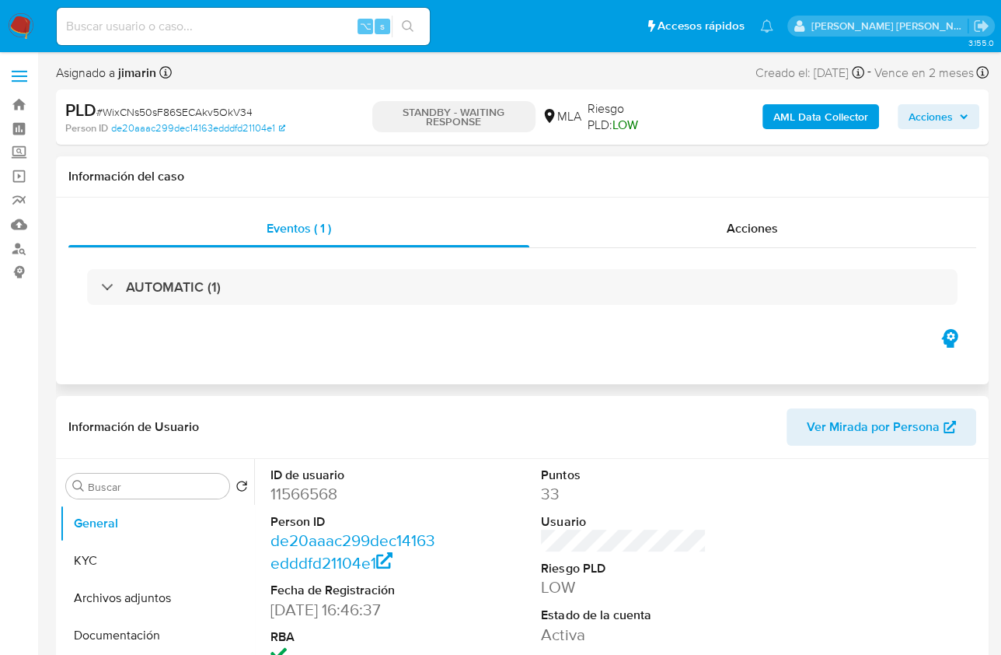
select select "10"
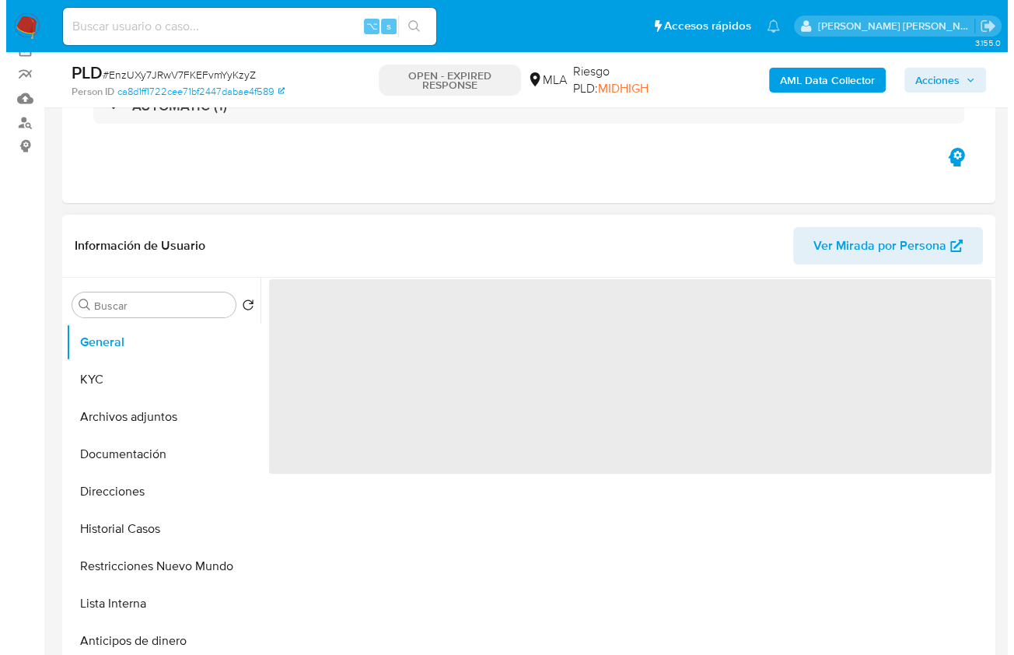
scroll to position [215, 0]
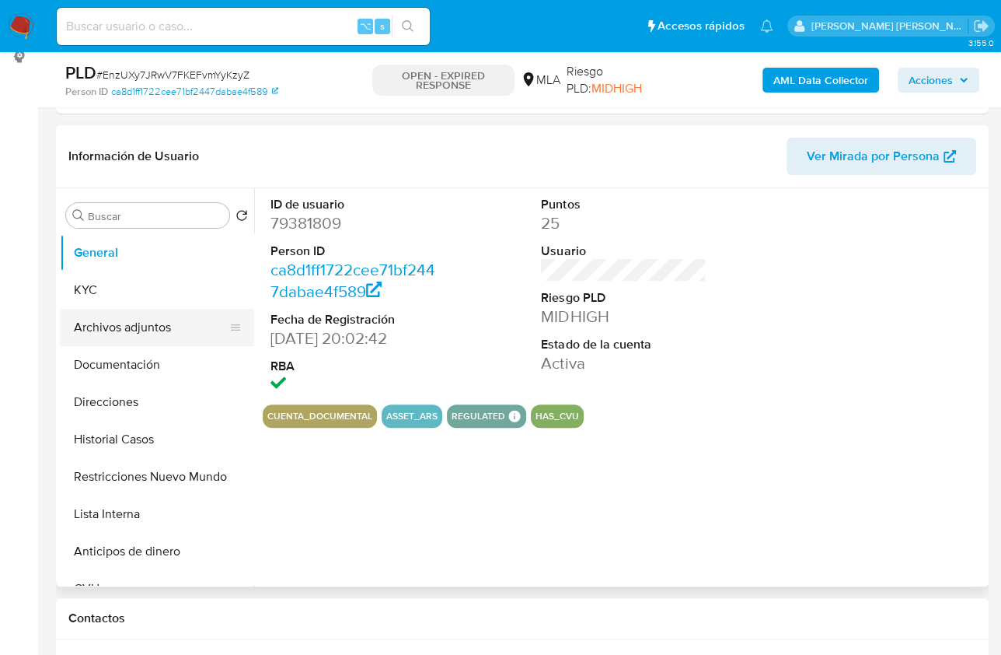
click at [151, 327] on button "Archivos adjuntos" at bounding box center [151, 327] width 182 height 37
select select "10"
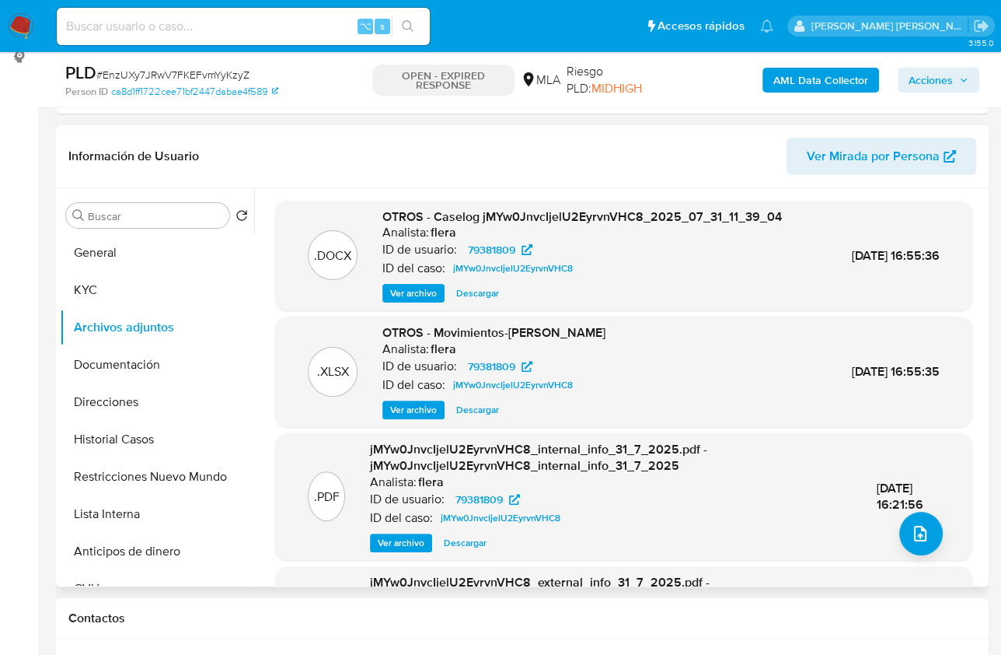
click at [406, 295] on span "Ver archivo" at bounding box center [413, 293] width 47 height 16
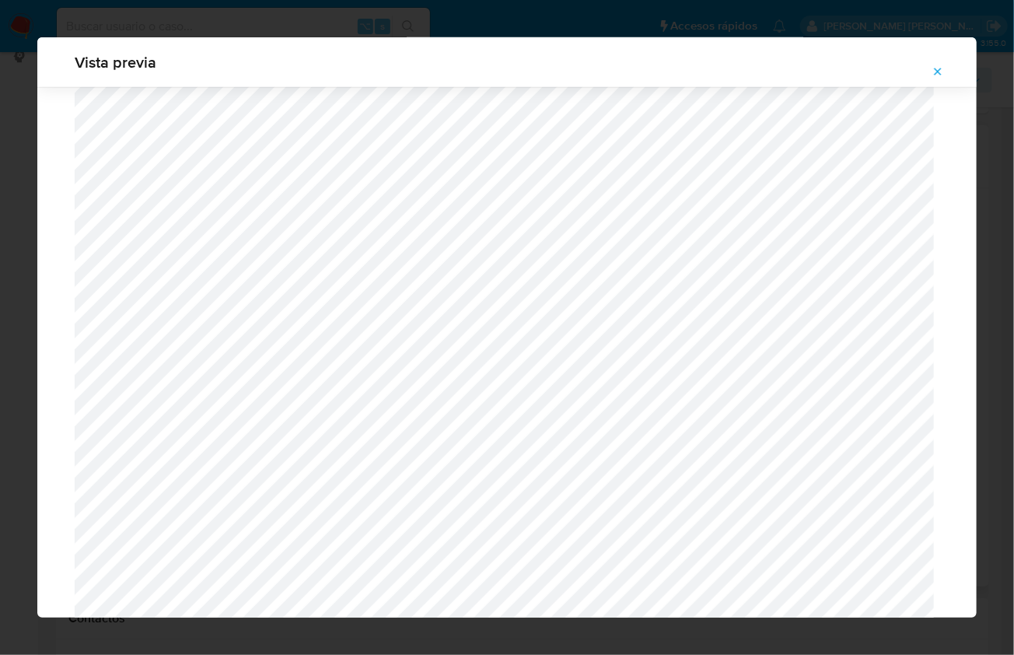
scroll to position [782, 0]
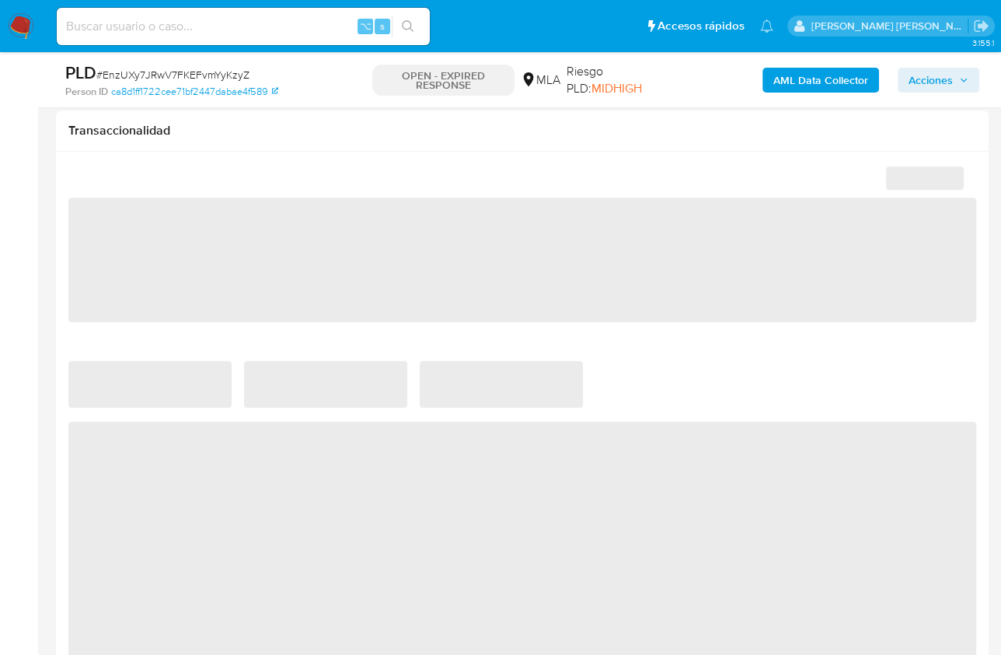
scroll to position [1057, 0]
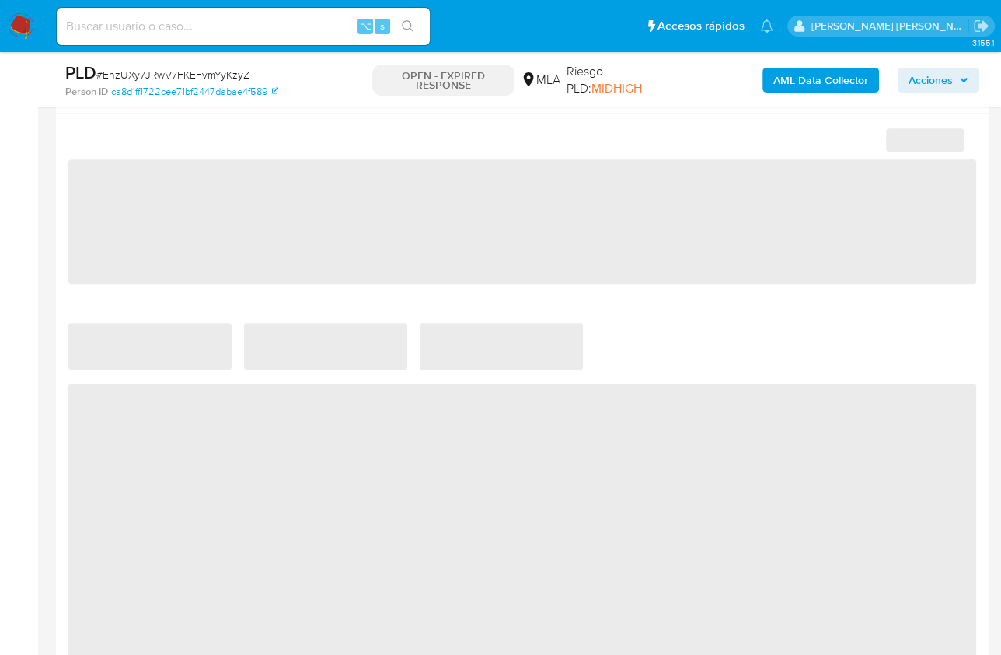
select select "10"
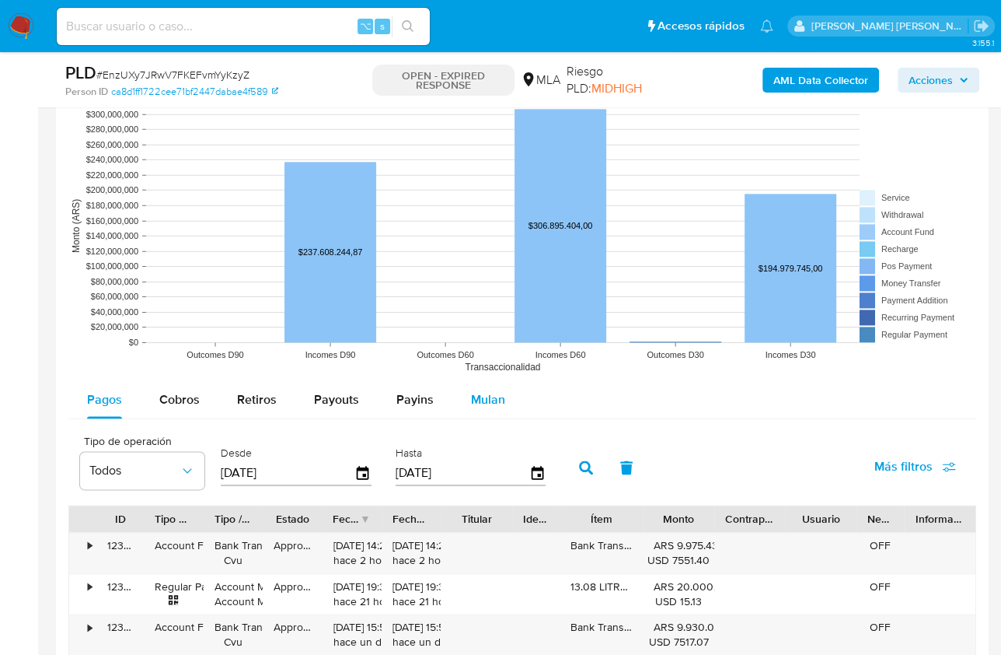
click at [484, 396] on span "Mulan" at bounding box center [488, 399] width 34 height 18
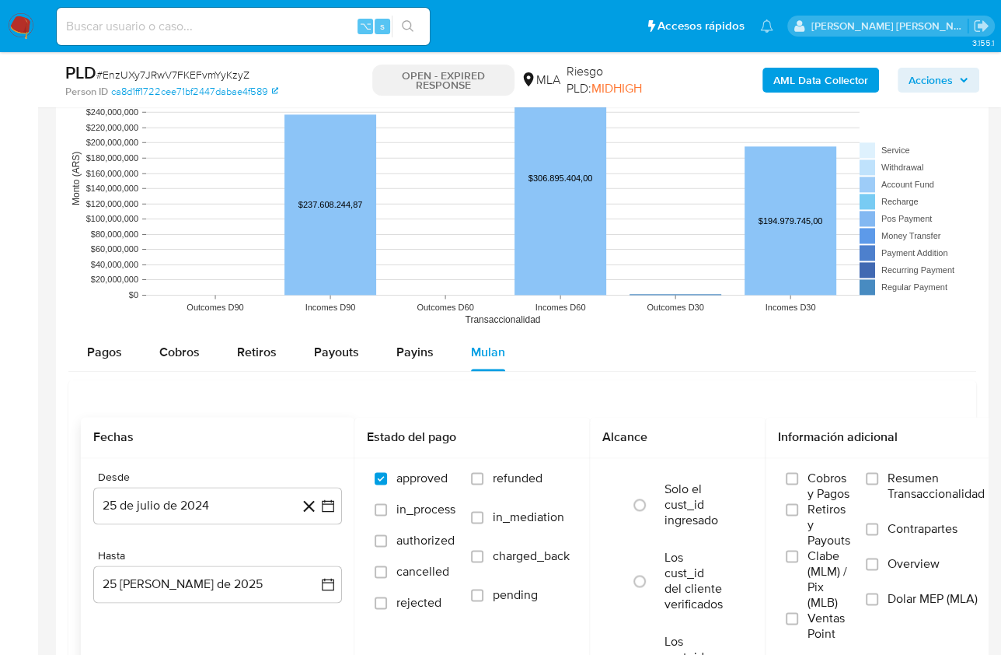
scroll to position [1541, 0]
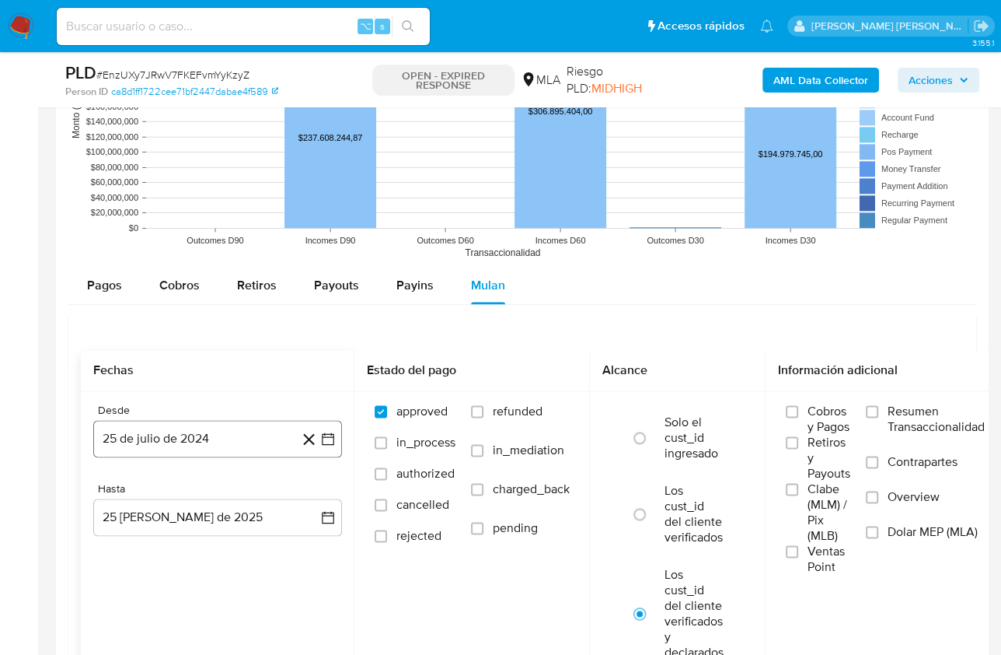
click at [155, 441] on button "25 de julio de 2024" at bounding box center [217, 438] width 249 height 37
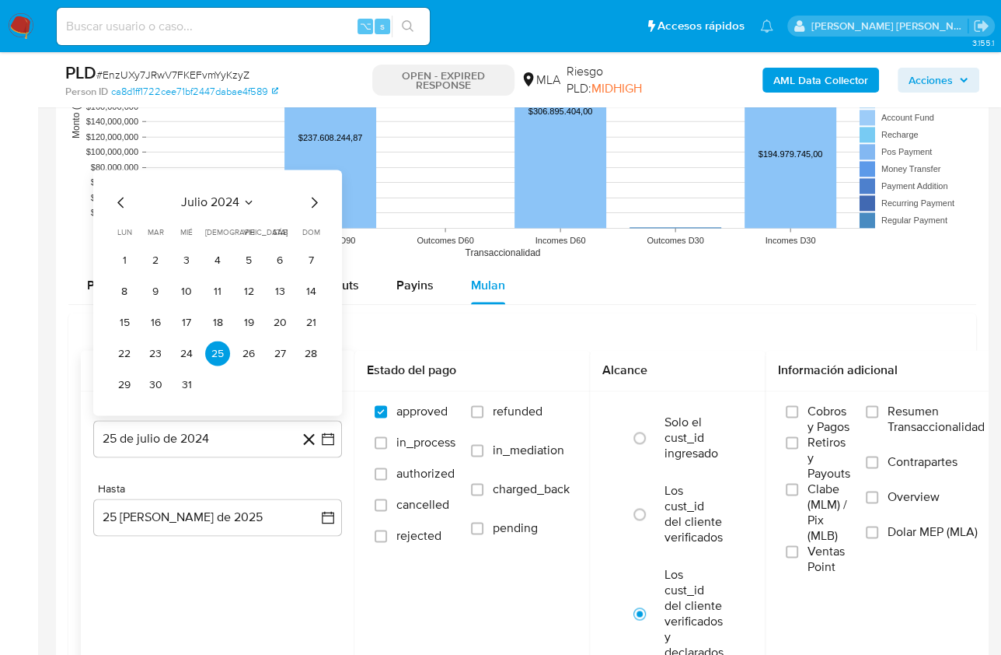
click at [120, 194] on icon "Mes anterior" at bounding box center [121, 202] width 19 height 19
click at [247, 200] on icon "Seleccionar mes y año" at bounding box center [250, 202] width 7 height 4
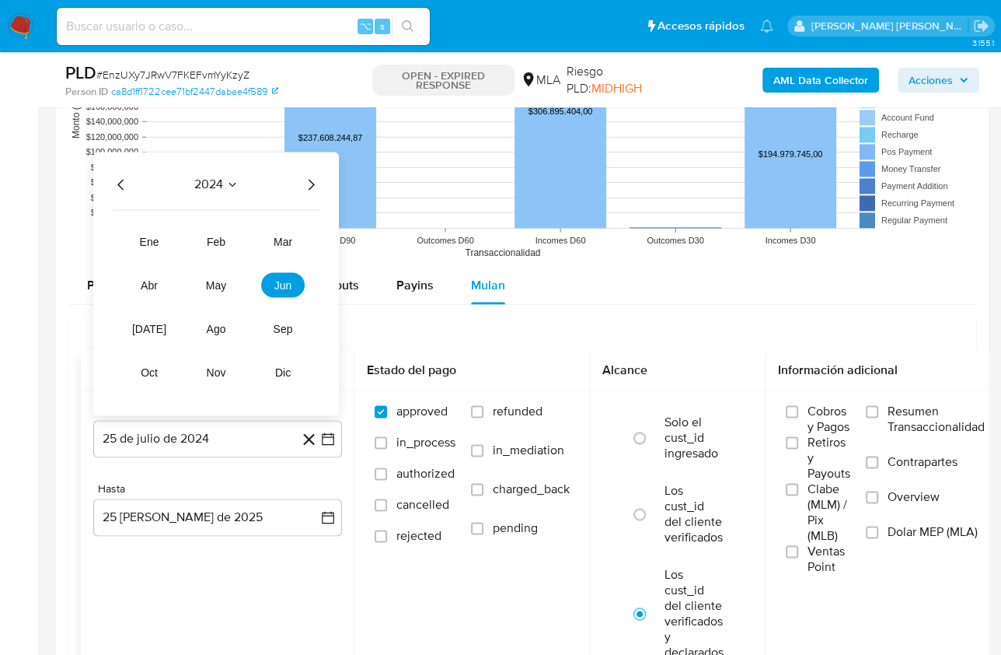
click at [312, 187] on icon "Año siguiente" at bounding box center [311, 184] width 19 height 19
click at [148, 323] on span "jul" at bounding box center [149, 328] width 34 height 12
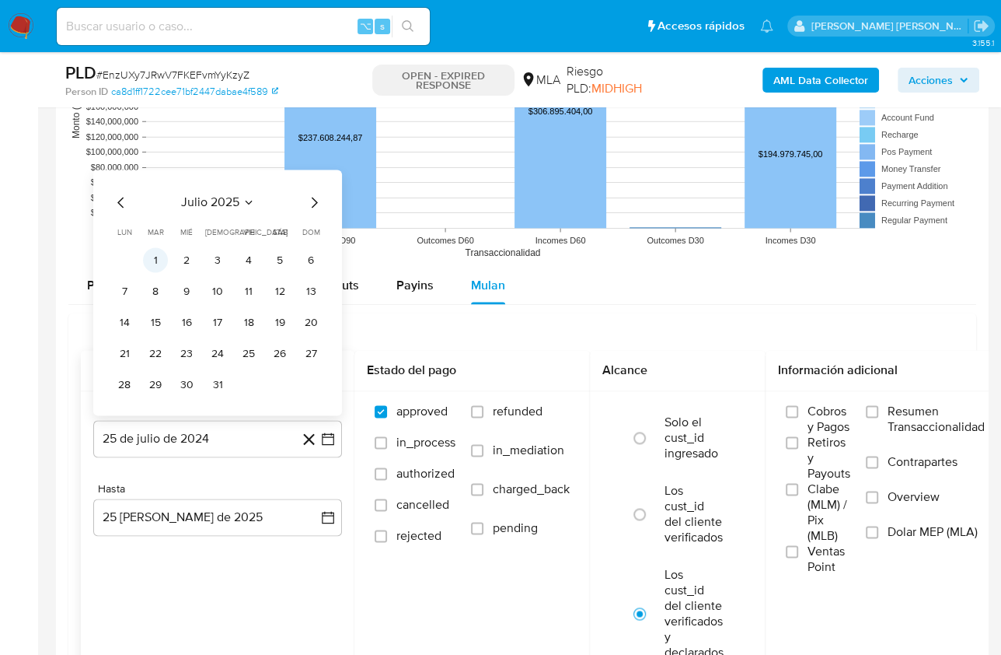
click at [160, 252] on button "1" at bounding box center [155, 259] width 25 height 25
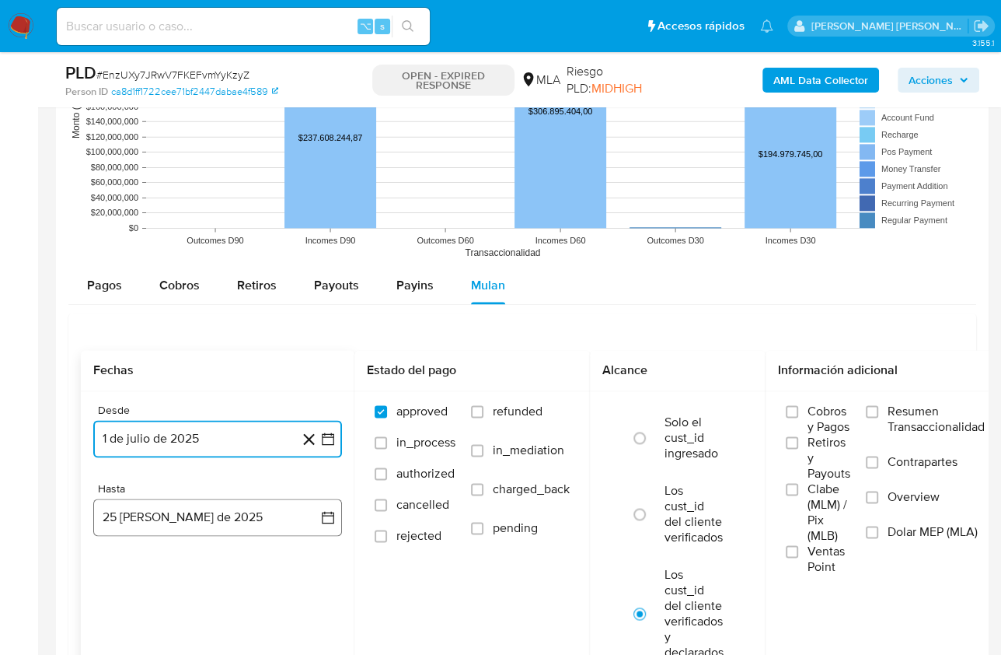
click at [190, 510] on button "25 de agosto de 2025" at bounding box center [217, 516] width 249 height 37
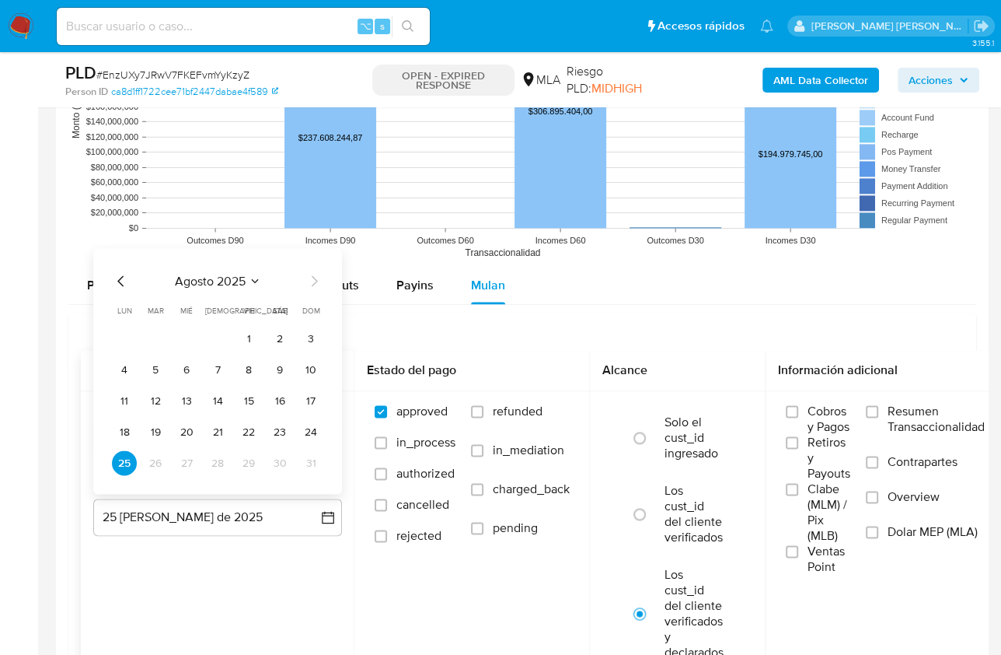
click at [117, 276] on icon "Mes anterior" at bounding box center [121, 280] width 19 height 19
click at [229, 456] on button "31" at bounding box center [217, 462] width 25 height 25
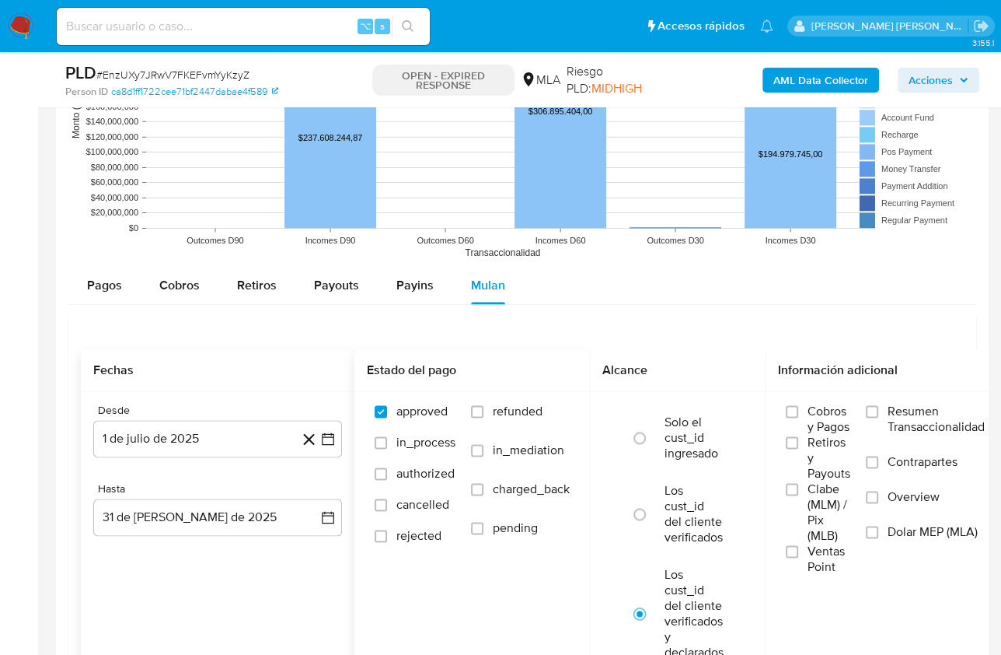
click at [519, 407] on span "refunded" at bounding box center [518, 412] width 50 height 16
click at [484, 407] on input "refunded" at bounding box center [477, 411] width 12 height 12
checkbox input "true"
click at [918, 528] on span "Dolar MEP (MLA)" at bounding box center [933, 532] width 90 height 16
click at [879, 528] on input "Dolar MEP (MLA)" at bounding box center [872, 532] width 12 height 12
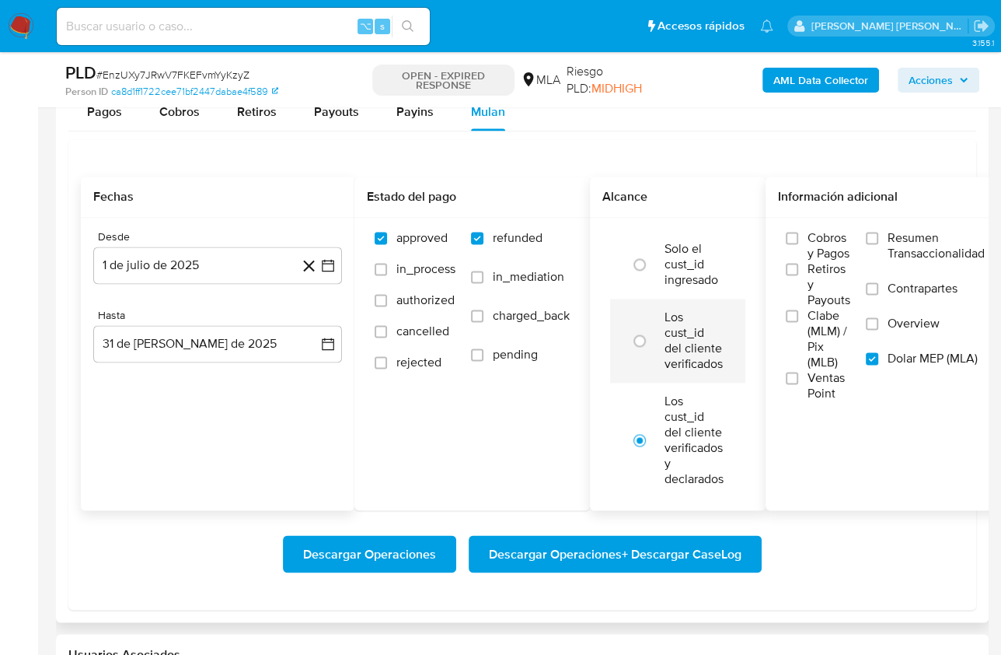
scroll to position [1766, 0]
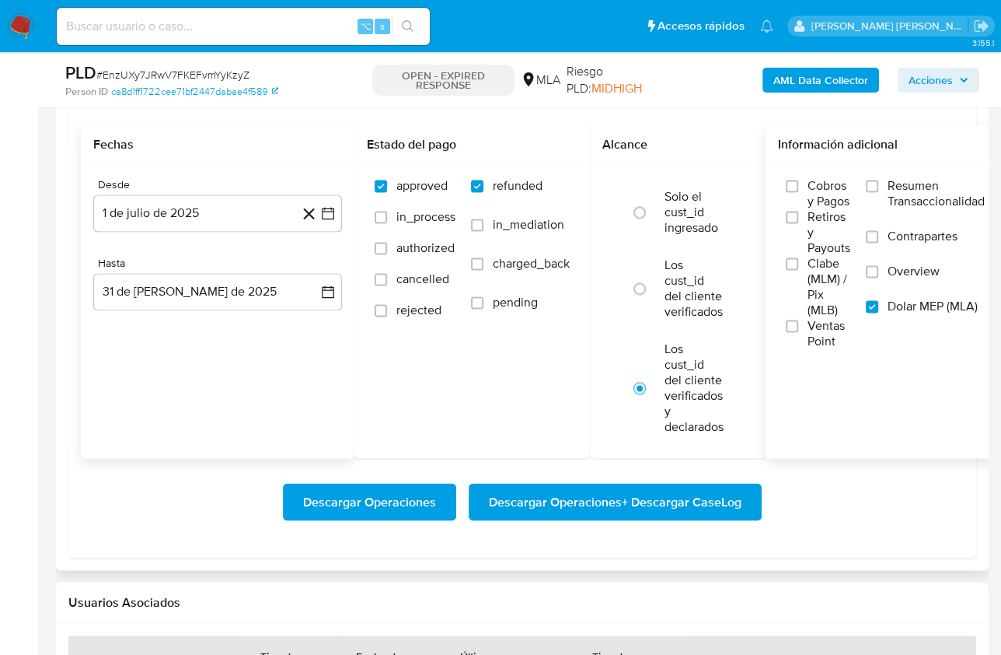
click at [635, 493] on span "Descargar Operaciones + Descargar CaseLog" at bounding box center [615, 501] width 253 height 34
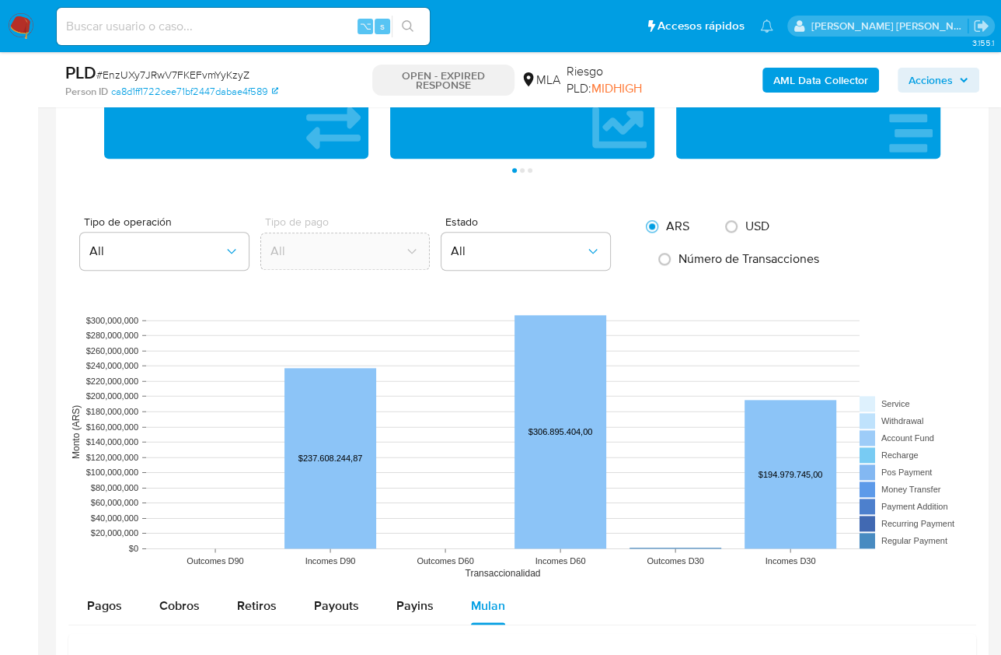
scroll to position [1131, 0]
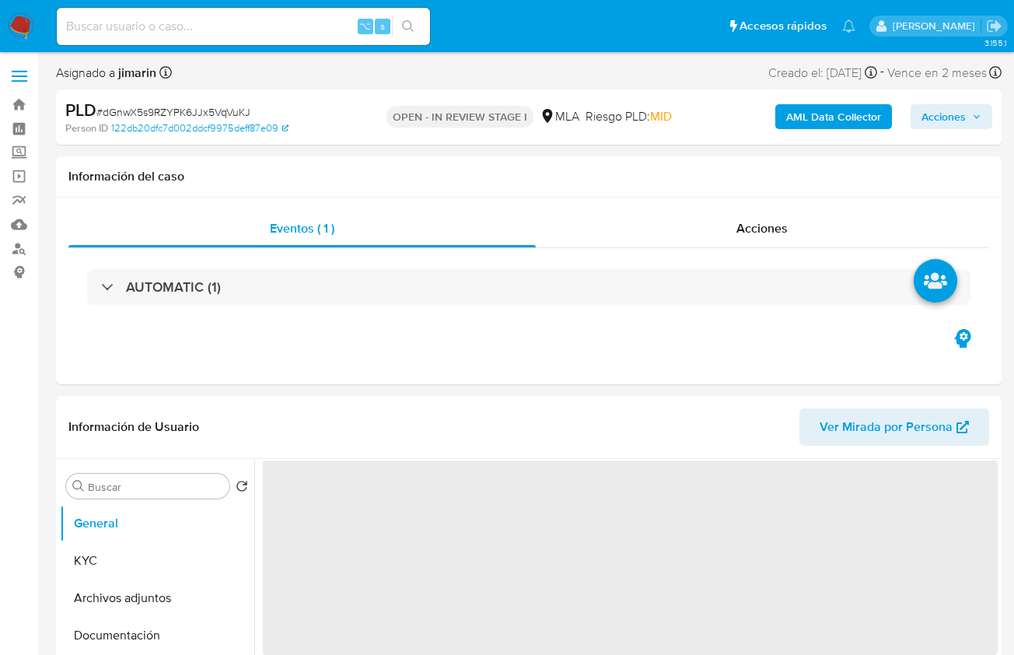
select select "10"
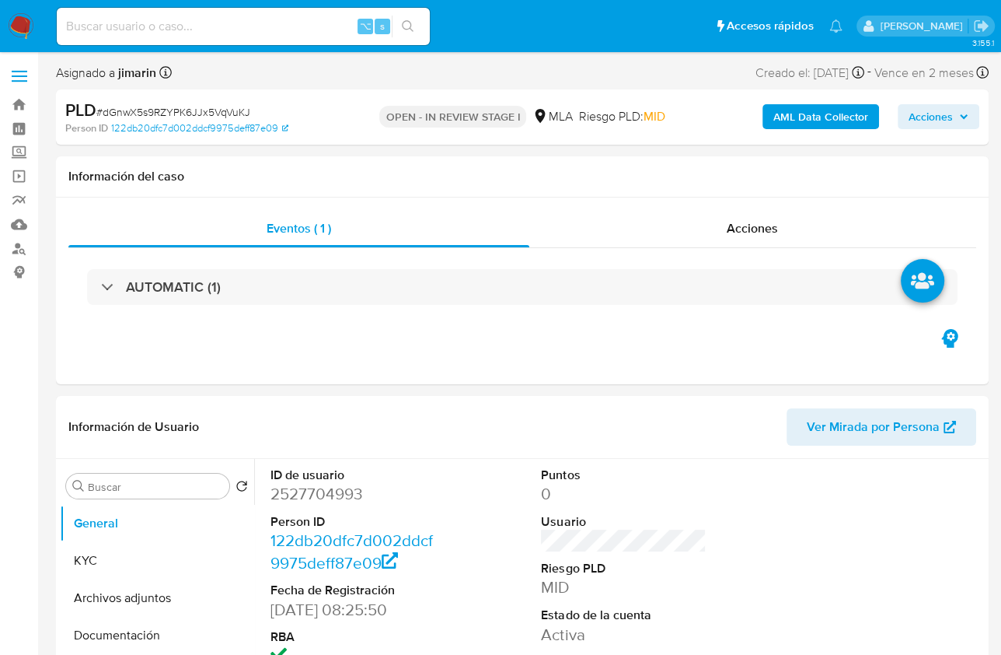
click at [215, 110] on span "# dGnwX5s9RZYPK6JJx5VqVuKJ" at bounding box center [173, 112] width 154 height 16
copy span "dGnwX5s9RZYPK6JJx5VqVuKJ"
click at [325, 491] on dd "2527704993" at bounding box center [353, 494] width 165 height 22
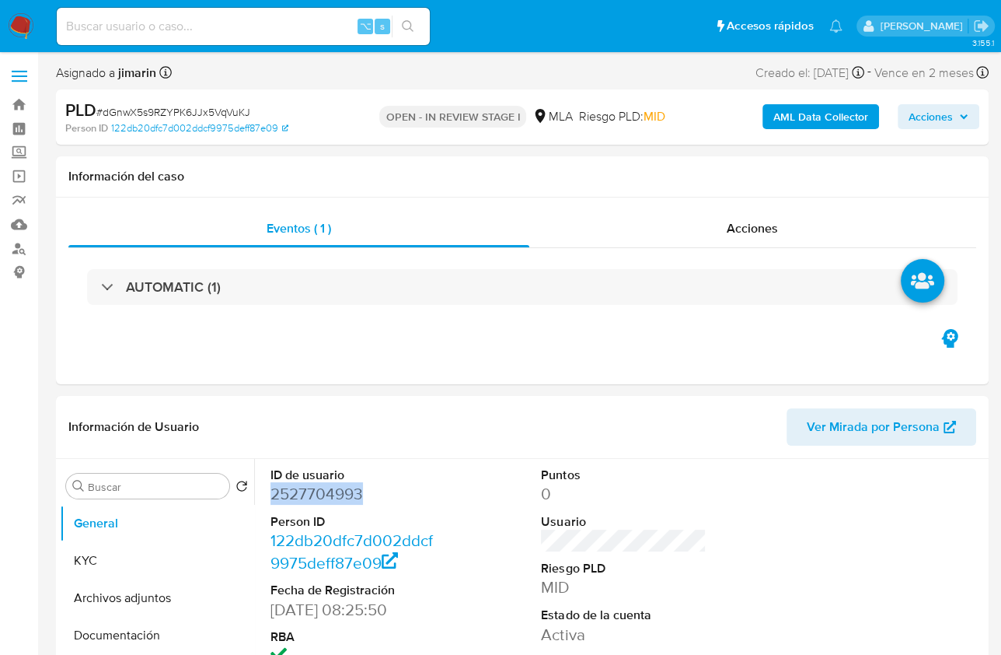
copy dd "2527704993"
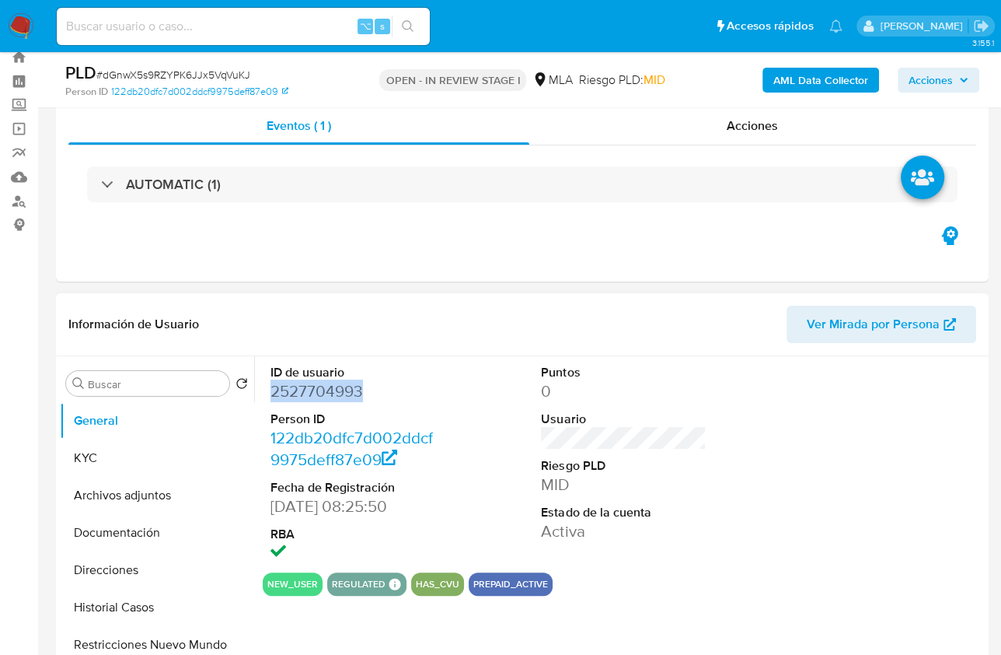
scroll to position [216, 0]
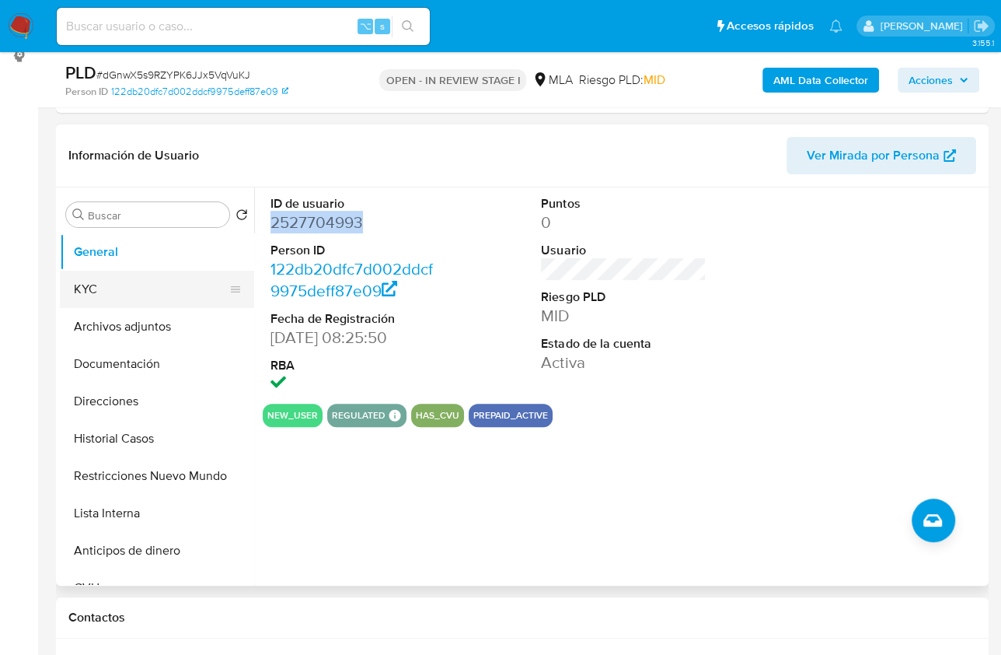
click at [134, 300] on button "KYC" at bounding box center [151, 289] width 182 height 37
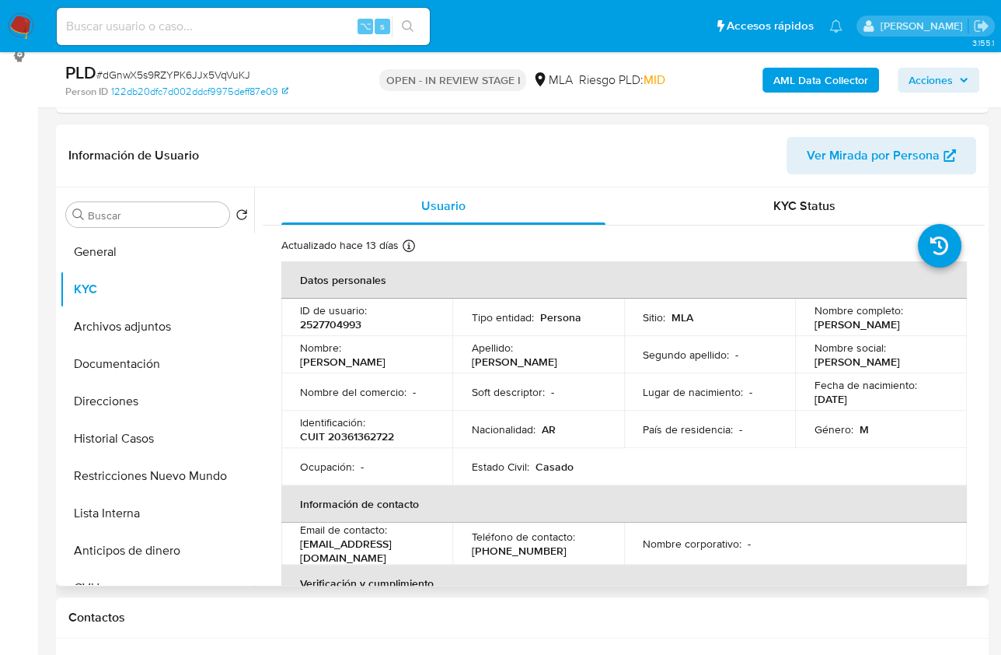
click at [362, 442] on td "Identificación : CUIT 20361362722" at bounding box center [366, 429] width 171 height 37
click at [362, 442] on p "CUIT 20361362722" at bounding box center [347, 436] width 94 height 14
copy div "Identificación : CUIT 20361362722"
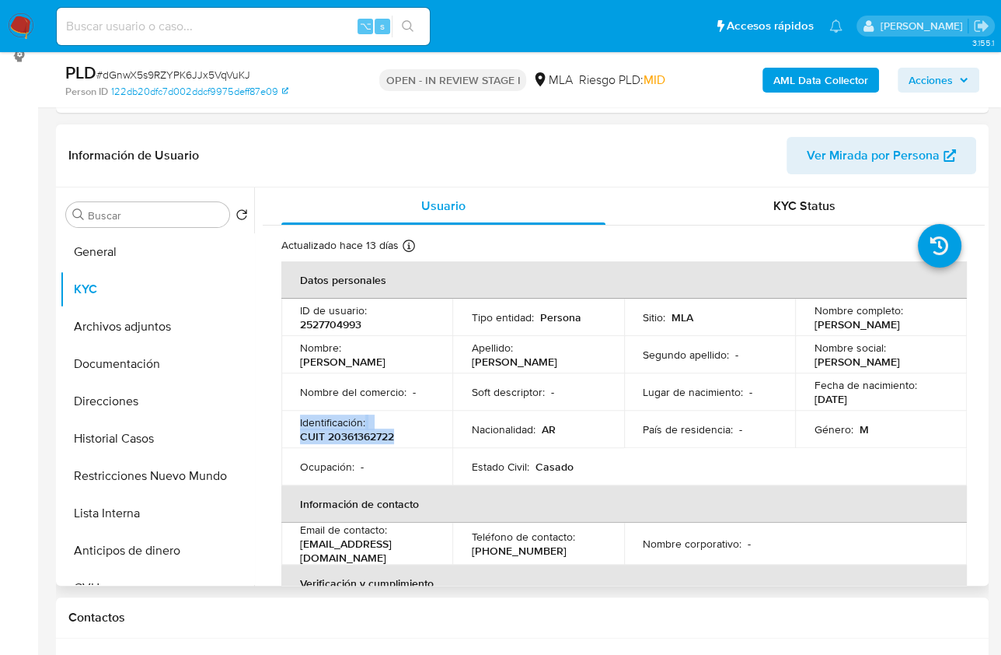
click at [370, 432] on p "CUIT 20361362722" at bounding box center [347, 436] width 94 height 14
click at [128, 352] on button "Documentación" at bounding box center [151, 363] width 182 height 37
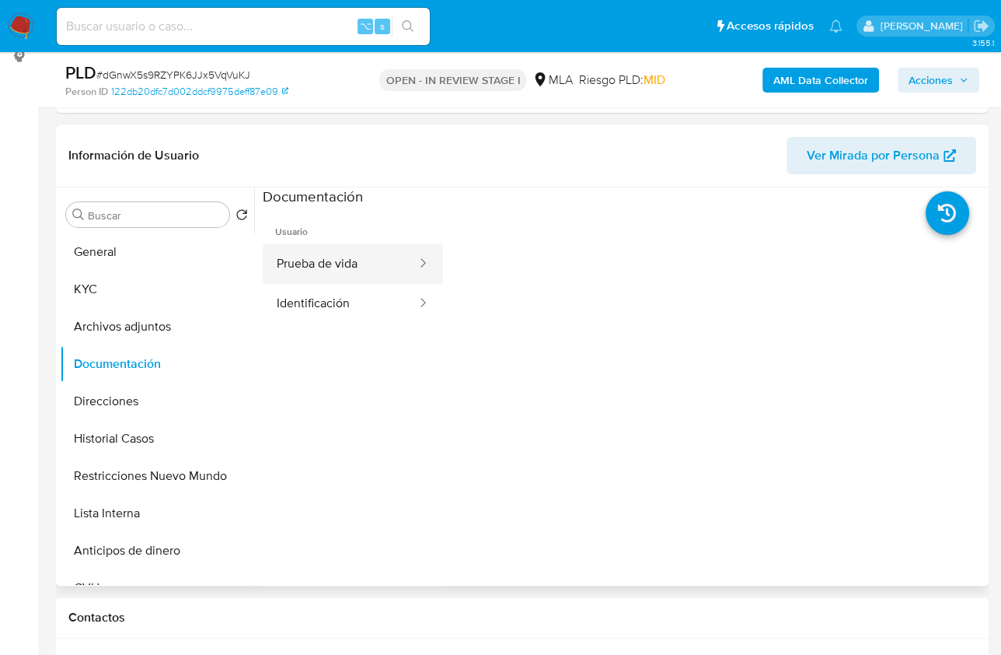
click at [353, 253] on button "Prueba de vida" at bounding box center [341, 264] width 156 height 40
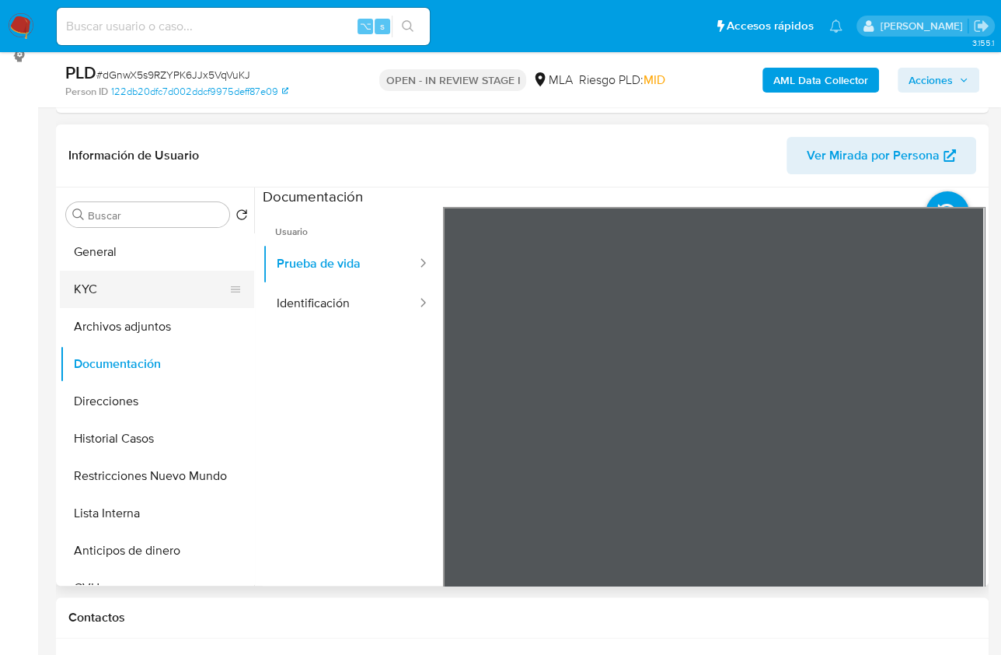
click at [110, 296] on button "KYC" at bounding box center [151, 289] width 182 height 37
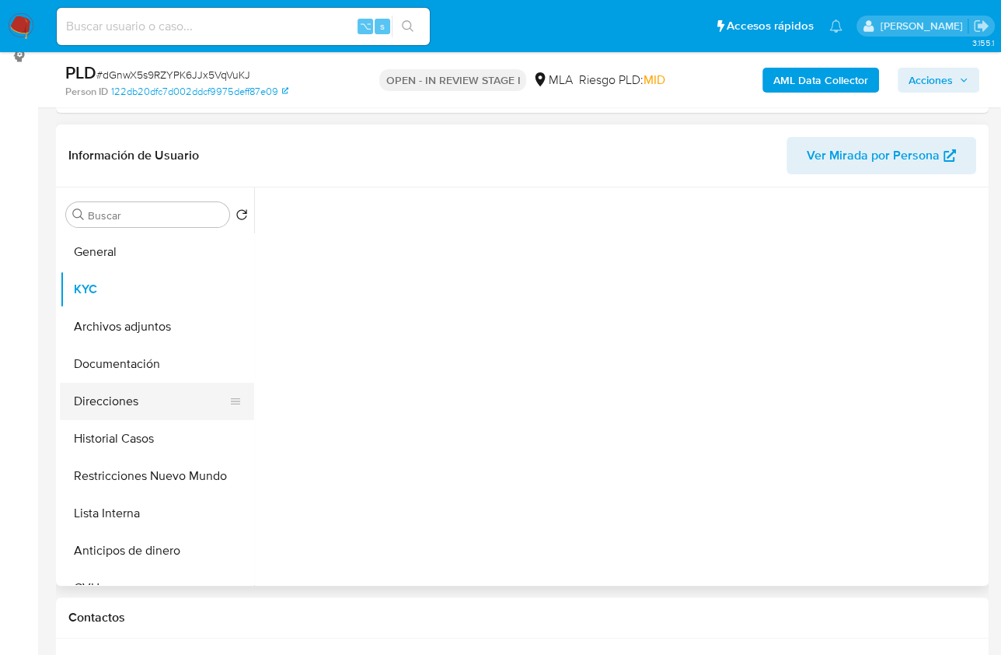
click at [125, 403] on button "Direcciones" at bounding box center [151, 401] width 182 height 37
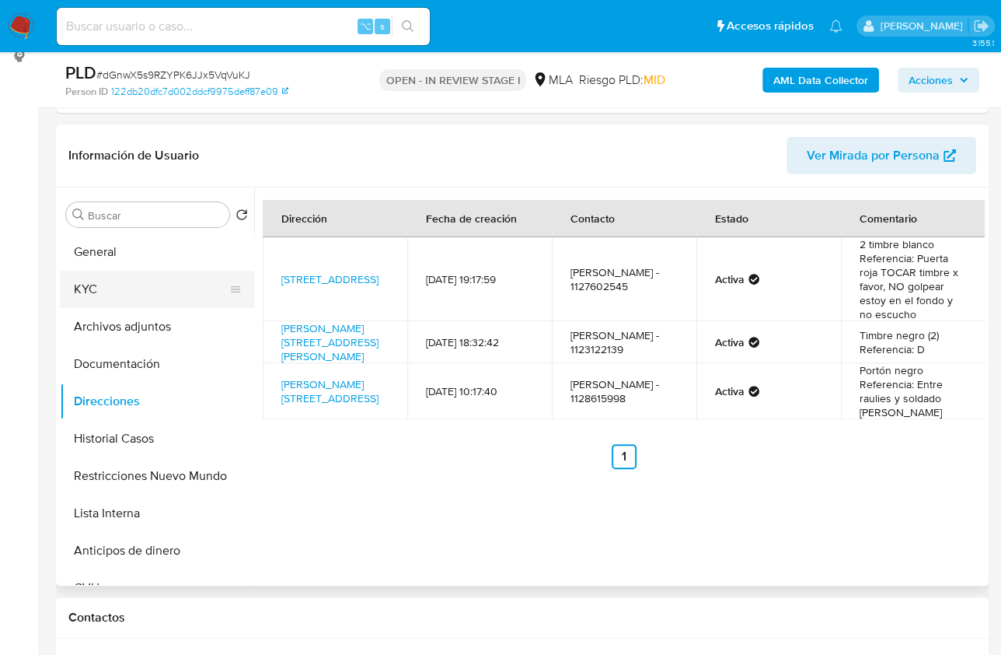
click at [104, 287] on button "KYC" at bounding box center [151, 289] width 182 height 37
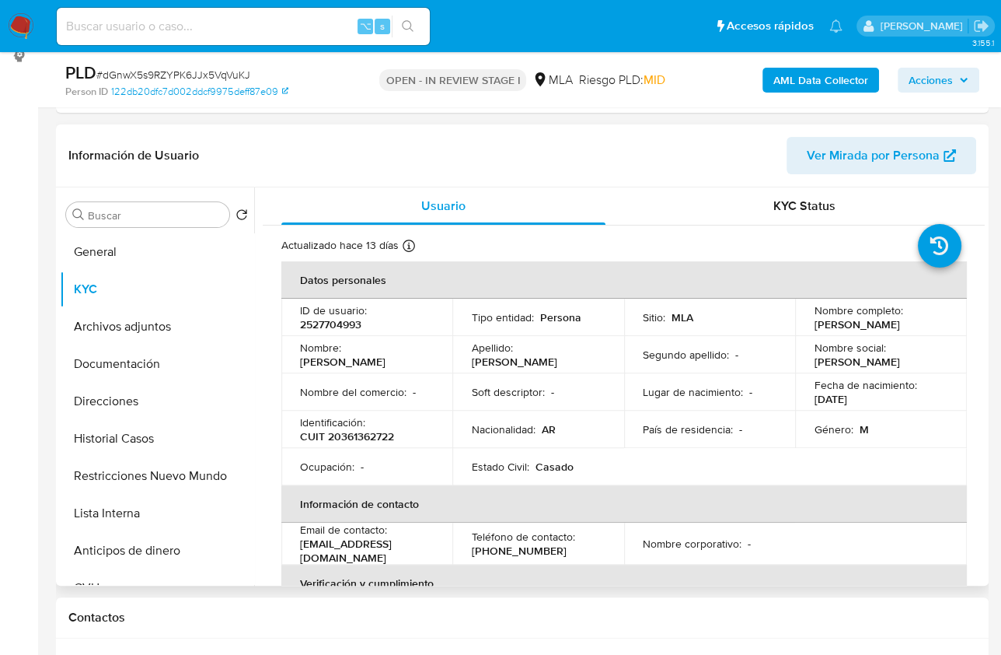
click at [358, 432] on p "CUIT 20361362722" at bounding box center [347, 436] width 94 height 14
copy p "20361362722"
click at [142, 375] on button "Documentación" at bounding box center [151, 363] width 182 height 37
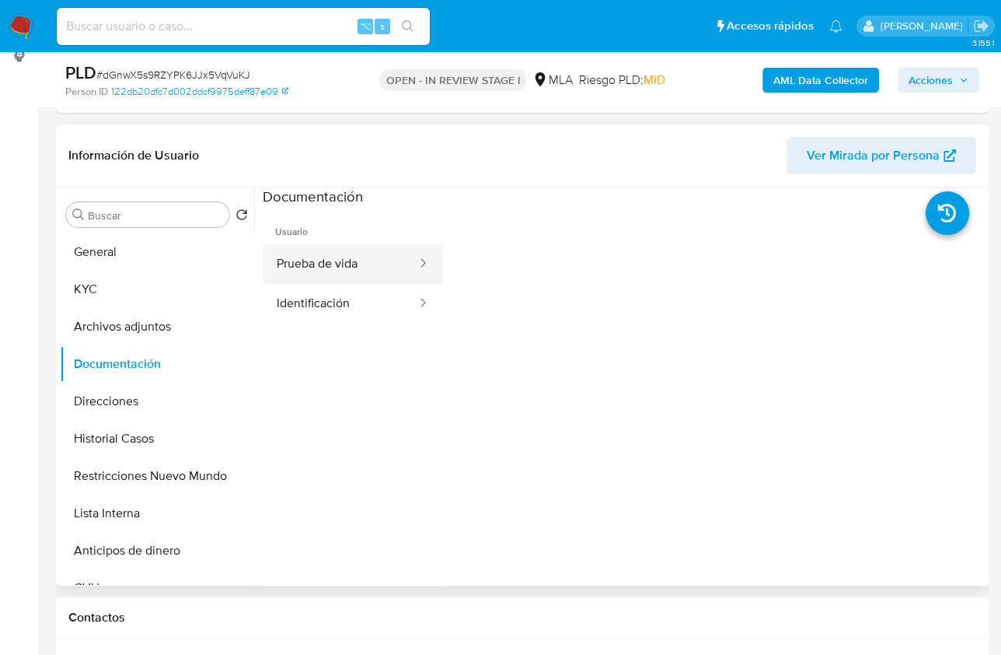
click at [334, 277] on button "Prueba de vida" at bounding box center [341, 264] width 156 height 40
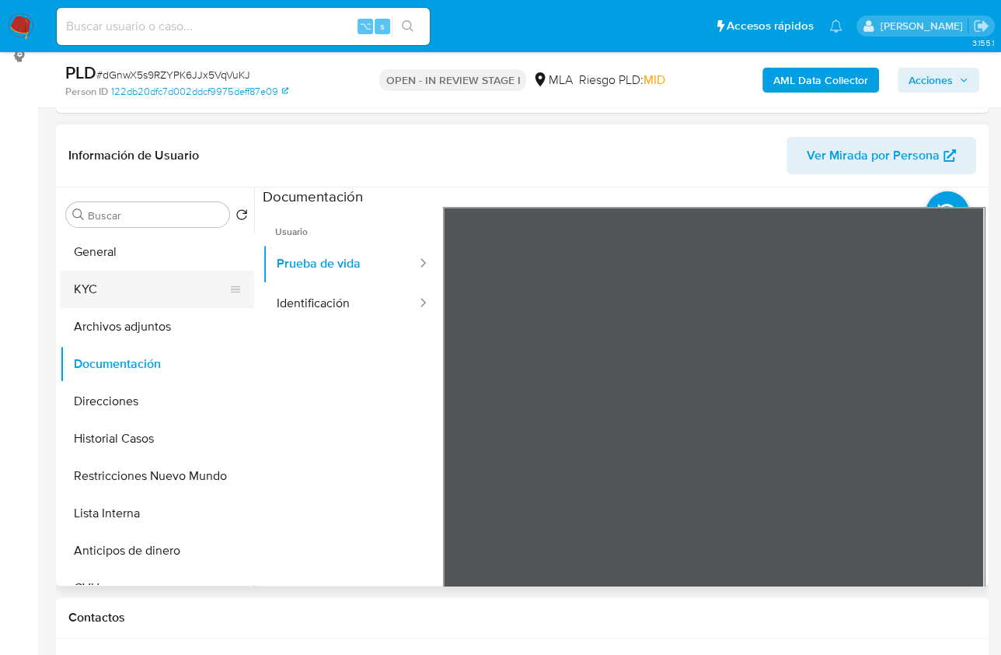
click at [135, 302] on button "KYC" at bounding box center [151, 289] width 182 height 37
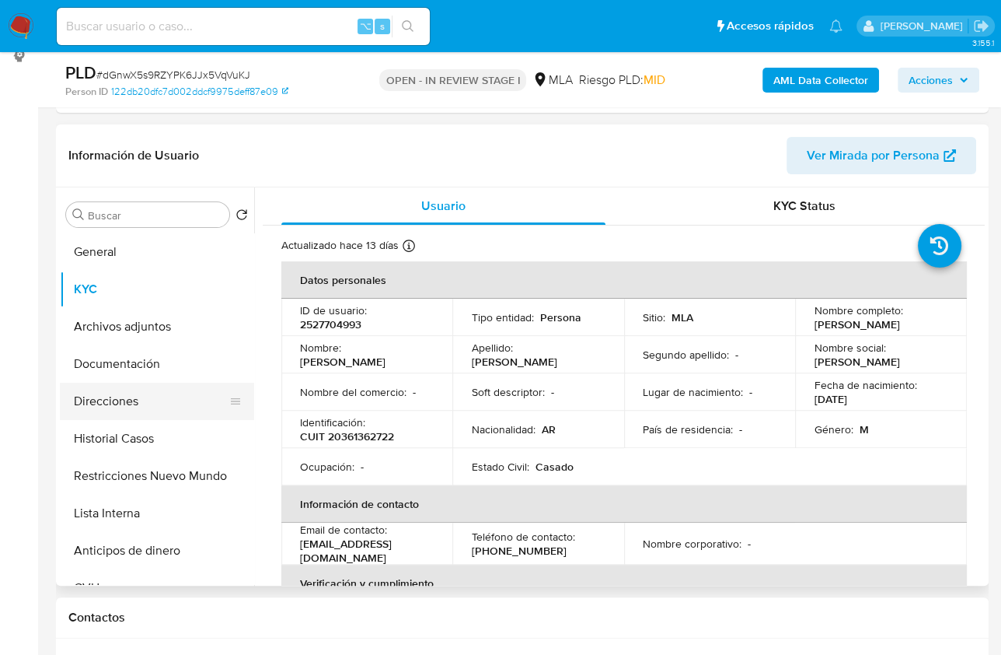
click at [111, 414] on button "Direcciones" at bounding box center [151, 401] width 182 height 37
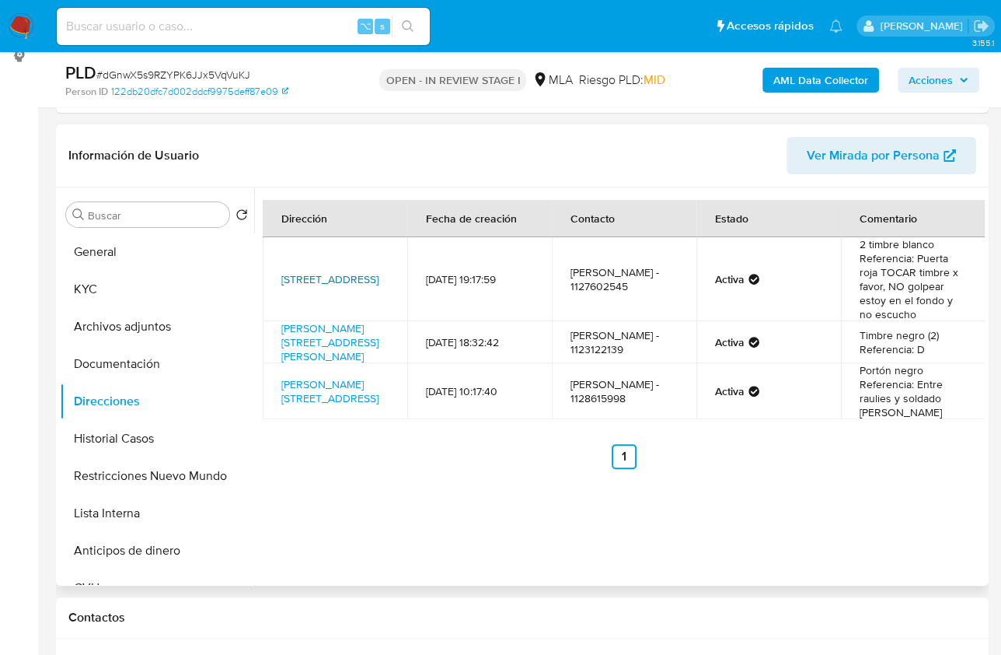
copy link "Calle Andalgala 2556, Mataderos, Capital Federal, 1440, Argentina 2556"
copy link "Baldomero Fernández Moreno 3826, Parque Avellaneda, Capital Federal, 1406, Arge…"
click at [116, 295] on button "KYC" at bounding box center [151, 289] width 182 height 37
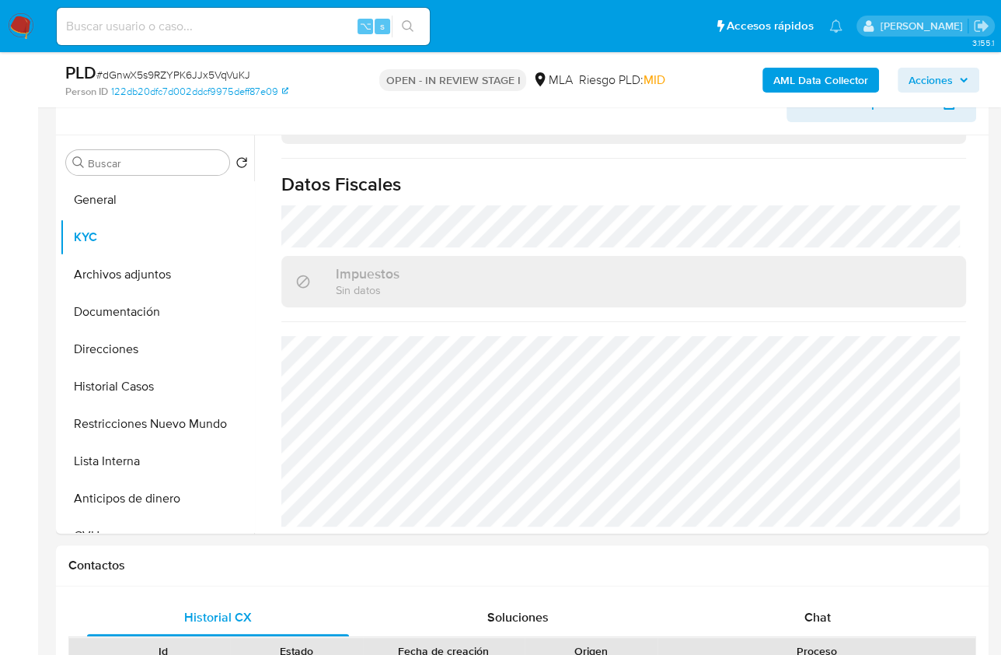
scroll to position [620, 0]
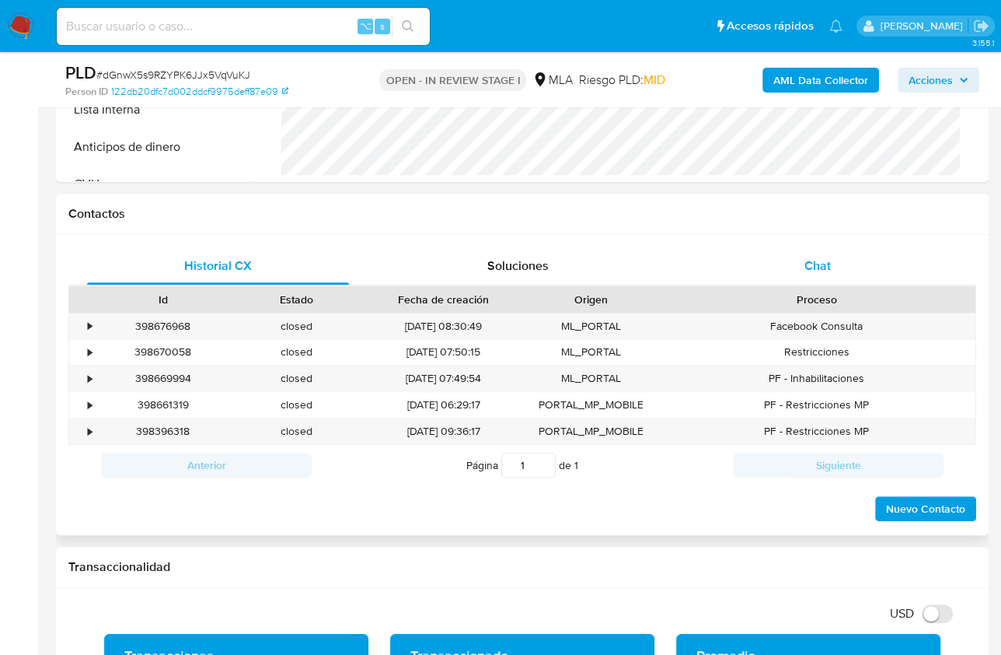
click at [844, 277] on div "Chat" at bounding box center [818, 265] width 262 height 37
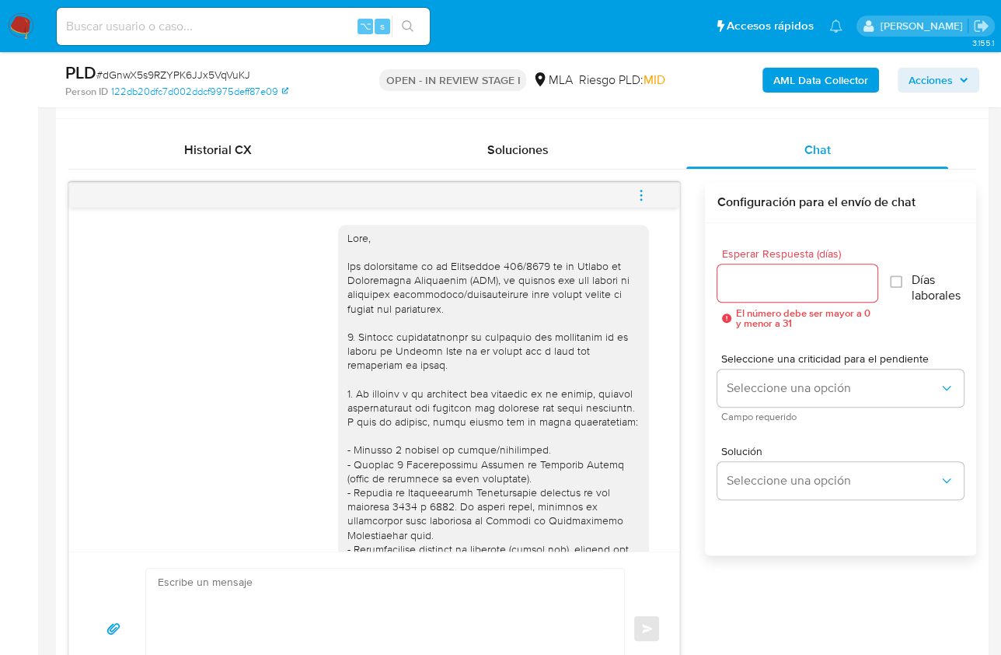
scroll to position [0, 0]
click at [706, 350] on div "Esperar Respuesta (días) El número debe ser mayor a 0 y menor a 31 Días laboral…" at bounding box center [840, 409] width 271 height 373
click at [683, 366] on div "18/08/2025 17:42:15 Hola, Esperamos que te encuentres muy bien. Te consultamos …" at bounding box center [522, 443] width 908 height 523
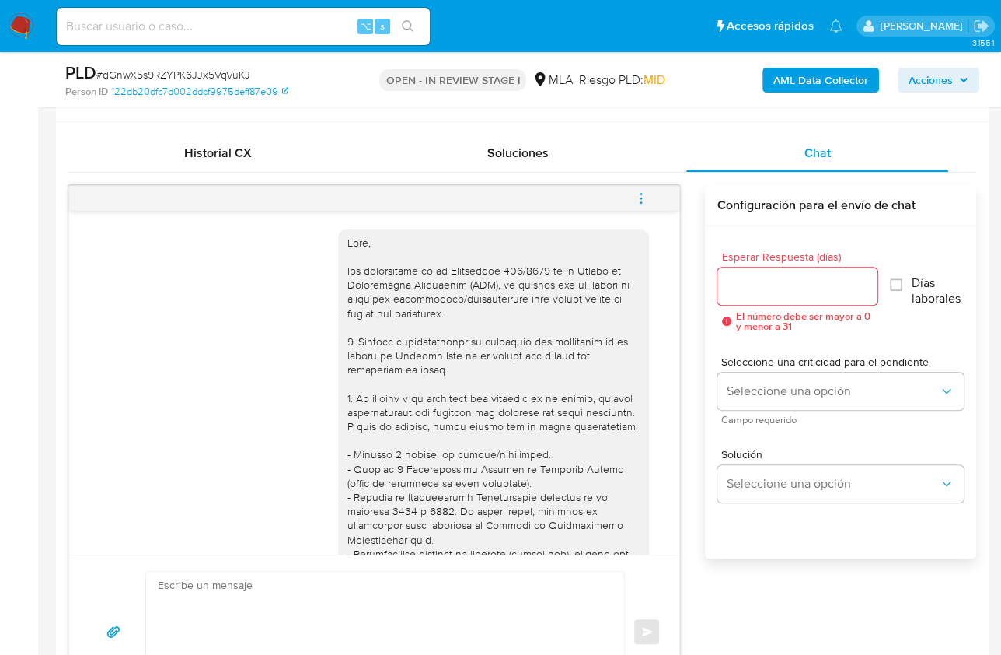
click at [286, 597] on textarea at bounding box center [381, 631] width 447 height 120
paste textarea "Hola , En función de las operaciones registradas en tu cuenta de Mercado Pago, …"
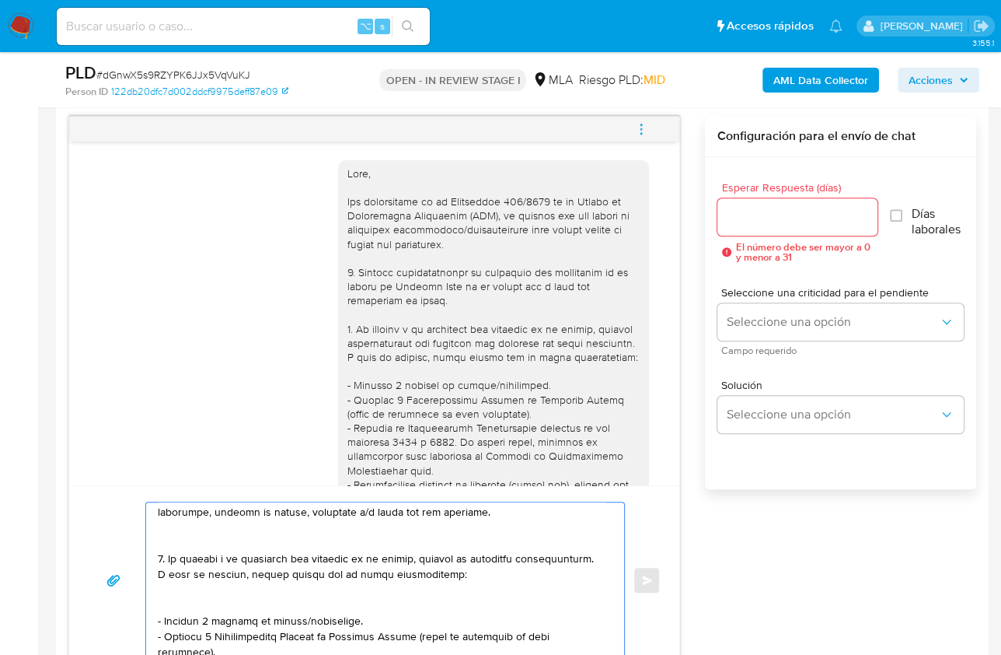
scroll to position [0, 0]
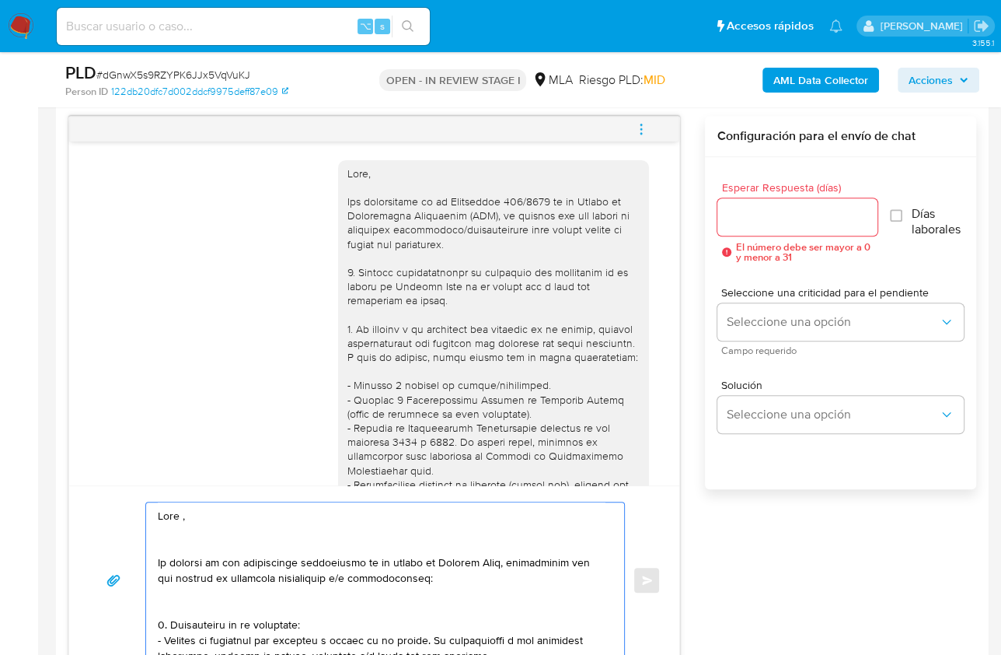
click at [181, 516] on textarea at bounding box center [381, 580] width 447 height 156
click at [226, 534] on textarea at bounding box center [381, 580] width 447 height 156
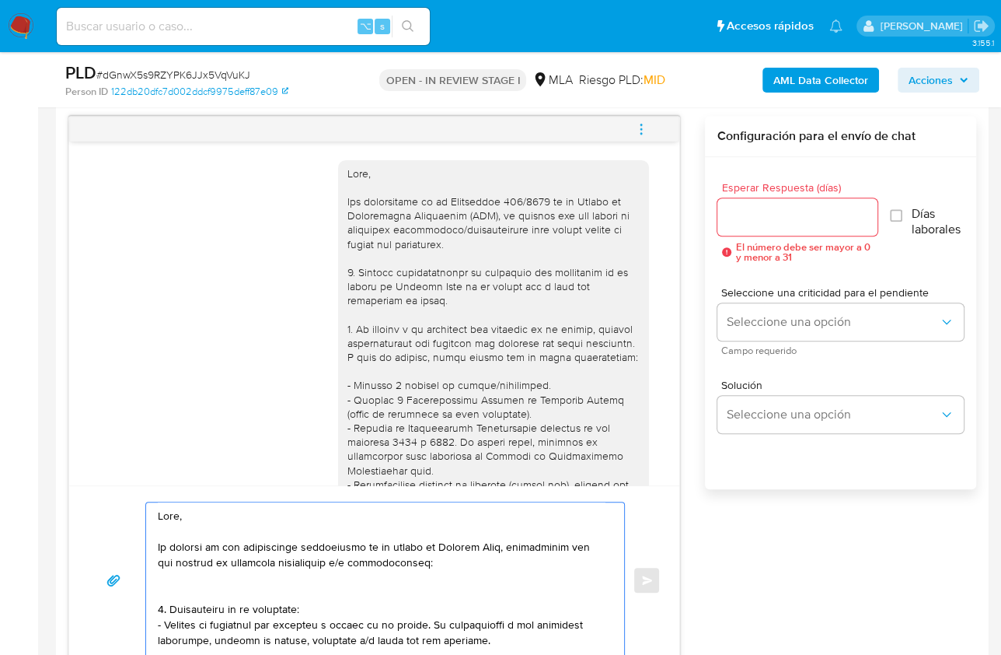
click at [194, 586] on textarea at bounding box center [381, 580] width 447 height 156
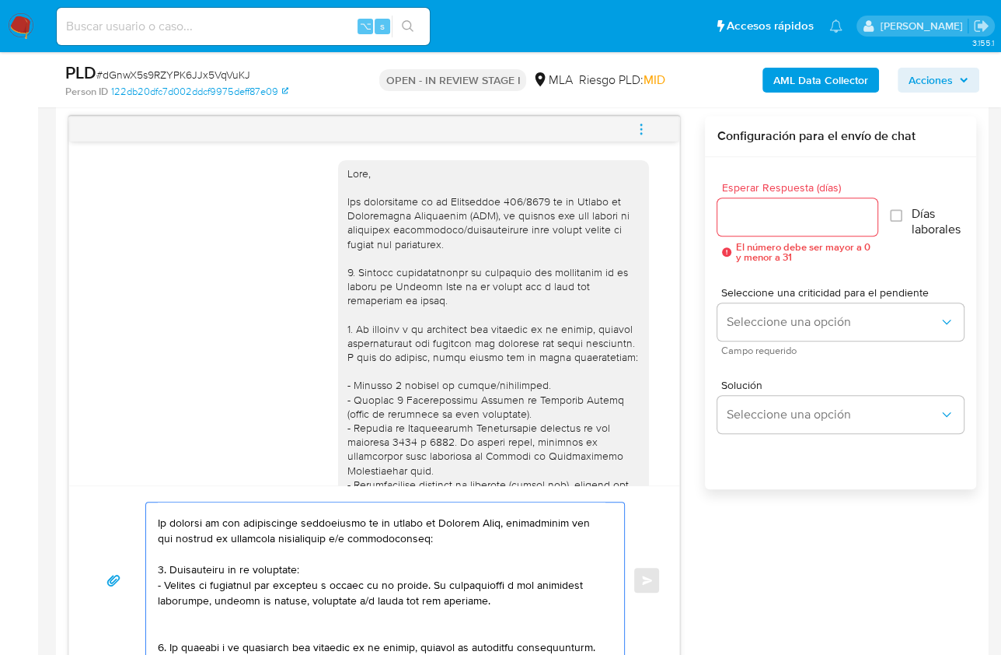
scroll to position [26, 0]
drag, startPoint x: 479, startPoint y: 594, endPoint x: 150, endPoint y: 569, distance: 329.8
click at [150, 569] on div at bounding box center [381, 580] width 470 height 156
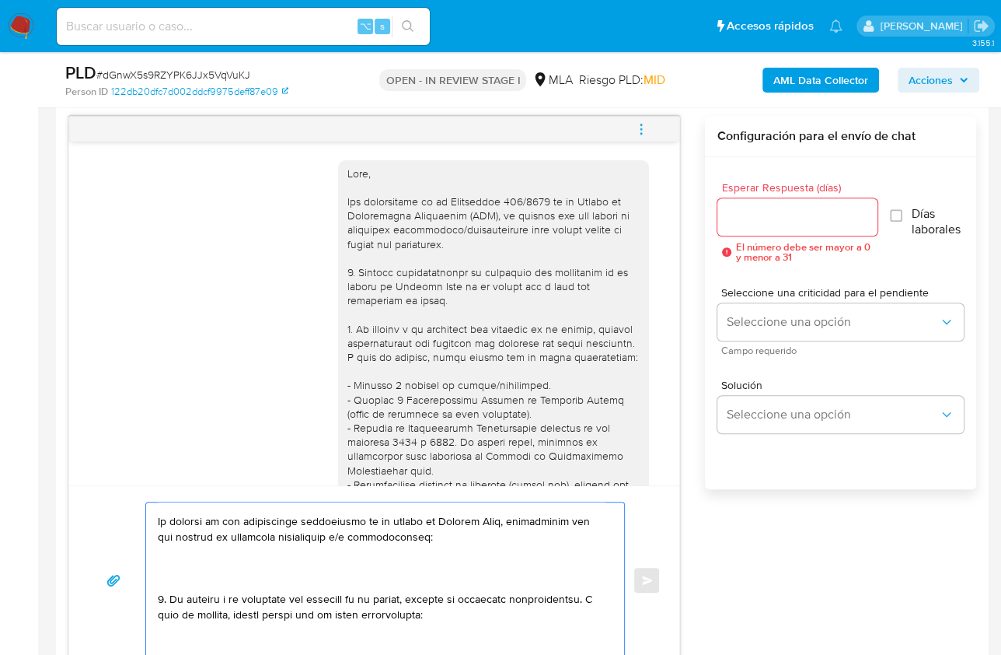
click at [165, 578] on textarea at bounding box center [381, 580] width 447 height 156
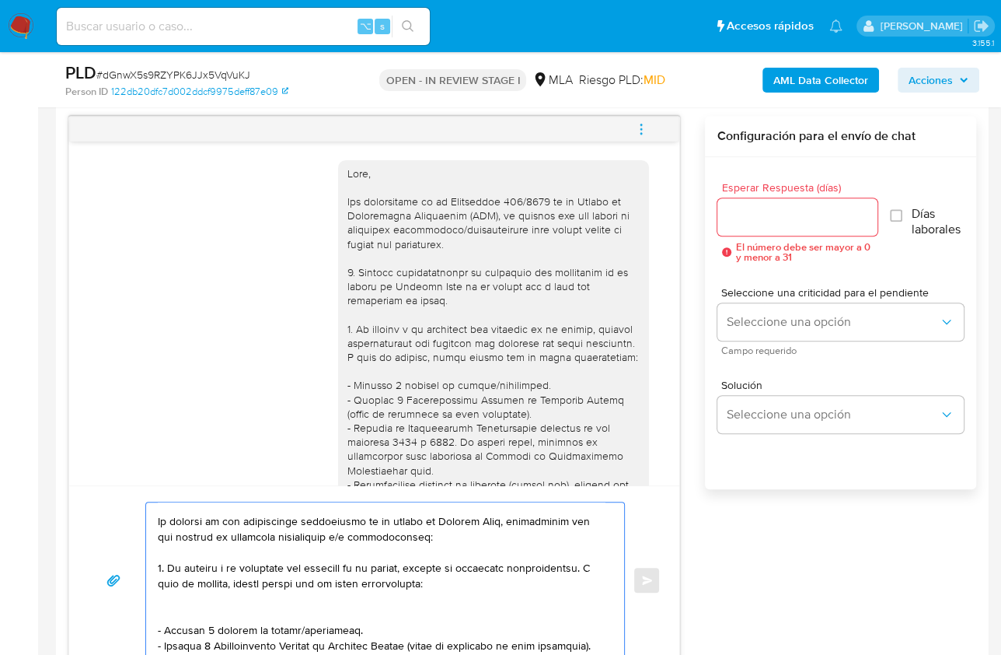
drag, startPoint x: 163, startPoint y: 564, endPoint x: 190, endPoint y: 559, distance: 27.8
click at [163, 564] on textarea at bounding box center [381, 580] width 447 height 156
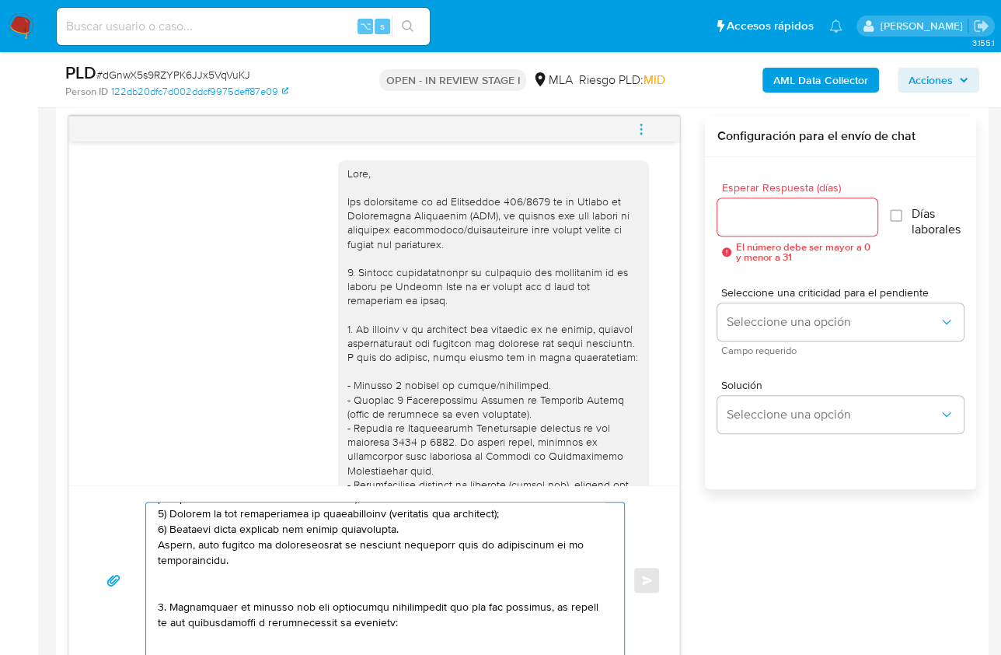
scroll to position [438, 0]
drag, startPoint x: 166, startPoint y: 564, endPoint x: 162, endPoint y: 615, distance: 51.4
click at [162, 615] on textarea at bounding box center [381, 580] width 447 height 156
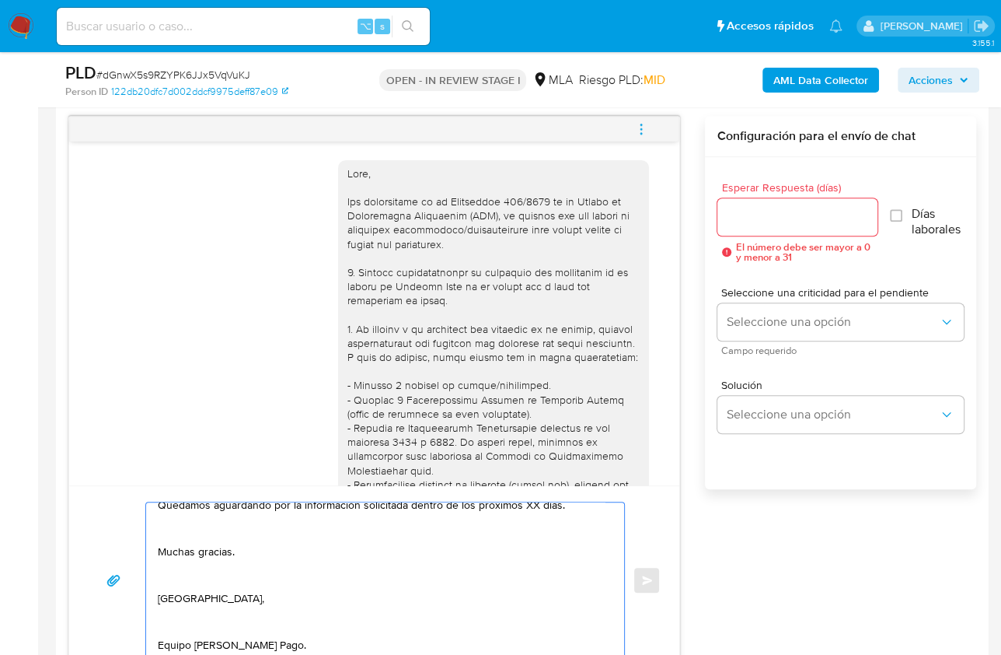
scroll to position [0, 0]
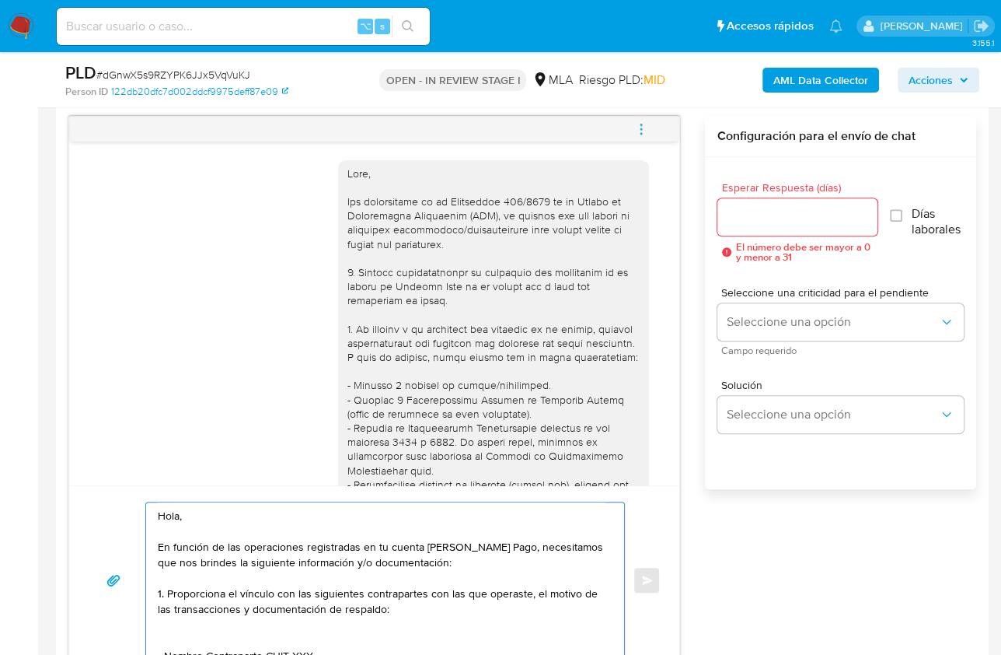
click at [183, 635] on textarea "Hola, En función de las operaciones registradas en tu cuenta de Mercado Pago, n…" at bounding box center [381, 580] width 447 height 156
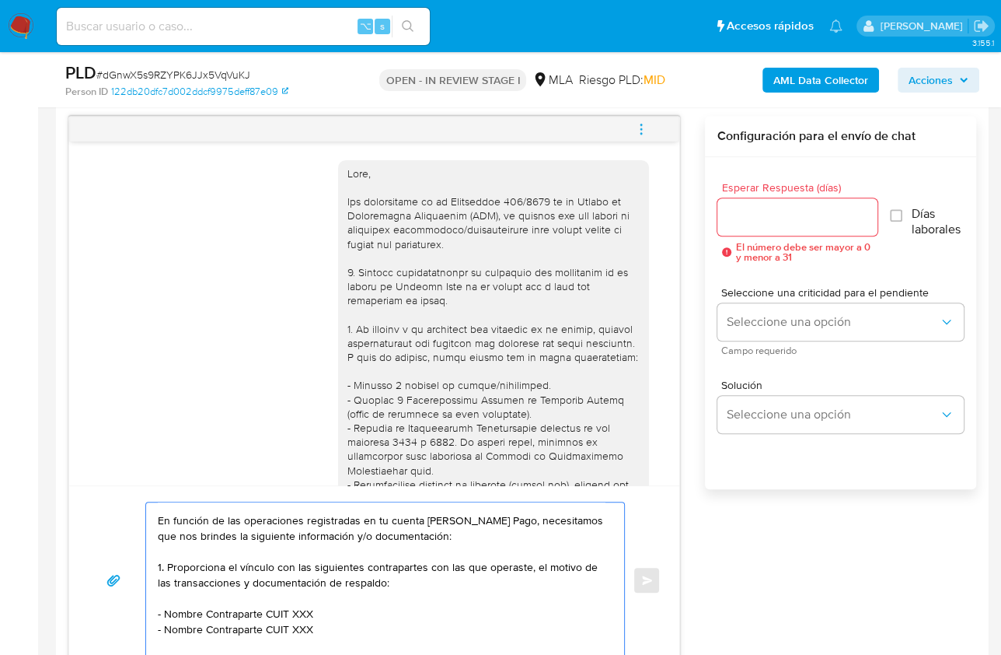
scroll to position [71, 0]
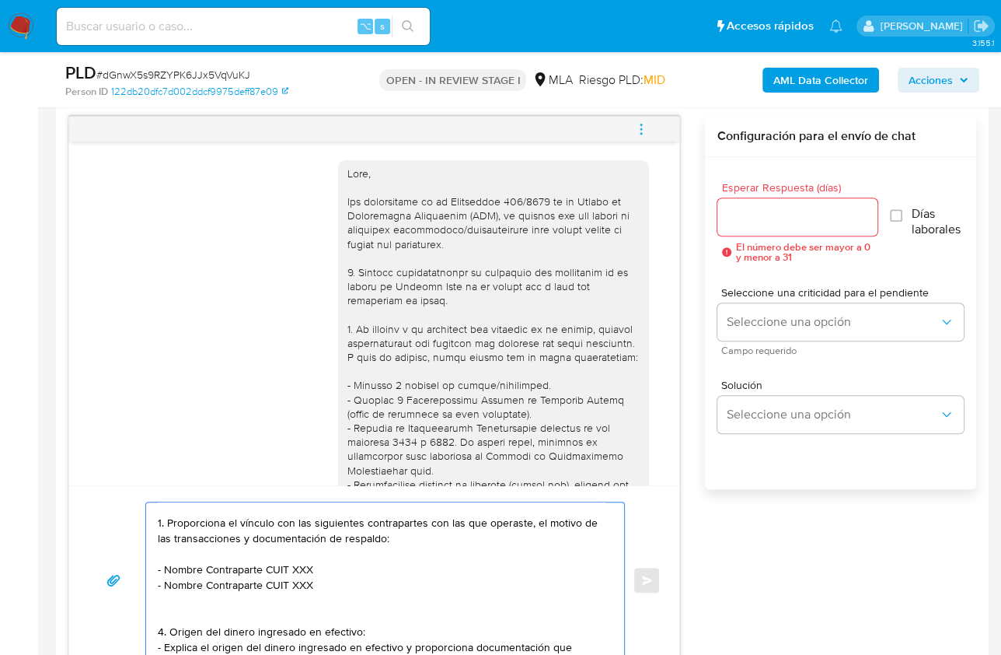
click at [306, 521] on textarea "Hola, En función de las operaciones registradas en tu cuenta de Mercado Pago, n…" at bounding box center [381, 580] width 447 height 156
click at [356, 519] on textarea "Hola, En función de las operaciones registradas en tu cuenta de Mercado Pago, n…" at bounding box center [381, 580] width 447 height 156
click at [413, 519] on textarea "Hola, En función de las operaciones registradas en tu cuenta de Mercado Pago, n…" at bounding box center [381, 580] width 447 height 156
click at [443, 521] on textarea "Hola, En función de las operaciones registradas en tu cuenta de Mercado Pago, n…" at bounding box center [381, 580] width 447 height 156
drag, startPoint x: 165, startPoint y: 566, endPoint x: 262, endPoint y: 569, distance: 97.2
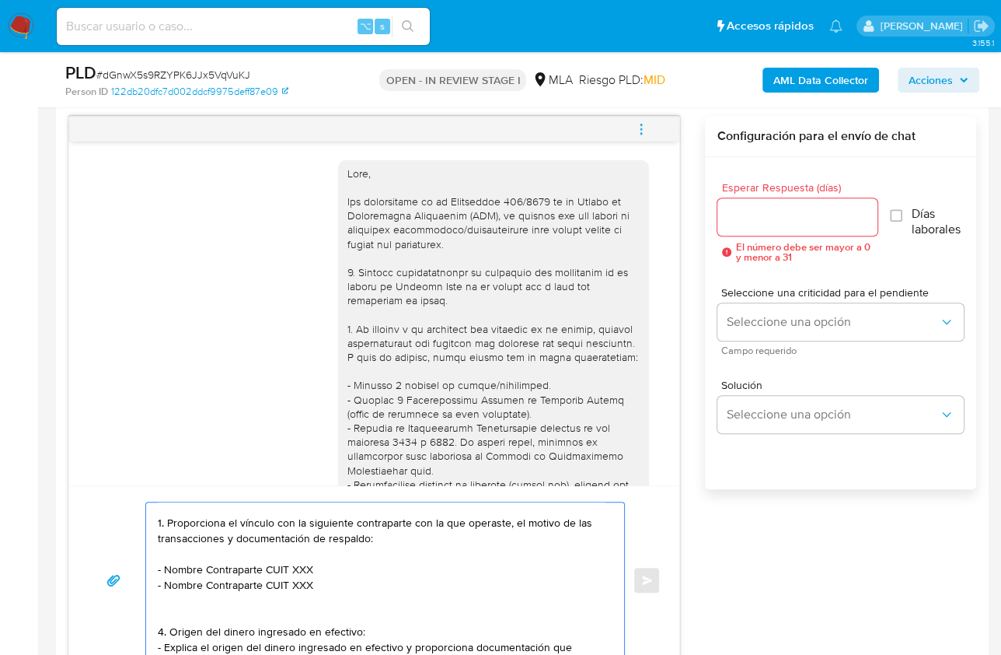
click at [262, 569] on textarea "Hola, En función de las operaciones registradas en tu cuenta de Mercado Pago, n…" at bounding box center [381, 580] width 447 height 156
paste textarea "Reina Diana Stofler"
click at [288, 566] on textarea "Hola, En función de las operaciones registradas en tu cuenta de Mercado Pago, n…" at bounding box center [381, 580] width 447 height 156
paste textarea "27393752837"
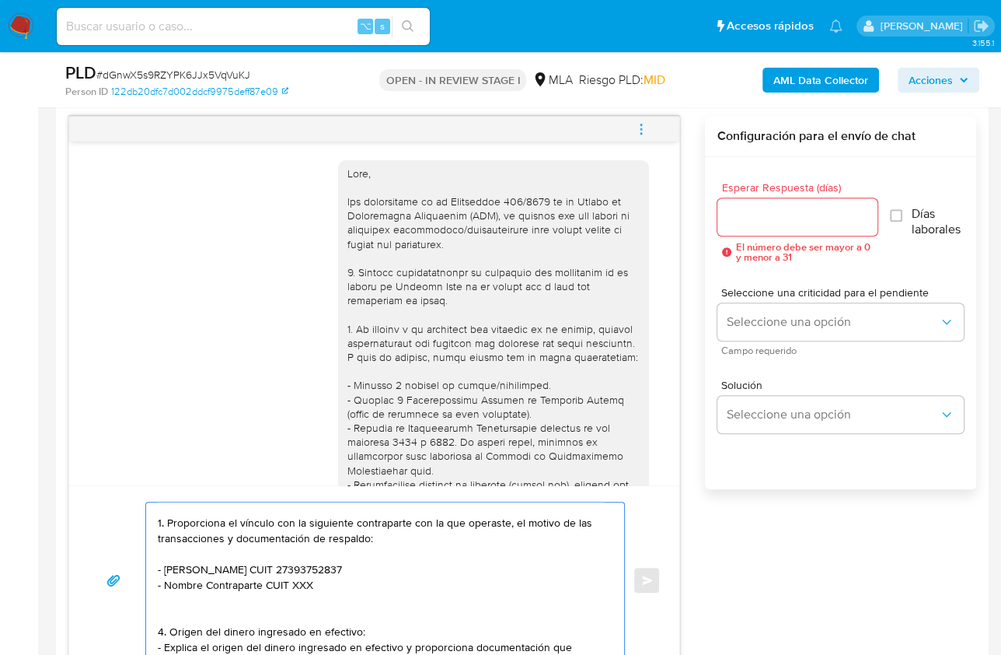
drag, startPoint x: 339, startPoint y: 587, endPoint x: 156, endPoint y: 589, distance: 182.7
click at [156, 589] on div "Hola, En función de las operaciones registradas en tu cuenta de Mercado Pago, n…" at bounding box center [381, 580] width 470 height 156
drag, startPoint x: 330, startPoint y: 582, endPoint x: 145, endPoint y: 583, distance: 185.0
click at [145, 583] on div "Hola, En función de las operaciones registradas en tu cuenta de Mercado Pago, n…" at bounding box center [385, 579] width 480 height 157
click at [162, 593] on textarea "Hola, En función de las operaciones registradas en tu cuenta de Mercado Pago, n…" at bounding box center [381, 580] width 447 height 156
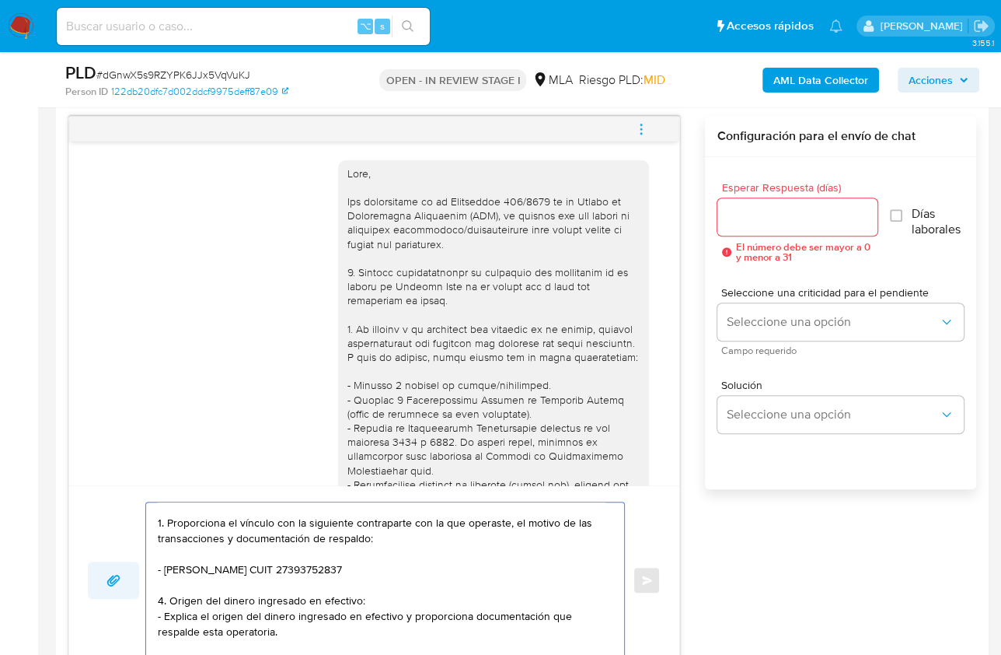
drag, startPoint x: 257, startPoint y: 627, endPoint x: 107, endPoint y: 595, distance: 153.4
click at [107, 595] on div "Hola, En función de las operaciones registradas en tu cuenta de Mercado Pago, n…" at bounding box center [374, 579] width 573 height 157
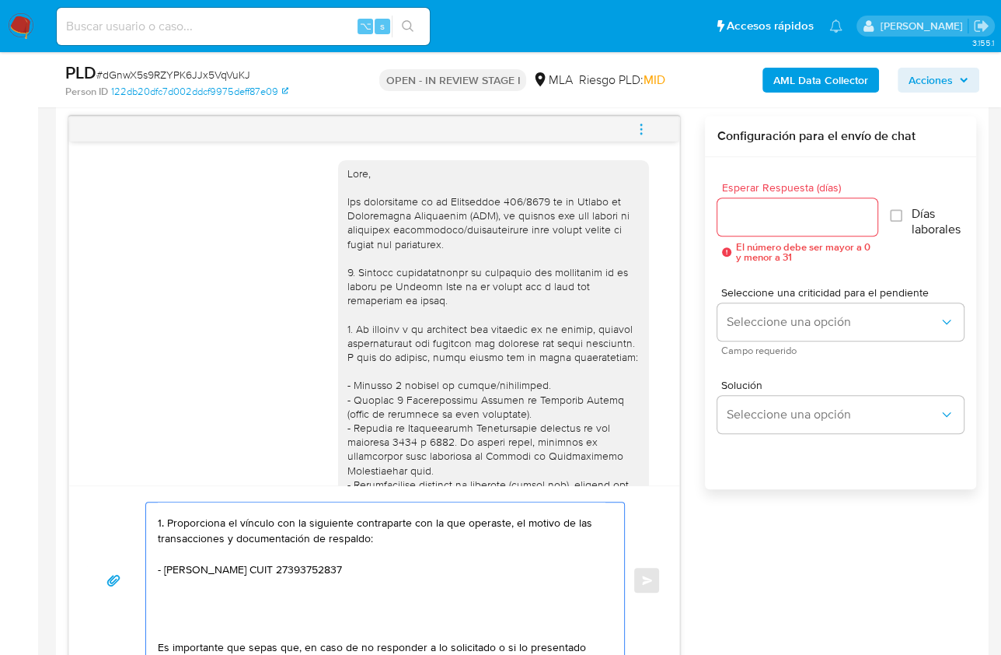
click at [175, 629] on textarea "Hola, En función de las operaciones registradas en tu cuenta de Mercado Pago, n…" at bounding box center [381, 580] width 447 height 156
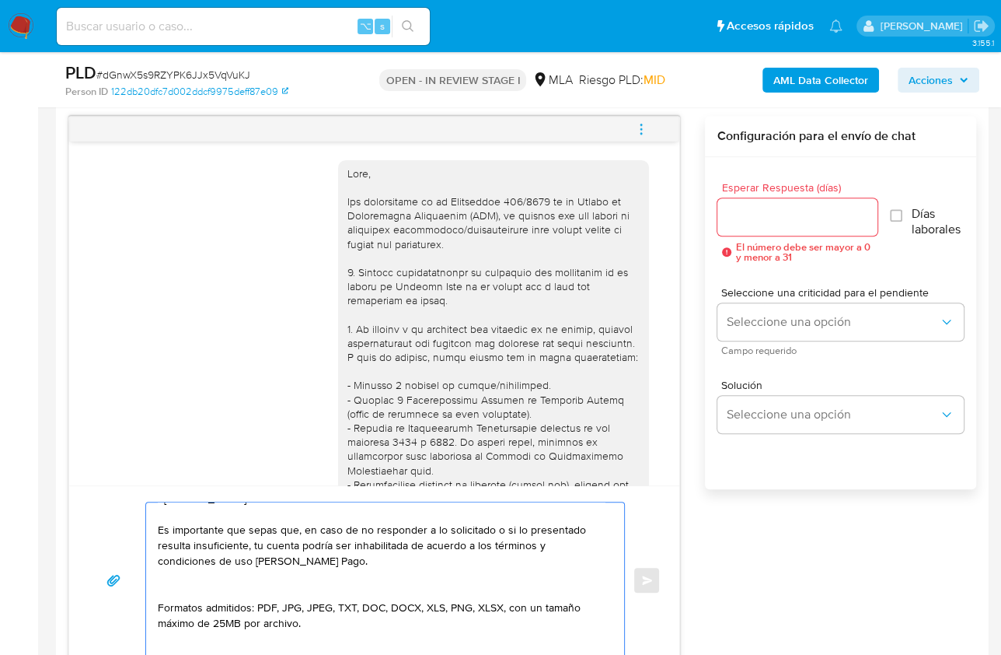
scroll to position [149, 0]
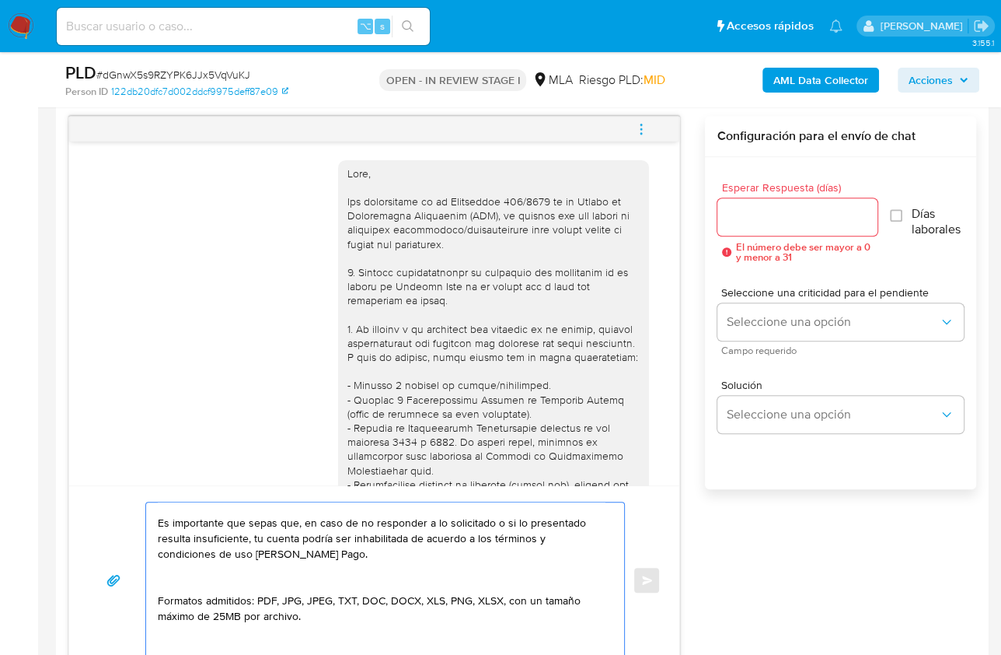
click at [188, 578] on textarea "Hola, En función de las operaciones registradas en tu cuenta de Mercado Pago, n…" at bounding box center [381, 580] width 447 height 156
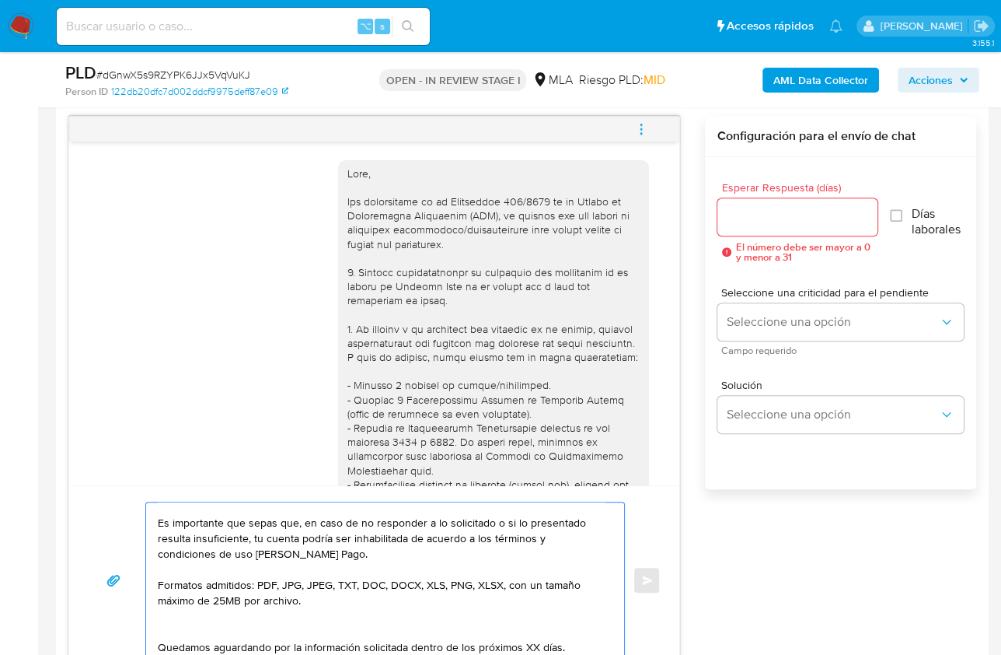
click at [183, 620] on textarea "Hola, En función de las operaciones registradas en tu cuenta de Mercado Pago, n…" at bounding box center [381, 580] width 447 height 156
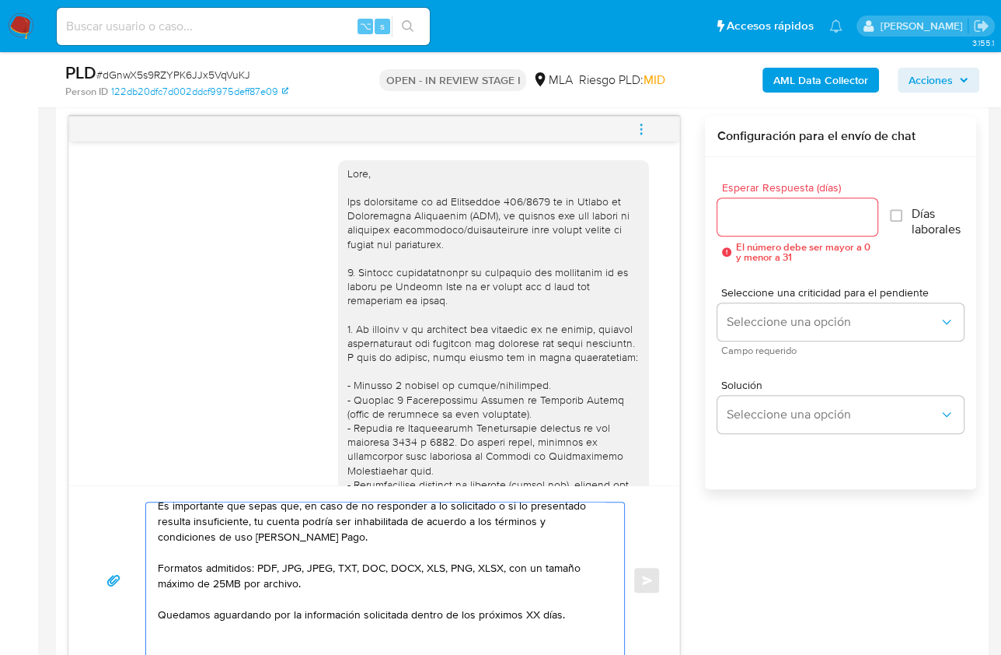
scroll to position [170, 0]
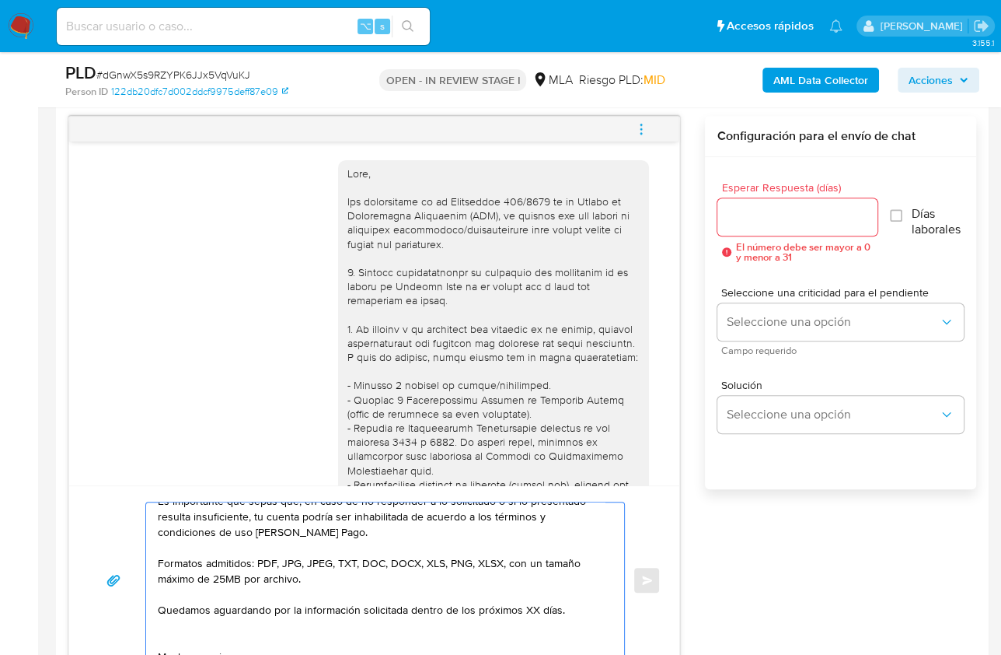
drag, startPoint x: 545, startPoint y: 606, endPoint x: 464, endPoint y: 609, distance: 80.9
click at [464, 609] on textarea "Hola, En función de las operaciones registradas en tu cuenta de Mercado Pago, n…" at bounding box center [381, 580] width 447 height 156
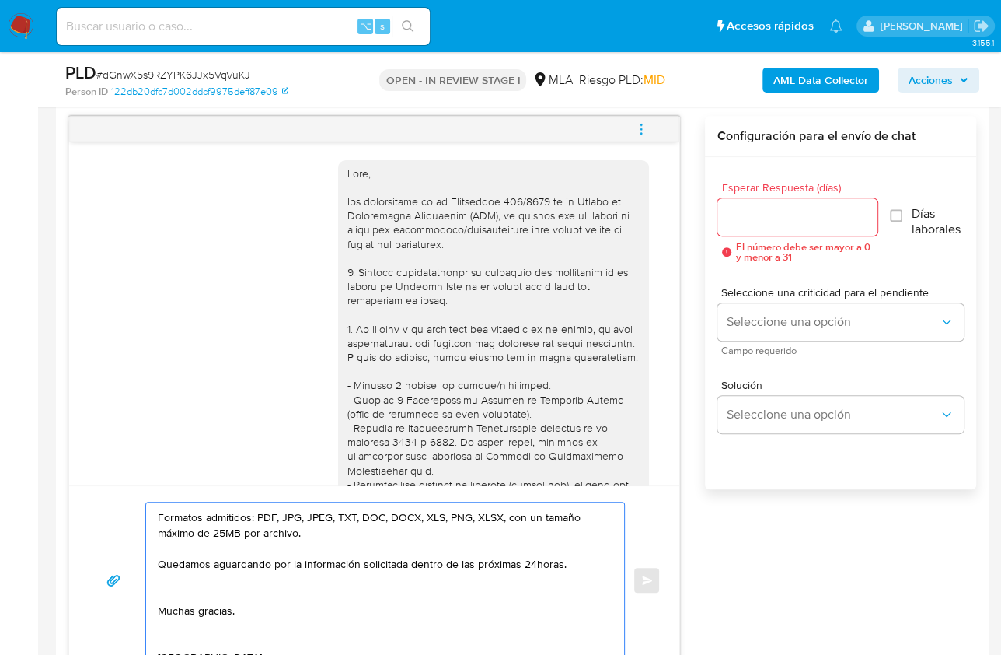
scroll to position [247, 0]
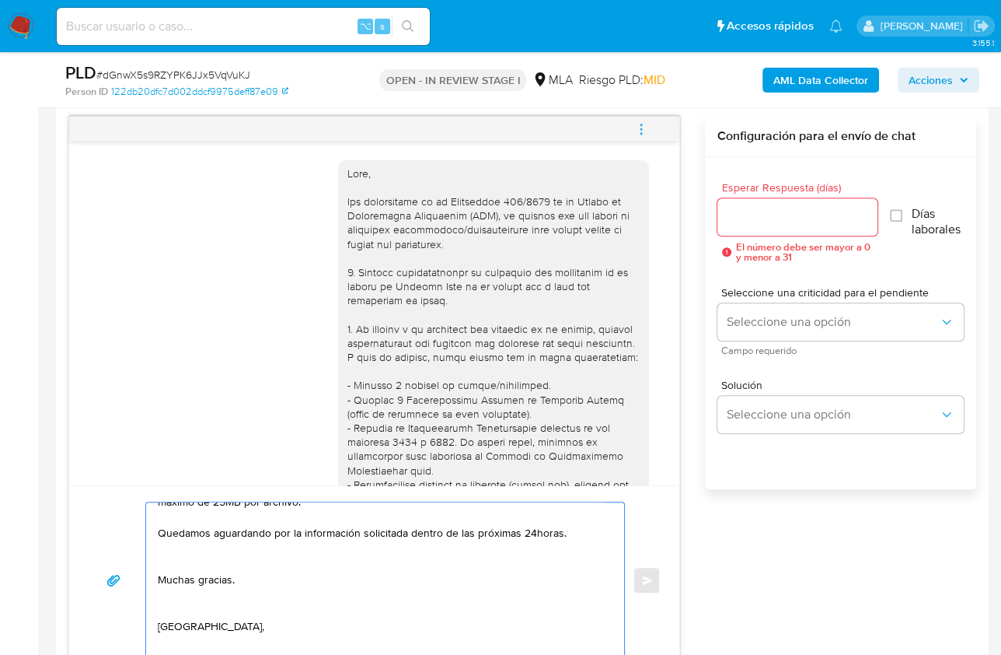
click at [203, 565] on textarea "Hola, En función de las operaciones registradas en tu cuenta de Mercado Pago, n…" at bounding box center [381, 580] width 447 height 156
click at [184, 590] on textarea "Hola, En función de las operaciones registradas en tu cuenta de Mercado Pago, n…" at bounding box center [381, 580] width 447 height 156
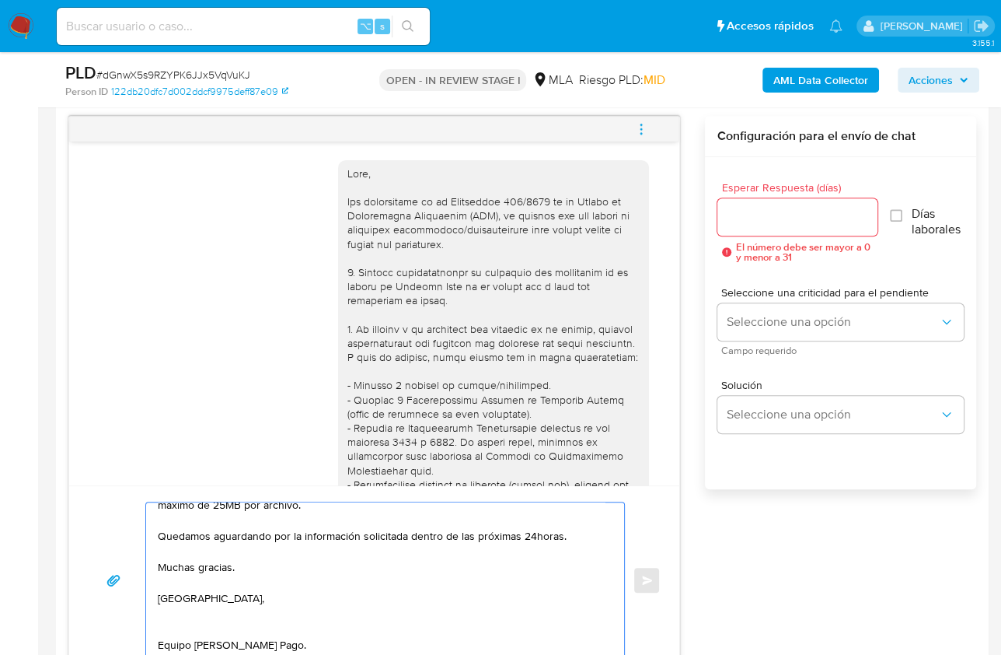
click at [174, 624] on textarea "Hola, En función de las operaciones registradas en tu cuenta de Mercado Pago, n…" at bounding box center [381, 580] width 447 height 156
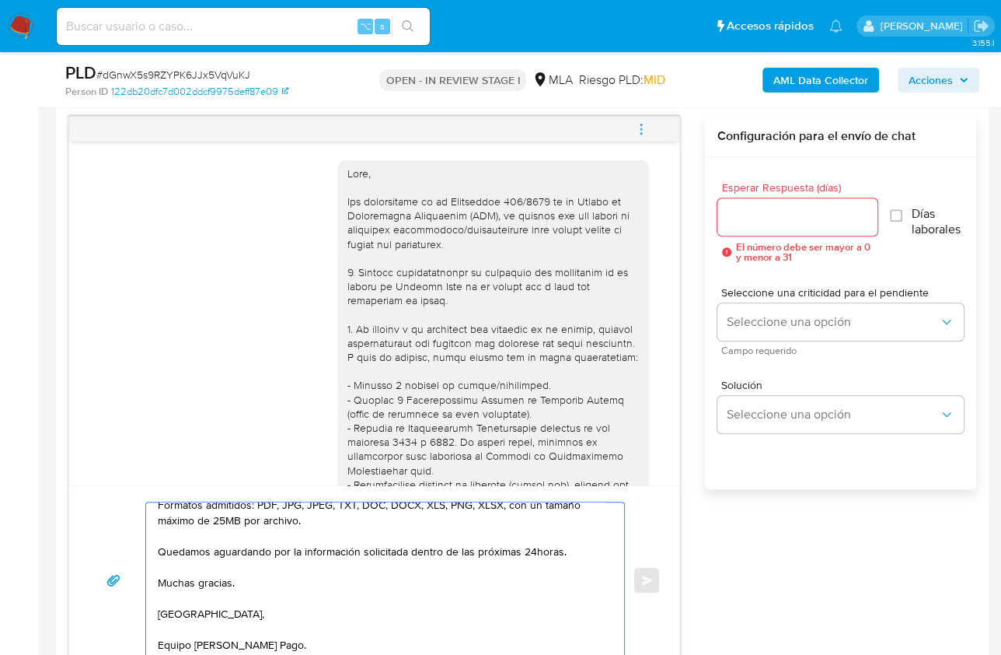
scroll to position [243, 0]
click at [173, 637] on textarea "Hola, En función de las operaciones registradas en tu cuenta de Mercado Pago, n…" at bounding box center [381, 580] width 447 height 156
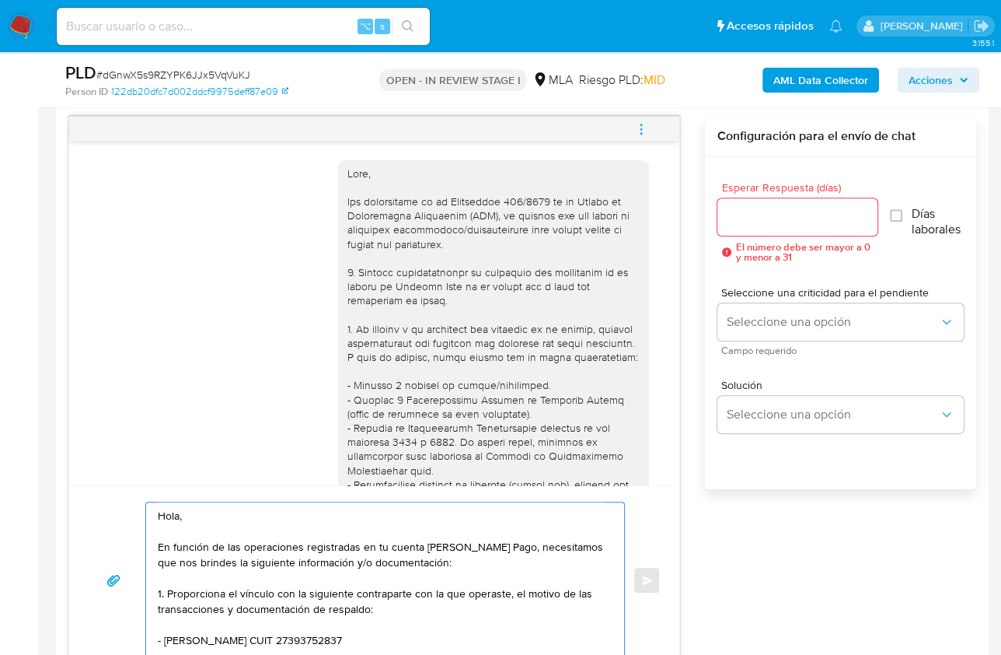
type textarea "Hola, En función de las operaciones registradas en tu cuenta de Mercado Pago, n…"
click at [760, 204] on div at bounding box center [798, 216] width 160 height 37
click at [759, 214] on input "Esperar Respuesta (días)" at bounding box center [798, 217] width 160 height 20
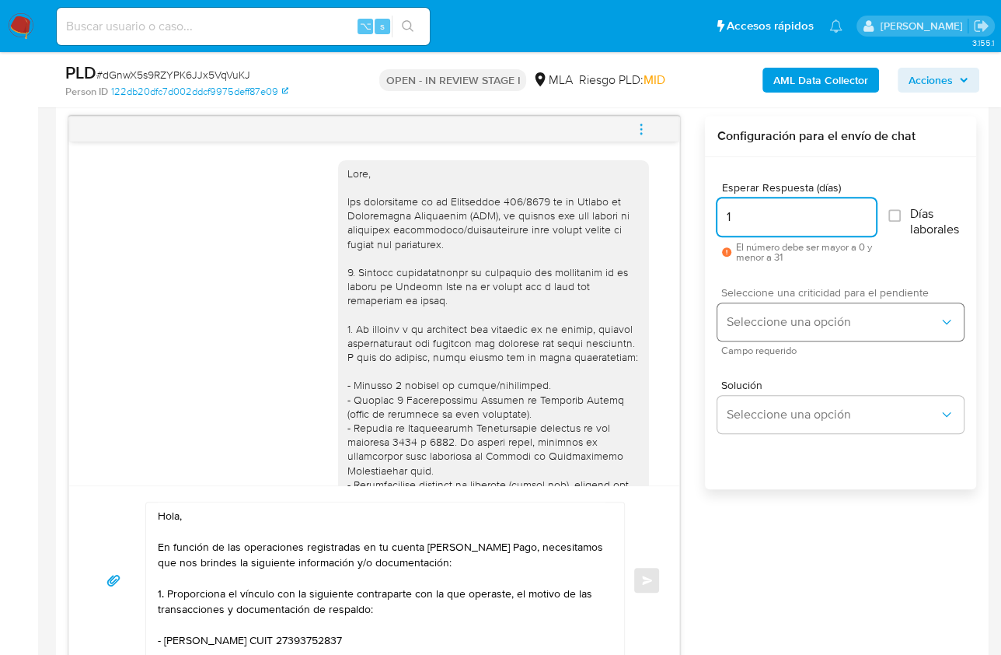
type input "1"
click at [772, 315] on span "Seleccione una opción" at bounding box center [833, 322] width 212 height 16
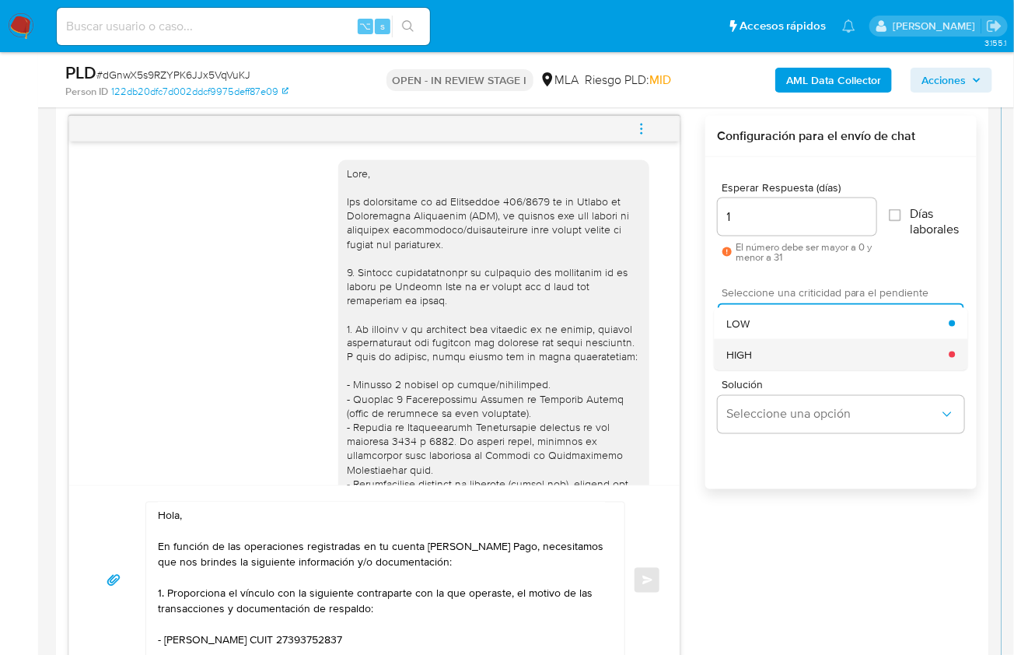
click at [766, 351] on div "HIGH" at bounding box center [837, 354] width 222 height 31
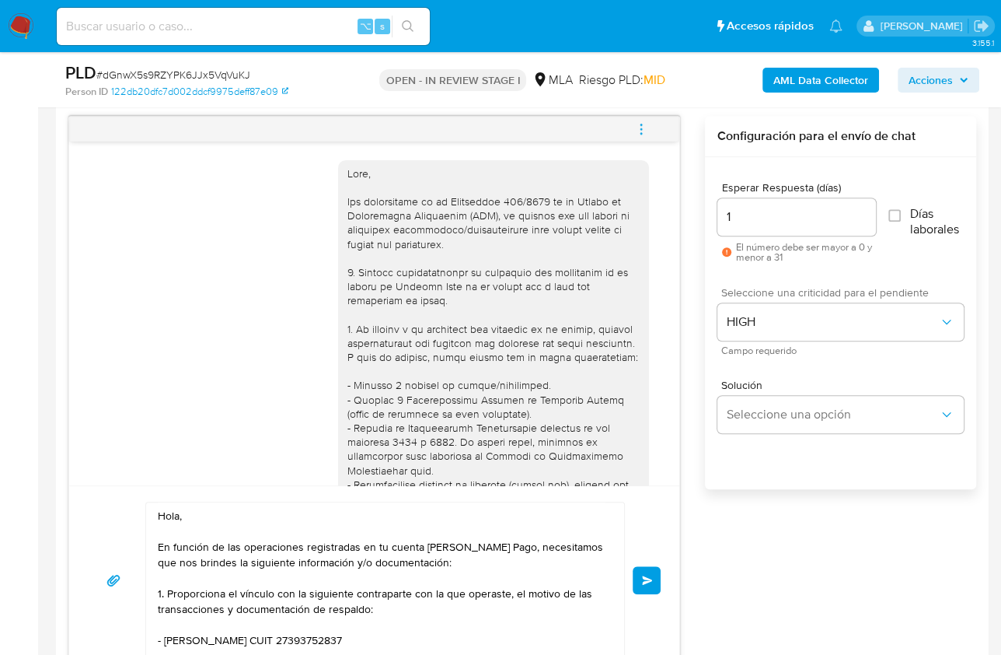
click at [792, 505] on div "Esperar Respuesta (días) 1 El número debe ser mayor a 0 y menor a 31 Días labor…" at bounding box center [840, 343] width 271 height 373
click at [647, 575] on span "Enviar" at bounding box center [647, 579] width 11 height 9
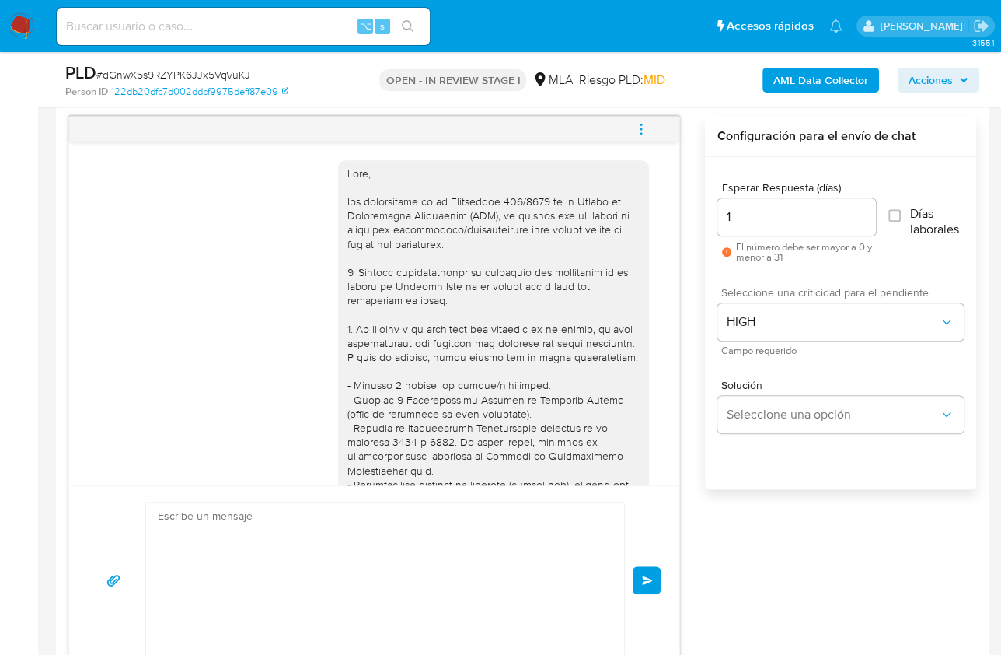
scroll to position [1320, 0]
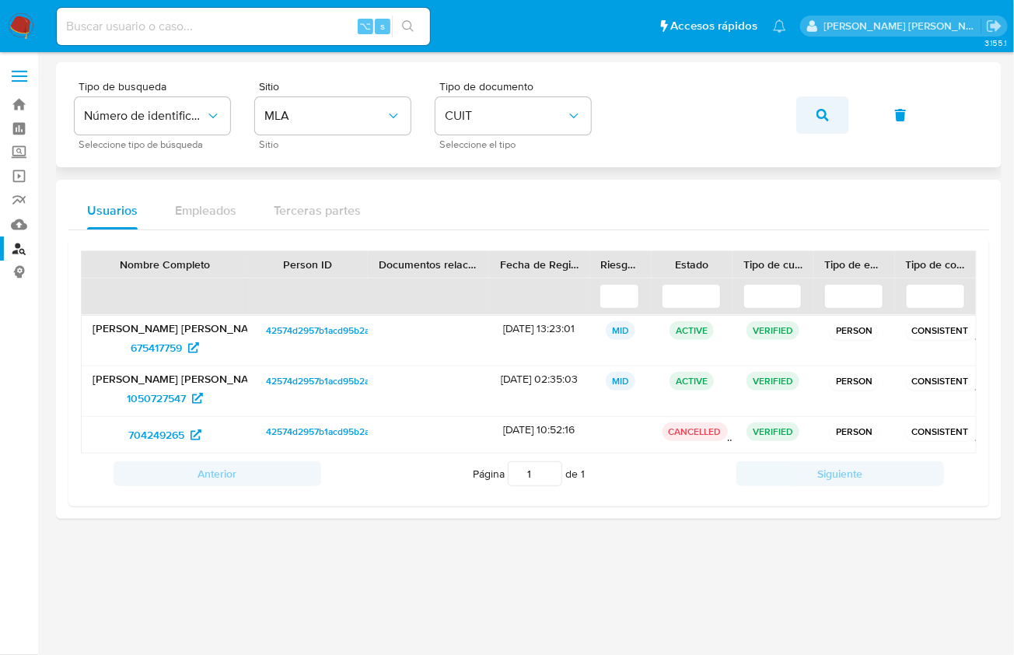
click at [847, 107] on button "button" at bounding box center [822, 114] width 53 height 37
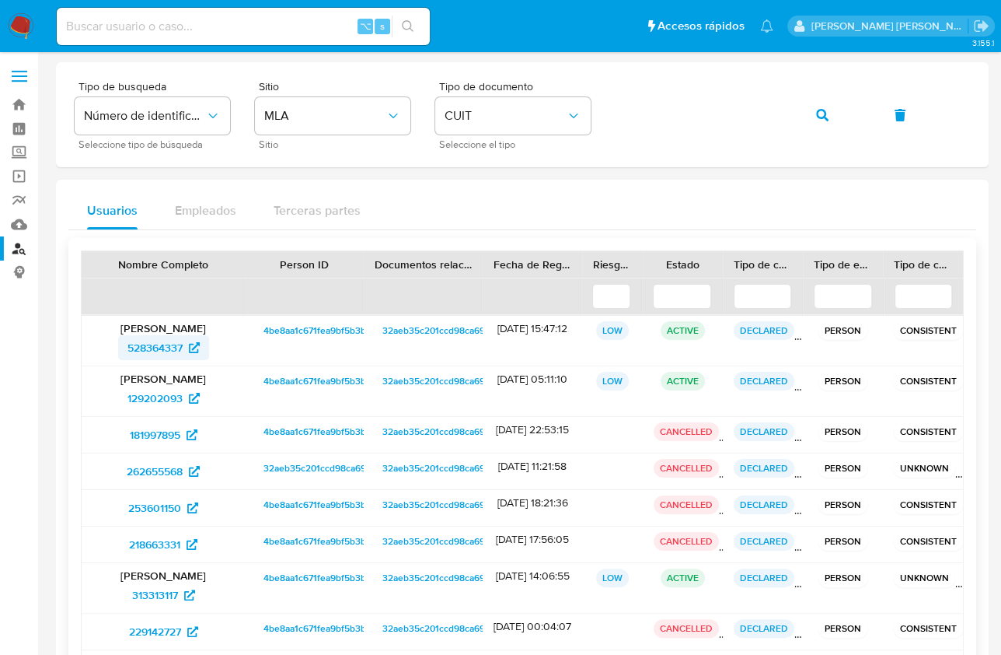
click at [166, 341] on span "528364337" at bounding box center [155, 347] width 55 height 25
click at [131, 345] on span "528364337" at bounding box center [155, 347] width 55 height 25
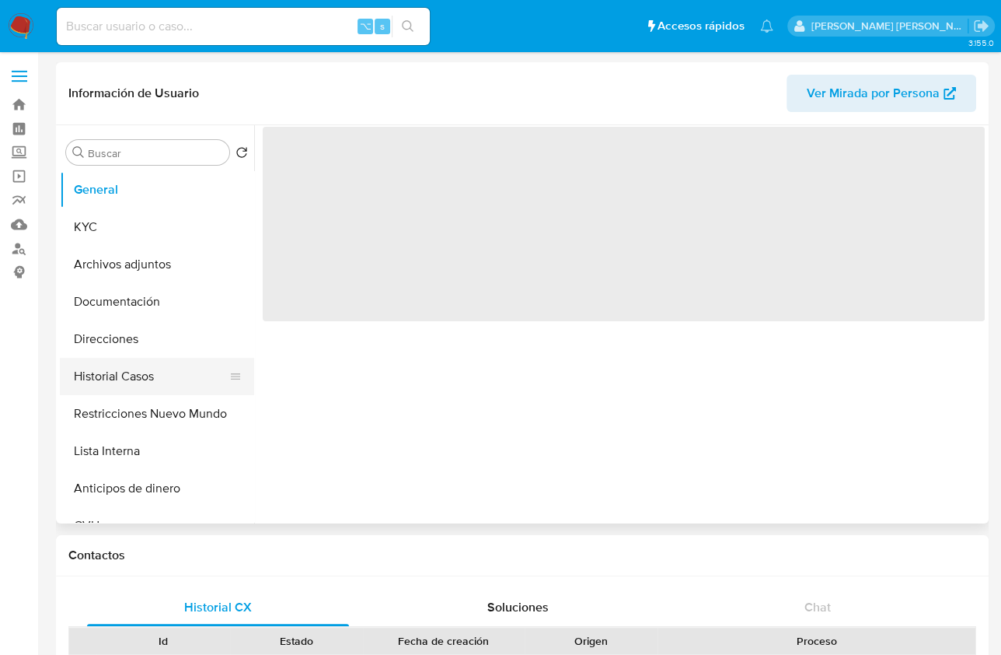
click at [127, 381] on button "Historial Casos" at bounding box center [151, 376] width 182 height 37
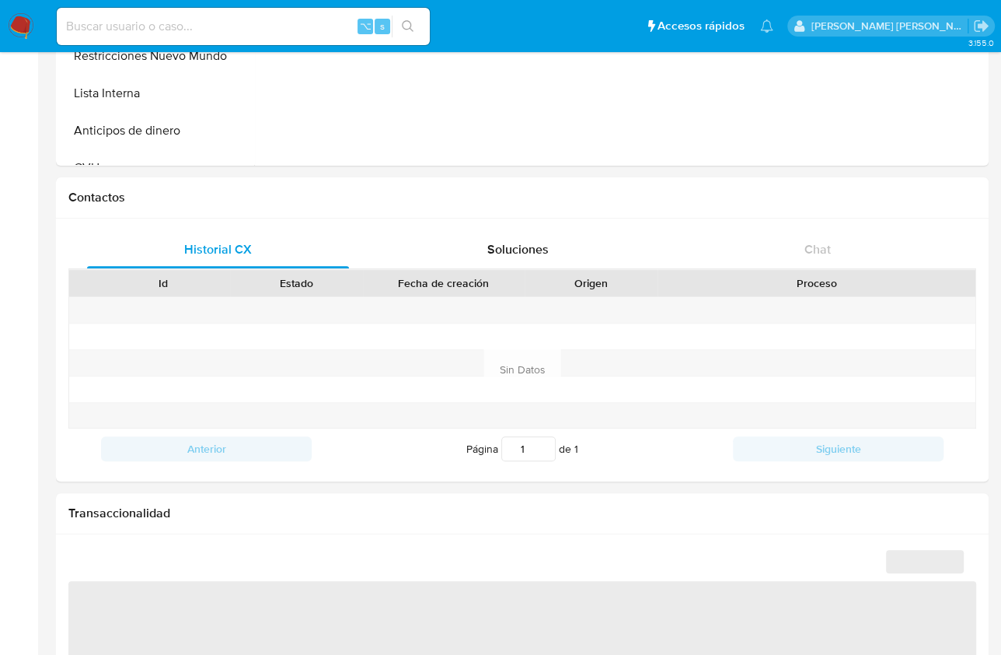
select select "10"
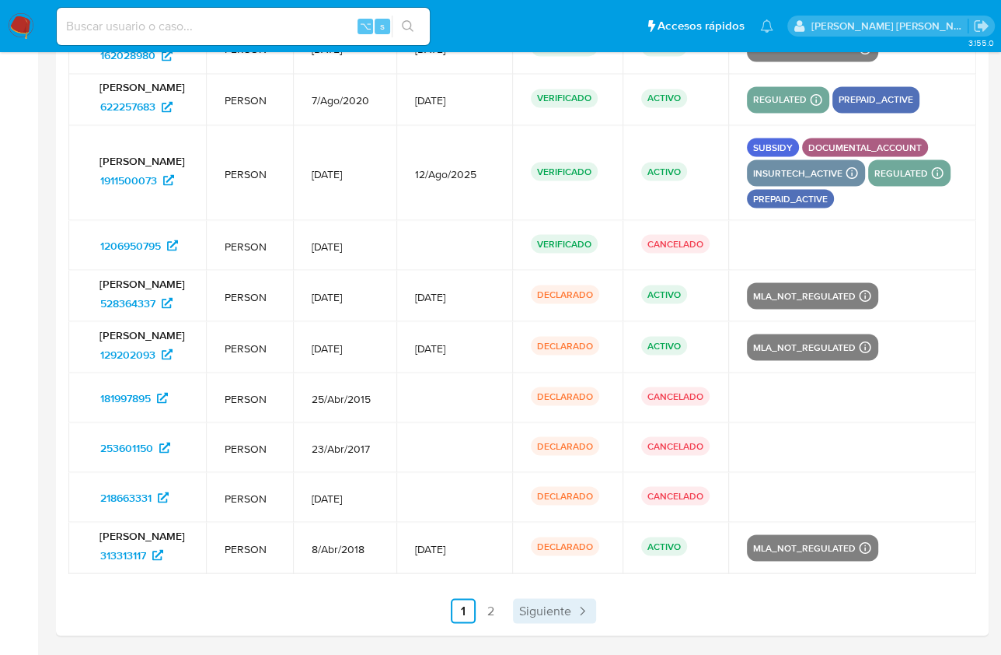
click at [564, 613] on span "Siguiente" at bounding box center [545, 610] width 52 height 12
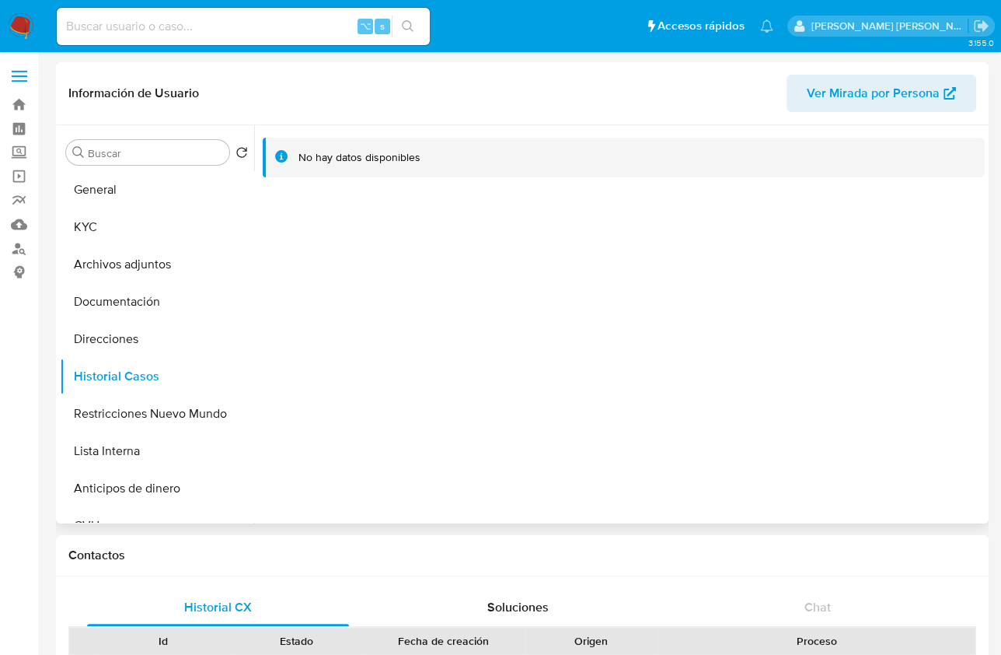
click at [825, 86] on span "Ver Mirada por Persona" at bounding box center [873, 93] width 133 height 37
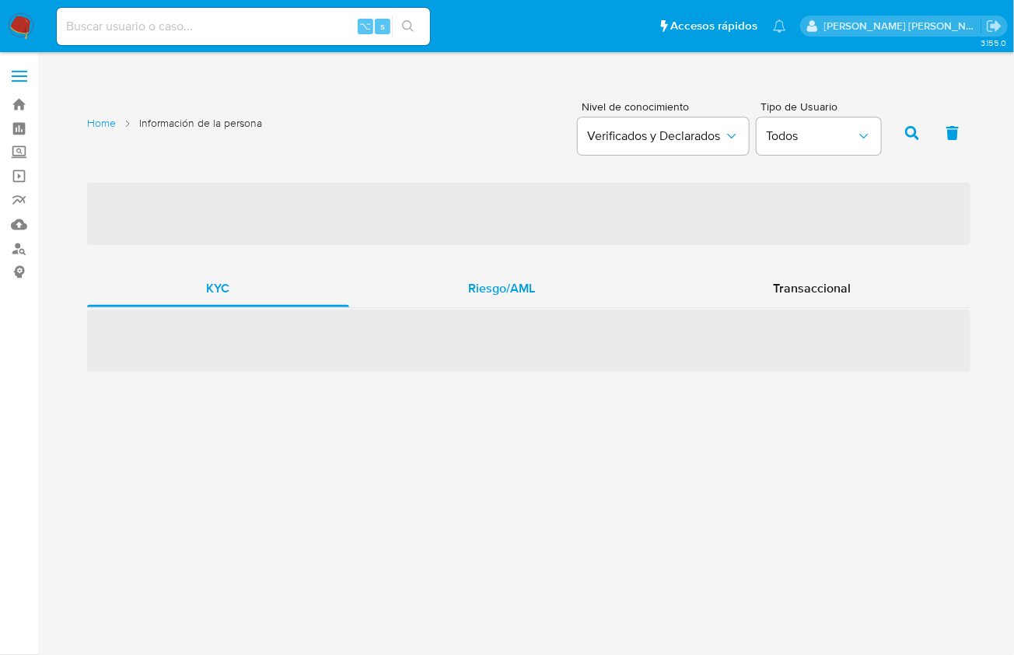
click at [512, 303] on div "Riesgo/AML" at bounding box center [502, 288] width 306 height 37
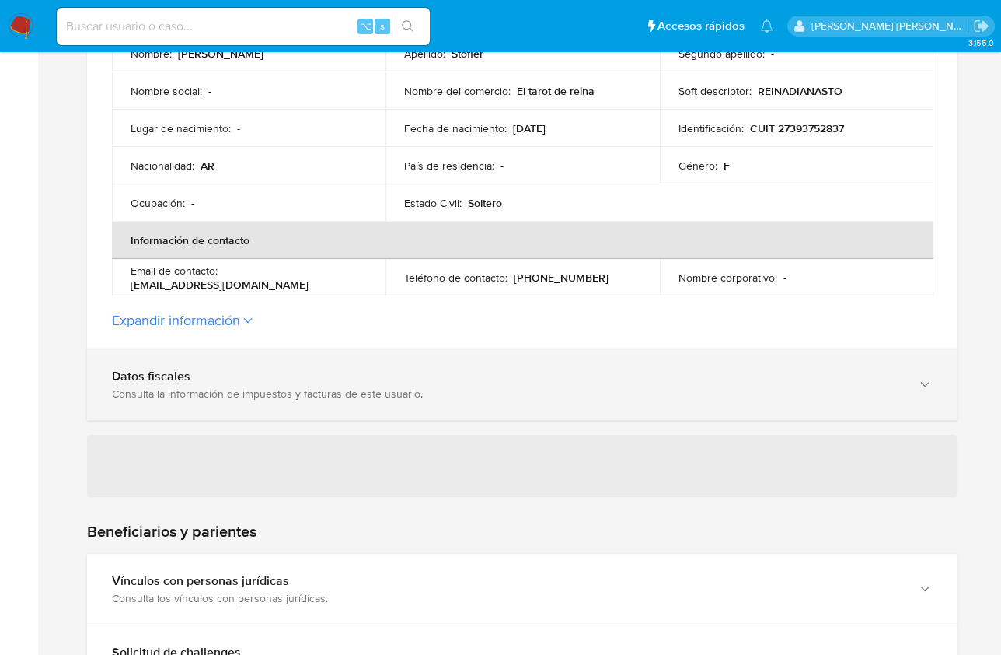
scroll to position [421, 0]
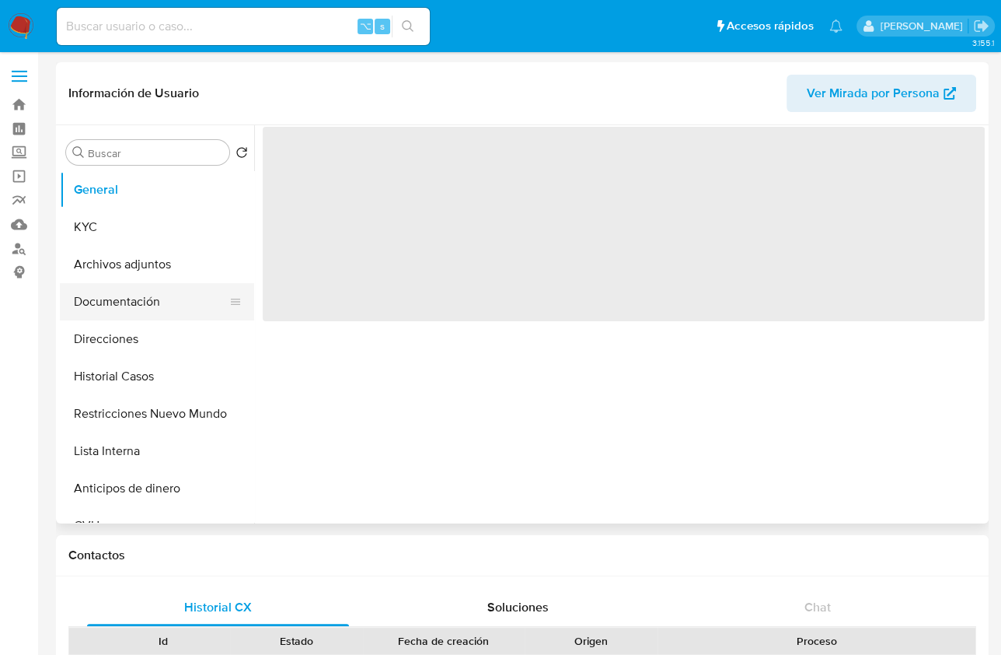
click at [117, 314] on button "Documentación" at bounding box center [151, 301] width 182 height 37
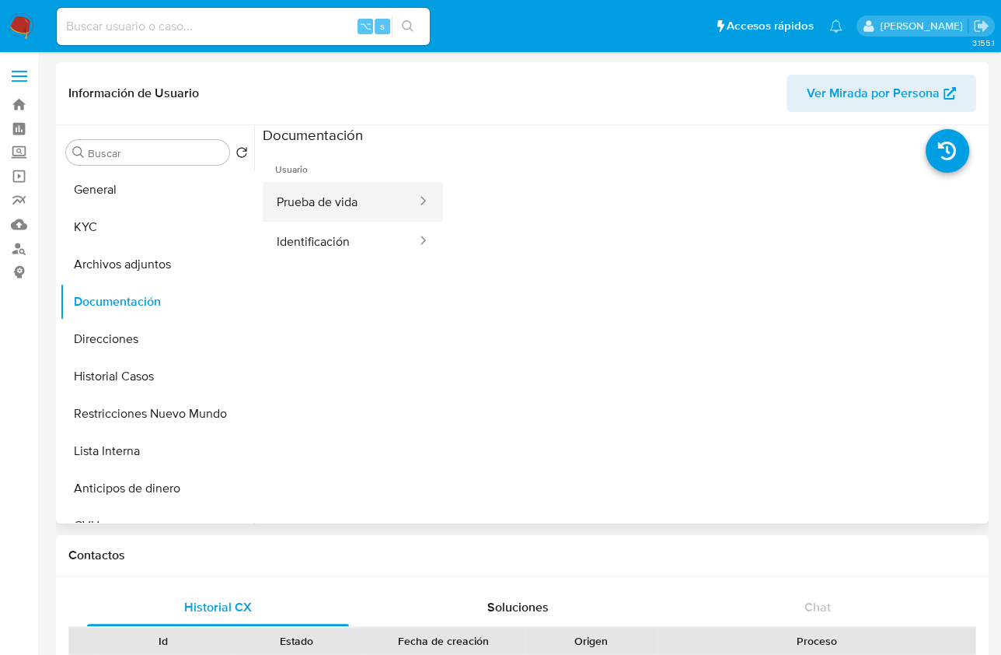
click at [322, 212] on button "Prueba de vida" at bounding box center [341, 202] width 156 height 40
select select "10"
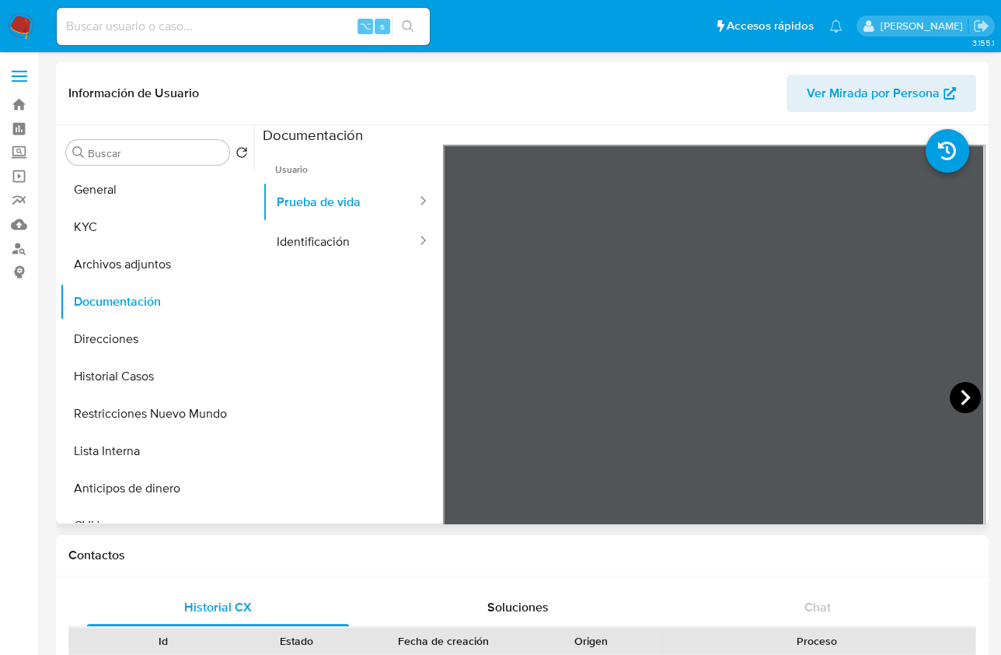
click at [938, 394] on div at bounding box center [714, 400] width 542 height 510
click at [952, 397] on icon at bounding box center [965, 397] width 31 height 31
click at [953, 398] on icon at bounding box center [965, 397] width 31 height 31
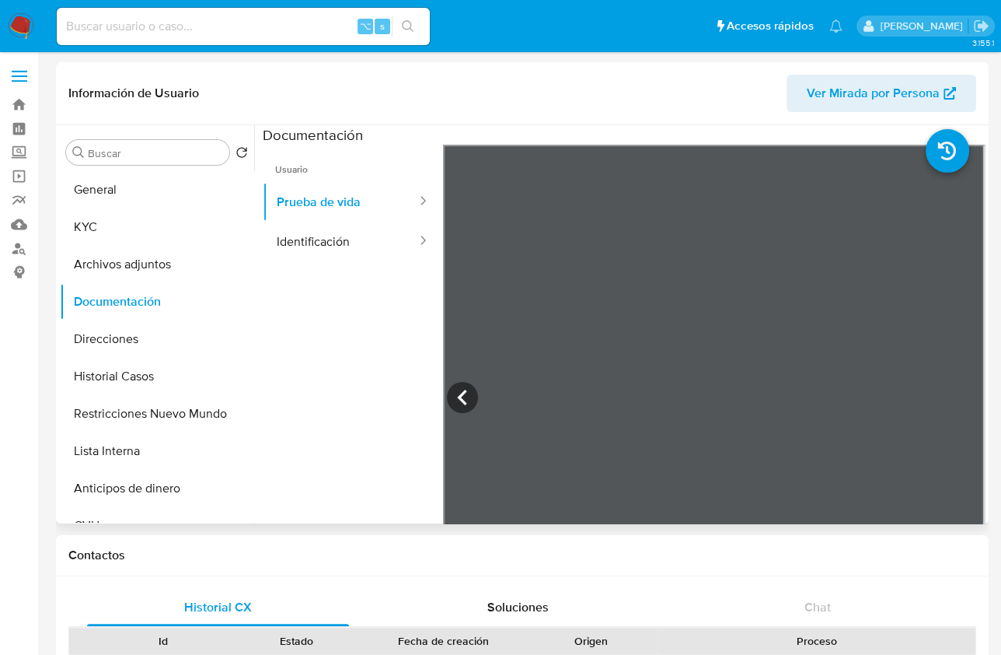
click at [953, 398] on div at bounding box center [714, 400] width 542 height 510
click at [128, 335] on button "Direcciones" at bounding box center [151, 338] width 182 height 37
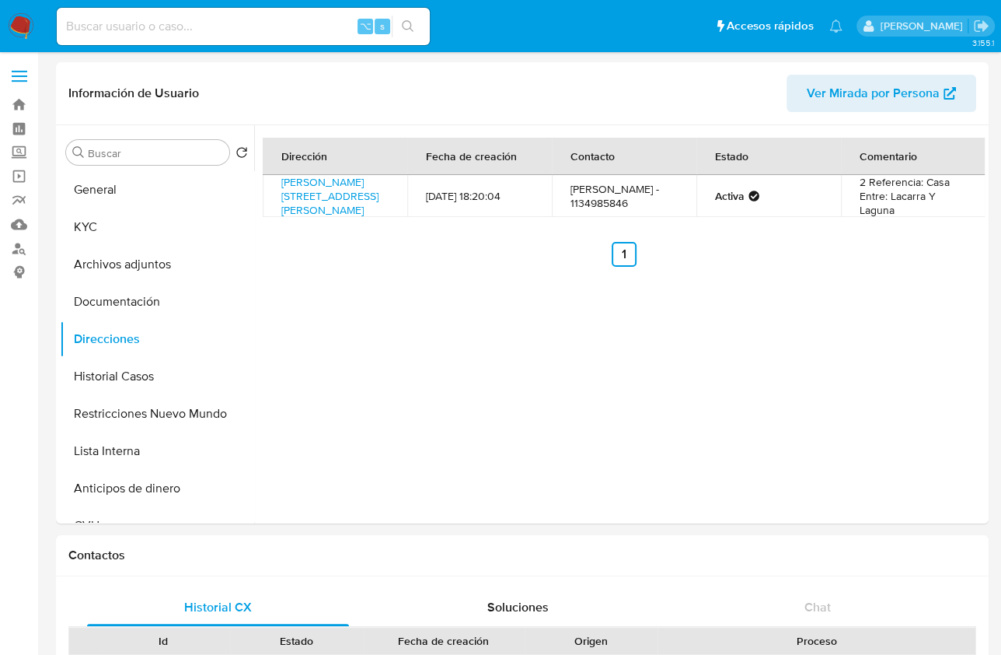
click at [542, 352] on div "Dirección Fecha de creación Contacto Estado Comentario Baldomero [STREET_ADDRES…" at bounding box center [619, 324] width 731 height 398
click at [127, 236] on button "KYC" at bounding box center [151, 226] width 182 height 37
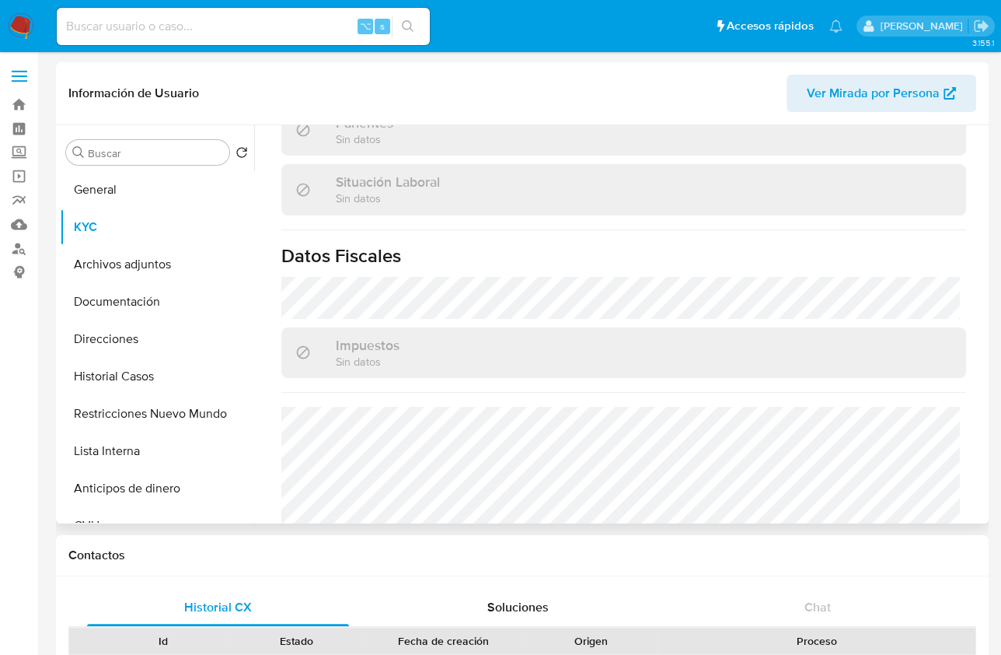
scroll to position [857, 0]
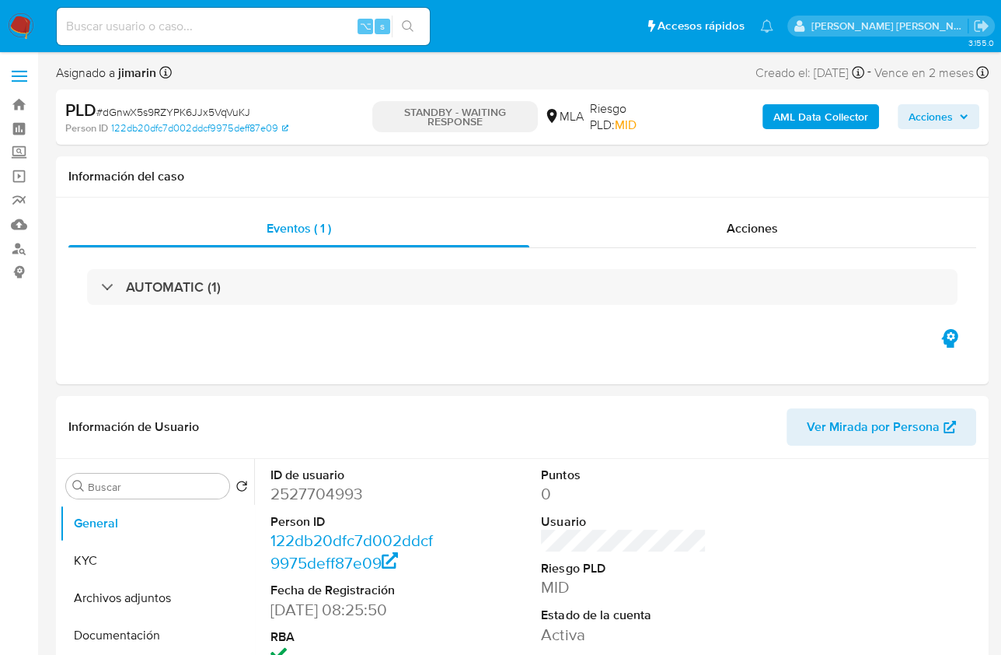
select select "10"
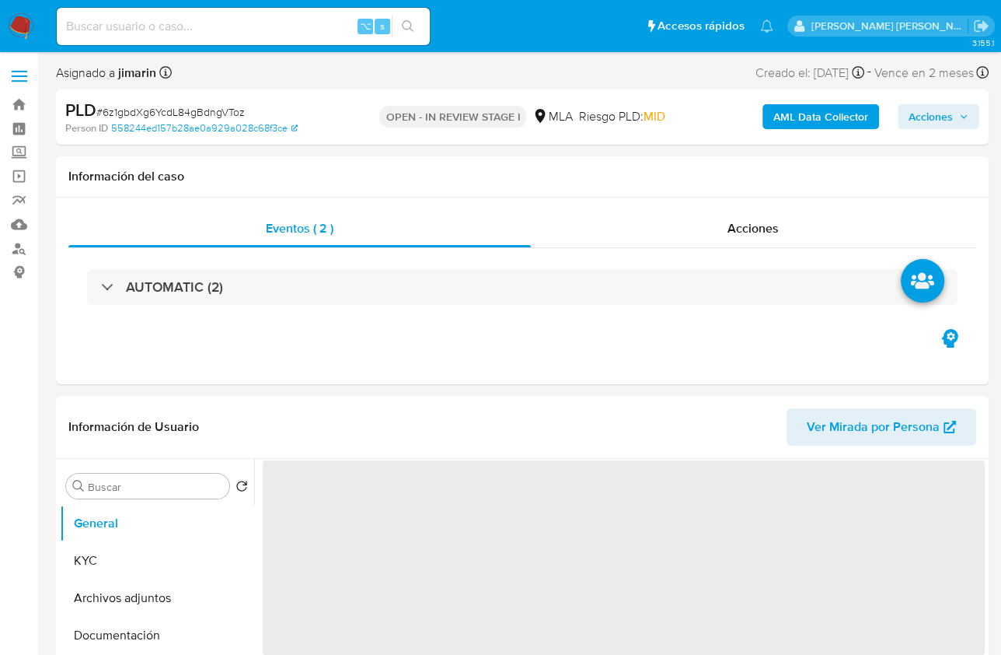
click at [174, 112] on span "# 6z1gbdXg6YcdL84gBdngVToz" at bounding box center [170, 112] width 149 height 16
copy span "6z1gbdXg6YcdL84gBdngVToz"
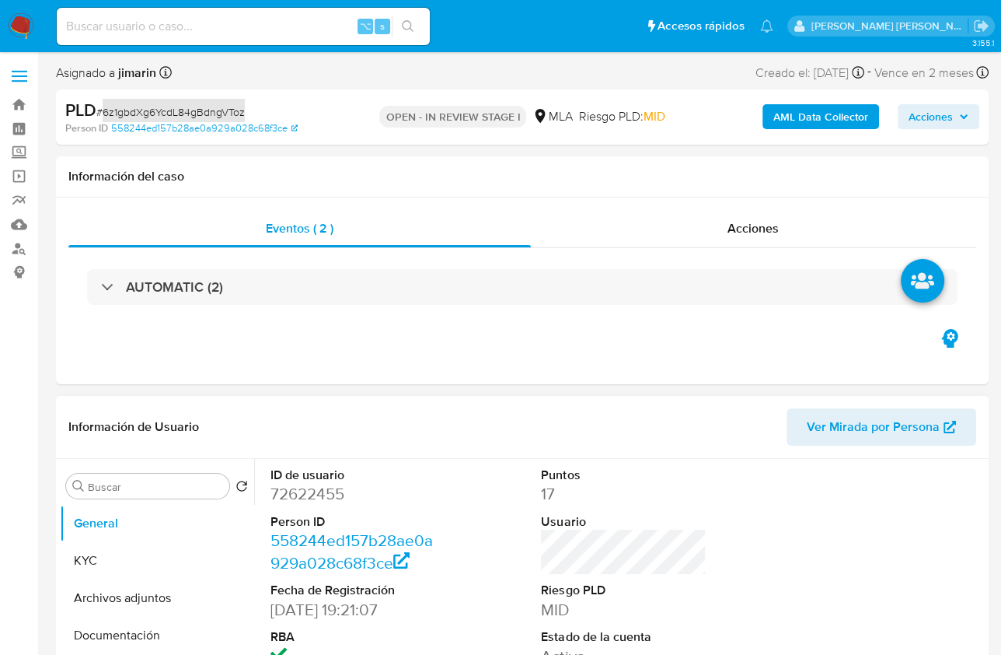
select select "10"
click at [306, 201] on div "Eventos ( 2 ) Acciones AUTOMATIC (2)" at bounding box center [522, 290] width 933 height 187
click at [306, 493] on dd "72622455" at bounding box center [353, 494] width 165 height 22
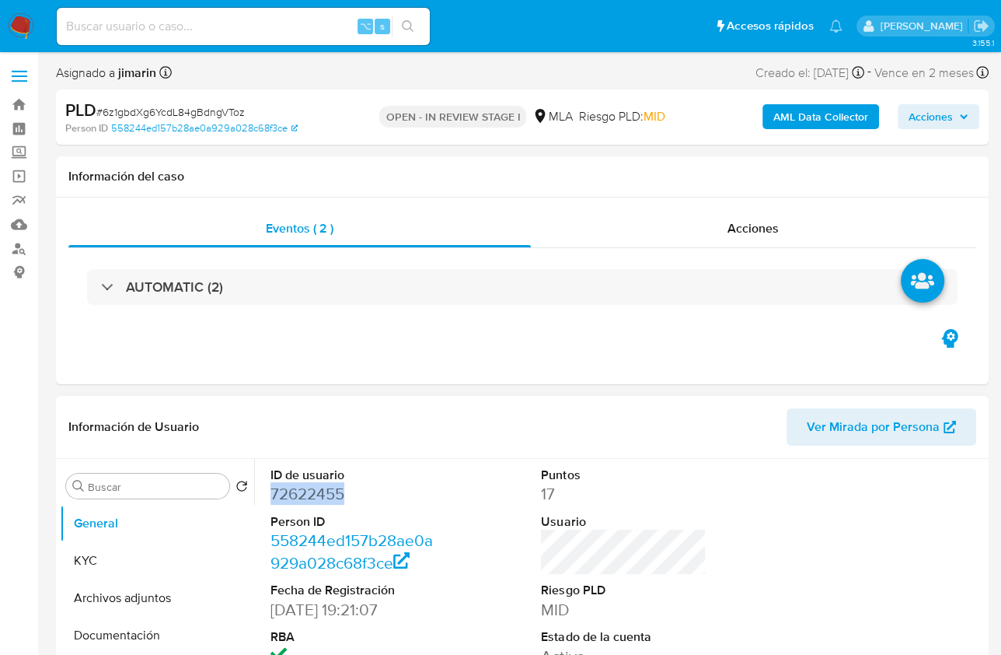
click at [306, 493] on dd "72622455" at bounding box center [353, 494] width 165 height 22
copy dd "72622455"
click at [473, 164] on div "Información del caso" at bounding box center [522, 176] width 933 height 41
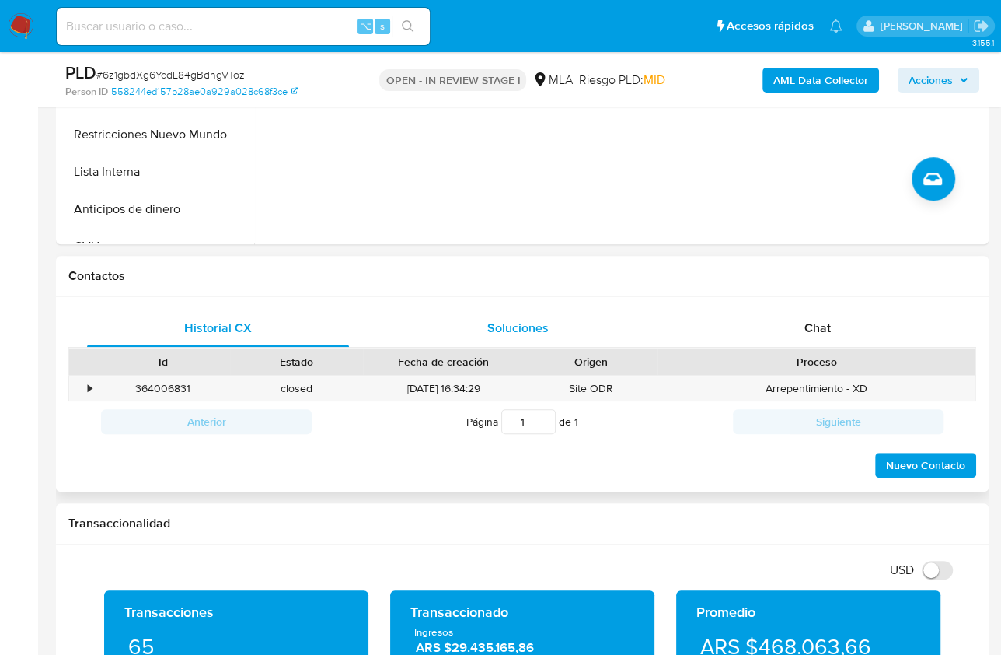
scroll to position [583, 0]
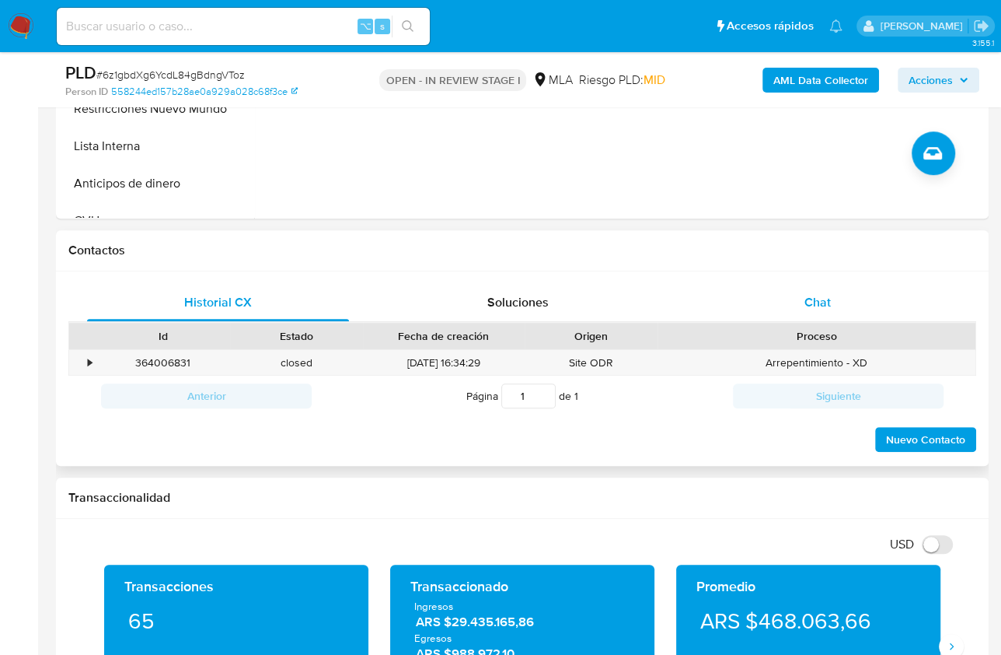
click at [808, 299] on span "Chat" at bounding box center [818, 302] width 26 height 18
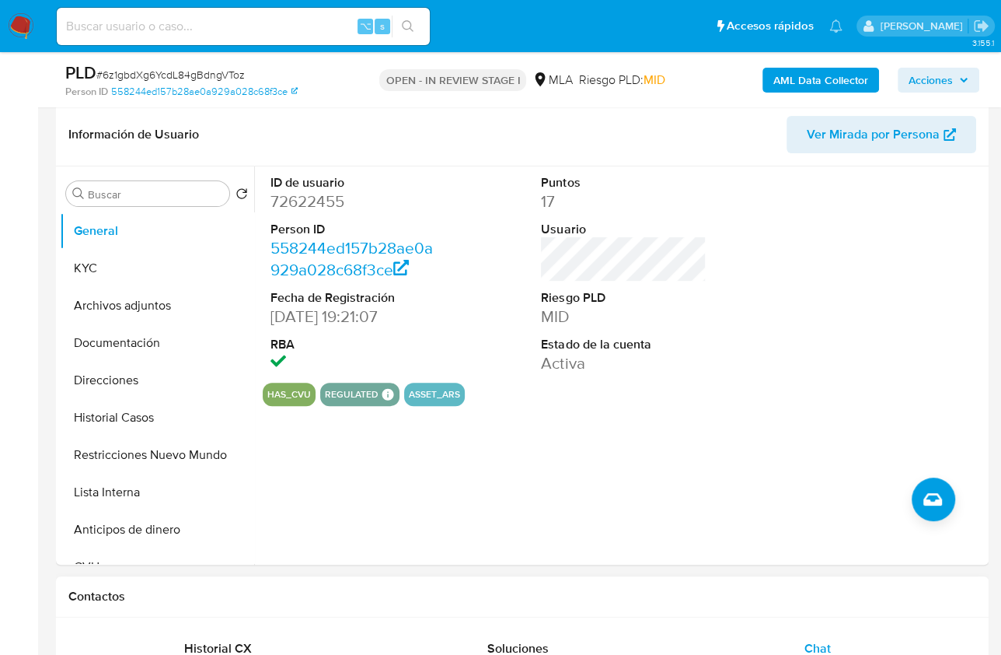
scroll to position [224, 0]
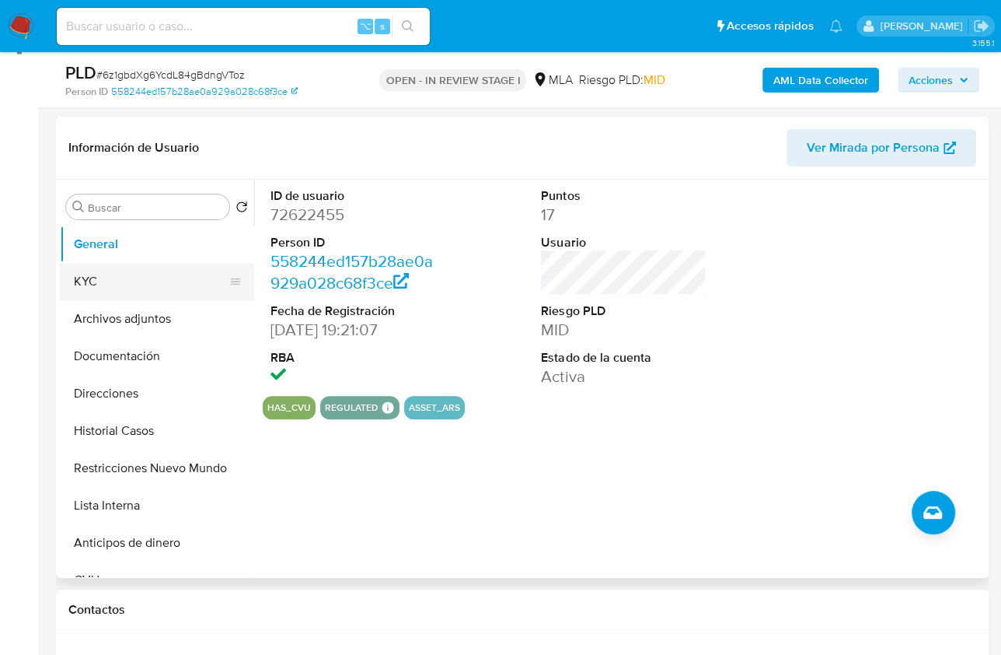
click at [137, 287] on button "KYC" at bounding box center [151, 281] width 182 height 37
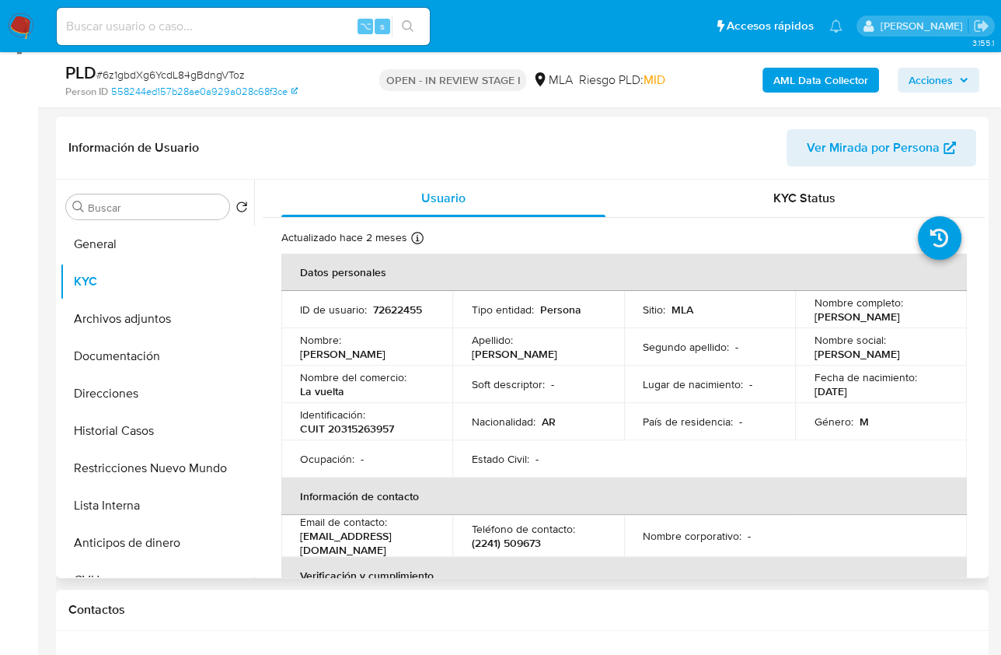
click at [377, 425] on p "CUIT 20315263957" at bounding box center [347, 428] width 94 height 14
copy p "20315263957"
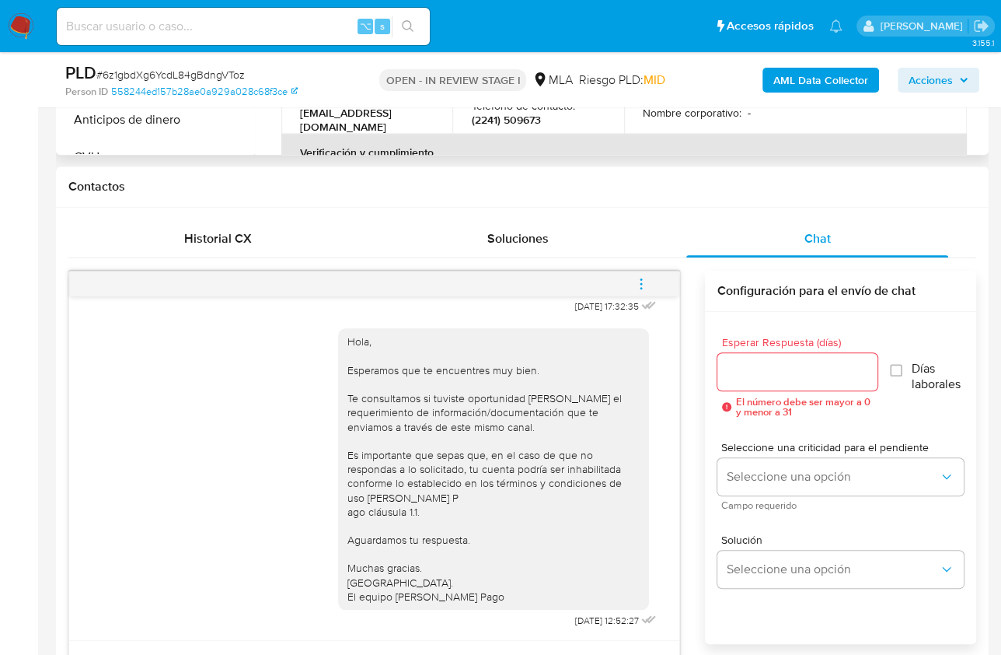
scroll to position [618, 0]
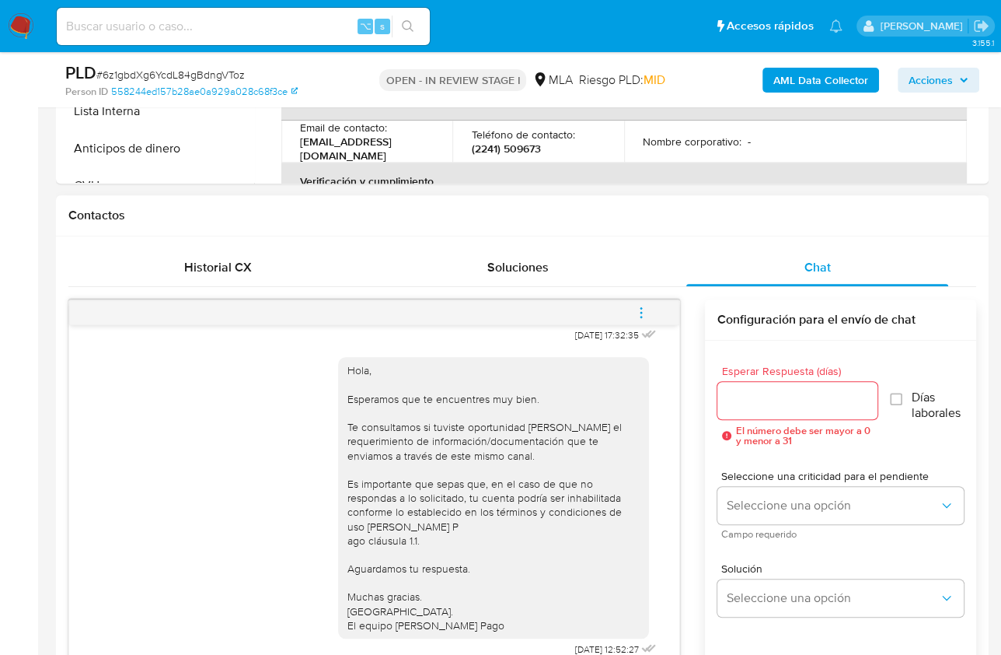
click at [652, 312] on button "menu-action" at bounding box center [641, 312] width 51 height 37
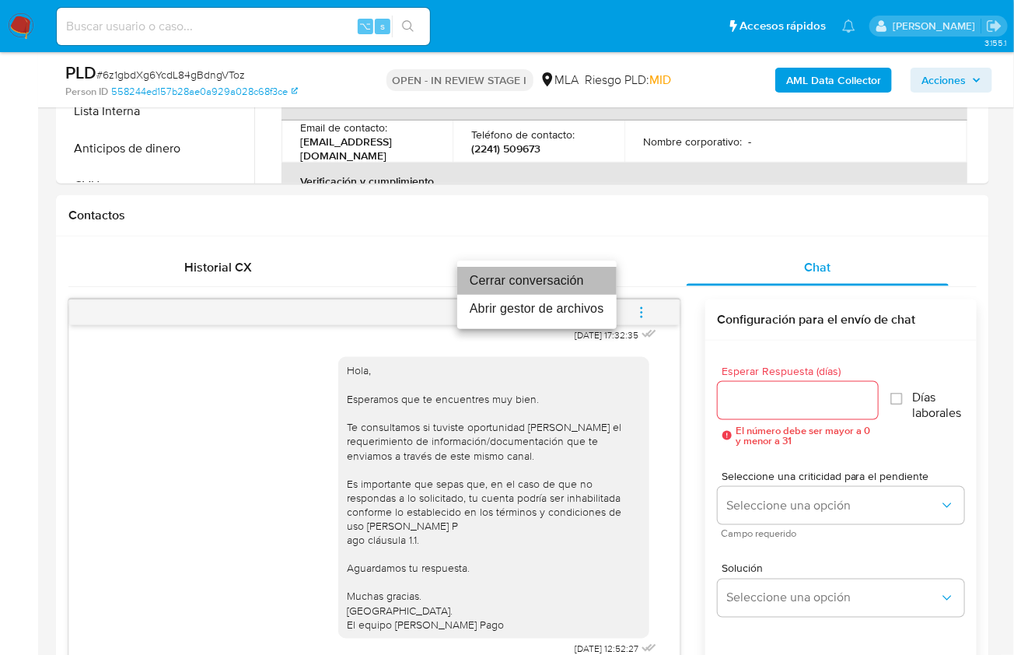
click at [501, 288] on li "Cerrar conversación" at bounding box center [536, 281] width 159 height 28
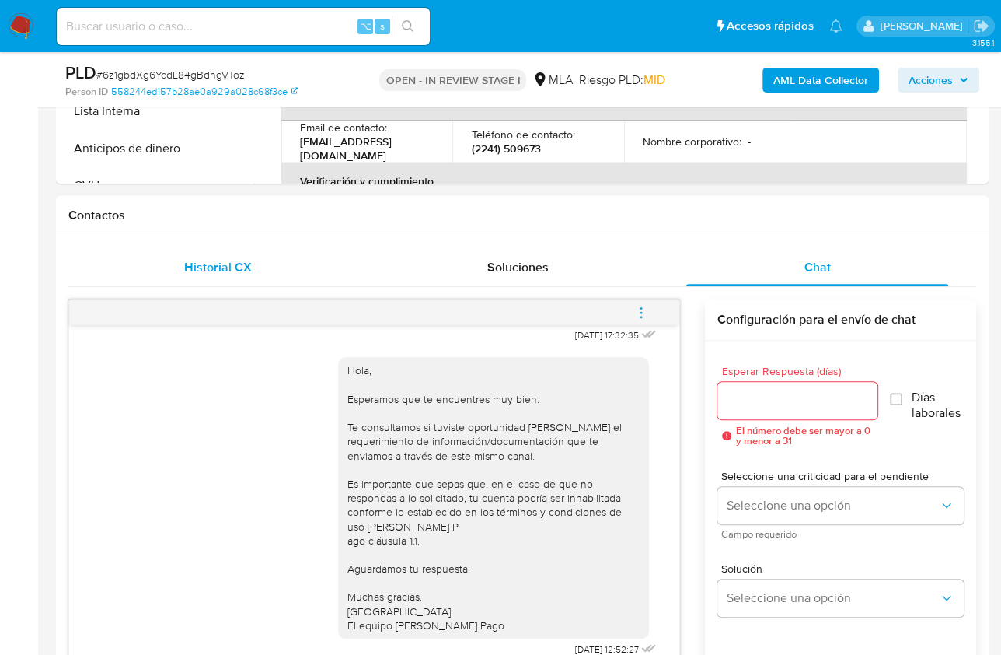
click at [223, 253] on div "Historial CX" at bounding box center [218, 267] width 262 height 37
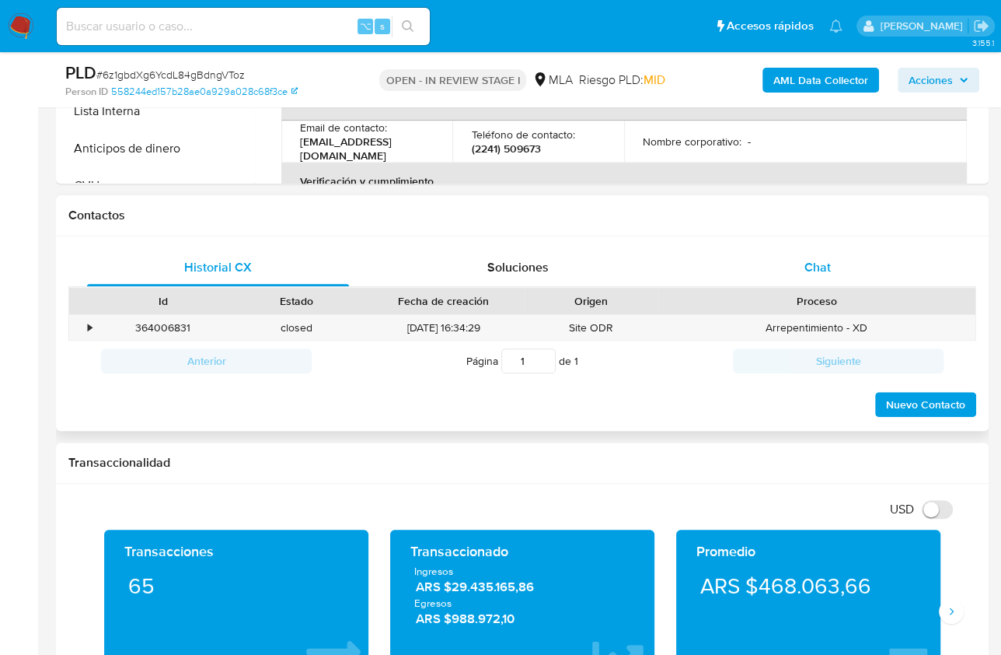
click at [799, 267] on div "Chat" at bounding box center [818, 267] width 262 height 37
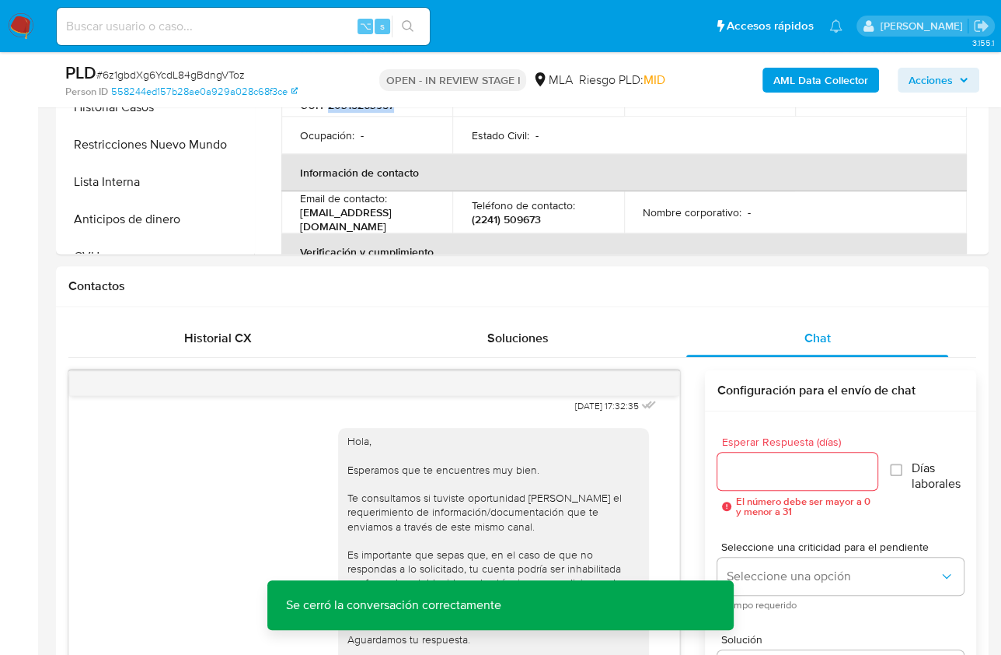
scroll to position [368, 0]
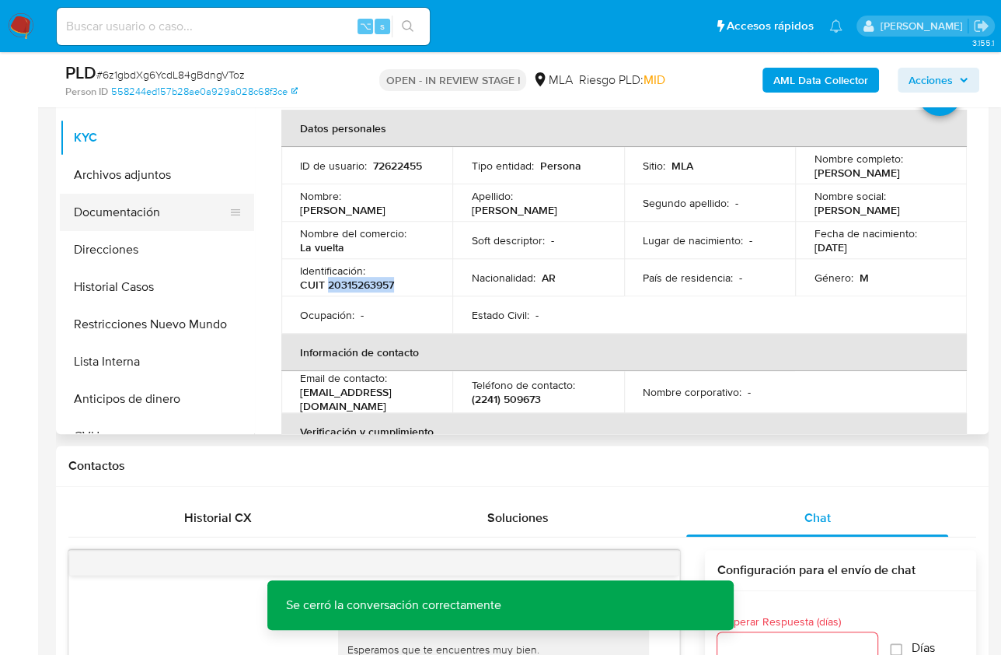
click at [128, 217] on button "Documentación" at bounding box center [151, 212] width 182 height 37
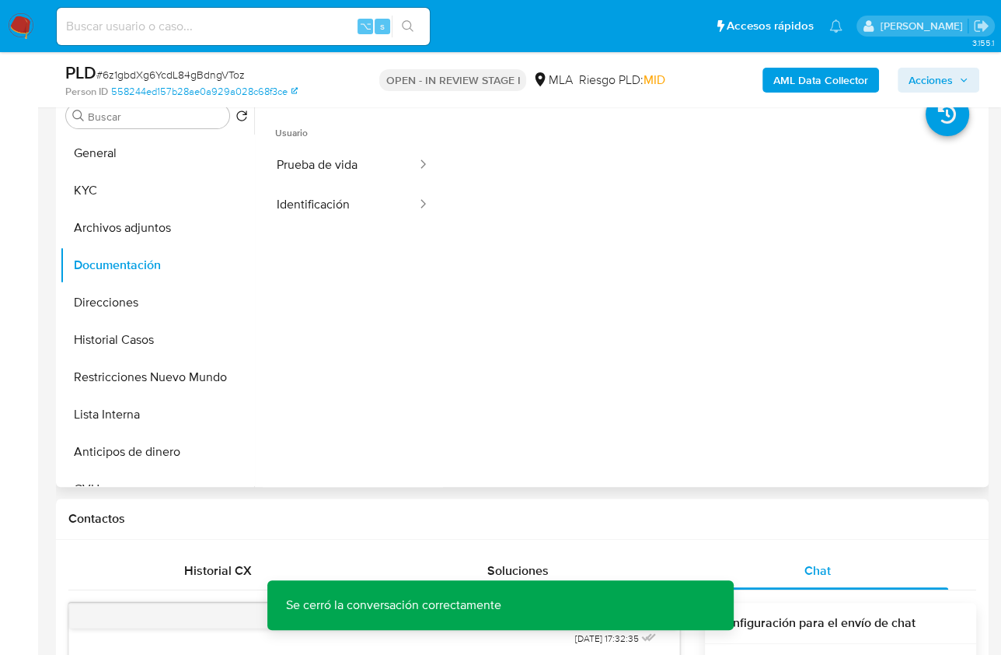
scroll to position [275, 0]
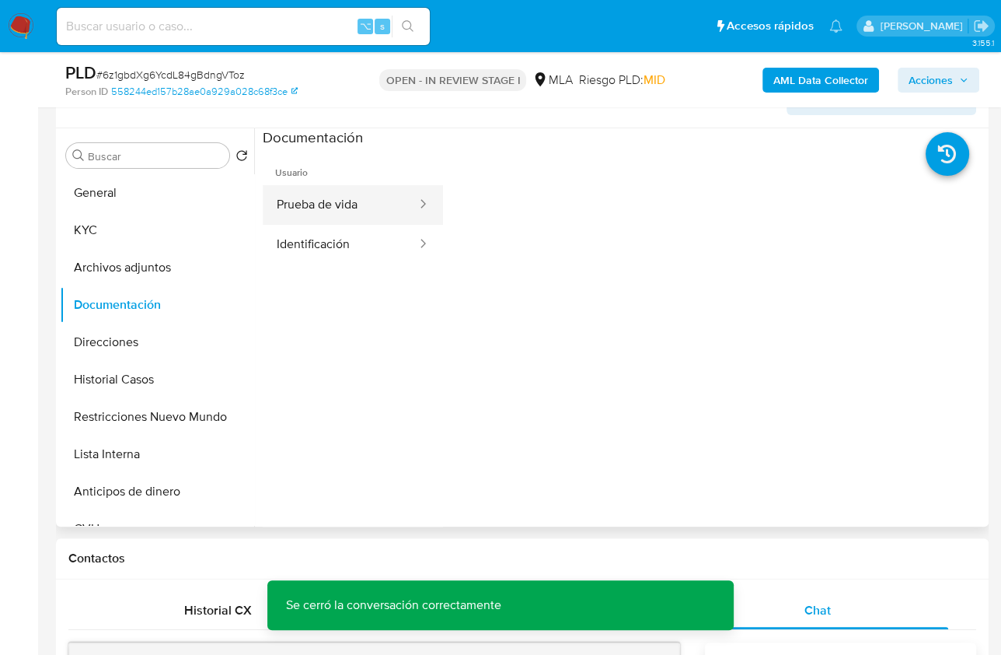
click at [337, 216] on button "Prueba de vida" at bounding box center [341, 205] width 156 height 40
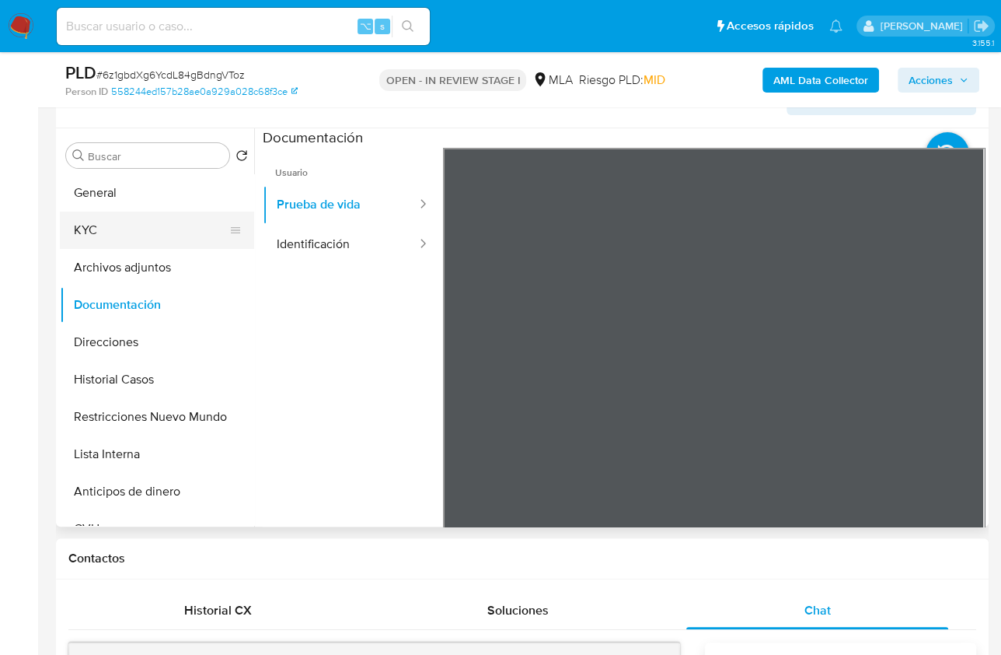
click at [117, 222] on button "KYC" at bounding box center [151, 229] width 182 height 37
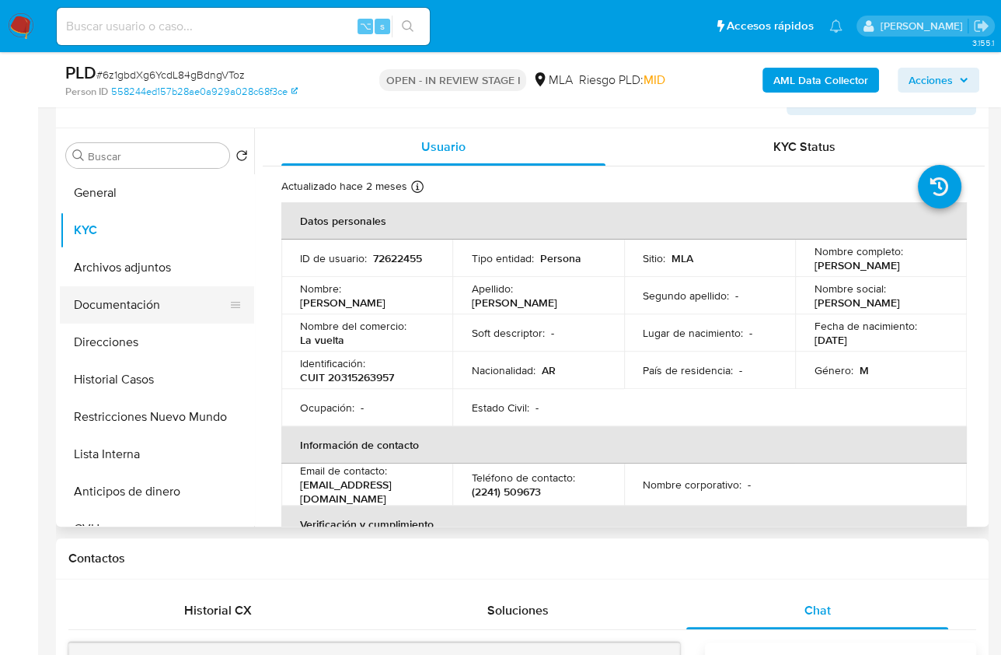
drag, startPoint x: 119, startPoint y: 302, endPoint x: 143, endPoint y: 297, distance: 24.6
click at [119, 302] on button "Documentación" at bounding box center [151, 304] width 182 height 37
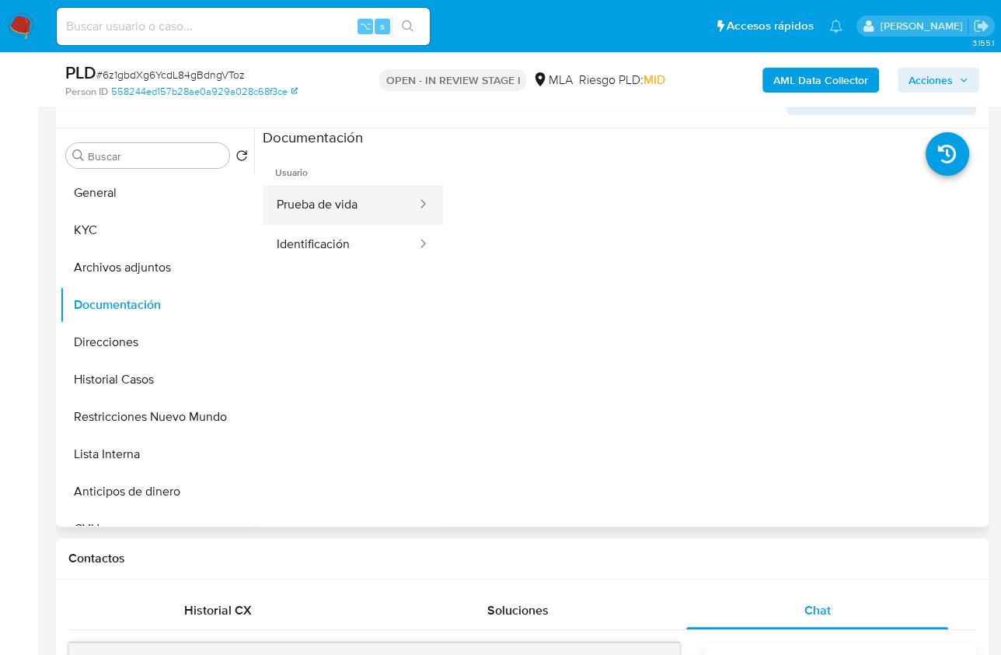
click at [330, 215] on button "Prueba de vida" at bounding box center [341, 205] width 156 height 40
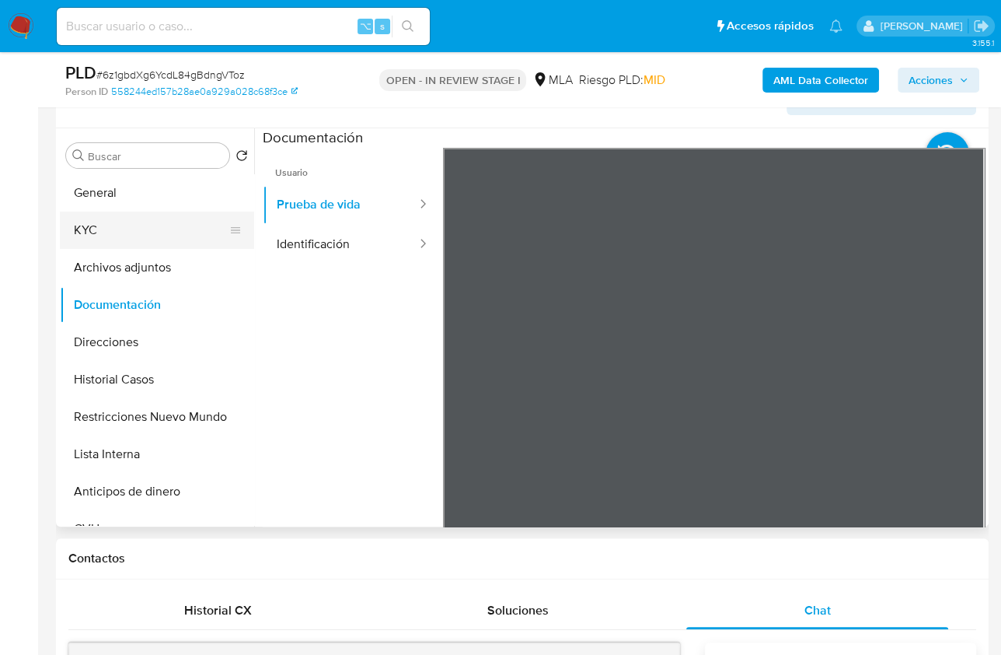
click at [96, 222] on button "KYC" at bounding box center [151, 229] width 182 height 37
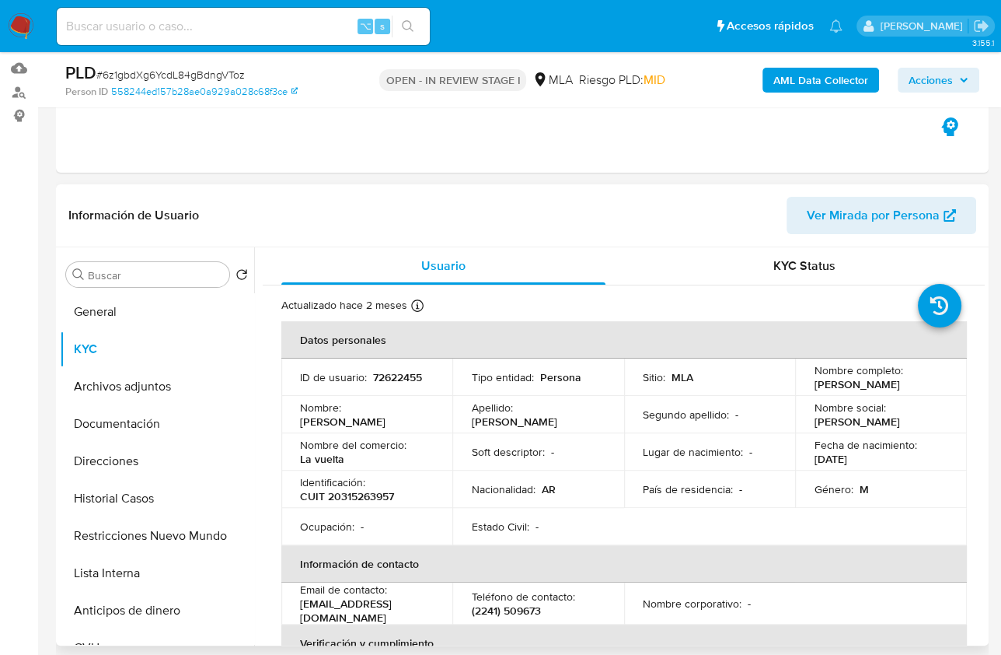
scroll to position [150, 0]
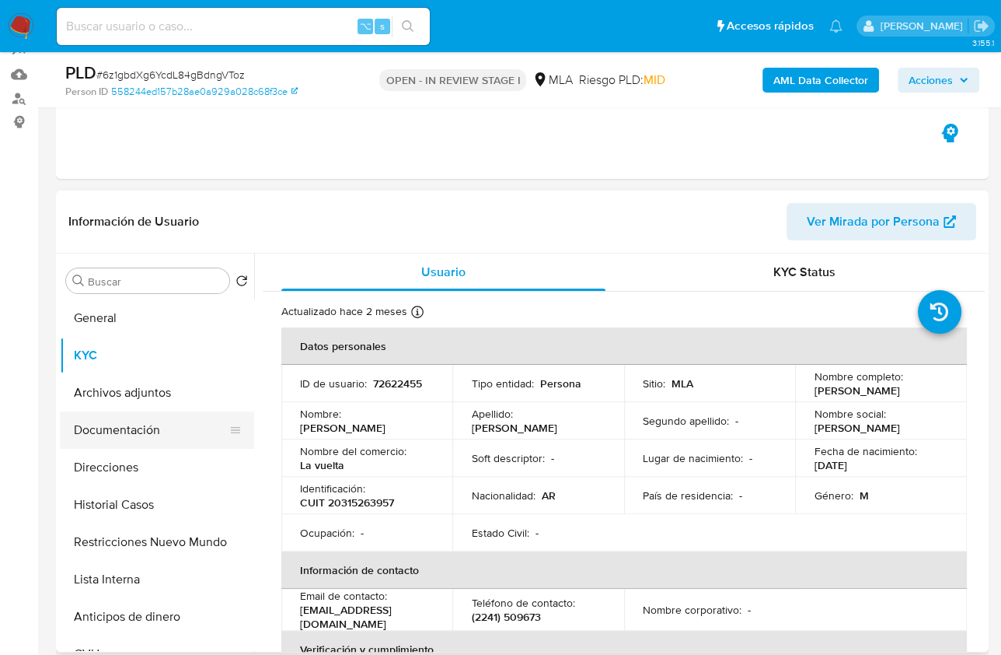
click at [131, 430] on button "Documentación" at bounding box center [151, 429] width 182 height 37
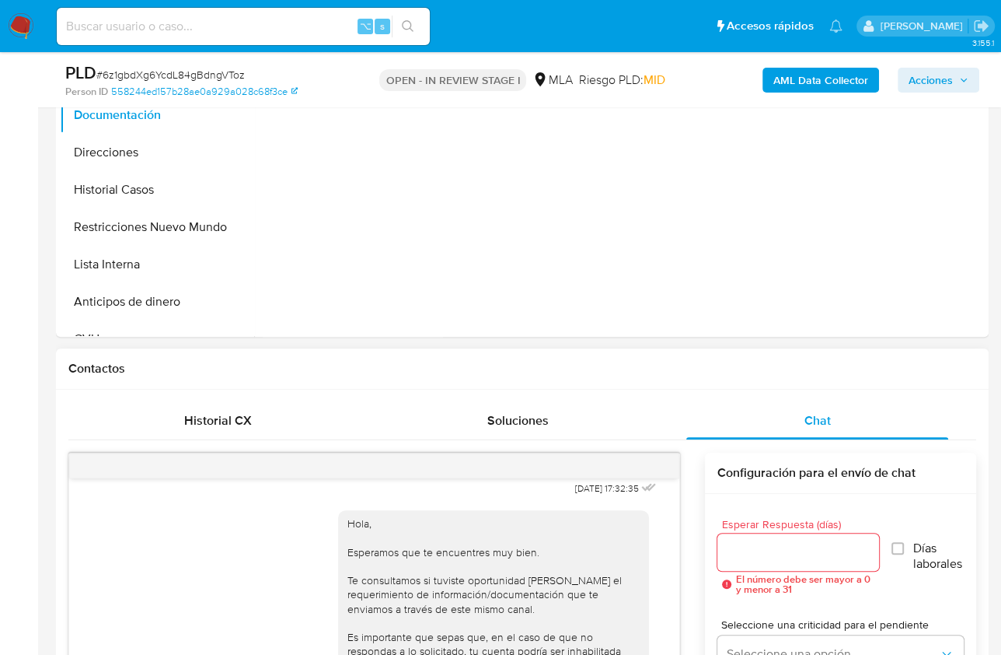
scroll to position [418, 0]
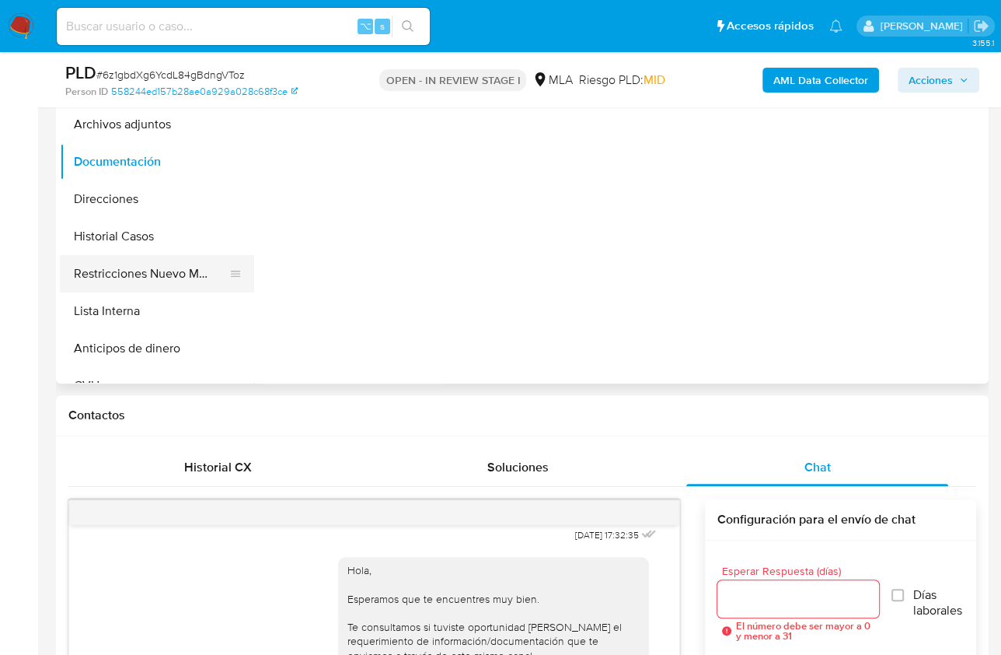
click at [138, 269] on button "Restricciones Nuevo Mundo" at bounding box center [151, 273] width 182 height 37
click at [799, 91] on b "AML Data Collector" at bounding box center [821, 80] width 95 height 25
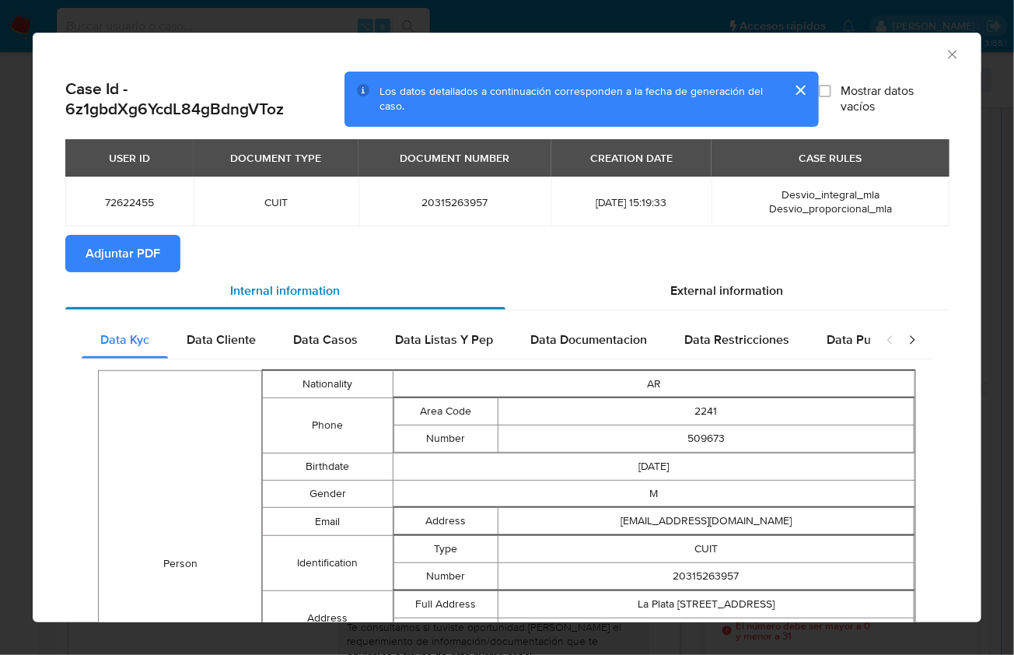
click at [110, 273] on div "Internal information" at bounding box center [285, 290] width 440 height 37
click at [139, 253] on span "Adjuntar PDF" at bounding box center [123, 253] width 75 height 34
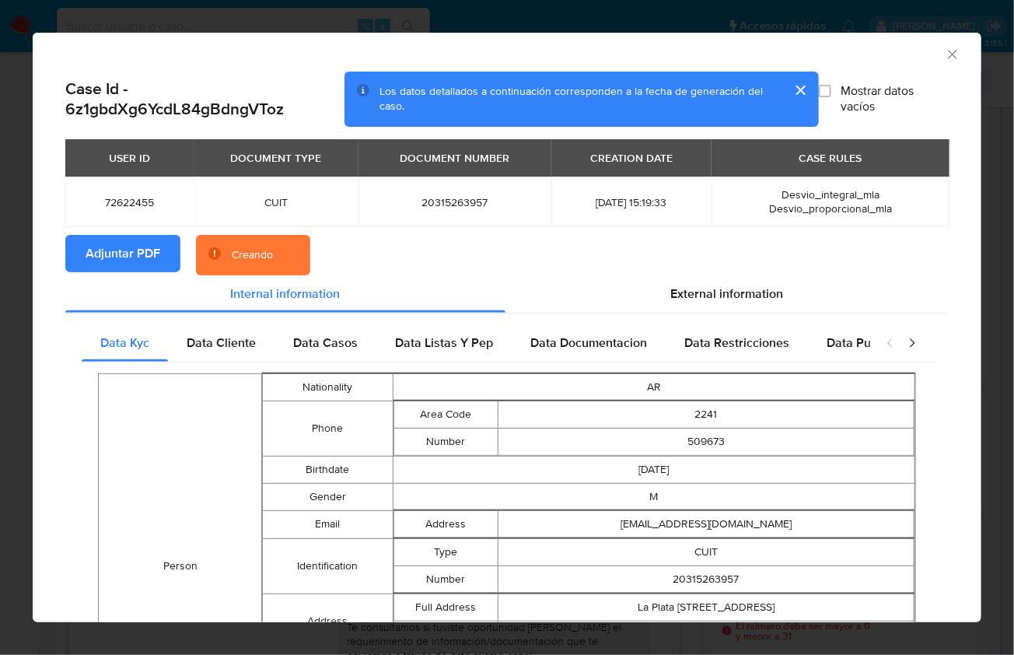
click at [424, 249] on section "Adjuntar PDF Creando" at bounding box center [506, 255] width 883 height 40
click at [538, 243] on section "Adjuntar PDF Creando" at bounding box center [506, 255] width 883 height 40
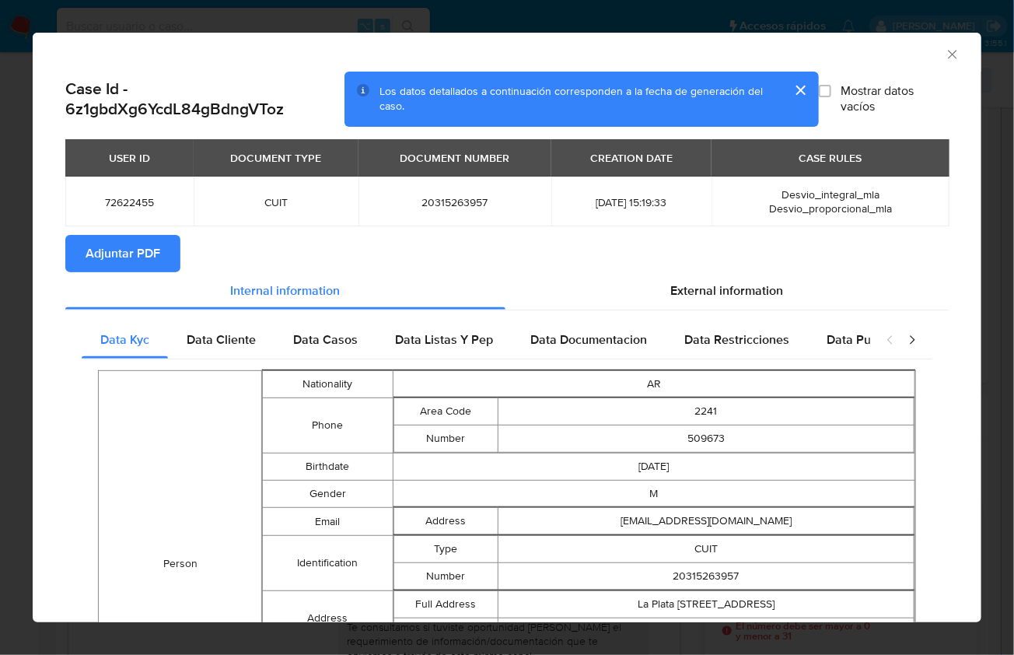
click at [141, 252] on span "Adjuntar PDF" at bounding box center [123, 253] width 75 height 34
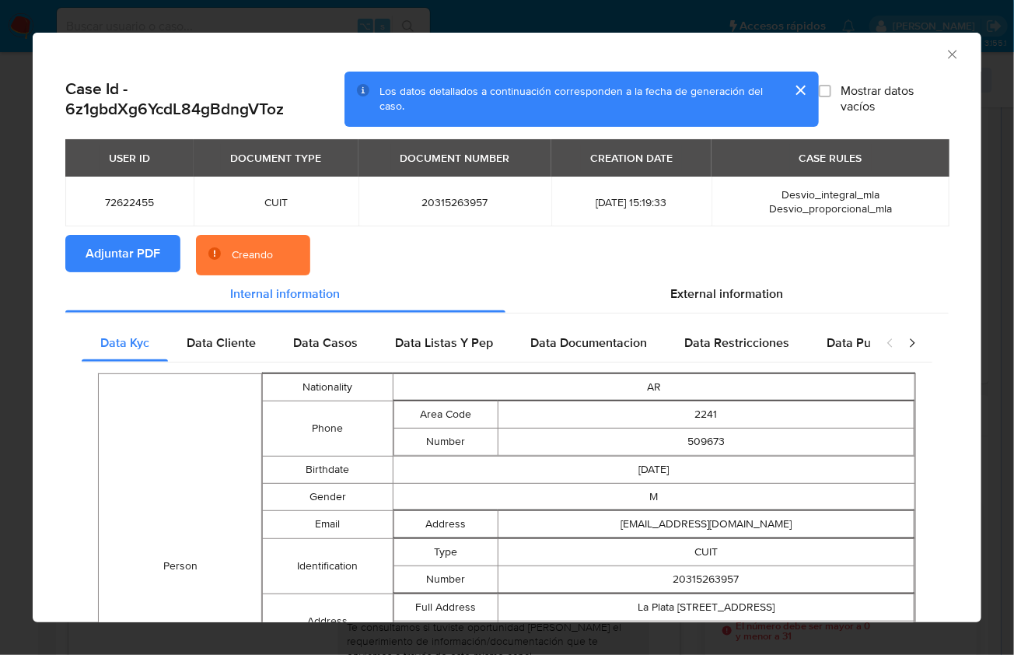
click at [948, 54] on div "AML Data Collector" at bounding box center [507, 52] width 949 height 39
click at [946, 54] on icon "Cerrar ventana" at bounding box center [953, 55] width 16 height 16
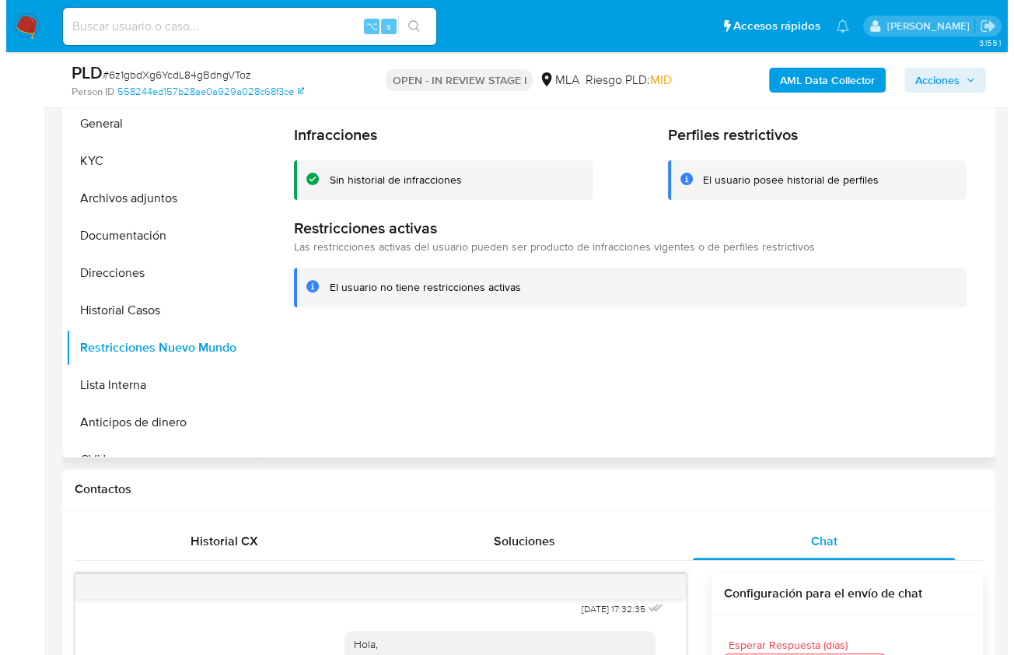
scroll to position [156, 0]
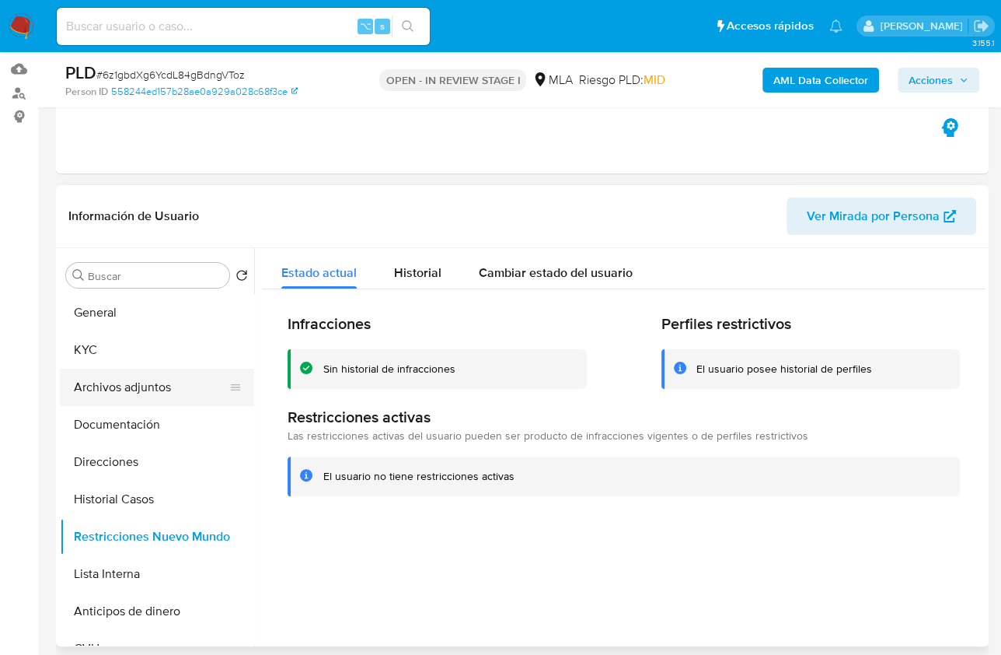
click at [106, 397] on button "Archivos adjuntos" at bounding box center [151, 387] width 182 height 37
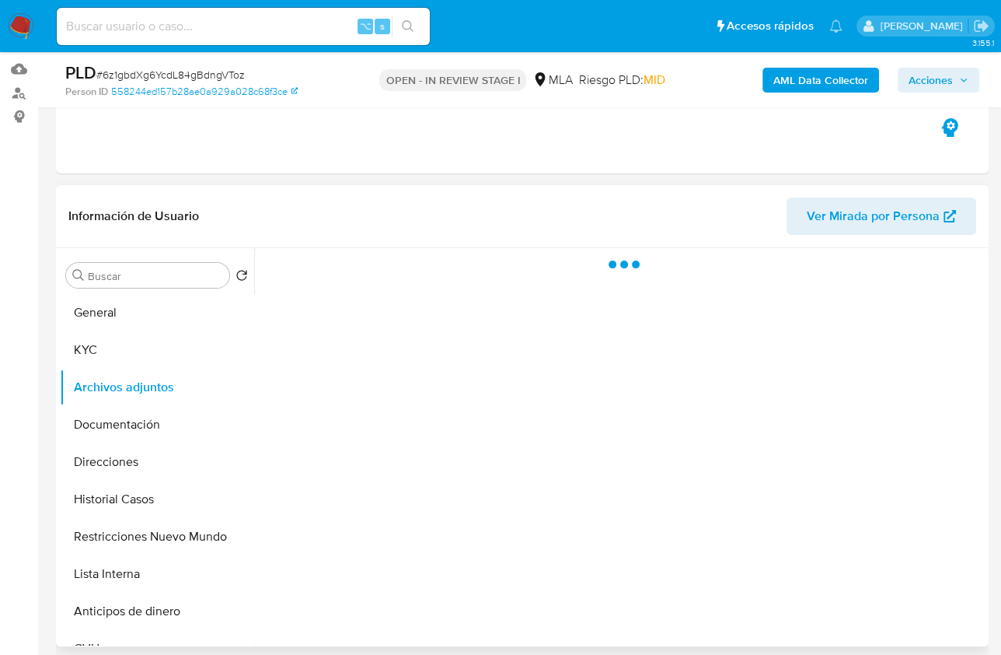
click at [260, 204] on header "Información de Usuario Ver Mirada por Persona" at bounding box center [522, 215] width 908 height 37
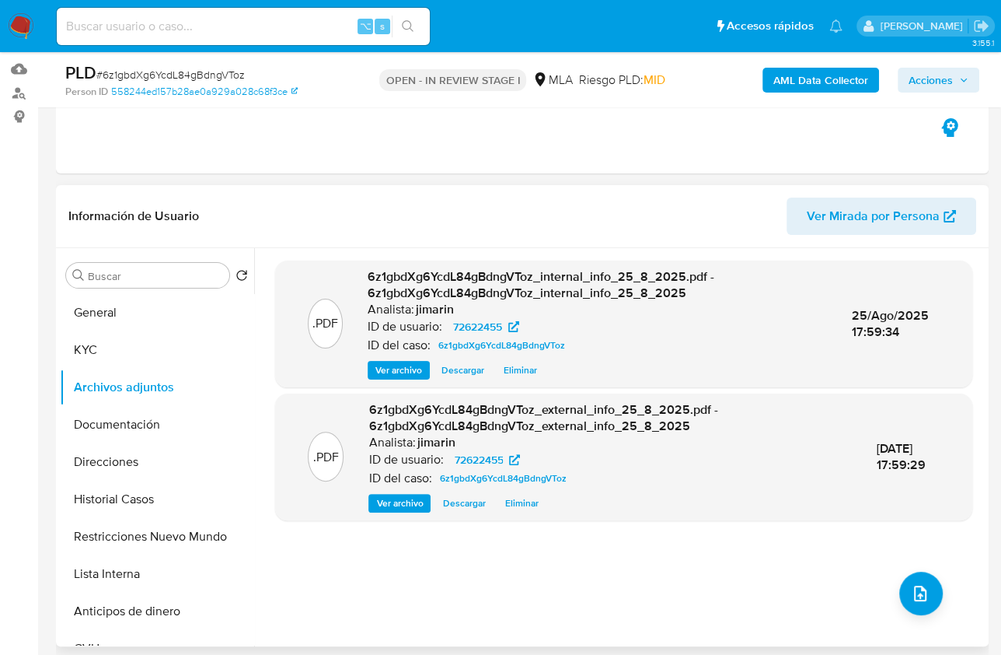
click at [958, 617] on div ".PDF 6z1gbdXg6YcdL84gBdngVToz_internal_info_25_8_2025.pdf - 6z1gbdXg6YcdL84gBdn…" at bounding box center [623, 446] width 697 height 373
click at [937, 609] on div ".PDF 6z1gbdXg6YcdL84gBdngVToz_internal_info_25_8_2025.pdf - 6z1gbdXg6YcdL84gBdn…" at bounding box center [623, 446] width 697 height 373
click at [912, 589] on icon "upload-file" at bounding box center [920, 593] width 19 height 19
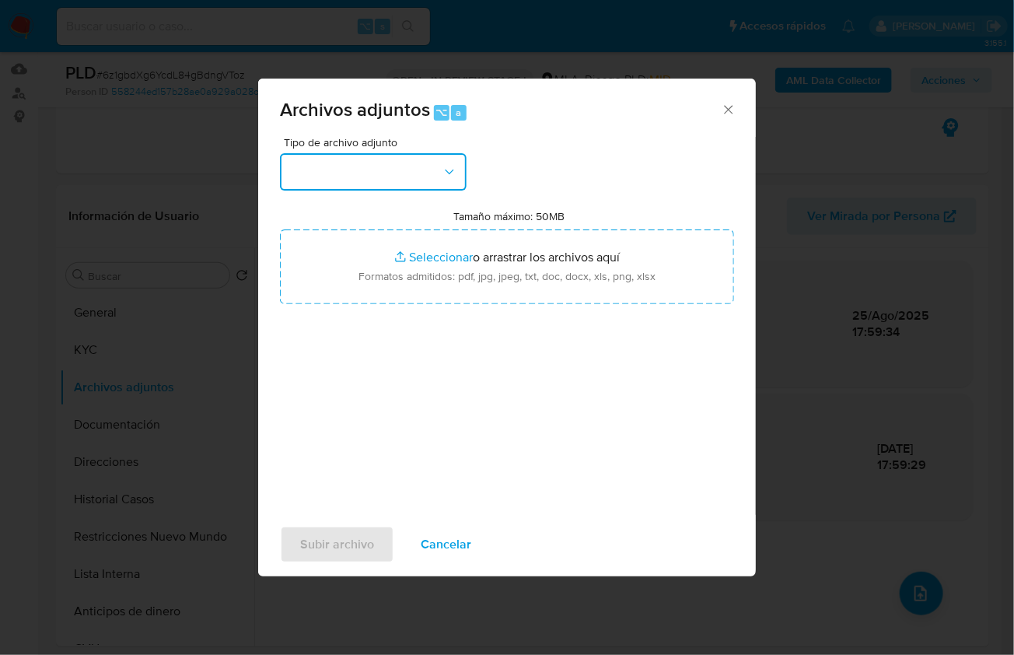
click at [350, 162] on button "button" at bounding box center [373, 171] width 187 height 37
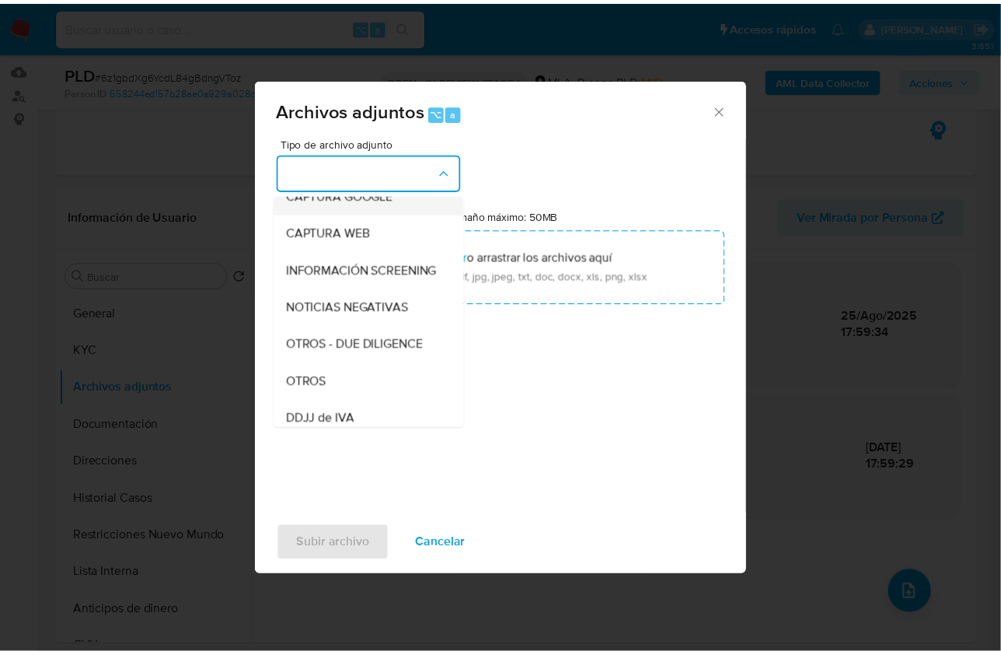
scroll to position [224, 0]
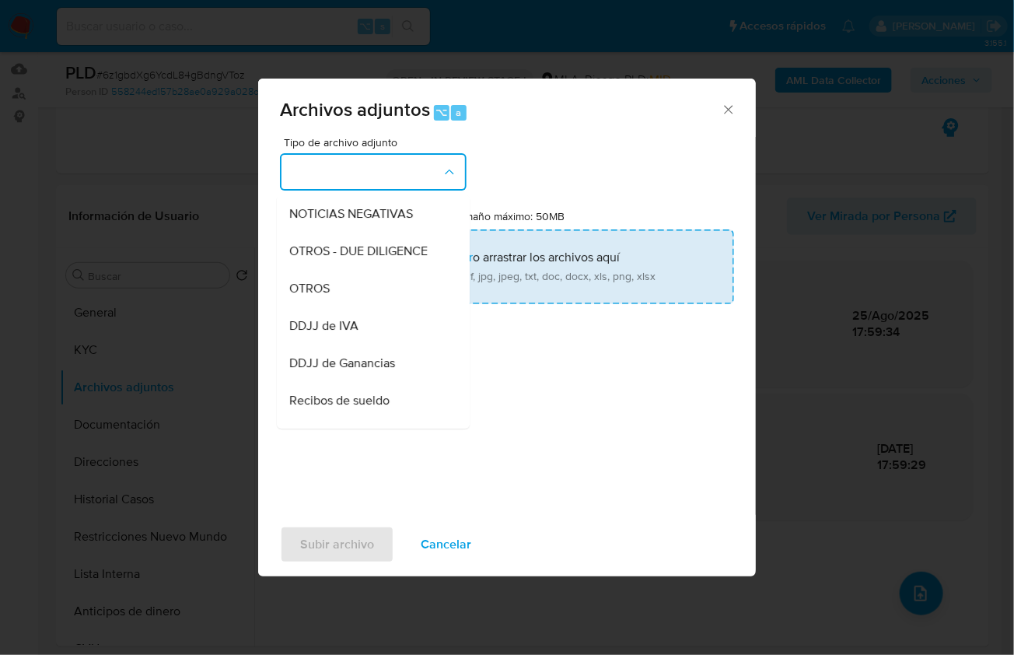
click at [324, 291] on div "OTROS" at bounding box center [368, 287] width 159 height 37
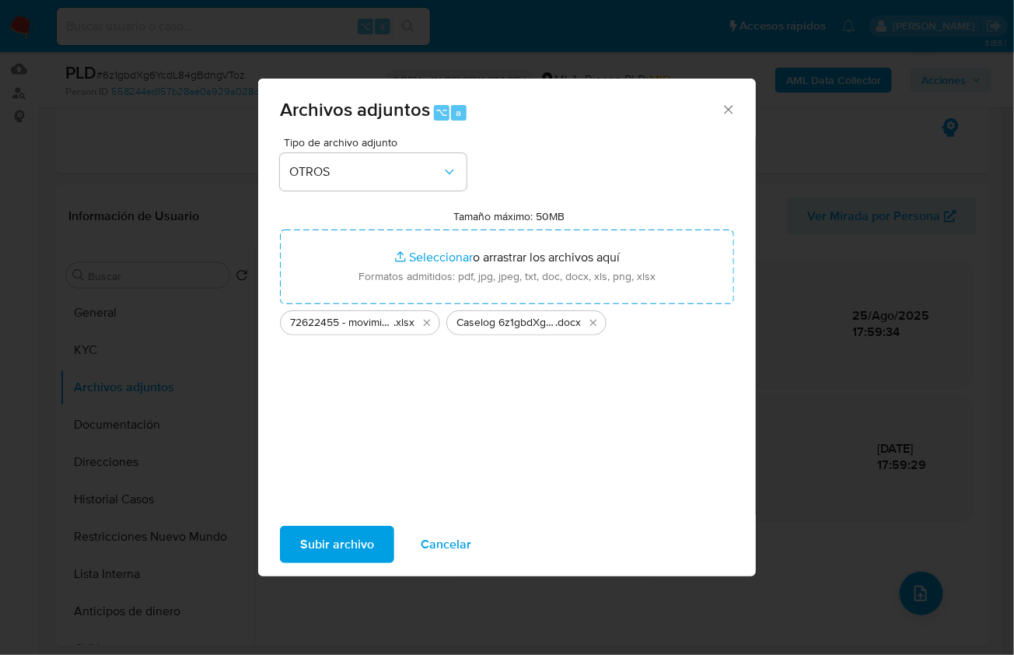
click at [293, 542] on button "Subir archivo" at bounding box center [337, 544] width 114 height 37
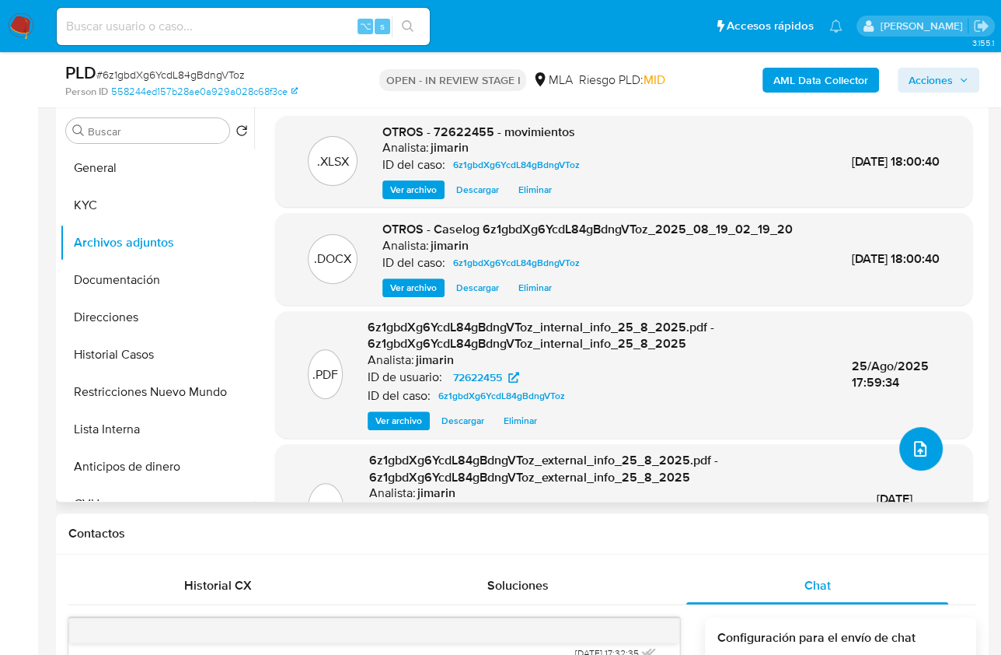
scroll to position [135, 0]
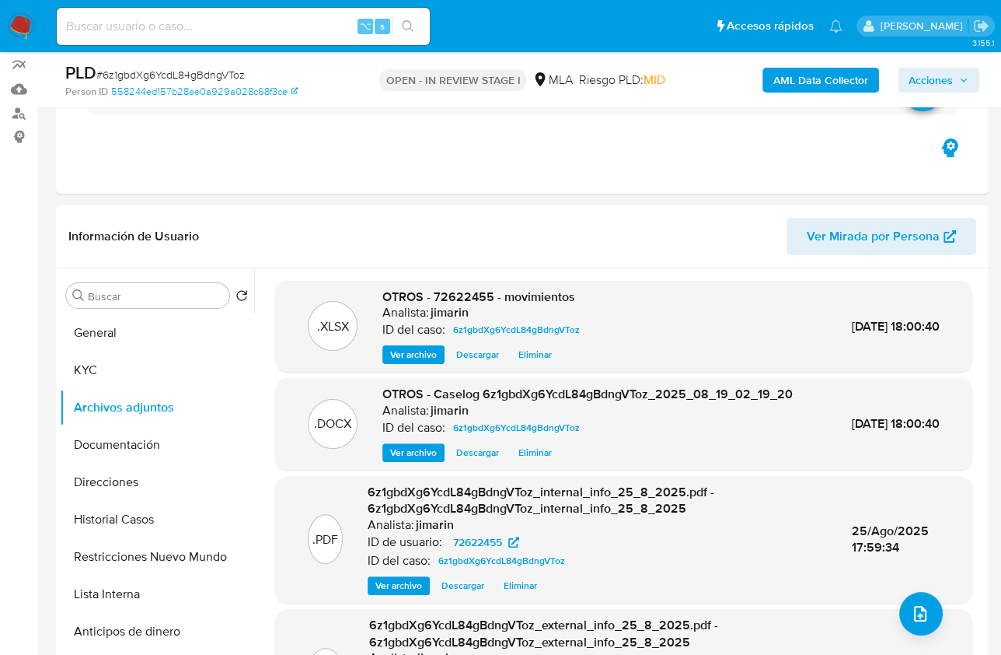
click at [924, 86] on span "Acciones" at bounding box center [931, 80] width 44 height 25
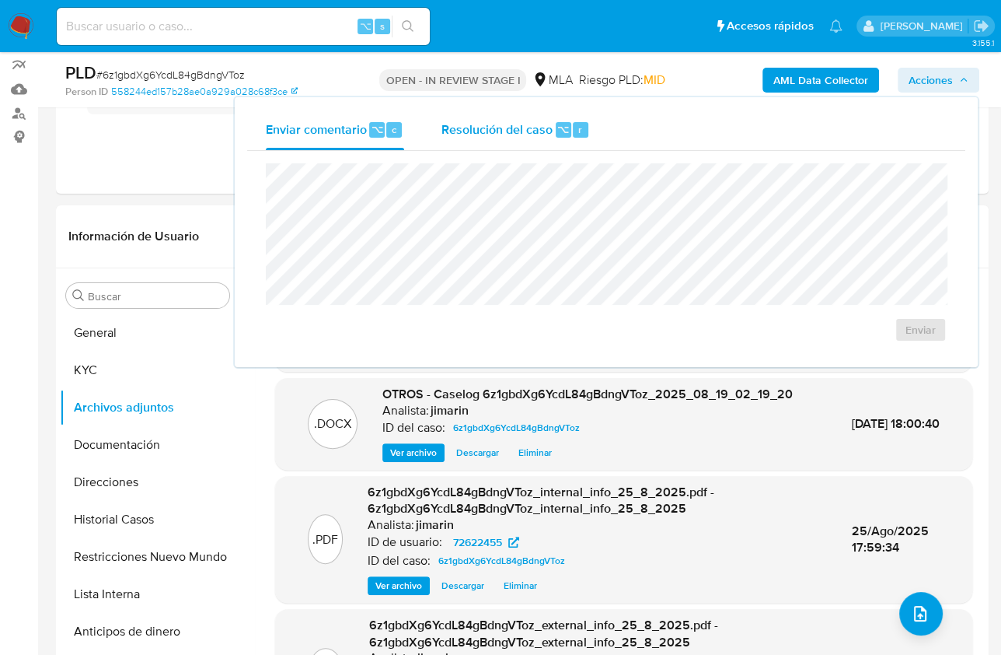
click at [501, 112] on div "Resolución del caso ⌥ r" at bounding box center [516, 130] width 149 height 40
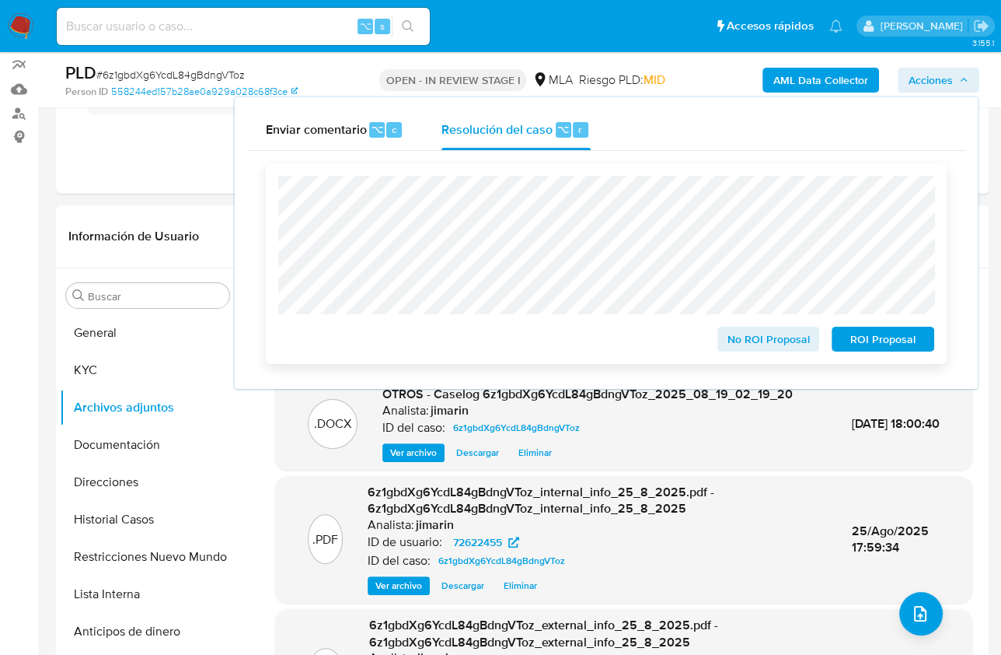
click at [760, 337] on span "No ROI Proposal" at bounding box center [769, 339] width 81 height 22
click at [736, 350] on span "No ROI Proposal" at bounding box center [769, 339] width 81 height 22
click at [771, 333] on span "No ROI Proposal" at bounding box center [769, 339] width 81 height 22
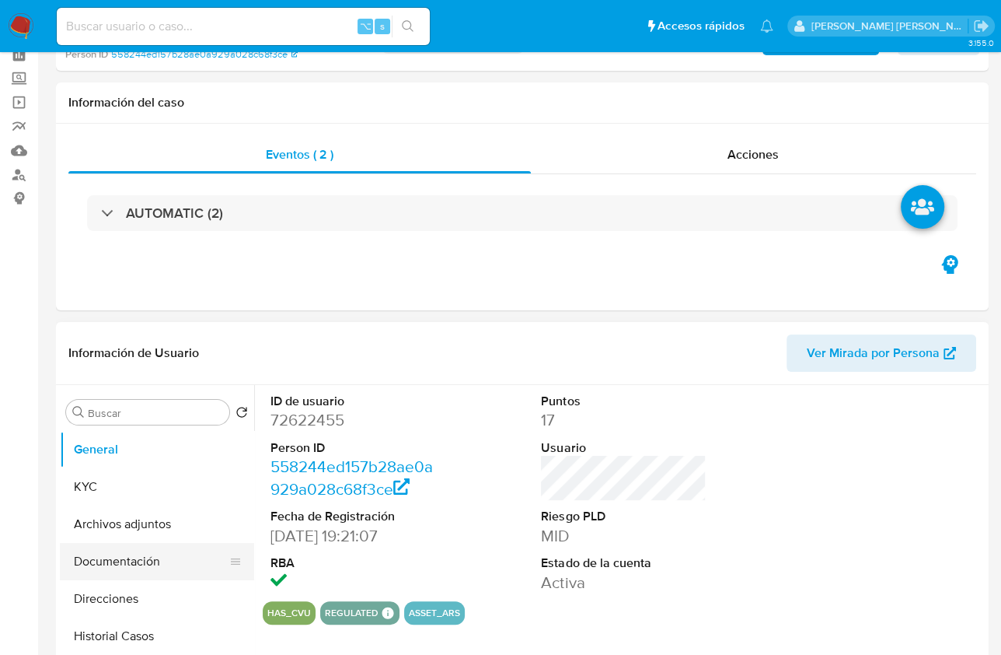
scroll to position [97, 0]
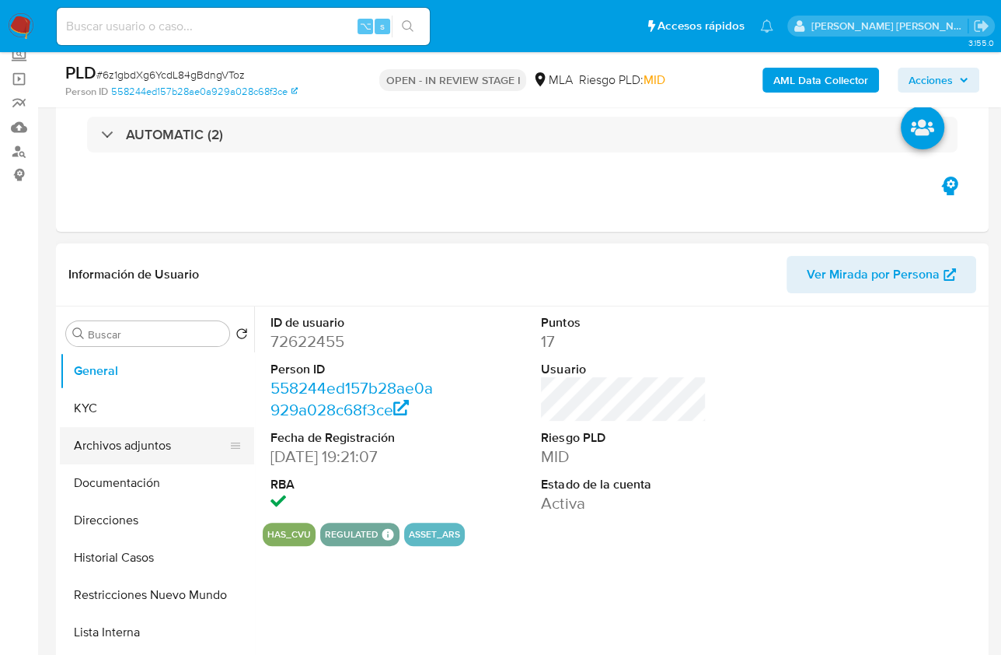
select select "10"
click at [127, 455] on button "Archivos adjuntos" at bounding box center [151, 445] width 182 height 37
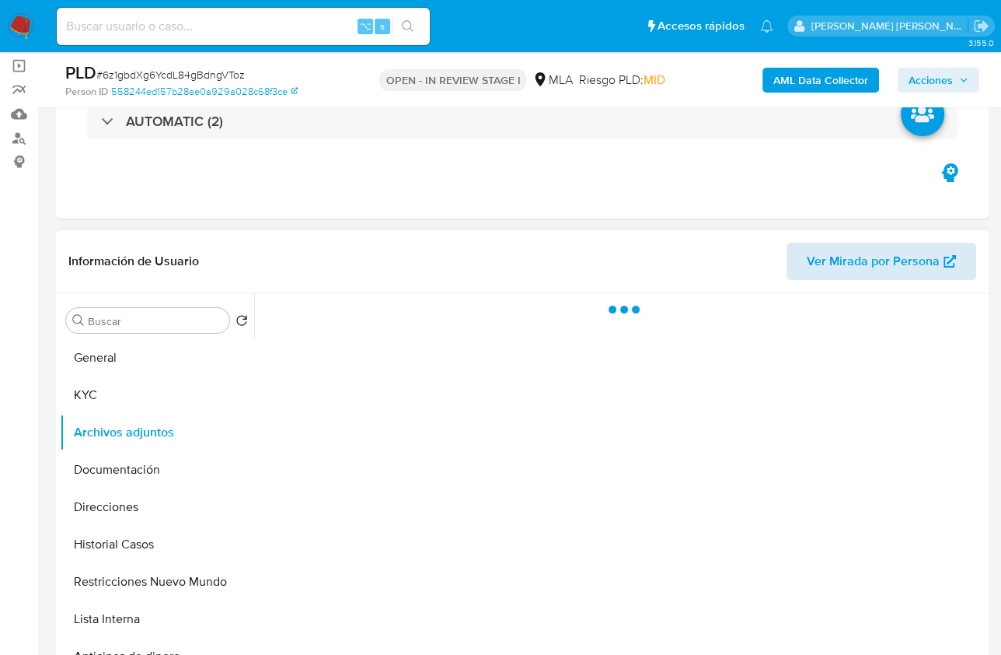
scroll to position [117, 0]
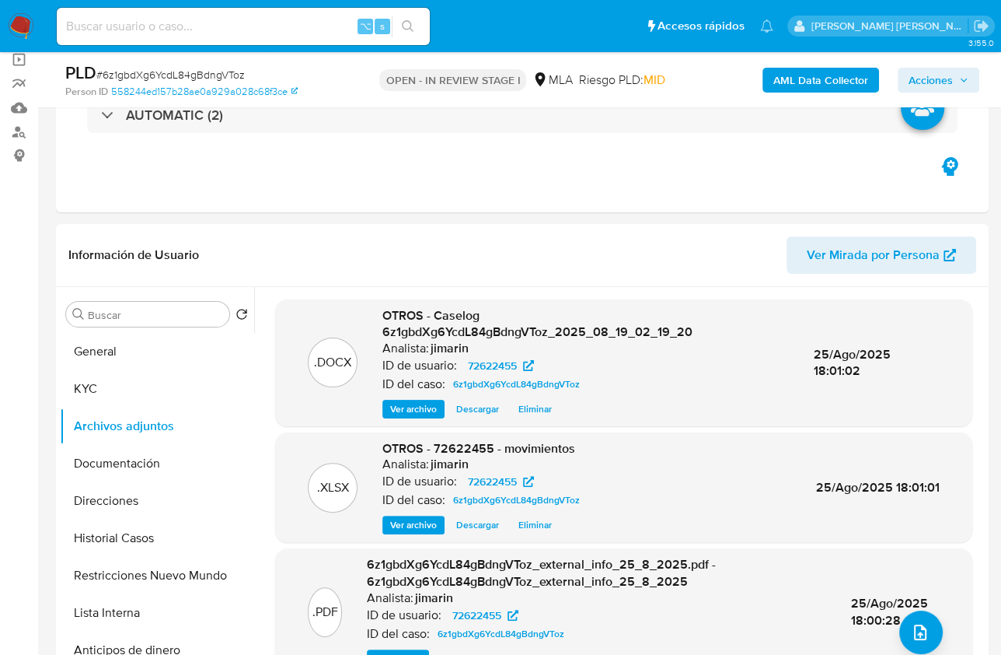
click at [942, 84] on span "Acciones" at bounding box center [931, 80] width 44 height 25
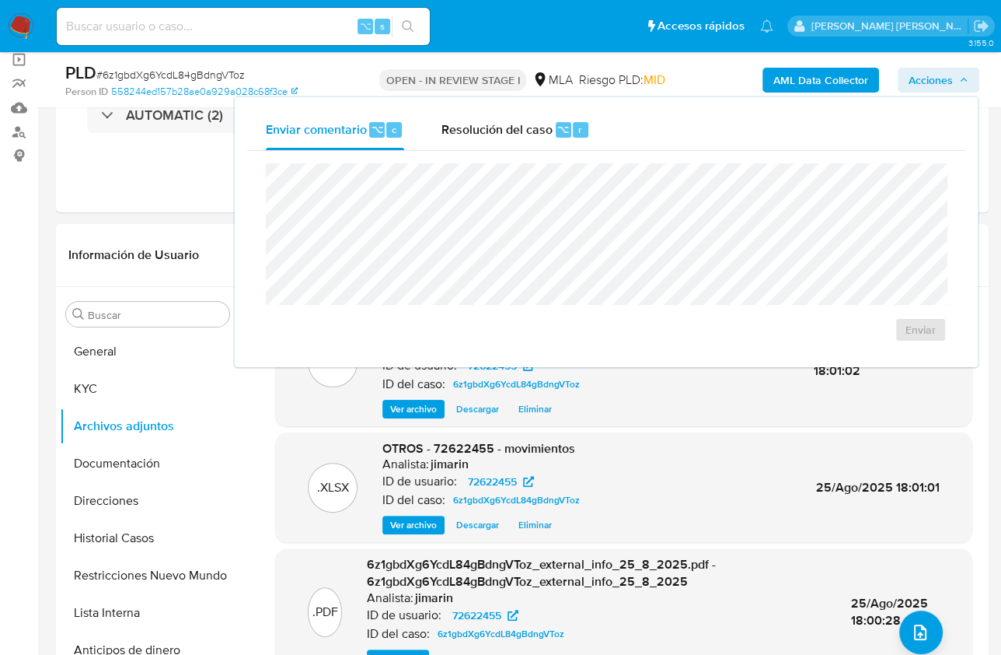
click at [547, 128] on span "Resolución del caso" at bounding box center [497, 129] width 111 height 18
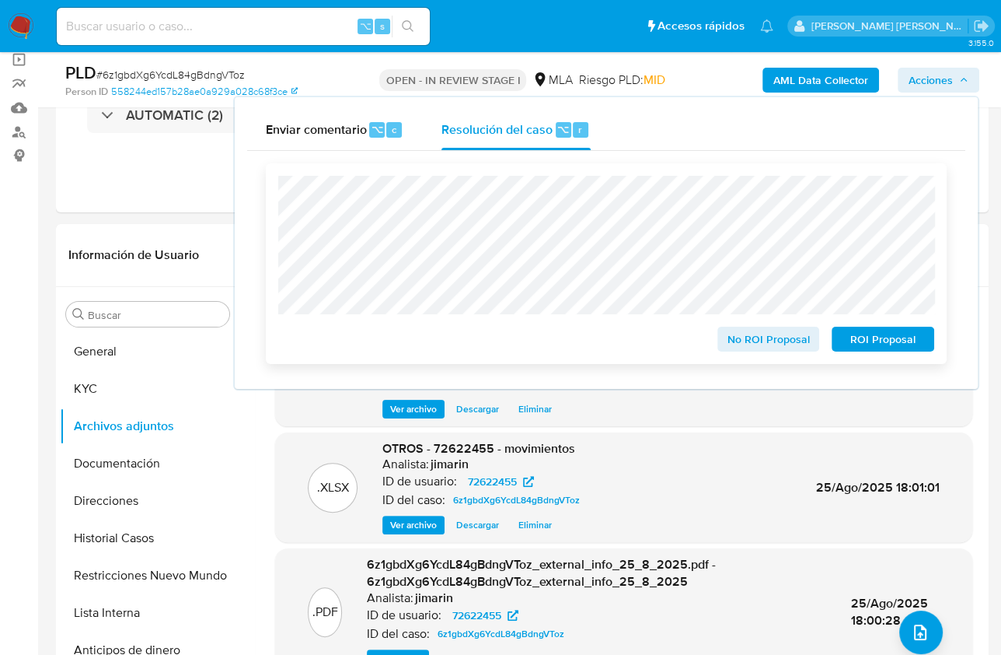
click at [764, 346] on span "No ROI Proposal" at bounding box center [769, 339] width 81 height 22
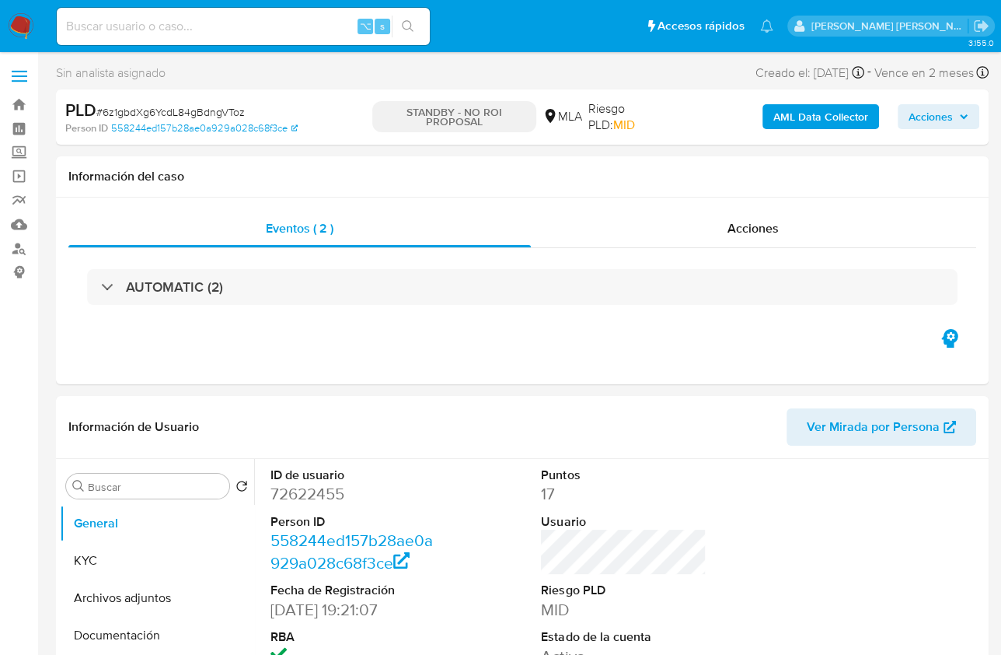
select select "10"
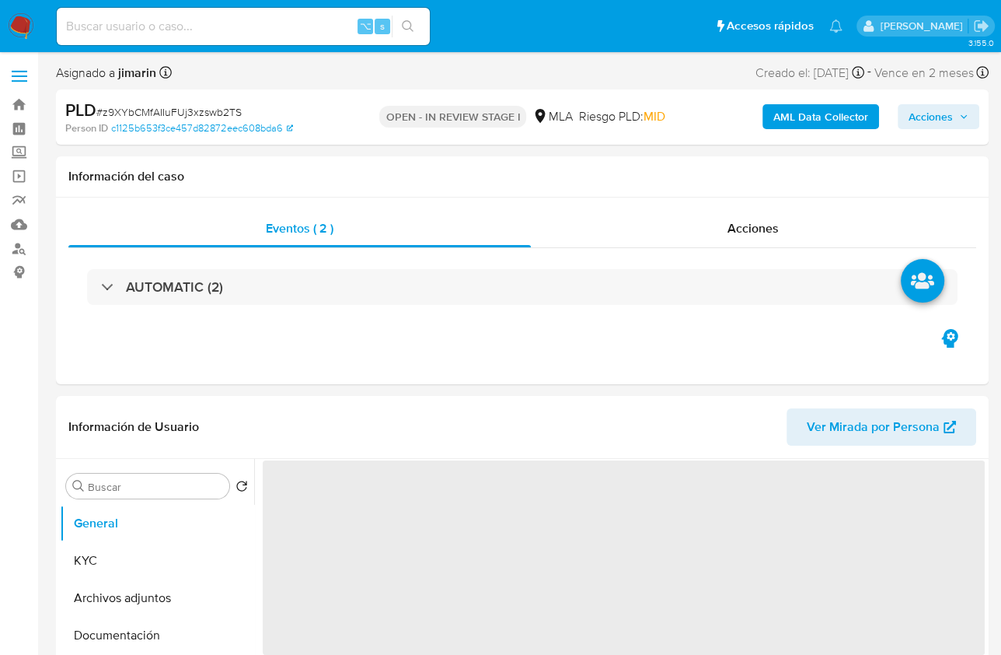
click at [172, 114] on span "# z9XYbCMfAIIuFUj3xzswb2TS" at bounding box center [168, 112] width 145 height 16
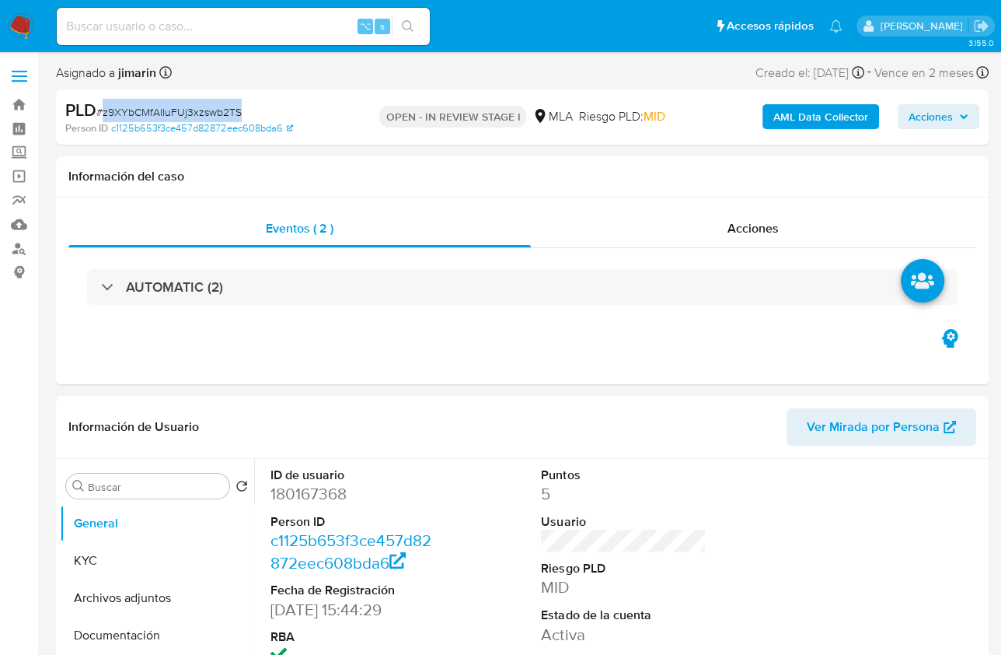
copy span "z9XYbCMfAIIuFUj3xzswb2TS"
select select "10"
click at [295, 481] on dt "ID de usuario" at bounding box center [353, 475] width 165 height 17
copy dt "de"
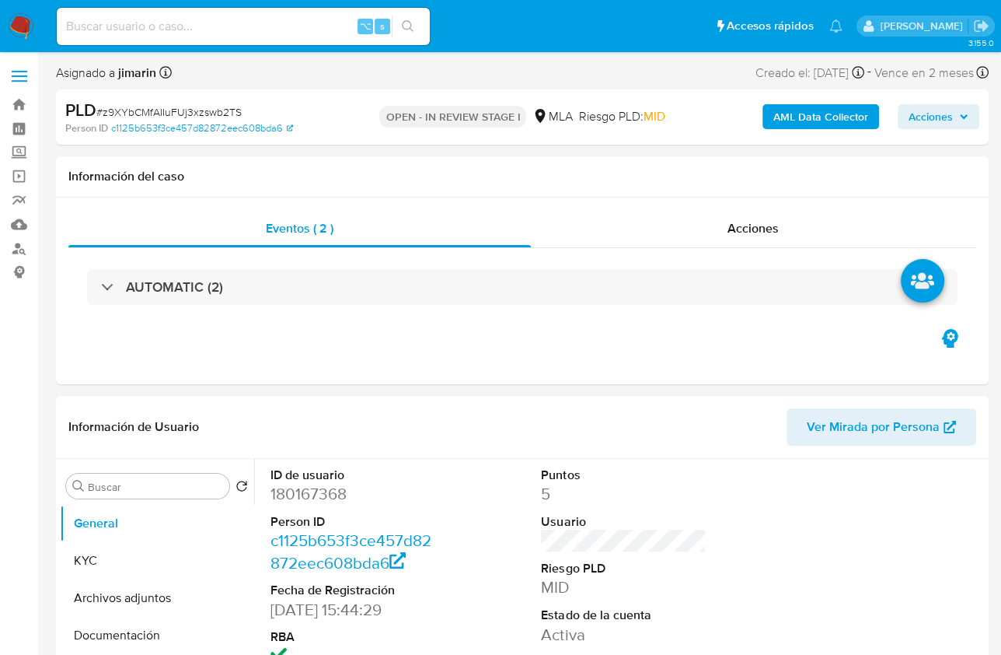
click at [302, 498] on dd "180167368" at bounding box center [353, 494] width 165 height 22
copy dd "180167368"
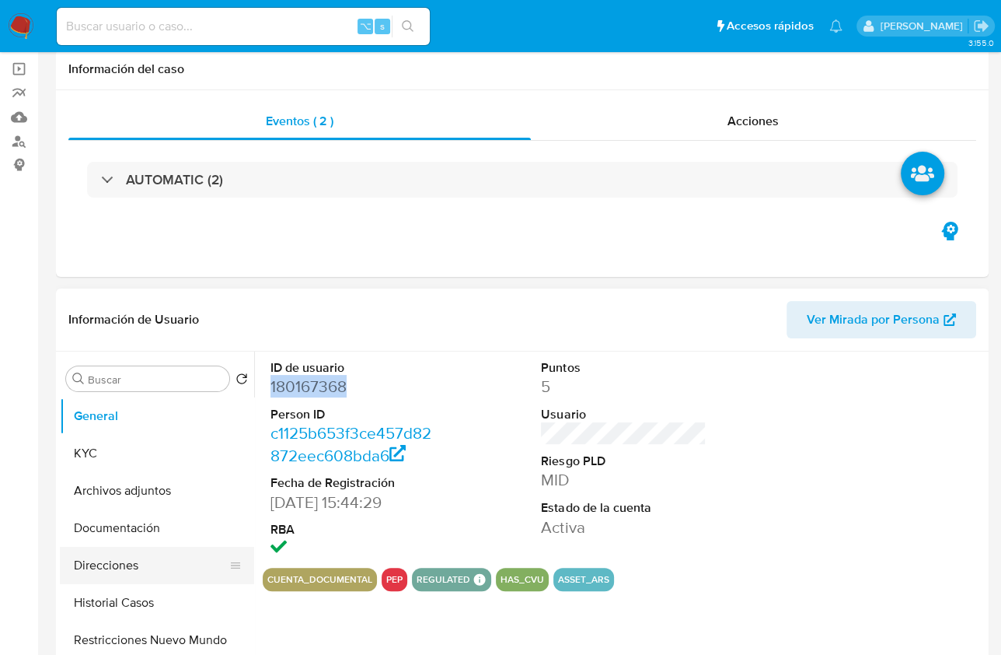
scroll to position [202, 0]
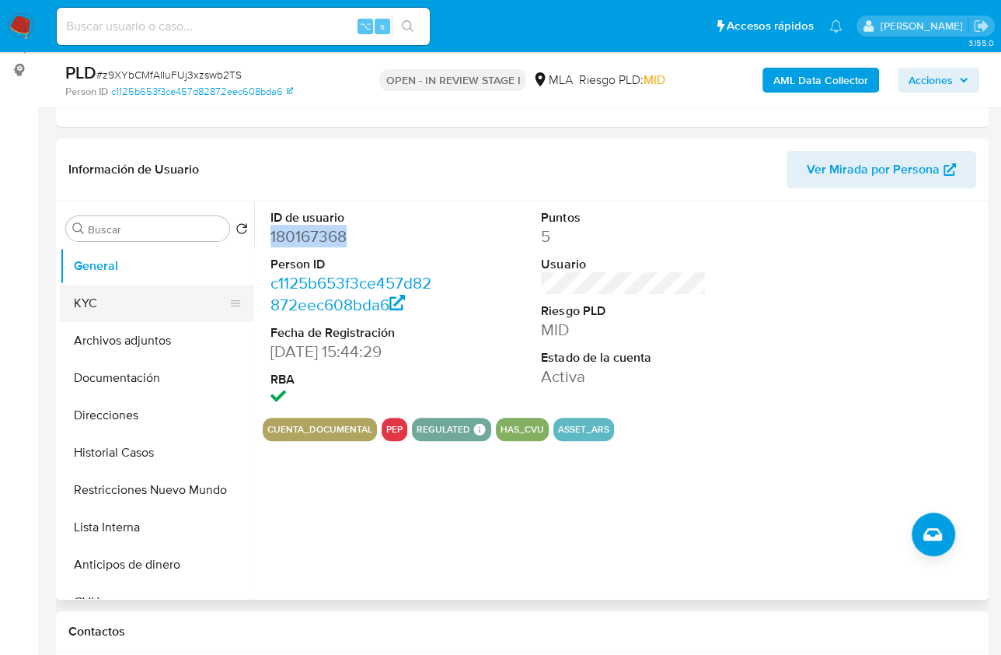
click at [99, 305] on button "KYC" at bounding box center [151, 303] width 182 height 37
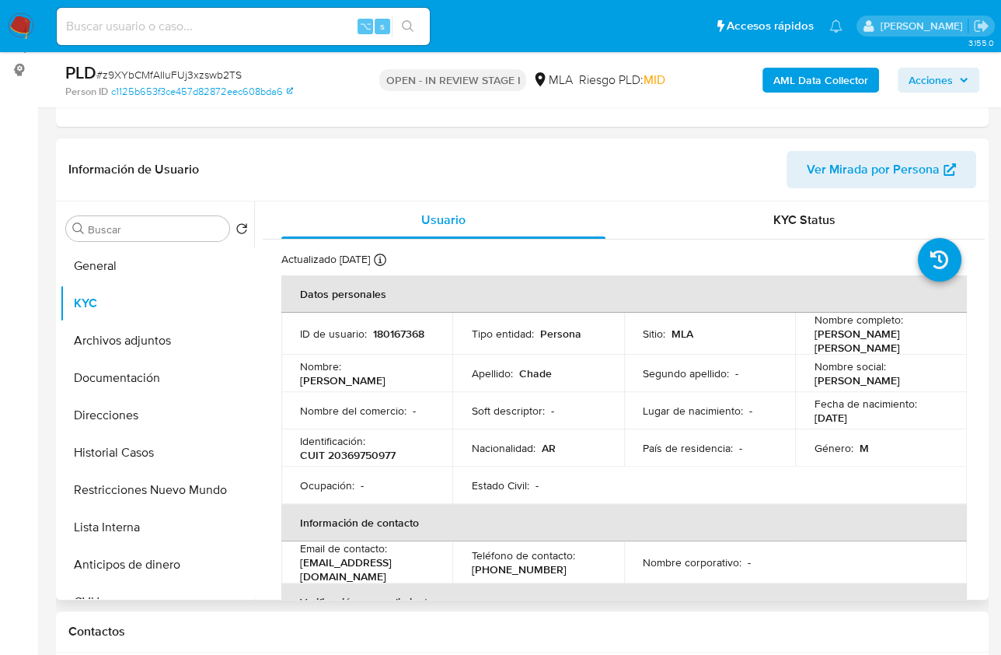
click at [372, 458] on p "CUIT 20369750977" at bounding box center [348, 455] width 96 height 14
copy p "20369750977"
click at [156, 386] on button "Documentación" at bounding box center [151, 377] width 182 height 37
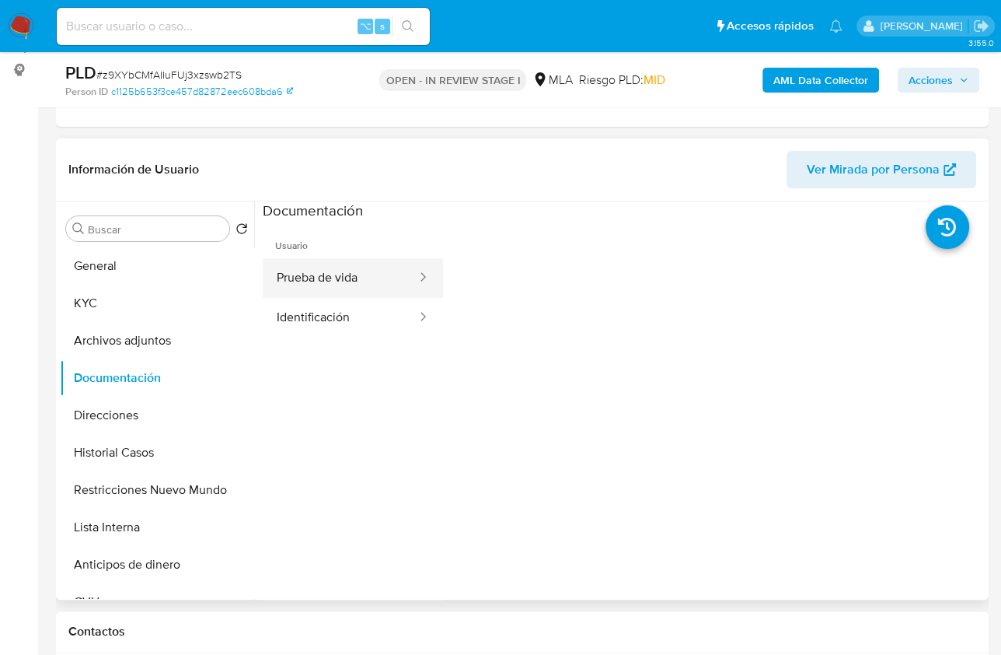
click at [337, 283] on button "Prueba de vida" at bounding box center [341, 278] width 156 height 40
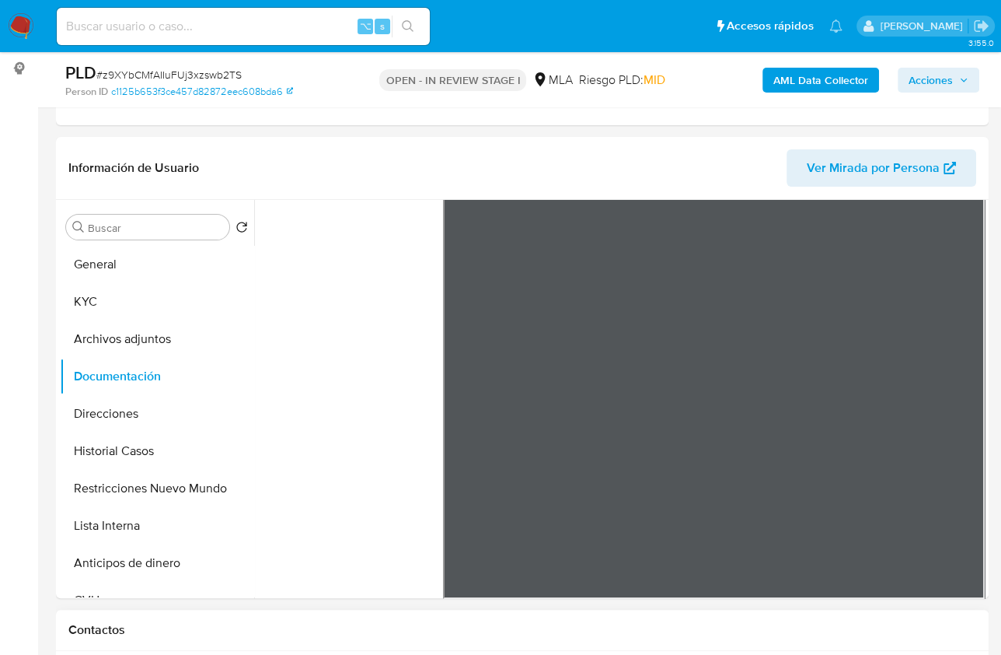
scroll to position [474, 0]
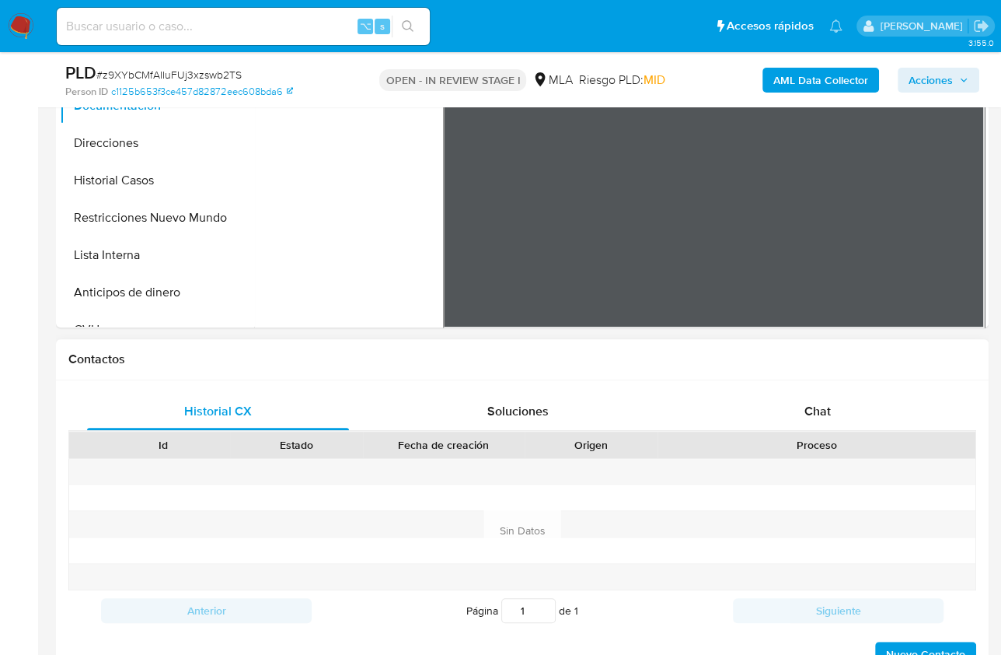
click at [866, 380] on div "Historial CX Soluciones Chat Id Estado Fecha de creación Origen Proceso Anterio…" at bounding box center [522, 530] width 933 height 300
click at [838, 413] on div "Chat" at bounding box center [818, 411] width 262 height 37
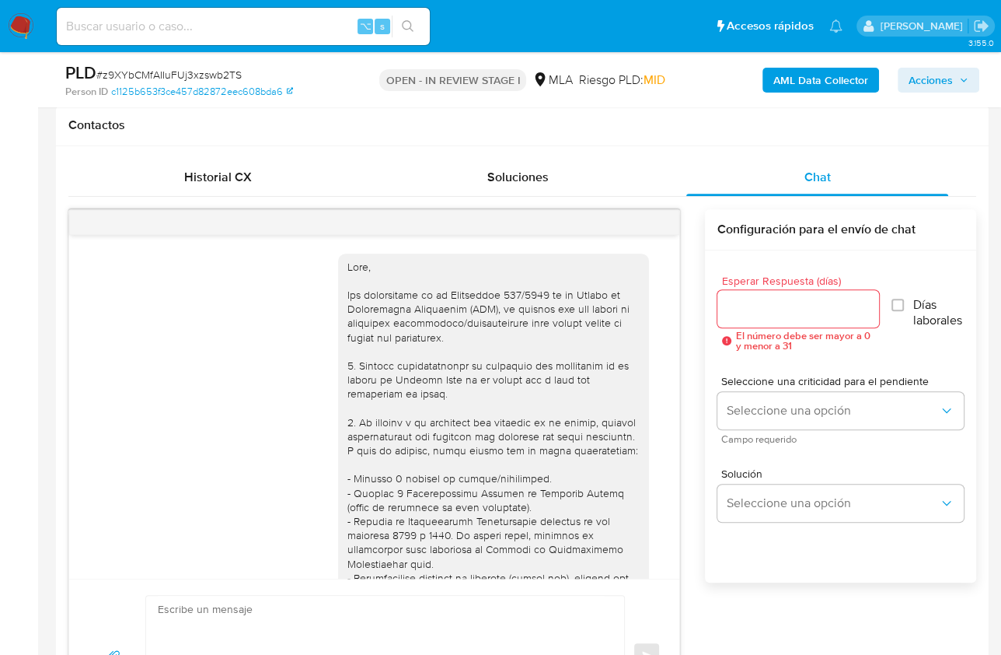
scroll to position [954, 0]
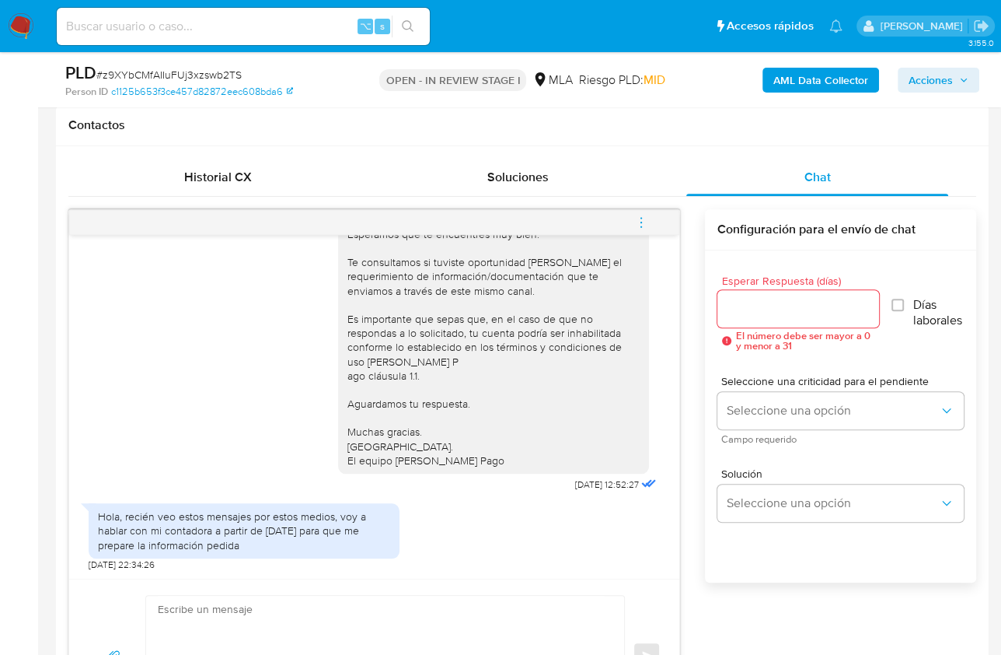
click at [243, 621] on textarea at bounding box center [381, 656] width 447 height 120
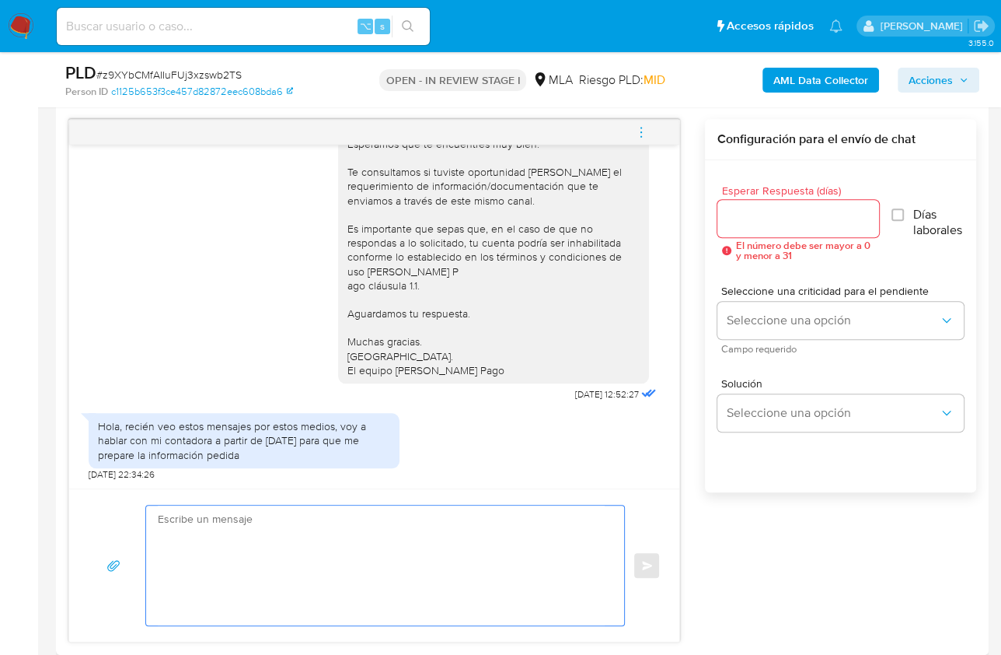
scroll to position [816, 0]
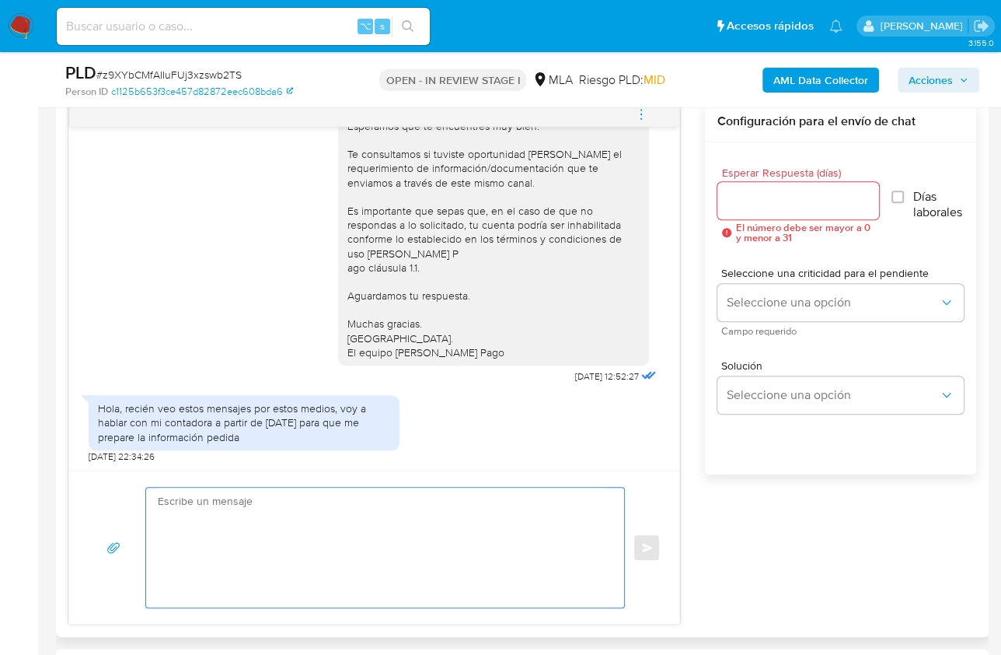
click at [428, 519] on textarea at bounding box center [381, 547] width 447 height 120
paste textarea "Lore , Ip dolorsi am con adipiscinge seddoeiusmo te in utlabo et Dolorem Aliq, …"
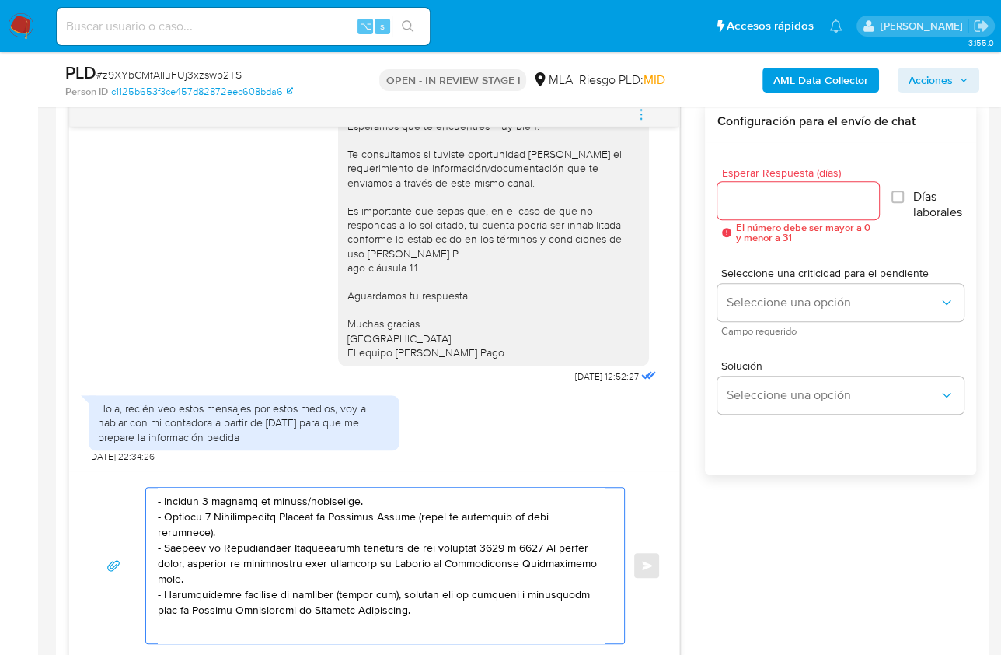
scroll to position [0, 0]
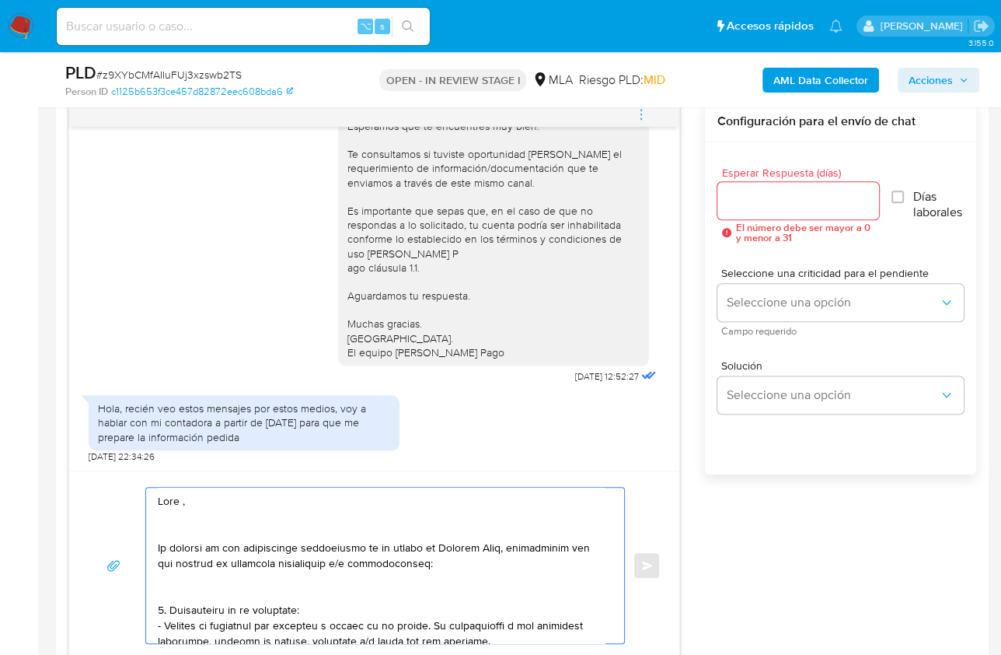
click at [183, 497] on textarea at bounding box center [381, 565] width 447 height 156
click at [213, 522] on textarea at bounding box center [381, 565] width 447 height 156
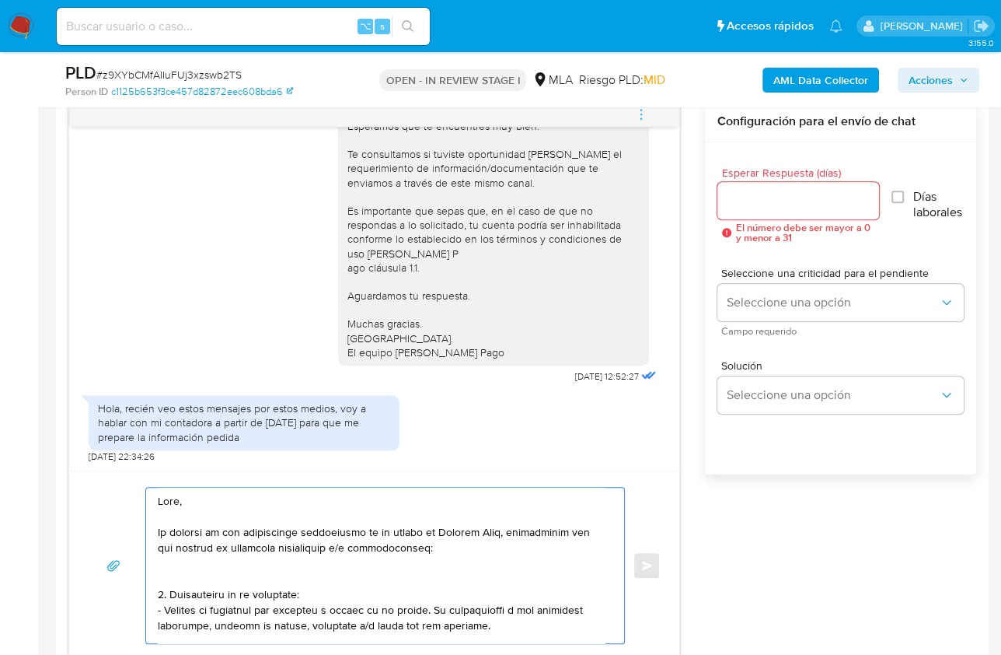
click at [183, 563] on textarea at bounding box center [381, 565] width 447 height 156
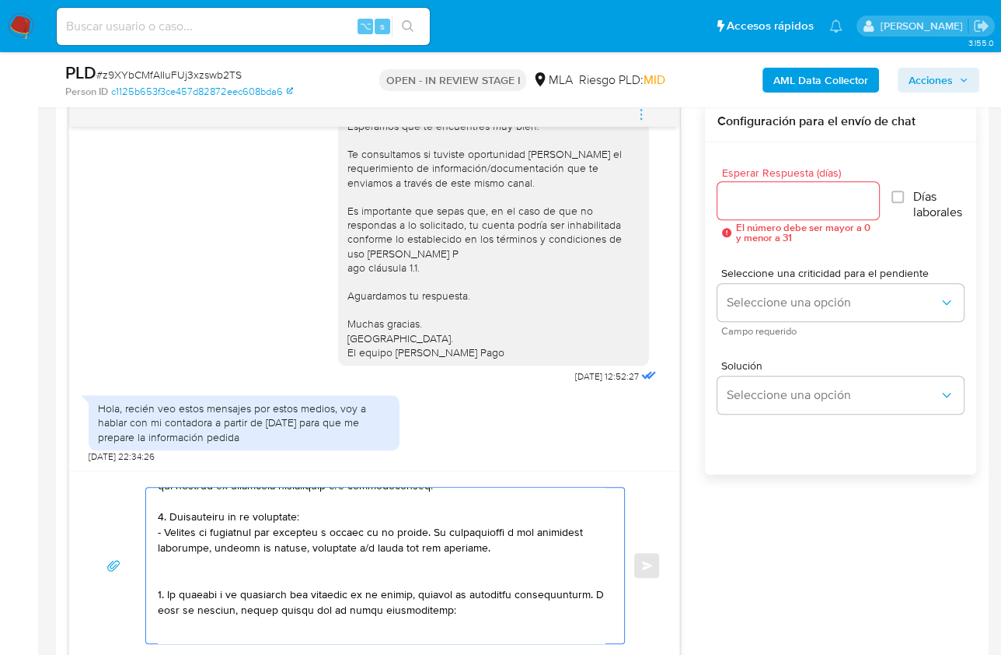
scroll to position [69, 0]
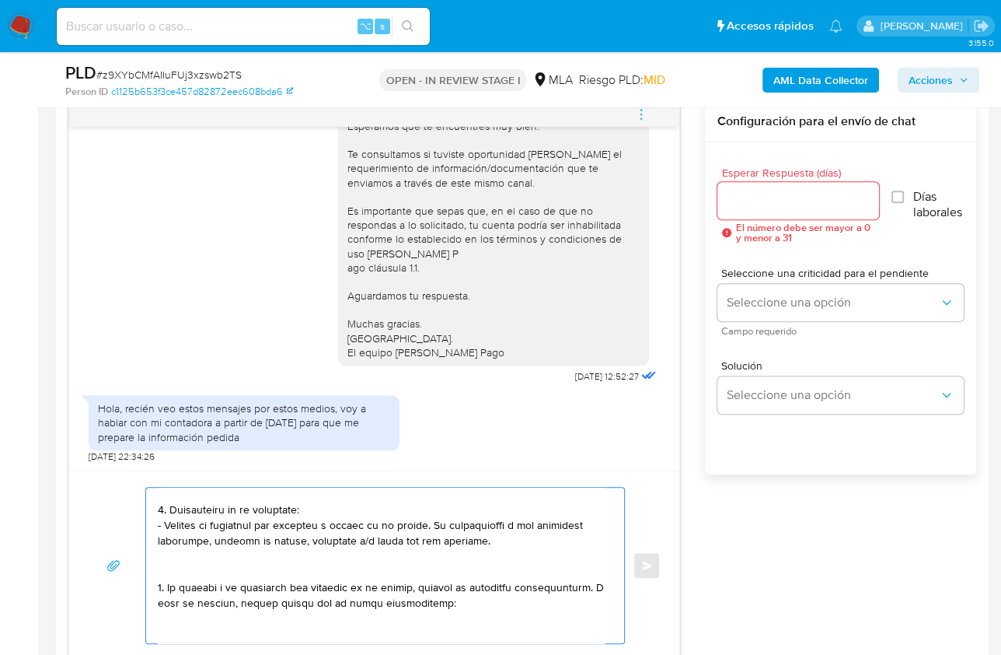
drag, startPoint x: 479, startPoint y: 540, endPoint x: 153, endPoint y: 502, distance: 327.9
click at [153, 502] on div at bounding box center [381, 565] width 470 height 156
click at [163, 561] on textarea at bounding box center [381, 565] width 447 height 156
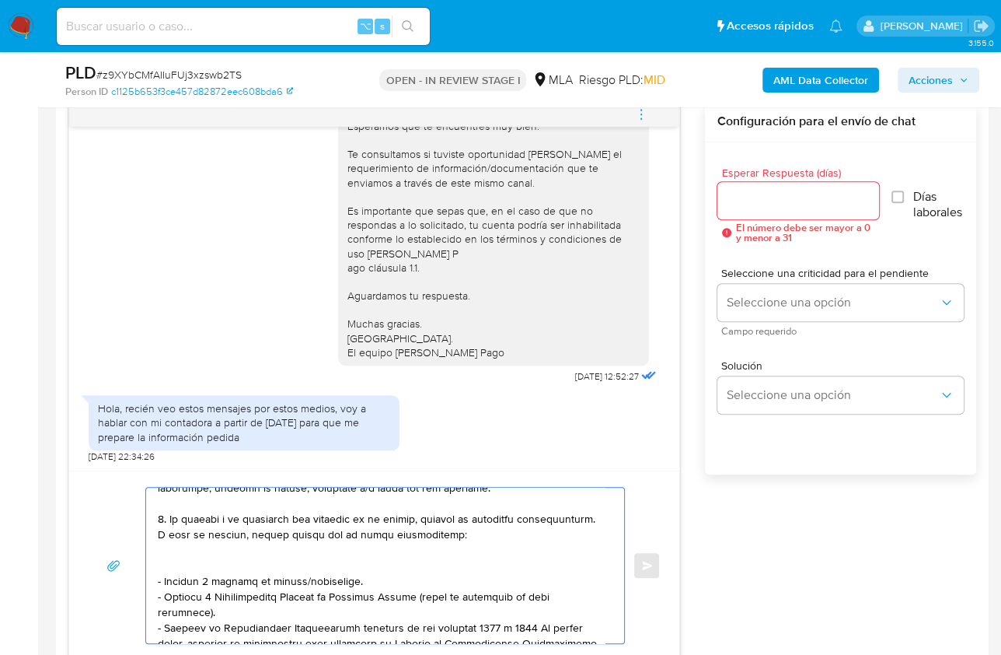
scroll to position [128, 0]
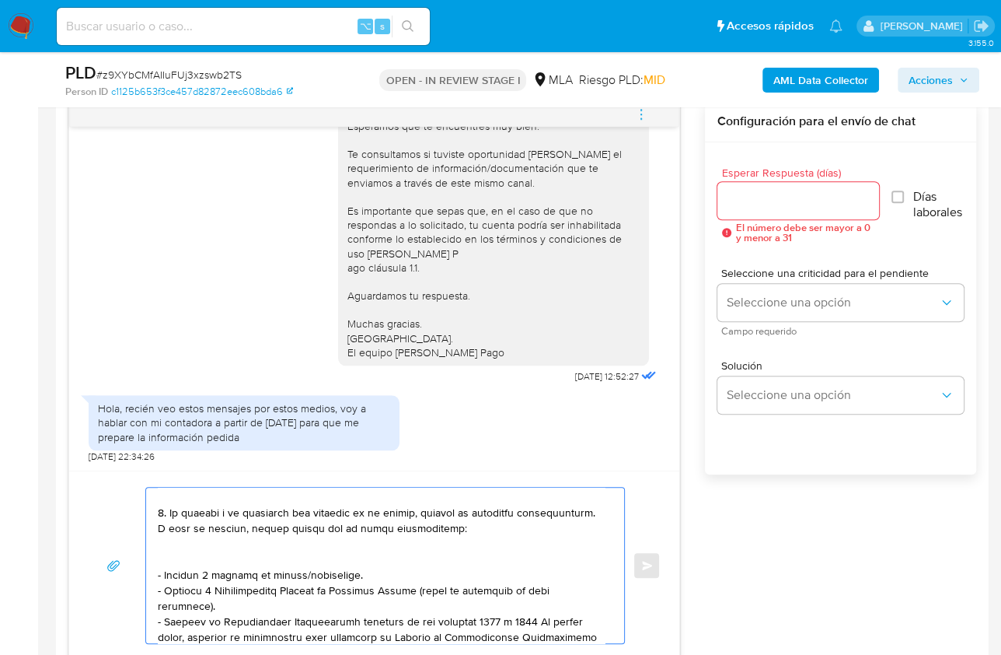
click at [206, 560] on textarea at bounding box center [381, 565] width 447 height 156
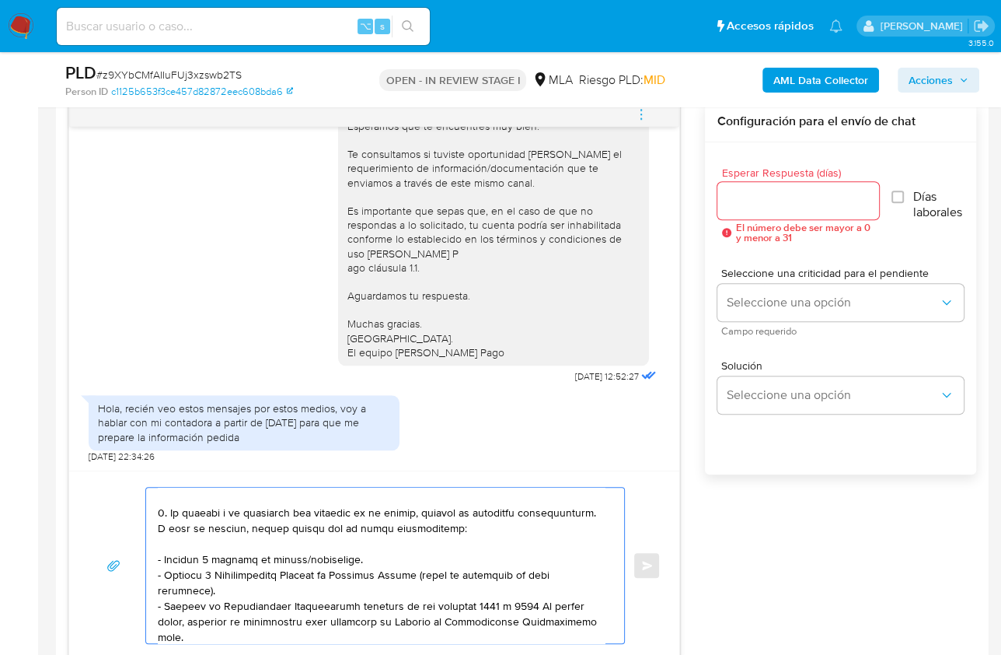
drag, startPoint x: 157, startPoint y: 573, endPoint x: 216, endPoint y: 583, distance: 59.9
click at [216, 583] on textarea at bounding box center [381, 565] width 447 height 156
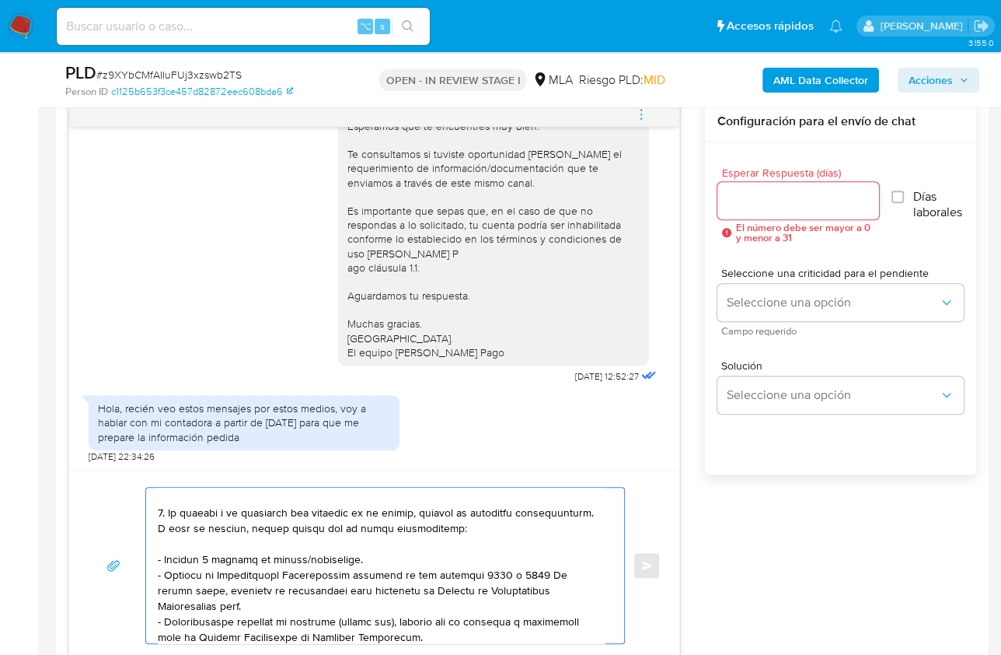
click at [191, 603] on textarea at bounding box center [381, 565] width 447 height 156
paste textarea "[URL][DOMAIN_NAME]"
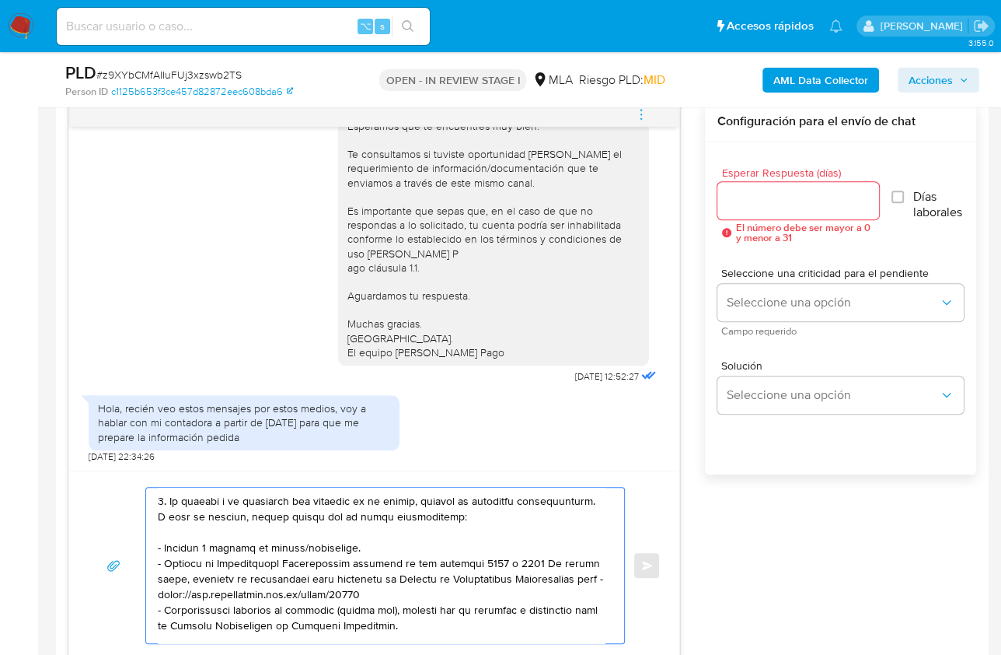
scroll to position [141, 0]
drag, startPoint x: 393, startPoint y: 625, endPoint x: 154, endPoint y: 603, distance: 240.5
click at [154, 603] on div at bounding box center [381, 565] width 470 height 156
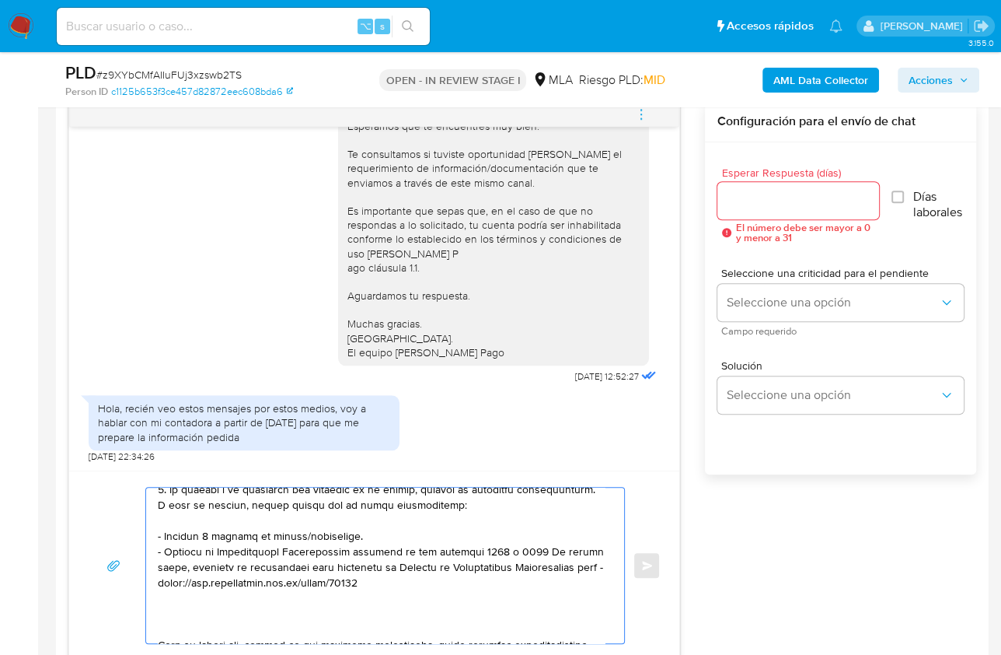
scroll to position [156, 0]
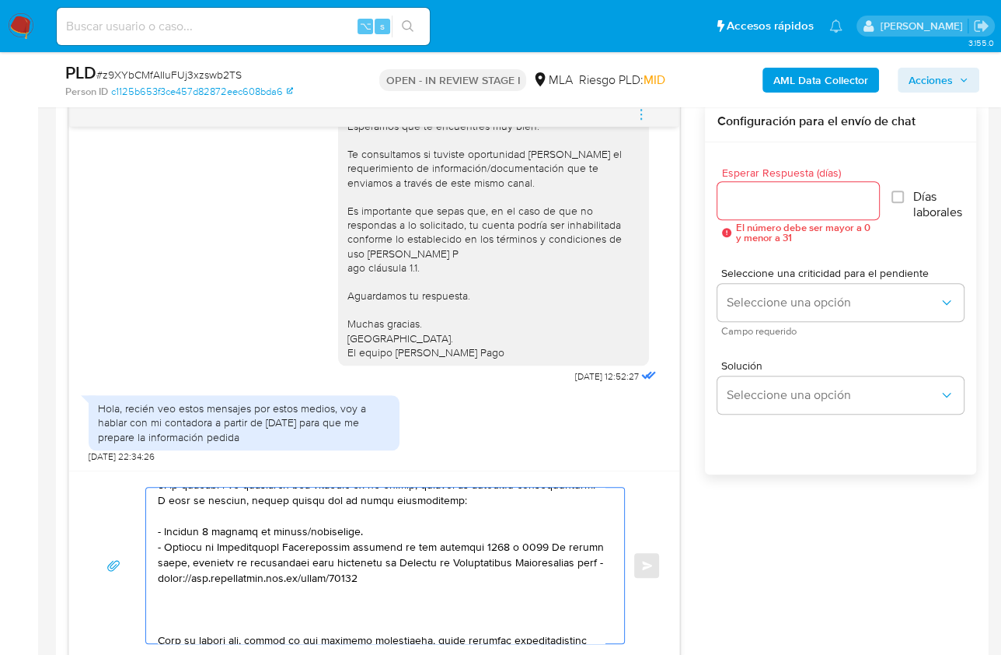
click at [165, 620] on textarea at bounding box center [381, 565] width 447 height 156
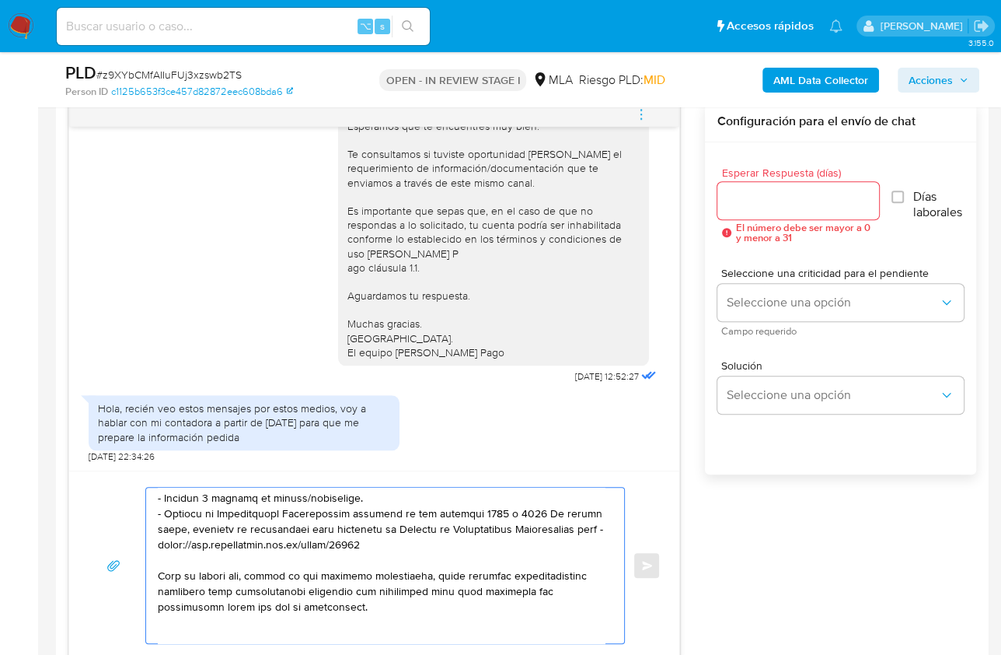
scroll to position [202, 0]
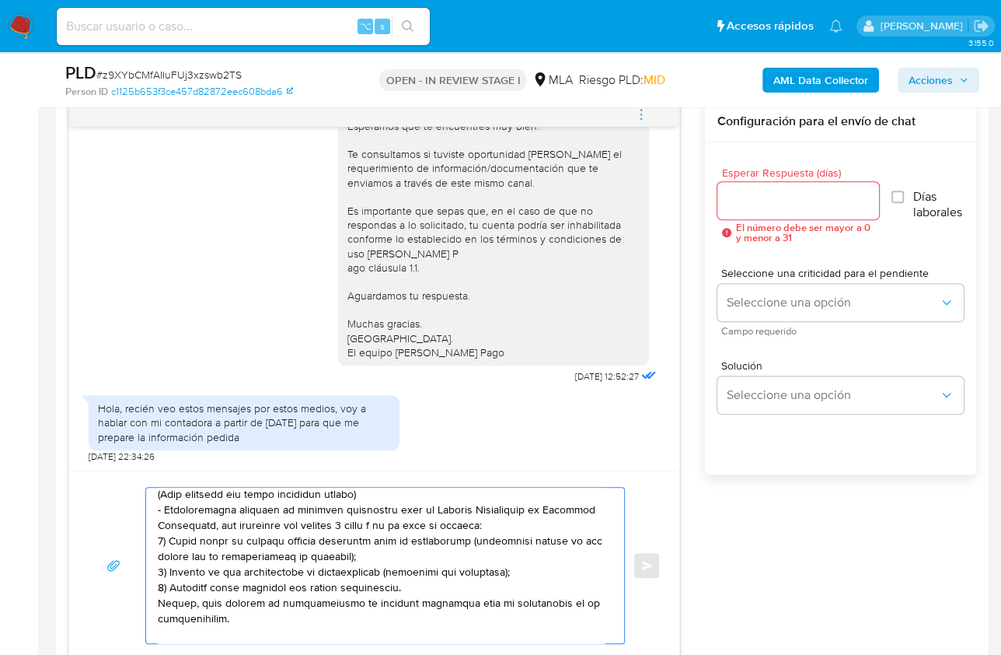
drag, startPoint x: 200, startPoint y: 619, endPoint x: 281, endPoint y: 617, distance: 81.7
click at [281, 617] on textarea at bounding box center [381, 565] width 447 height 156
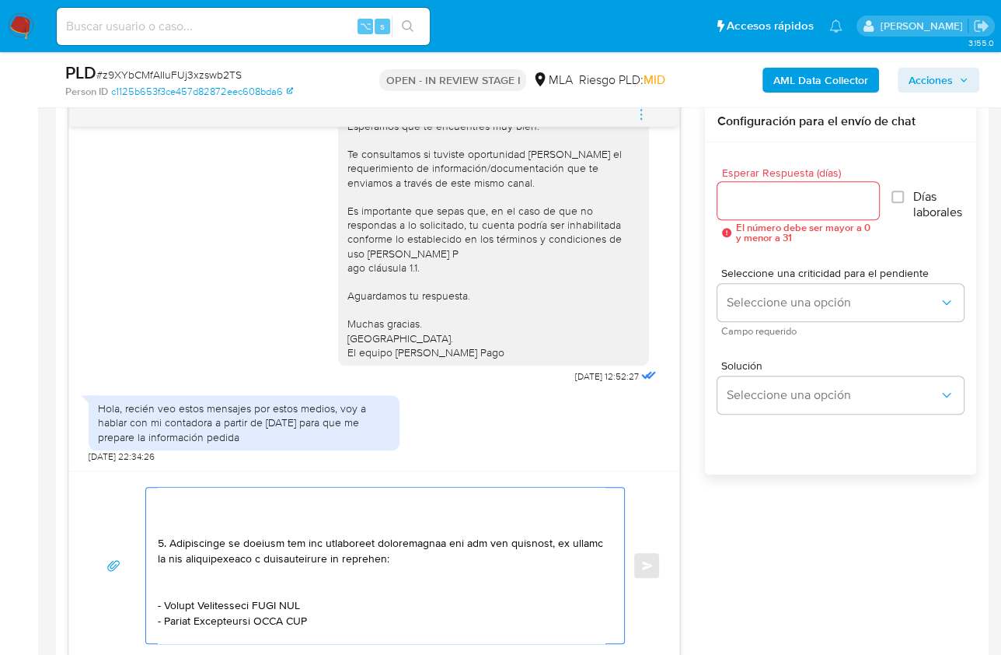
click at [182, 523] on textarea at bounding box center [381, 565] width 447 height 156
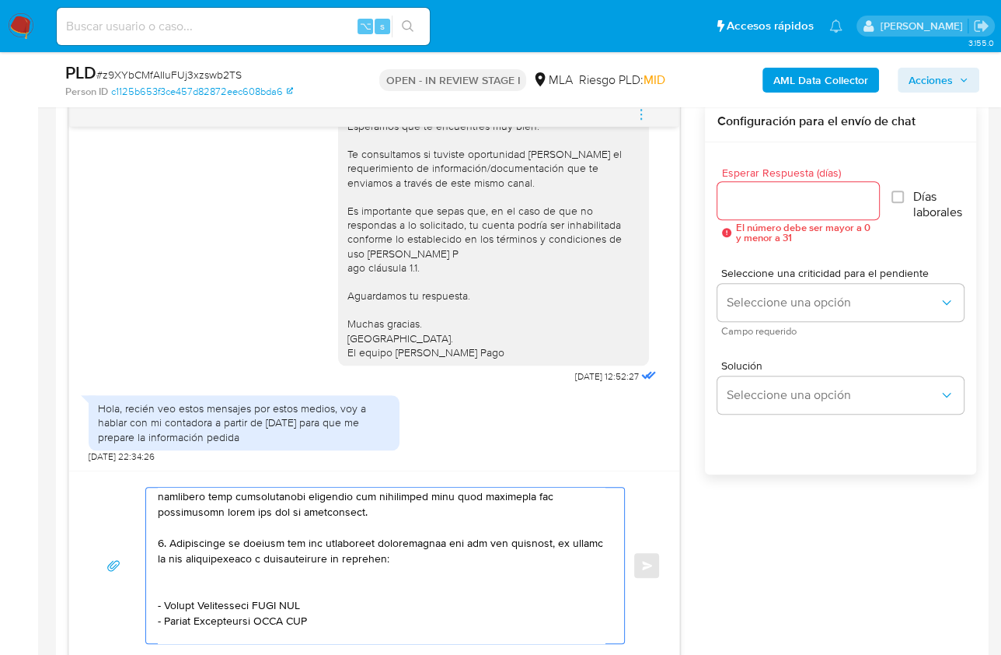
scroll to position [299, 0]
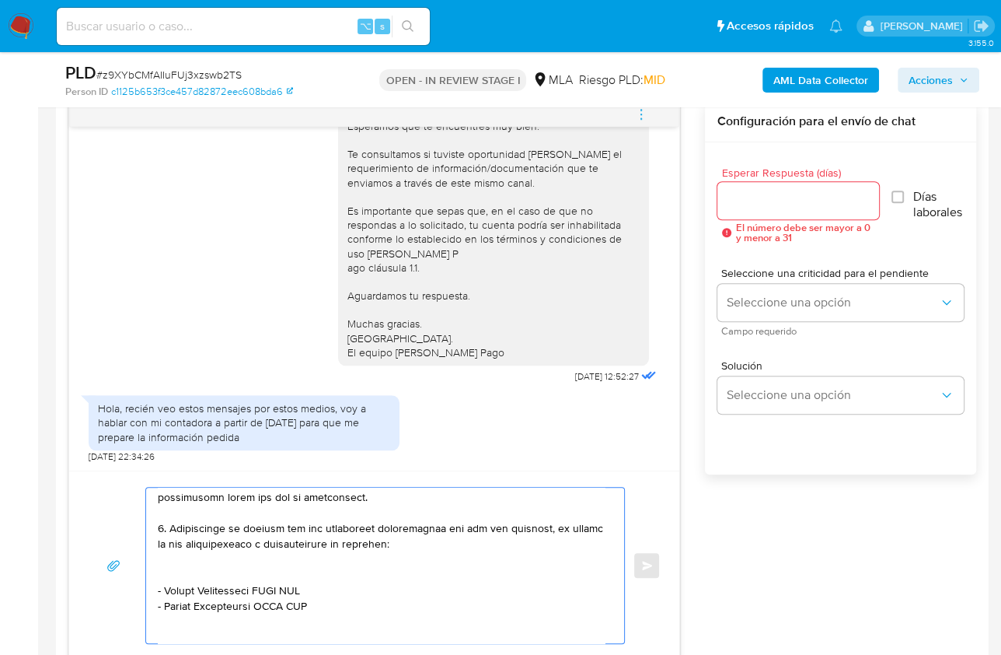
click at [235, 573] on textarea at bounding box center [381, 565] width 447 height 156
click at [772, 515] on div "18/08/2025 17:29:51 Hola, Esperamos que te encuentres muy bien. Te consultamos …" at bounding box center [522, 380] width 908 height 559
drag, startPoint x: 164, startPoint y: 572, endPoint x: 261, endPoint y: 575, distance: 97.2
click at [261, 575] on textarea at bounding box center [381, 565] width 447 height 156
paste textarea "Alterplan Solution"
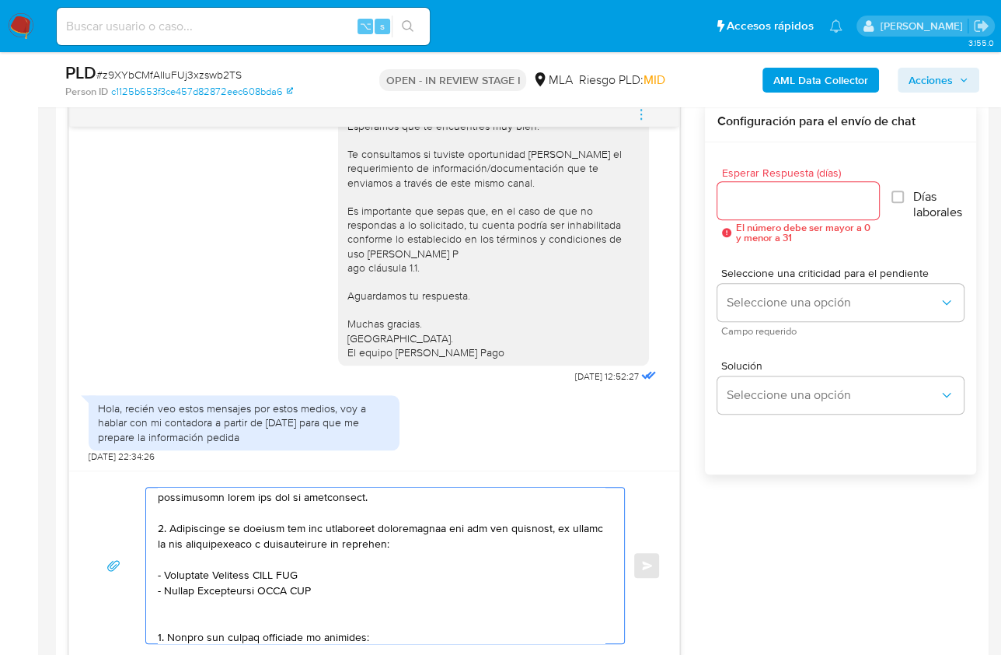
click at [282, 570] on textarea at bounding box center [381, 565] width 447 height 156
paste textarea "30708840889"
drag, startPoint x: 260, startPoint y: 589, endPoint x: 166, endPoint y: 592, distance: 94.1
click at [166, 592] on textarea at bounding box center [381, 565] width 447 height 156
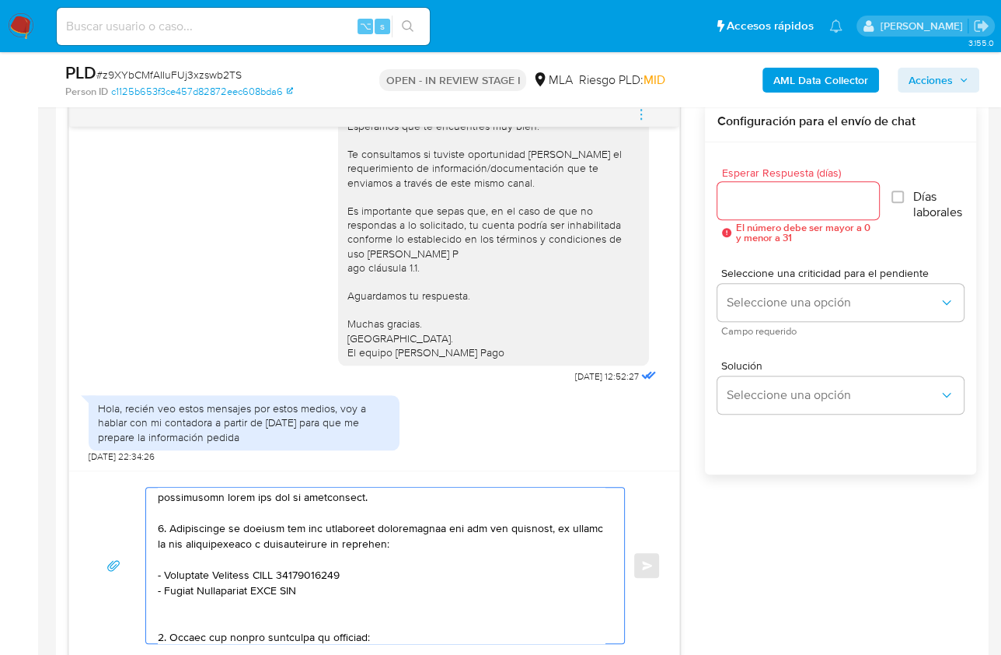
paste textarea "D Y R SISTEMAS SRL"
click at [308, 589] on textarea at bounding box center [381, 565] width 447 height 156
paste textarea "30716846829"
drag, startPoint x: 313, startPoint y: 588, endPoint x: 154, endPoint y: 588, distance: 159.4
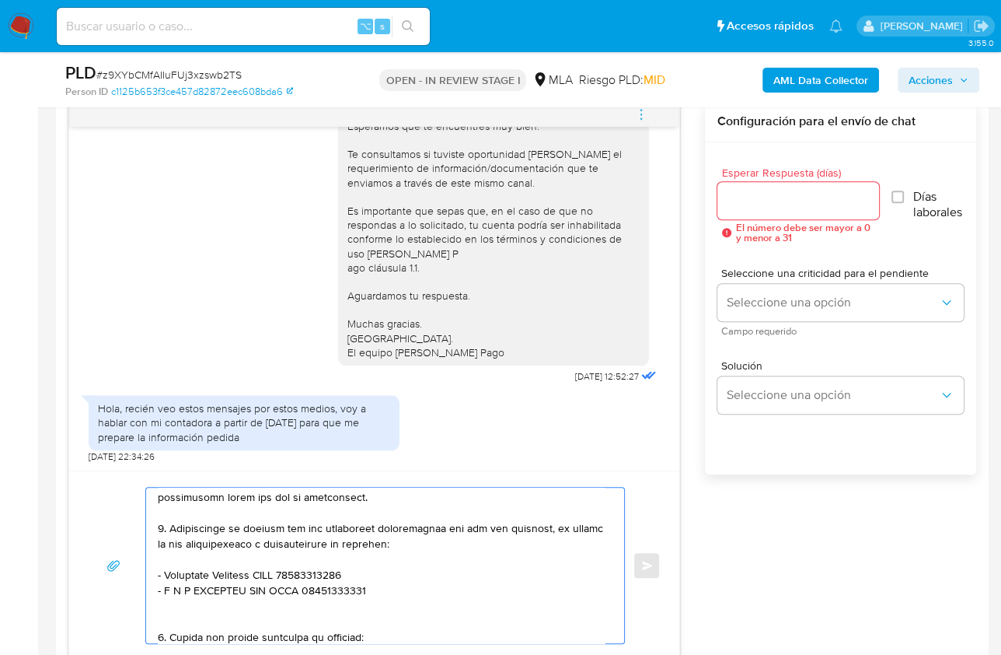
click at [154, 588] on div at bounding box center [381, 565] width 470 height 156
click at [180, 610] on textarea at bounding box center [381, 565] width 447 height 156
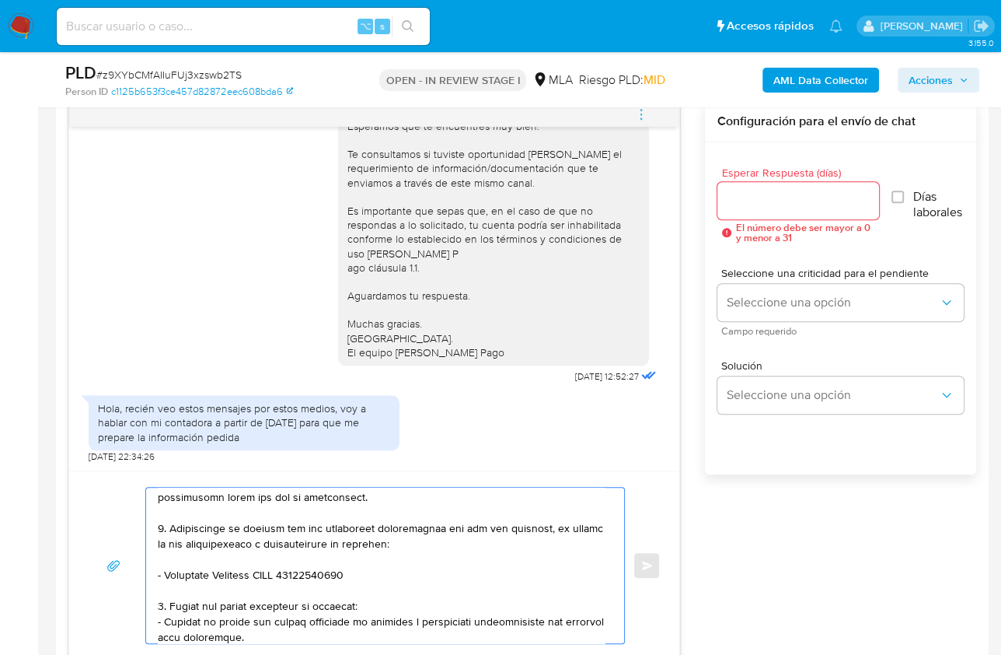
drag, startPoint x: 294, startPoint y: 632, endPoint x: 251, endPoint y: 609, distance: 48.7
click at [153, 609] on div at bounding box center [381, 565] width 470 height 156
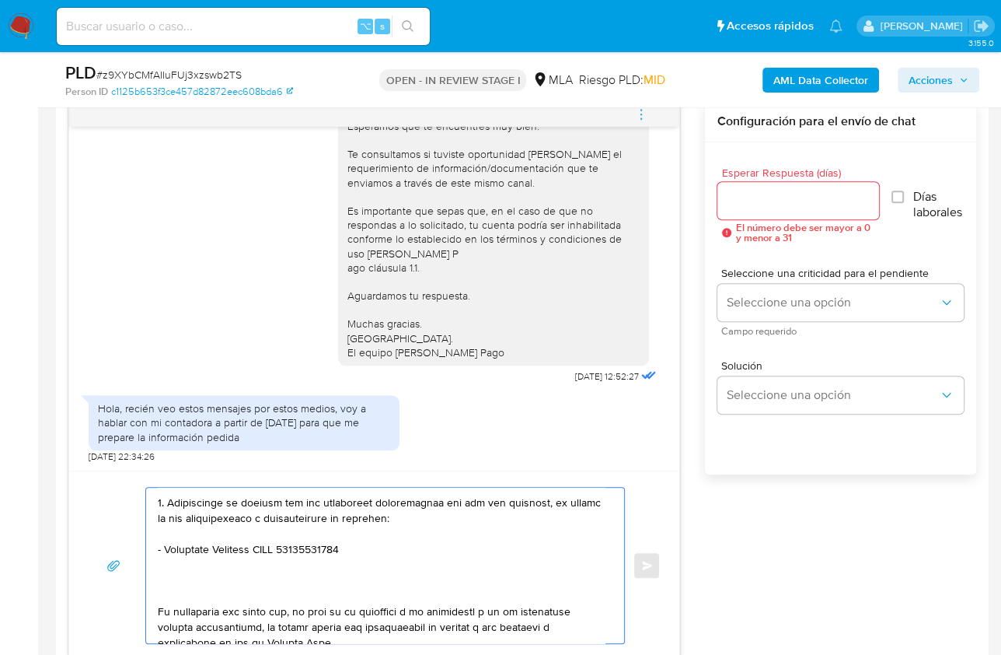
scroll to position [315, 0]
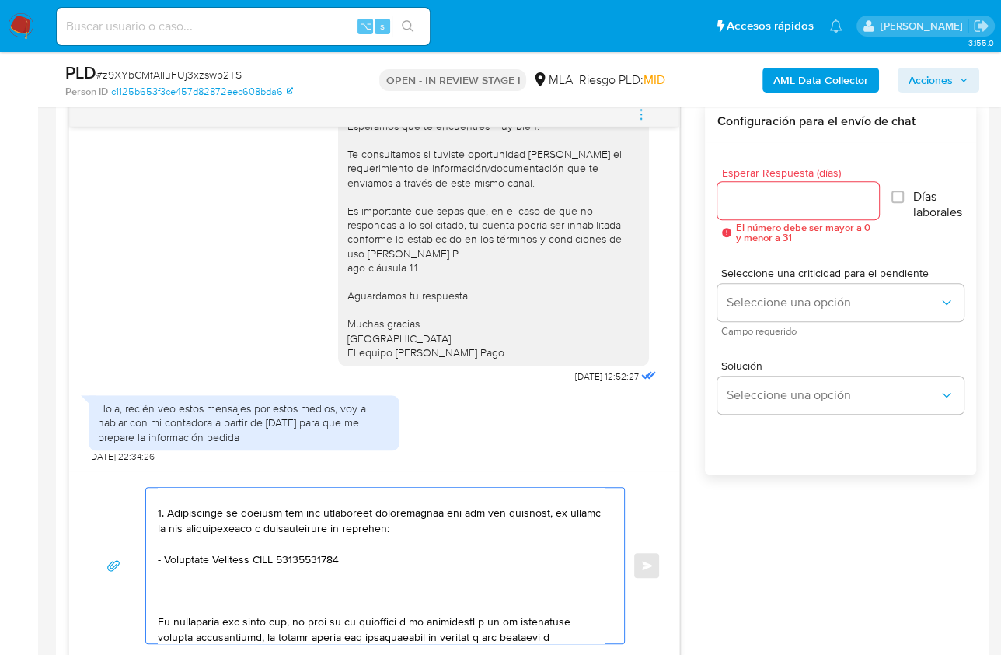
paste textarea "3. Notamos un incremento en tu operatoria e ingresos en noviembre 2024. ¿Podría…"
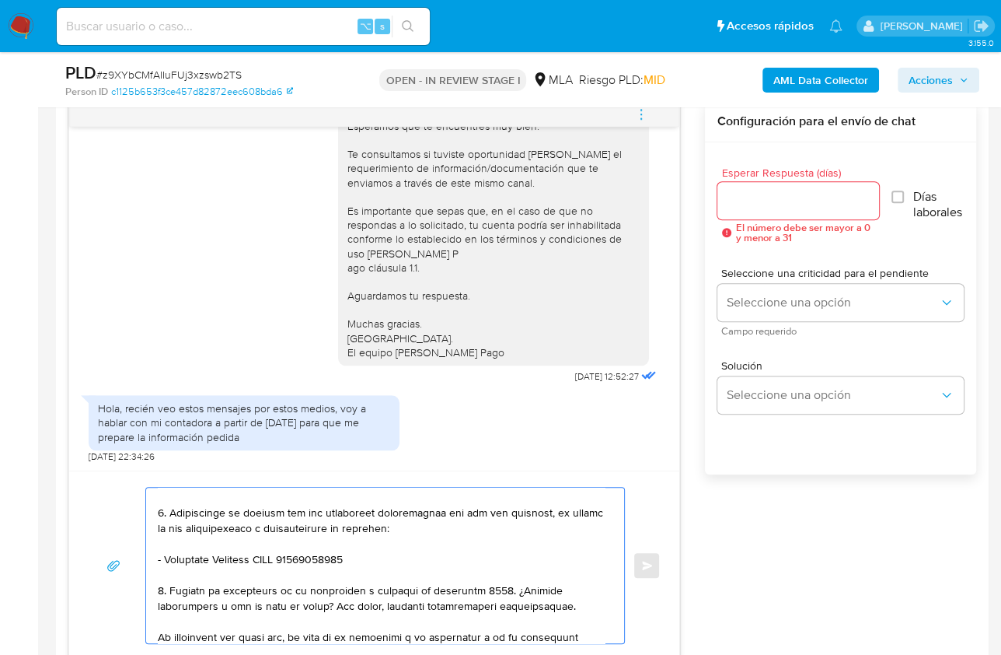
click at [458, 587] on textarea at bounding box center [381, 565] width 447 height 156
drag, startPoint x: 508, startPoint y: 587, endPoint x: 434, endPoint y: 589, distance: 74.7
click at [434, 589] on textarea at bounding box center [381, 565] width 447 height 156
click at [485, 589] on textarea at bounding box center [381, 565] width 447 height 156
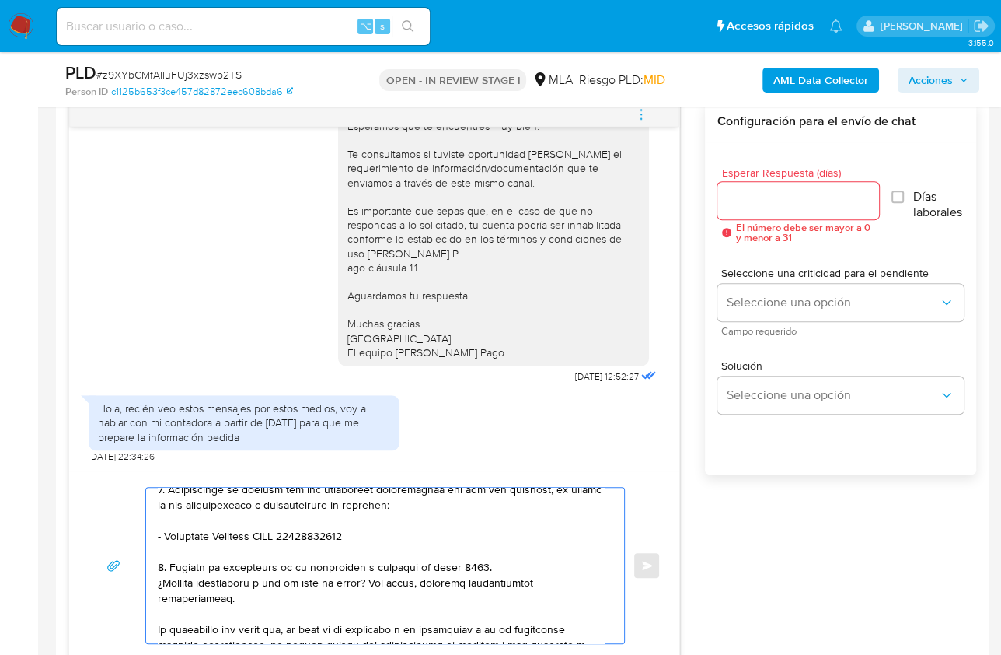
scroll to position [340, 0]
click at [165, 564] on textarea at bounding box center [381, 565] width 447 height 156
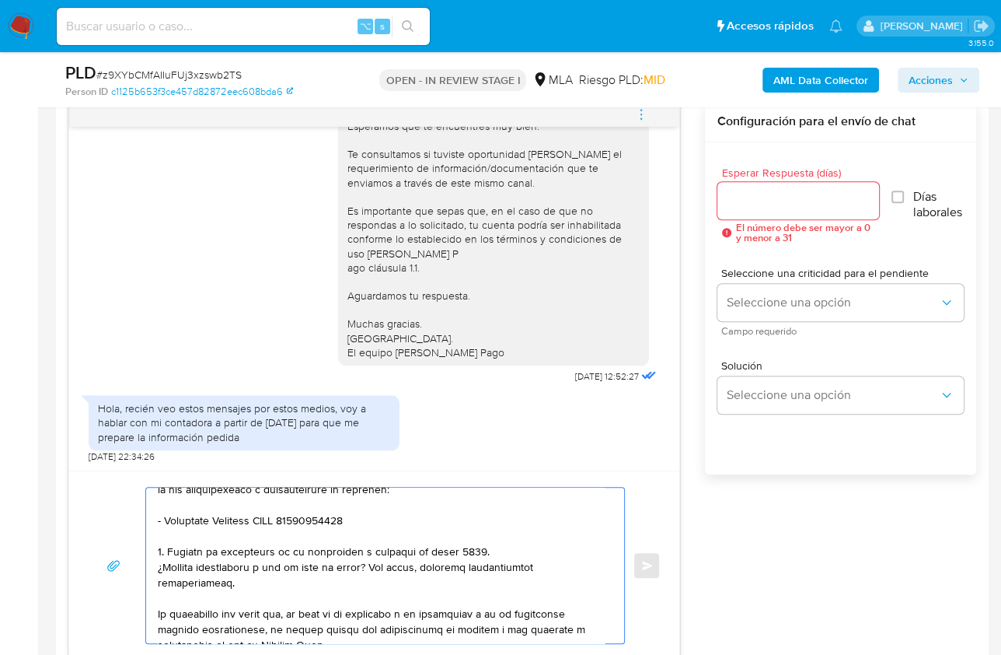
scroll to position [360, 0]
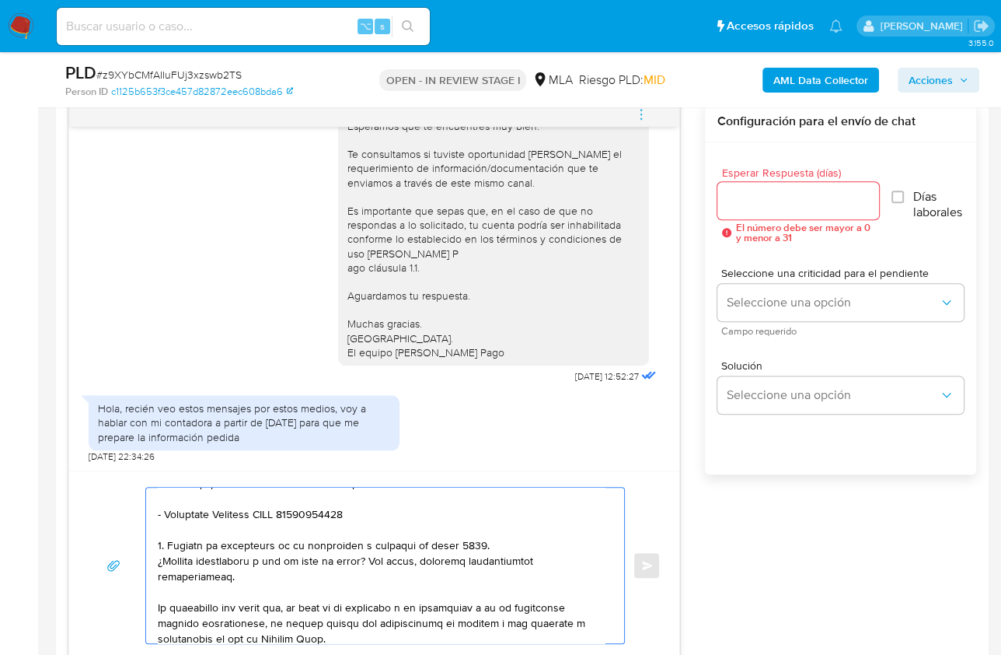
click at [379, 566] on textarea at bounding box center [381, 565] width 447 height 156
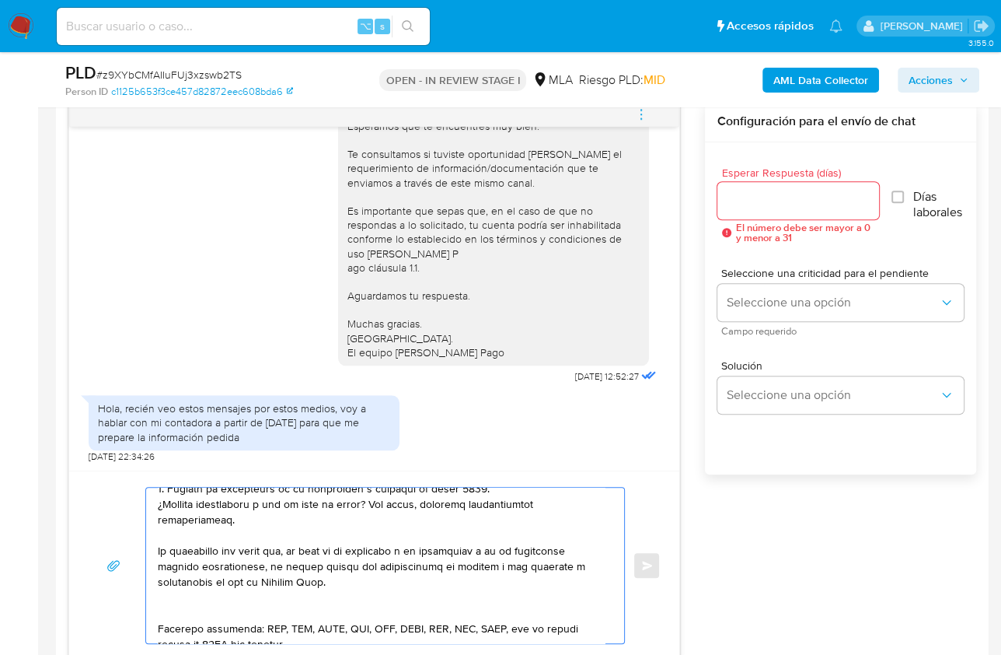
scroll to position [422, 0]
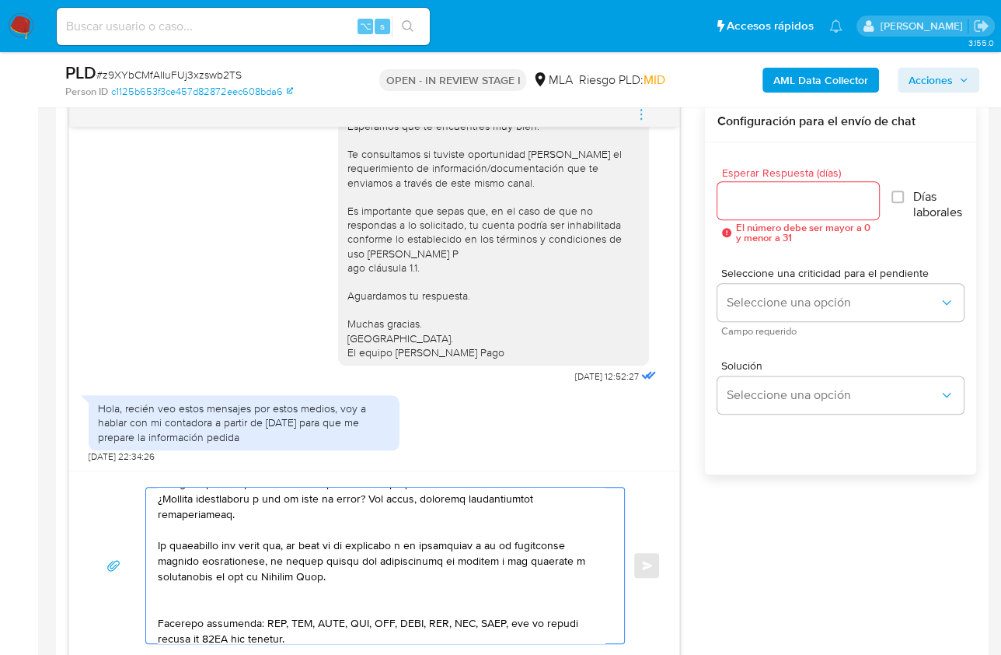
click at [266, 605] on textarea at bounding box center [381, 565] width 447 height 156
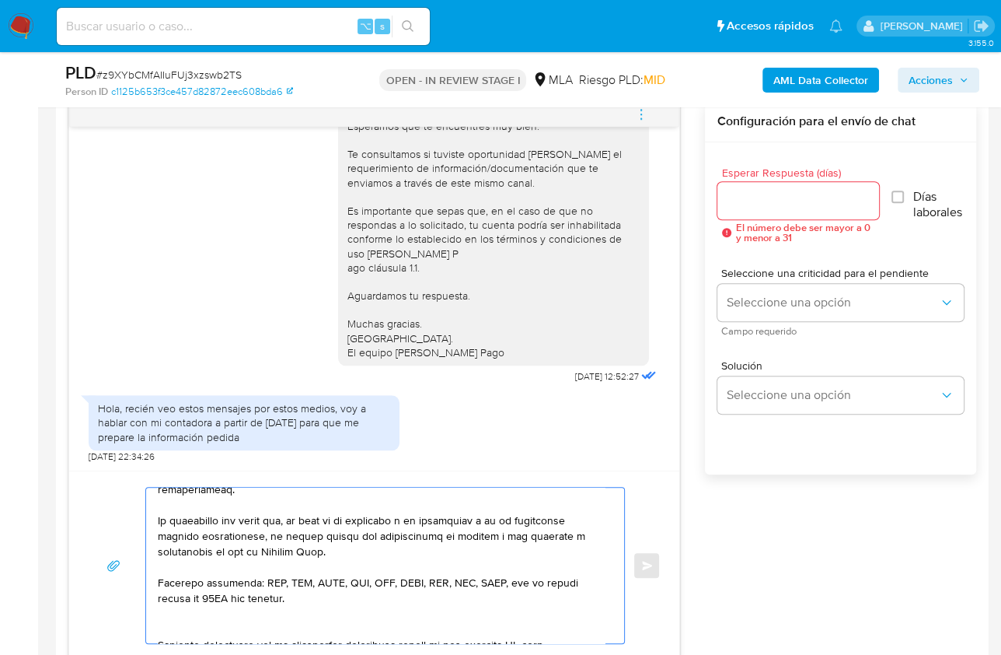
scroll to position [449, 0]
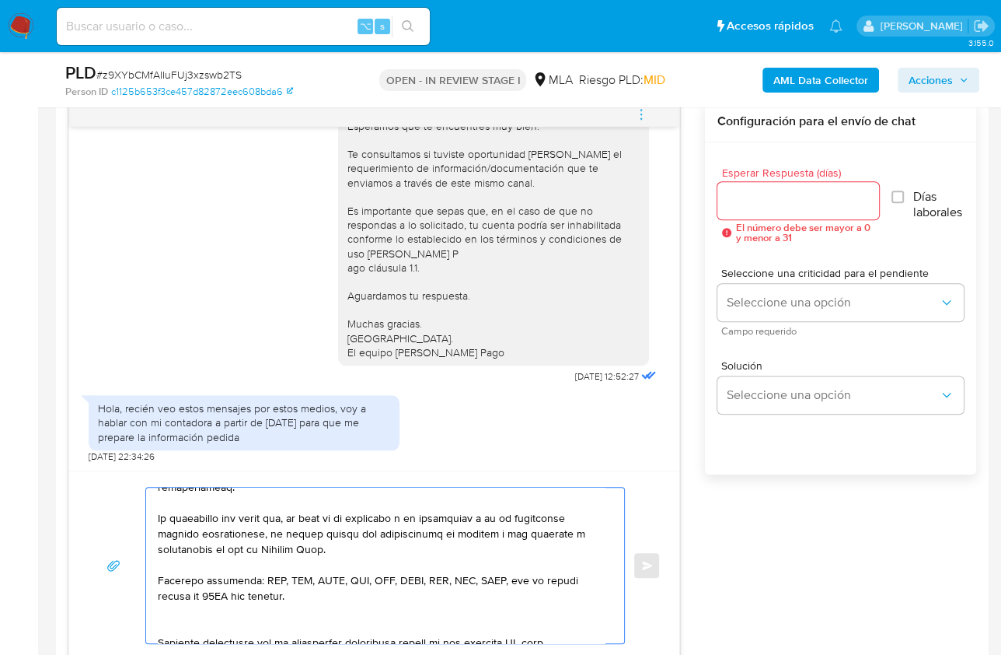
click at [183, 624] on textarea at bounding box center [381, 565] width 447 height 156
drag, startPoint x: 572, startPoint y: 625, endPoint x: 468, endPoint y: 619, distance: 104.4
click at [463, 626] on textarea at bounding box center [381, 565] width 447 height 156
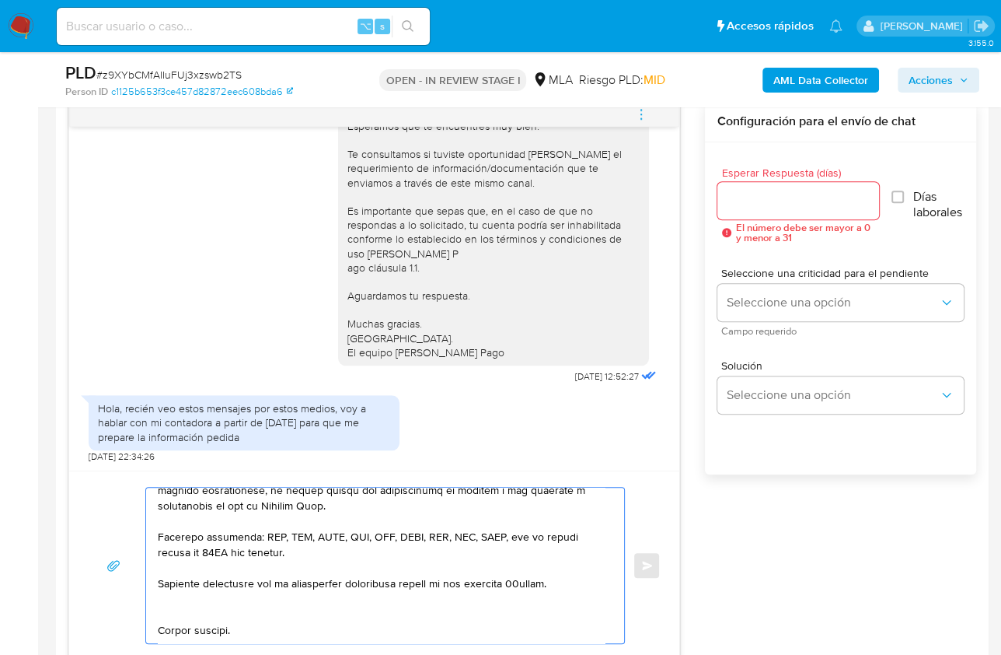
click at [165, 610] on textarea at bounding box center [381, 565] width 447 height 156
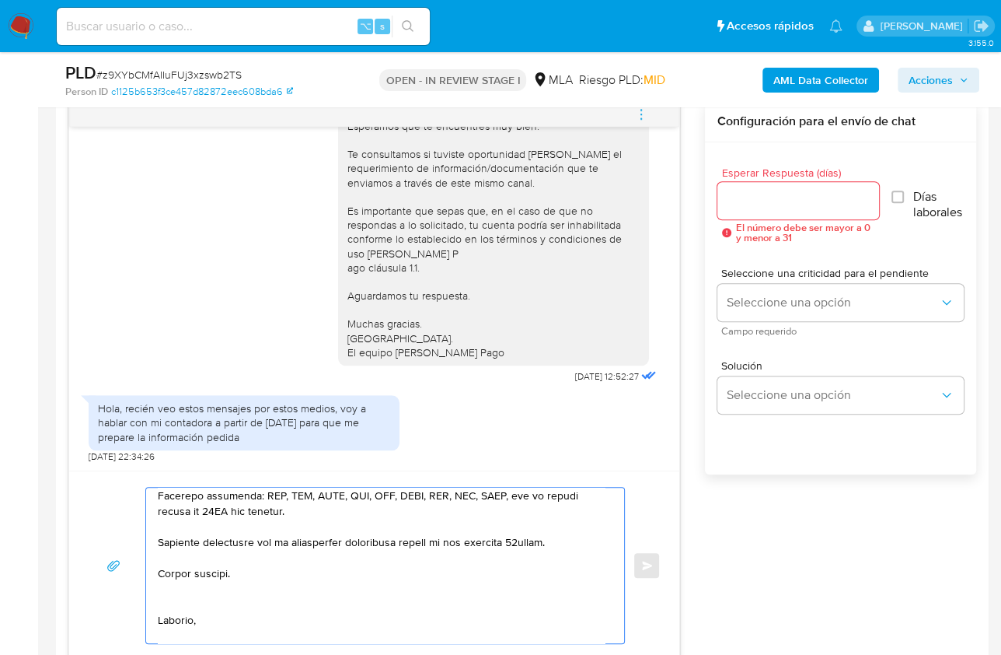
scroll to position [558, 0]
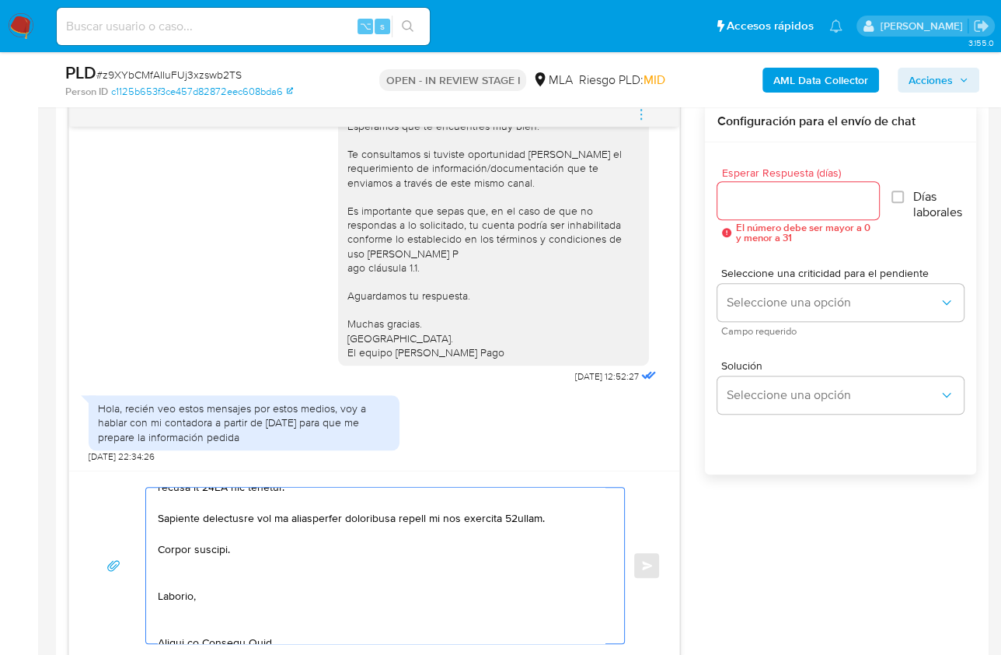
click at [187, 577] on textarea at bounding box center [381, 565] width 447 height 156
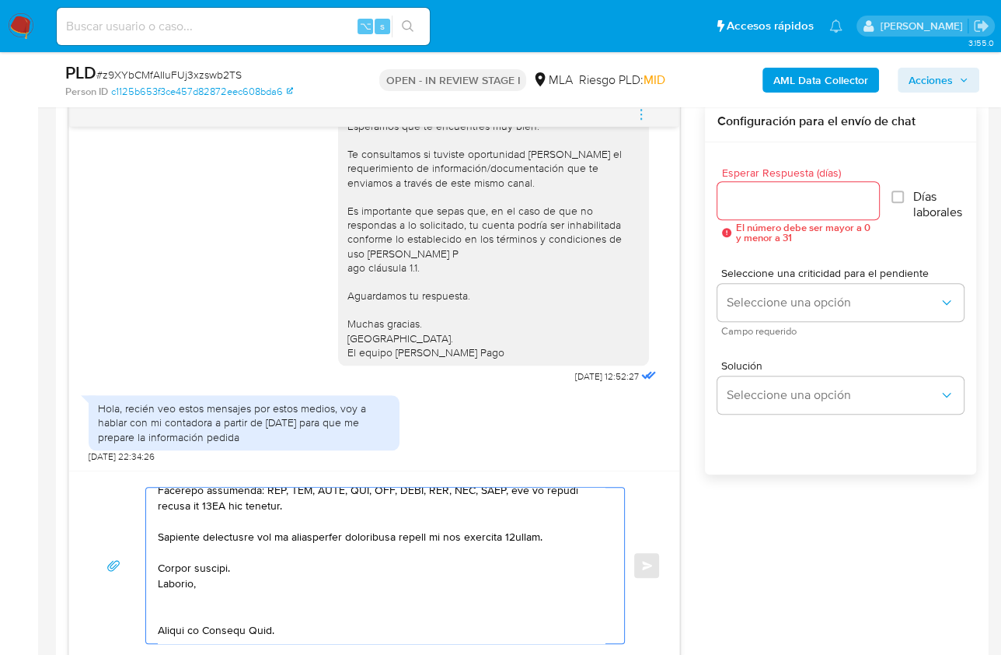
click at [176, 593] on textarea at bounding box center [381, 565] width 447 height 156
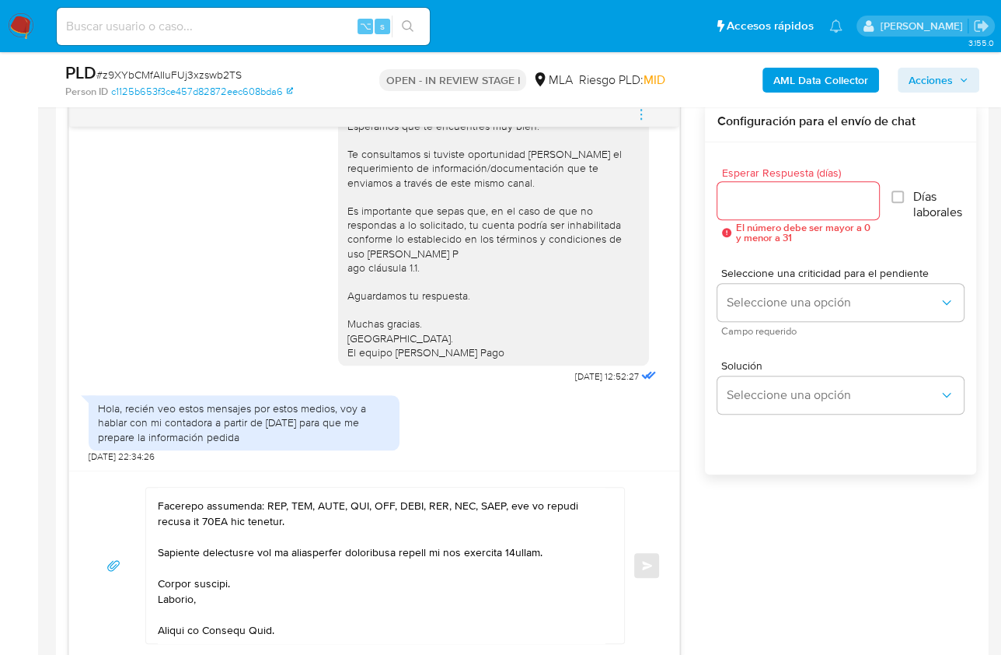
click at [232, 641] on div "Enviar" at bounding box center [374, 564] width 610 height 189
click at [232, 633] on textarea at bounding box center [381, 565] width 447 height 156
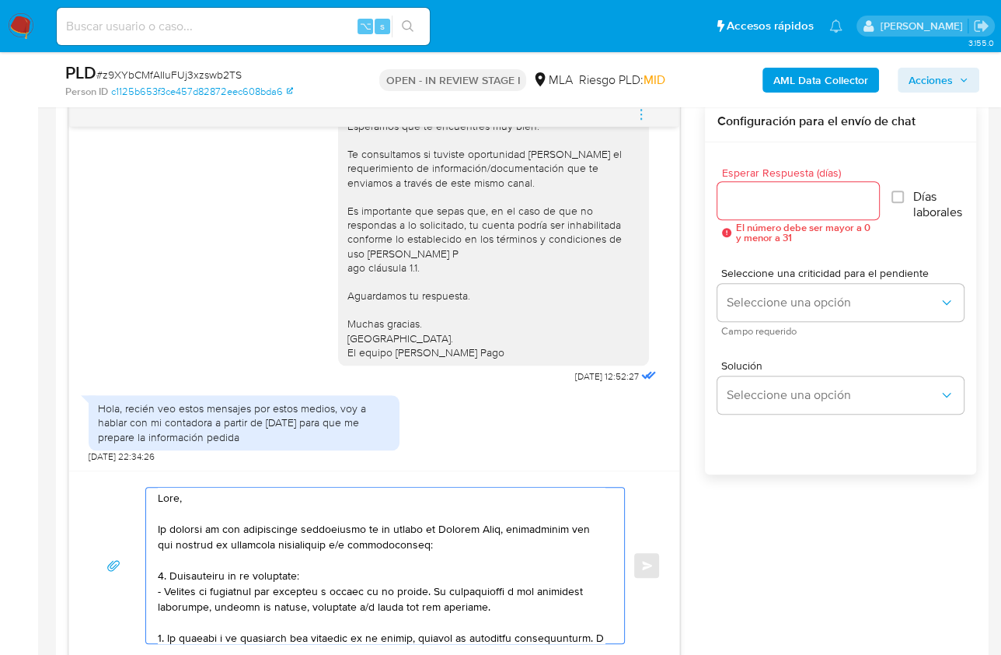
scroll to position [0, 0]
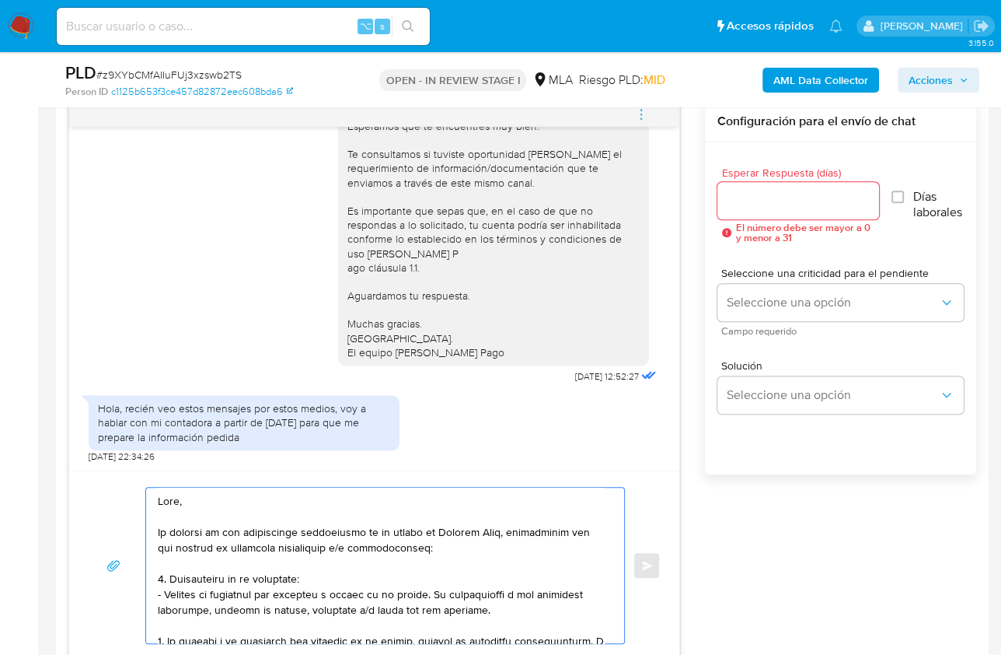
type textarea "Hola, En función de las operaciones registradas en tu cuenta de Mercado Pago, n…"
click at [754, 203] on input "Esperar Respuesta (días)" at bounding box center [799, 200] width 162 height 20
type input "1"
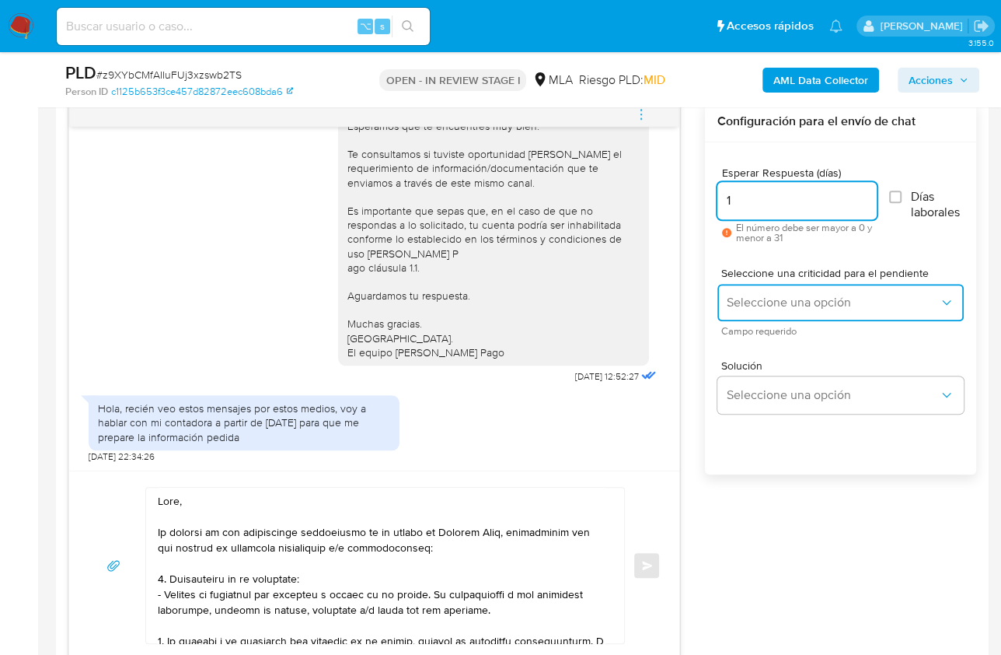
click at [765, 295] on span "Seleccione una opción" at bounding box center [833, 303] width 212 height 16
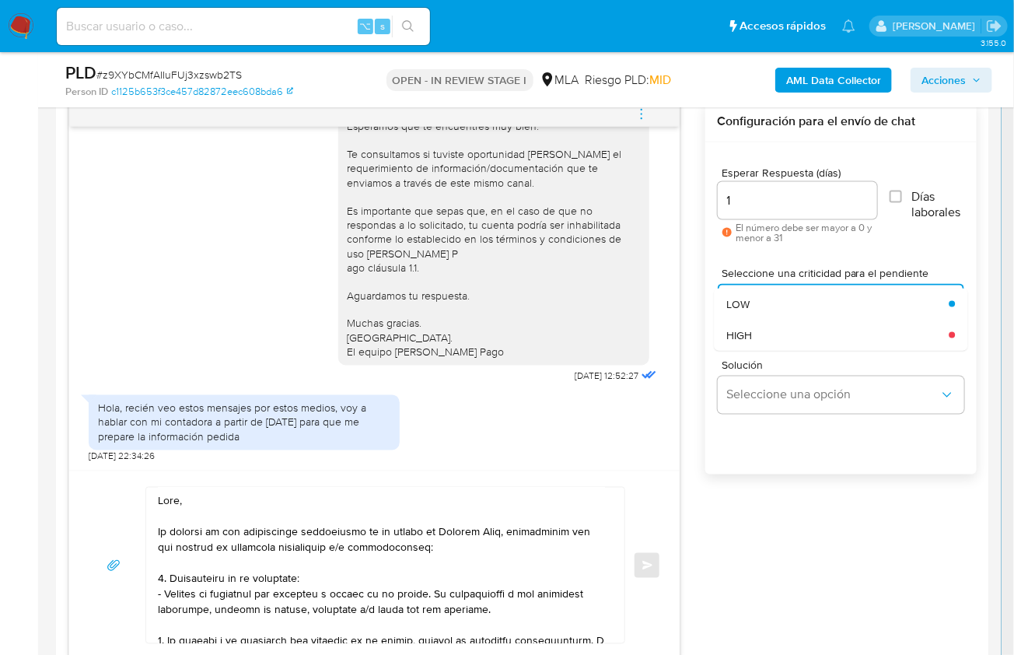
click at [763, 326] on div "HIGH" at bounding box center [832, 335] width 213 height 31
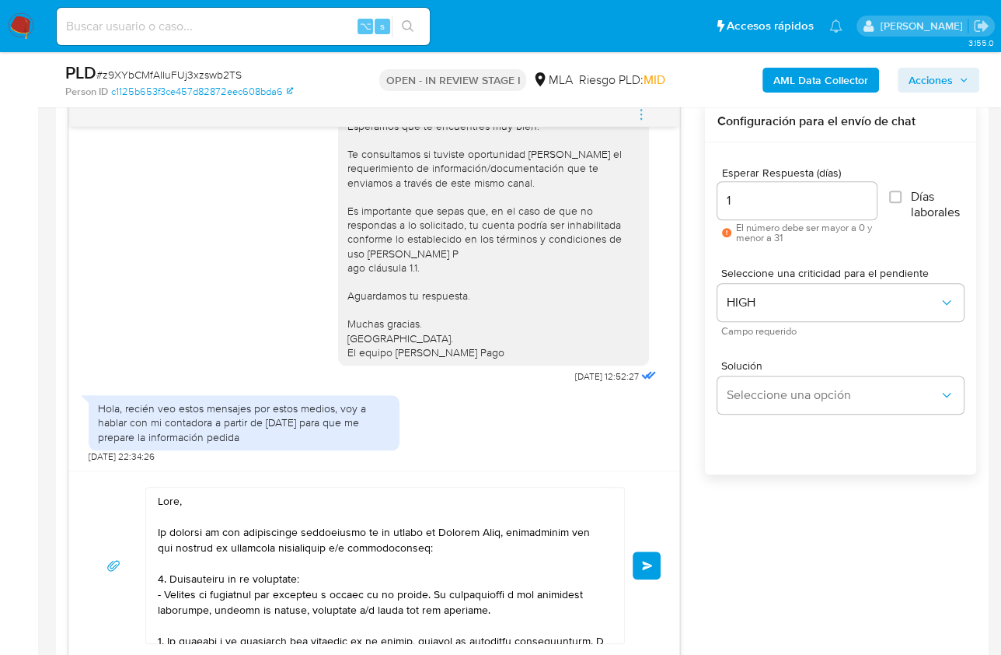
click at [652, 562] on button "Enviar" at bounding box center [647, 565] width 28 height 28
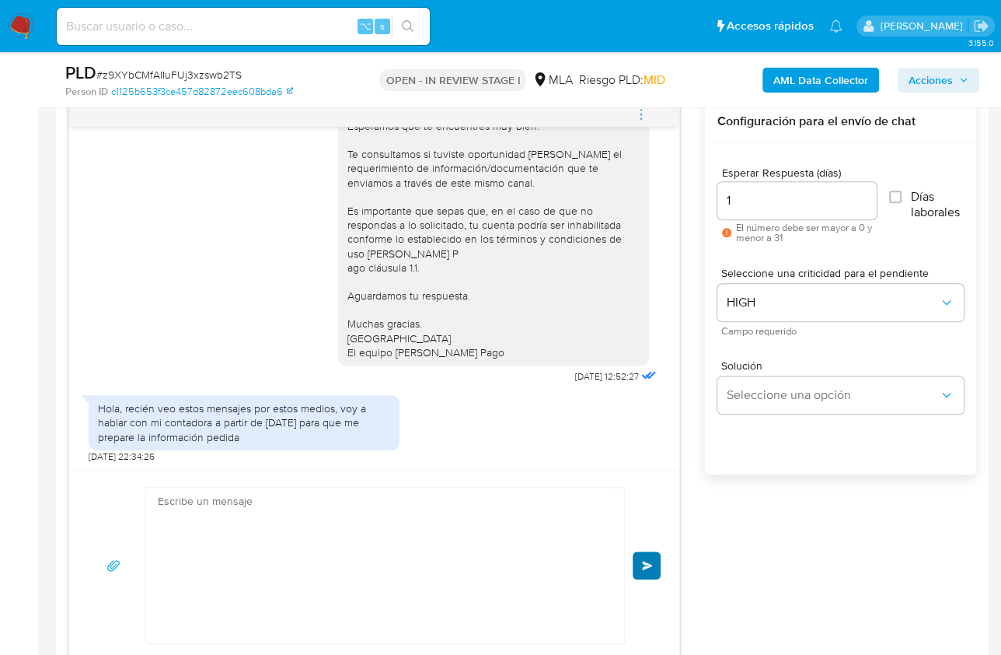
scroll to position [1735, 0]
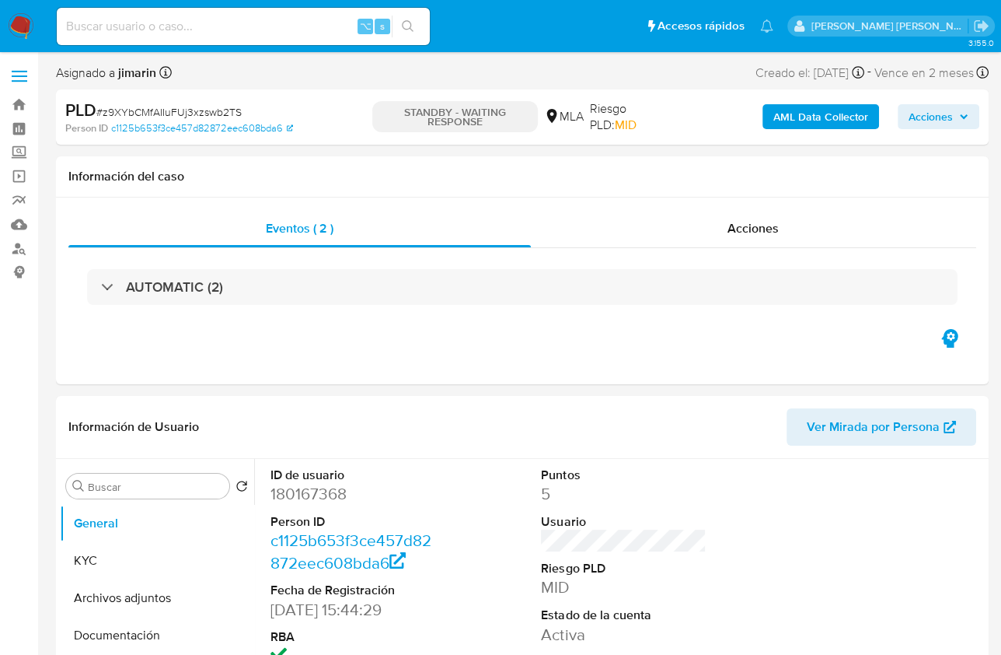
select select "10"
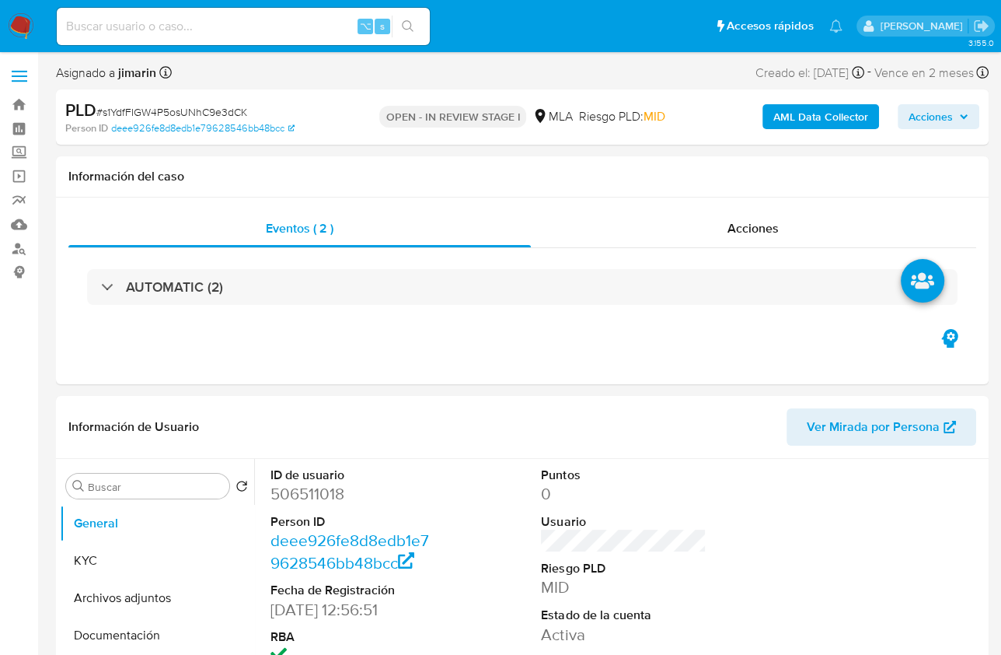
select select "10"
click at [178, 112] on span "# s1YdfFIGW4P5osUNhC9e3dCK" at bounding box center [171, 112] width 151 height 16
copy span "s1YdfFIGW4P5osUNhC9e3dCK"
click at [327, 491] on dd "506511018" at bounding box center [353, 494] width 165 height 22
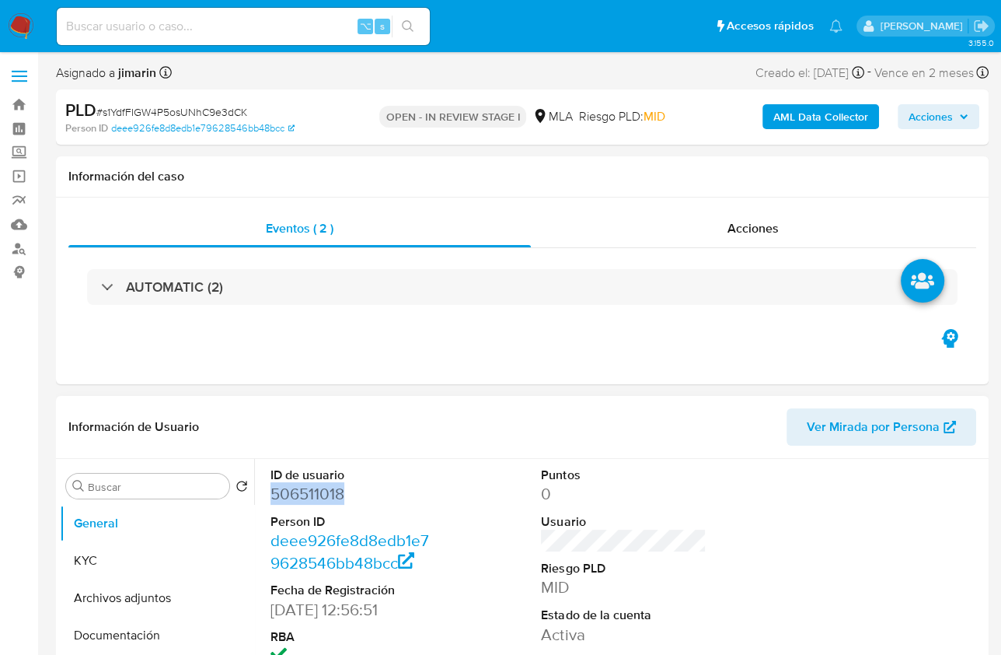
click at [327, 490] on dd "506511018" at bounding box center [353, 494] width 165 height 22
copy dd "506511018"
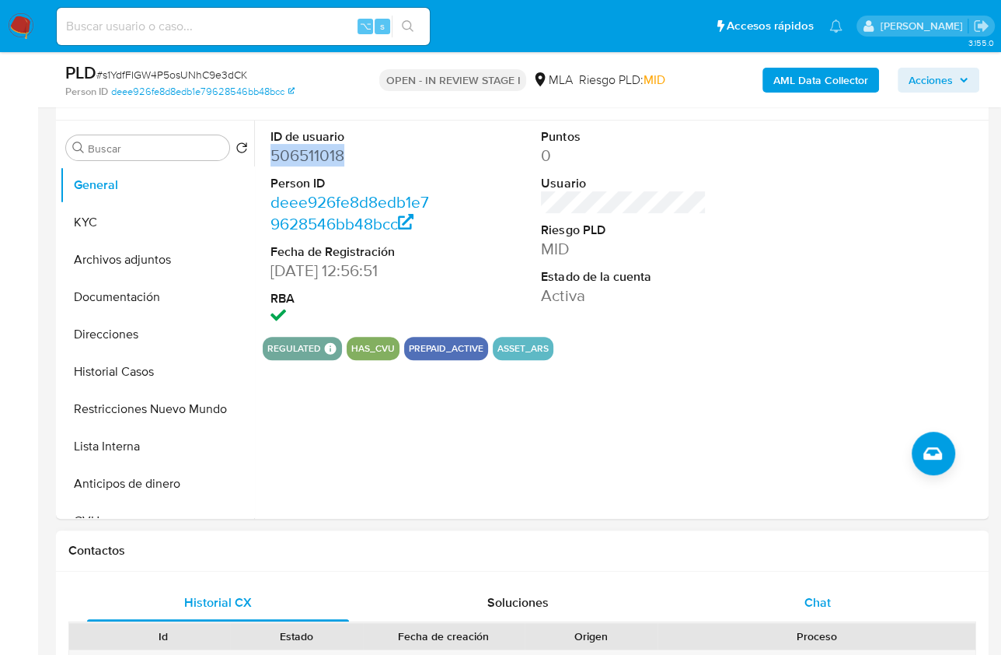
click at [830, 590] on div "Chat" at bounding box center [818, 602] width 262 height 37
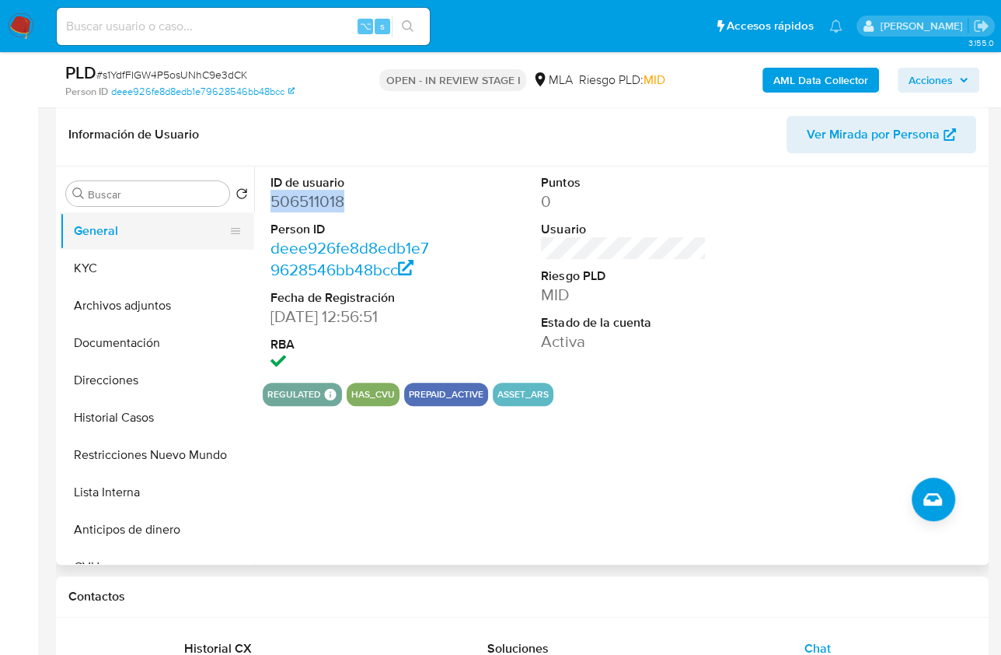
scroll to position [215, 0]
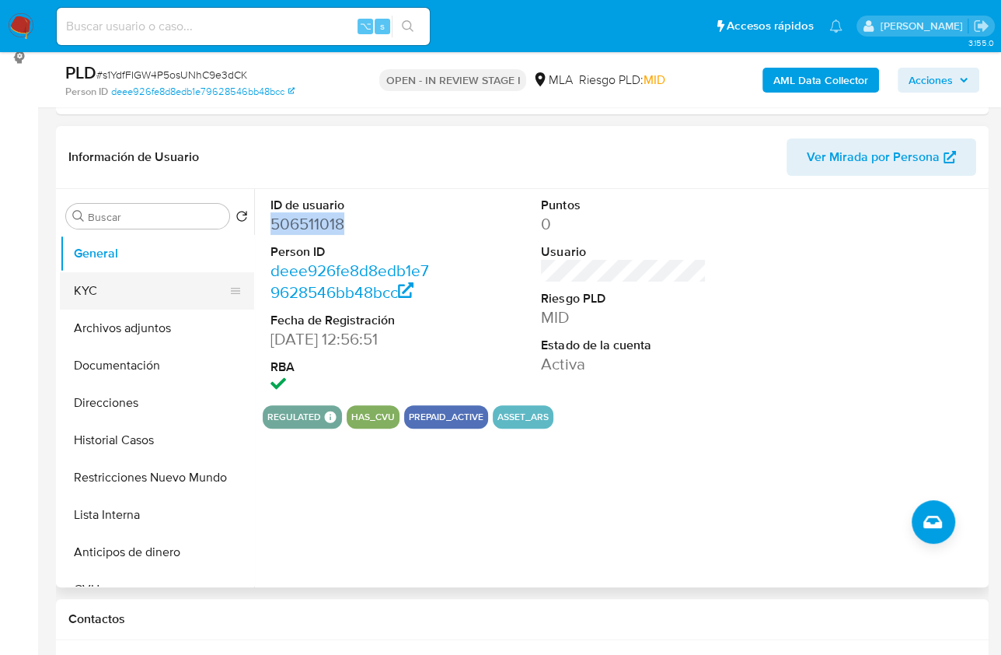
click at [97, 304] on button "KYC" at bounding box center [151, 290] width 182 height 37
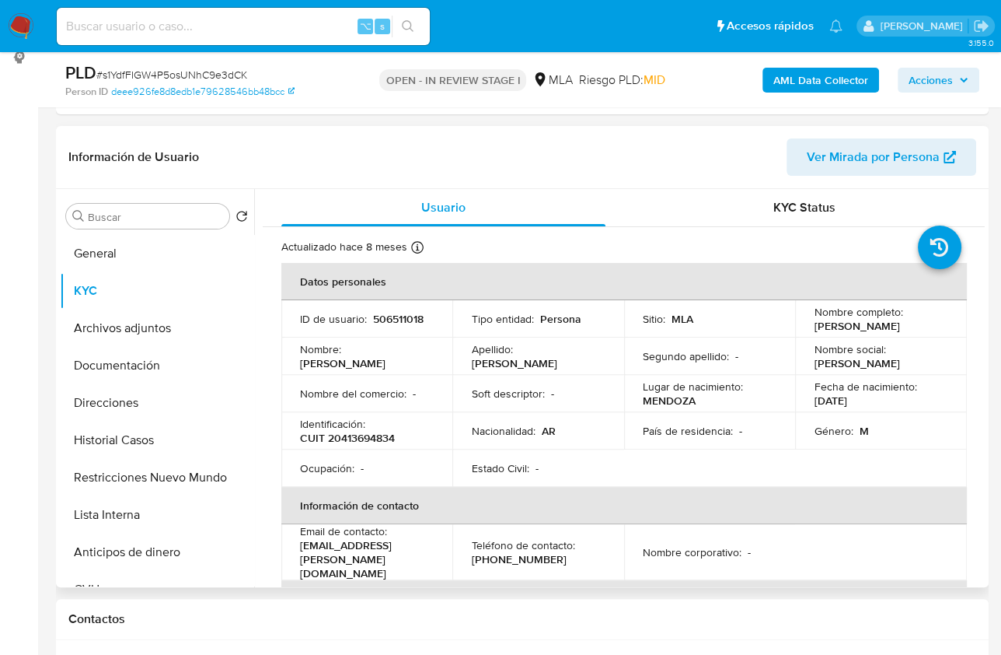
click at [351, 434] on p "CUIT 20413694834" at bounding box center [347, 438] width 95 height 14
copy p "20413694834"
click at [146, 373] on button "Documentación" at bounding box center [151, 365] width 182 height 37
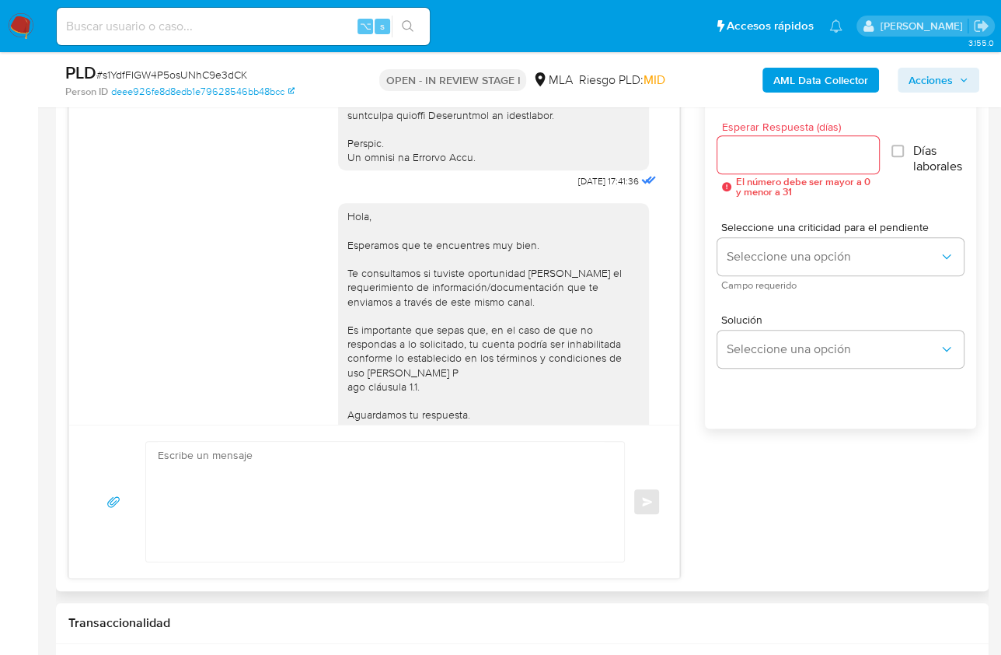
scroll to position [879, 0]
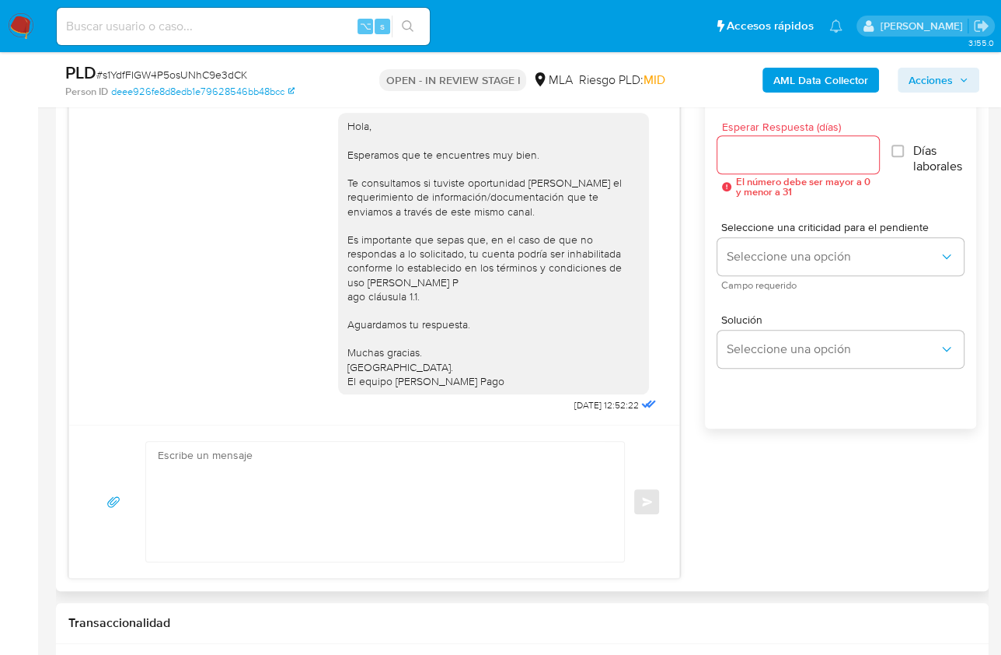
click at [393, 456] on textarea at bounding box center [381, 502] width 447 height 120
paste textarea "Lore , Ip dolorsi am con adipiscinge seddoeiusmo te in utlabo et Dolorem Aliq, …"
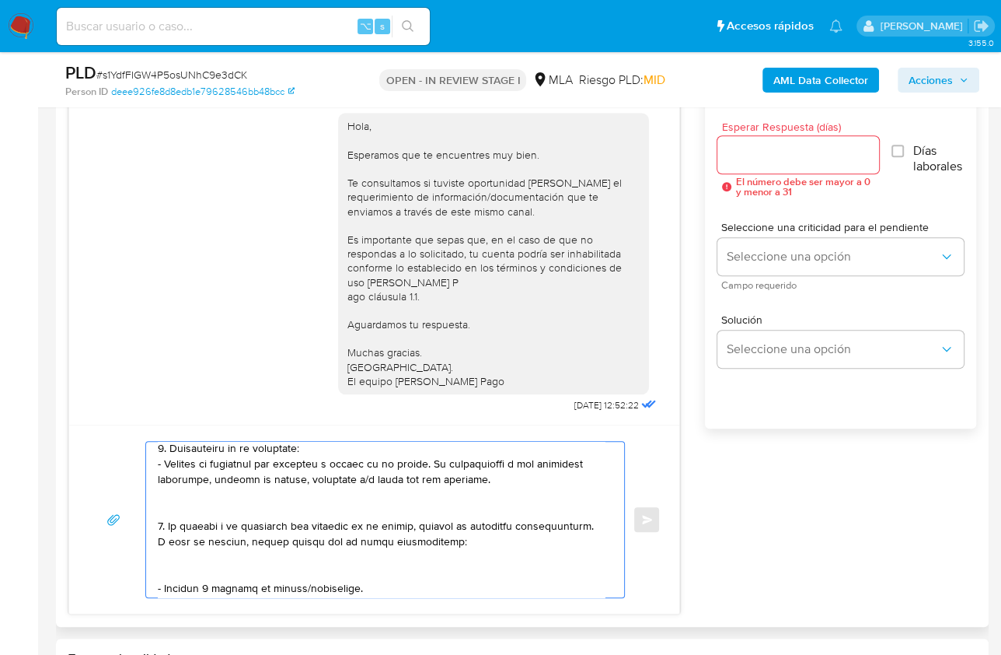
scroll to position [0, 0]
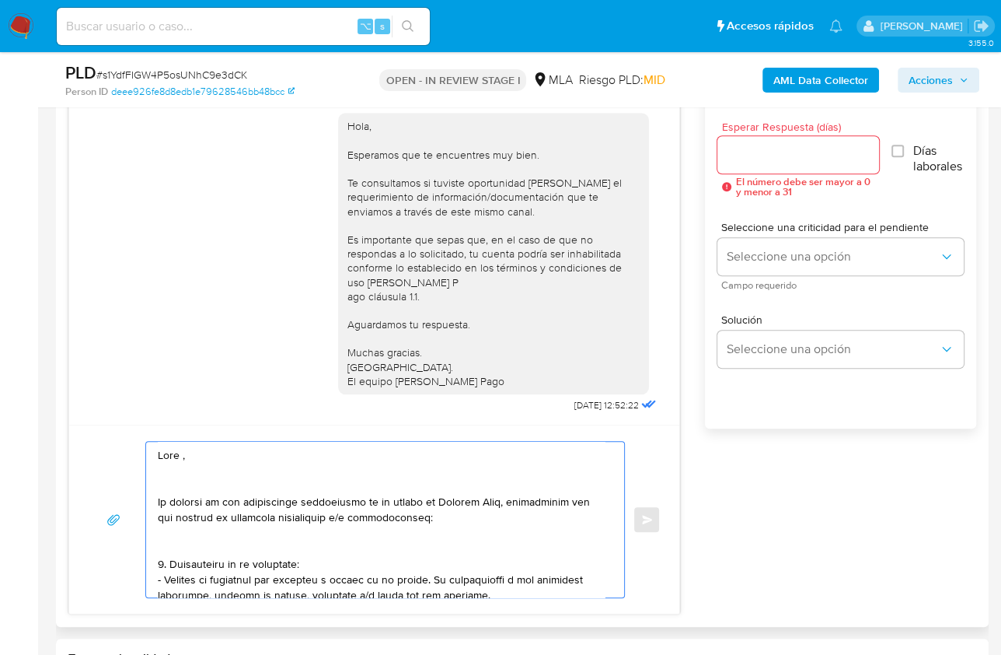
click at [186, 454] on textarea at bounding box center [381, 520] width 447 height 156
click at [190, 482] on textarea at bounding box center [381, 520] width 447 height 156
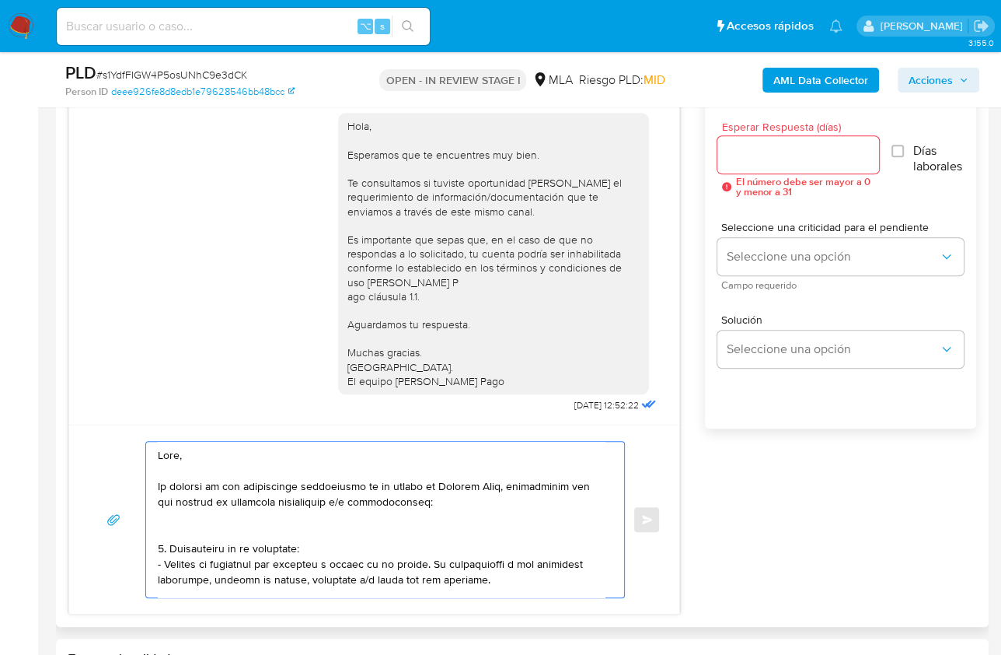
click at [191, 530] on textarea at bounding box center [381, 520] width 447 height 156
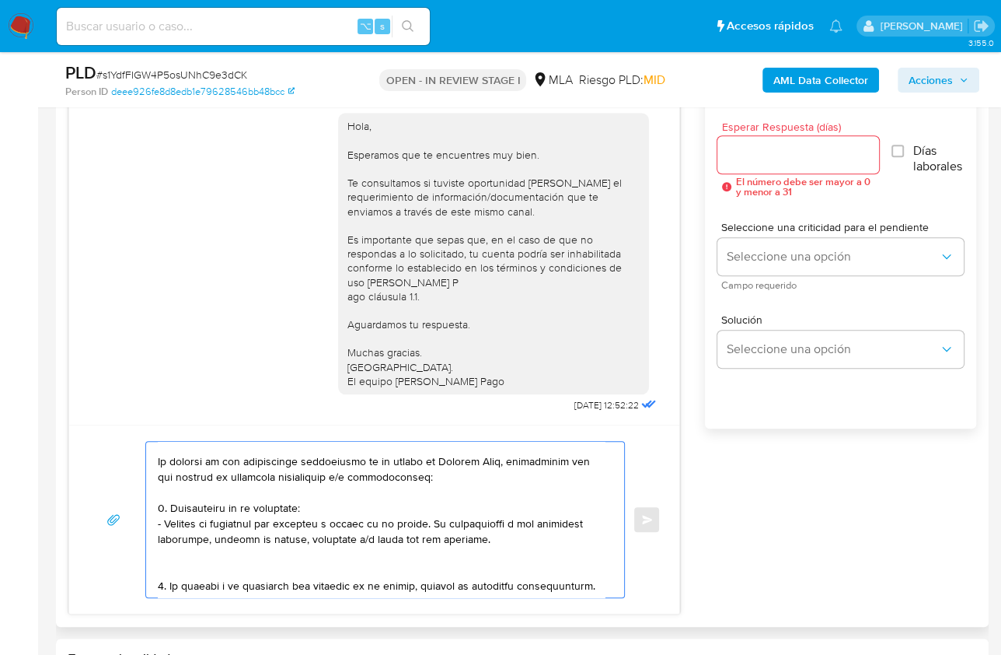
click at [189, 557] on textarea at bounding box center [381, 520] width 447 height 156
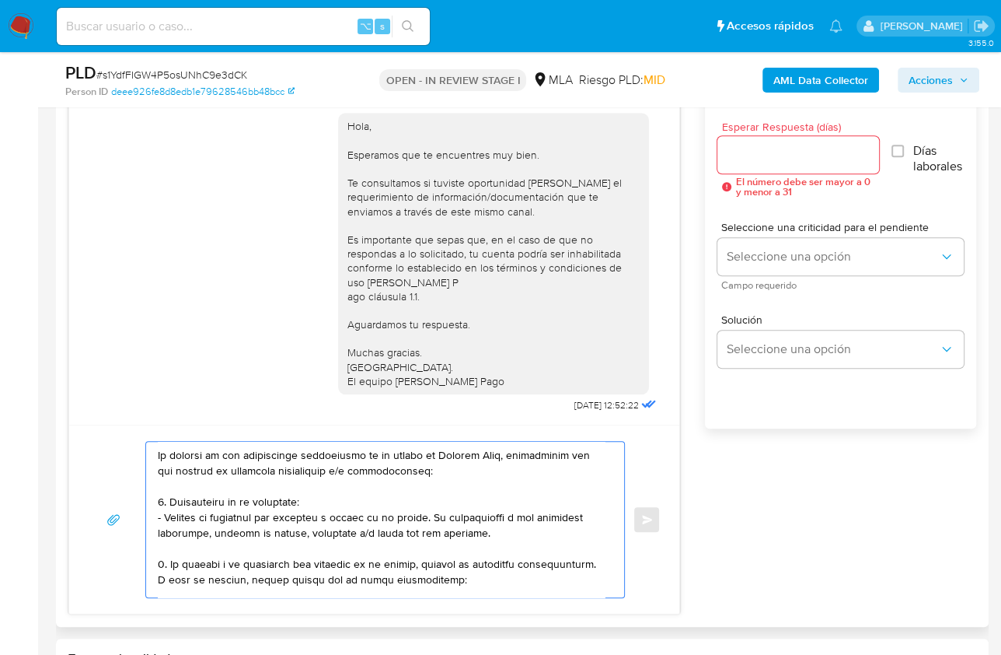
scroll to position [124, 0]
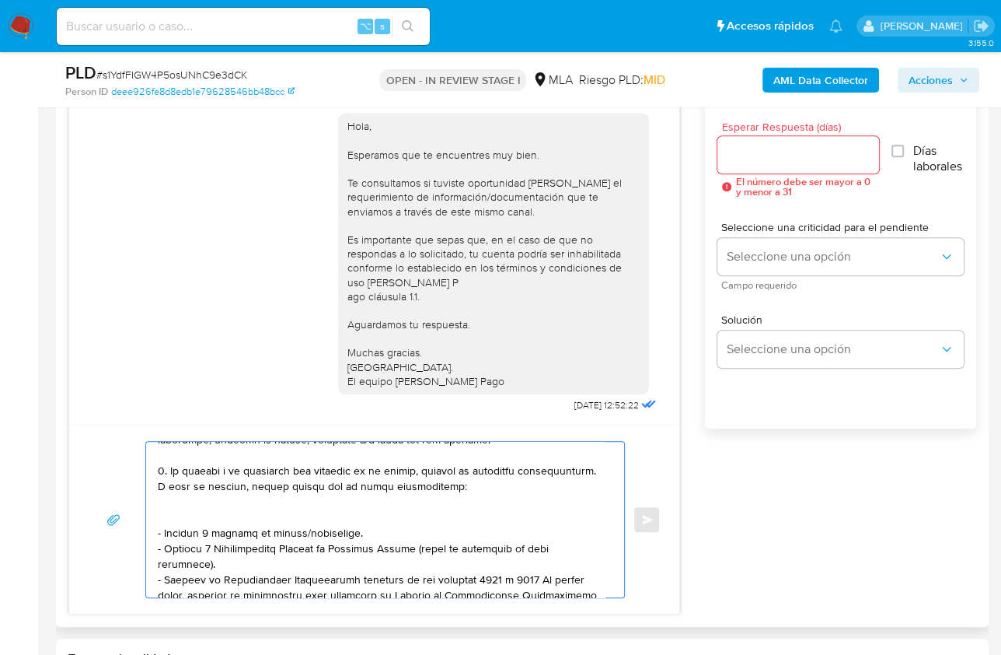
click at [197, 515] on textarea at bounding box center [381, 520] width 447 height 156
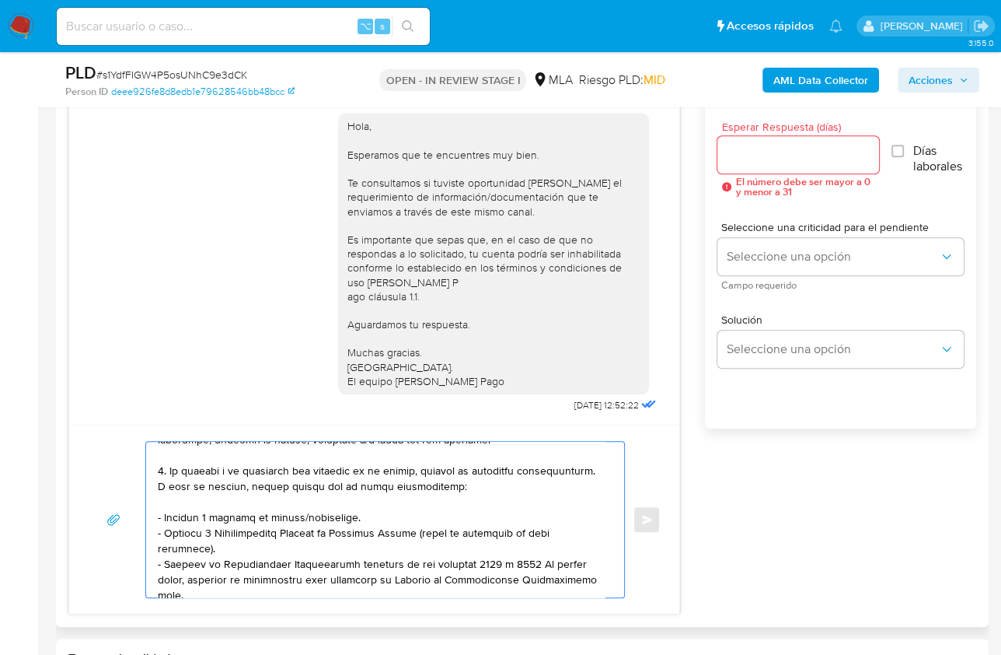
click at [356, 514] on textarea at bounding box center [381, 520] width 447 height 156
drag, startPoint x: 360, startPoint y: 513, endPoint x: 157, endPoint y: 497, distance: 203.6
click at [158, 497] on textarea at bounding box center [381, 520] width 447 height 156
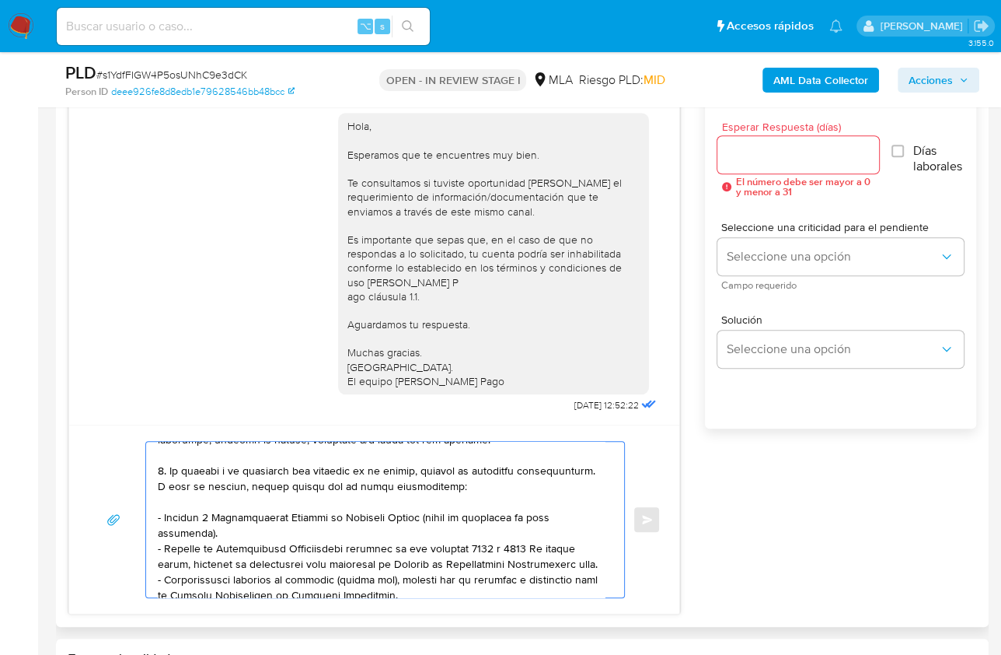
drag, startPoint x: 169, startPoint y: 520, endPoint x: 143, endPoint y: 508, distance: 29.2
click at [143, 508] on div "Enviar" at bounding box center [374, 519] width 573 height 157
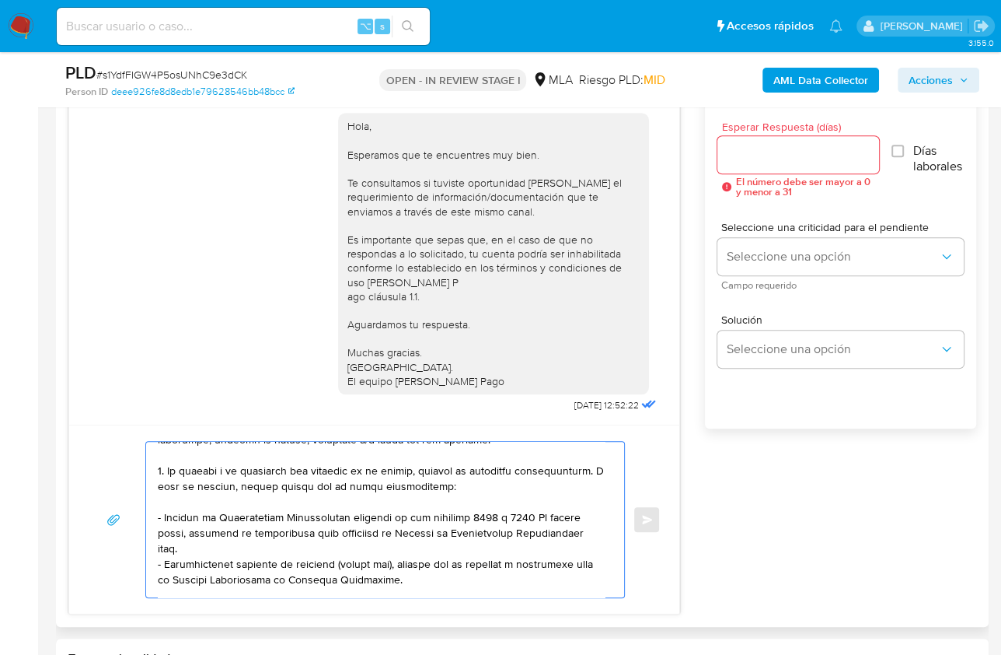
drag, startPoint x: 457, startPoint y: 483, endPoint x: 142, endPoint y: 484, distance: 314.9
click at [142, 484] on div "Enviar" at bounding box center [374, 519] width 573 height 157
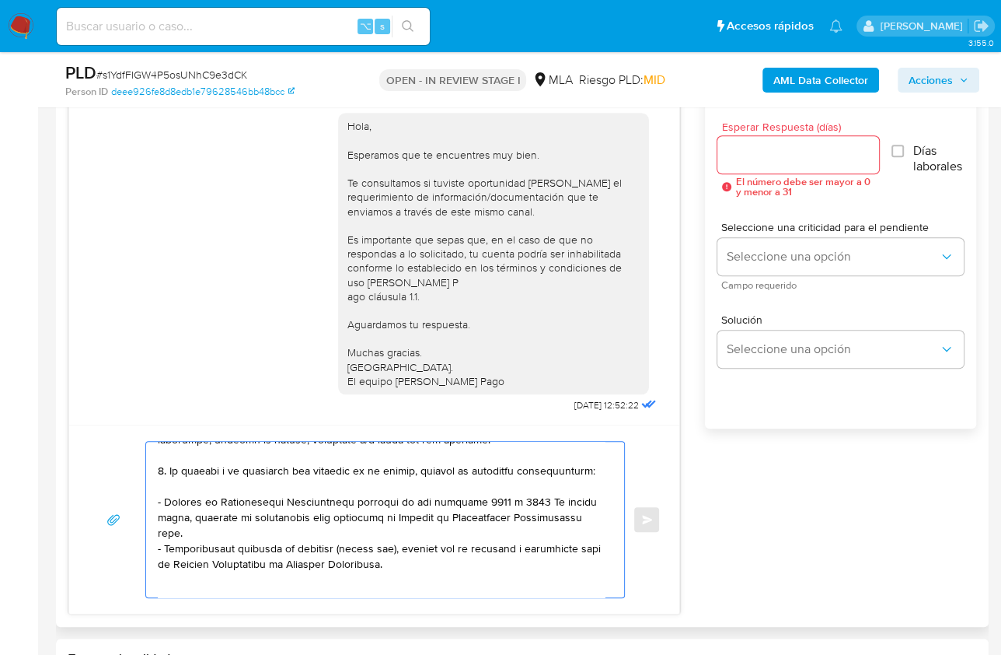
click at [200, 528] on textarea at bounding box center [381, 520] width 447 height 156
drag, startPoint x: 409, startPoint y: 561, endPoint x: 149, endPoint y: 548, distance: 260.8
click at [149, 548] on div at bounding box center [381, 520] width 470 height 156
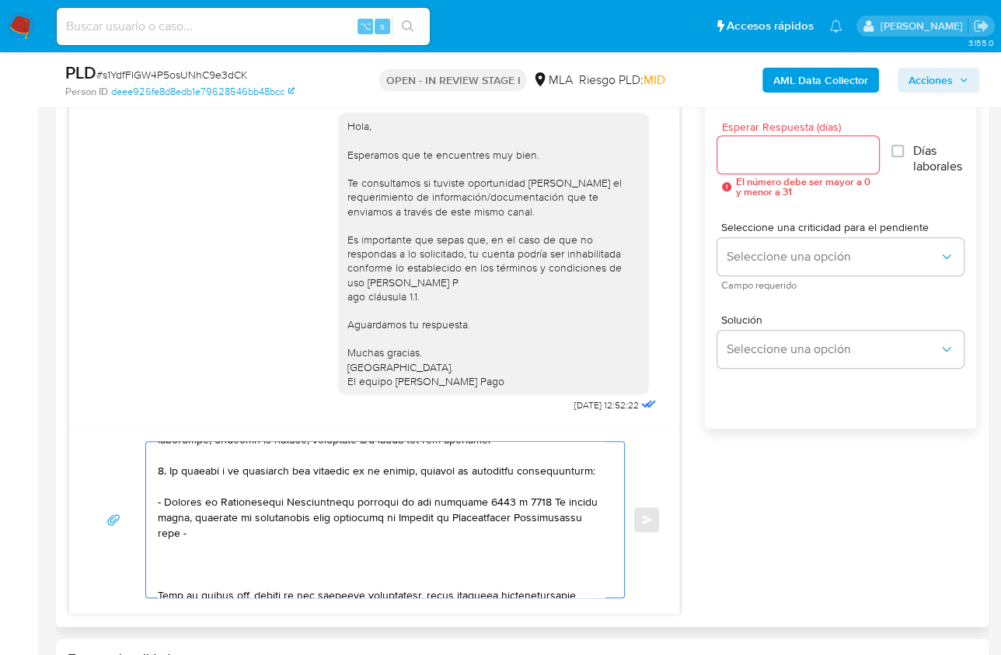
paste textarea "[URL][DOMAIN_NAME]"
click at [200, 526] on textarea at bounding box center [381, 520] width 447 height 156
paste textarea "[URL][DOMAIN_NAME]"
click at [193, 564] on textarea at bounding box center [381, 520] width 447 height 156
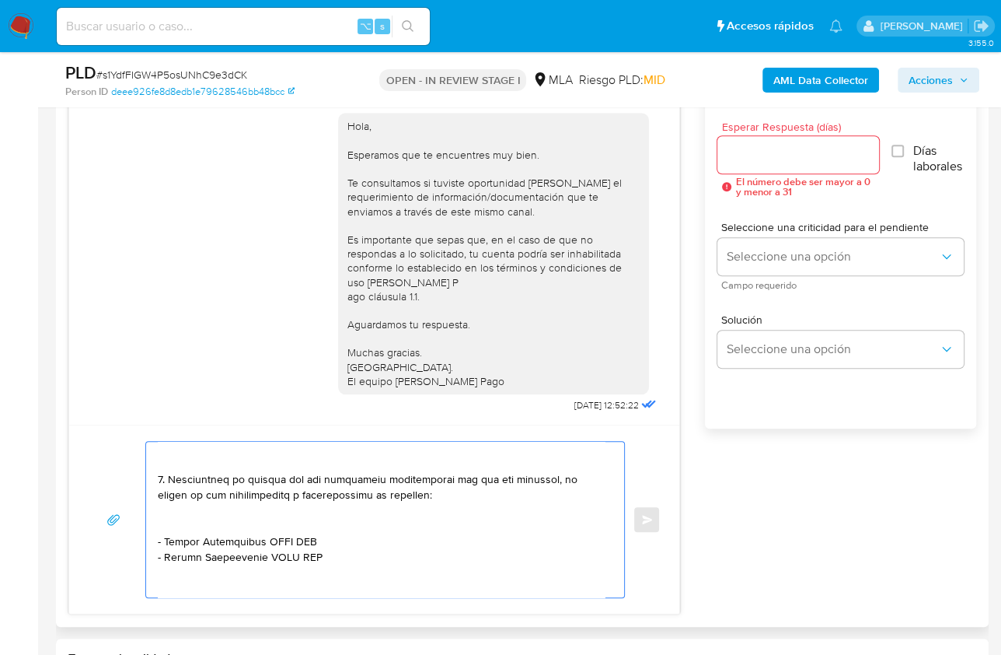
scroll to position [466, 0]
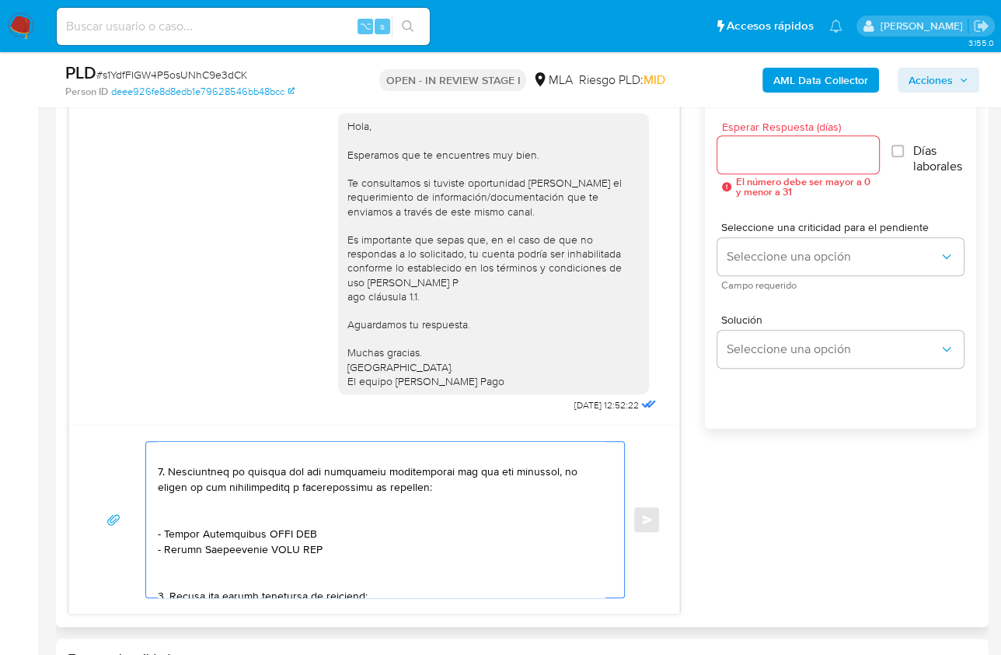
drag, startPoint x: 166, startPoint y: 511, endPoint x: 189, endPoint y: 455, distance: 60.6
click at [189, 455] on textarea at bounding box center [381, 520] width 447 height 156
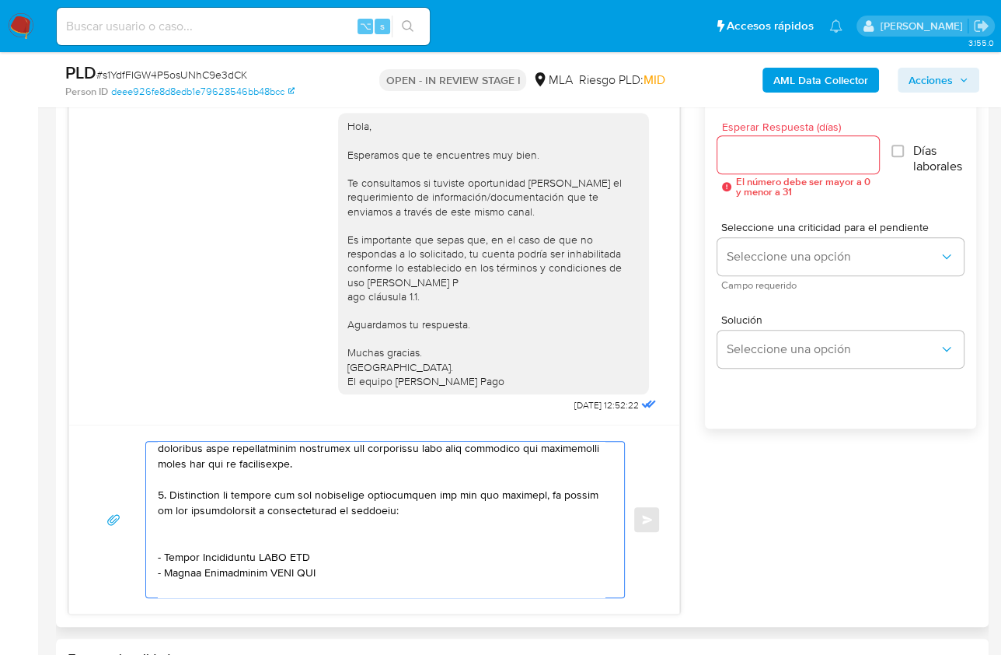
click at [180, 529] on textarea at bounding box center [381, 520] width 447 height 156
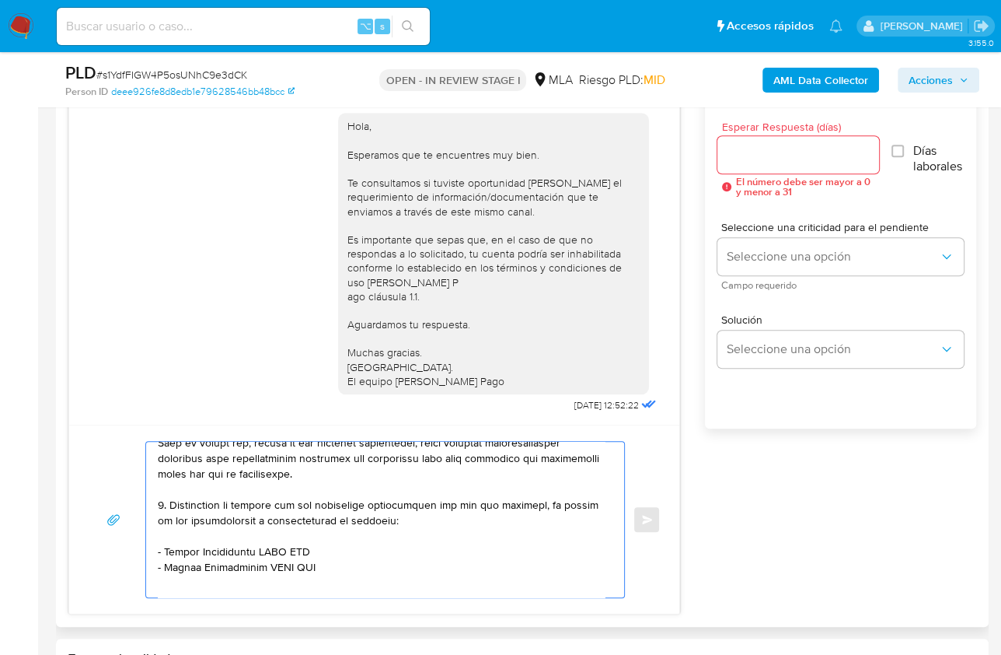
scroll to position [250, 0]
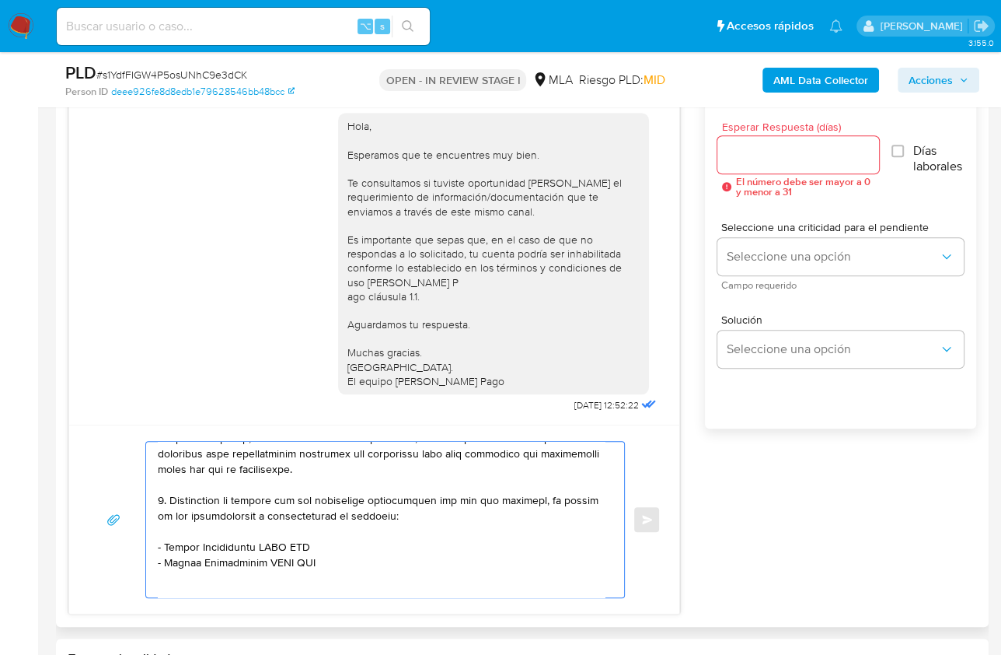
drag, startPoint x: 165, startPoint y: 545, endPoint x: 260, endPoint y: 545, distance: 94.9
click at [260, 545] on textarea at bounding box center [381, 520] width 447 height 156
paste textarea "Aloisio, Cecilia Mar"
click at [288, 543] on textarea at bounding box center [381, 520] width 447 height 156
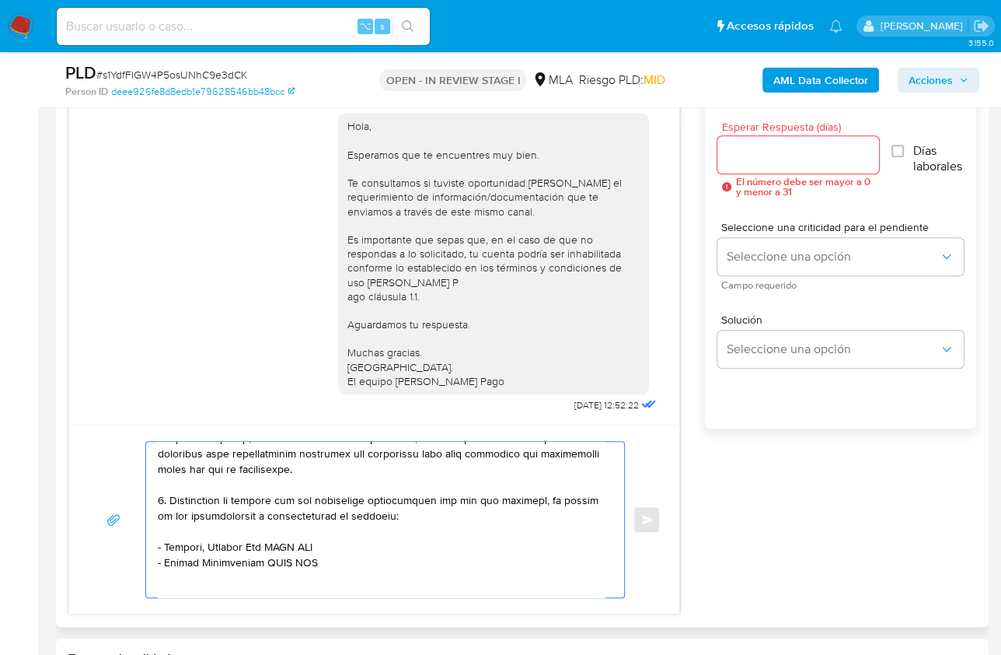
paste textarea "27184887768"
drag, startPoint x: 320, startPoint y: 561, endPoint x: 147, endPoint y: 558, distance: 172.6
click at [140, 561] on div "Enviar" at bounding box center [374, 519] width 573 height 157
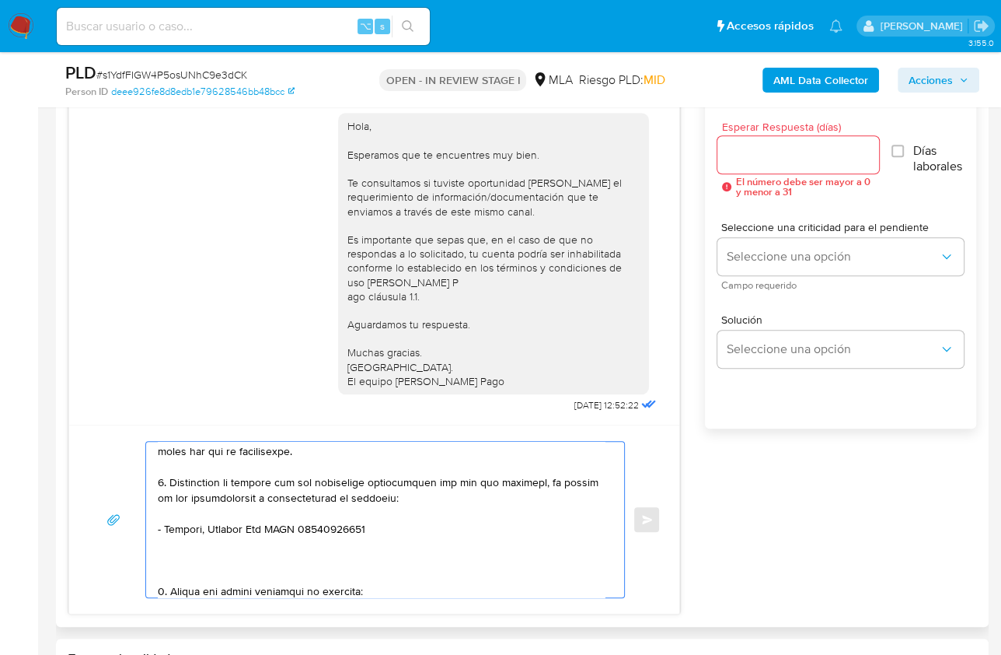
scroll to position [272, 0]
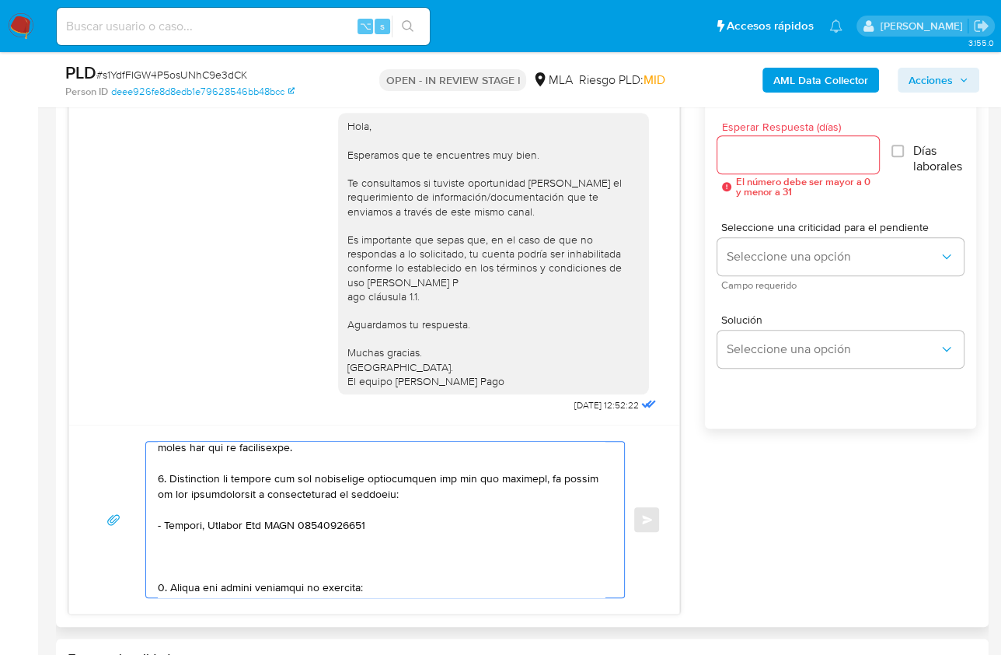
click at [175, 578] on textarea at bounding box center [381, 520] width 447 height 156
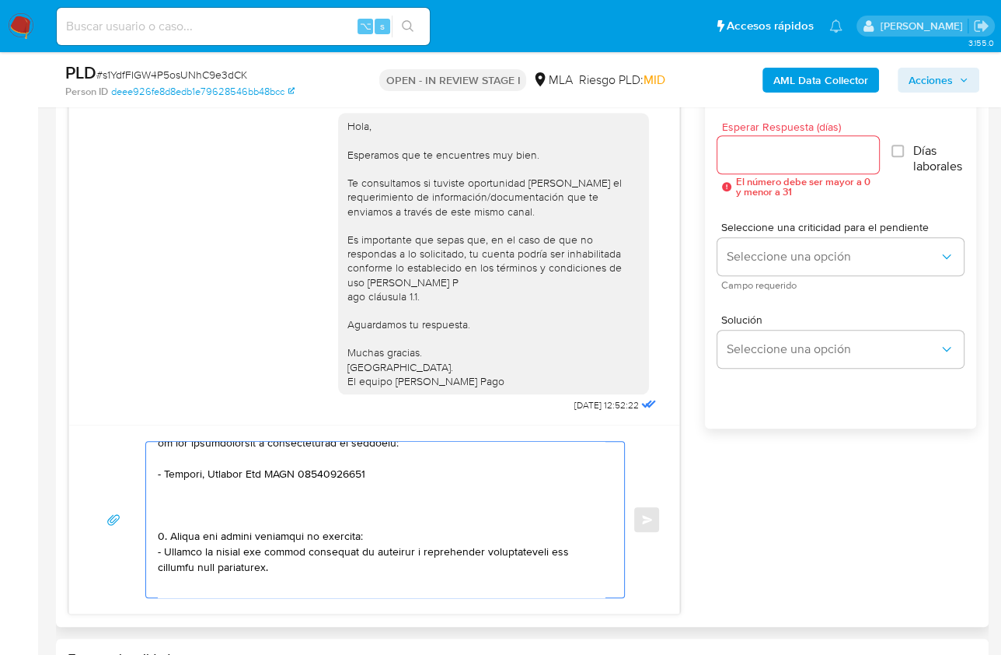
scroll to position [325, 0]
drag, startPoint x: 170, startPoint y: 550, endPoint x: 289, endPoint y: 561, distance: 119.4
click at [288, 561] on textarea at bounding box center [381, 520] width 447 height 156
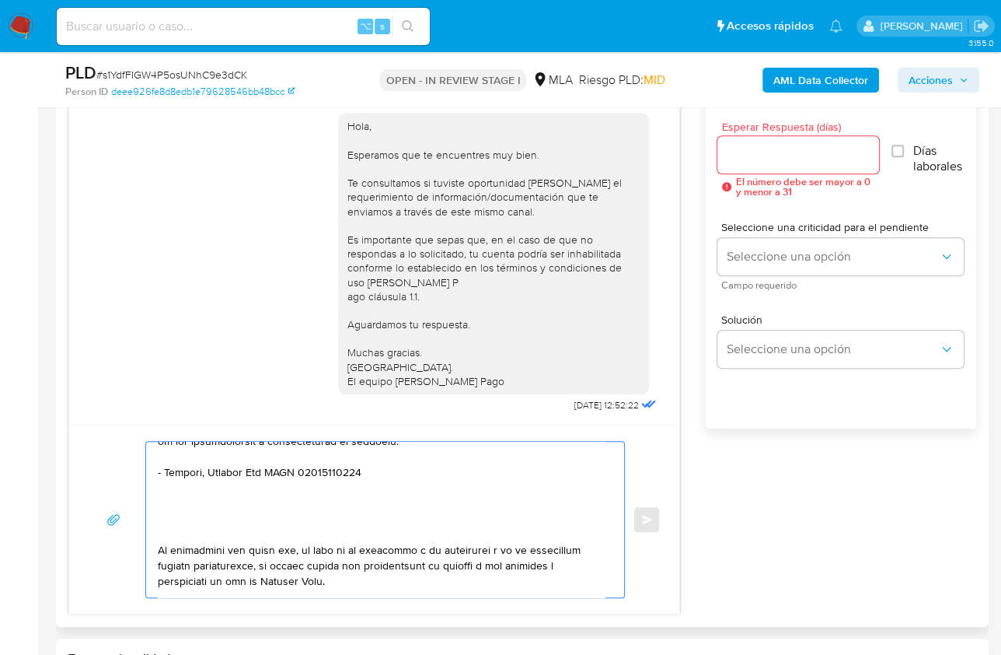
click at [166, 527] on textarea at bounding box center [381, 520] width 447 height 156
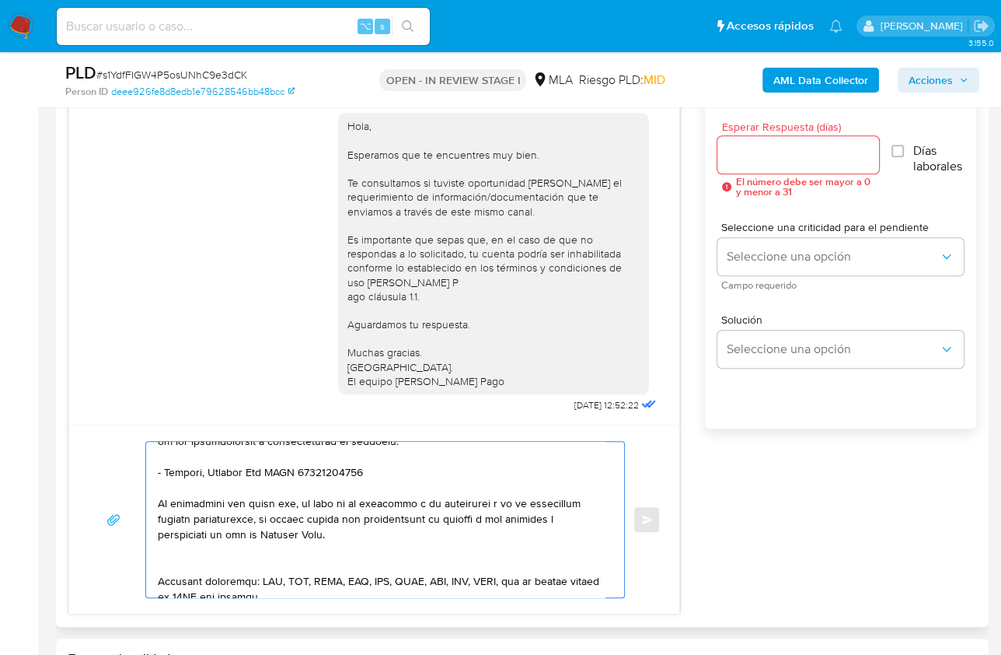
click at [170, 558] on textarea at bounding box center [381, 520] width 447 height 156
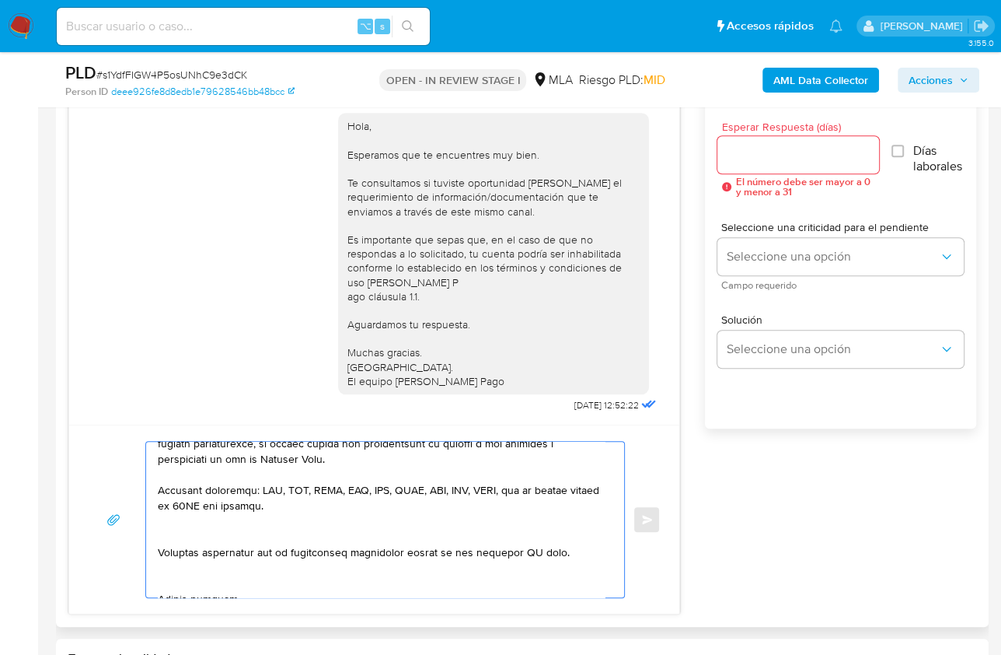
scroll to position [404, 0]
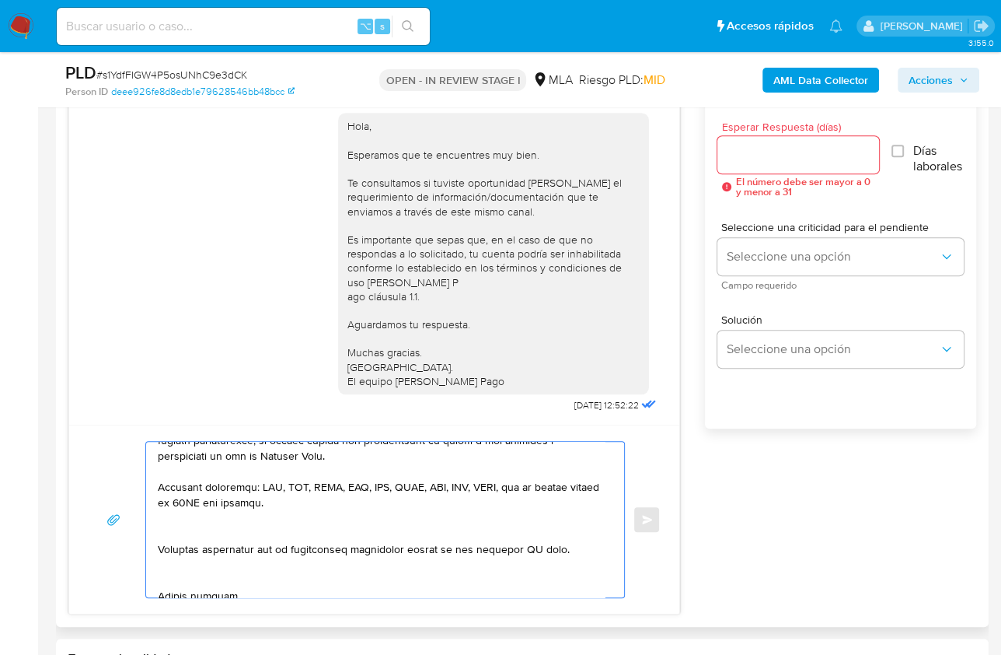
click at [210, 536] on textarea at bounding box center [381, 520] width 447 height 156
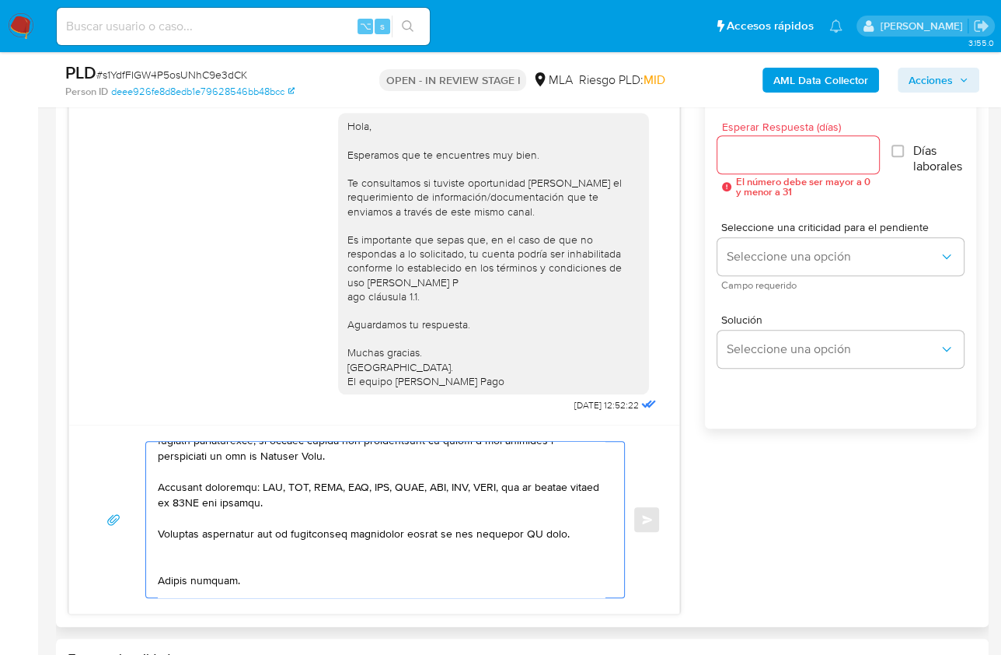
drag, startPoint x: 571, startPoint y: 529, endPoint x: 463, endPoint y: 532, distance: 108.1
click at [463, 532] on textarea at bounding box center [381, 520] width 447 height 156
click at [227, 556] on textarea at bounding box center [381, 520] width 447 height 156
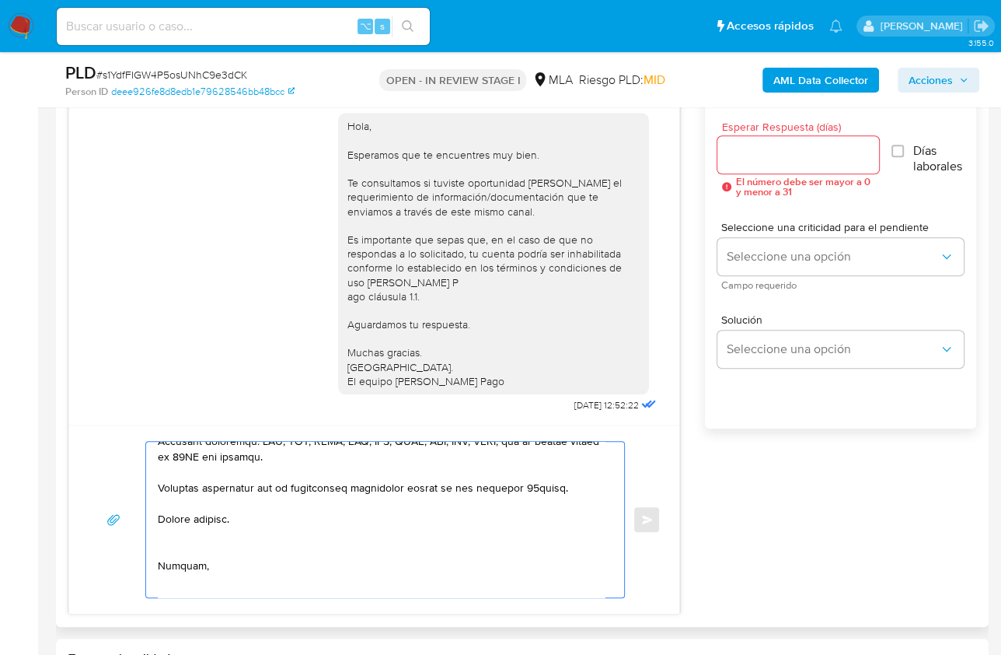
scroll to position [456, 0]
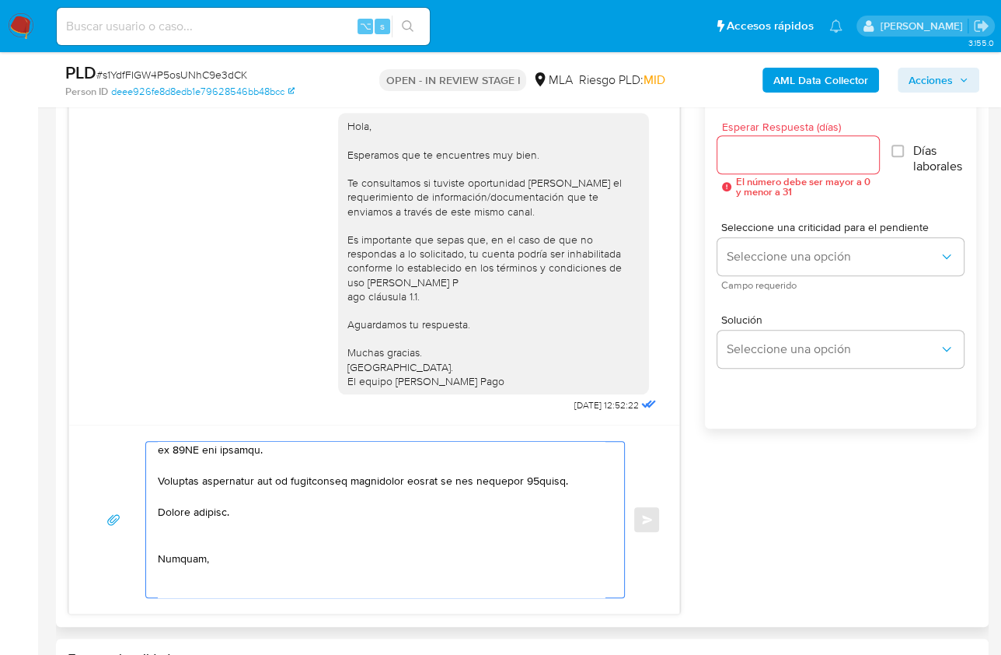
click at [184, 549] on textarea at bounding box center [381, 520] width 447 height 156
click at [180, 535] on textarea at bounding box center [381, 520] width 447 height 156
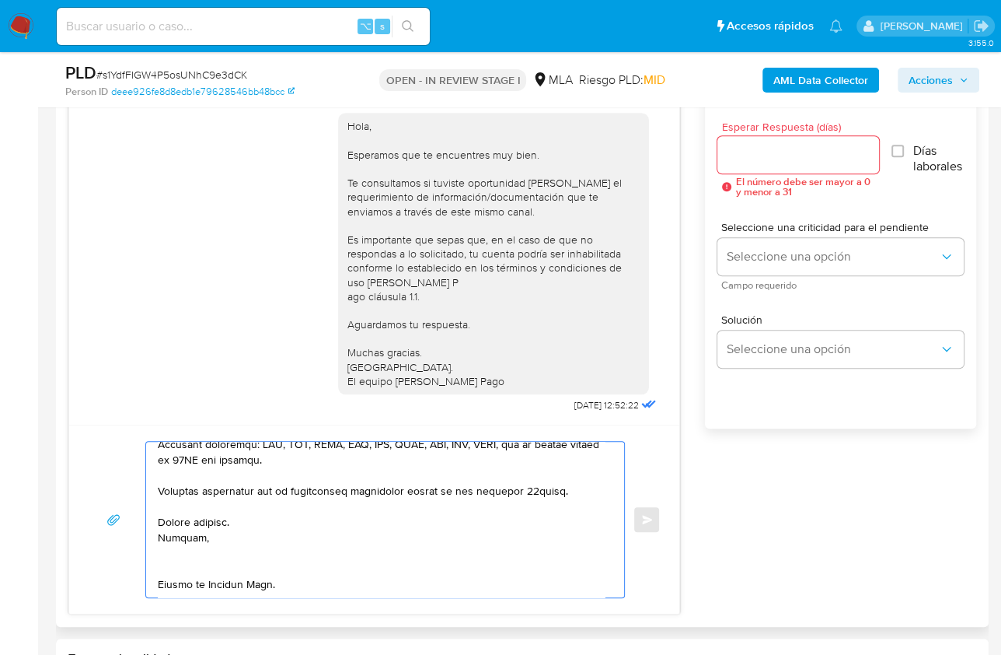
click at [182, 548] on textarea at bounding box center [381, 520] width 447 height 156
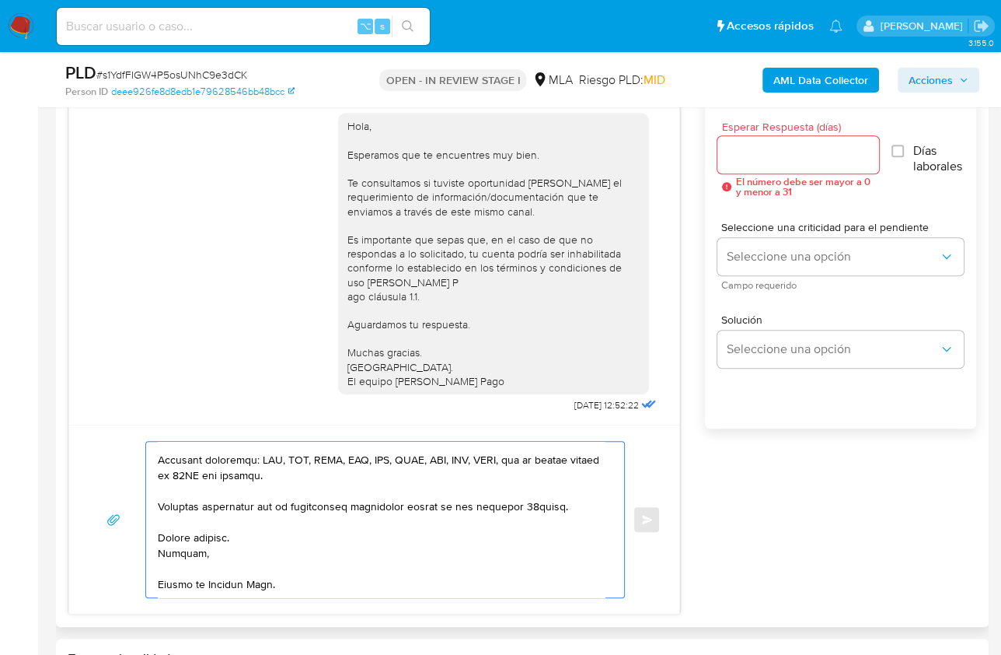
click at [195, 580] on textarea at bounding box center [381, 520] width 447 height 156
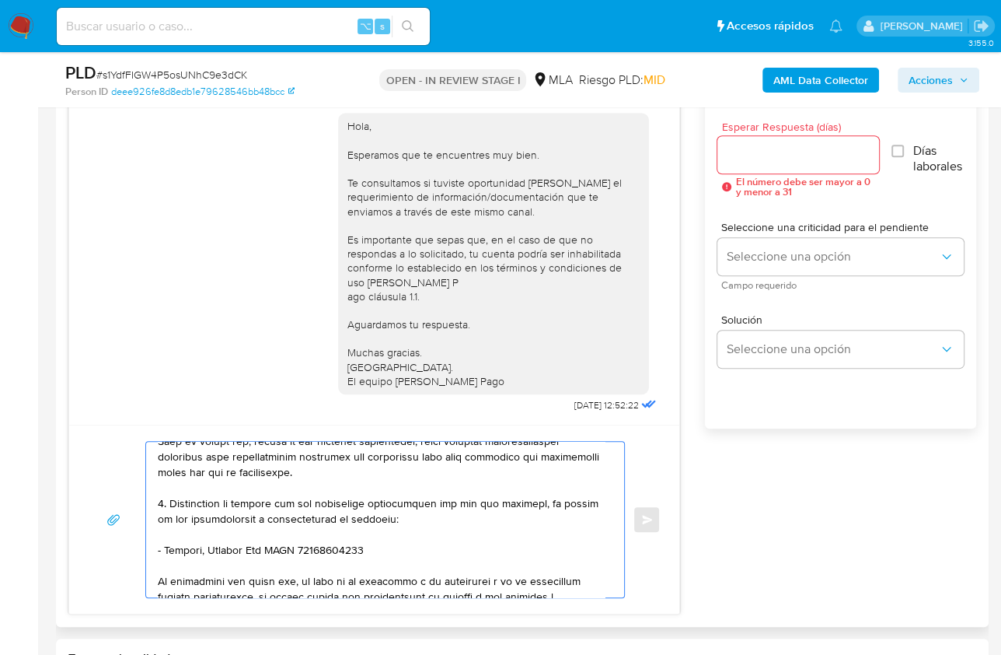
scroll to position [0, 0]
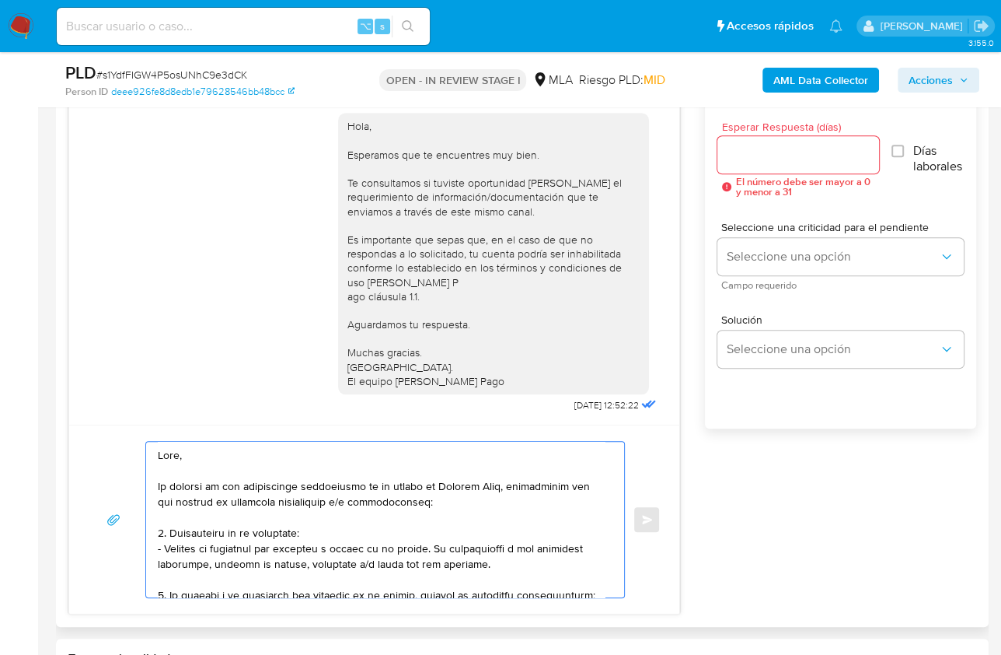
type textarea "Hola, En función de las operaciones registradas en tu cuenta de Mercado Pago, n…"
click at [732, 149] on input "Esperar Respuesta (días)" at bounding box center [799, 155] width 162 height 20
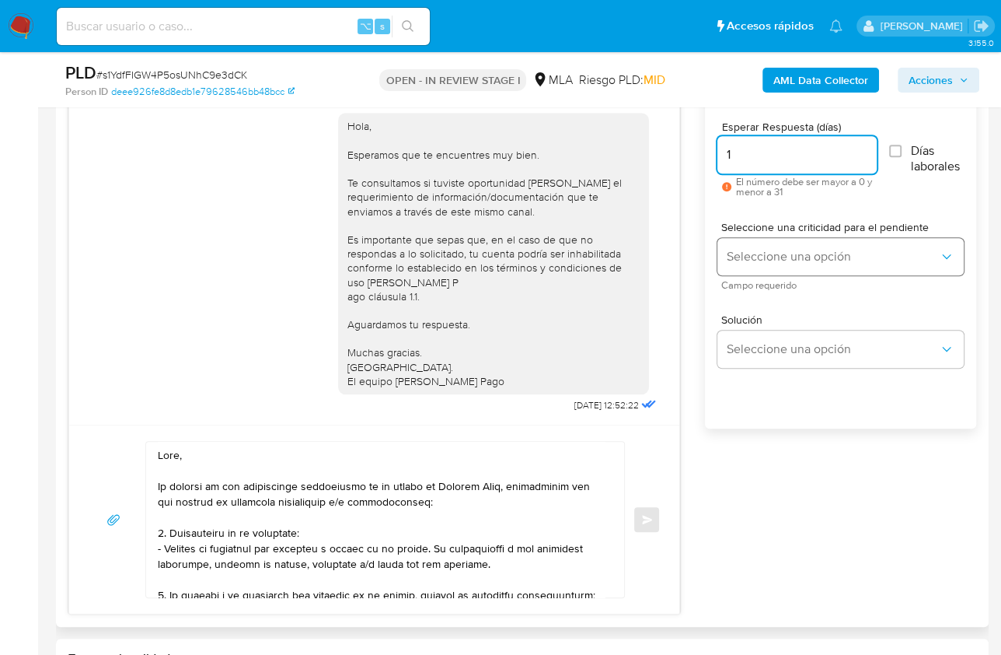
type input "1"
click at [757, 239] on button "Seleccione una opción" at bounding box center [841, 256] width 246 height 37
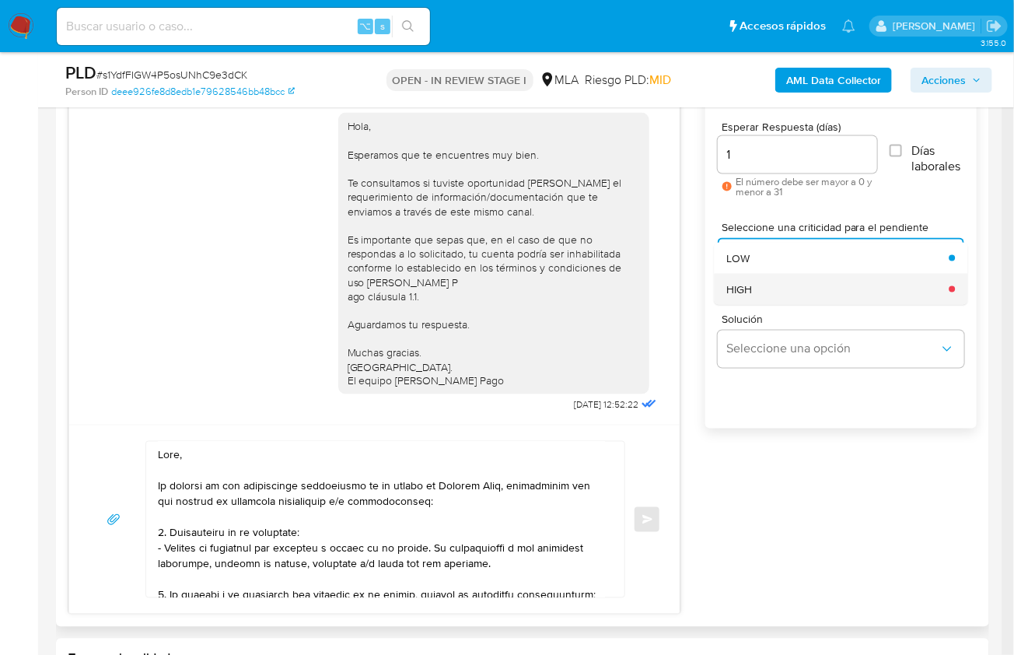
click at [769, 286] on div "HIGH" at bounding box center [832, 289] width 213 height 31
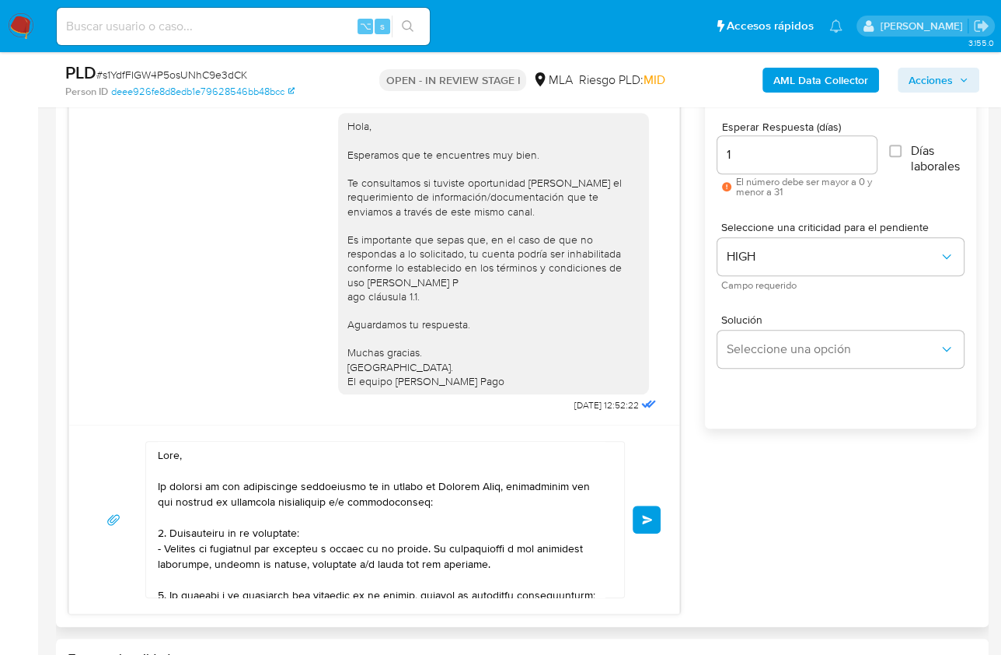
click at [650, 510] on button "Enviar" at bounding box center [647, 519] width 28 height 28
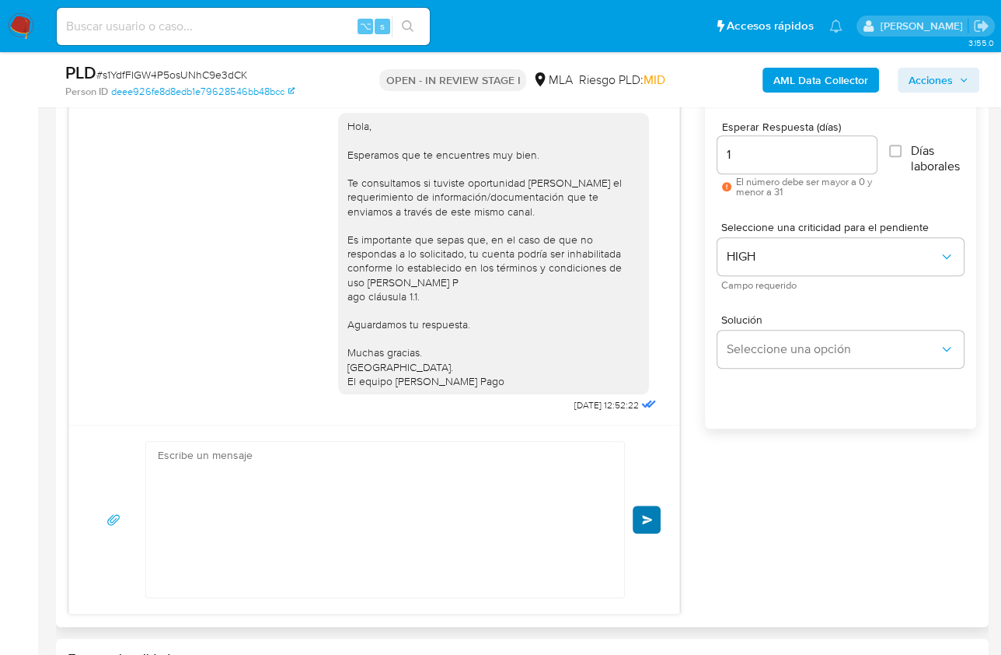
scroll to position [1560, 0]
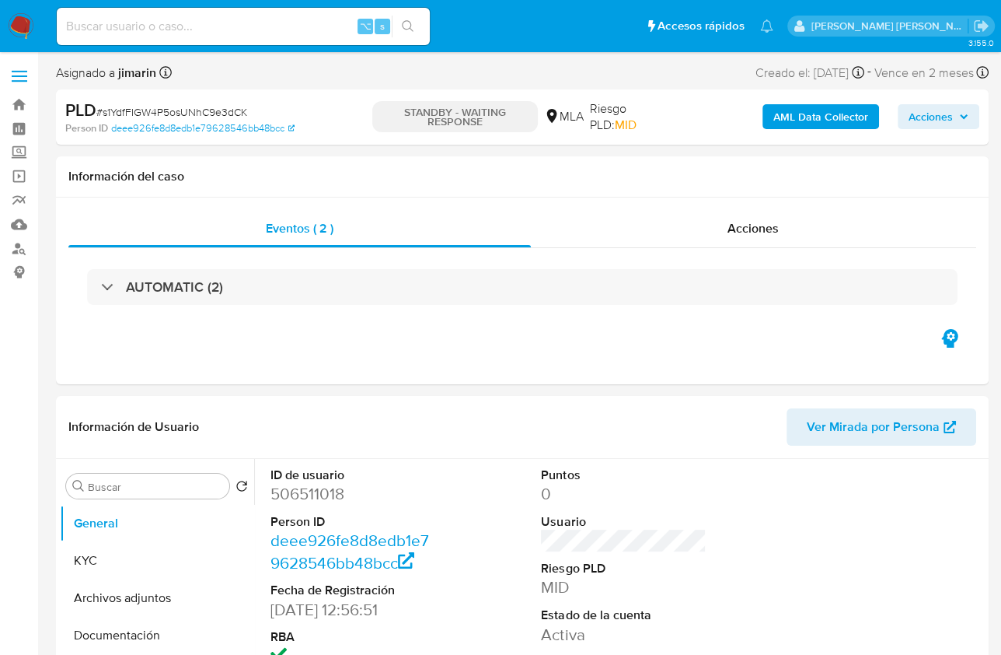
select select "10"
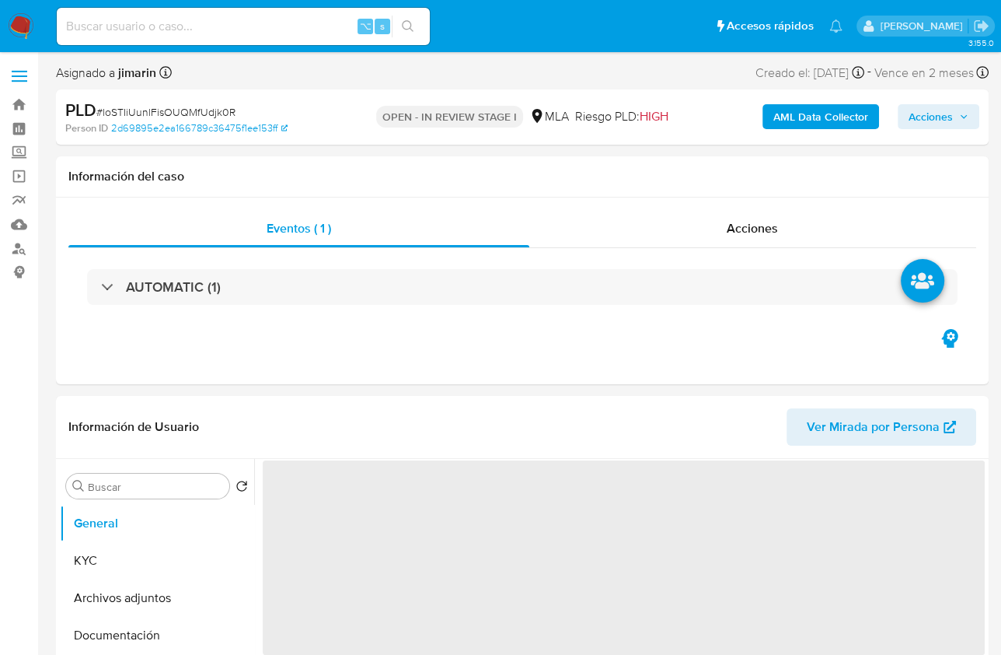
click at [183, 107] on span "# loSTIiUunlFisOUQMfUdjk0R" at bounding box center [165, 112] width 139 height 16
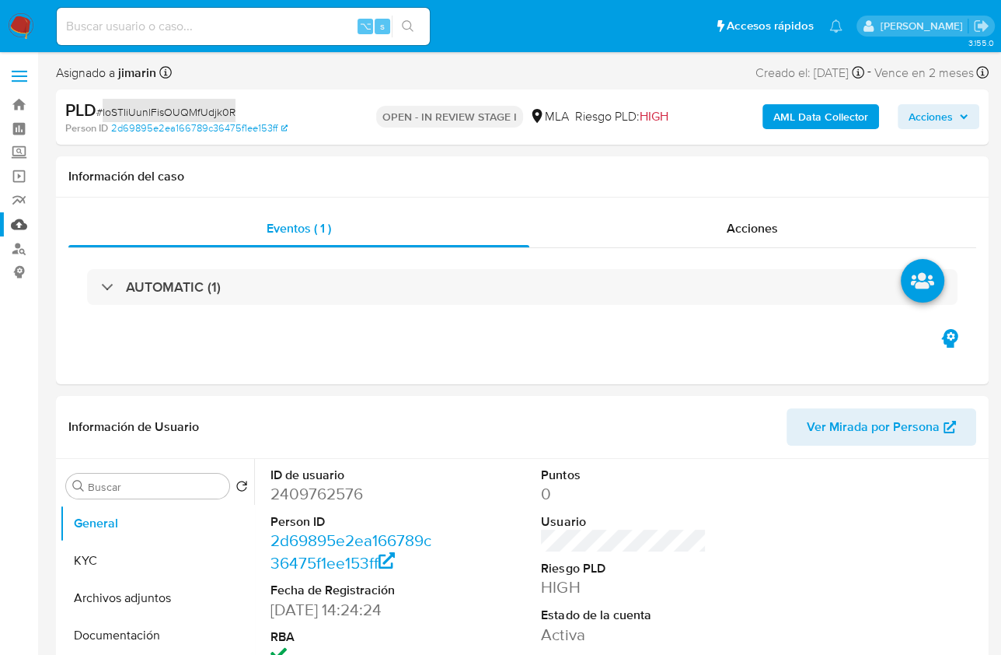
select select "10"
copy span "loSTIiUunlFisOUQMfUdjk0R"
click at [327, 490] on dd "2409762576" at bounding box center [353, 494] width 165 height 22
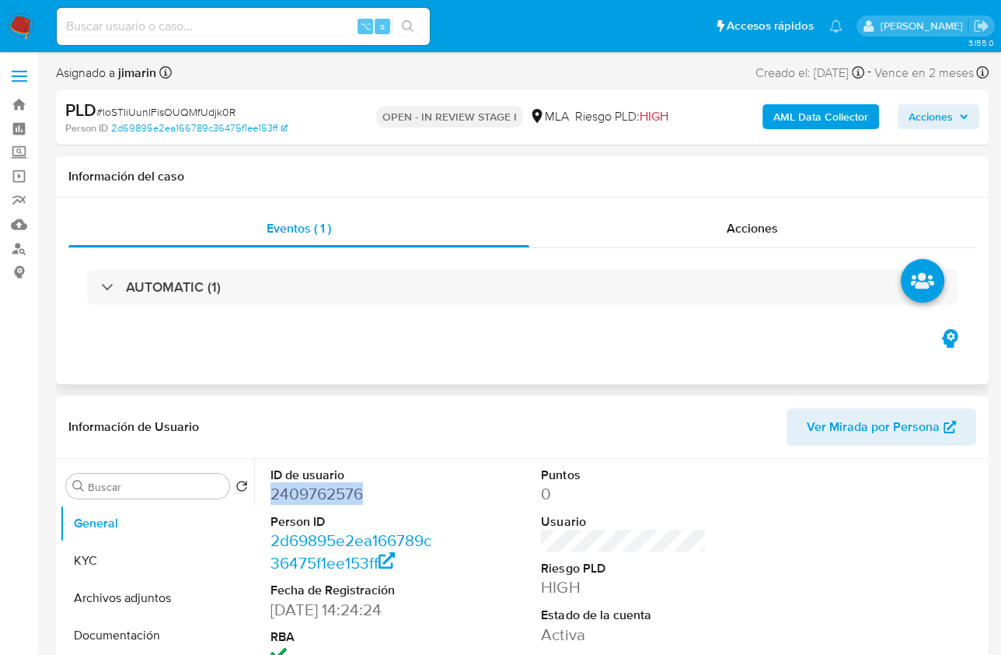
copy dd "2409762576"
click at [109, 553] on button "KYC" at bounding box center [151, 560] width 182 height 37
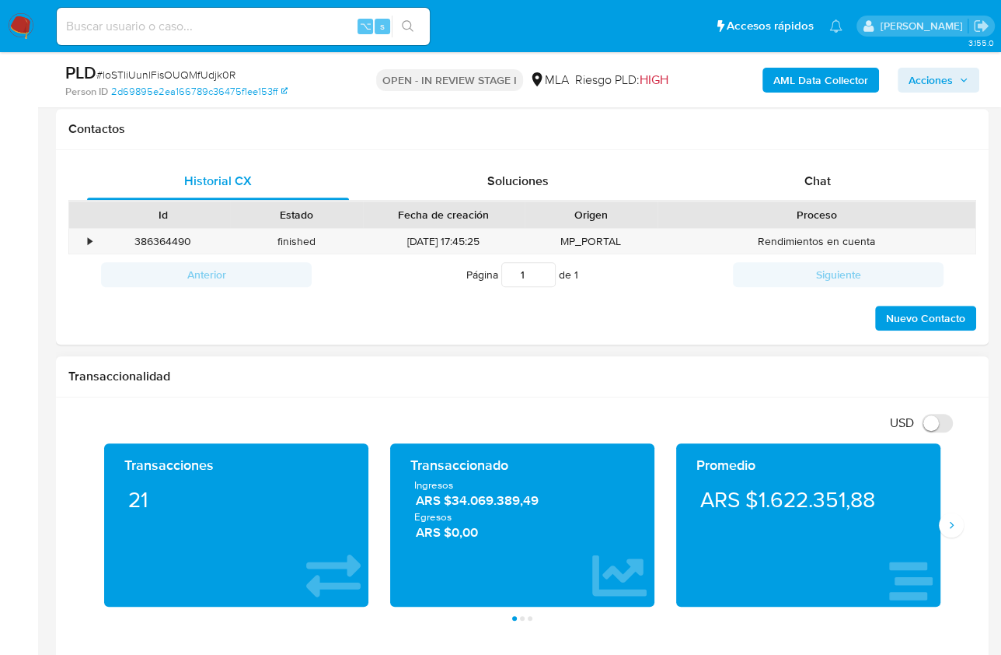
scroll to position [708, 0]
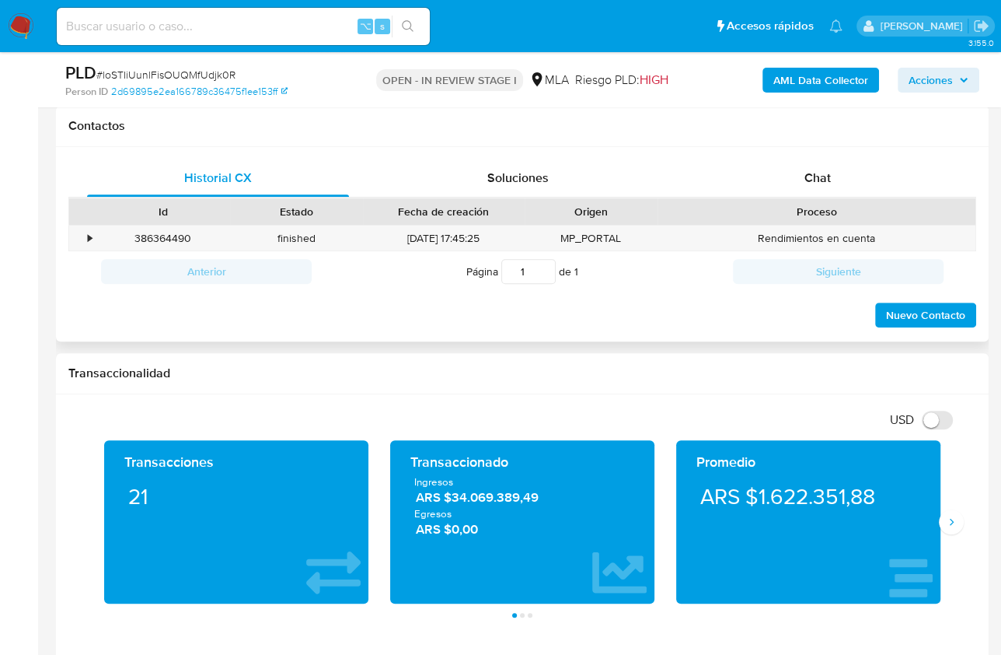
click at [804, 199] on div "Proceso" at bounding box center [817, 211] width 318 height 26
click at [810, 181] on span "Chat" at bounding box center [818, 178] width 26 height 18
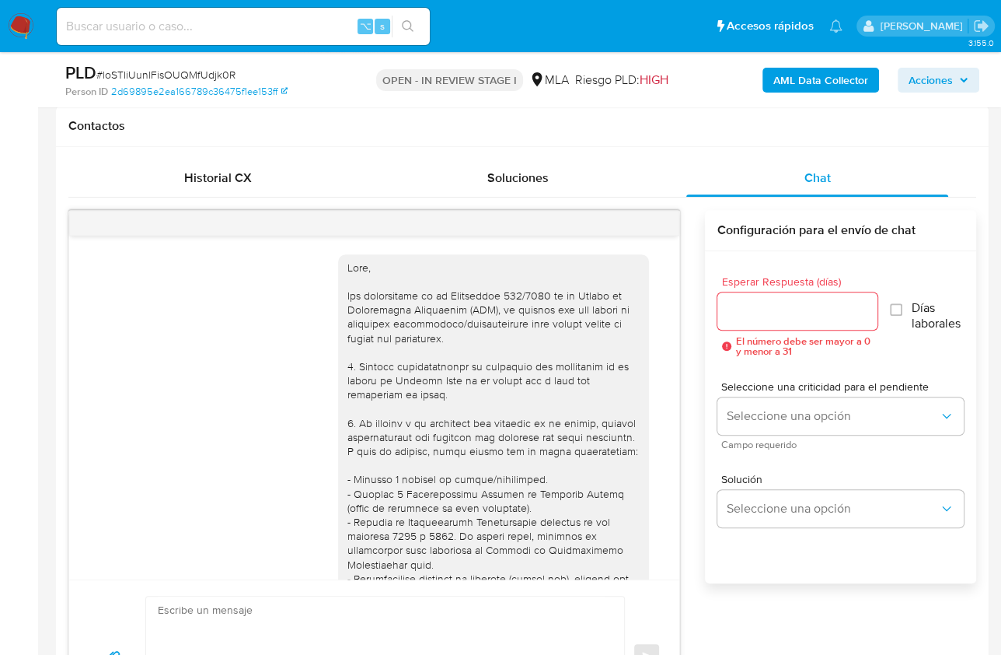
scroll to position [684, 0]
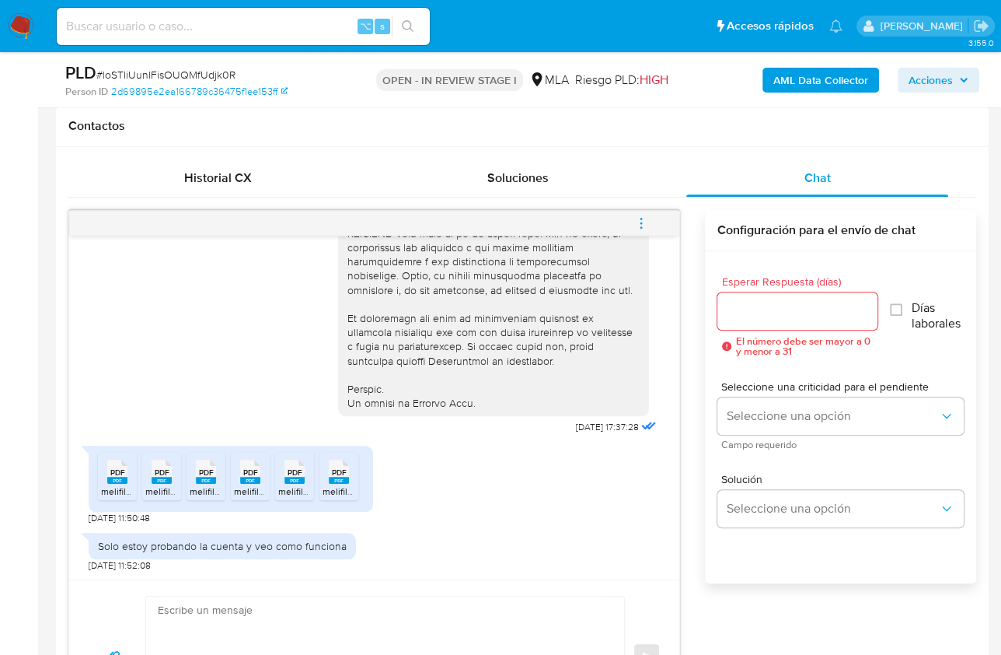
click at [118, 467] on span "PDF" at bounding box center [117, 472] width 15 height 10
click at [159, 474] on span "PDF" at bounding box center [162, 472] width 15 height 10
click at [204, 460] on icon at bounding box center [206, 472] width 20 height 24
click at [250, 467] on span "PDF" at bounding box center [250, 472] width 15 height 10
click at [292, 484] on span "melifile3523272782072885.pdf" at bounding box center [343, 490] width 131 height 13
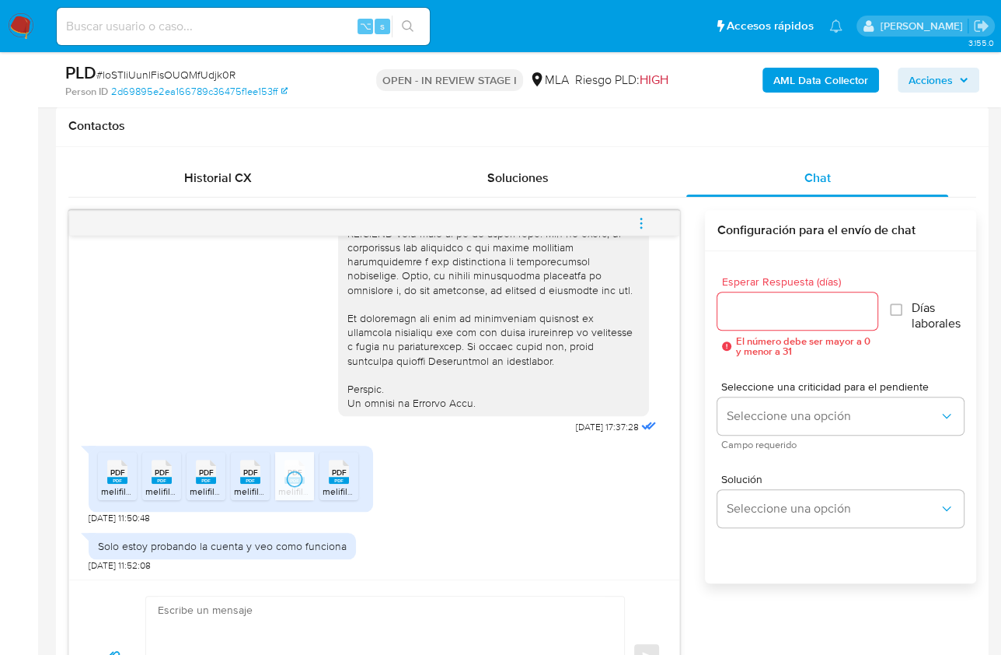
click at [350, 469] on div "PDF PDF" at bounding box center [339, 470] width 33 height 30
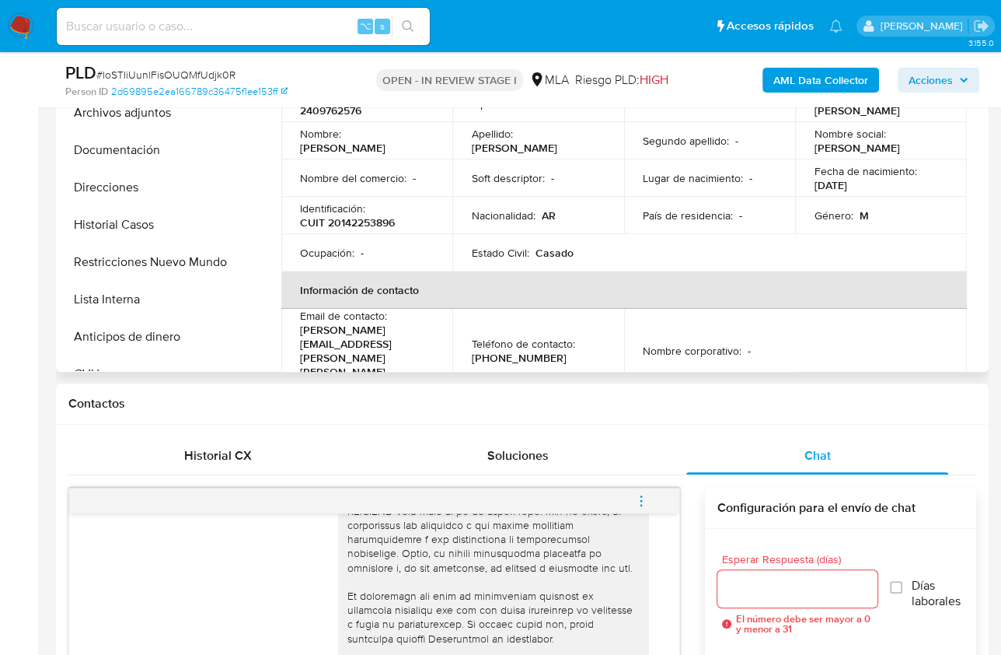
click at [372, 220] on p "CUIT 20142253896" at bounding box center [347, 222] width 95 height 14
click at [376, 222] on p "CUIT 20142253896" at bounding box center [347, 222] width 95 height 14
copy p "20142253896"
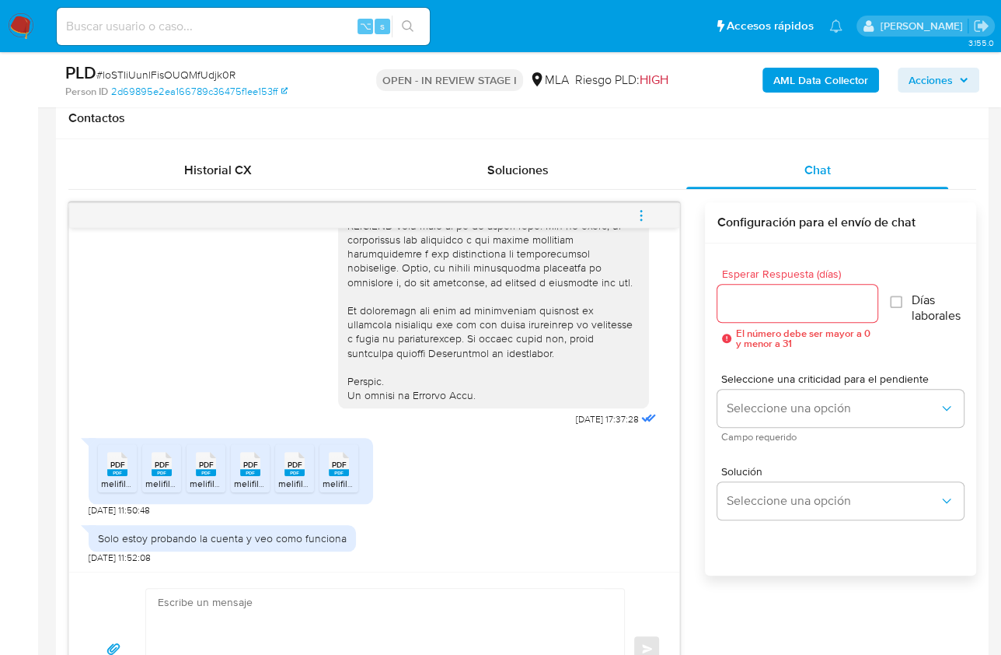
click at [468, 119] on h1 "Contactos" at bounding box center [522, 118] width 908 height 16
click at [872, 176] on div "Chat" at bounding box center [818, 170] width 262 height 37
click at [855, 177] on div "Chat" at bounding box center [818, 170] width 262 height 37
click at [810, 169] on span "Chat" at bounding box center [818, 170] width 26 height 18
click at [320, 559] on div "Solo estoy probando la cuenta y veo como funciona 20/08/2025 11:52:08" at bounding box center [222, 540] width 267 height 47
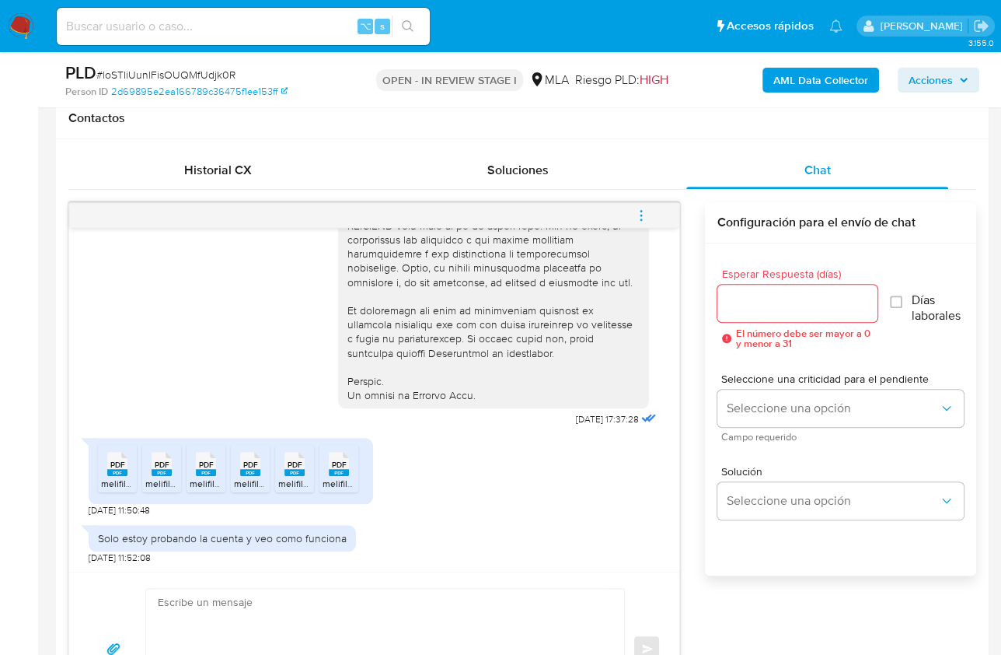
click at [322, 597] on textarea at bounding box center [381, 649] width 447 height 120
paste textarea "Hola, ¡Muchas gracias por tu respuesta! Confirmamos la recepción de la document…"
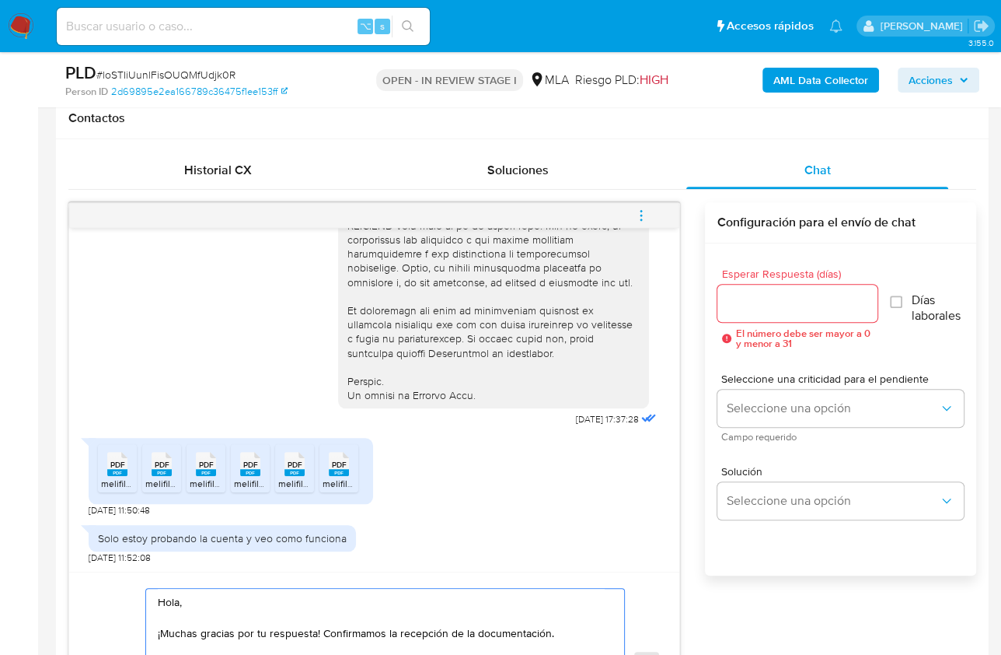
scroll to position [792, 0]
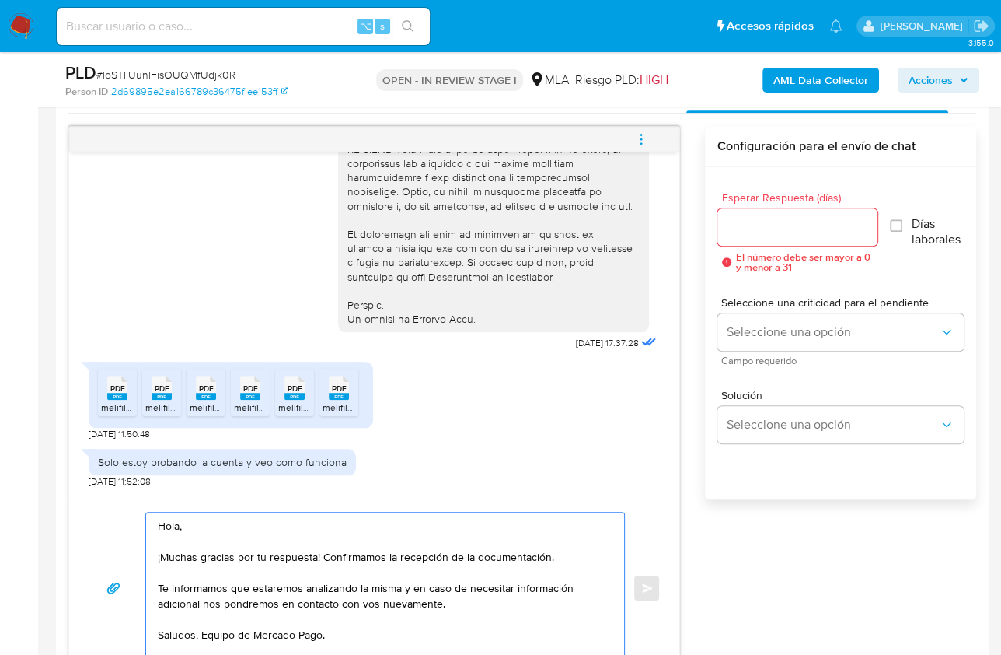
type textarea "Hola, ¡Muchas gracias por tu respuesta! Confirmamos la recepción de la document…"
click at [775, 217] on input "Esperar Respuesta (días)" at bounding box center [798, 227] width 160 height 20
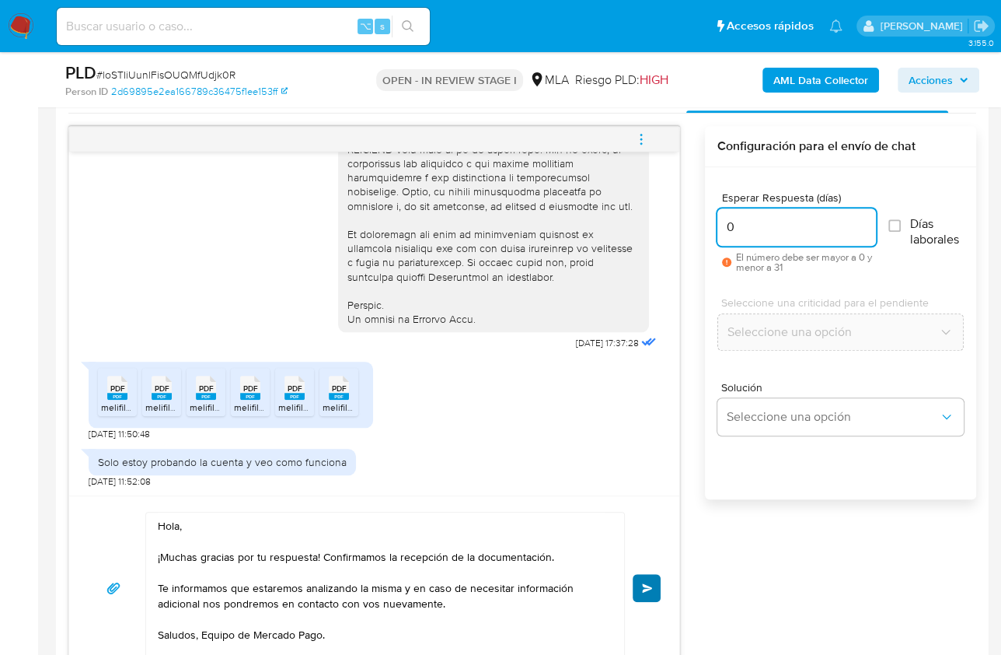
type input "0"
click at [642, 578] on button "Enviar" at bounding box center [647, 588] width 28 height 28
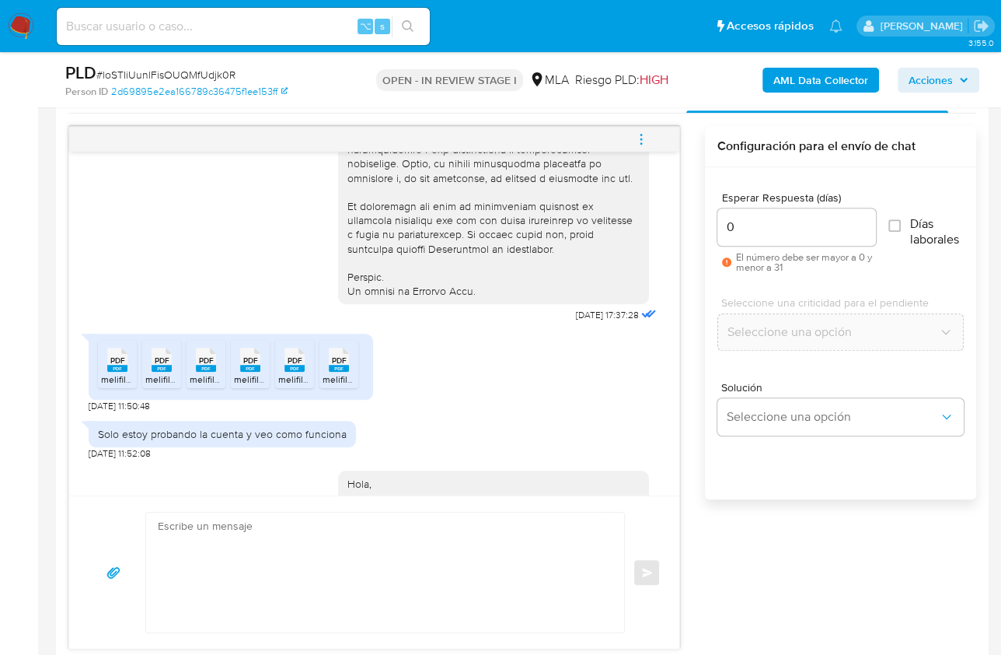
scroll to position [871, 0]
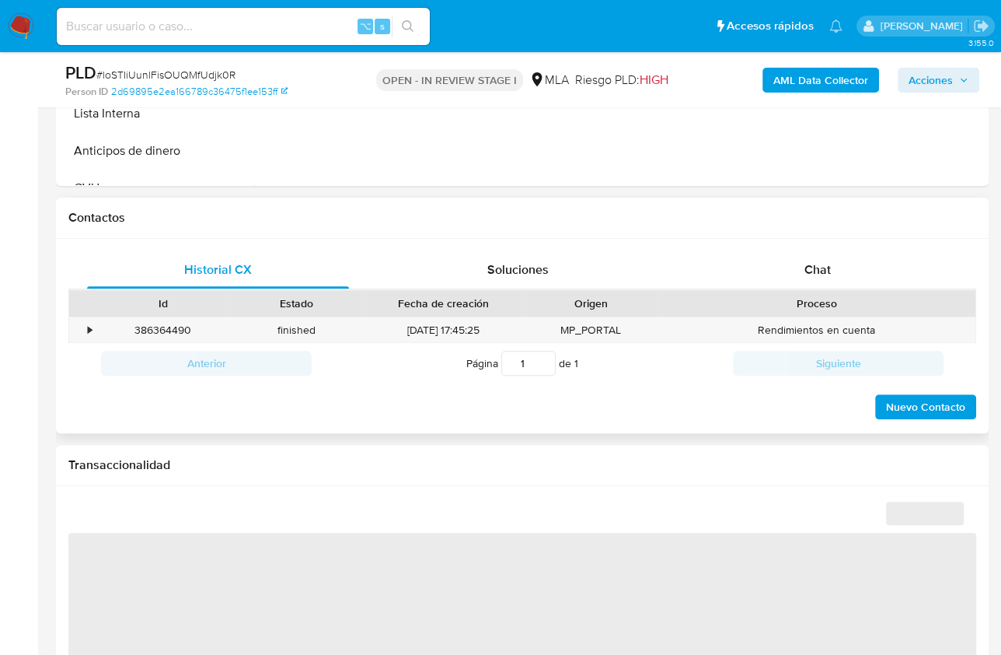
scroll to position [631, 0]
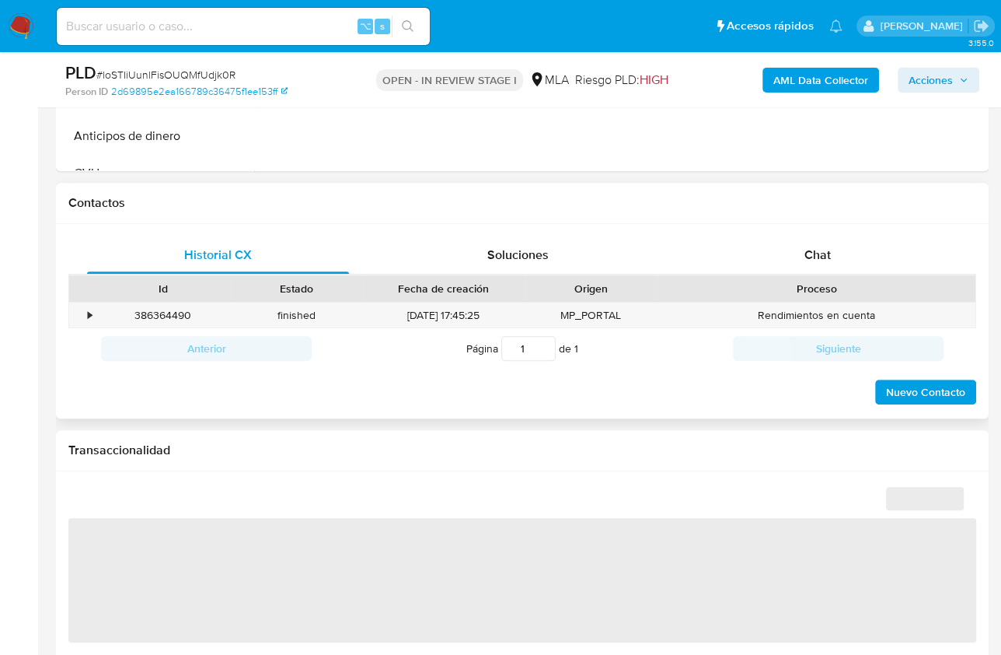
click at [805, 275] on div "Proceso" at bounding box center [817, 288] width 318 height 26
click at [821, 261] on span "Chat" at bounding box center [818, 255] width 26 height 18
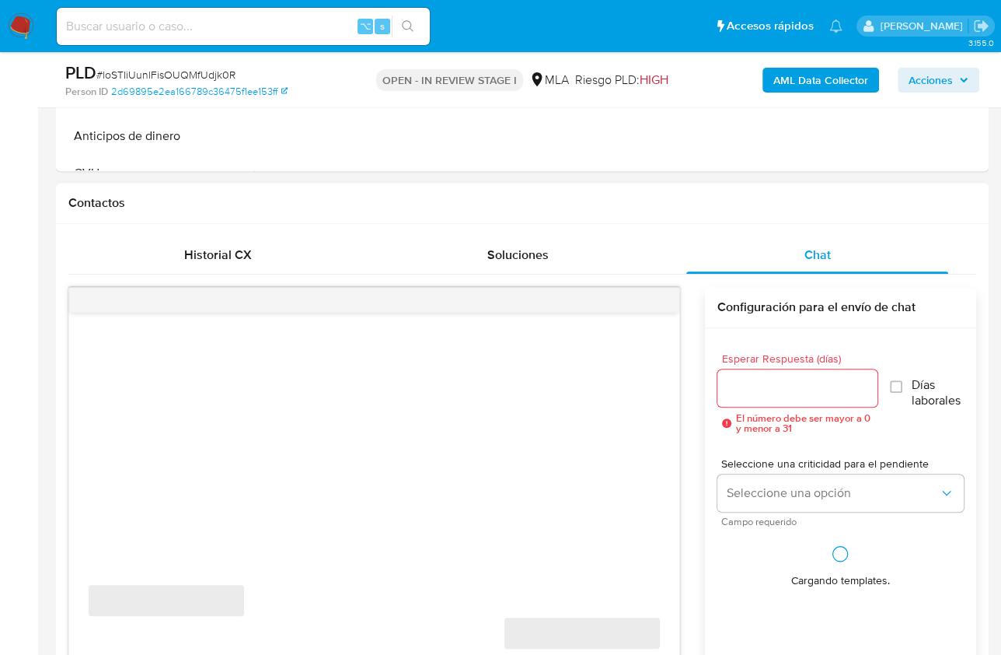
select select "10"
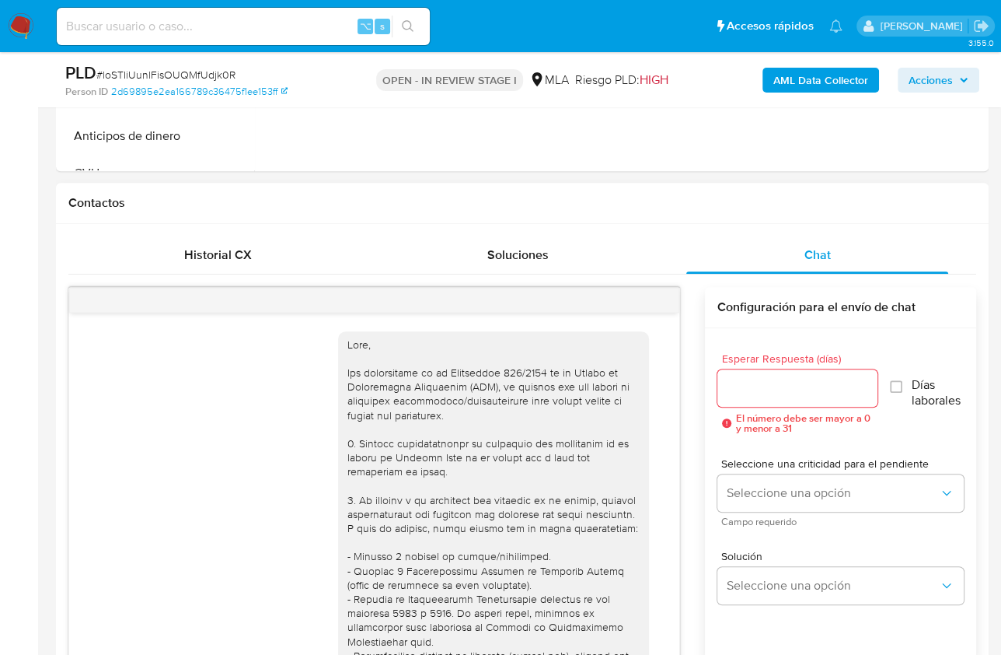
scroll to position [871, 0]
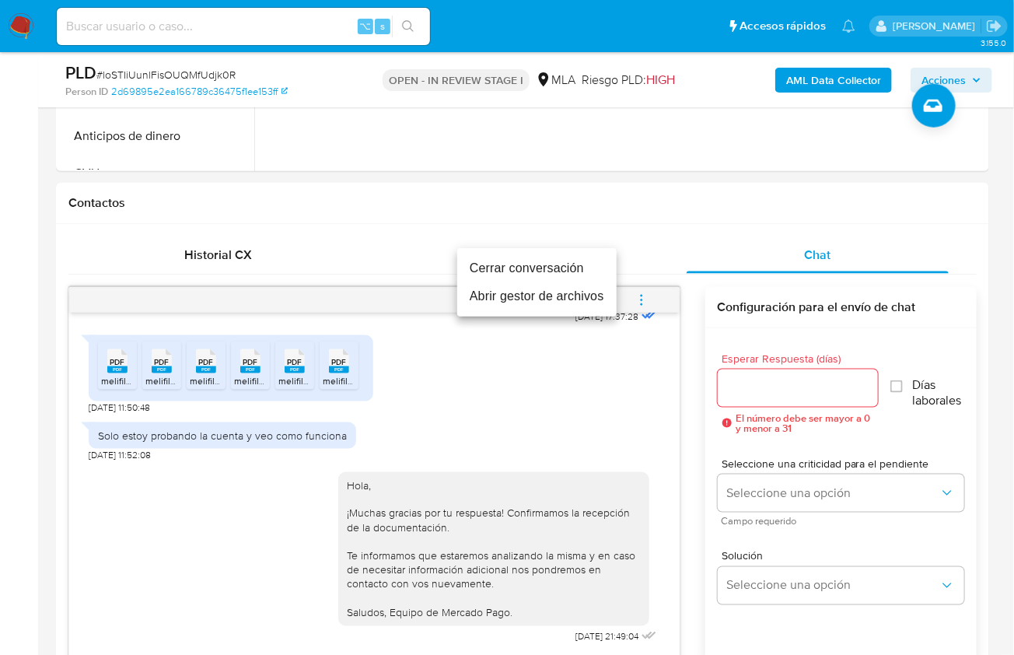
click at [493, 271] on li "Cerrar conversación" at bounding box center [536, 268] width 159 height 28
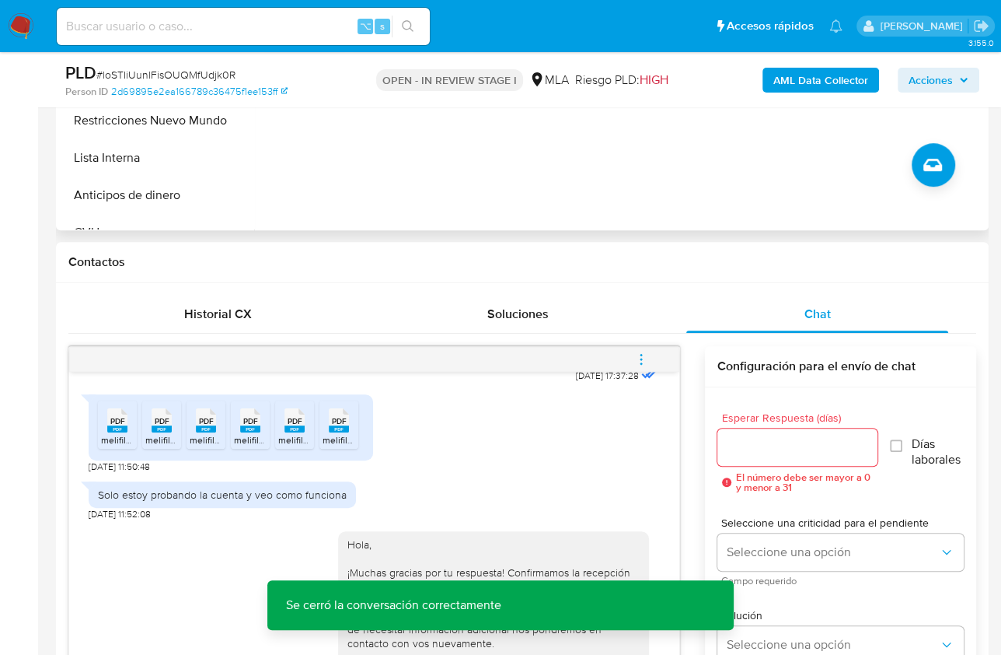
scroll to position [360, 0]
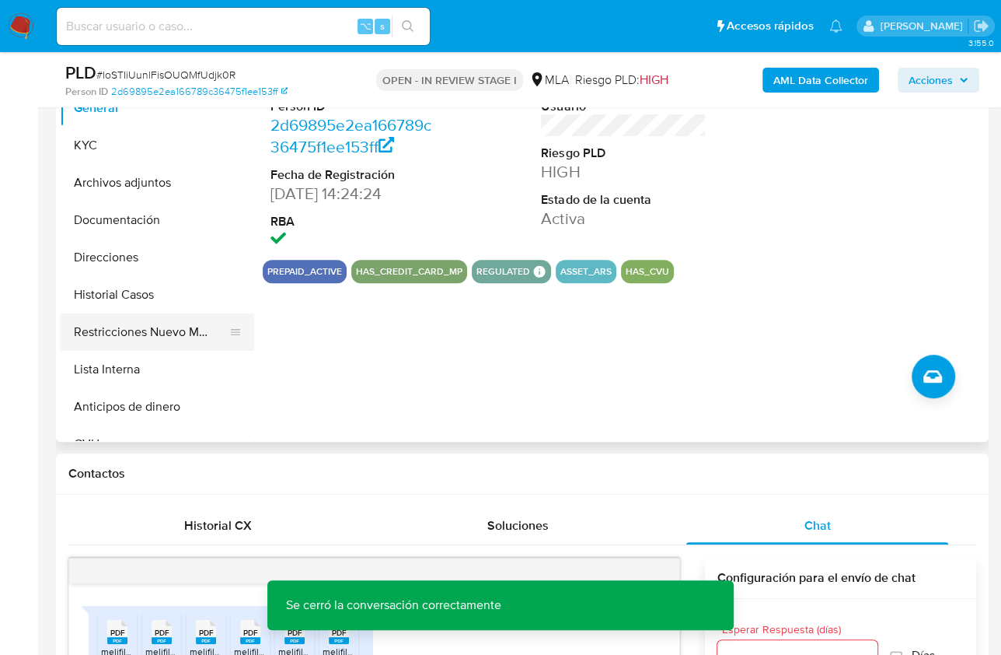
click at [153, 327] on button "Restricciones Nuevo Mundo" at bounding box center [151, 331] width 182 height 37
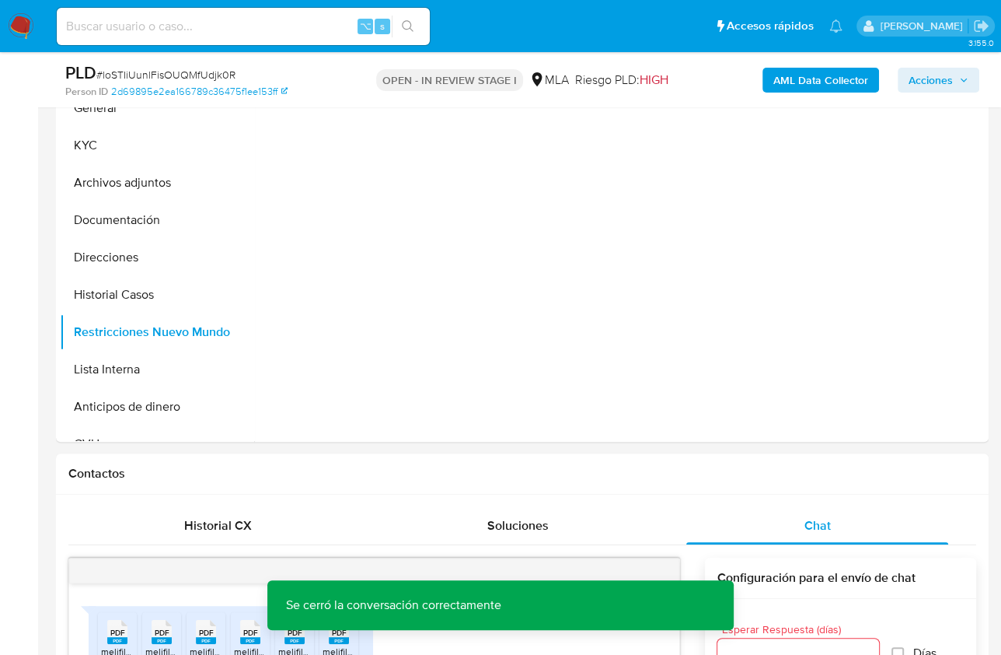
click at [785, 87] on b "AML Data Collector" at bounding box center [821, 80] width 95 height 25
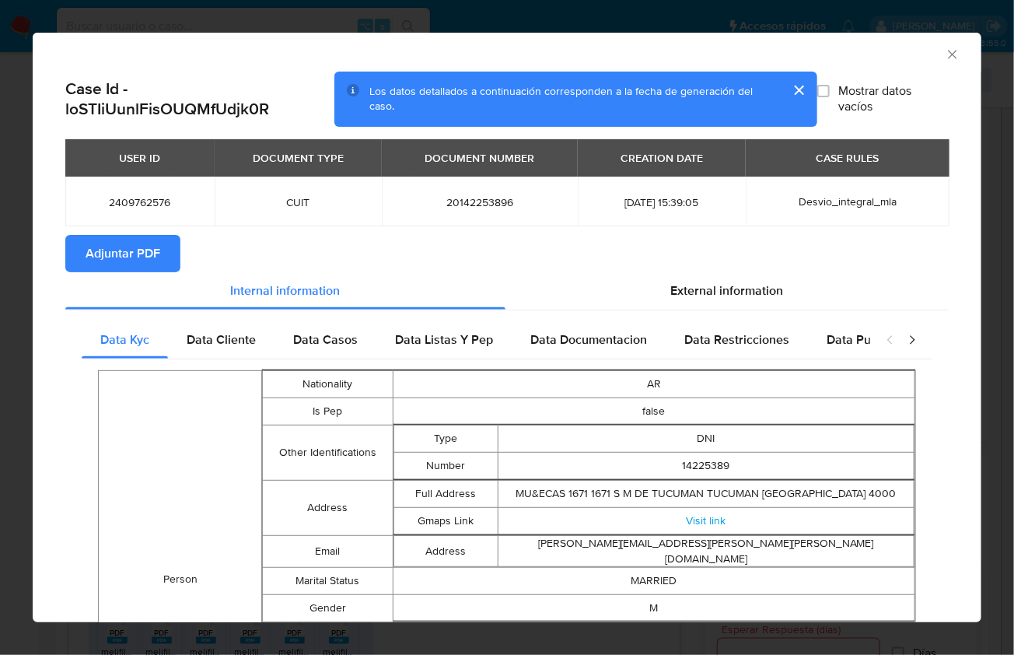
click at [152, 263] on span "Adjuntar PDF" at bounding box center [123, 253] width 75 height 34
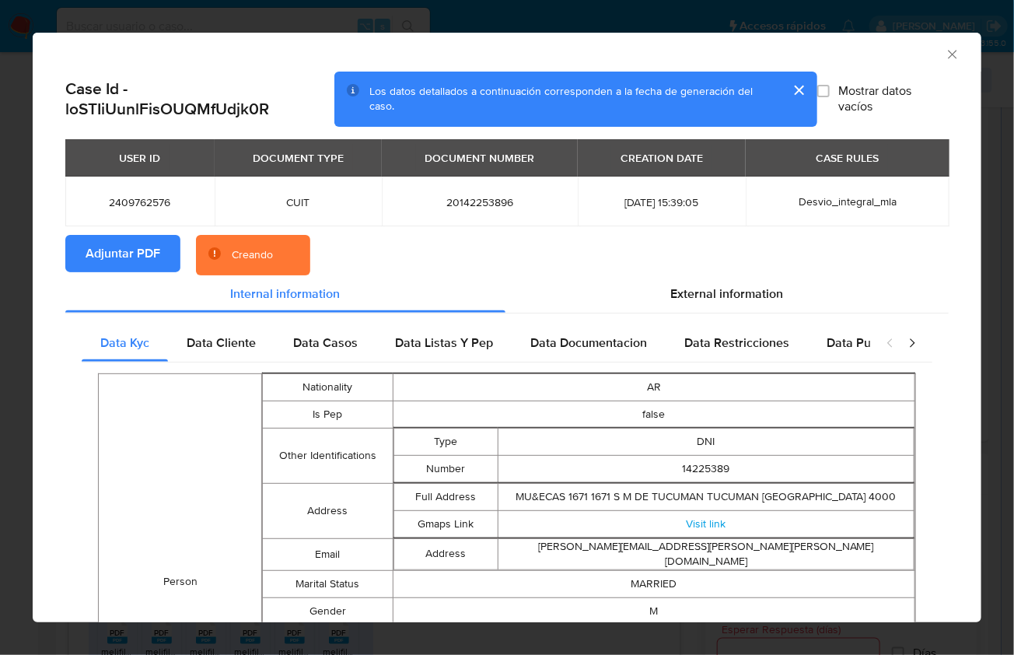
click at [546, 242] on section "Adjuntar PDF Creando" at bounding box center [506, 255] width 883 height 40
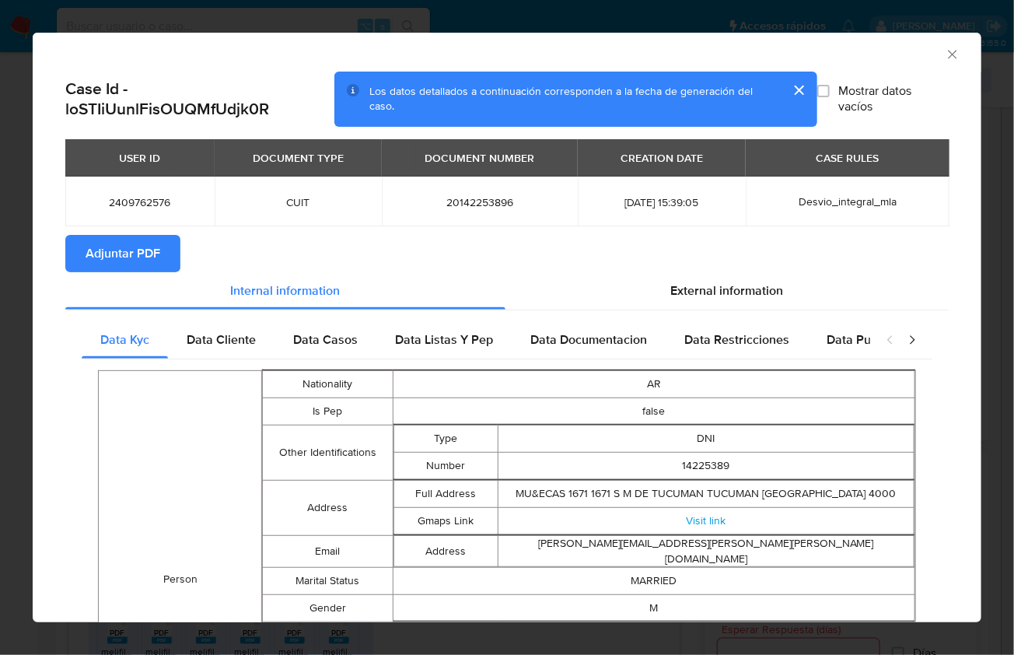
click at [948, 53] on icon "Cerrar ventana" at bounding box center [952, 54] width 9 height 9
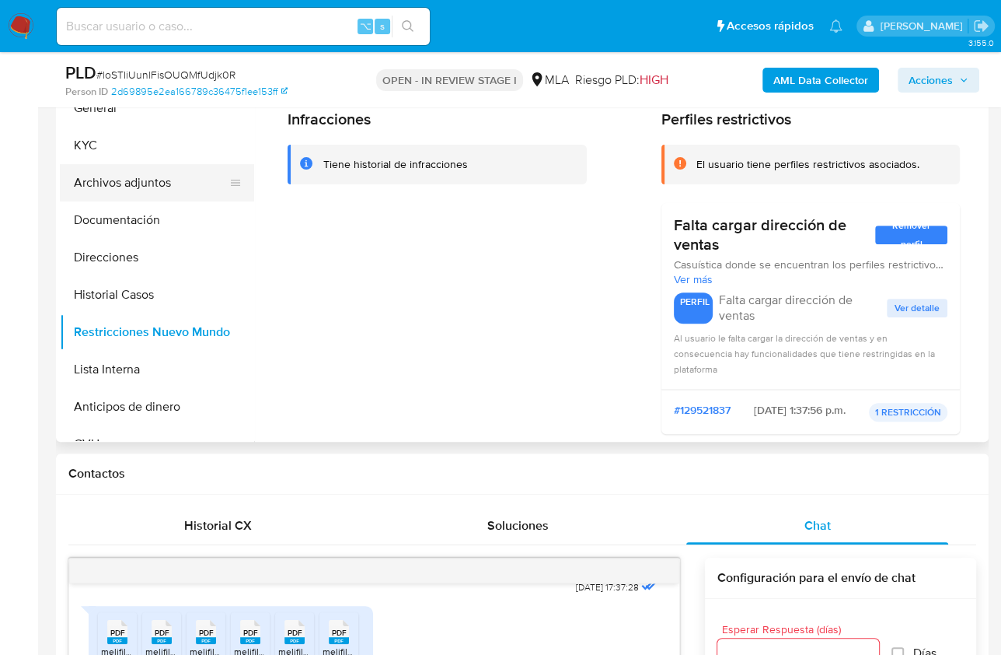
click at [146, 191] on button "Archivos adjuntos" at bounding box center [151, 182] width 182 height 37
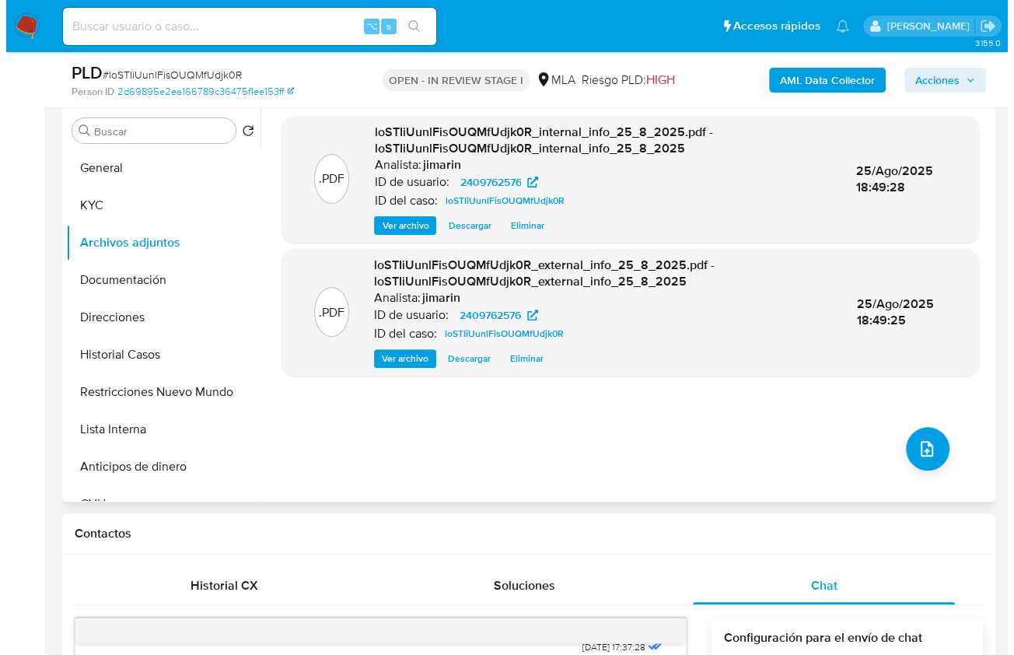
scroll to position [299, 0]
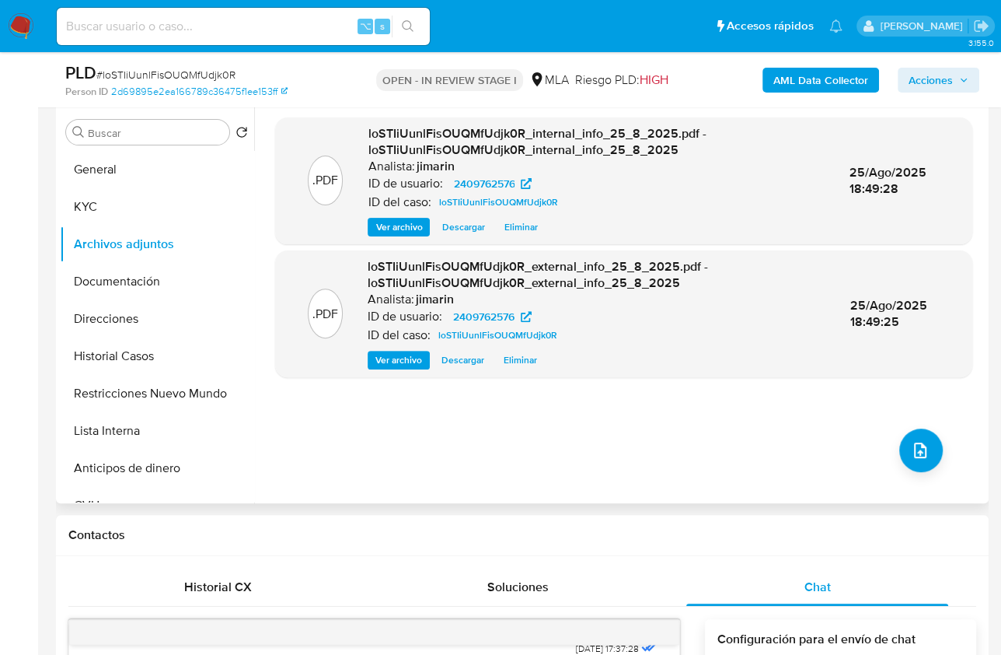
click at [903, 475] on div ".PDF loSTIiUunlFisOUQMfUdjk0R_internal_info_25_8_2025.pdf - loSTIiUunlFisOUQMfU…" at bounding box center [623, 303] width 697 height 373
click at [907, 463] on button "upload-file" at bounding box center [922, 450] width 44 height 44
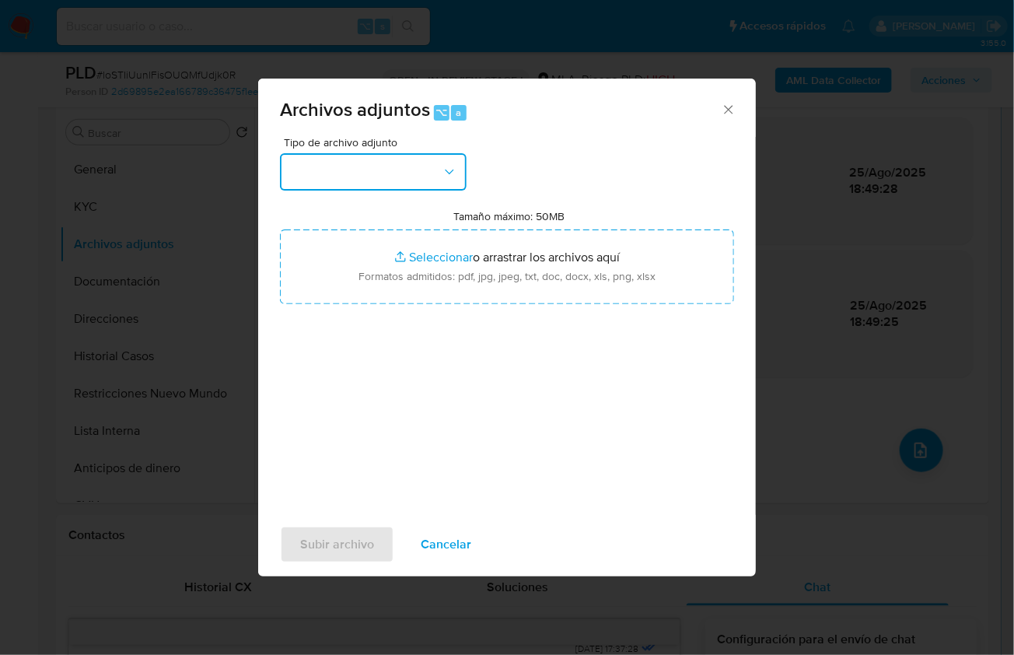
click at [366, 180] on button "button" at bounding box center [373, 171] width 187 height 37
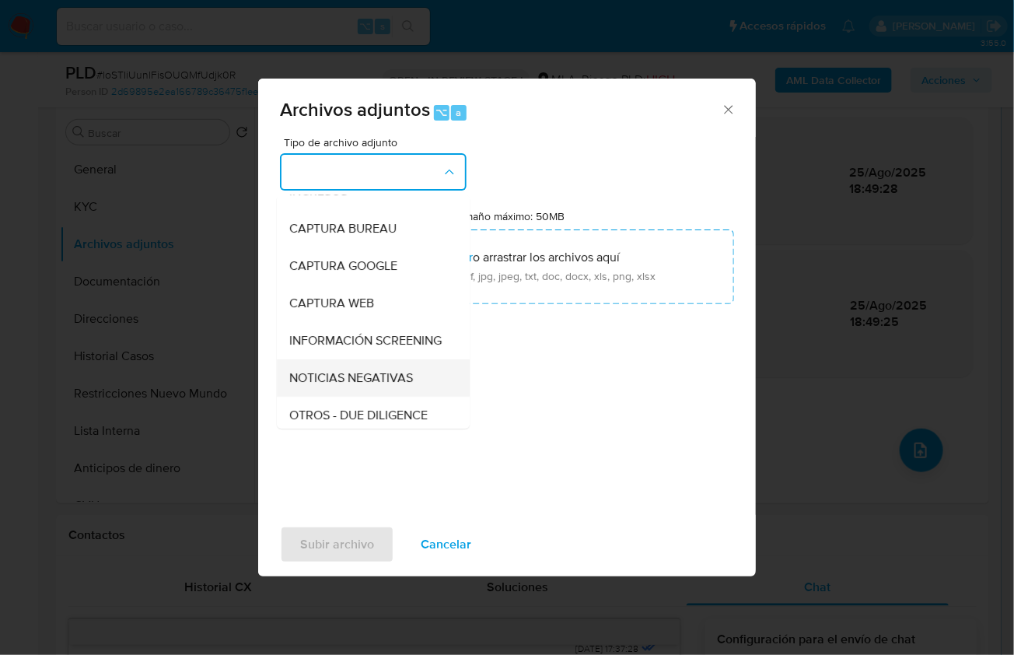
scroll to position [178, 0]
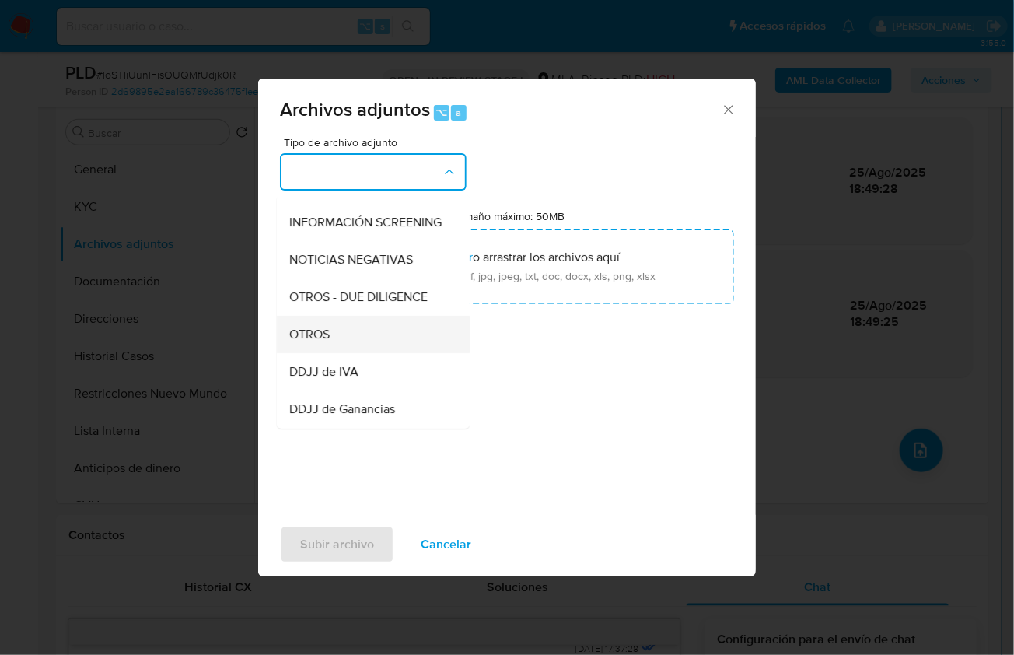
click at [320, 341] on span "OTROS" at bounding box center [309, 334] width 40 height 16
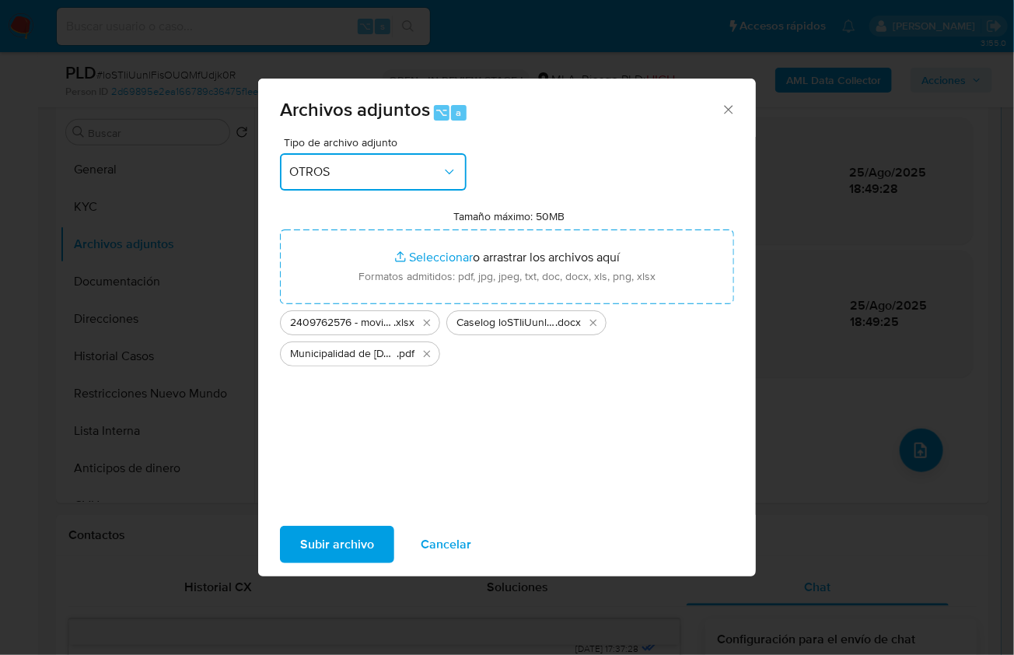
click at [553, 72] on div "Archivos adjuntos ⌥ a Tipo de archivo adjunto OTROS Tamaño máximo: 50MB Selecci…" at bounding box center [507, 327] width 1014 height 655
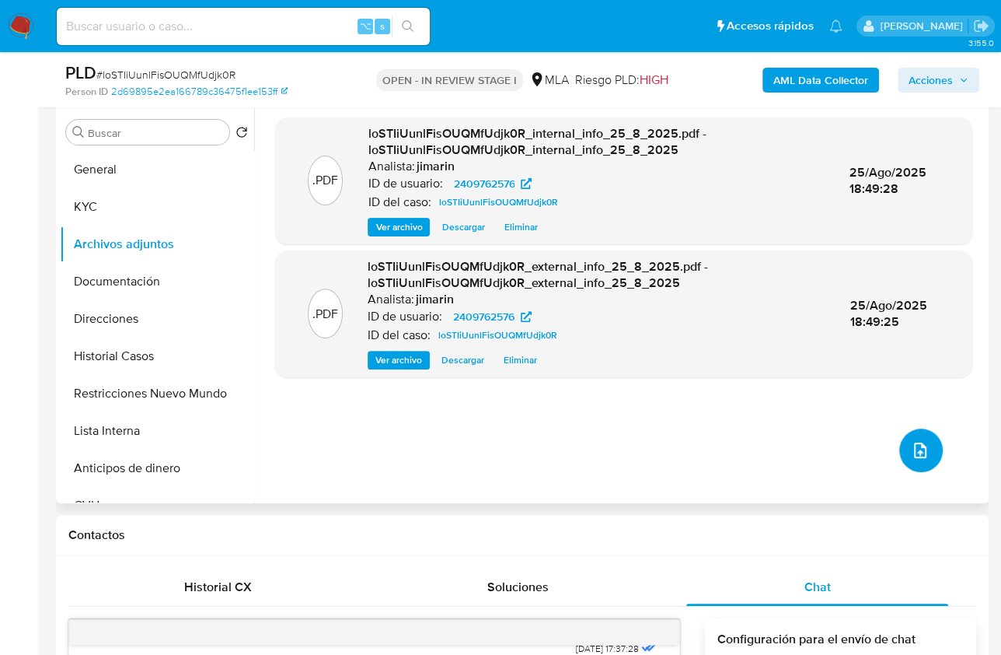
click at [928, 450] on button "upload-file" at bounding box center [922, 450] width 44 height 44
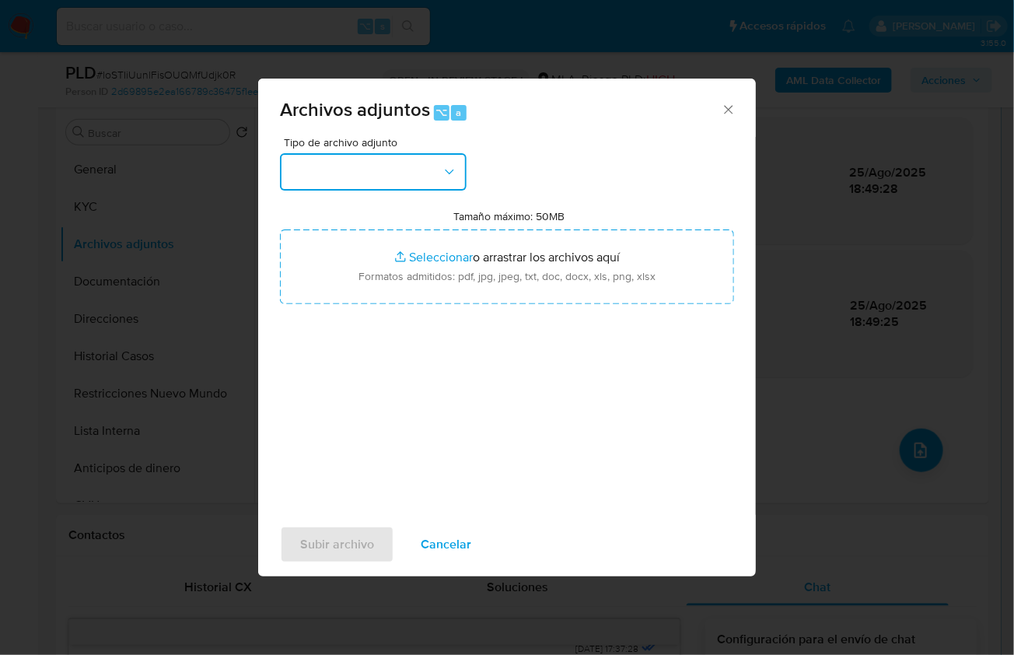
click at [401, 171] on button "button" at bounding box center [373, 171] width 187 height 37
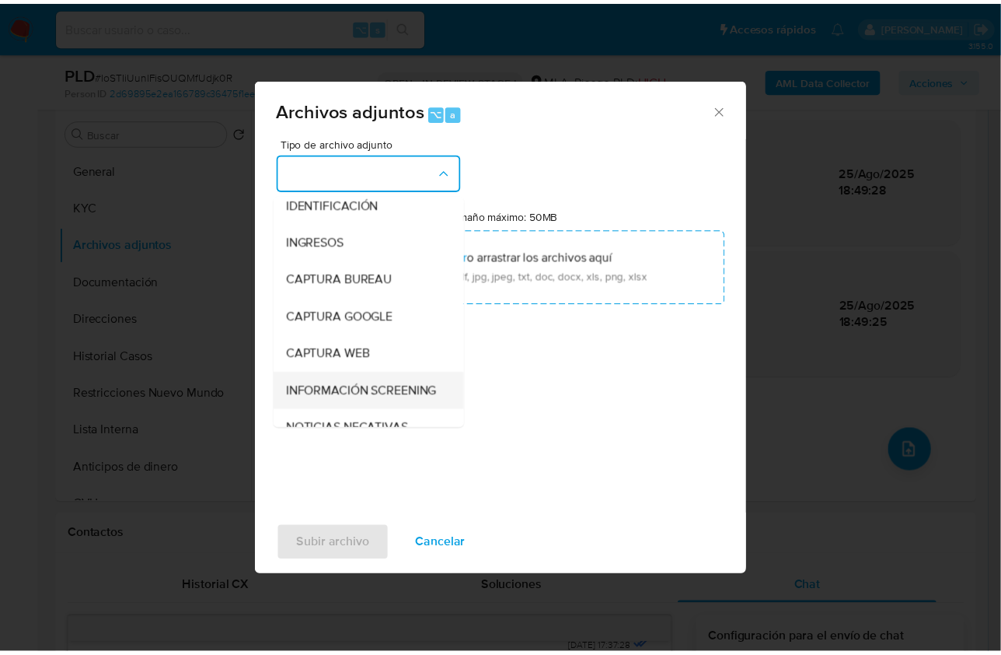
scroll to position [102, 0]
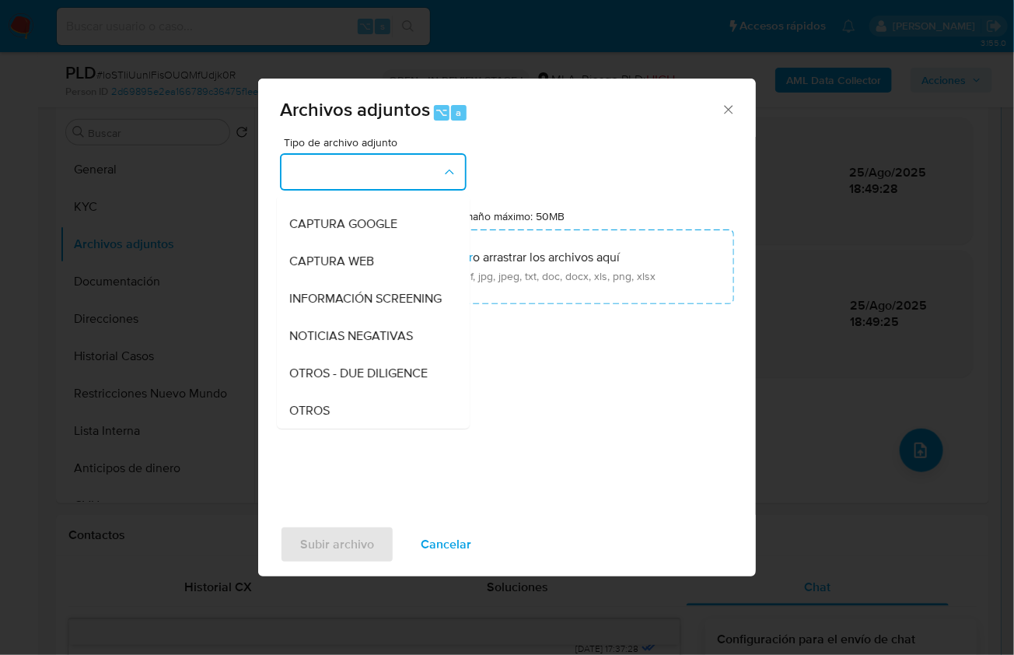
click at [314, 418] on span "OTROS" at bounding box center [309, 410] width 40 height 16
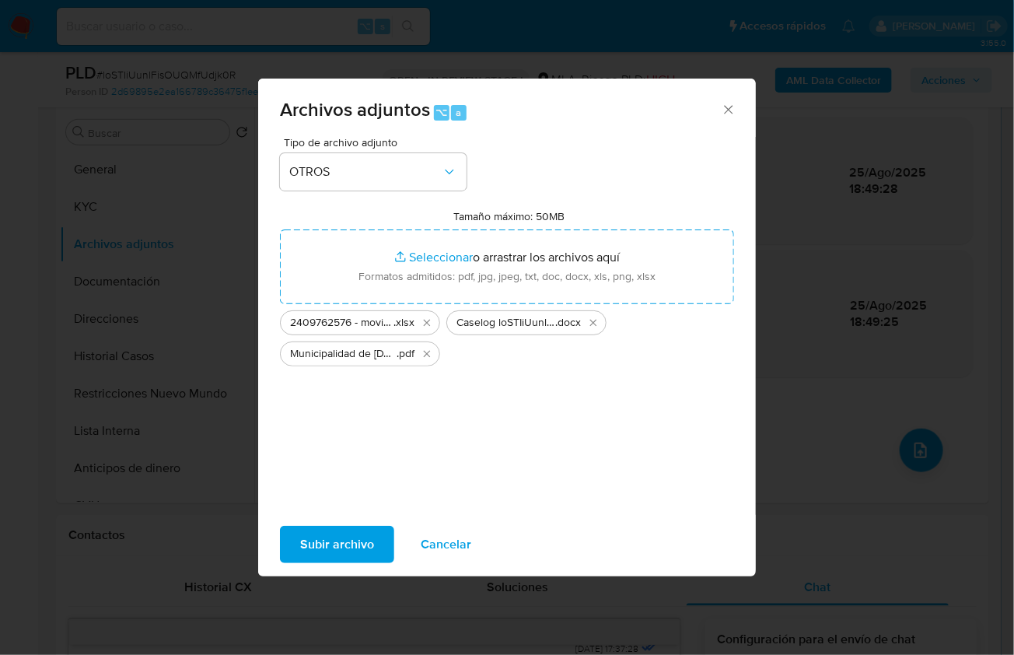
click at [337, 540] on span "Subir archivo" at bounding box center [337, 544] width 74 height 34
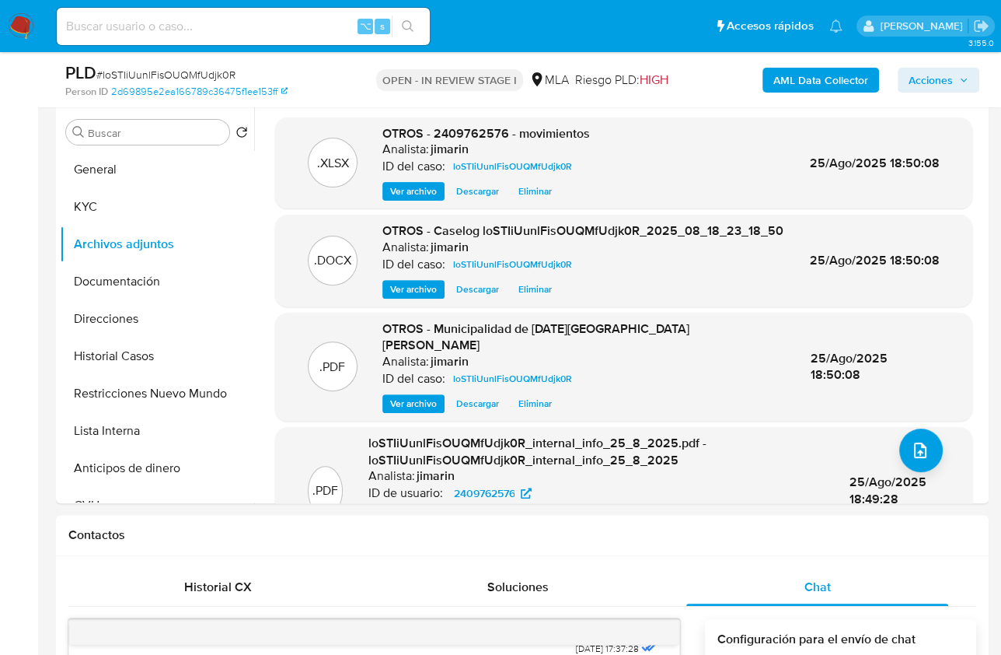
click at [943, 79] on span "Acciones" at bounding box center [931, 80] width 44 height 25
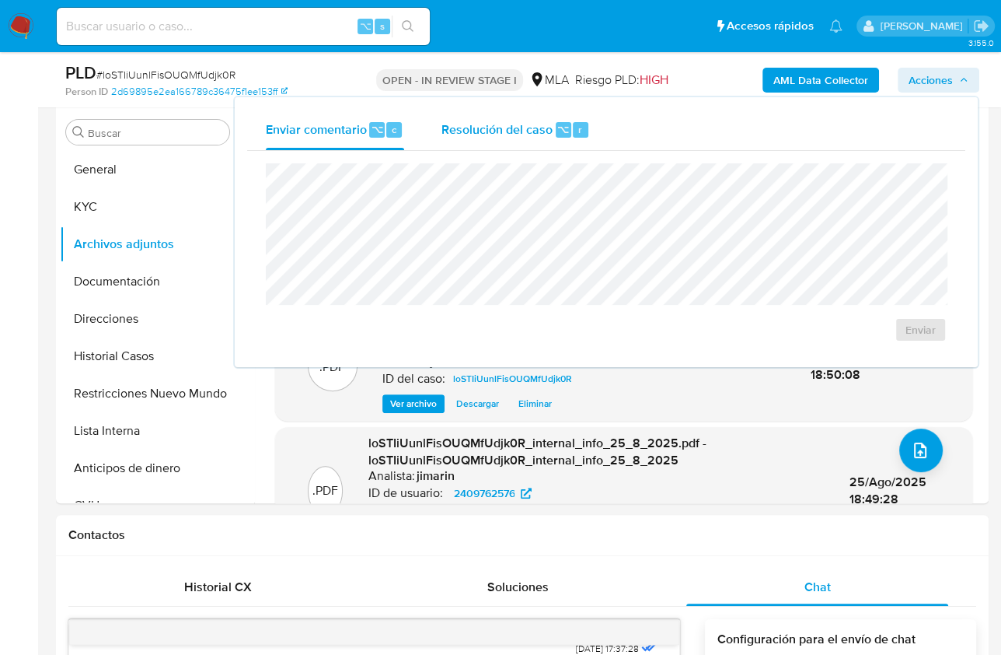
click at [588, 129] on div "Resolución del caso ⌥ r" at bounding box center [516, 130] width 149 height 40
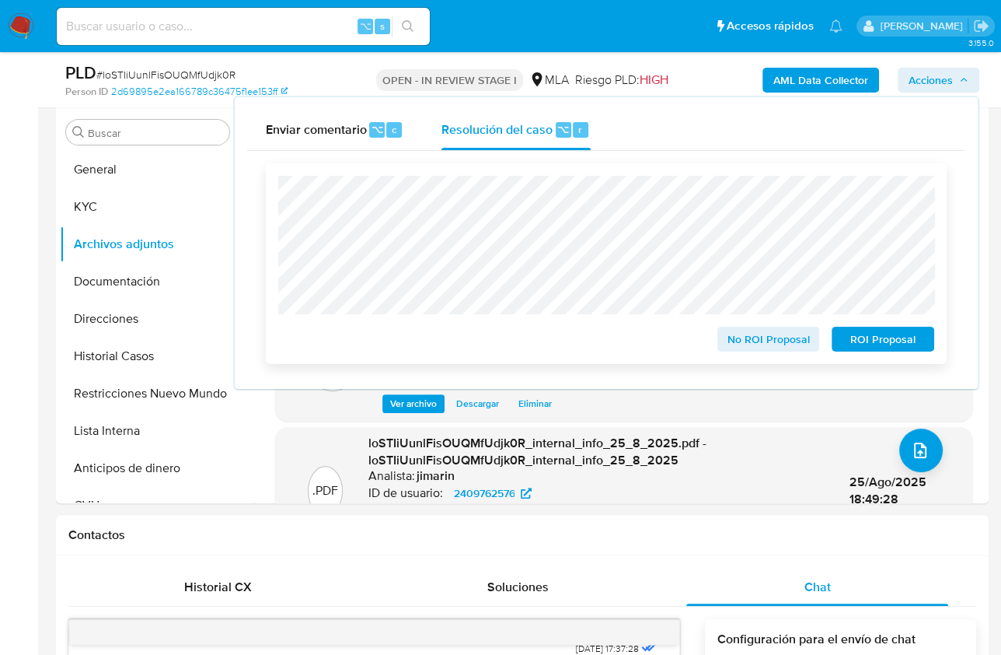
click at [738, 348] on span "No ROI Proposal" at bounding box center [769, 339] width 81 height 22
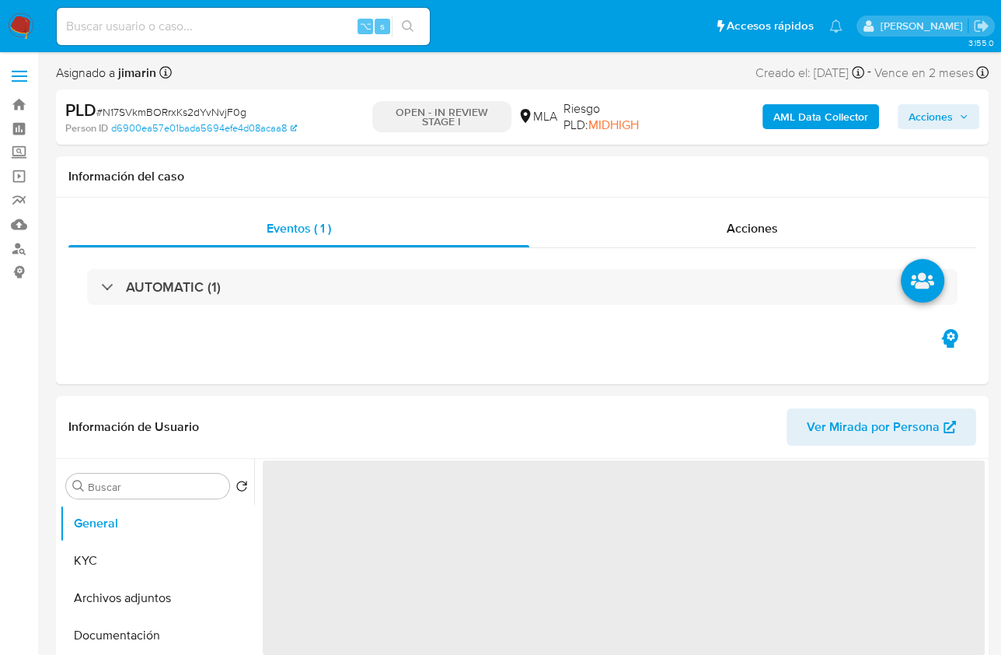
click at [210, 108] on span "# N17SVkmBORrxKs2dYvNvjF0g" at bounding box center [171, 112] width 150 height 16
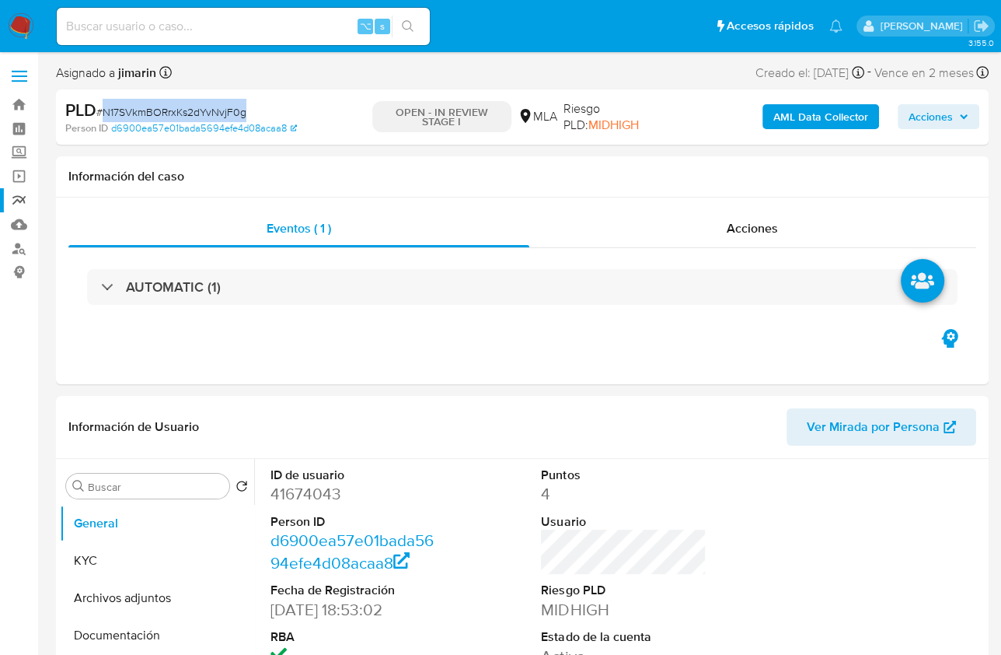
copy span "N17SVkmBORrxKs2dYvNvjF0g"
select select "10"
click at [299, 490] on dd "41674043" at bounding box center [353, 494] width 165 height 22
copy dd "41674043"
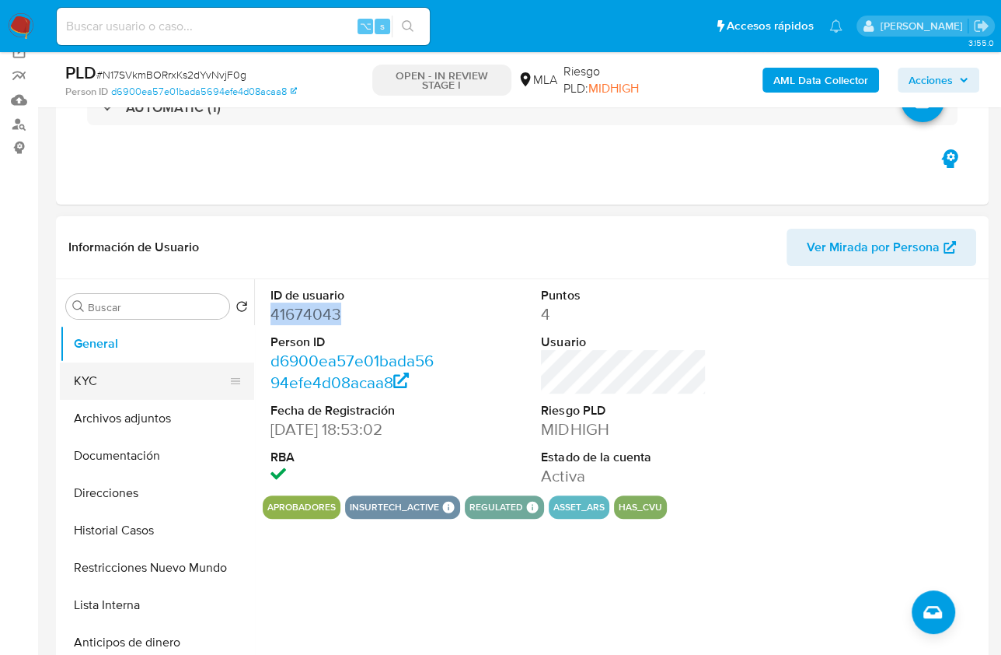
click at [100, 392] on button "KYC" at bounding box center [151, 380] width 182 height 37
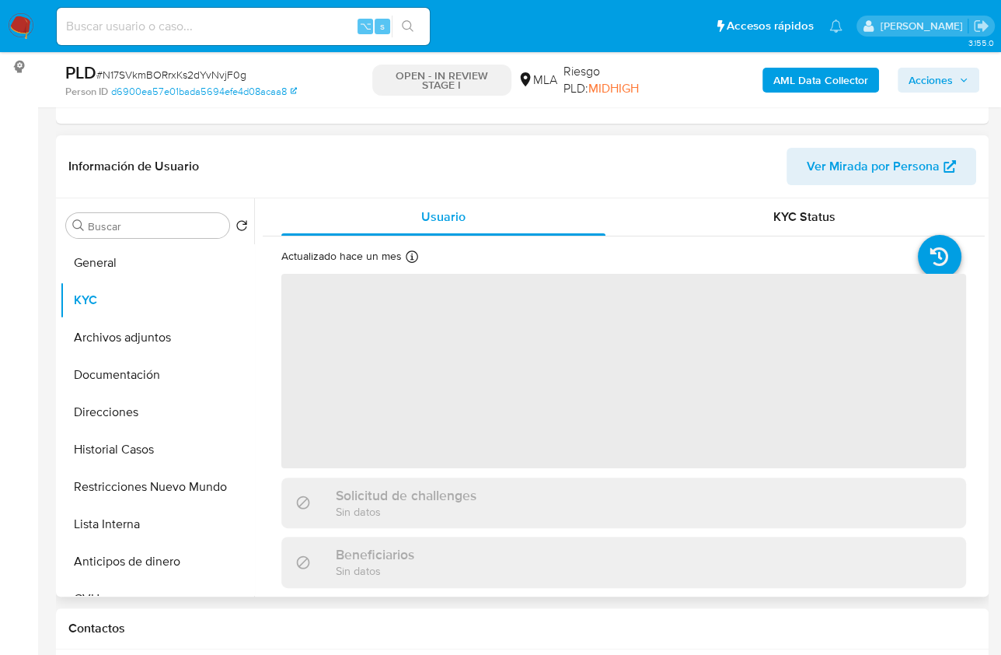
scroll to position [226, 0]
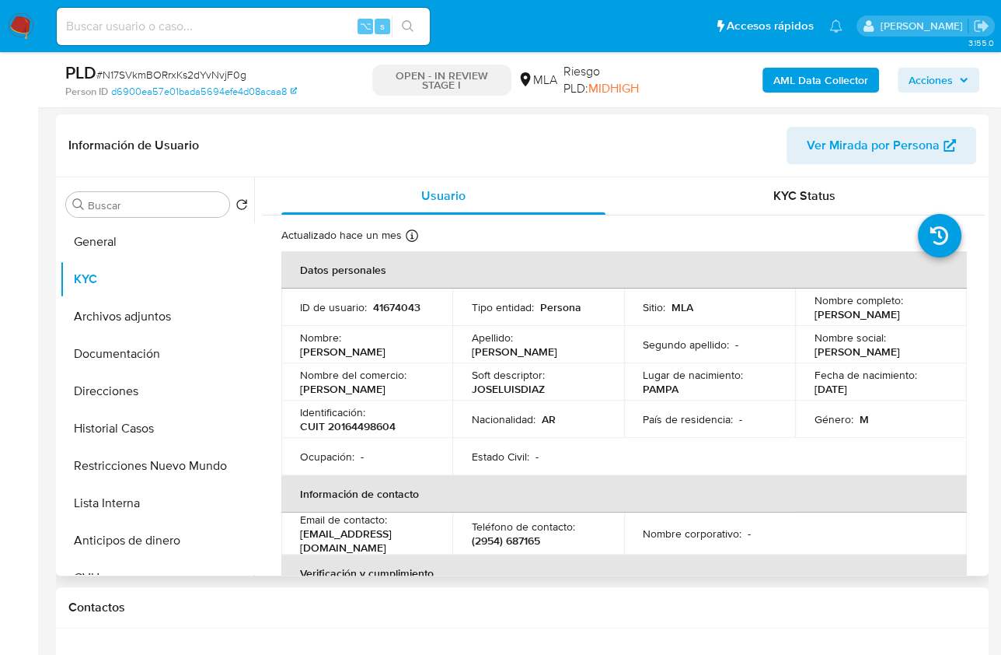
click at [371, 421] on p "CUIT 20164498604" at bounding box center [348, 426] width 96 height 14
copy p "20164498604"
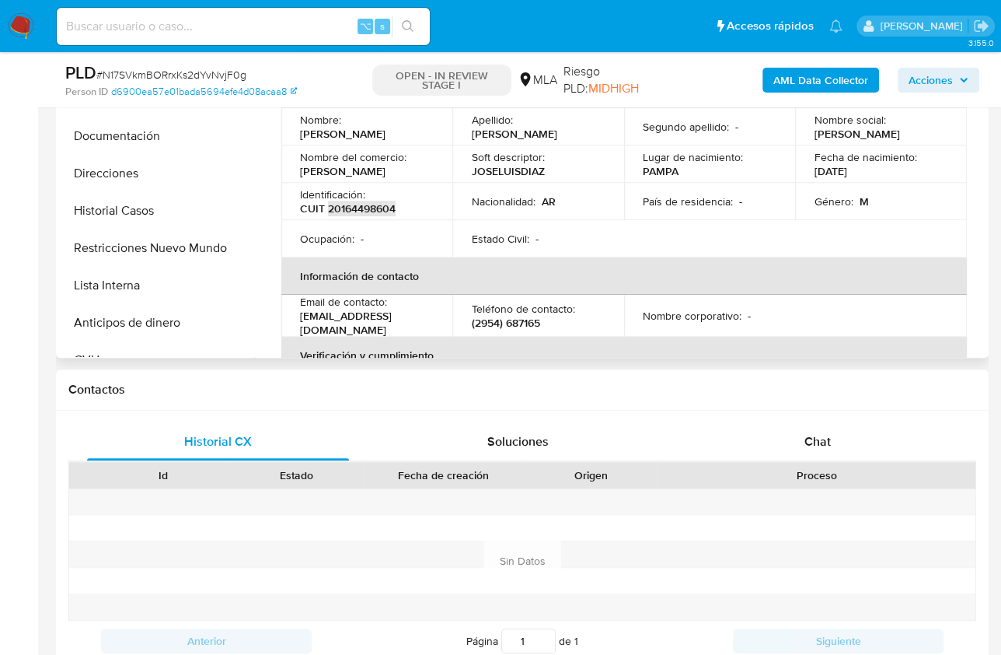
scroll to position [515, 0]
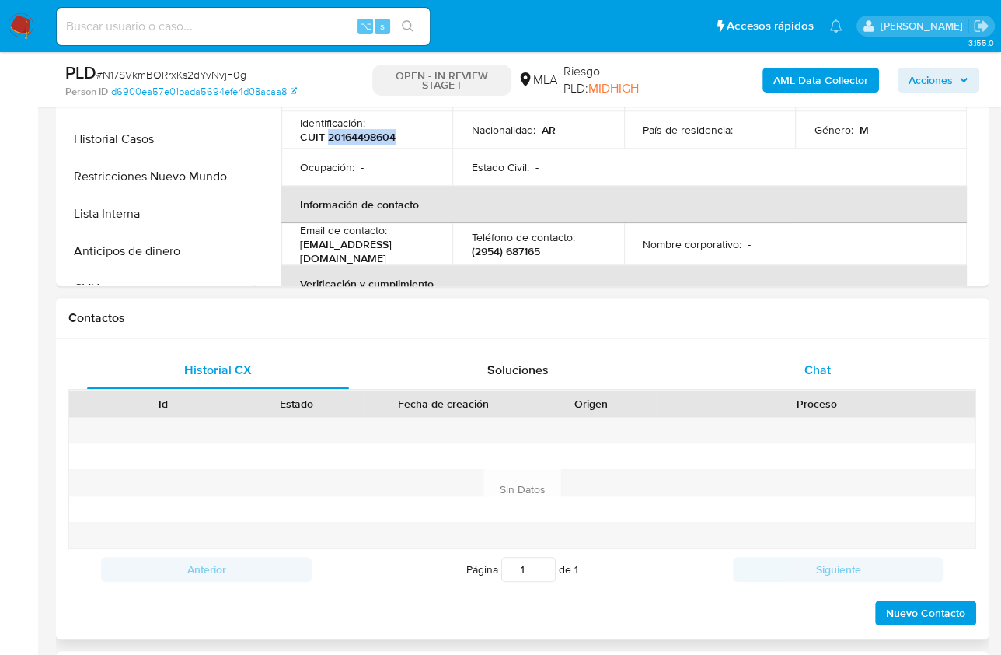
click at [829, 368] on span "Chat" at bounding box center [818, 370] width 26 height 18
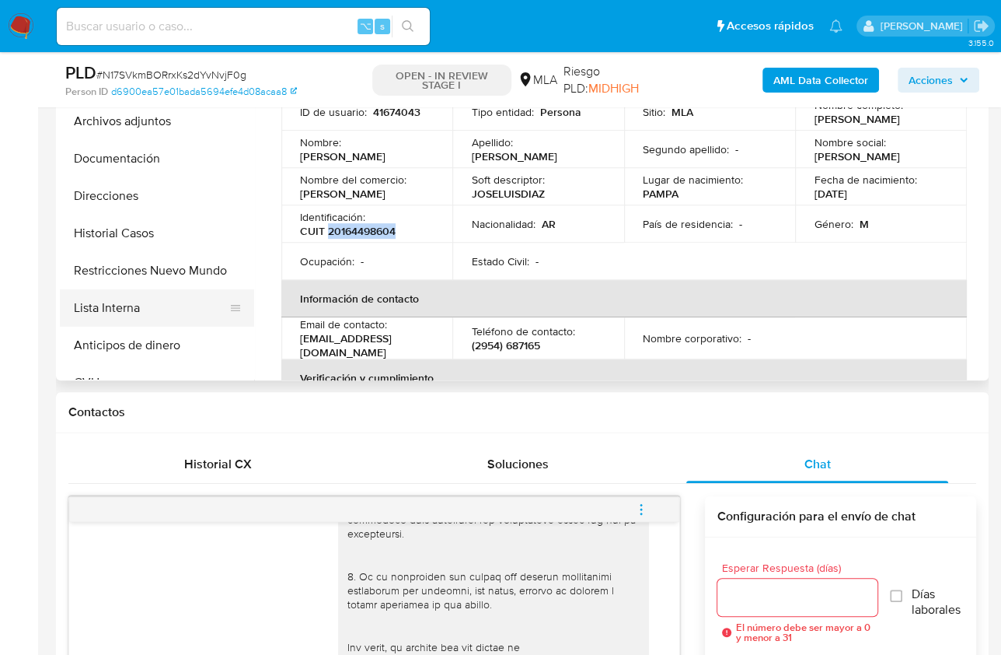
scroll to position [419, 0]
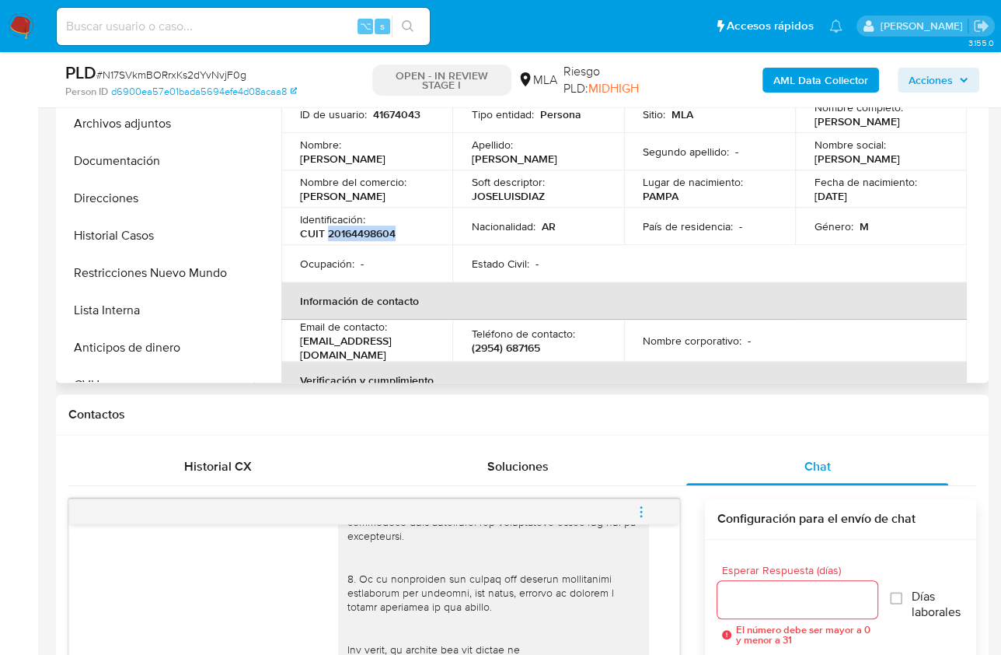
click at [359, 233] on p "CUIT 20164498604" at bounding box center [348, 233] width 96 height 14
click at [160, 173] on button "Documentación" at bounding box center [151, 160] width 182 height 37
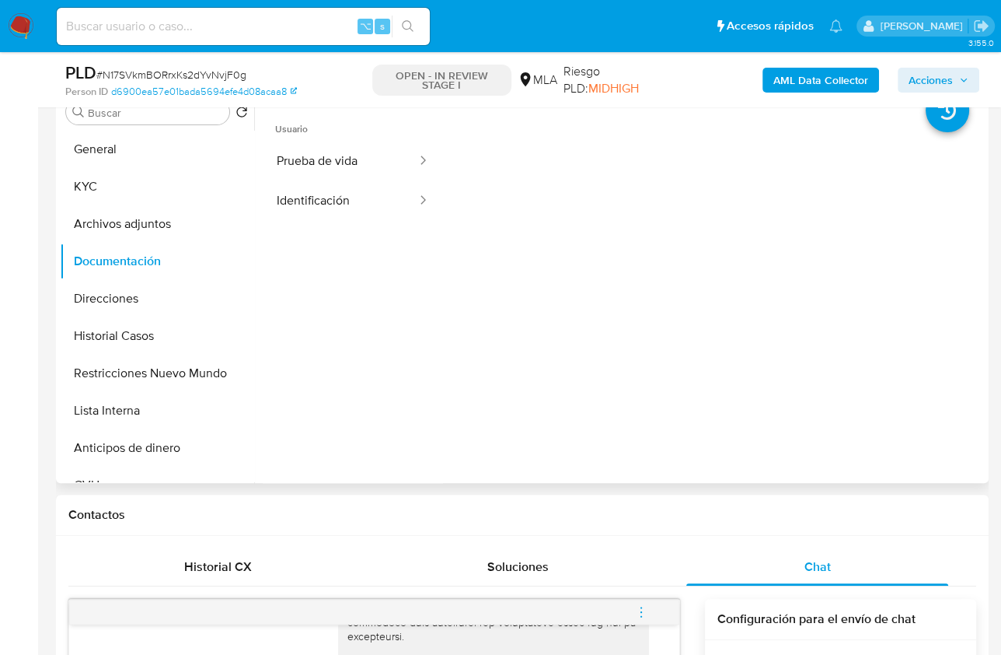
scroll to position [303, 0]
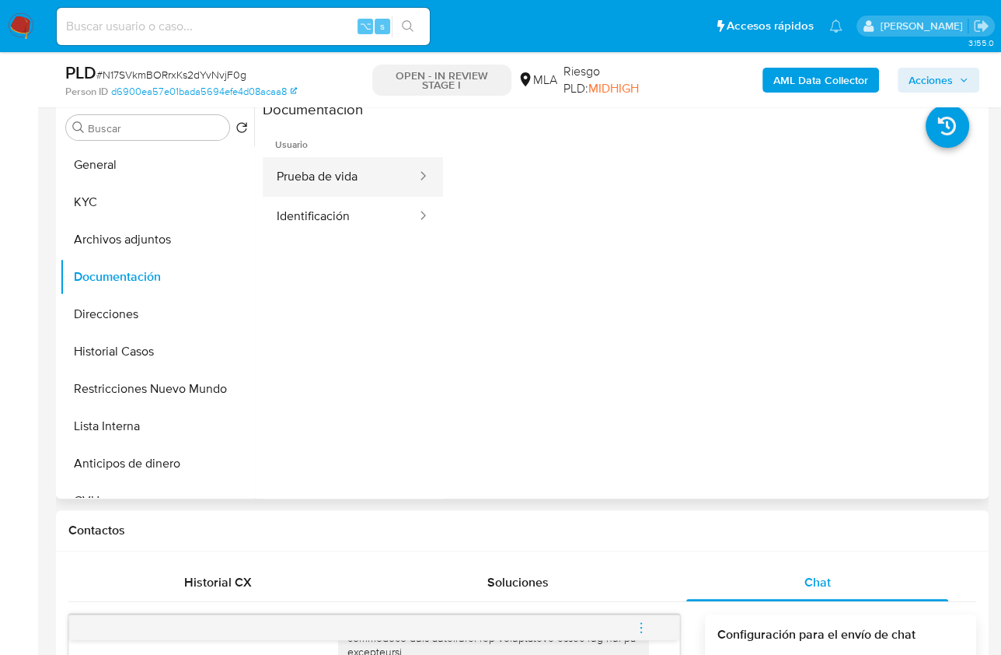
click at [358, 185] on button "Prueba de vida" at bounding box center [341, 177] width 156 height 40
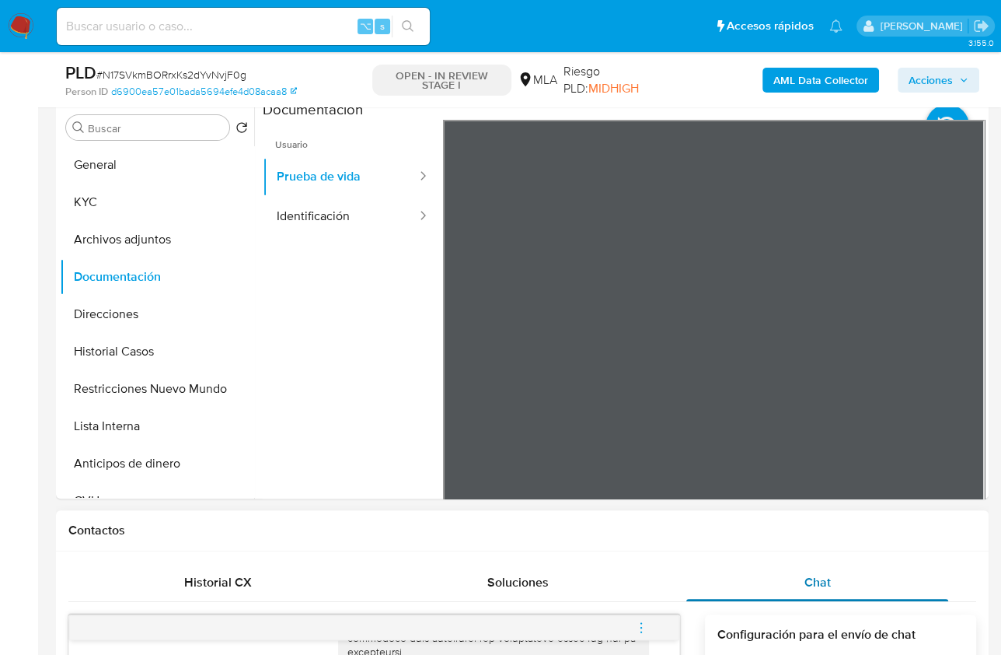
click at [848, 578] on div "Chat" at bounding box center [818, 582] width 262 height 37
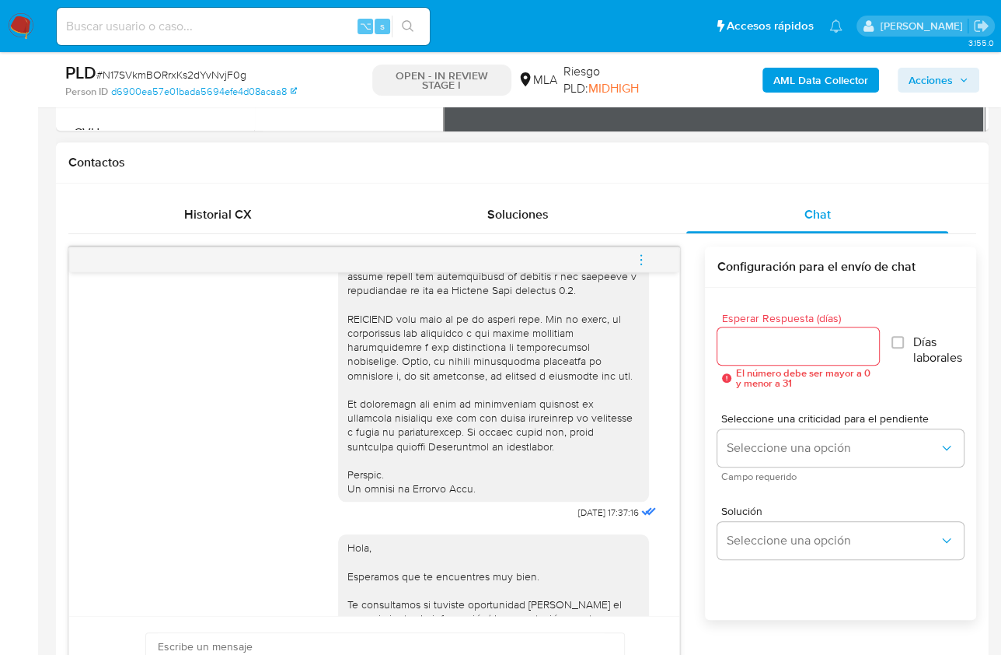
scroll to position [879, 0]
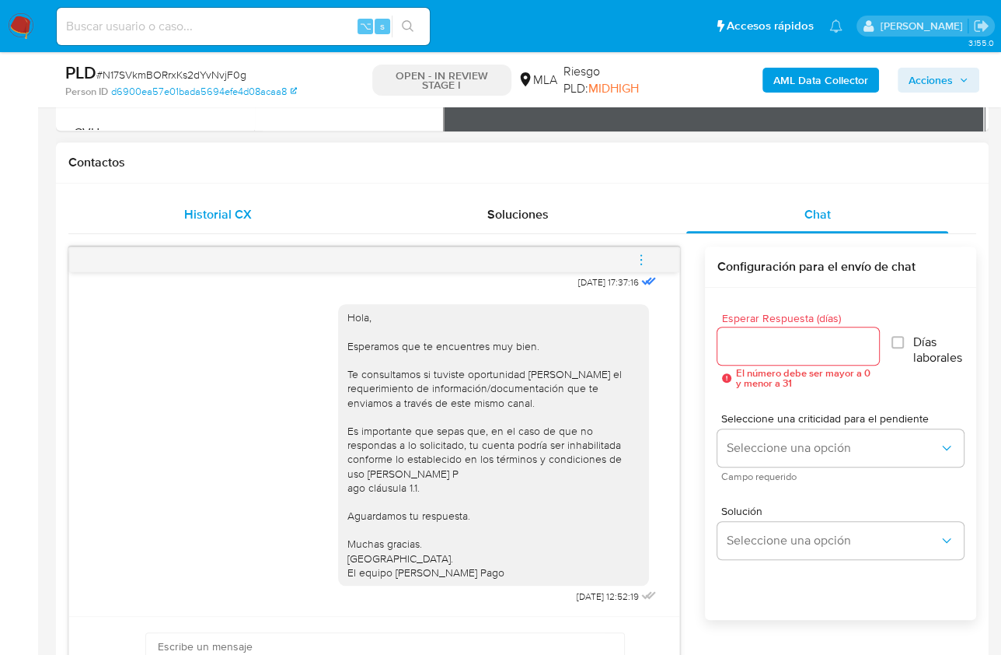
click at [278, 224] on div "Historial CX" at bounding box center [218, 214] width 262 height 37
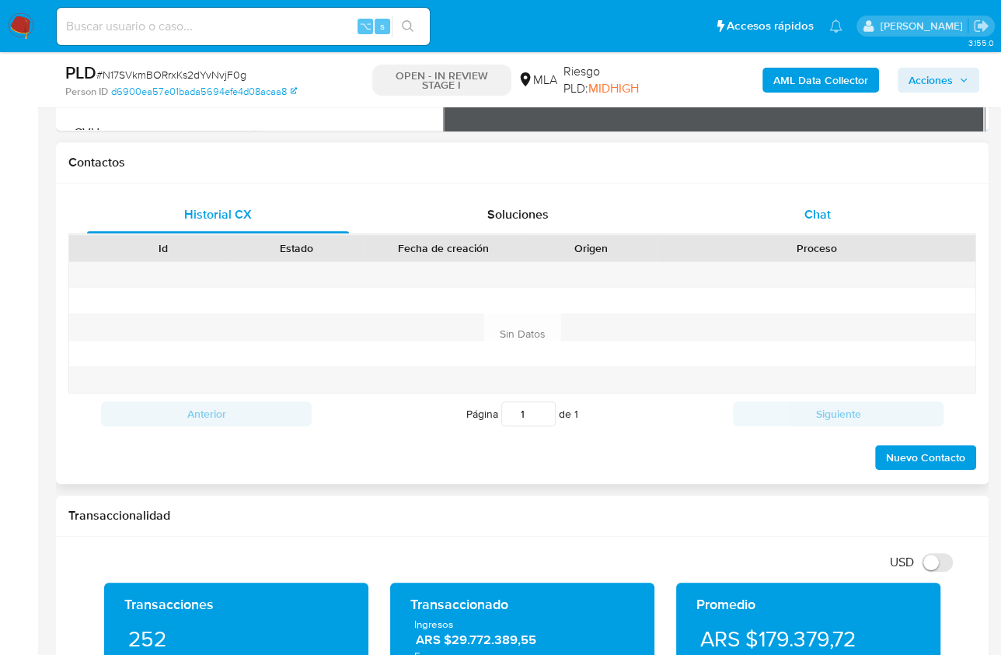
click at [805, 217] on span "Chat" at bounding box center [818, 214] width 26 height 18
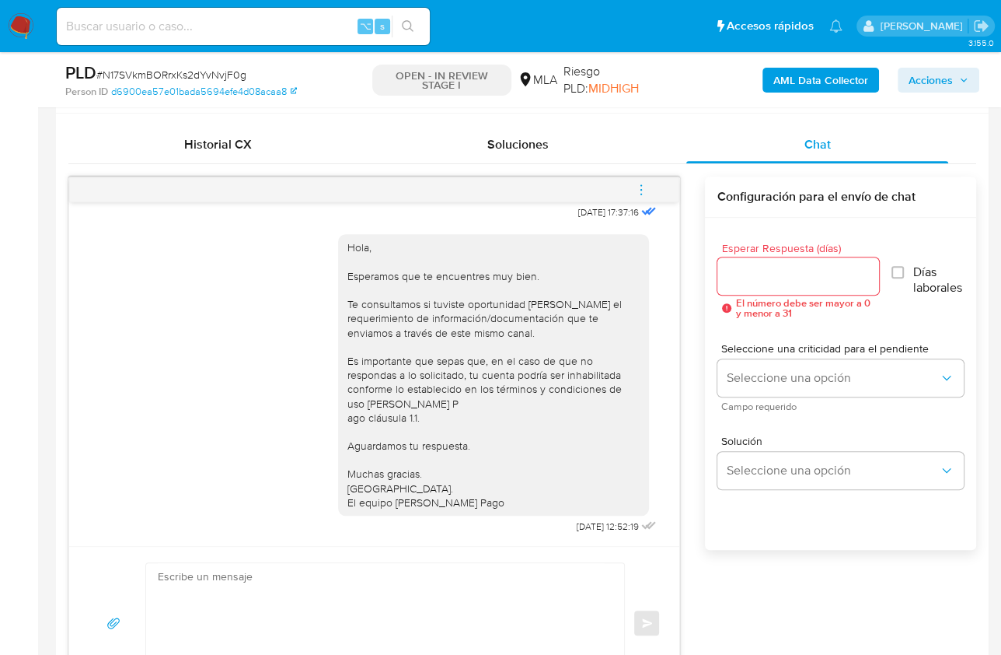
scroll to position [758, 0]
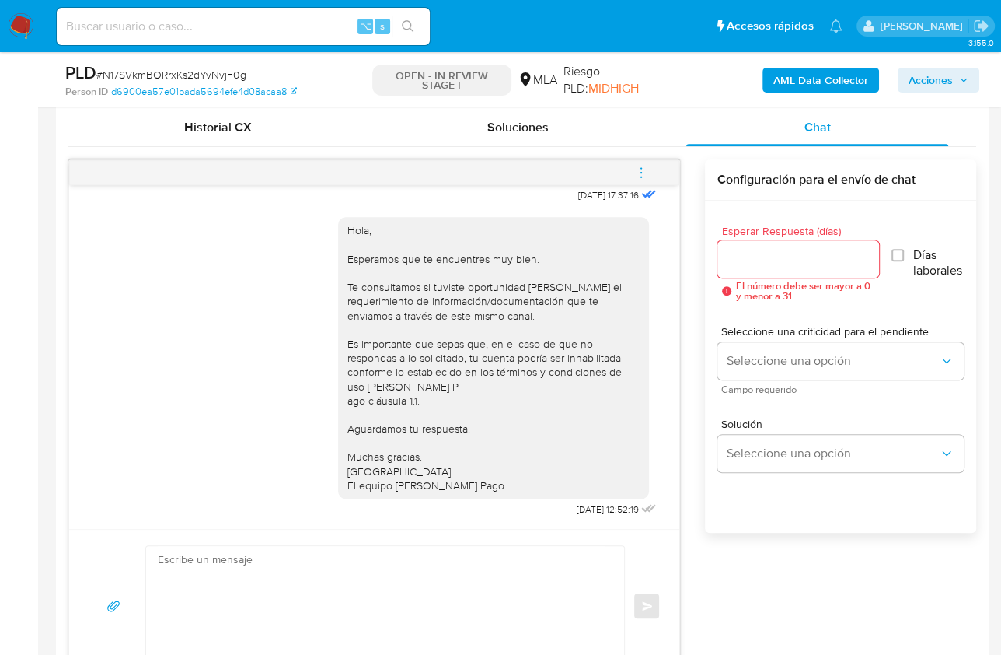
click at [397, 559] on textarea at bounding box center [381, 606] width 447 height 120
paste textarea "Lore , Ip dolorsi am con adipiscinge seddoeiusmo te in utlabo et Dolorem Aliq, …"
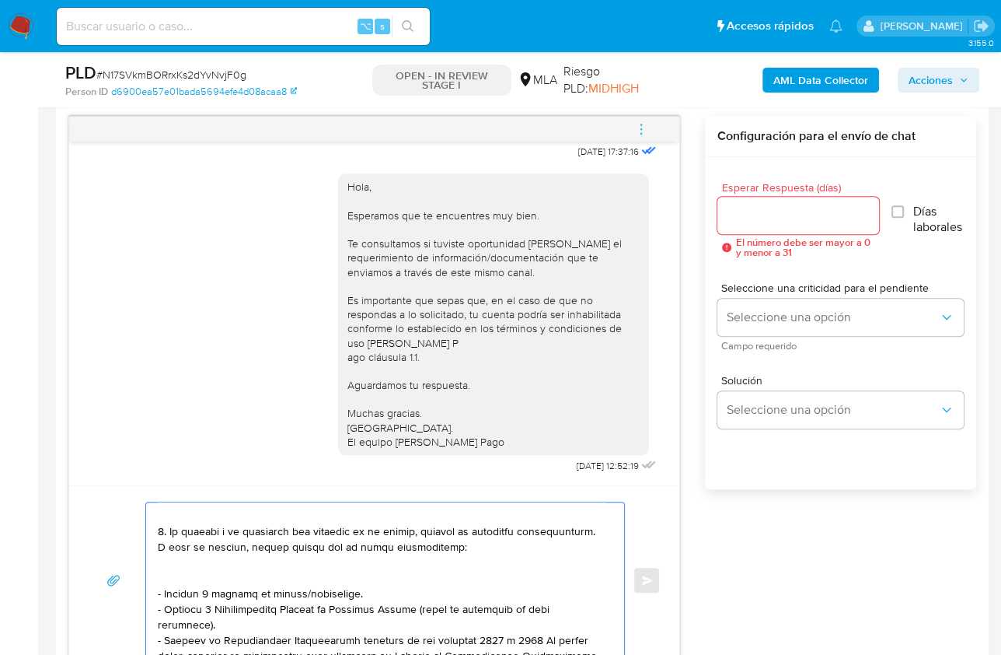
scroll to position [0, 0]
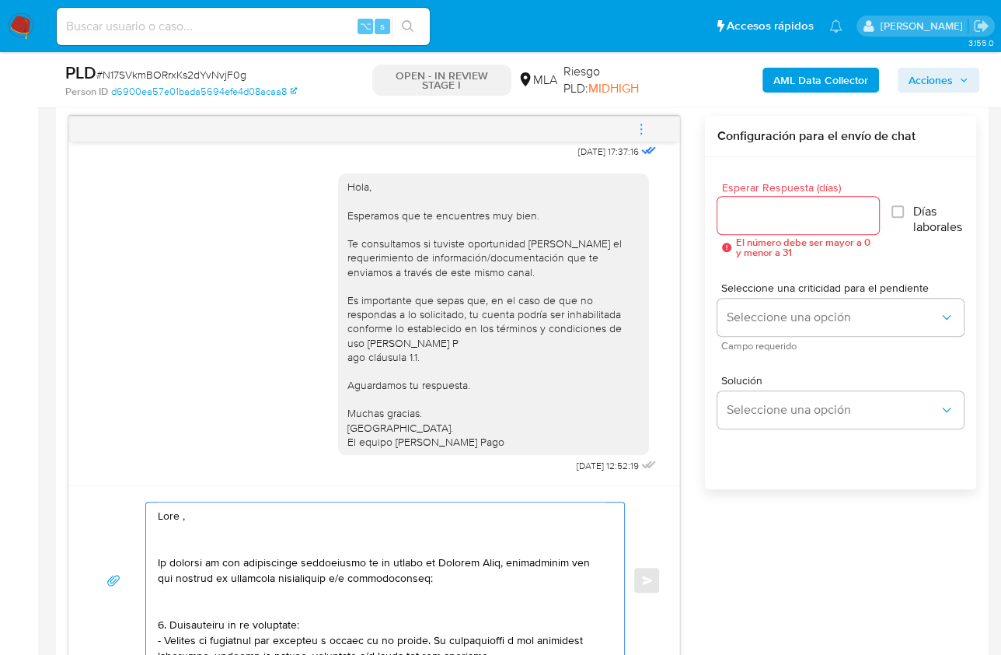
click at [180, 515] on textarea at bounding box center [381, 580] width 447 height 156
click at [183, 537] on textarea at bounding box center [381, 580] width 447 height 156
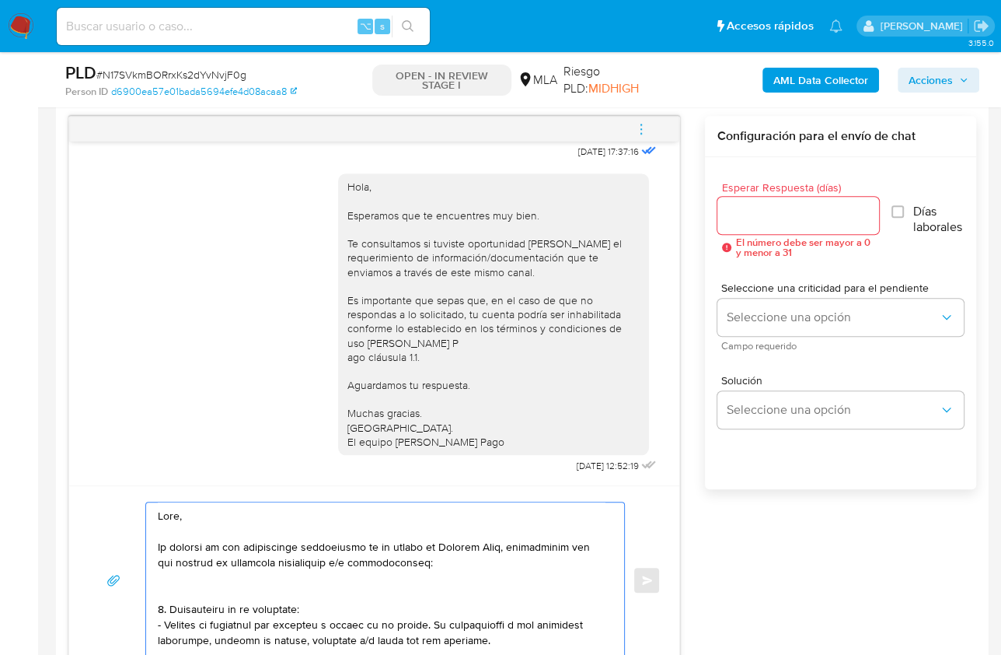
click at [185, 585] on textarea at bounding box center [381, 580] width 447 height 156
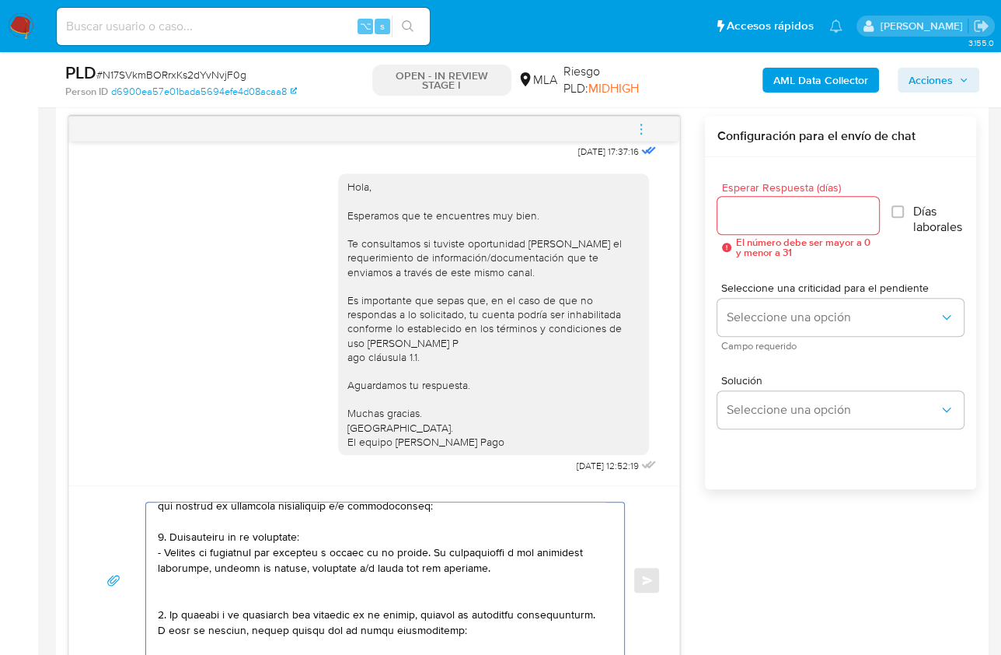
scroll to position [92, 0]
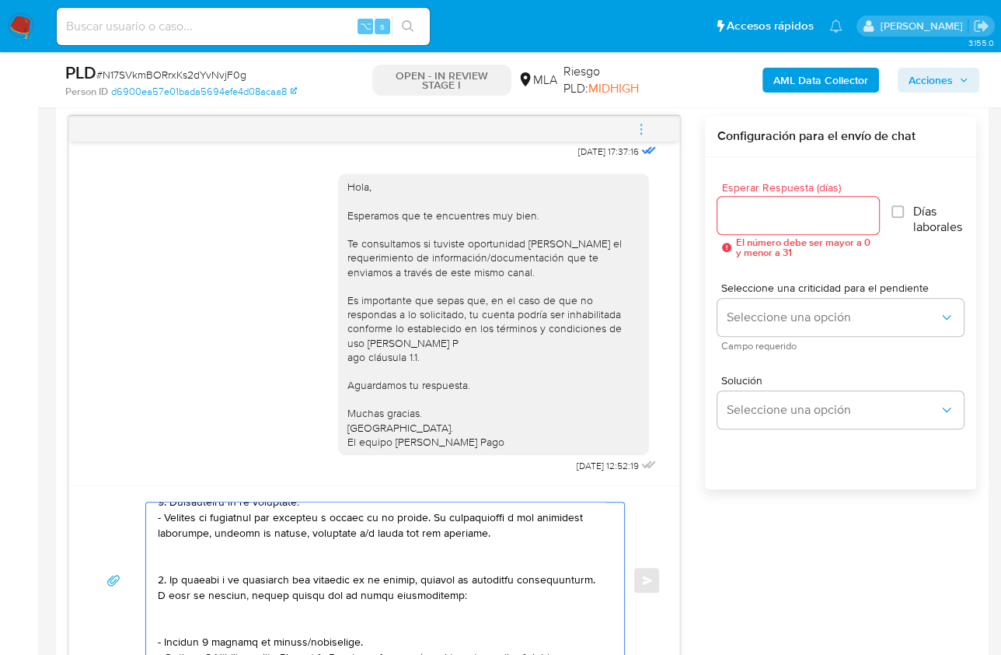
click at [169, 556] on textarea at bounding box center [381, 580] width 447 height 156
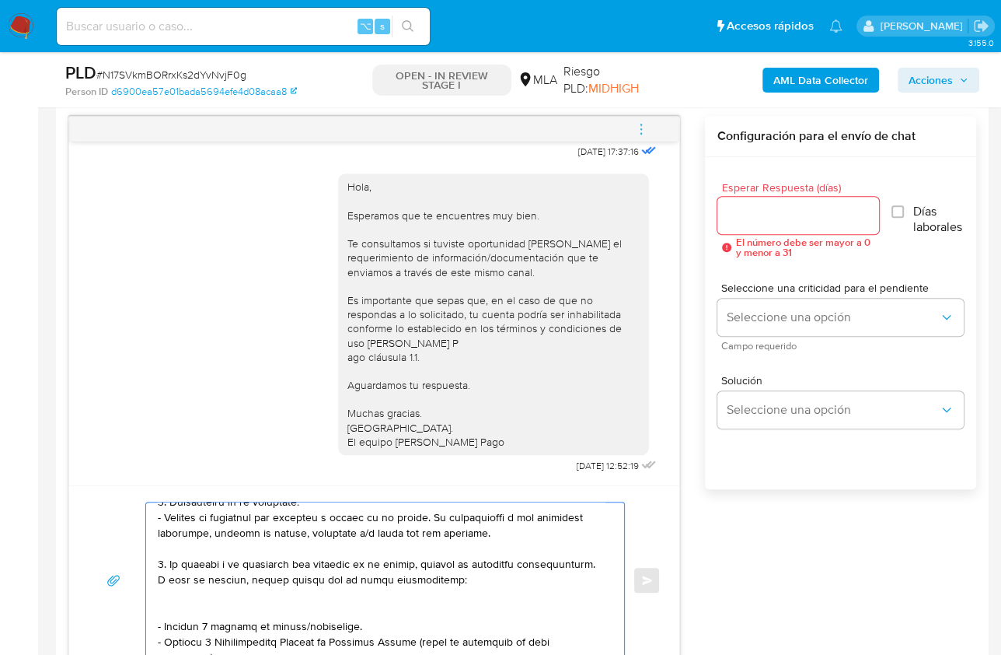
click at [178, 605] on textarea at bounding box center [381, 580] width 447 height 156
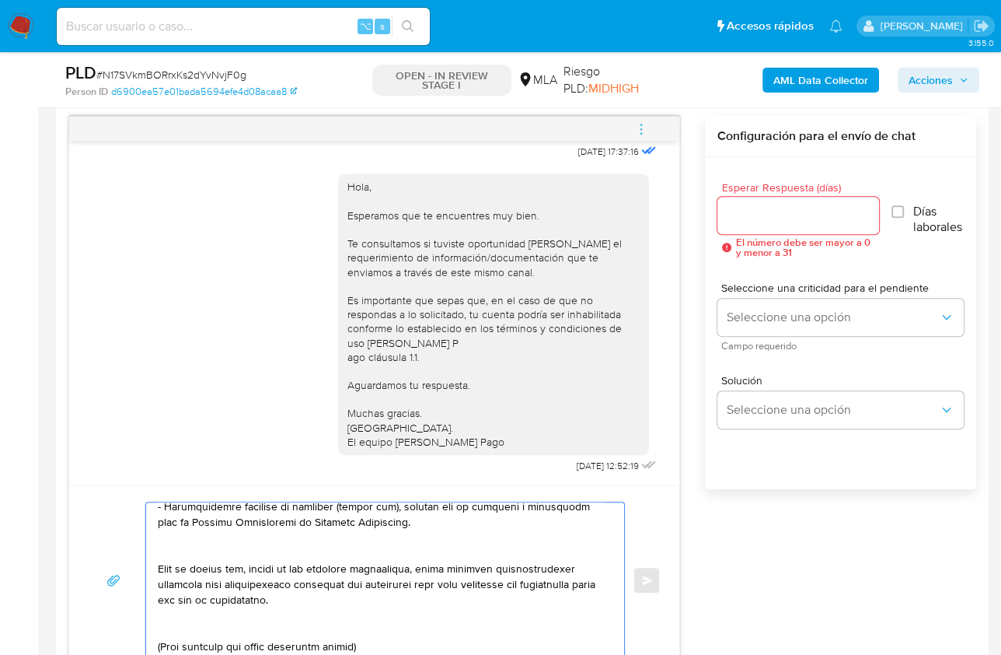
scroll to position [291, 0]
drag, startPoint x: 156, startPoint y: 560, endPoint x: 386, endPoint y: 594, distance: 231.9
click at [386, 594] on textarea at bounding box center [381, 580] width 447 height 156
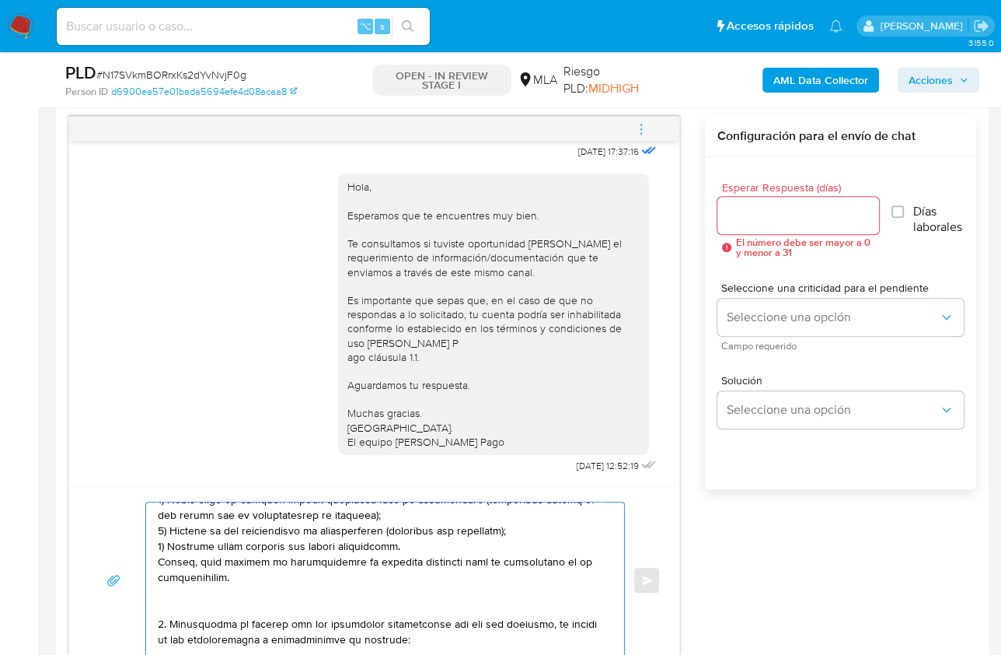
scroll to position [278, 0]
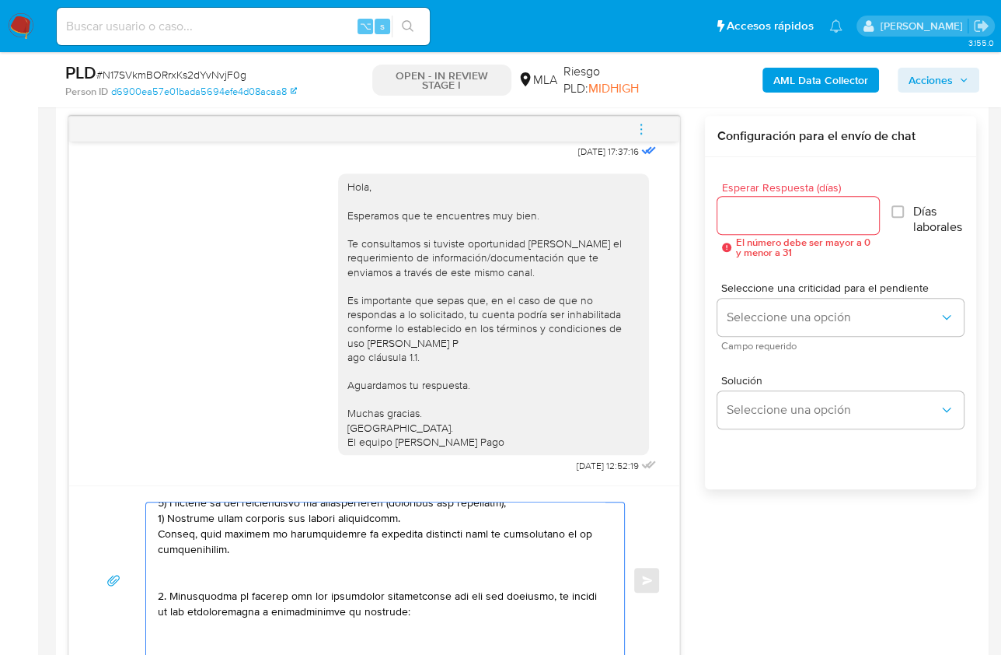
drag, startPoint x: 199, startPoint y: 585, endPoint x: 235, endPoint y: 581, distance: 36.0
click at [235, 581] on textarea at bounding box center [381, 580] width 447 height 156
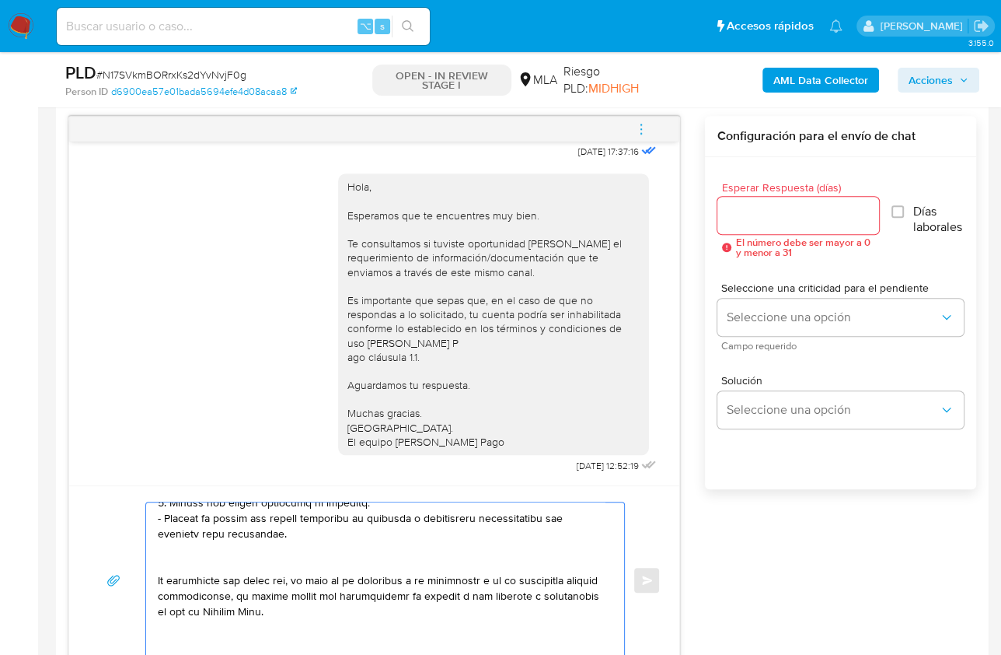
scroll to position [60, 0]
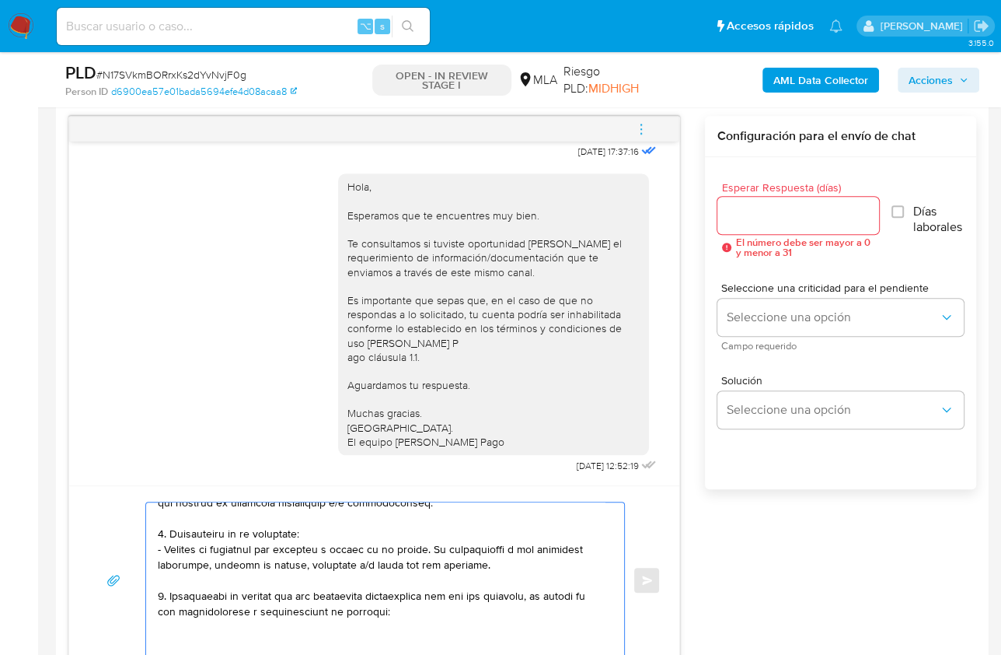
click at [162, 596] on textarea at bounding box center [381, 580] width 447 height 156
click at [180, 640] on textarea at bounding box center [381, 580] width 447 height 156
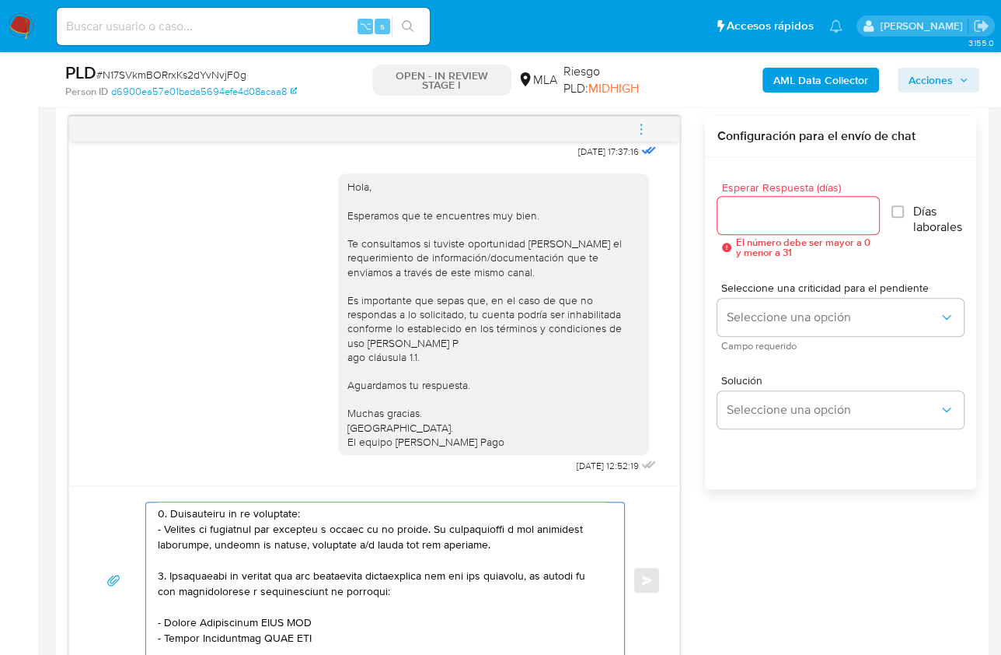
scroll to position [140, 0]
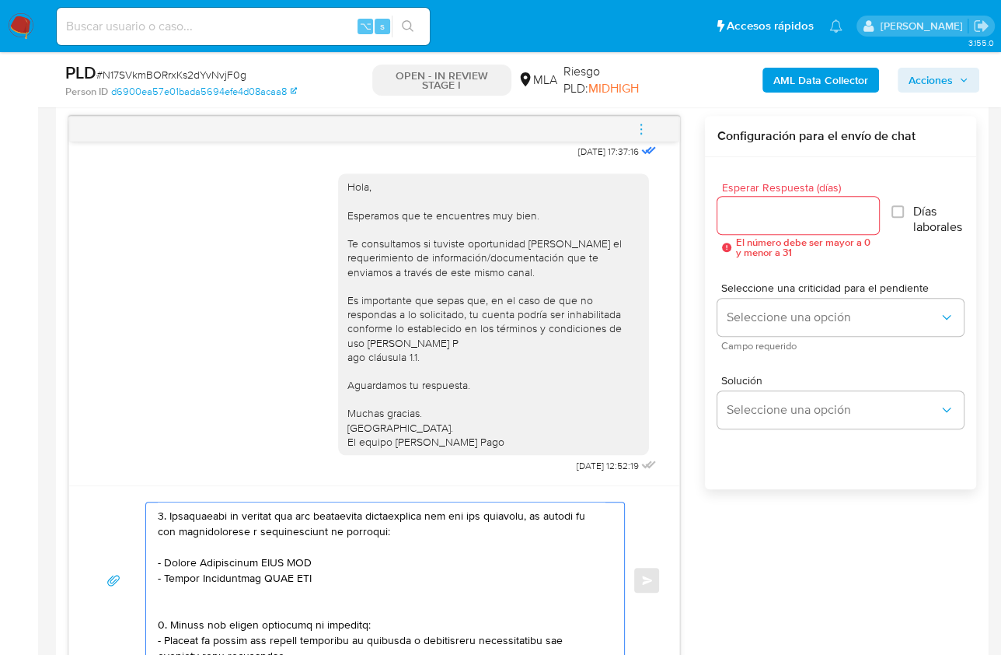
drag, startPoint x: 166, startPoint y: 561, endPoint x: 260, endPoint y: 561, distance: 93.3
click at [260, 561] on textarea at bounding box center [381, 580] width 447 height 156
paste textarea "[PERSON_NAME]"
click at [344, 555] on textarea at bounding box center [381, 580] width 447 height 156
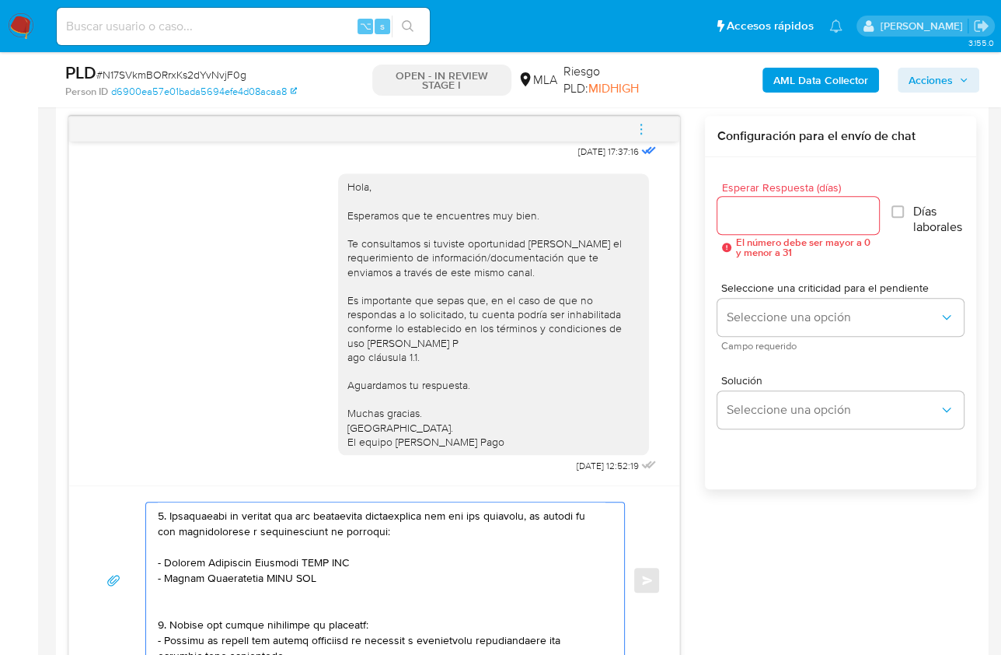
paste textarea "20346330067"
drag, startPoint x: 339, startPoint y: 577, endPoint x: 152, endPoint y: 579, distance: 186.6
click at [152, 579] on div at bounding box center [381, 580] width 470 height 156
click at [160, 610] on textarea at bounding box center [381, 580] width 447 height 156
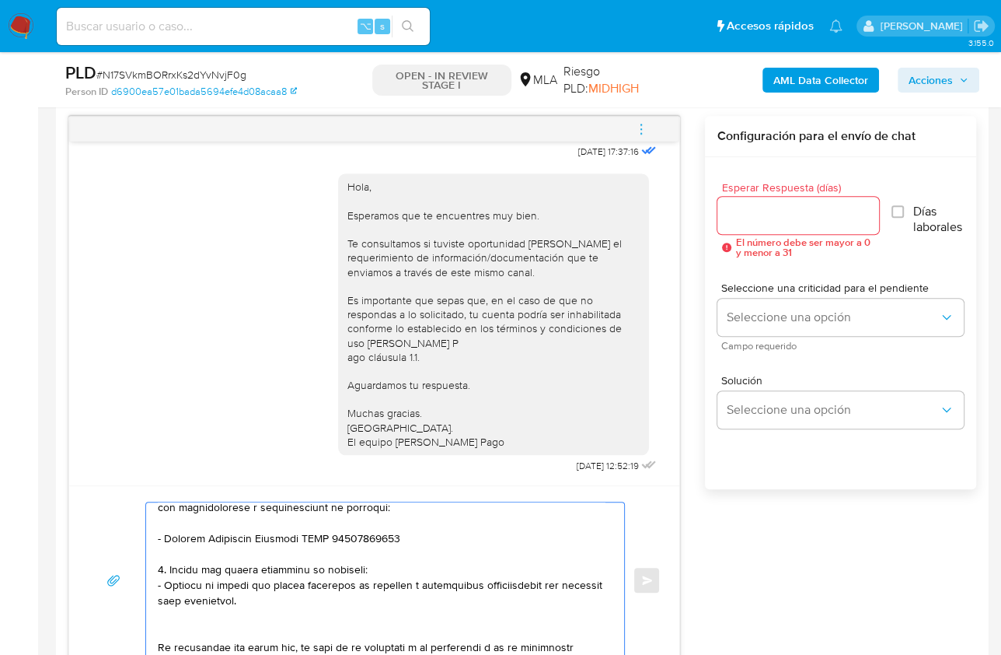
scroll to position [165, 0]
drag, startPoint x: 157, startPoint y: 568, endPoint x: 315, endPoint y: 600, distance: 161.0
click at [315, 600] on textarea at bounding box center [381, 580] width 447 height 156
click at [425, 529] on textarea at bounding box center [381, 580] width 447 height 156
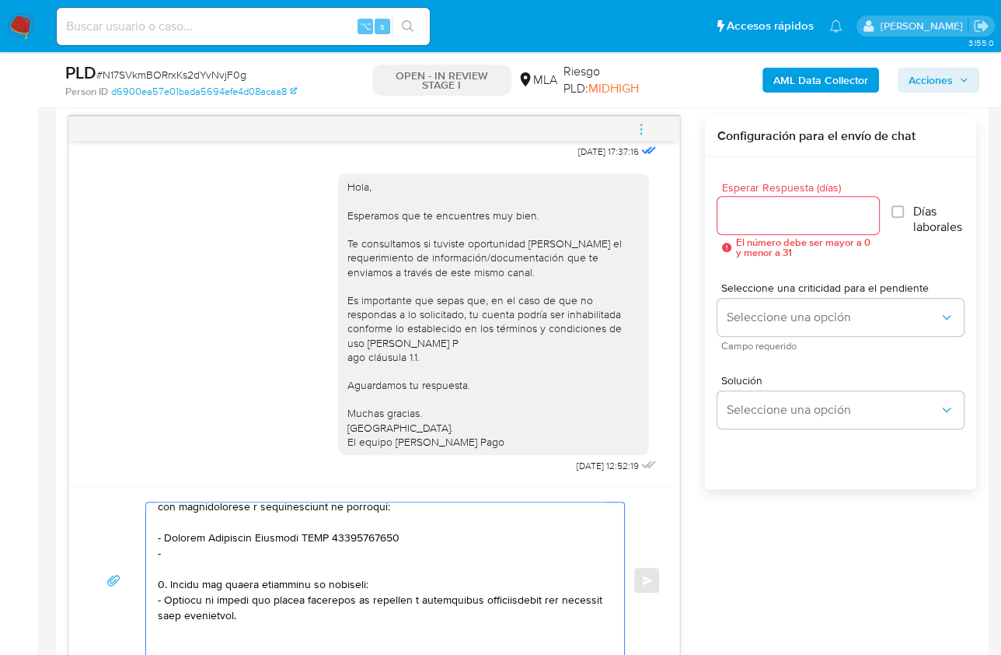
paste textarea "[PERSON_NAME] [PERSON_NAME]"
paste textarea "27051734225"
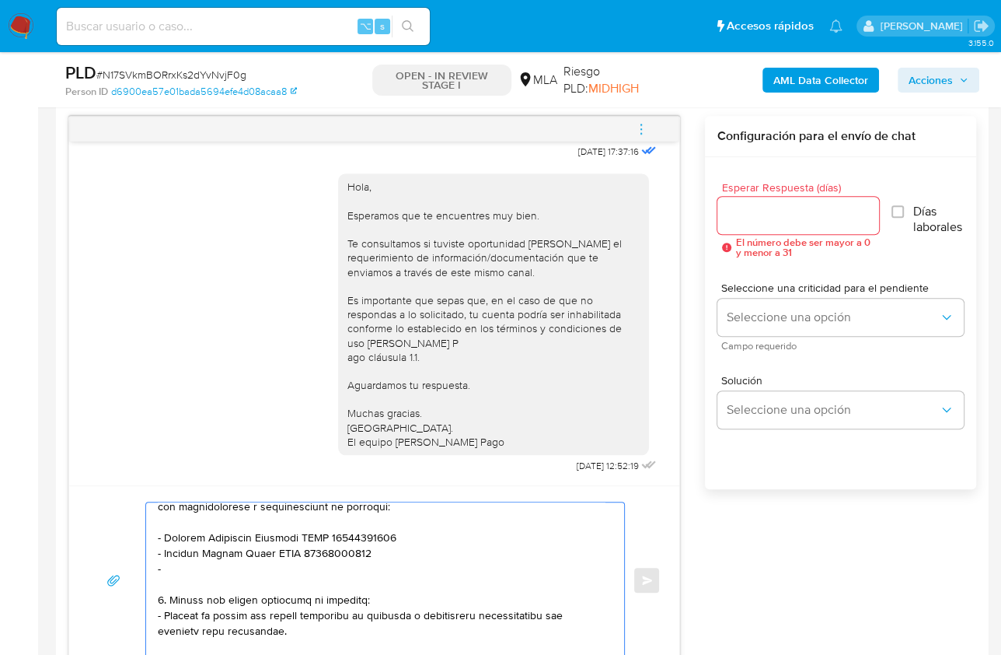
paste textarea "[PERSON_NAME]"
paste textarea "20422341812"
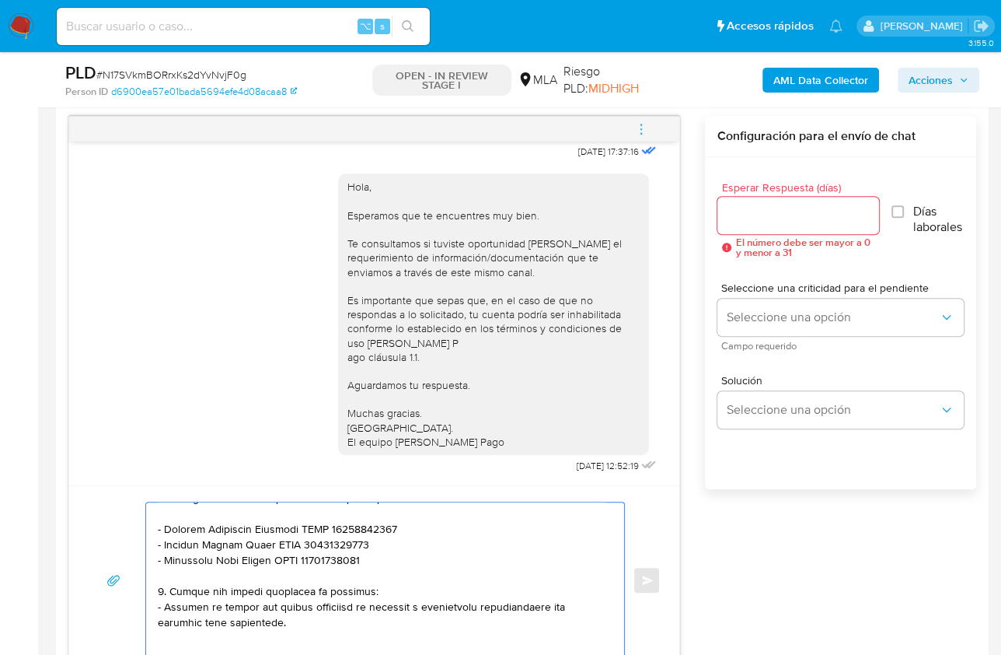
scroll to position [188, 0]
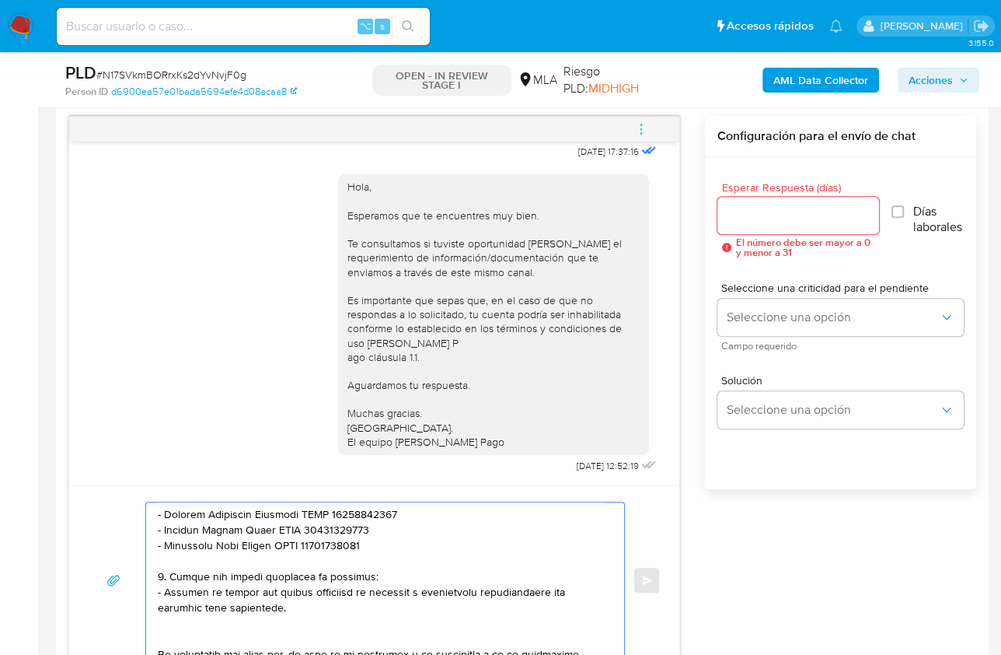
drag, startPoint x: 297, startPoint y: 616, endPoint x: 244, endPoint y: 608, distance: 53.4
click at [249, 609] on textarea at bounding box center [381, 580] width 447 height 156
drag, startPoint x: 304, startPoint y: 608, endPoint x: 151, endPoint y: 569, distance: 158.0
click at [151, 569] on div at bounding box center [381, 580] width 470 height 156
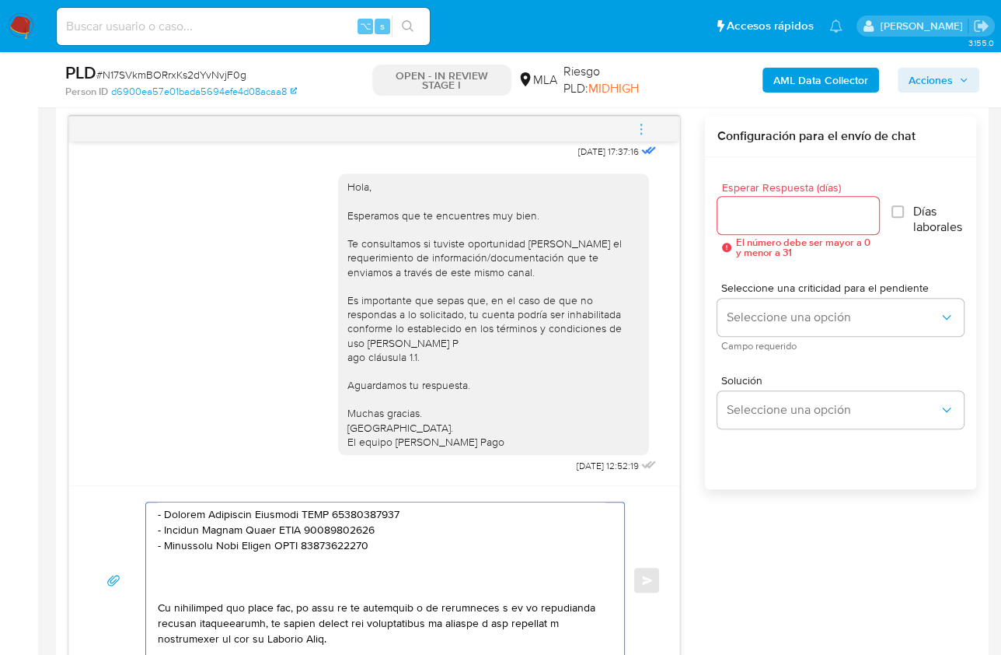
click at [190, 585] on textarea at bounding box center [381, 580] width 447 height 156
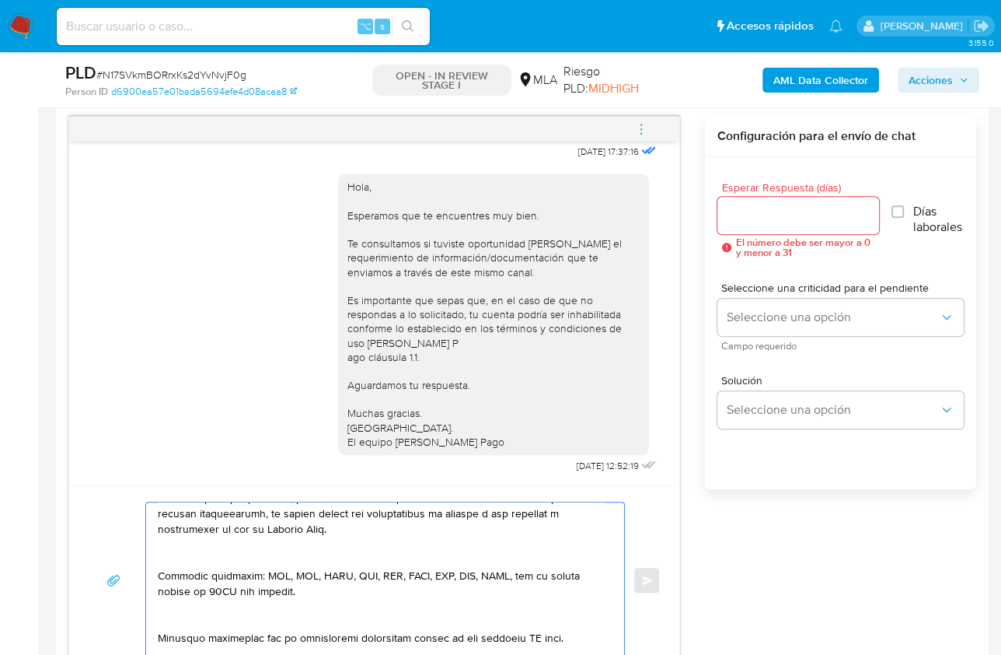
scroll to position [271, 0]
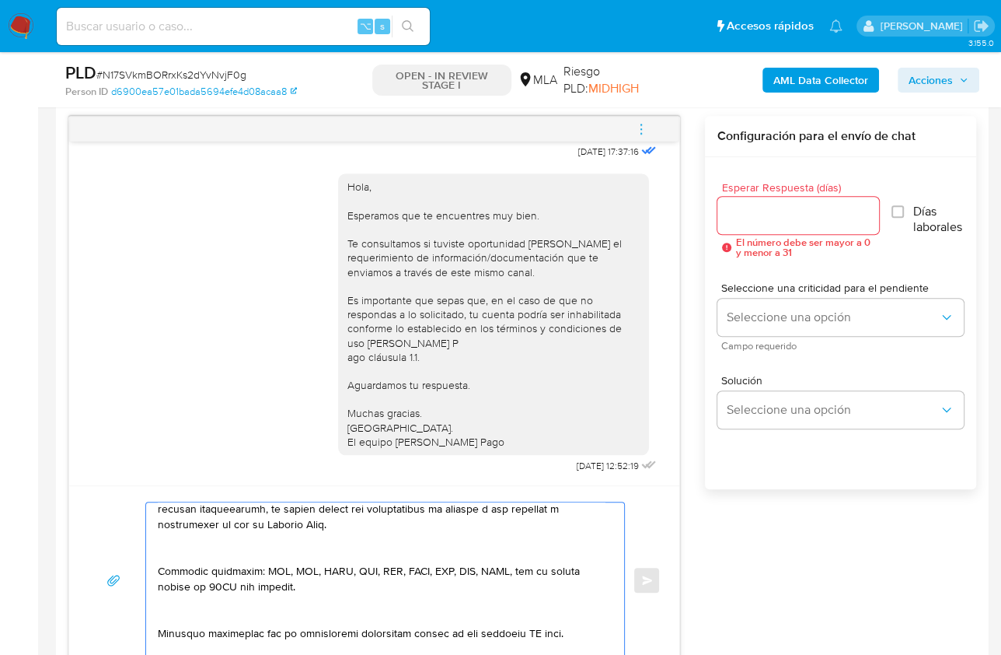
click at [181, 557] on textarea at bounding box center [381, 580] width 447 height 156
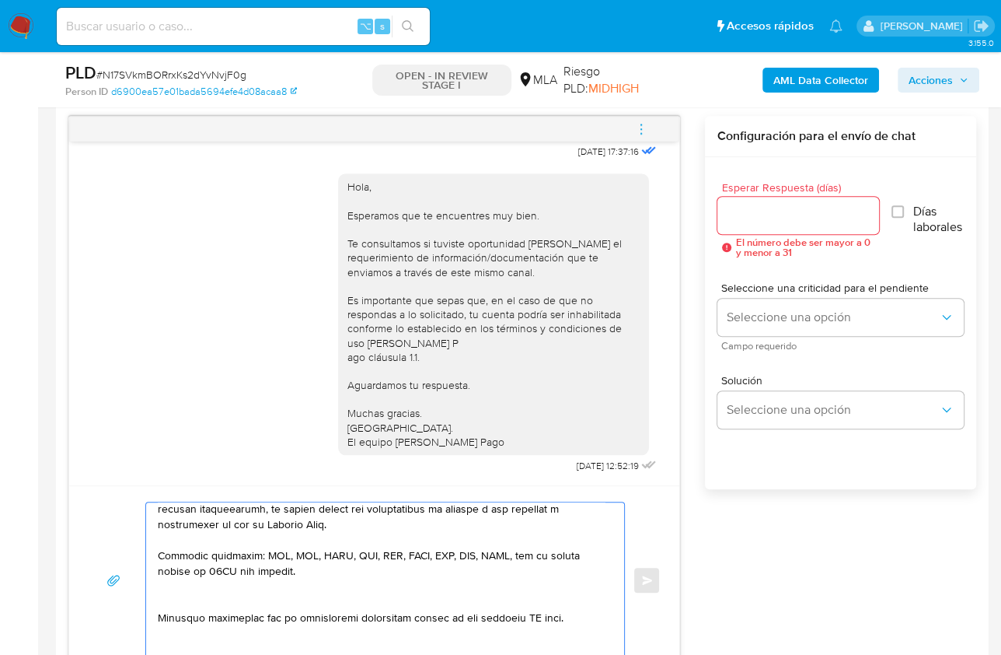
click at [173, 599] on textarea at bounding box center [381, 580] width 447 height 156
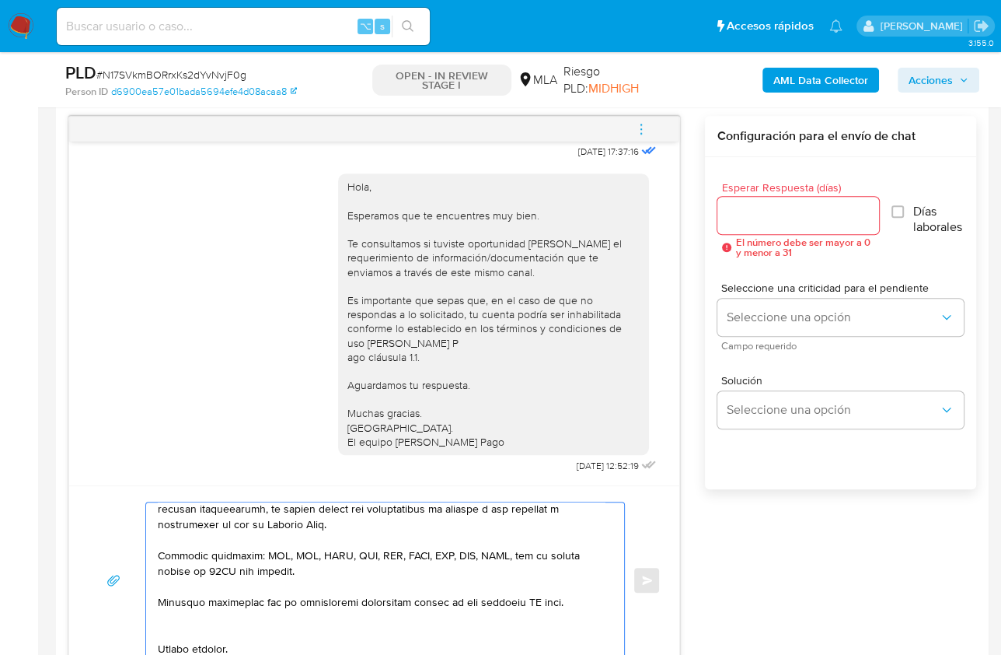
drag, startPoint x: 570, startPoint y: 597, endPoint x: 466, endPoint y: 600, distance: 104.2
click at [466, 600] on textarea at bounding box center [381, 580] width 447 height 156
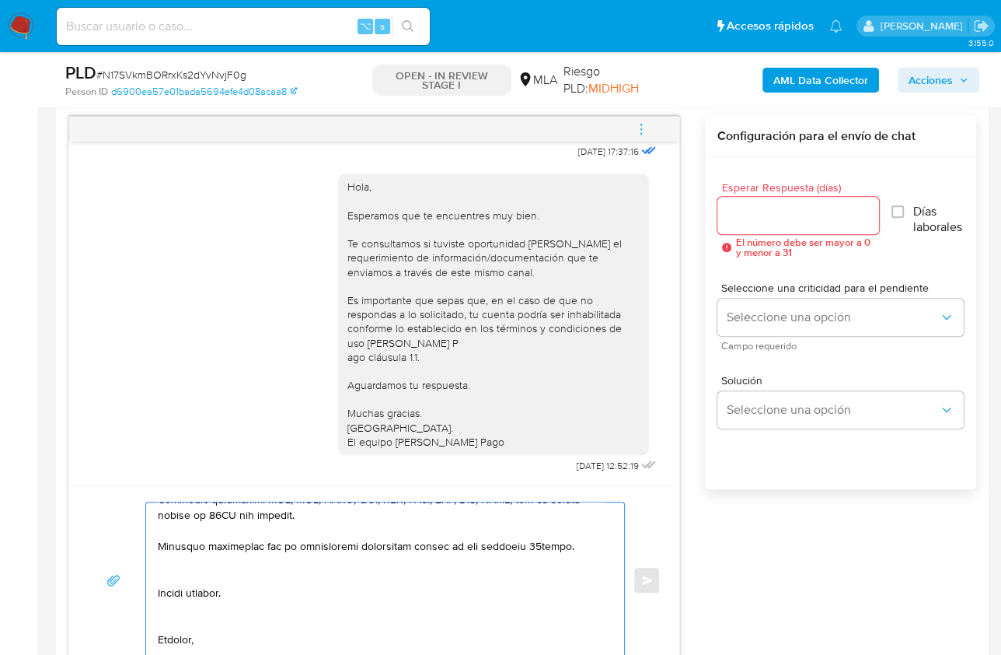
scroll to position [356, 0]
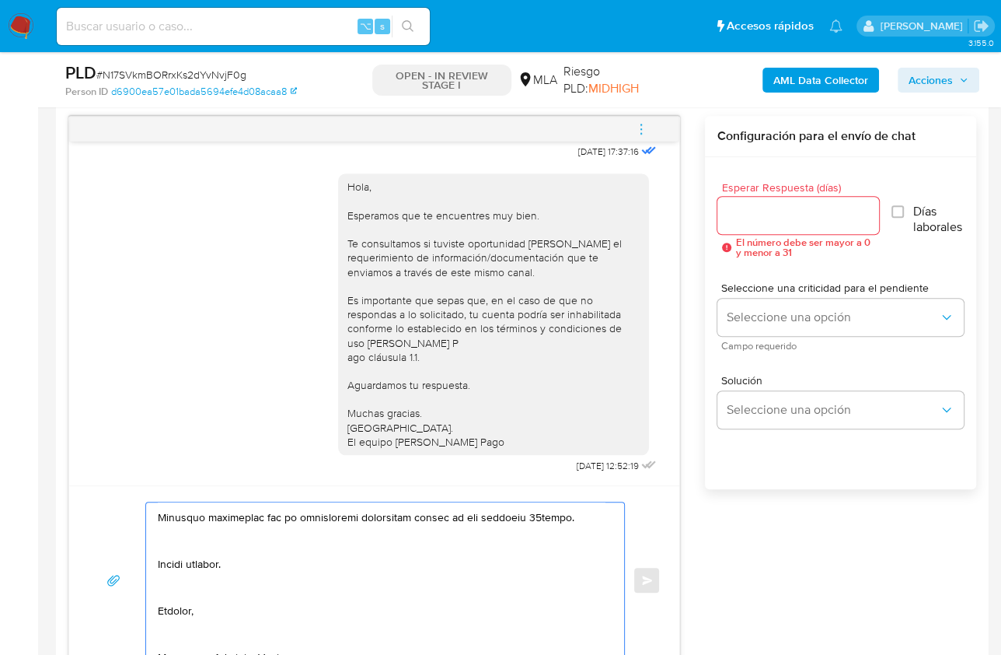
click at [182, 540] on textarea at bounding box center [381, 580] width 447 height 156
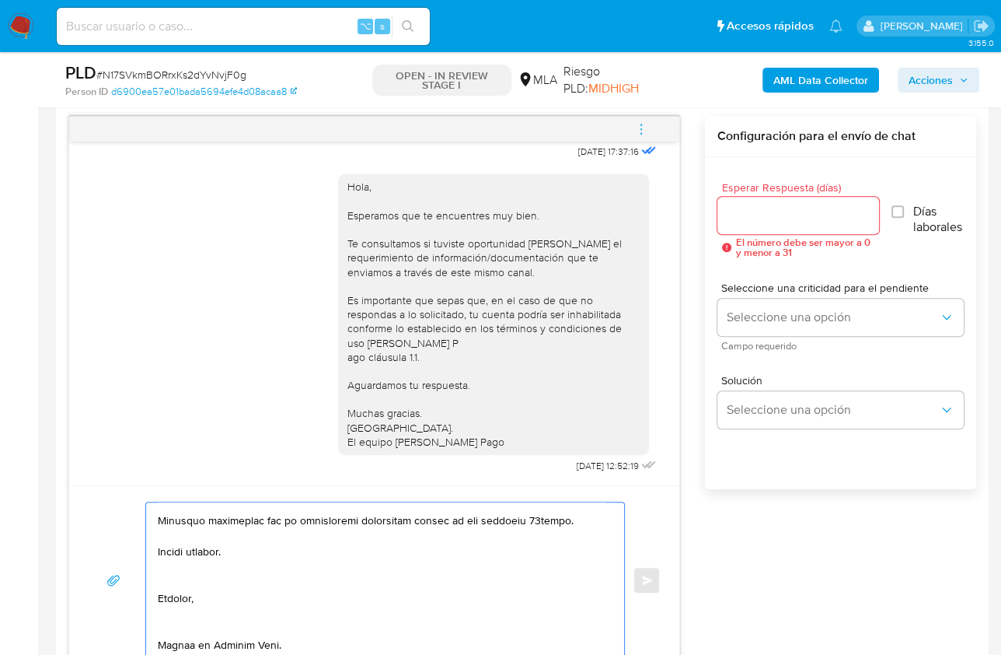
click at [176, 583] on textarea at bounding box center [381, 580] width 447 height 156
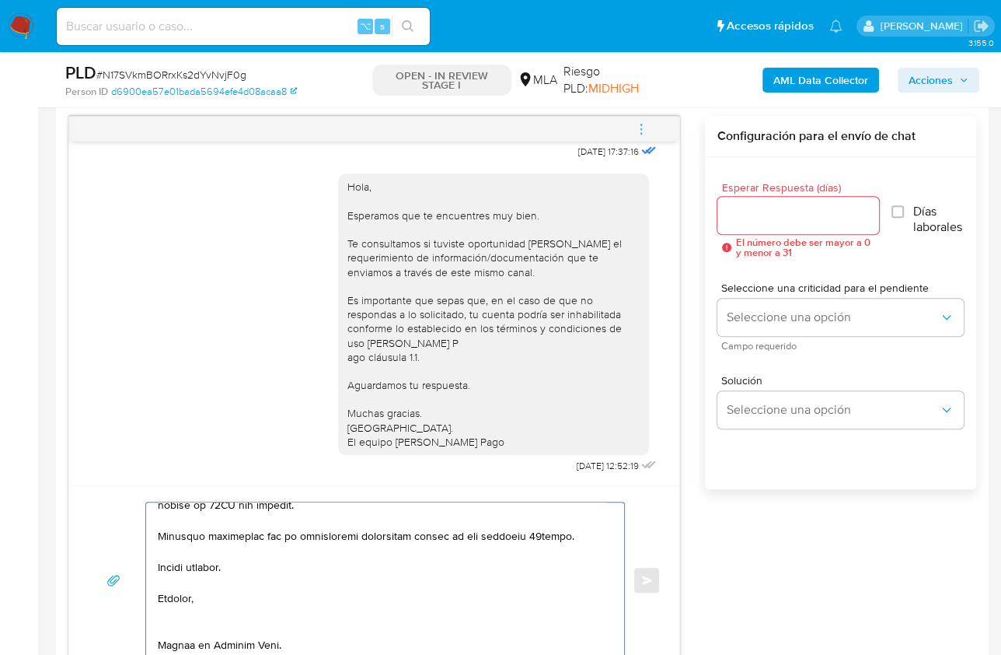
click at [177, 609] on textarea at bounding box center [381, 580] width 447 height 156
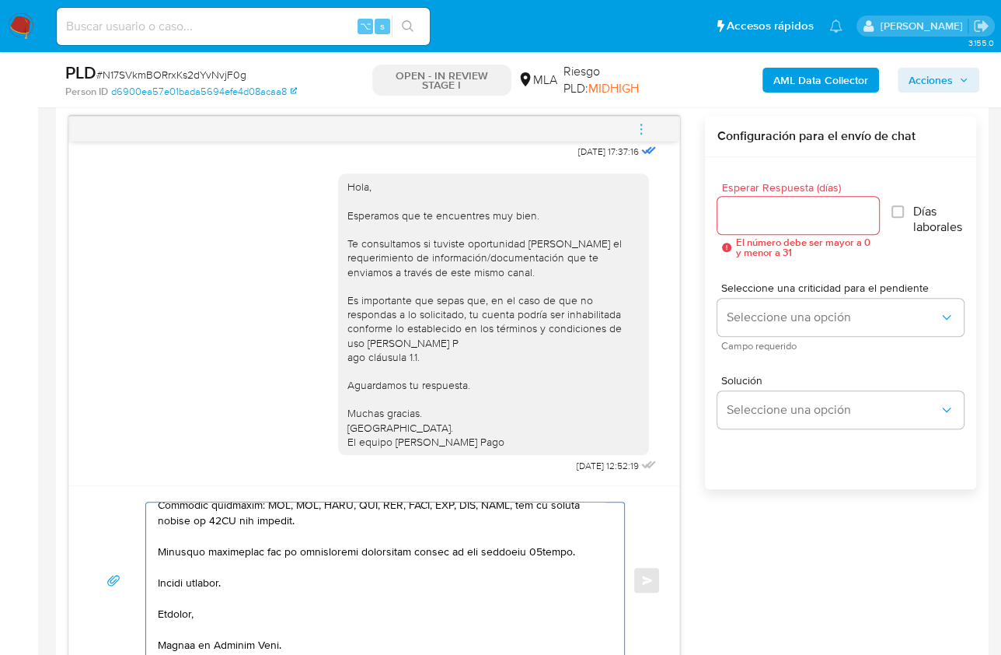
click at [184, 640] on textarea at bounding box center [381, 580] width 447 height 156
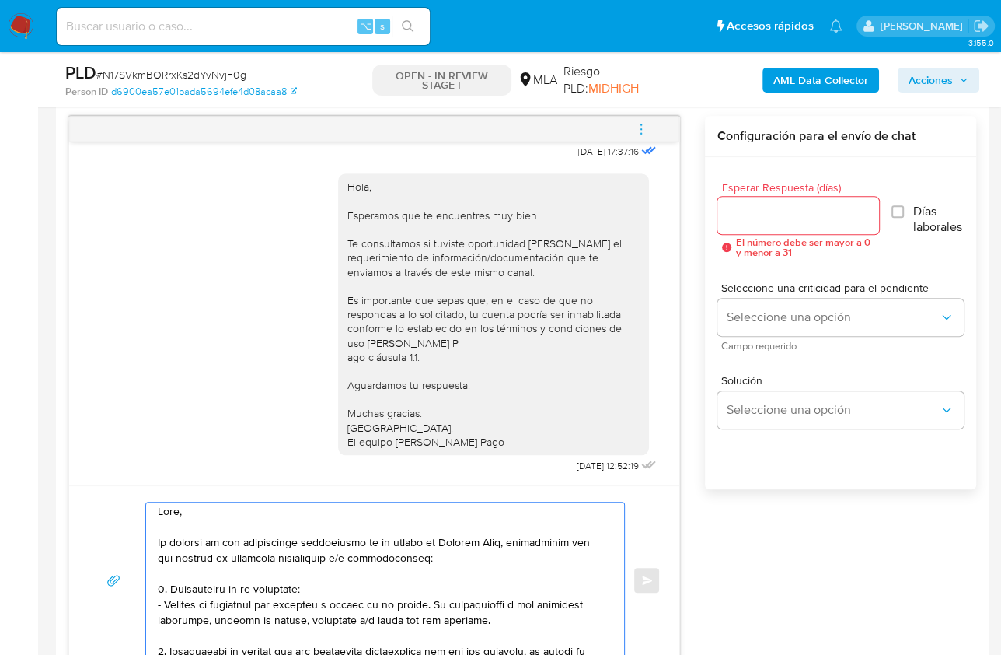
scroll to position [0, 0]
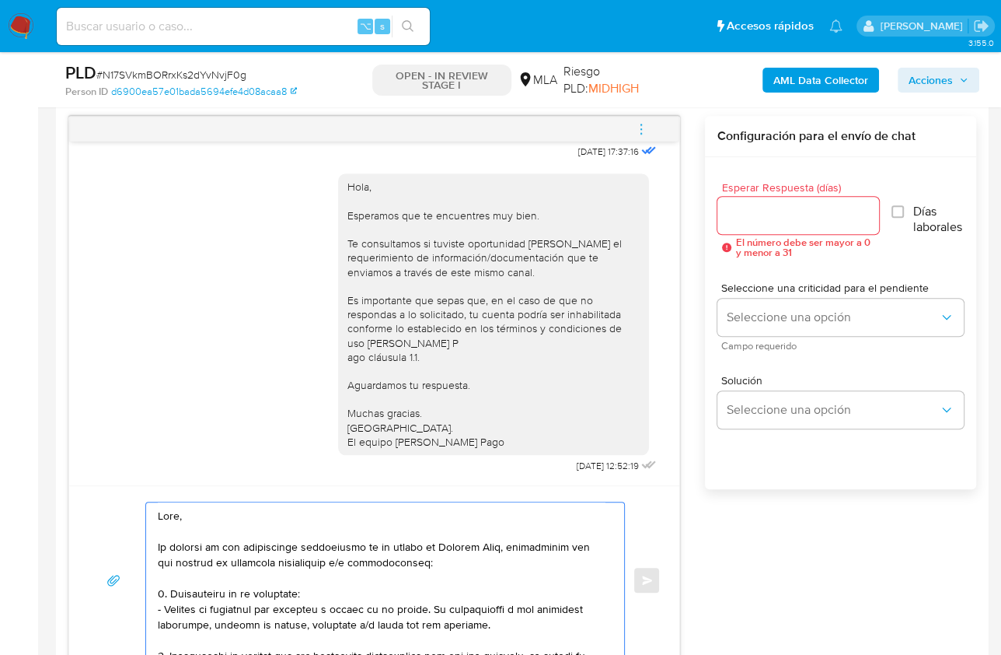
type textarea "Hola, En función de las operaciones registradas en tu cuenta de Mercado Pago, n…"
click at [795, 189] on span "Esperar Respuesta (días)" at bounding box center [803, 188] width 162 height 12
click at [795, 205] on input "Esperar Respuesta (días)" at bounding box center [799, 215] width 162 height 20
click at [790, 210] on input "Esperar Respuesta (días)" at bounding box center [799, 215] width 162 height 20
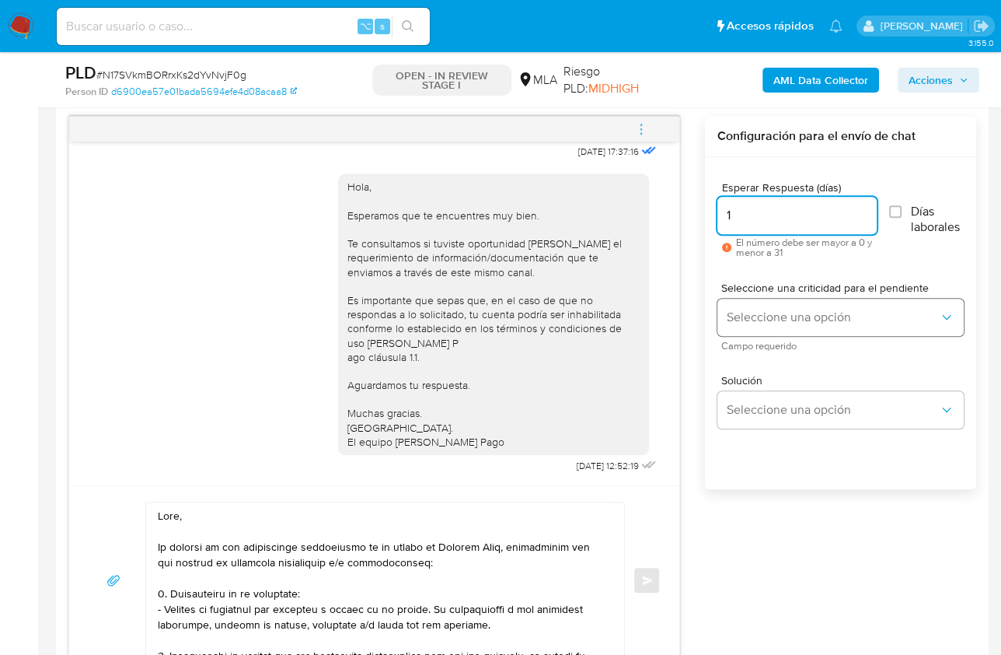
type input "1"
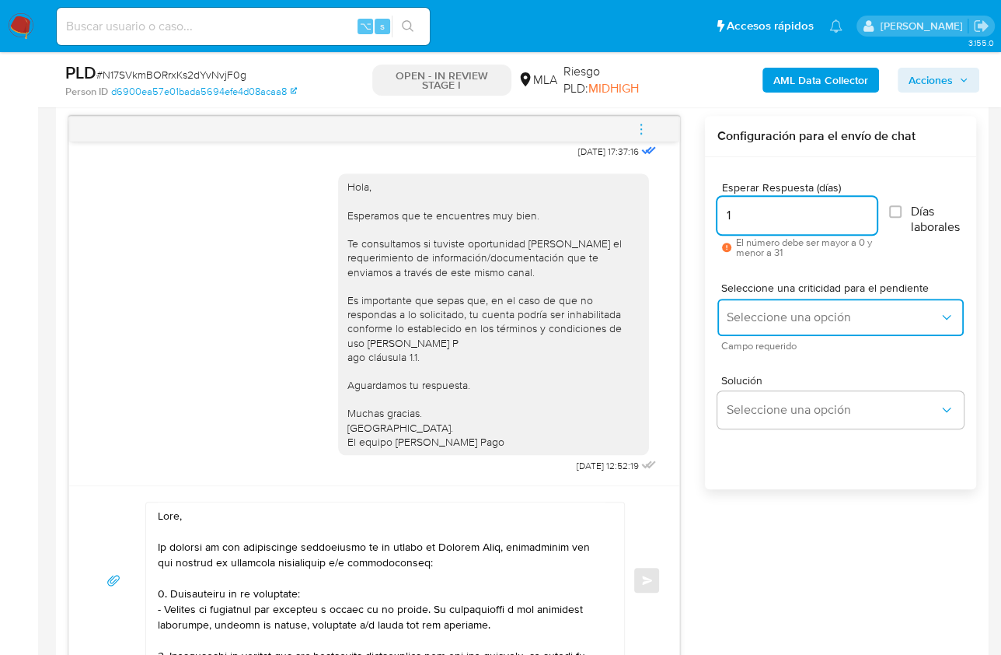
click at [765, 309] on span "Seleccione una opción" at bounding box center [833, 317] width 212 height 16
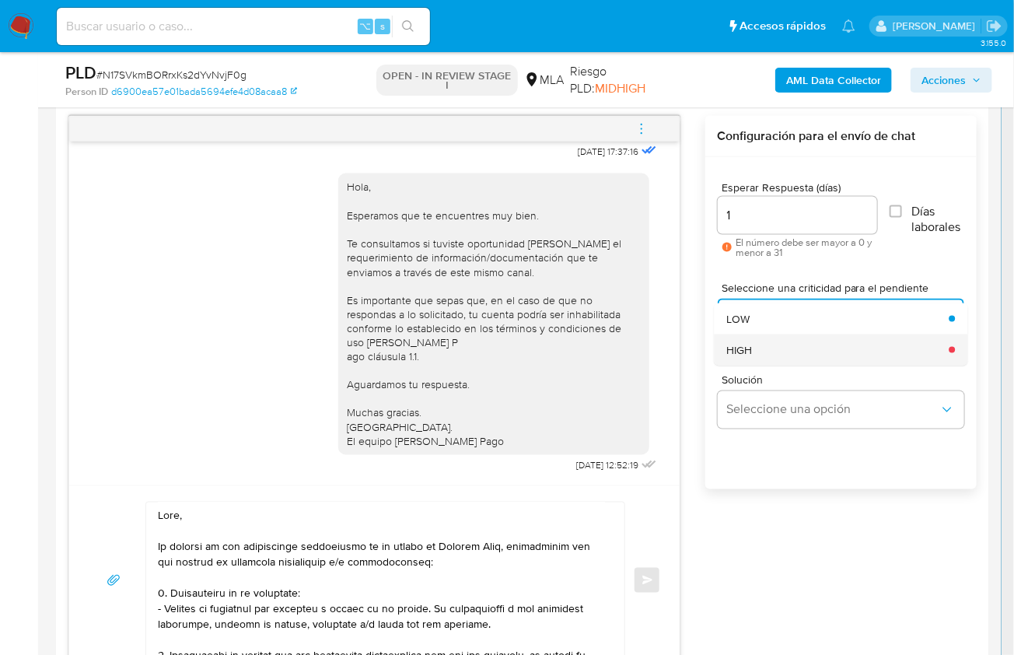
click at [771, 356] on div "HIGH" at bounding box center [832, 349] width 213 height 31
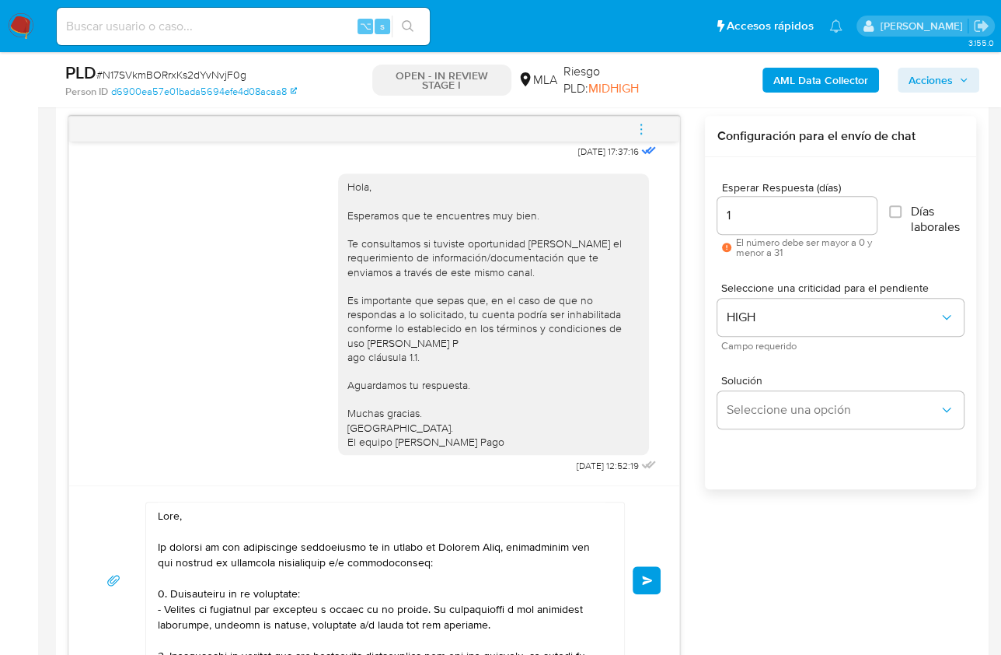
click at [648, 592] on div "Enviar" at bounding box center [374, 579] width 573 height 157
click at [643, 583] on button "Enviar" at bounding box center [647, 580] width 28 height 28
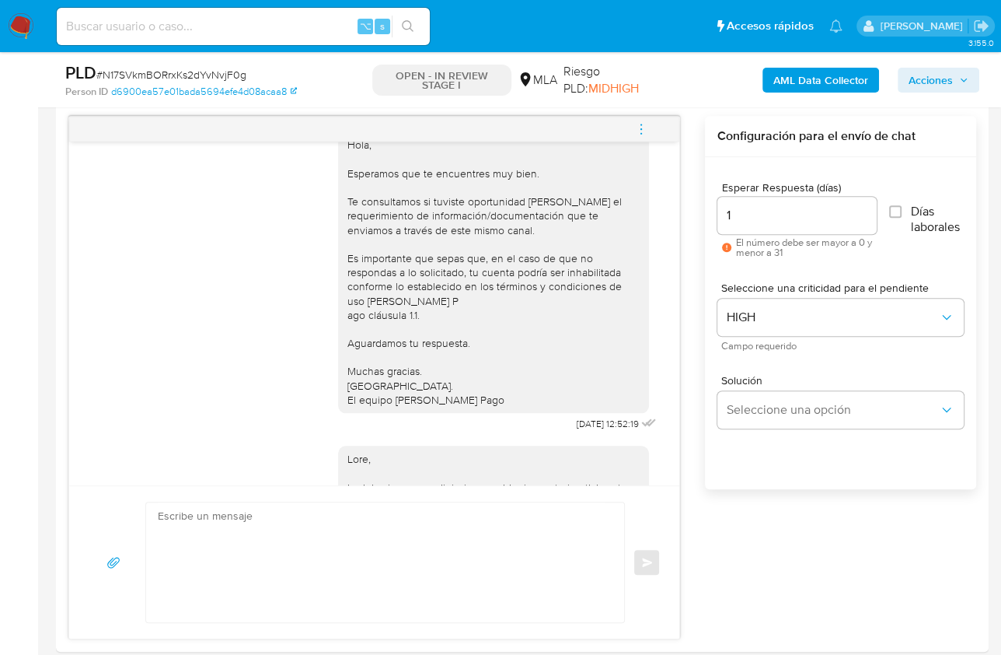
scroll to position [1419, 0]
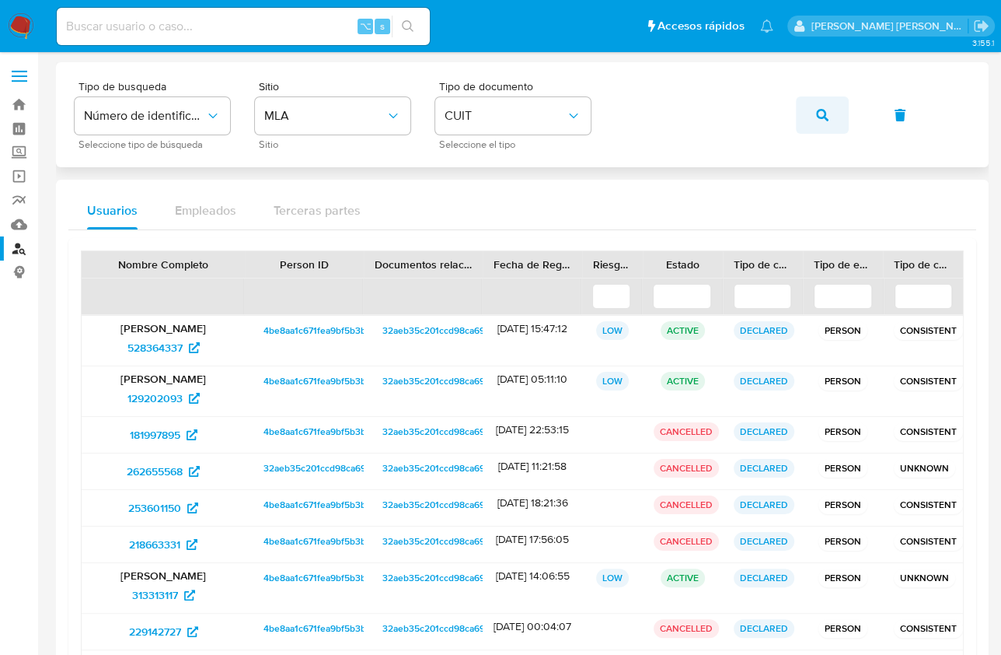
click at [812, 114] on button "button" at bounding box center [822, 114] width 53 height 37
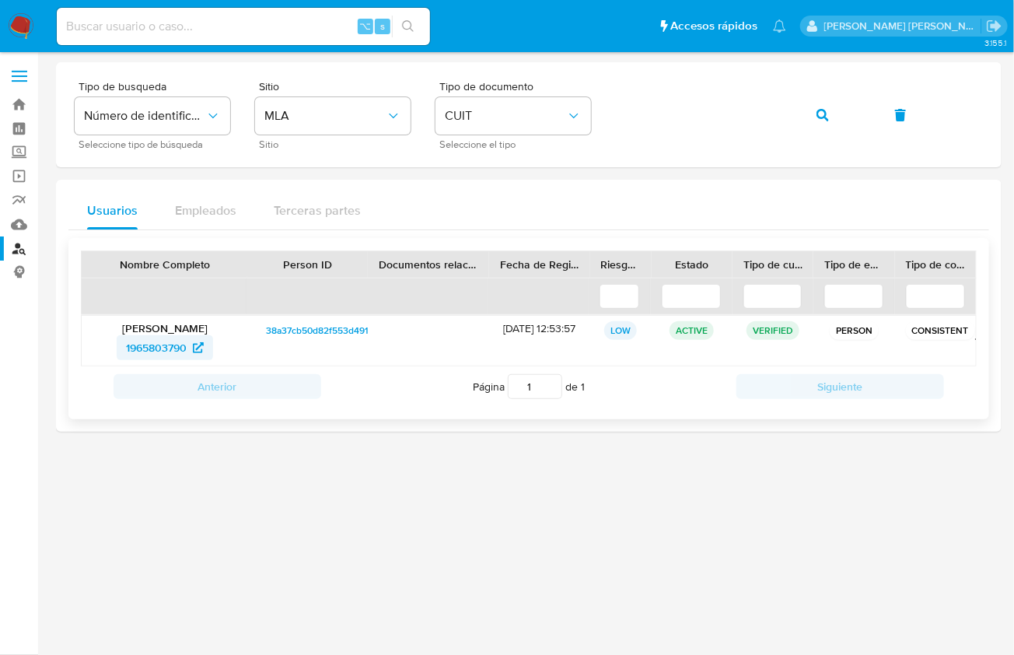
click at [137, 336] on span "1965803790" at bounding box center [156, 347] width 61 height 25
click at [806, 110] on button "button" at bounding box center [822, 114] width 53 height 37
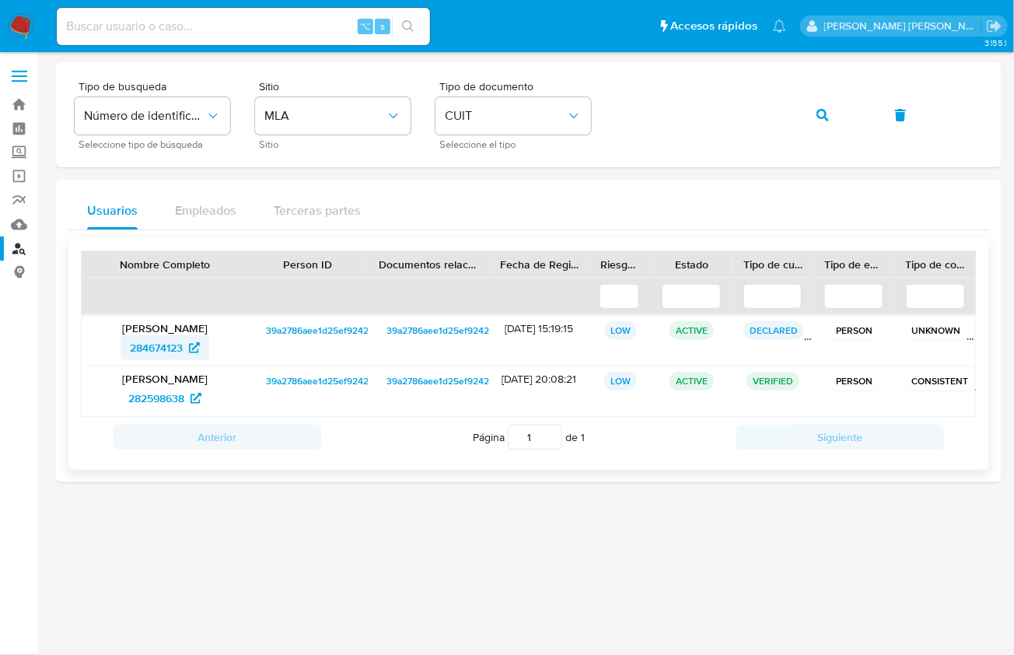
click at [149, 338] on span "284674123" at bounding box center [156, 347] width 53 height 25
click at [857, 124] on div "Tipo de busqueda Número de identificación Seleccione tipo de búsqueda Sitio MLA…" at bounding box center [529, 115] width 908 height 68
click at [800, 114] on button "button" at bounding box center [822, 114] width 53 height 37
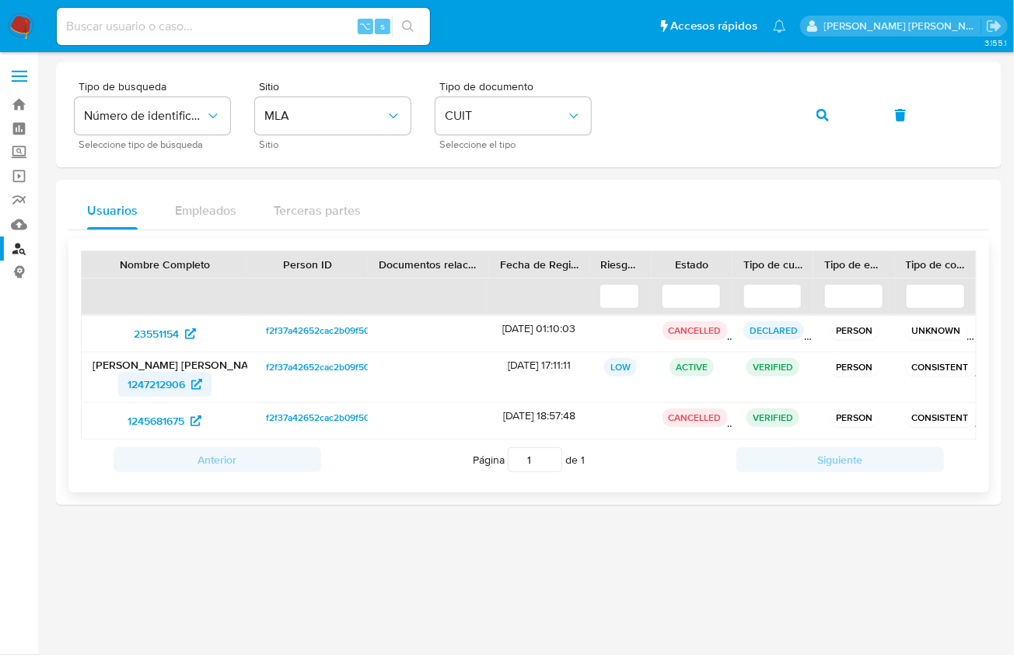
click at [141, 374] on span "1247212906" at bounding box center [157, 384] width 58 height 25
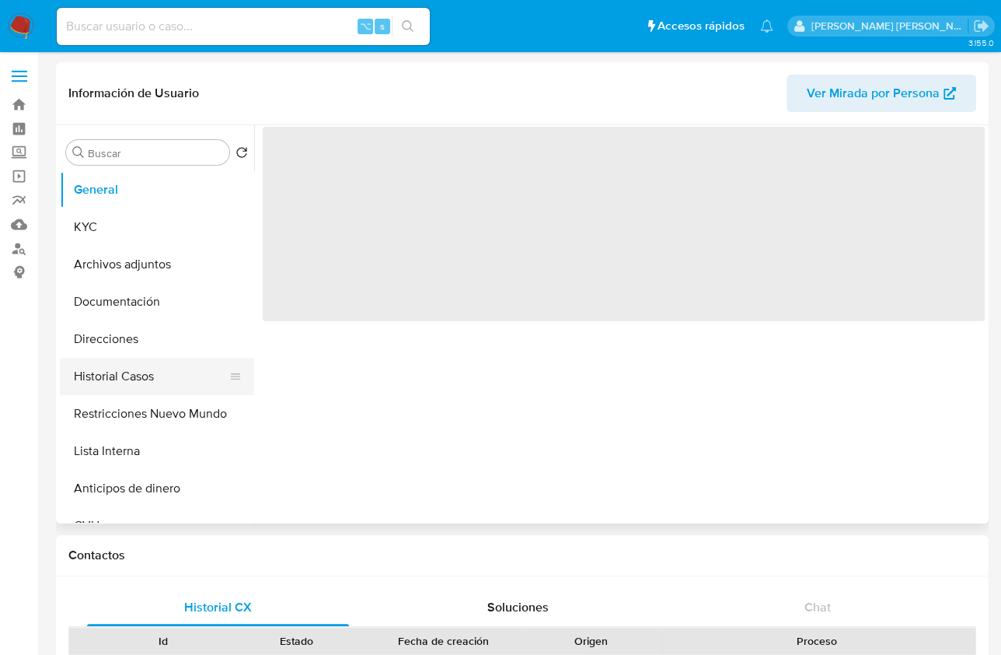
click at [160, 388] on button "Historial Casos" at bounding box center [151, 376] width 182 height 37
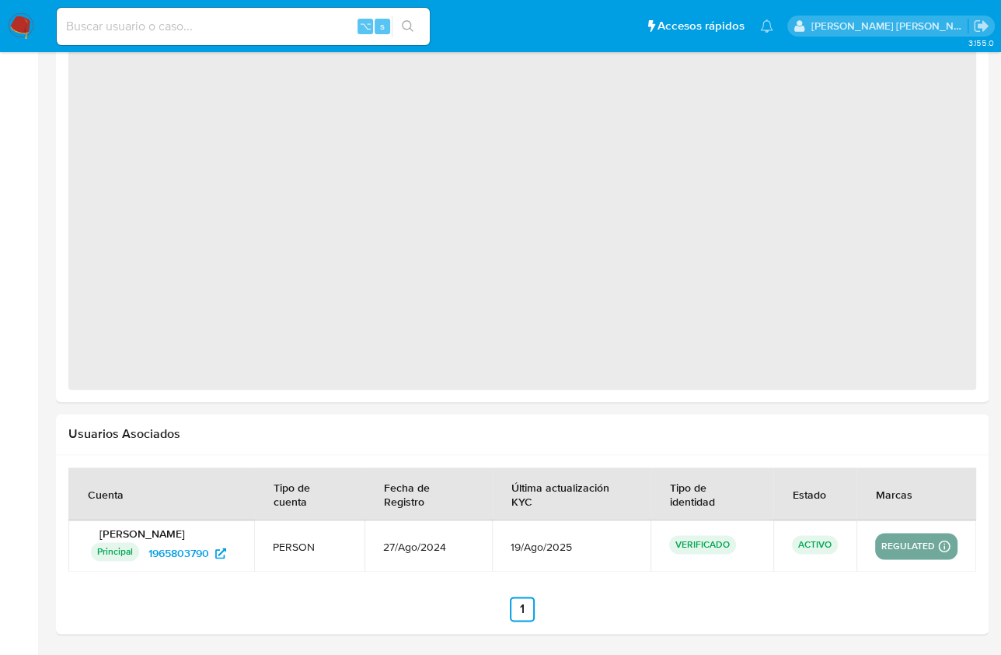
select select "10"
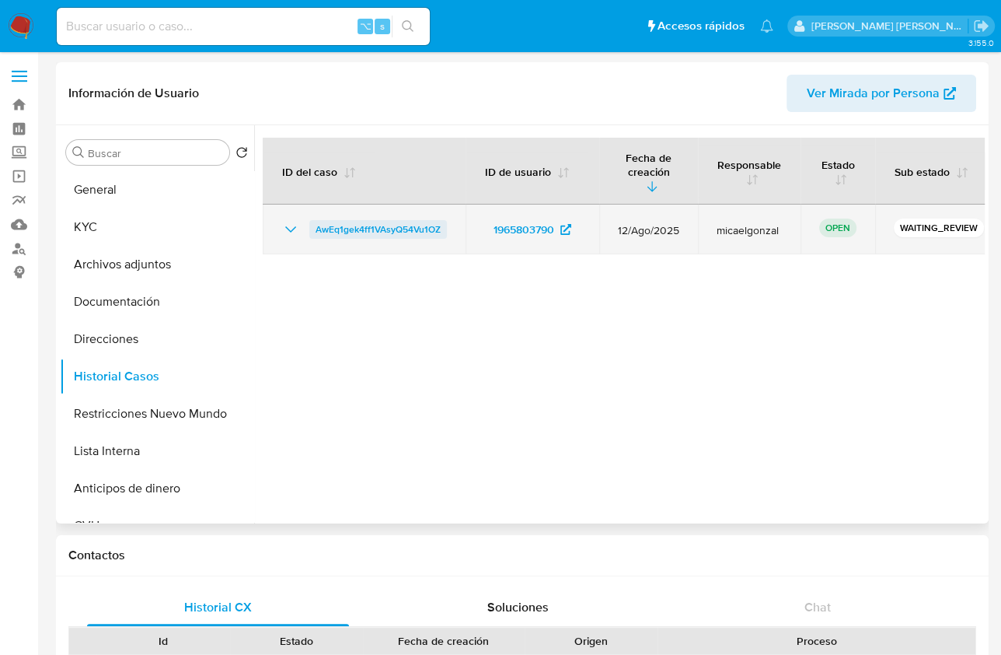
click at [350, 220] on span "AwEq1gek4ff1VAsyQ54Vu1OZ" at bounding box center [378, 229] width 125 height 19
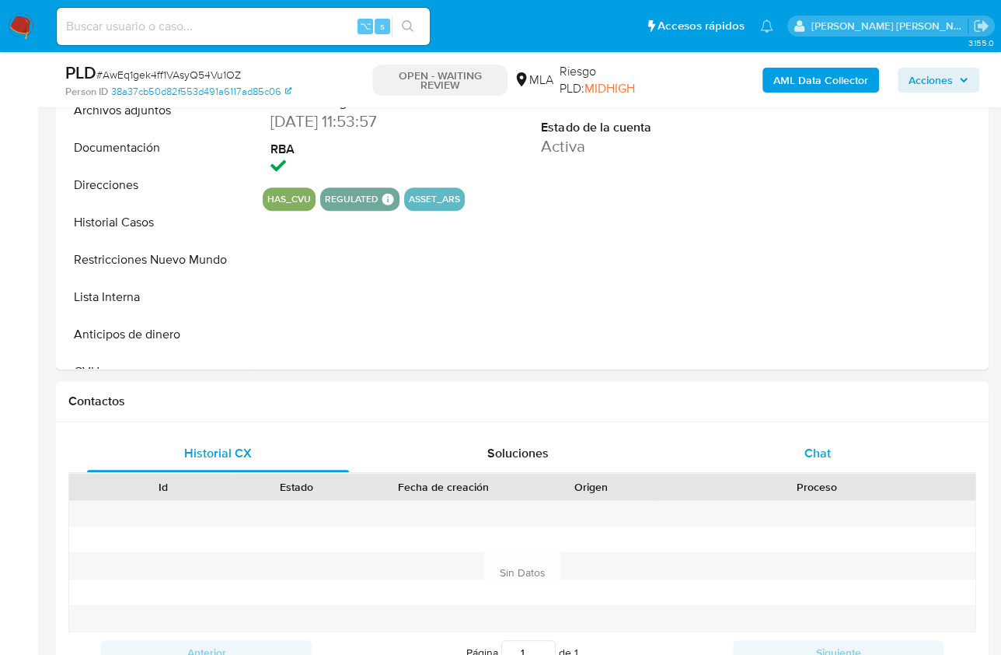
click at [853, 440] on div "Chat" at bounding box center [818, 453] width 262 height 37
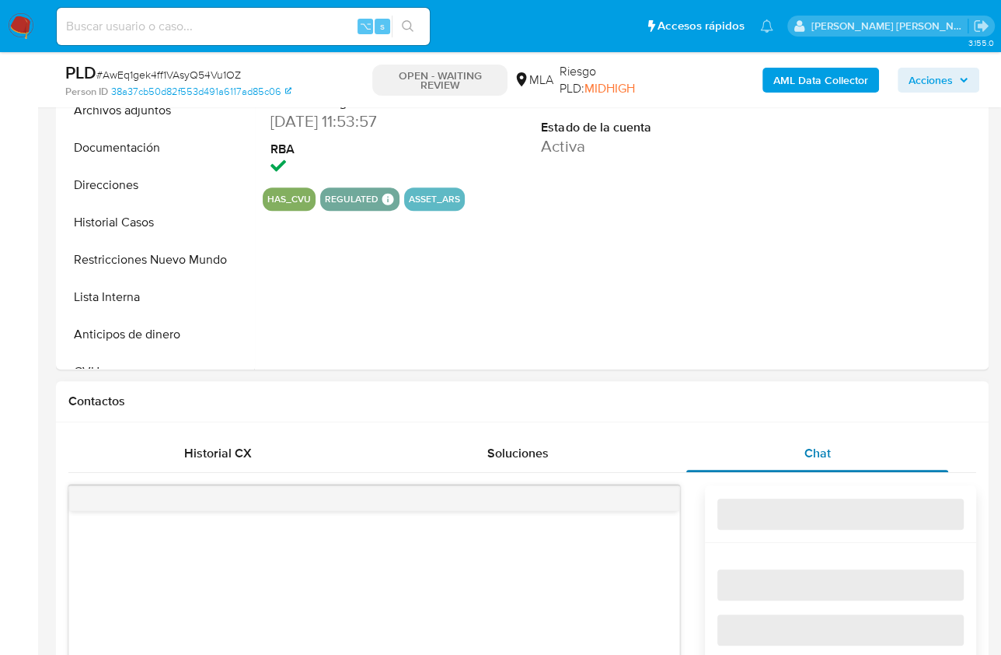
select select "10"
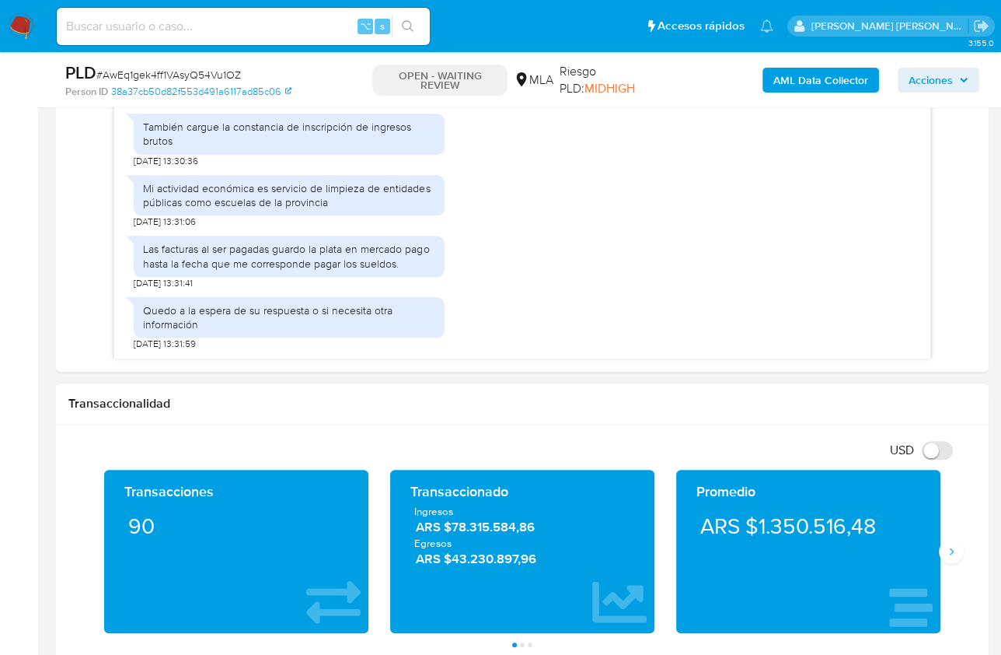
scroll to position [861, 0]
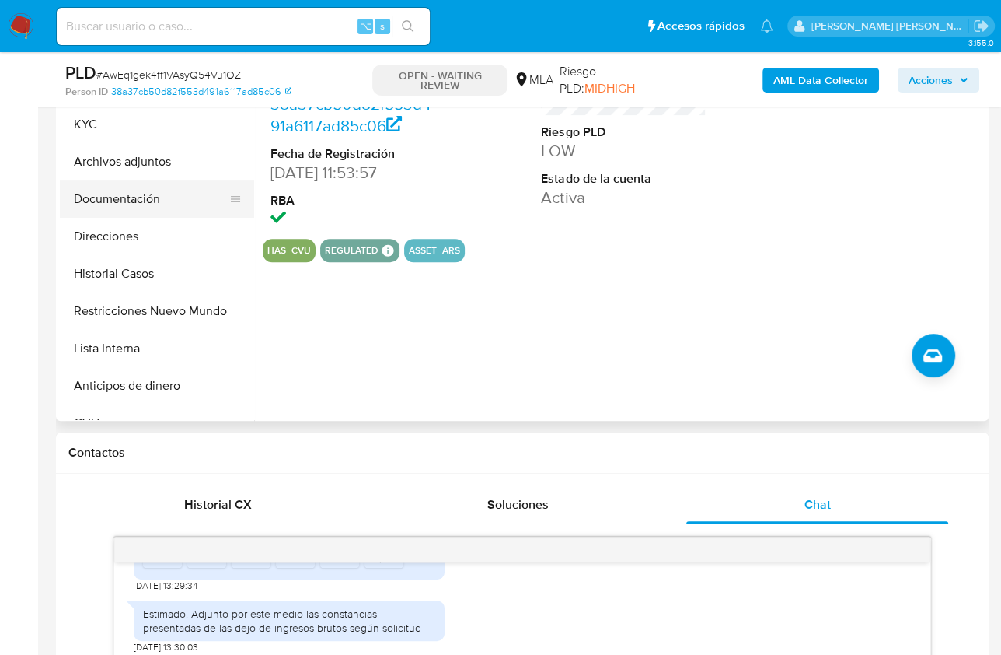
click at [156, 190] on button "Documentación" at bounding box center [151, 198] width 182 height 37
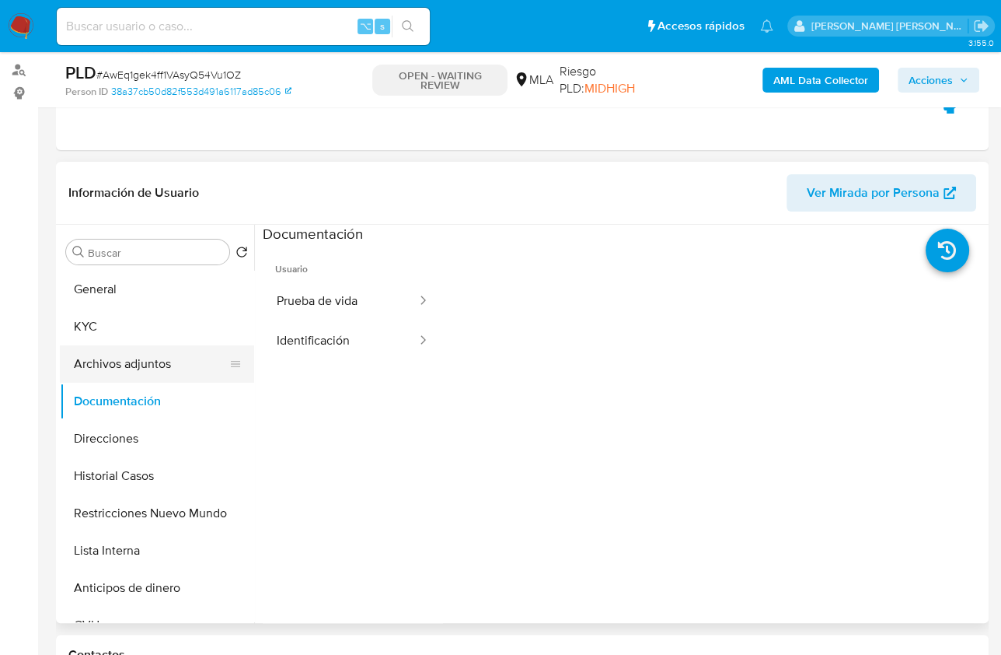
scroll to position [175, 0]
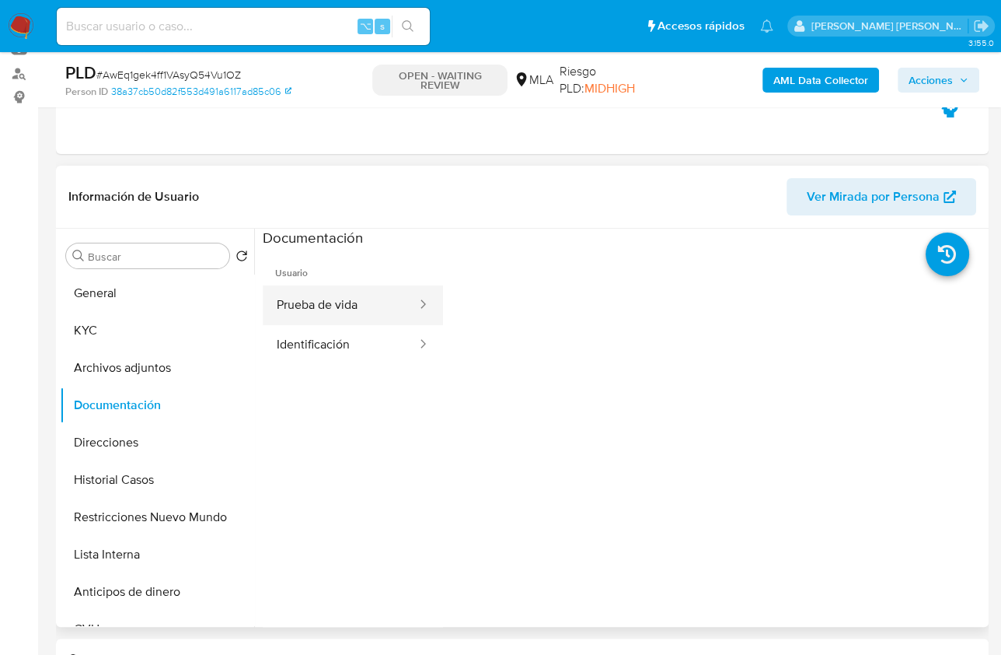
click at [406, 321] on div at bounding box center [418, 305] width 25 height 40
click at [333, 306] on button "Prueba de vida" at bounding box center [341, 305] width 156 height 40
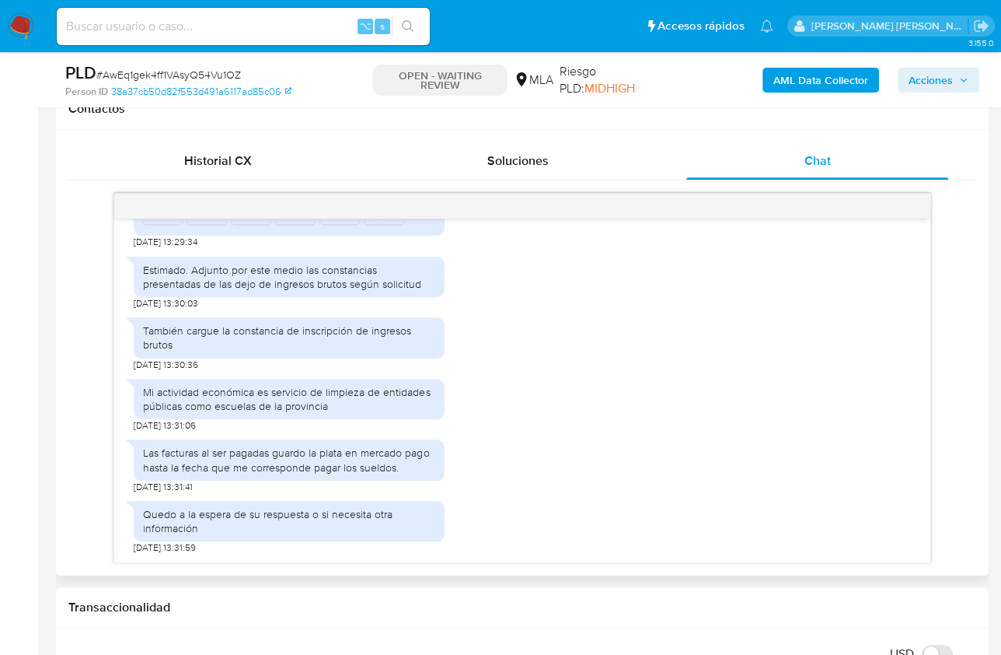
scroll to position [739, 0]
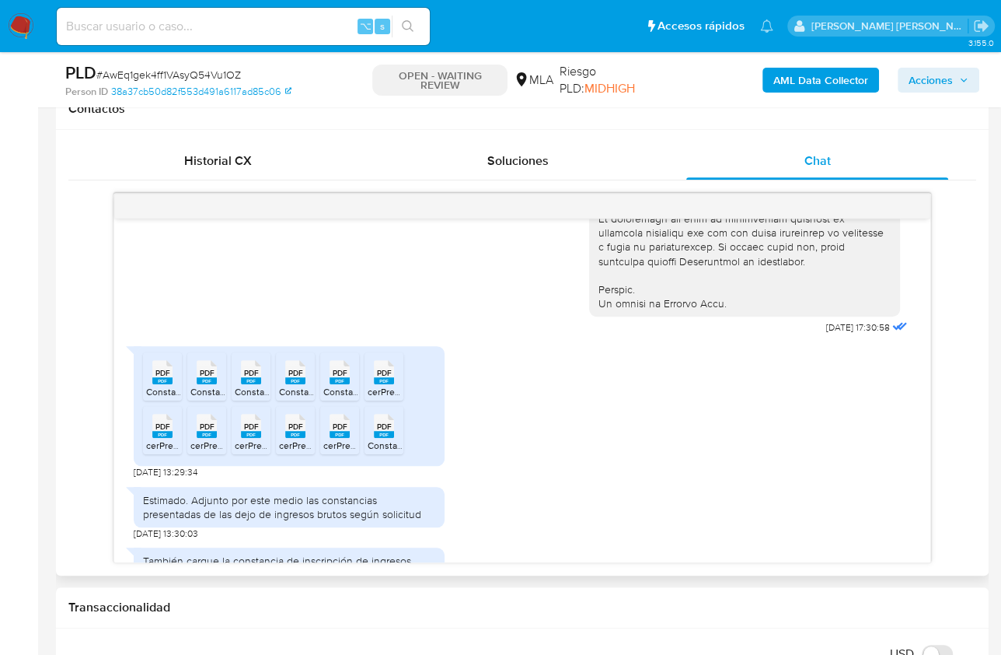
click at [162, 384] on rect at bounding box center [162, 380] width 20 height 7
click at [200, 378] on span "PDF" at bounding box center [207, 373] width 15 height 10
click at [253, 378] on span "PDF" at bounding box center [251, 373] width 15 height 10
click at [303, 384] on icon at bounding box center [295, 372] width 20 height 24
click at [338, 378] on span "PDF" at bounding box center [340, 373] width 15 height 10
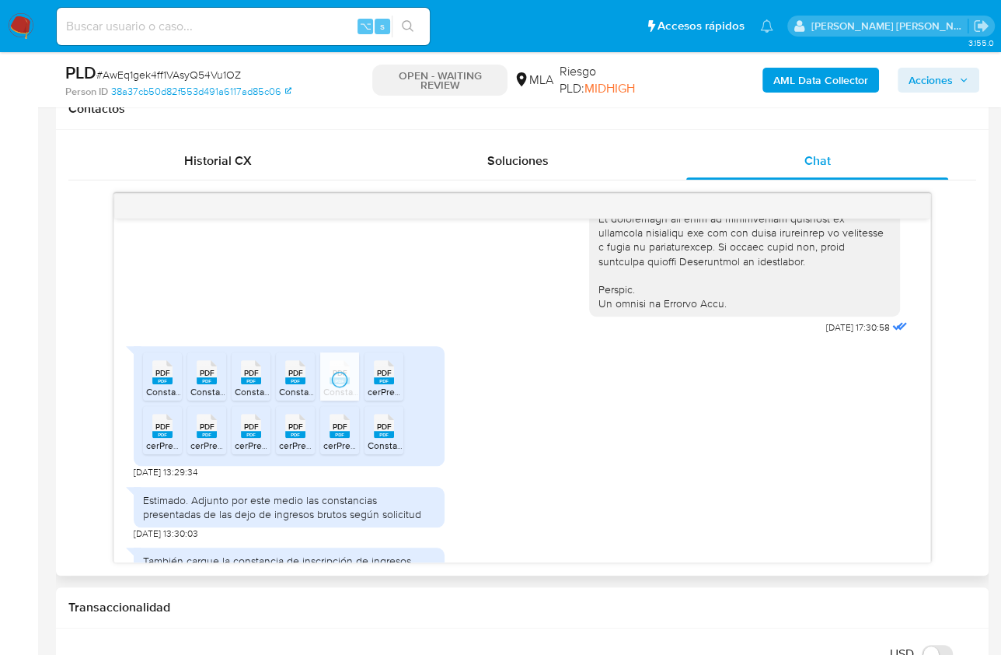
click at [393, 384] on icon at bounding box center [384, 372] width 20 height 24
click at [160, 432] on span "PDF" at bounding box center [163, 426] width 15 height 10
click at [197, 438] on rect at bounding box center [207, 434] width 20 height 7
click at [247, 438] on rect at bounding box center [251, 434] width 20 height 7
click at [295, 438] on rect at bounding box center [295, 434] width 20 height 7
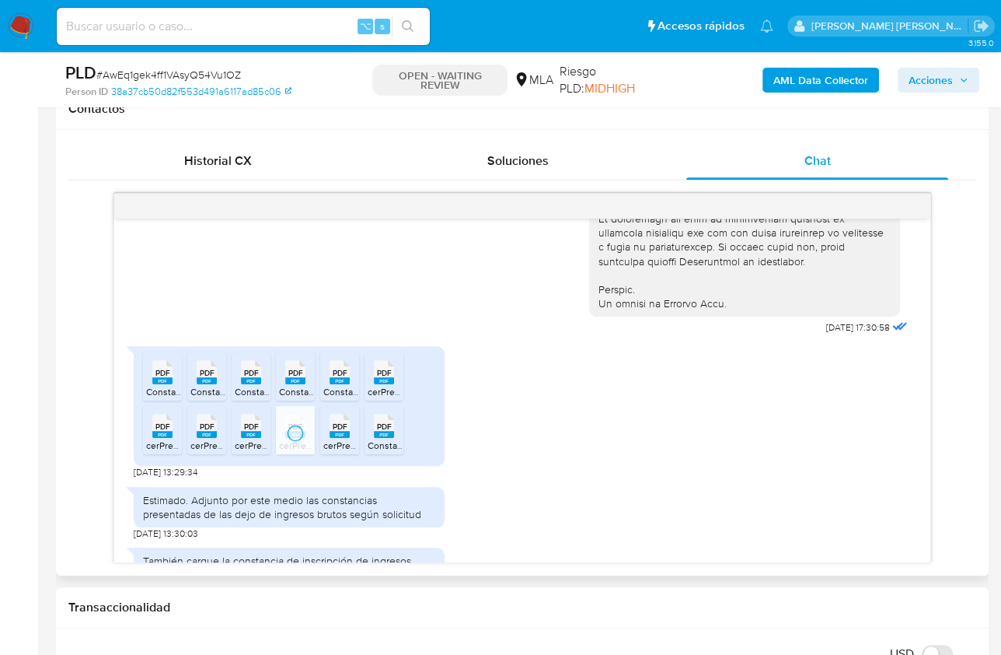
click at [331, 438] on icon at bounding box center [340, 426] width 20 height 24
click at [392, 438] on rect at bounding box center [384, 434] width 20 height 7
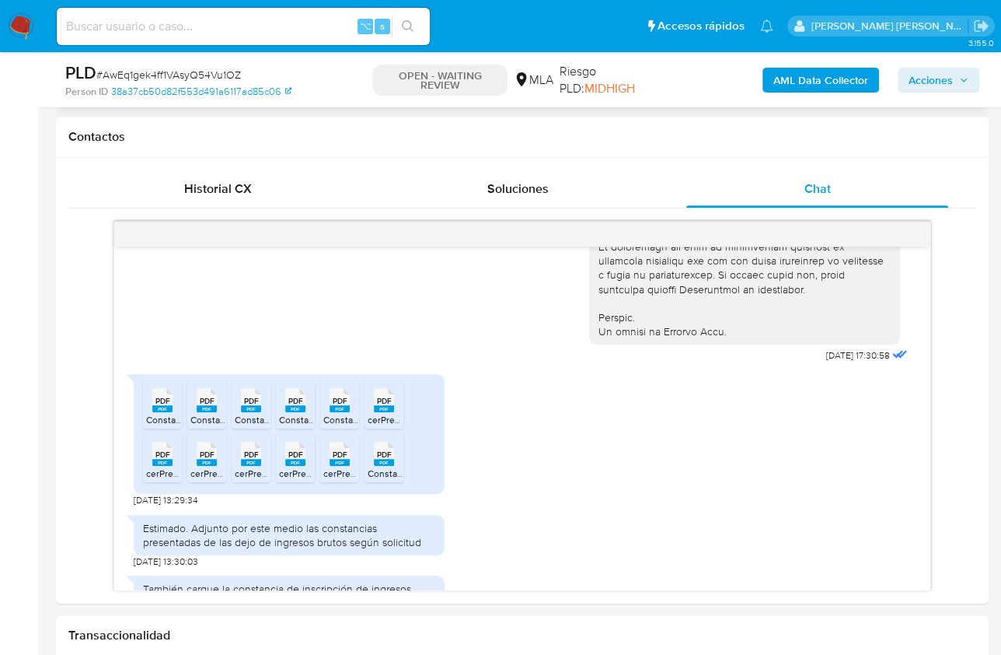
scroll to position [309, 0]
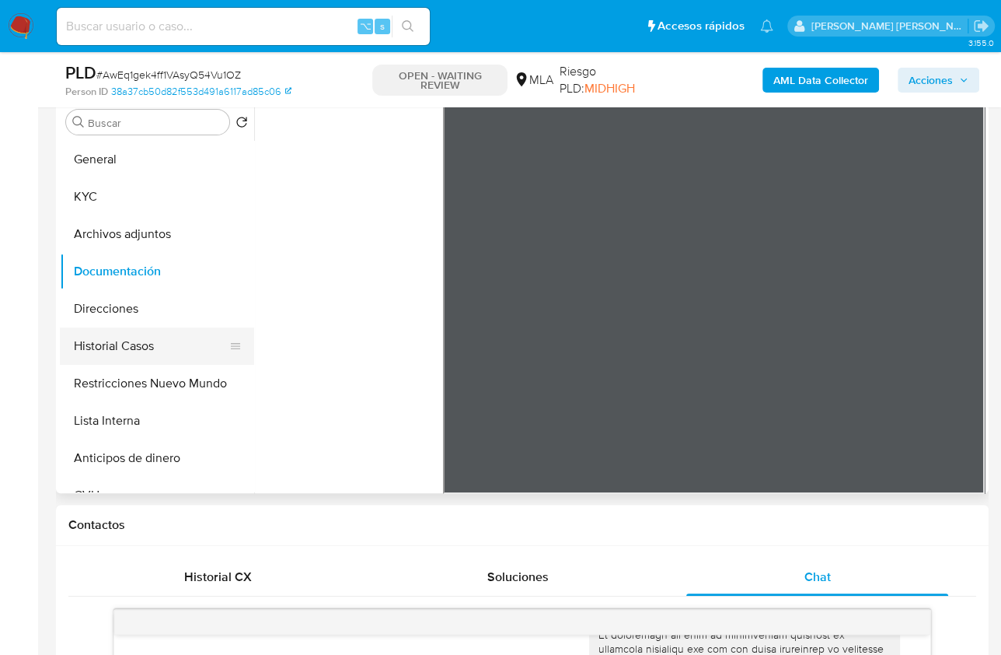
click at [131, 336] on button "Historial Casos" at bounding box center [151, 345] width 182 height 37
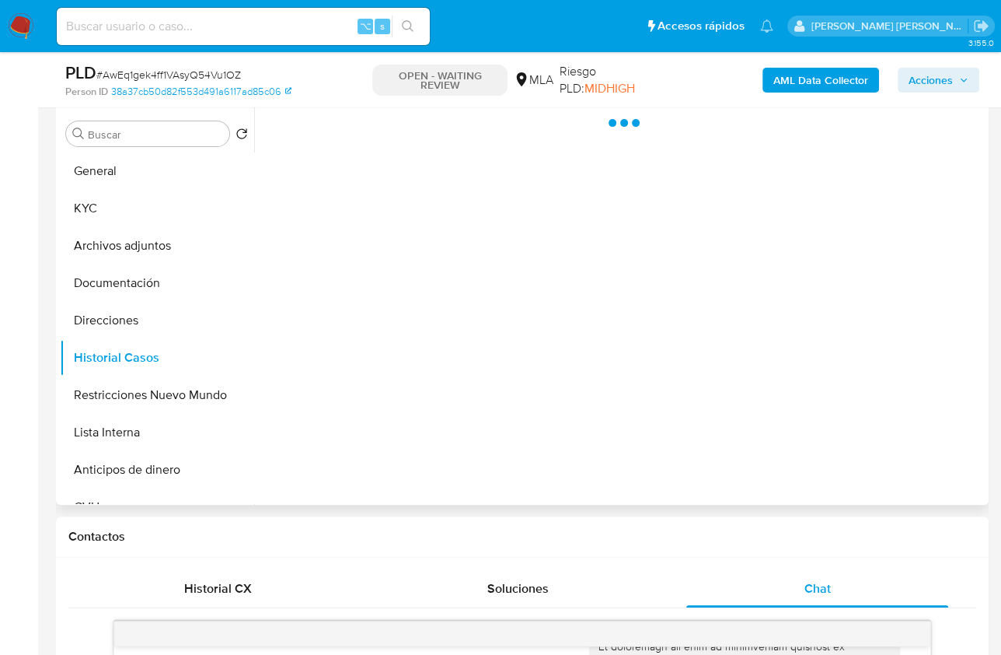
scroll to position [278, 0]
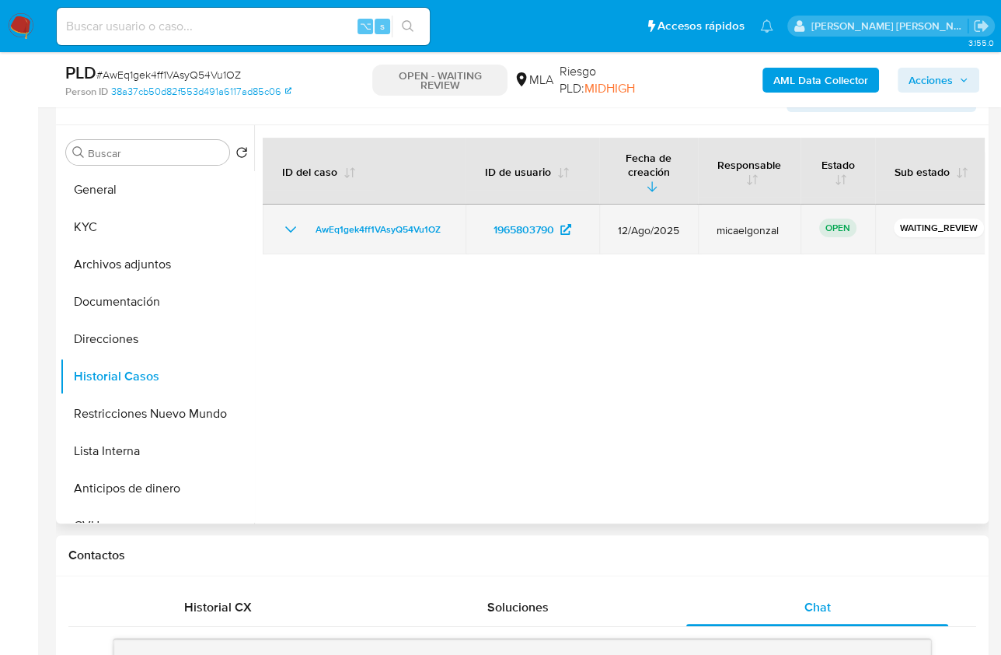
click at [727, 222] on td "micaelgonzal" at bounding box center [749, 229] width 103 height 50
click at [763, 222] on td "micaelgonzal" at bounding box center [749, 229] width 103 height 50
click at [760, 223] on span "micaelgonzal" at bounding box center [749, 230] width 65 height 14
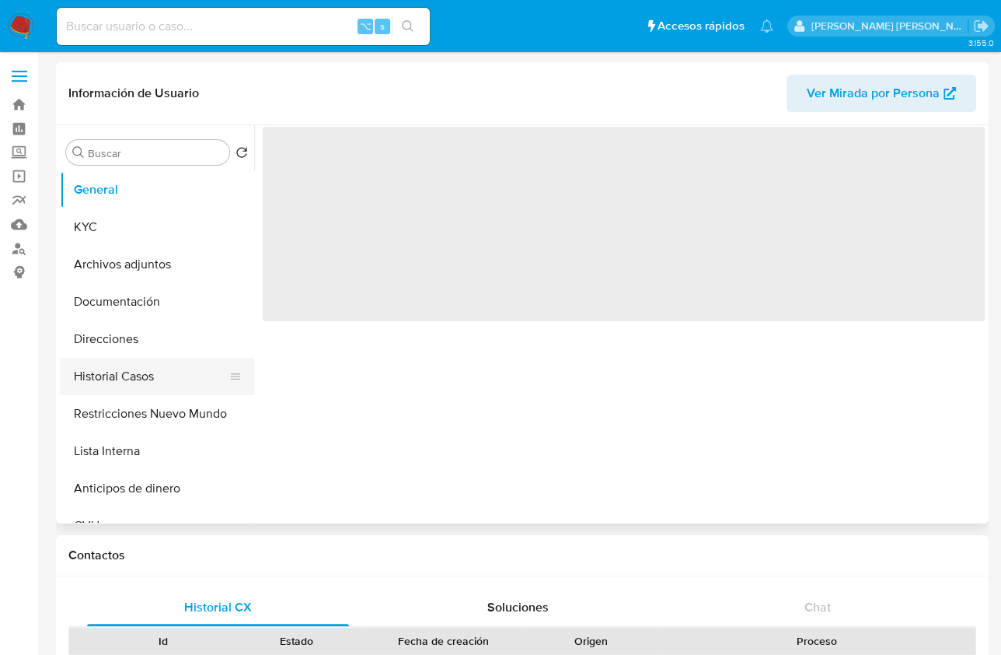
click at [142, 381] on button "Historial Casos" at bounding box center [151, 376] width 182 height 37
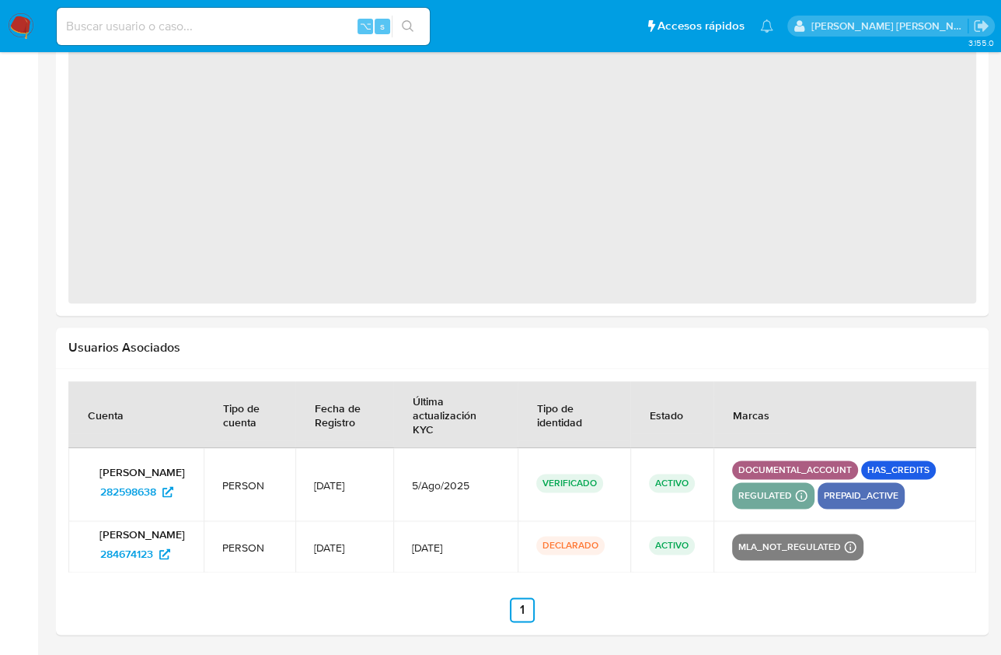
select select "10"
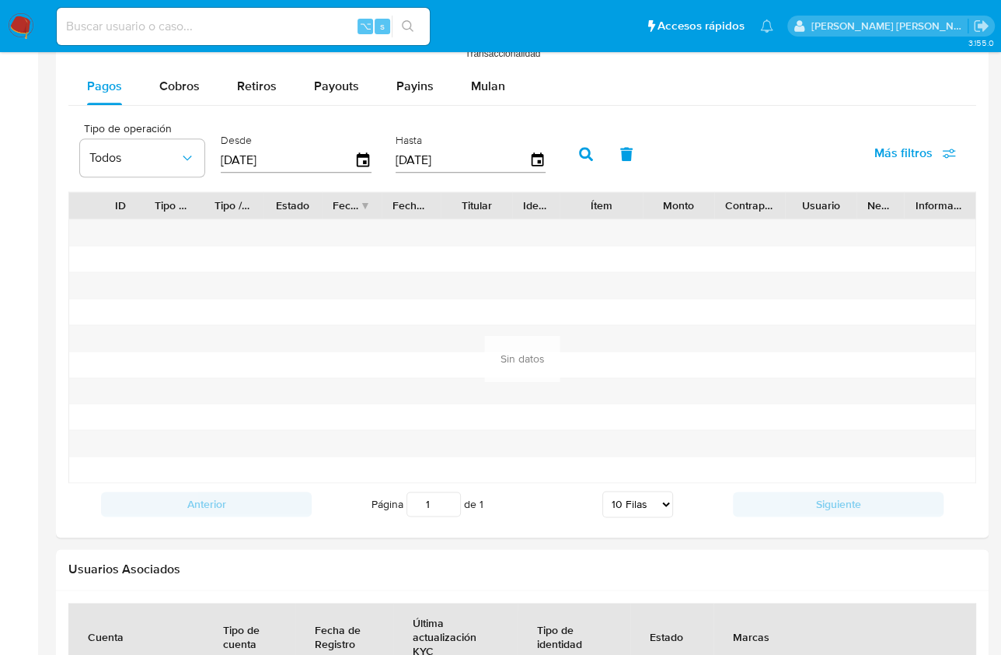
scroll to position [1676, 0]
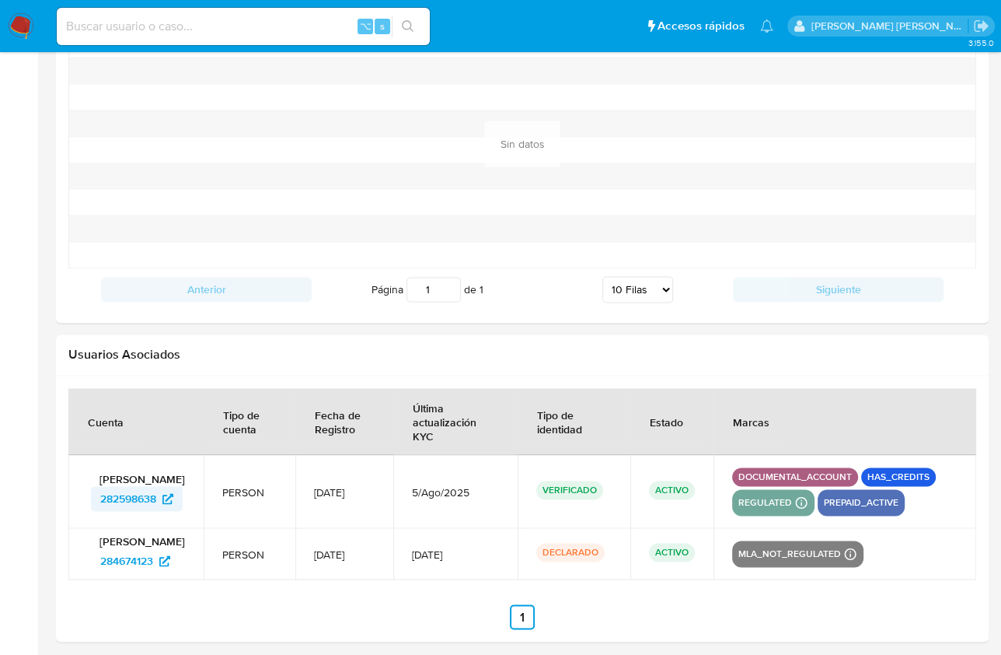
click at [133, 500] on span "282598638" at bounding box center [128, 498] width 56 height 25
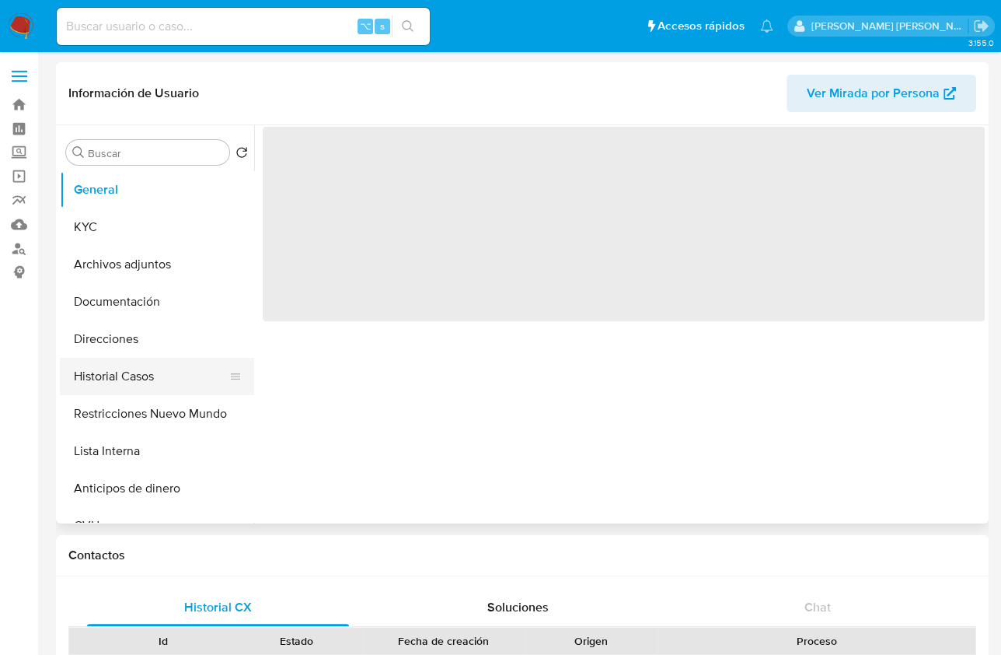
click at [119, 374] on button "Historial Casos" at bounding box center [151, 376] width 182 height 37
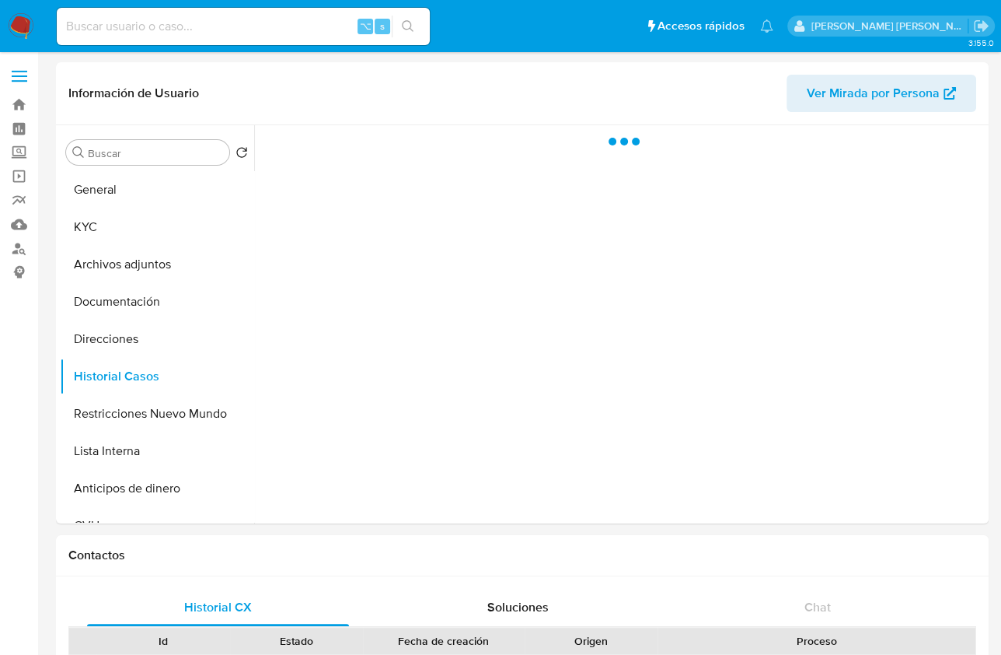
select select "10"
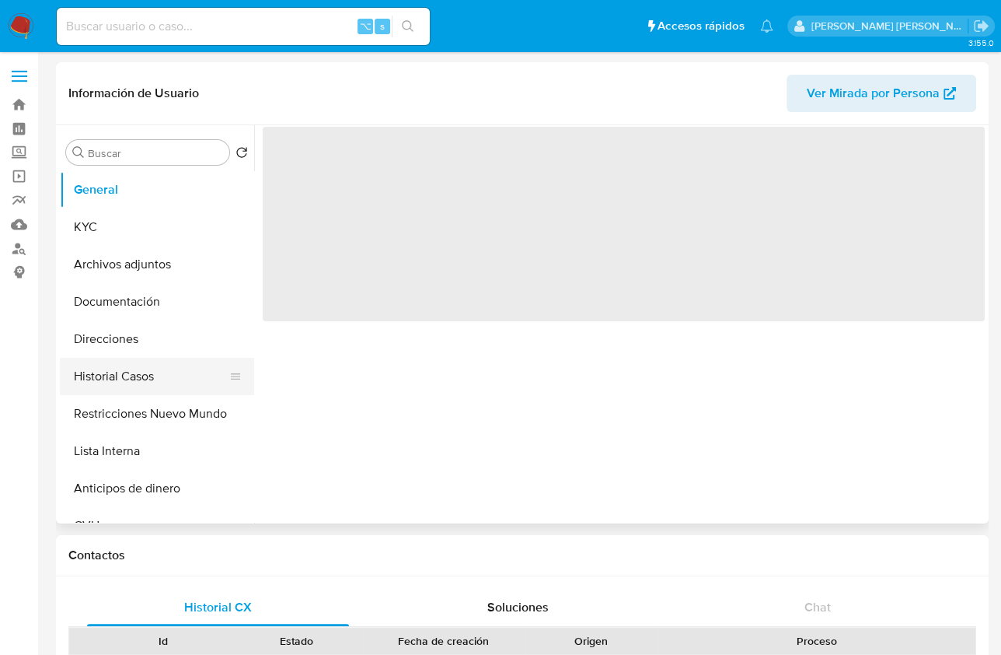
click at [138, 373] on button "Historial Casos" at bounding box center [151, 376] width 182 height 37
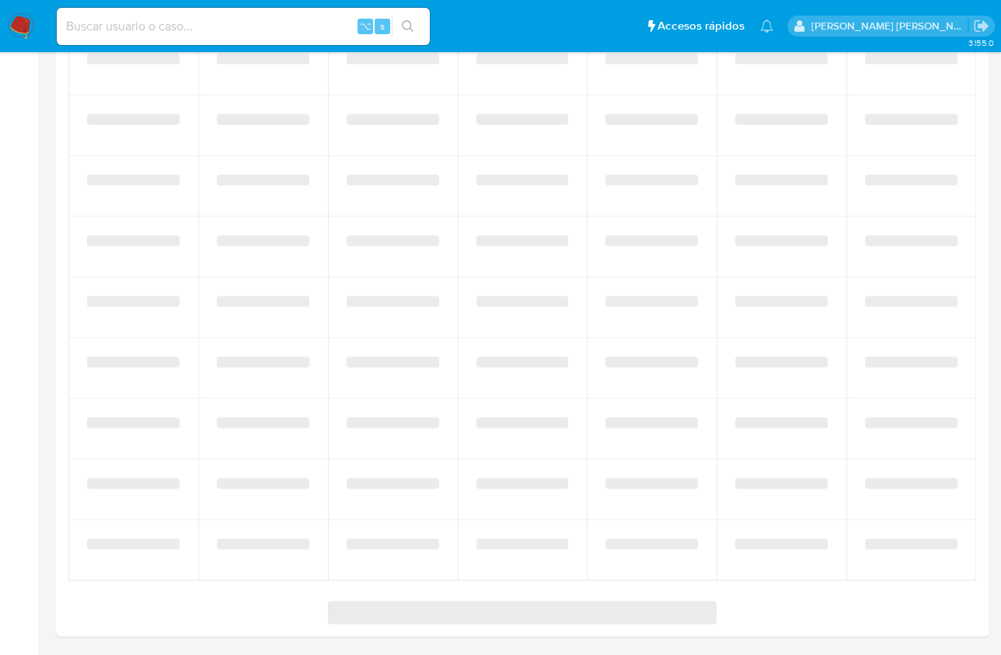
select select "10"
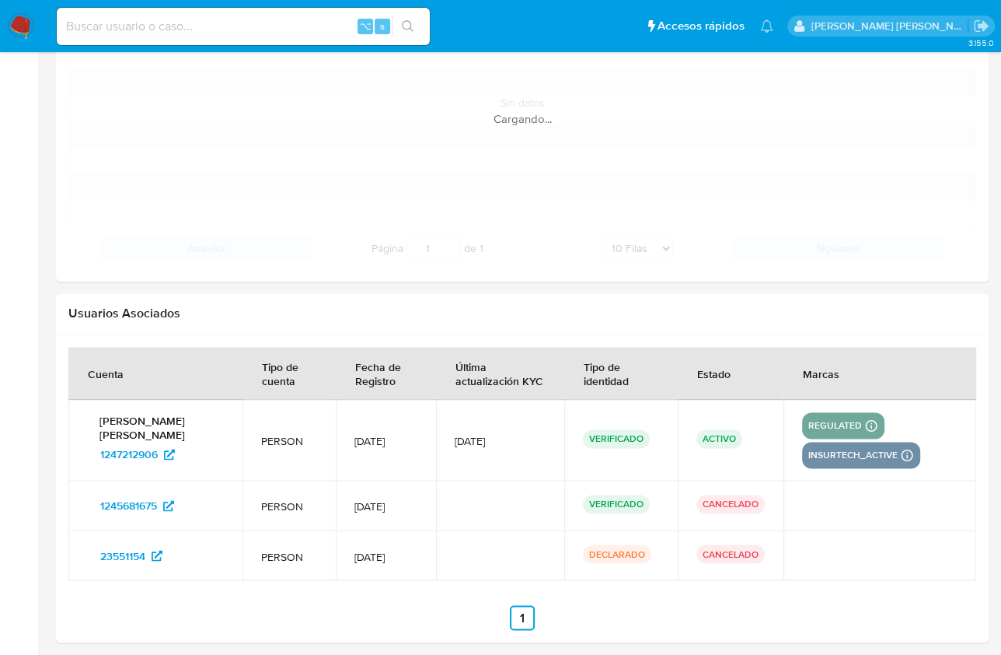
scroll to position [1538, 0]
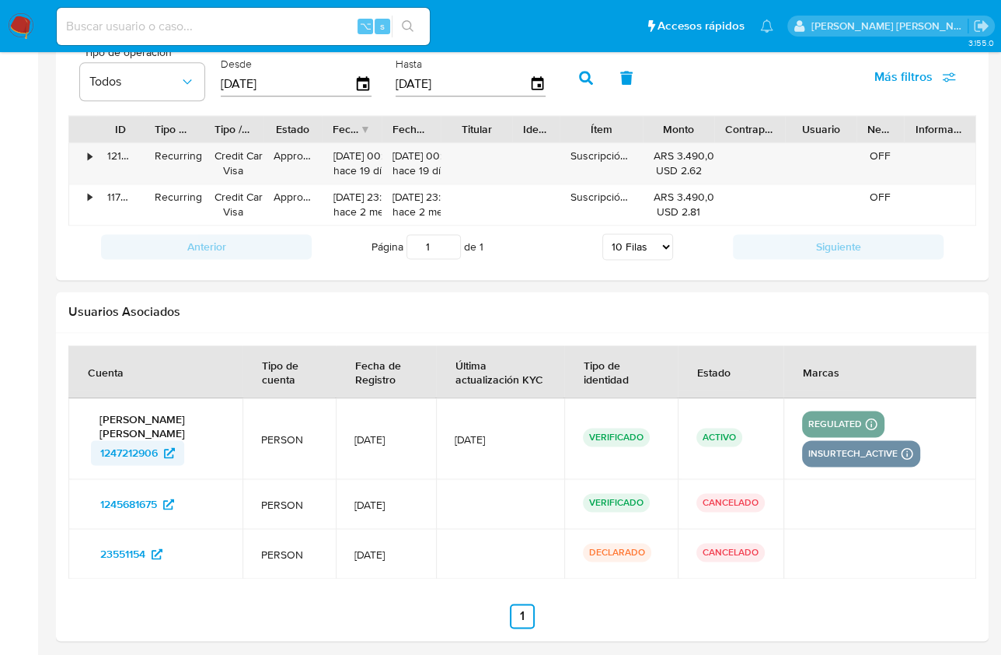
click at [135, 449] on span "1247212906" at bounding box center [129, 452] width 58 height 25
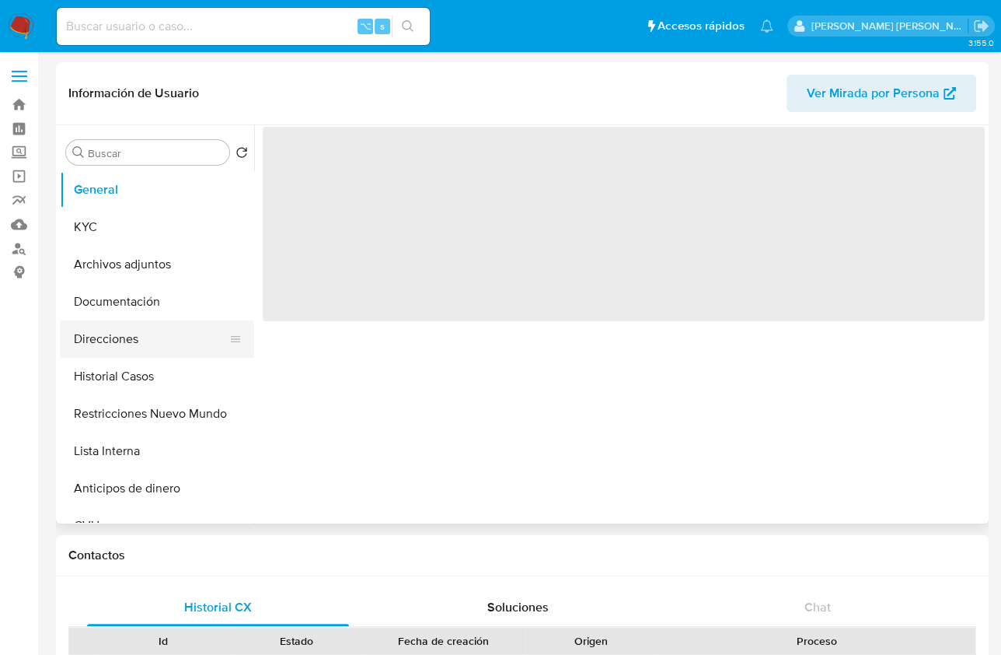
click at [128, 352] on button "Direcciones" at bounding box center [151, 338] width 182 height 37
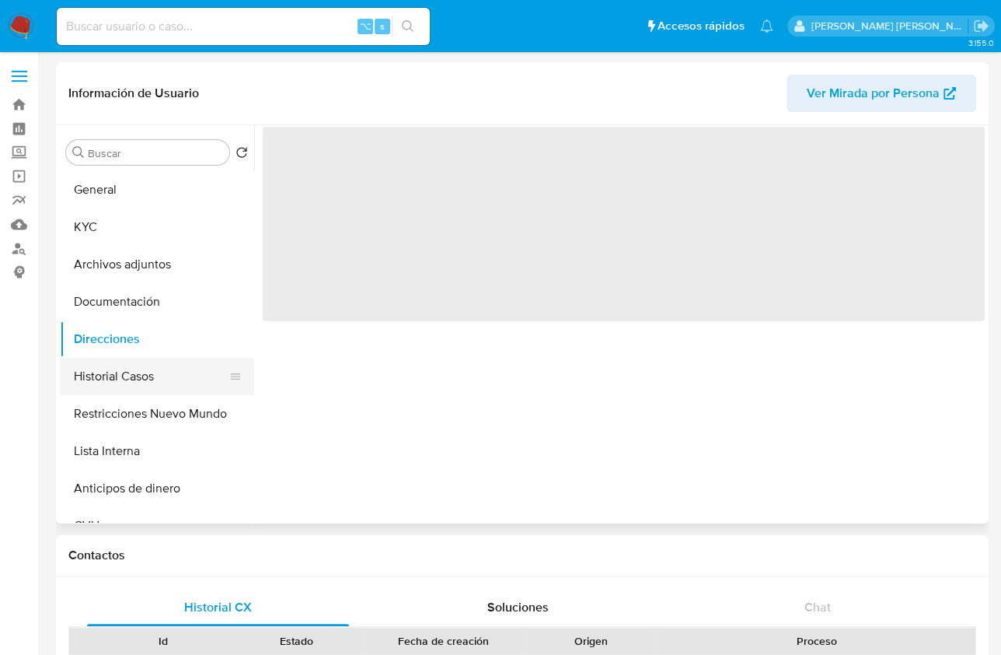
click at [131, 366] on button "Historial Casos" at bounding box center [151, 376] width 182 height 37
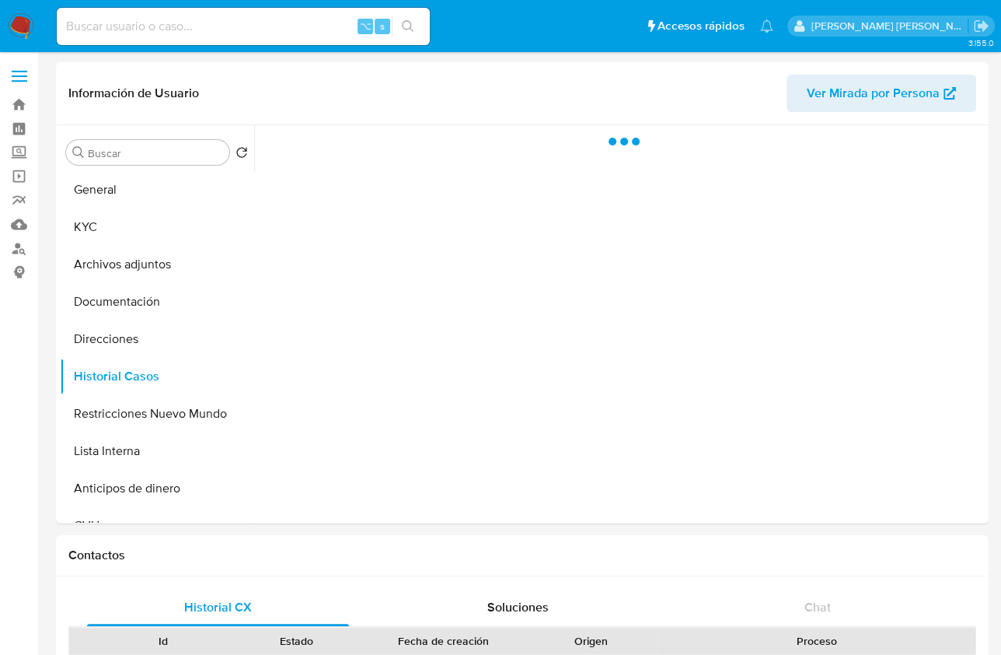
select select "10"
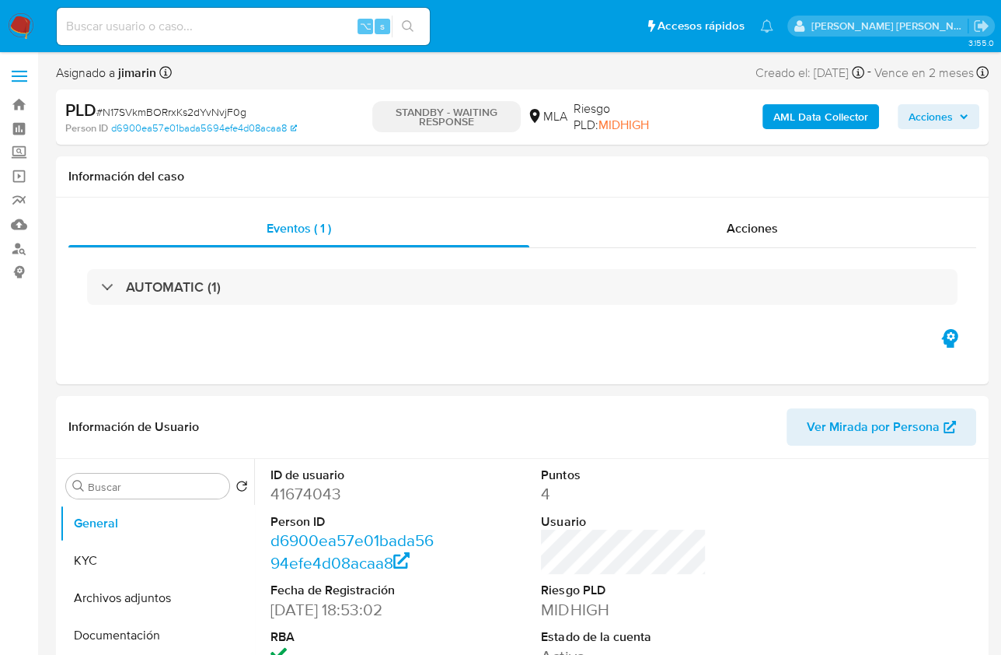
select select "10"
